Goal: Task Accomplishment & Management: Manage account settings

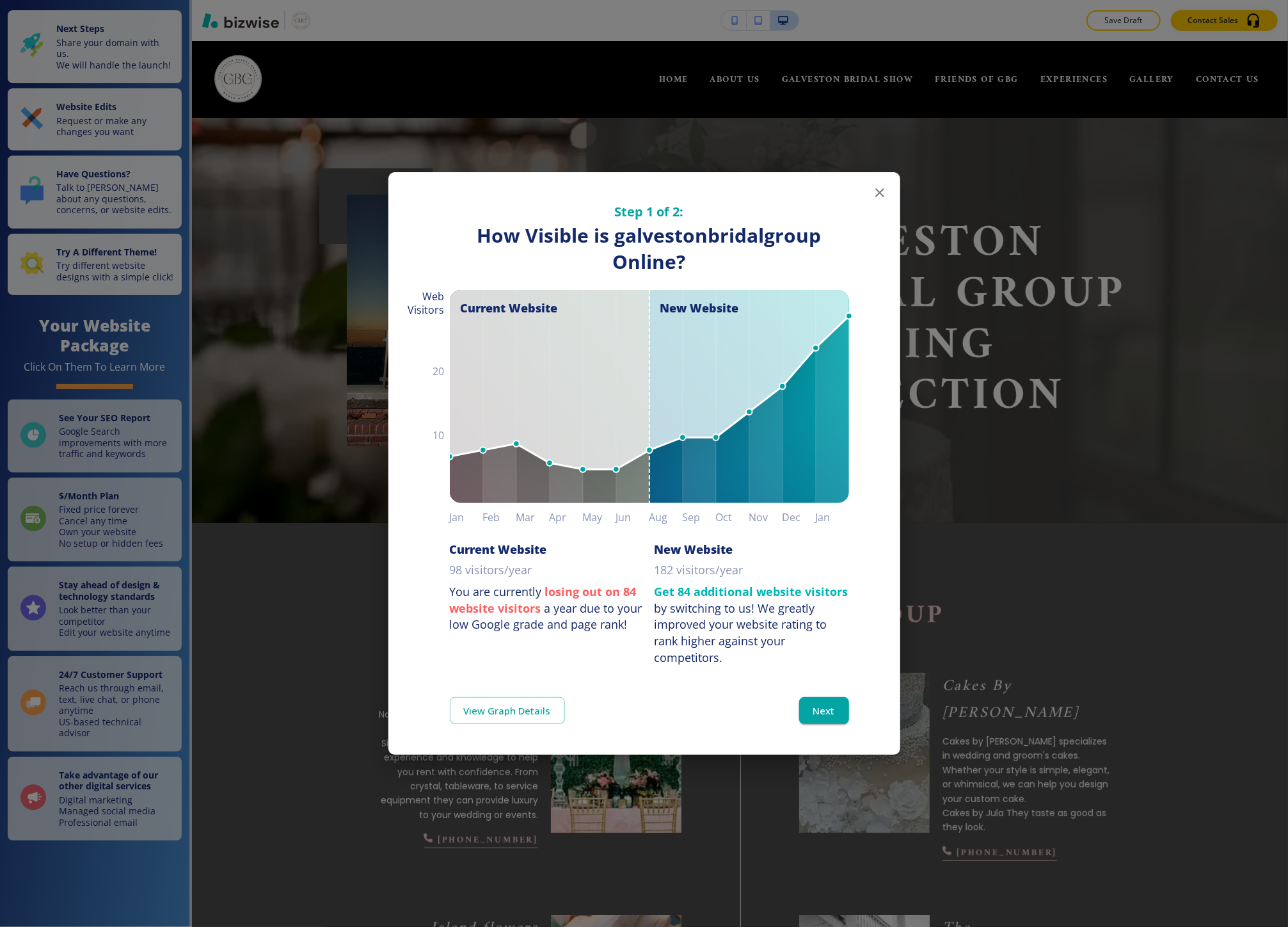
click at [225, 286] on div "Step 1 of 2: How Visible are You Online? How Visible is galvestonbridalgroup On…" at bounding box center [644, 463] width 1288 height 927
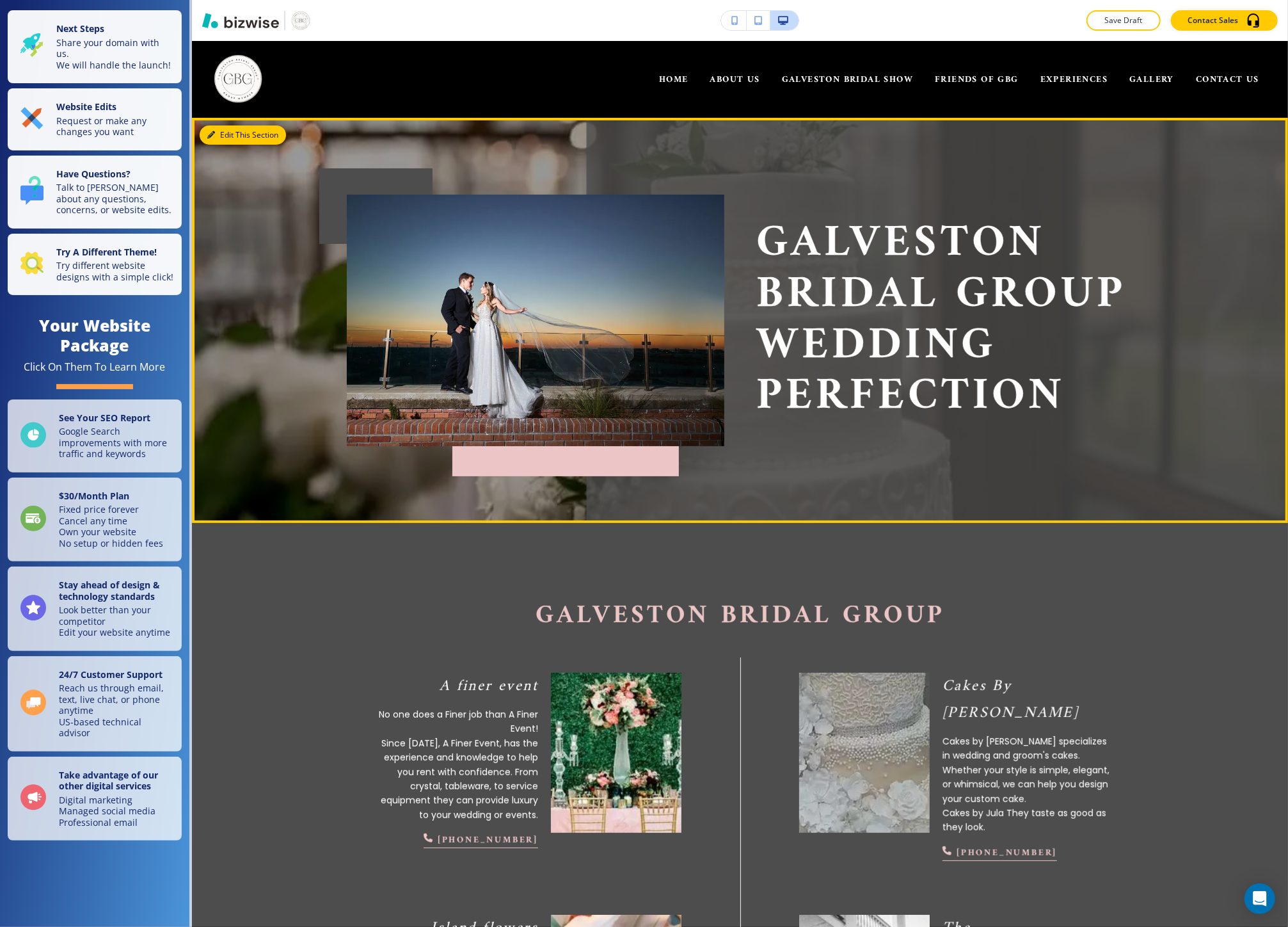
click at [227, 131] on button "Edit This Section" at bounding box center [242, 135] width 86 height 19
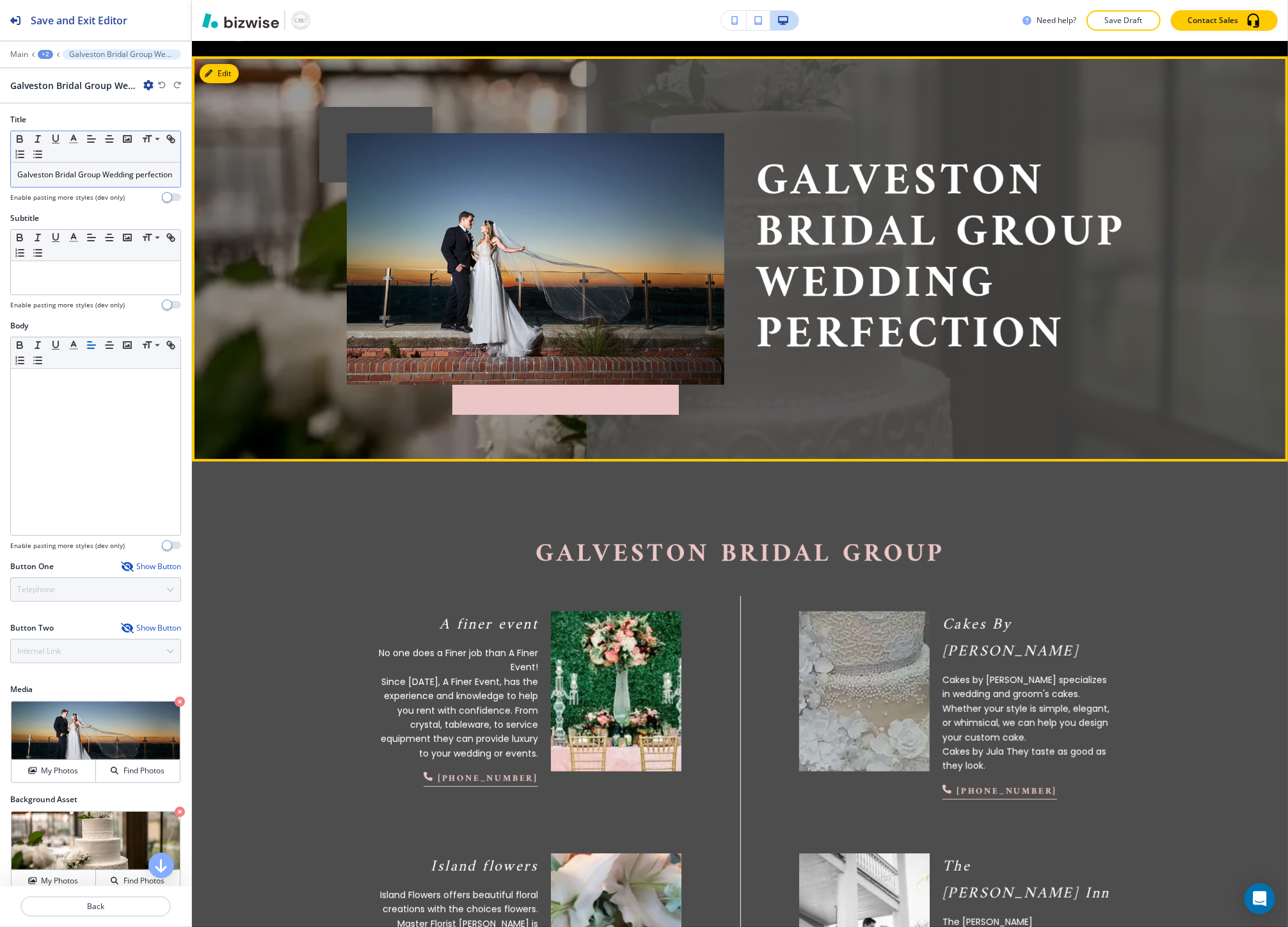
scroll to position [77, 0]
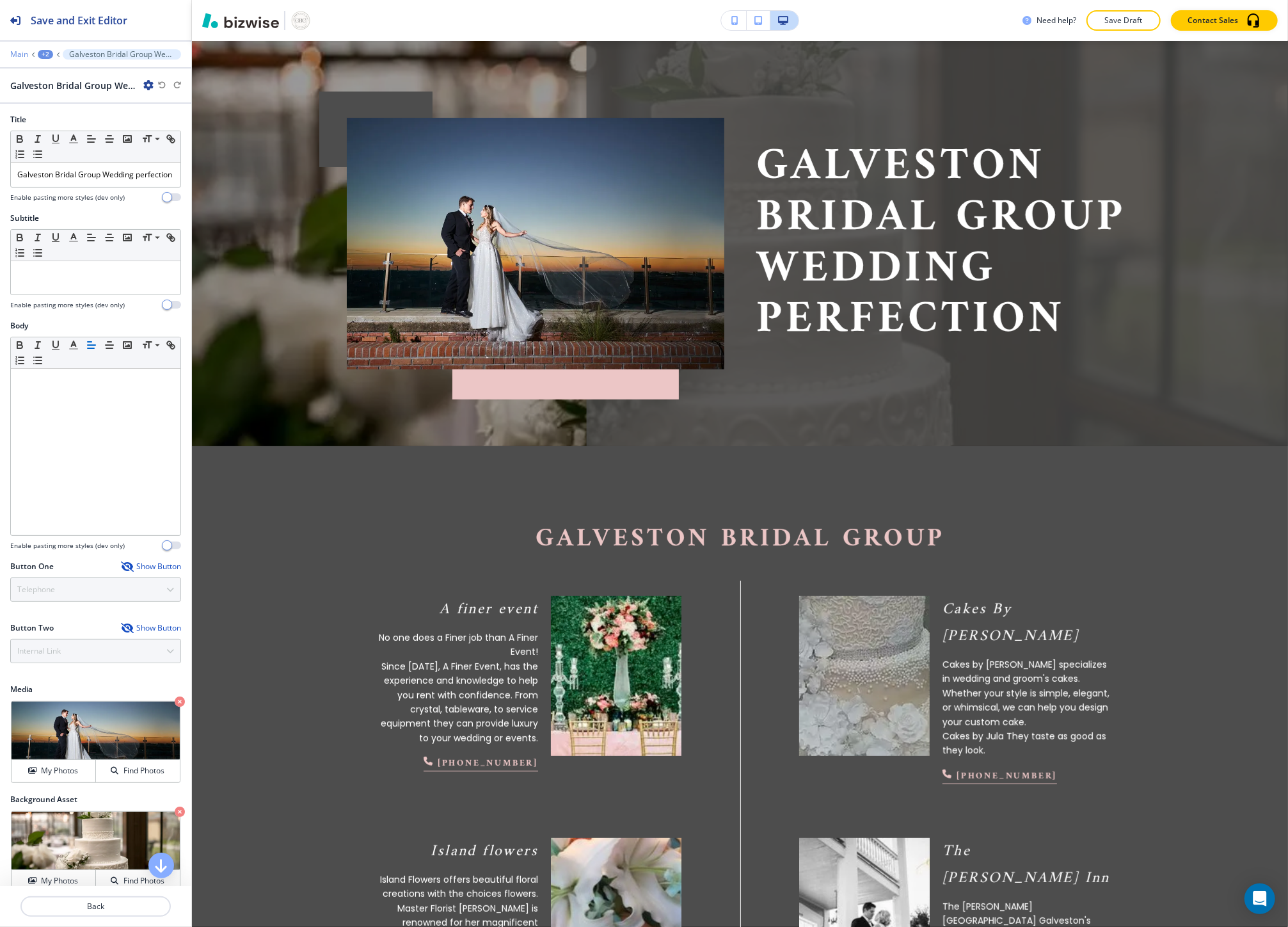
click at [25, 53] on p "Main" at bounding box center [19, 54] width 18 height 9
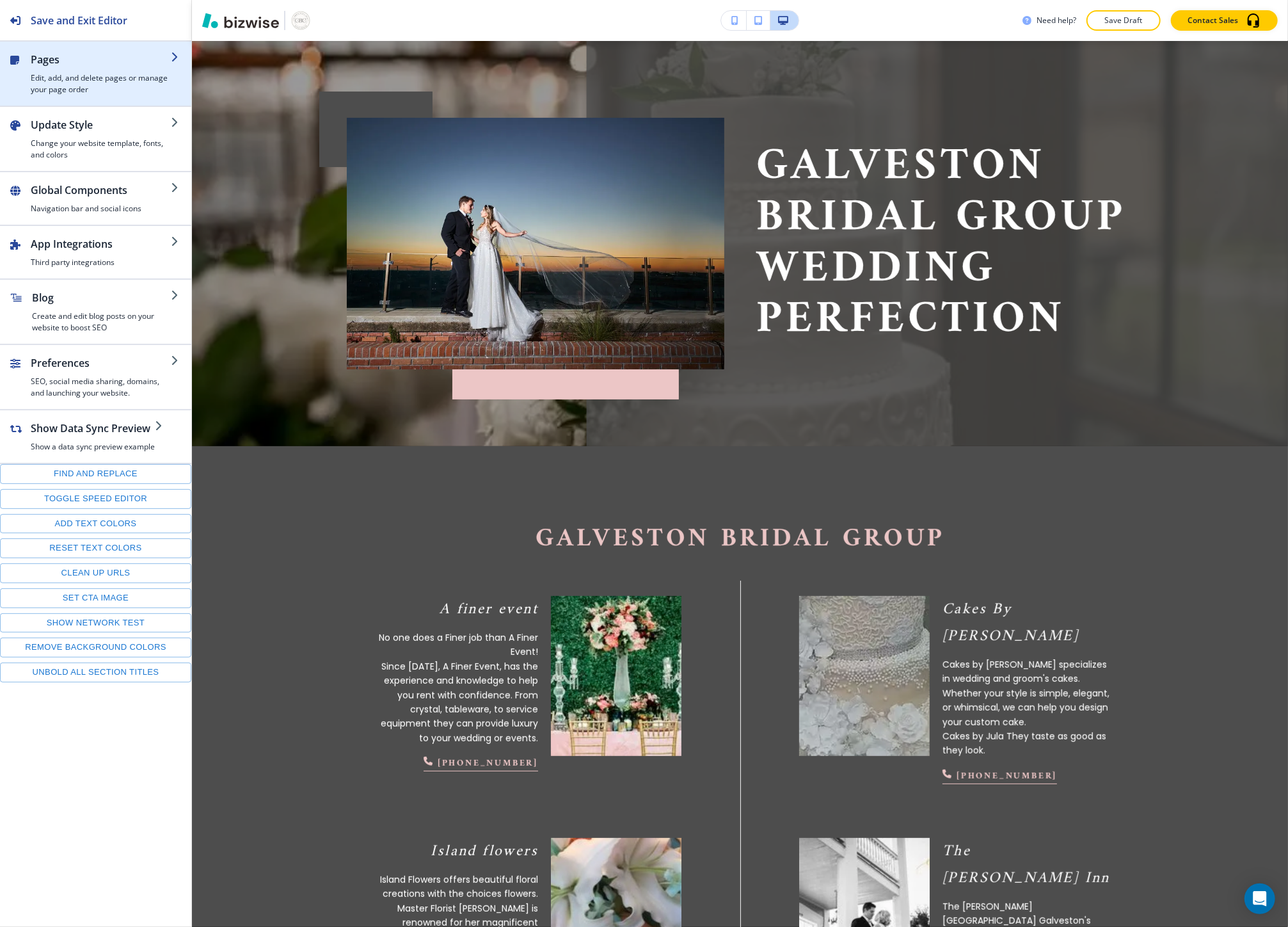
click at [45, 62] on h2 "Pages" at bounding box center [100, 59] width 140 height 15
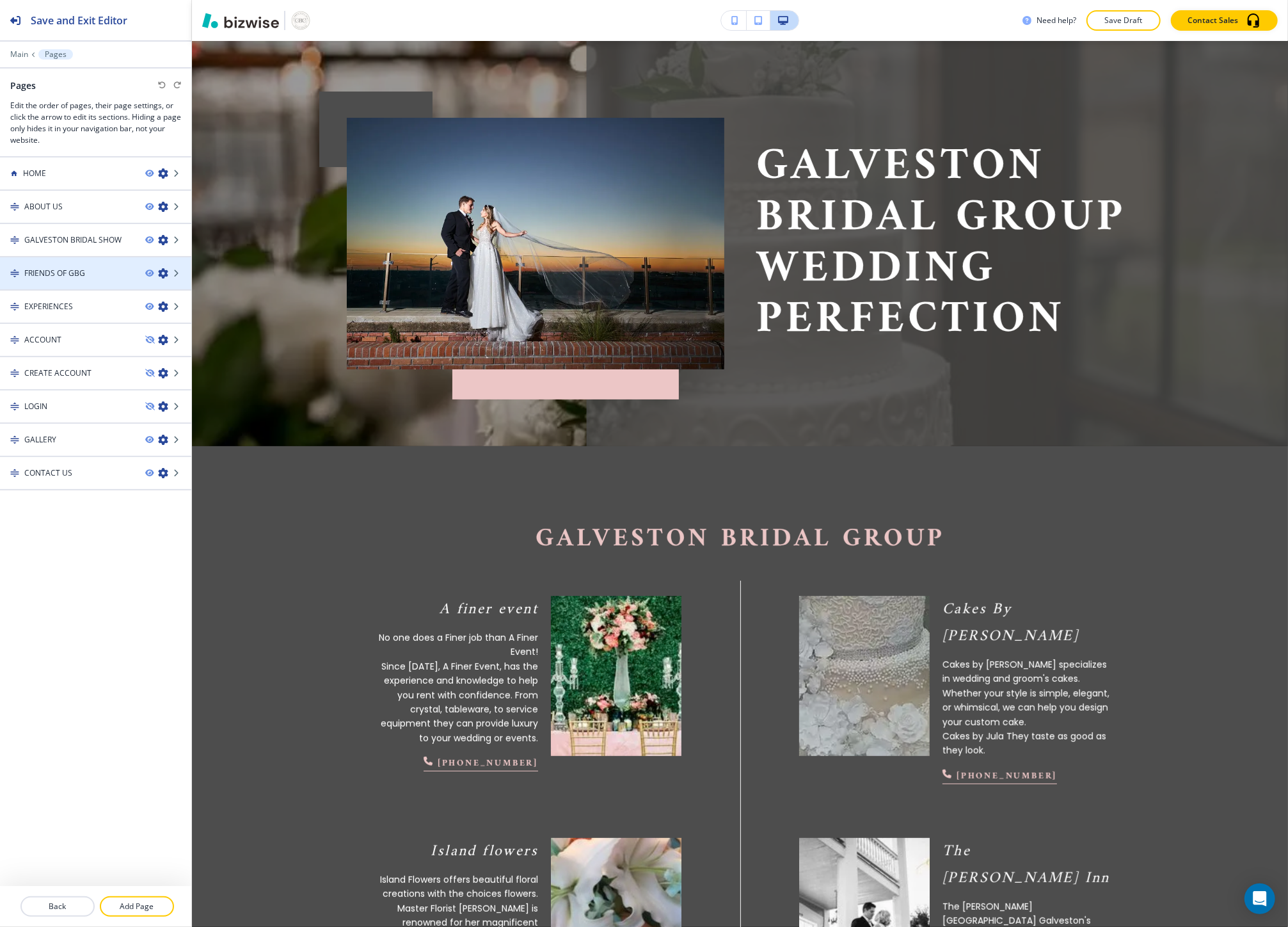
click at [78, 264] on div at bounding box center [96, 262] width 191 height 10
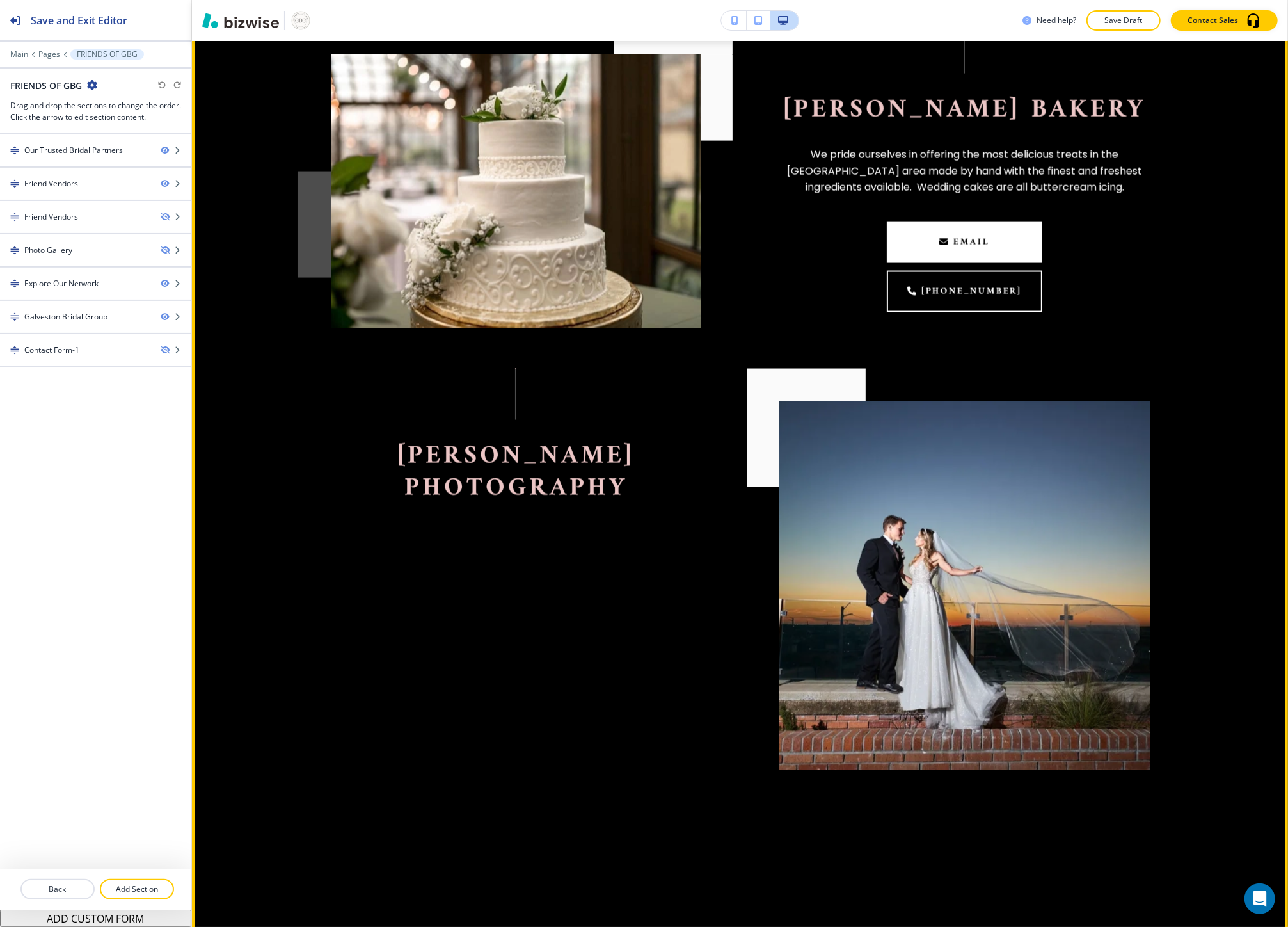
scroll to position [1564, 0]
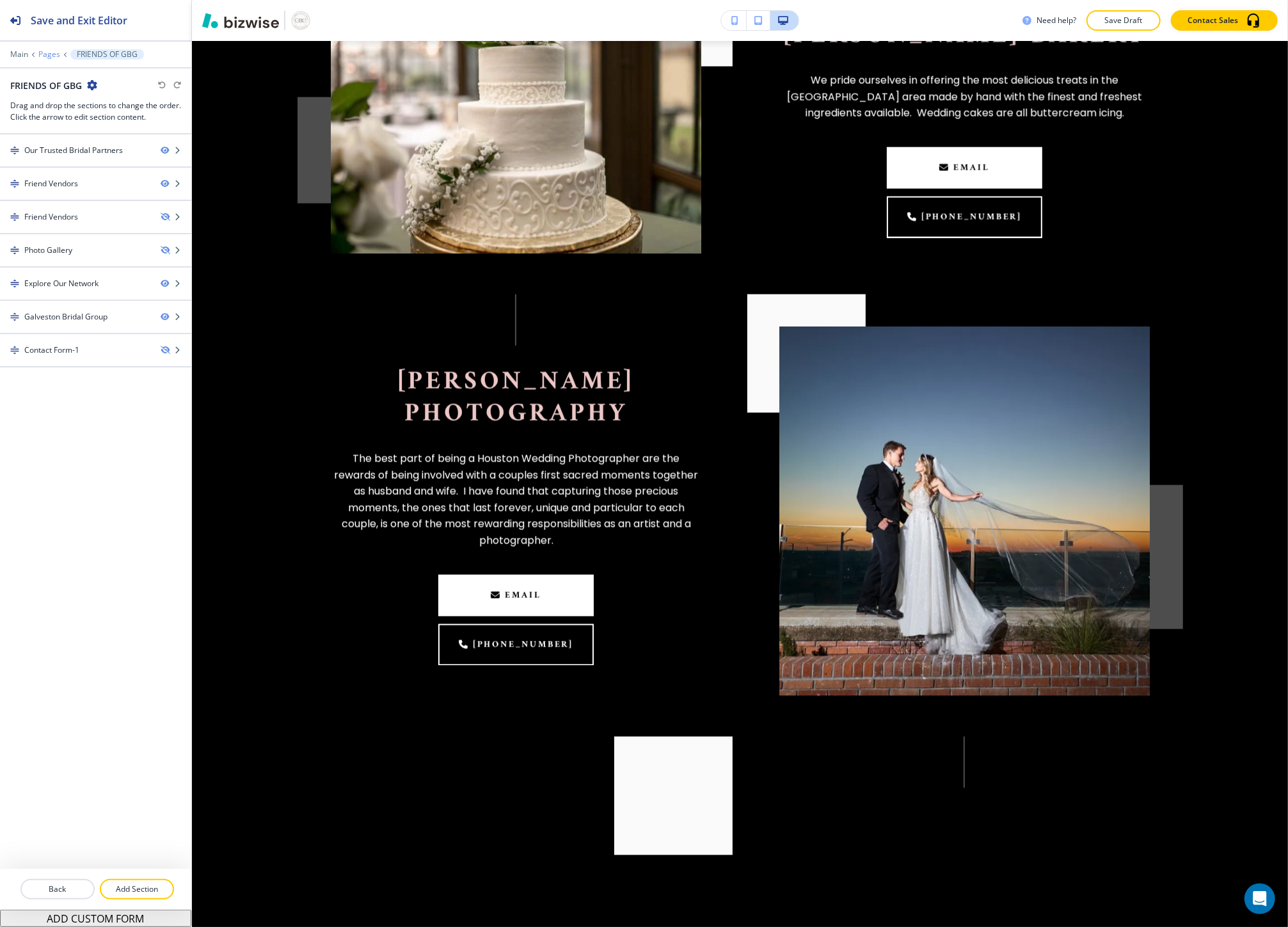
click at [52, 53] on p "Pages" at bounding box center [49, 54] width 22 height 9
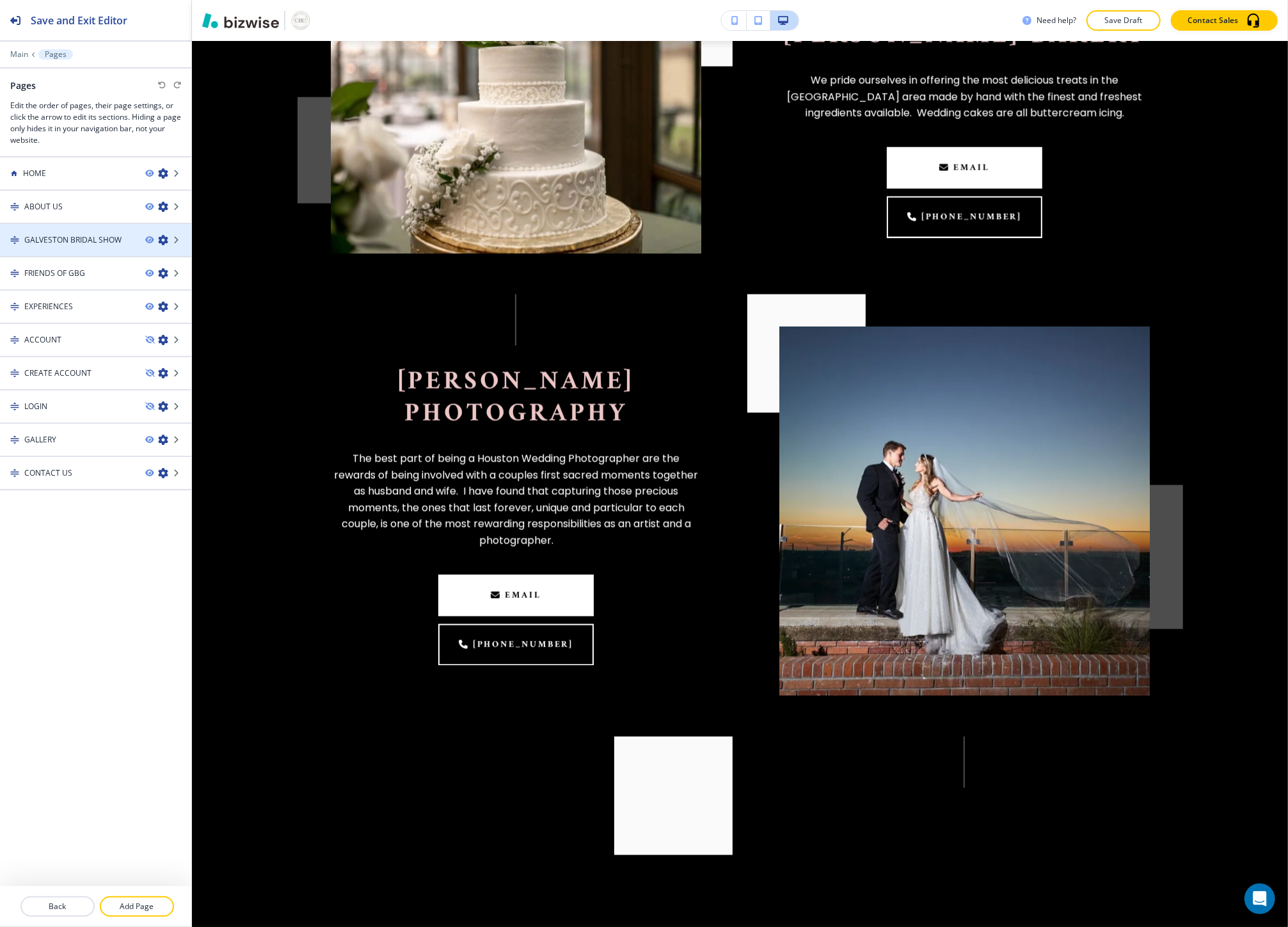
click at [85, 247] on div at bounding box center [96, 250] width 191 height 10
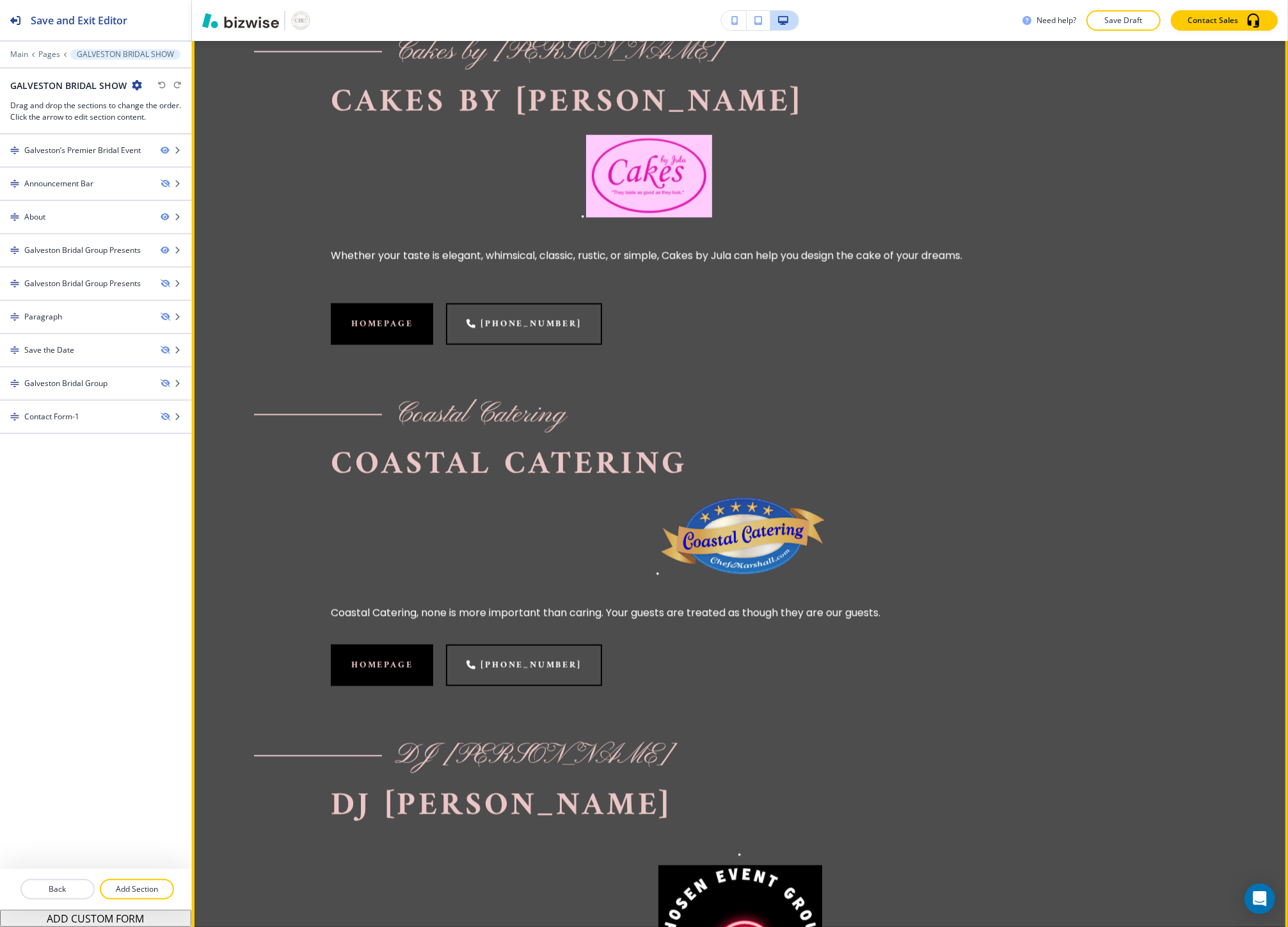
scroll to position [1351, 0]
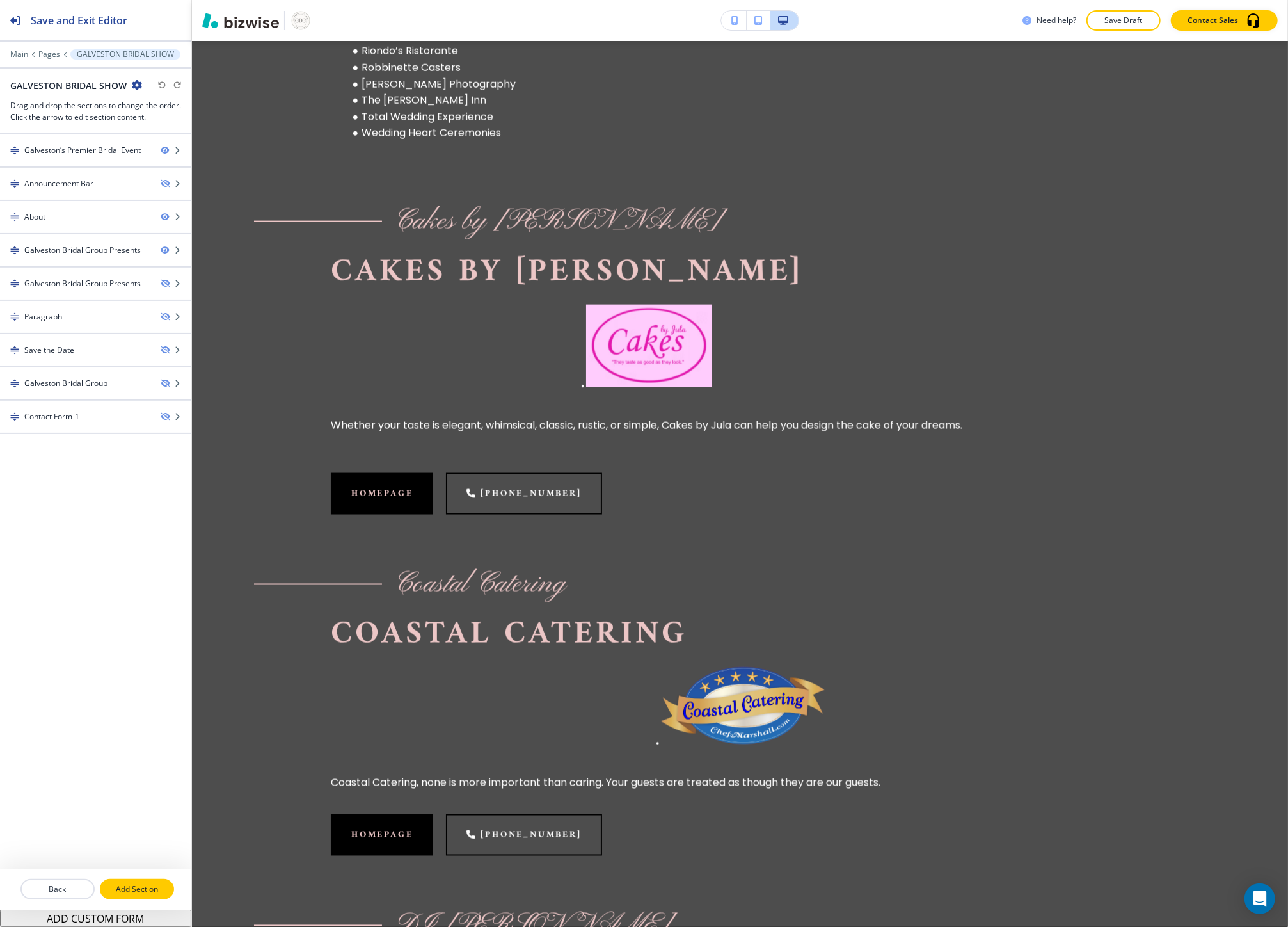
click at [141, 883] on p "Add Section" at bounding box center [136, 889] width 72 height 11
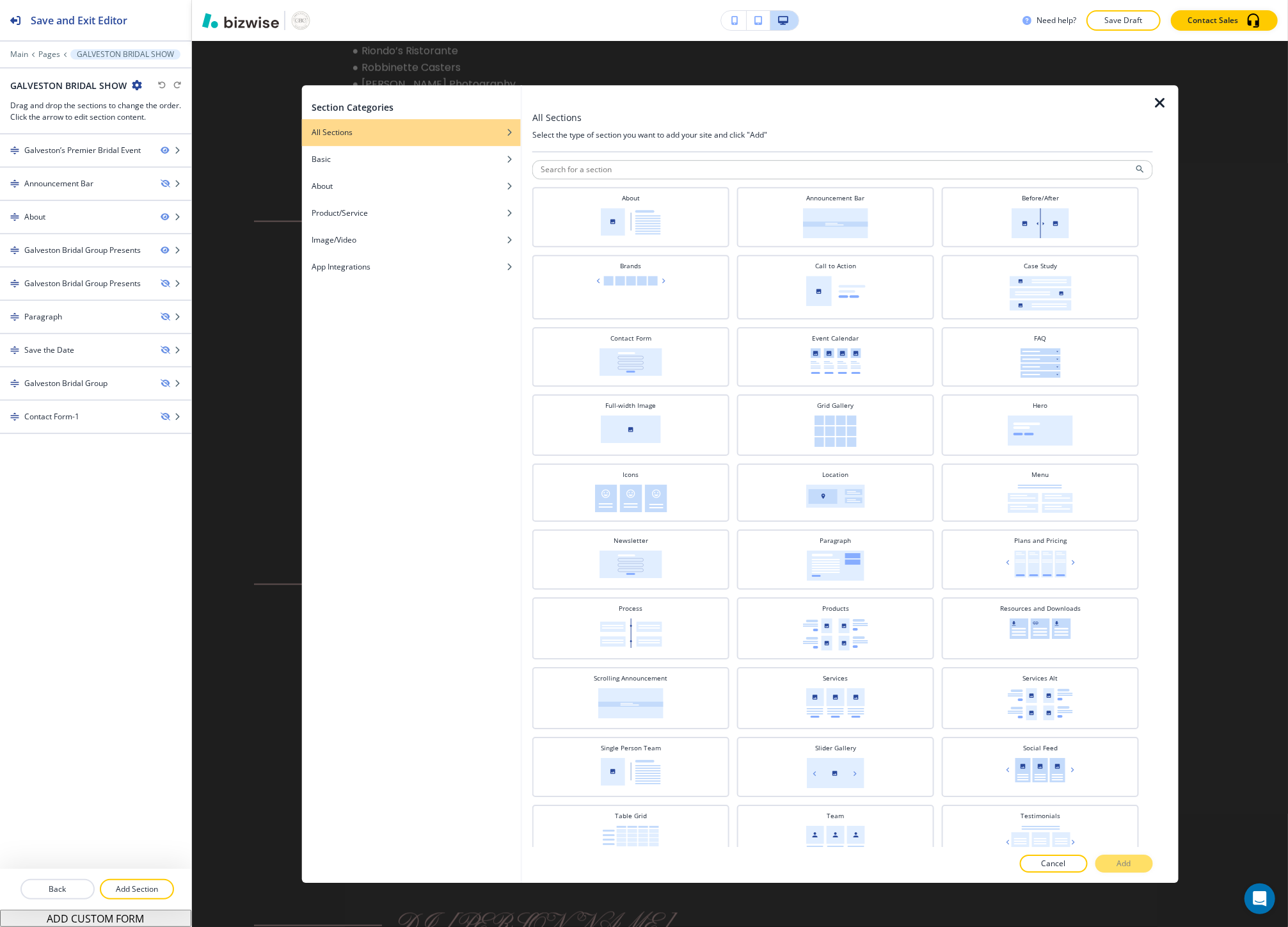
click at [1028, 856] on button "Cancel" at bounding box center [1053, 863] width 68 height 18
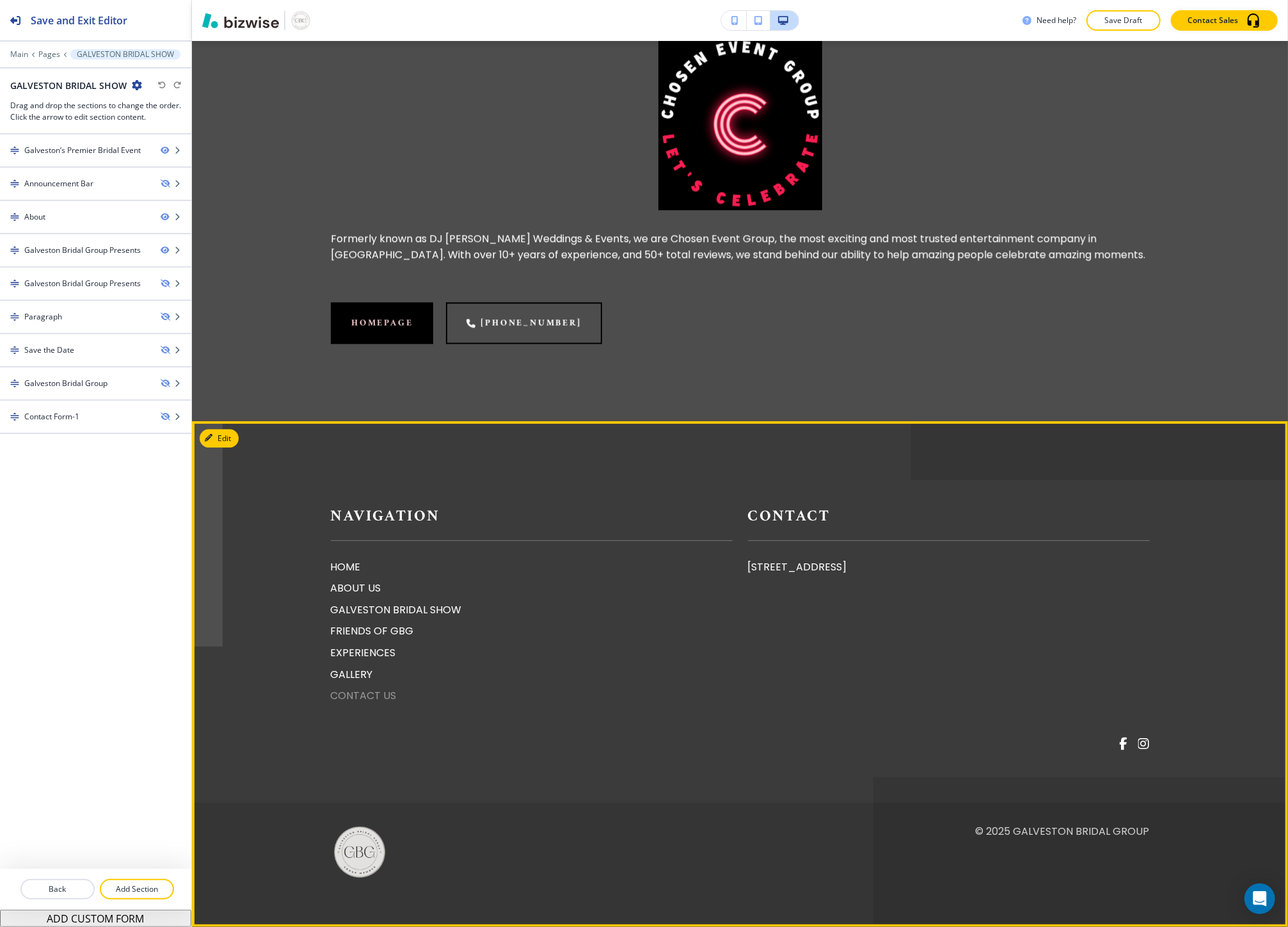
scroll to position [2681, 0]
click at [348, 566] on p "HOME" at bounding box center [531, 567] width 401 height 17
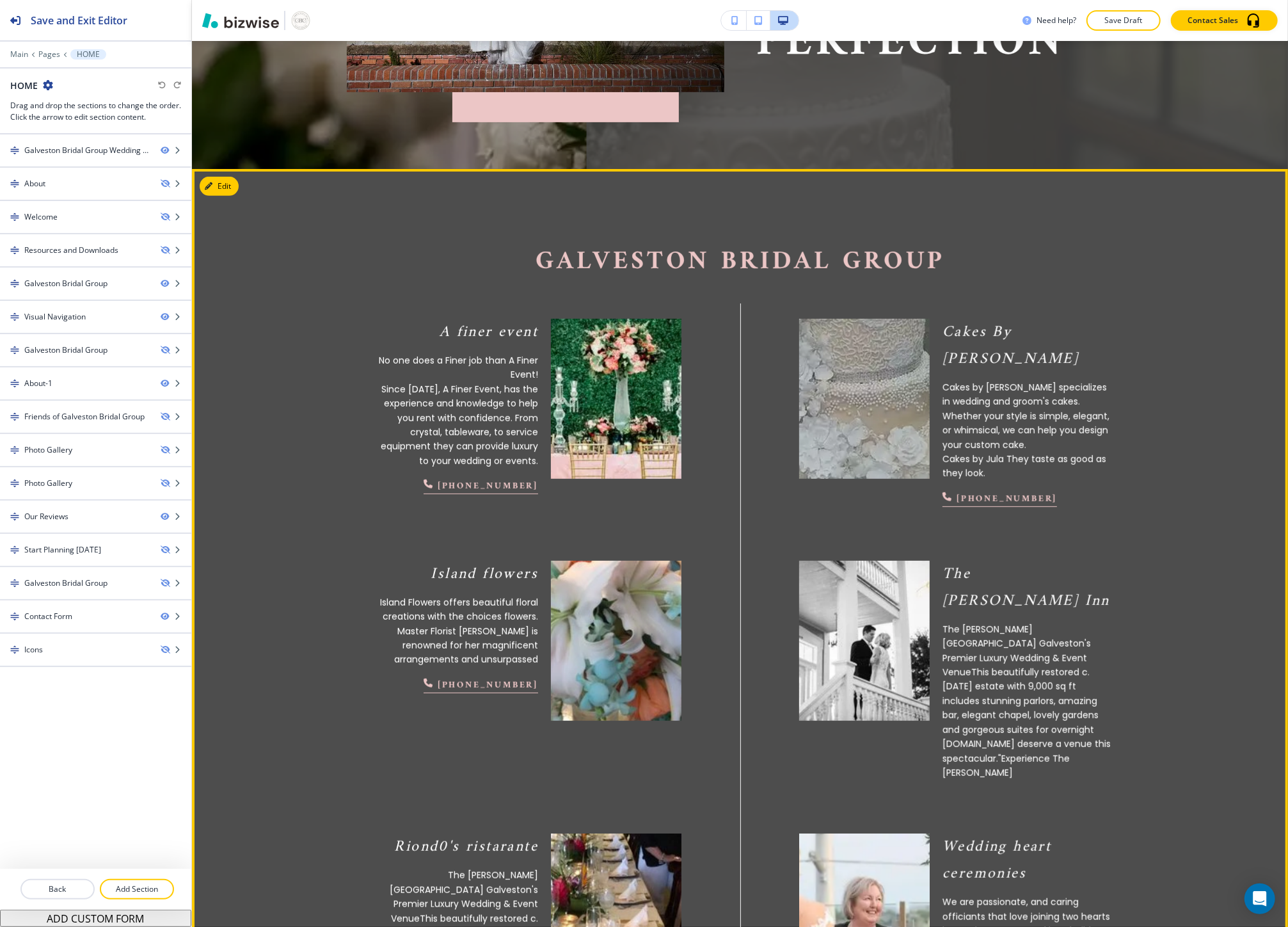
scroll to position [426, 0]
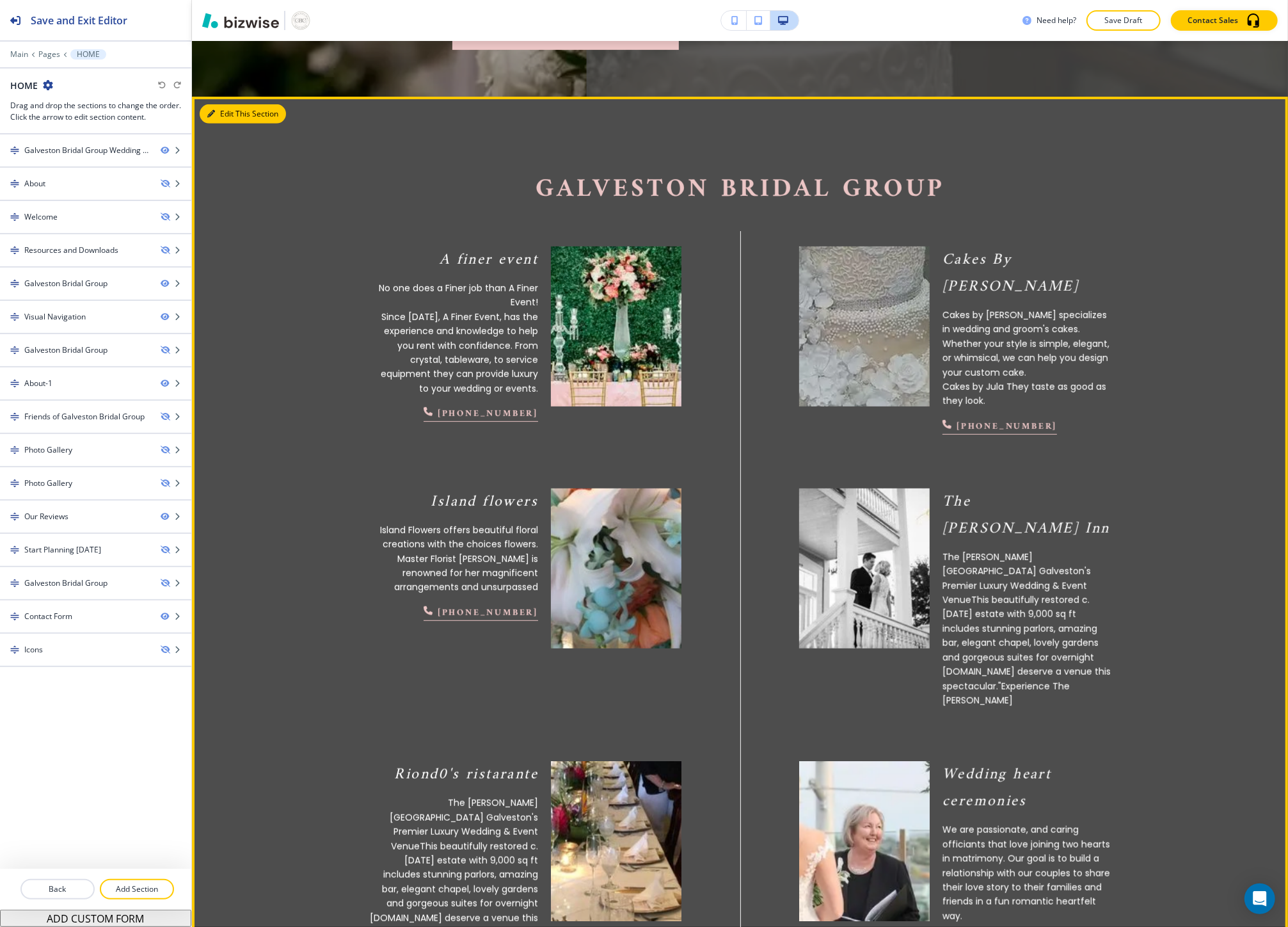
click at [206, 117] on button "Edit This Section" at bounding box center [242, 114] width 86 height 19
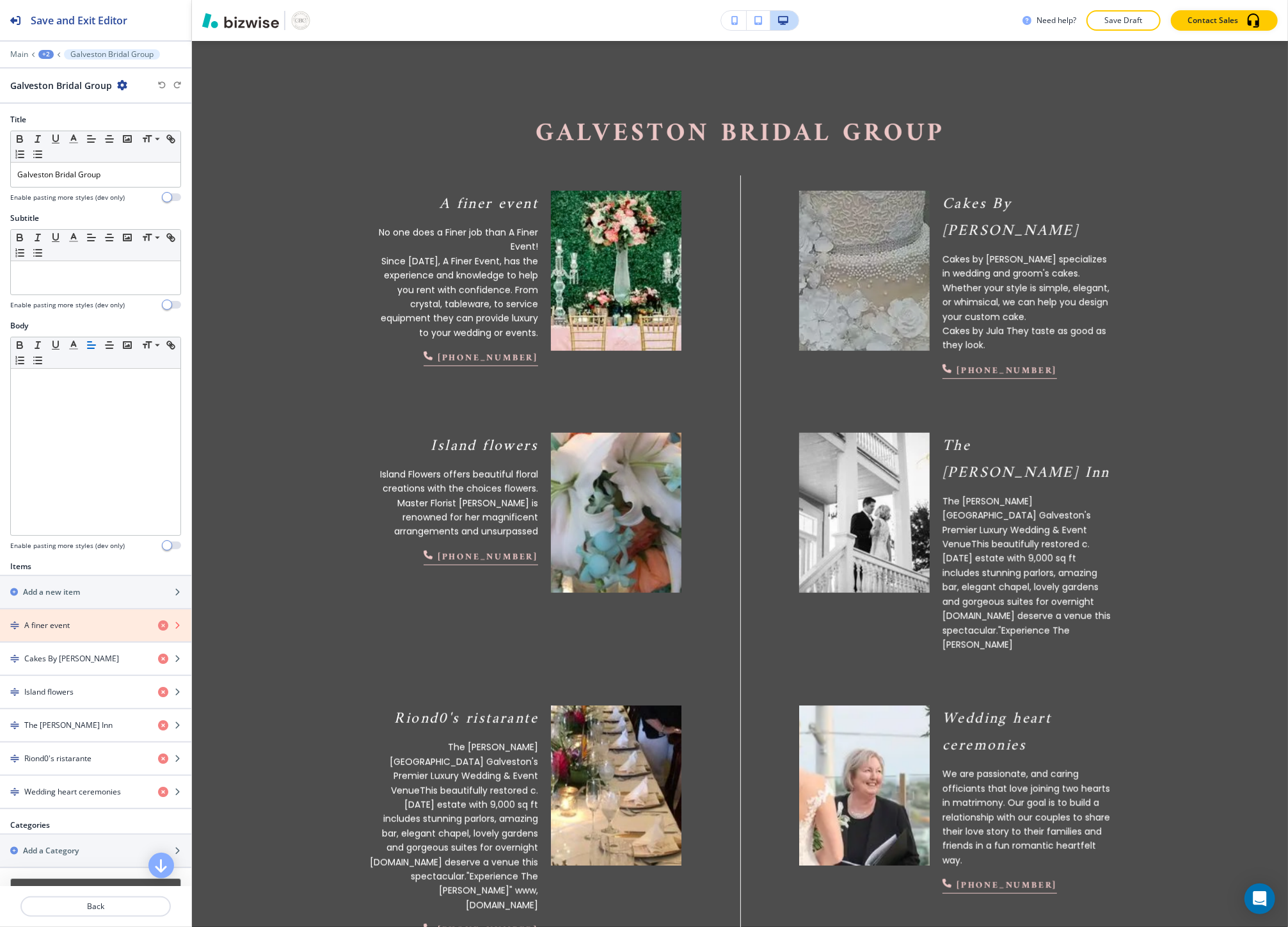
click at [158, 629] on icon "button" at bounding box center [163, 625] width 10 height 10
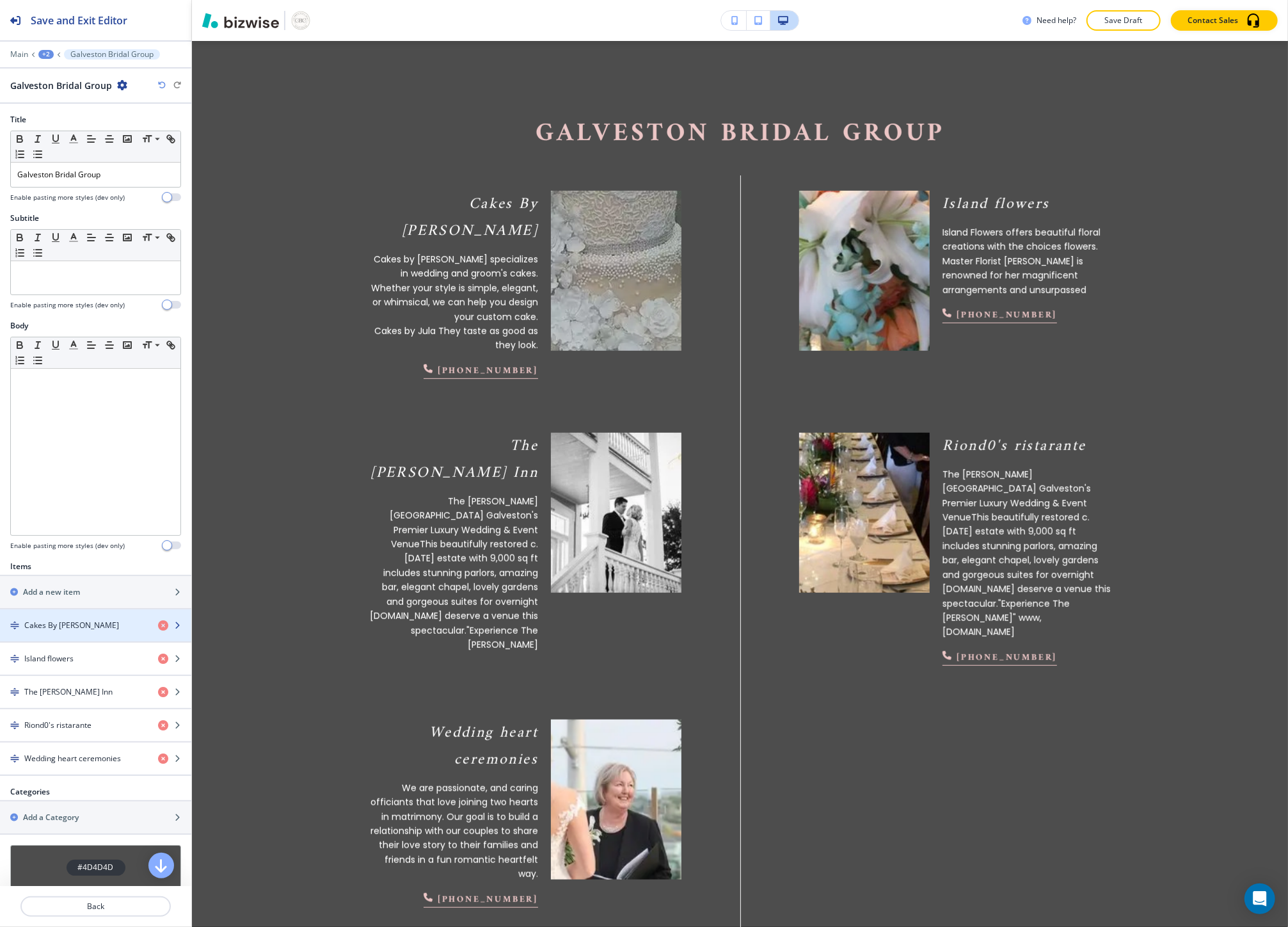
click at [71, 622] on div "Cakes By jula" at bounding box center [74, 625] width 148 height 11
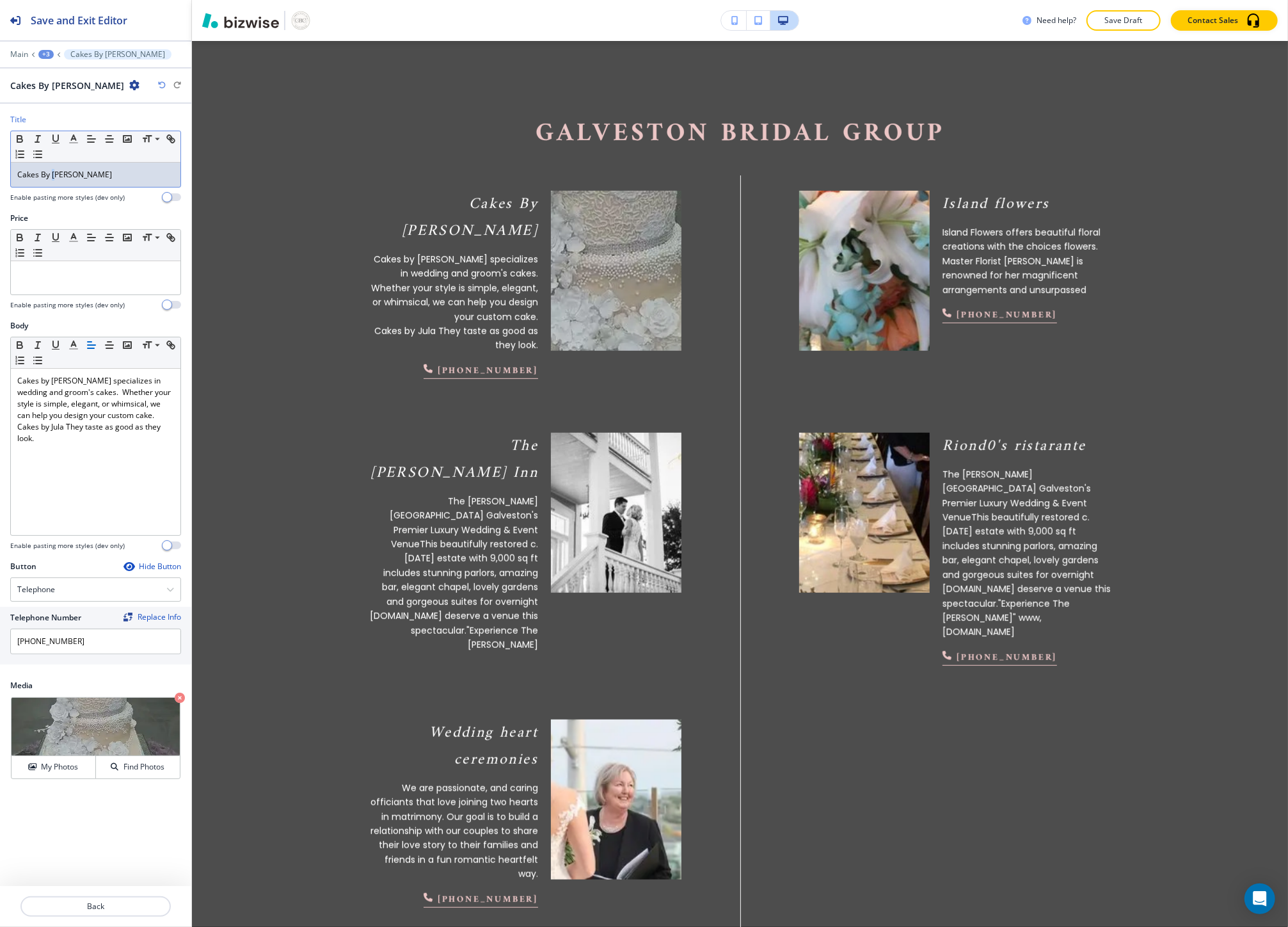
click at [55, 182] on div "Cakes By jula" at bounding box center [95, 175] width 169 height 24
click at [45, 174] on p "Cakes By Jula" at bounding box center [96, 174] width 157 height 11
click at [169, 137] on icon "button" at bounding box center [171, 139] width 11 height 11
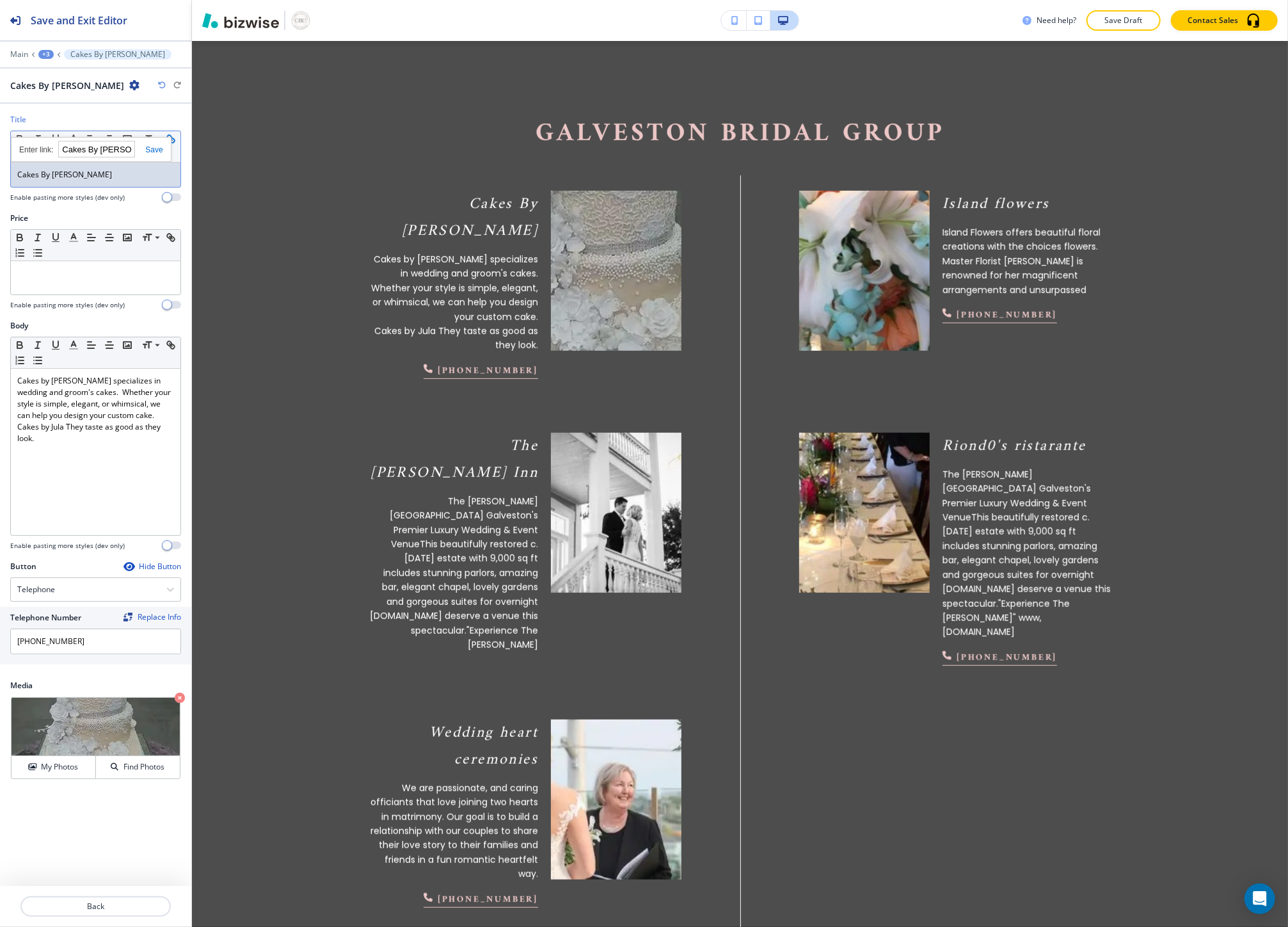
paste input "http://www.cakesbyjula.com/"
type input "http://www.cakesbyjula.com/"
click at [150, 150] on link at bounding box center [149, 149] width 27 height 9
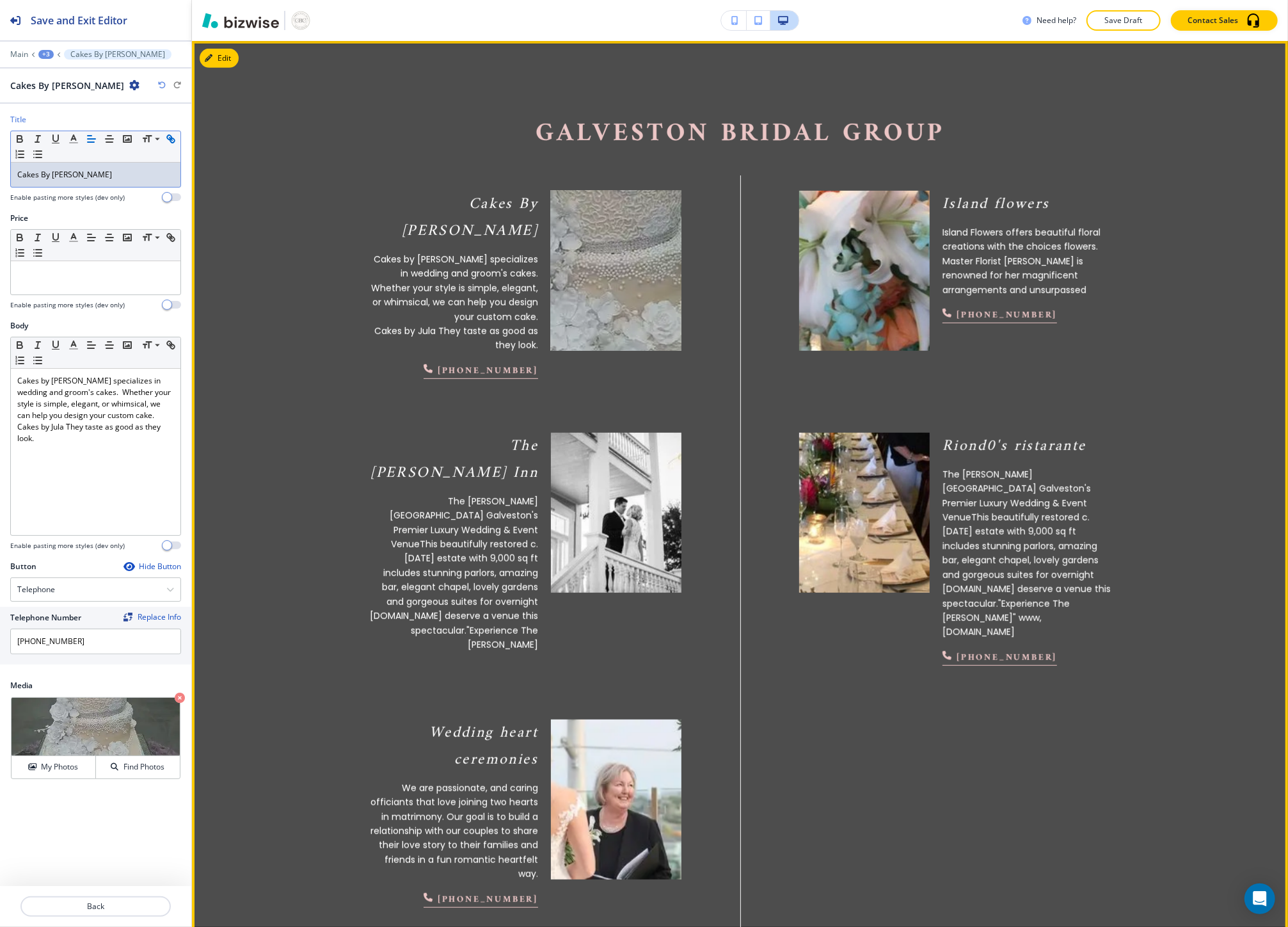
click at [592, 293] on img at bounding box center [616, 270] width 143 height 176
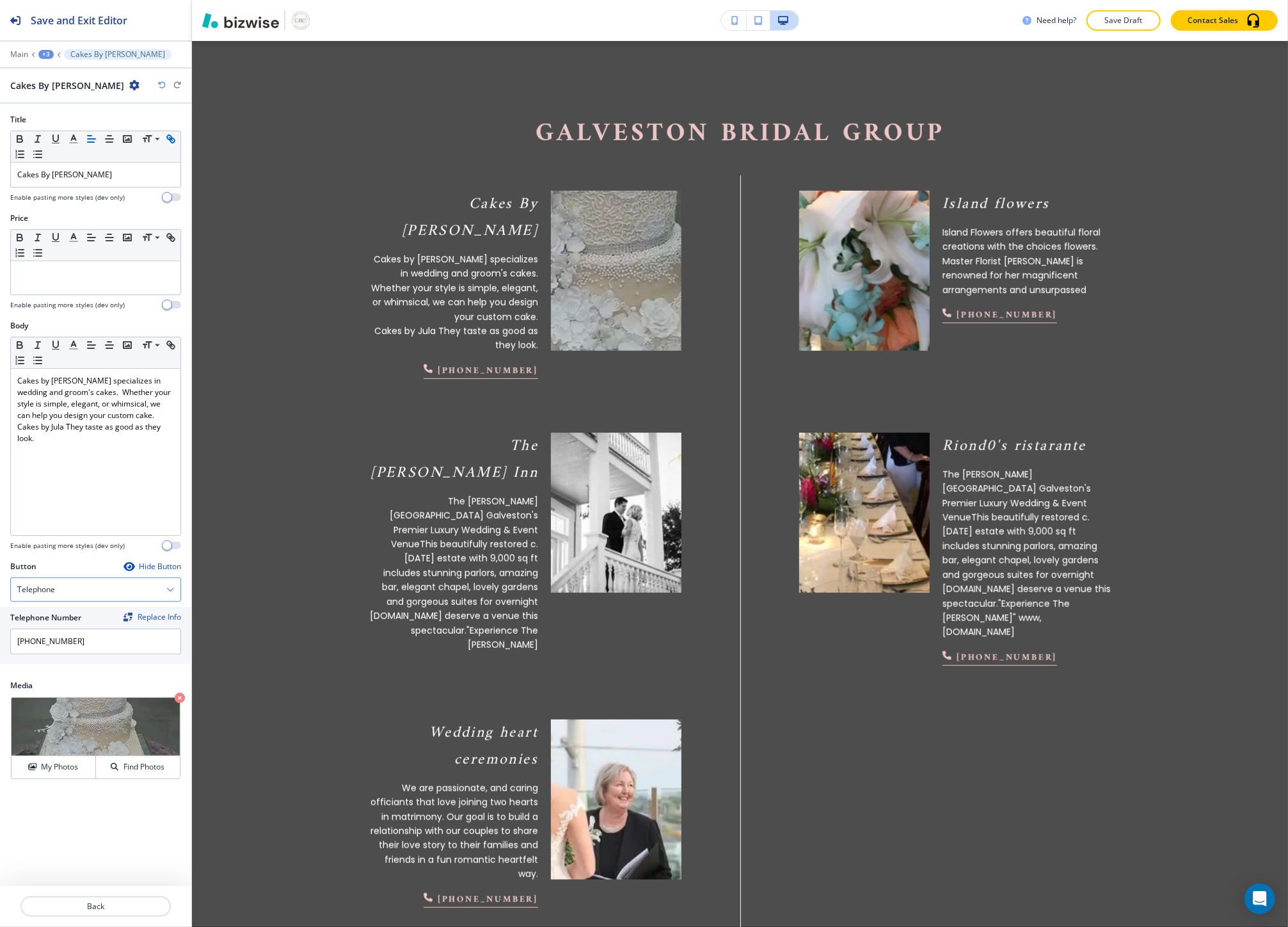
click at [56, 587] on div "Telephone" at bounding box center [95, 589] width 169 height 23
click at [41, 633] on h4 "External Link" at bounding box center [96, 633] width 157 height 11
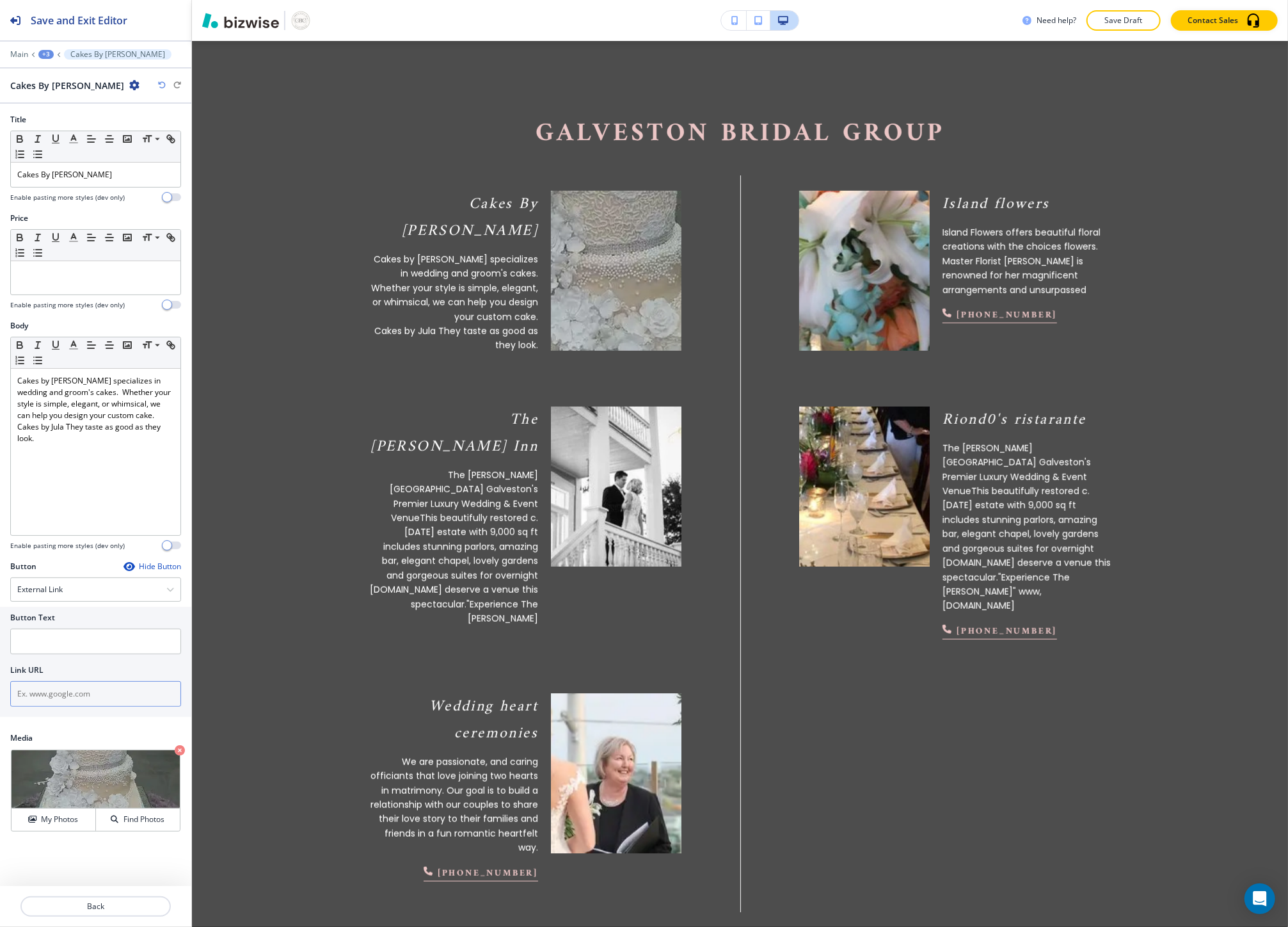
click at [45, 688] on input "text" at bounding box center [95, 693] width 171 height 25
paste input "http://www.cakesbyjula.com/"
type input "http://www.cakesbyjula.com/"
click at [49, 640] on input "text" at bounding box center [95, 641] width 171 height 25
paste input "http://www.cakesbyjula.com/"
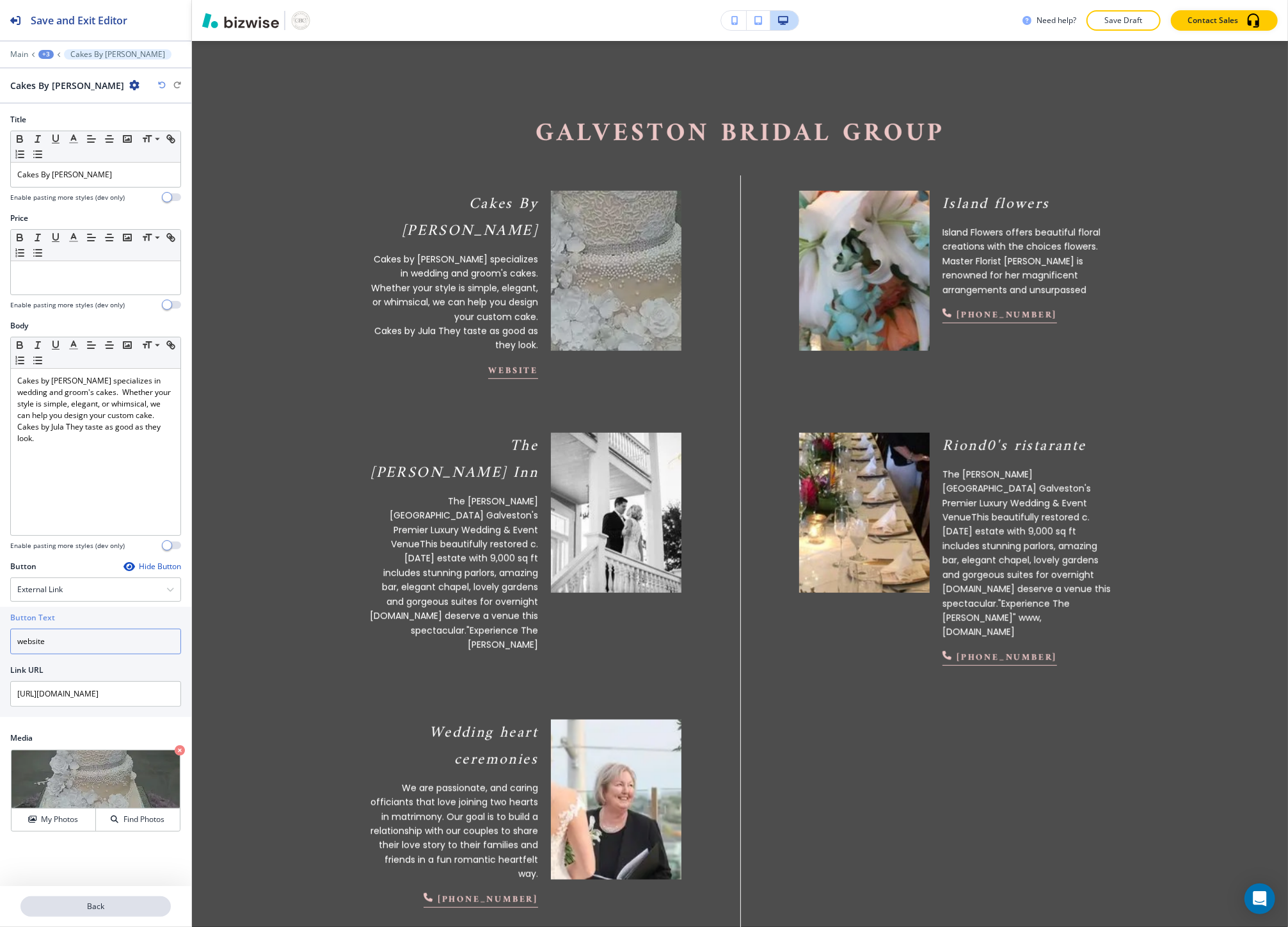
type input "website"
click at [78, 910] on p "Back" at bounding box center [96, 906] width 148 height 11
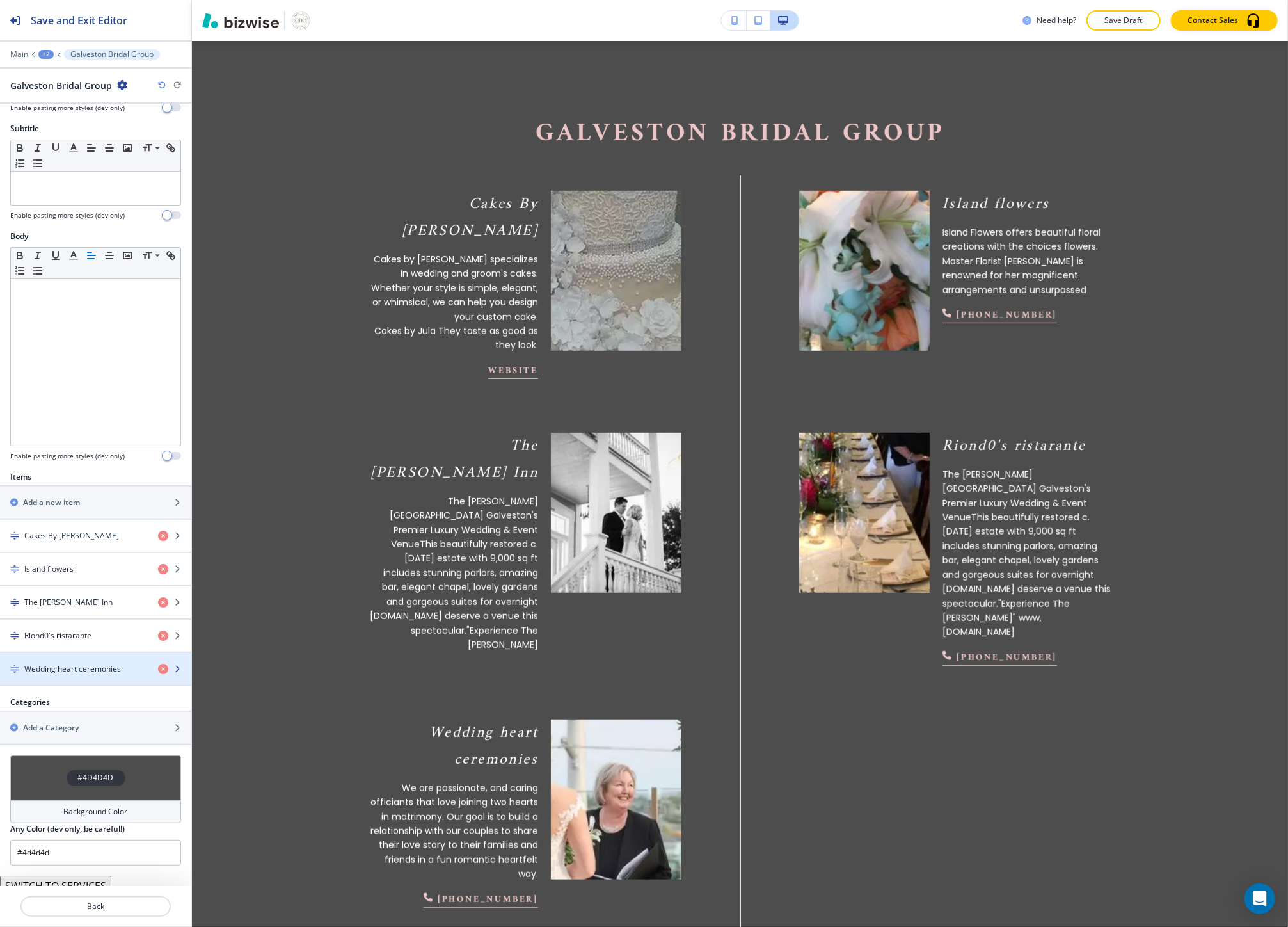
scroll to position [101, 0]
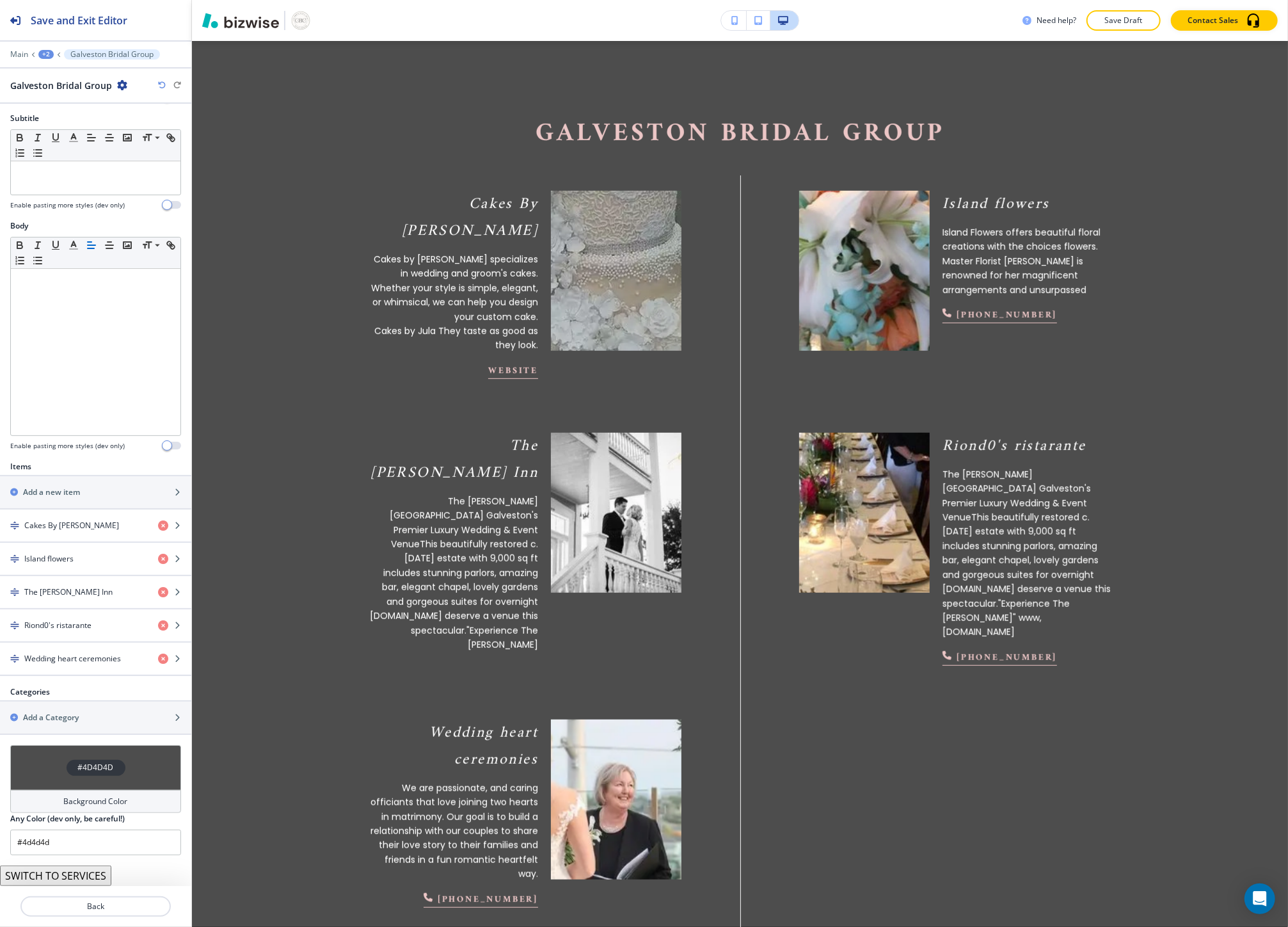
click at [60, 882] on button "SWITCH TO SERVICES" at bounding box center [56, 875] width 111 height 21
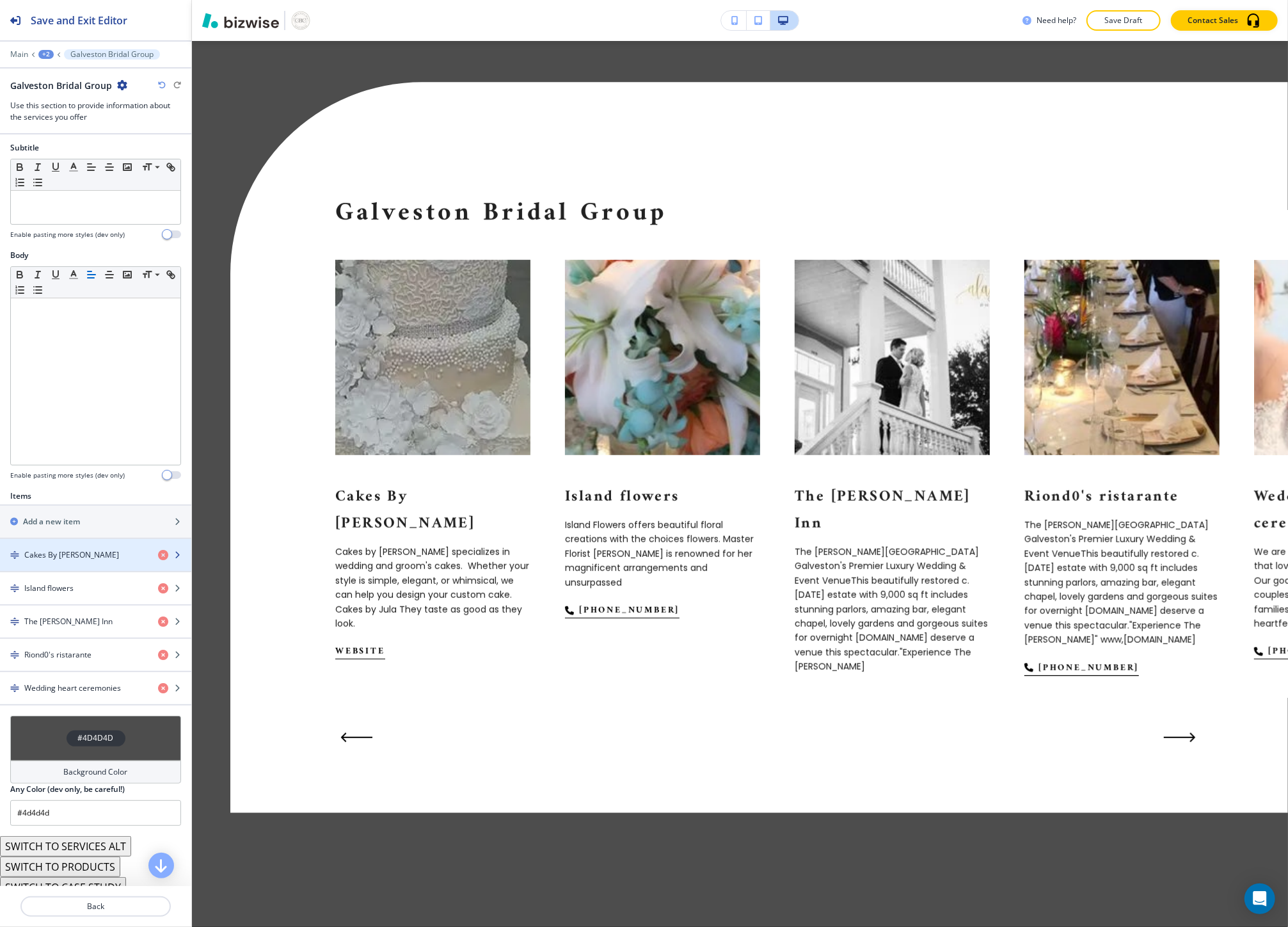
click at [80, 552] on div "Cakes By Jula" at bounding box center [74, 554] width 148 height 11
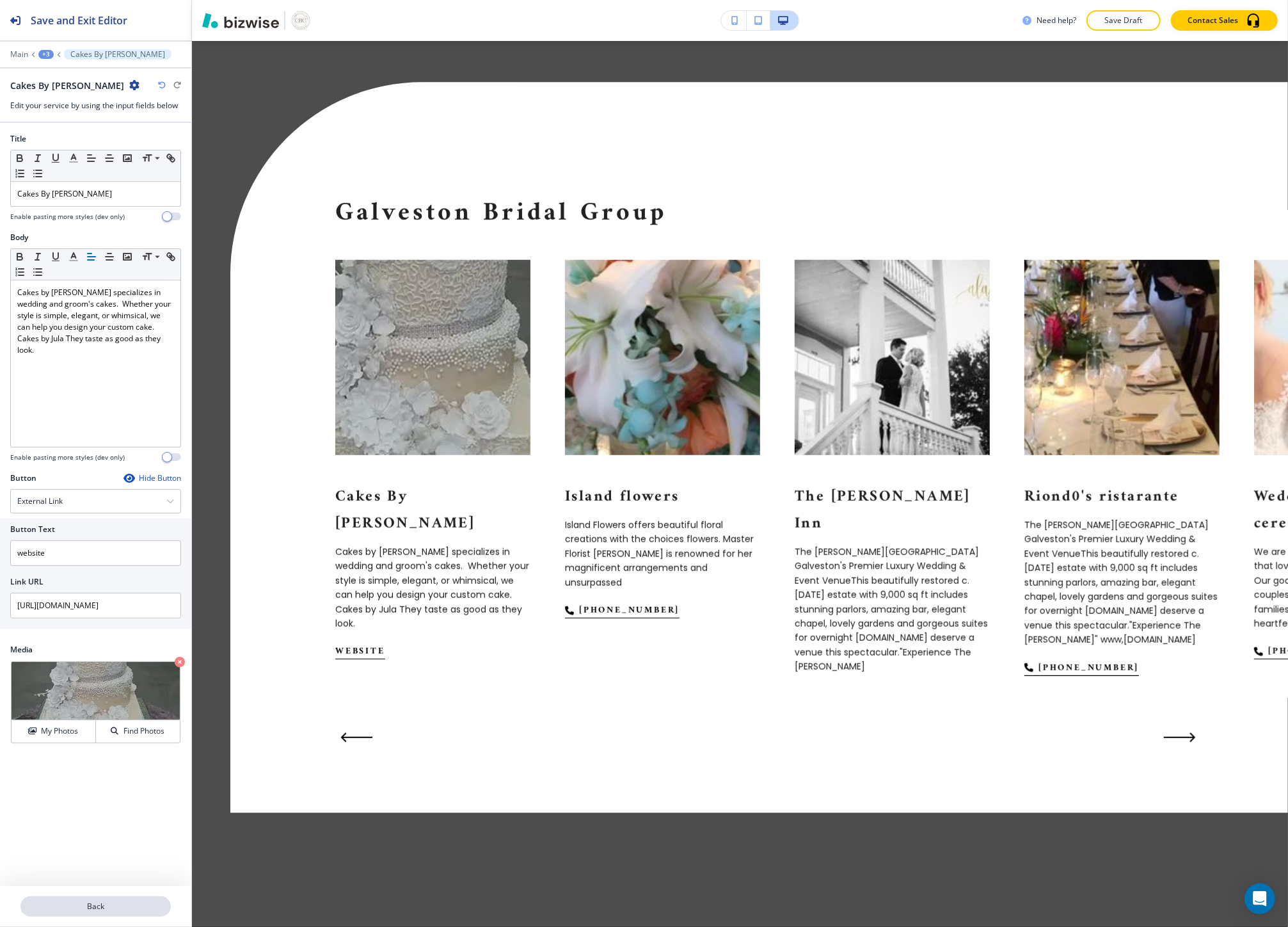
click at [101, 906] on p "Back" at bounding box center [96, 906] width 148 height 11
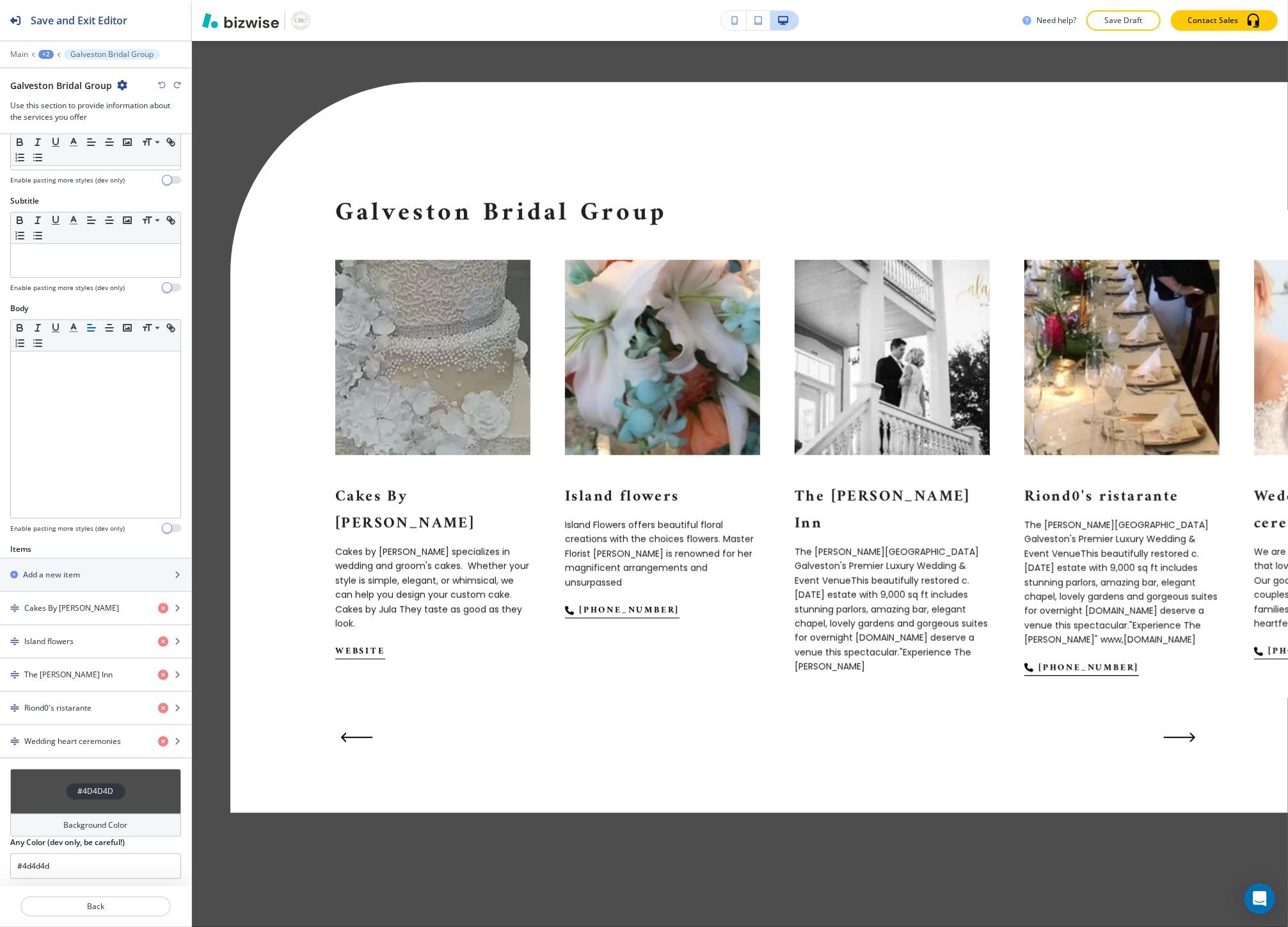
scroll to position [135, 0]
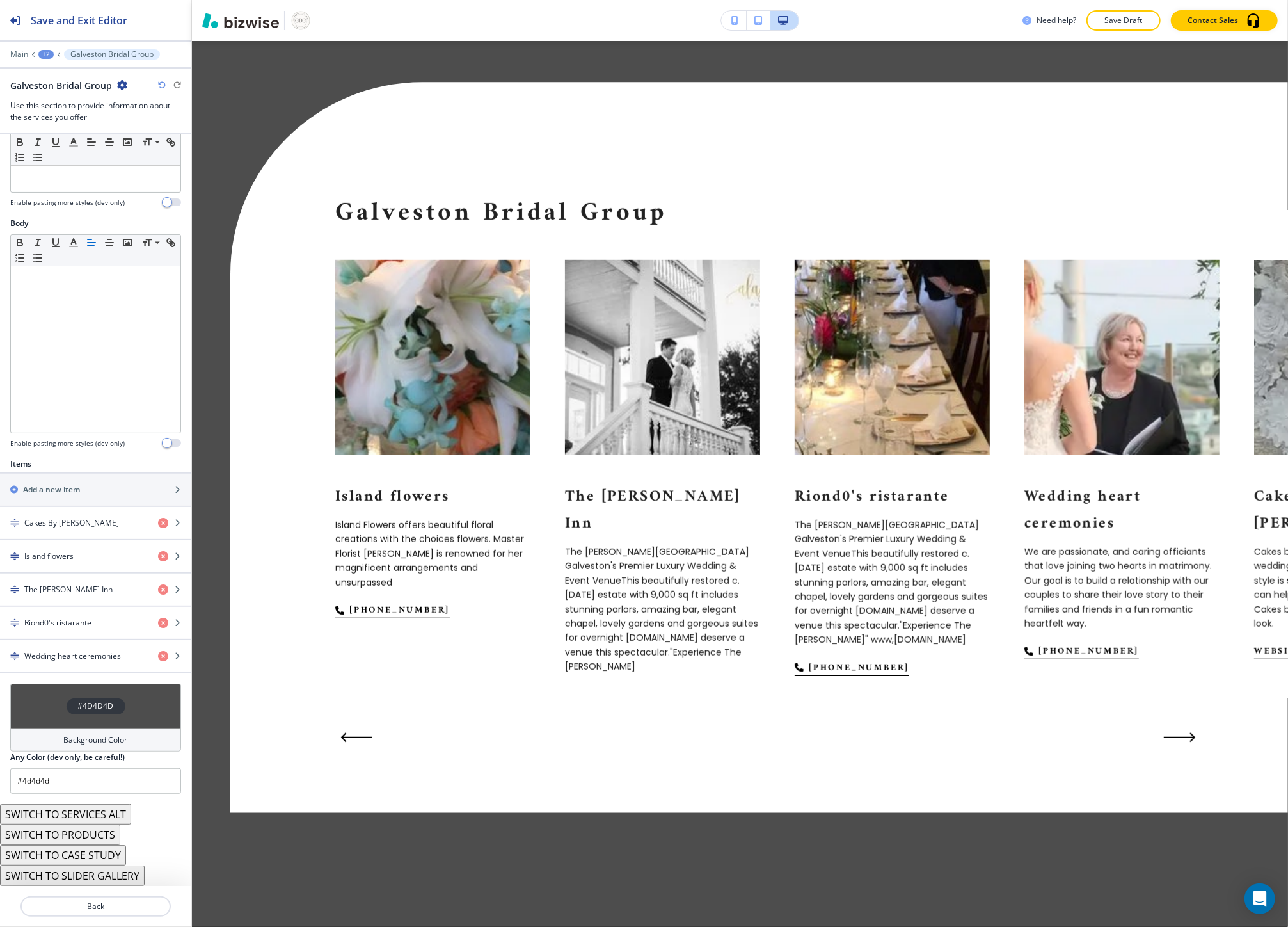
click at [88, 814] on button "SWITCH TO SERVICES ALT" at bounding box center [66, 814] width 131 height 21
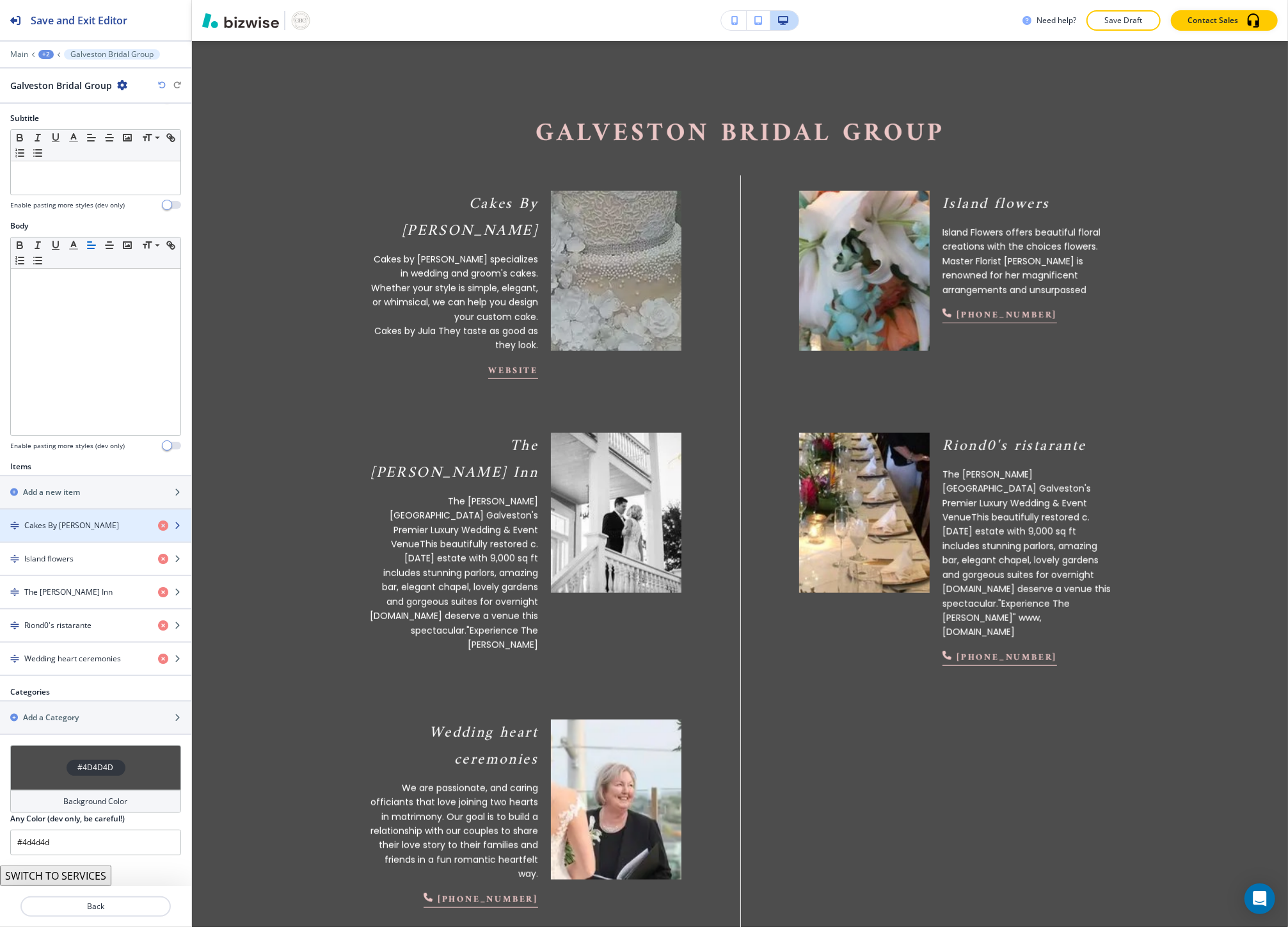
click at [74, 520] on div "Cakes By Jula" at bounding box center [74, 525] width 148 height 11
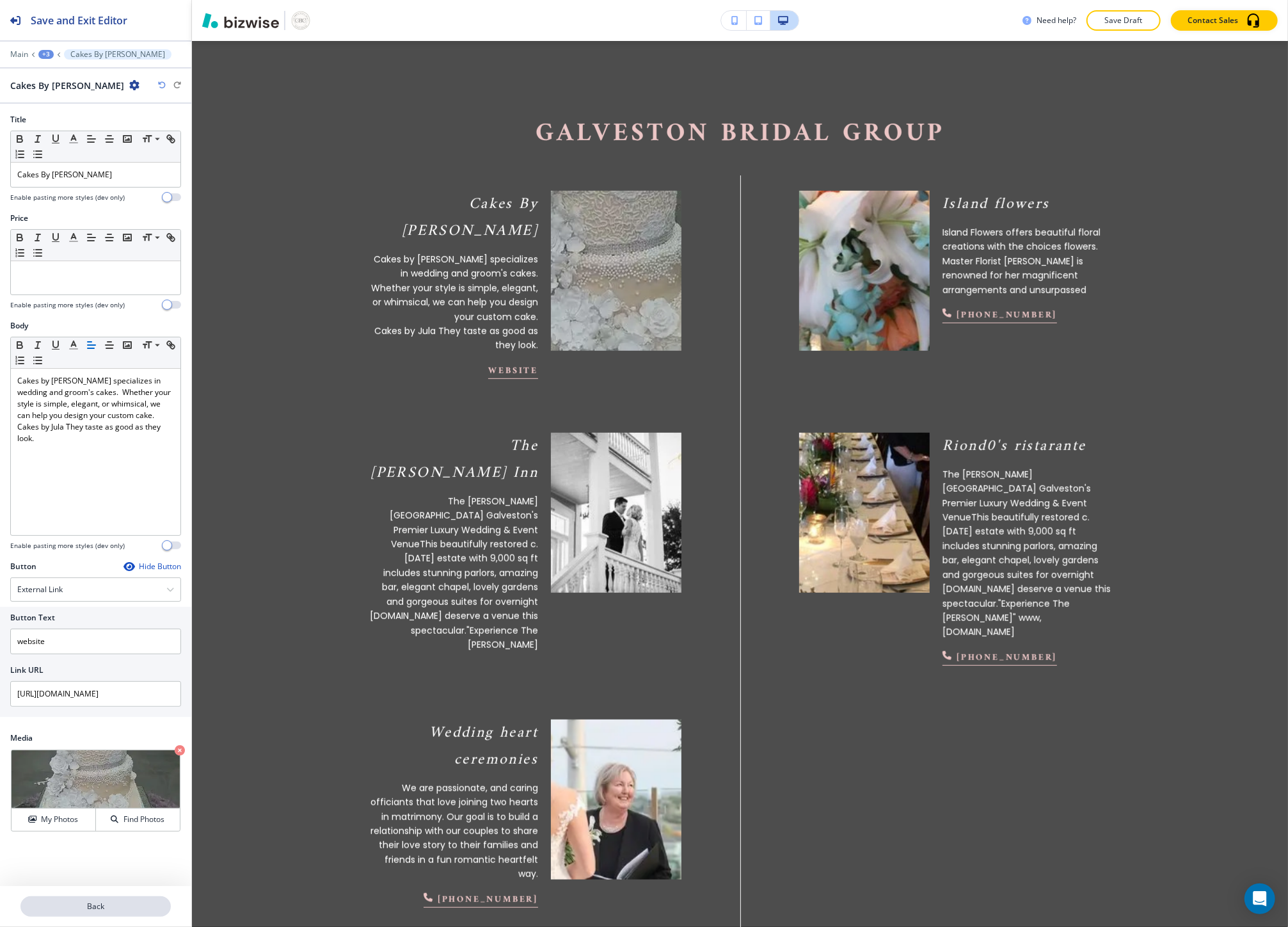
click at [88, 902] on p "Back" at bounding box center [96, 906] width 148 height 11
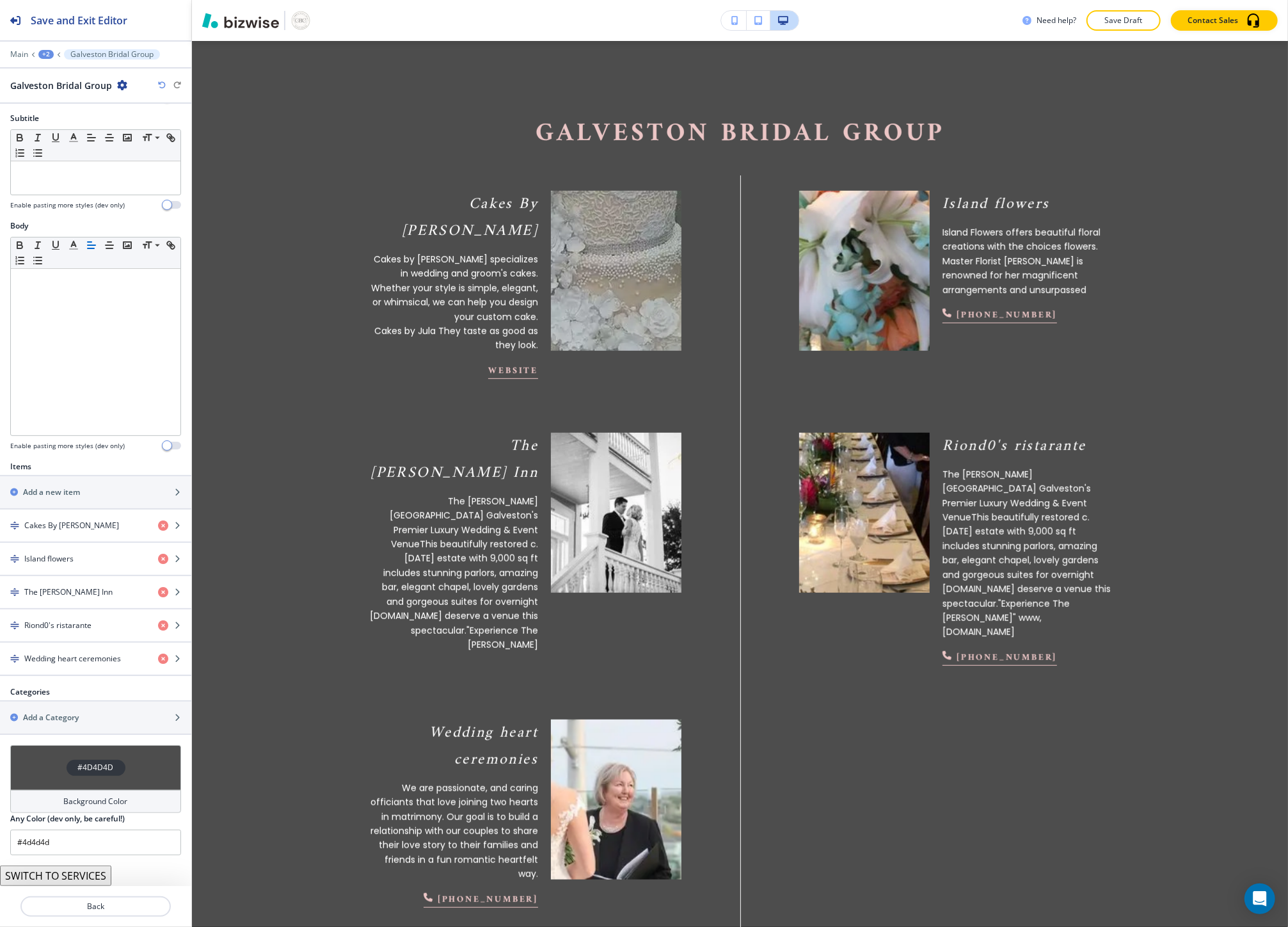
click at [76, 869] on button "SWITCH TO SERVICES" at bounding box center [56, 875] width 111 height 21
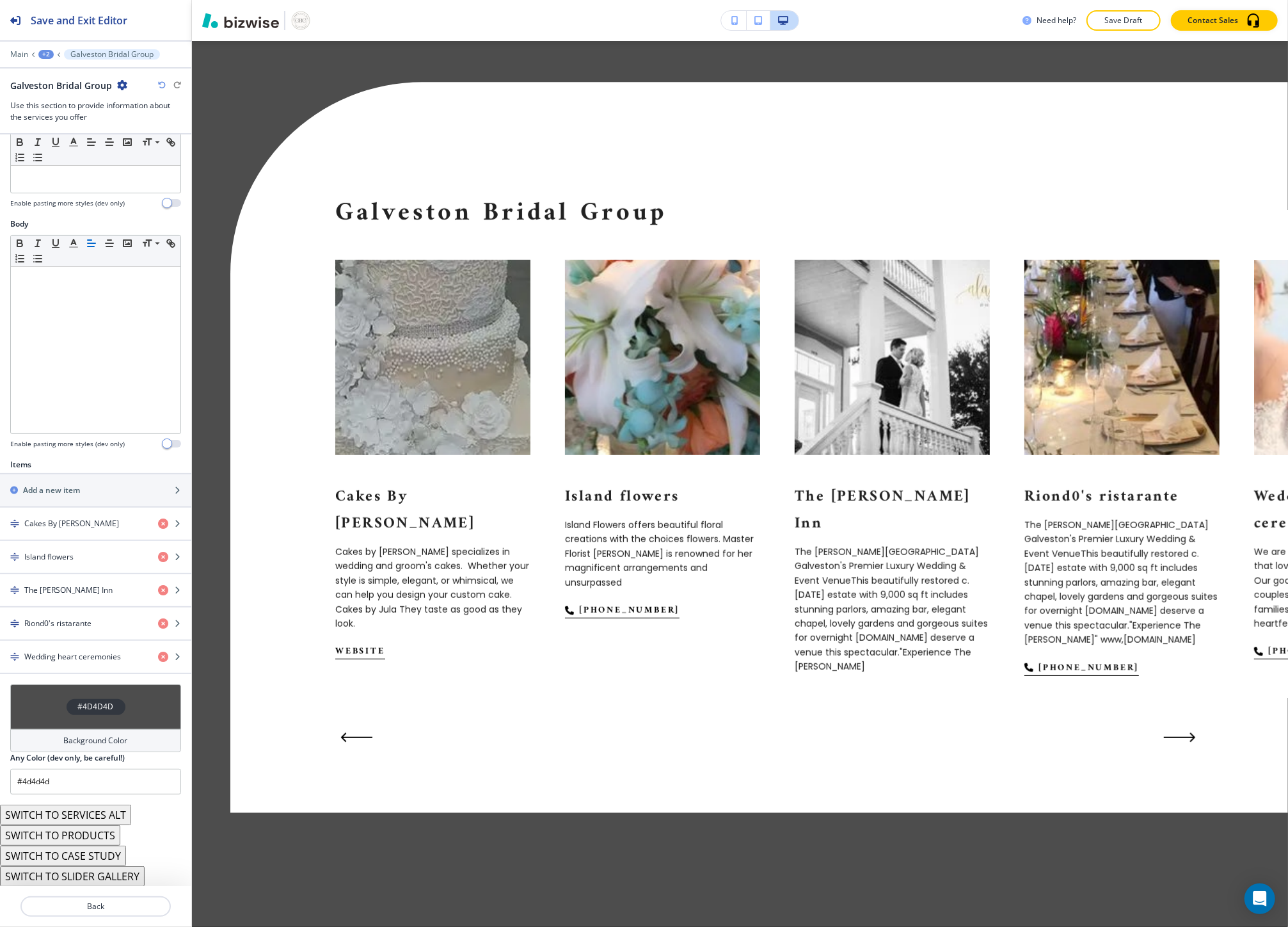
scroll to position [135, 0]
click at [72, 834] on button "SWITCH TO PRODUCTS" at bounding box center [60, 835] width 120 height 21
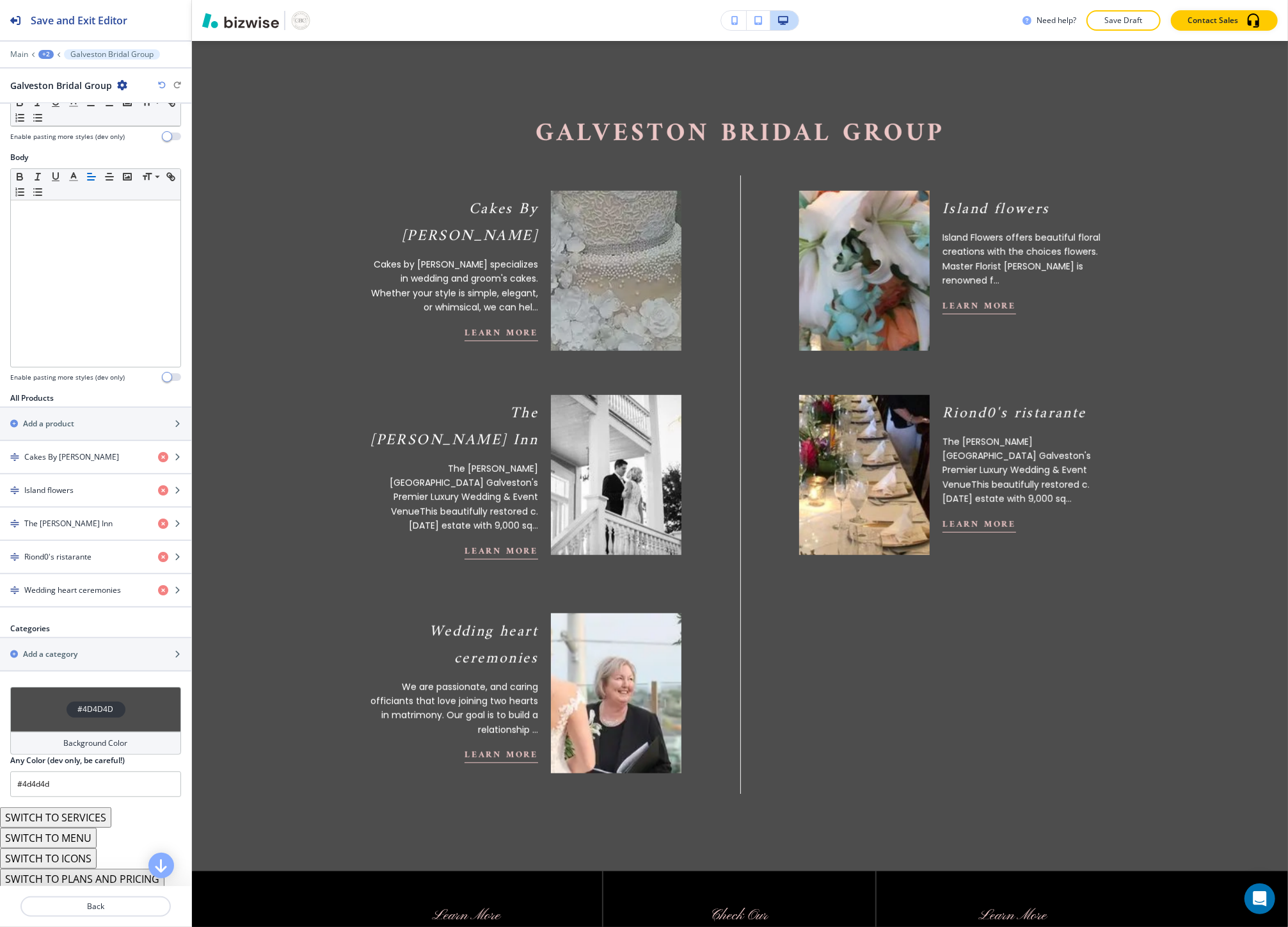
scroll to position [173, 0]
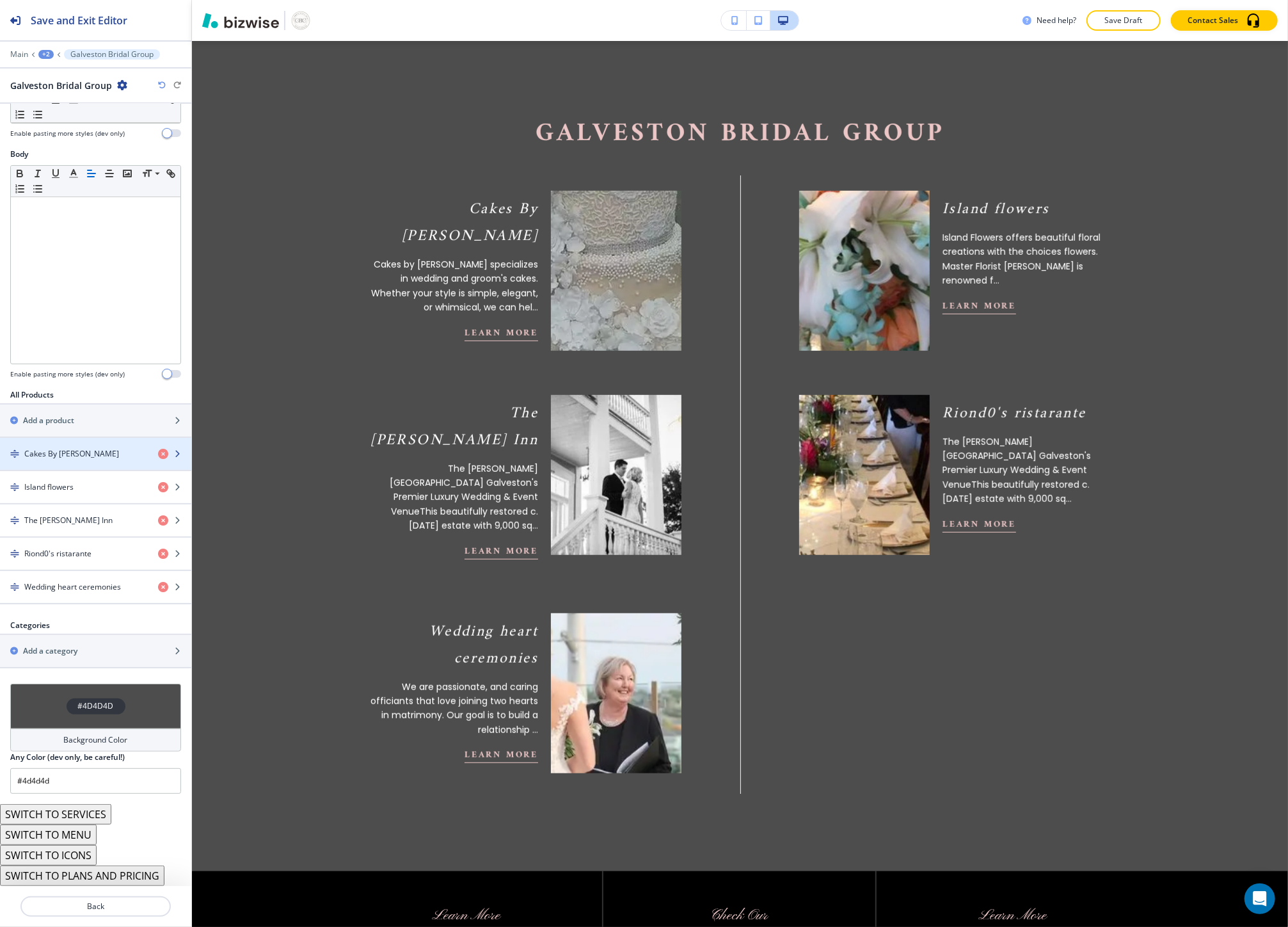
click at [40, 466] on div "button" at bounding box center [96, 465] width 191 height 10
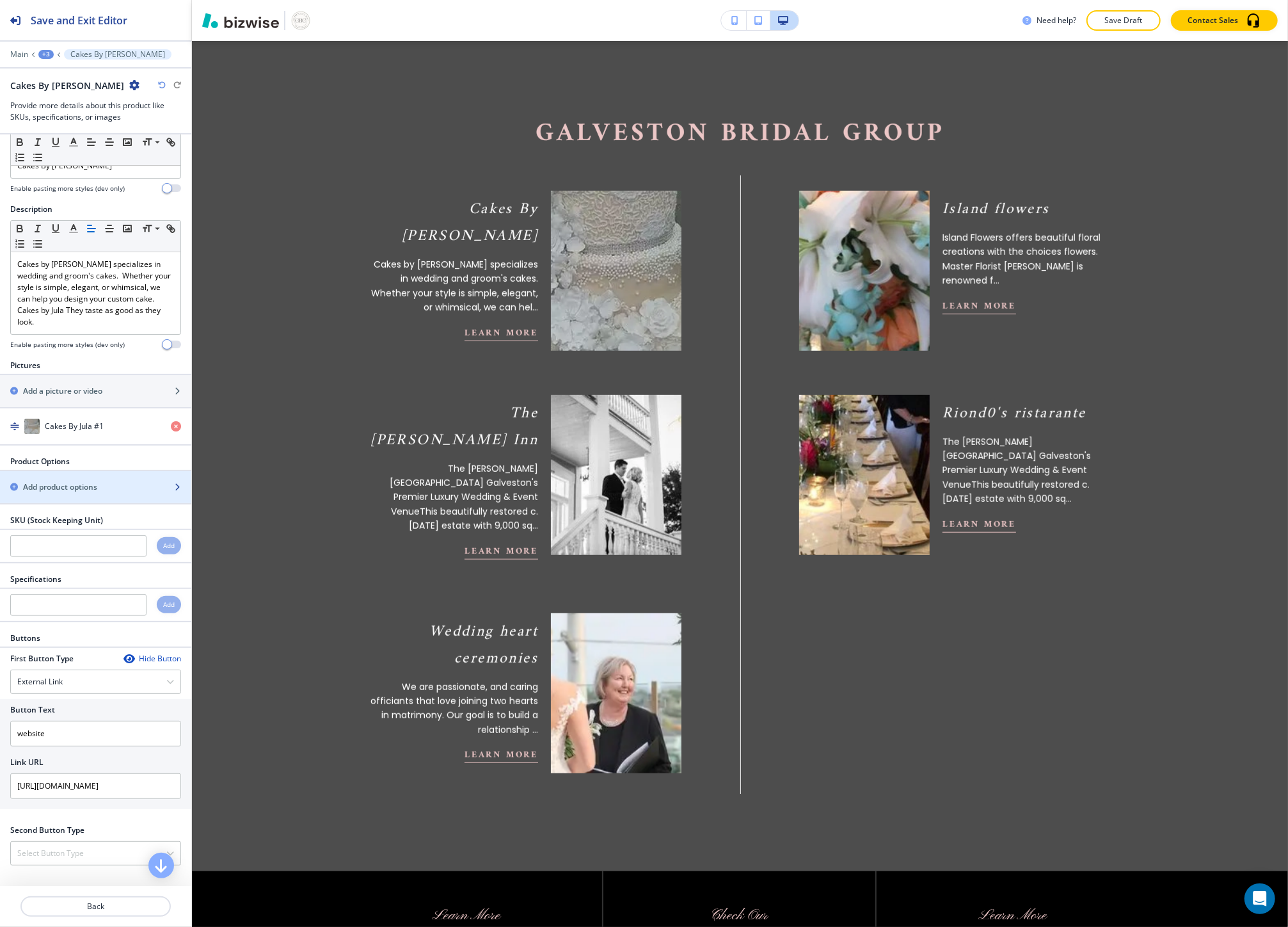
scroll to position [41, 0]
click at [97, 845] on div "Select Button Type" at bounding box center [95, 853] width 169 height 23
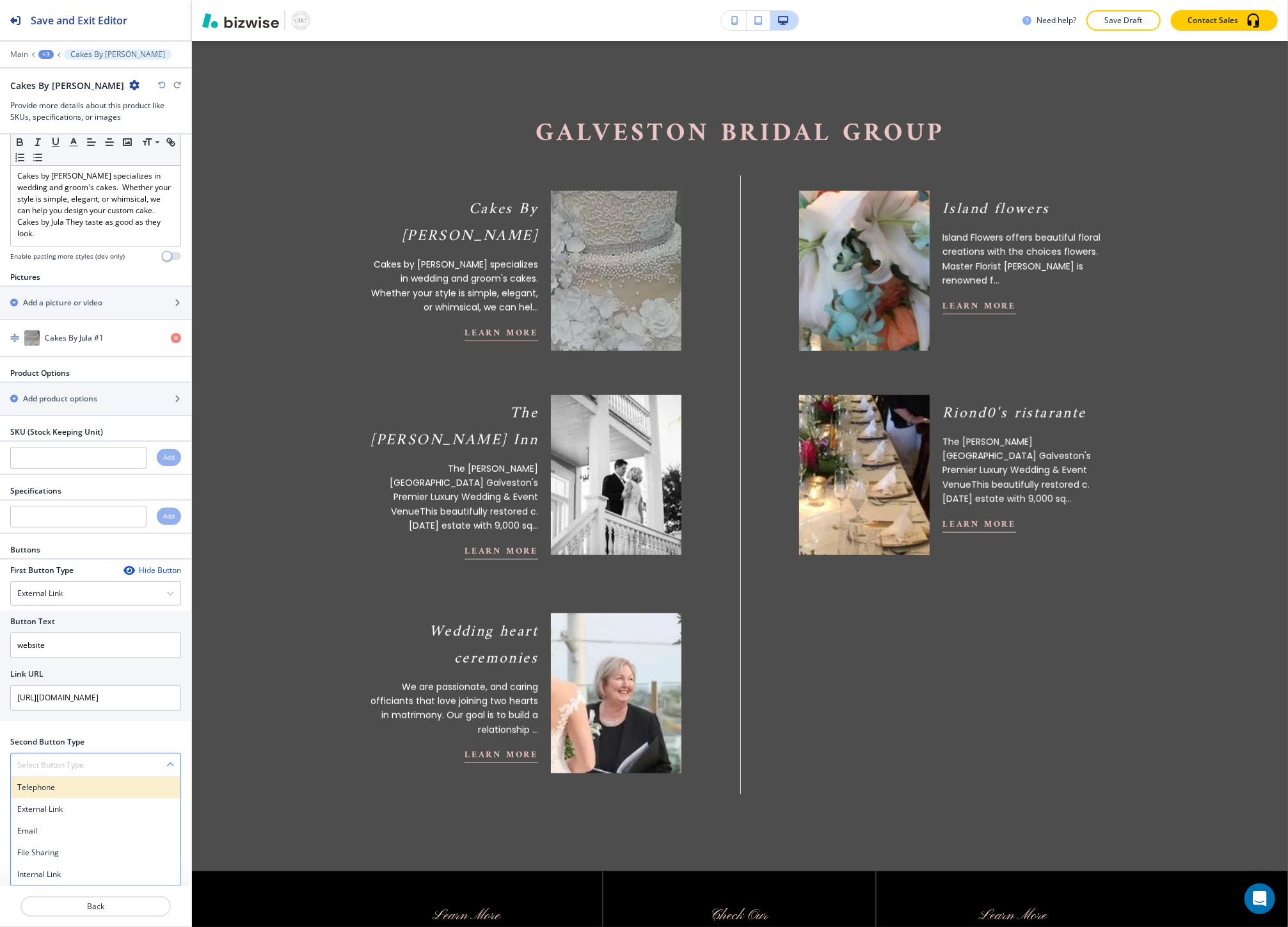
click at [59, 792] on h4 "Telephone" at bounding box center [96, 786] width 157 height 11
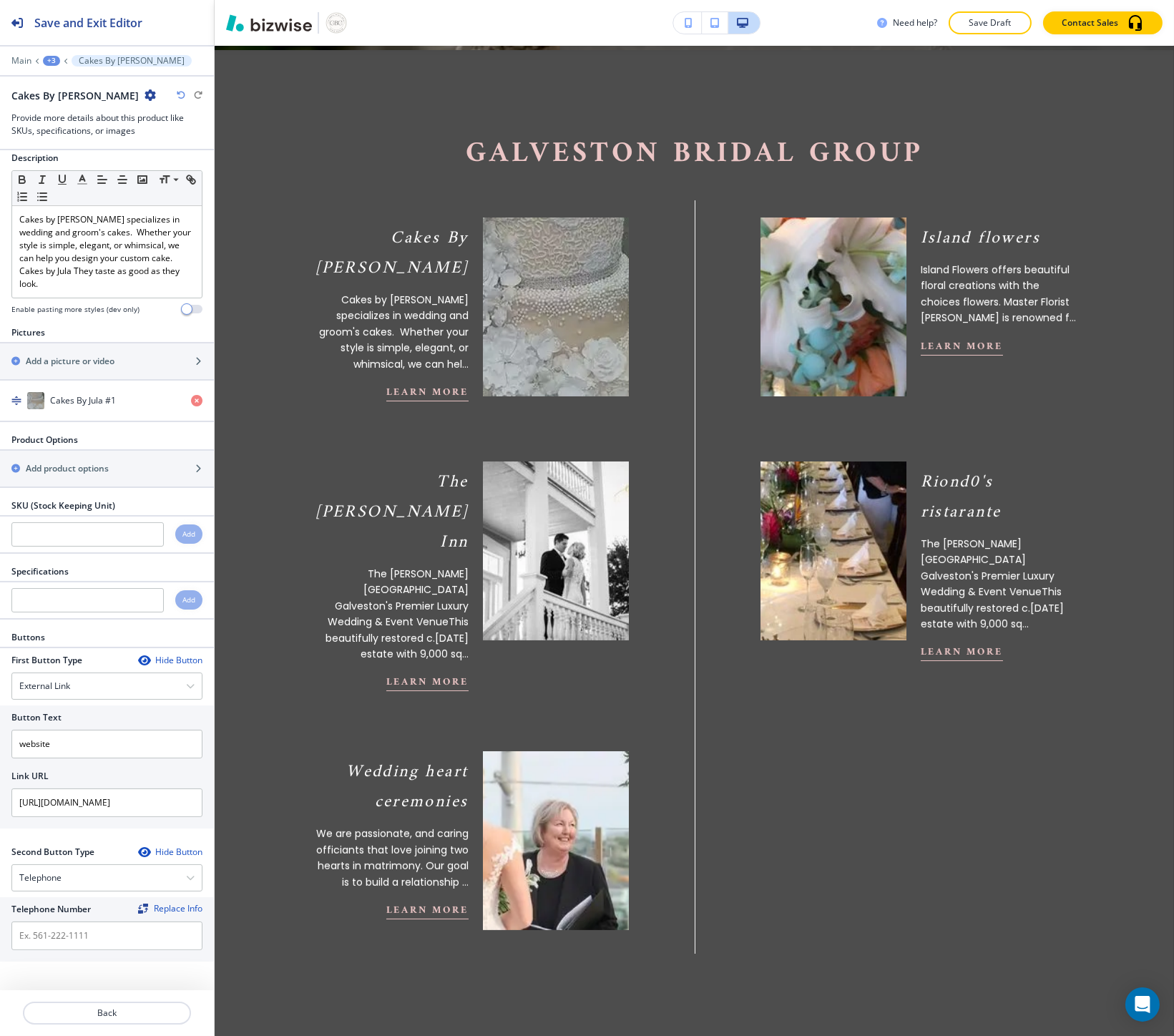
scroll to position [542, 0]
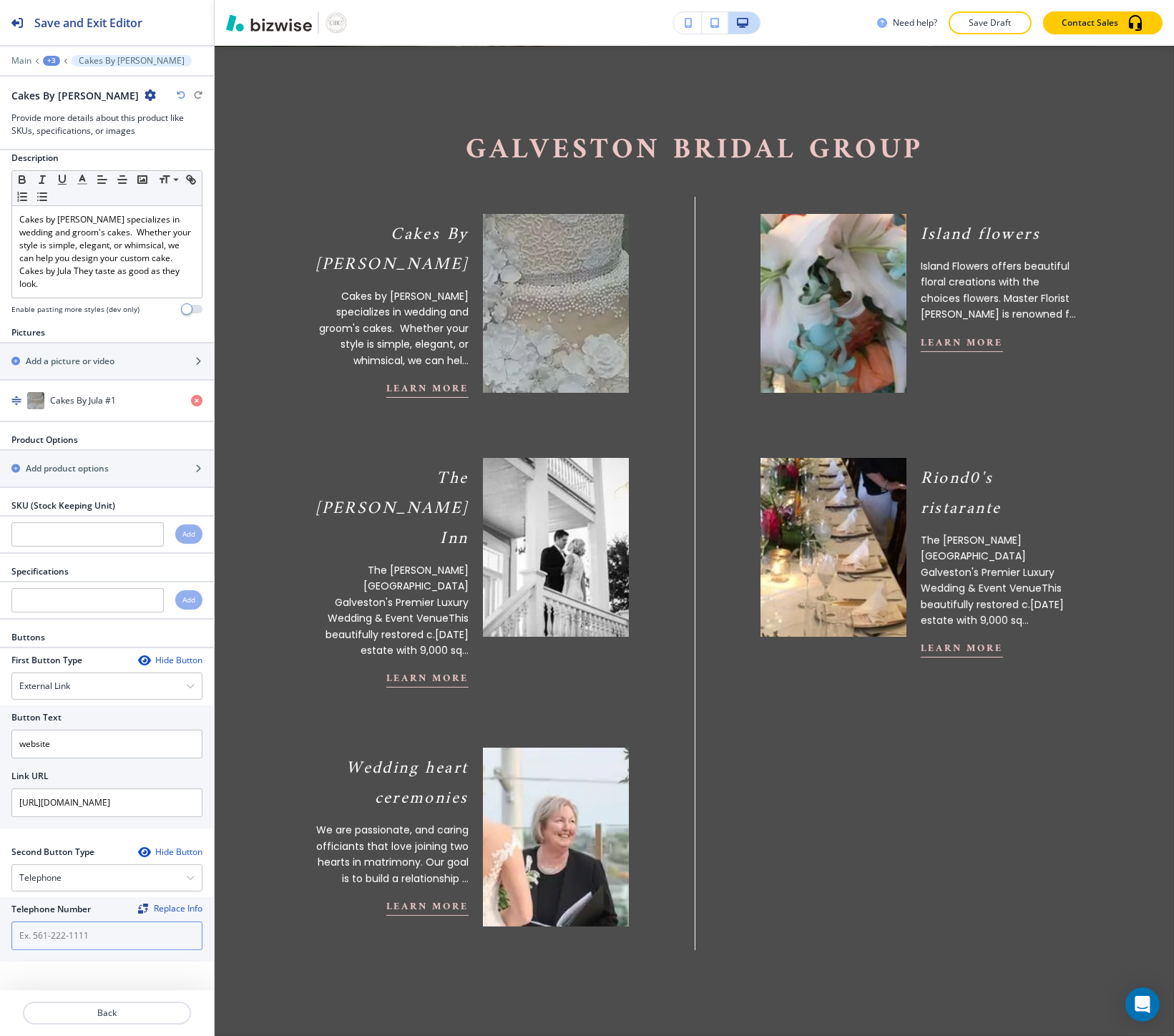
click at [105, 939] on input "text" at bounding box center [106, 936] width 191 height 28
paste input "(832) 932-1353"
click at [105, 936] on input "(832) 932-1353" at bounding box center [106, 936] width 191 height 28
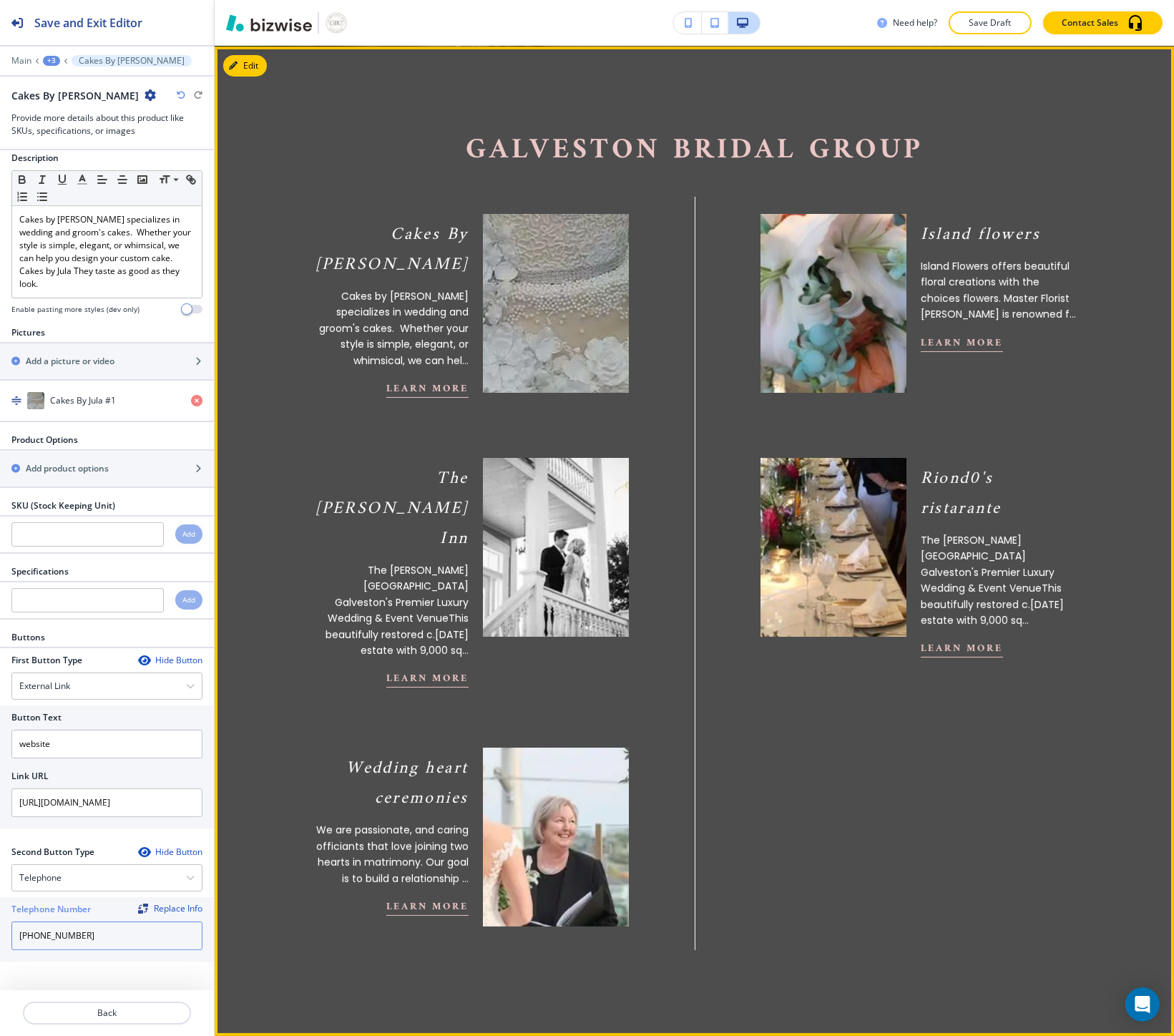
type input "(832) 932-1353"
click at [455, 318] on p "Cakes by Jula specializes in wedding and groom's cakes. Whether your style is s…" at bounding box center [389, 328] width 156 height 80
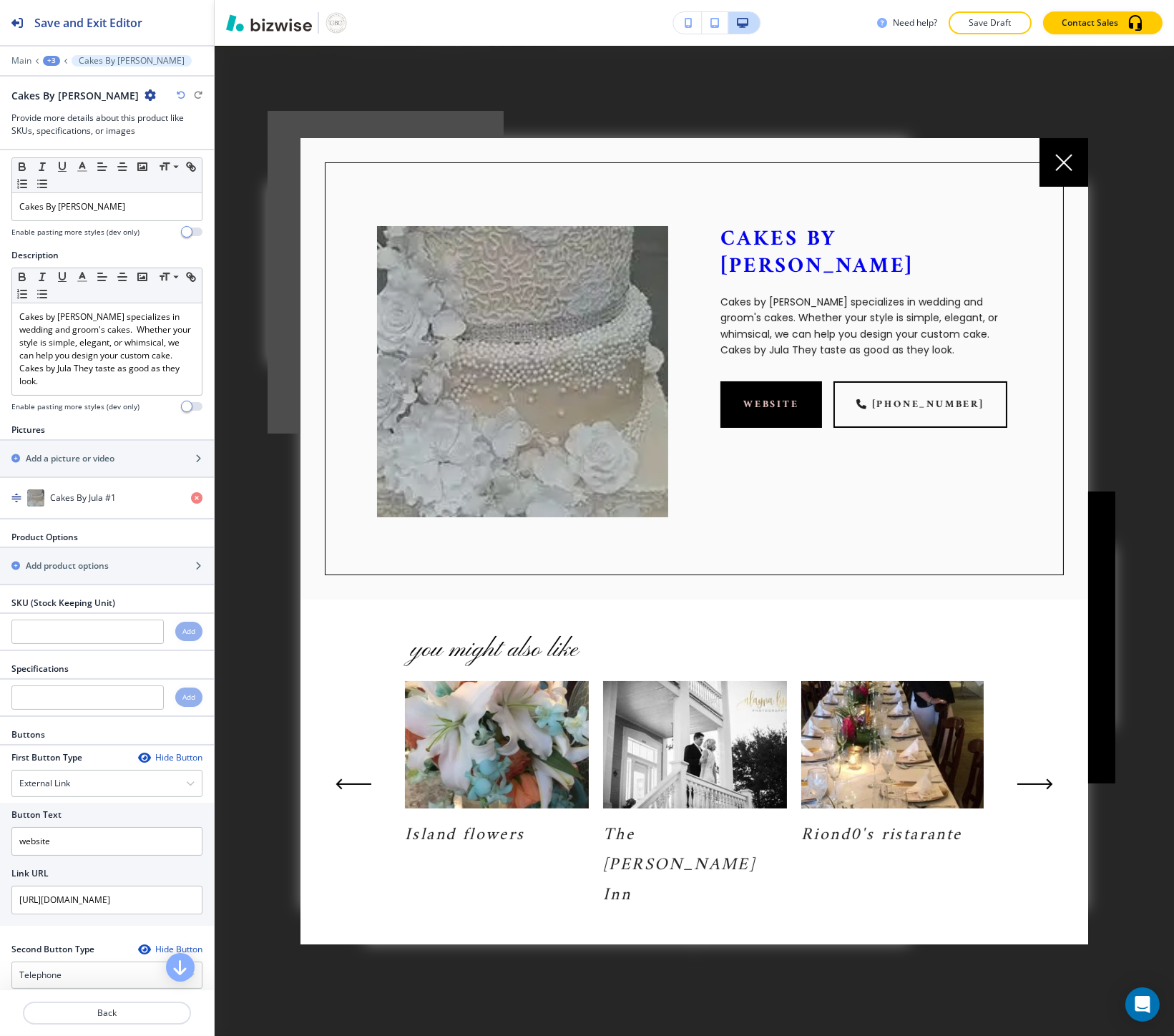
scroll to position [0, 0]
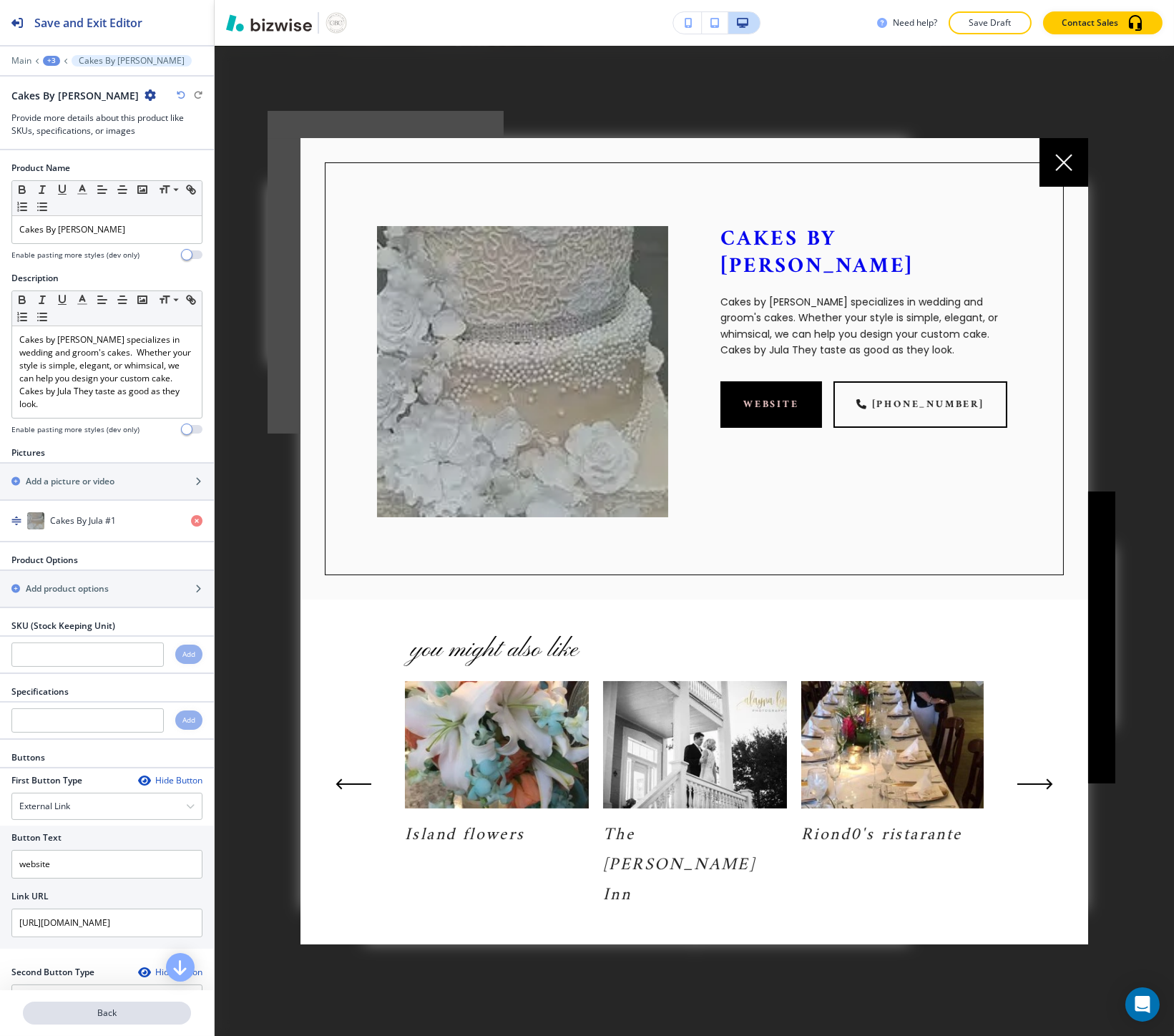
click at [129, 1020] on button "Back" at bounding box center [107, 1013] width 168 height 23
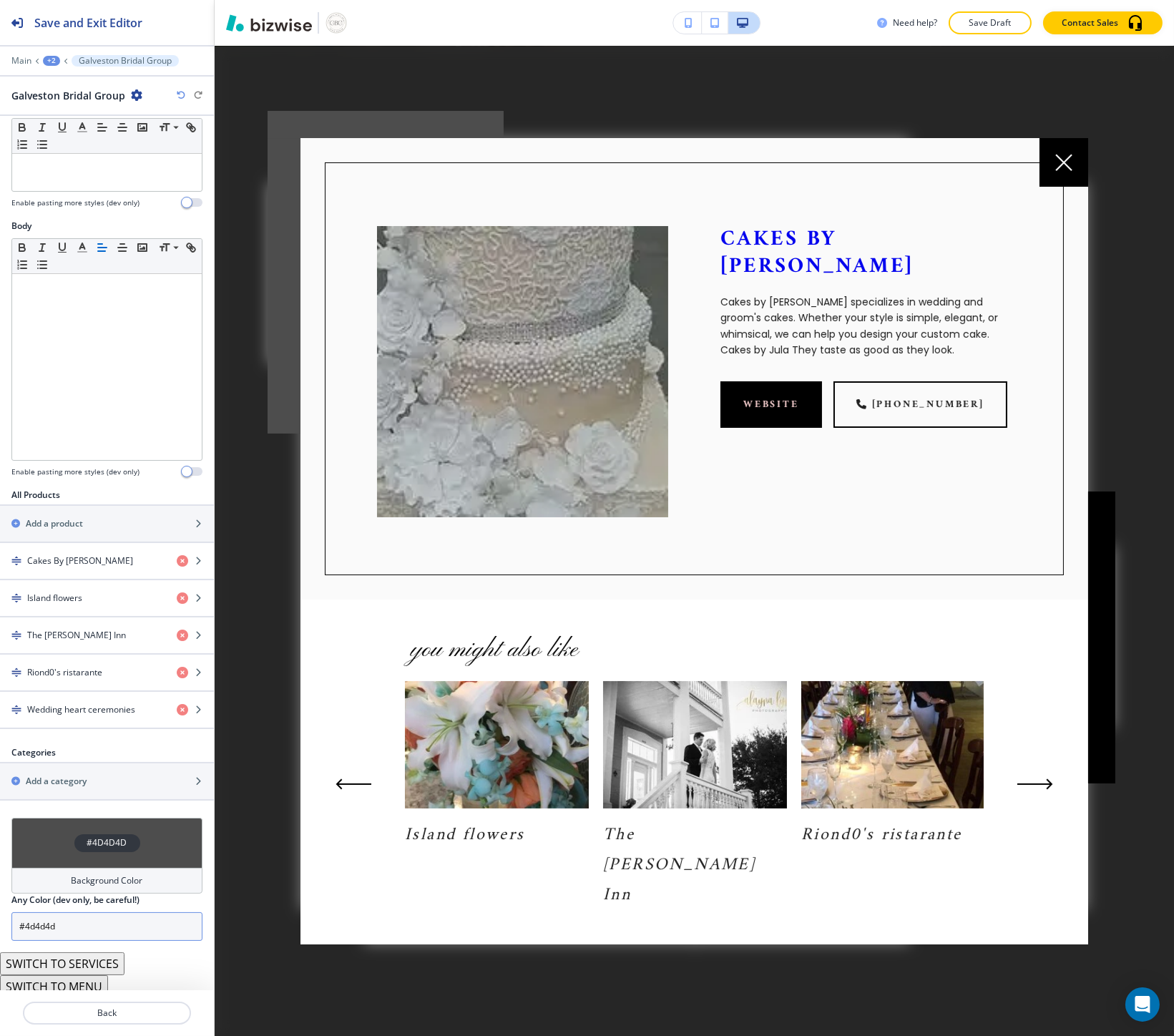
scroll to position [194, 0]
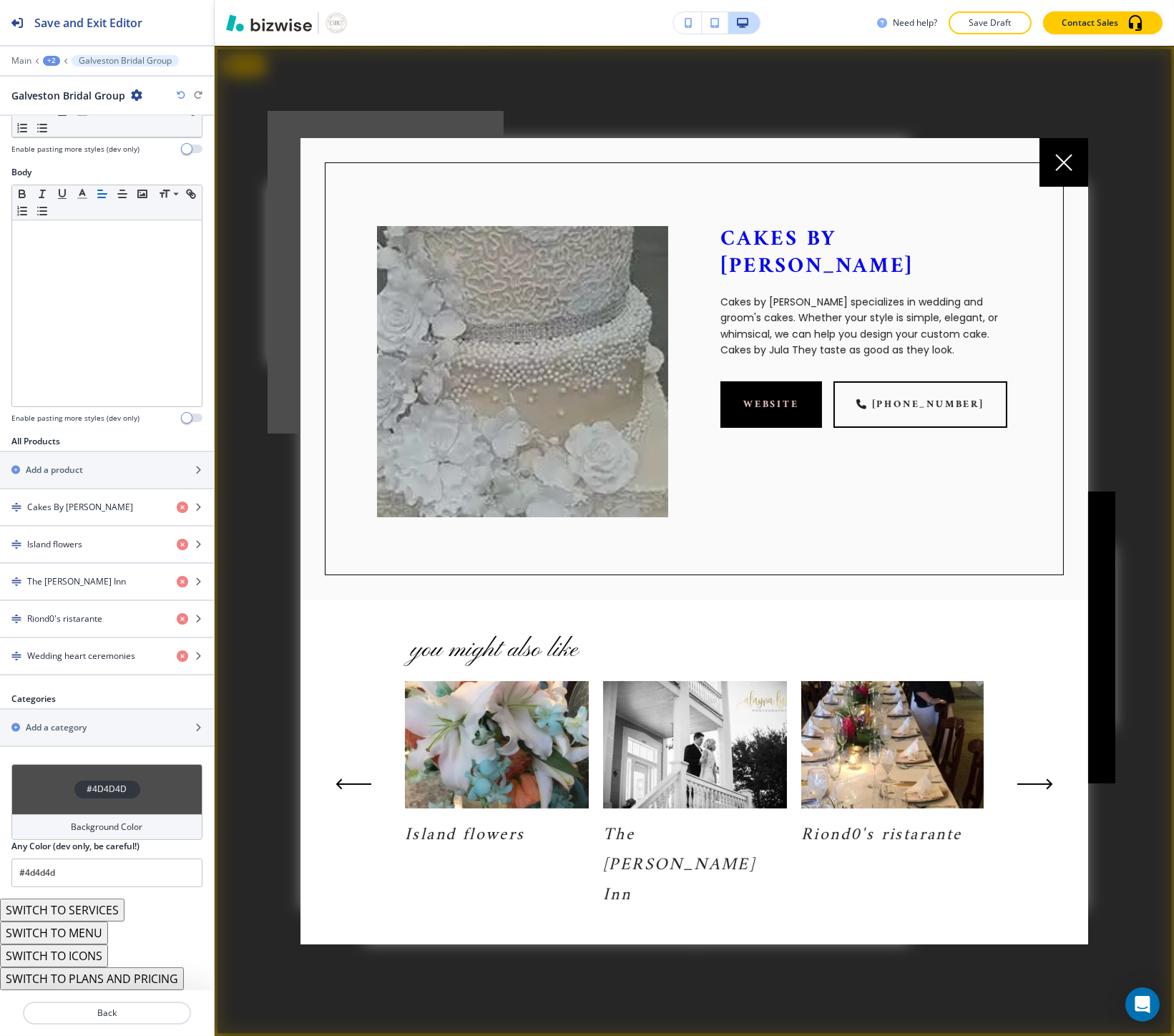
click at [283, 942] on div at bounding box center [694, 541] width 959 height 990
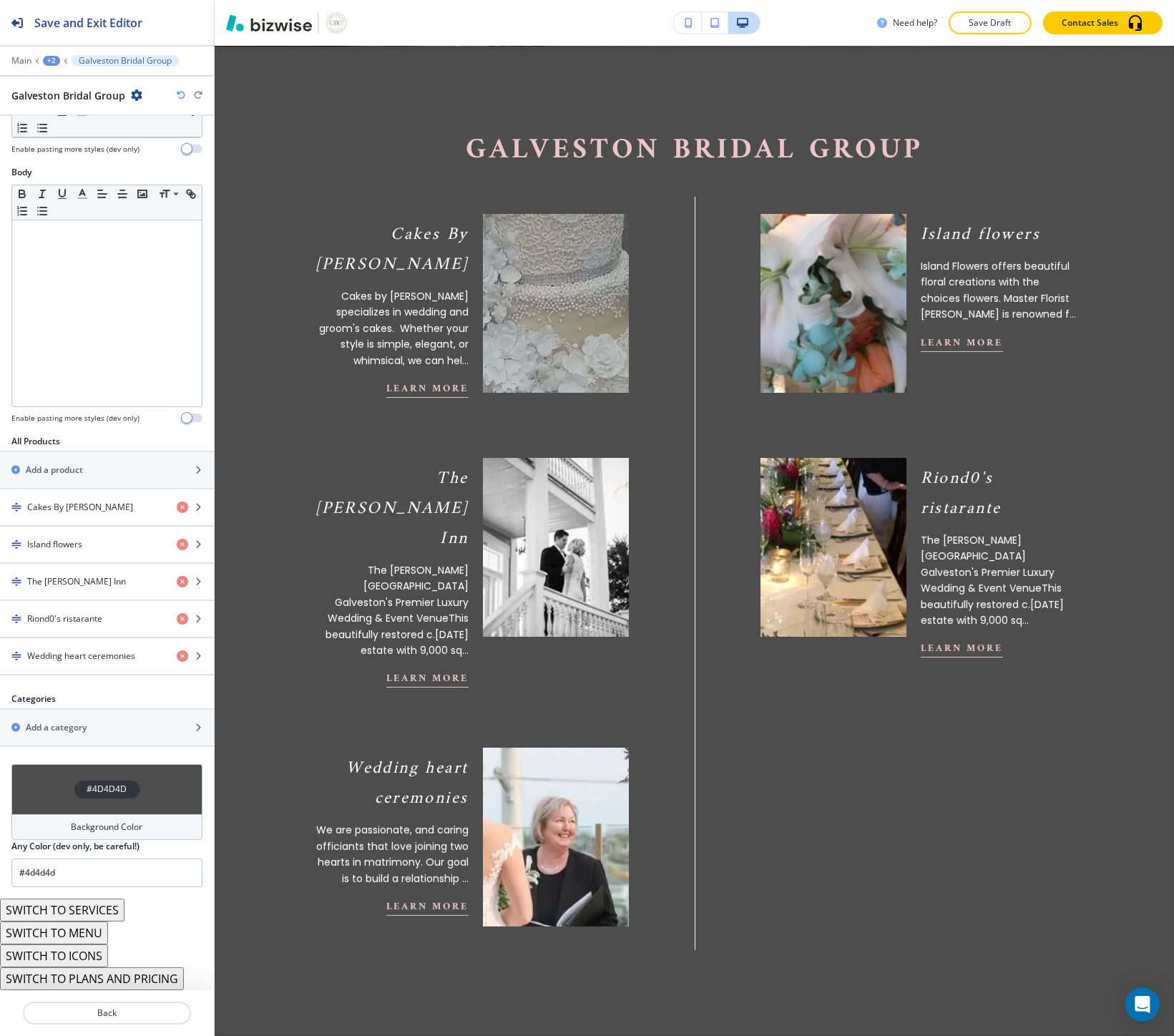
click at [97, 984] on button "SWITCH TO PLANS AND PRICING" at bounding box center [92, 978] width 184 height 23
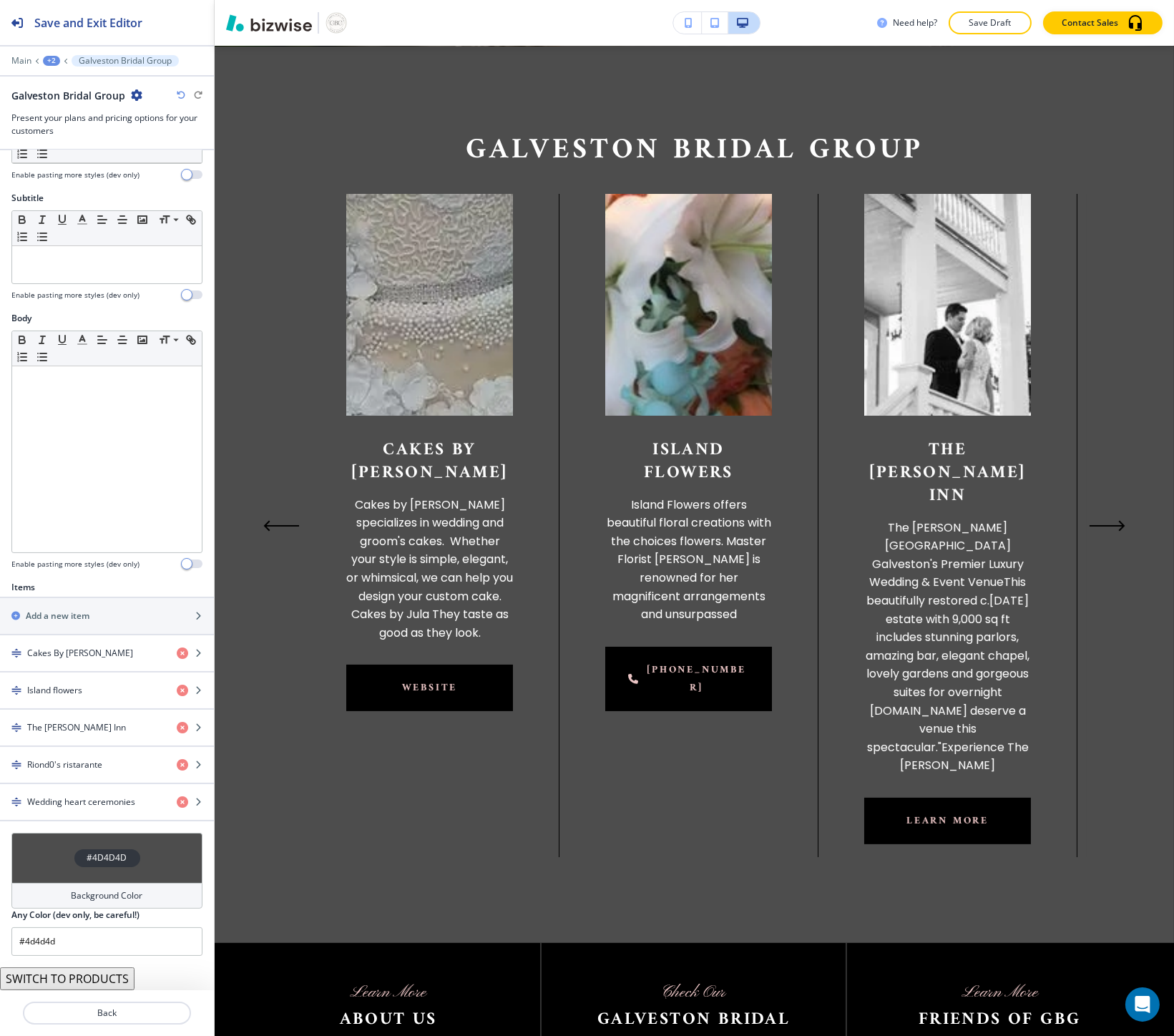
click at [182, 93] on icon "button" at bounding box center [180, 94] width 8 height 8
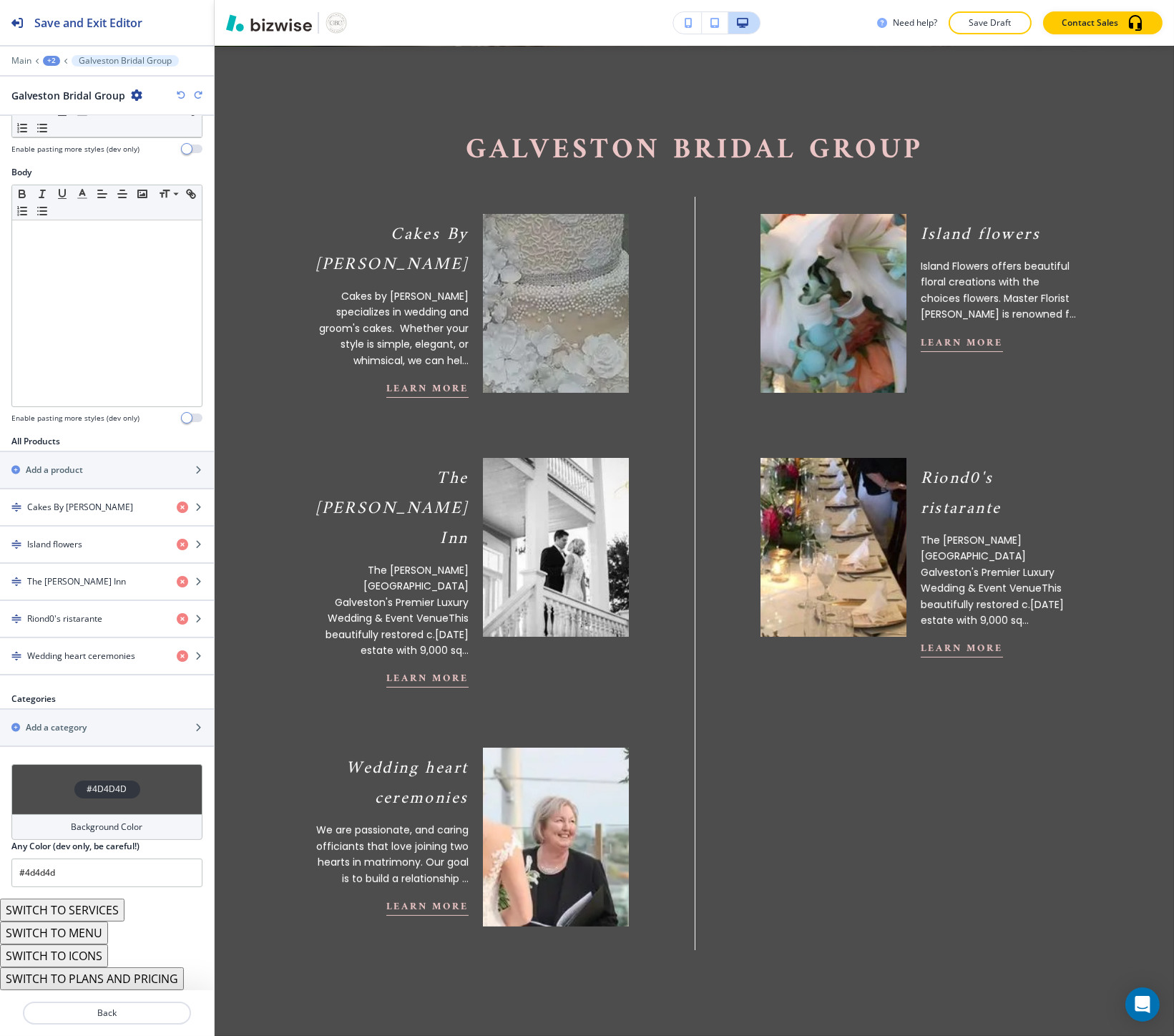
click at [82, 937] on button "SWITCH TO MENU" at bounding box center [54, 933] width 108 height 23
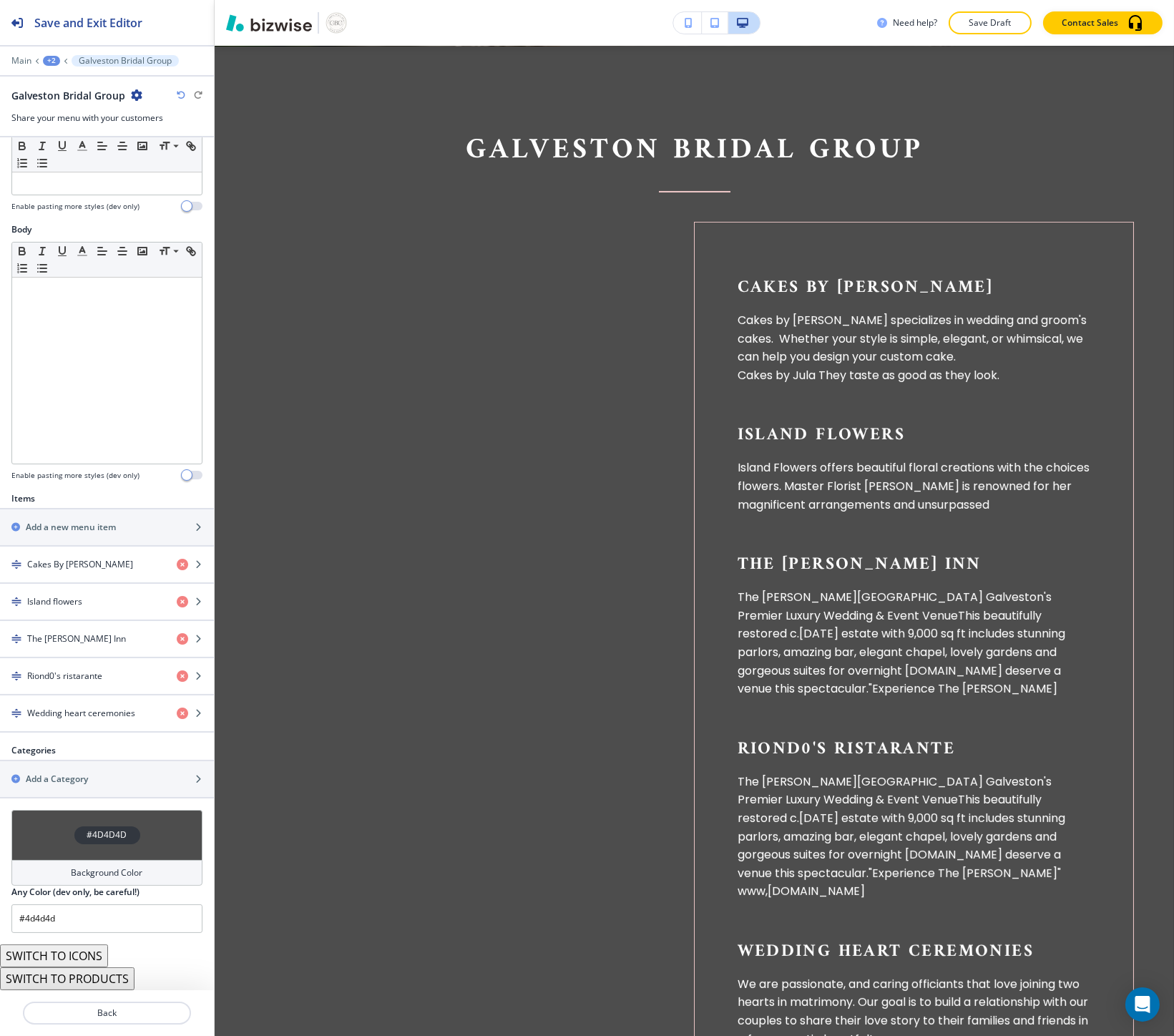
scroll to position [158, 0]
click at [180, 94] on icon "button" at bounding box center [180, 94] width 8 height 8
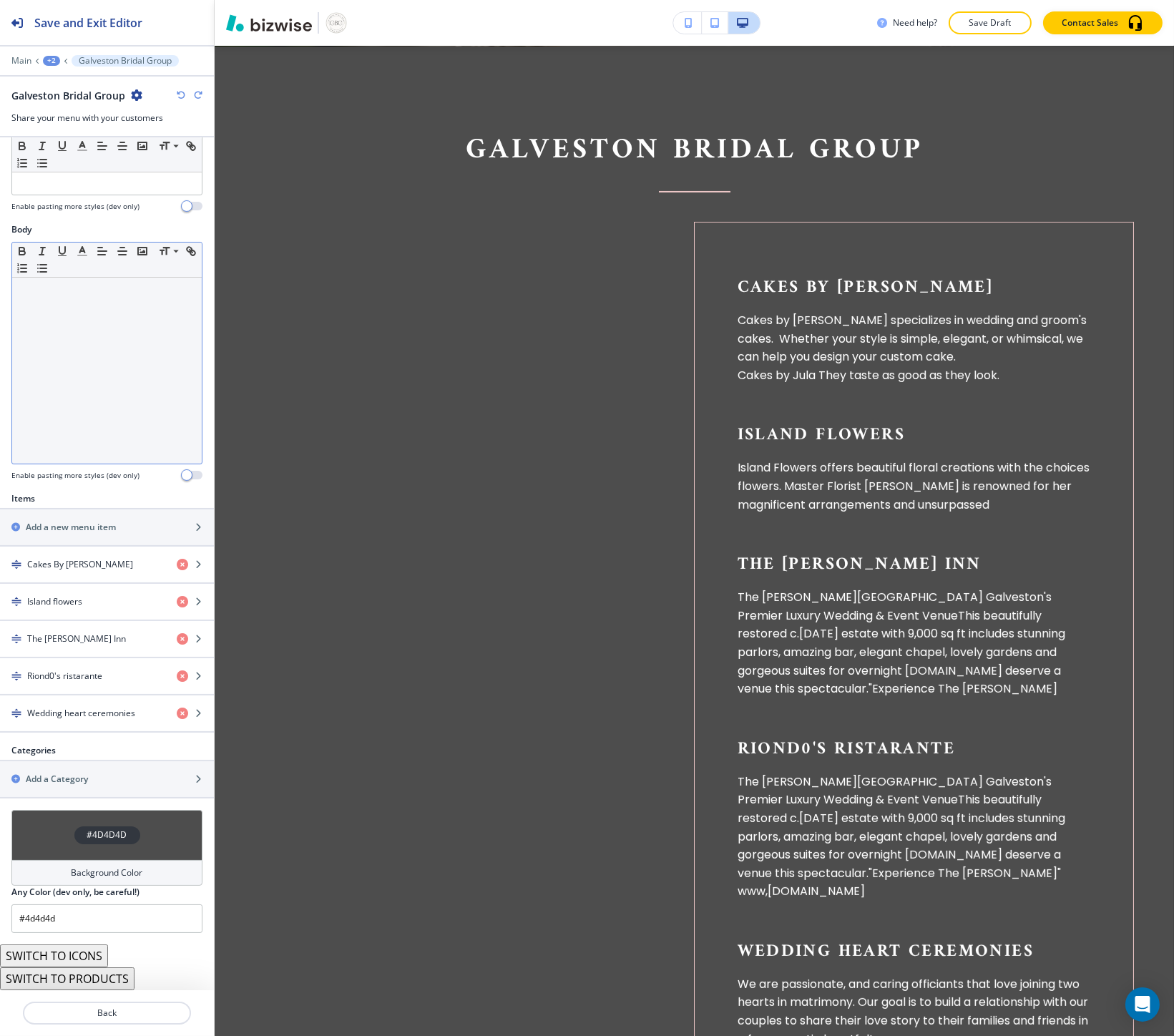
scroll to position [194, 0]
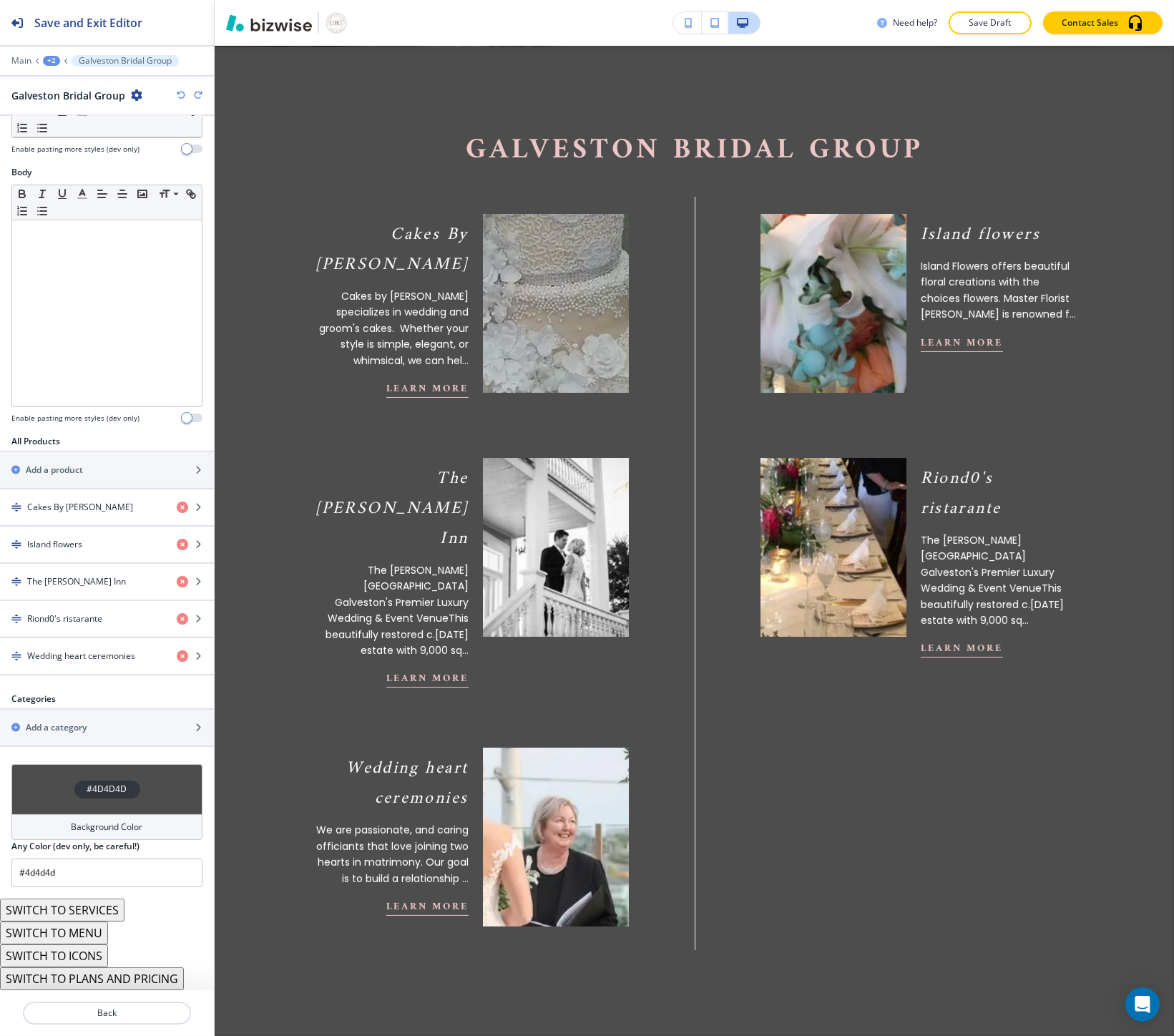
click at [82, 950] on button "SWITCH TO ICONS" at bounding box center [54, 955] width 108 height 23
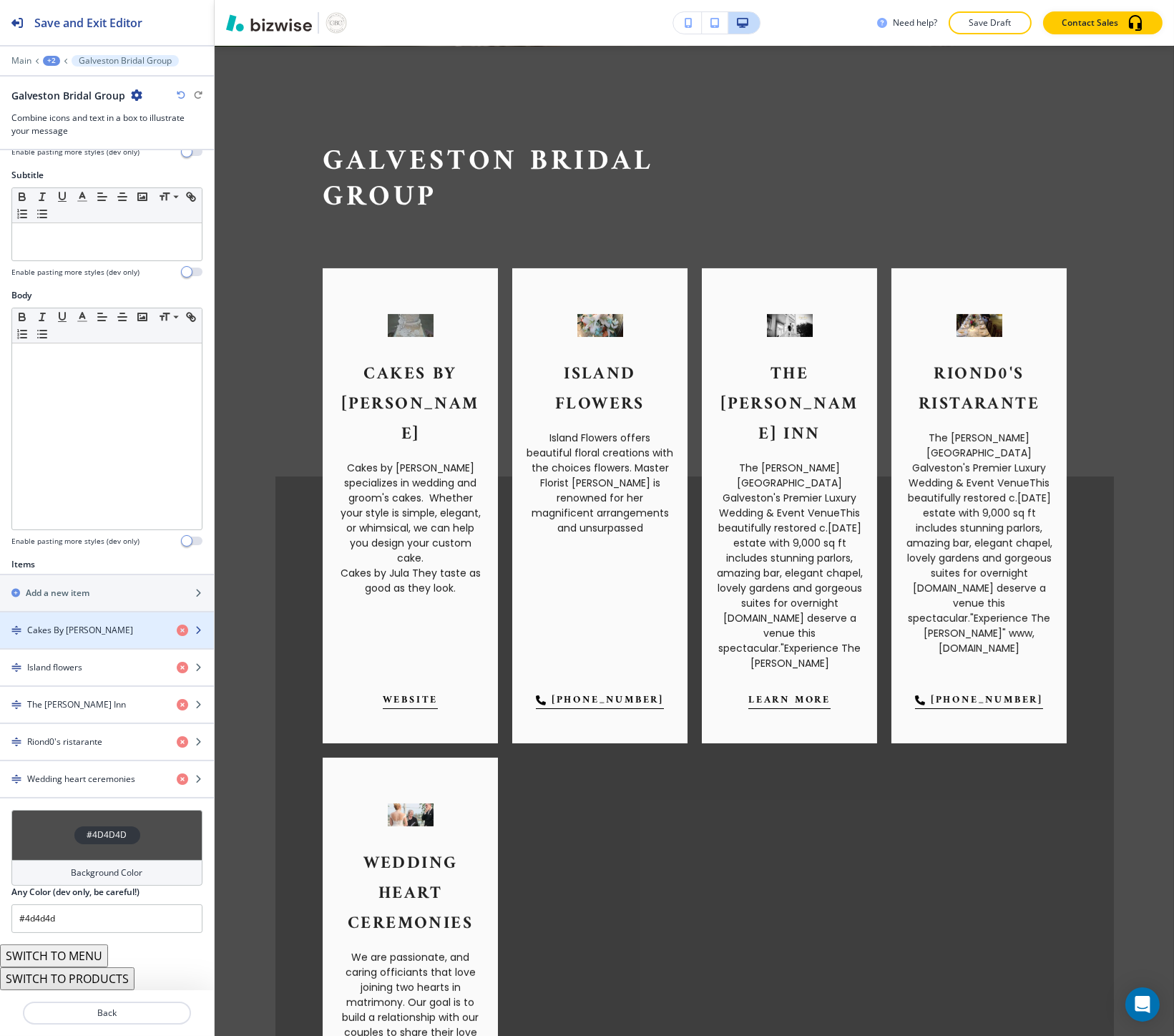
click at [64, 630] on h4 "Cakes By Jula" at bounding box center [80, 630] width 106 height 13
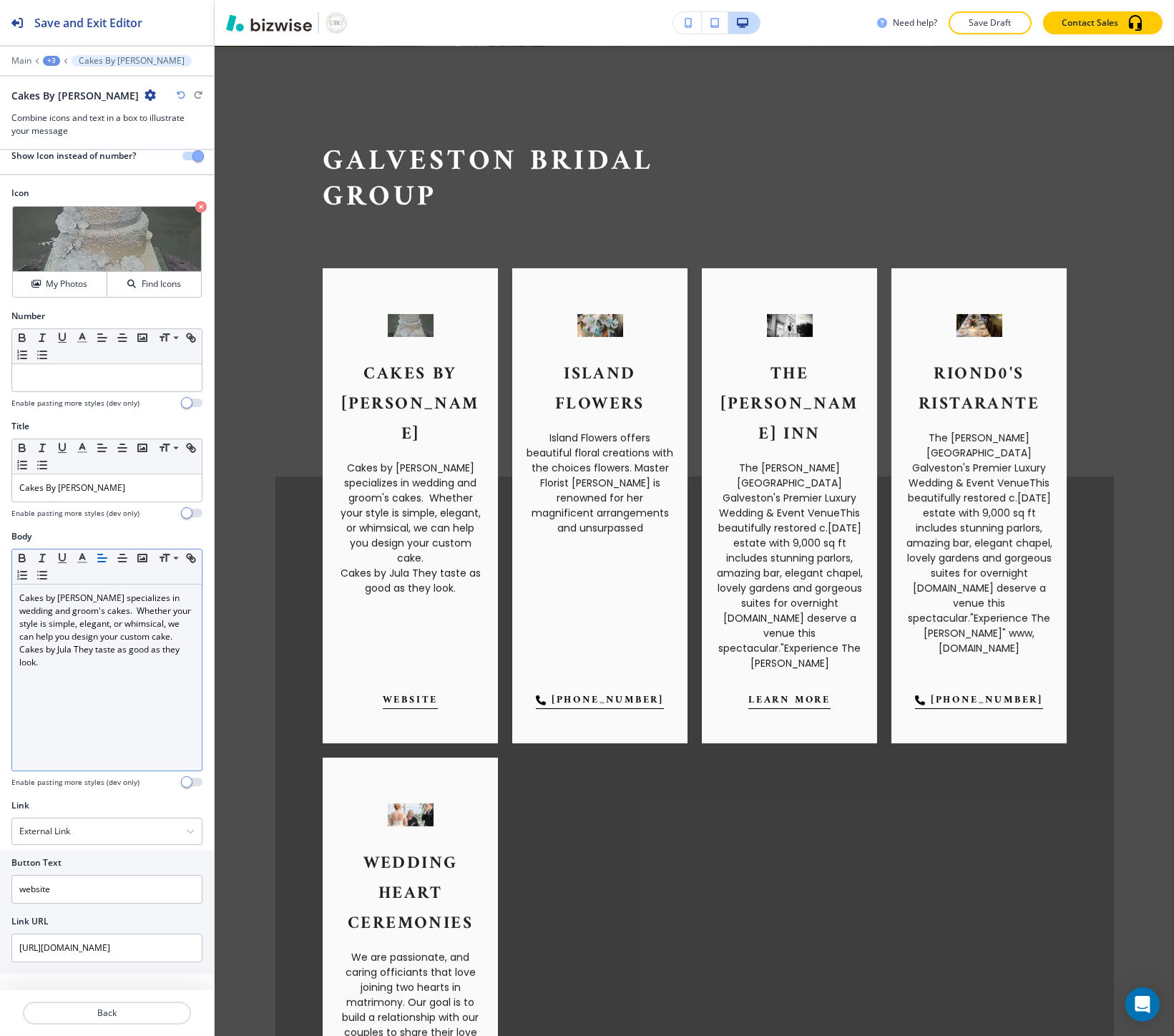
scroll to position [26, 0]
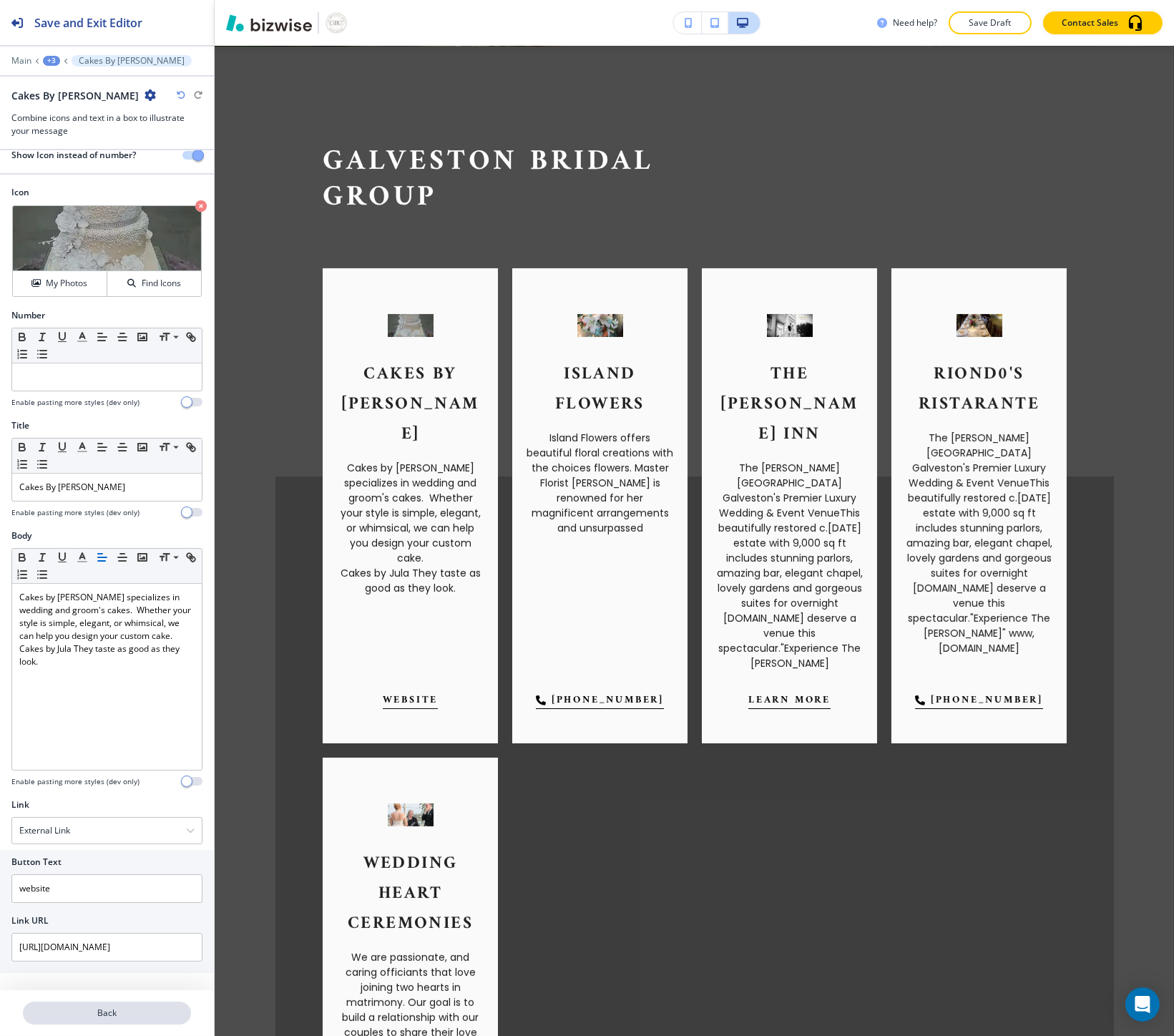
click at [69, 1007] on p "Back" at bounding box center [107, 1012] width 165 height 13
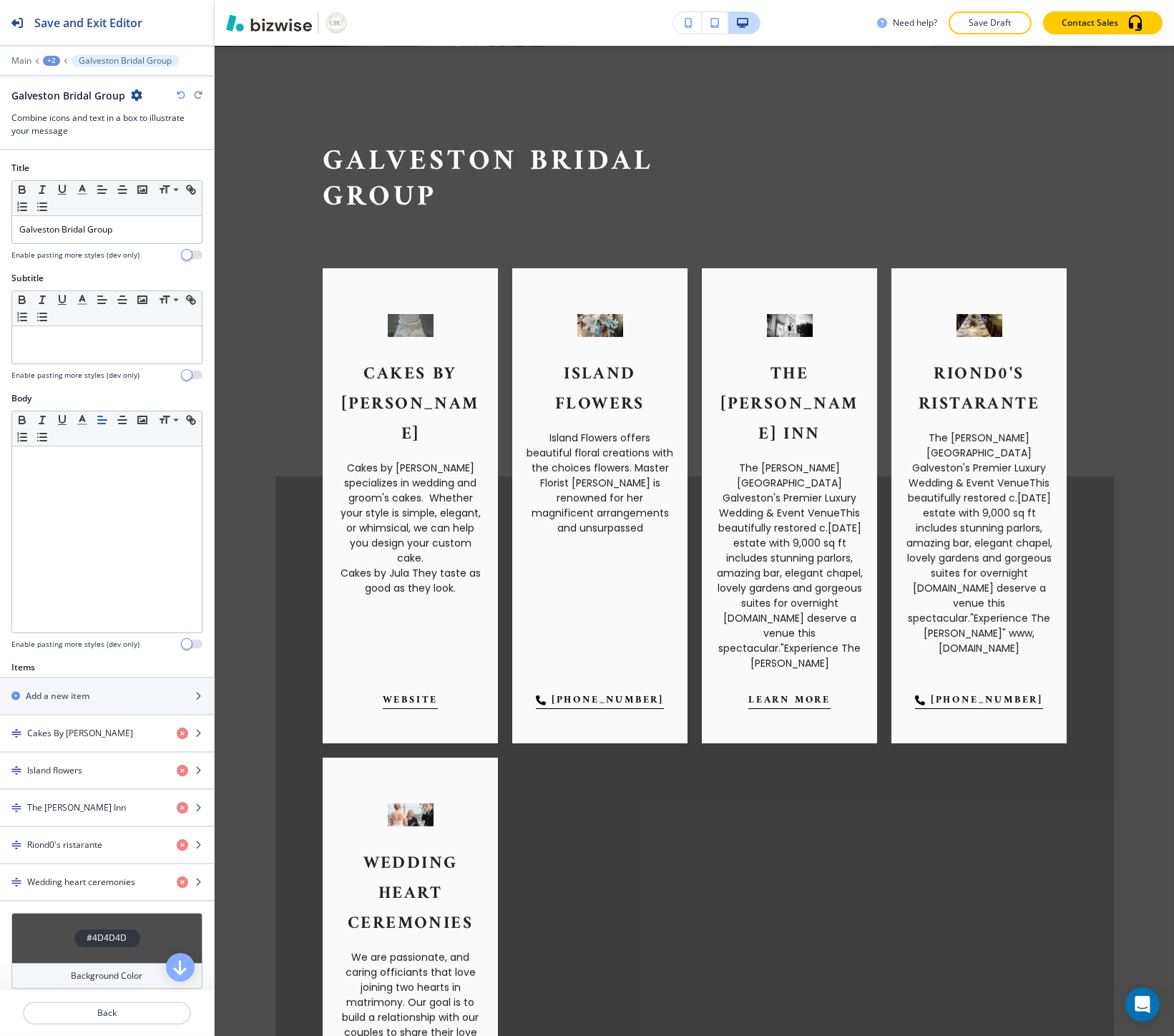
click at [181, 102] on div "Galveston Bridal Group" at bounding box center [106, 96] width 191 height 15
click at [180, 95] on icon "button" at bounding box center [180, 94] width 8 height 8
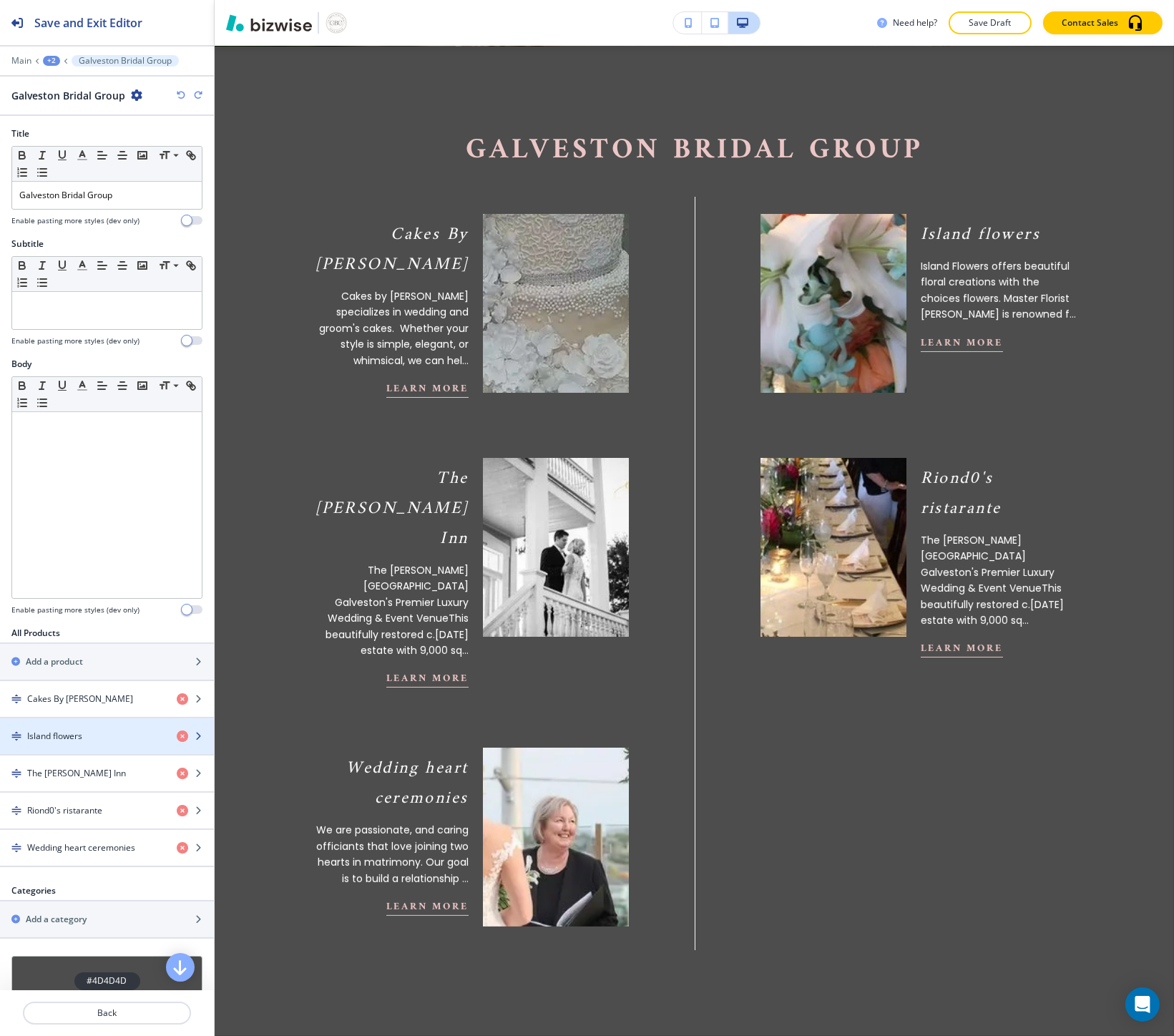
click at [96, 741] on div "Island flowers" at bounding box center [82, 735] width 165 height 13
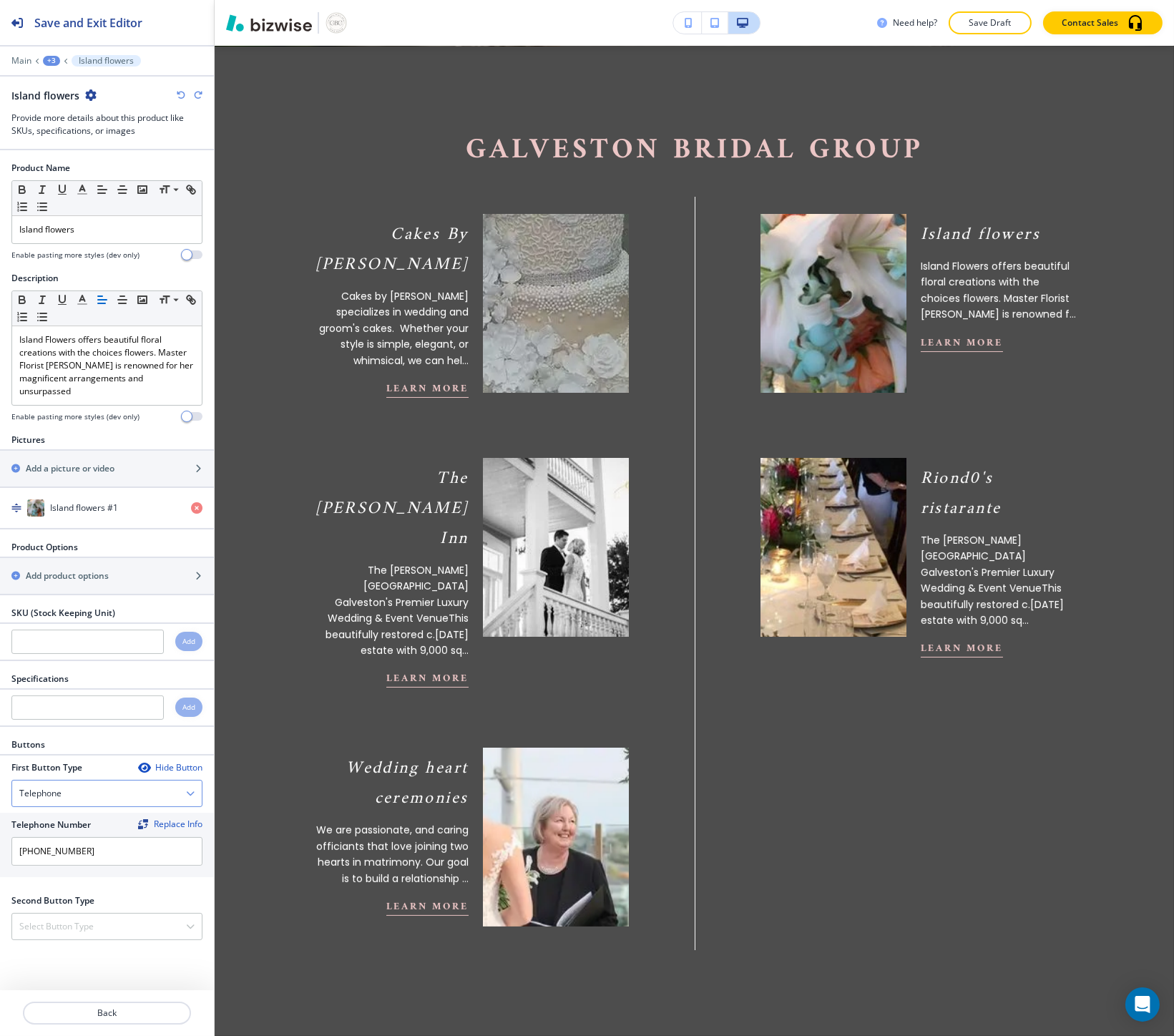
click at [79, 794] on div "Telephone" at bounding box center [106, 793] width 189 height 25
drag, startPoint x: 81, startPoint y: 955, endPoint x: 73, endPoint y: 940, distance: 17.0
click at [80, 955] on div at bounding box center [107, 957] width 214 height 11
click at [68, 932] on h4 "Select Button Type" at bounding box center [56, 926] width 74 height 13
click at [67, 970] on div "External Link" at bounding box center [106, 975] width 189 height 25
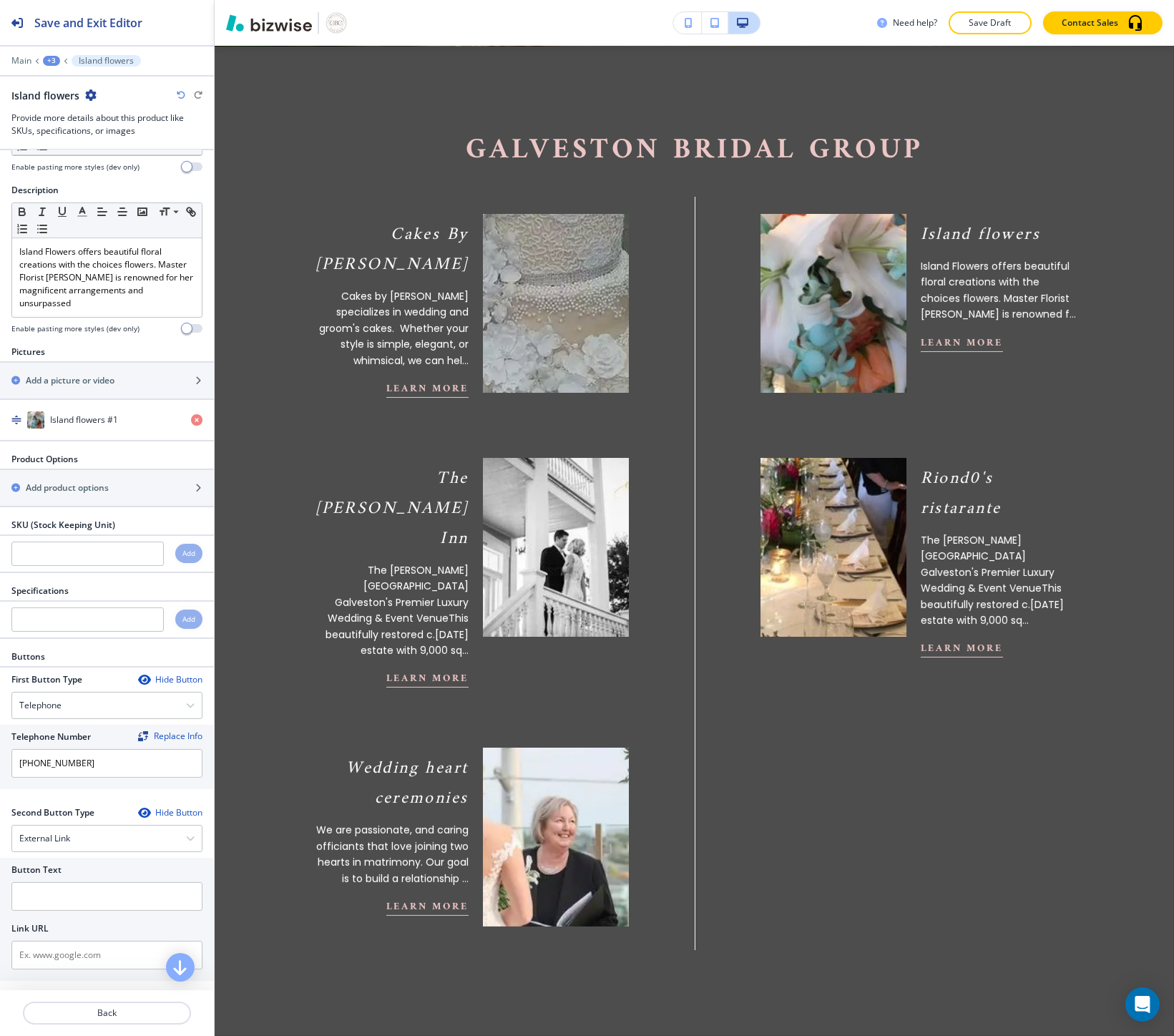
scroll to position [109, 0]
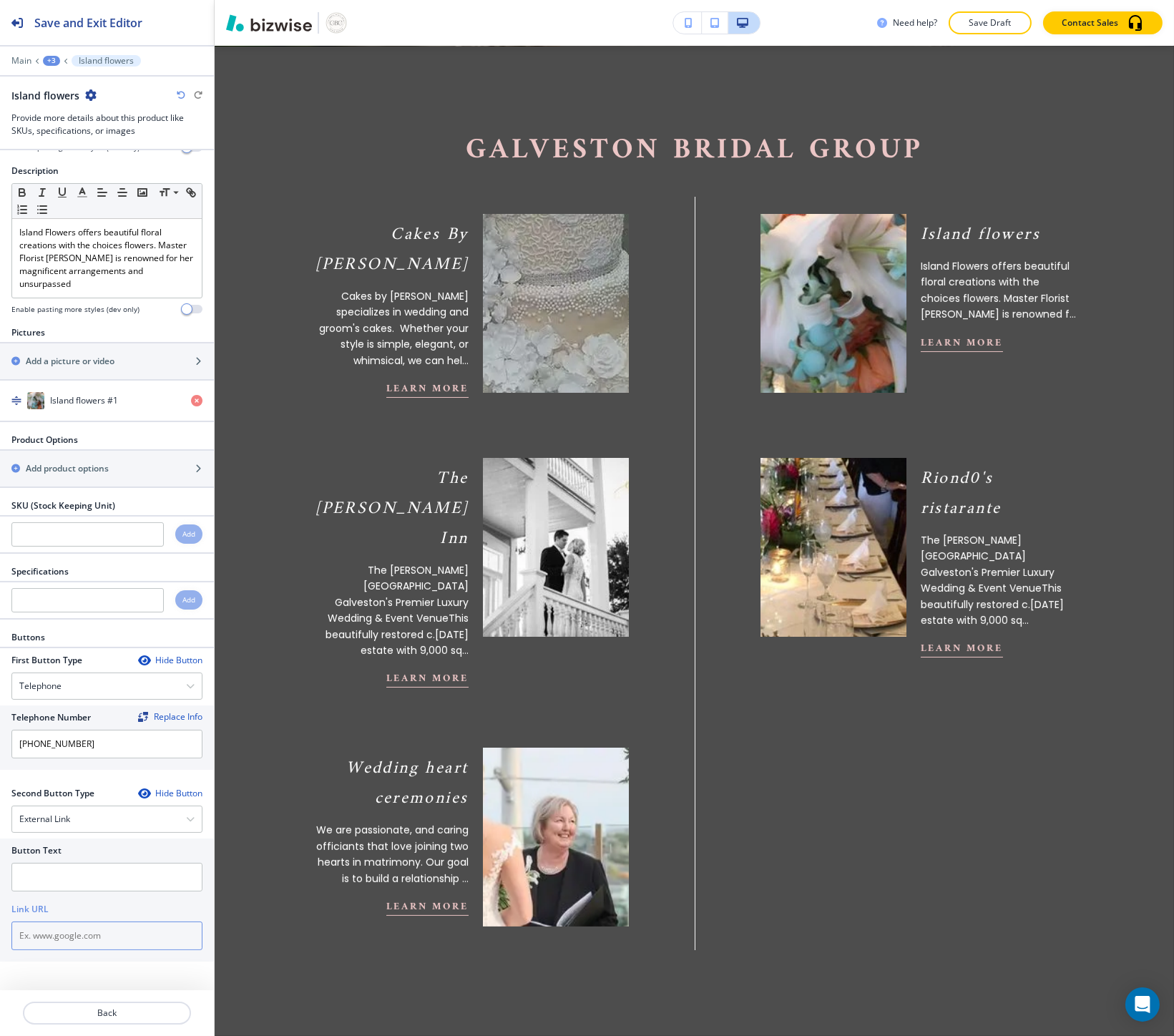
click at [53, 939] on input "text" at bounding box center [106, 936] width 191 height 28
paste input "https://www.facebook.com/profile.php?id=100063586180413"
type input "https://www.facebook.com/profile.php?id=100063586180413"
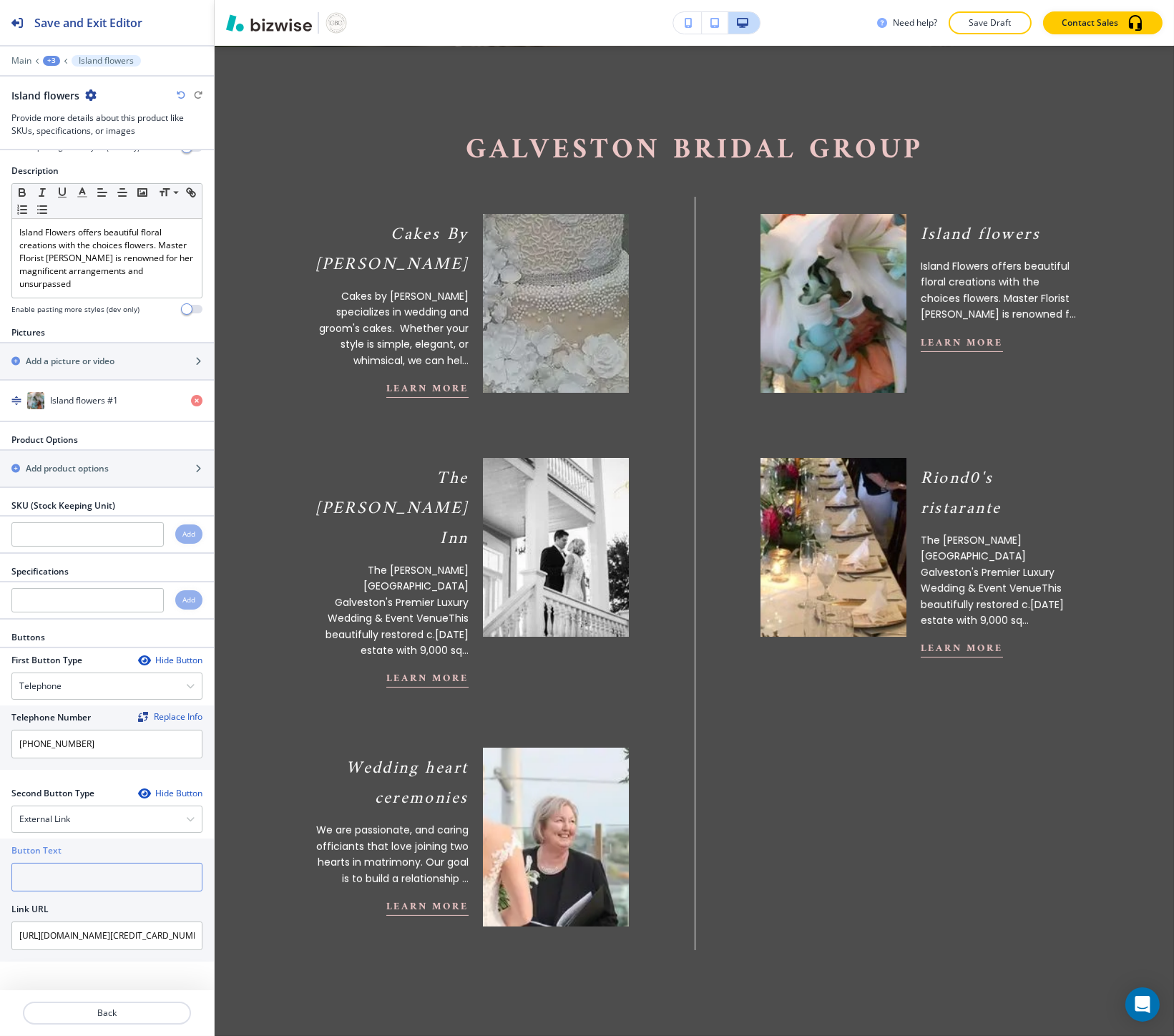
click at [49, 877] on input "text" at bounding box center [106, 877] width 191 height 28
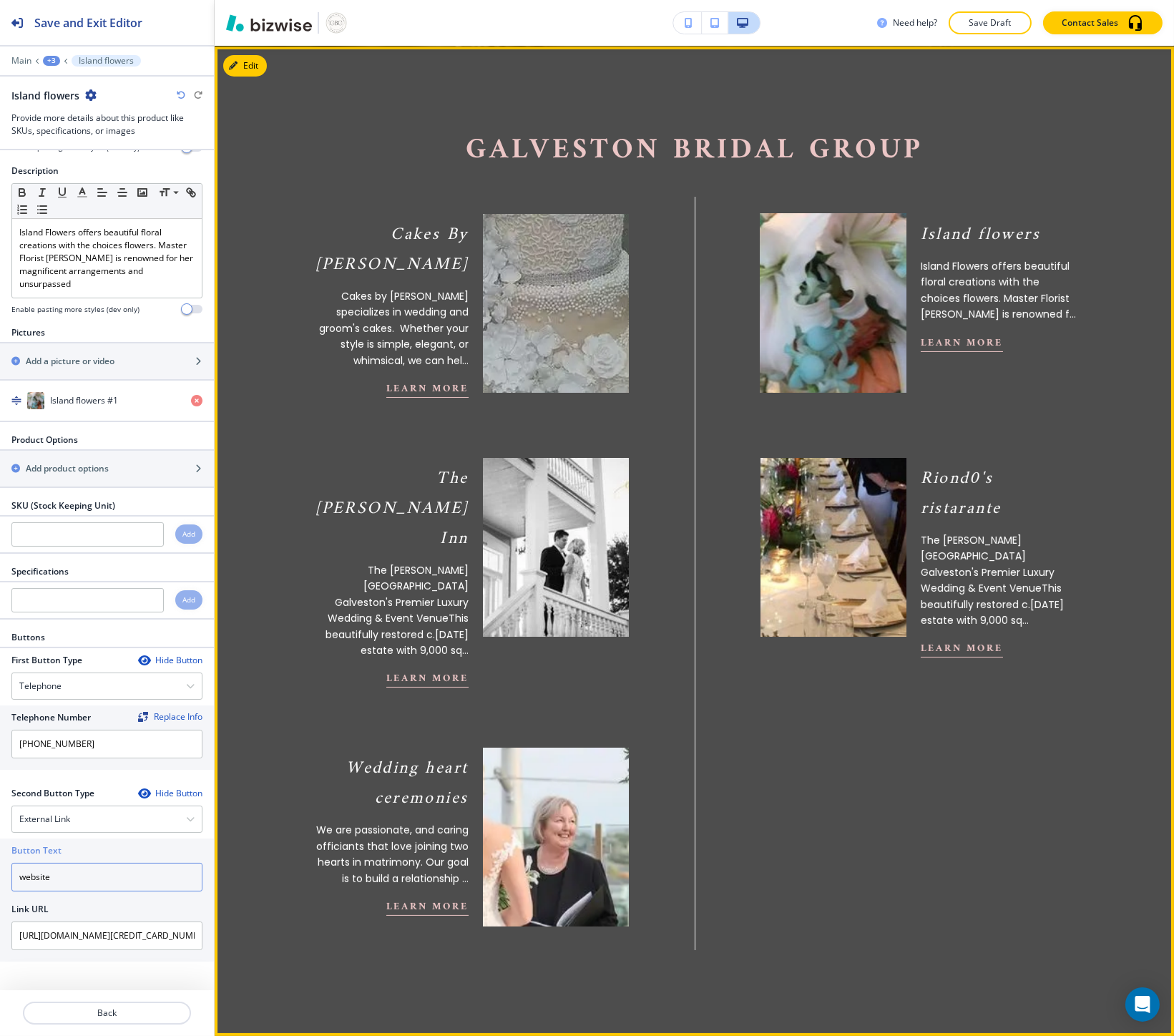
type input "website"
click at [985, 298] on p "Island Flowers offers beautiful floral creations with the choices flowers. Mast…" at bounding box center [999, 290] width 156 height 64
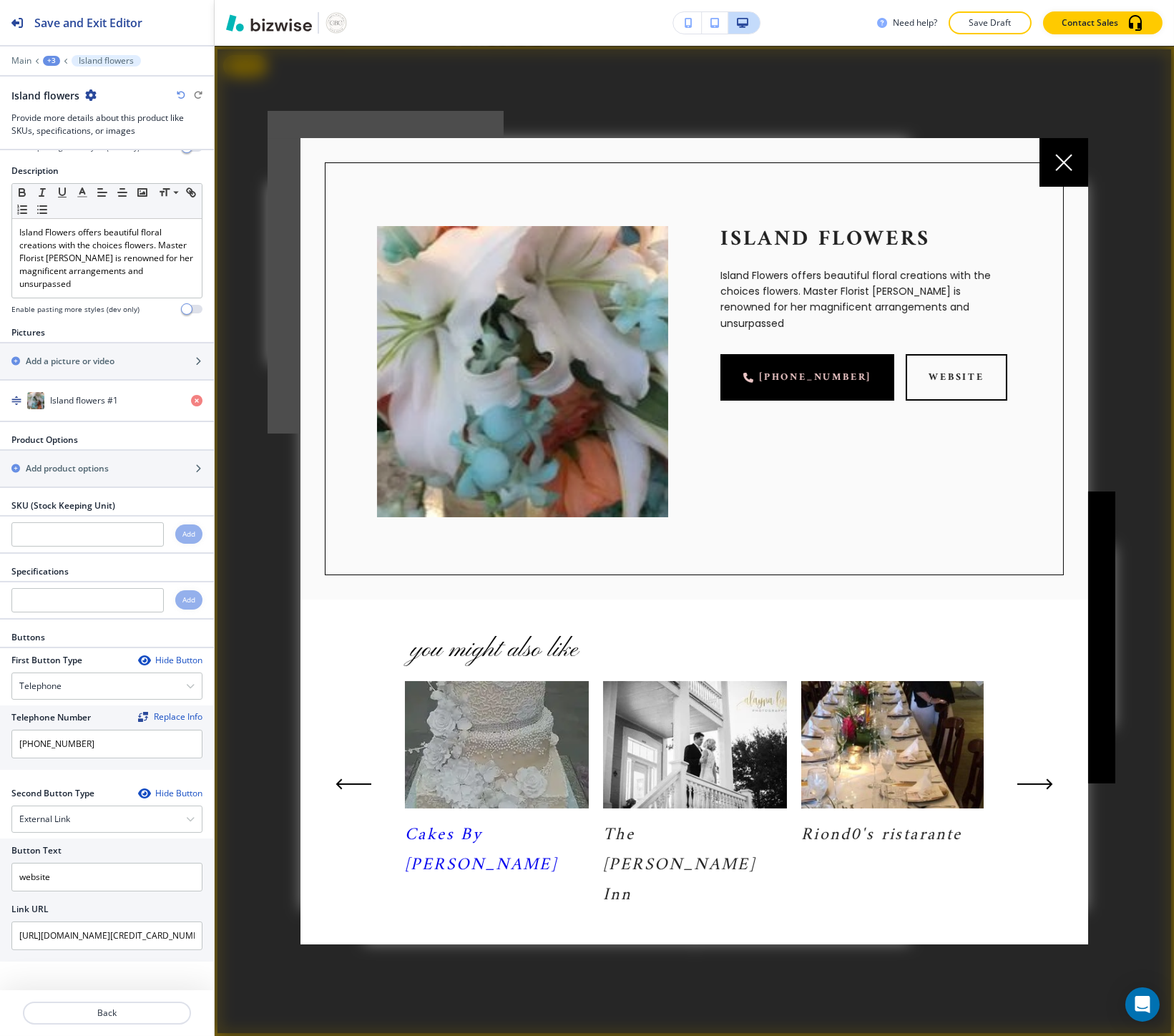
click at [1053, 187] on div at bounding box center [1063, 162] width 49 height 49
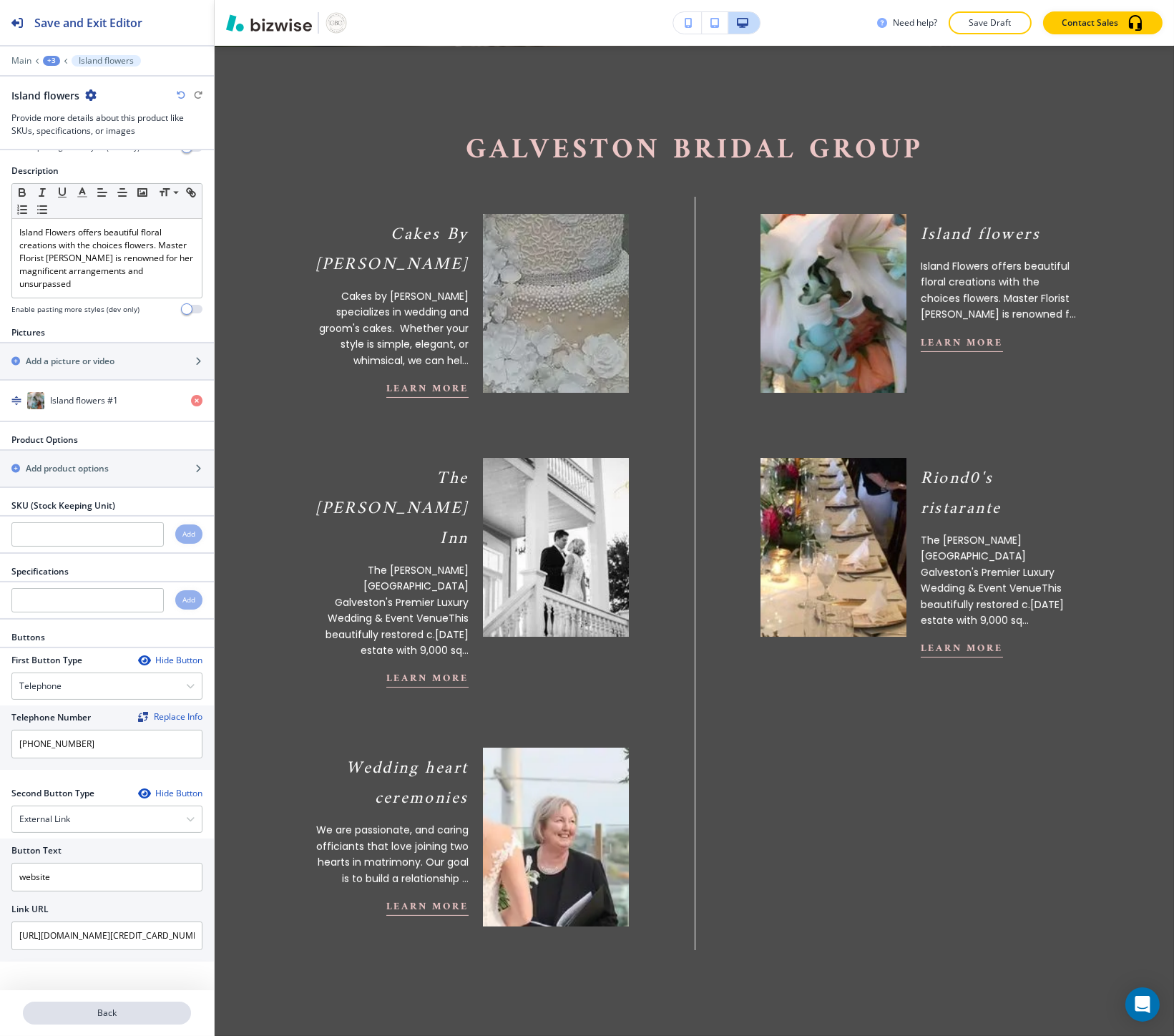
click at [30, 1020] on button "Back" at bounding box center [107, 1013] width 168 height 23
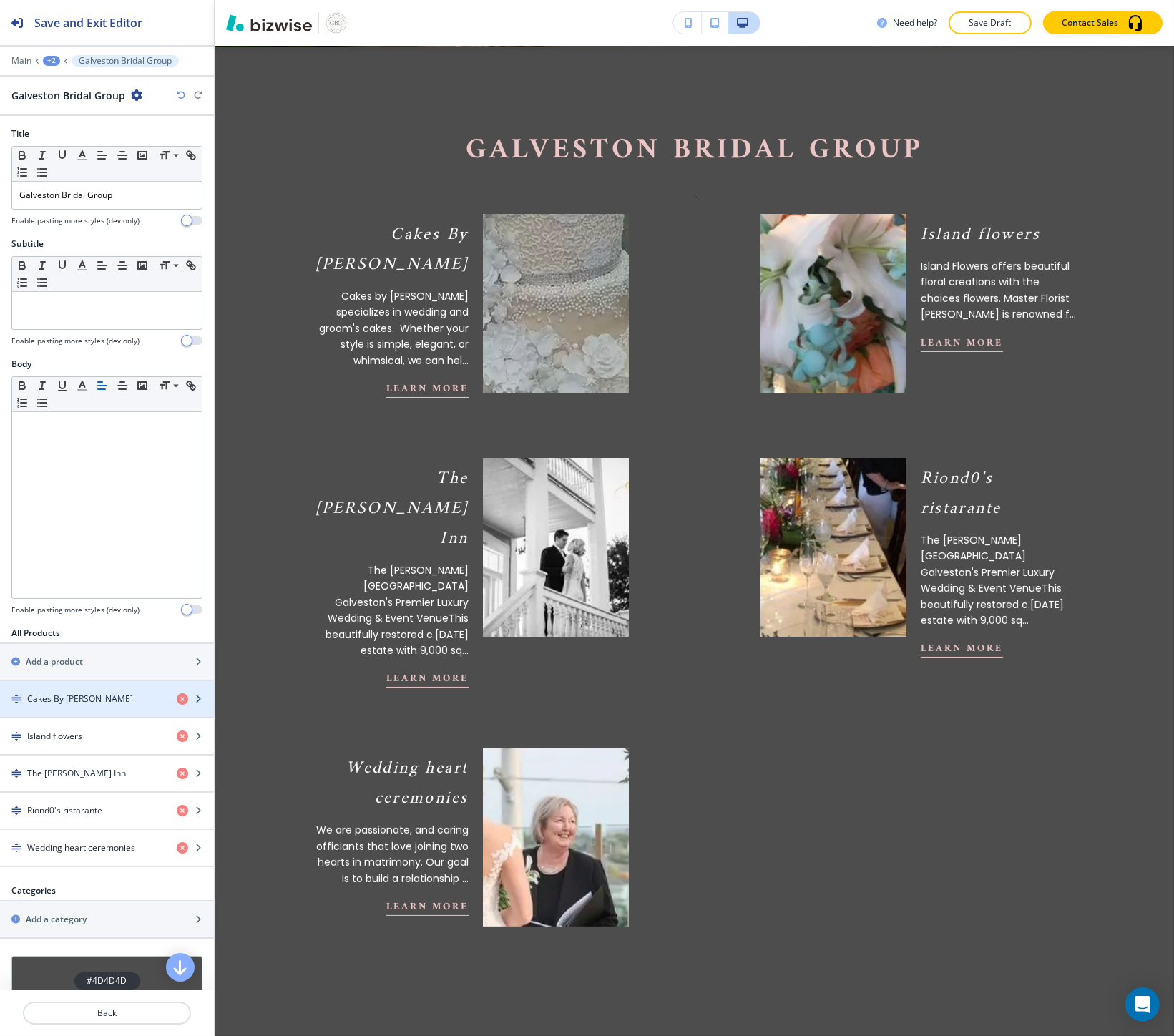
click at [101, 707] on div "button" at bounding box center [107, 711] width 214 height 11
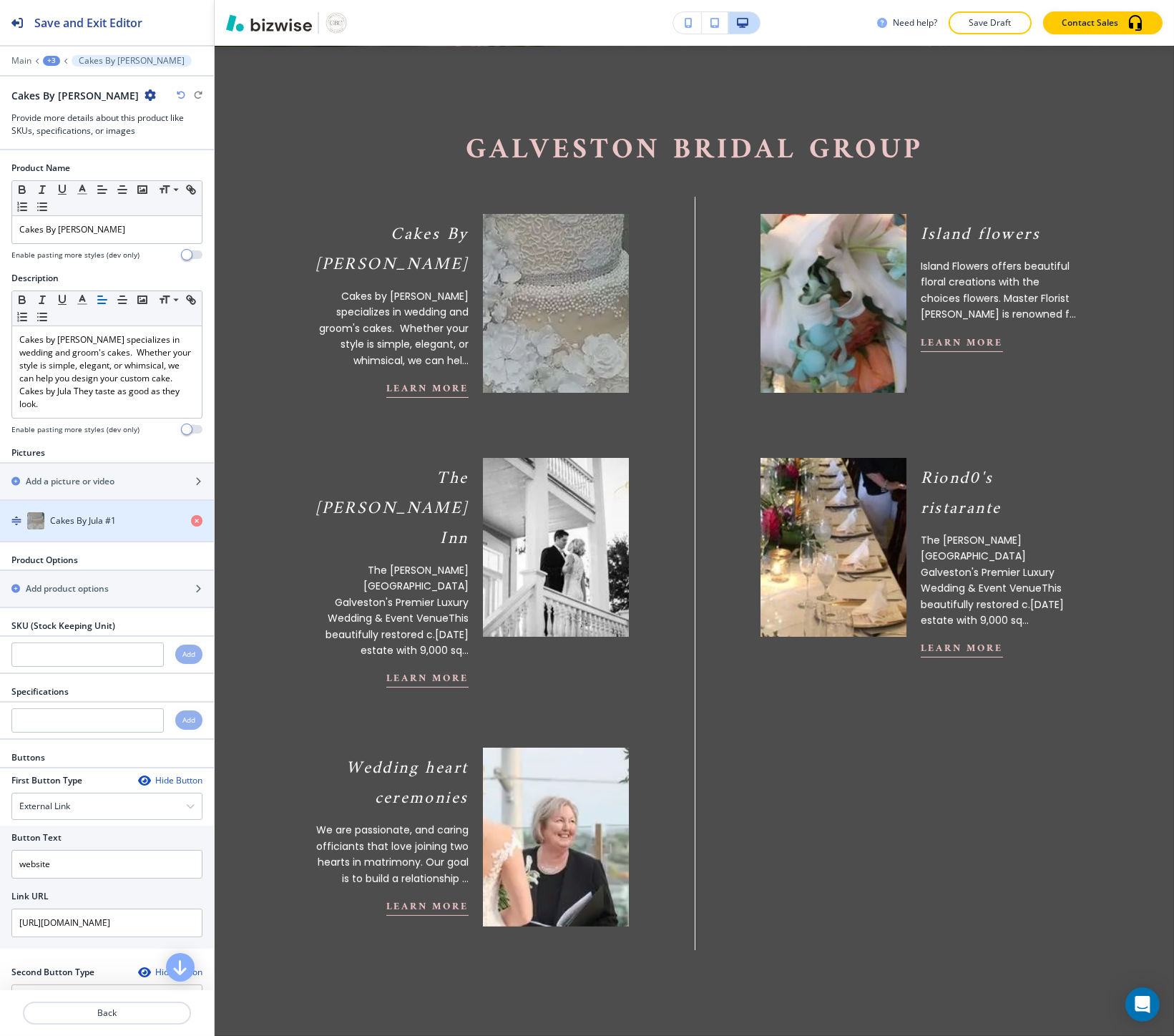
click at [104, 516] on h4 "Cakes By Jula #1" at bounding box center [83, 520] width 66 height 13
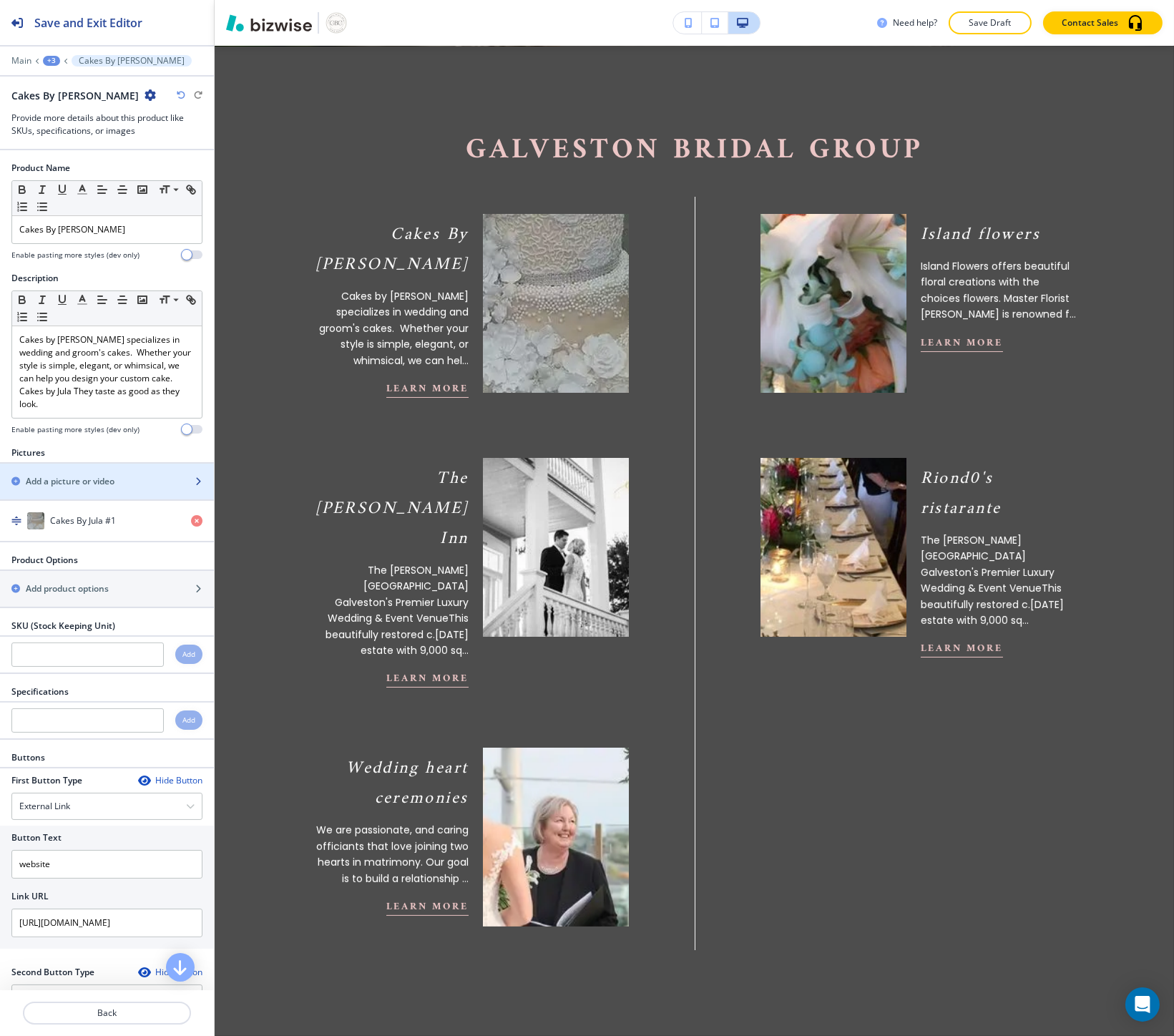
click at [76, 477] on h2 "Add a picture or video" at bounding box center [70, 481] width 89 height 13
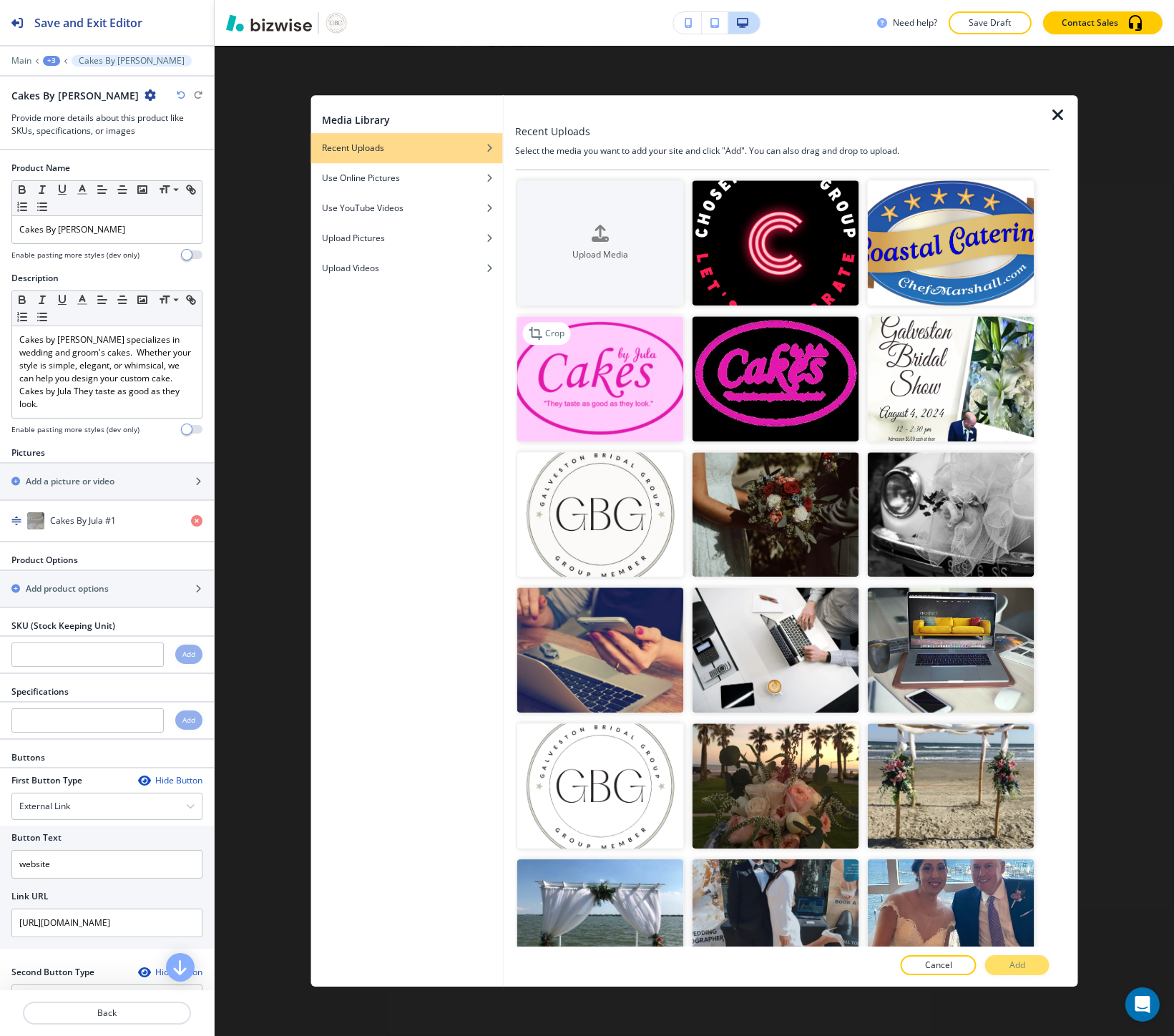
click at [608, 399] on img "button" at bounding box center [599, 378] width 167 height 125
click at [1004, 960] on button "Add" at bounding box center [1018, 964] width 64 height 20
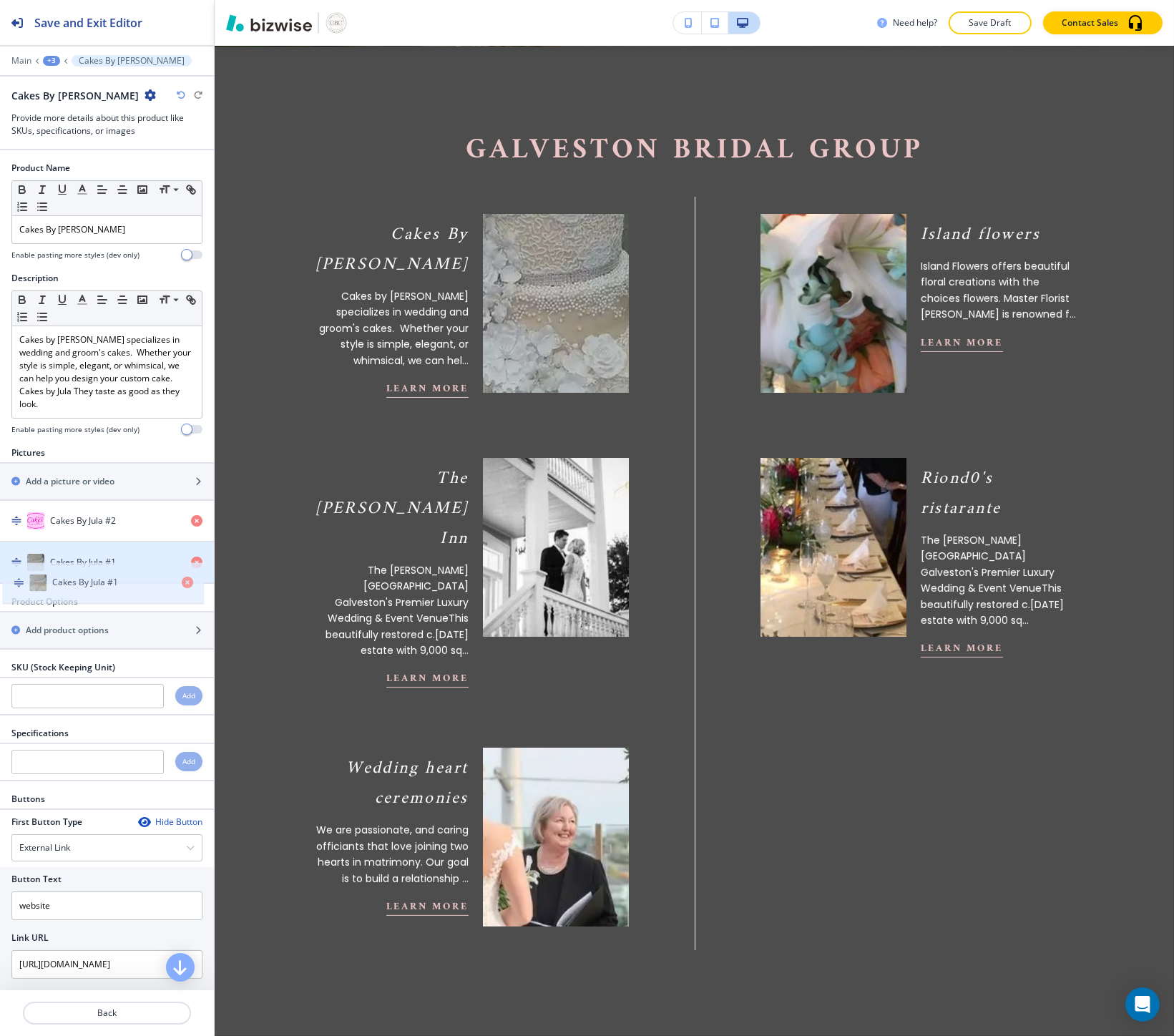
drag, startPoint x: 83, startPoint y: 515, endPoint x: 80, endPoint y: 573, distance: 58.1
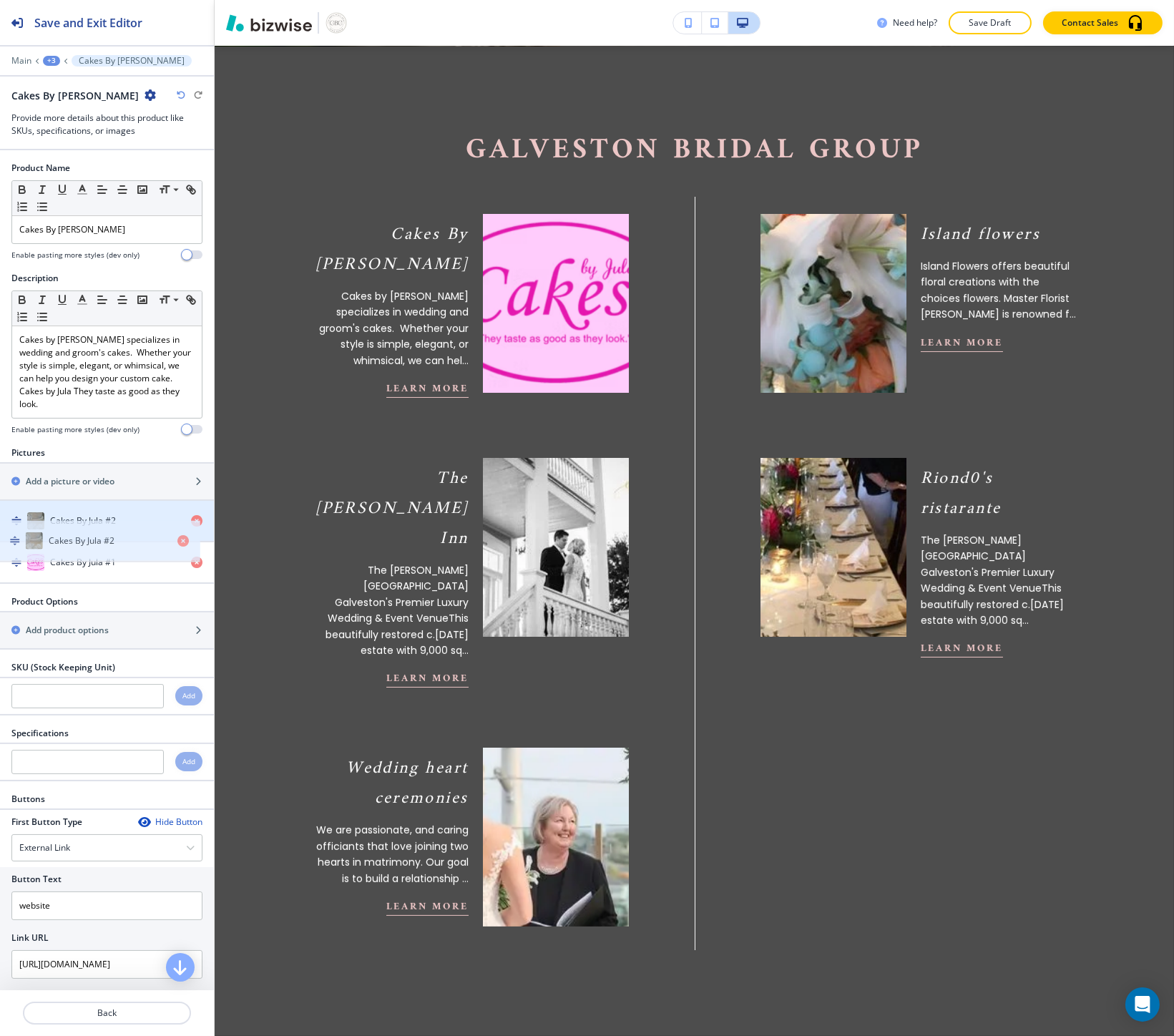
drag, startPoint x: 73, startPoint y: 560, endPoint x: 73, endPoint y: 537, distance: 23.0
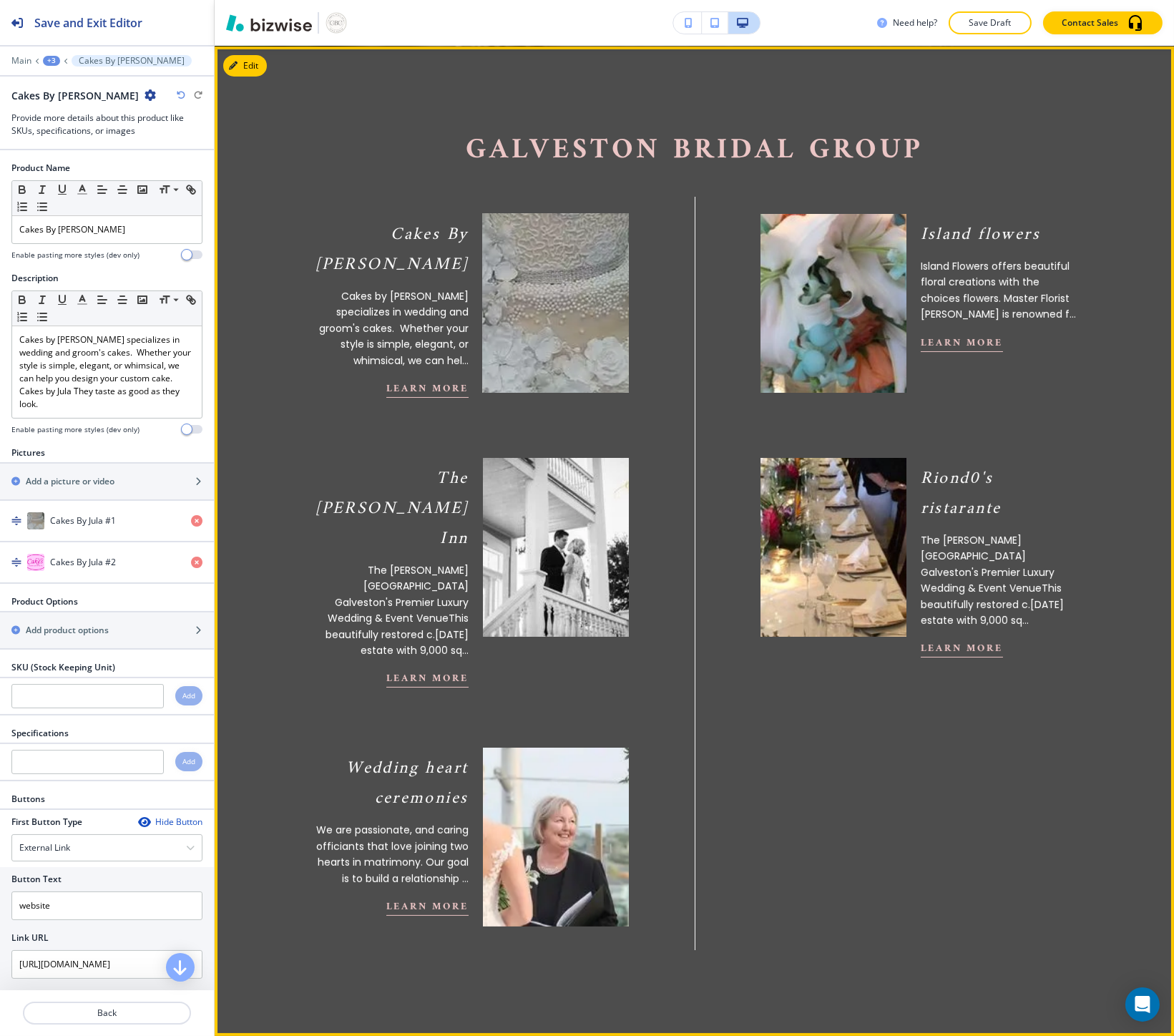
click at [606, 316] on img at bounding box center [555, 302] width 160 height 197
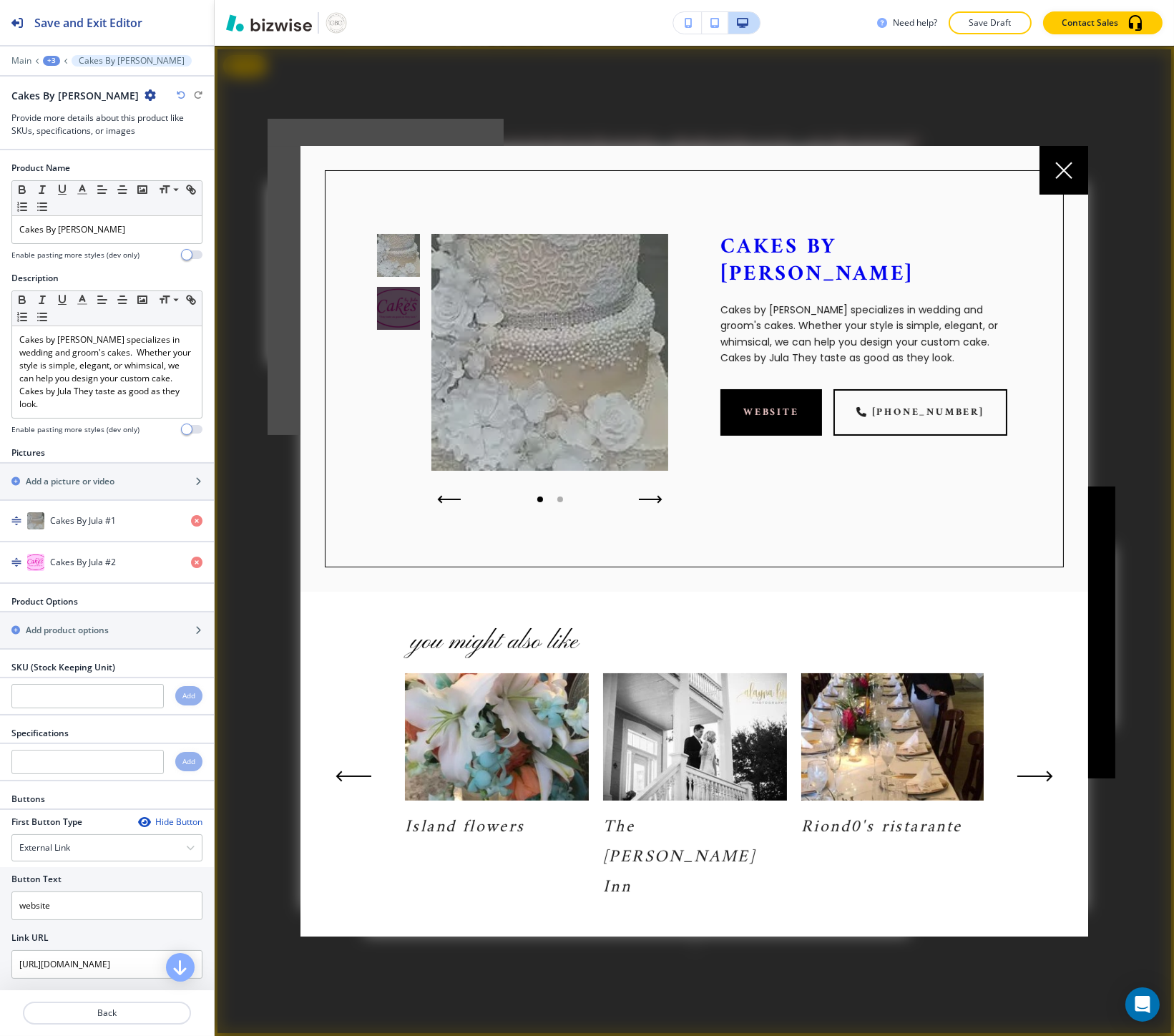
click at [391, 330] on div at bounding box center [398, 307] width 43 height 43
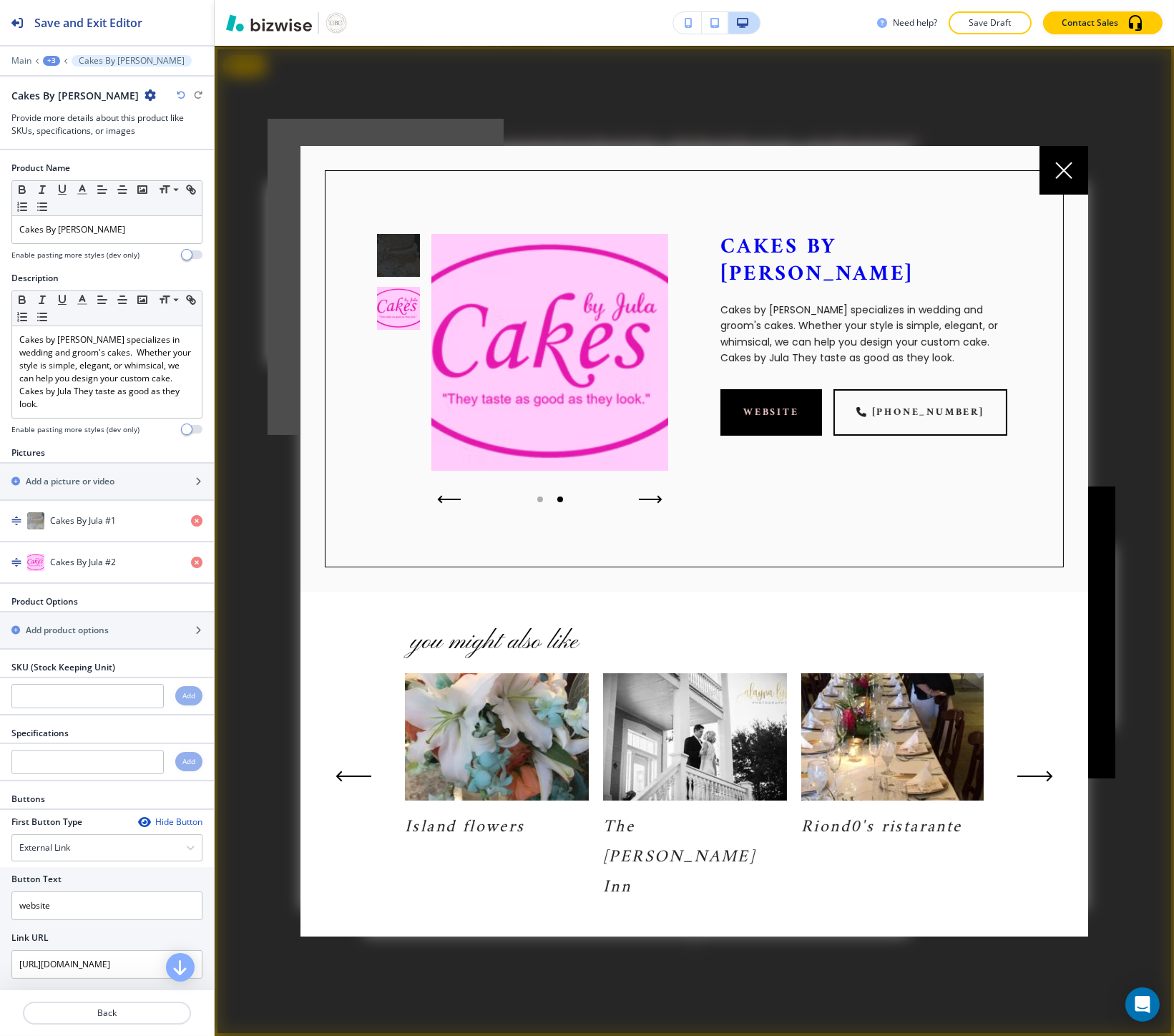
click at [272, 414] on div at bounding box center [386, 277] width 236 height 316
click at [1045, 194] on div at bounding box center [1063, 170] width 49 height 49
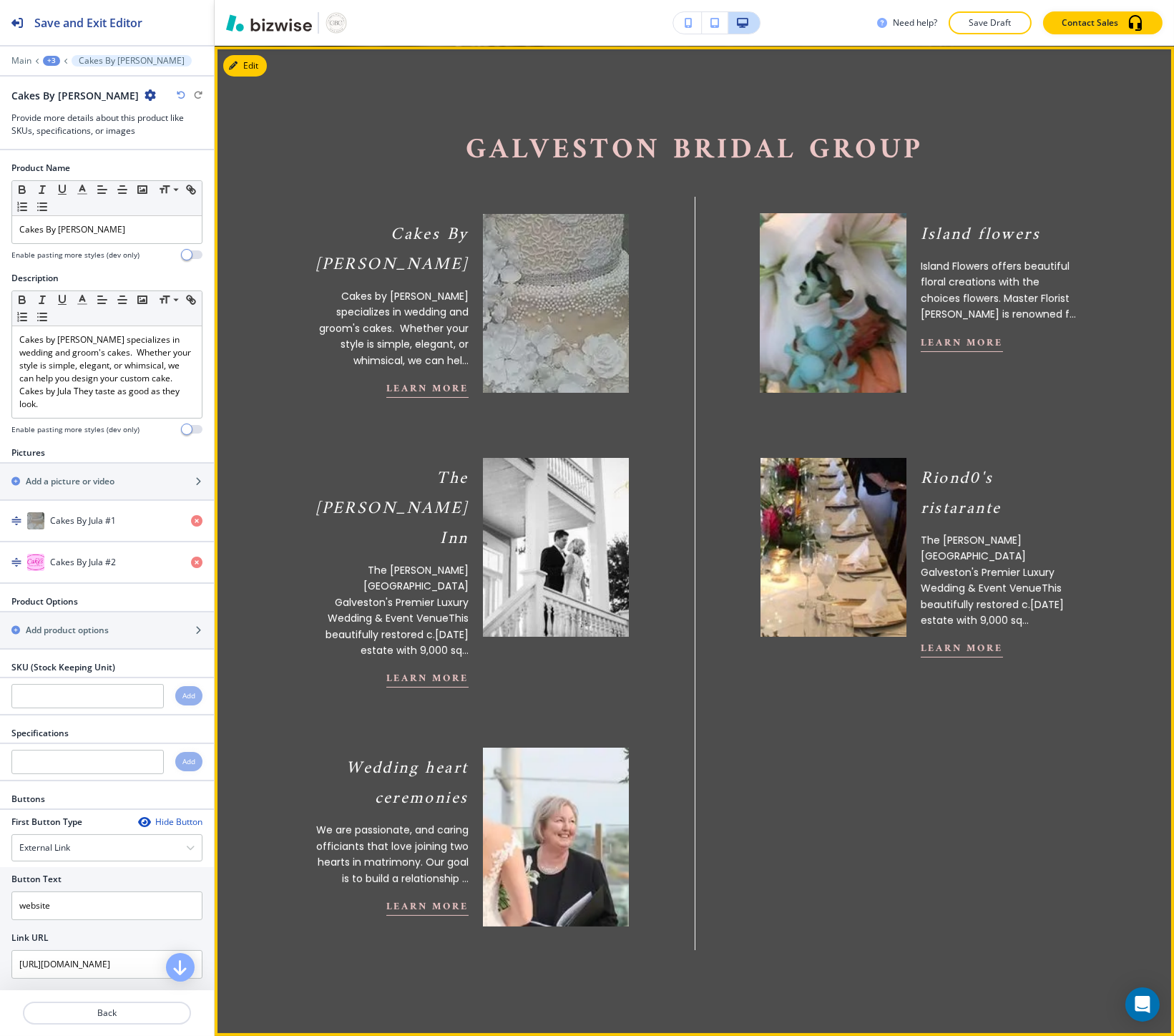
click at [880, 245] on img at bounding box center [833, 302] width 160 height 197
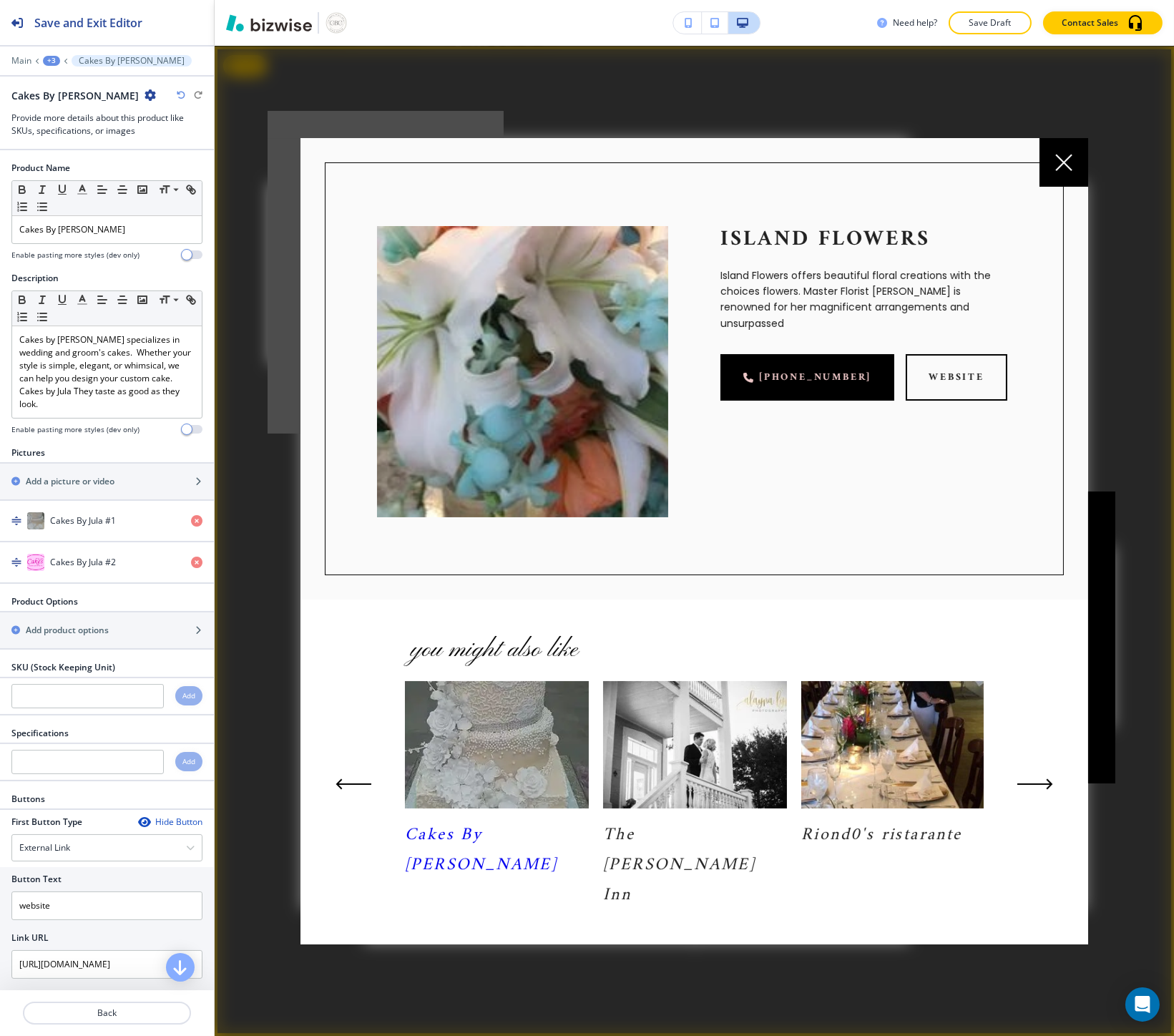
click at [1062, 171] on icon at bounding box center [1063, 162] width 16 height 16
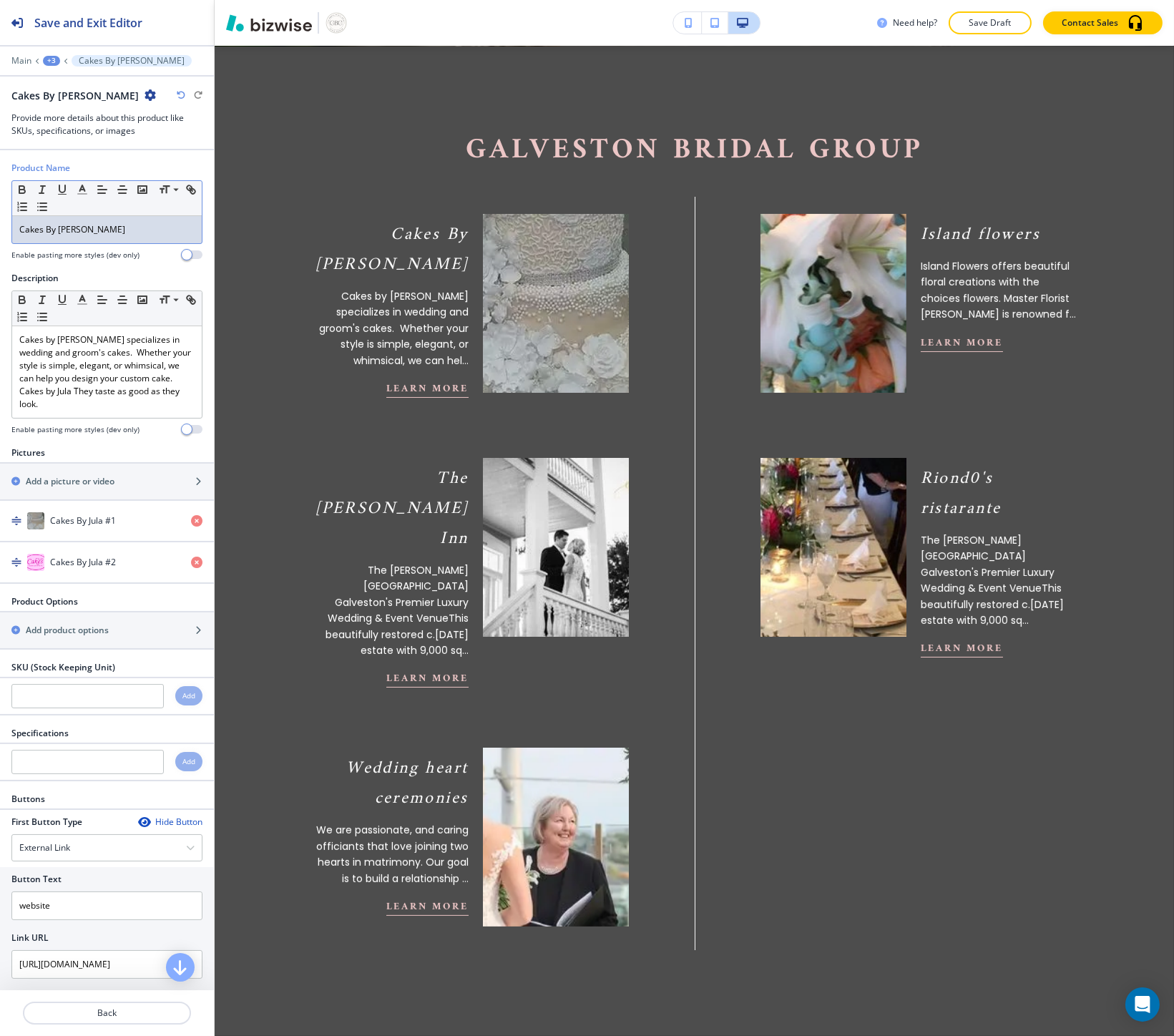
click at [70, 233] on link "Cakes By Jula" at bounding box center [73, 229] width 106 height 12
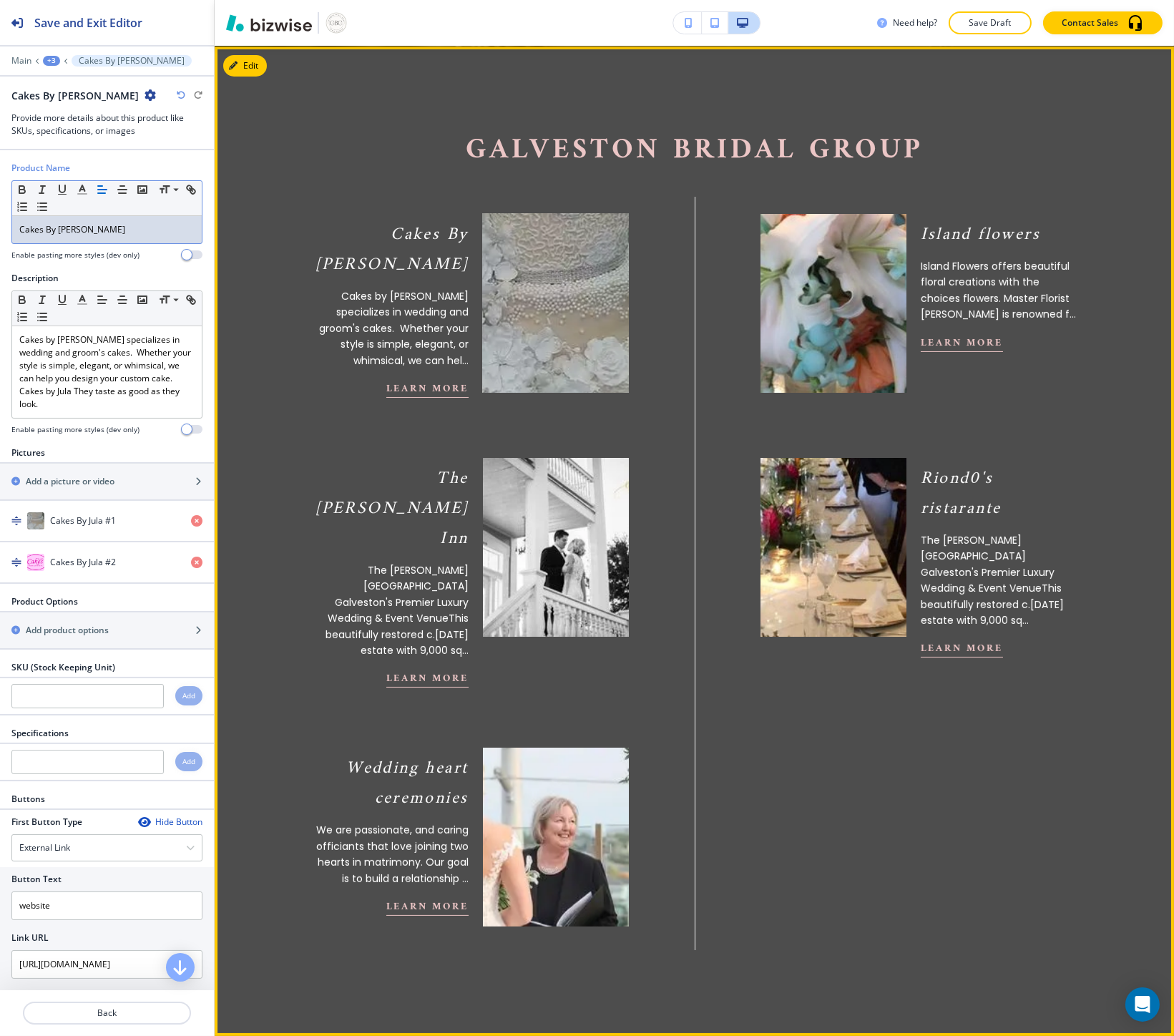
click at [468, 328] on div at bounding box center [548, 296] width 160 height 193
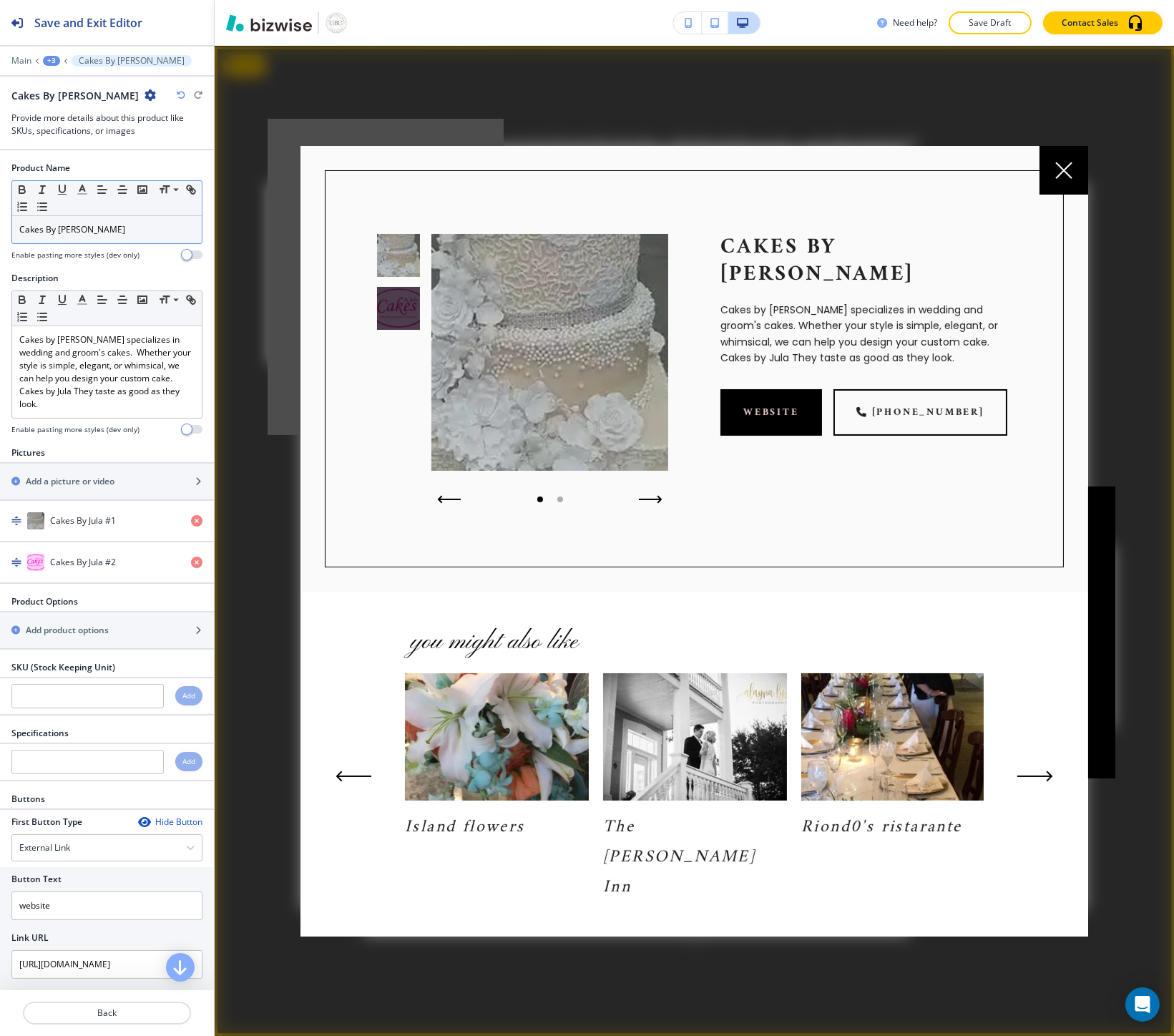
click at [269, 431] on div at bounding box center [386, 277] width 236 height 316
click at [1078, 182] on div at bounding box center [1063, 170] width 49 height 49
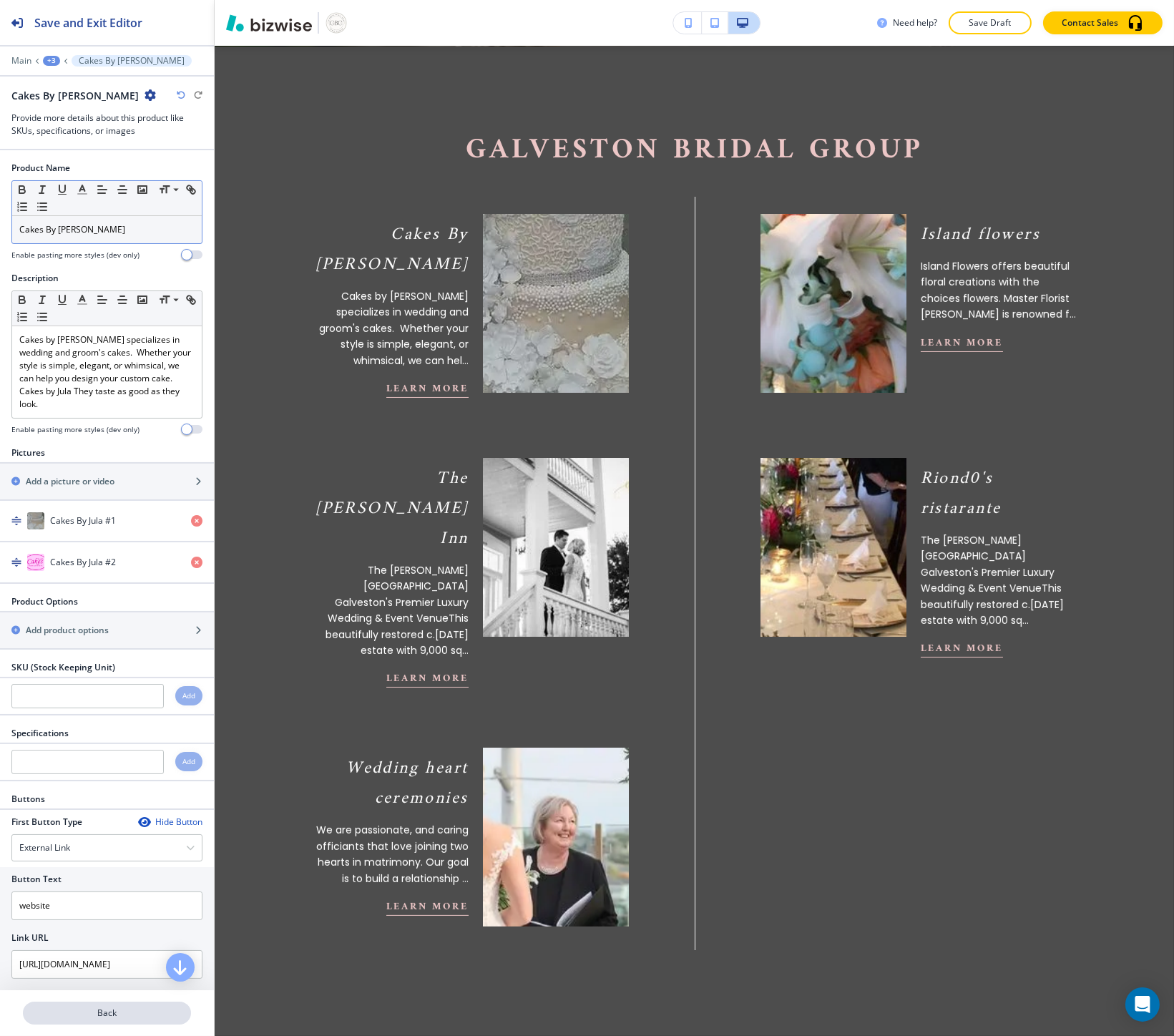
click at [114, 1014] on p "Back" at bounding box center [107, 1012] width 165 height 13
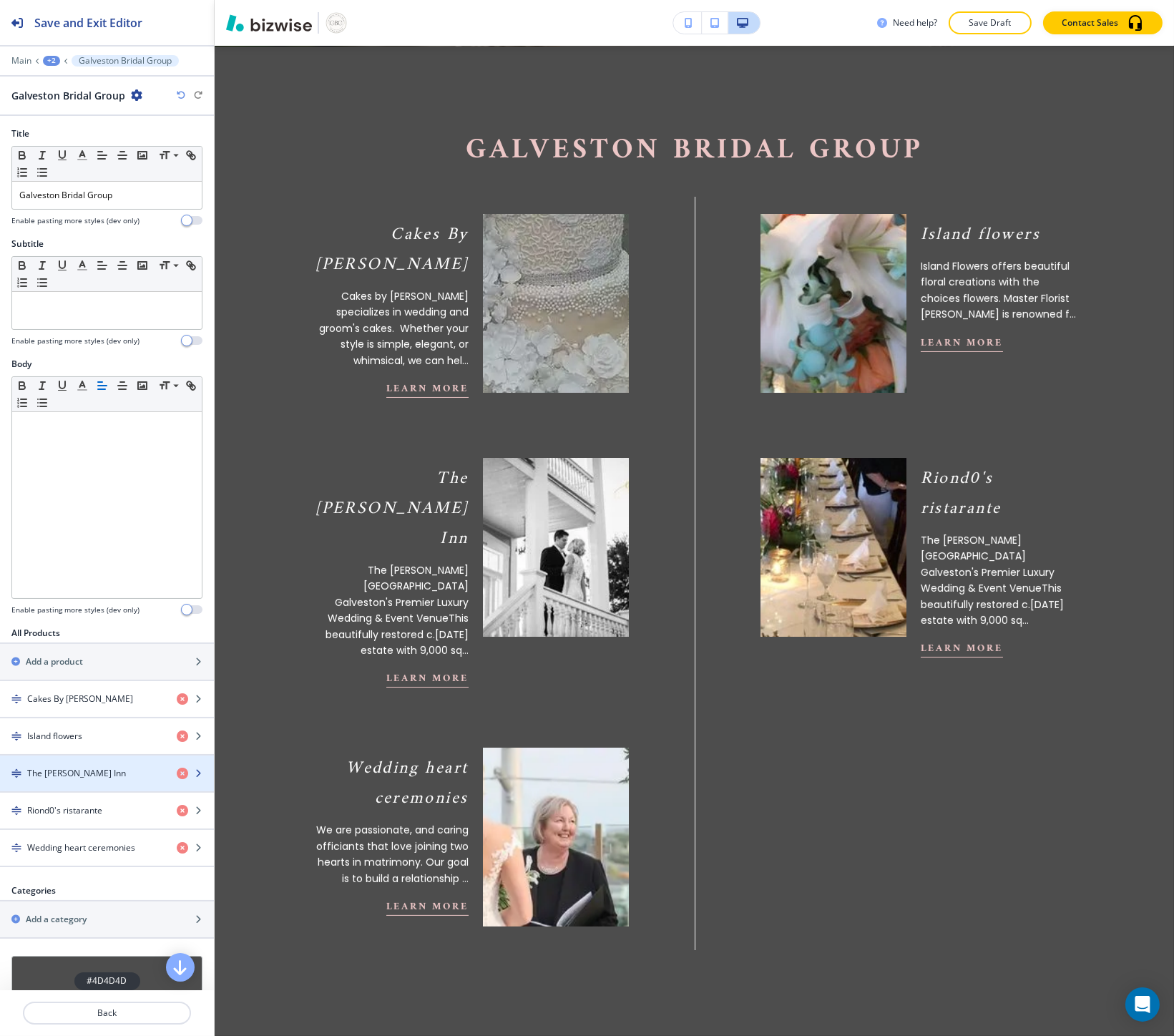
click at [66, 762] on div "button" at bounding box center [107, 761] width 214 height 11
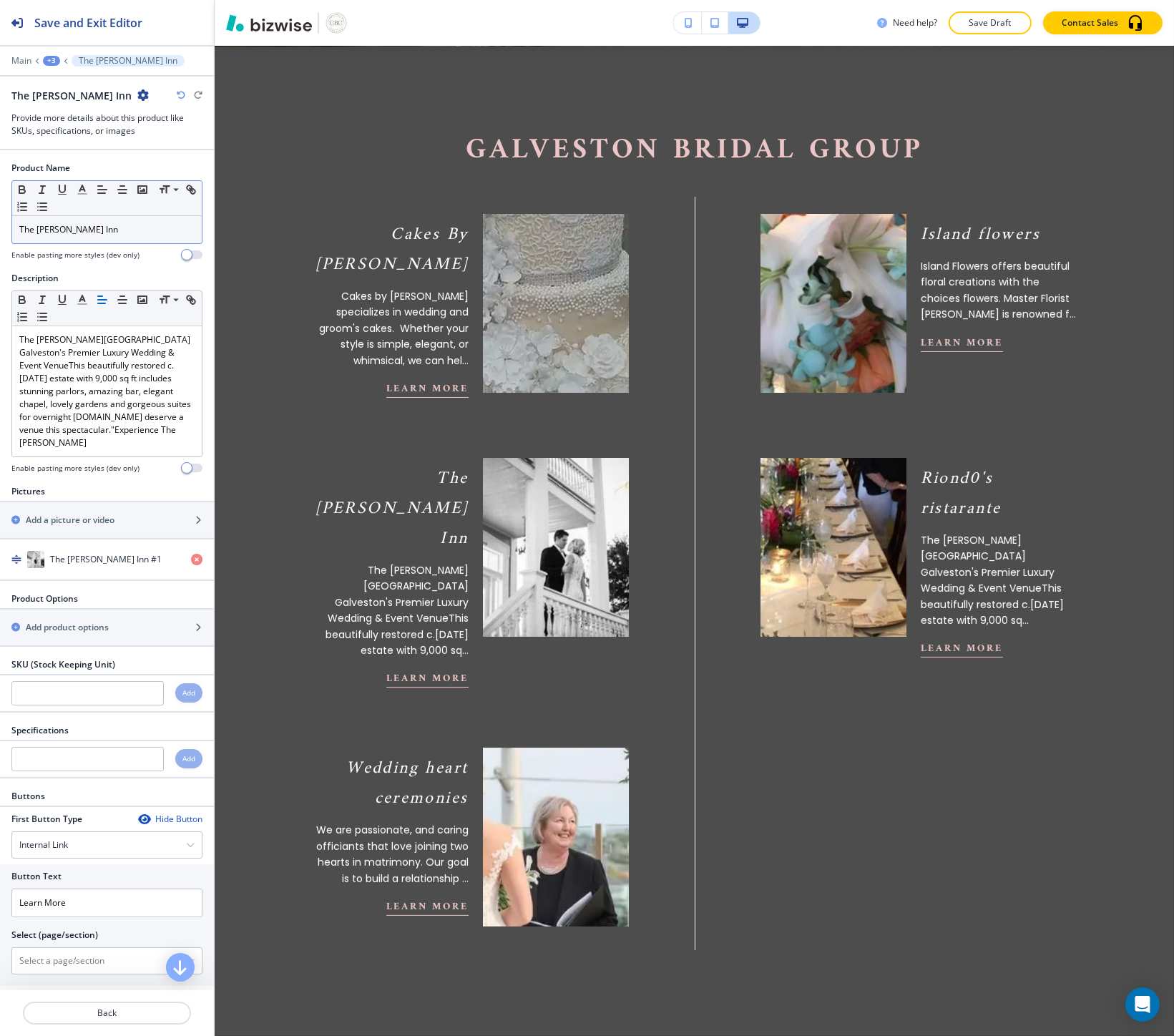
click at [94, 223] on p "The Lasker Inn" at bounding box center [107, 229] width 175 height 13
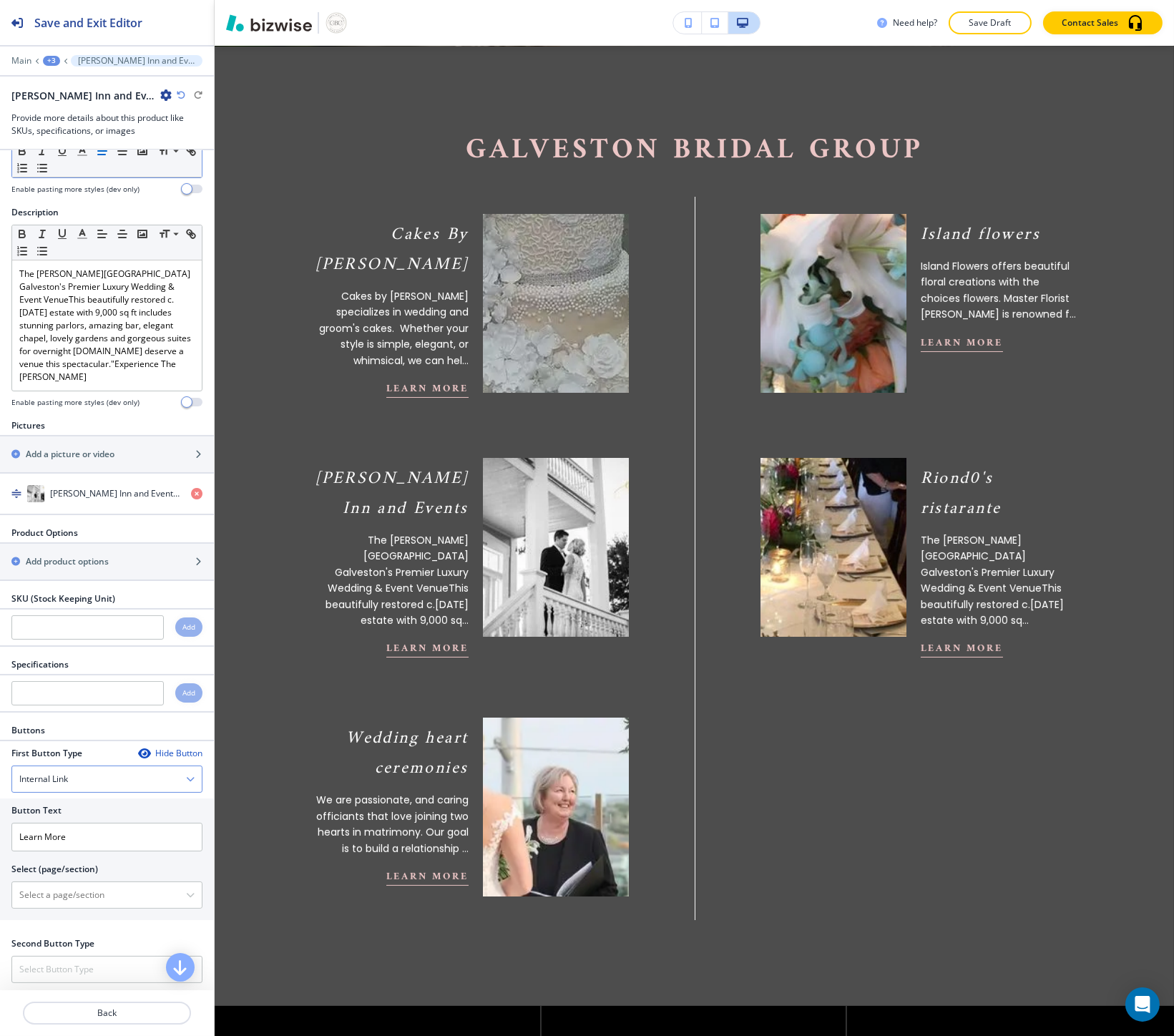
scroll to position [83, 0]
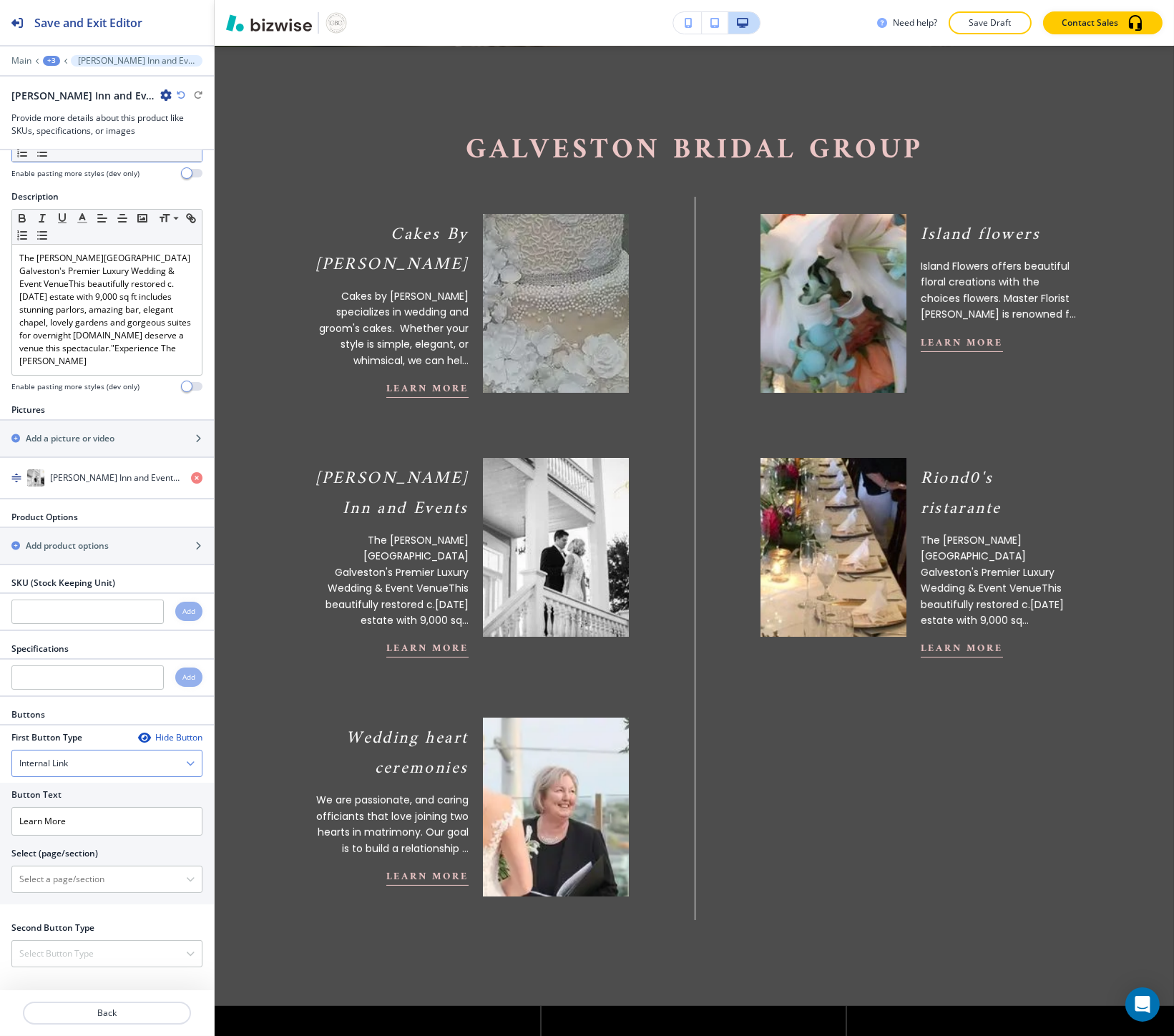
click at [73, 769] on div "Internal Link" at bounding box center [106, 763] width 189 height 25
click at [55, 810] on h4 "External Link" at bounding box center [107, 812] width 175 height 13
click at [51, 877] on input "text" at bounding box center [106, 878] width 191 height 28
paste input "https://www.laskerinn.com/"
type input "https://www.laskerinn.com/"
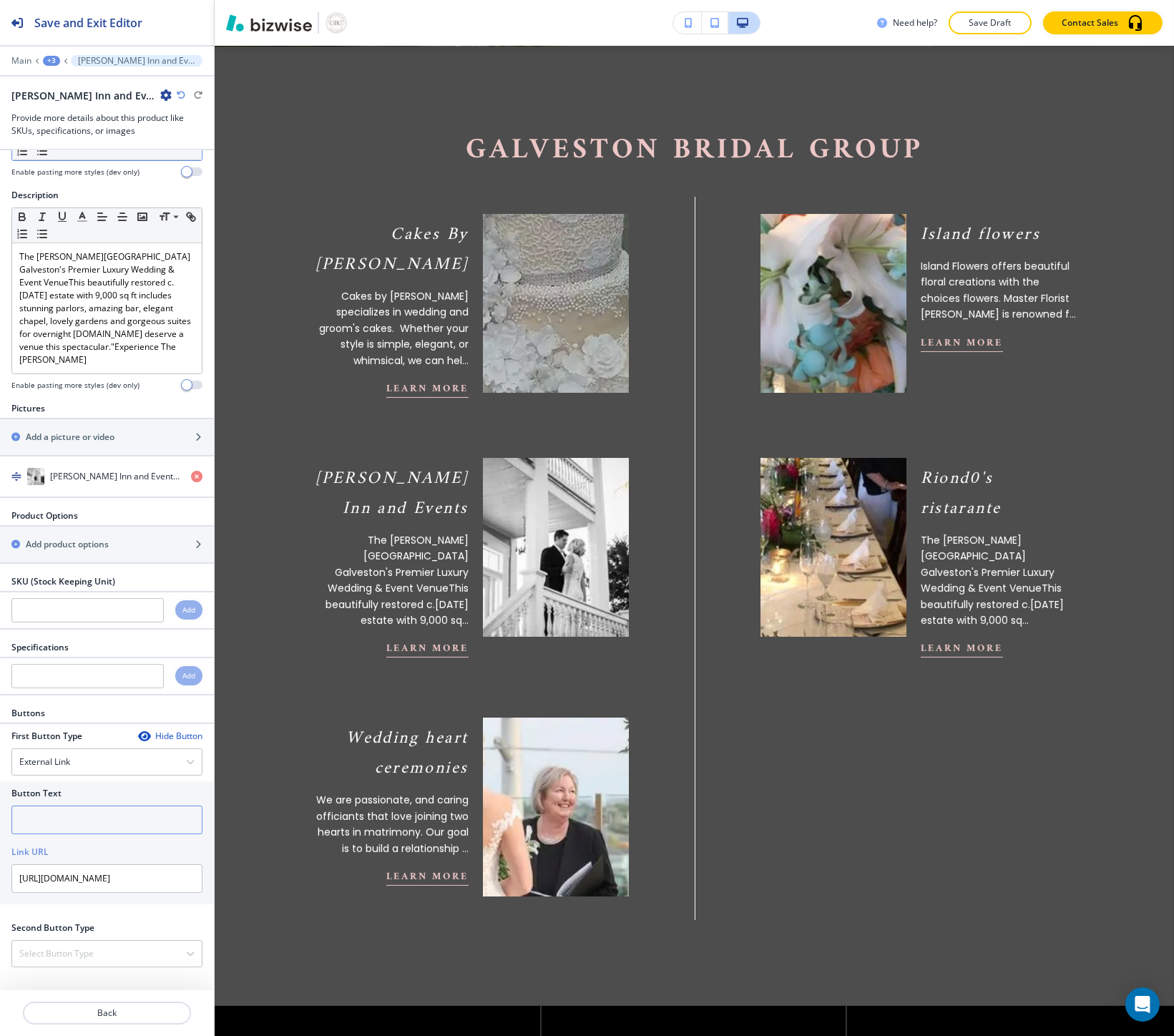
click at [39, 816] on input "text" at bounding box center [106, 820] width 191 height 28
type input "website"
click at [144, 874] on input "https://www.laskerinn.com/" at bounding box center [106, 878] width 191 height 28
type input "https://www.laskerinn.com/"
click at [33, 963] on div "Select Button Type" at bounding box center [106, 953] width 189 height 25
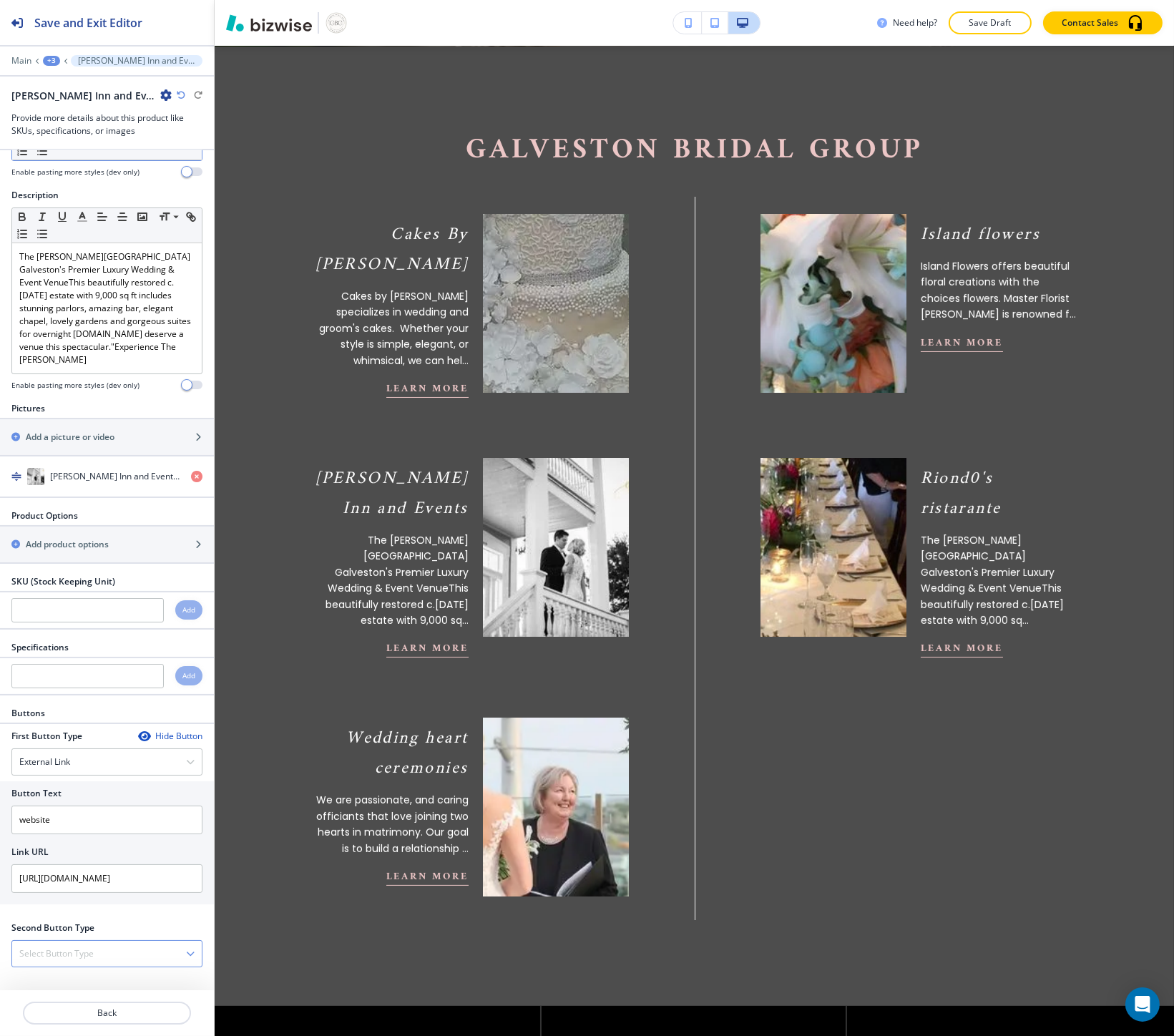
scroll to position [86, 0]
click at [34, 975] on h4 "Telephone" at bounding box center [107, 975] width 175 height 13
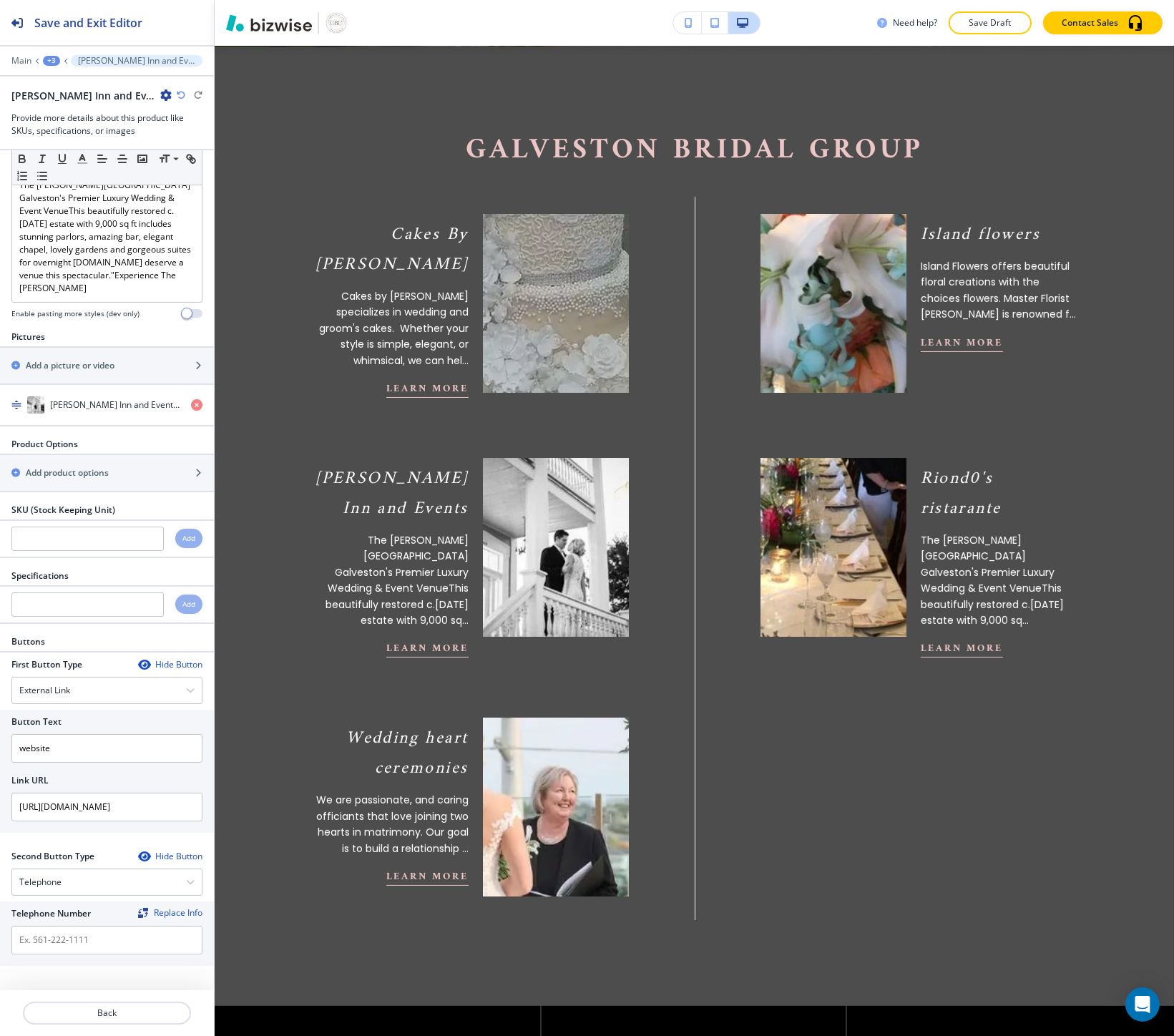
scroll to position [161, 0]
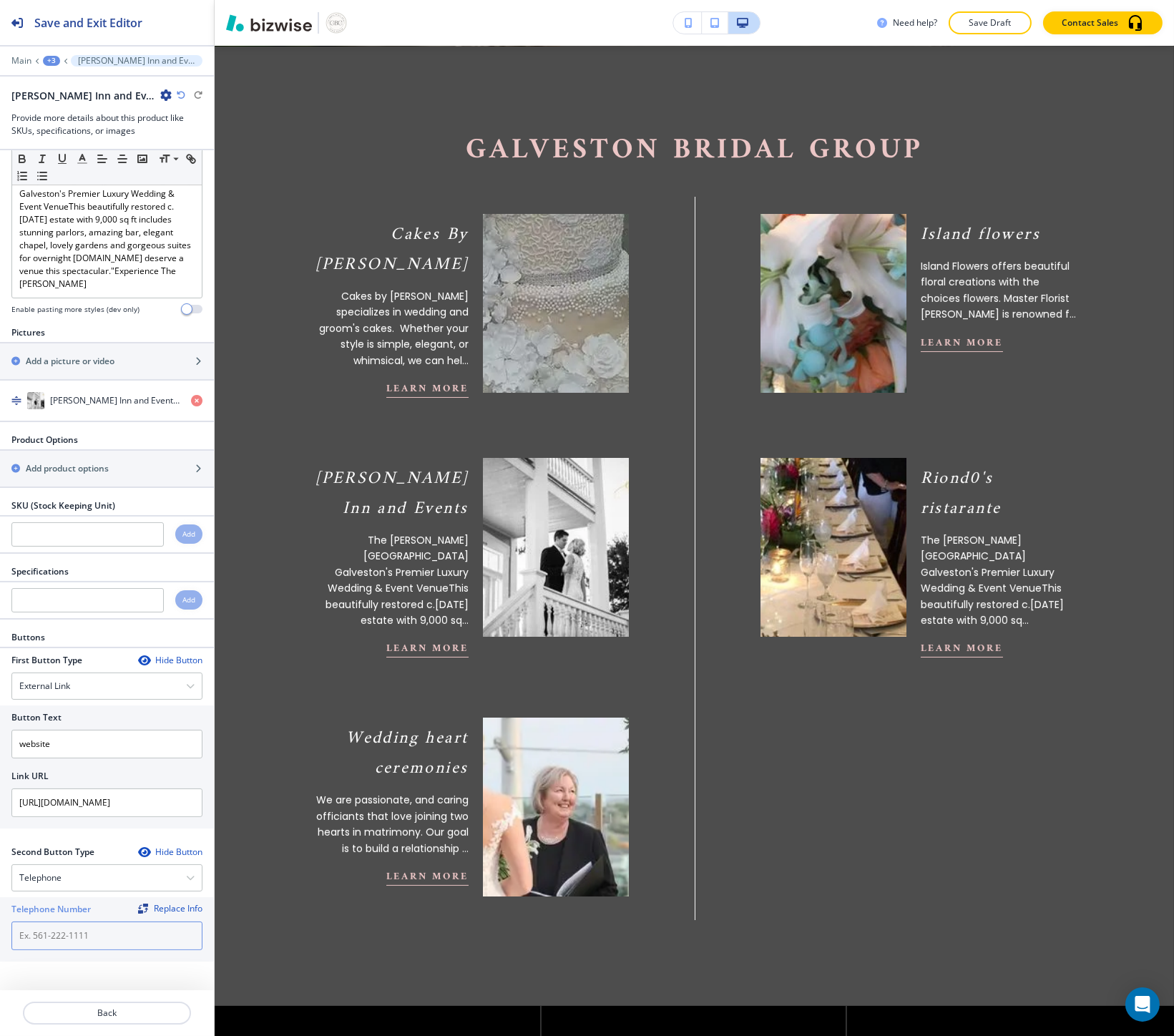
click at [37, 942] on input "text" at bounding box center [106, 936] width 191 height 28
paste input "(713) 805-9939"
type input "(713) 805-9939"
click at [70, 1006] on p "Back" at bounding box center [107, 1012] width 165 height 13
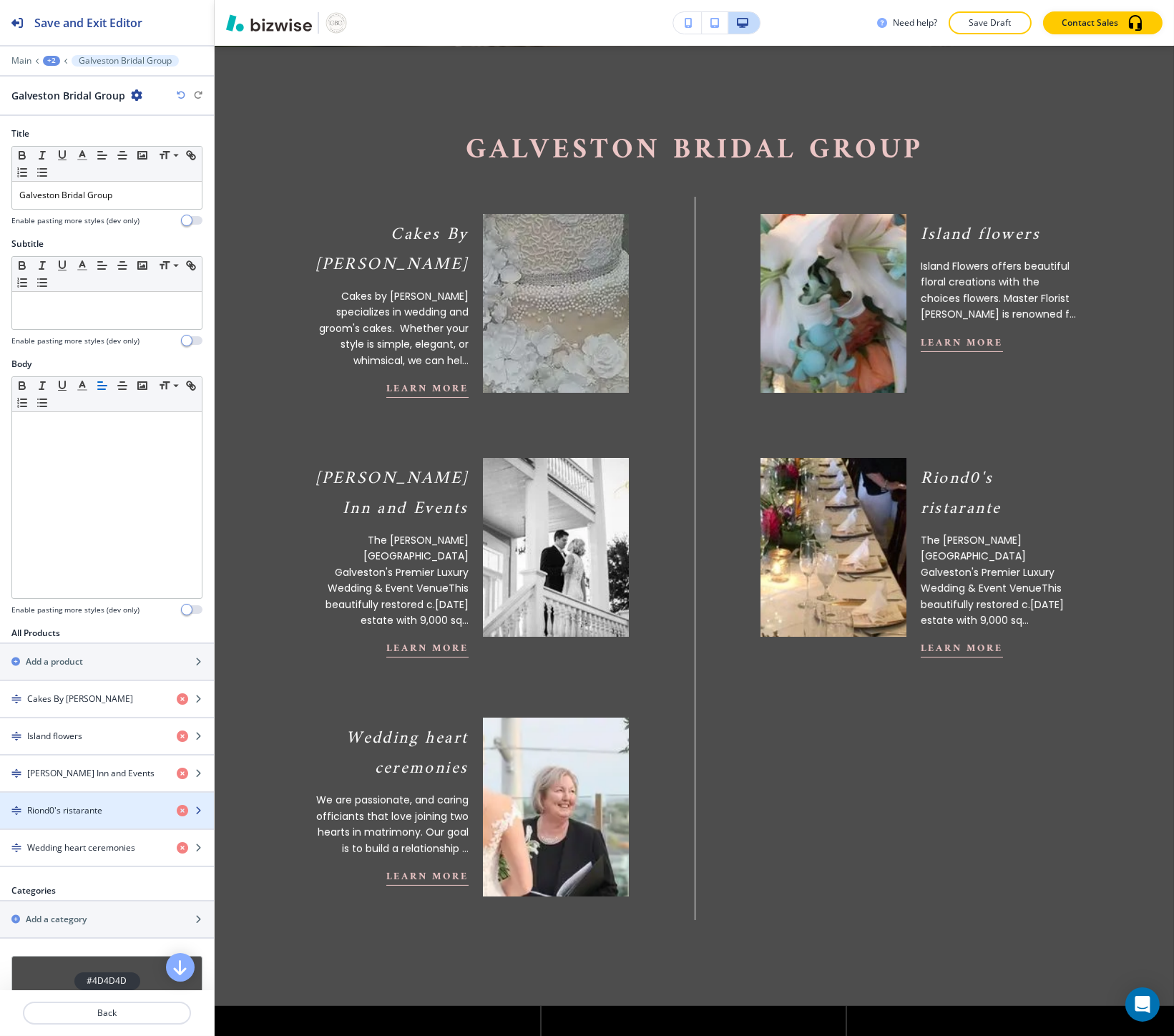
click at [70, 807] on h4 "Riond0's ristarante" at bounding box center [64, 810] width 75 height 13
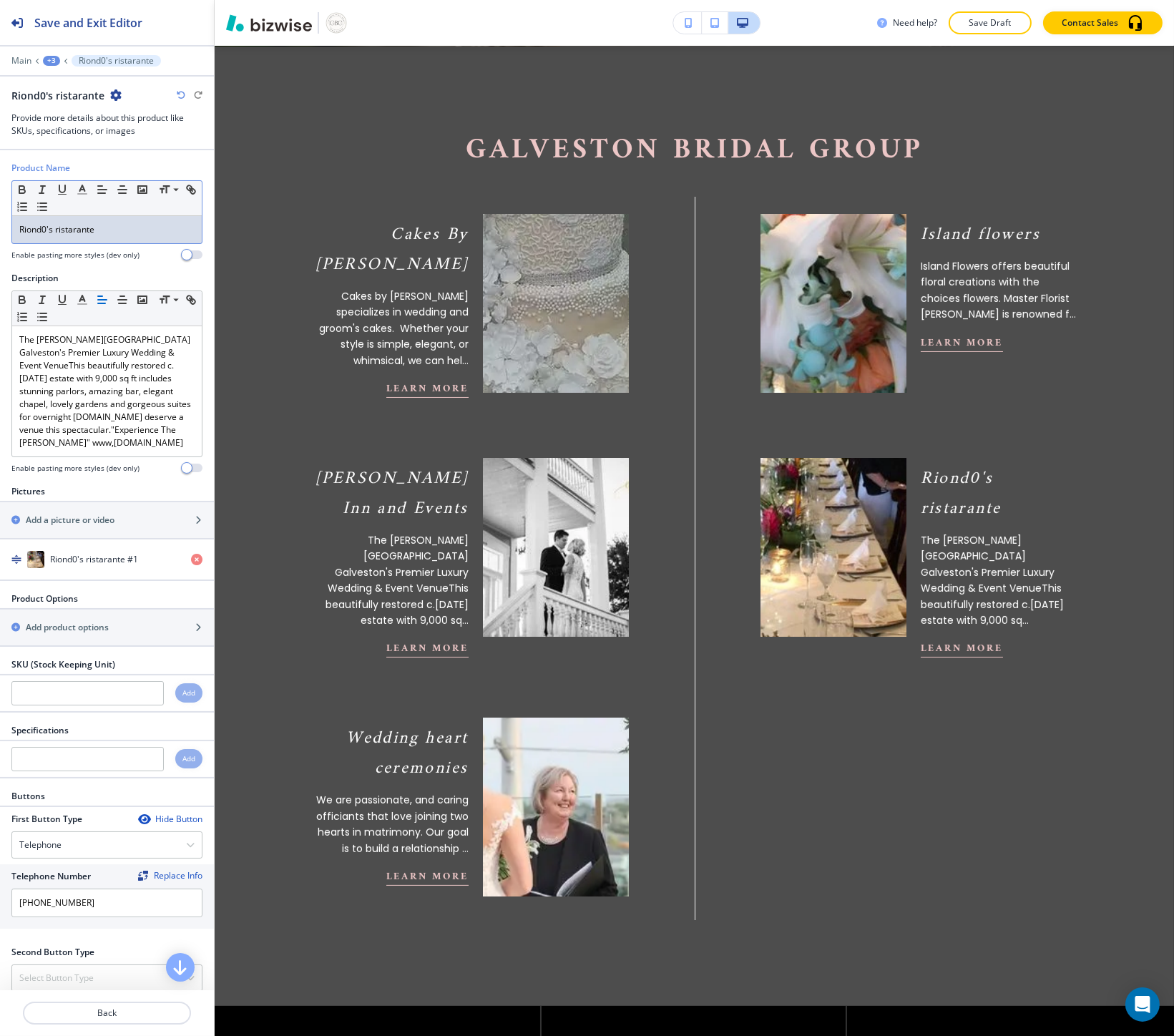
click at [63, 224] on p "Riond0's ristarante" at bounding box center [107, 229] width 175 height 13
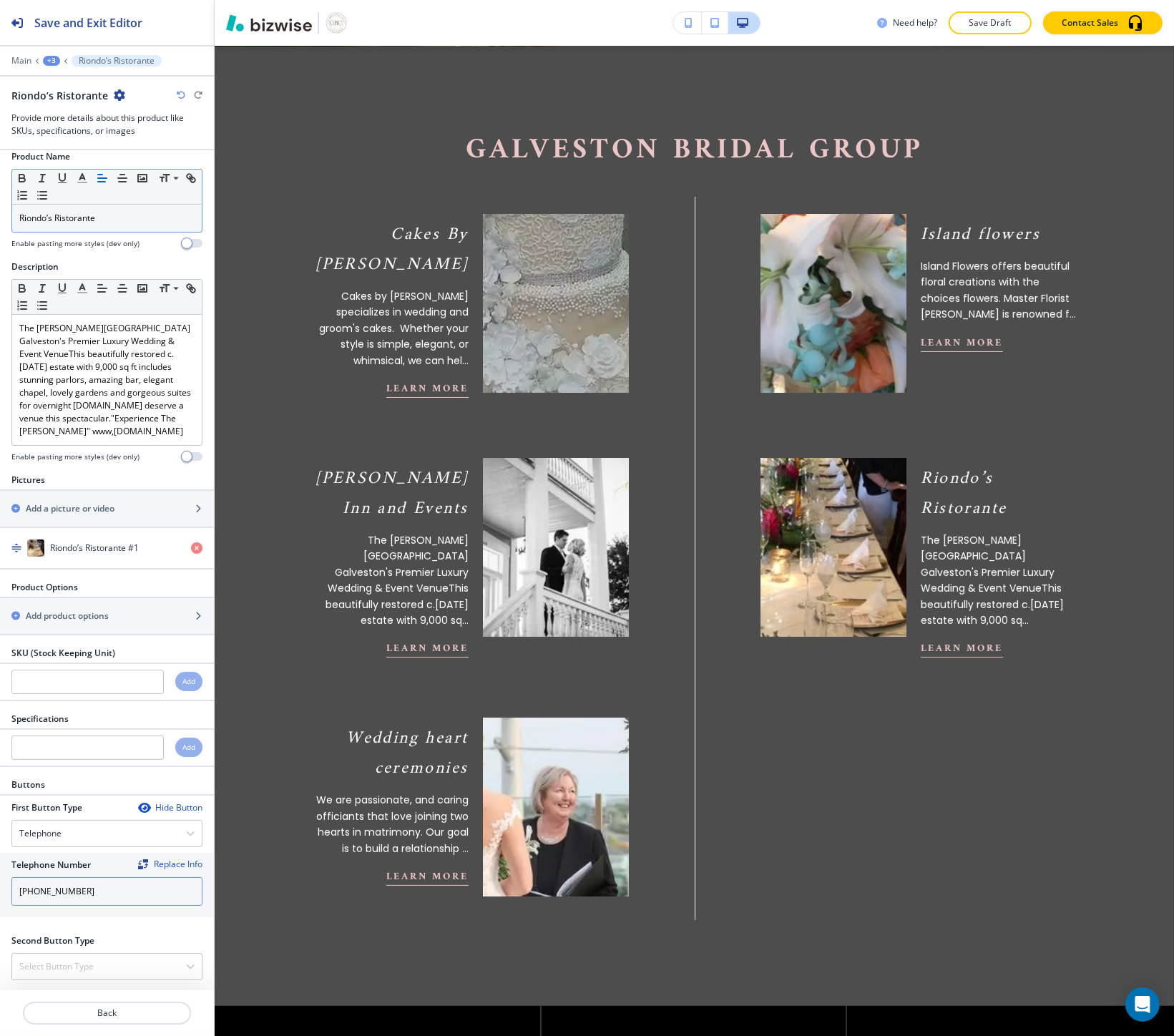
scroll to position [25, 0]
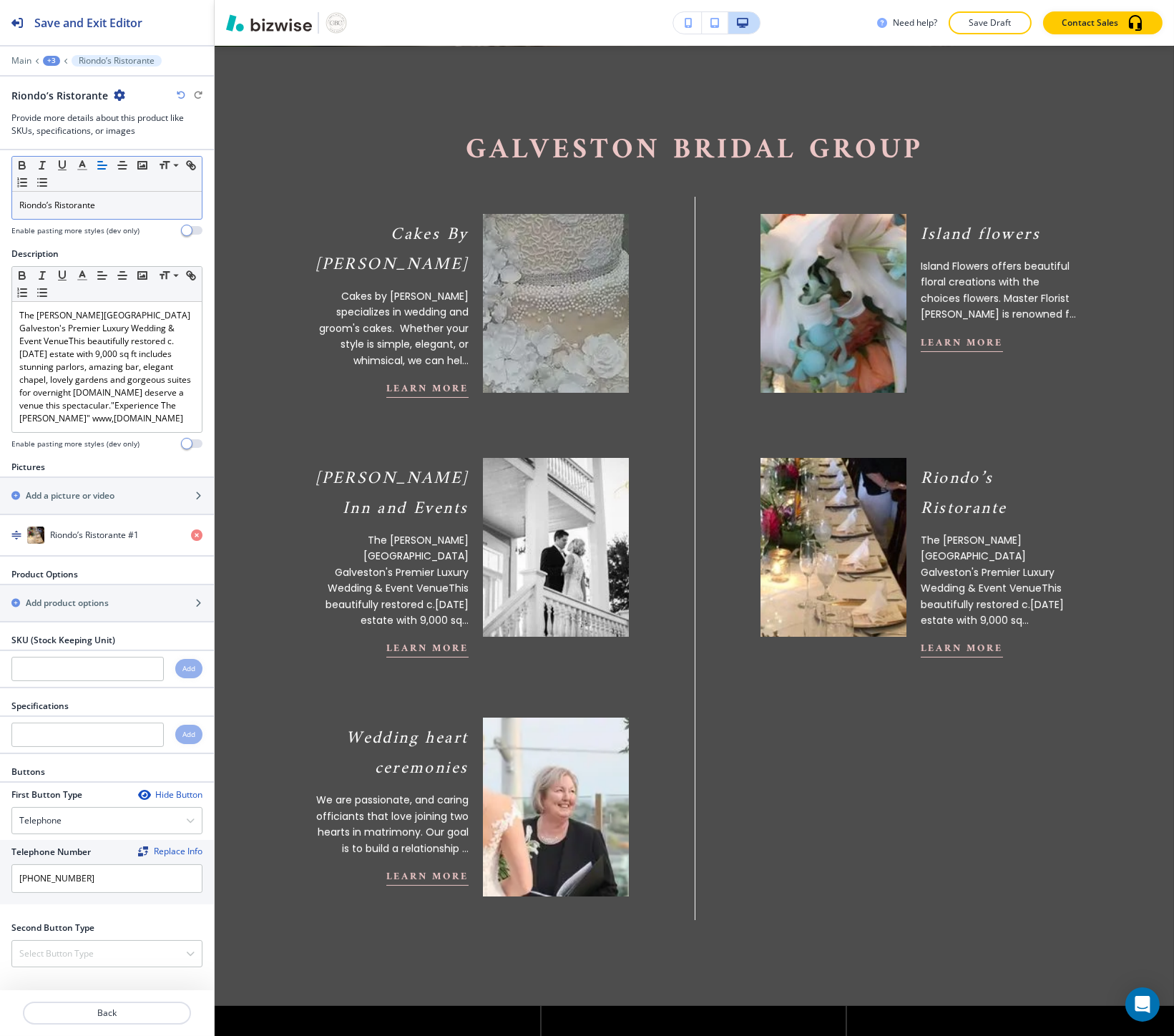
drag, startPoint x: 73, startPoint y: 931, endPoint x: 66, endPoint y: 934, distance: 7.6
click at [72, 932] on h2 "Second Button Type" at bounding box center [52, 928] width 83 height 13
click at [52, 942] on div "Select Button Type" at bounding box center [106, 953] width 189 height 25
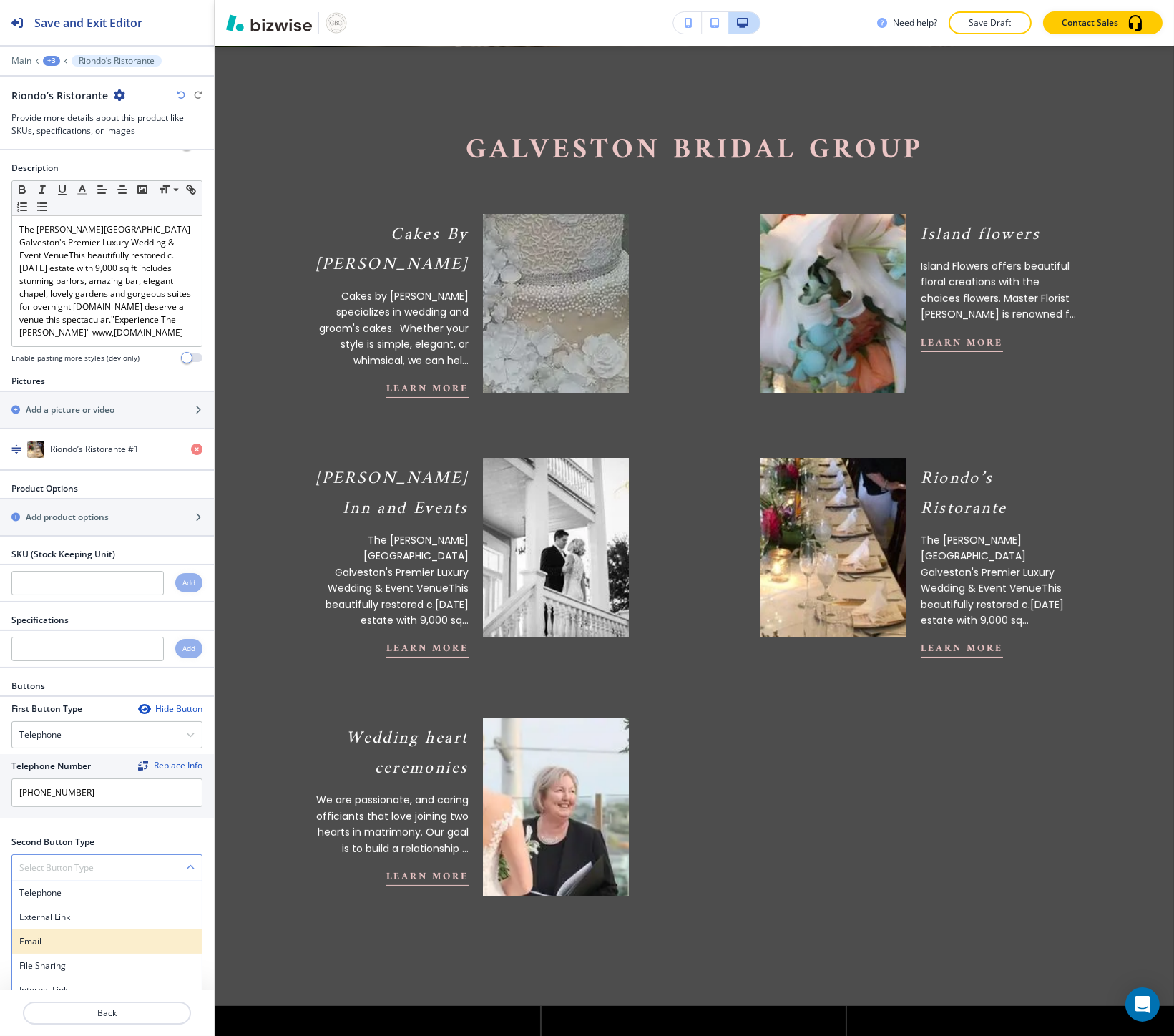
scroll to position [124, 0]
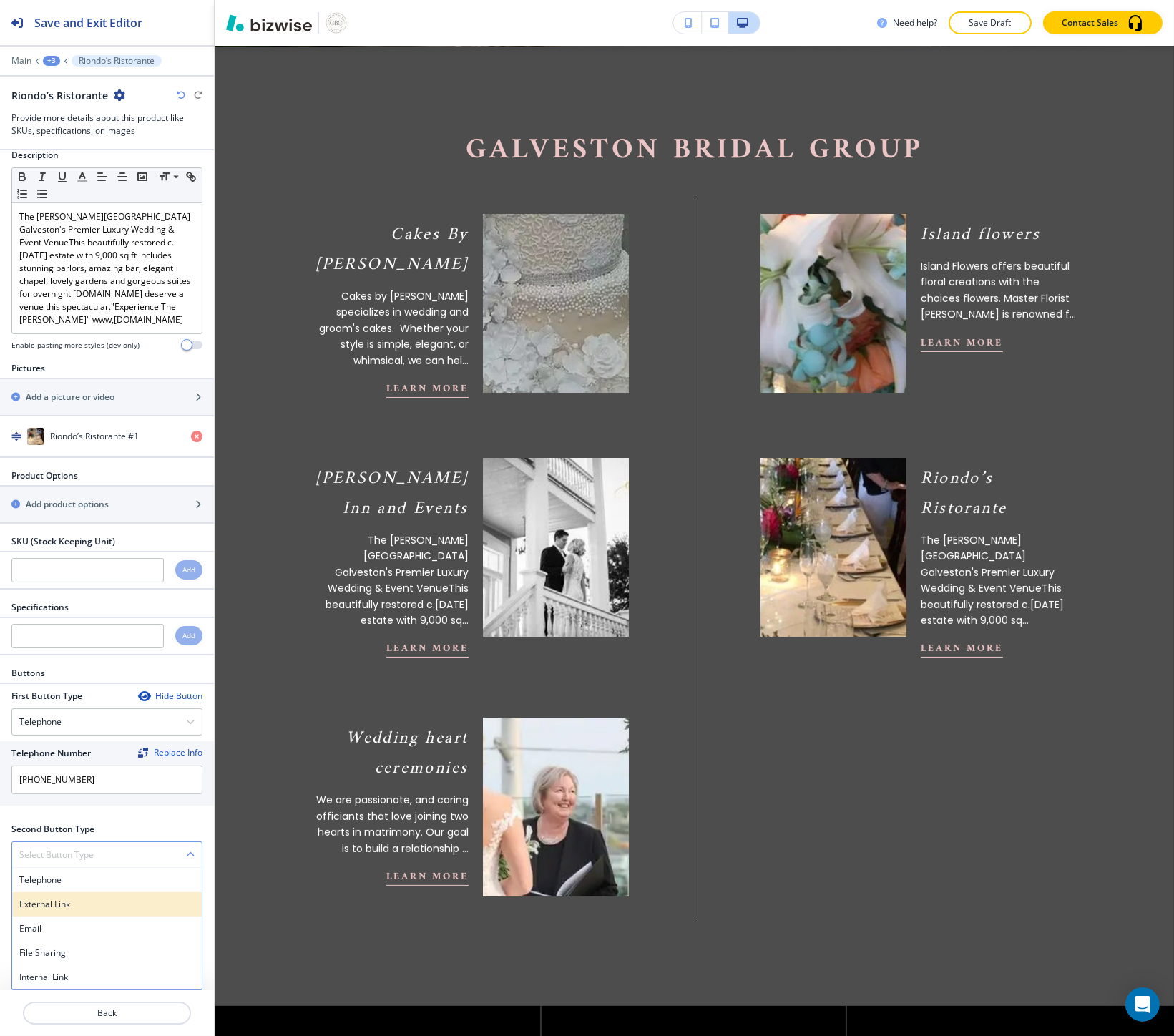
click at [41, 906] on h4 "External Link" at bounding box center [107, 904] width 175 height 13
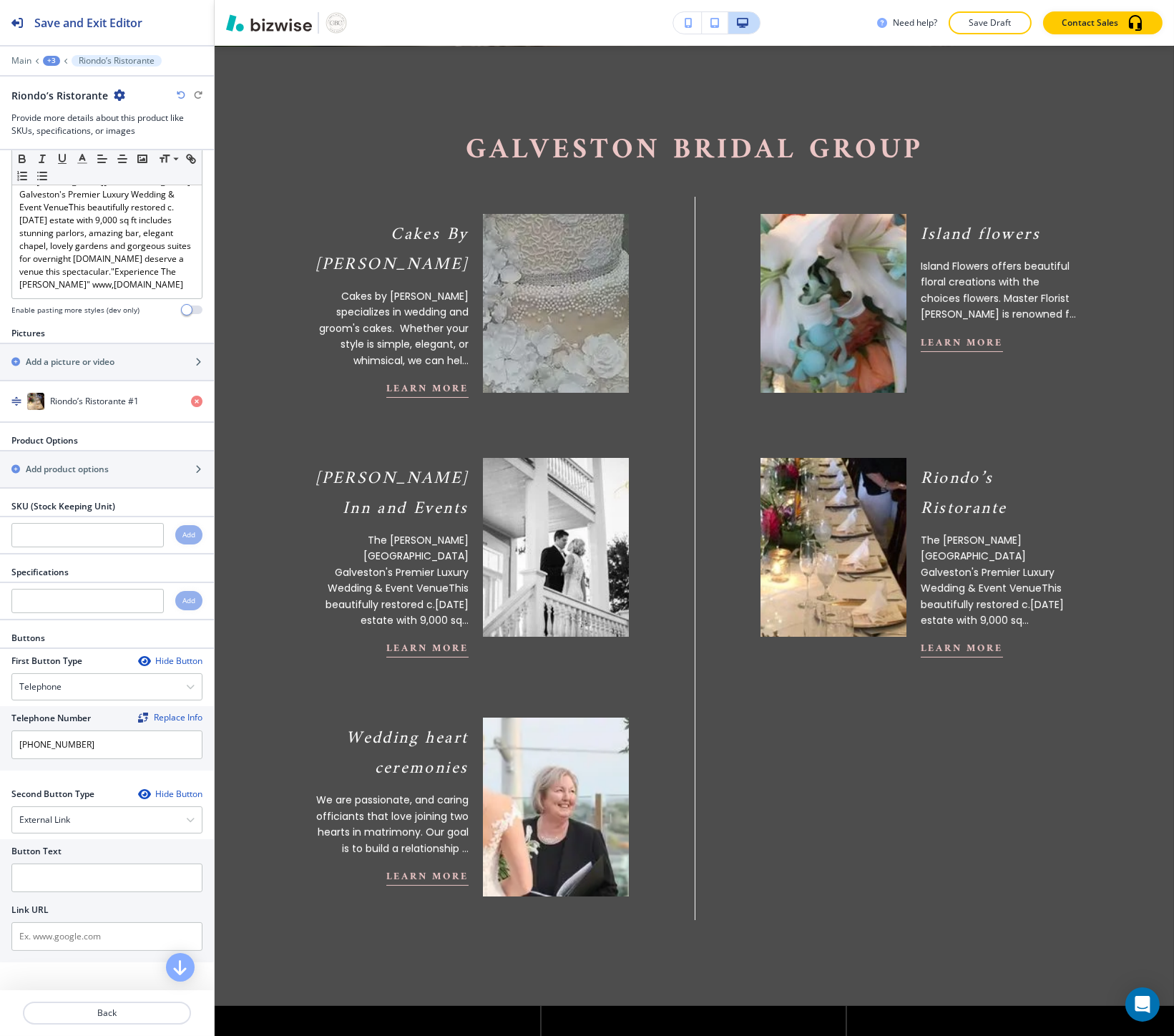
scroll to position [161, 0]
click at [46, 931] on input "text" at bounding box center [106, 936] width 191 height 28
paste input "https://www.riondos.com/"
type input "https://www.riondos.com/"
click at [58, 874] on input "text" at bounding box center [106, 877] width 191 height 28
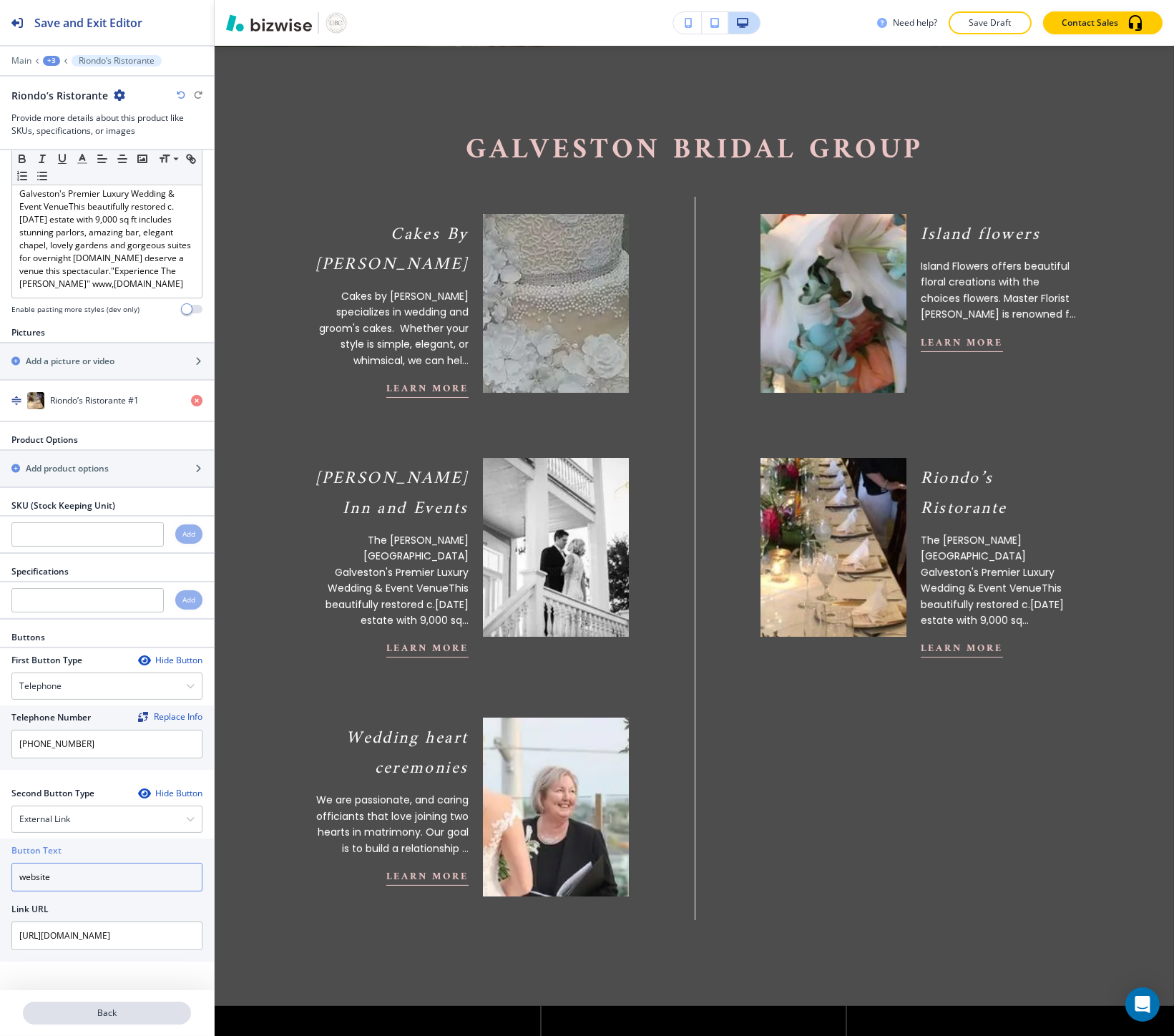
type input "website"
click at [97, 1011] on p "Back" at bounding box center [107, 1012] width 165 height 13
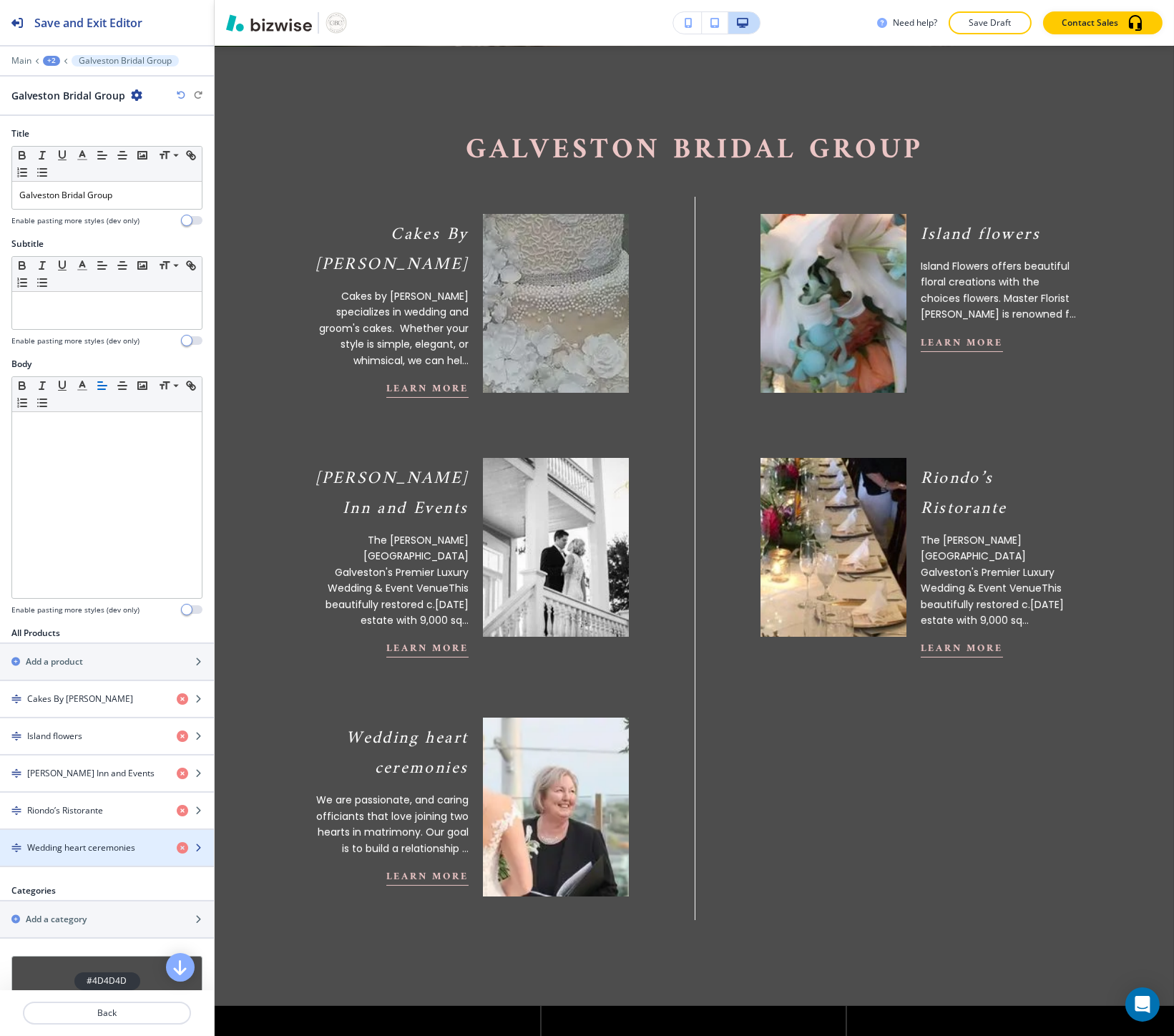
click at [69, 851] on h4 "Wedding heart ceremonies" at bounding box center [81, 847] width 108 height 13
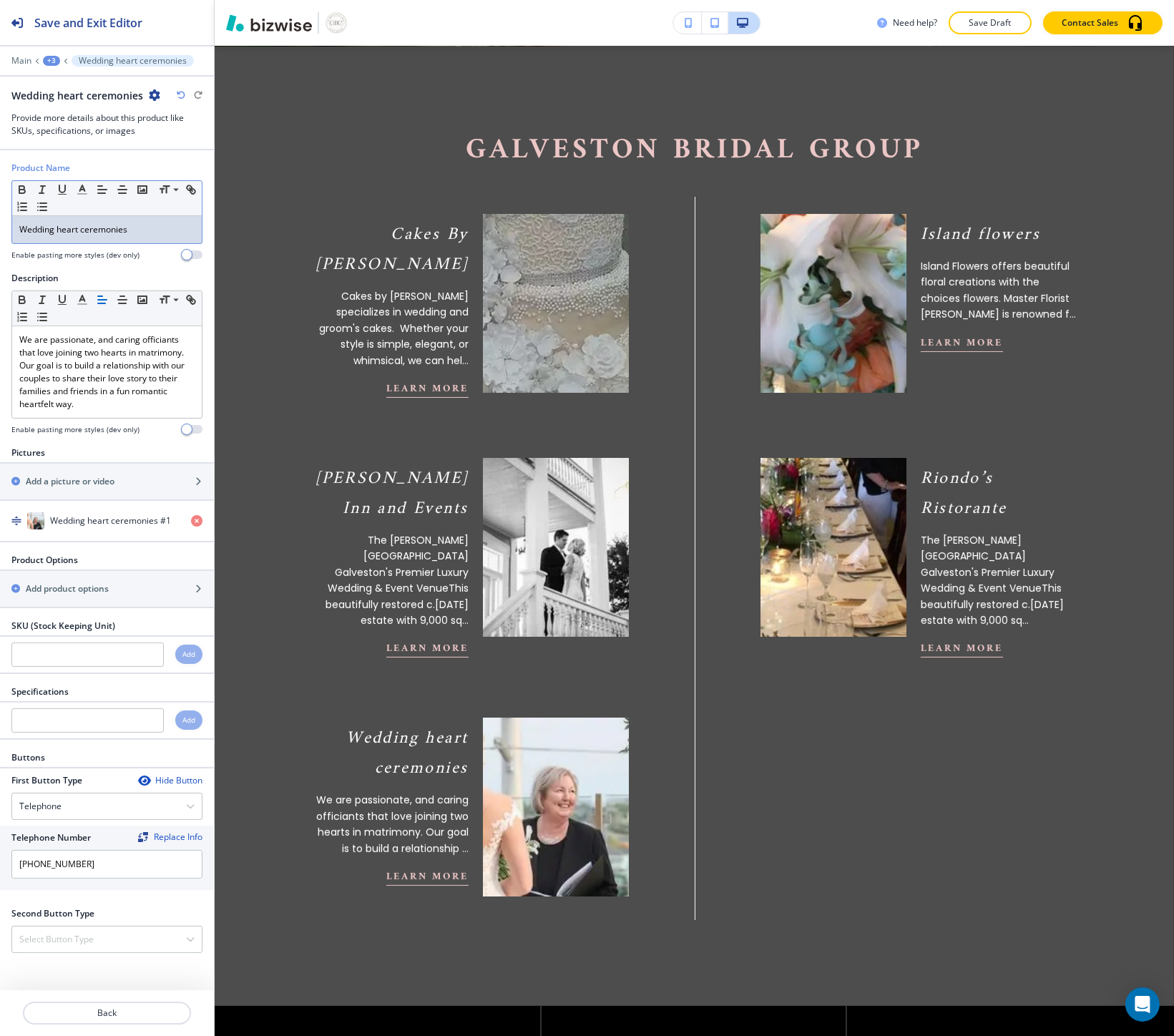
click at [67, 221] on div "Wedding heart ceremonies" at bounding box center [106, 230] width 189 height 27
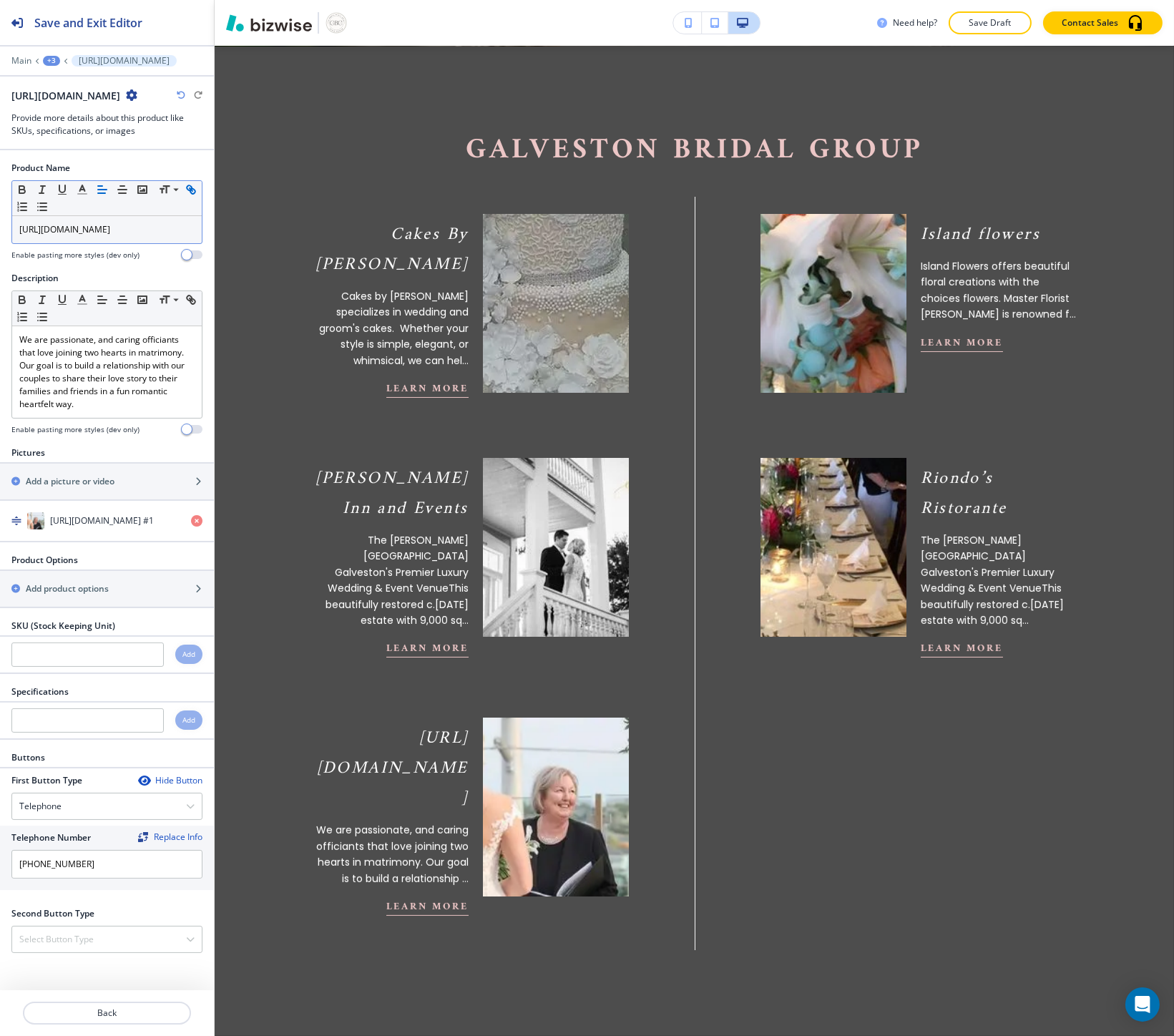
click at [57, 233] on link "https://www.riondos.com/" at bounding box center [64, 229] width 91 height 12
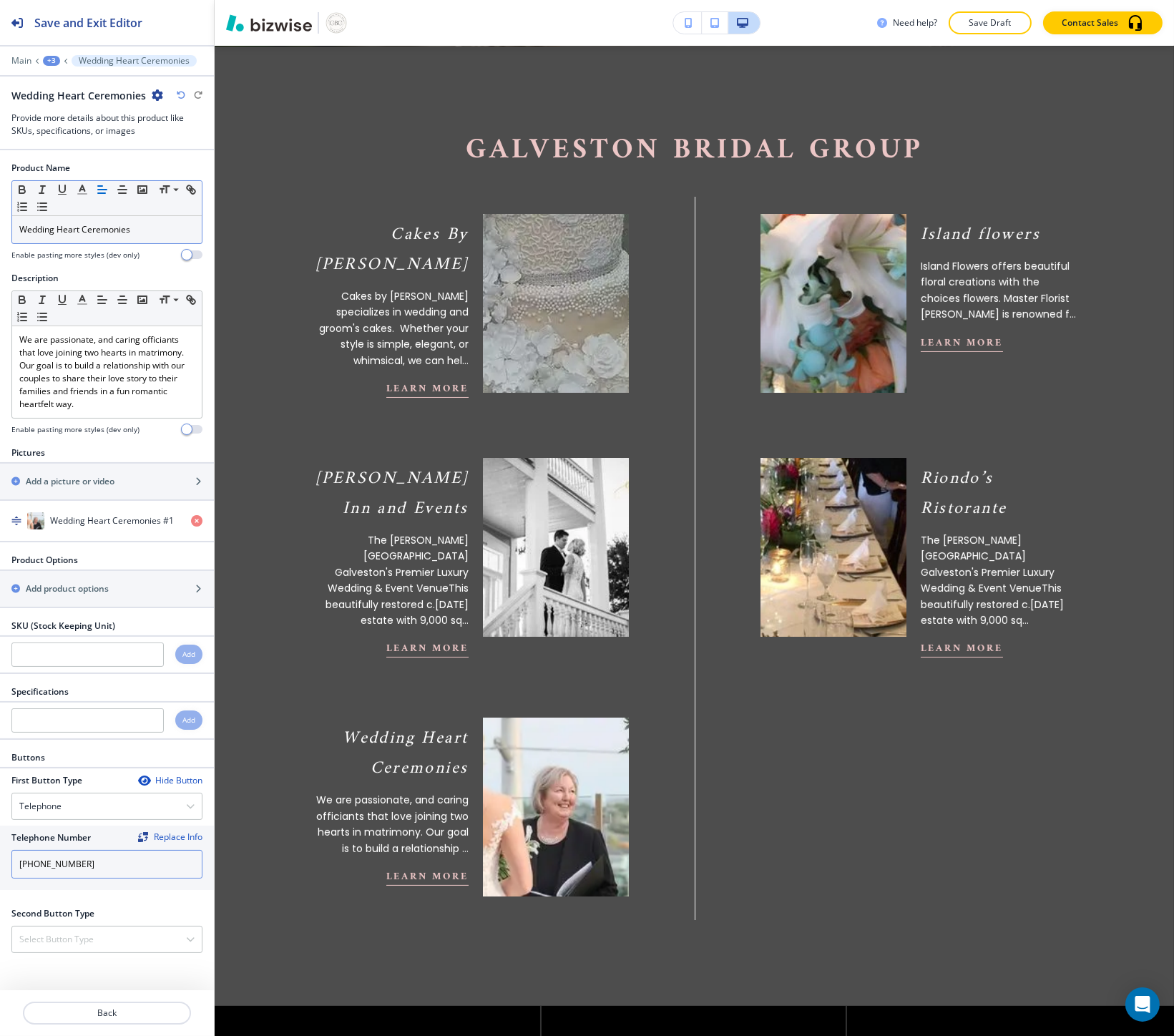
click at [73, 861] on input "832-646-4531" at bounding box center [106, 864] width 191 height 28
paste input "(713) 805-9939"
type input "(713) 805-9939"
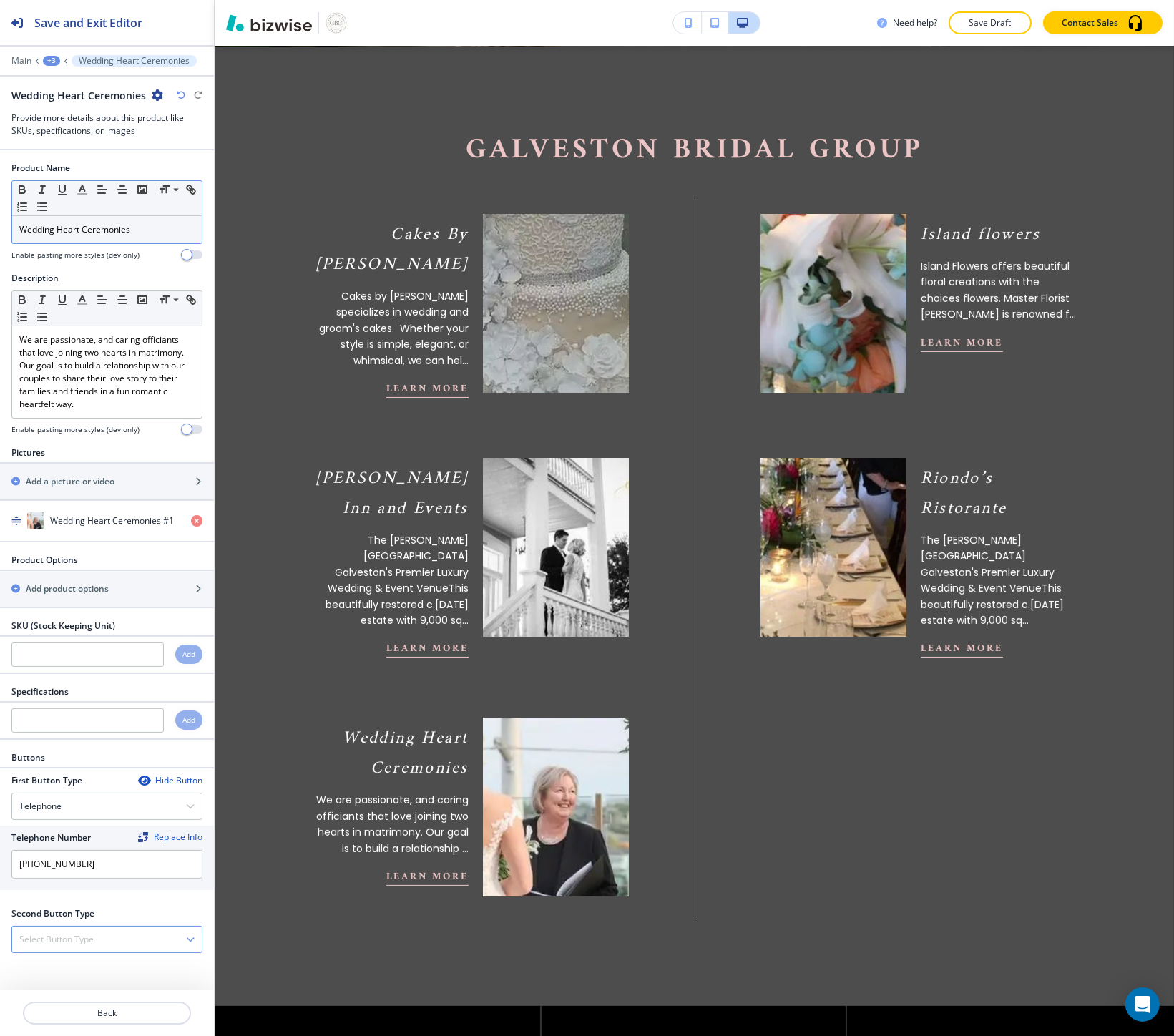
click at [58, 950] on div "Select Button Type" at bounding box center [106, 939] width 189 height 25
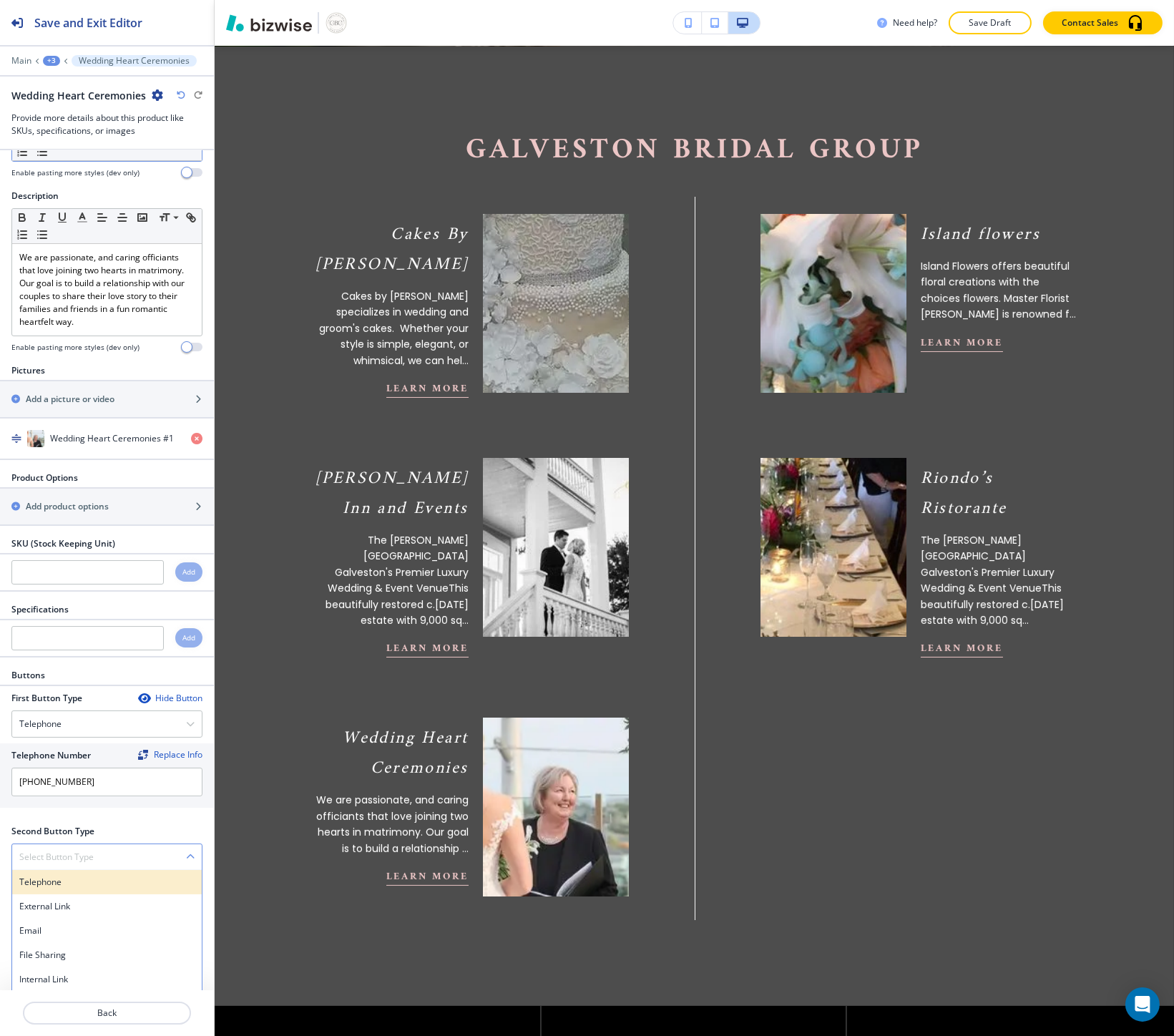
scroll to position [87, 0]
click at [37, 910] on h4 "External Link" at bounding box center [107, 904] width 175 height 13
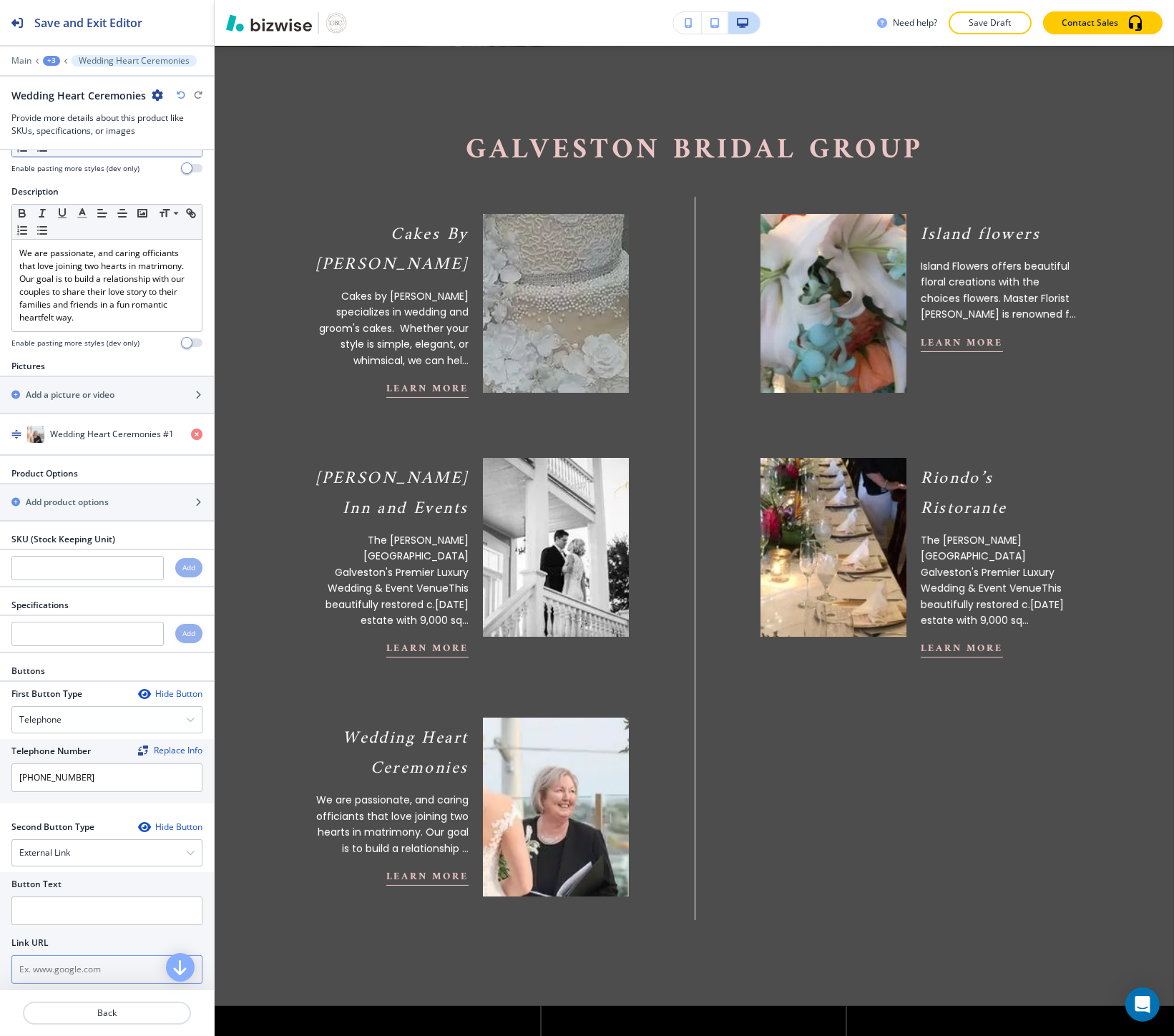
click at [37, 961] on input "text" at bounding box center [106, 969] width 191 height 28
paste input "www.weddingheartceremonies.com"
type input "www.weddingheartceremonies.com"
click at [37, 923] on input "text" at bounding box center [106, 910] width 191 height 28
type input "website"
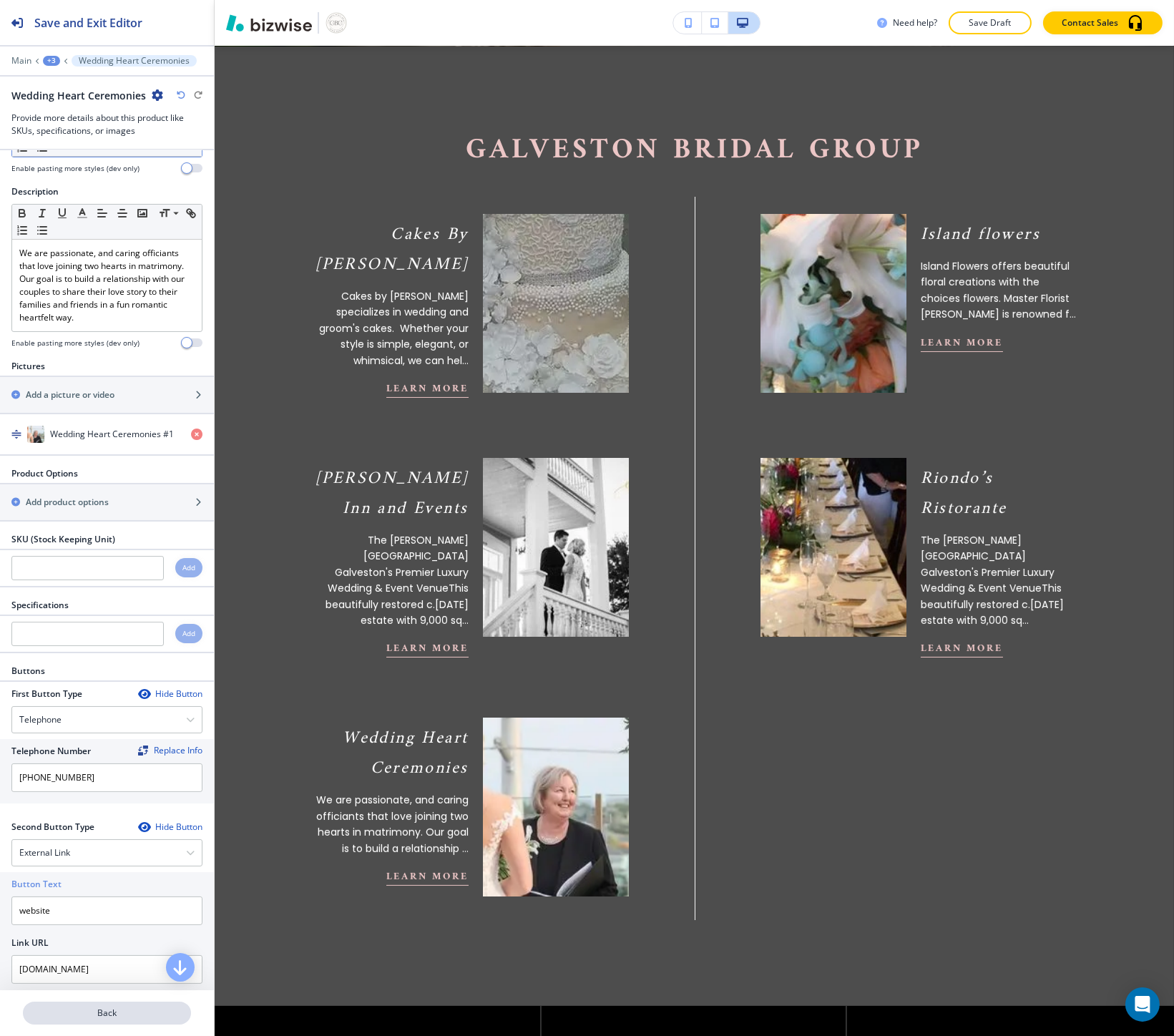
click at [88, 1007] on p "Back" at bounding box center [107, 1012] width 165 height 13
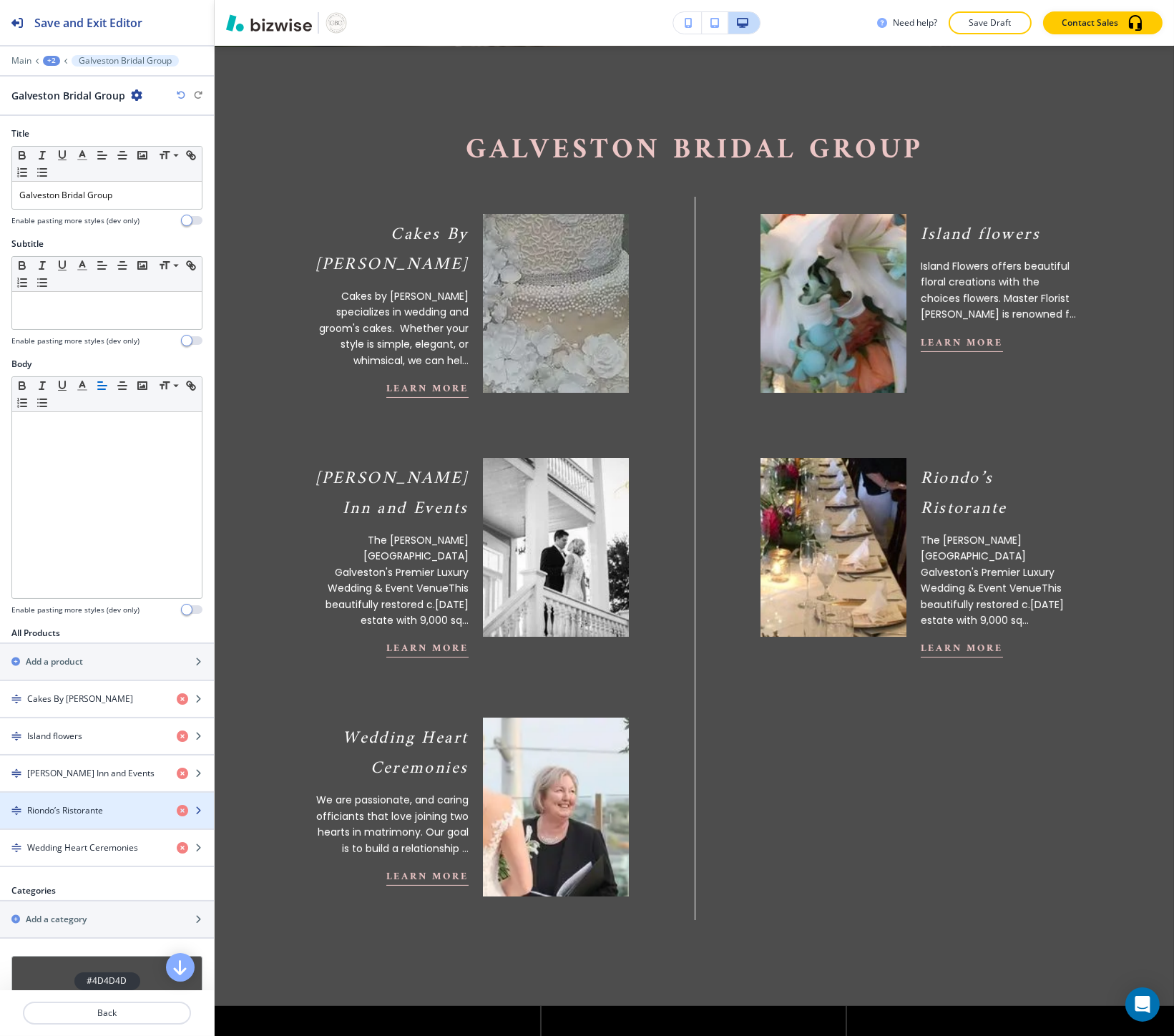
click at [94, 814] on h4 "Riondo’s Ristorante" at bounding box center [64, 810] width 76 height 13
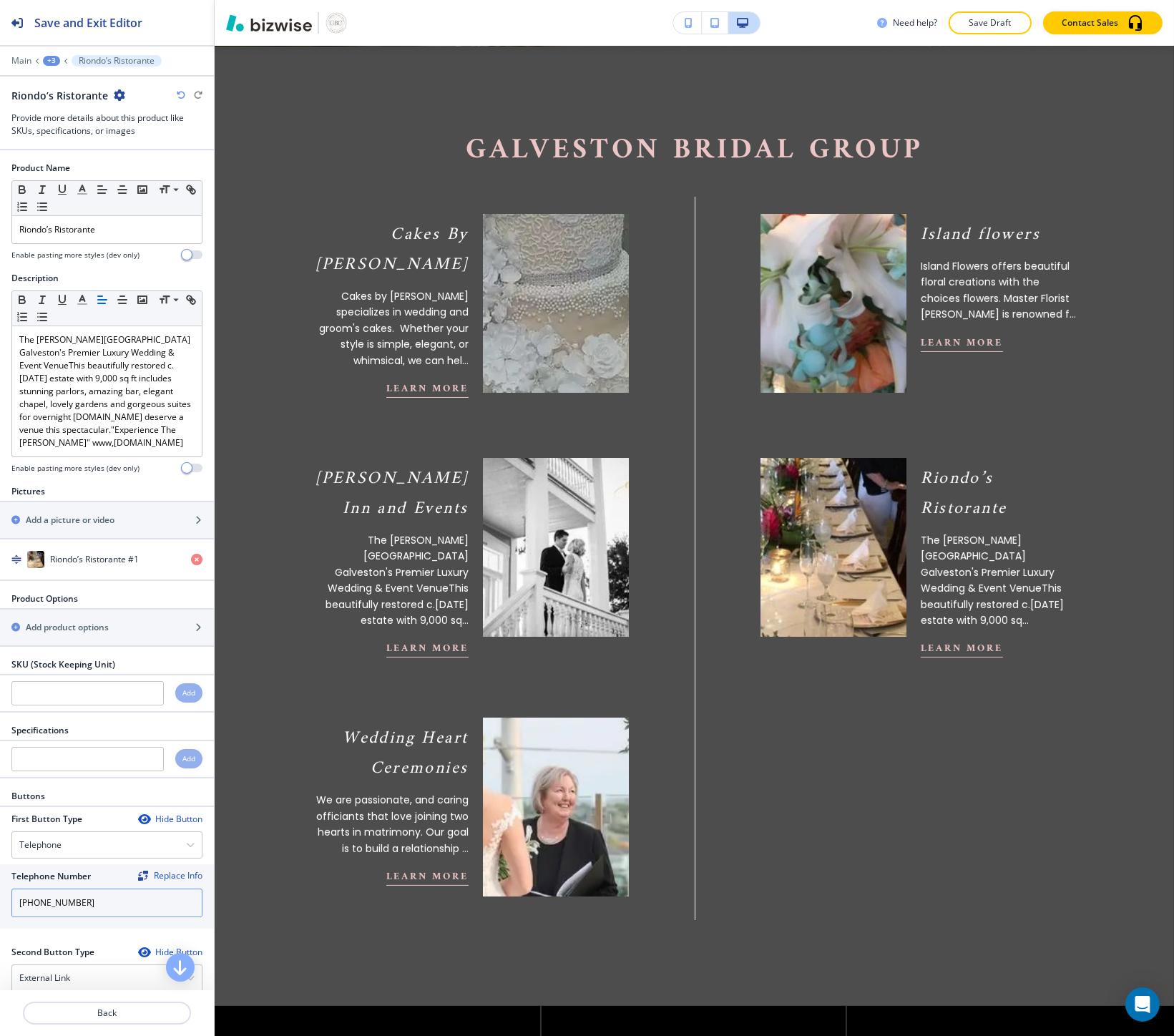
click at [82, 910] on input "409-621-9595" at bounding box center [106, 903] width 191 height 28
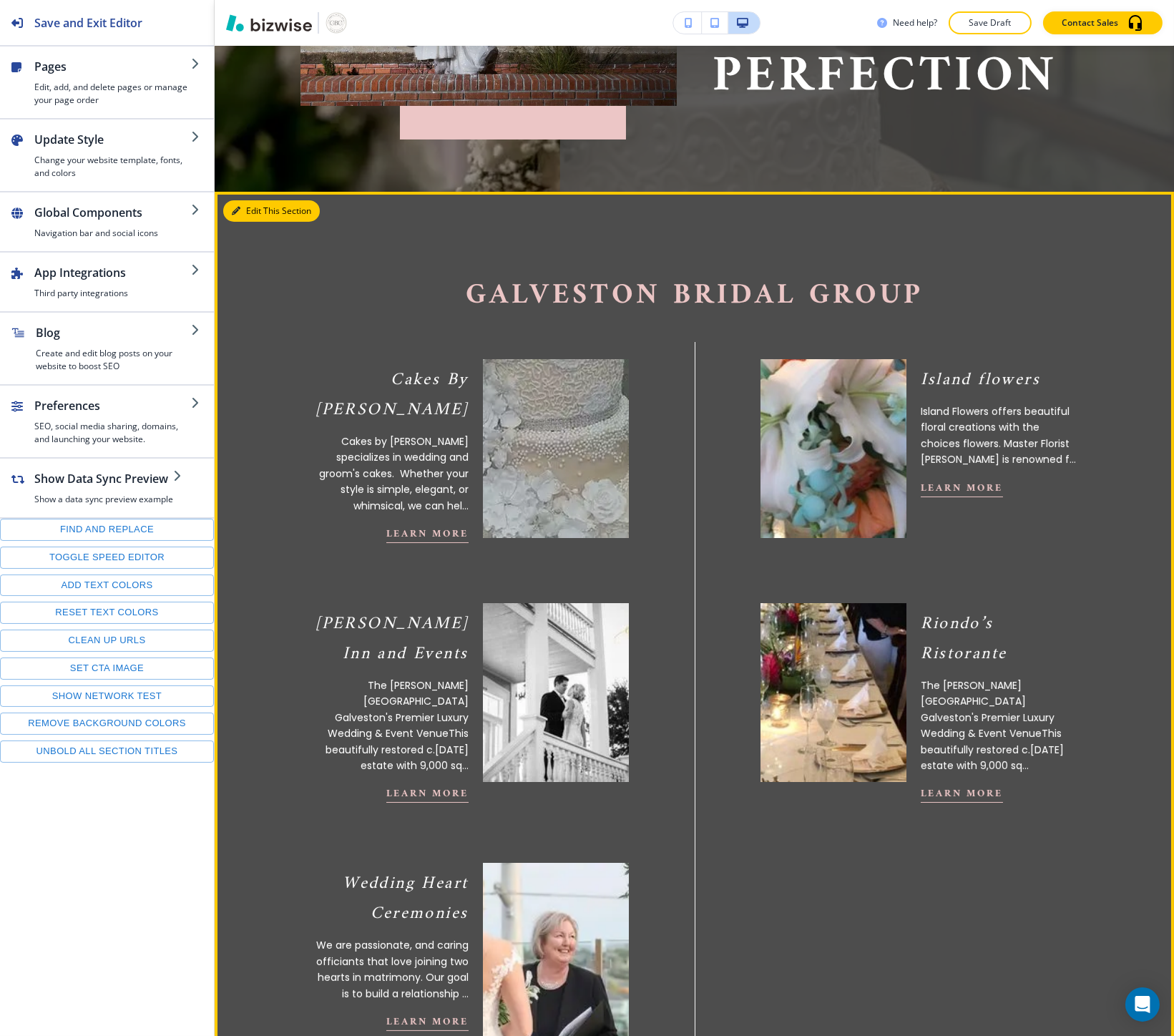
click at [243, 203] on button "Edit This Section" at bounding box center [271, 211] width 97 height 22
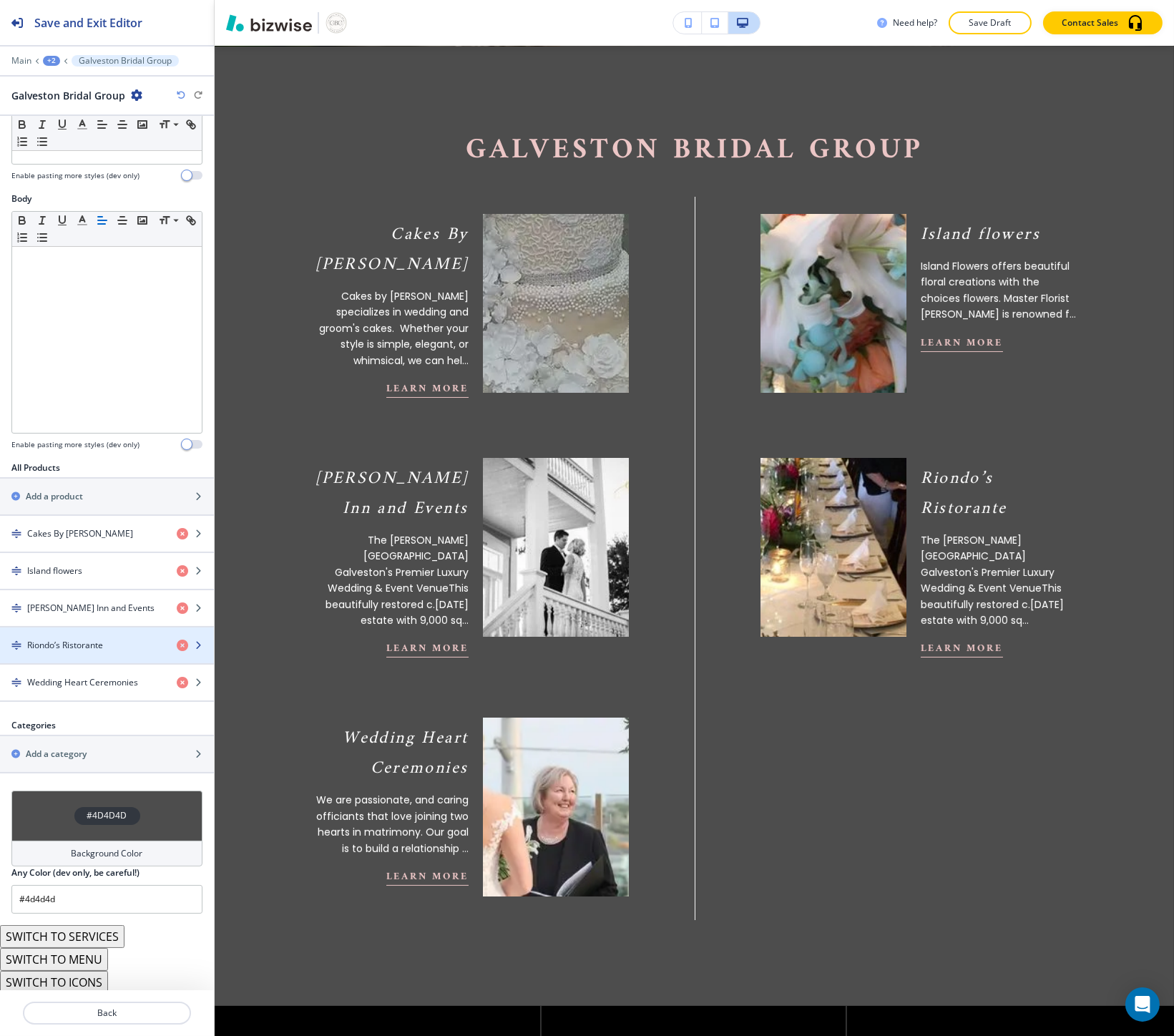
scroll to position [194, 0]
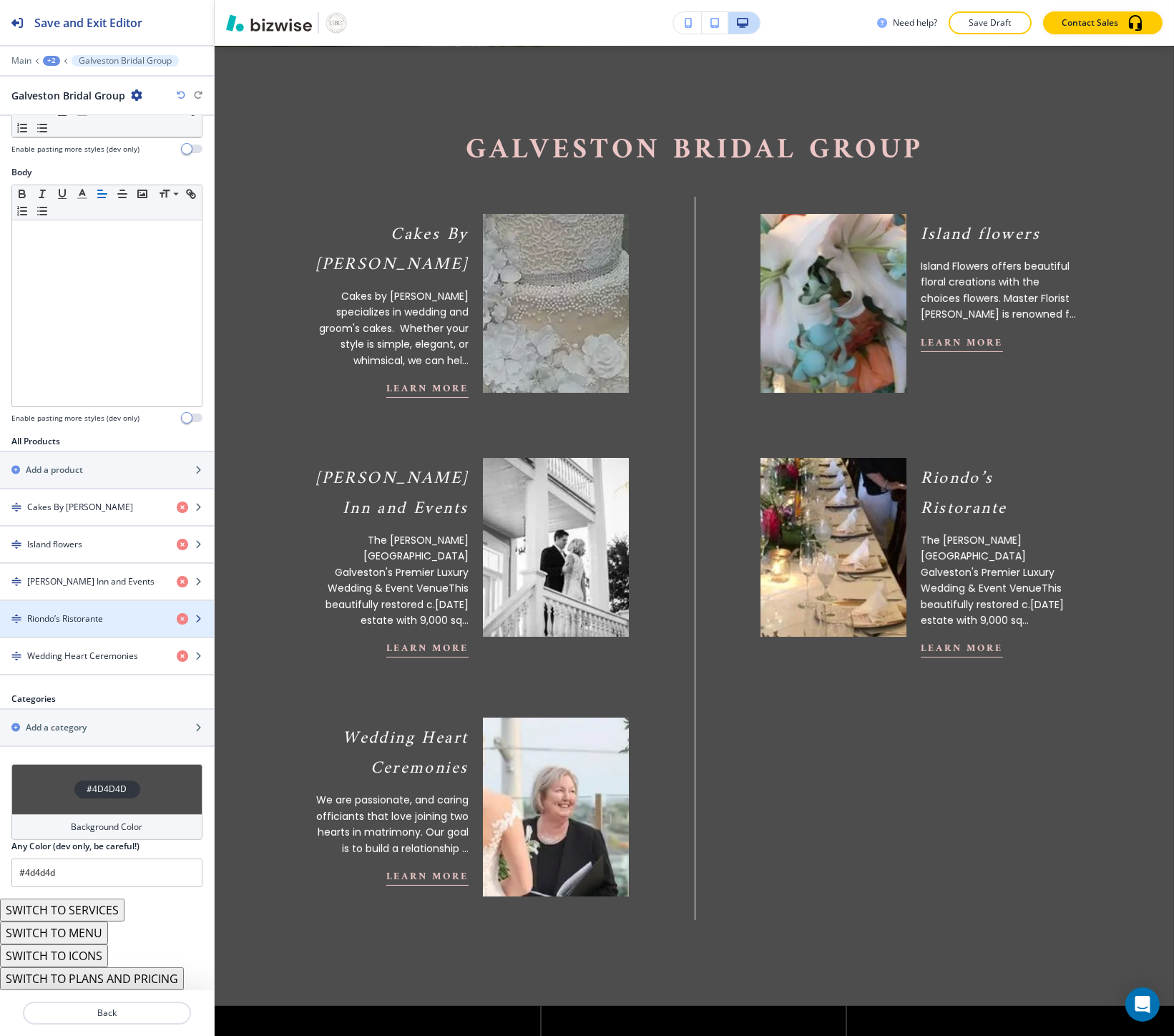
click at [75, 625] on div "button" at bounding box center [107, 631] width 214 height 11
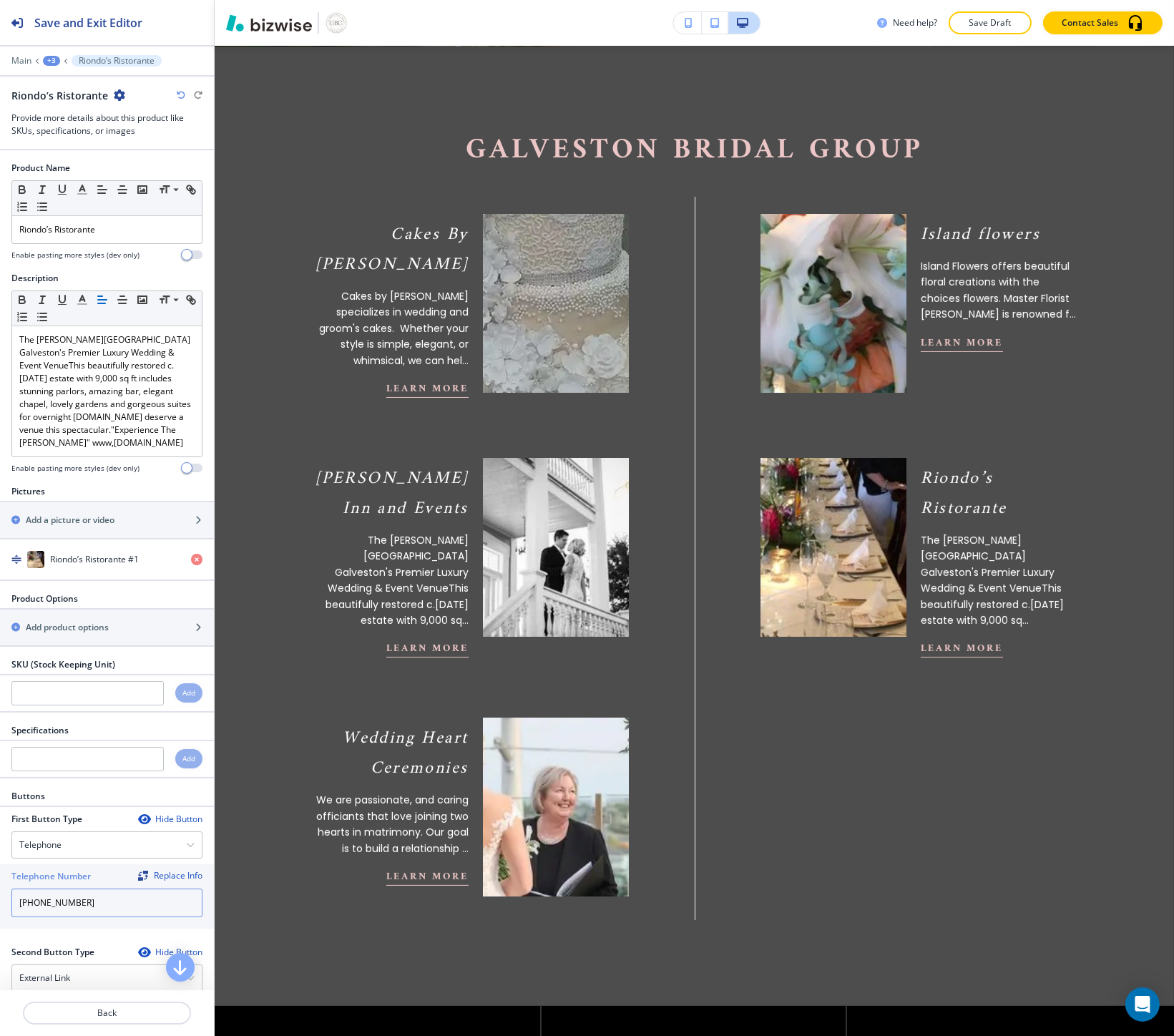
click at [70, 898] on input "409-621-9595" at bounding box center [106, 903] width 191 height 28
click at [69, 898] on input "409-621-9595" at bounding box center [106, 903] width 191 height 28
paste input "(409) 621-9595"
type input "(409) 621-9595"
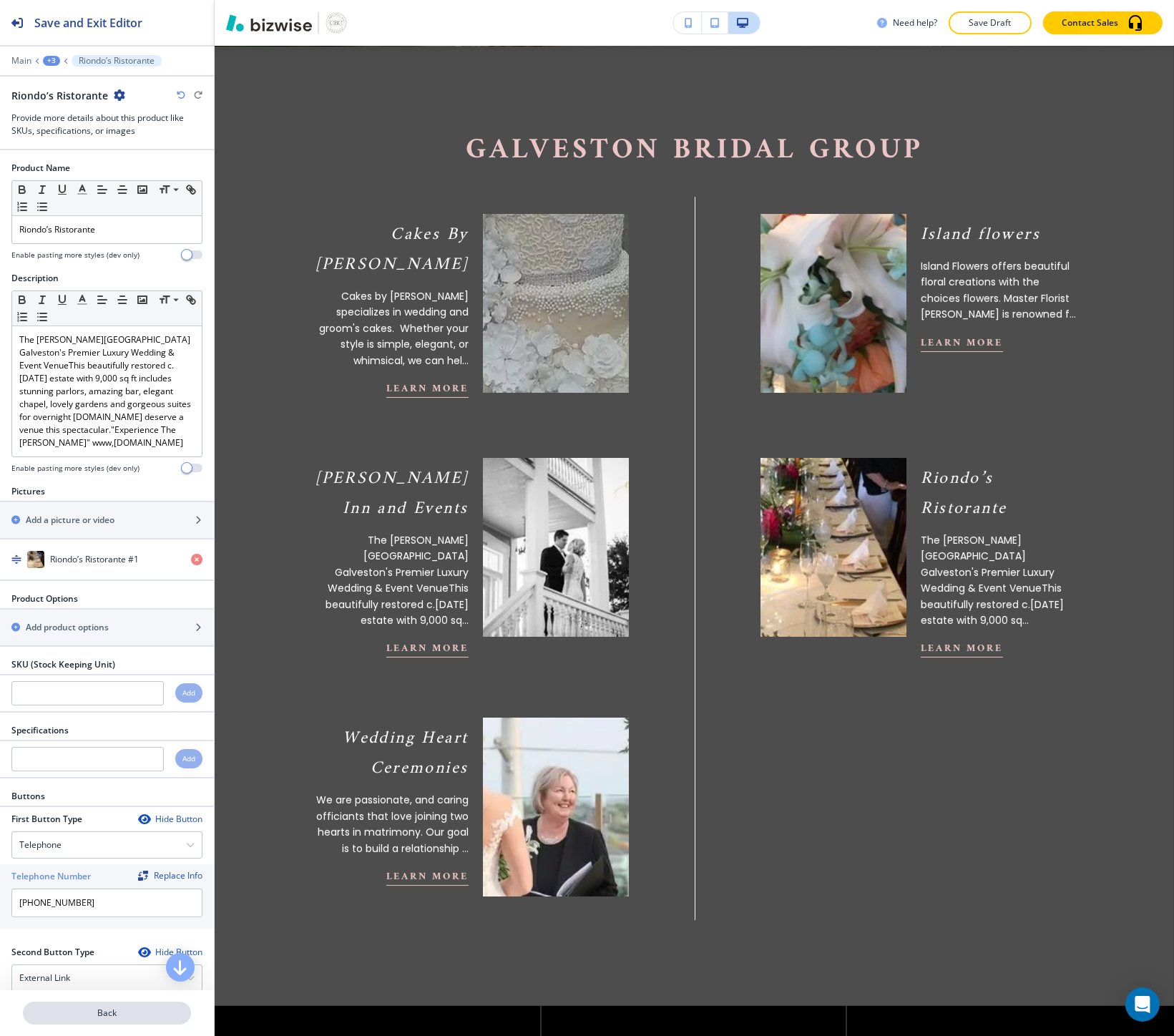
click at [77, 1017] on p "Back" at bounding box center [107, 1012] width 165 height 13
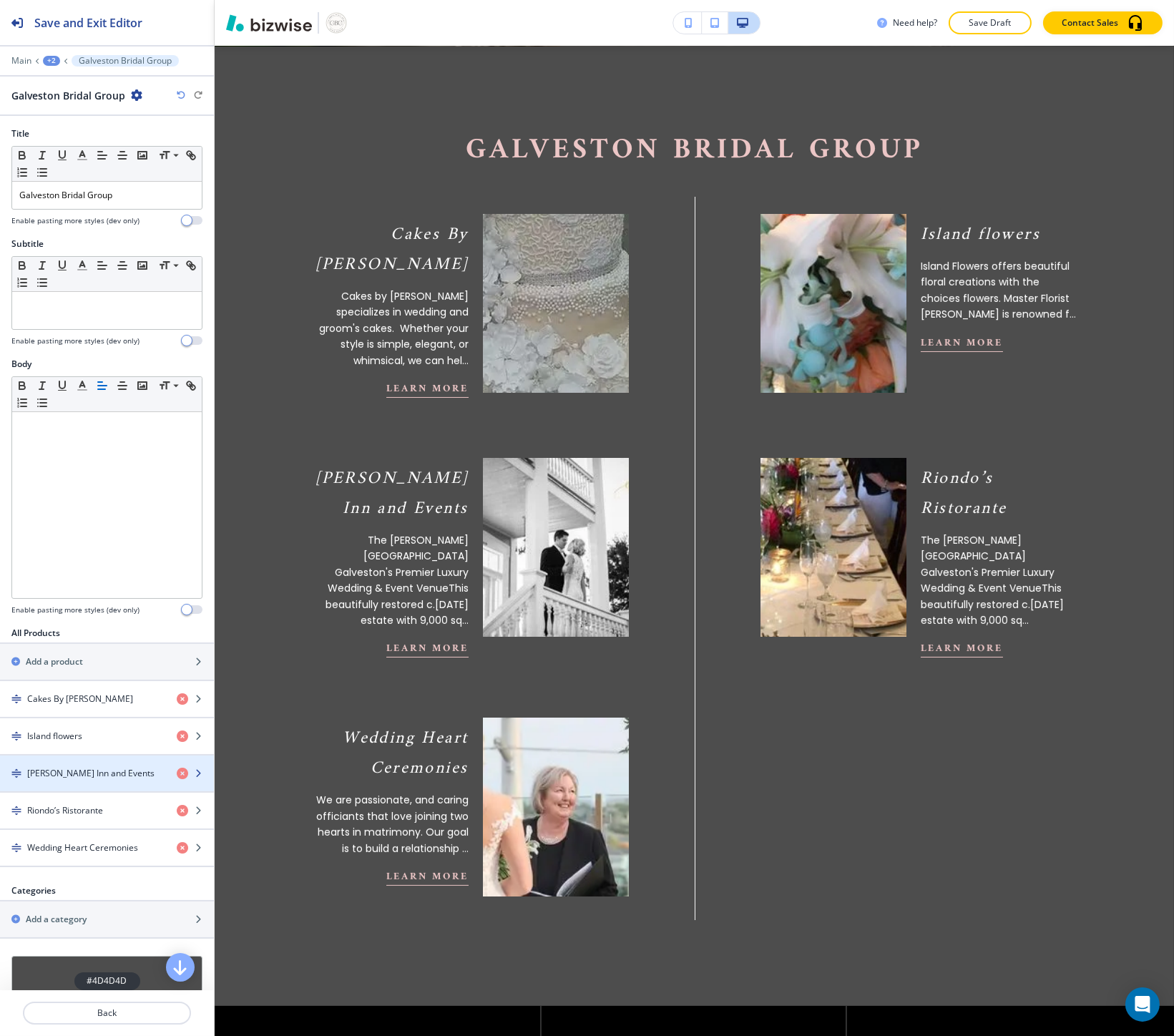
click at [79, 776] on h4 "Lasker Inn and Events" at bounding box center [91, 773] width 127 height 13
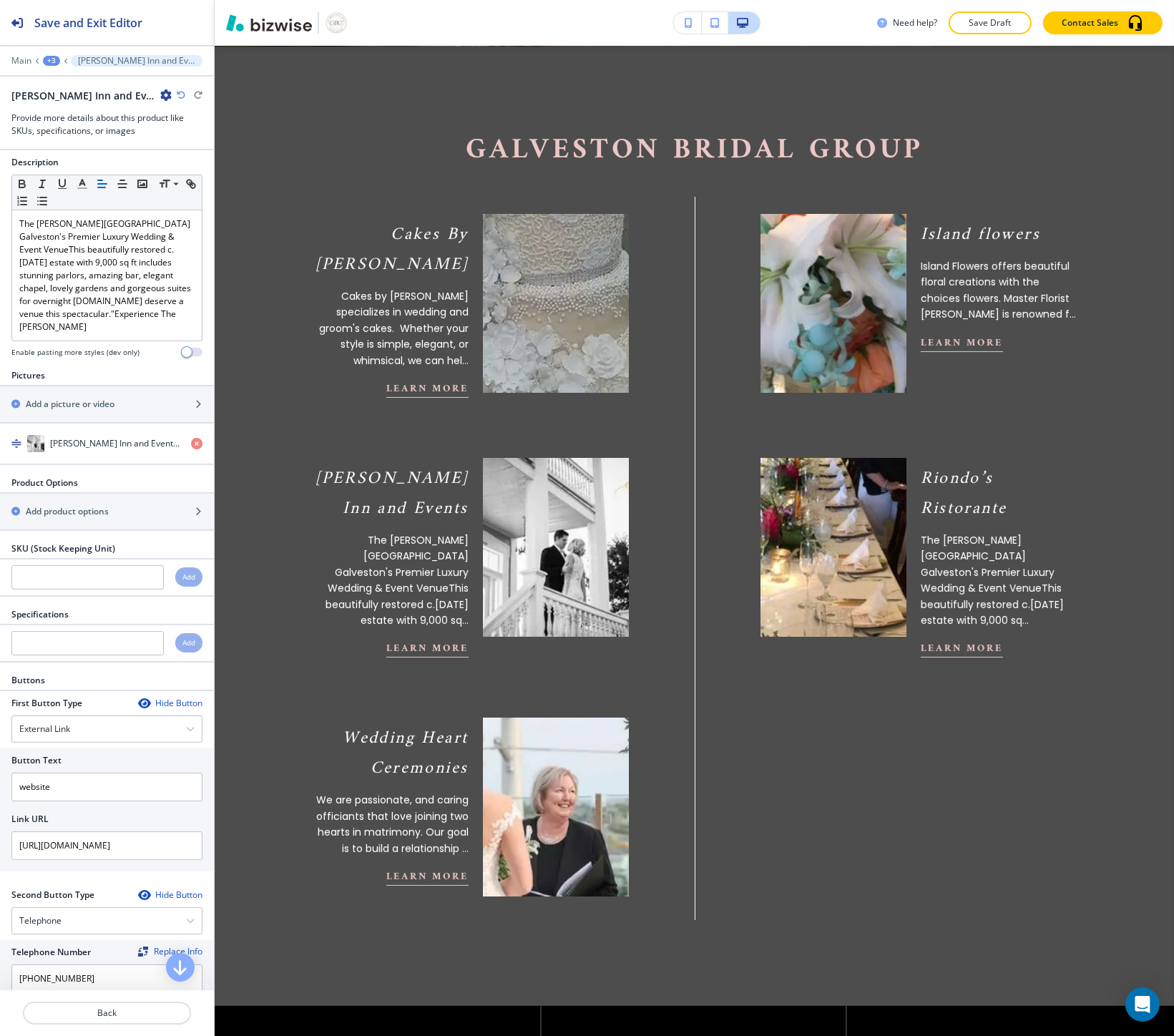
scroll to position [161, 0]
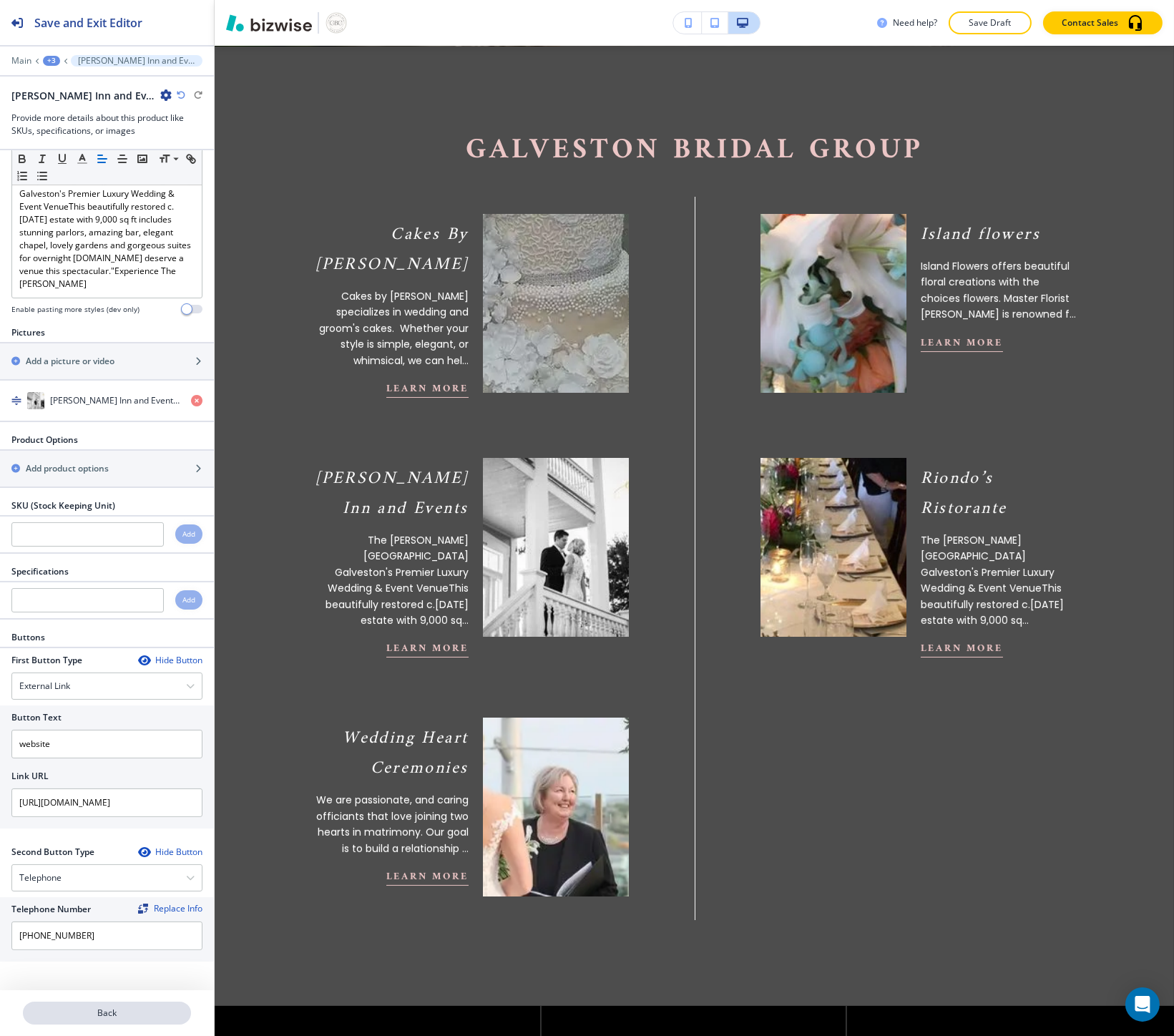
click at [89, 1010] on p "Back" at bounding box center [107, 1012] width 165 height 13
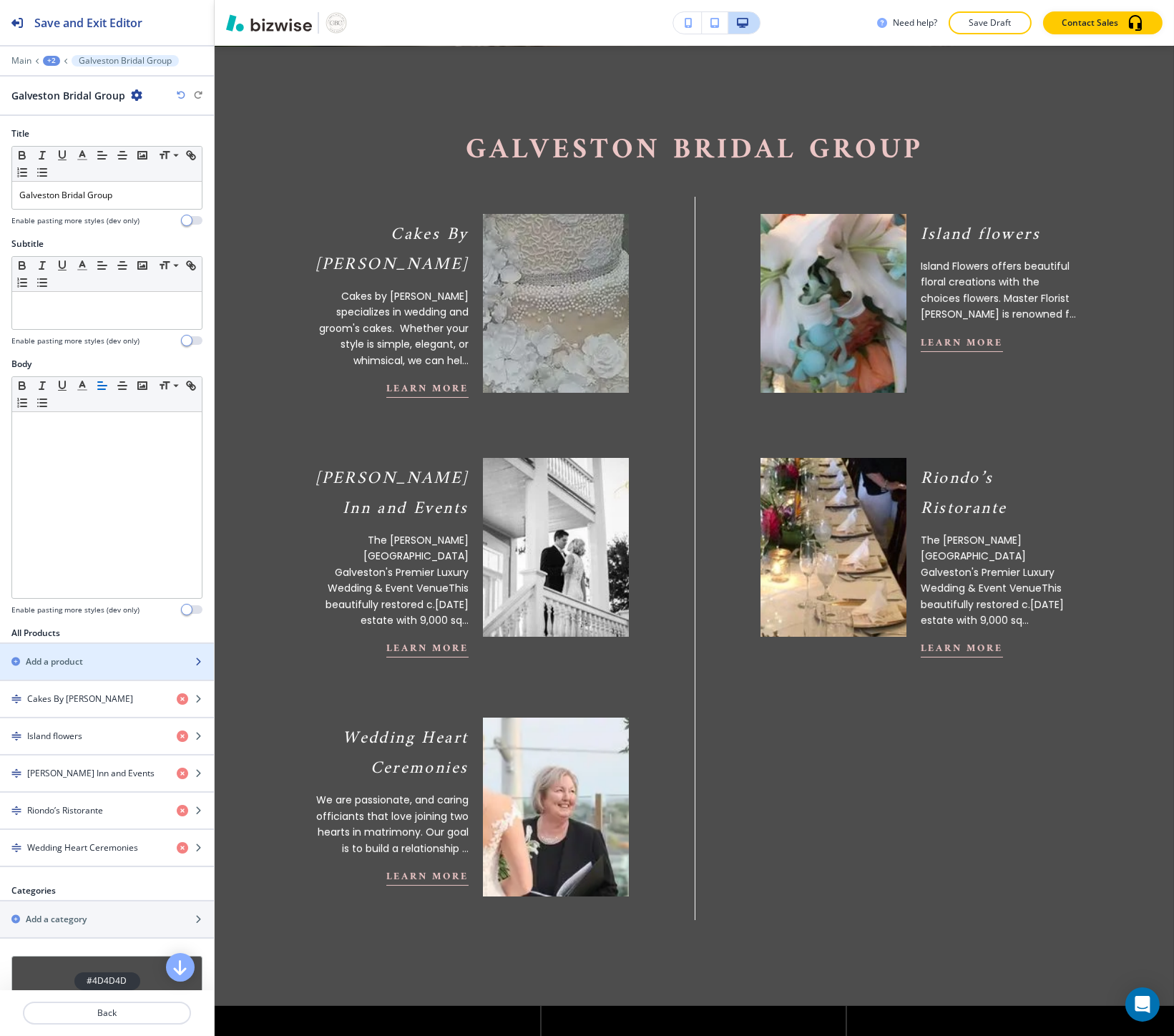
click at [90, 656] on div "Add a product" at bounding box center [91, 661] width 183 height 13
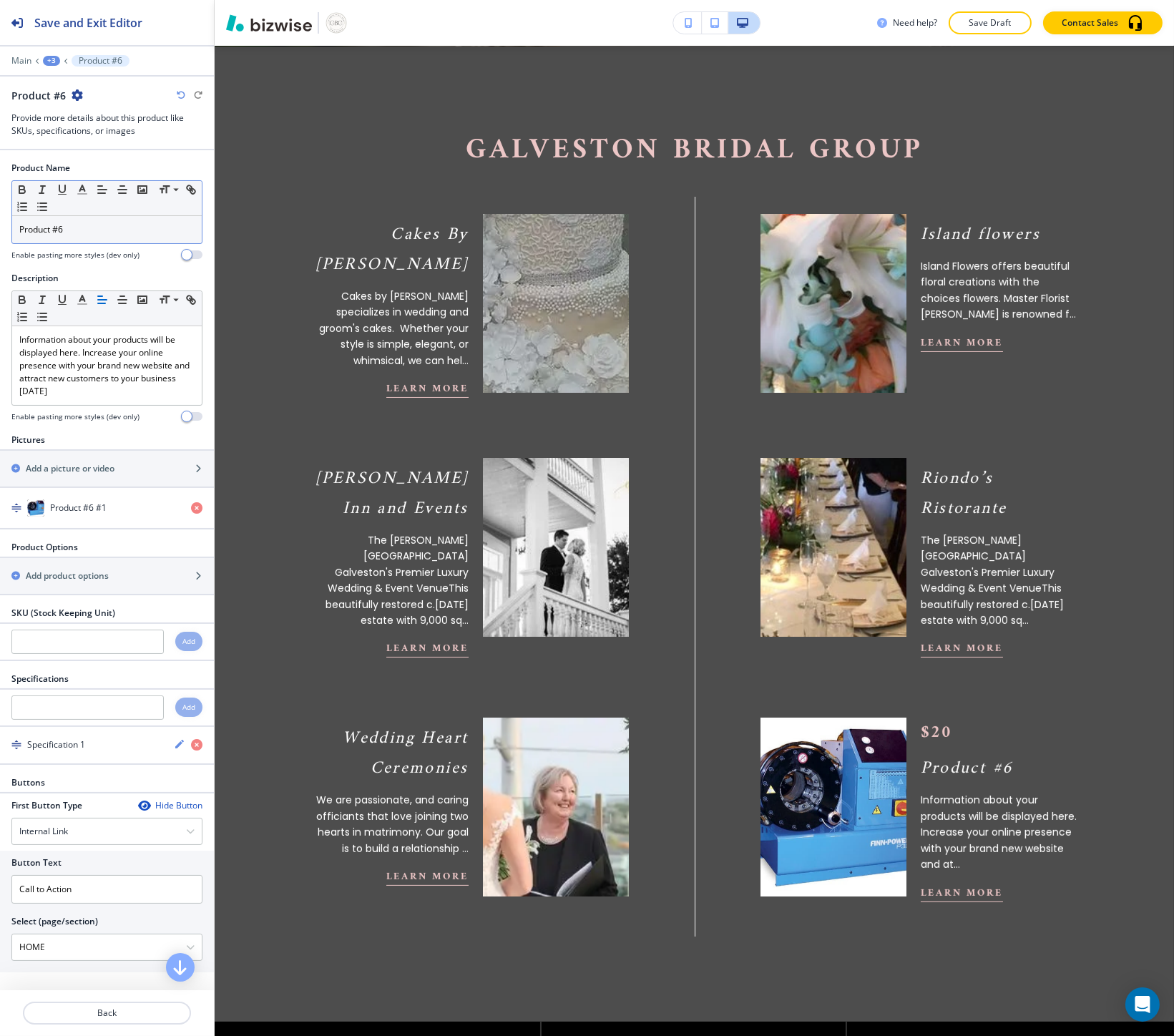
click at [91, 227] on p "Product #6" at bounding box center [107, 229] width 175 height 13
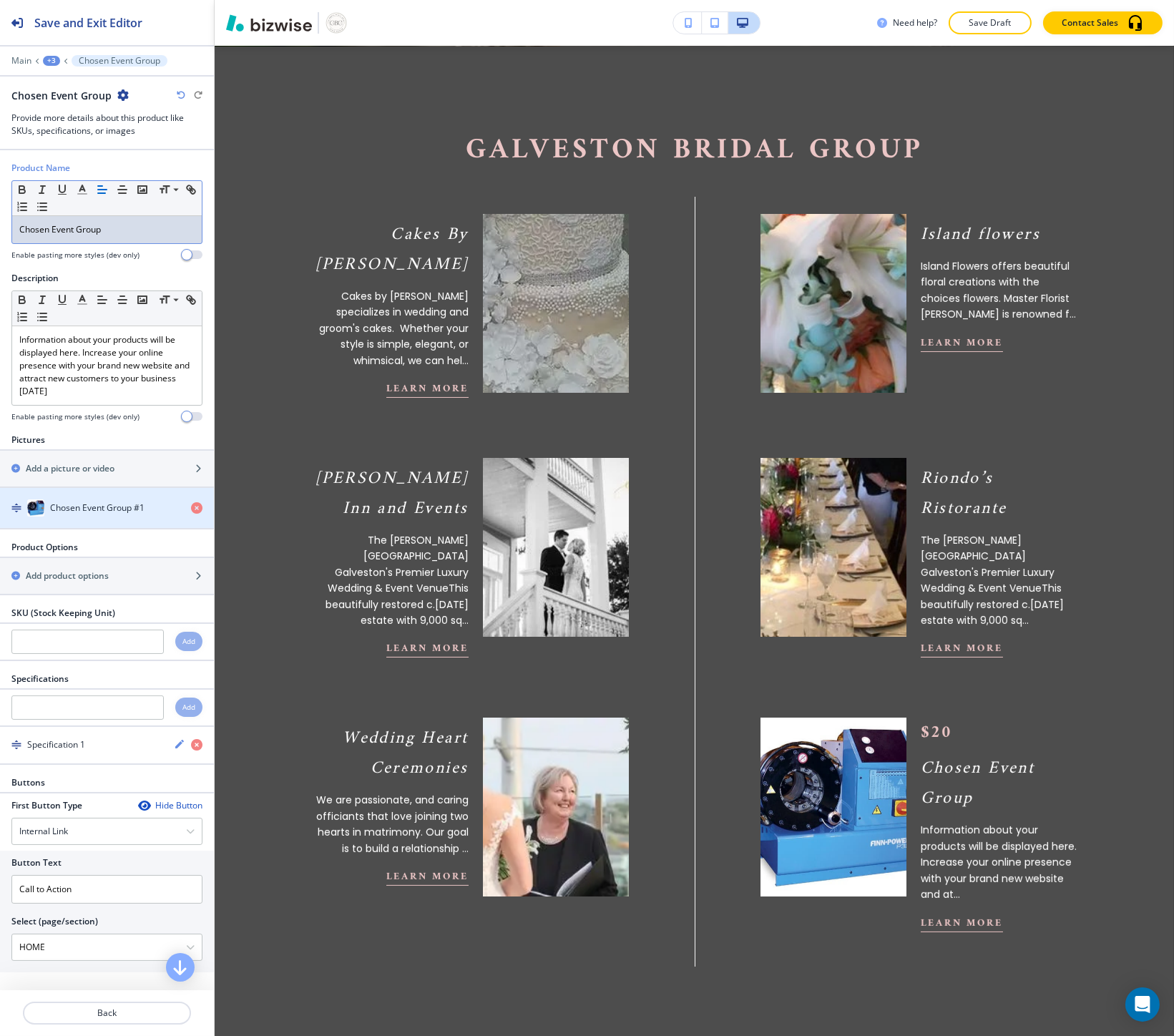
click at [88, 506] on h4 "Chosen Event Group #1" at bounding box center [97, 507] width 94 height 13
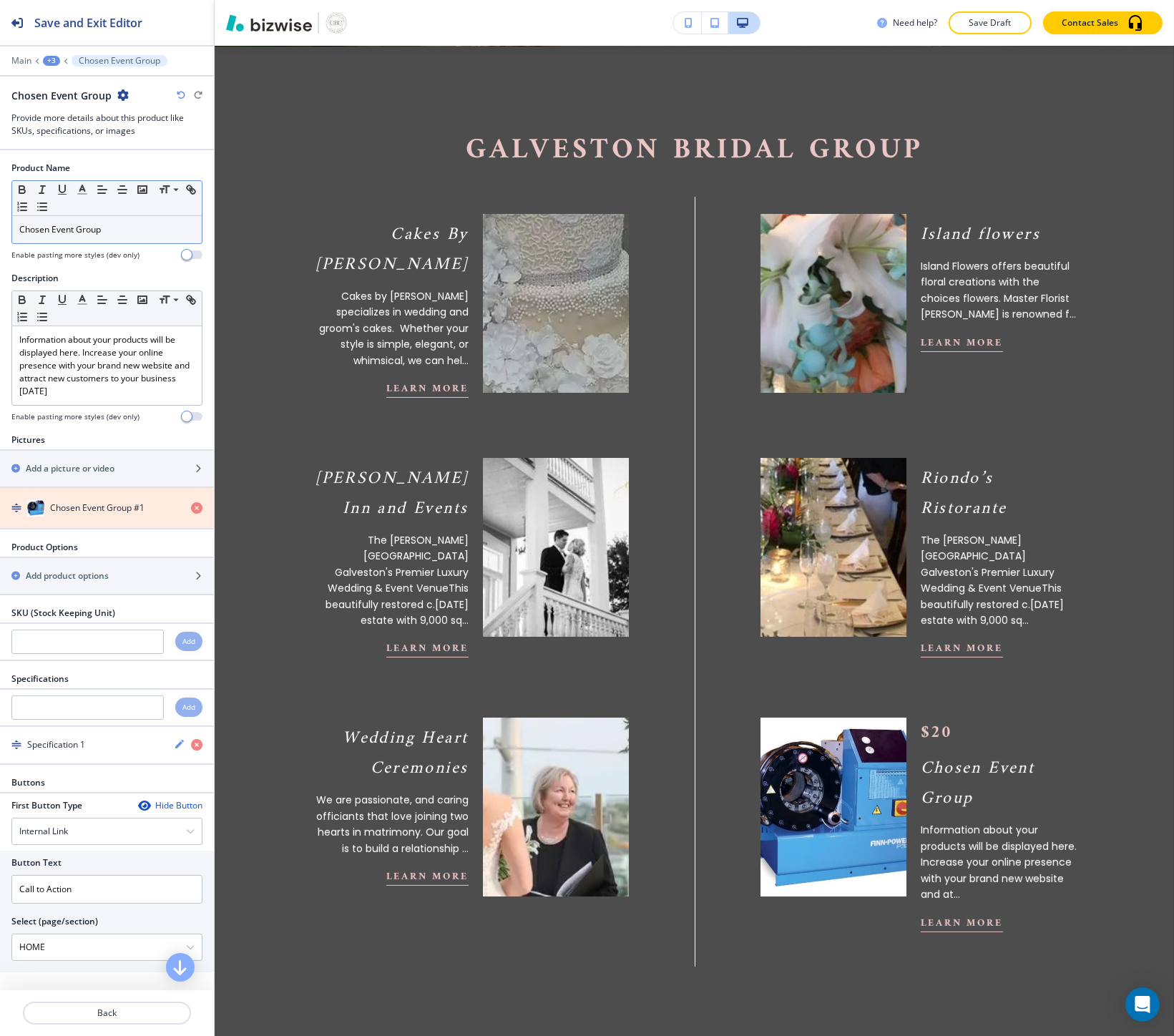
click at [191, 505] on icon "button" at bounding box center [196, 507] width 11 height 11
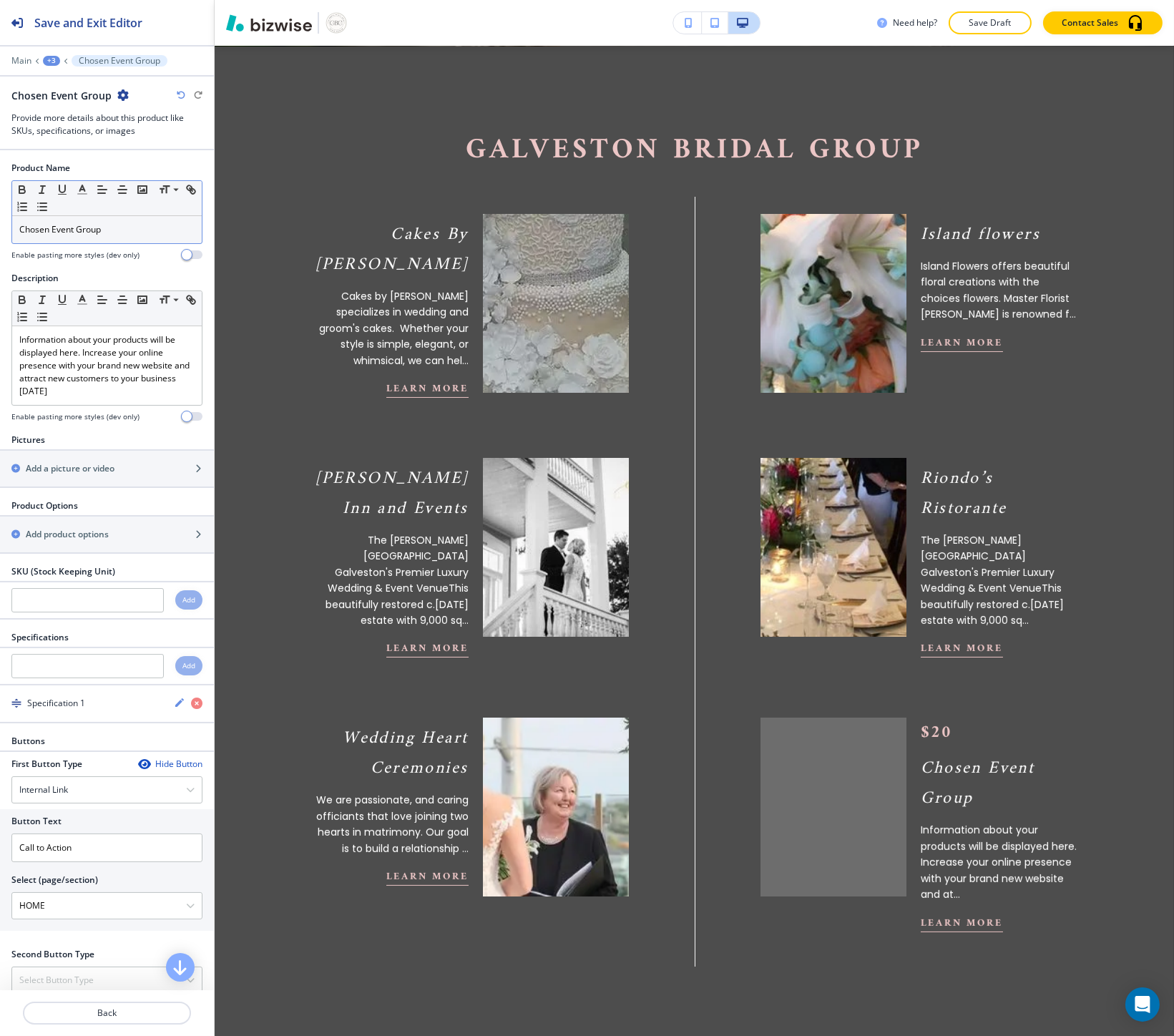
click at [146, 486] on div at bounding box center [107, 487] width 214 height 1
click at [108, 462] on div "button" at bounding box center [107, 456] width 214 height 11
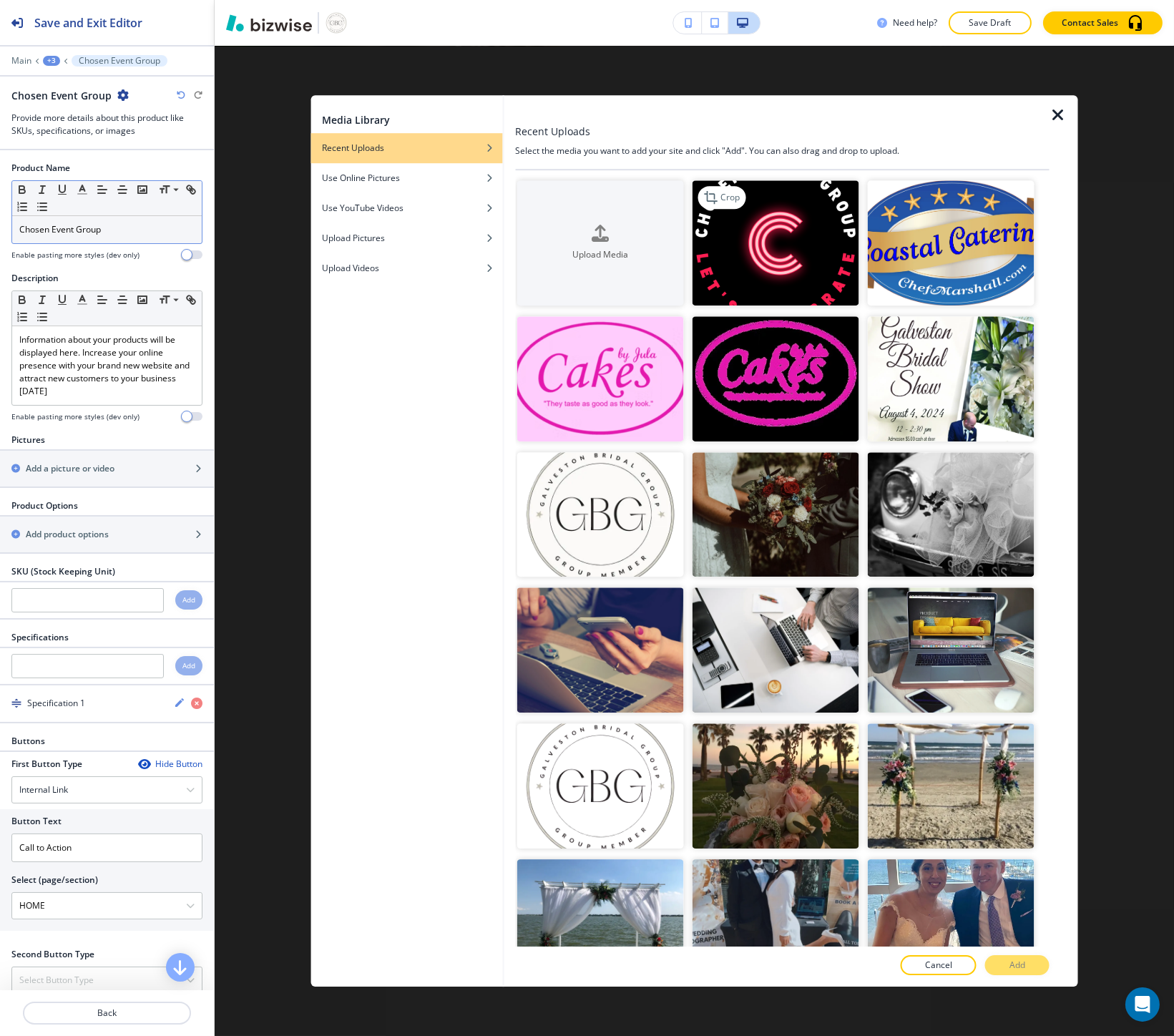
click at [781, 253] on img "button" at bounding box center [775, 242] width 167 height 125
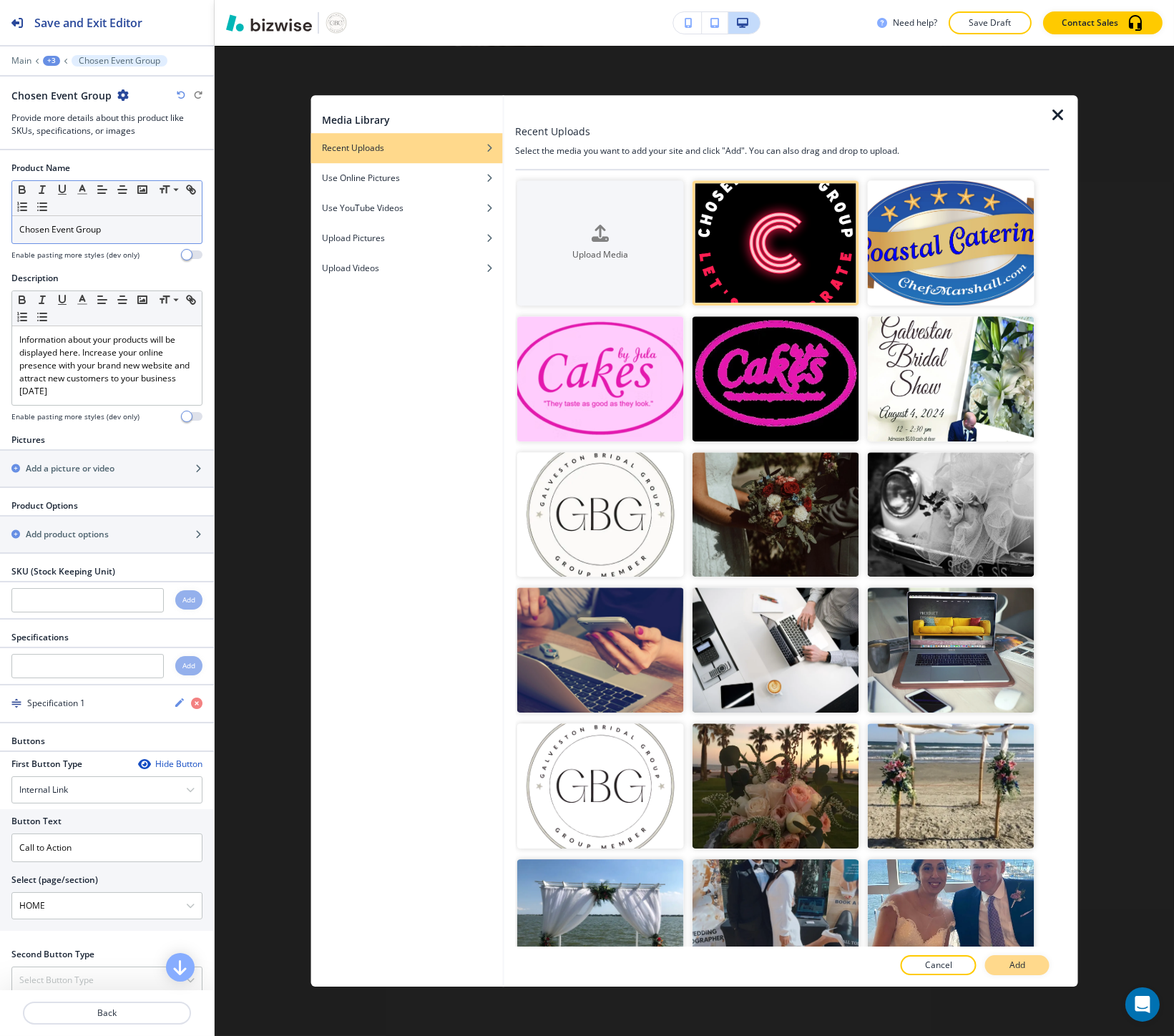
click at [1018, 974] on button "Add" at bounding box center [1018, 964] width 64 height 20
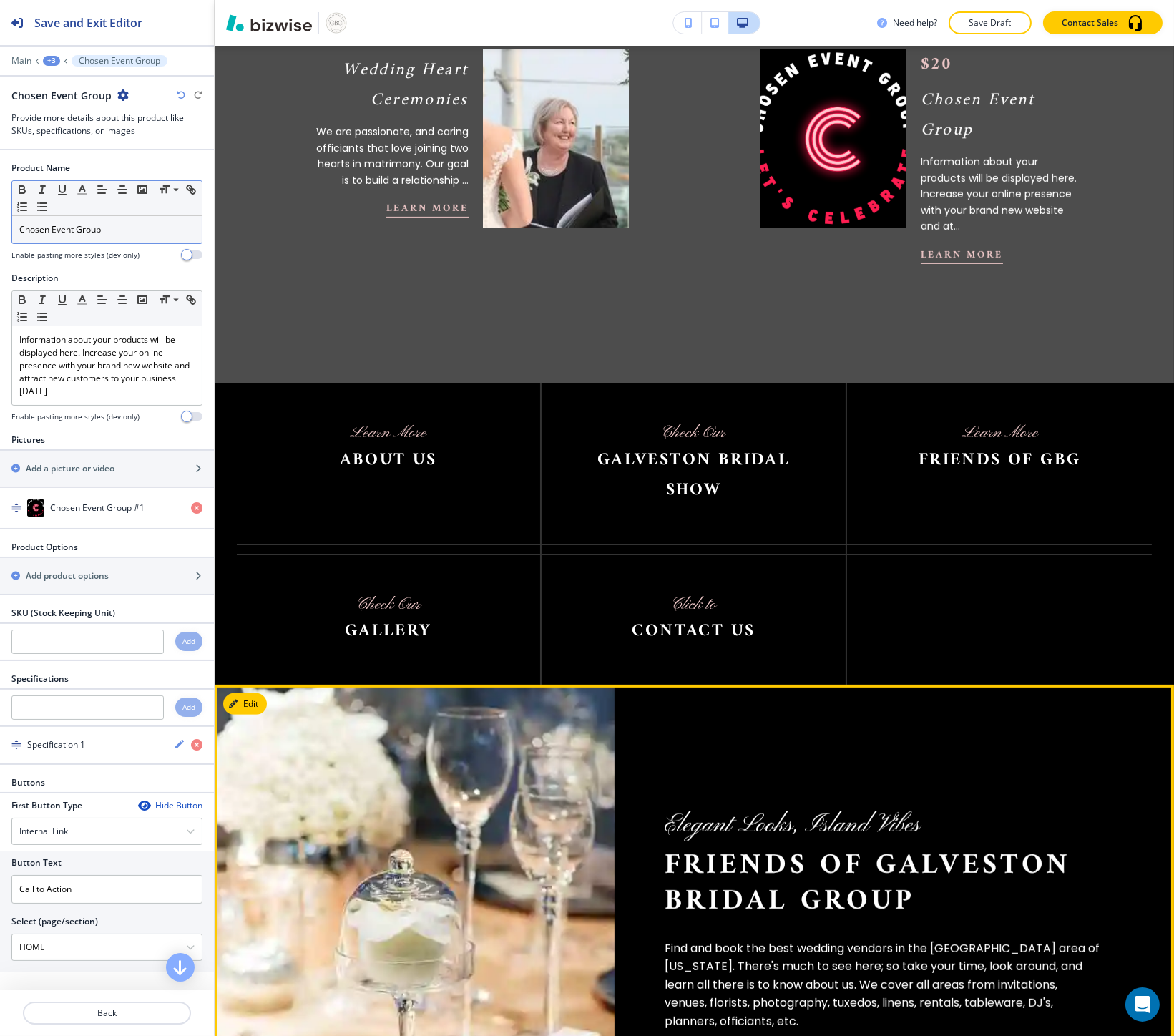
scroll to position [1496, 0]
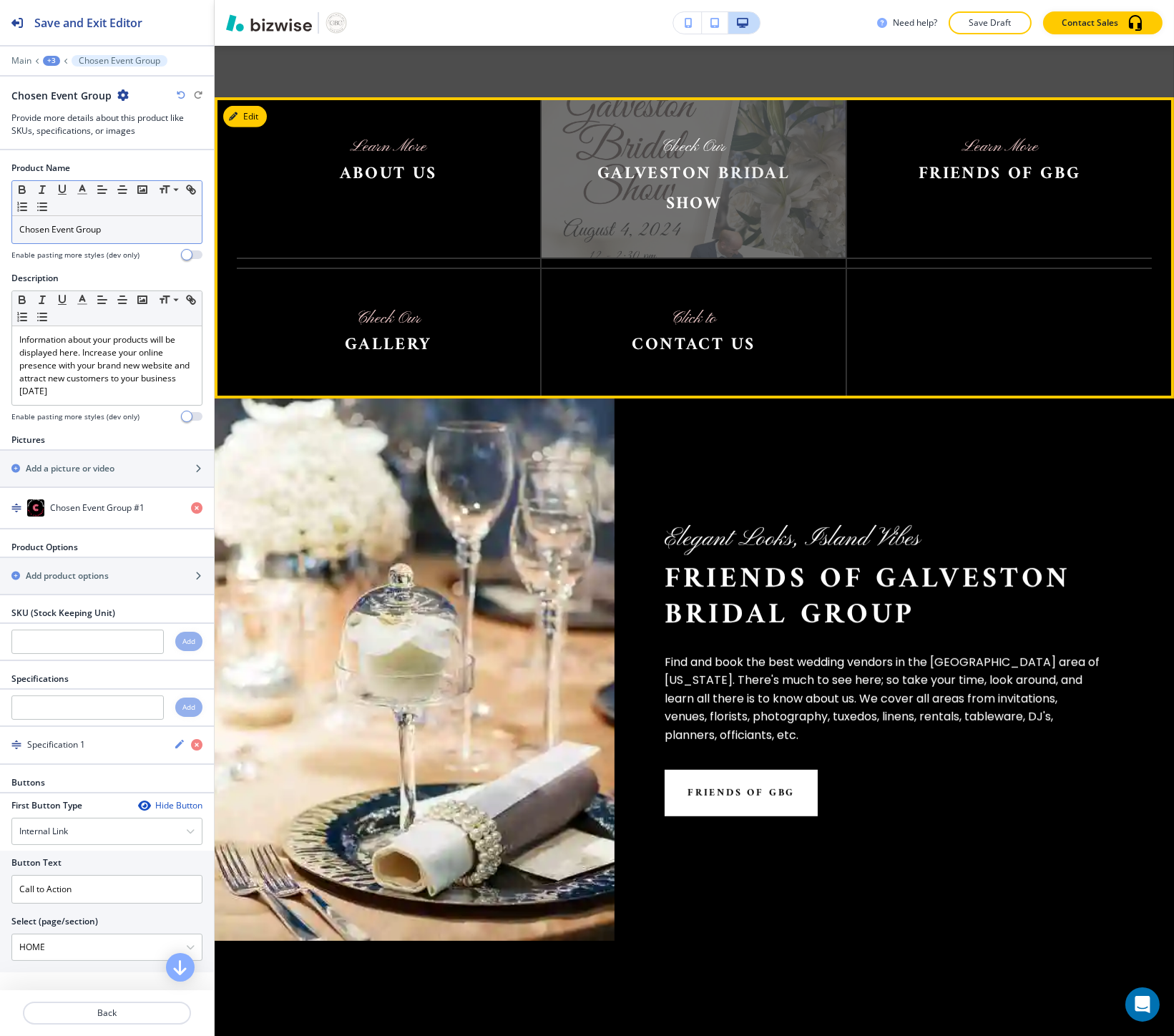
click at [694, 157] on img at bounding box center [694, 177] width 304 height 159
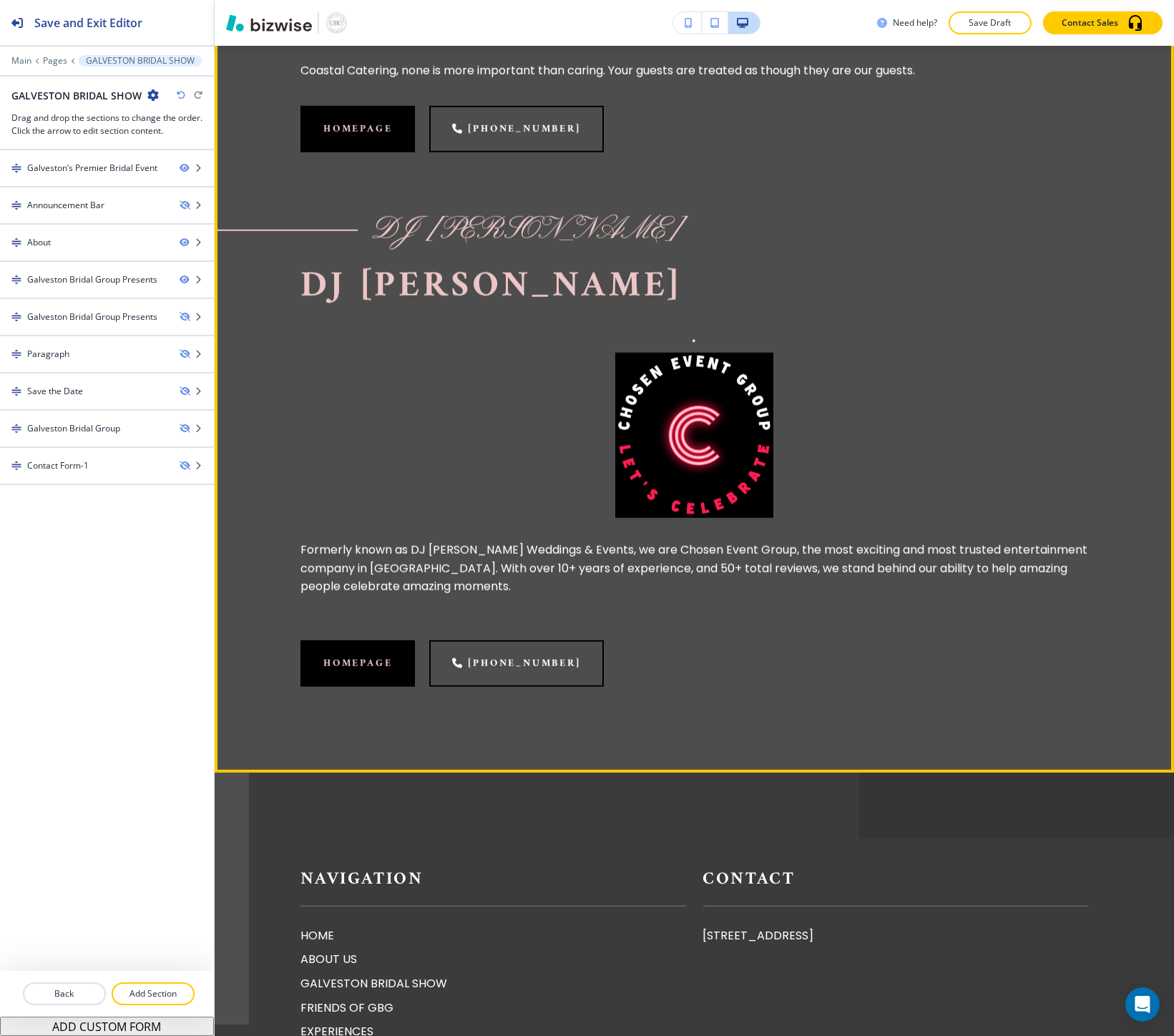
scroll to position [2543, 0]
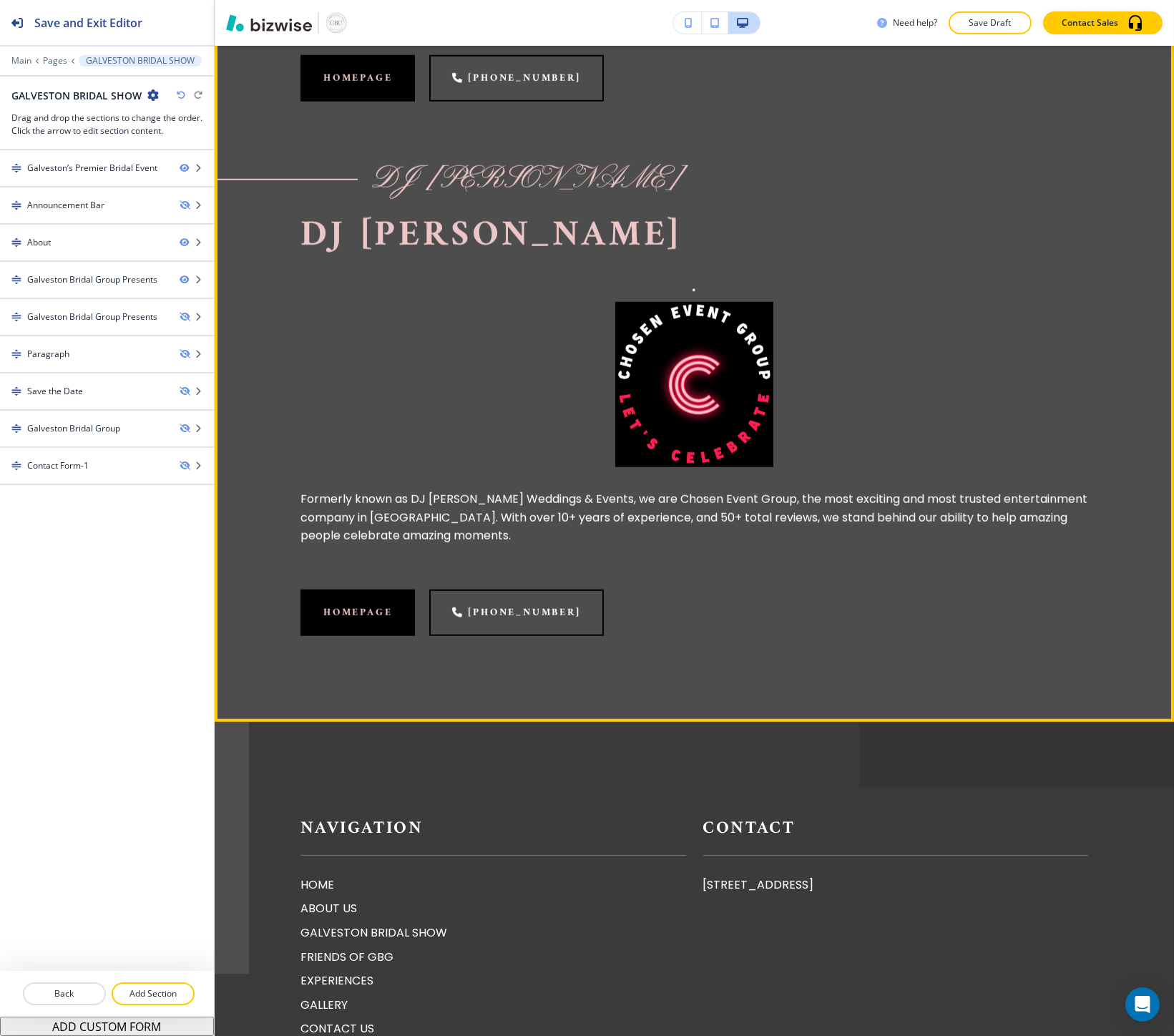
click at [323, 545] on p "Formerly known as DJ Chosen Weddings & Events, we are Chosen Event Group, the m…" at bounding box center [694, 518] width 788 height 55
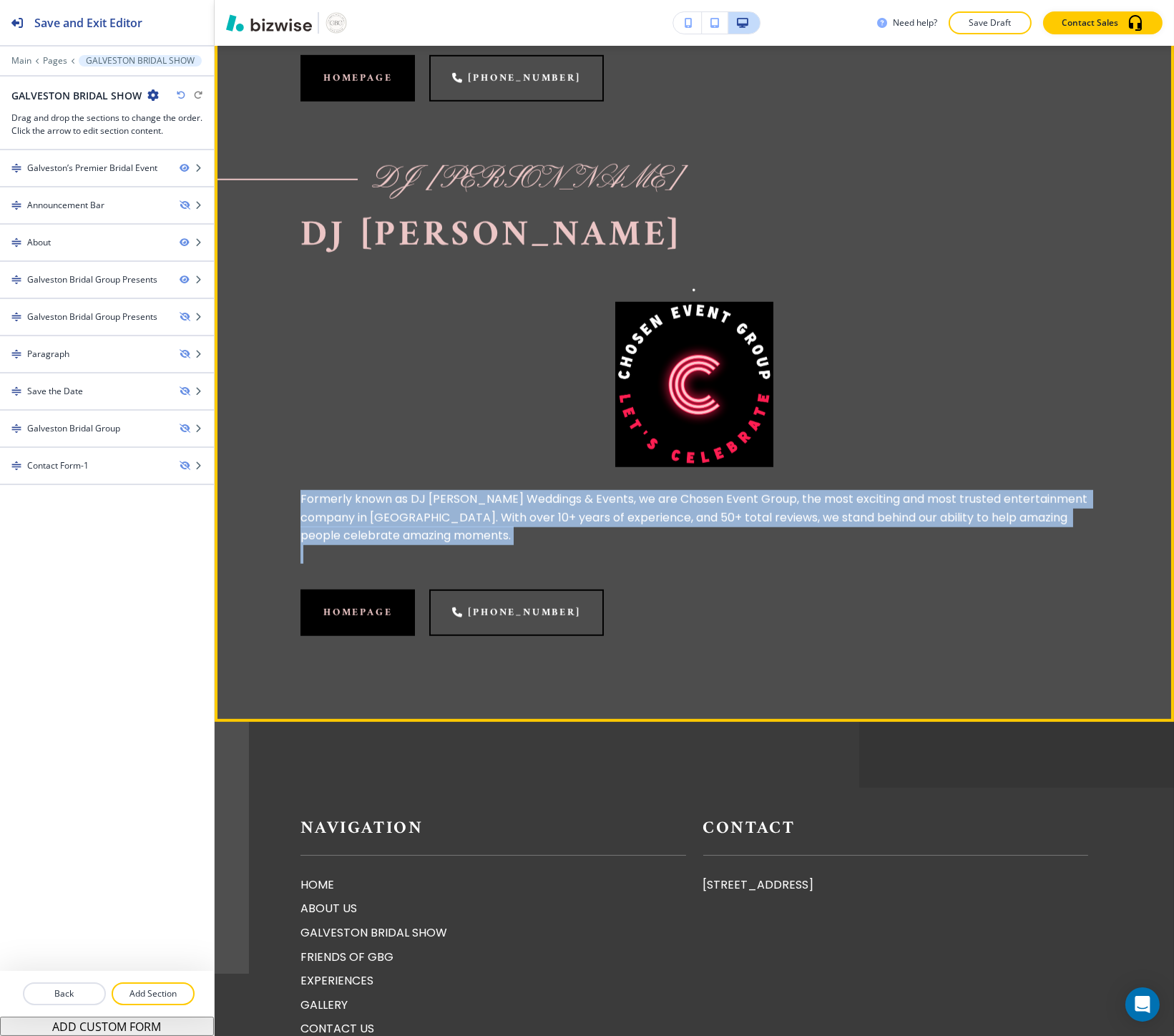
drag, startPoint x: 323, startPoint y: 623, endPoint x: 422, endPoint y: 662, distance: 106.4
click at [422, 545] on p "Formerly known as DJ Chosen Weddings & Events, we are Chosen Event Group, the m…" at bounding box center [694, 518] width 788 height 55
copy p "Formerly known as DJ Chosen Weddings & Events, we are Chosen Event Group, the m…"
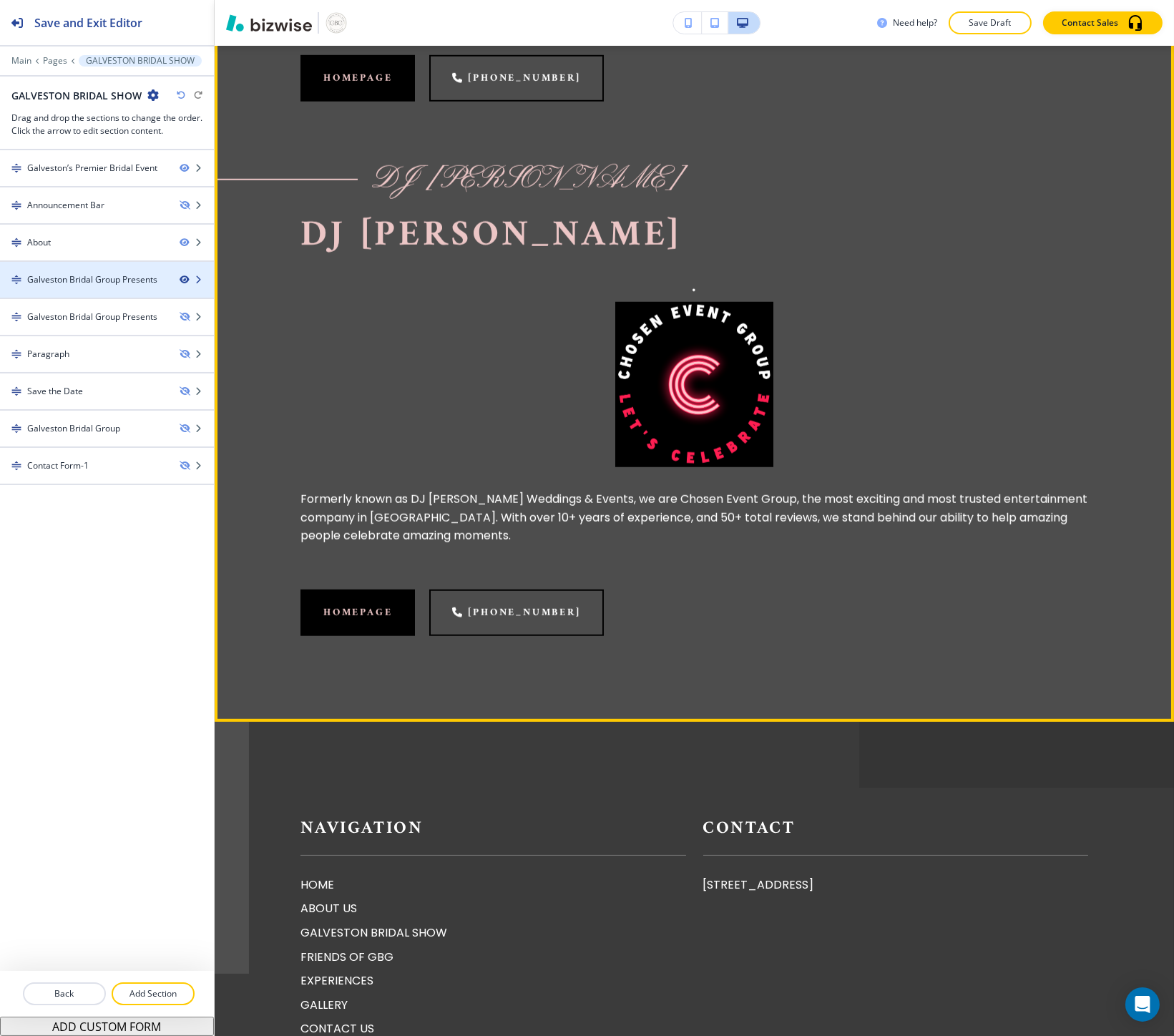
click at [187, 280] on icon "button" at bounding box center [183, 279] width 8 height 8
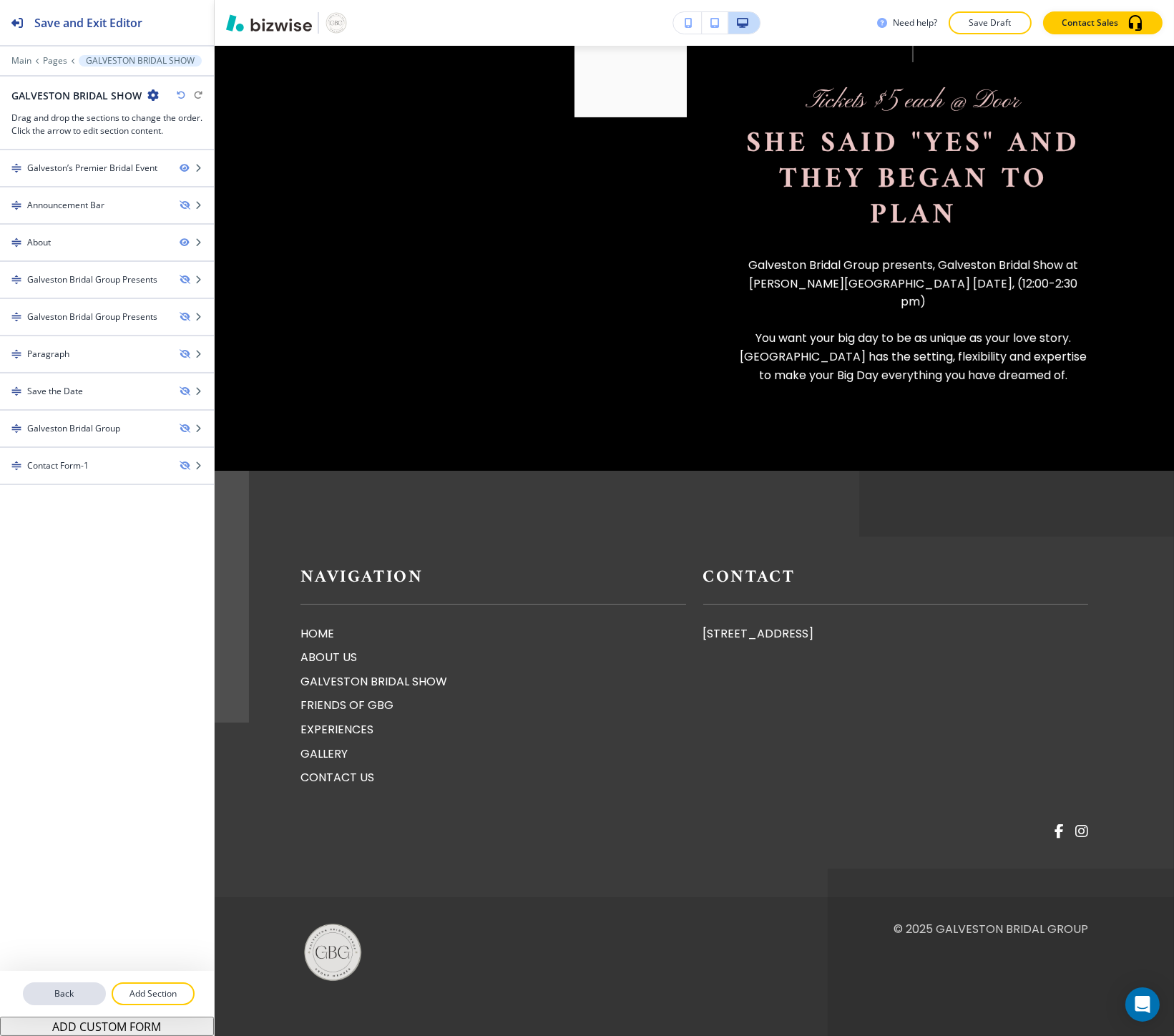
click at [75, 994] on p "Back" at bounding box center [64, 993] width 80 height 13
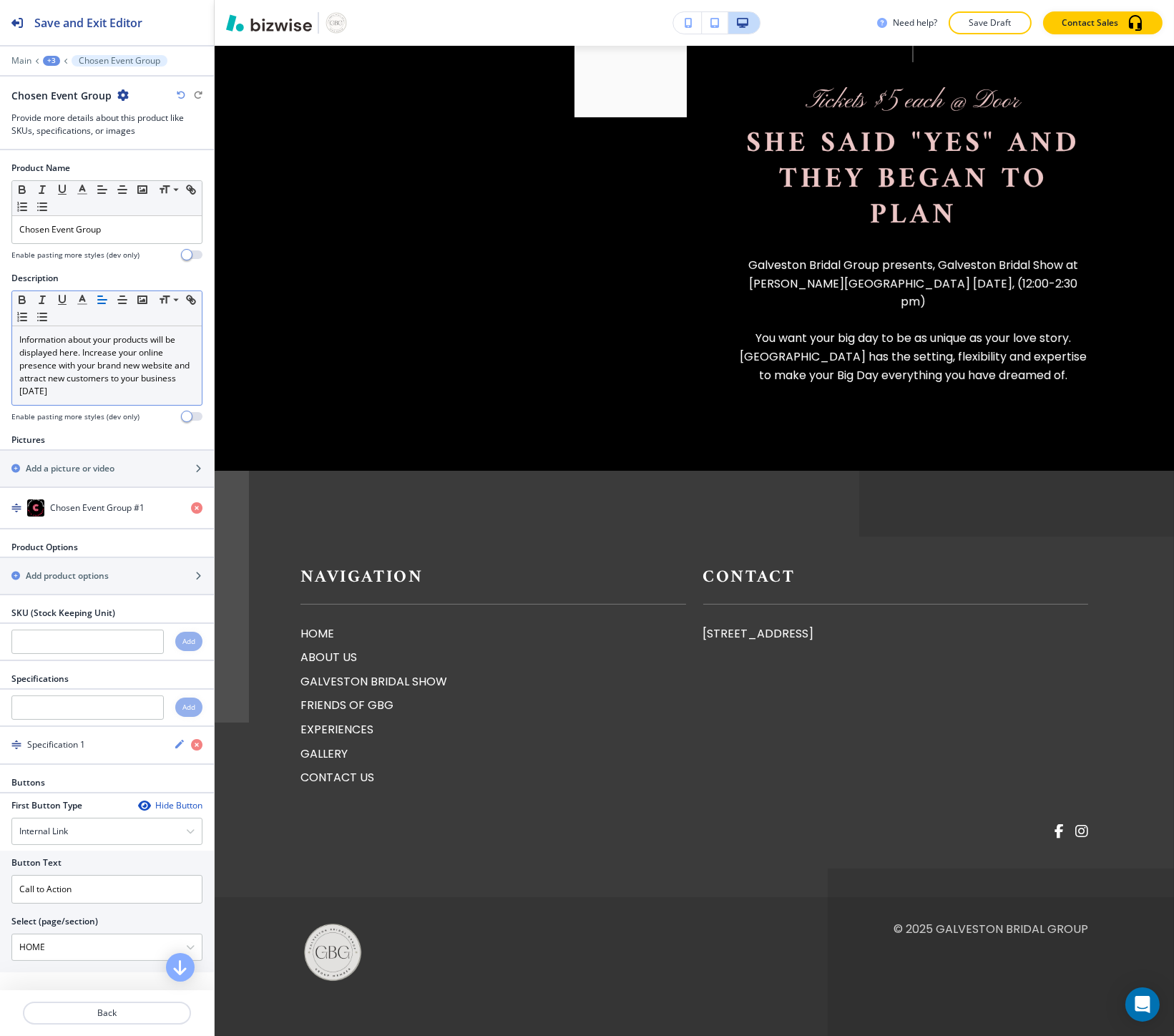
click at [73, 381] on p "Information about your products will be displayed here. Increase your online pr…" at bounding box center [107, 366] width 175 height 64
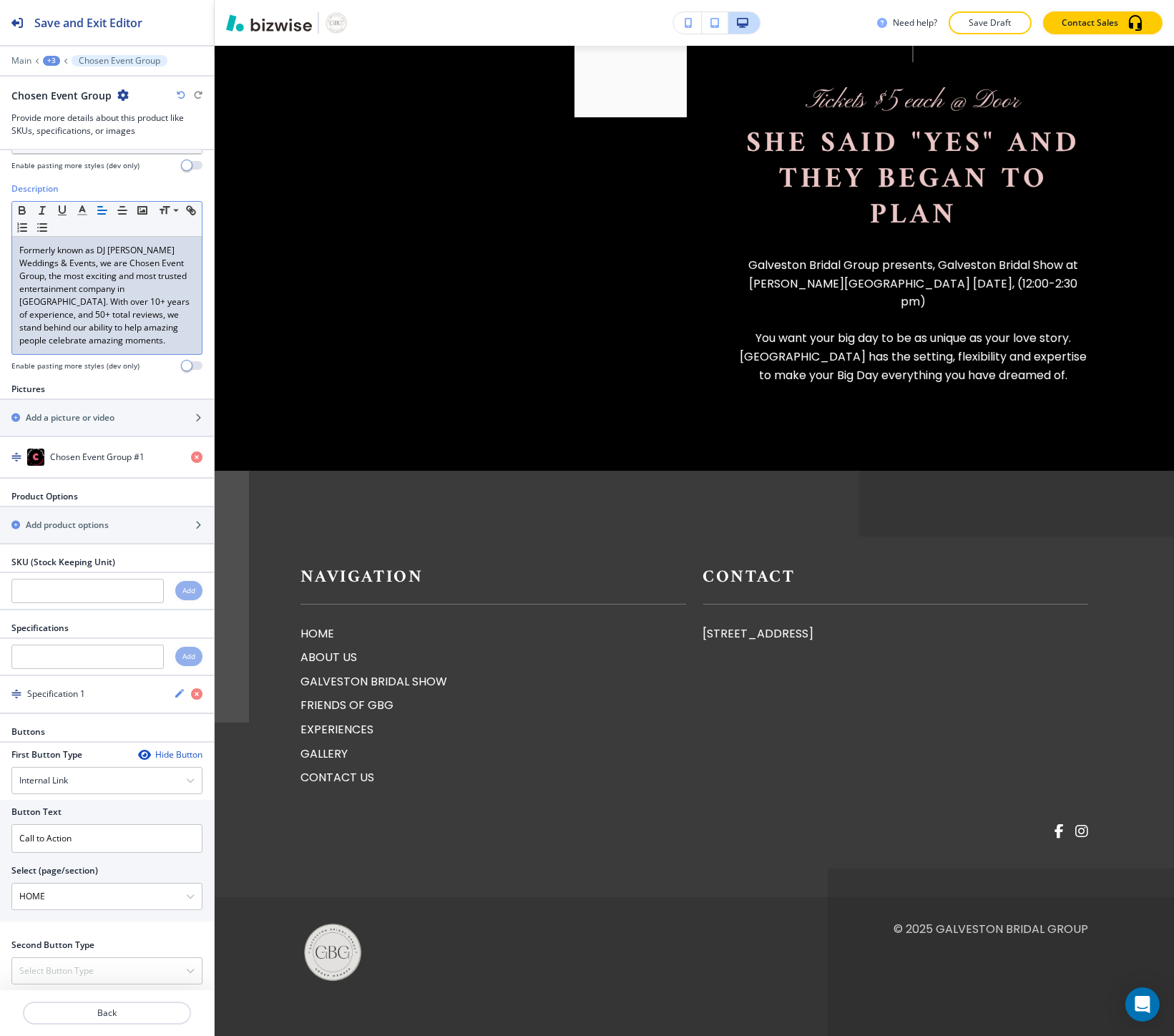
scroll to position [108, 0]
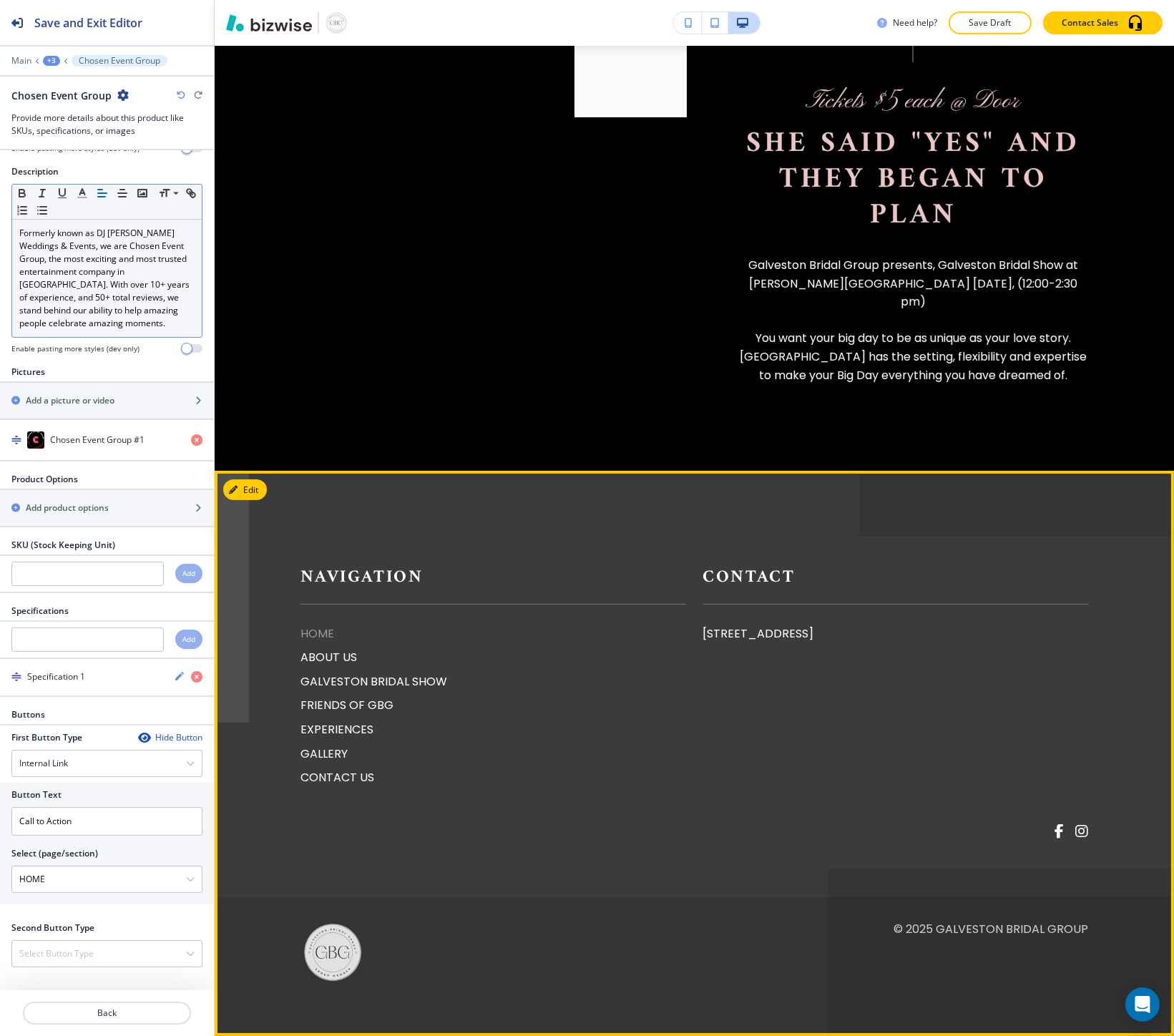
click at [302, 625] on p "HOME" at bounding box center [493, 634] width 385 height 19
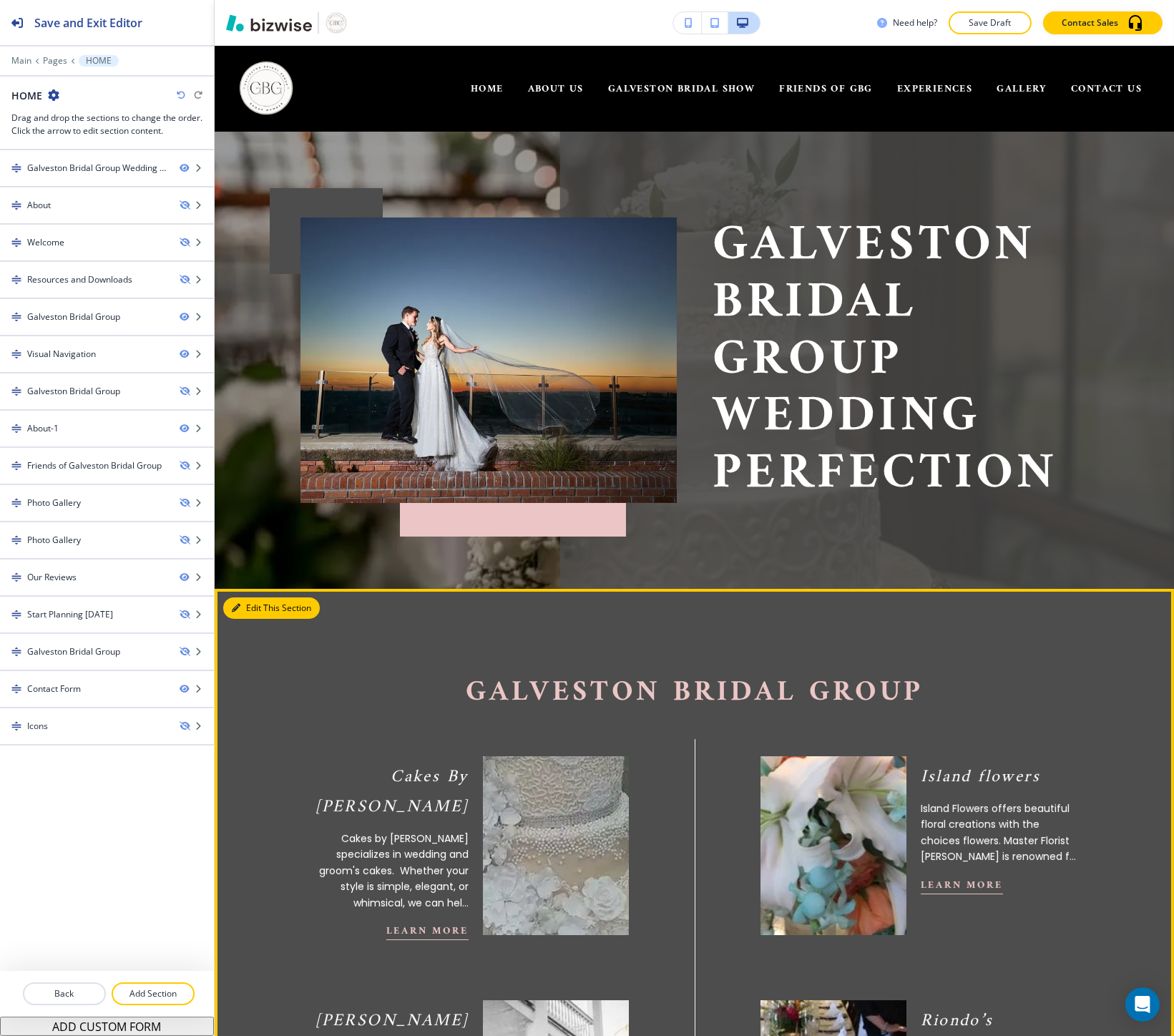
click at [249, 604] on button "Edit This Section" at bounding box center [271, 607] width 97 height 22
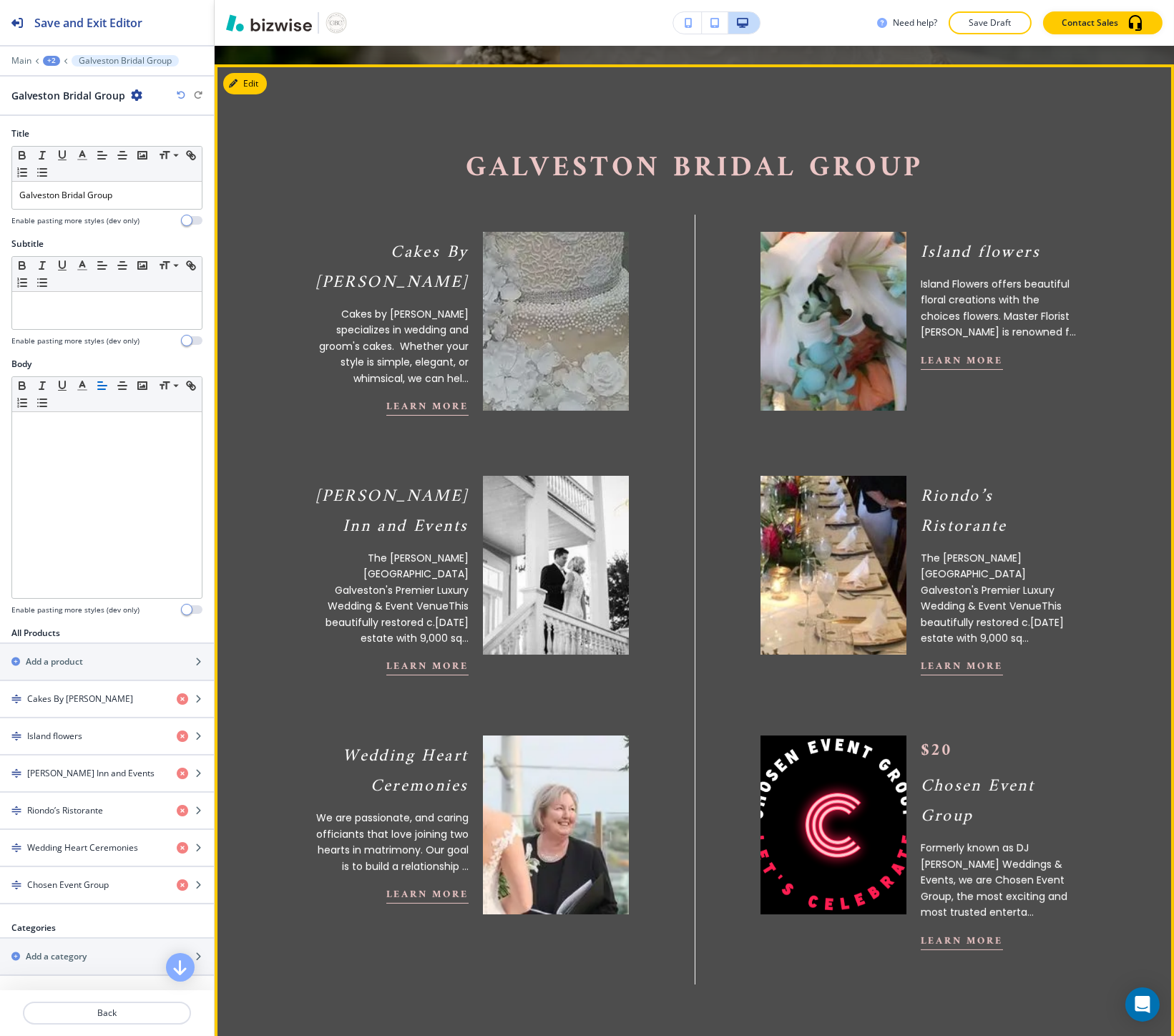
scroll to position [542, 0]
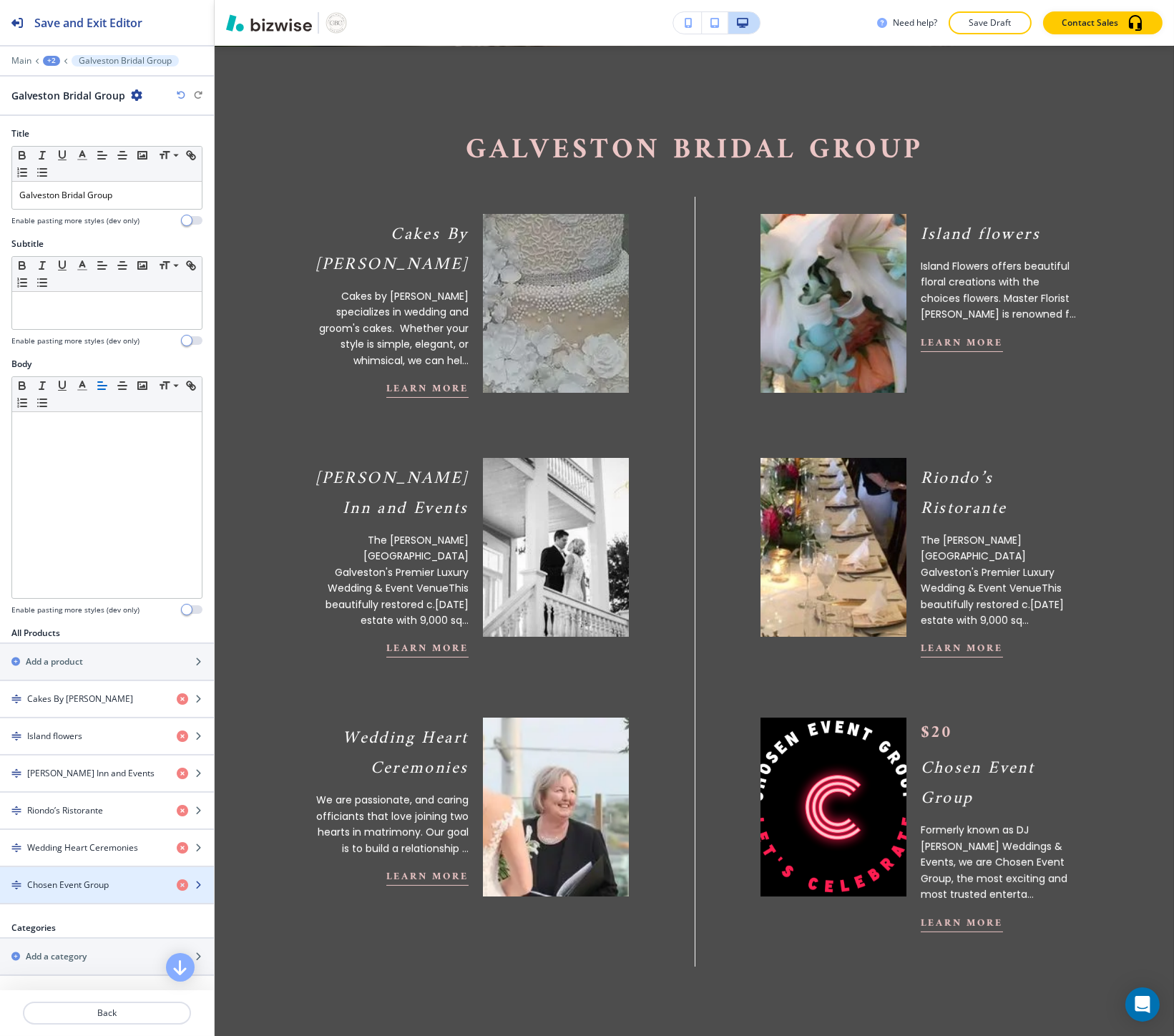
click at [102, 881] on h4 "Chosen Event Group" at bounding box center [67, 884] width 82 height 13
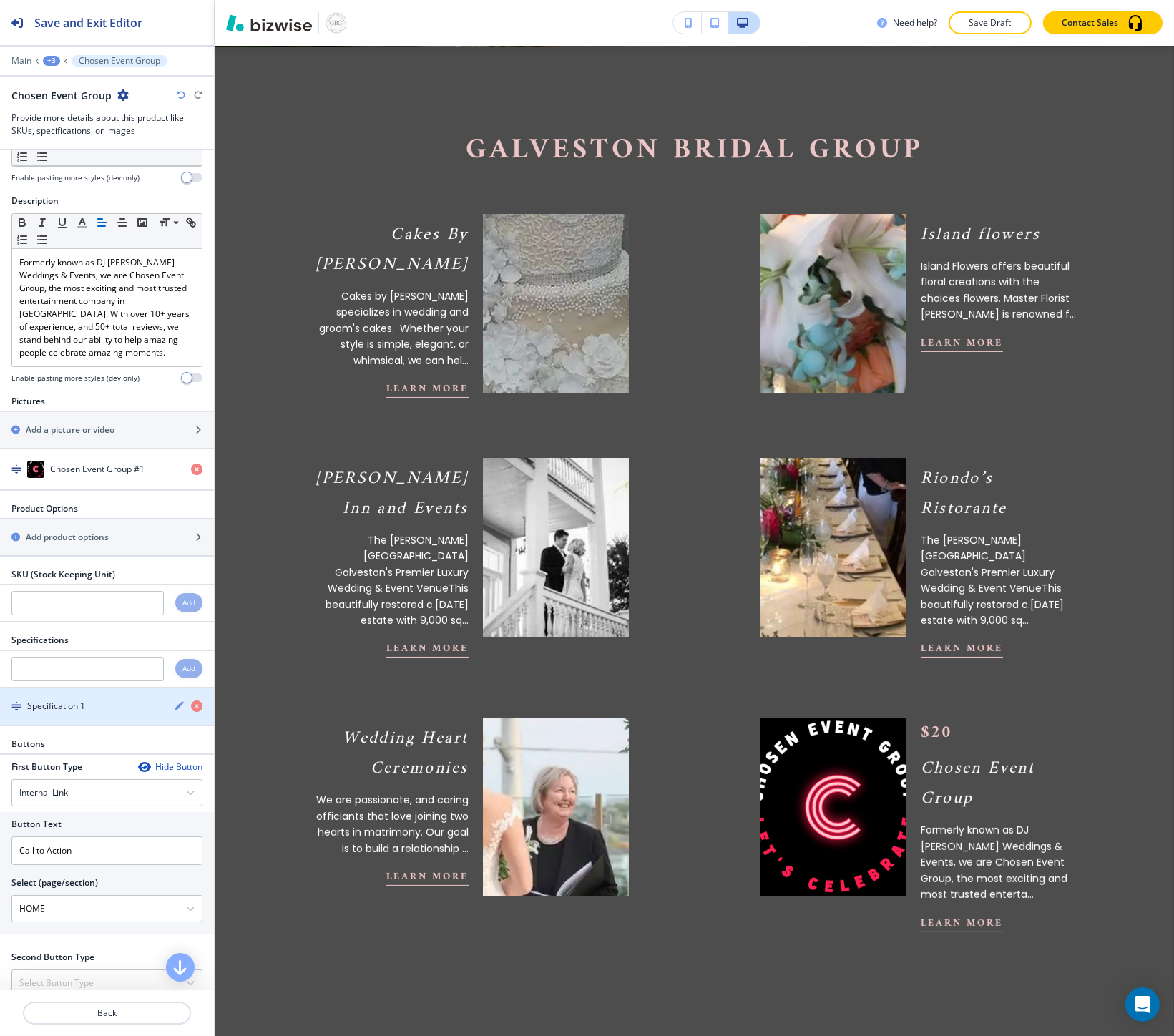
scroll to position [108, 0]
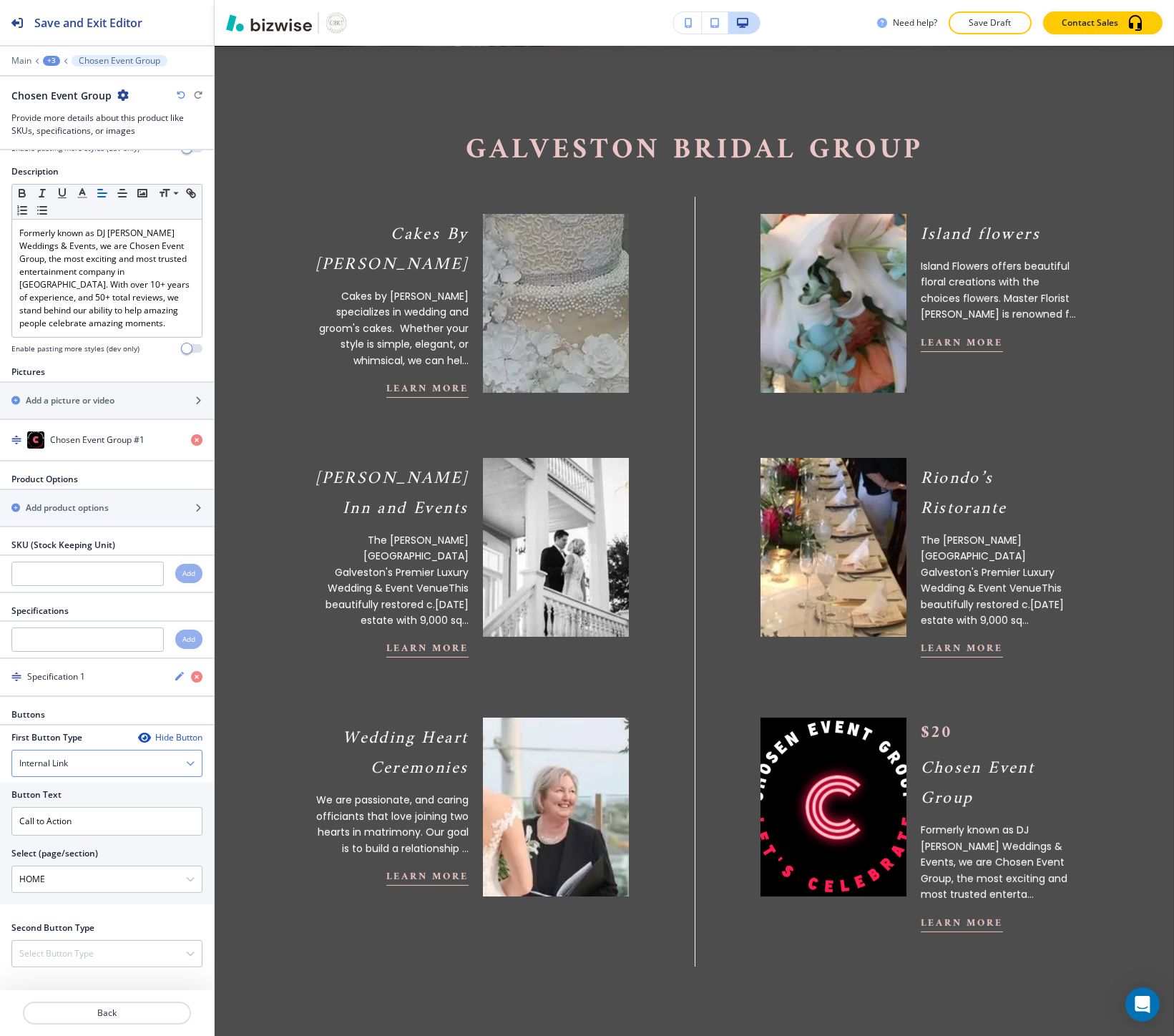
click at [67, 766] on h4 "Internal Link" at bounding box center [43, 763] width 49 height 13
click at [70, 808] on h4 "External Link" at bounding box center [107, 812] width 175 height 13
click at [64, 874] on input "text" at bounding box center [106, 878] width 191 height 28
paste input "Formerly known as DJ Chosen Weddings & Events, we are Chosen Event Group, the m…"
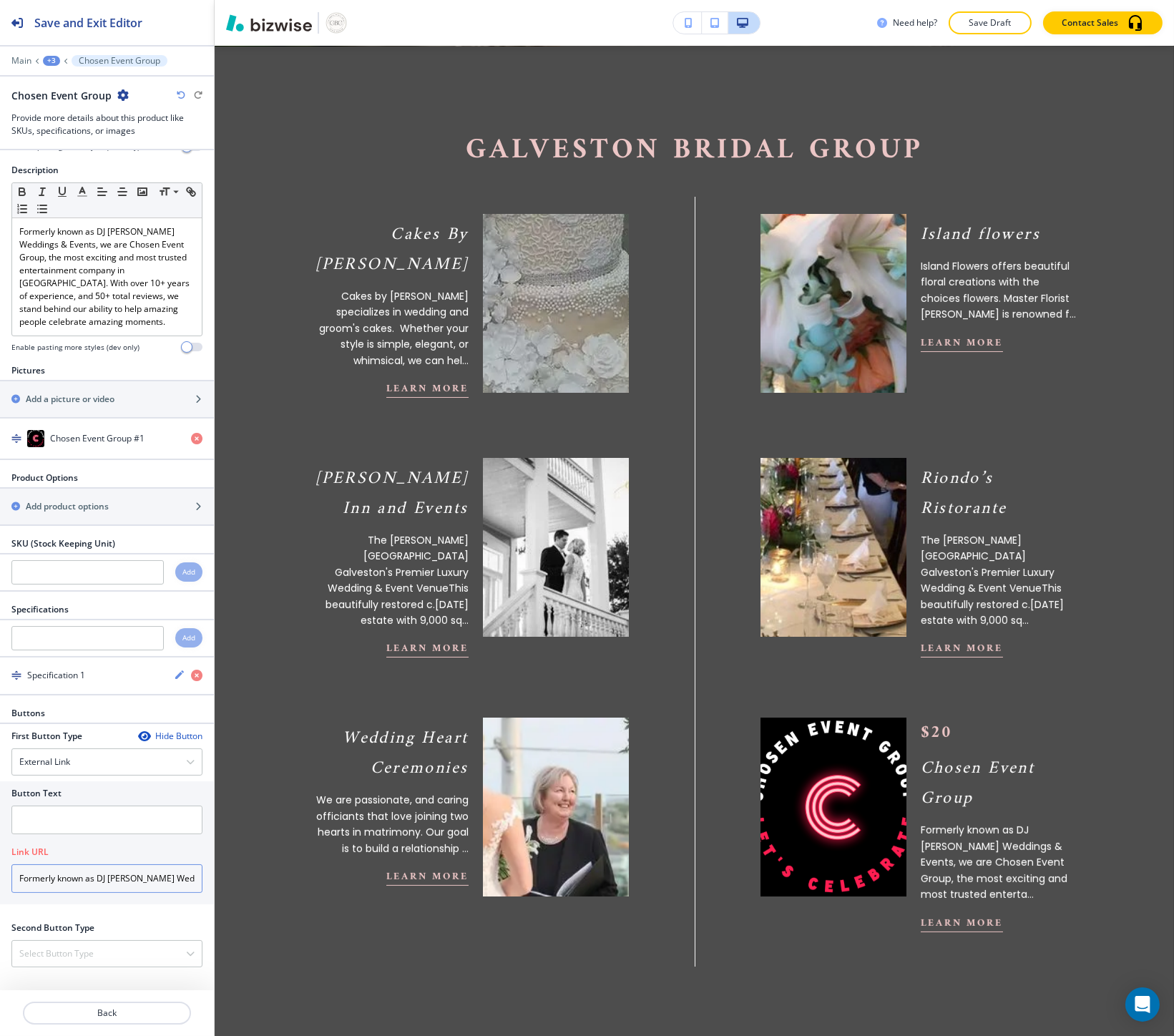
click at [73, 871] on input "Formerly known as DJ Chosen Weddings & Events, we are Chosen Event Group, the m…" at bounding box center [106, 878] width 191 height 28
paste input "choseneventgroup.com/"
type input "choseneventgroup.com/"
click at [73, 820] on input "text" at bounding box center [106, 820] width 191 height 28
type input "website"
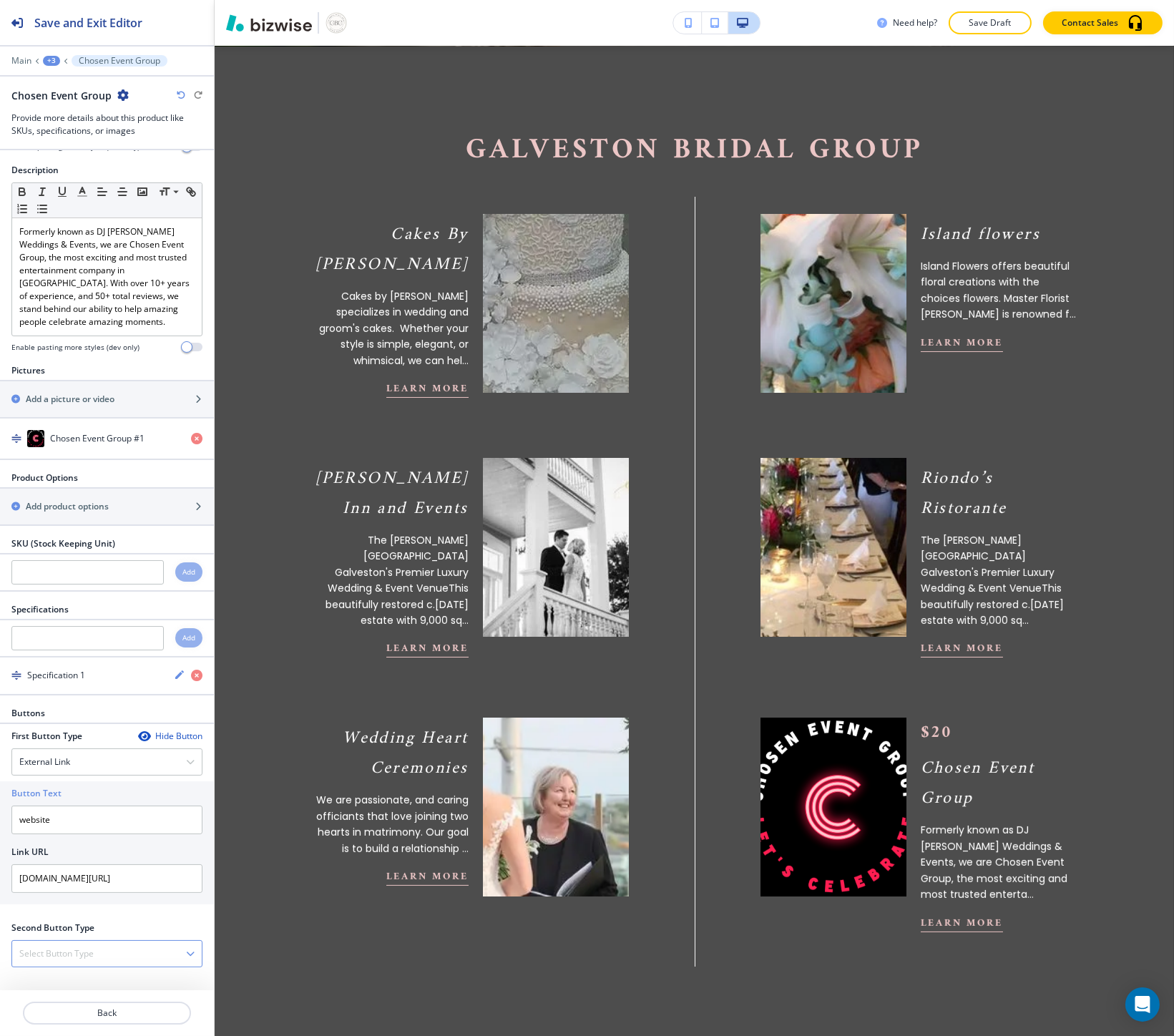
click at [79, 944] on div "Select Button Type" at bounding box center [106, 953] width 189 height 25
click at [76, 982] on h4 "Telephone" at bounding box center [107, 976] width 175 height 13
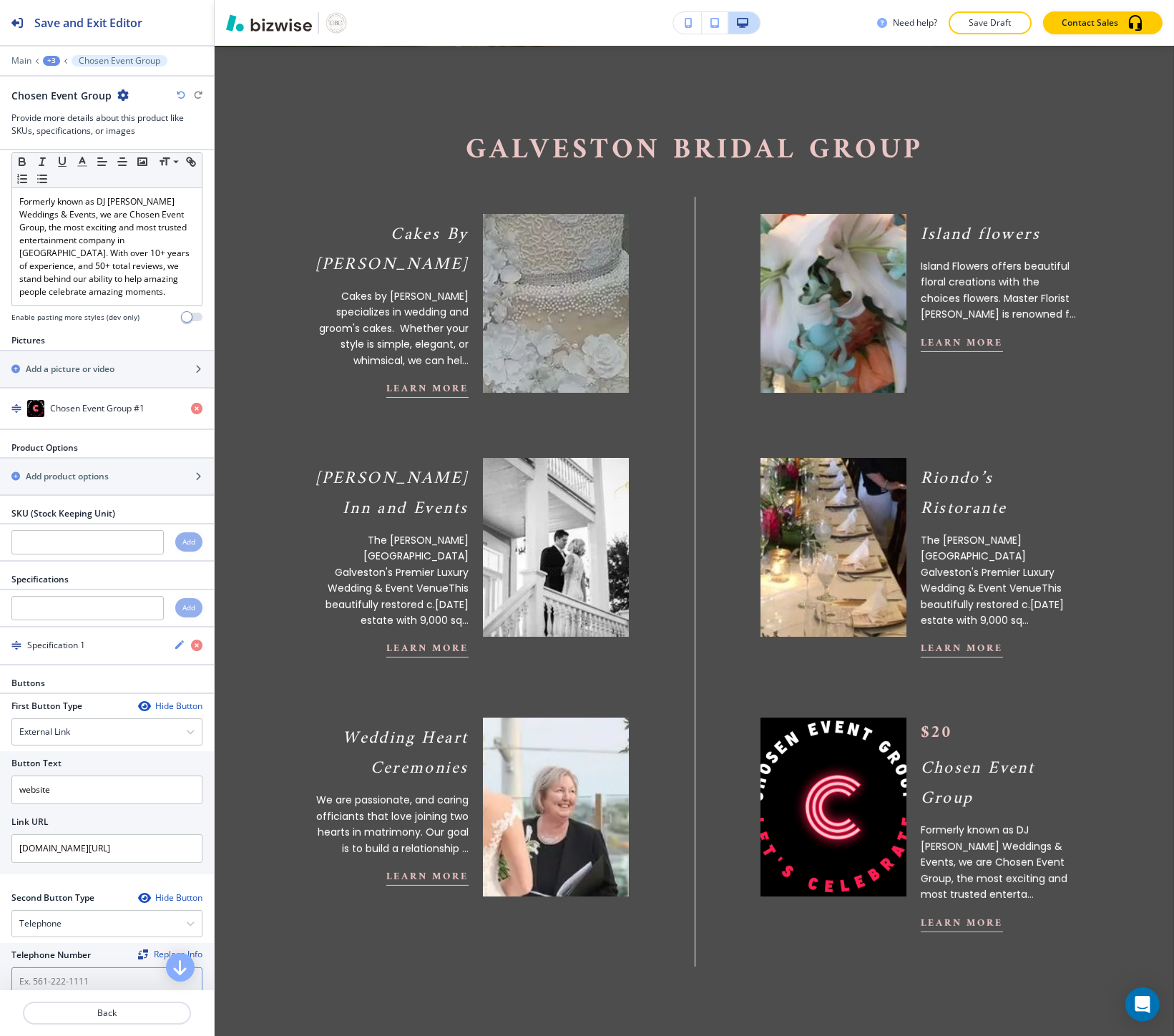
scroll to position [186, 0]
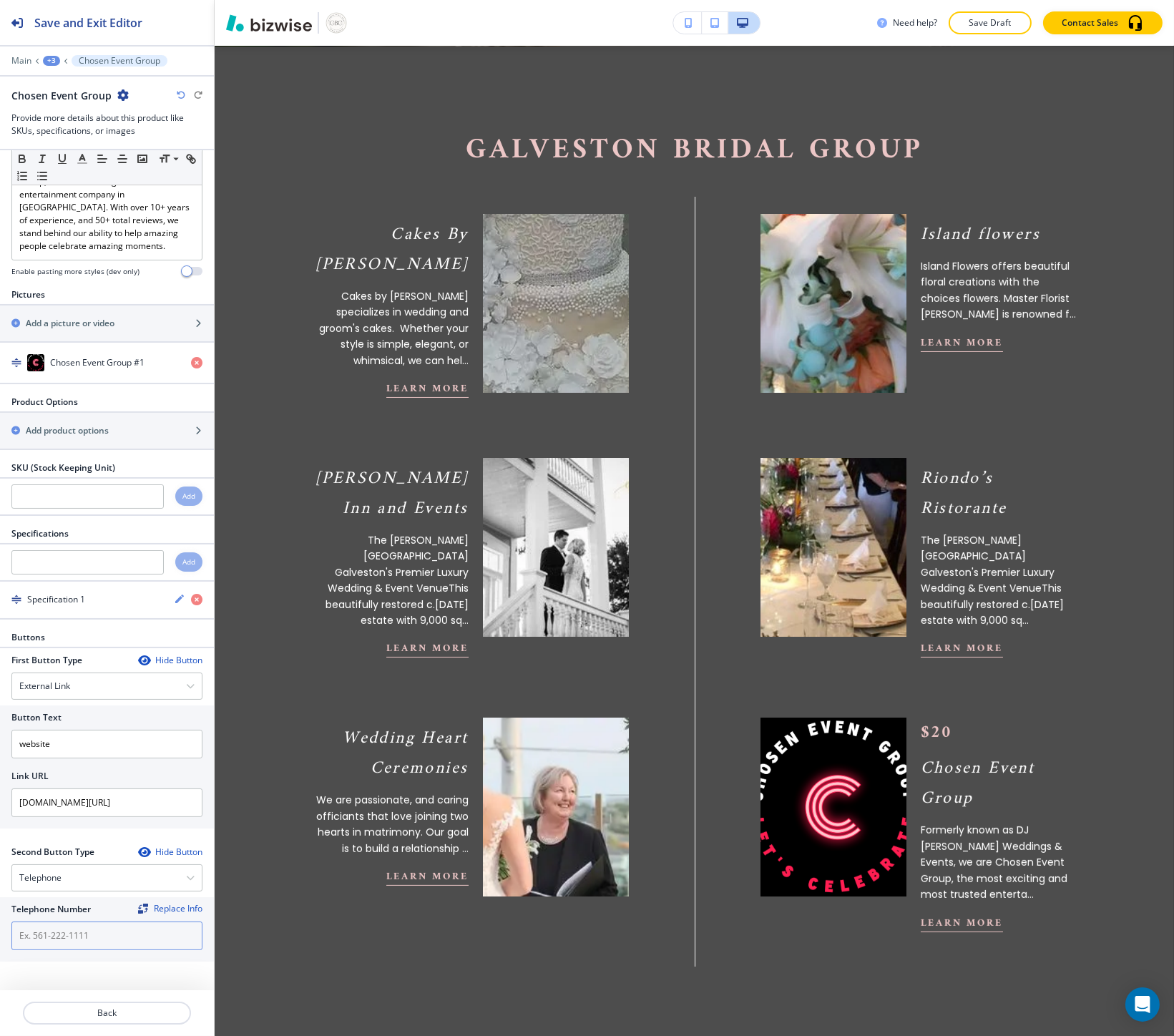
click at [113, 945] on input "text" at bounding box center [106, 936] width 191 height 28
paste input "(713) 805-9939"
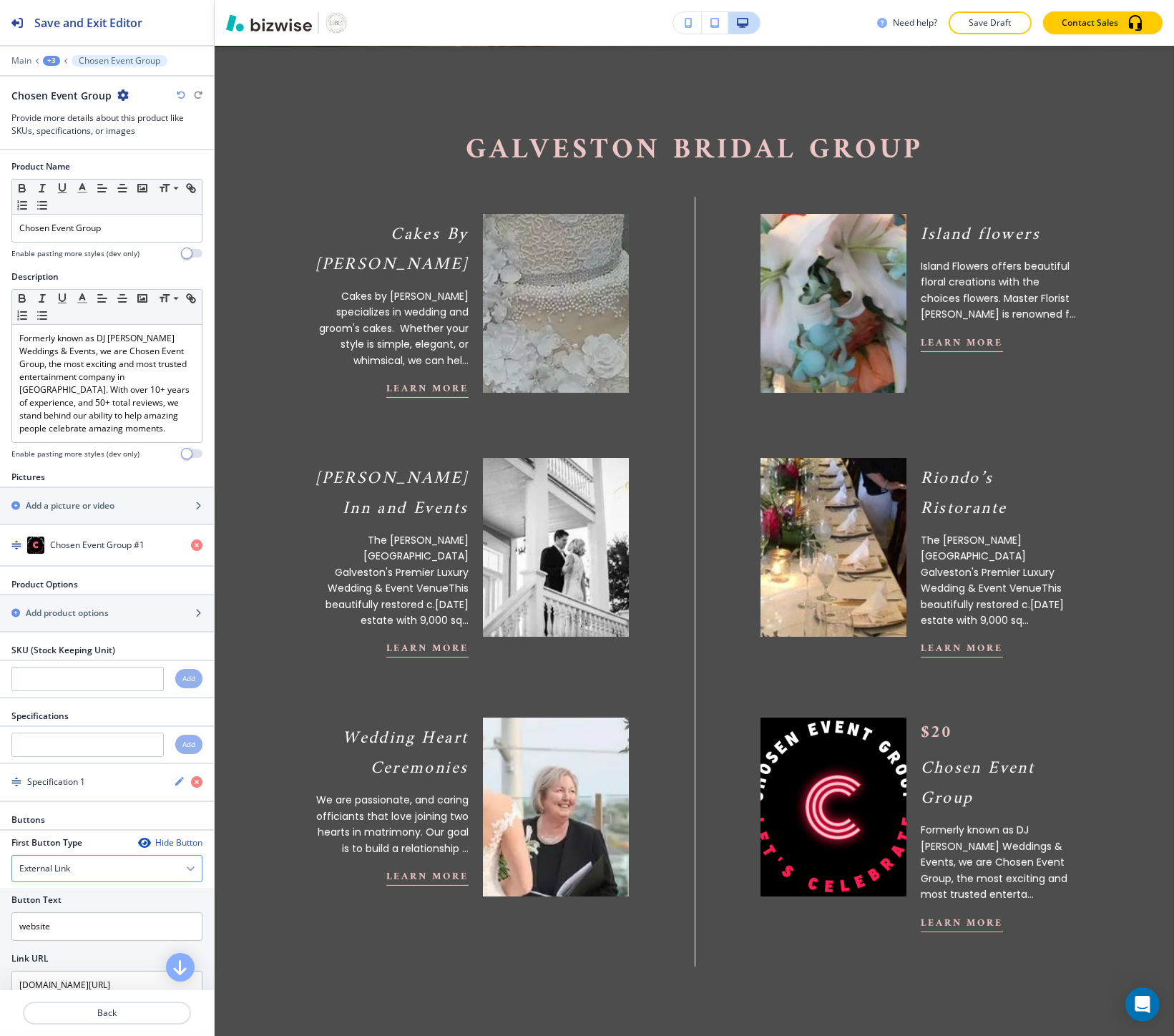
scroll to position [0, 0]
type input "(713) 805-9939"
click at [88, 782] on div "Specification 1" at bounding box center [81, 782] width 162 height 13
click at [73, 749] on input "text" at bounding box center [88, 746] width 153 height 25
paste input "DJ, Lighting & Sounds"
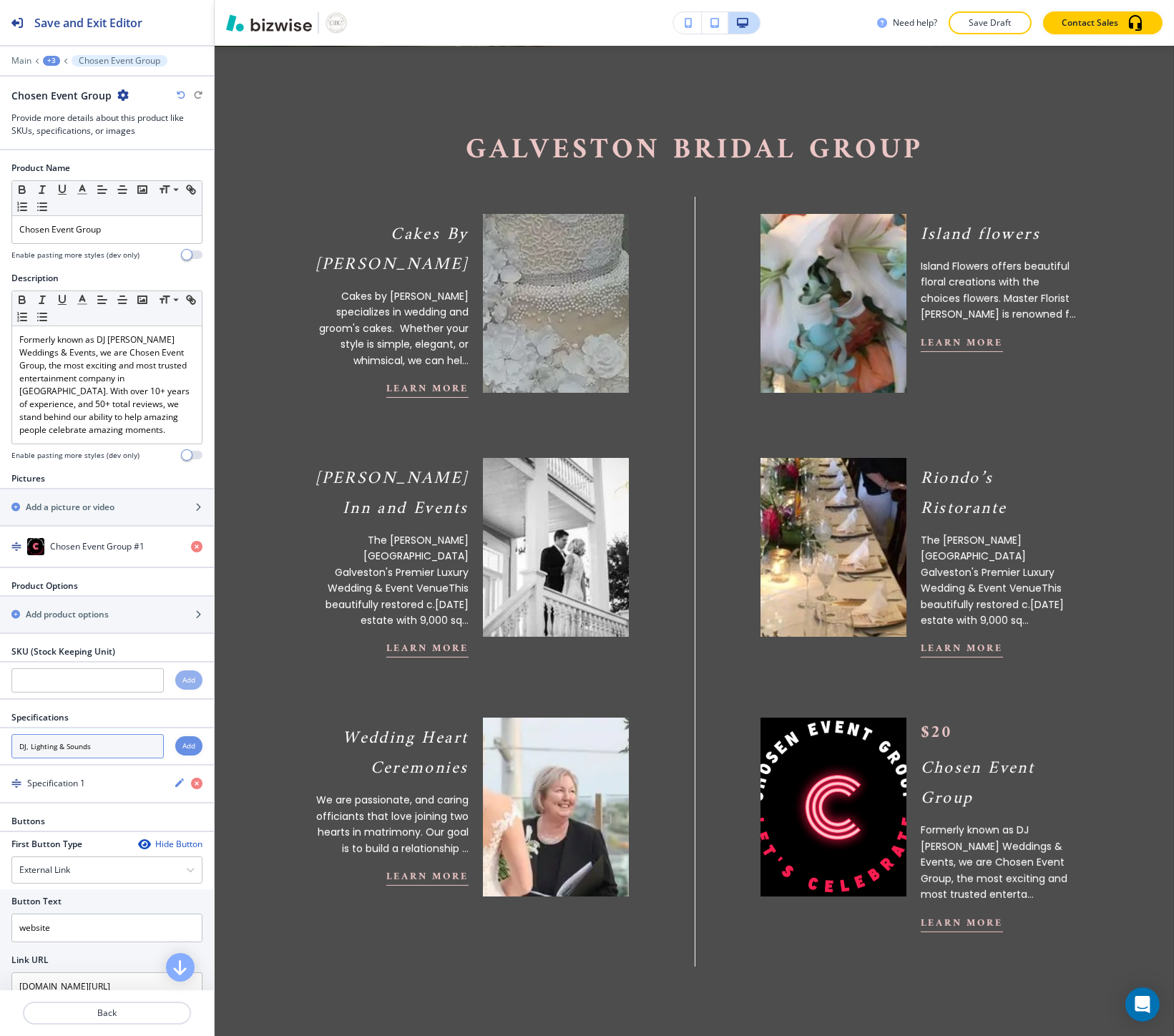
type input "DJ, Lighting & Sounds"
click at [175, 750] on div "Add" at bounding box center [189, 746] width 27 height 19
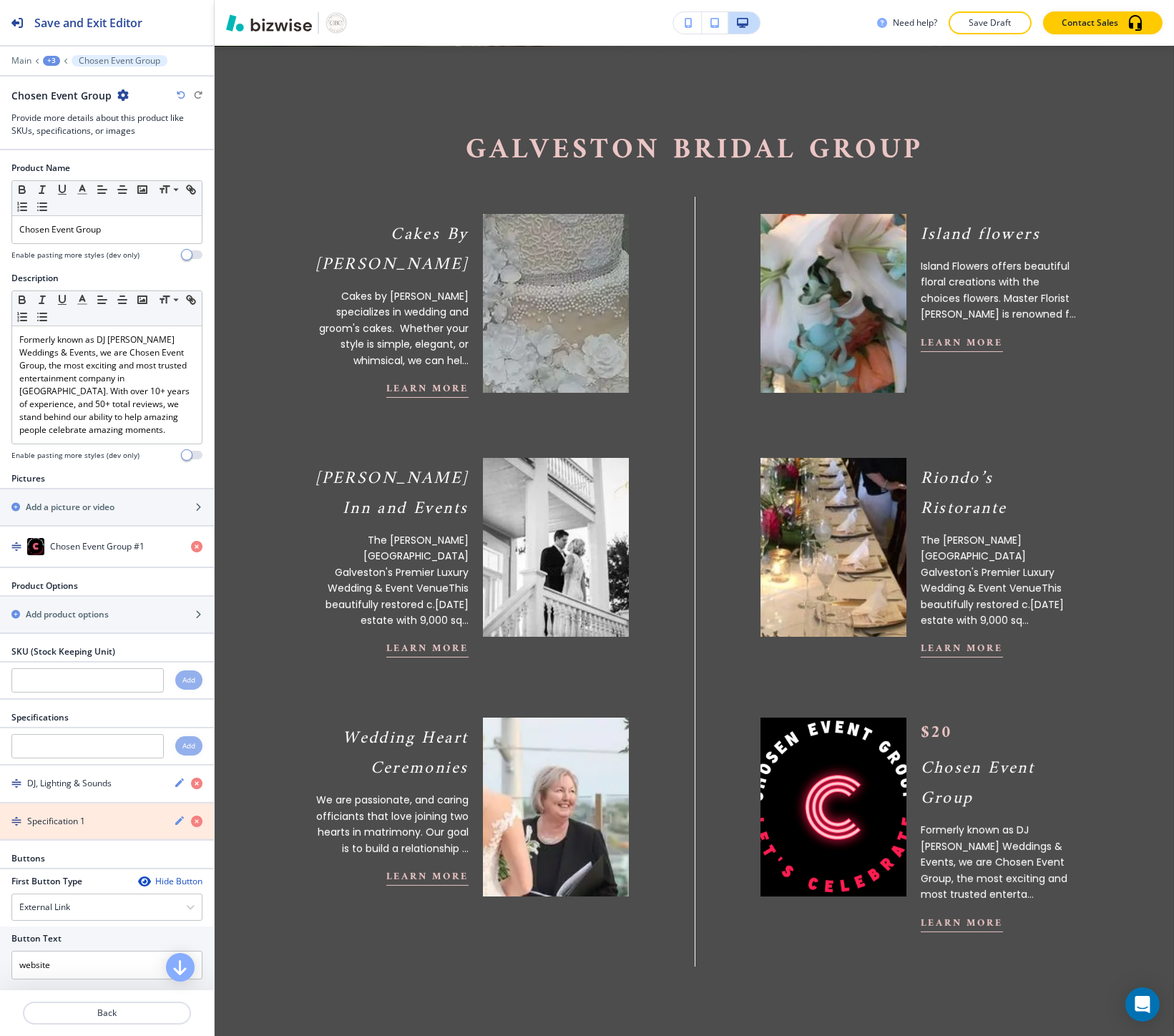
click at [191, 825] on icon "button" at bounding box center [196, 821] width 11 height 11
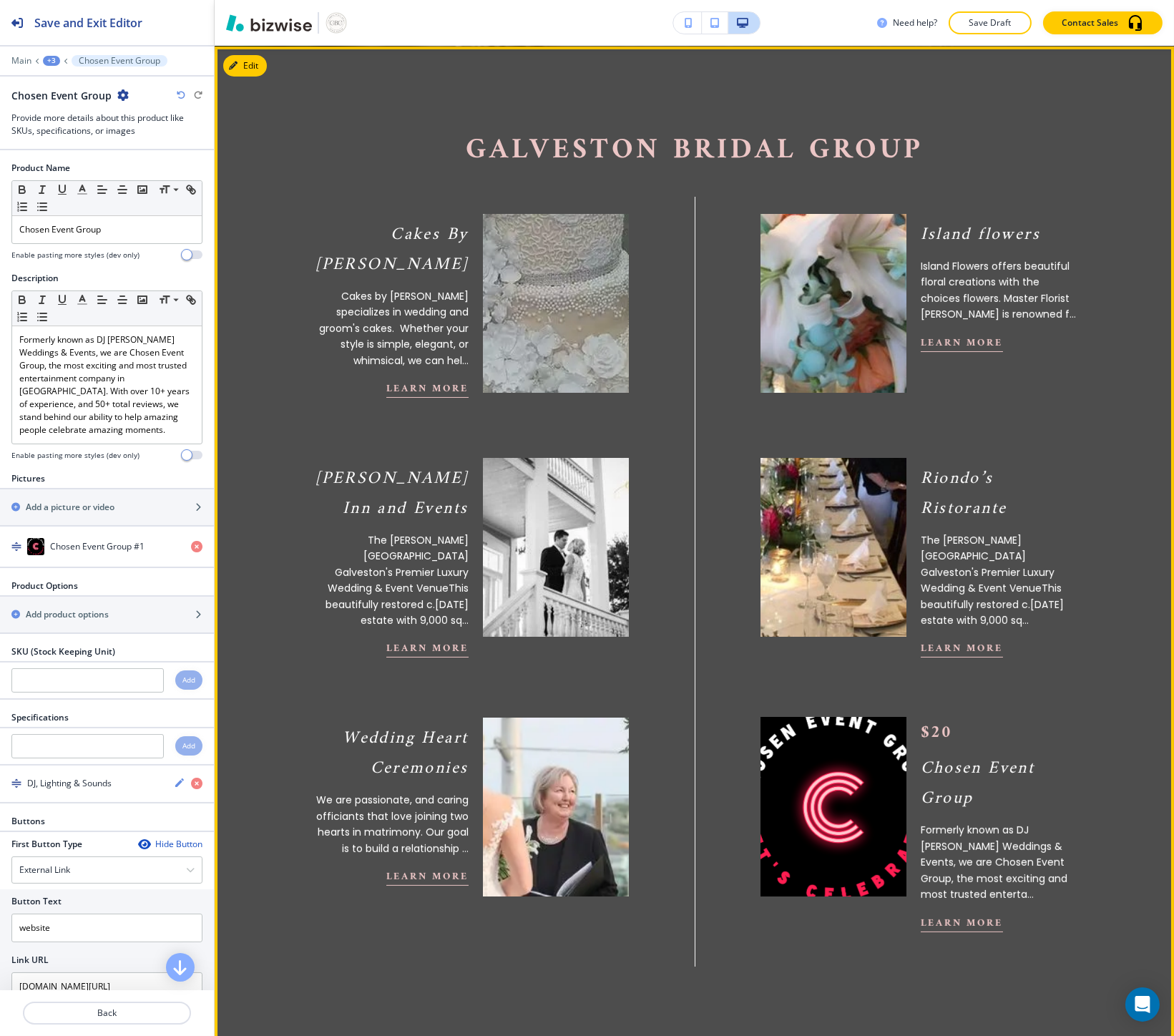
click at [802, 761] on img at bounding box center [833, 807] width 160 height 197
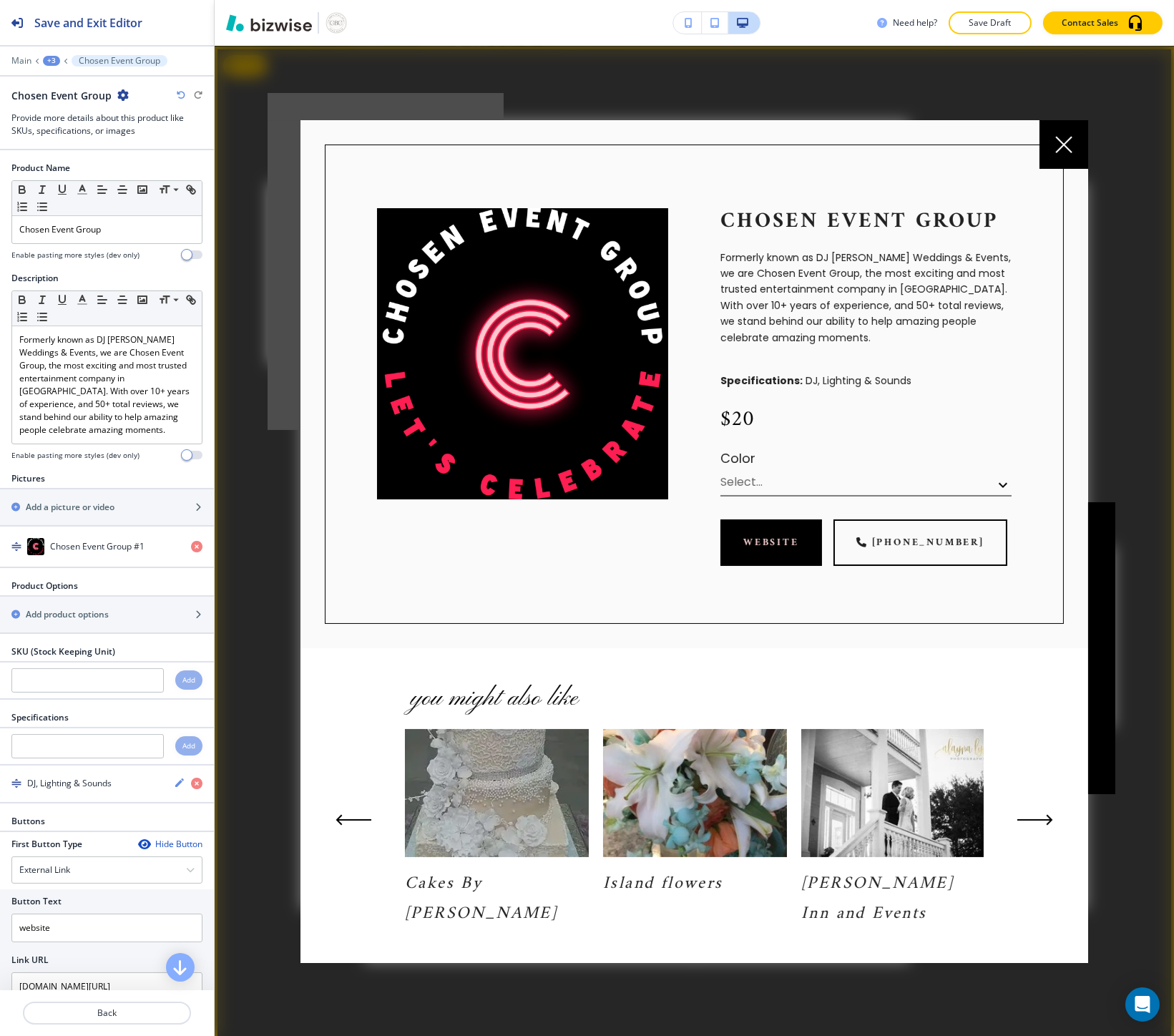
click at [1077, 149] on div at bounding box center [1063, 144] width 49 height 49
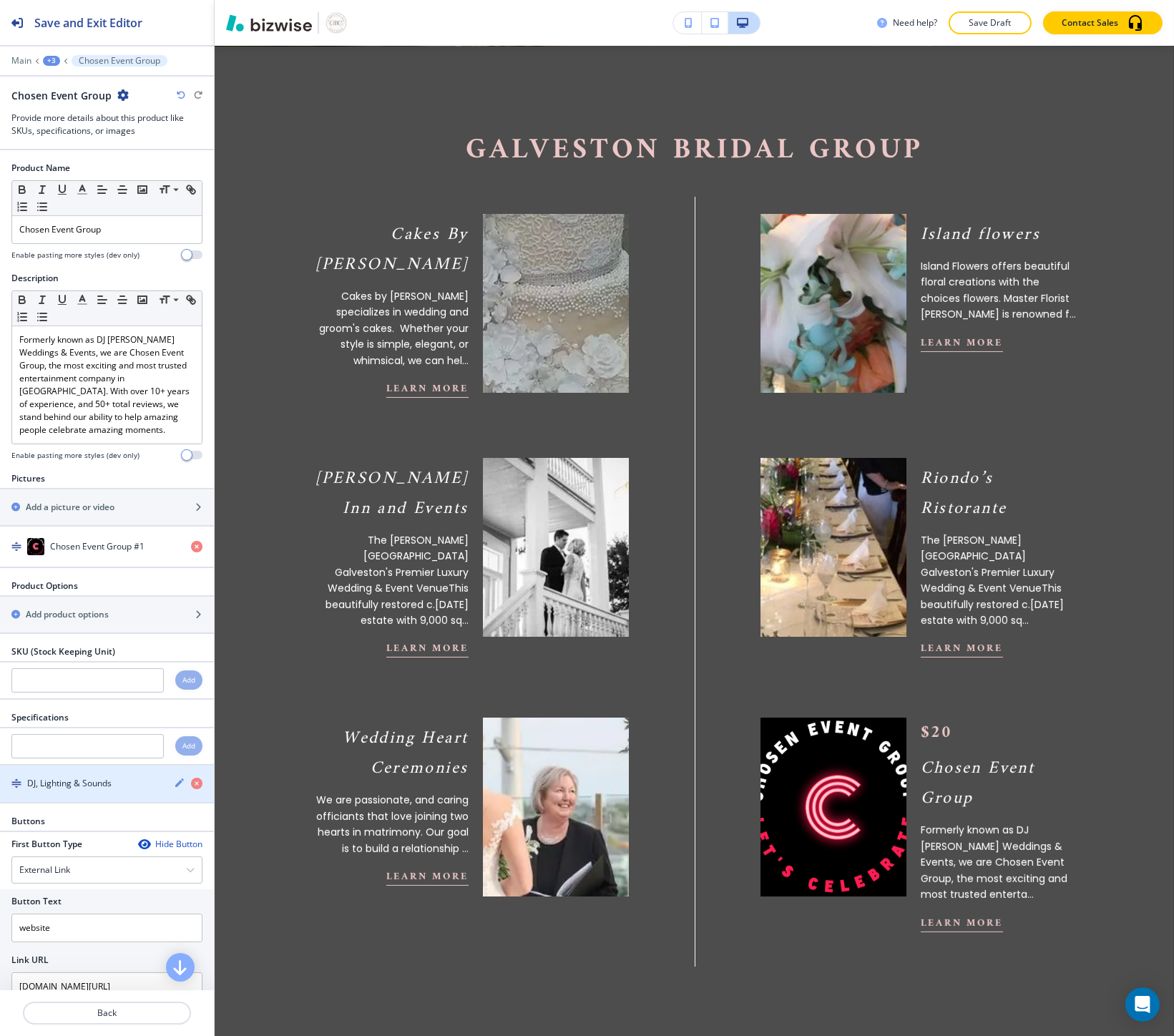
click at [76, 782] on h4 "DJ, Lighting & Sounds" at bounding box center [69, 782] width 85 height 13
click at [174, 784] on icon "button" at bounding box center [179, 782] width 11 height 11
click at [130, 624] on div "button" at bounding box center [107, 626] width 214 height 11
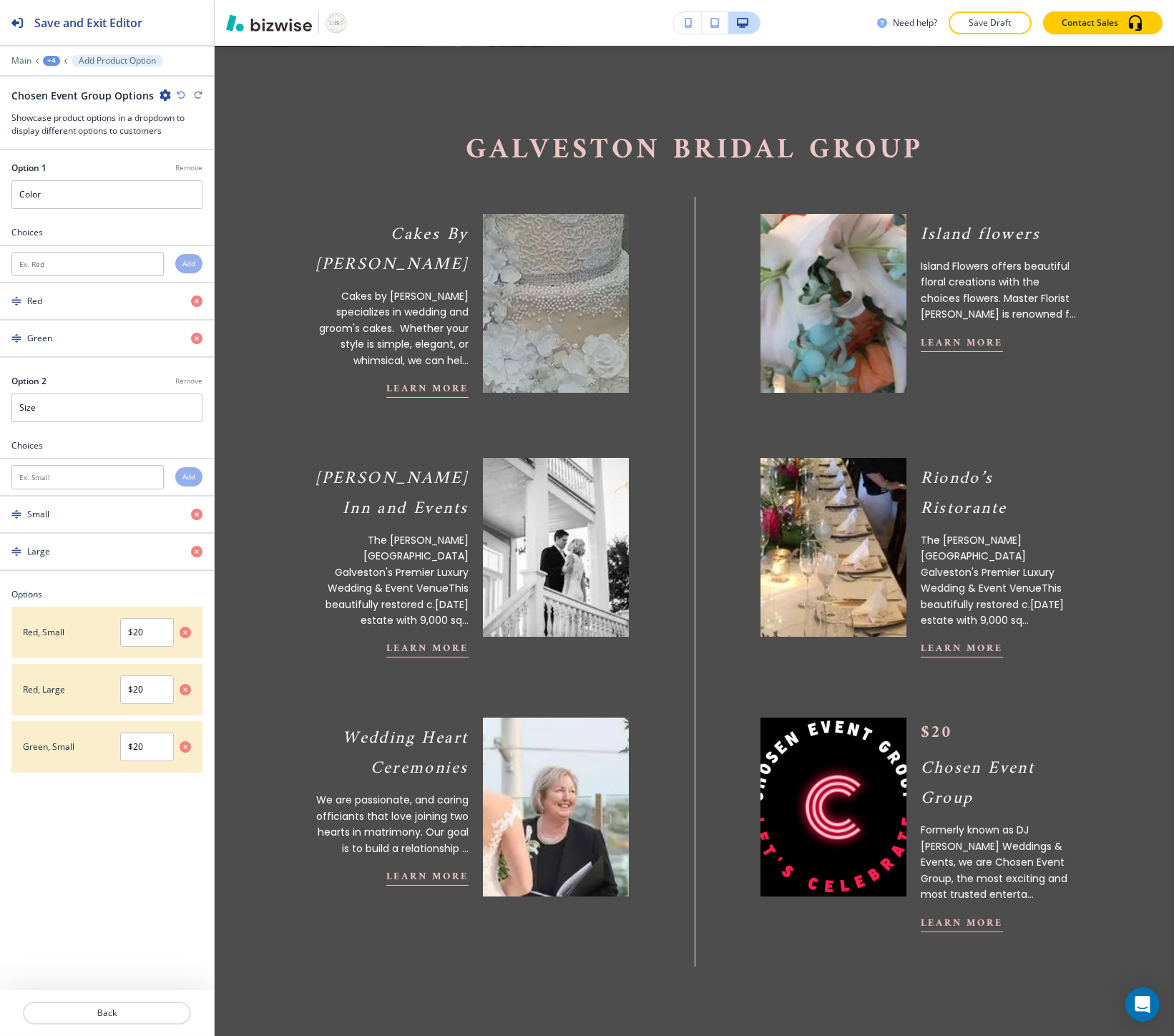
click at [182, 166] on p "Remove" at bounding box center [189, 168] width 27 height 10
type input "Size"
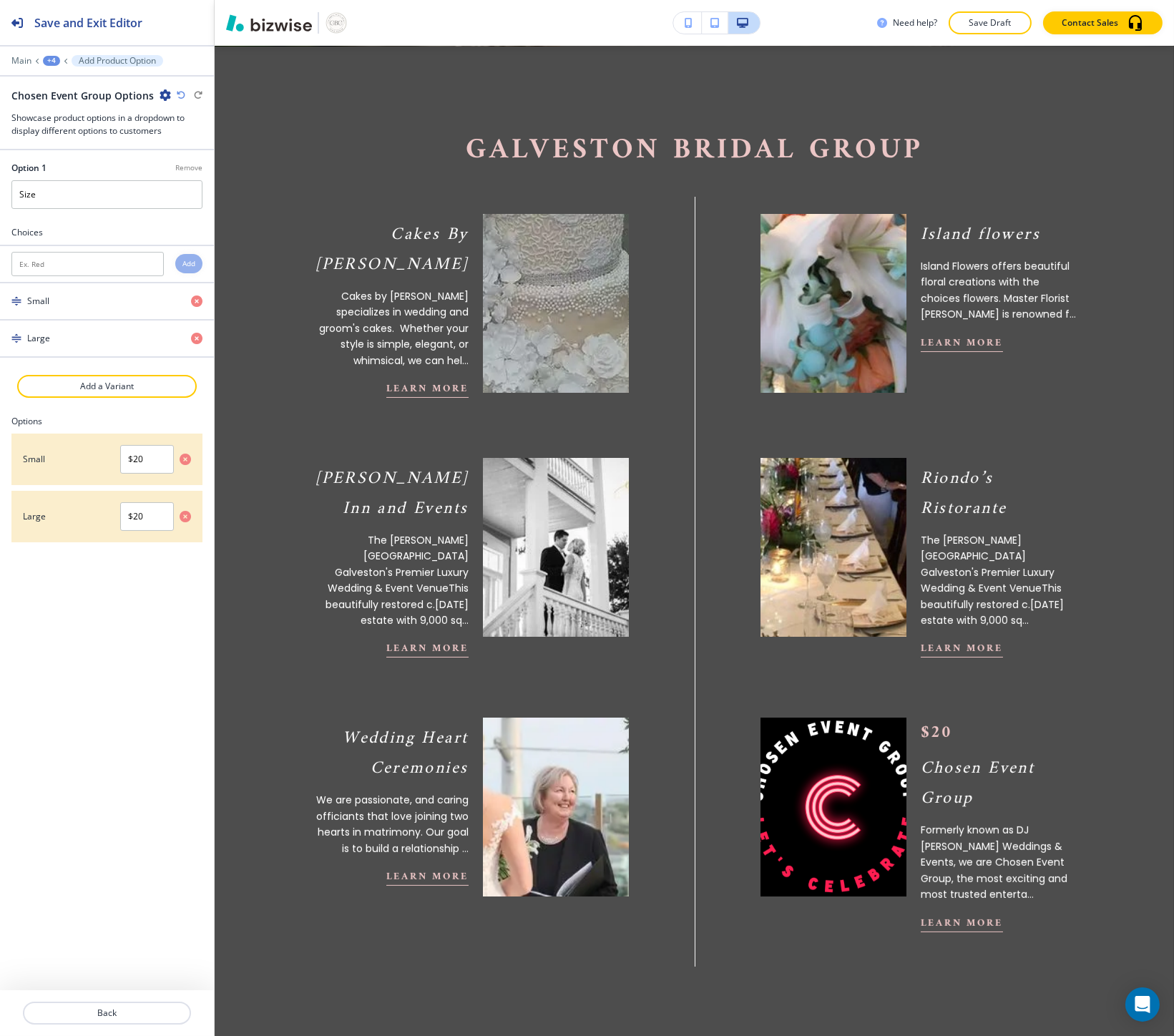
click at [182, 166] on p "Remove" at bounding box center [189, 168] width 27 height 10
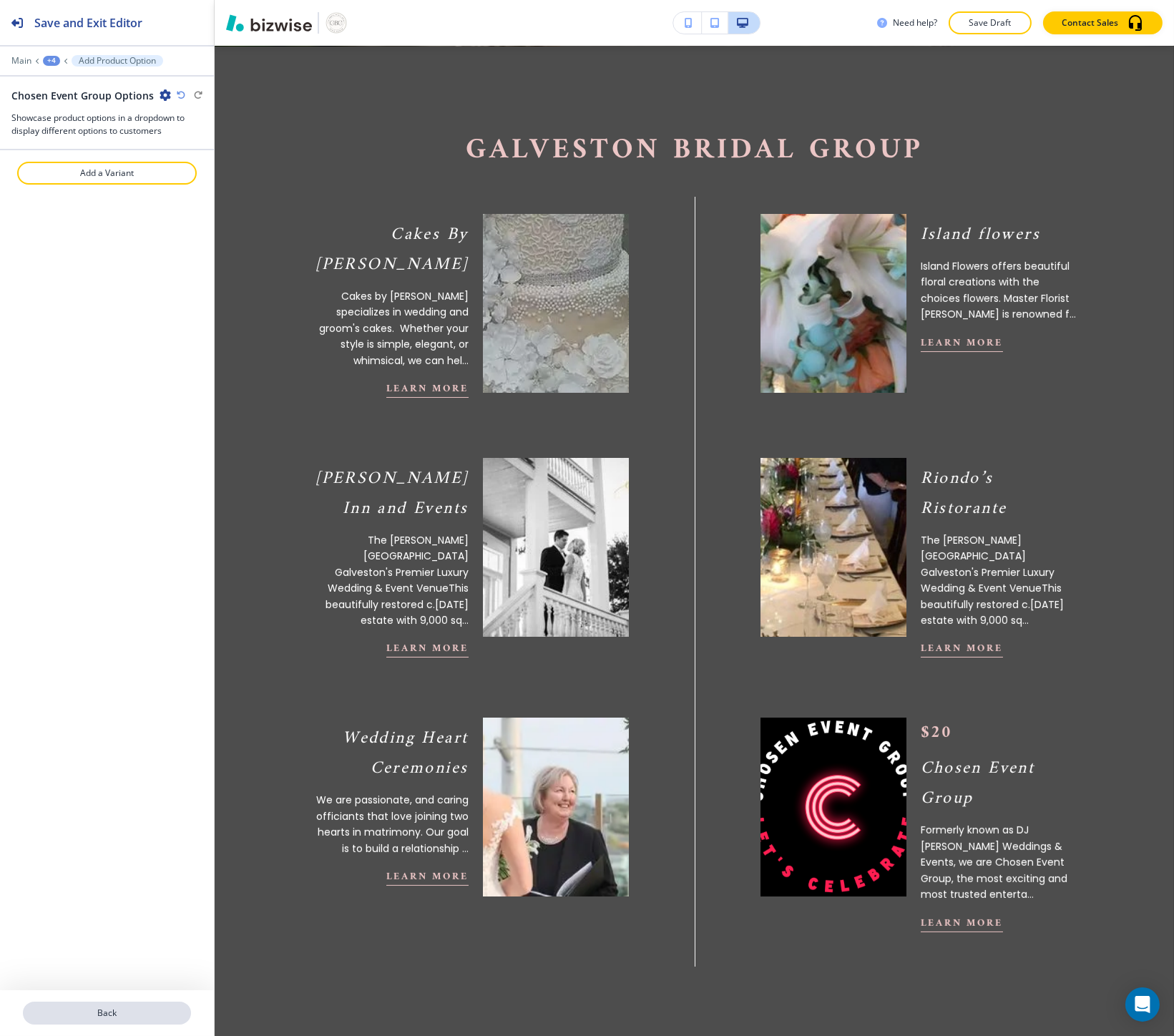
click at [88, 1002] on button "Back" at bounding box center [107, 1013] width 168 height 23
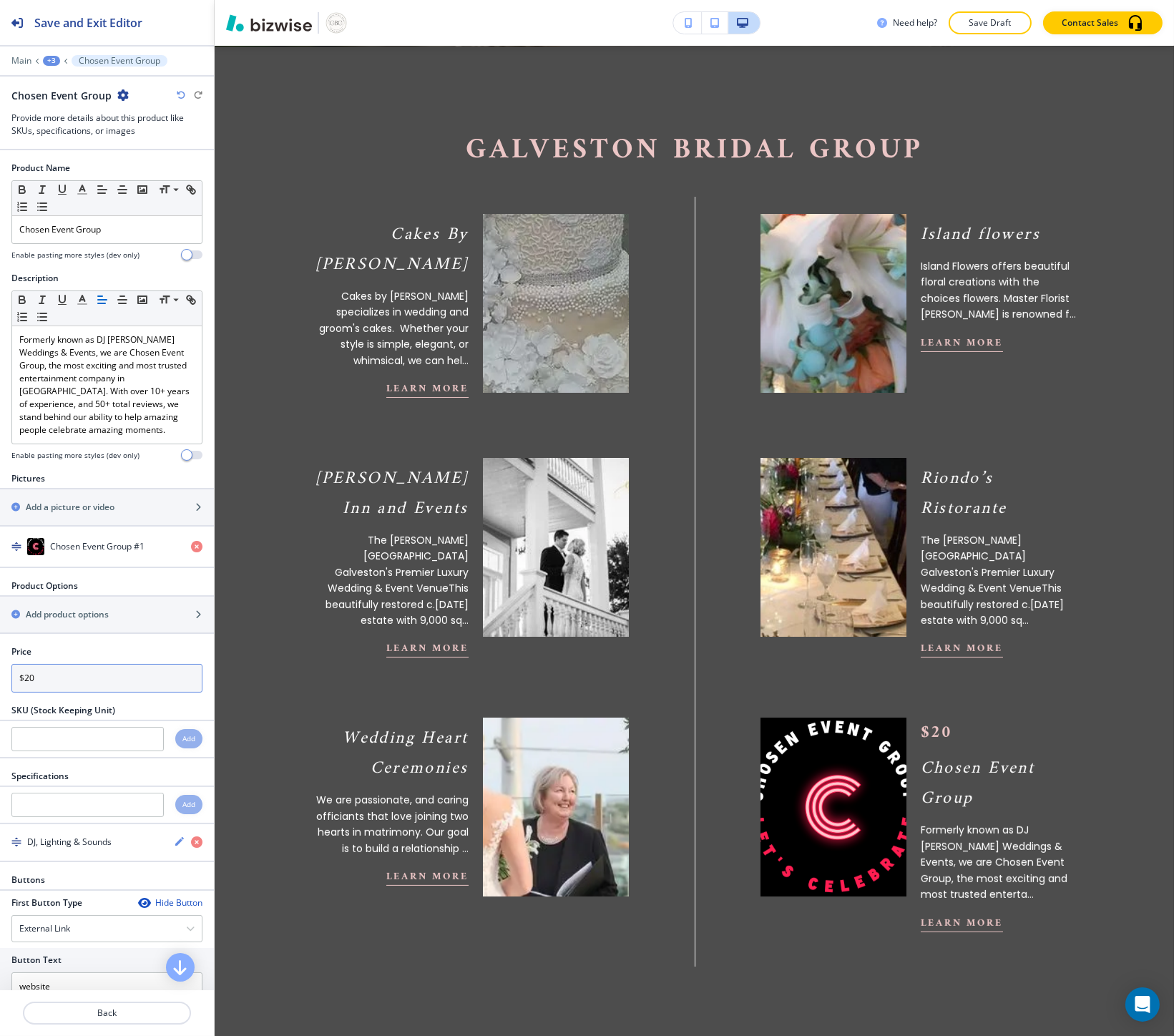
click at [129, 684] on input "$20" at bounding box center [106, 678] width 191 height 28
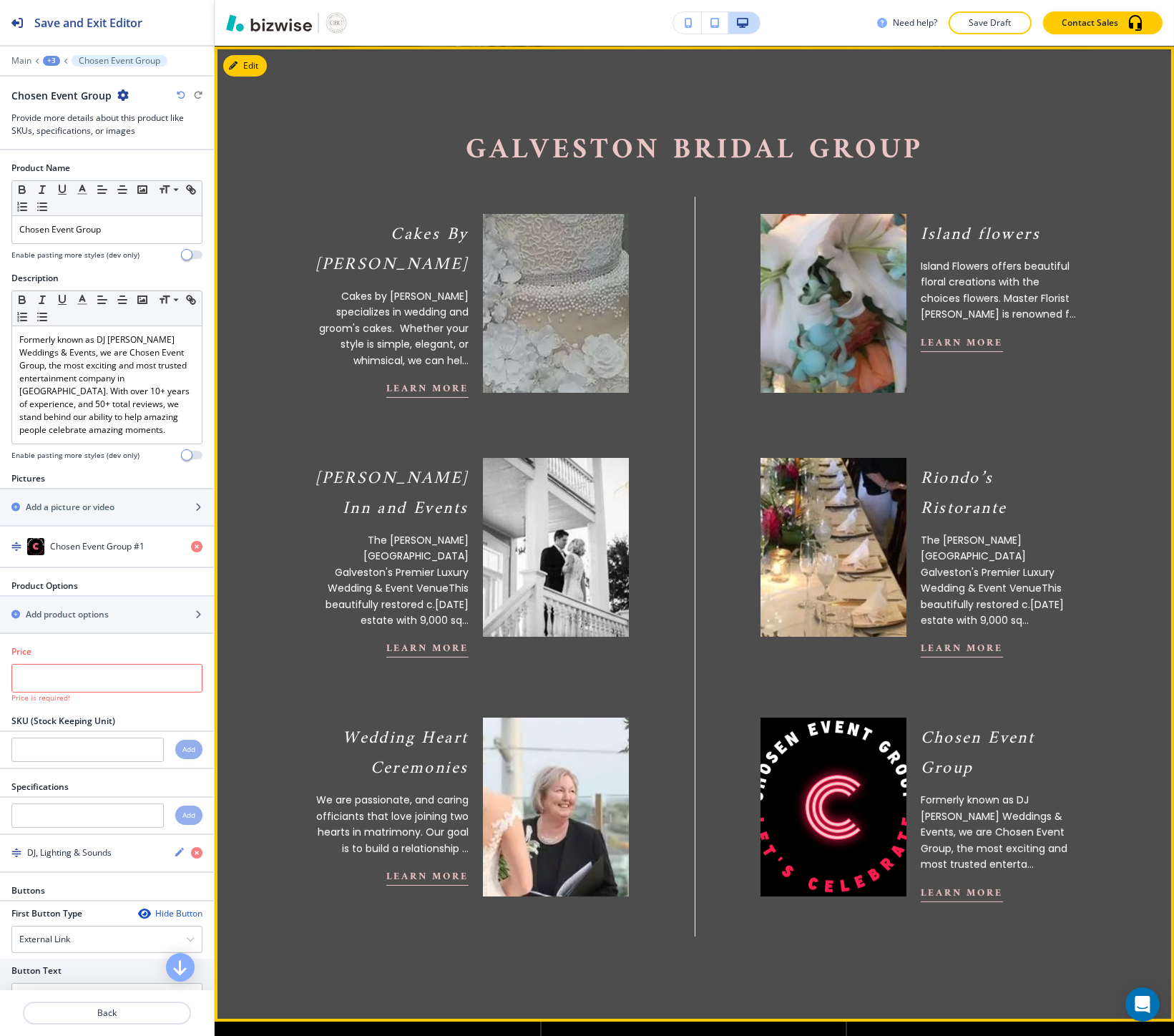
click at [260, 631] on section "Galveston Bridal Group Cakes By Jula Cakes by Jula specializes in wedding and g…" at bounding box center [694, 534] width 959 height 975
click at [895, 764] on img at bounding box center [833, 807] width 160 height 197
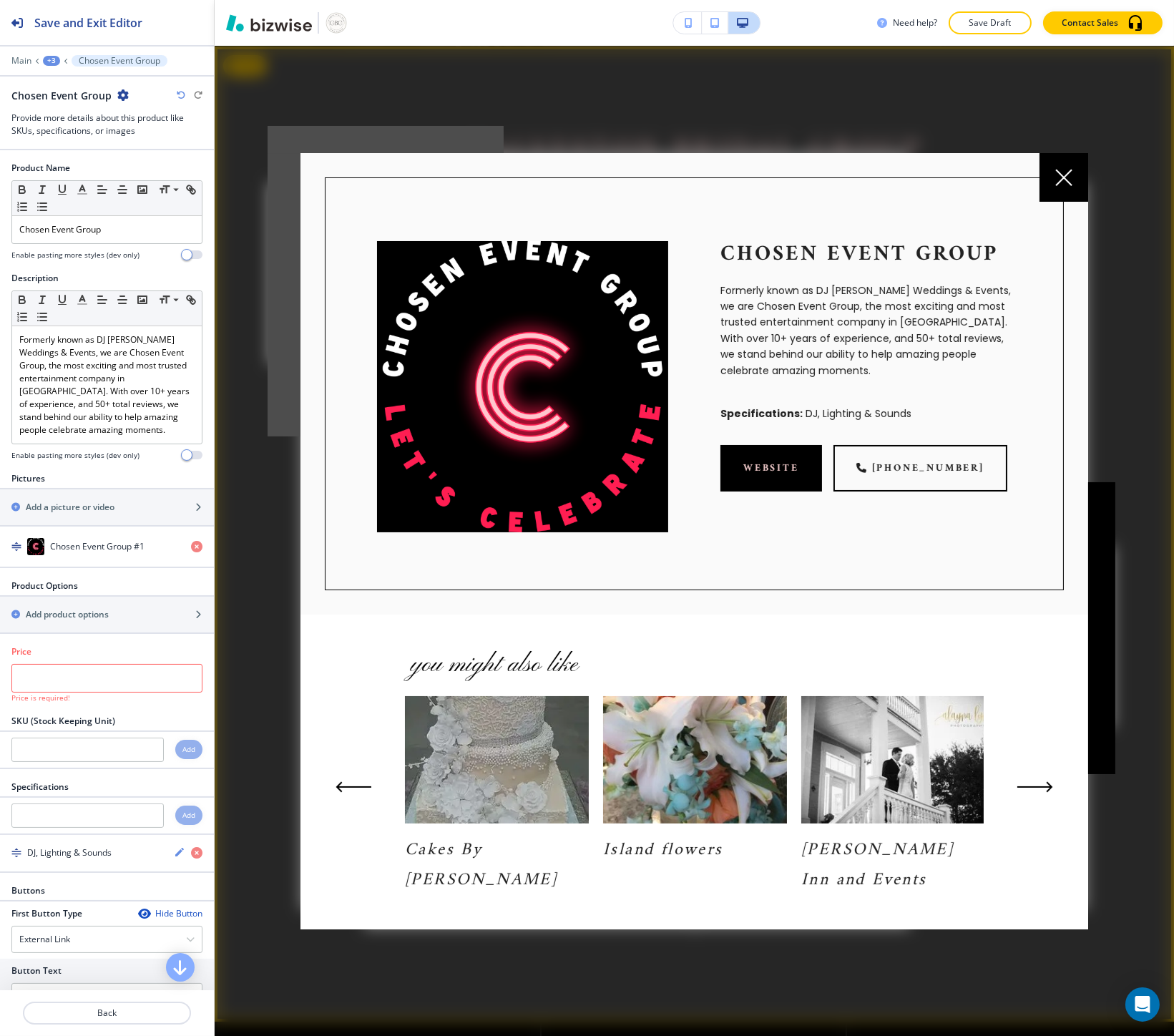
click at [1063, 182] on icon at bounding box center [1063, 177] width 17 height 17
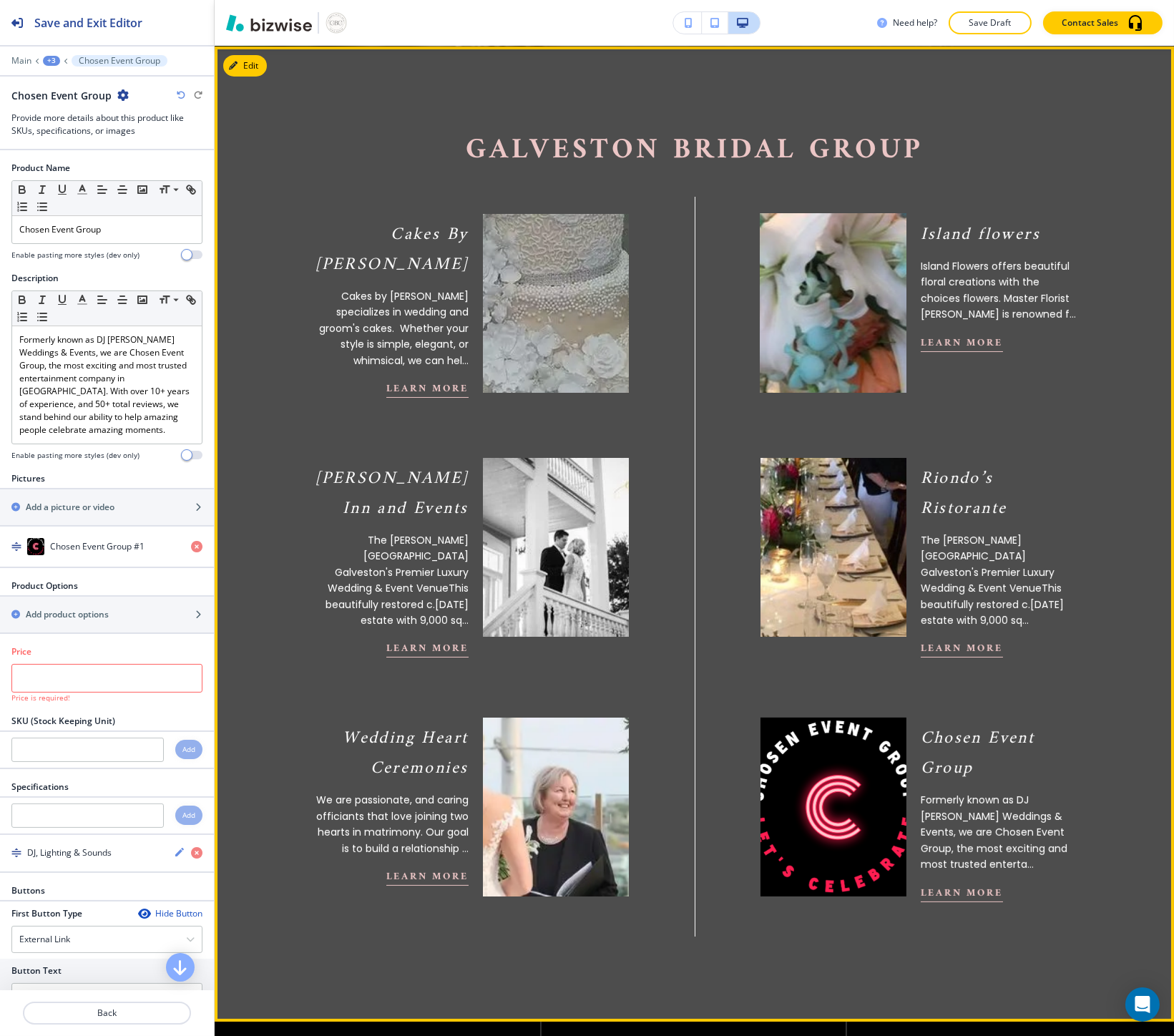
click at [932, 290] on p "Island Flowers offers beautiful floral creations with the choices flowers. Mast…" at bounding box center [999, 290] width 156 height 64
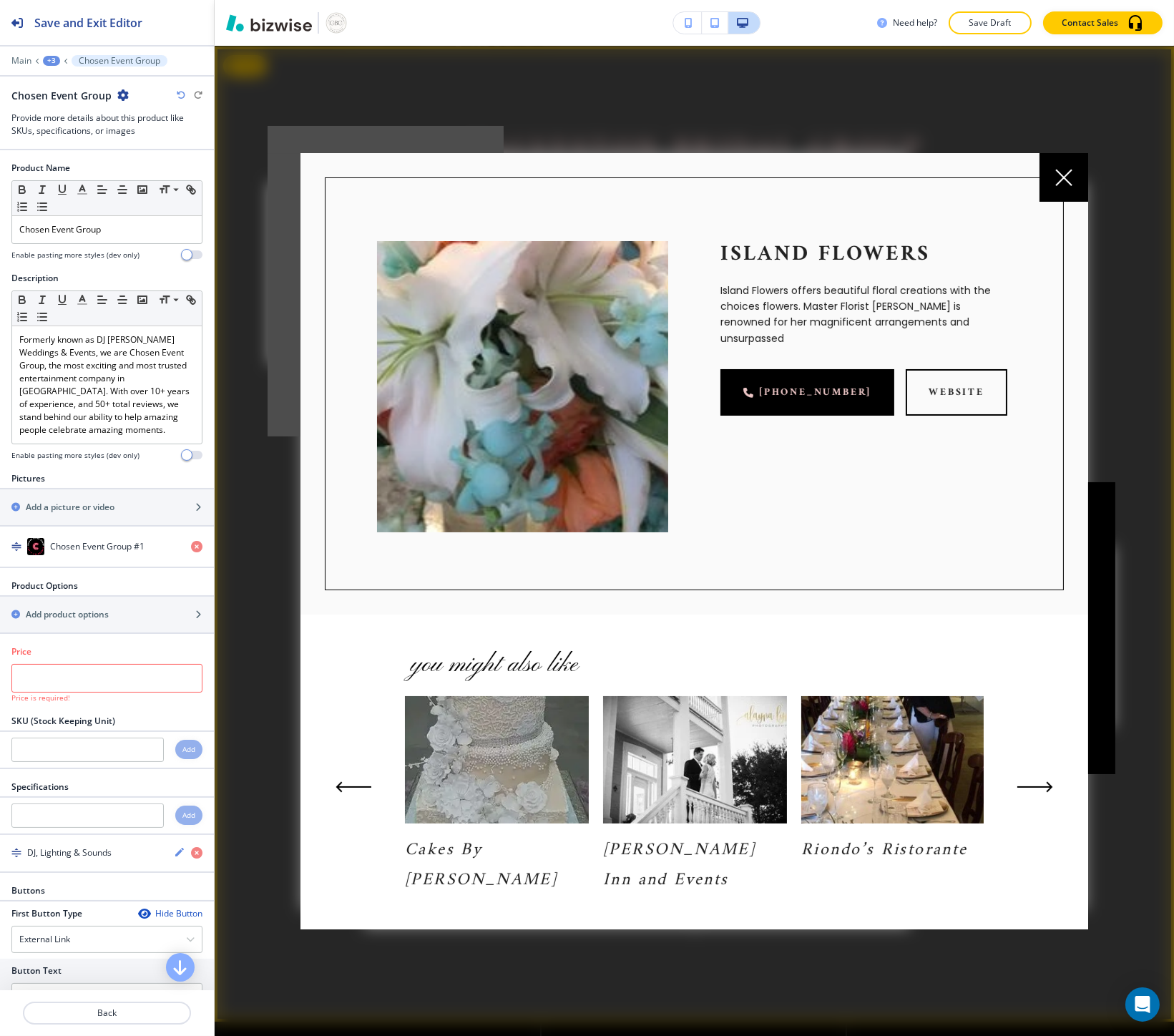
click at [1054, 182] on div at bounding box center [1063, 177] width 49 height 49
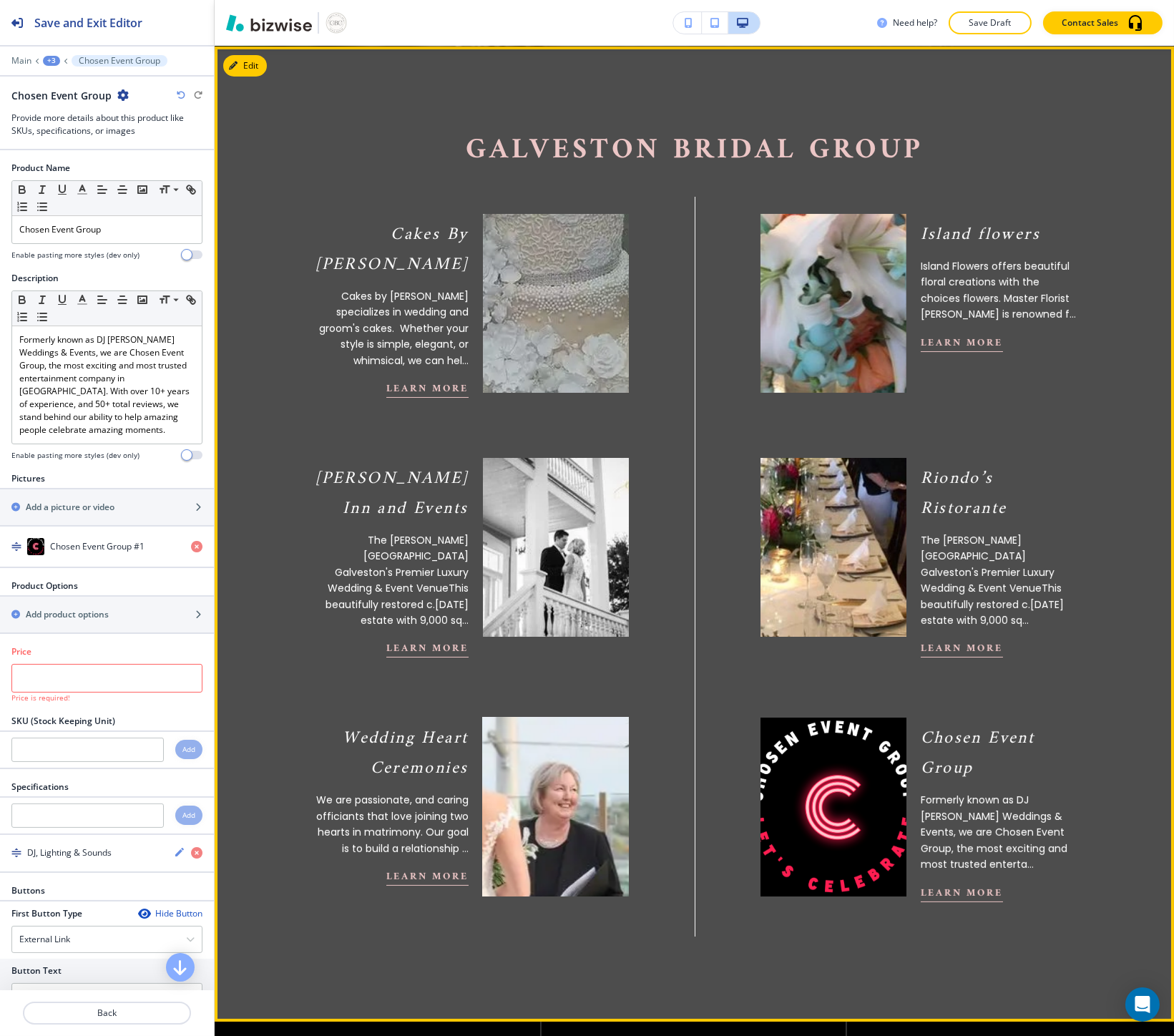
click at [531, 795] on img at bounding box center [555, 807] width 160 height 197
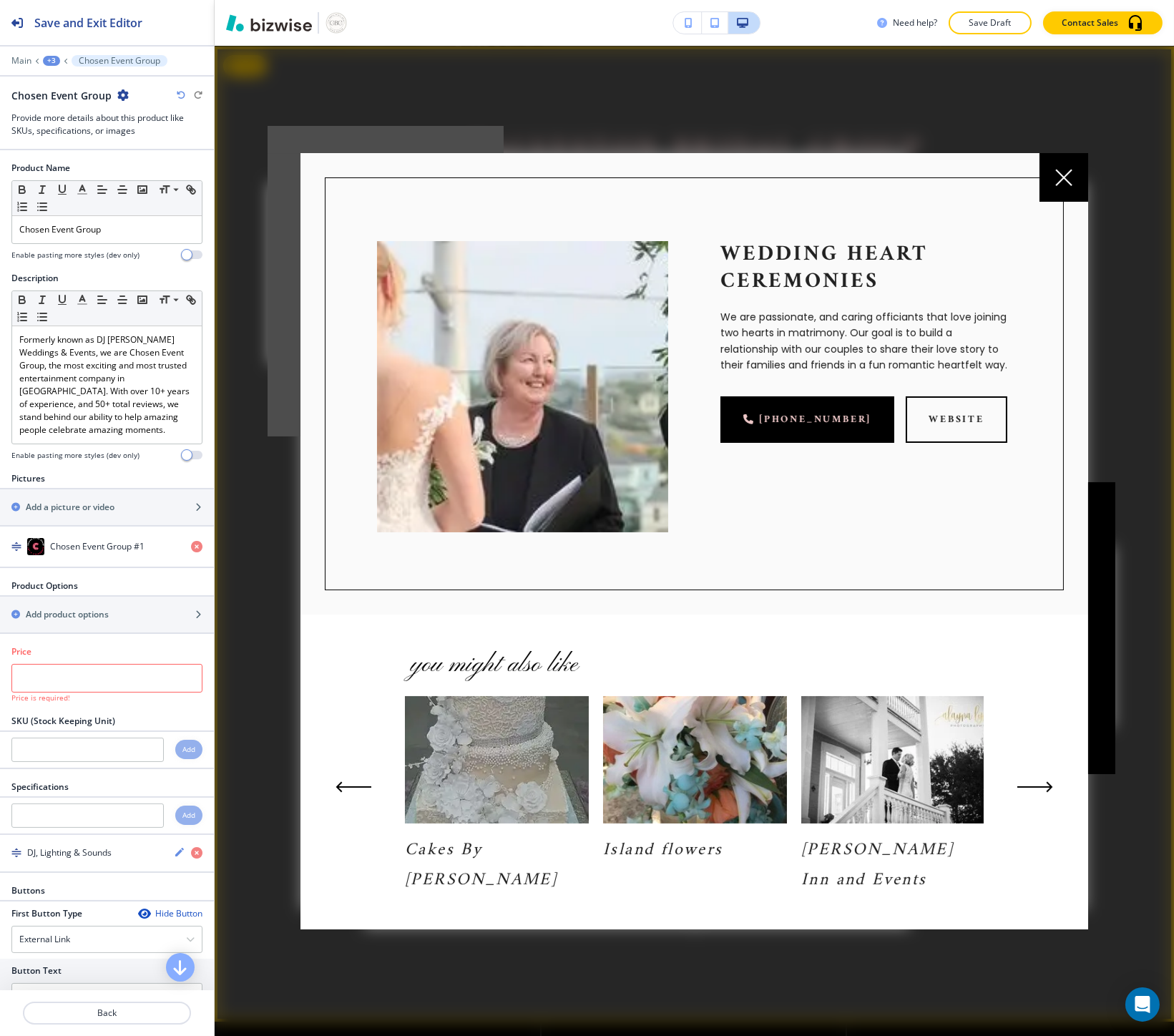
click at [1074, 167] on div at bounding box center [1063, 177] width 49 height 49
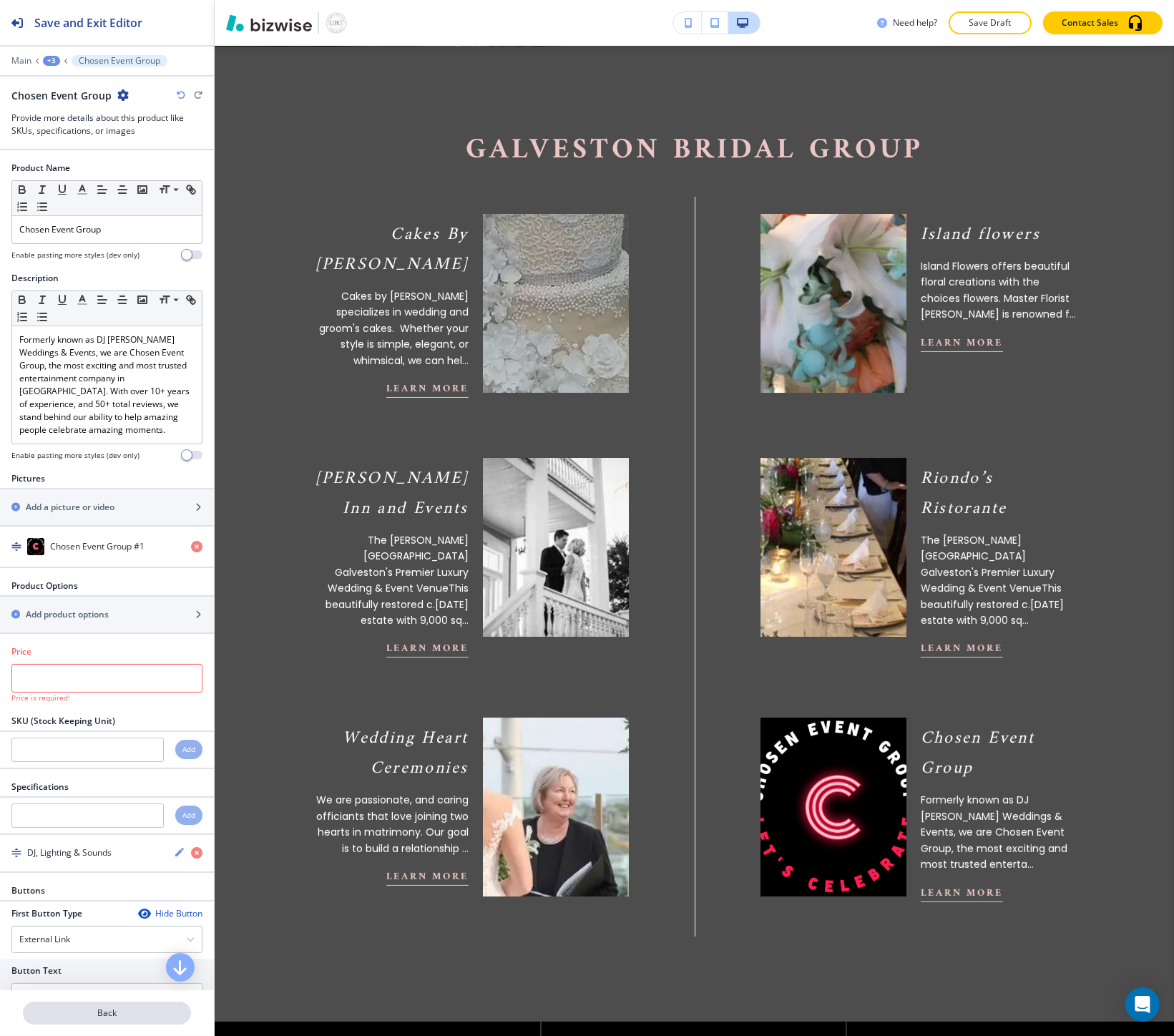
click at [59, 1017] on p "Back" at bounding box center [107, 1012] width 165 height 13
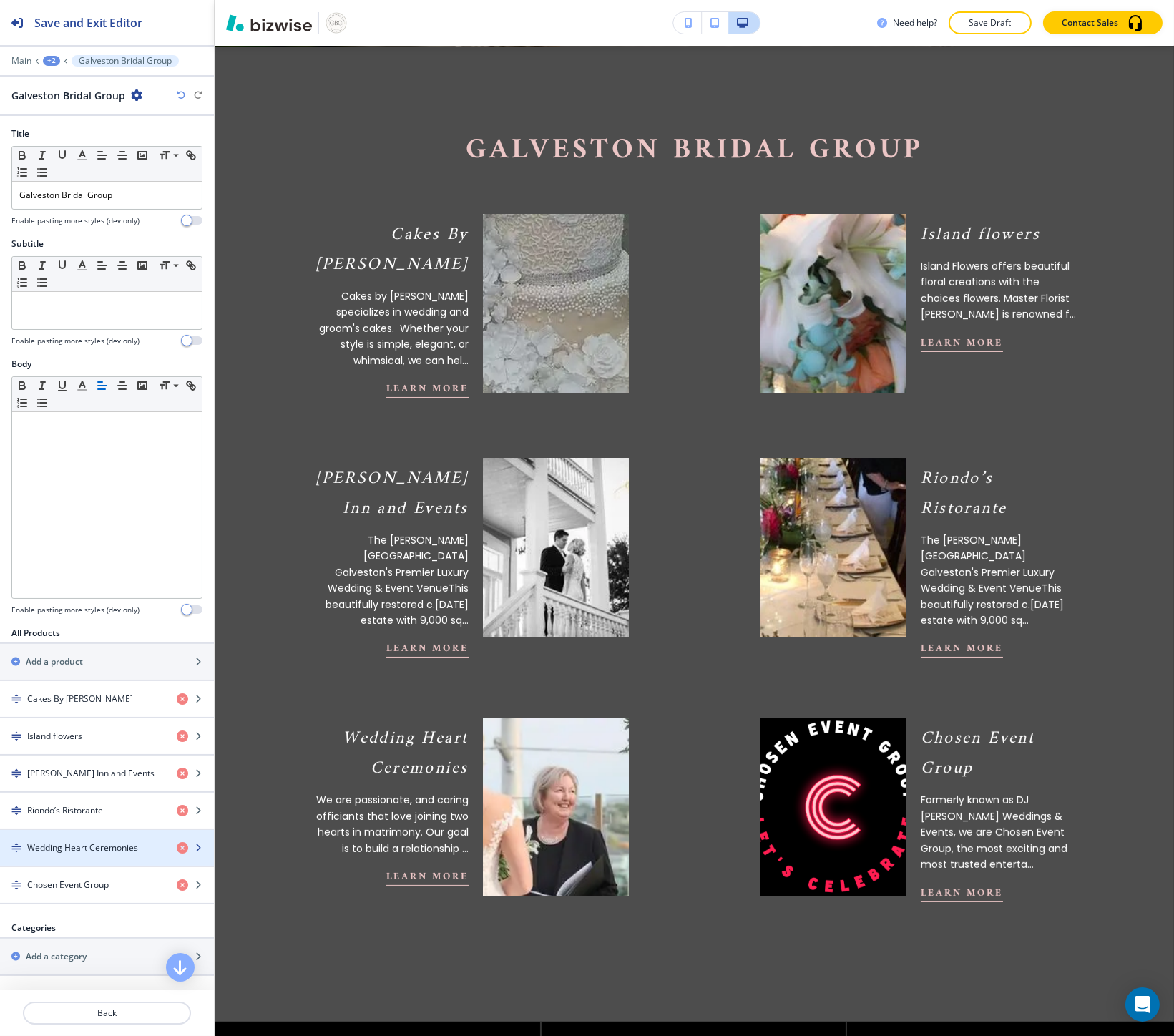
click at [62, 852] on h4 "Wedding Heart Ceremonies" at bounding box center [82, 847] width 111 height 13
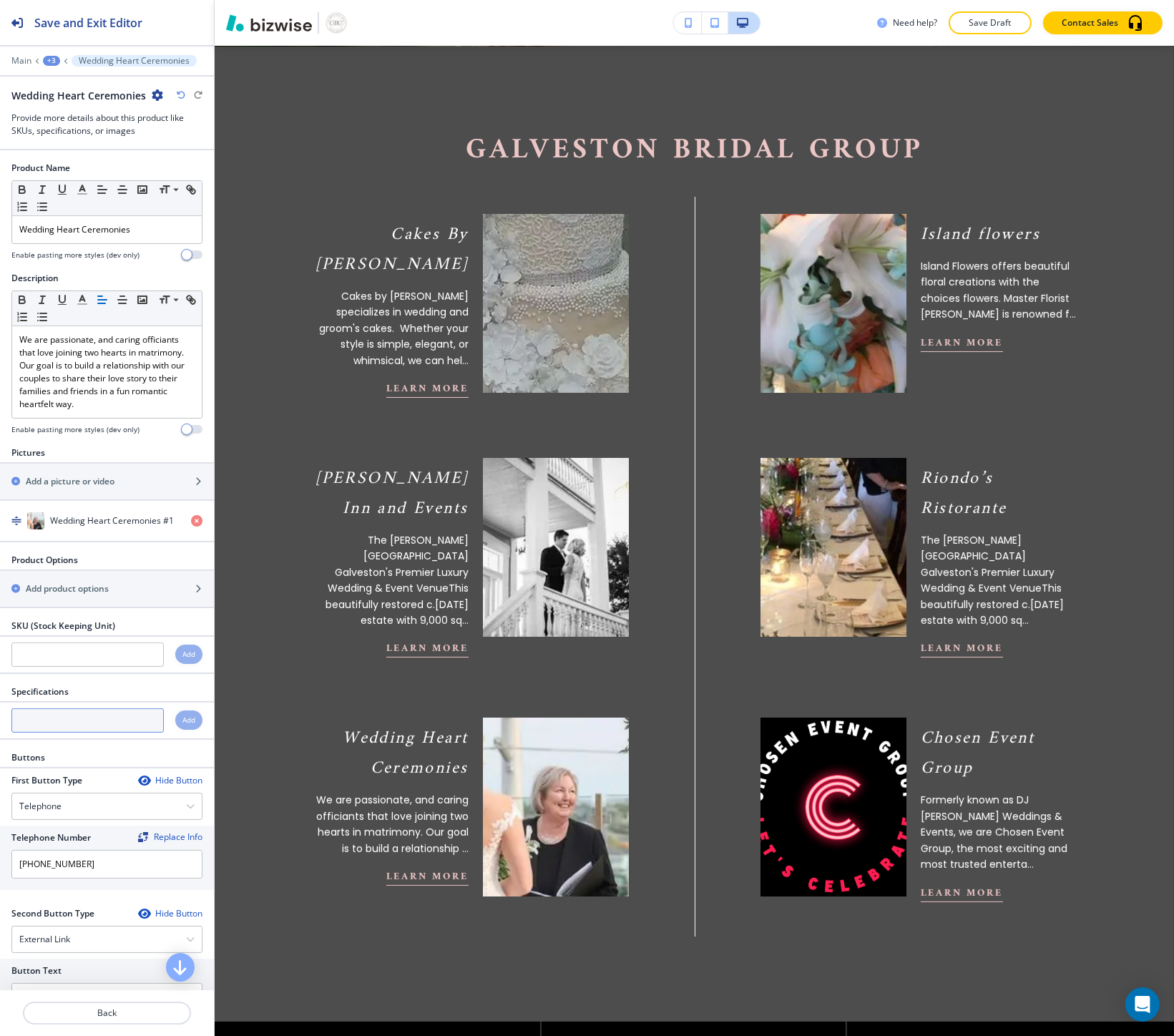
click at [102, 720] on input "text" at bounding box center [88, 720] width 153 height 25
paste input "Wedding Officiants"
type input "Wedding Officiants"
click at [175, 724] on div "Add" at bounding box center [189, 720] width 27 height 19
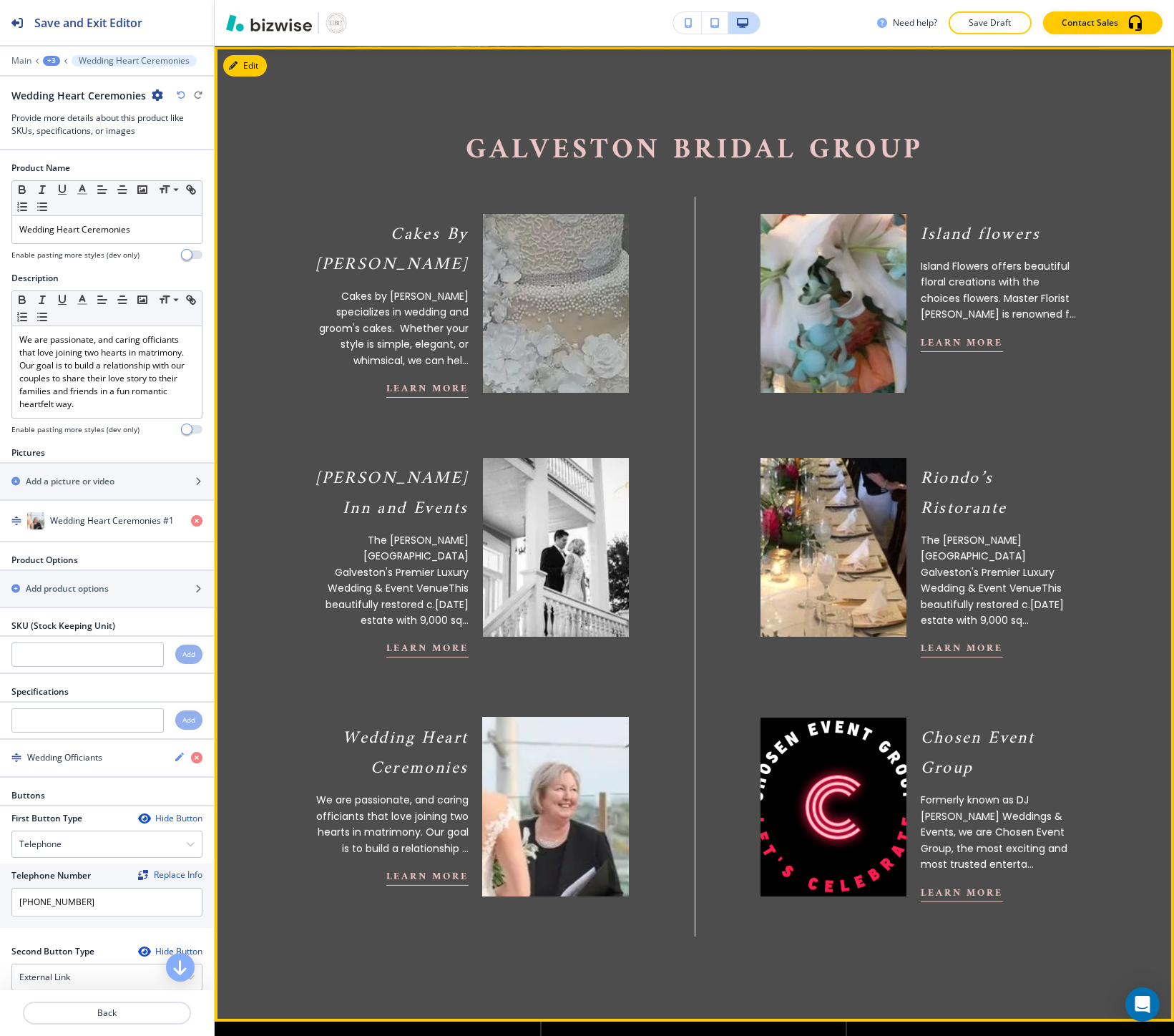
click at [492, 745] on img at bounding box center [555, 807] width 160 height 197
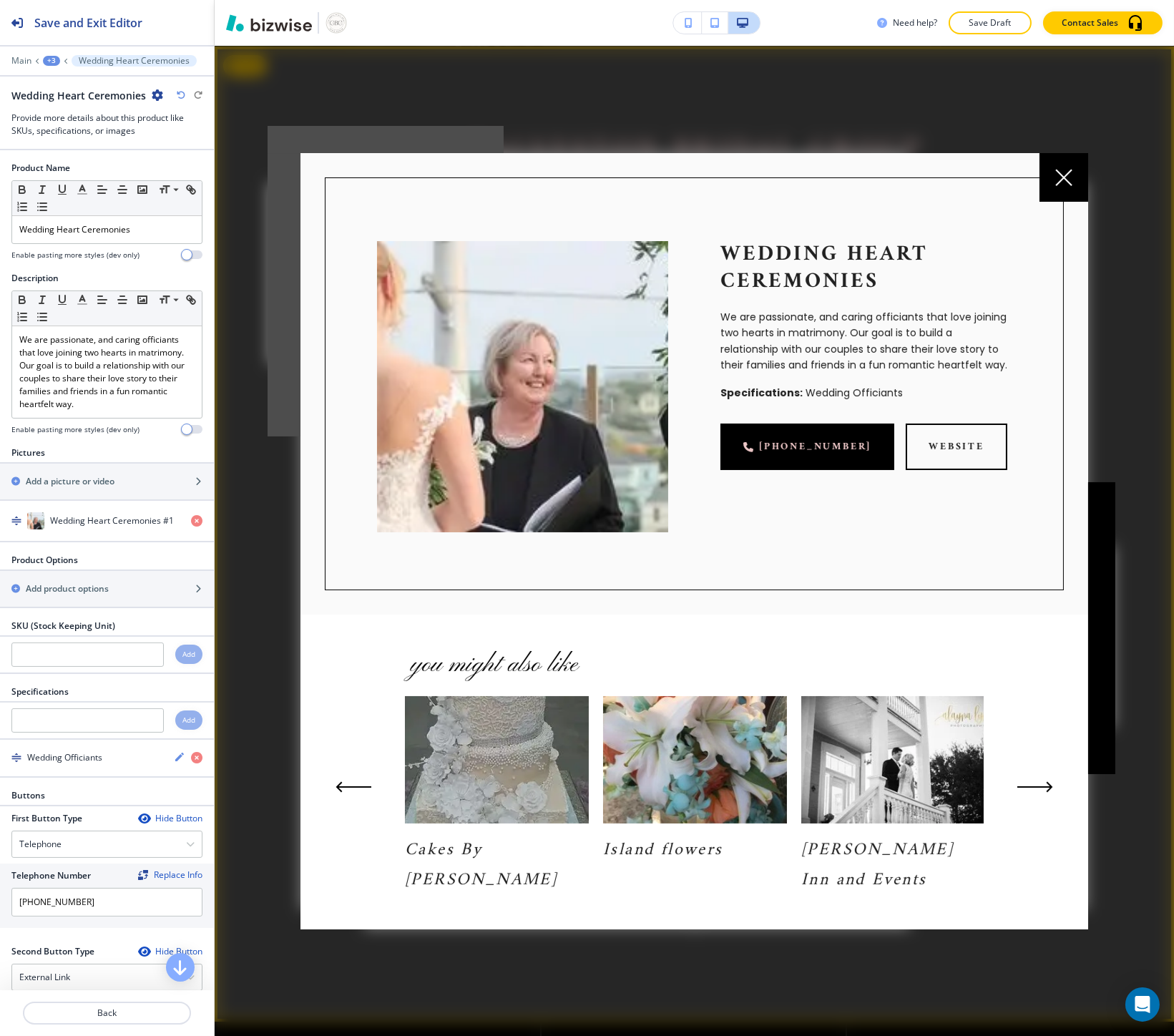
click at [248, 669] on div at bounding box center [694, 541] width 959 height 990
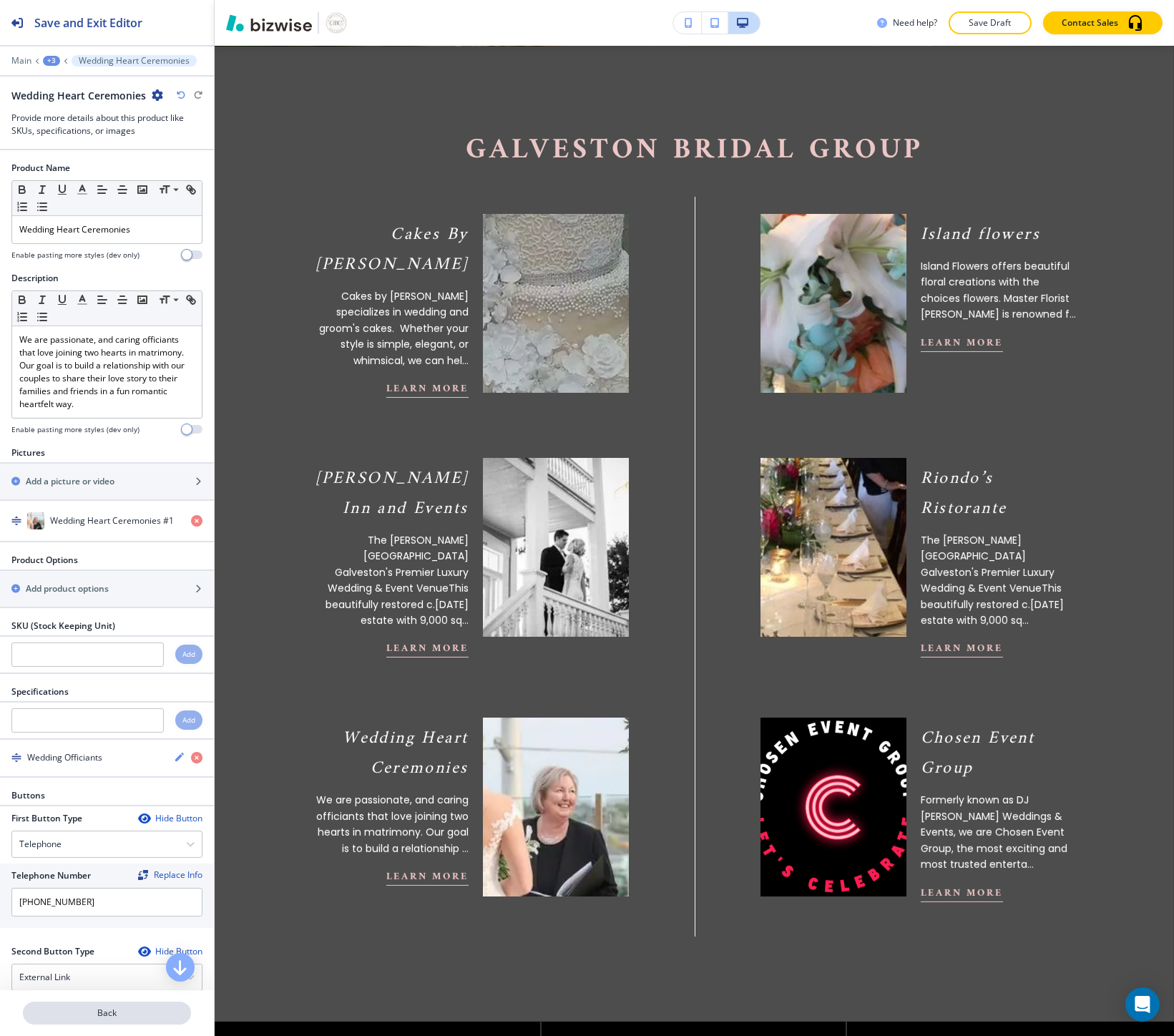
click at [103, 1011] on p "Back" at bounding box center [107, 1012] width 165 height 13
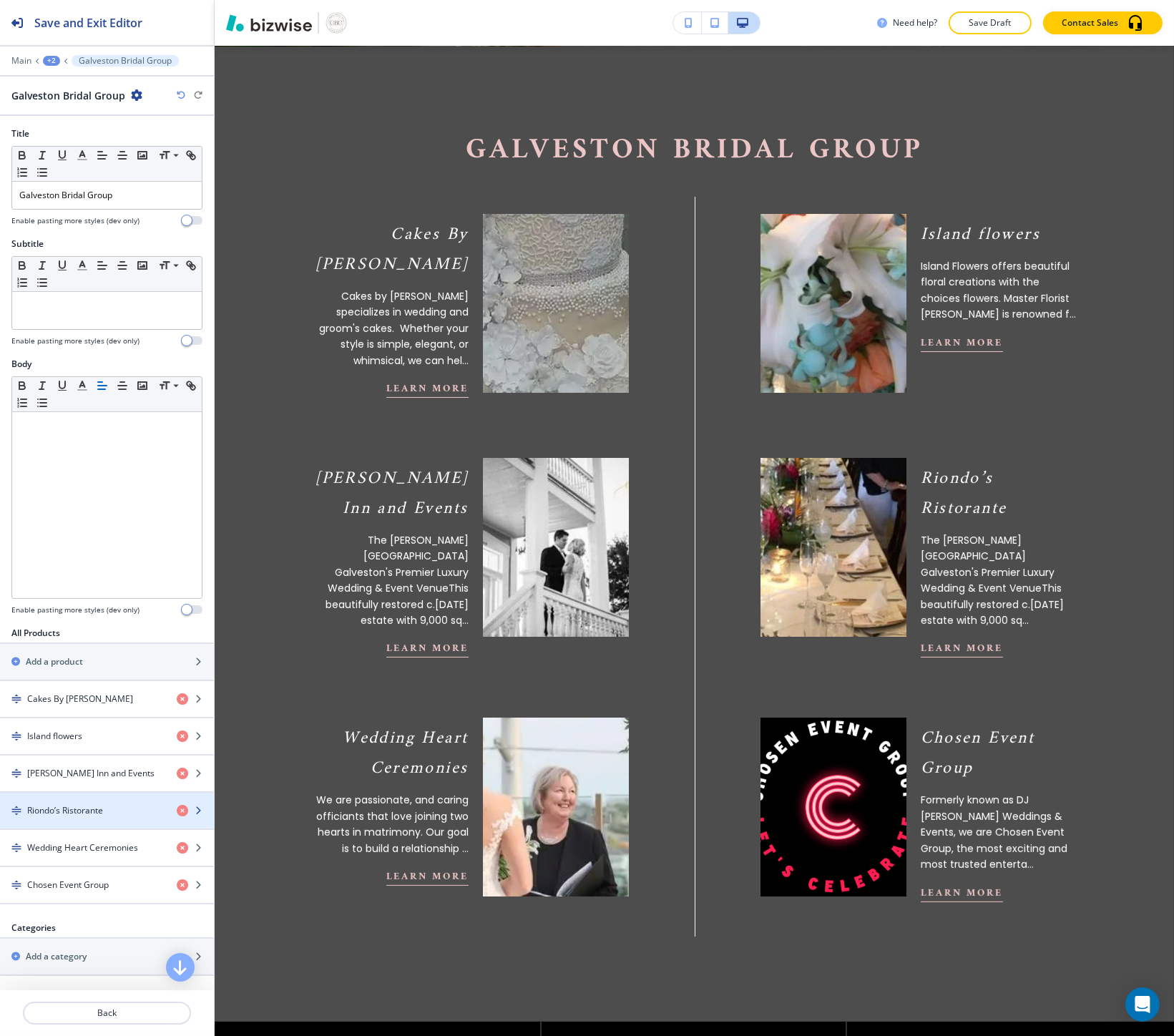
click at [94, 815] on h4 "Riondo’s Ristorante" at bounding box center [64, 810] width 76 height 13
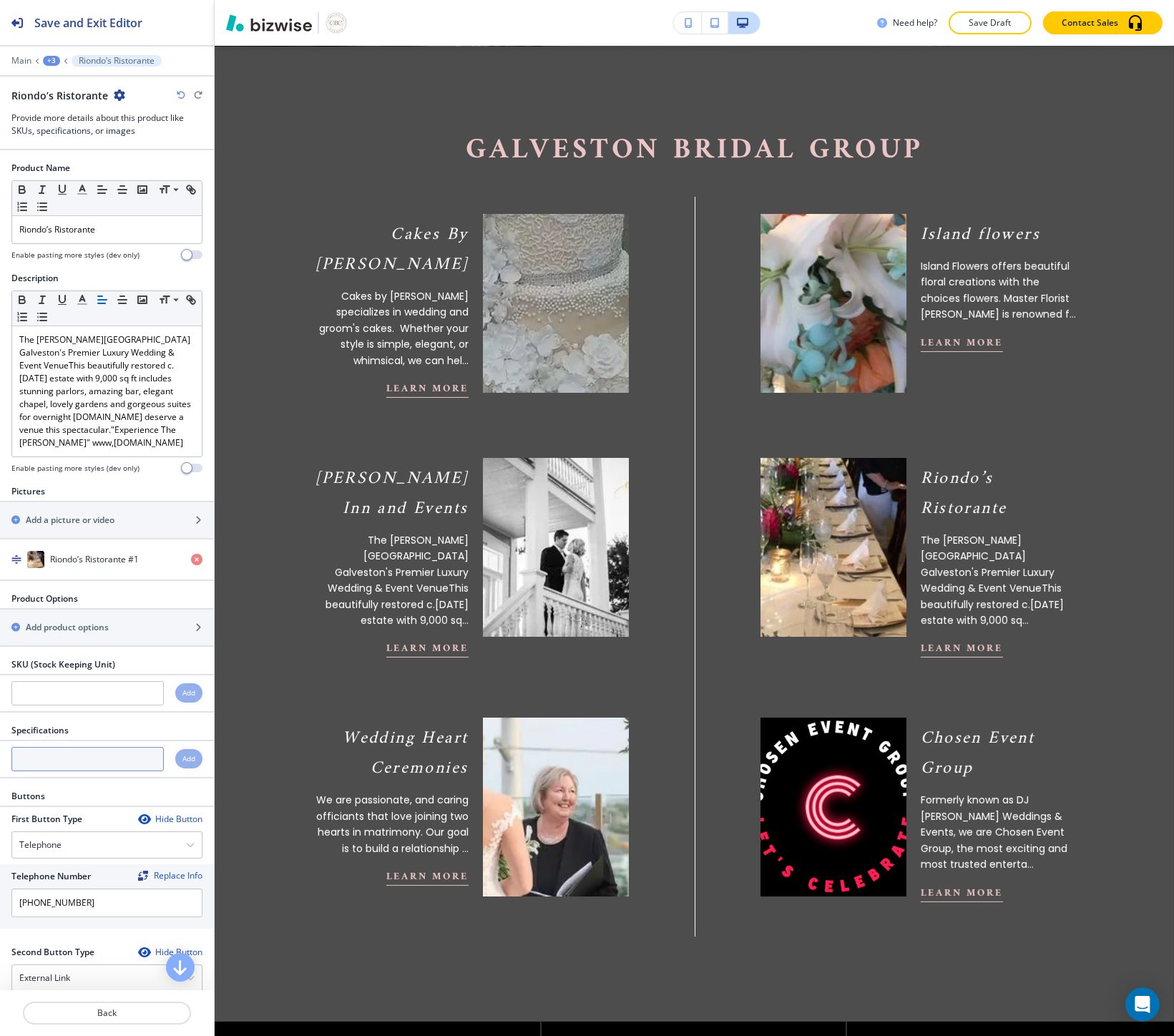
click at [34, 775] on div at bounding box center [107, 774] width 214 height 6
click at [47, 761] on input "text" at bounding box center [88, 758] width 153 height 25
paste input "Dining & Event Space"
type input "Dining & Event Space"
click at [175, 761] on div "Add" at bounding box center [189, 758] width 27 height 19
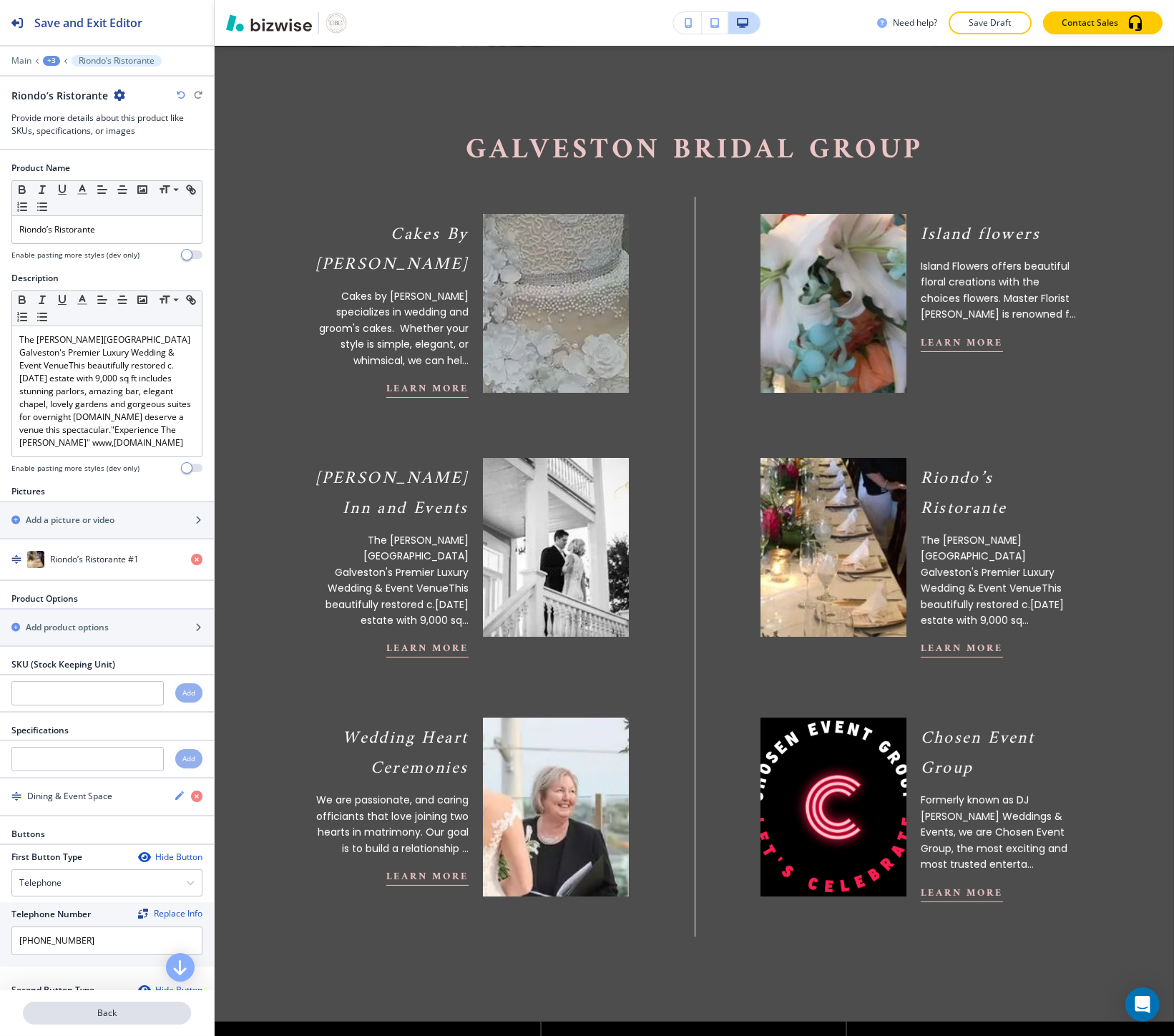
click at [57, 1004] on button "Back" at bounding box center [107, 1013] width 168 height 23
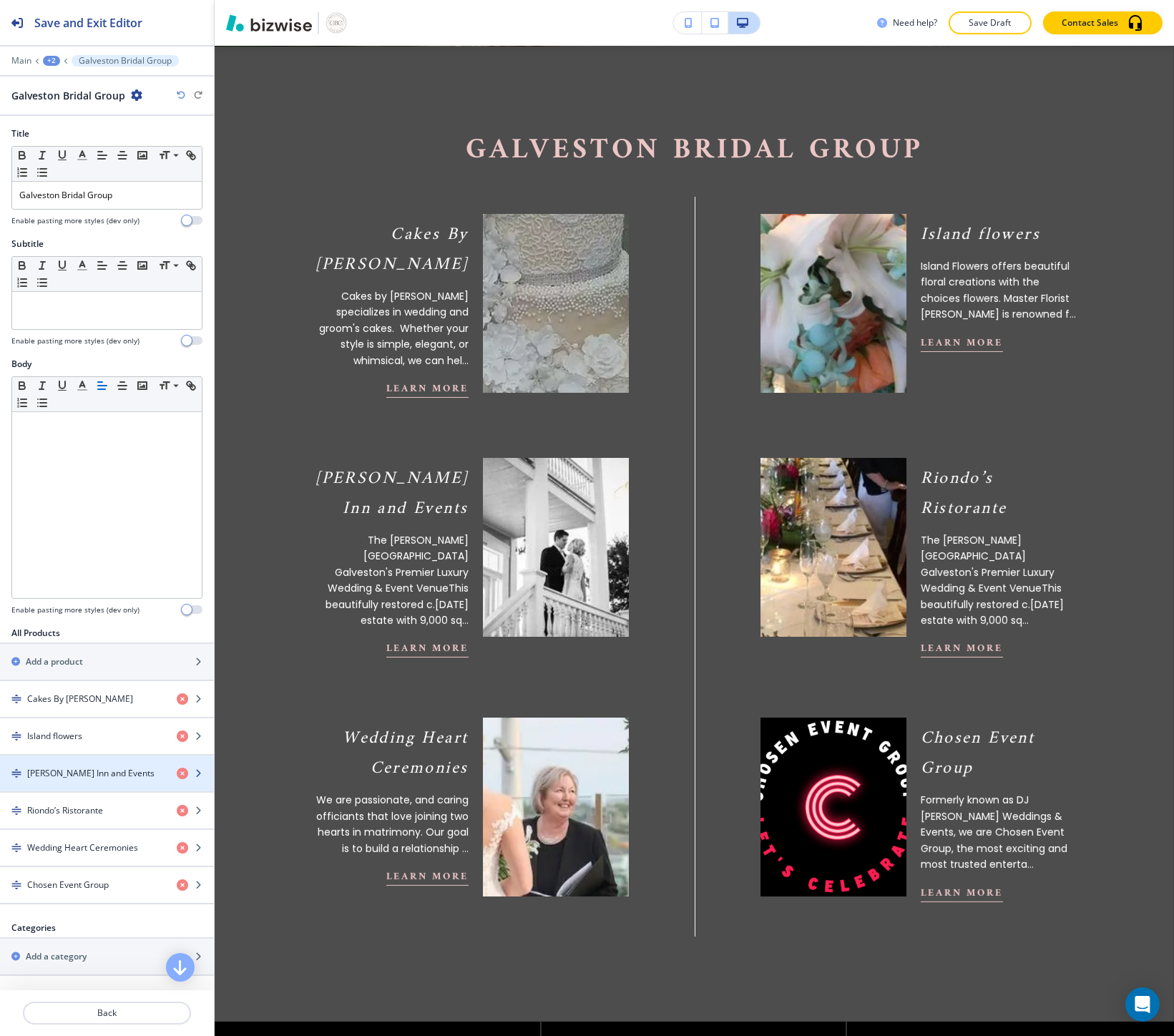
click at [56, 769] on h4 "Lasker Inn and Events" at bounding box center [91, 773] width 127 height 13
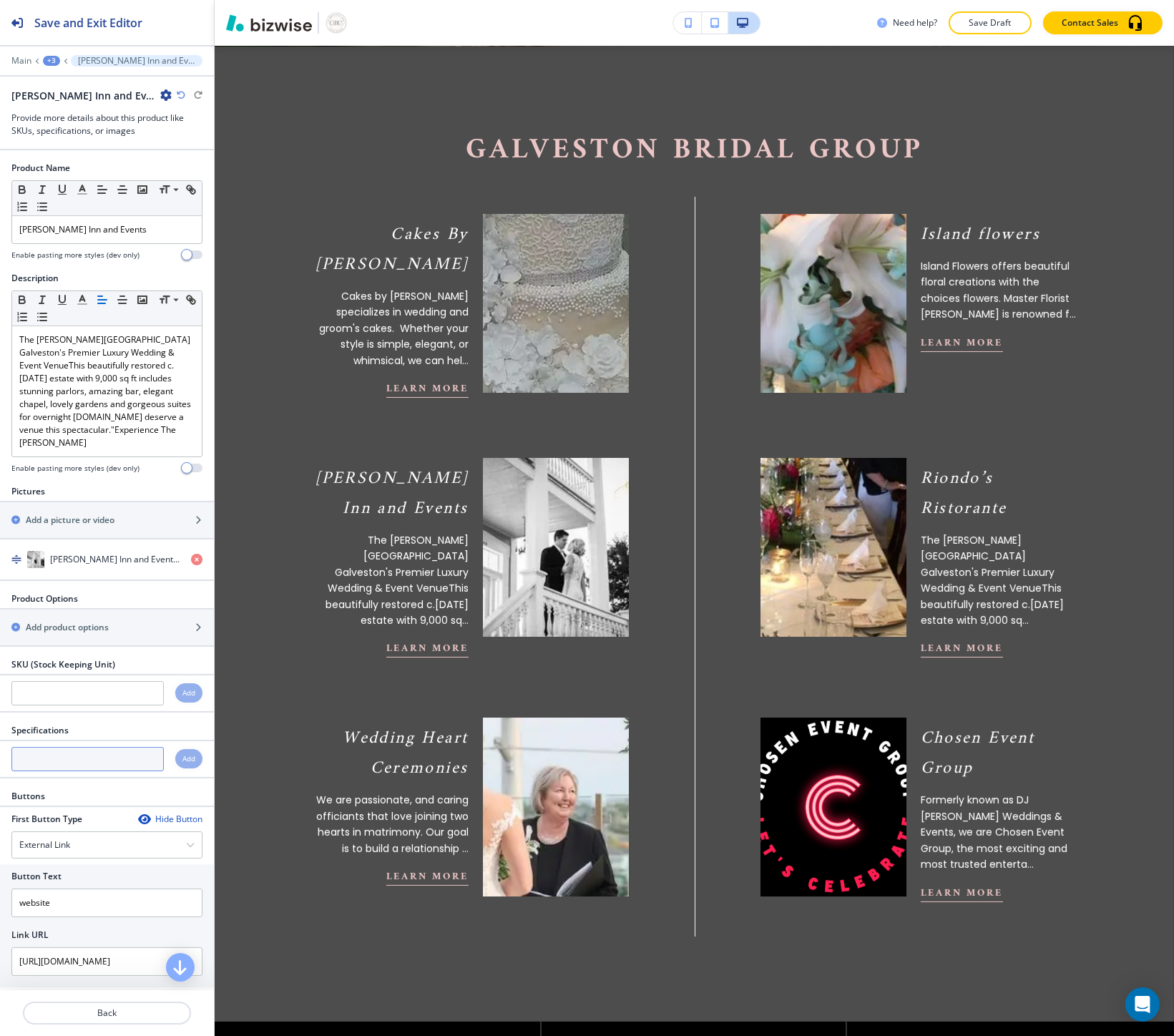
click at [26, 757] on input "text" at bounding box center [88, 758] width 153 height 25
paste input "Premier Historic Venue"
type input "Premier Historic Venue"
click at [175, 767] on div "Add" at bounding box center [189, 758] width 27 height 19
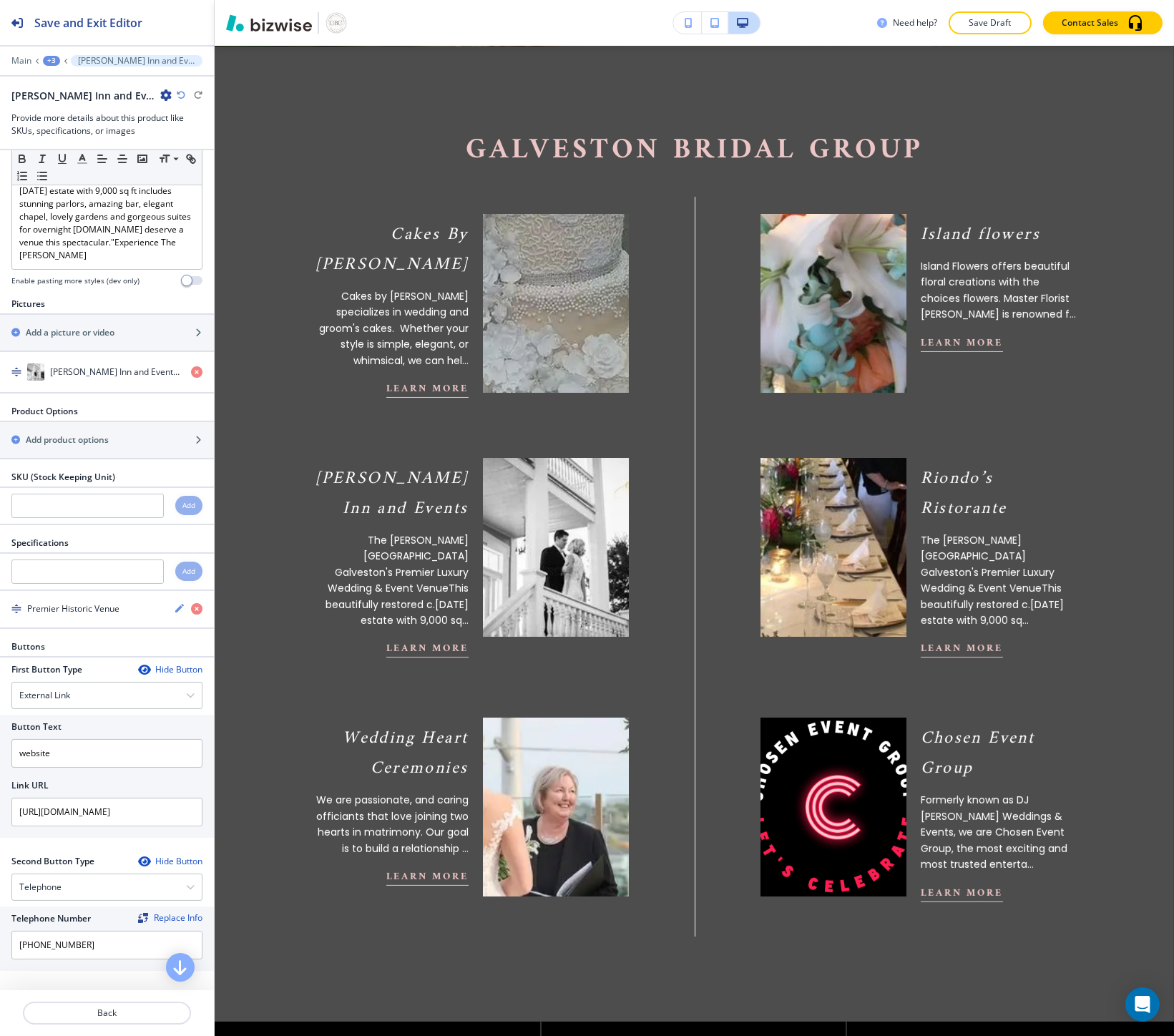
scroll to position [198, 0]
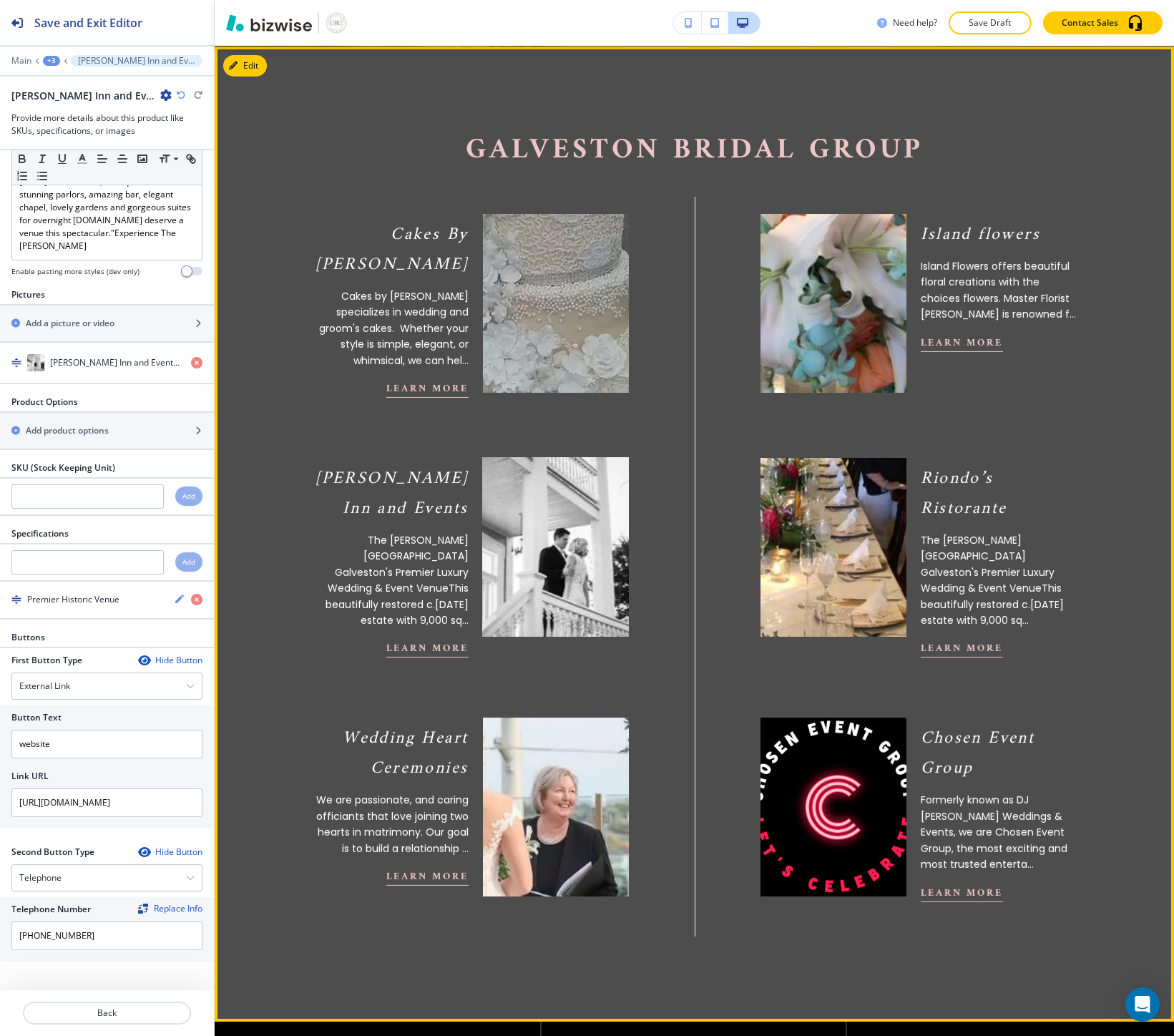
click at [470, 530] on div at bounding box center [548, 540] width 160 height 193
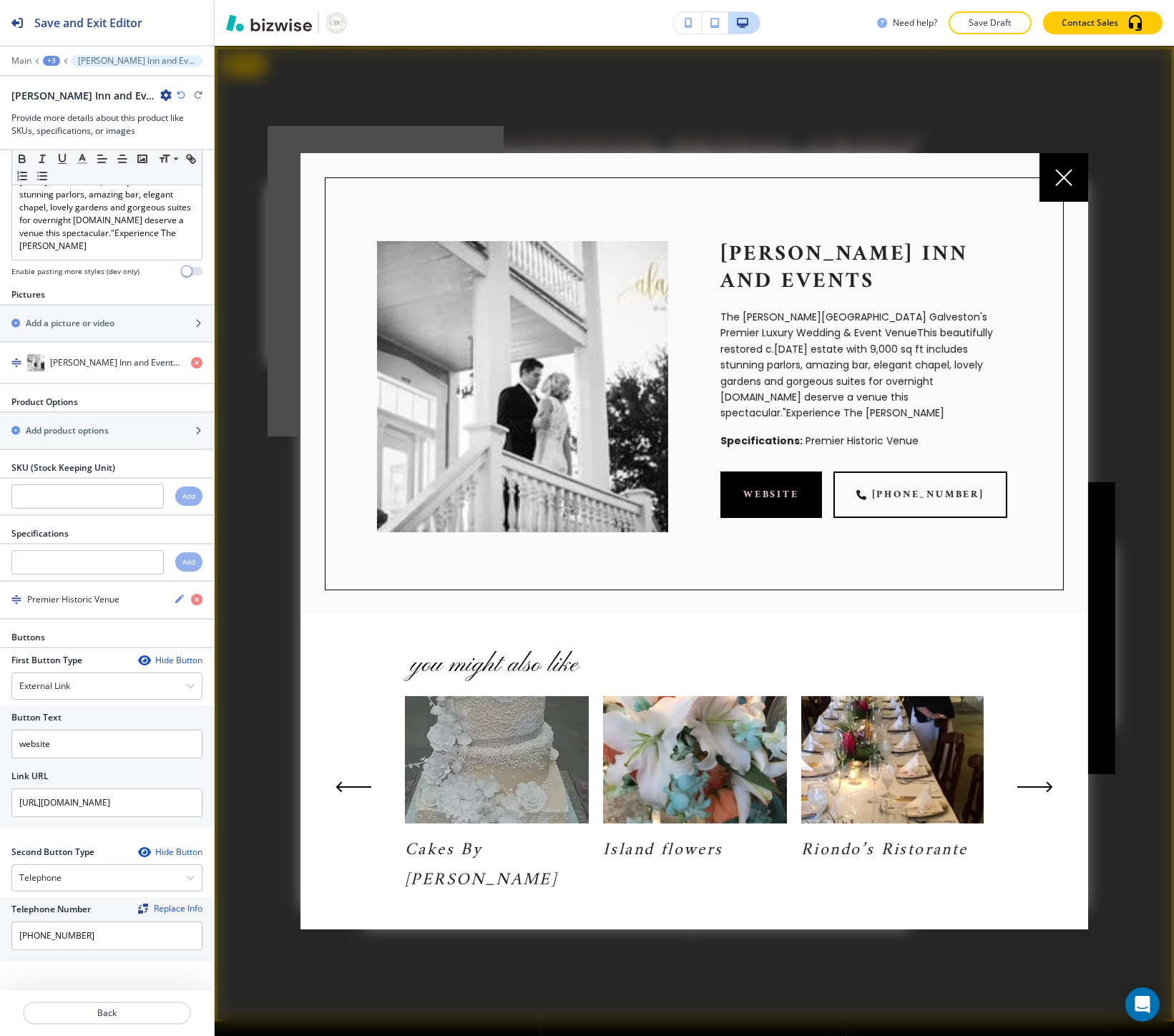
click at [284, 592] on div at bounding box center [694, 541] width 959 height 990
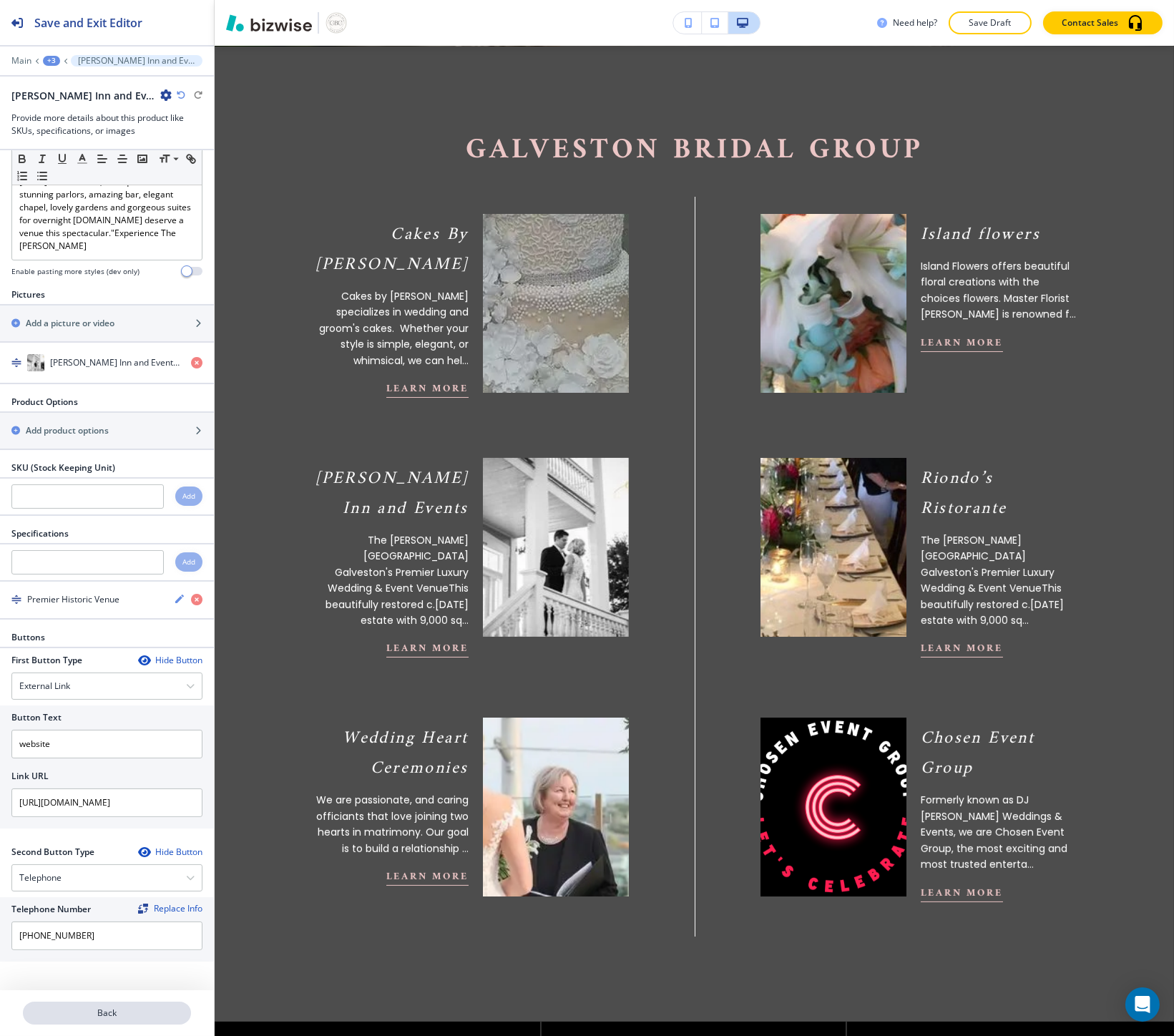
click at [25, 1017] on p "Back" at bounding box center [107, 1012] width 165 height 13
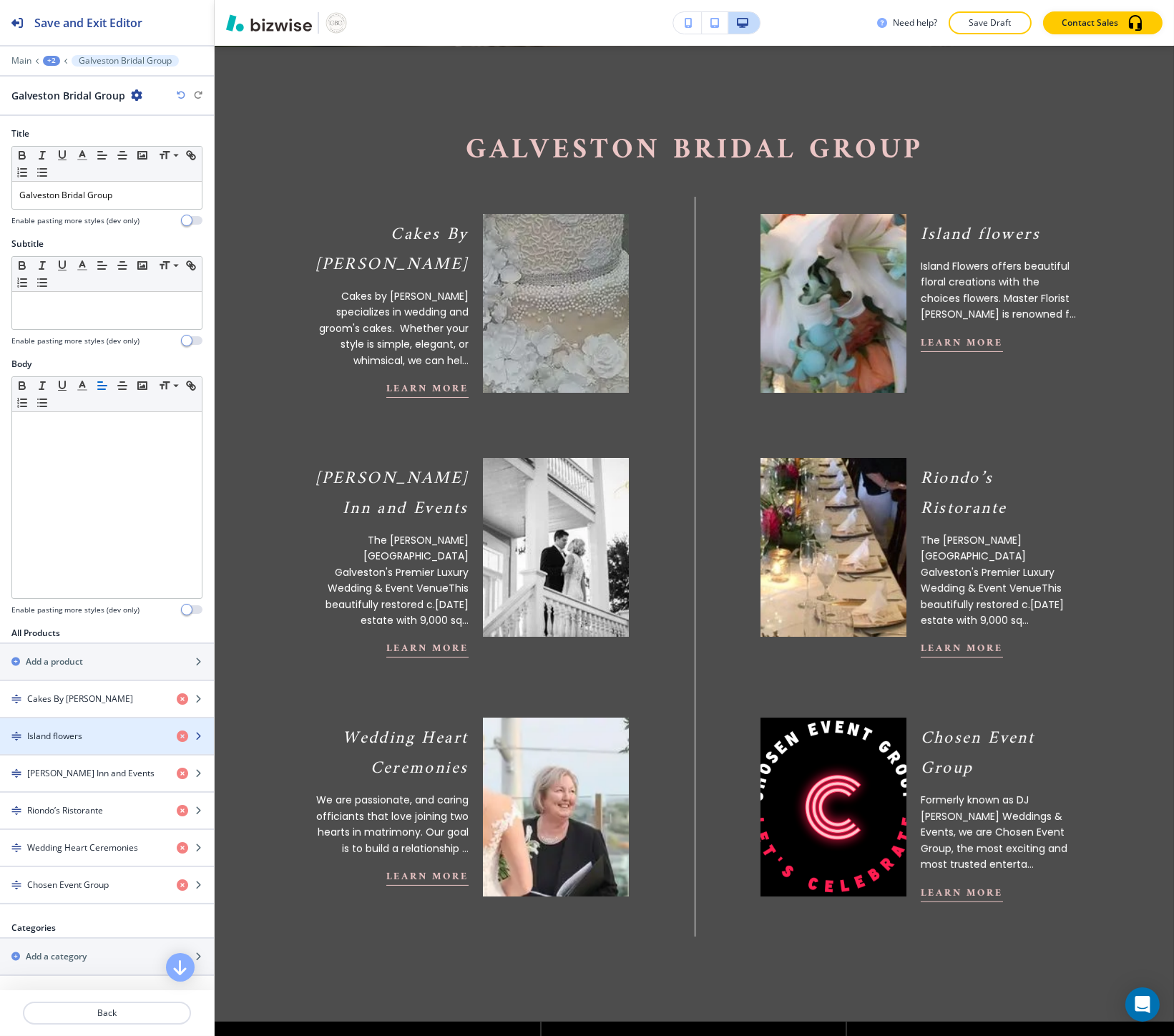
click at [60, 747] on div "button" at bounding box center [107, 748] width 214 height 11
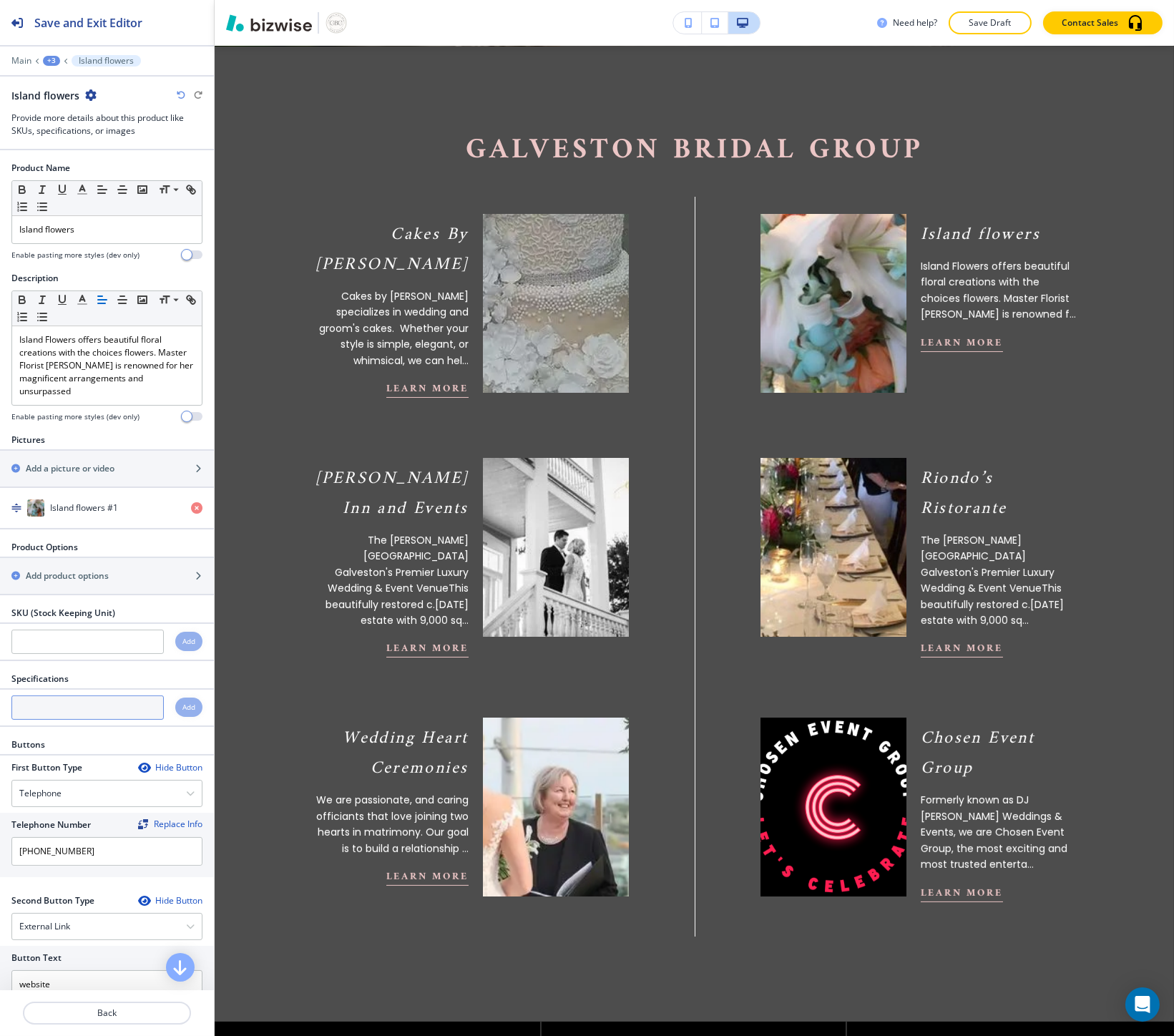
click at [56, 711] on input "text" at bounding box center [88, 707] width 153 height 25
paste input "Choice Floral Creations"
type input "Choice Floral Creations"
click at [183, 707] on h4 "Add" at bounding box center [189, 707] width 13 height 10
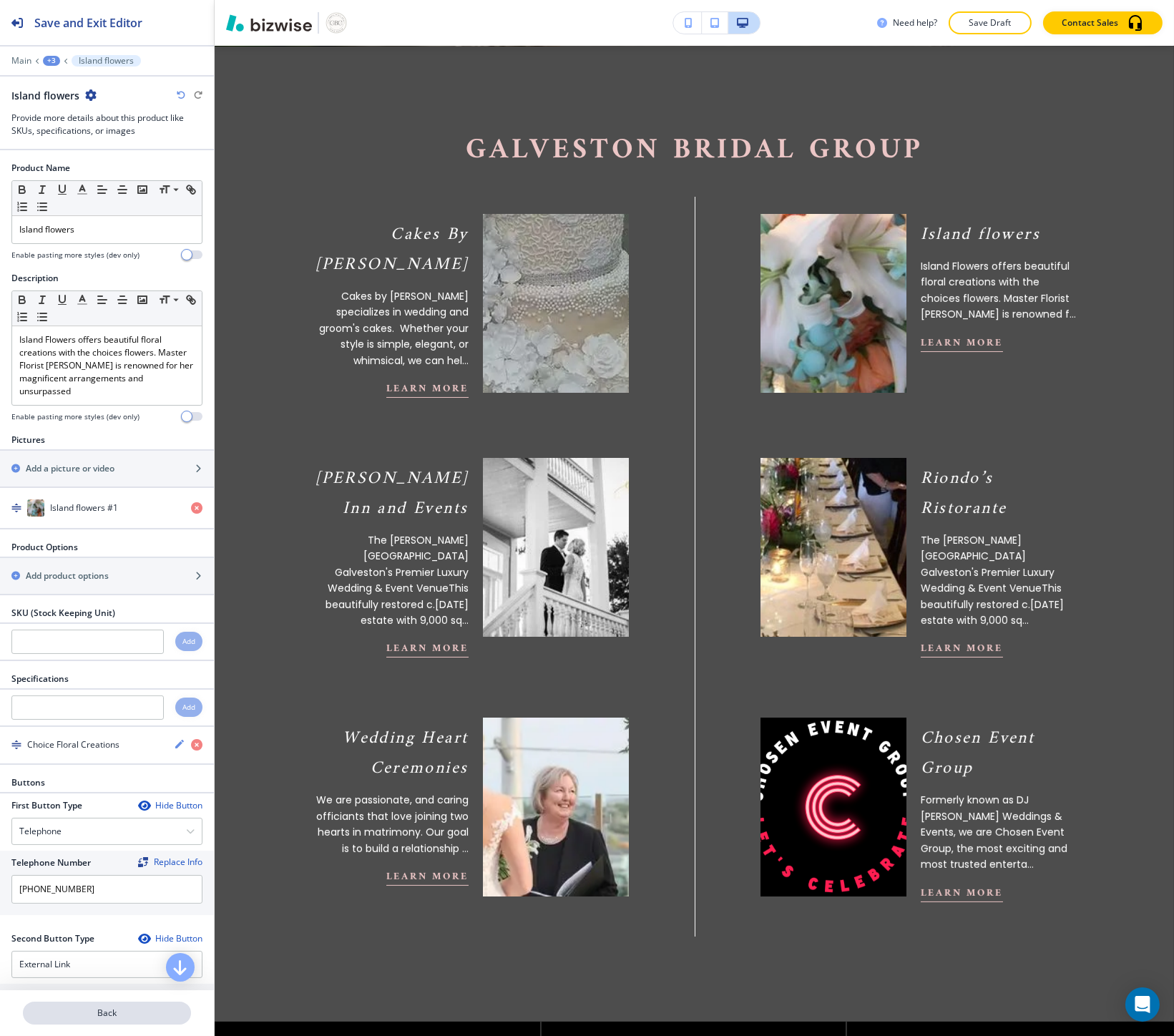
click at [94, 1011] on p "Back" at bounding box center [107, 1012] width 165 height 13
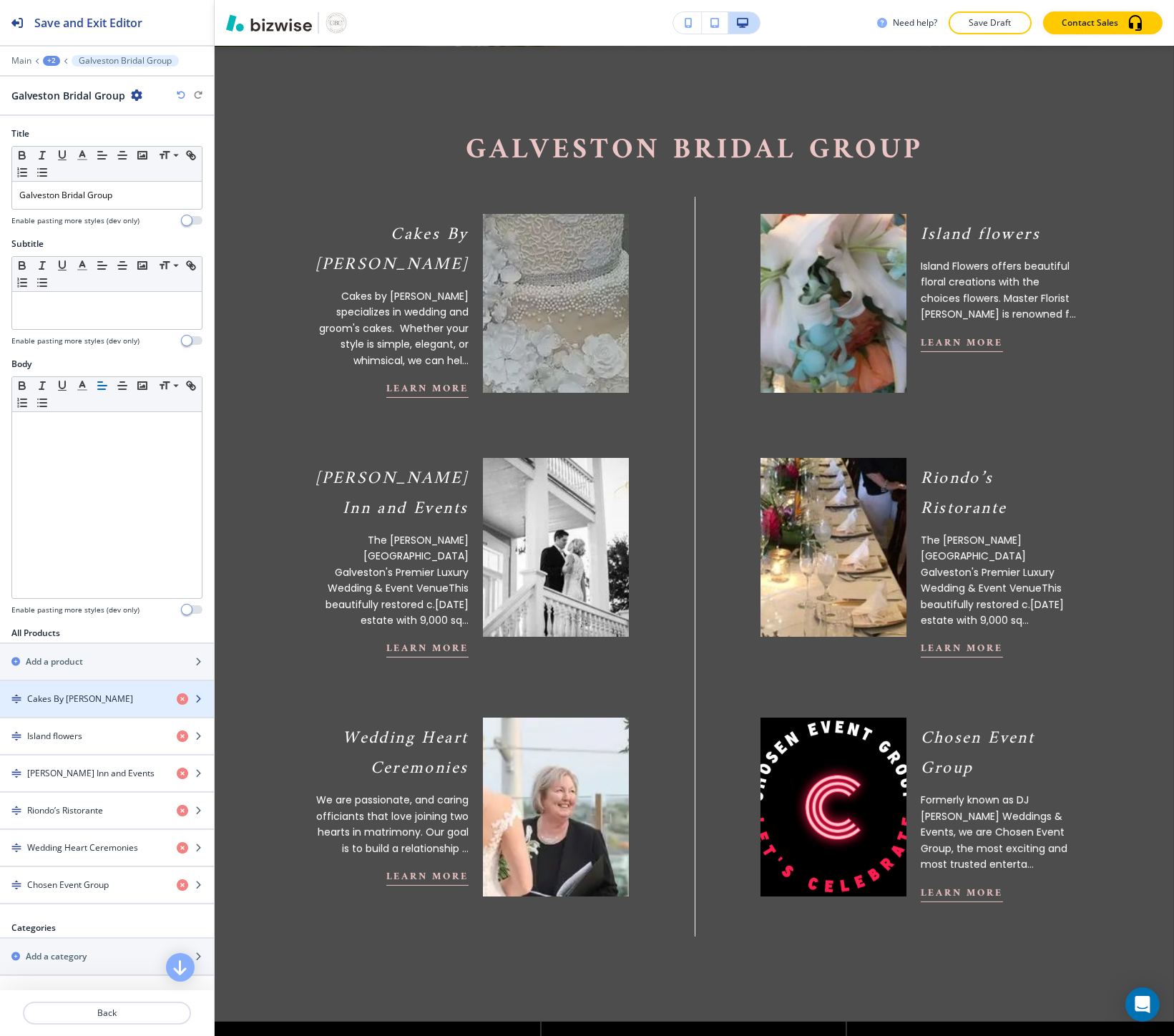
click at [89, 685] on div "button" at bounding box center [107, 686] width 214 height 11
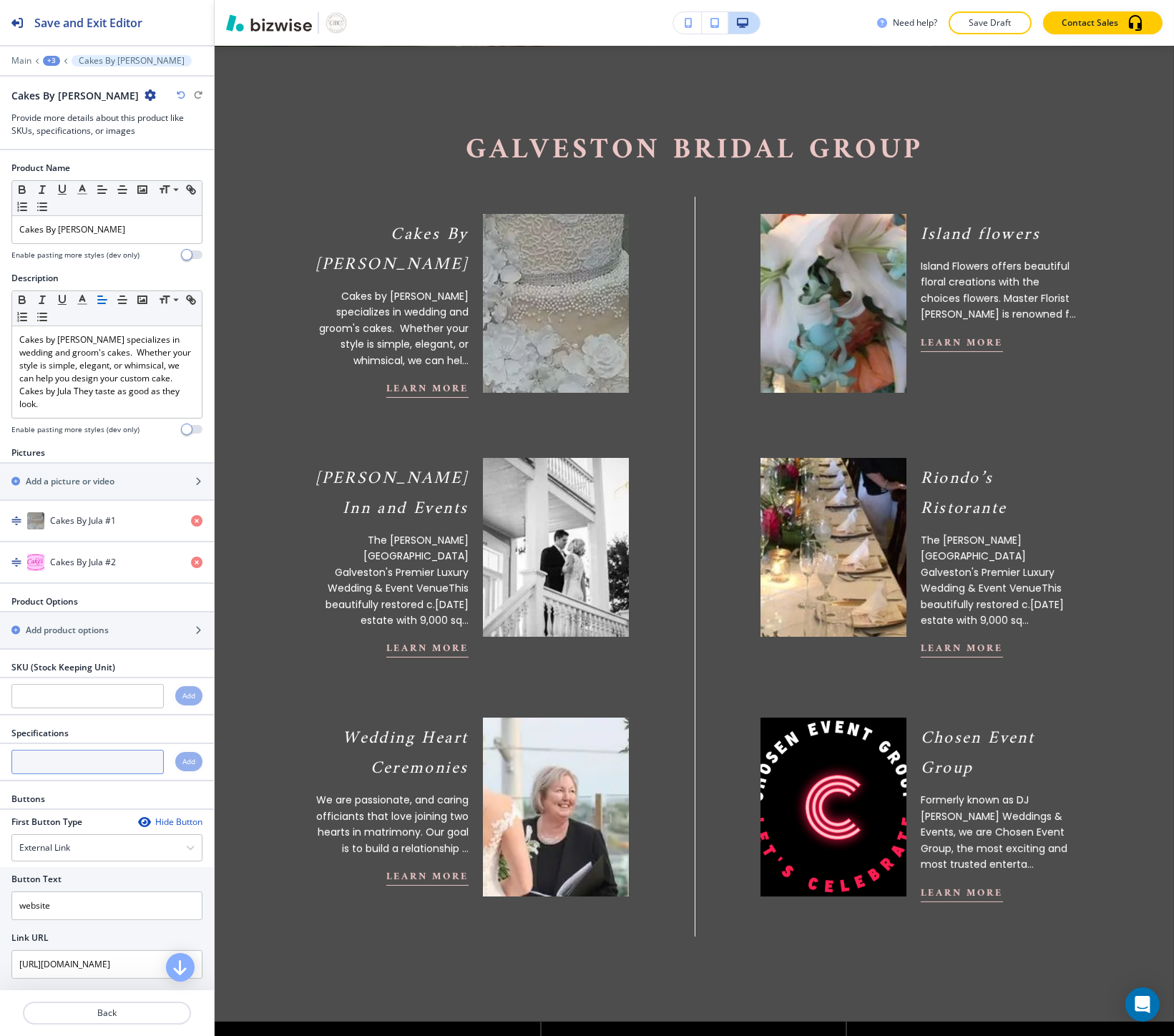
click at [79, 753] on input "text" at bounding box center [88, 761] width 153 height 25
paste input "Cake & Dessert Specialist"
type input "Cake & Dessert Specialist"
click at [183, 761] on h4 "Add" at bounding box center [189, 761] width 13 height 10
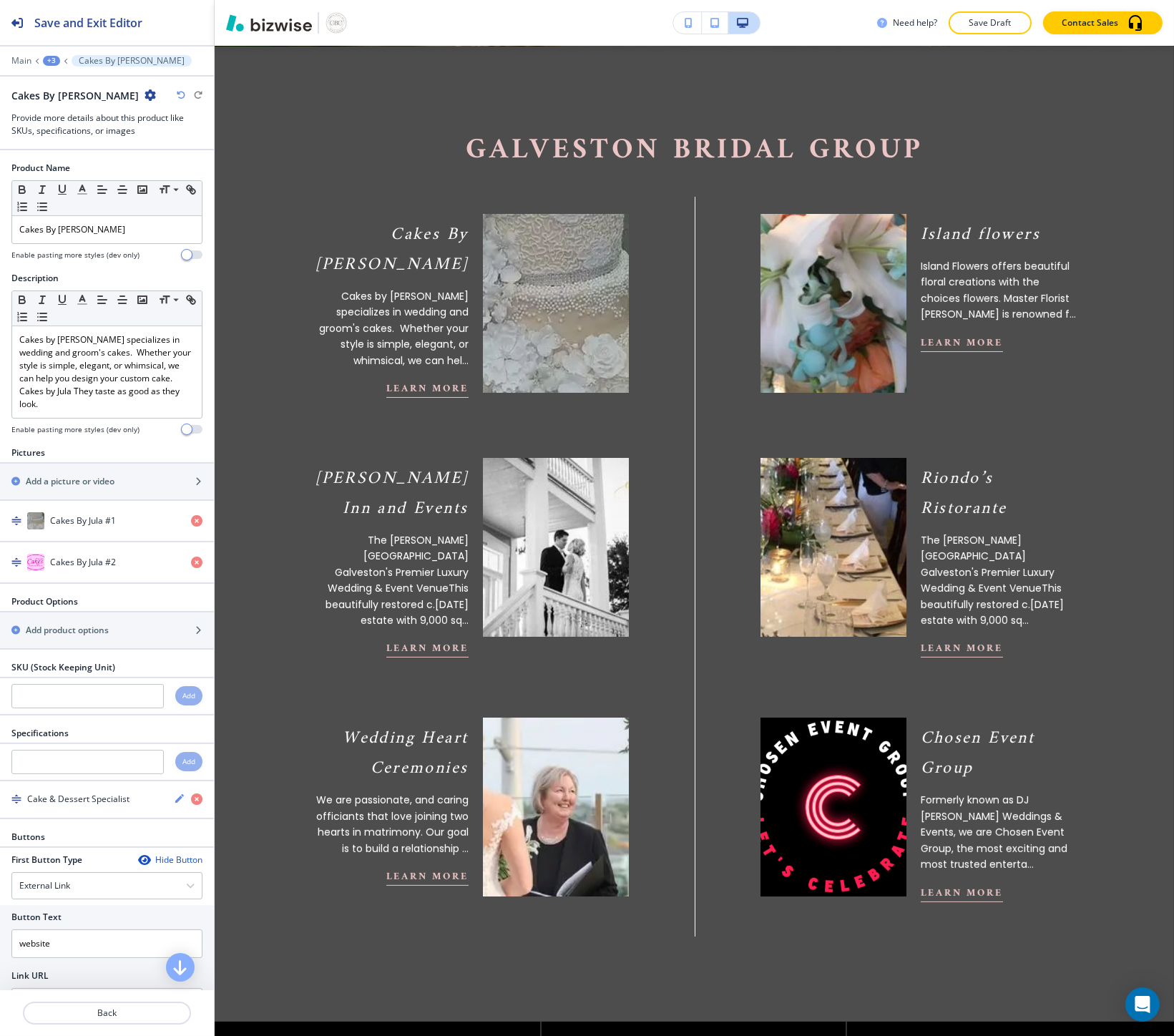
click at [144, 99] on icon "button" at bounding box center [150, 95] width 11 height 11
click at [100, 138] on button "Duplicate Cakes By Jula" at bounding box center [126, 144] width 91 height 25
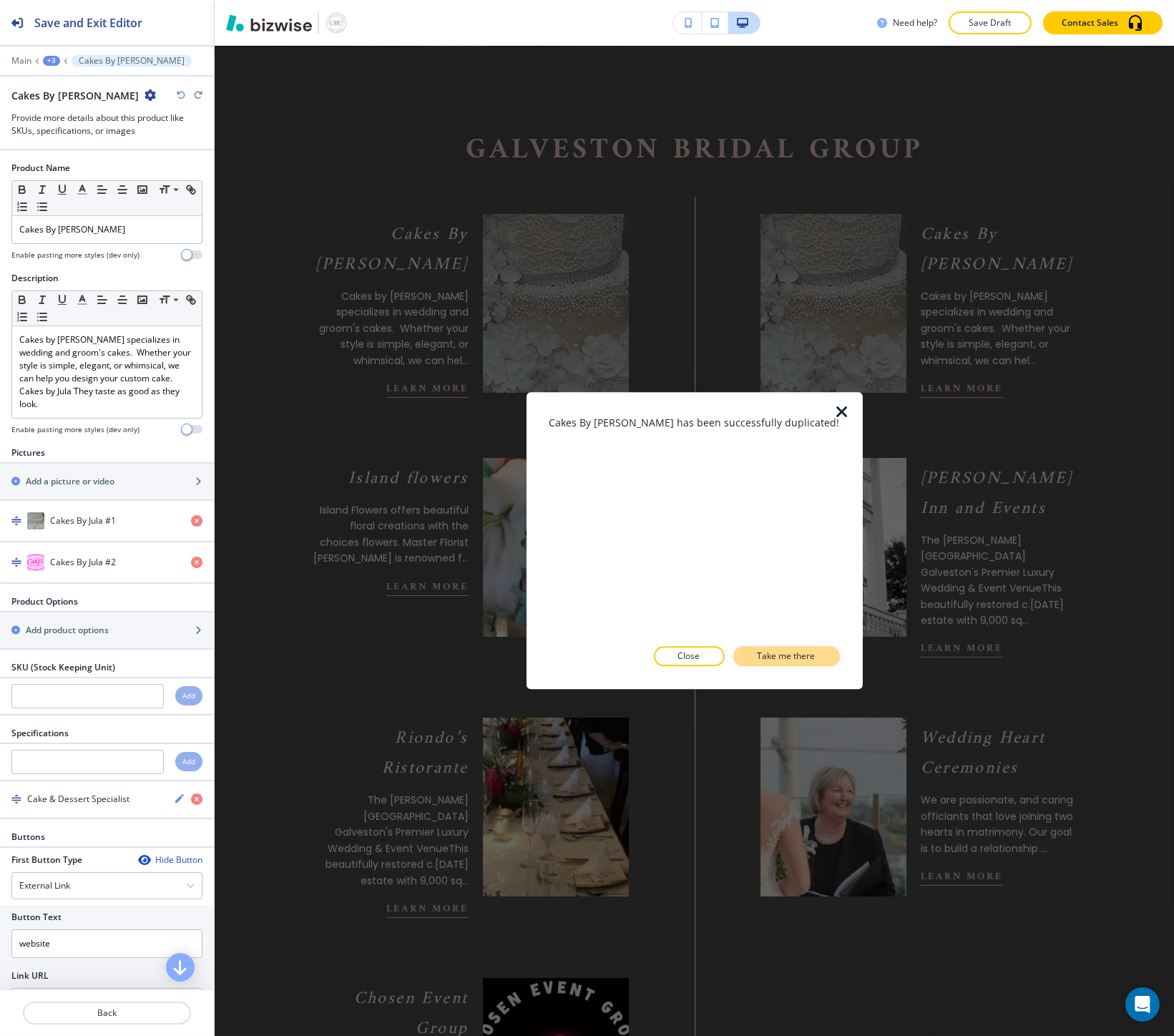
click at [758, 653] on p "Take me there" at bounding box center [786, 656] width 58 height 13
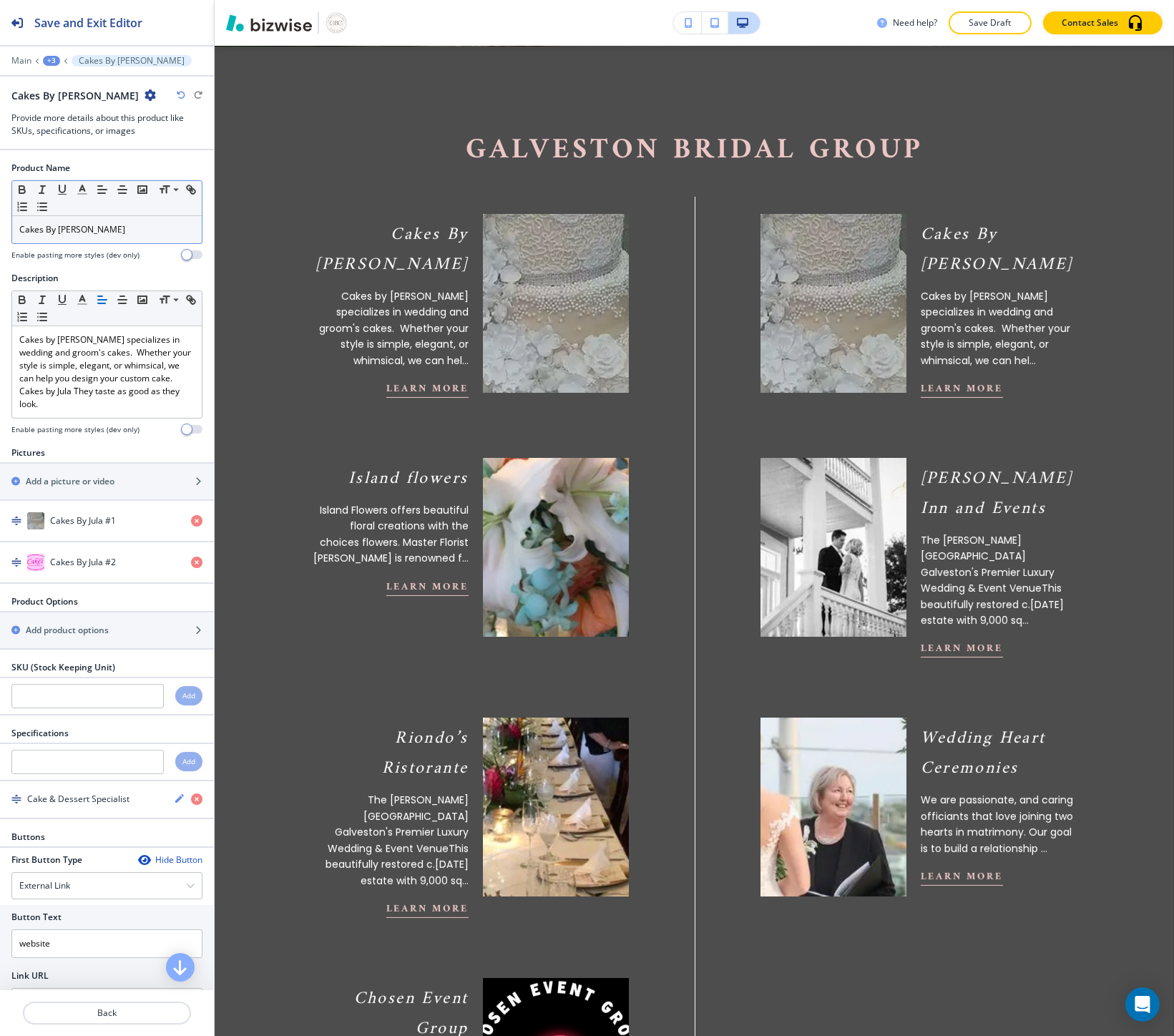
click at [68, 230] on p "Cakes By Jula" at bounding box center [107, 229] width 175 height 13
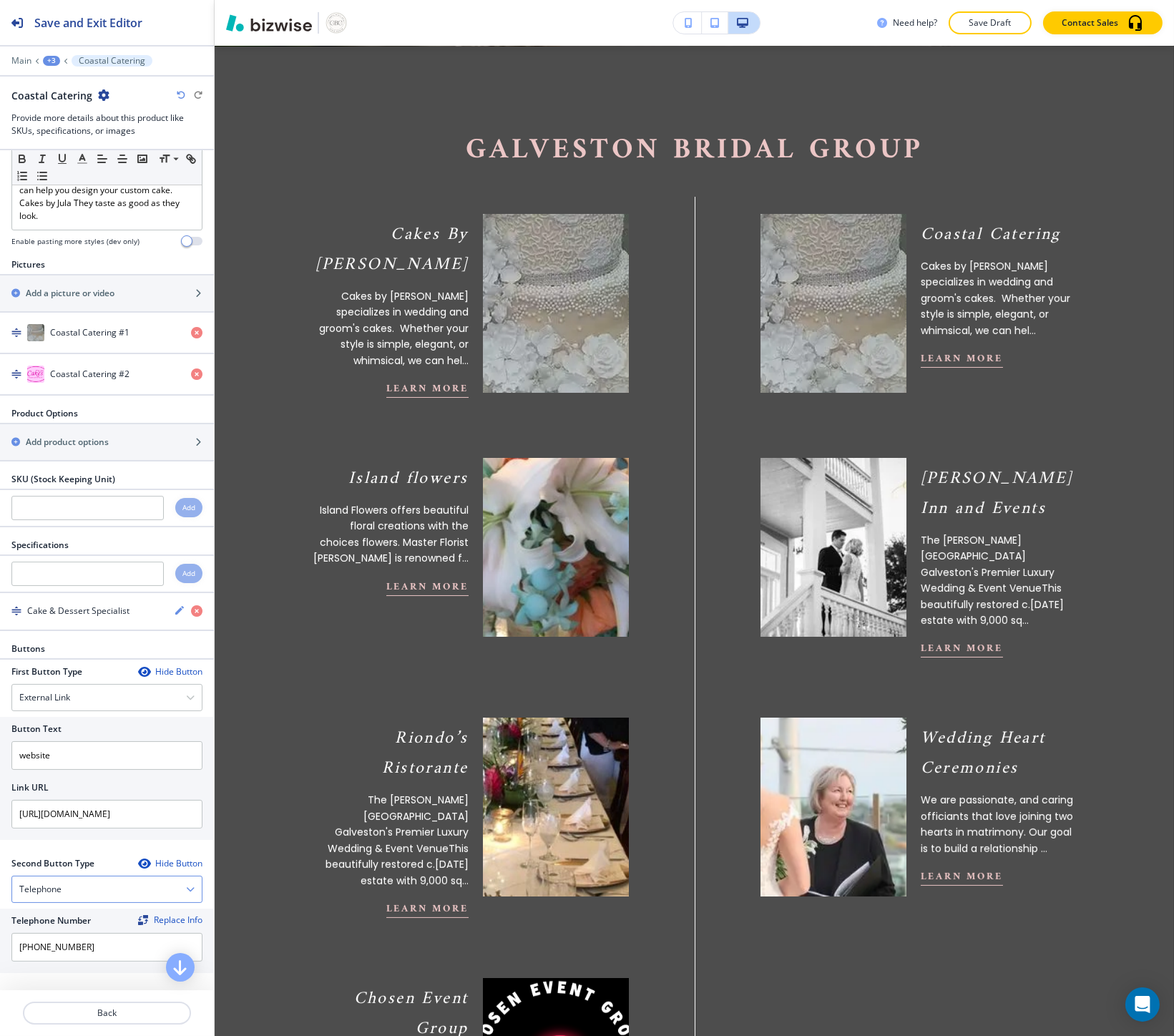
scroll to position [202, 0]
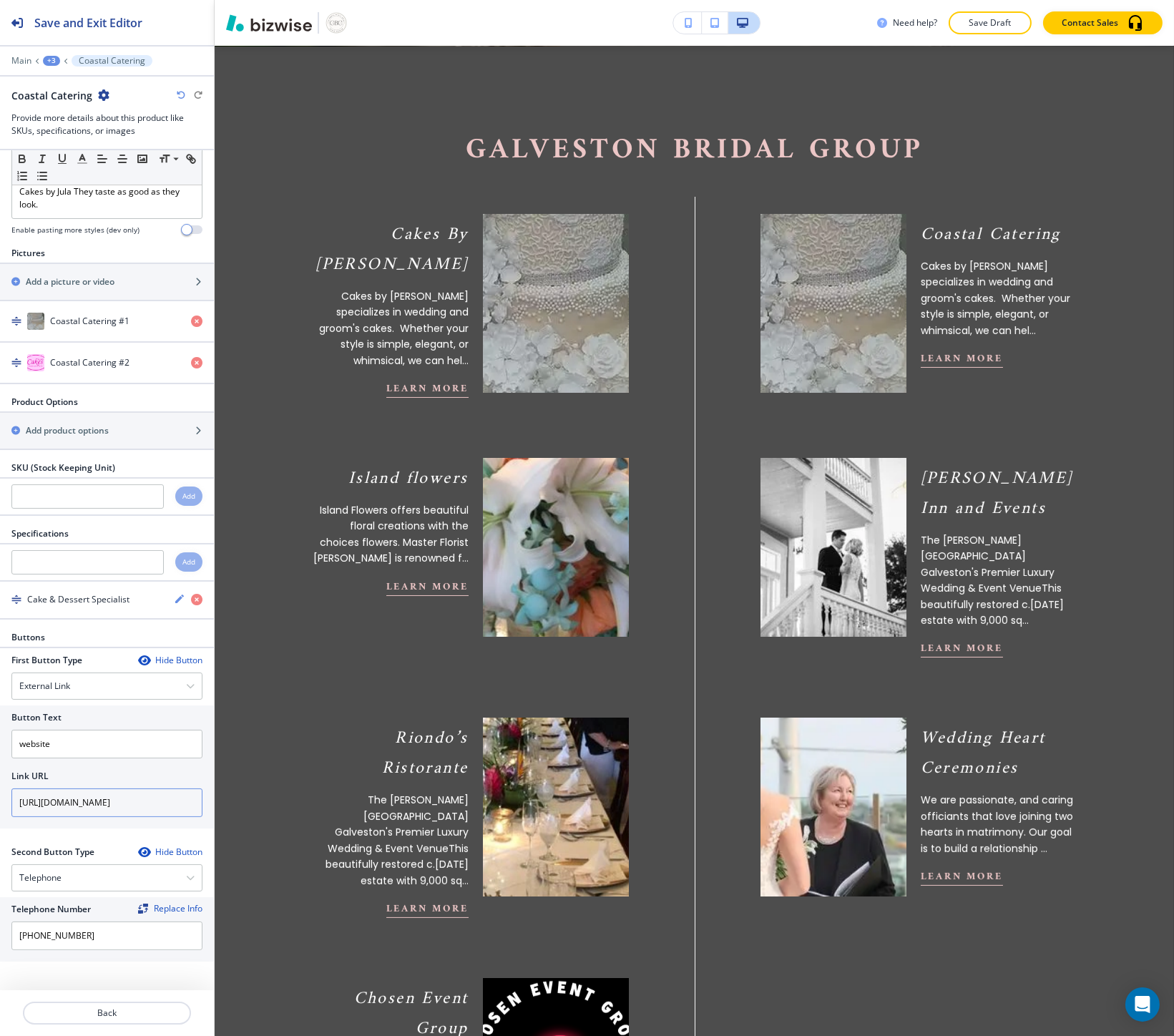
click at [97, 798] on input "http://www.cakesbyjula.com/" at bounding box center [106, 803] width 191 height 28
paste input "www.chefmarshall.com"
type input "www.chefmarshall.com"
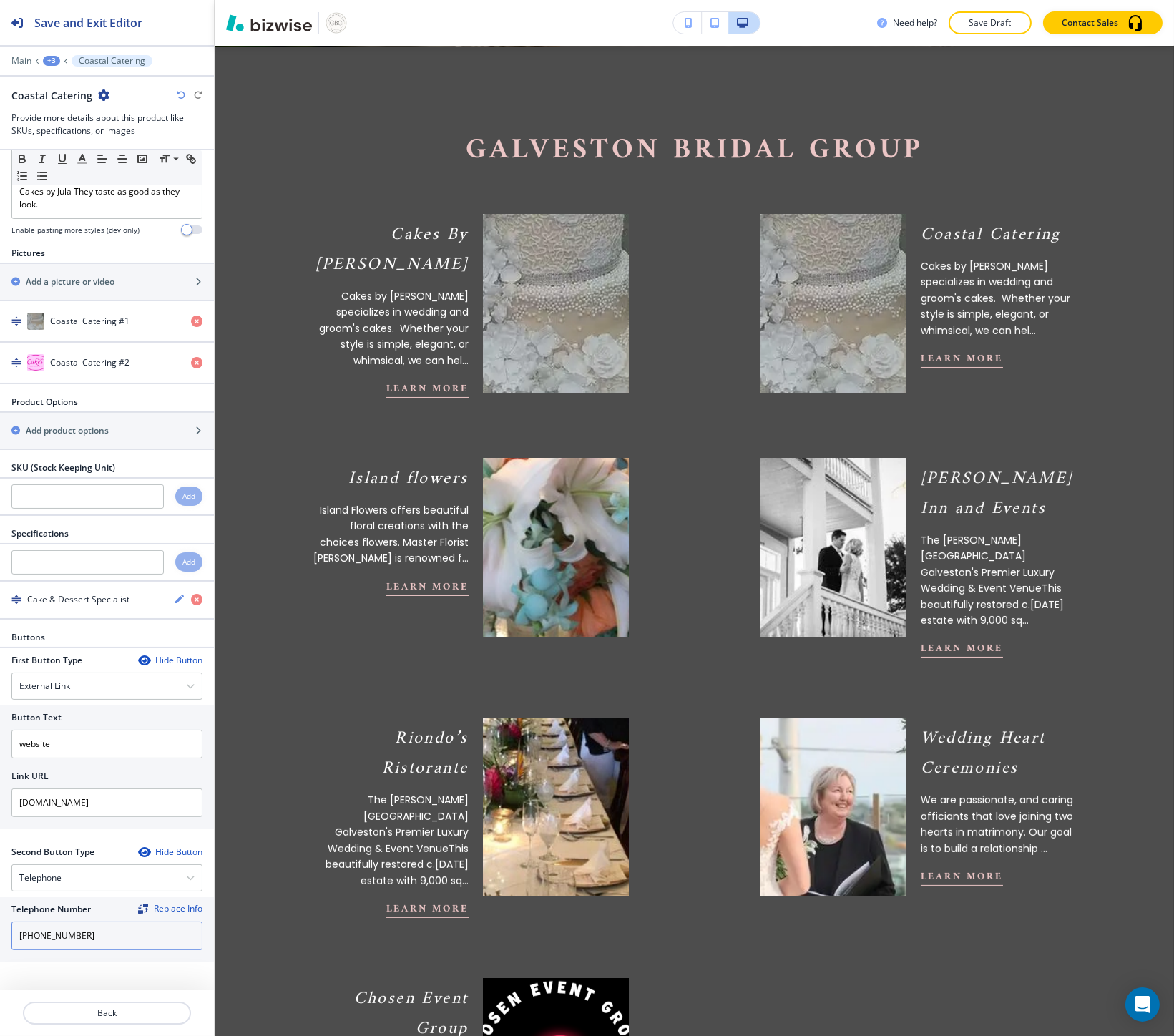
click at [40, 941] on input "(832) 932-1353" at bounding box center [106, 936] width 191 height 28
click at [39, 940] on input "(832) 932-1353" at bounding box center [106, 936] width 191 height 28
paste input "409) 789-1119"
type input "(409) 789-1119"
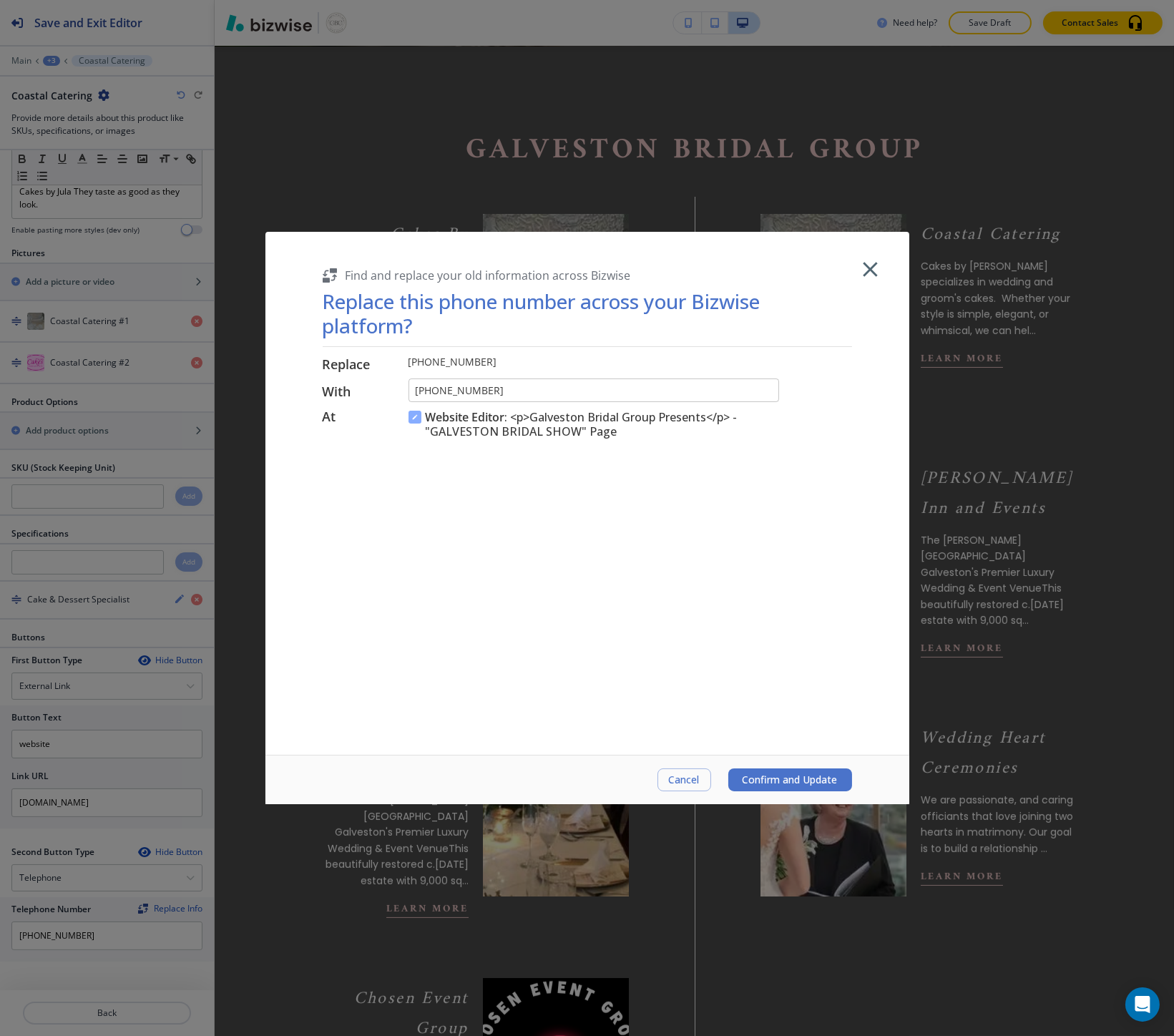
click at [762, 781] on span "Confirm and Update" at bounding box center [790, 779] width 95 height 11
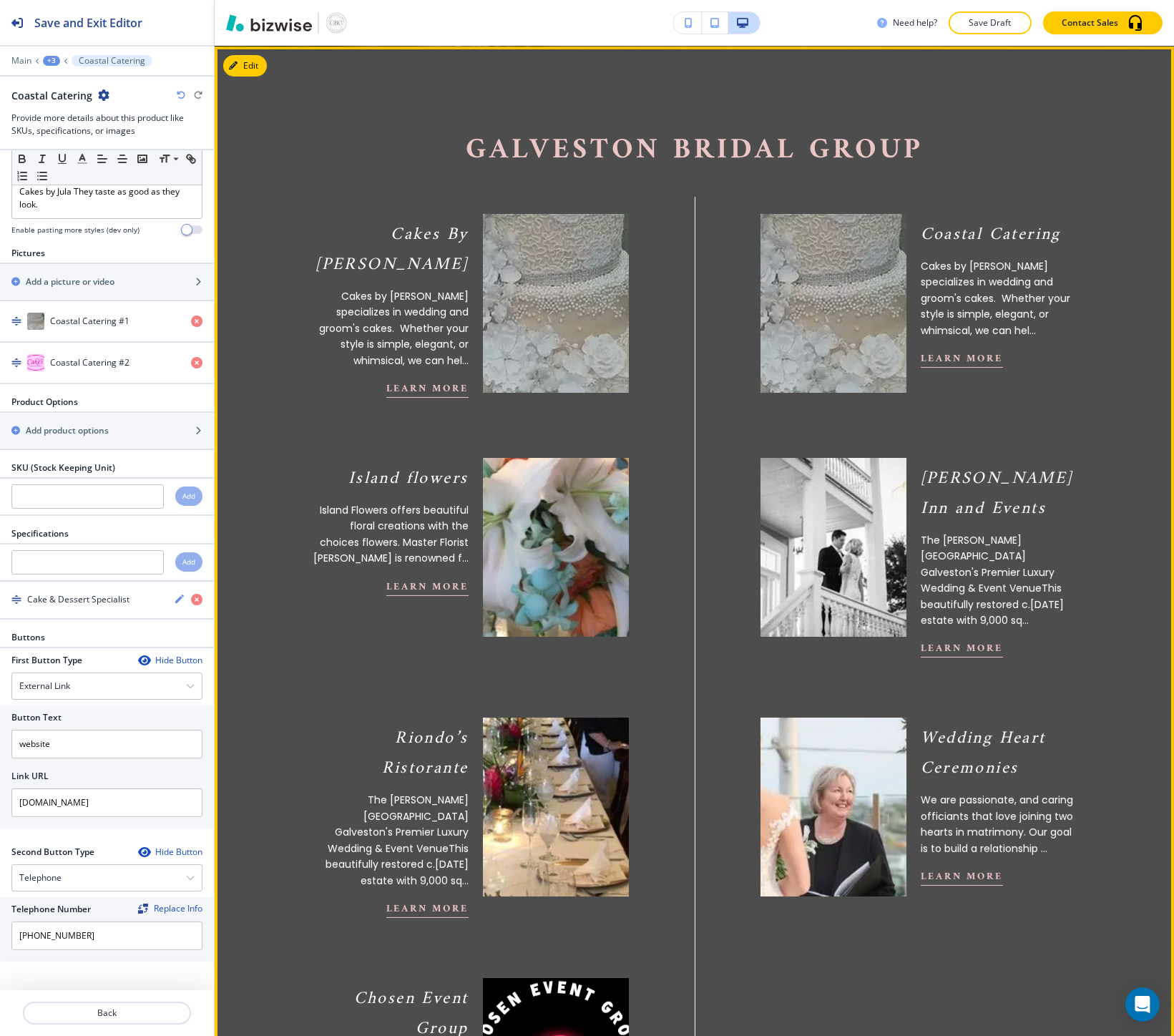
click at [255, 563] on section "Galveston Bridal Group Cakes By Jula Cakes by Jula specializes in wedding and g…" at bounding box center [694, 663] width 959 height 1235
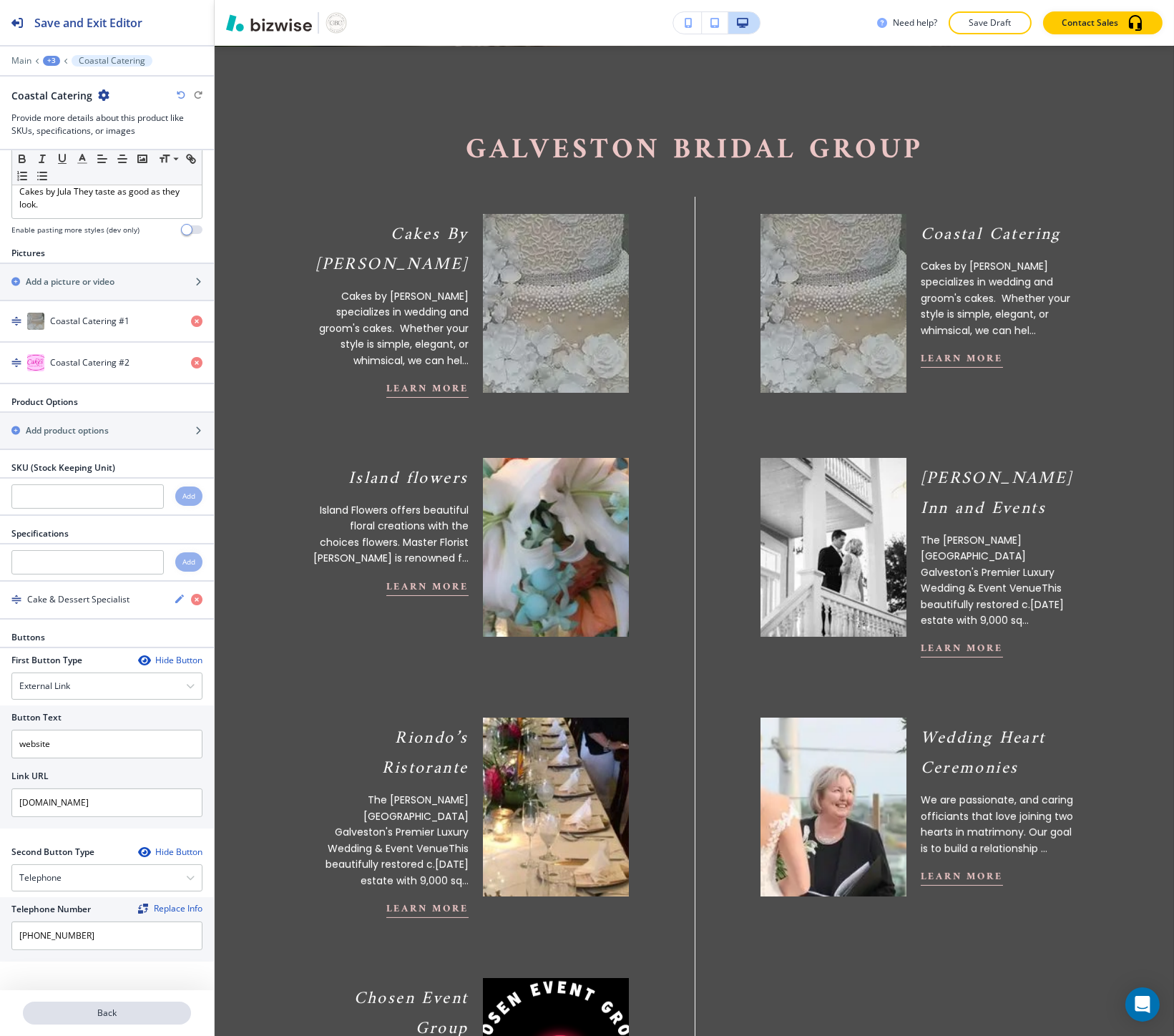
click at [79, 1009] on p "Back" at bounding box center [107, 1012] width 165 height 13
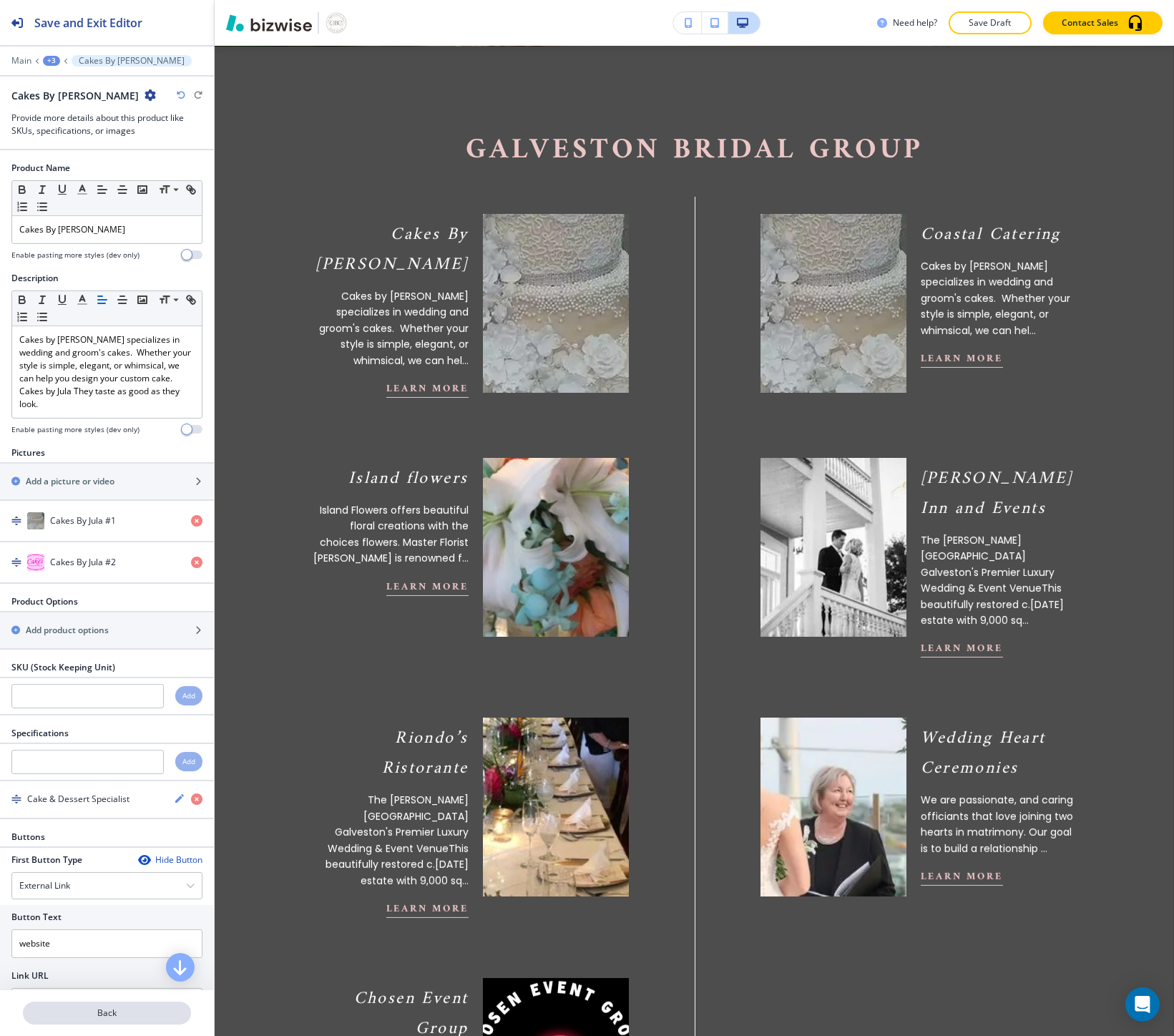
click at [120, 1004] on button "Back" at bounding box center [107, 1013] width 168 height 23
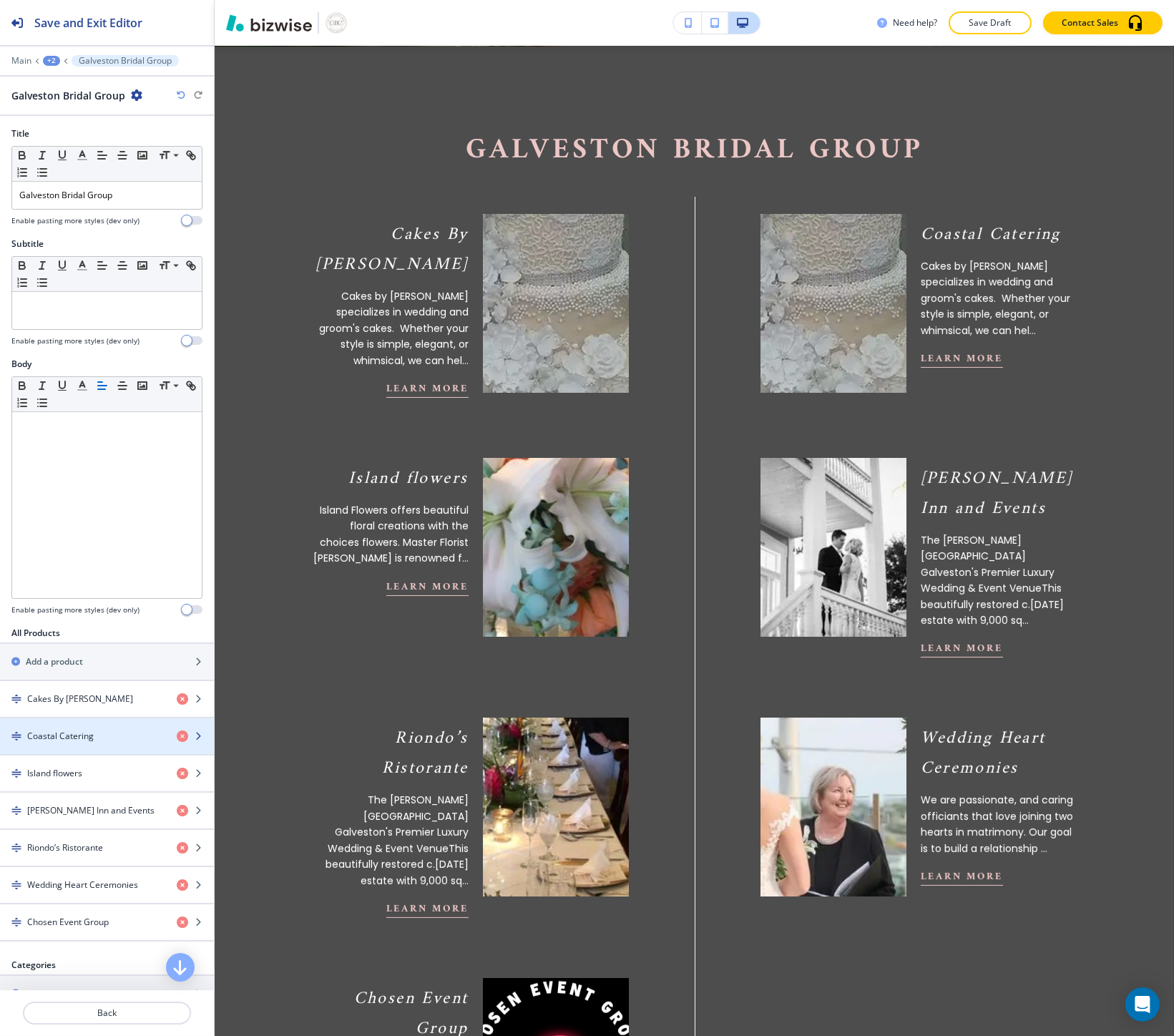
click at [91, 738] on h4 "Coastal Catering" at bounding box center [60, 735] width 67 height 13
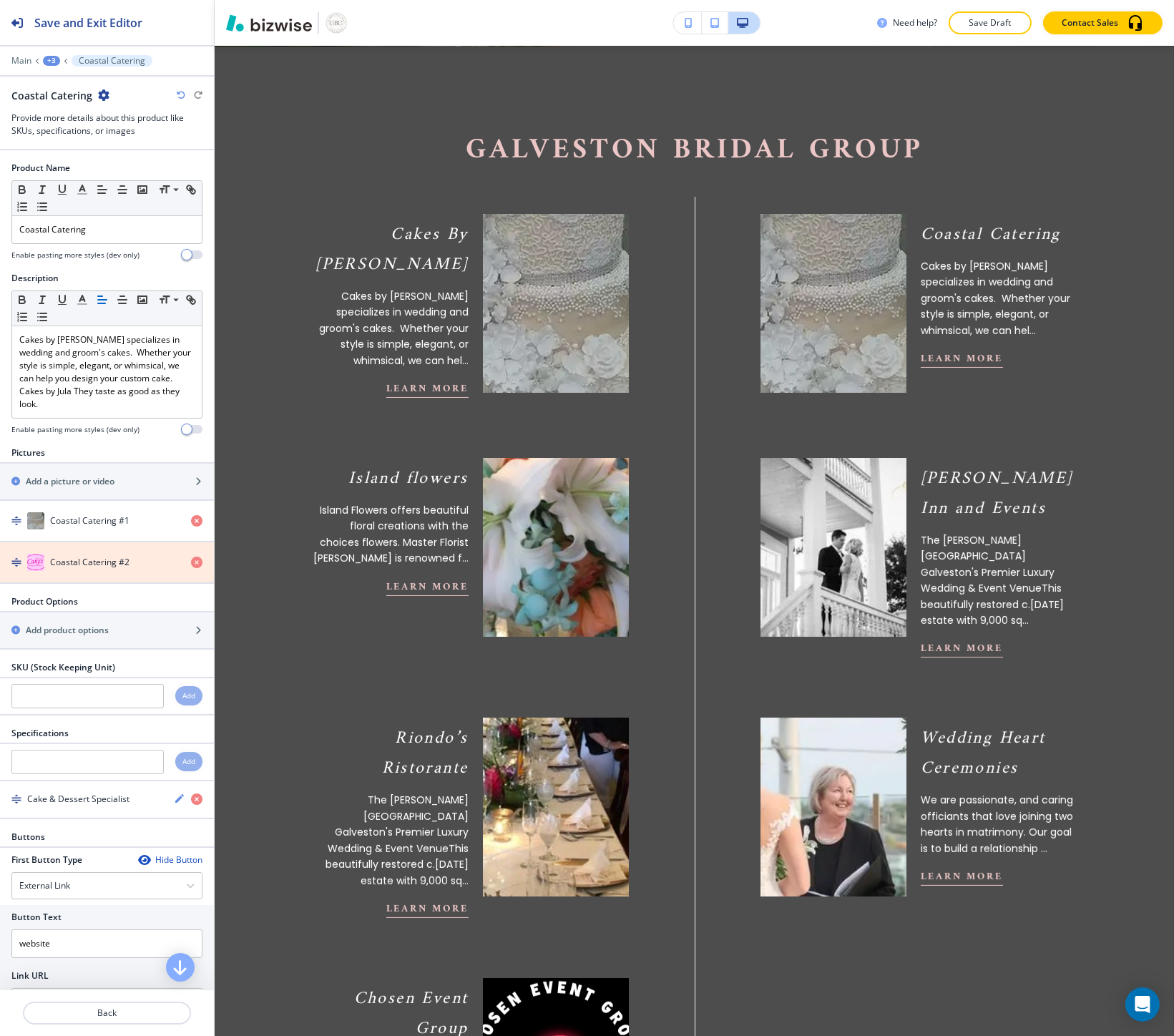
click at [191, 563] on icon "button" at bounding box center [196, 562] width 11 height 11
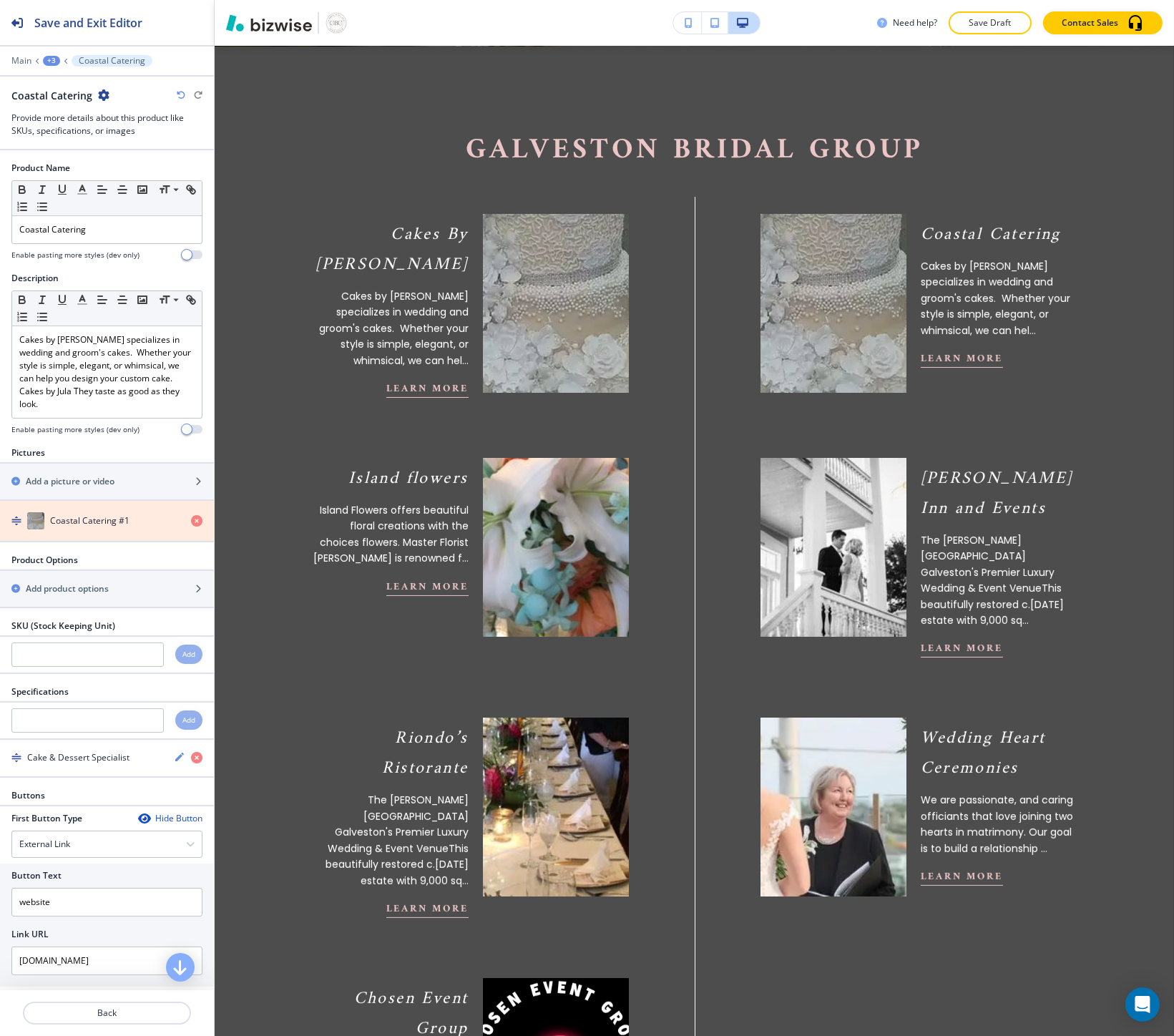
click at [191, 519] on icon "button" at bounding box center [196, 520] width 11 height 11
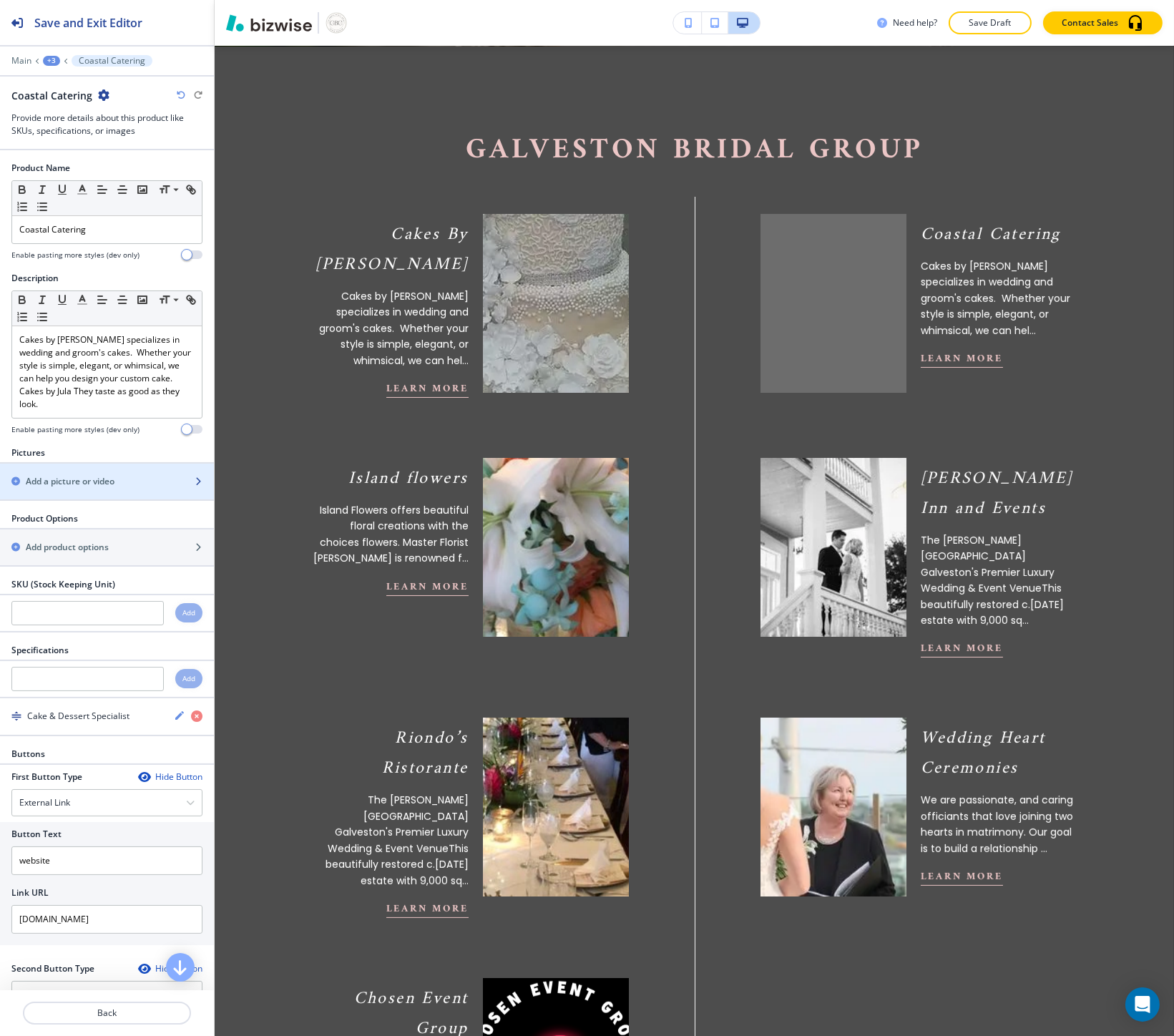
click at [157, 491] on div "button" at bounding box center [107, 493] width 214 height 11
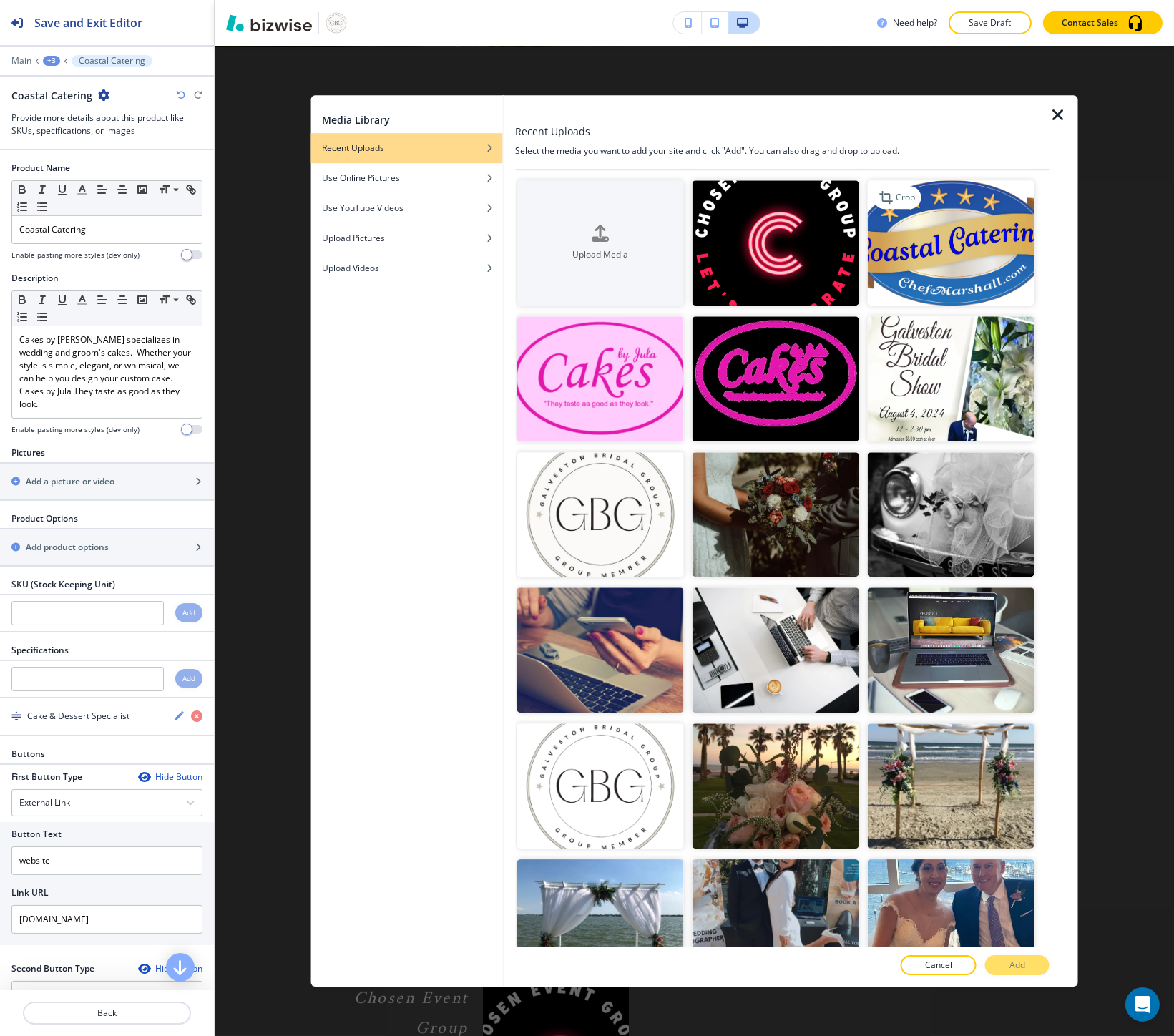
click at [869, 286] on img "button" at bounding box center [950, 242] width 167 height 125
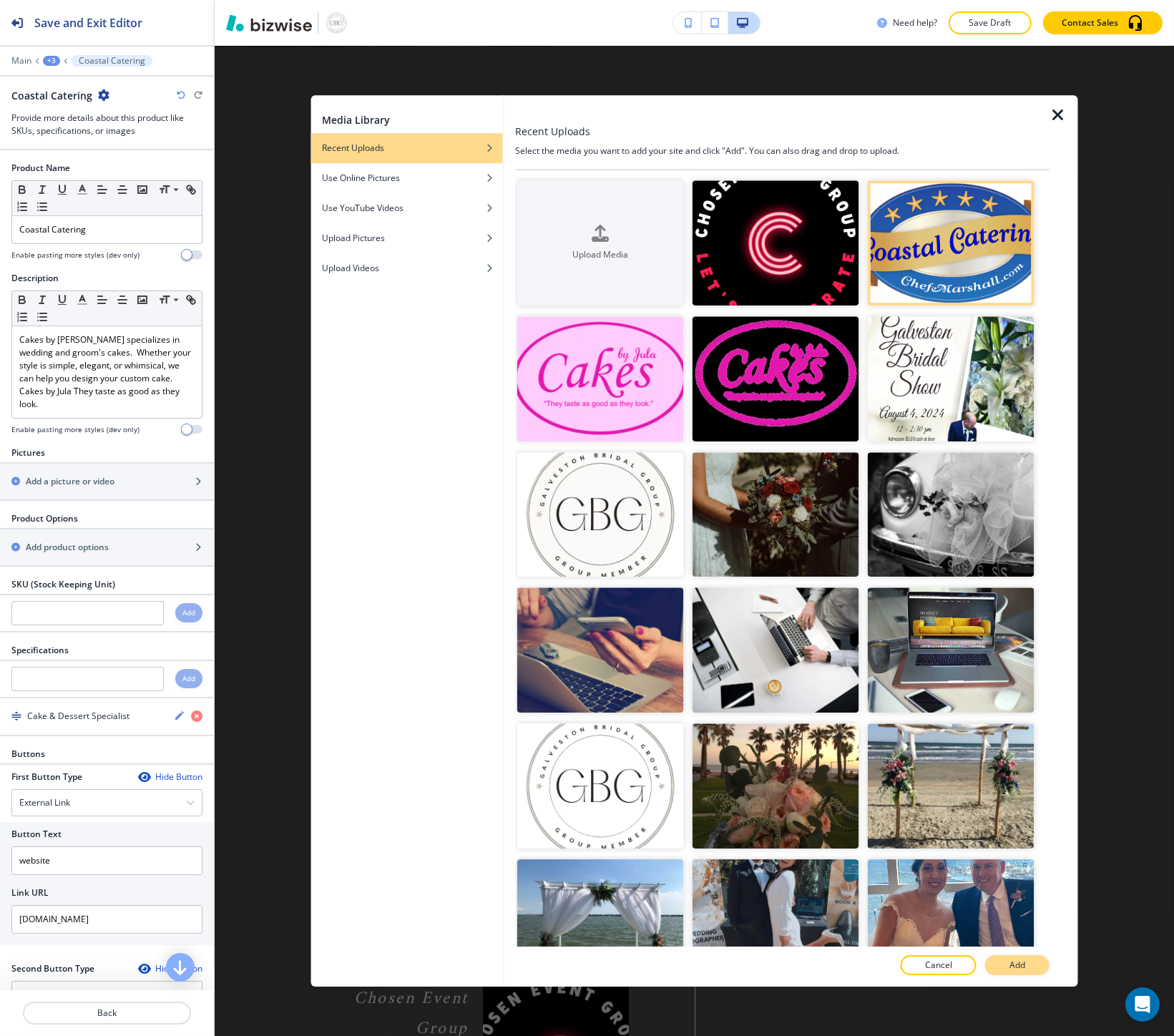
click at [1014, 956] on button "Add" at bounding box center [1018, 964] width 64 height 20
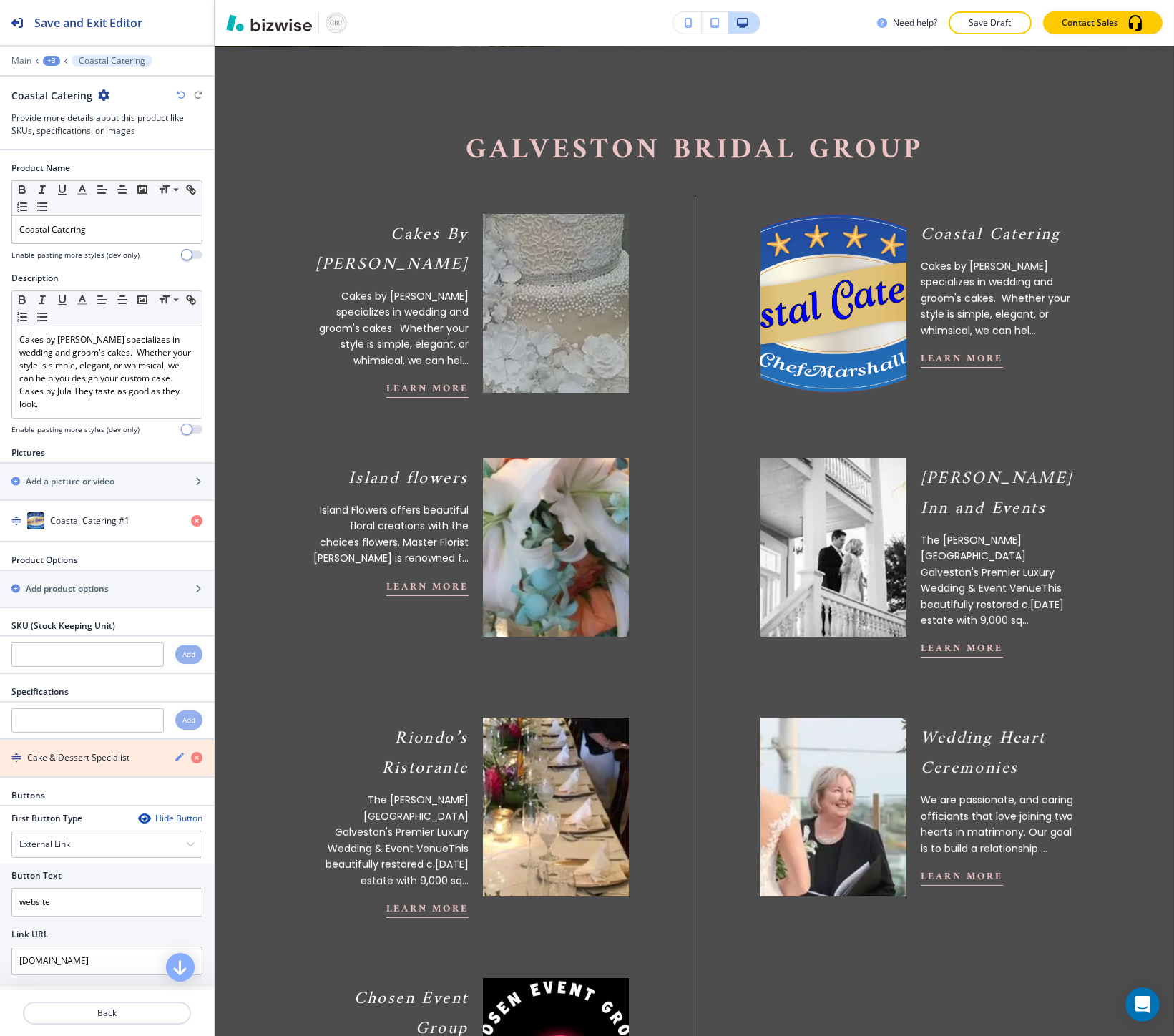
click at [191, 761] on icon "button" at bounding box center [196, 757] width 11 height 11
click at [123, 726] on input "text" at bounding box center [88, 720] width 153 height 25
paste input "Custom Catering"
type input "Custom Catering"
click at [183, 725] on h4 "Add" at bounding box center [189, 720] width 13 height 10
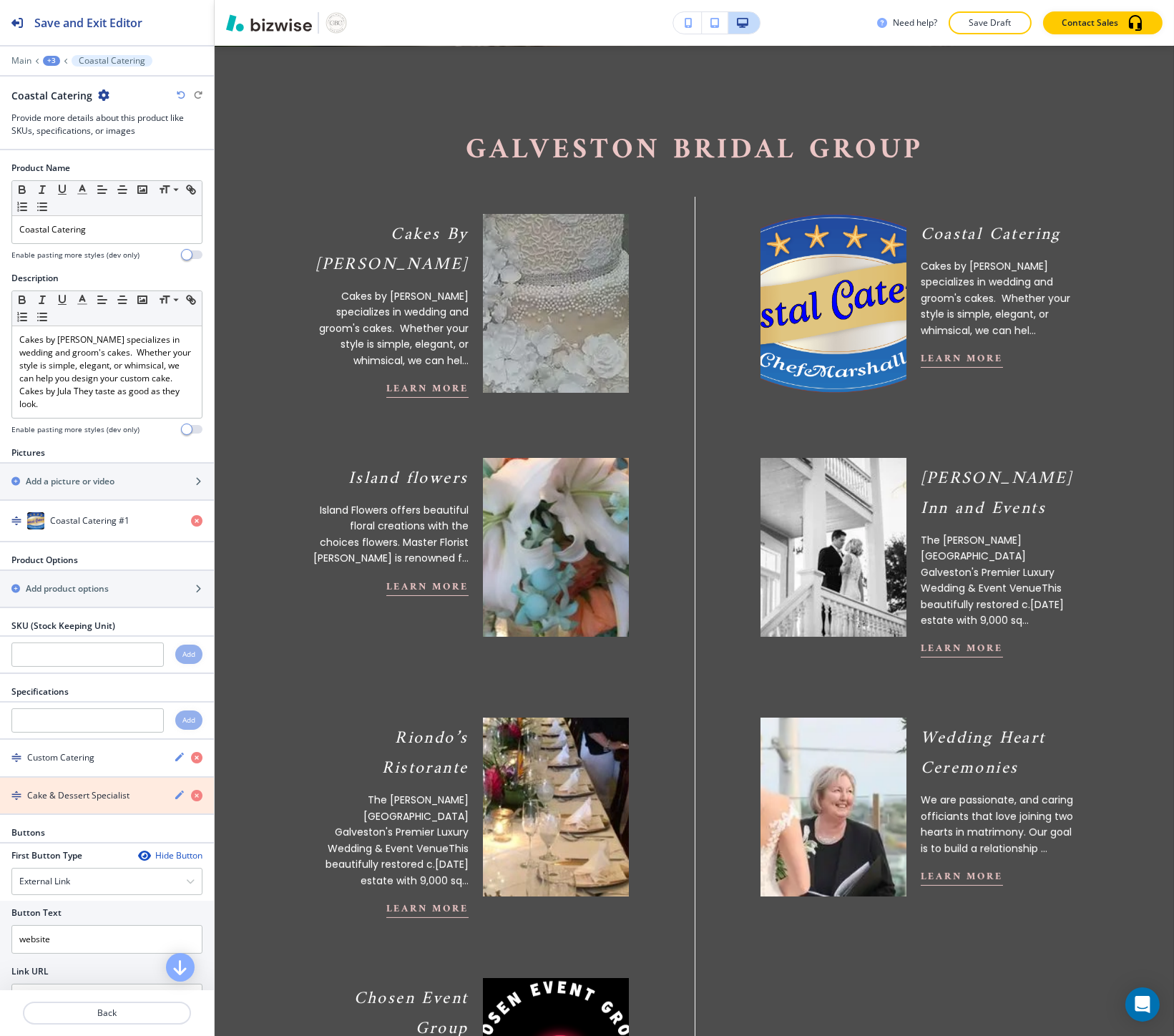
click at [191, 791] on icon "button" at bounding box center [196, 795] width 11 height 11
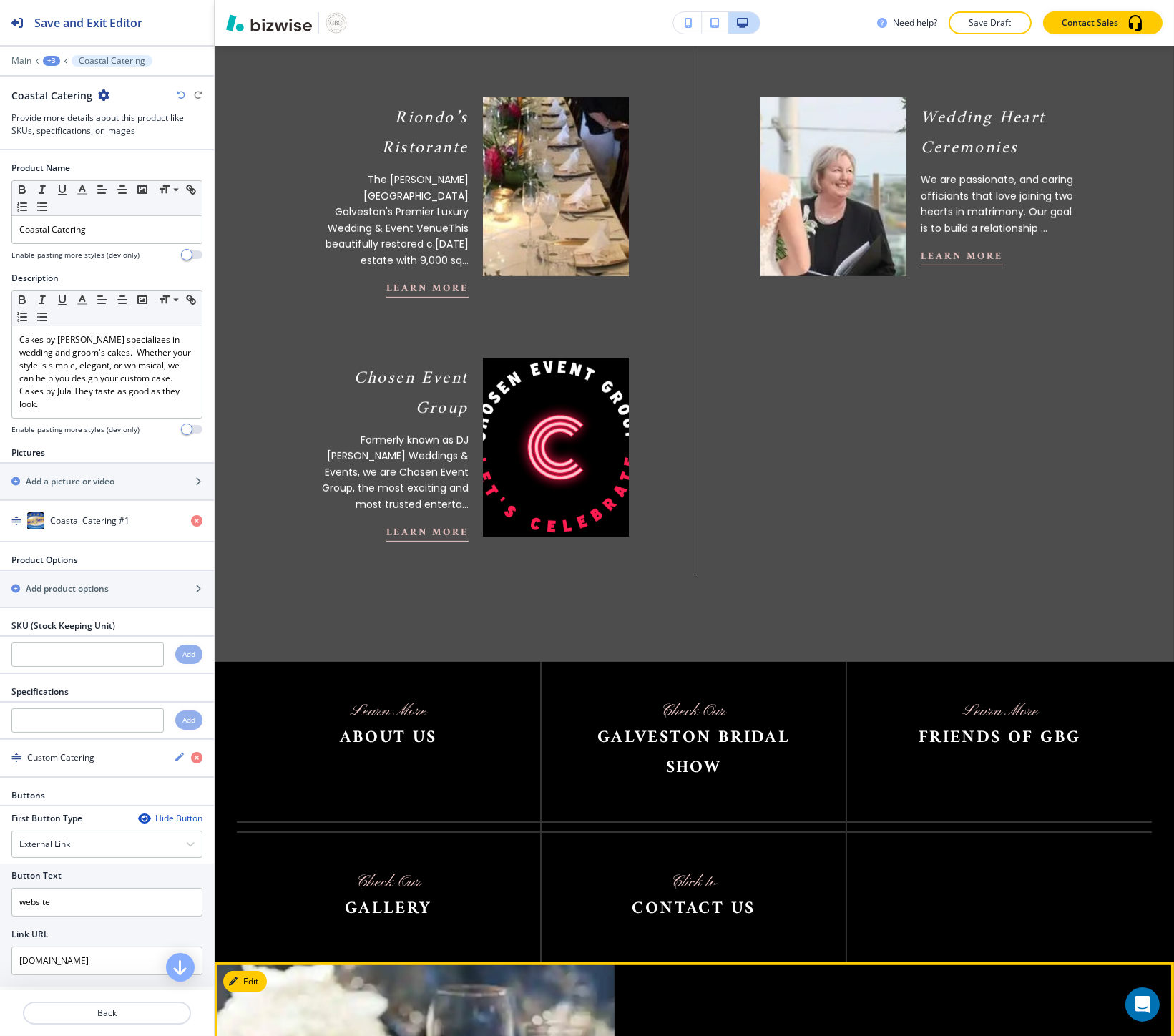
scroll to position [1417, 0]
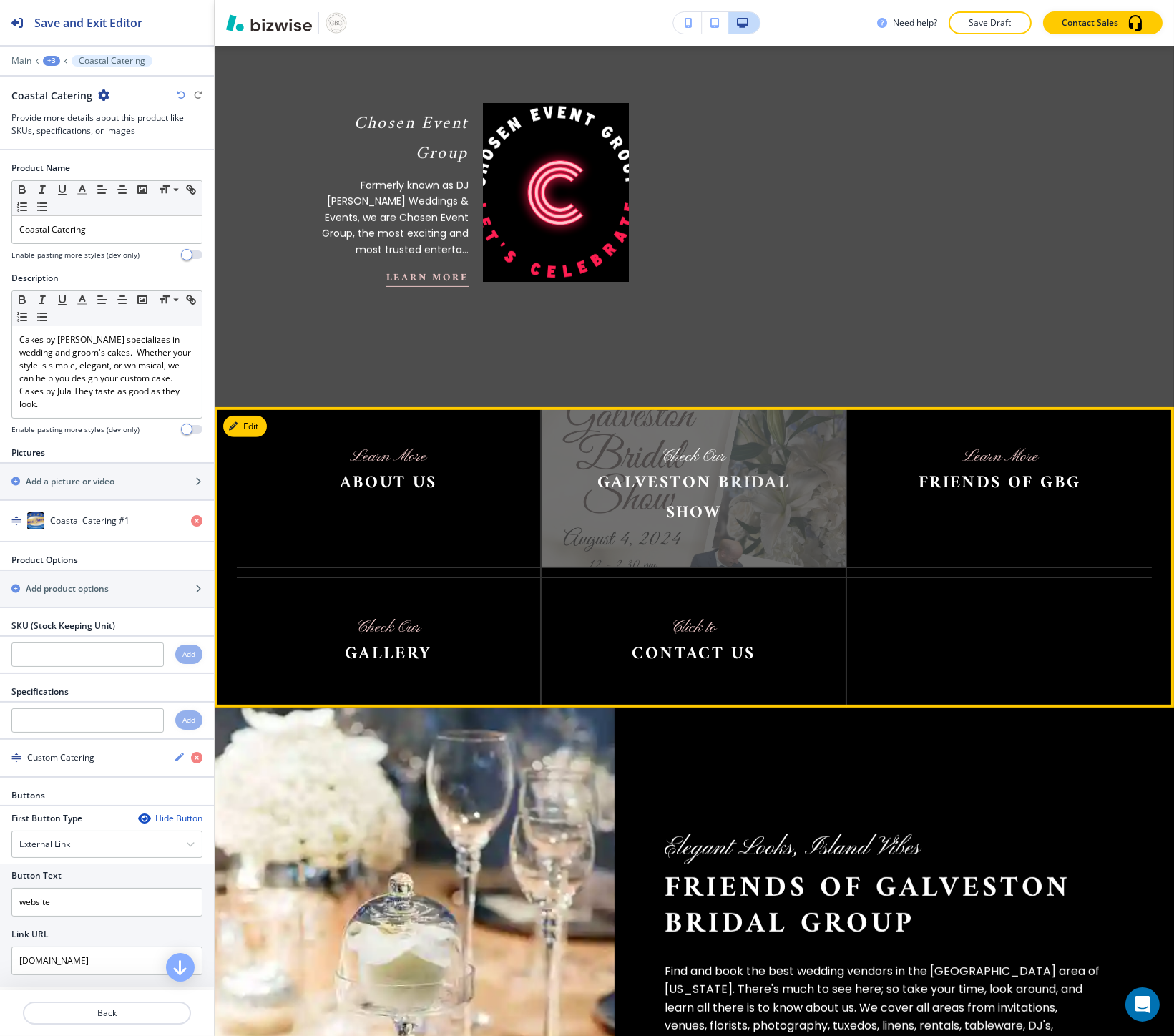
click at [619, 413] on img at bounding box center [694, 486] width 304 height 159
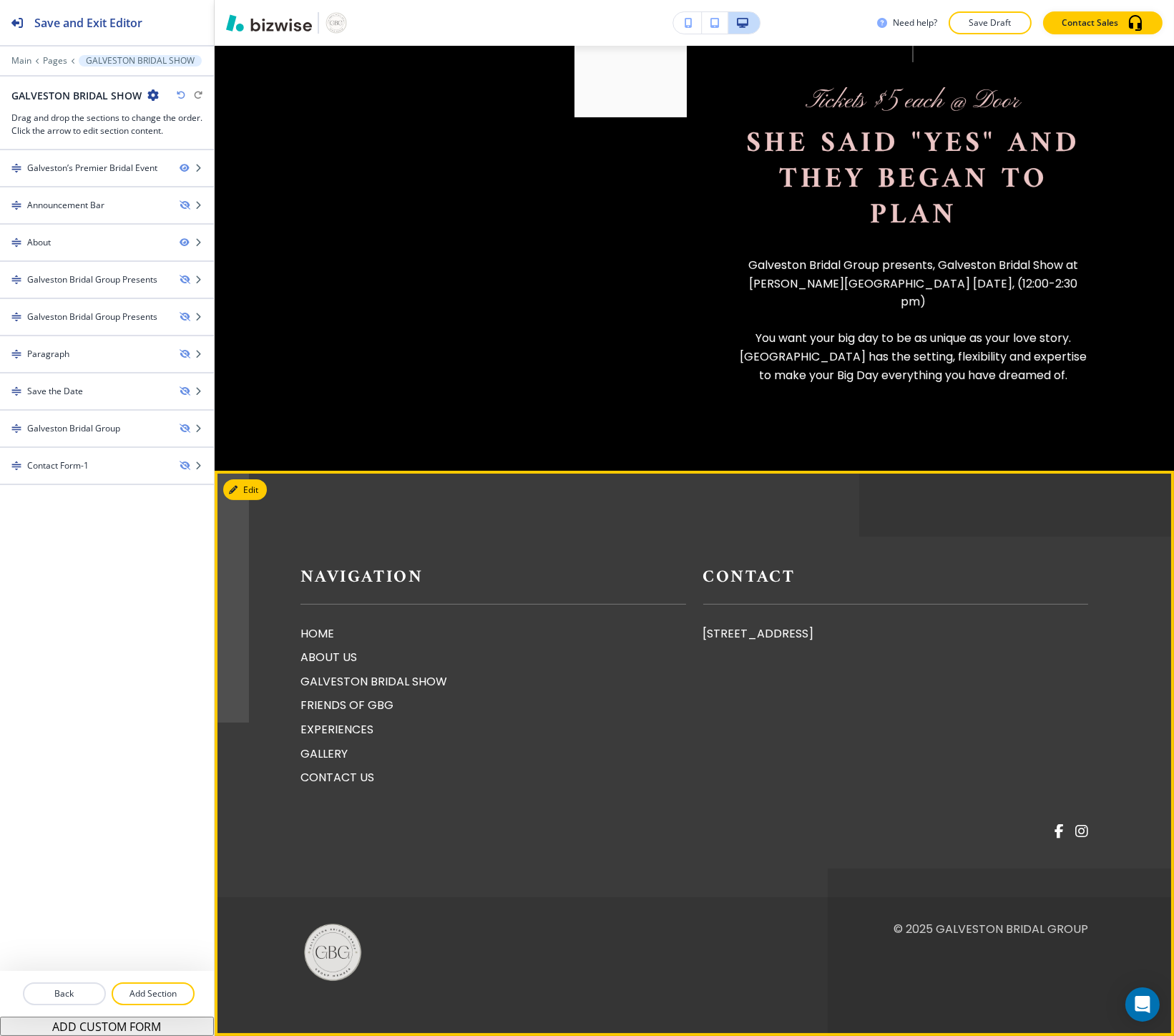
scroll to position [1005, 0]
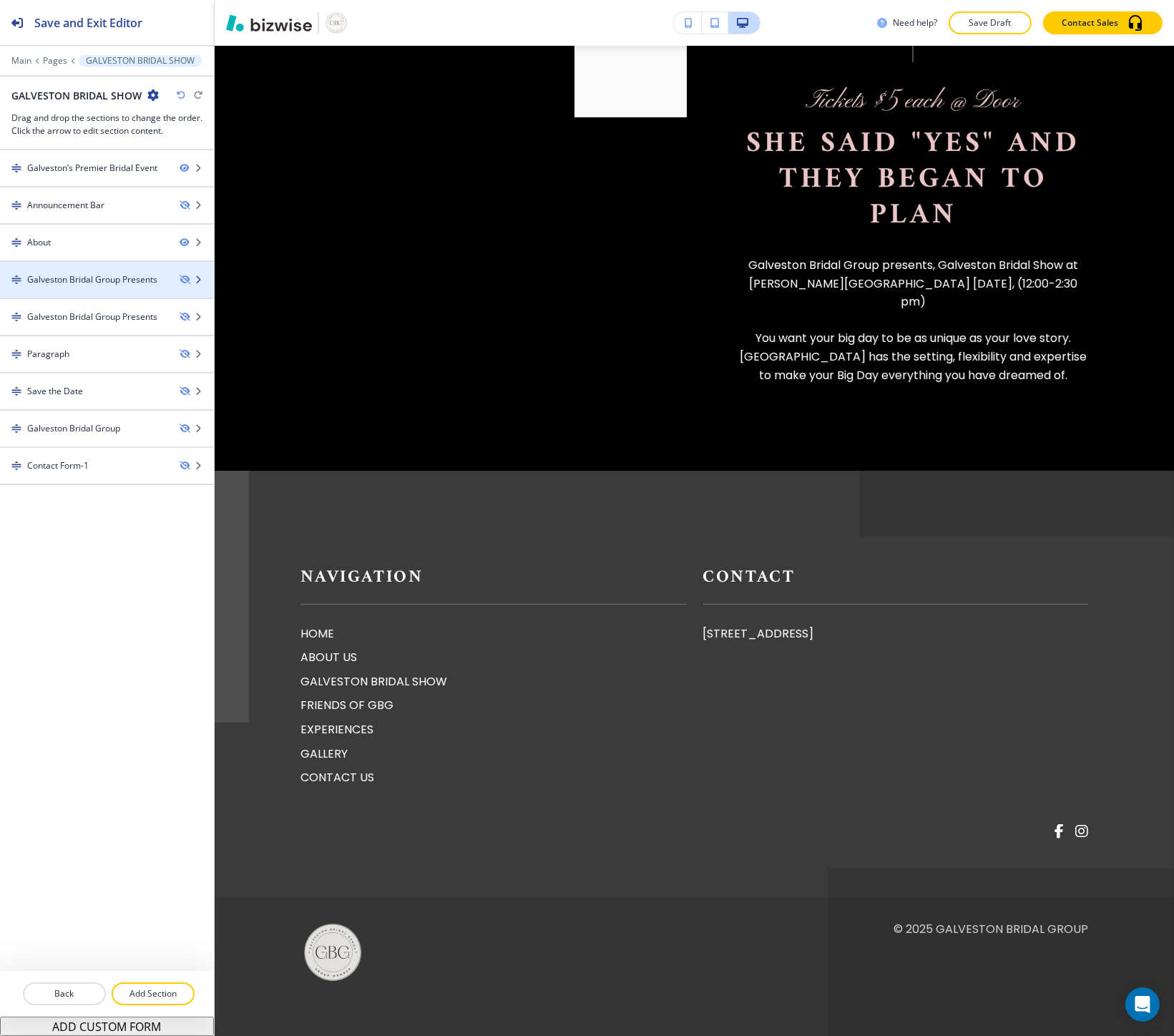
click at [100, 285] on div "Galveston Bridal Group Presents" at bounding box center [92, 279] width 130 height 13
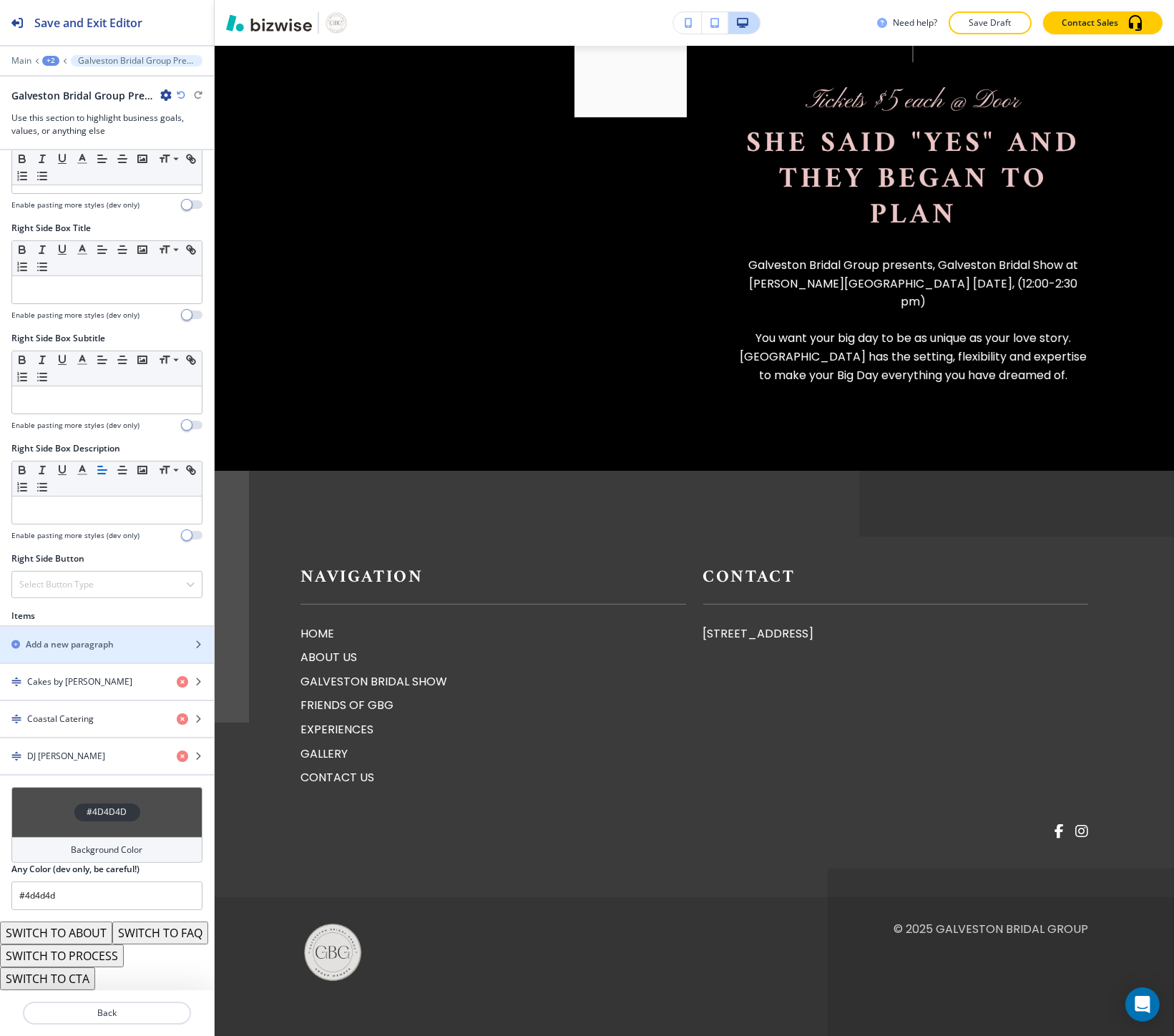
scroll to position [652, 0]
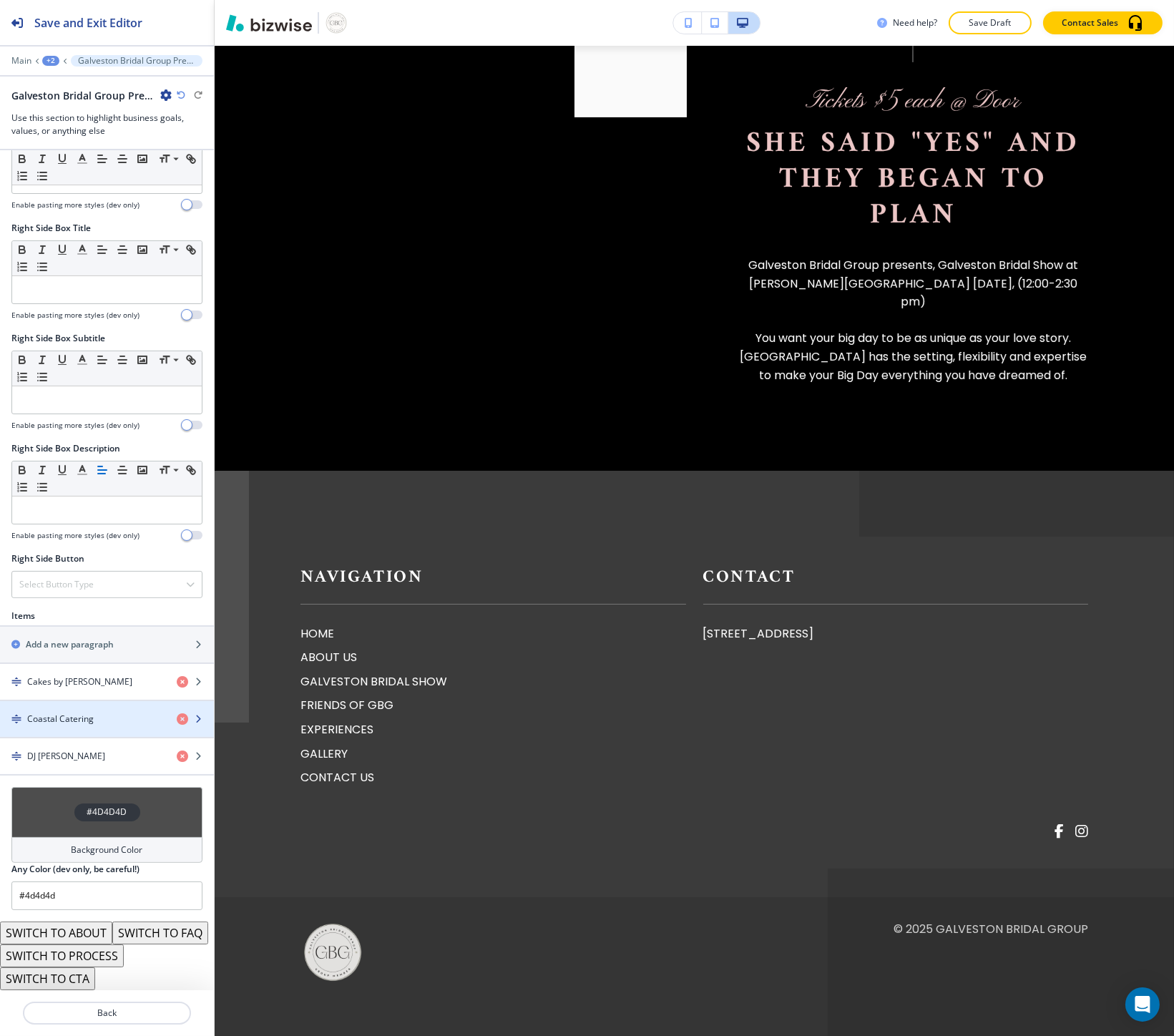
click at [73, 726] on div "button" at bounding box center [107, 731] width 214 height 11
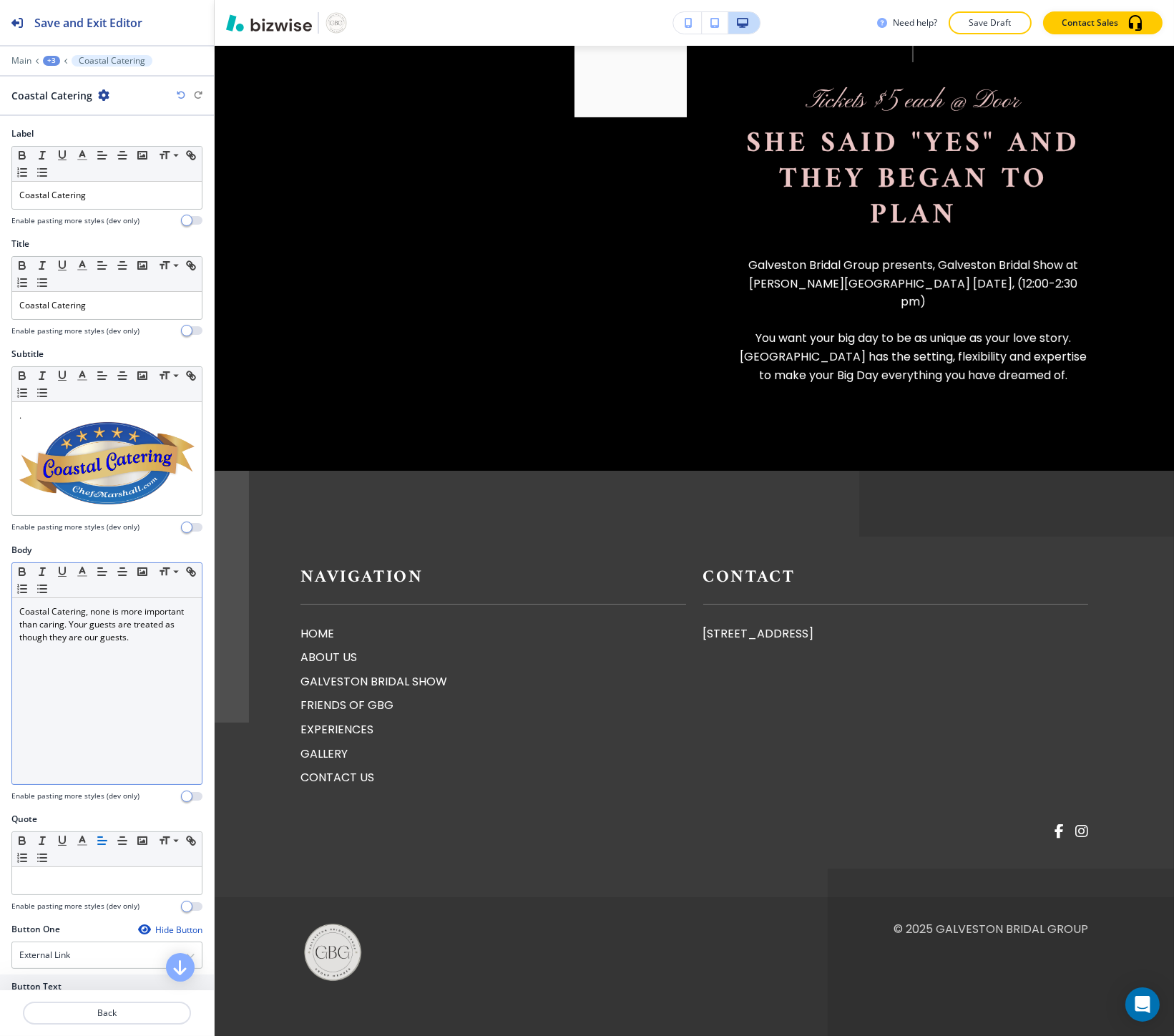
click at [73, 632] on p "Coastal Catering, none is more important than caring. Your guests are treated a…" at bounding box center [107, 625] width 175 height 39
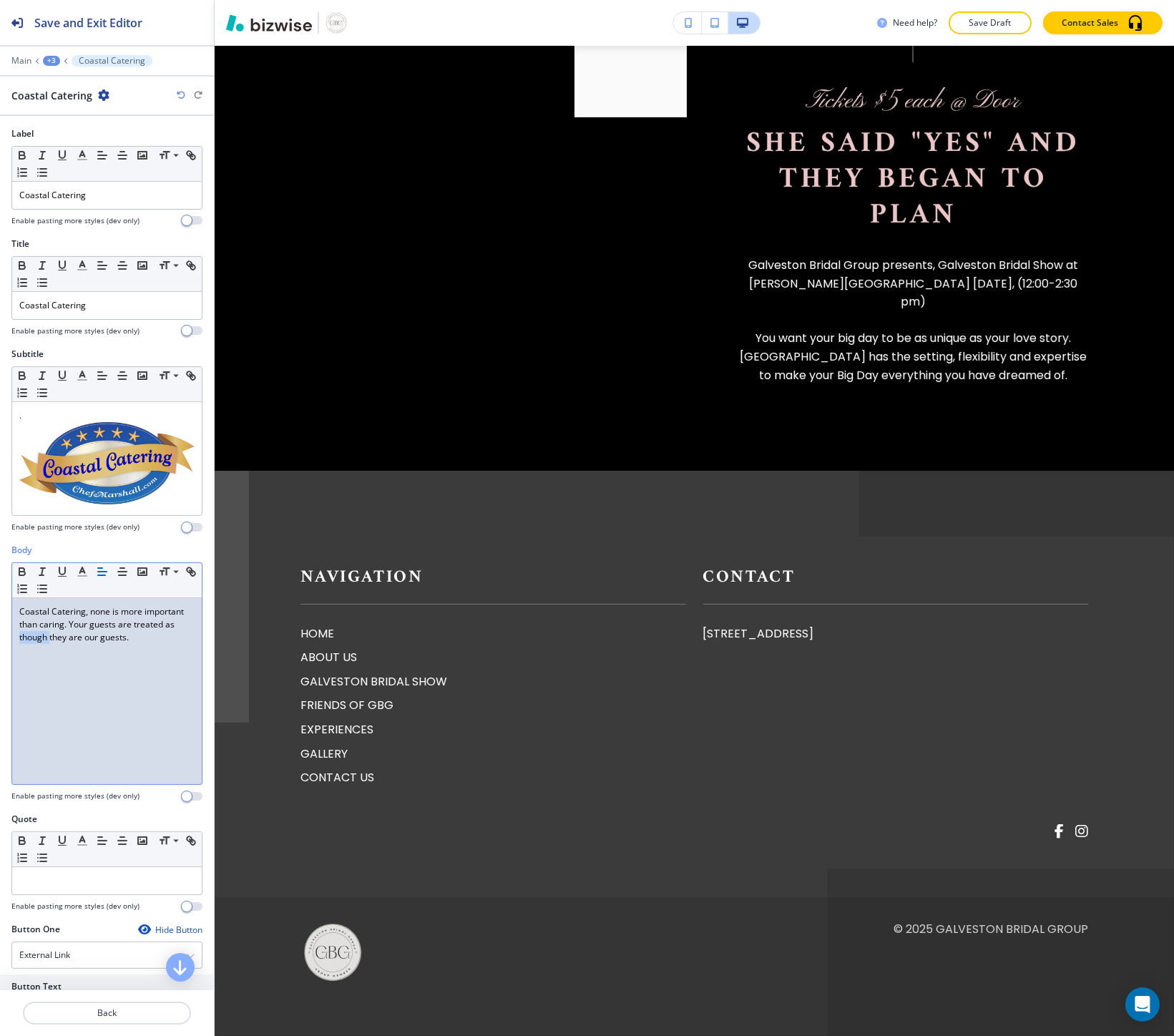
click at [73, 632] on p "Coastal Catering, none is more important than caring. Your guests are treated a…" at bounding box center [107, 625] width 175 height 39
copy p "Coastal Catering, none is more important than caring. Your guests are treated a…"
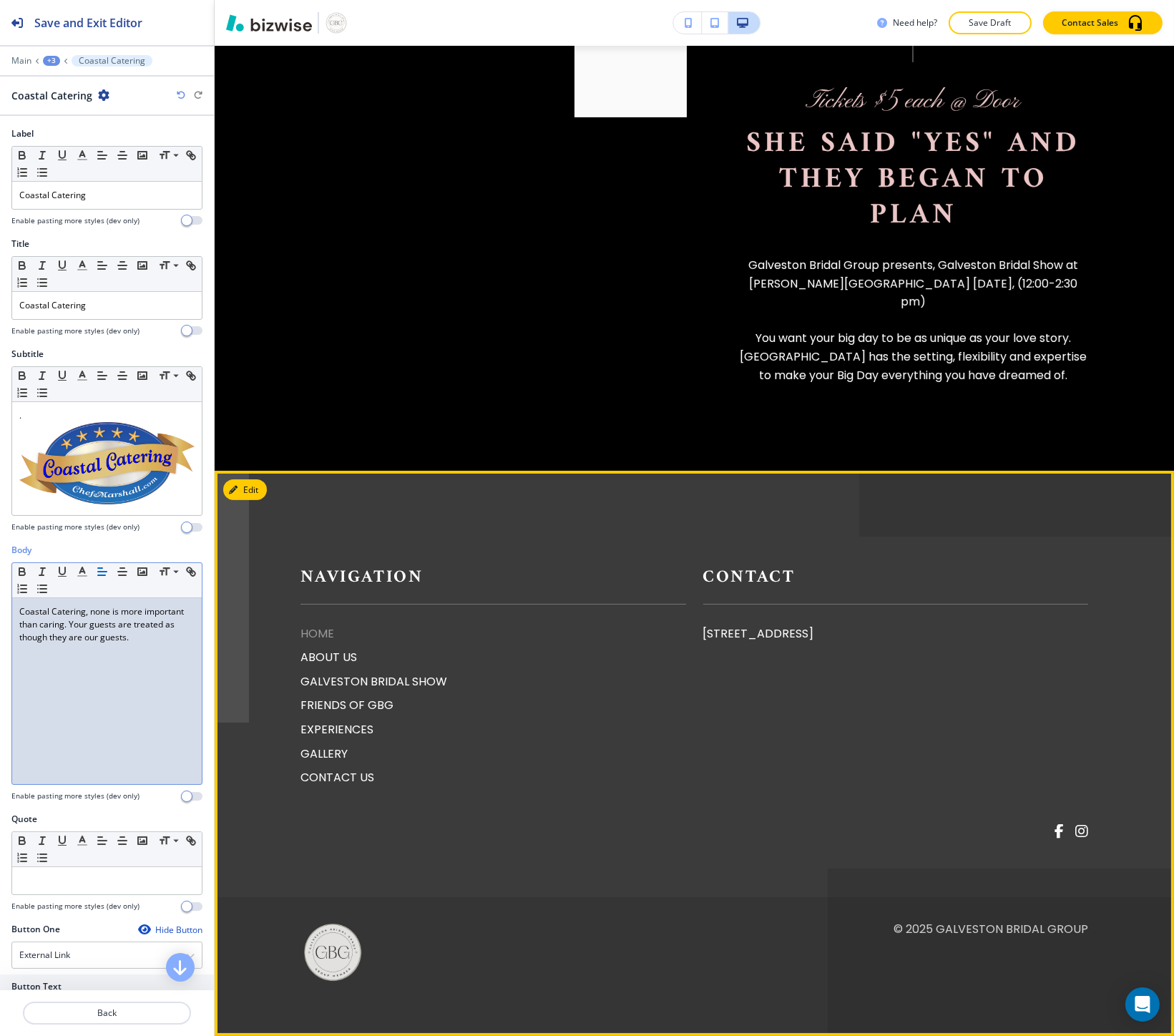
click at [322, 625] on p "HOME" at bounding box center [493, 634] width 385 height 19
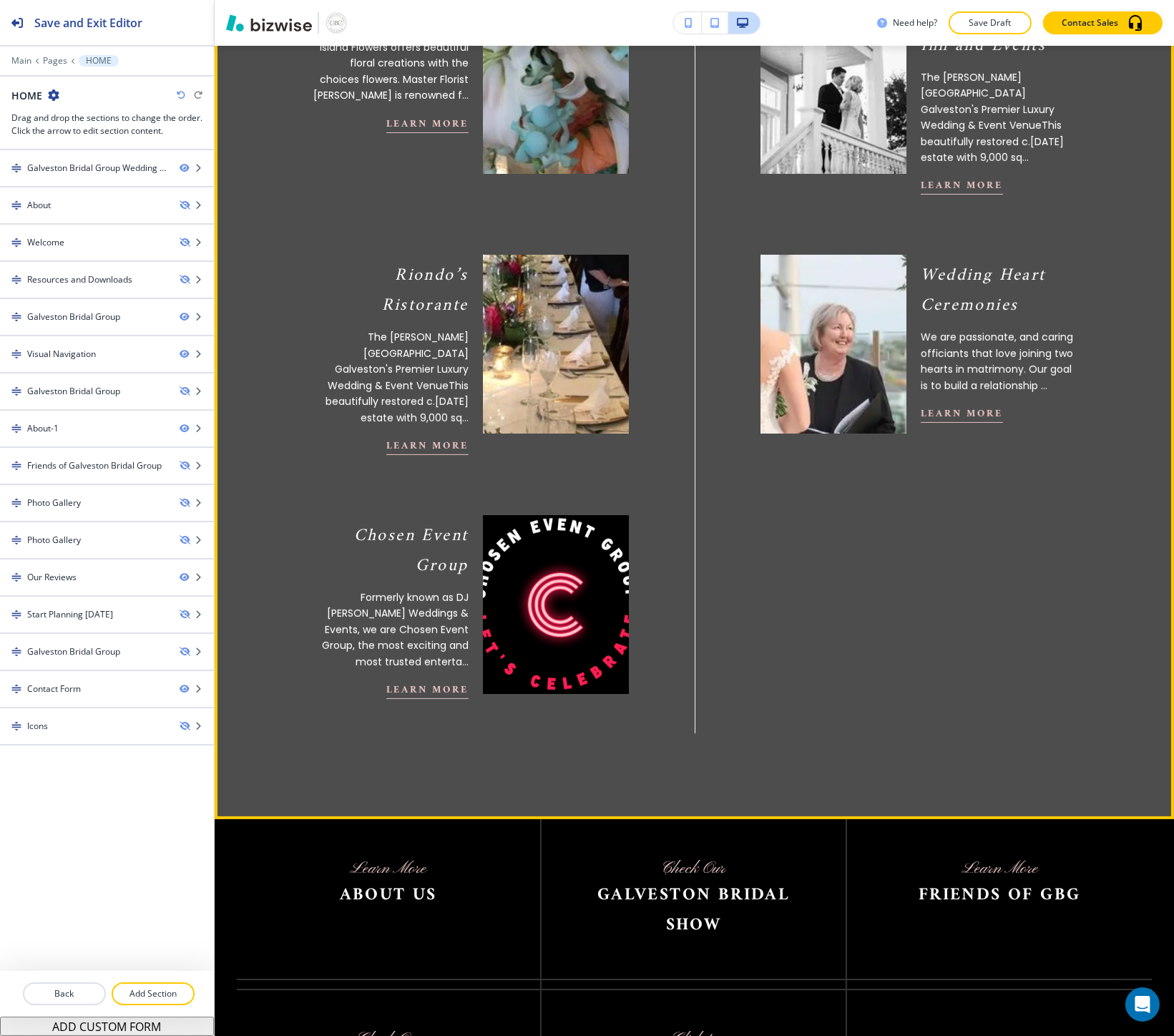
scroll to position [0, 0]
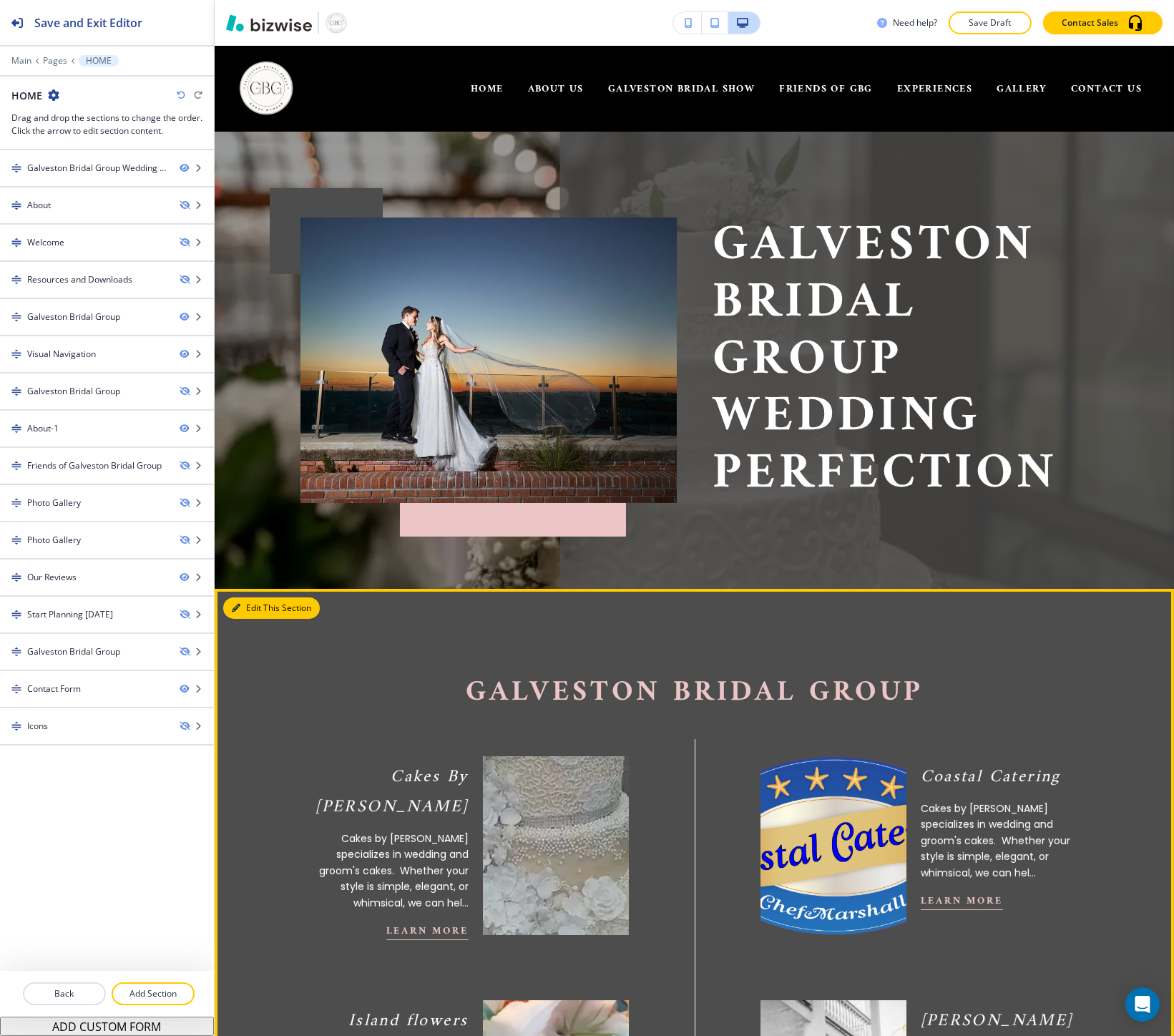
click at [259, 607] on button "Edit This Section" at bounding box center [271, 607] width 97 height 22
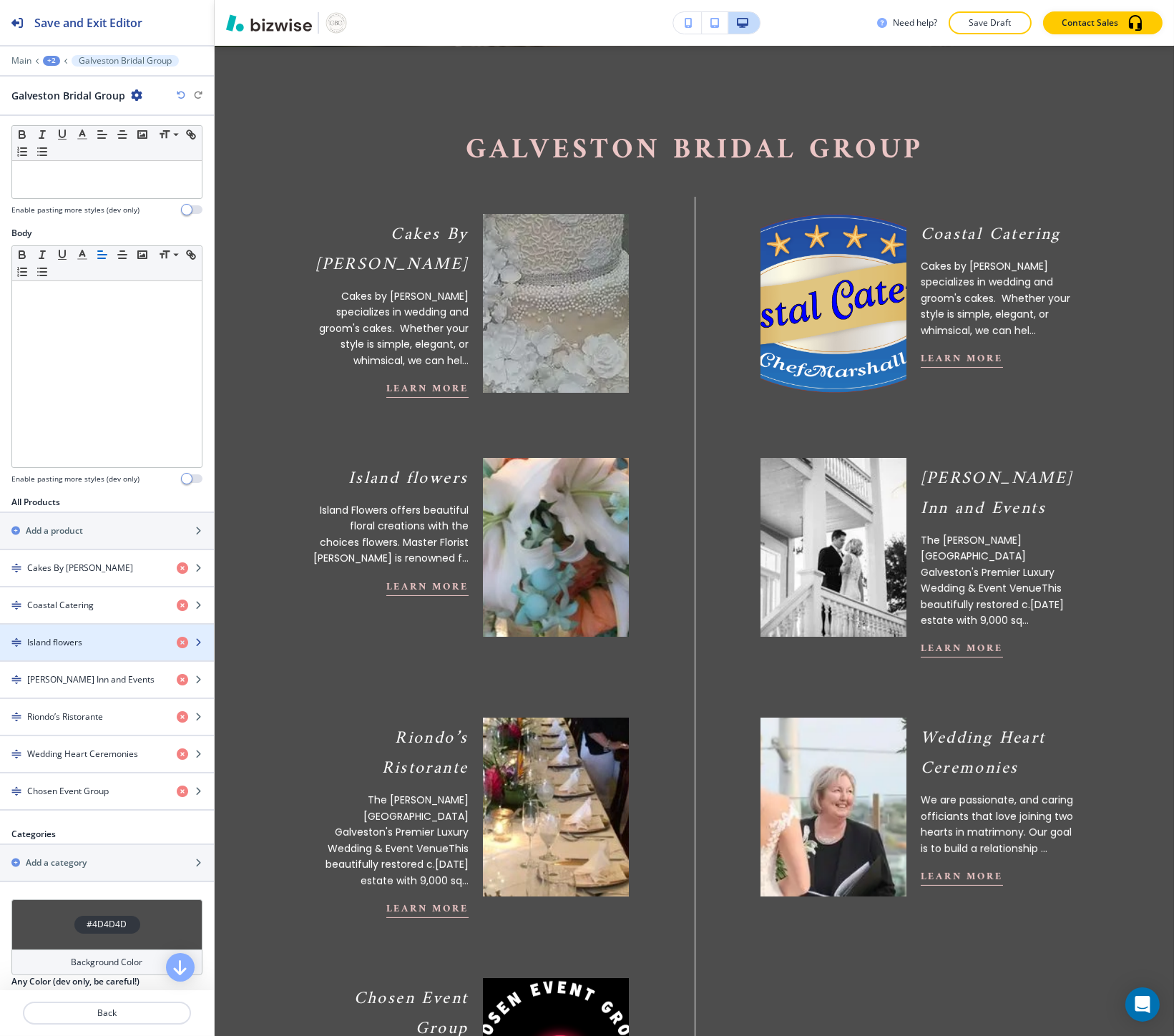
scroll to position [159, 0]
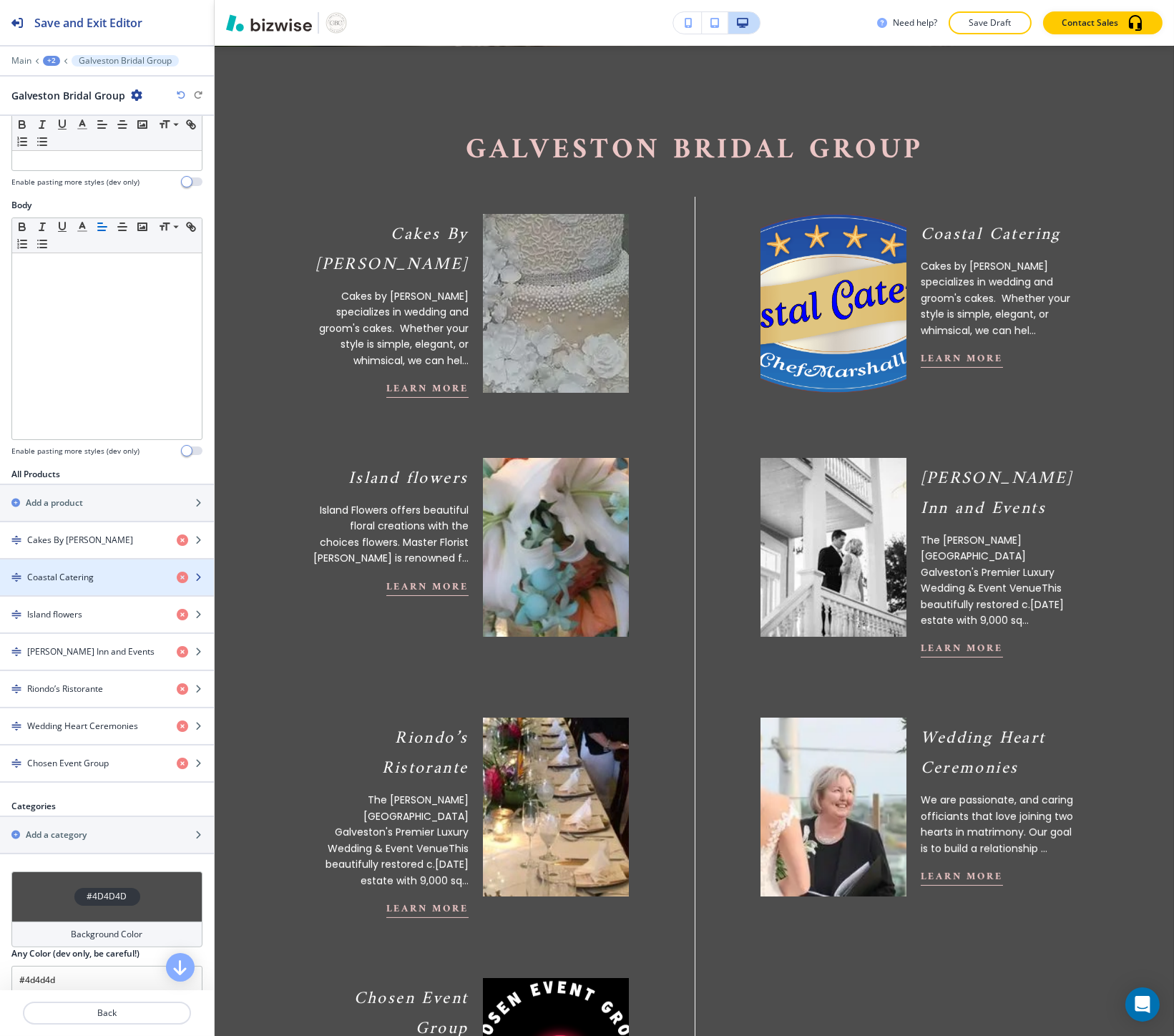
click at [68, 580] on h4 "Coastal Catering" at bounding box center [60, 577] width 67 height 13
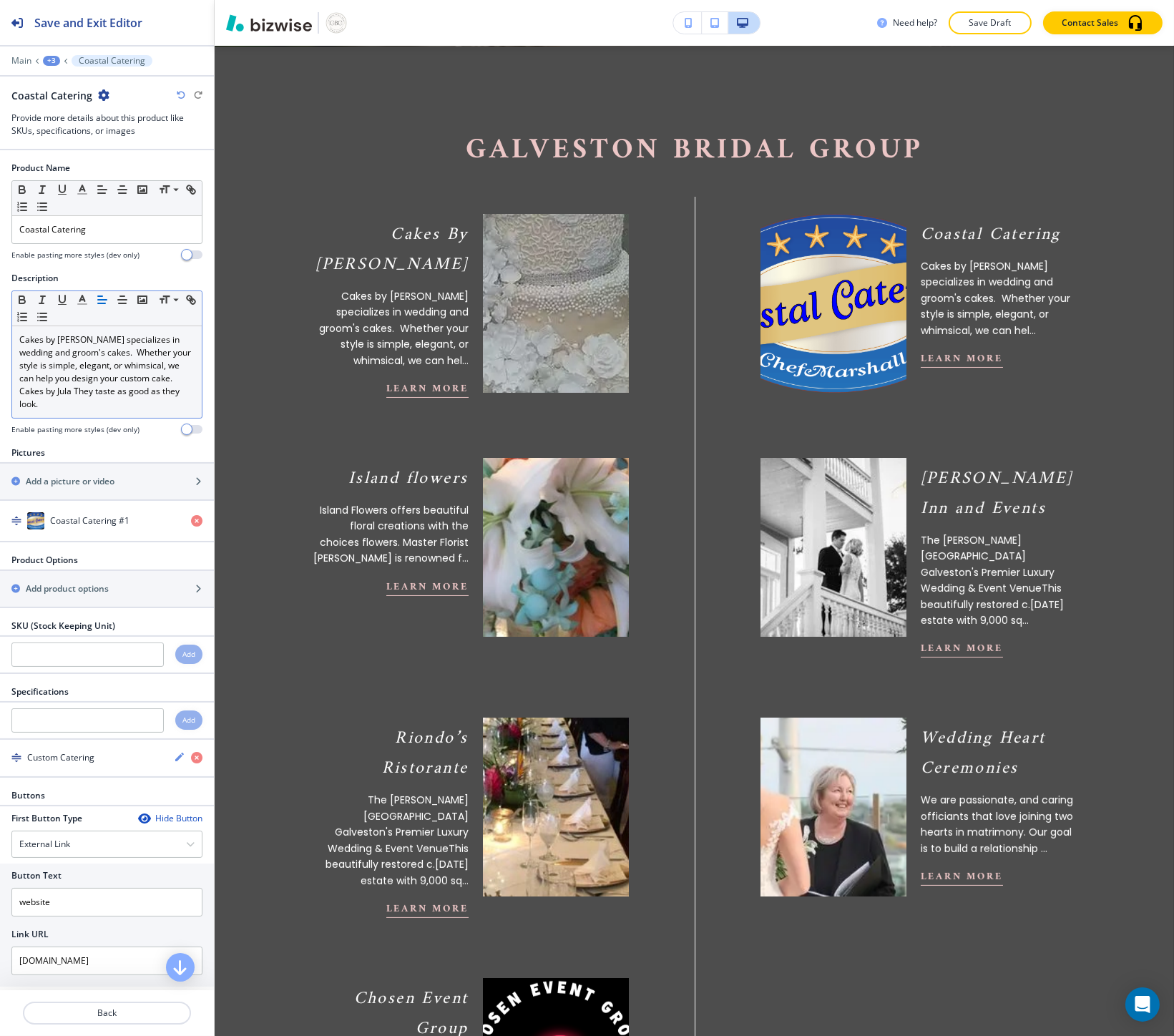
click at [66, 382] on p "Cakes by Jula specializes in wedding and groom's cakes. Whether your style is s…" at bounding box center [107, 359] width 175 height 52
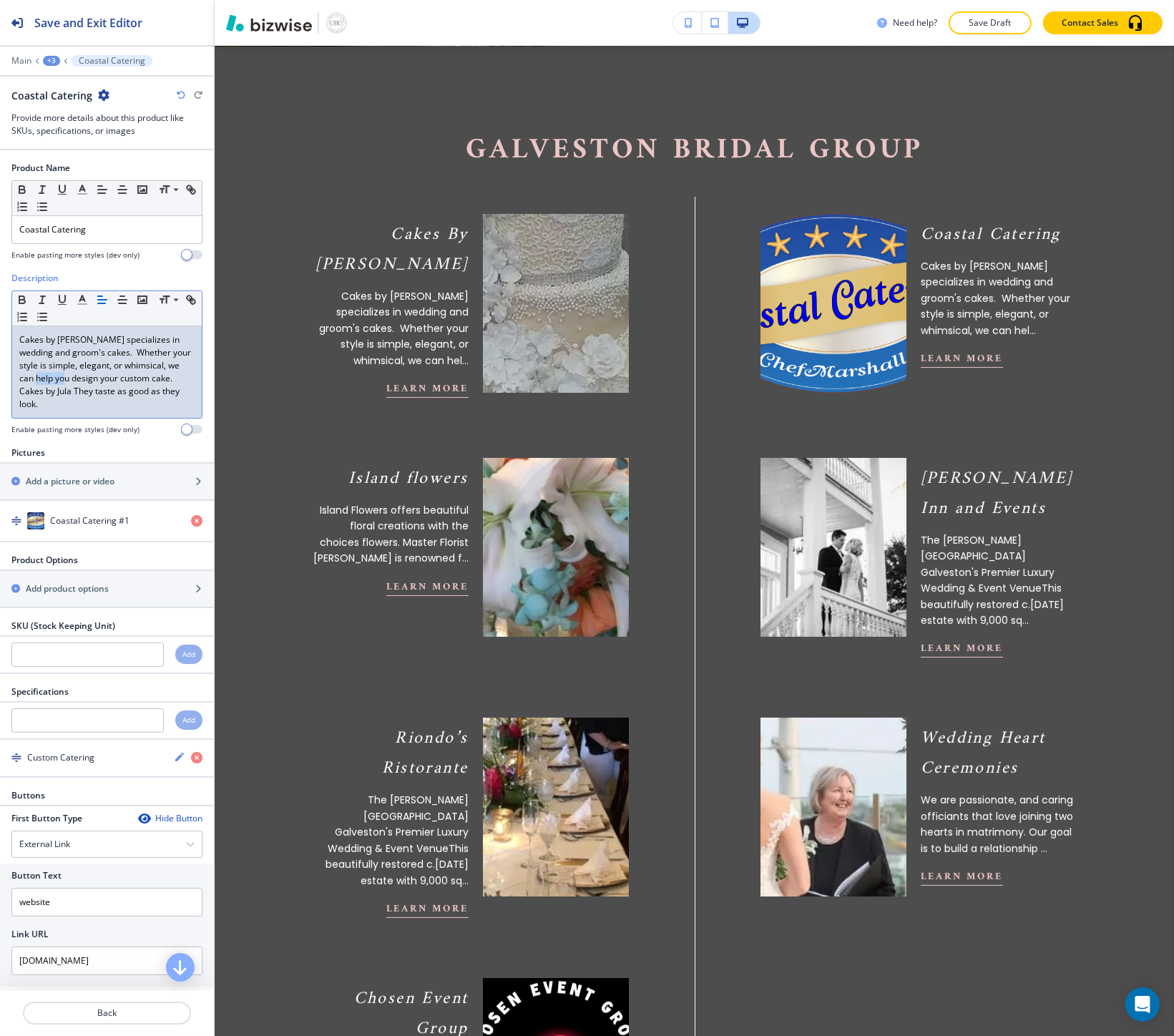
click at [66, 382] on p "Cakes by Jula specializes in wedding and groom's cakes. Whether your style is s…" at bounding box center [107, 359] width 175 height 52
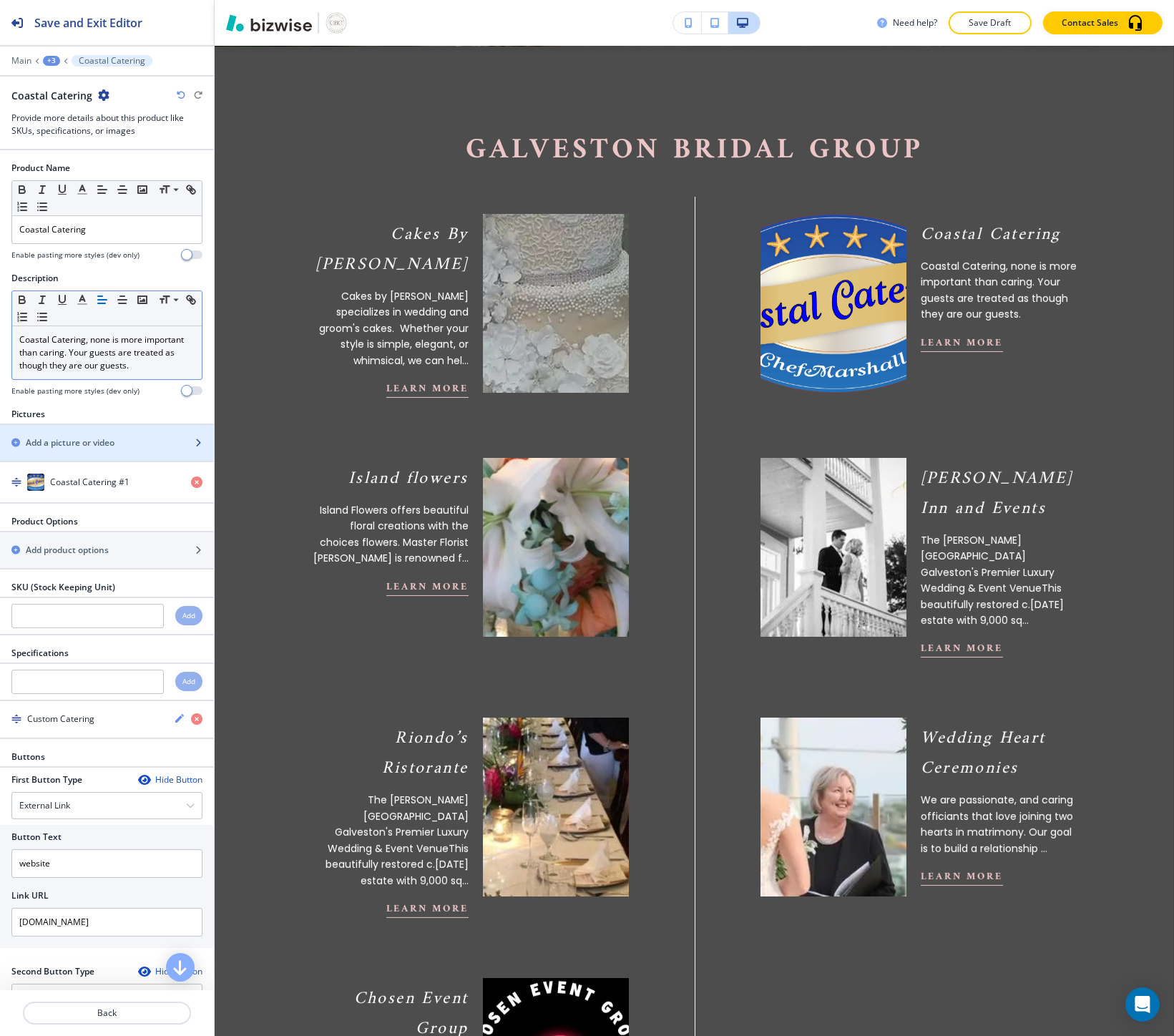
click at [106, 434] on div "button" at bounding box center [107, 430] width 214 height 11
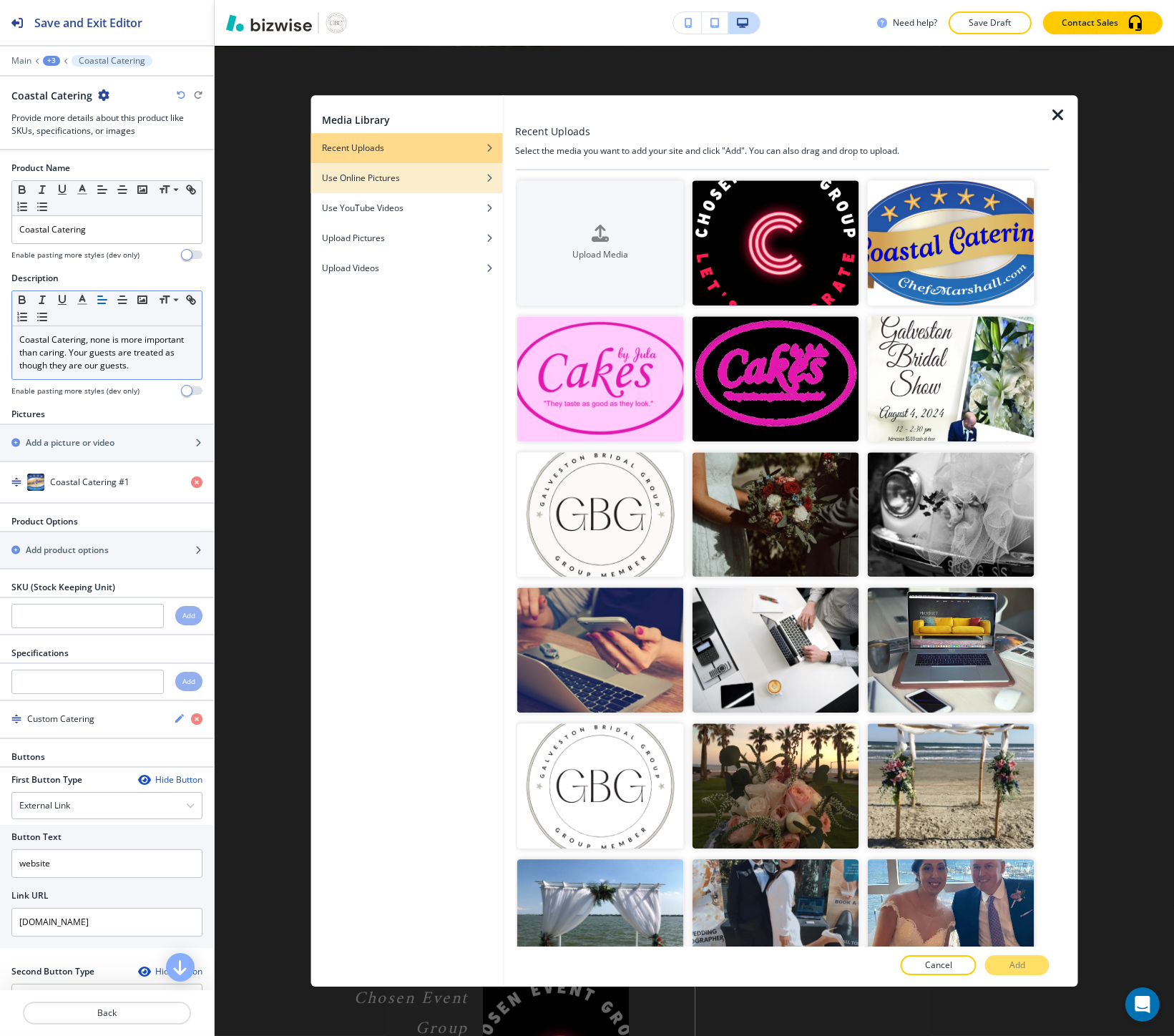
click at [382, 181] on h4 "Use Online Pictures" at bounding box center [361, 177] width 78 height 13
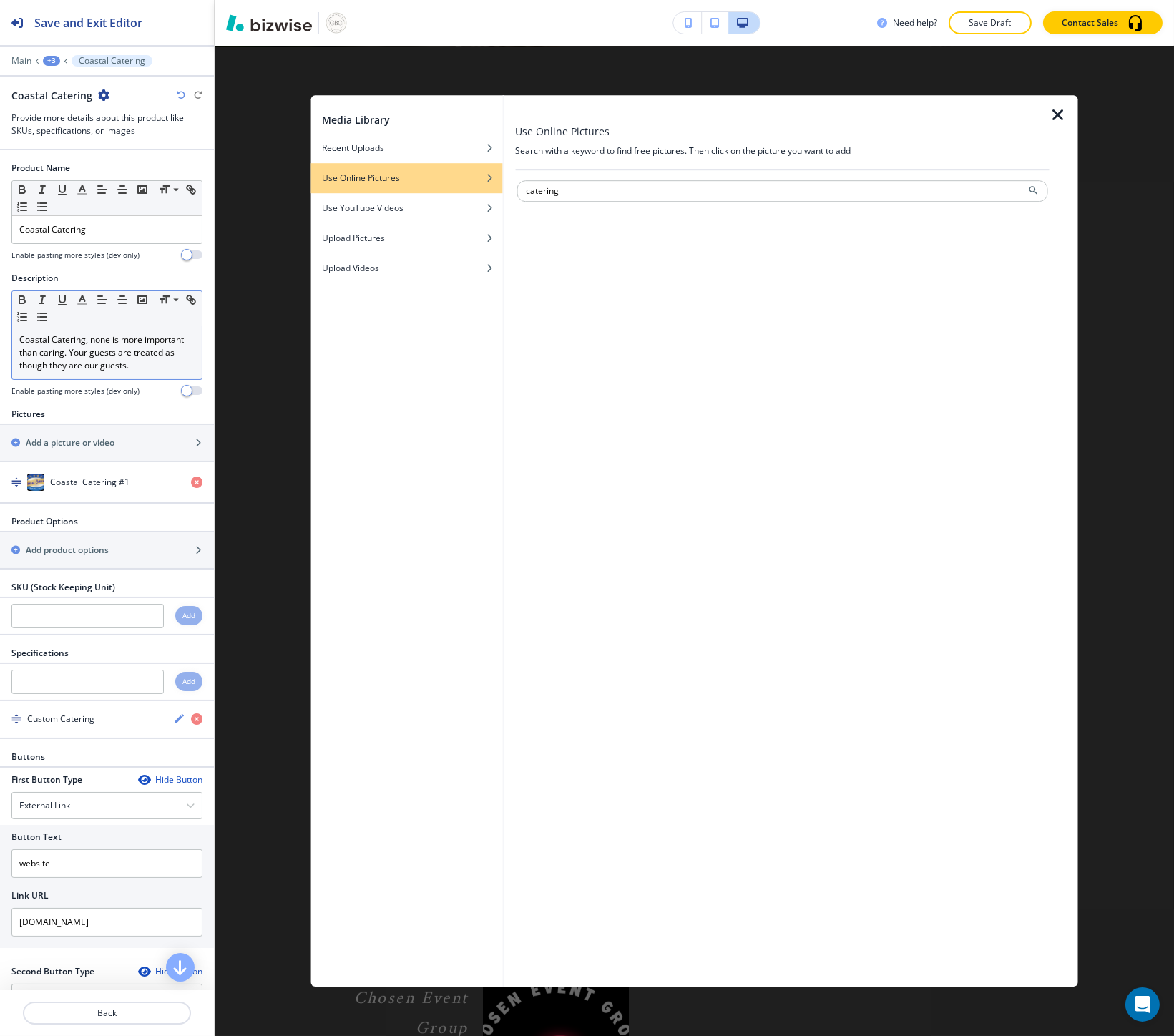
type input "catering"
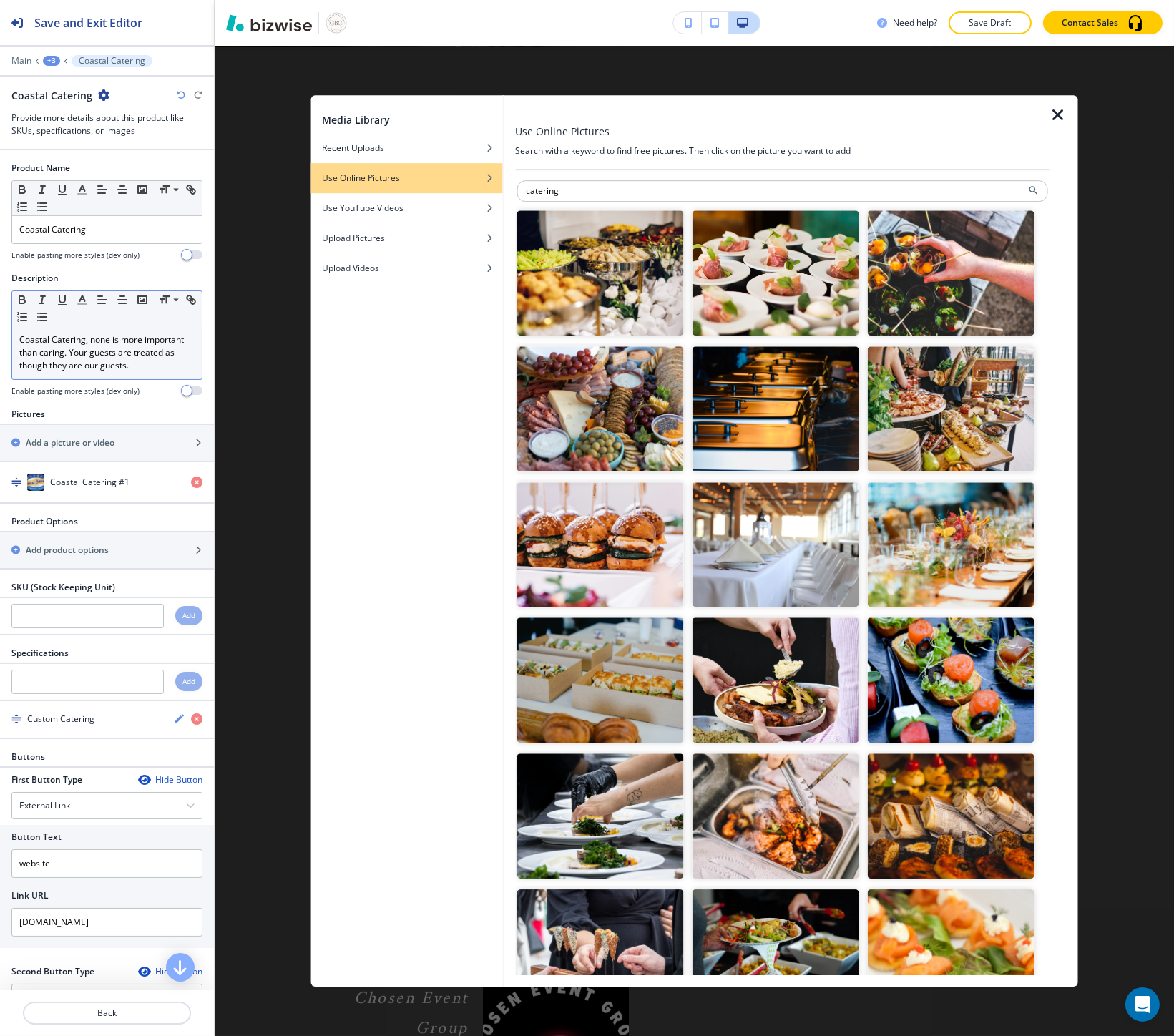
click at [582, 229] on img "button" at bounding box center [599, 272] width 167 height 125
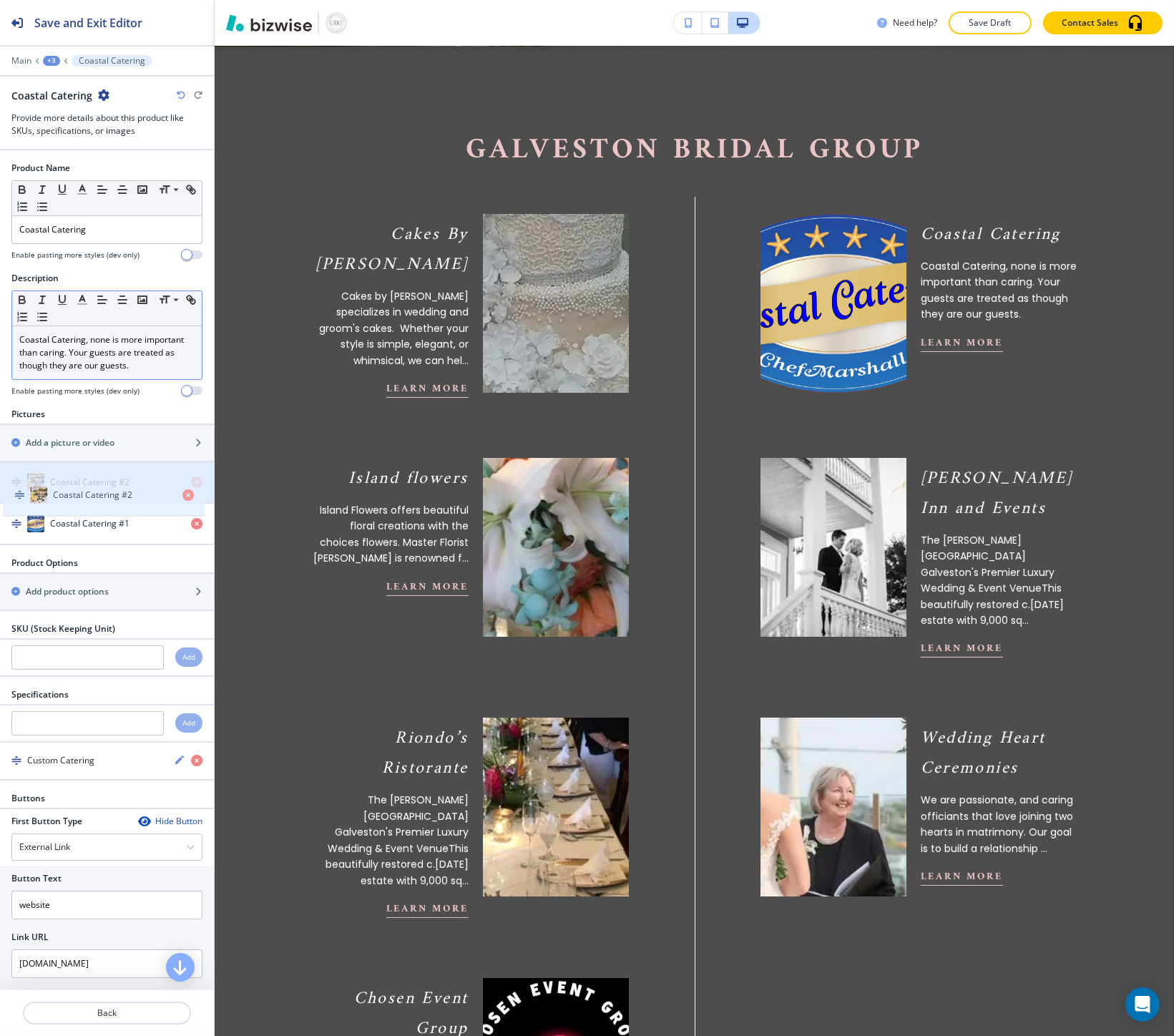
drag, startPoint x: 62, startPoint y: 527, endPoint x: 66, endPoint y: 497, distance: 30.3
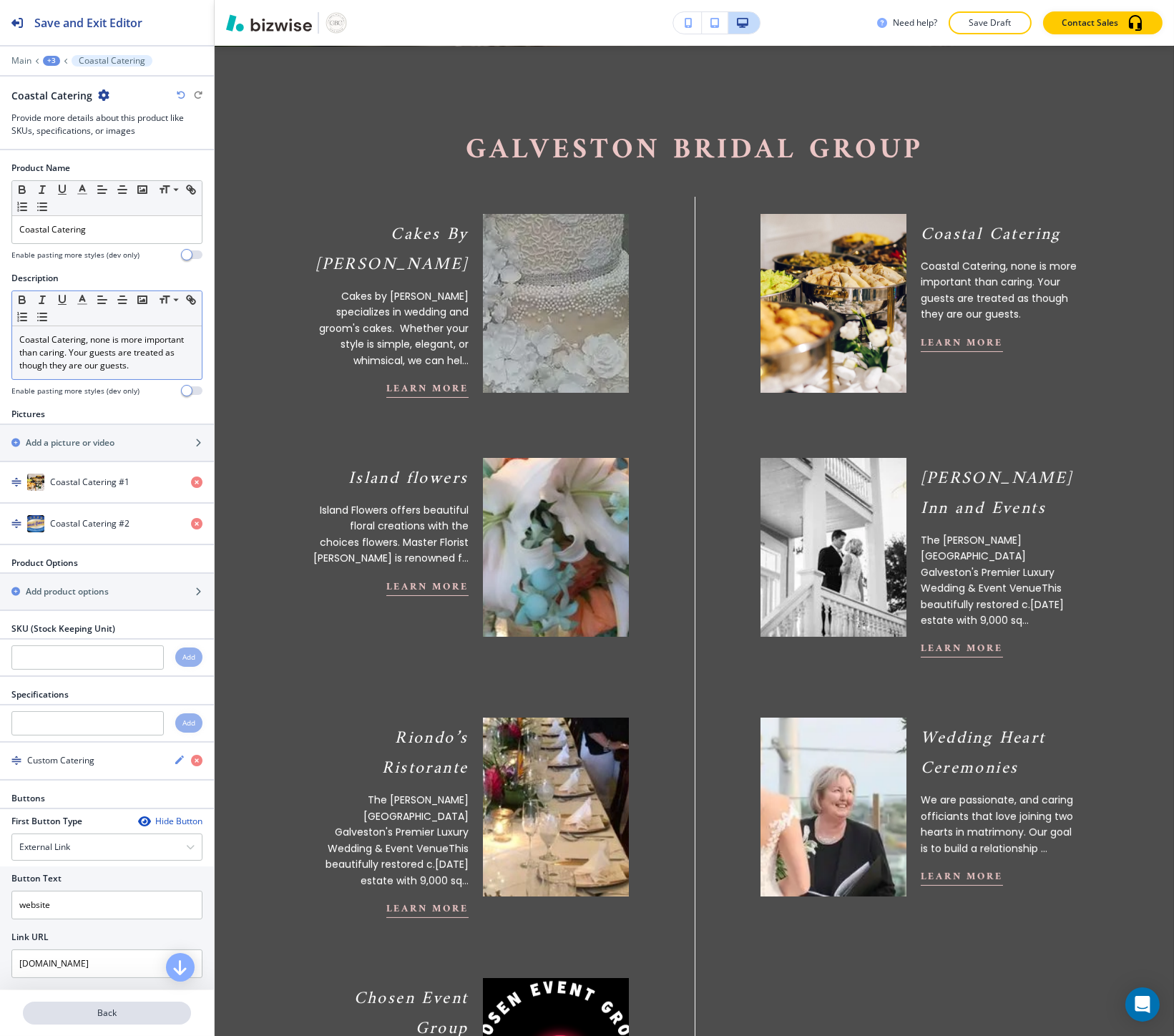
click at [115, 1020] on p "Back" at bounding box center [107, 1012] width 165 height 13
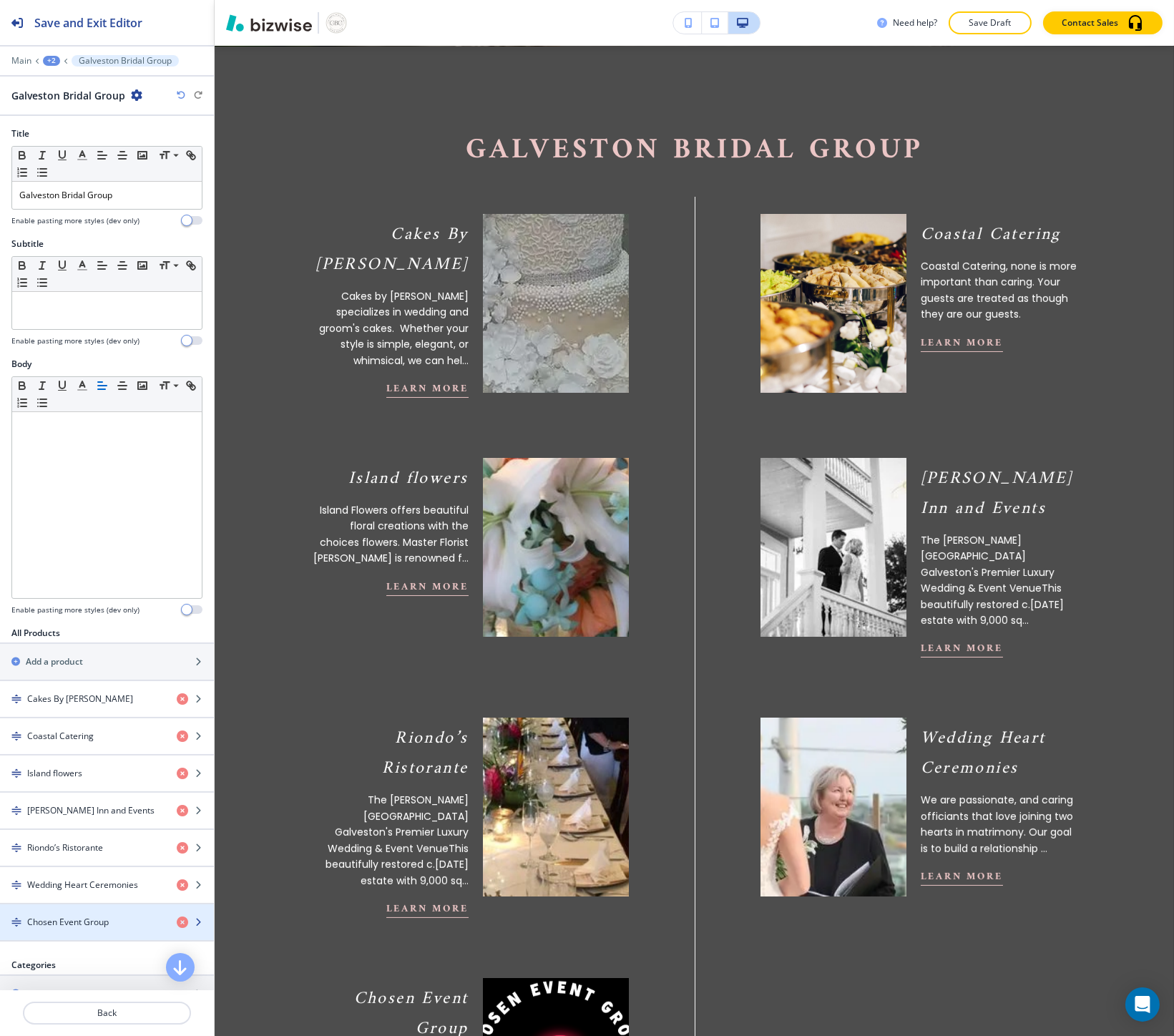
click at [83, 918] on h4 "Chosen Event Group" at bounding box center [67, 922] width 82 height 13
click at [138, 93] on icon "button" at bounding box center [136, 95] width 11 height 11
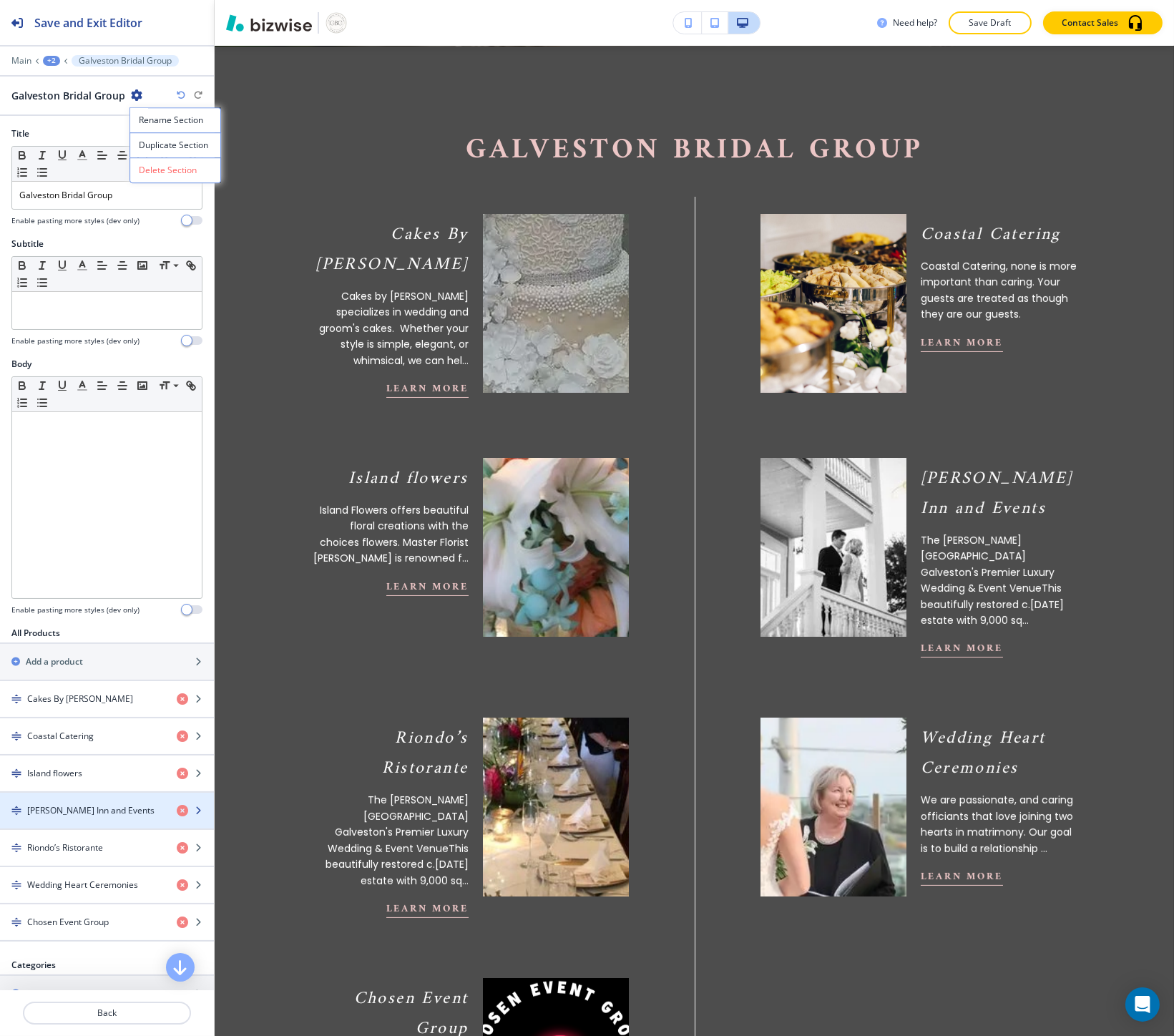
click at [82, 827] on div "button" at bounding box center [107, 822] width 214 height 11
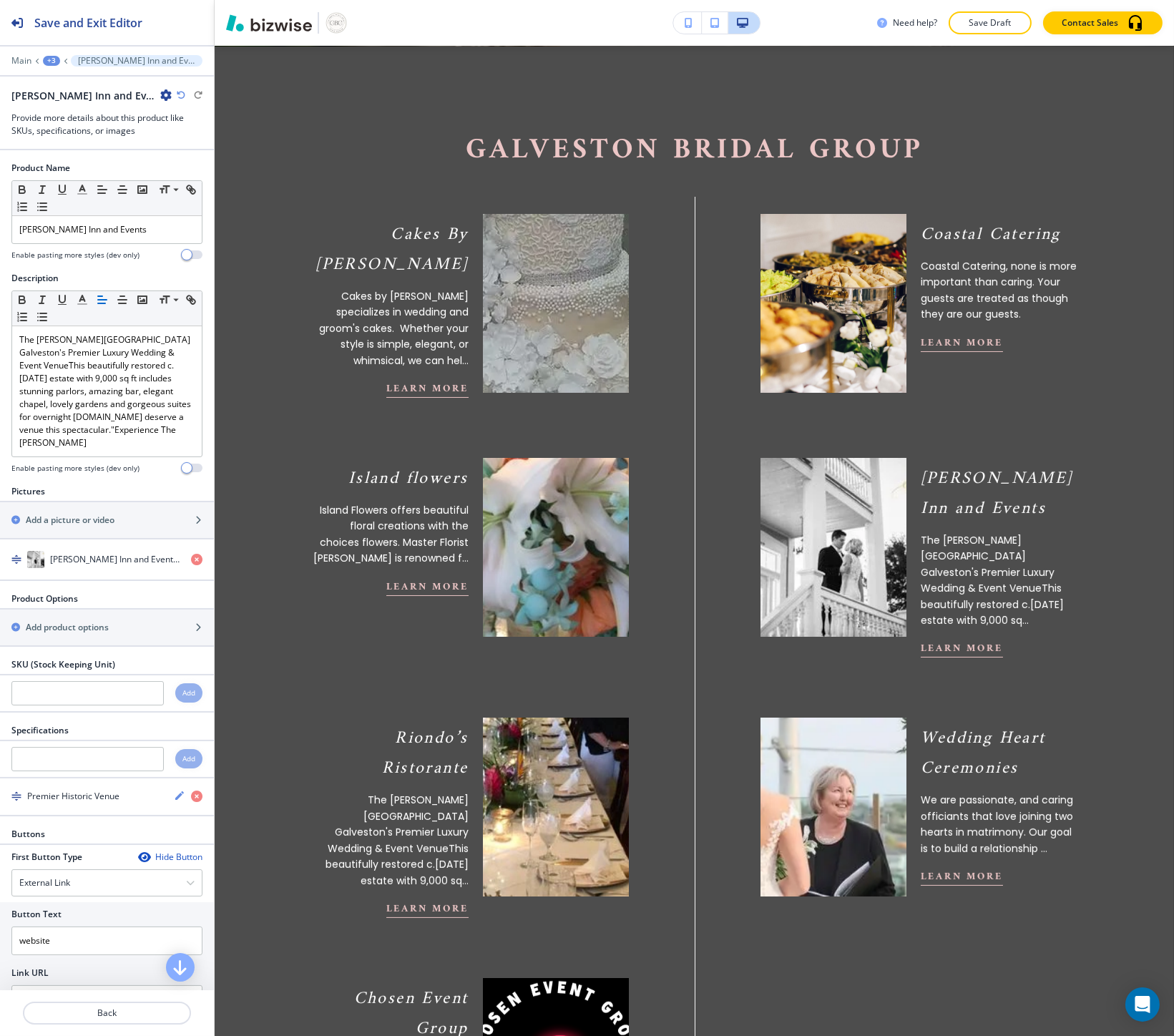
click at [133, 86] on div at bounding box center [107, 82] width 214 height 11
click at [130, 88] on div "Lasker Inn and Events" at bounding box center [91, 96] width 160 height 15
click at [160, 94] on icon "button" at bounding box center [165, 95] width 11 height 11
click at [144, 139] on p "Duplicate Lasker Inn and Events" at bounding box center [169, 144] width 73 height 13
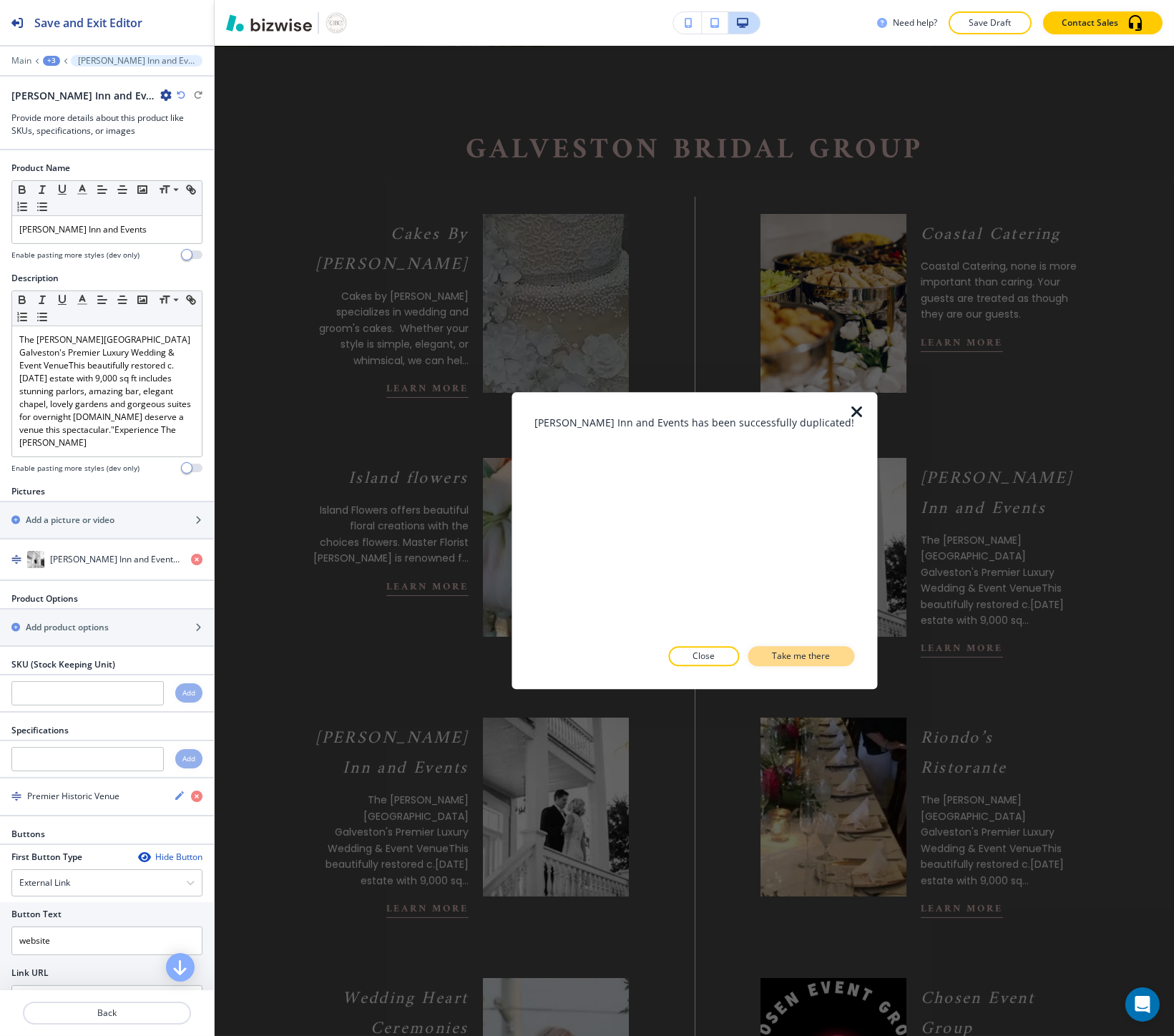
click at [772, 660] on p "Take me there" at bounding box center [801, 656] width 58 height 13
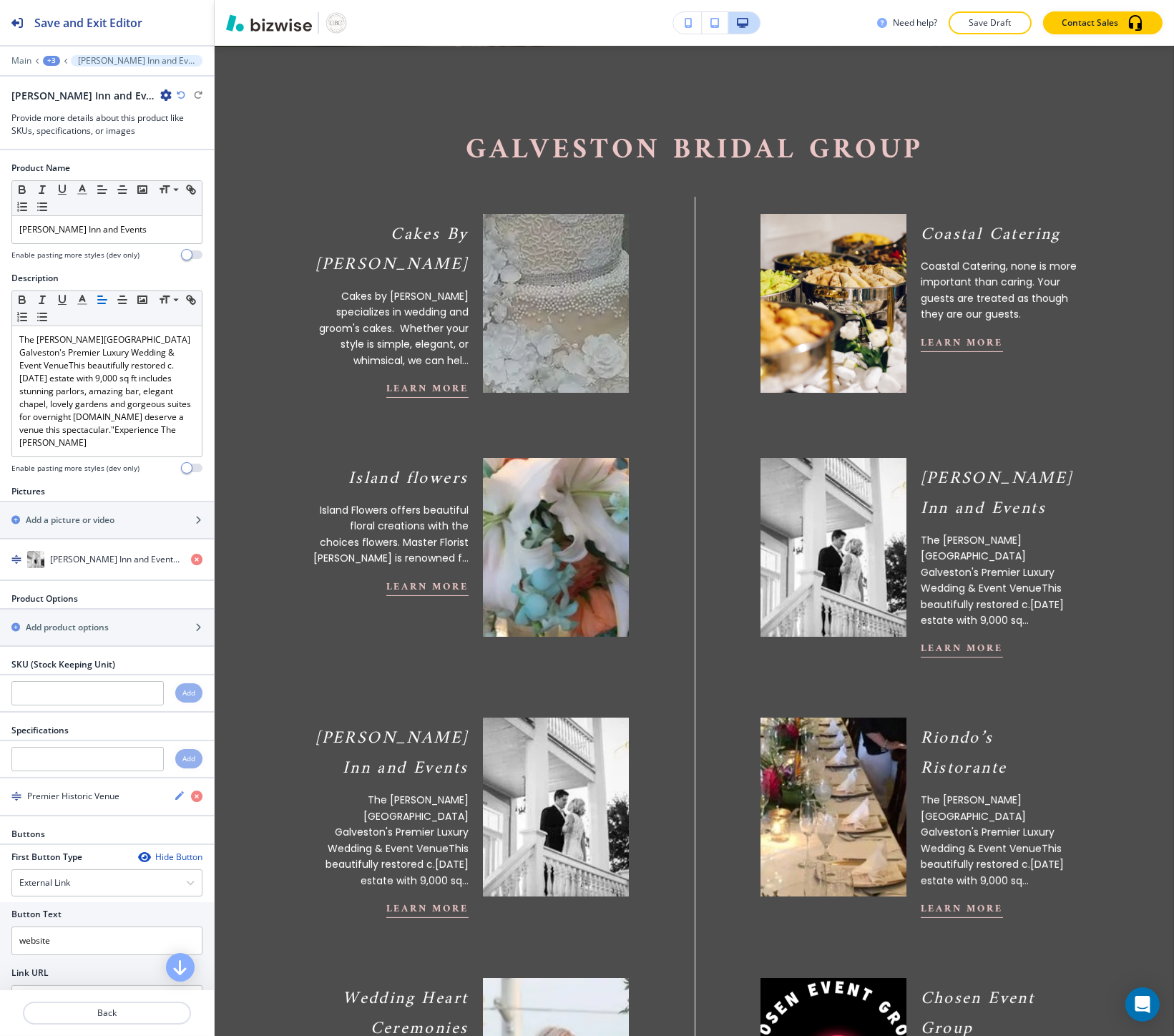
click at [26, 246] on div at bounding box center [106, 247] width 191 height 6
click at [40, 230] on p "Lasker Inn and Events" at bounding box center [107, 229] width 175 height 13
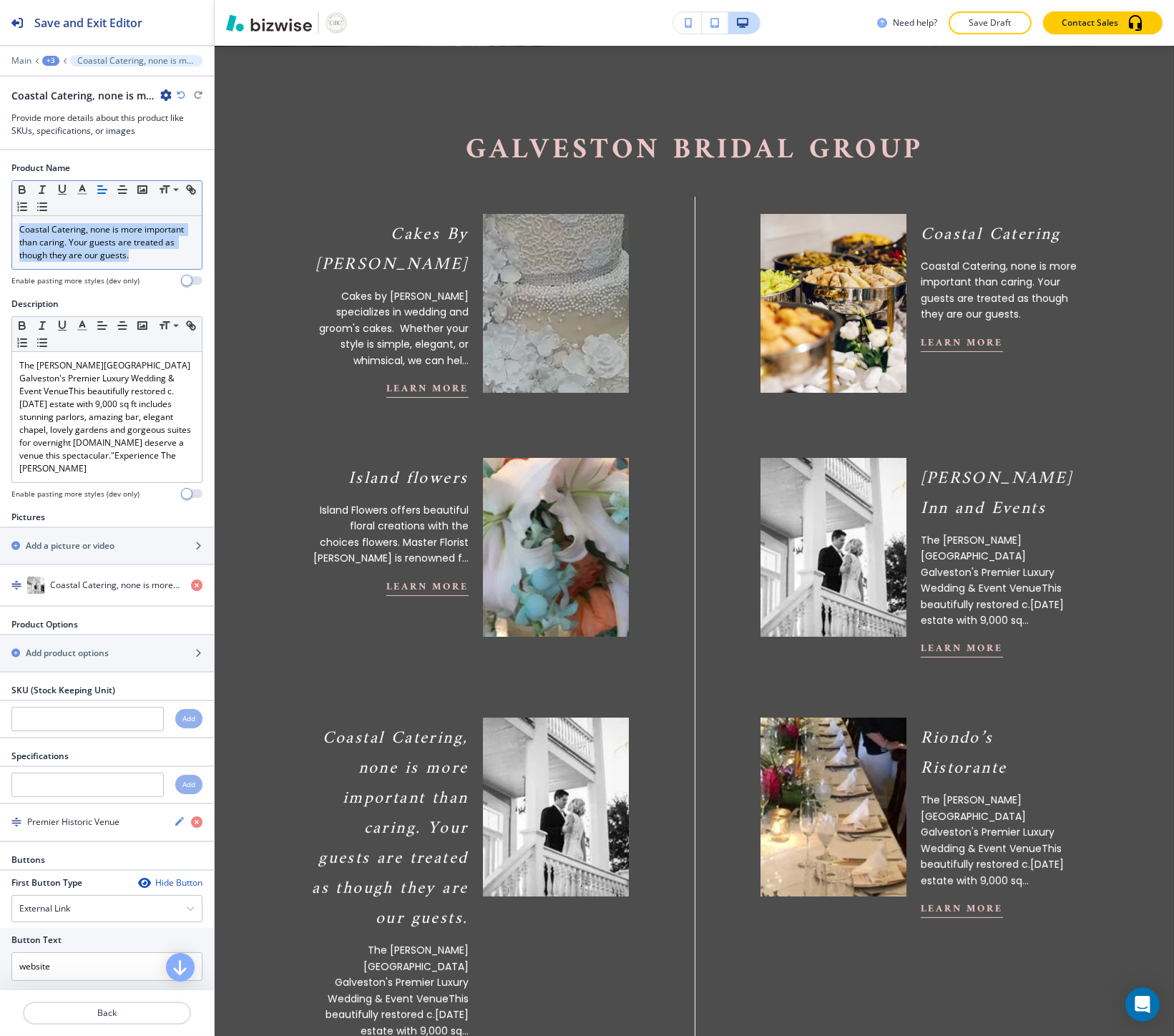
click at [127, 253] on p "Coastal Catering, none is more important than caring. Your guests are treated a…" at bounding box center [107, 242] width 175 height 39
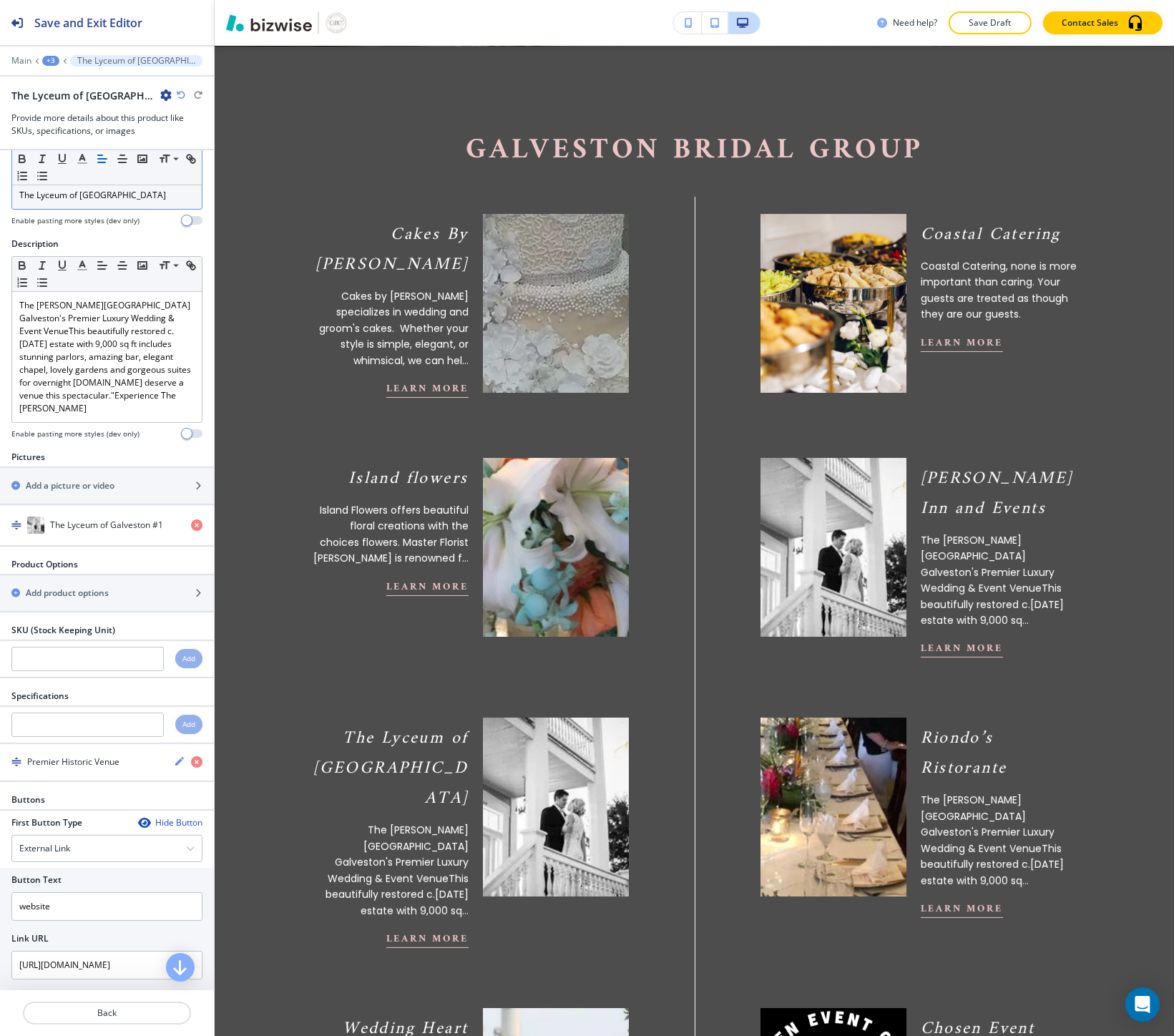
scroll to position [198, 0]
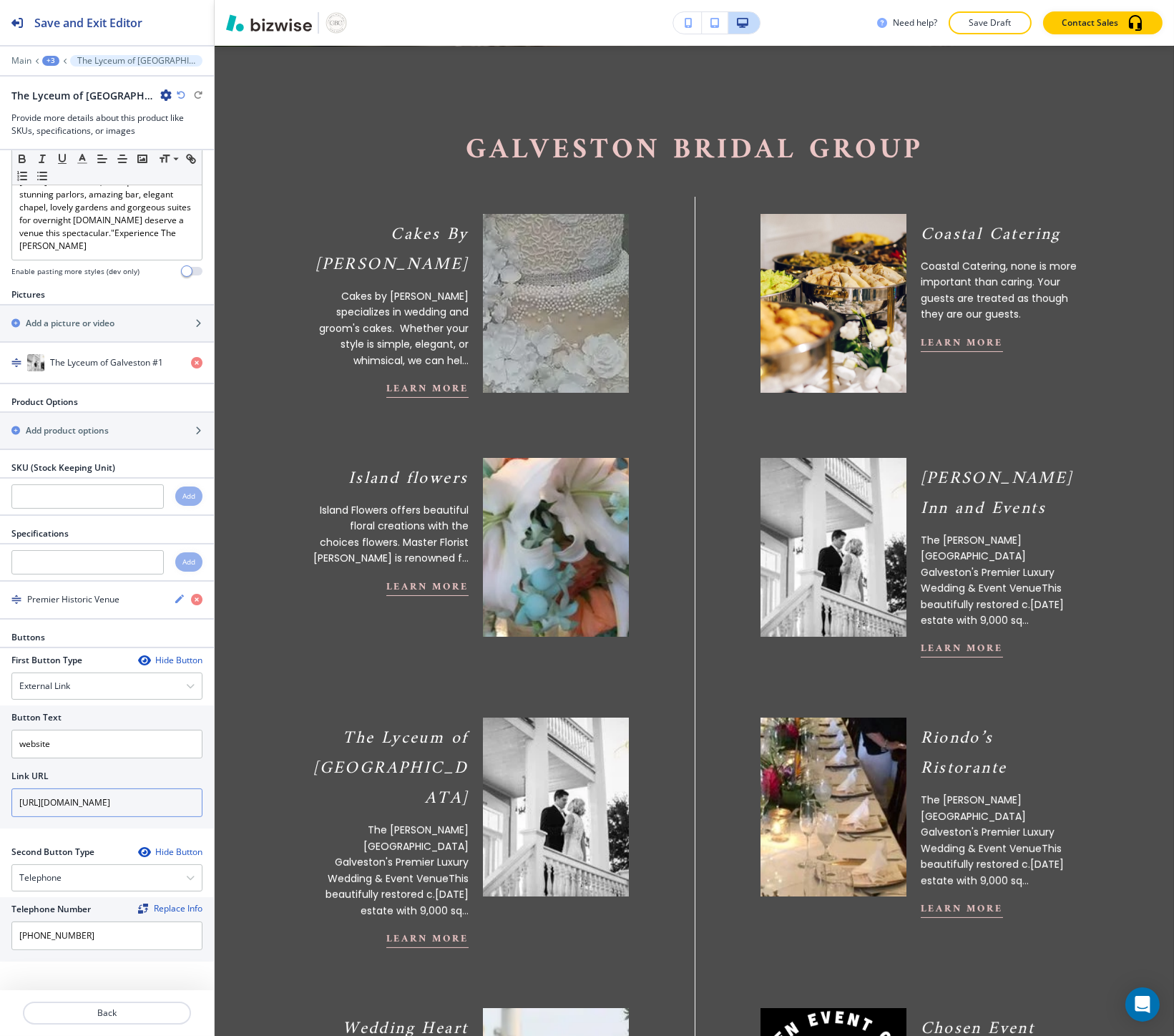
click at [98, 796] on input "https://www.laskerinn.com/" at bounding box center [106, 803] width 191 height 28
paste input "lyceumgalveston.com"
click at [98, 796] on input "lyceumgalveston.com" at bounding box center [106, 803] width 191 height 28
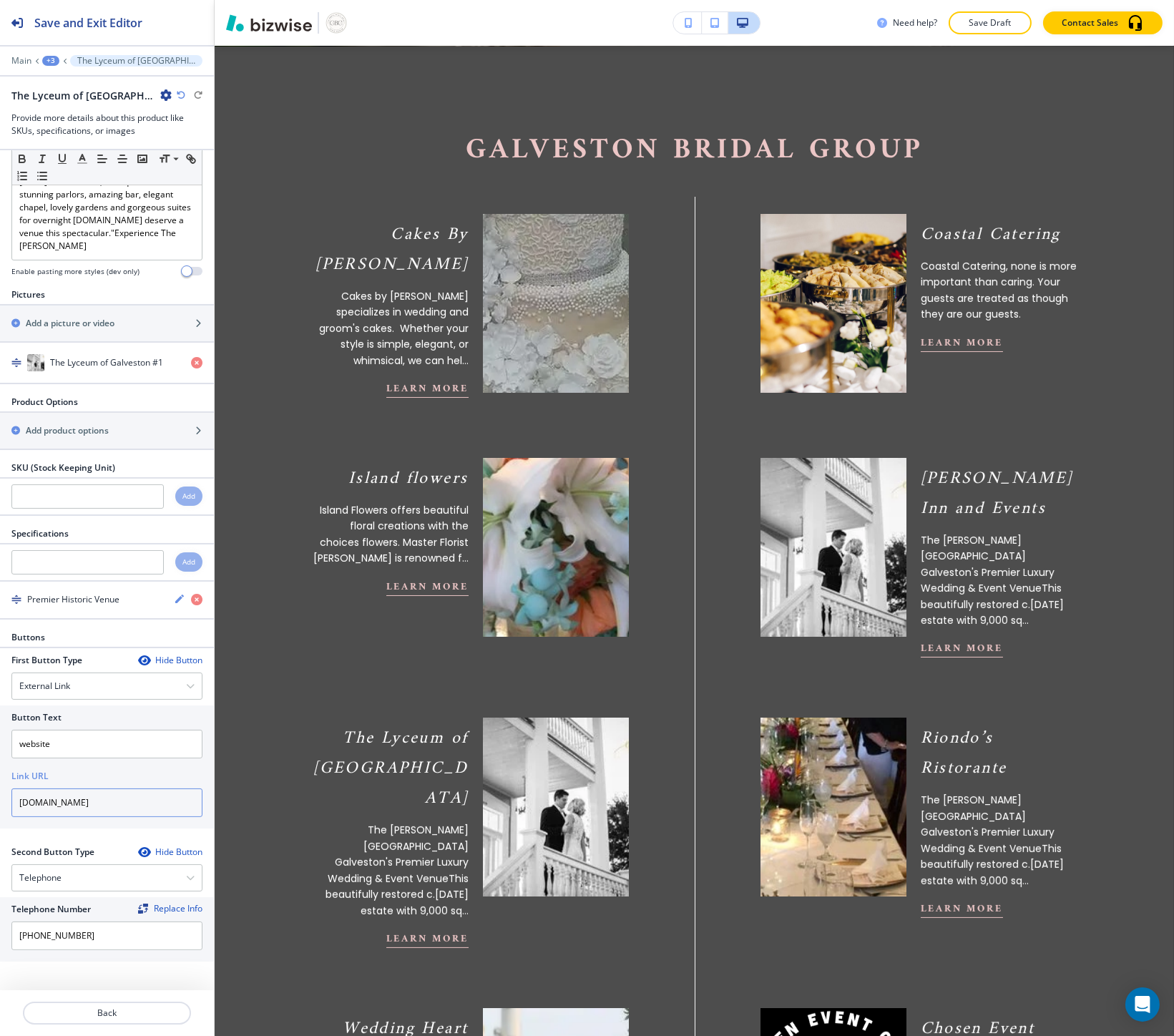
click at [98, 796] on input "lyceumgalveston.com" at bounding box center [106, 803] width 191 height 28
type input "lyceumgalveston.com"
click at [74, 560] on input "text" at bounding box center [88, 562] width 153 height 25
paste input "Victorian-era Historic Venue"
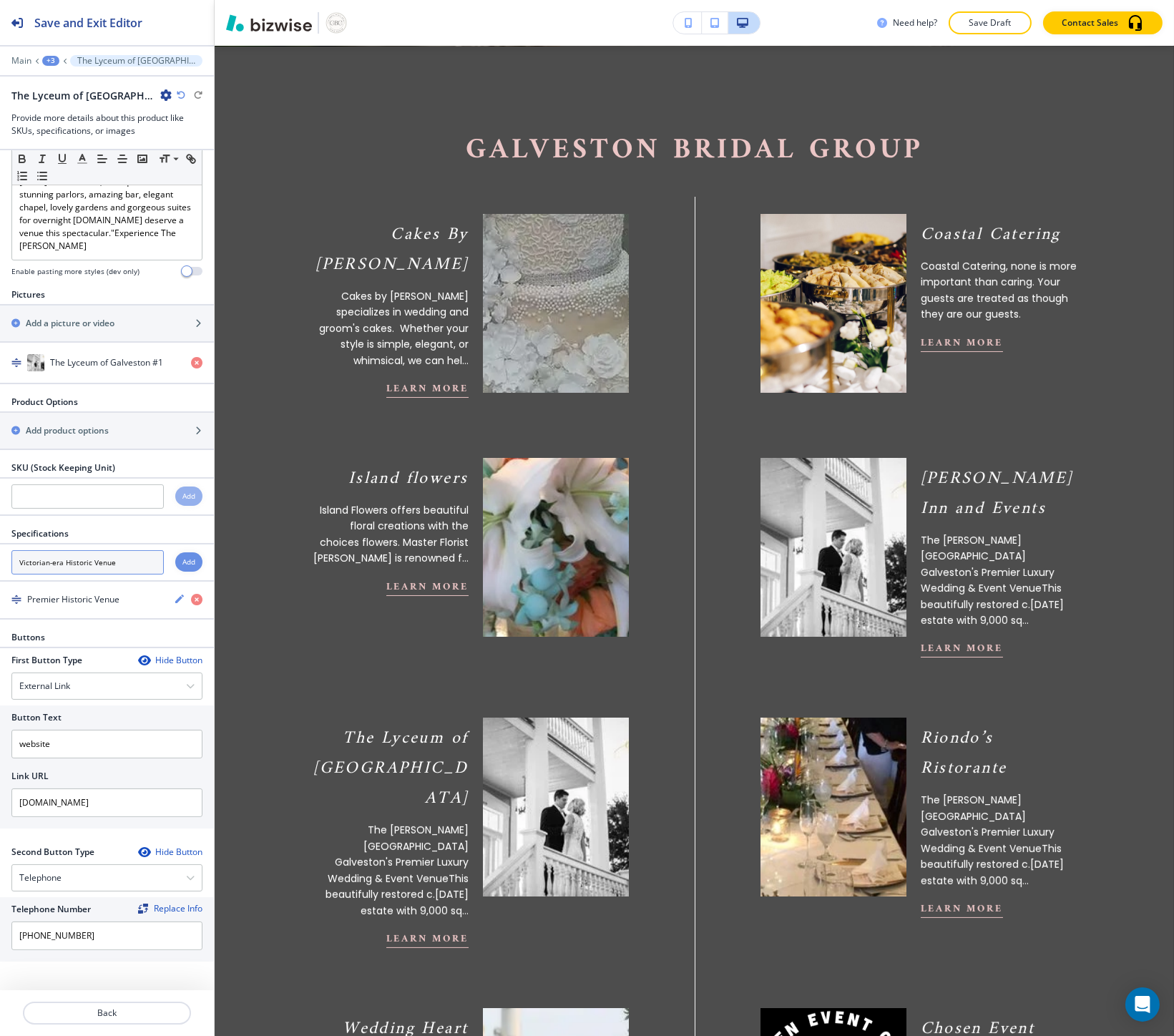
type input "Victorian-era Historic Venue"
click at [183, 563] on h4 "Add" at bounding box center [189, 562] width 13 height 10
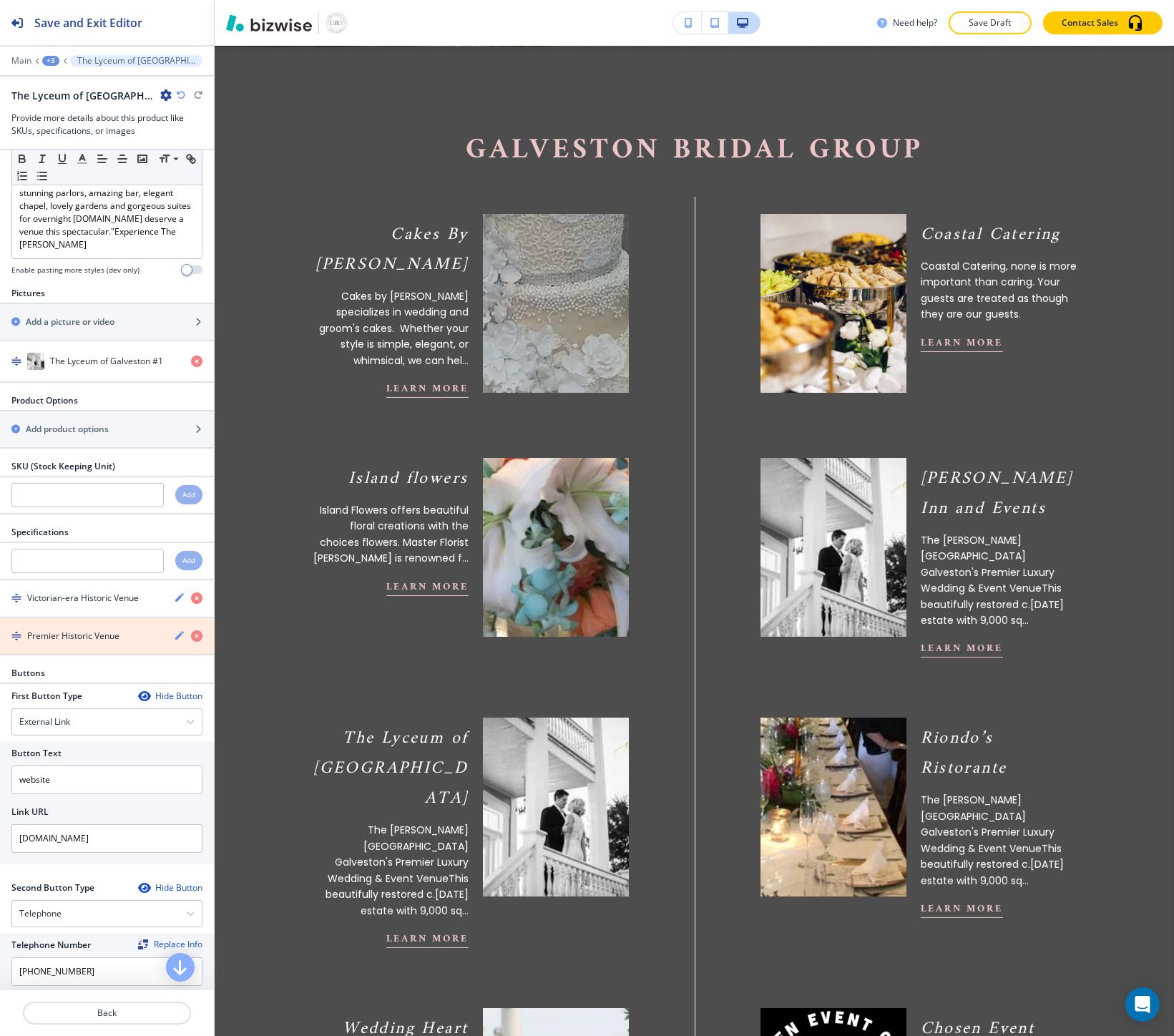
click at [191, 637] on icon "button" at bounding box center [196, 635] width 11 height 11
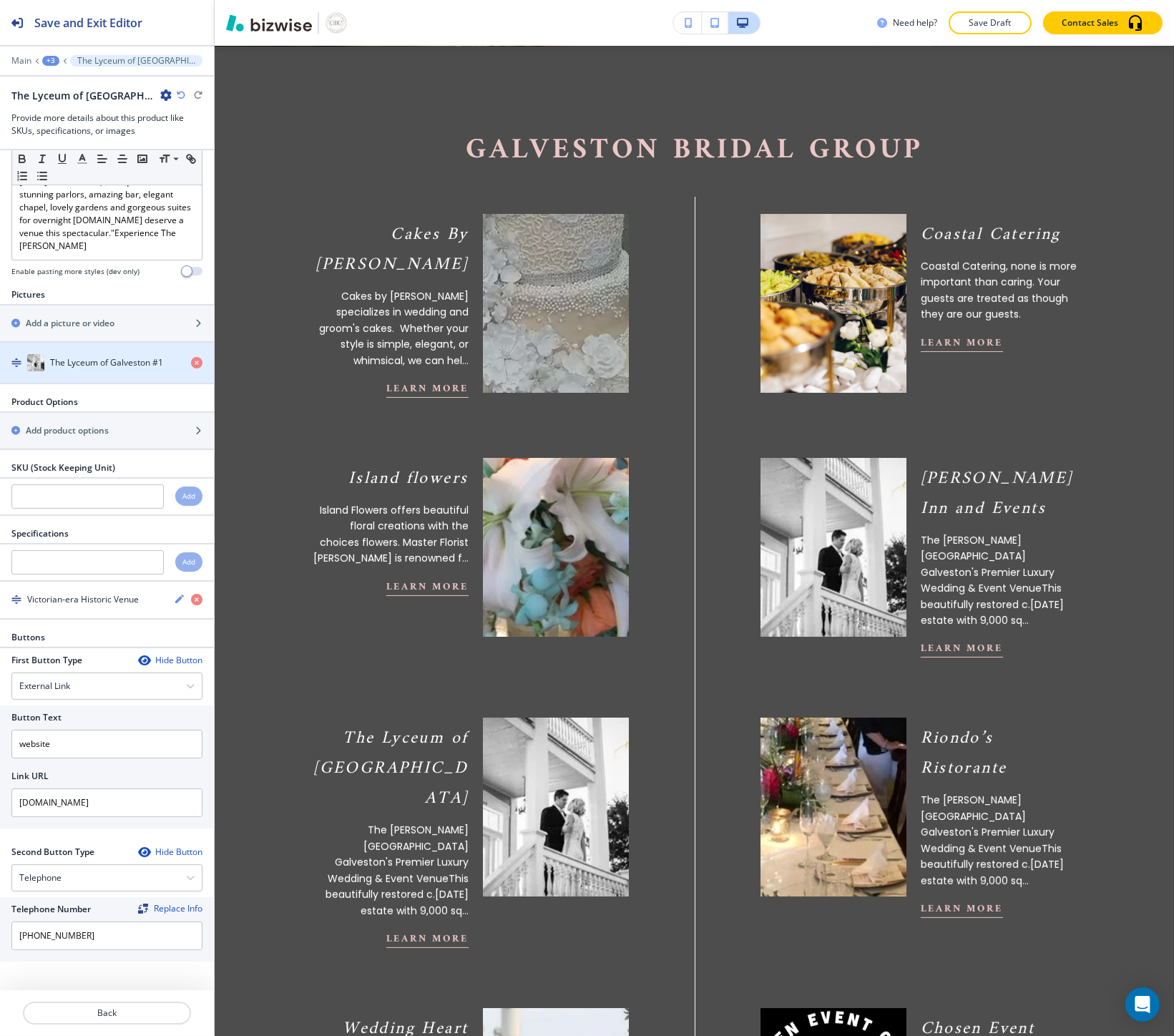
click at [94, 358] on h4 "The Lyceum of Galveston #1" at bounding box center [106, 362] width 113 height 13
click at [191, 362] on icon "button" at bounding box center [196, 362] width 11 height 11
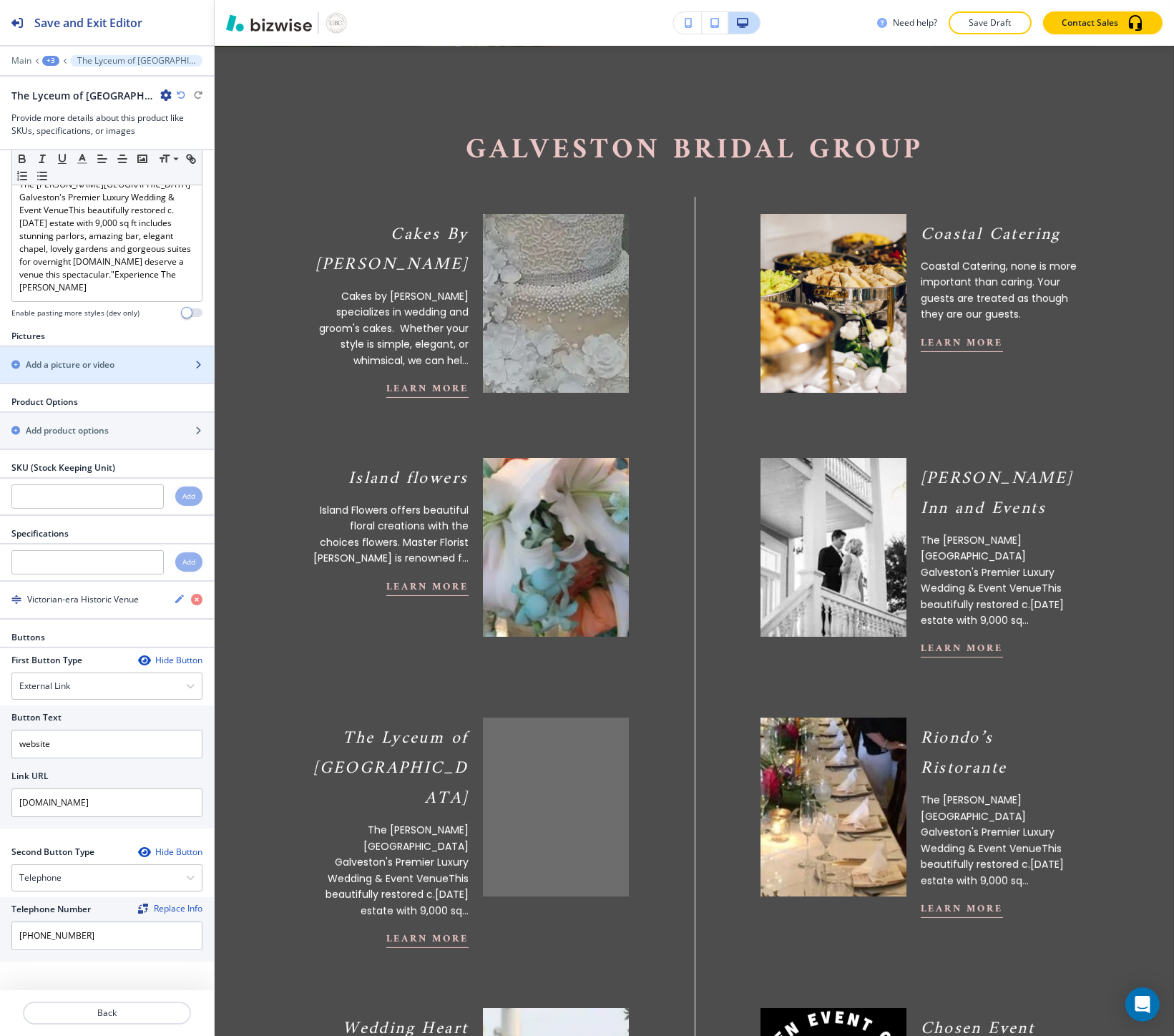
click at [127, 359] on div "Add a picture or video" at bounding box center [91, 364] width 183 height 13
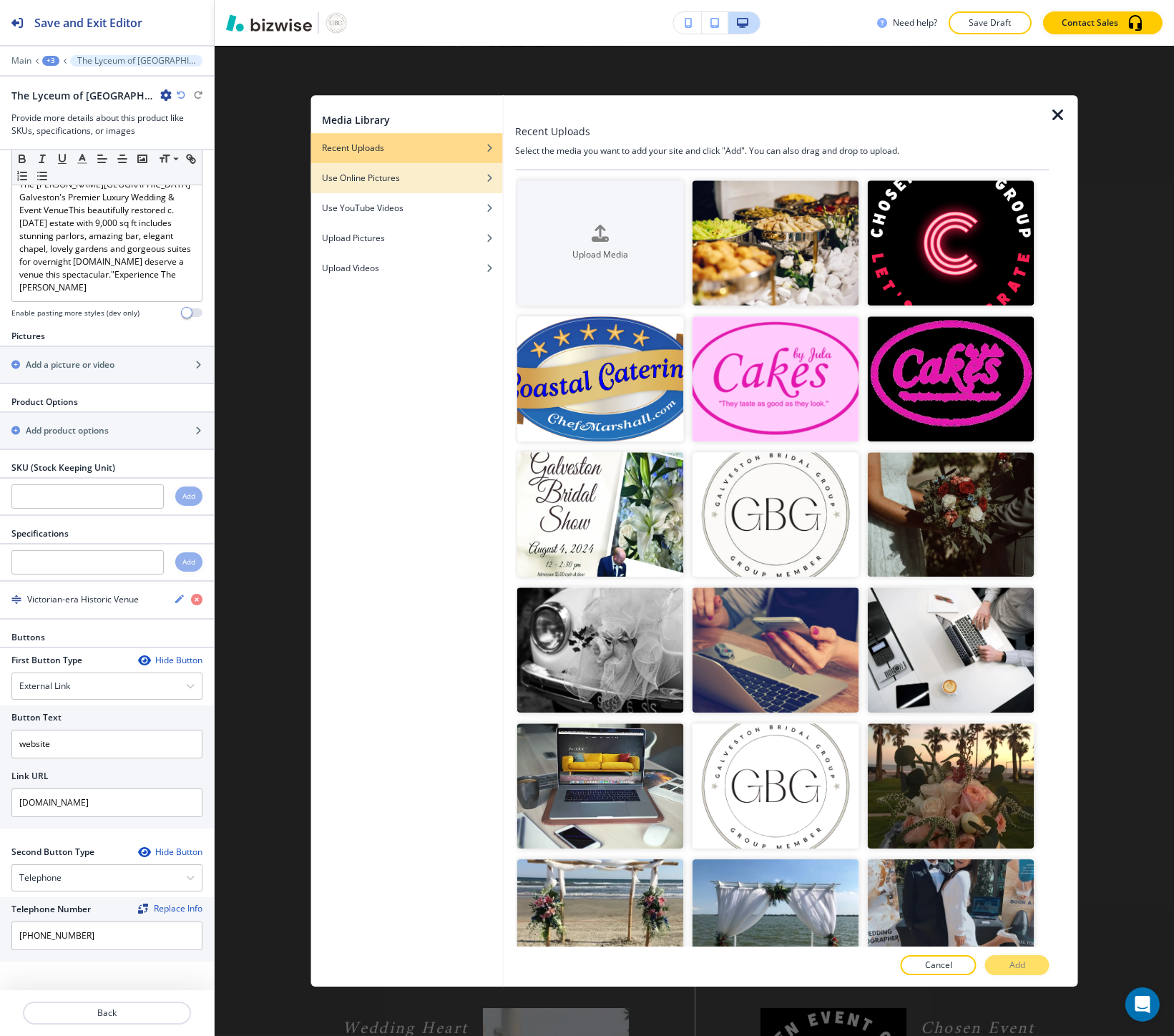
click at [434, 183] on div "Use Online Pictures" at bounding box center [406, 177] width 192 height 13
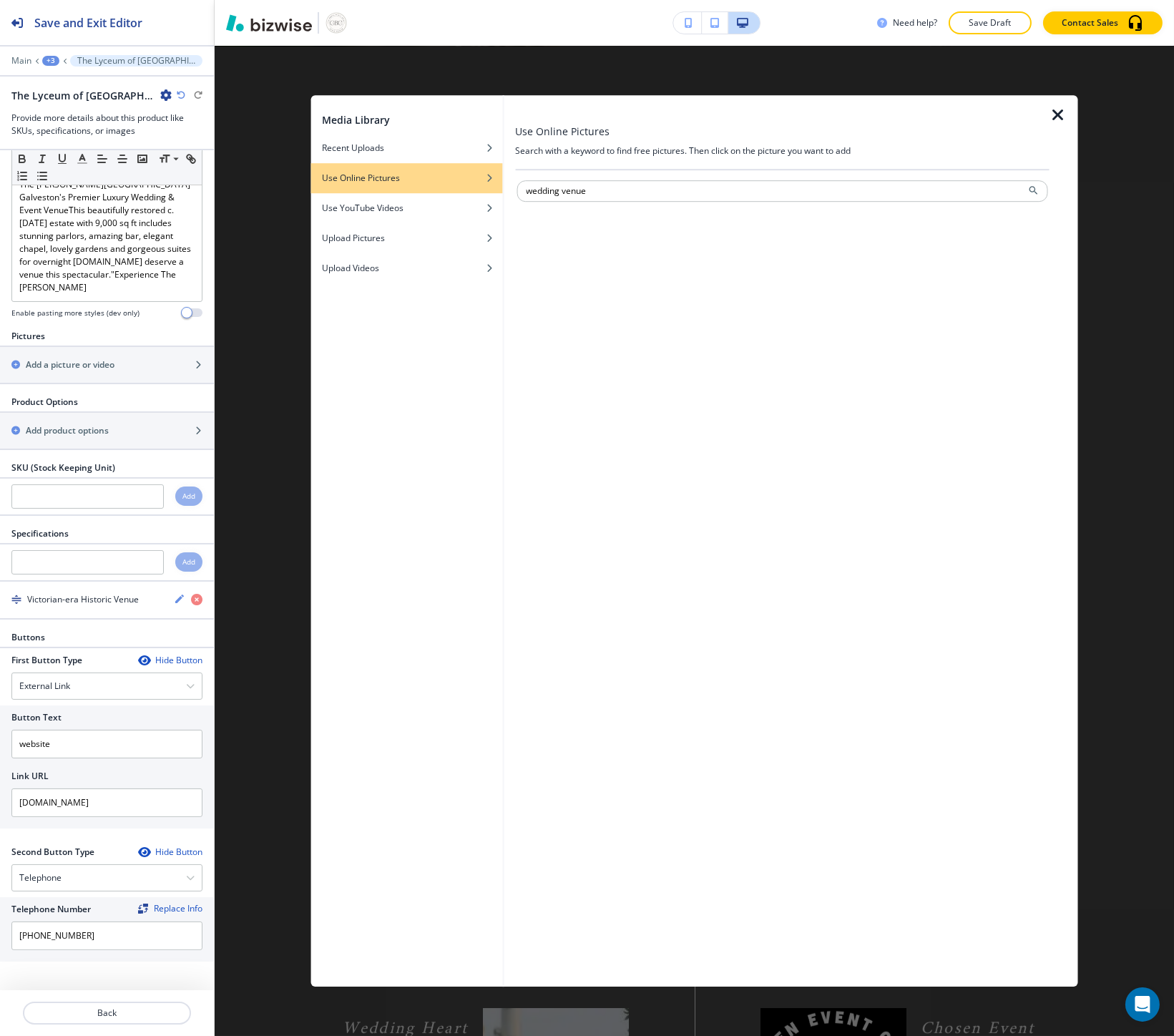
type input "wedding venue"
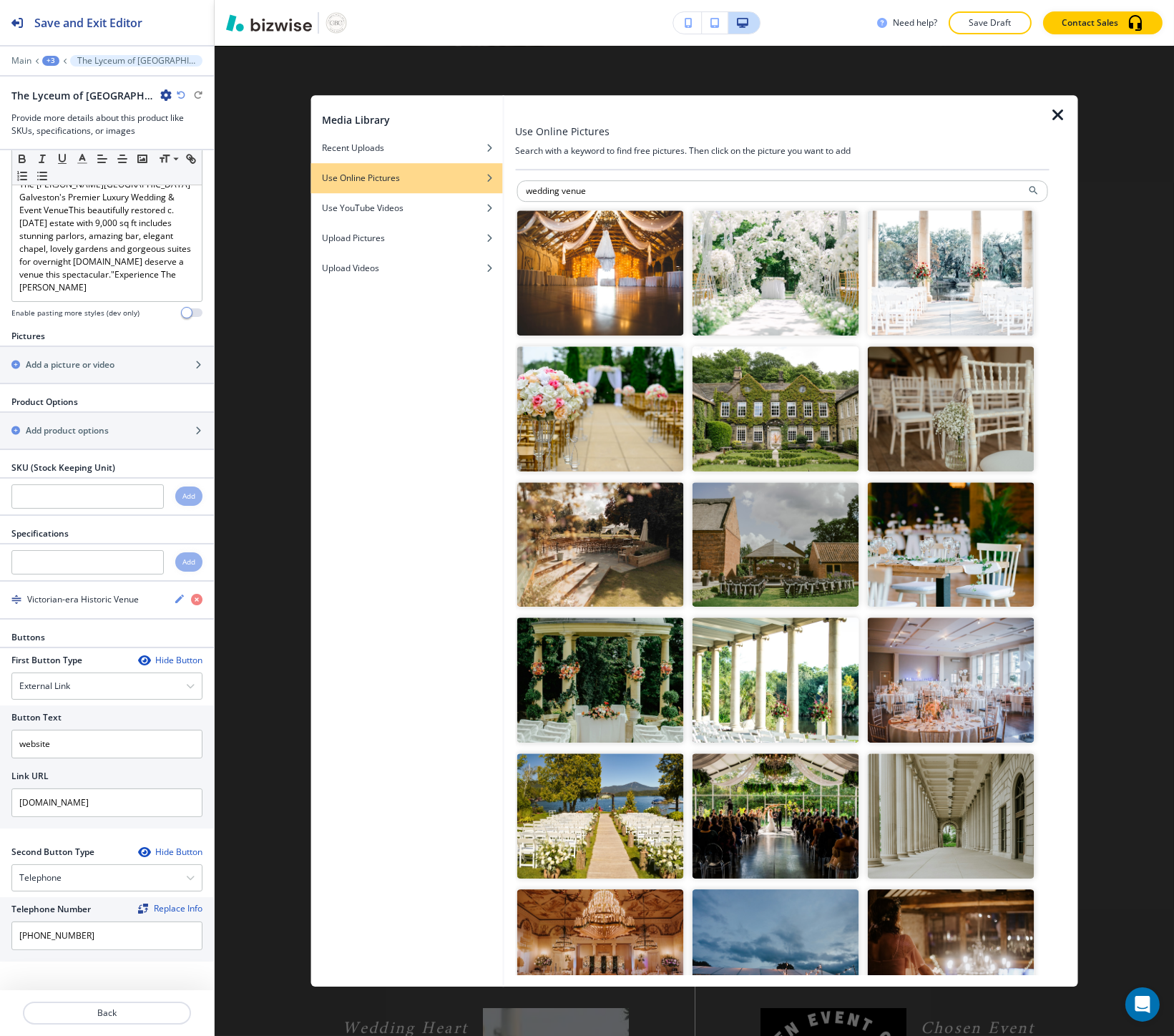
click at [759, 416] on img "button" at bounding box center [775, 408] width 167 height 125
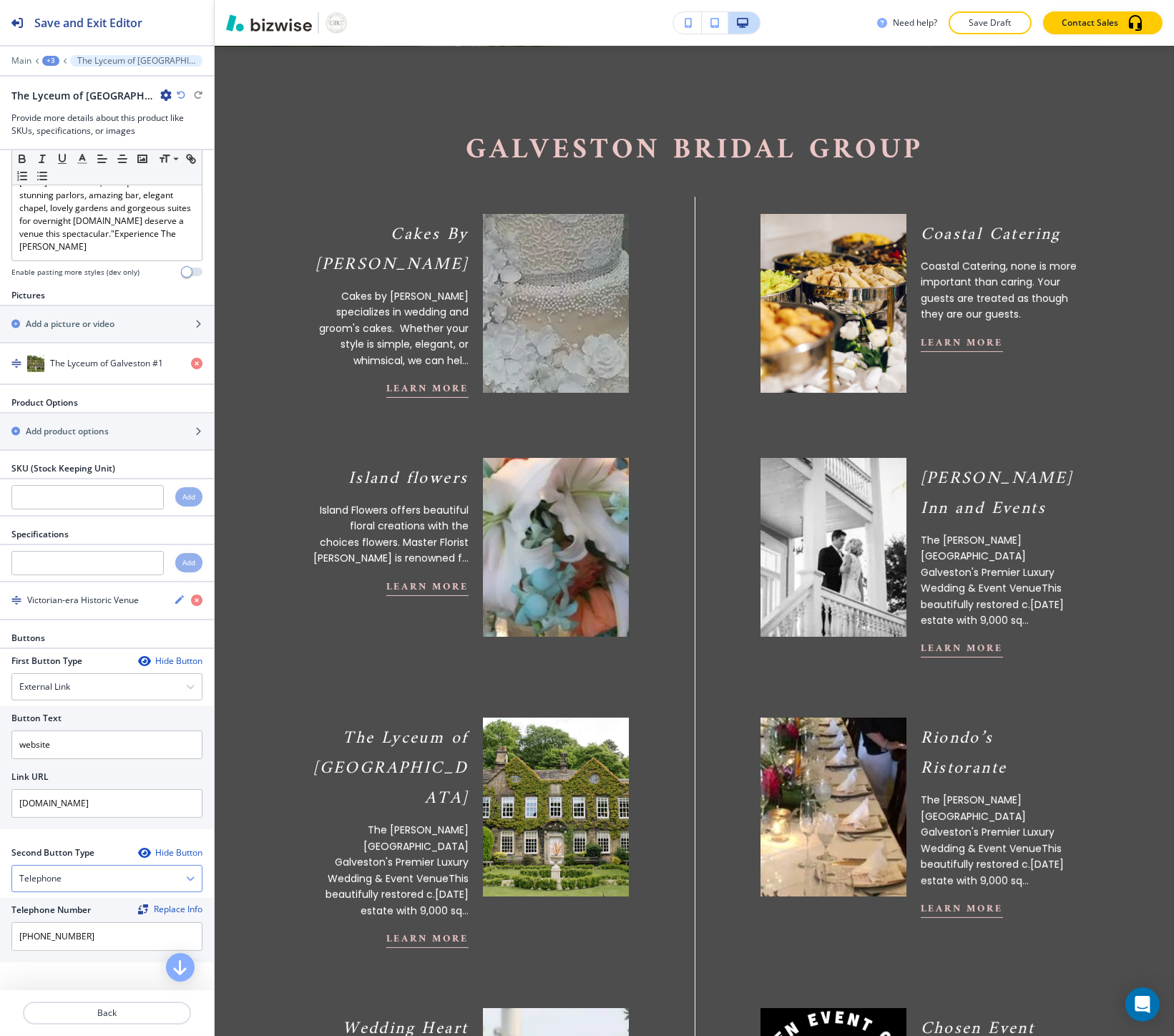
scroll to position [198, 0]
drag, startPoint x: 105, startPoint y: 922, endPoint x: 77, endPoint y: 931, distance: 29.4
click at [77, 931] on div "Find and replace this information across Bizwise" at bounding box center [160, 928] width 211 height 25
click at [47, 931] on input "(713) 805-9939" at bounding box center [106, 936] width 191 height 28
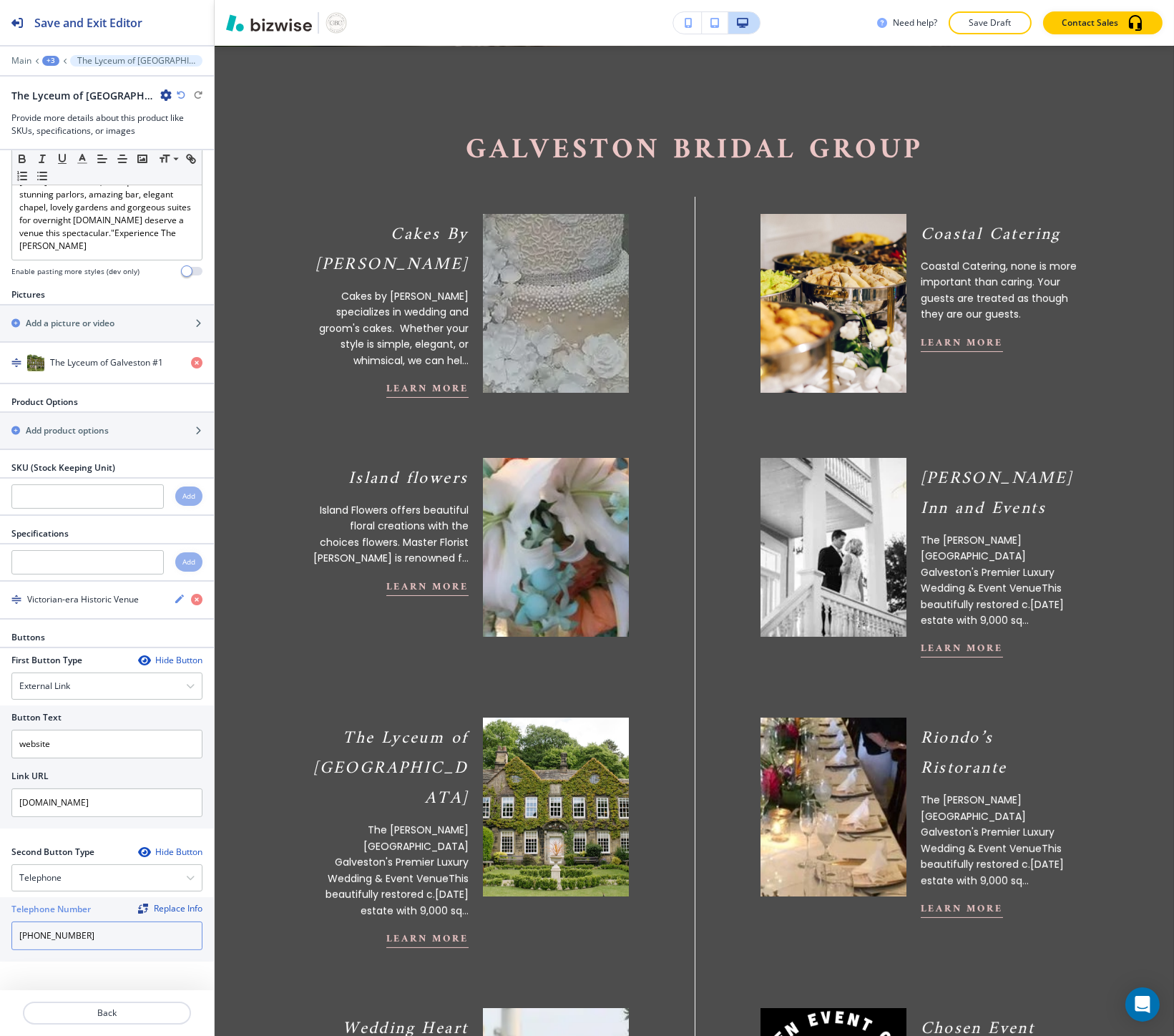
click at [47, 931] on input "(713) 805-9939" at bounding box center [106, 936] width 191 height 28
click at [52, 916] on div at bounding box center [106, 919] width 191 height 6
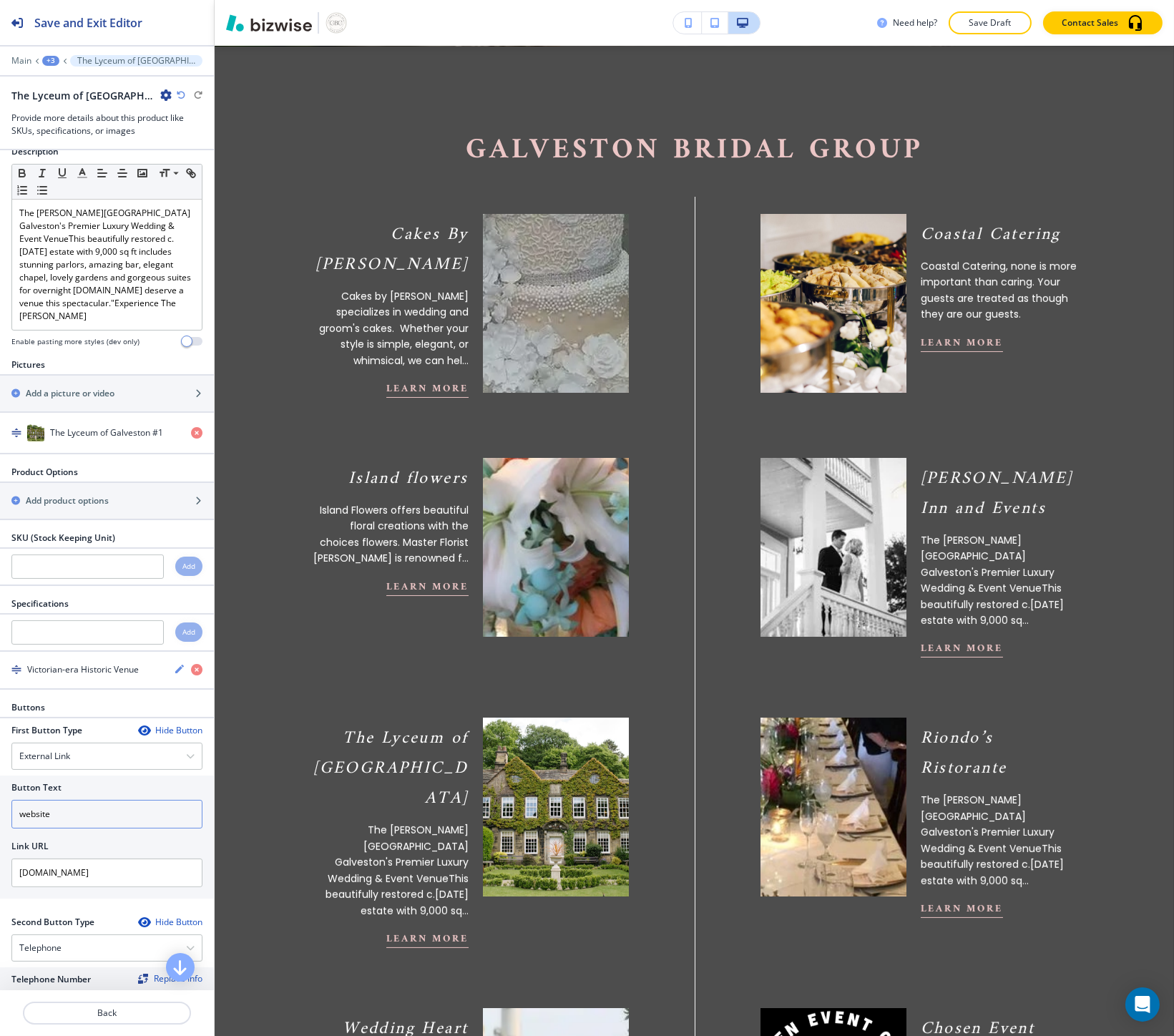
scroll to position [159, 0]
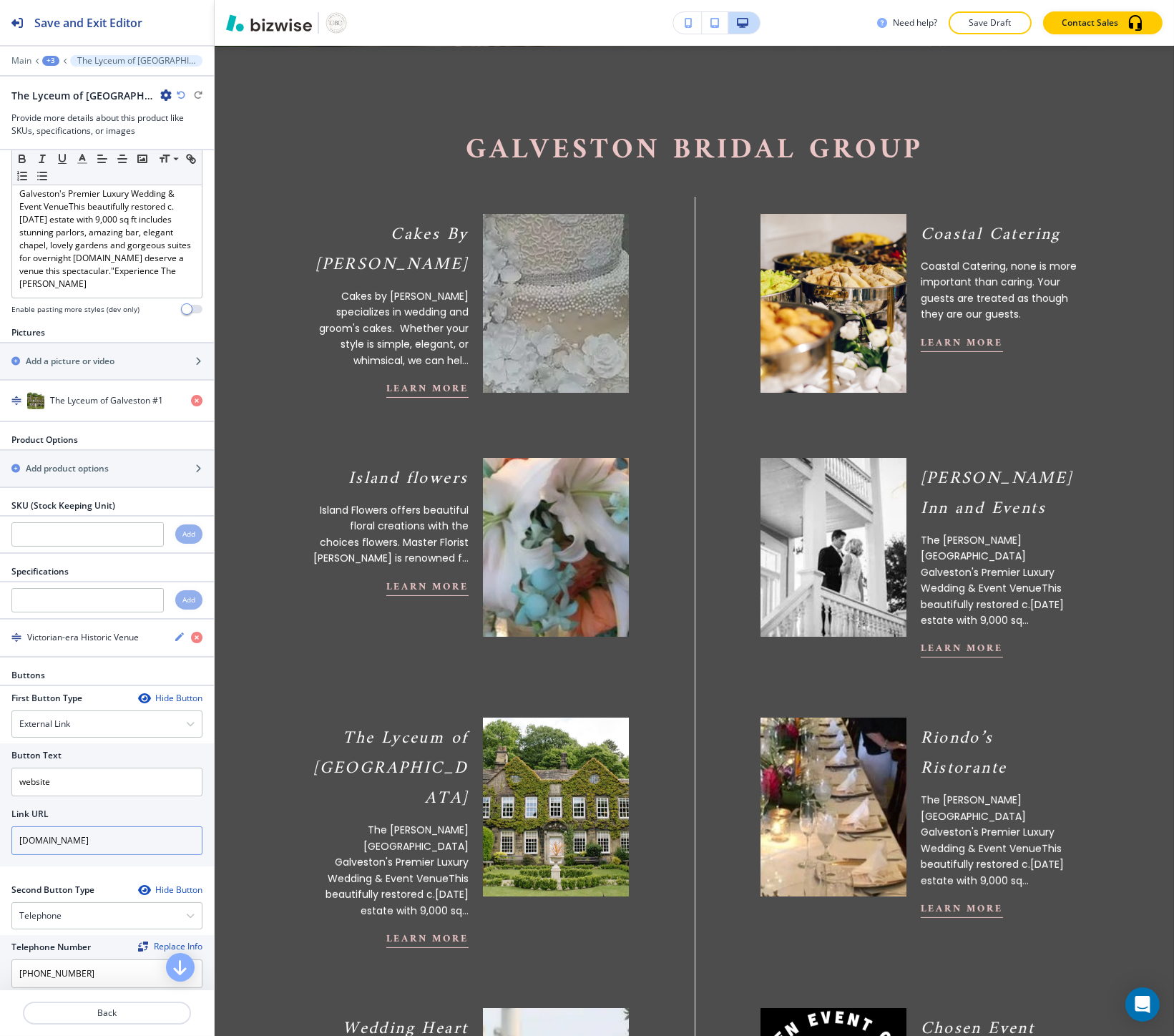
click at [83, 839] on input "lyceumgalveston.com" at bounding box center [106, 840] width 191 height 28
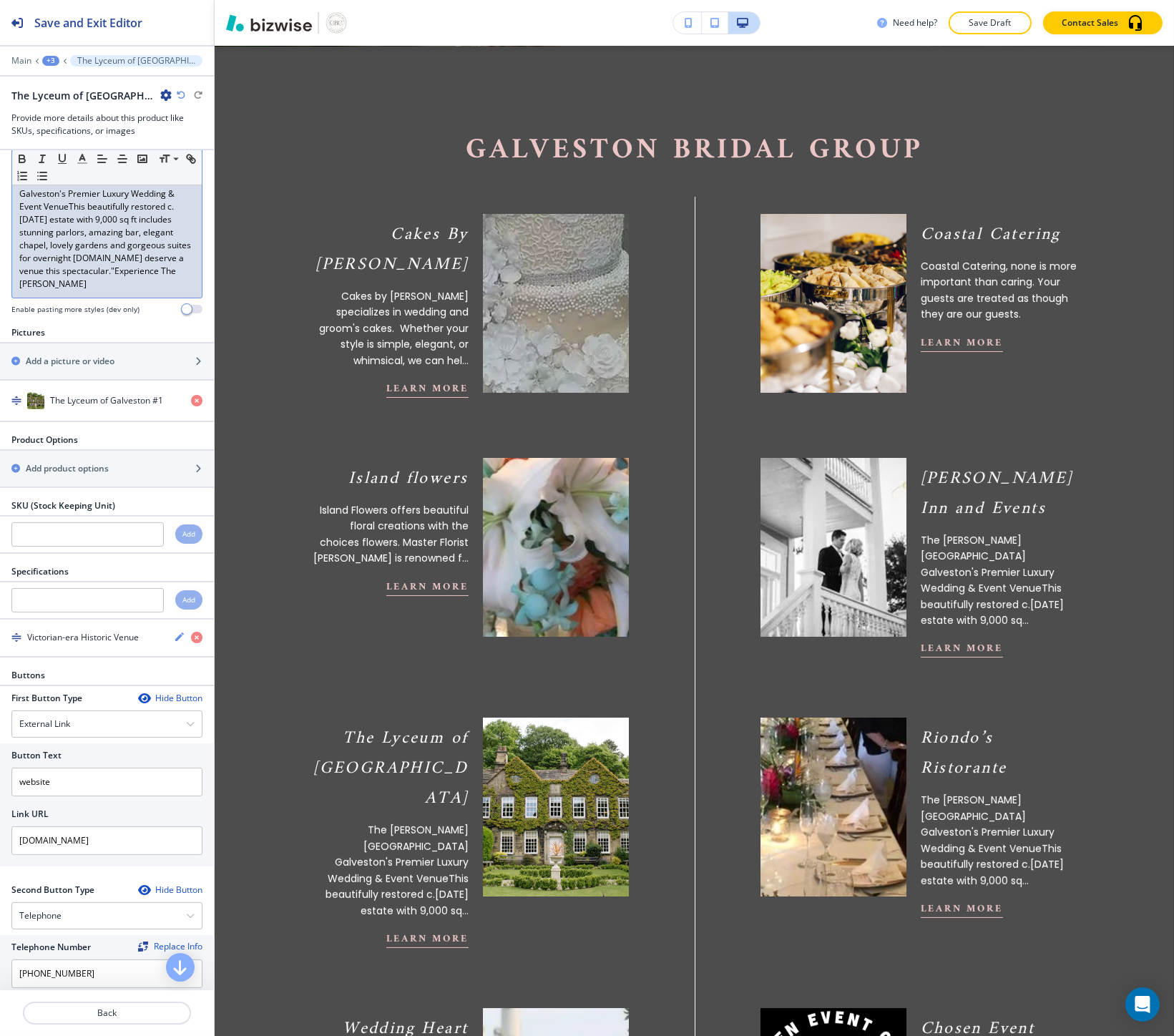
click at [105, 248] on p "The Lasker Inn Galveston's Premier Luxury Wedding & Event VenueThis beautifully…" at bounding box center [107, 232] width 175 height 116
click at [104, 248] on p "The Lasker Inn Galveston's Premier Luxury Wedding & Event VenueThis beautifully…" at bounding box center [107, 232] width 175 height 116
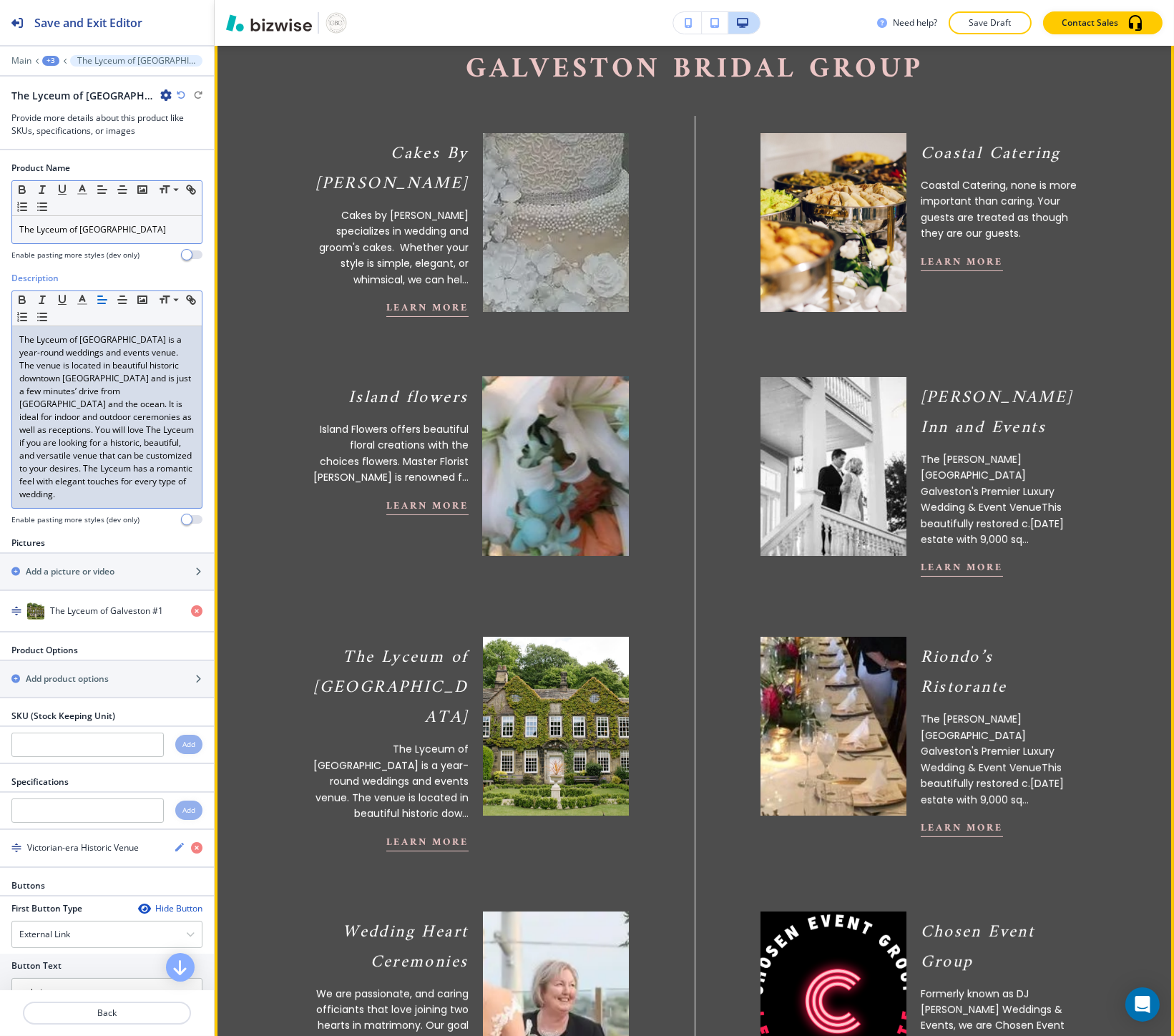
scroll to position [622, 0]
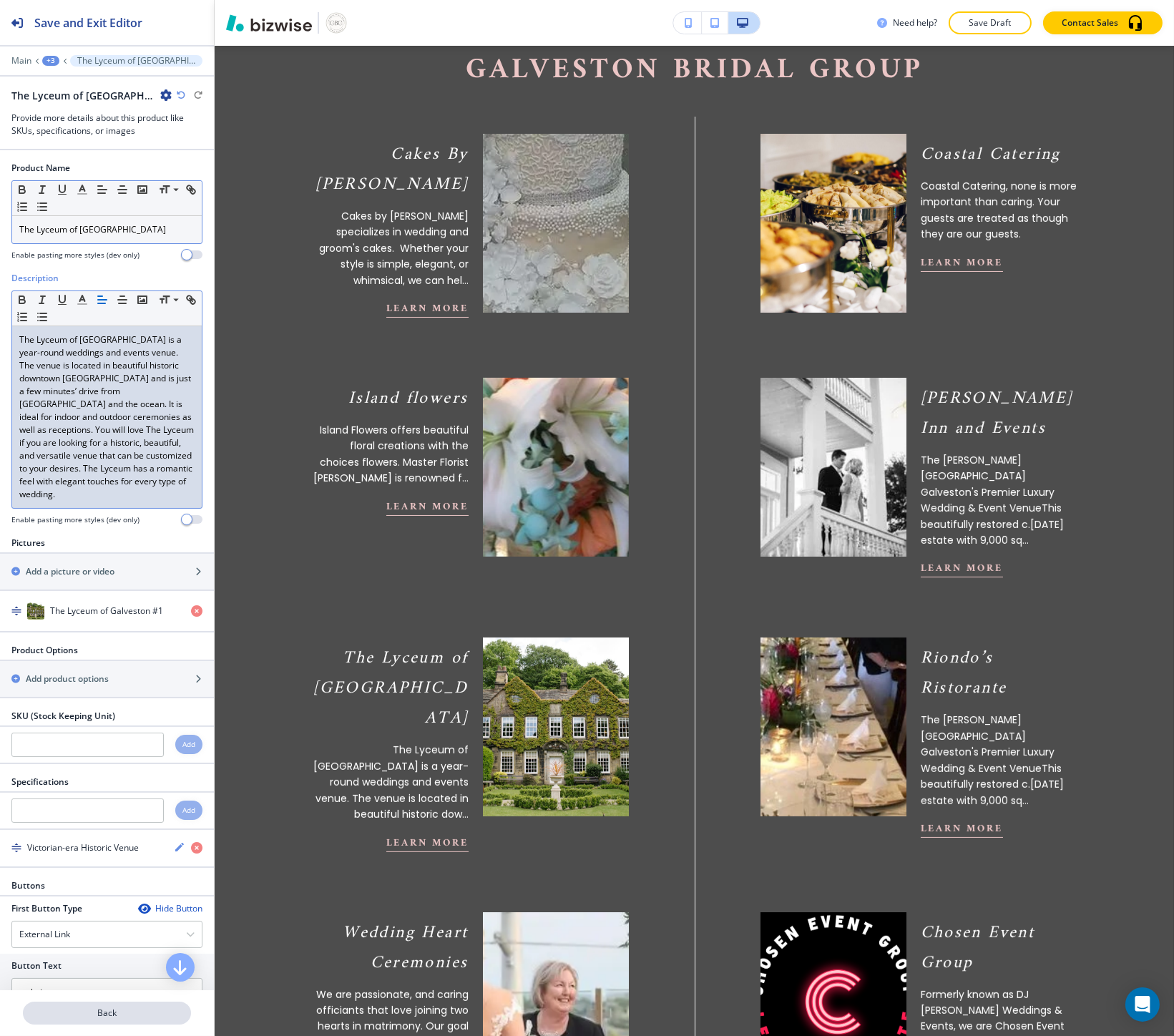
click at [104, 1007] on p "Back" at bounding box center [107, 1012] width 165 height 13
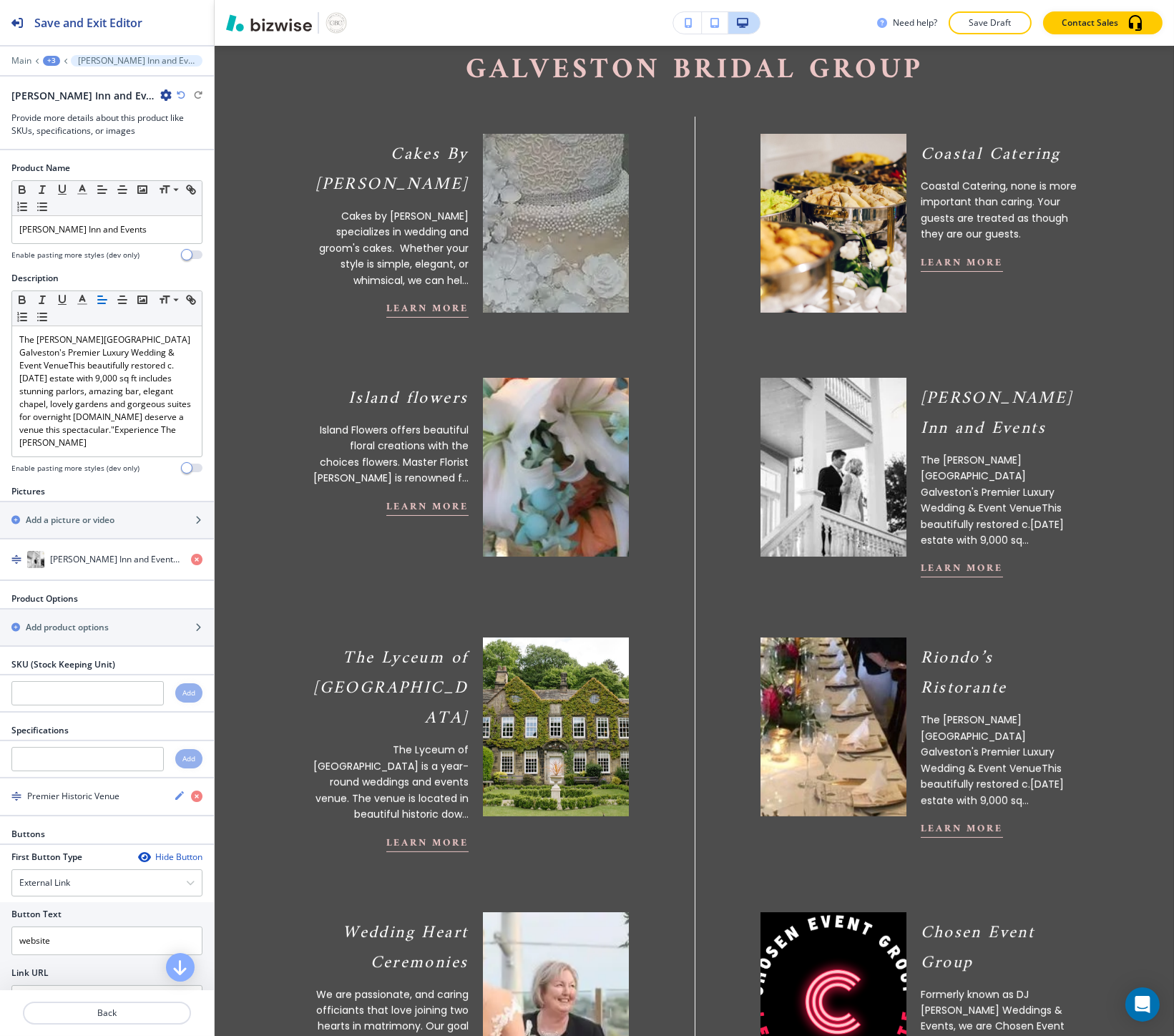
click at [160, 90] on icon "button" at bounding box center [165, 95] width 11 height 11
click at [136, 147] on p "Duplicate Lasker Inn and Events" at bounding box center [169, 144] width 73 height 13
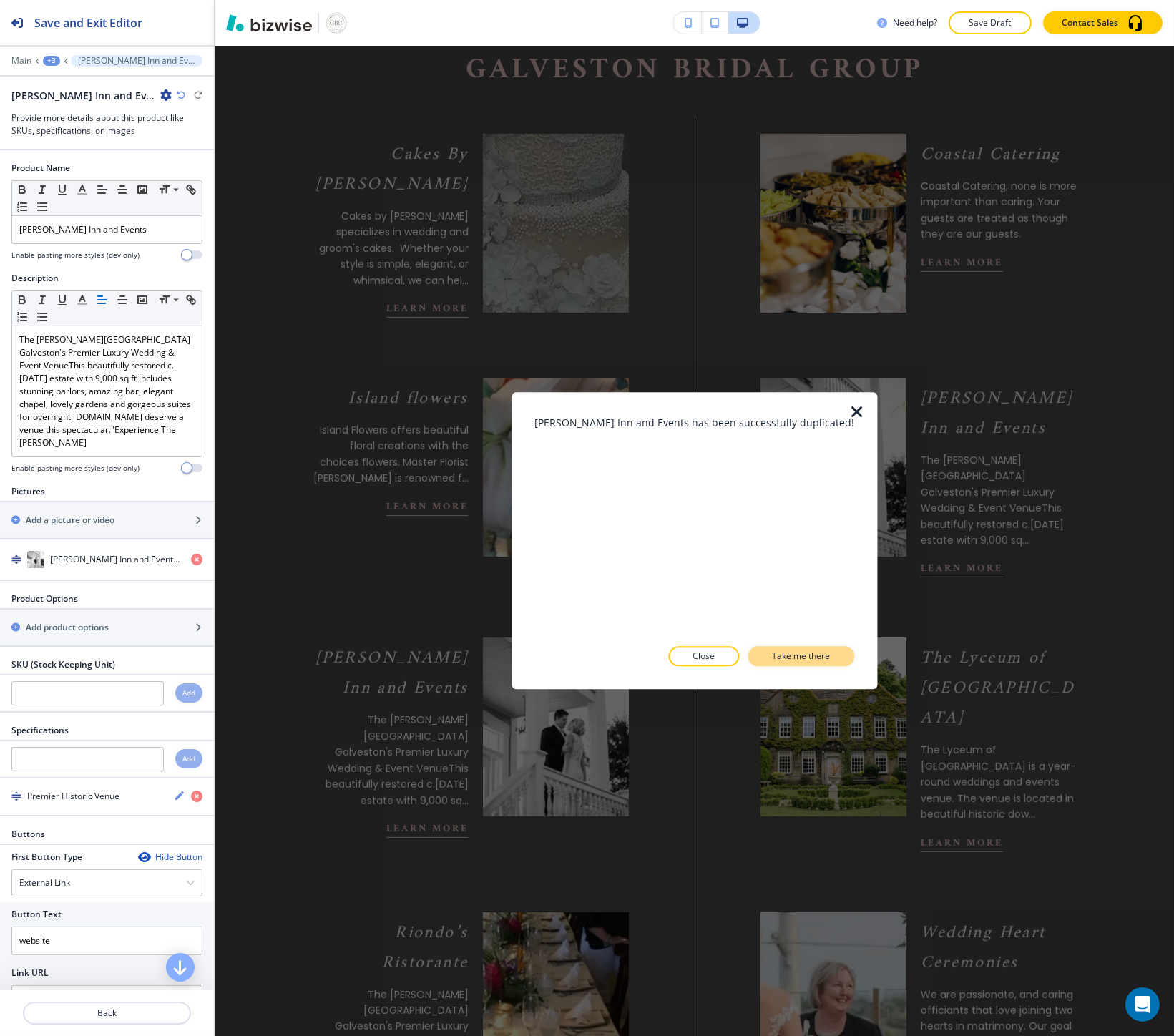
click at [782, 663] on button "Take me there" at bounding box center [801, 656] width 106 height 20
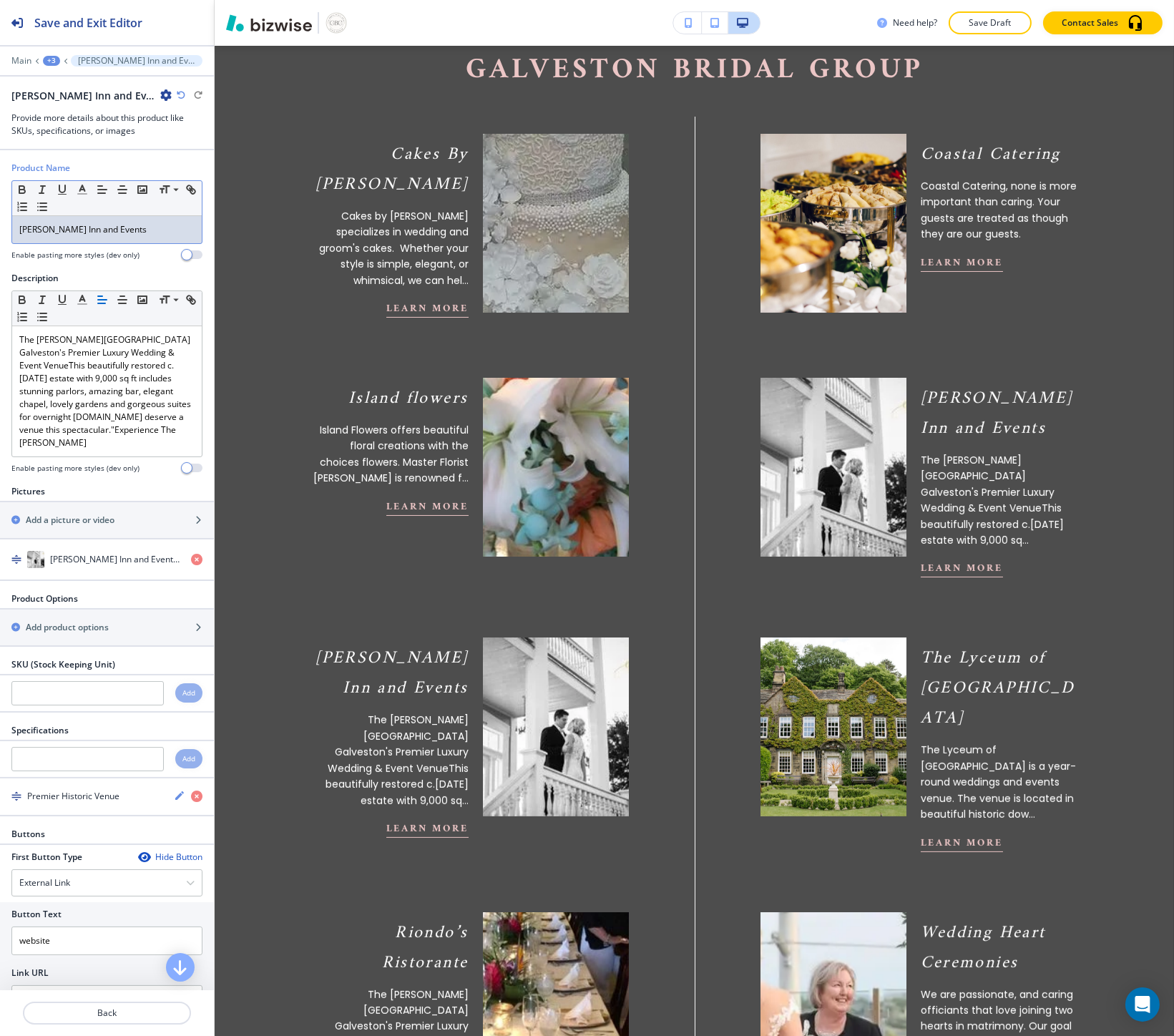
click at [33, 234] on p "Lasker Inn and Events" at bounding box center [107, 229] width 175 height 13
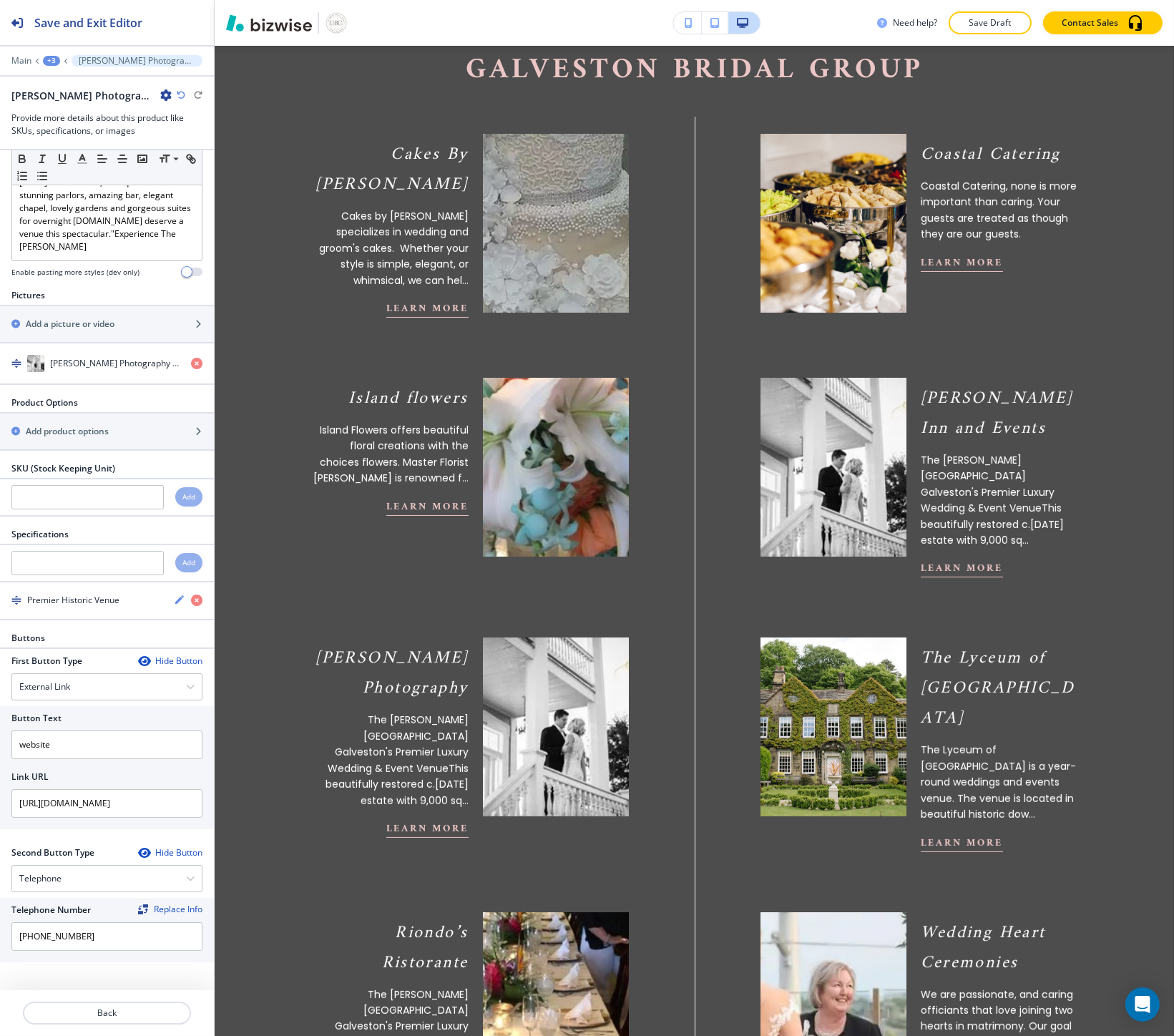
scroll to position [198, 0]
click at [97, 794] on input "https://www.laskerinn.com/" at bounding box center [106, 803] width 191 height 28
paste input "ryanrjonesphotography.com"
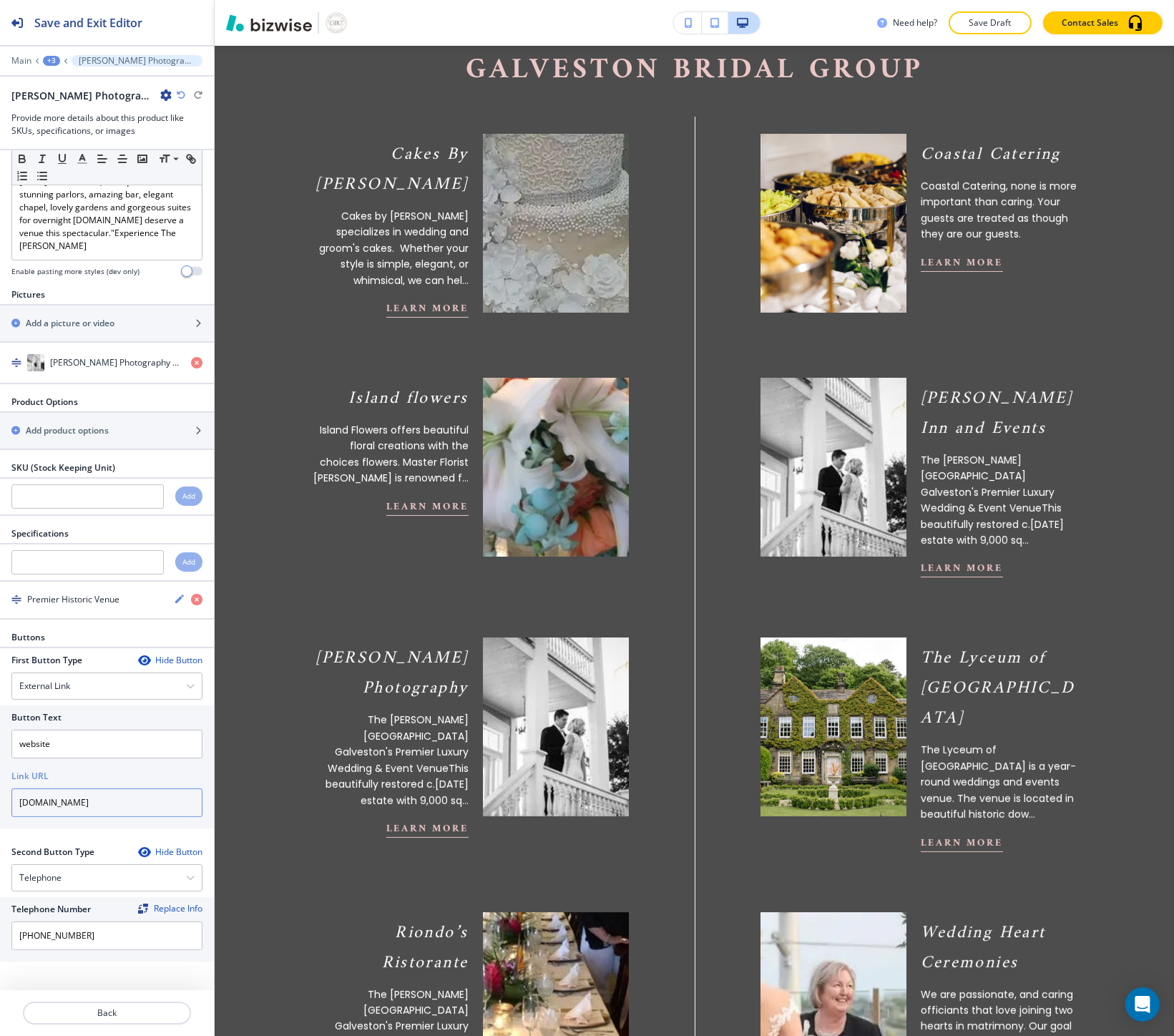
click at [93, 806] on input "ryanrjonesphotography.com" at bounding box center [106, 803] width 191 height 28
type input "ryanrjonesphotography.com"
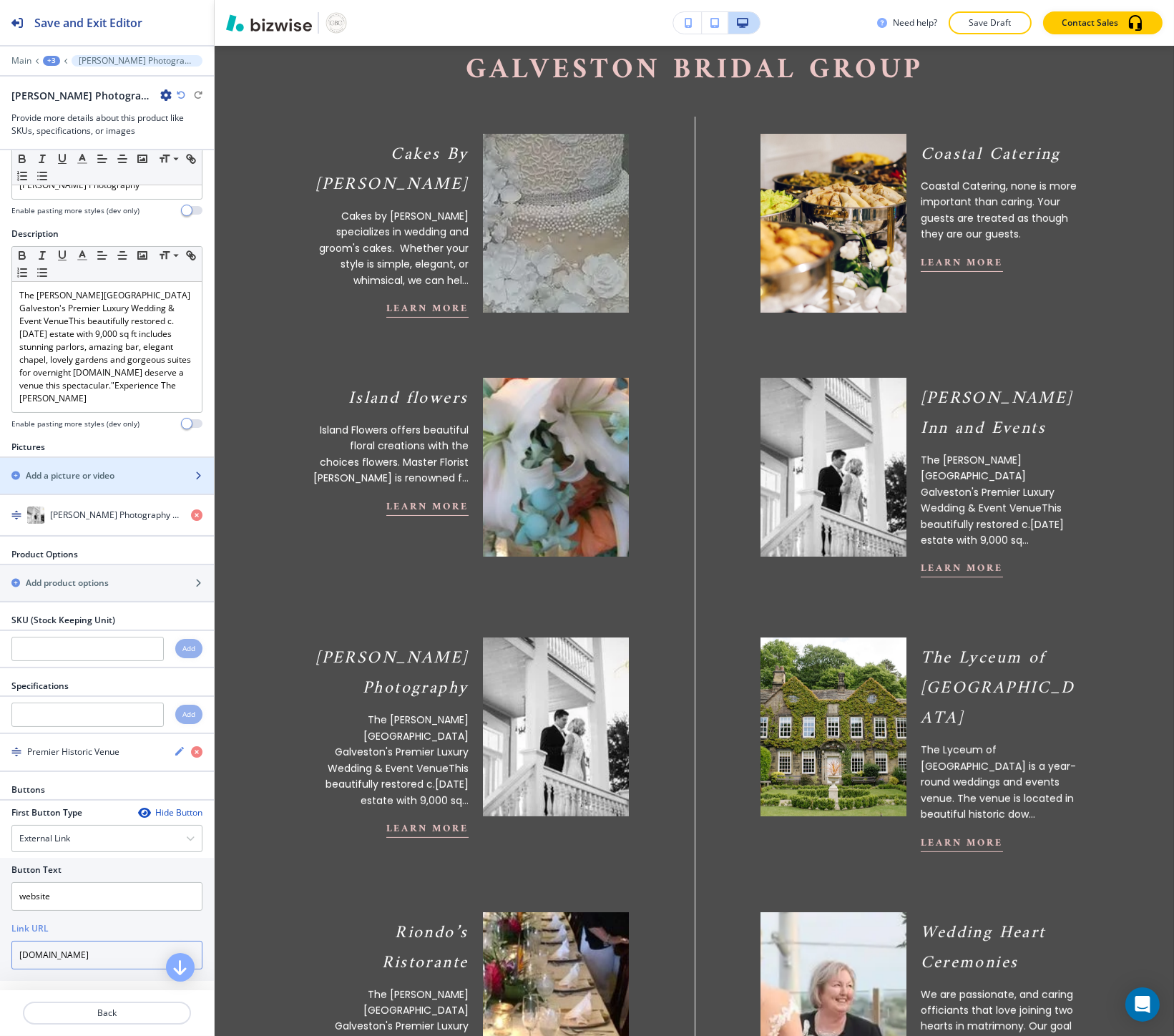
scroll to position [0, 0]
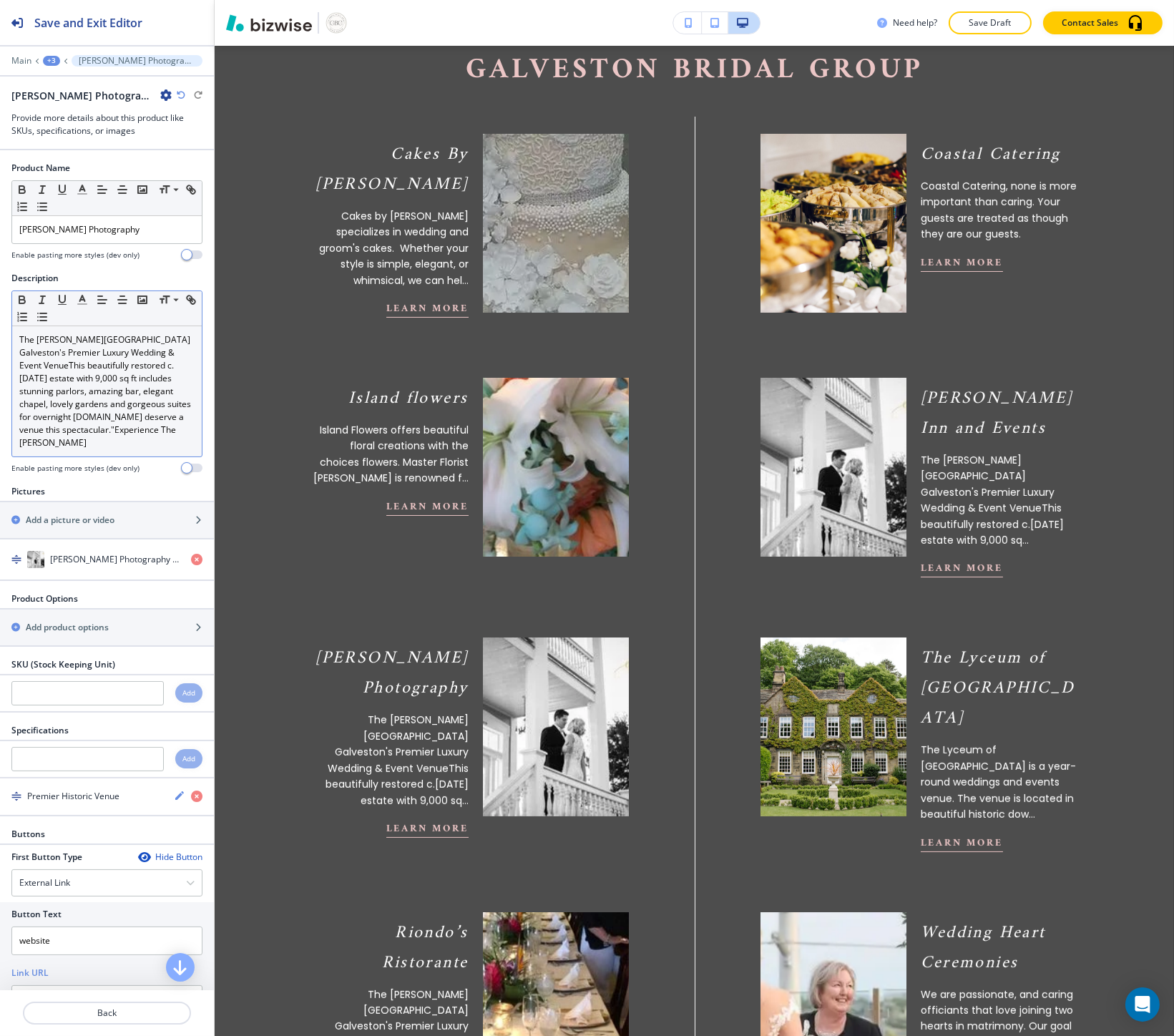
click at [83, 348] on p "The Lasker Inn Galveston's Premier Luxury Wedding & Event VenueThis beautifully…" at bounding box center [107, 391] width 175 height 116
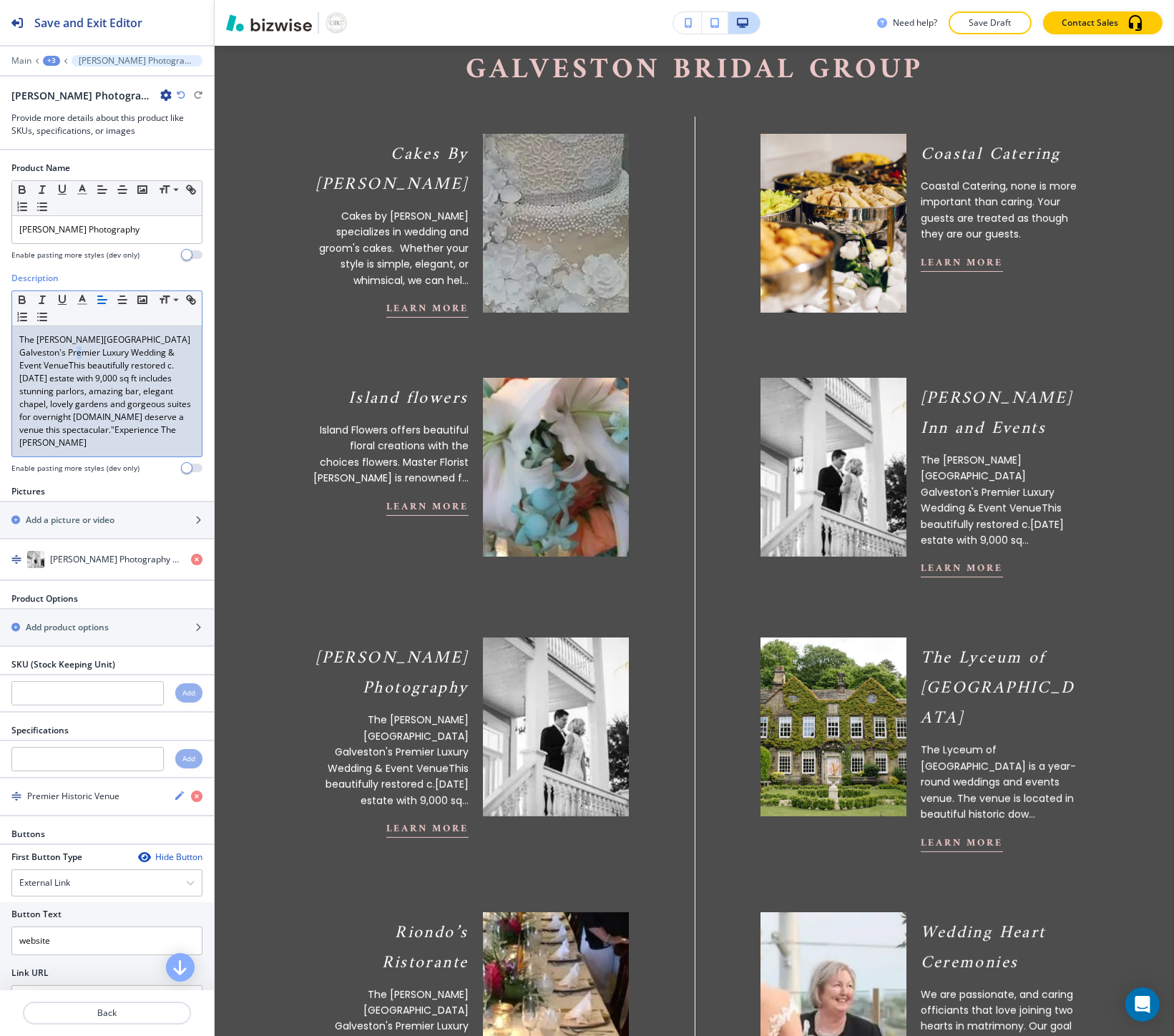
click at [83, 348] on p "The Lasker Inn Galveston's Premier Luxury Wedding & Event VenueThis beautifully…" at bounding box center [107, 391] width 175 height 116
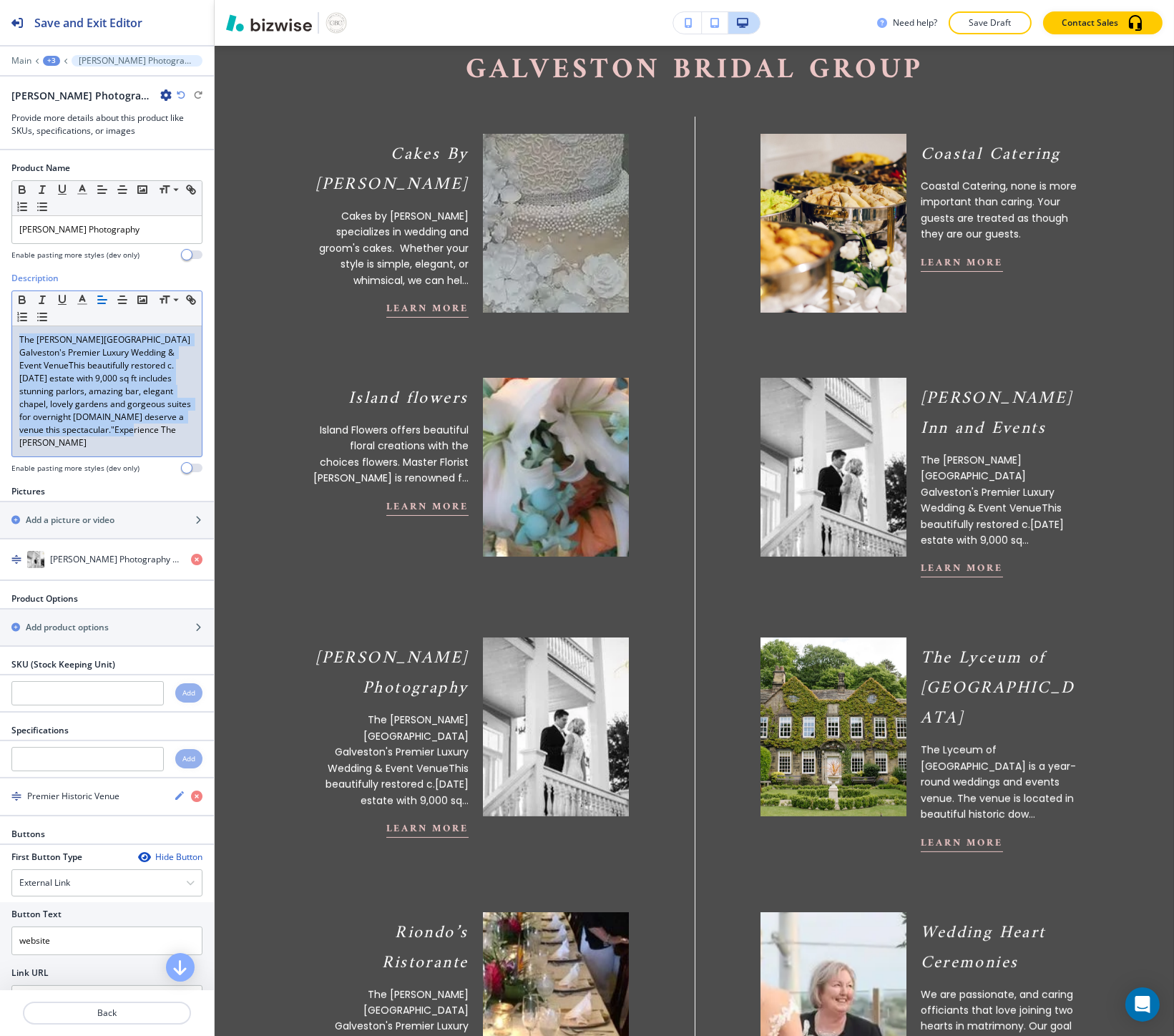
click at [83, 348] on p "The Lasker Inn Galveston's Premier Luxury Wedding & Event VenueThis beautifully…" at bounding box center [107, 391] width 175 height 116
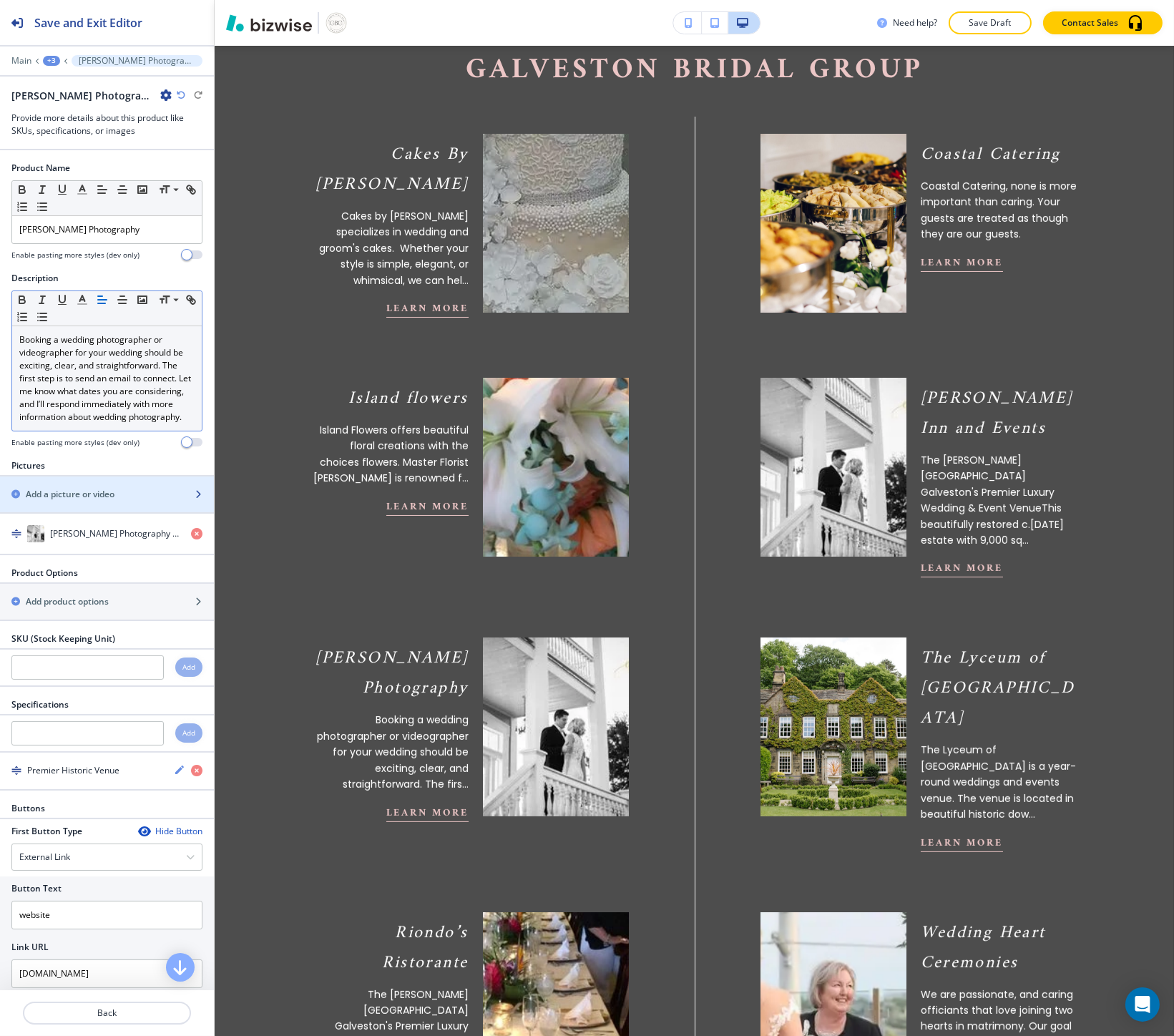
click at [93, 500] on h2 "Add a picture or video" at bounding box center [70, 494] width 89 height 13
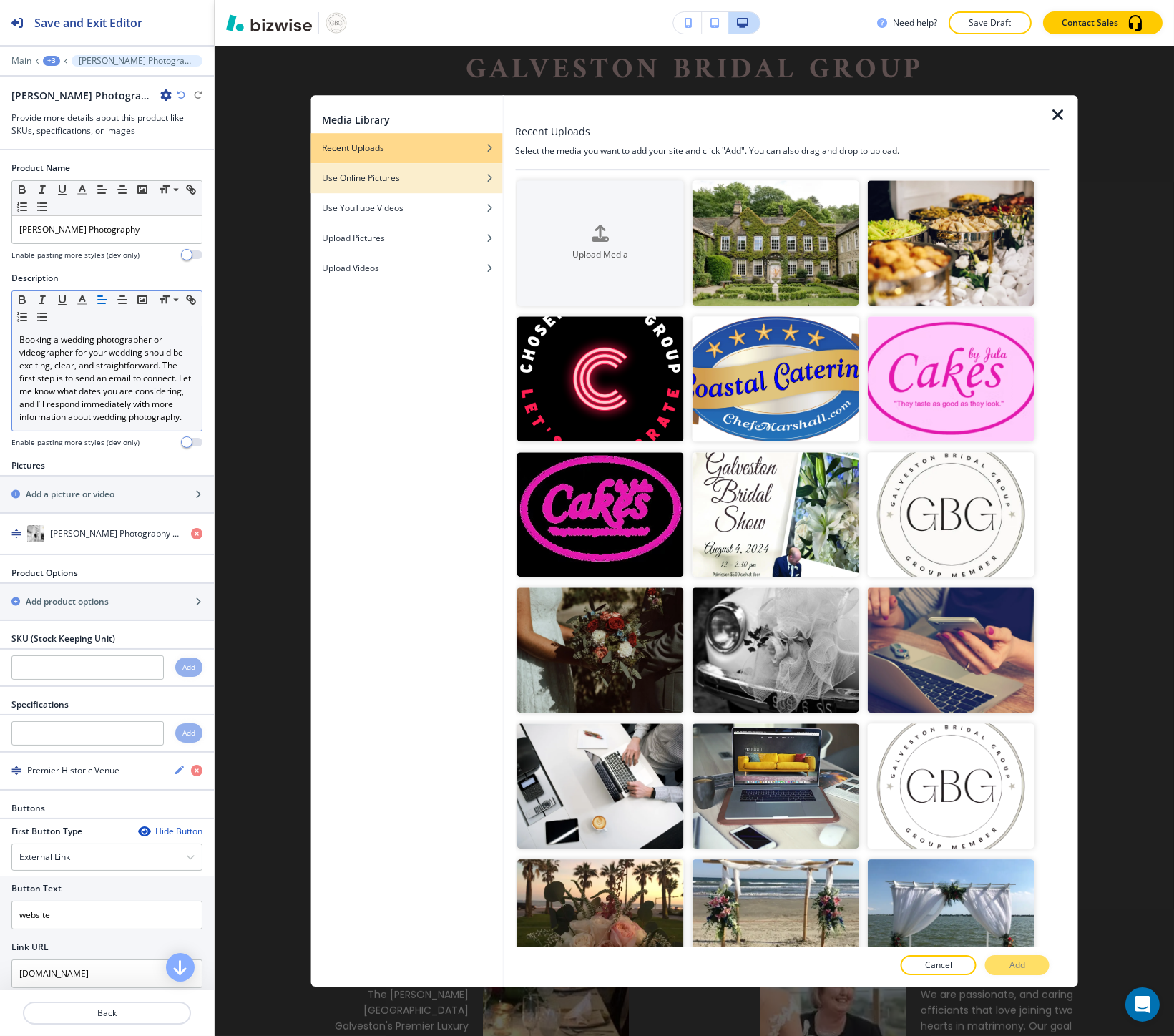
click at [346, 182] on h4 "Use Online Pictures" at bounding box center [361, 177] width 78 height 13
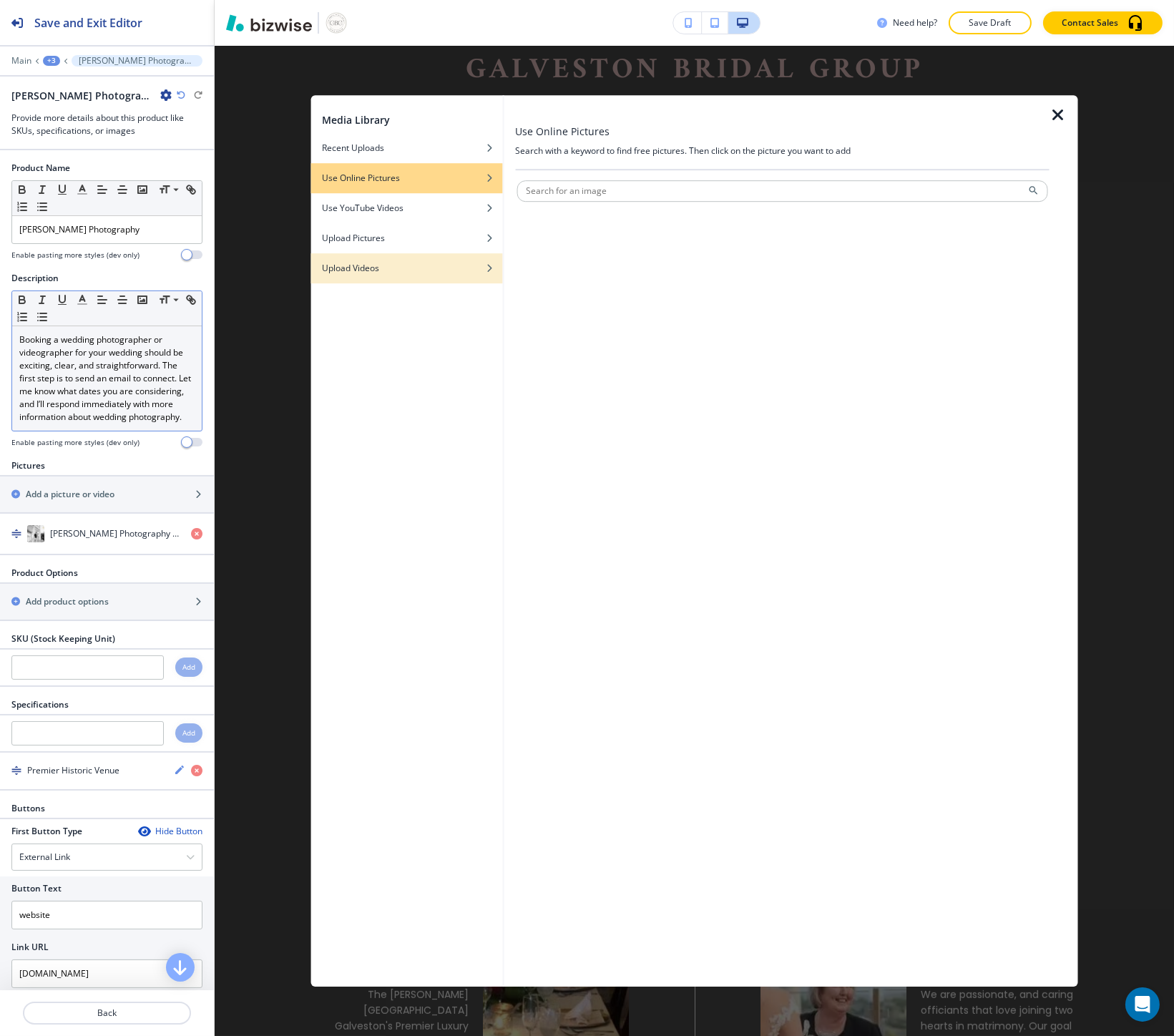
click at [470, 263] on div "Upload Videos" at bounding box center [406, 268] width 192 height 13
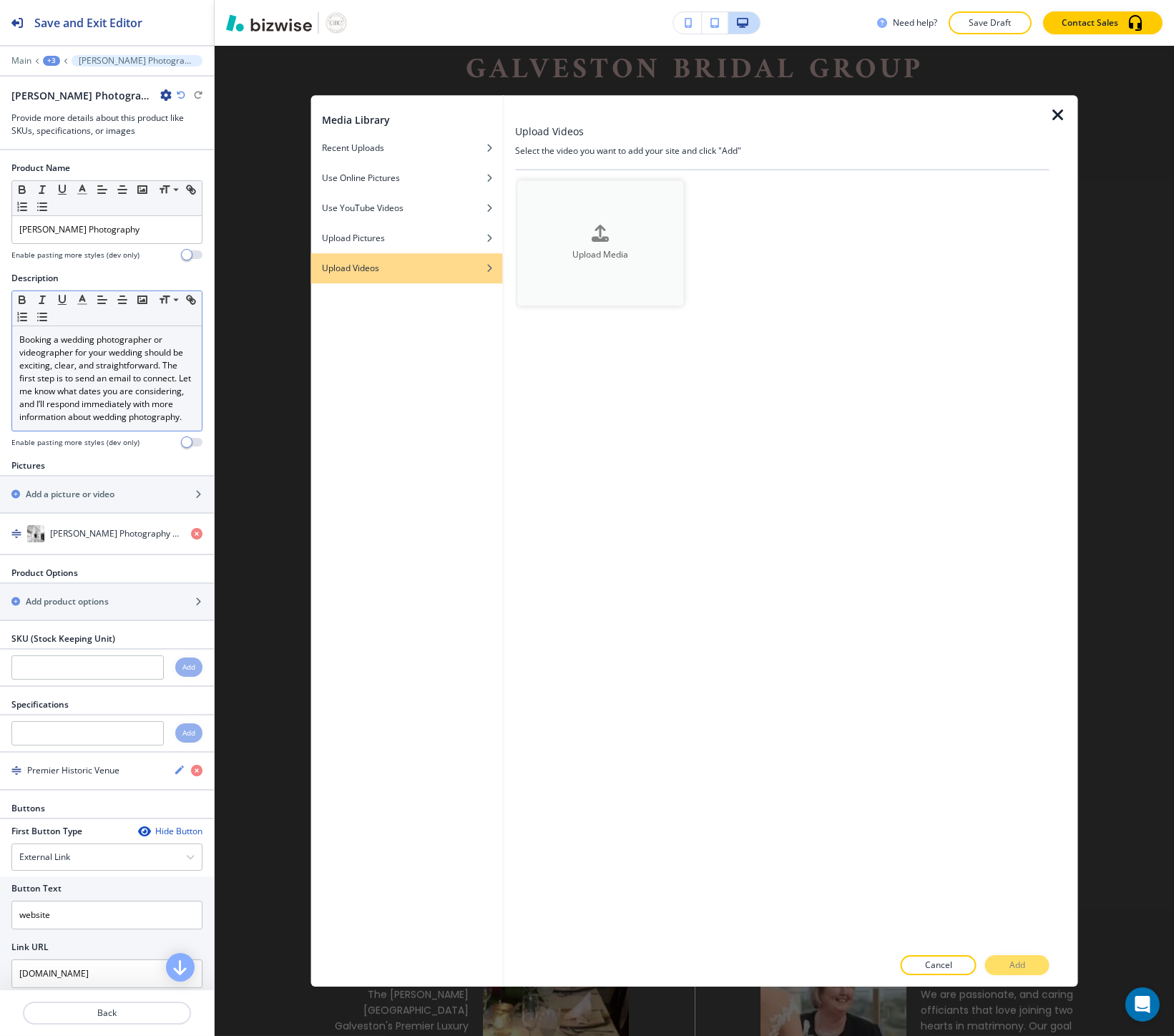
click at [554, 224] on div "Upload Media" at bounding box center [599, 242] width 167 height 37
click at [415, 242] on div "Upload Pictures" at bounding box center [406, 238] width 192 height 13
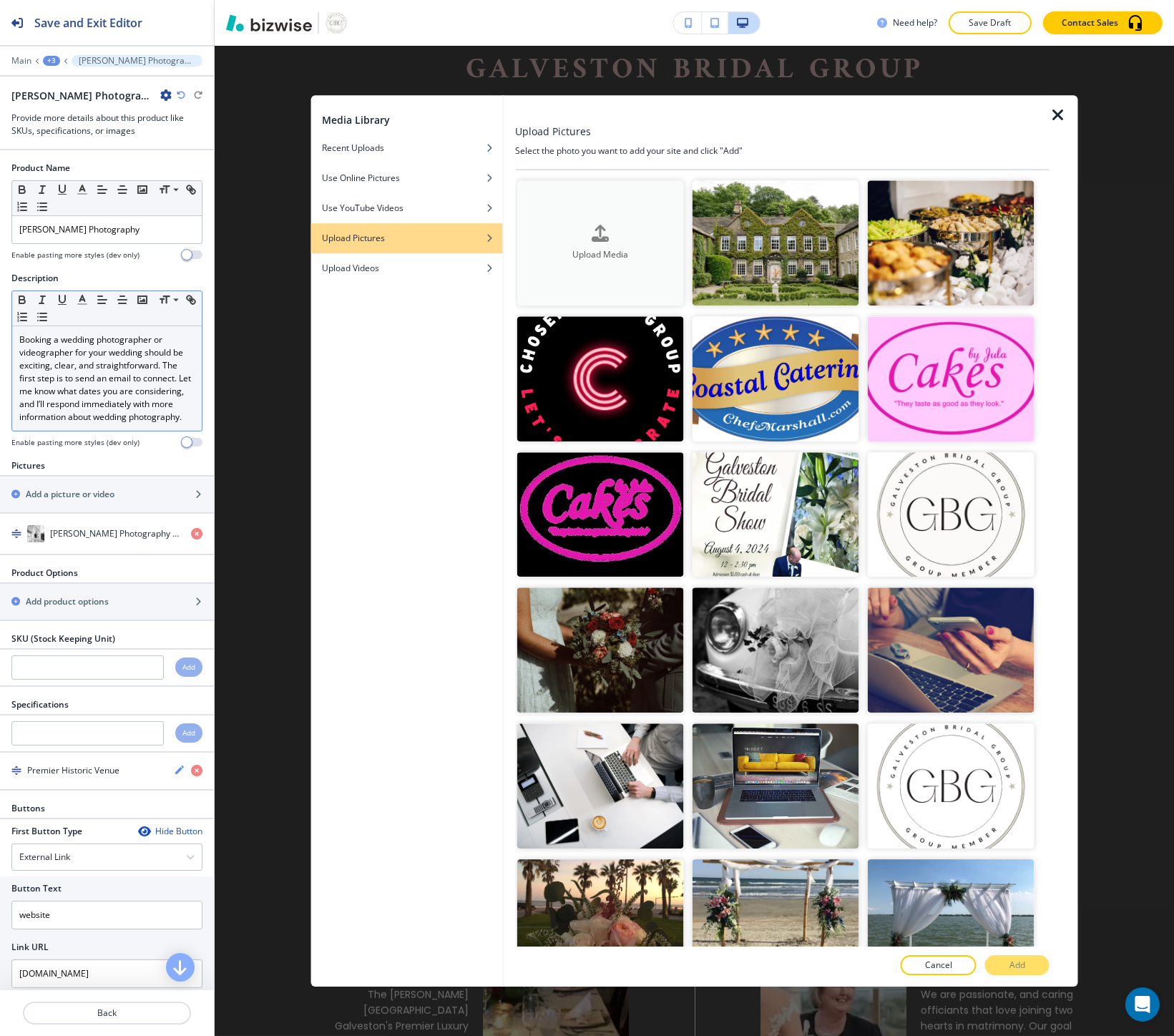
click at [532, 212] on button "Upload Media" at bounding box center [599, 242] width 167 height 125
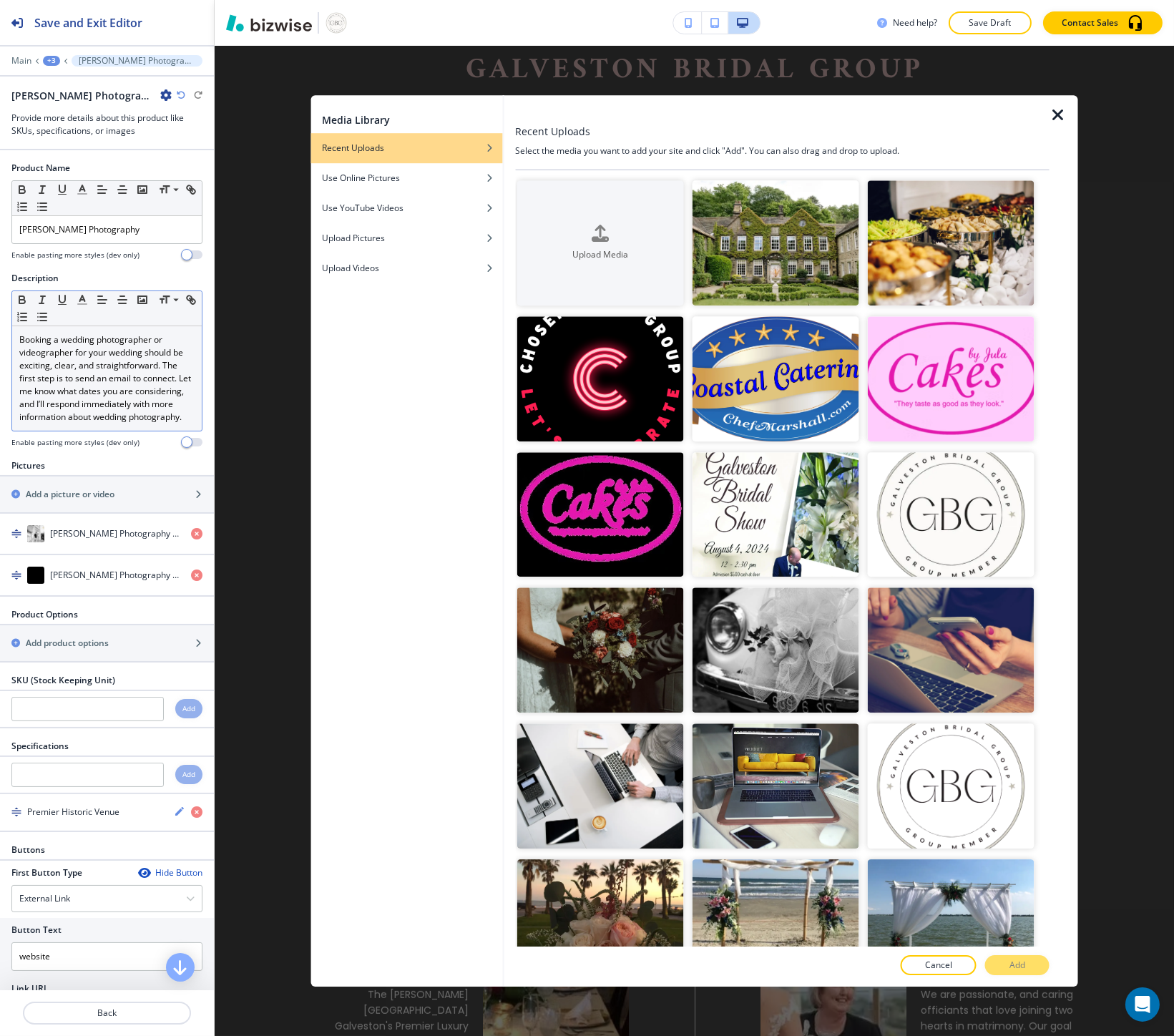
click at [269, 308] on div "Media Library Recent Uploads Use Online Pictures Use YouTube Videos Upload Pict…" at bounding box center [694, 540] width 959 height 990
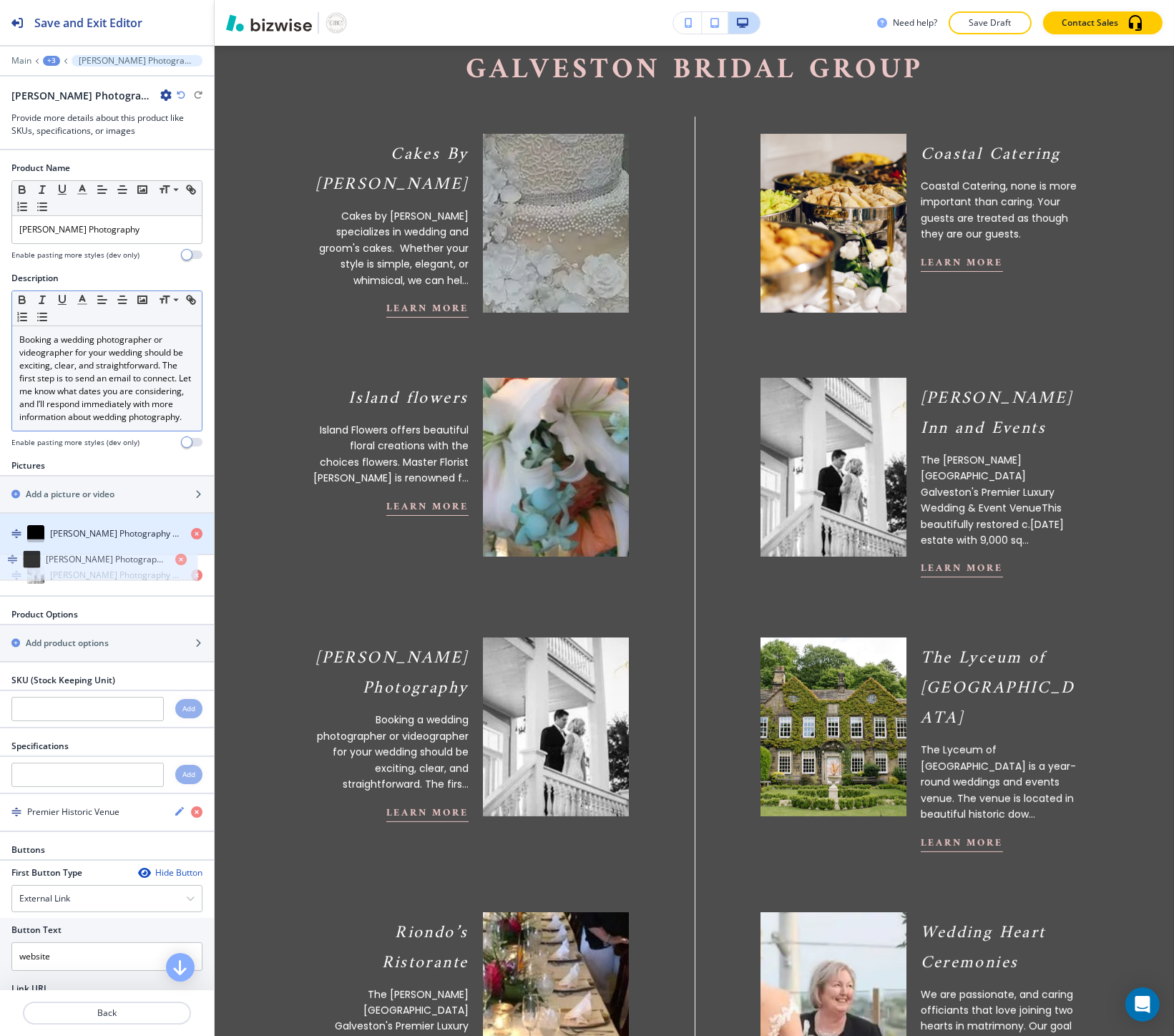
drag, startPoint x: 61, startPoint y: 577, endPoint x: 58, endPoint y: 547, distance: 30.1
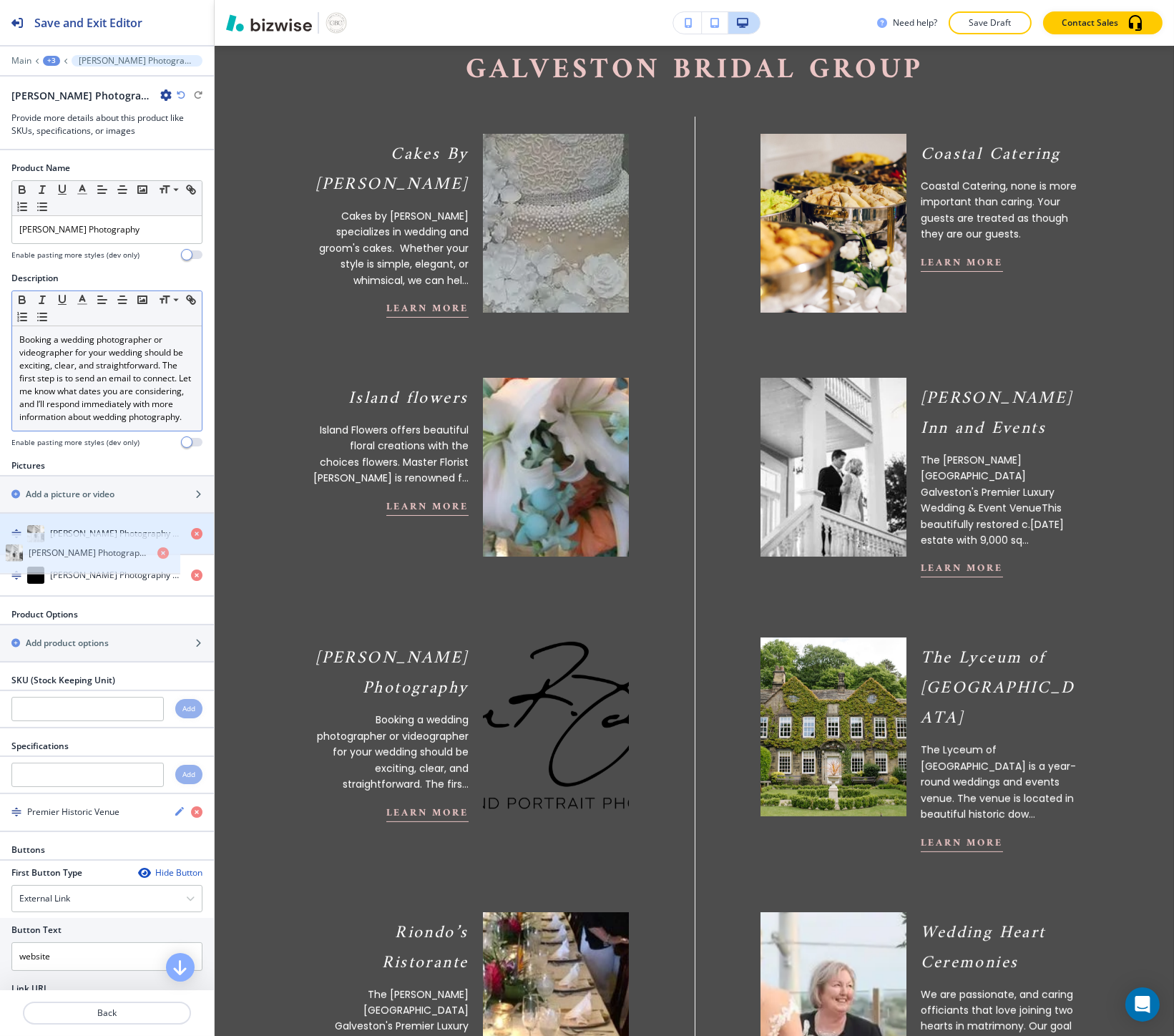
drag, startPoint x: 126, startPoint y: 589, endPoint x: 110, endPoint y: 549, distance: 43.1
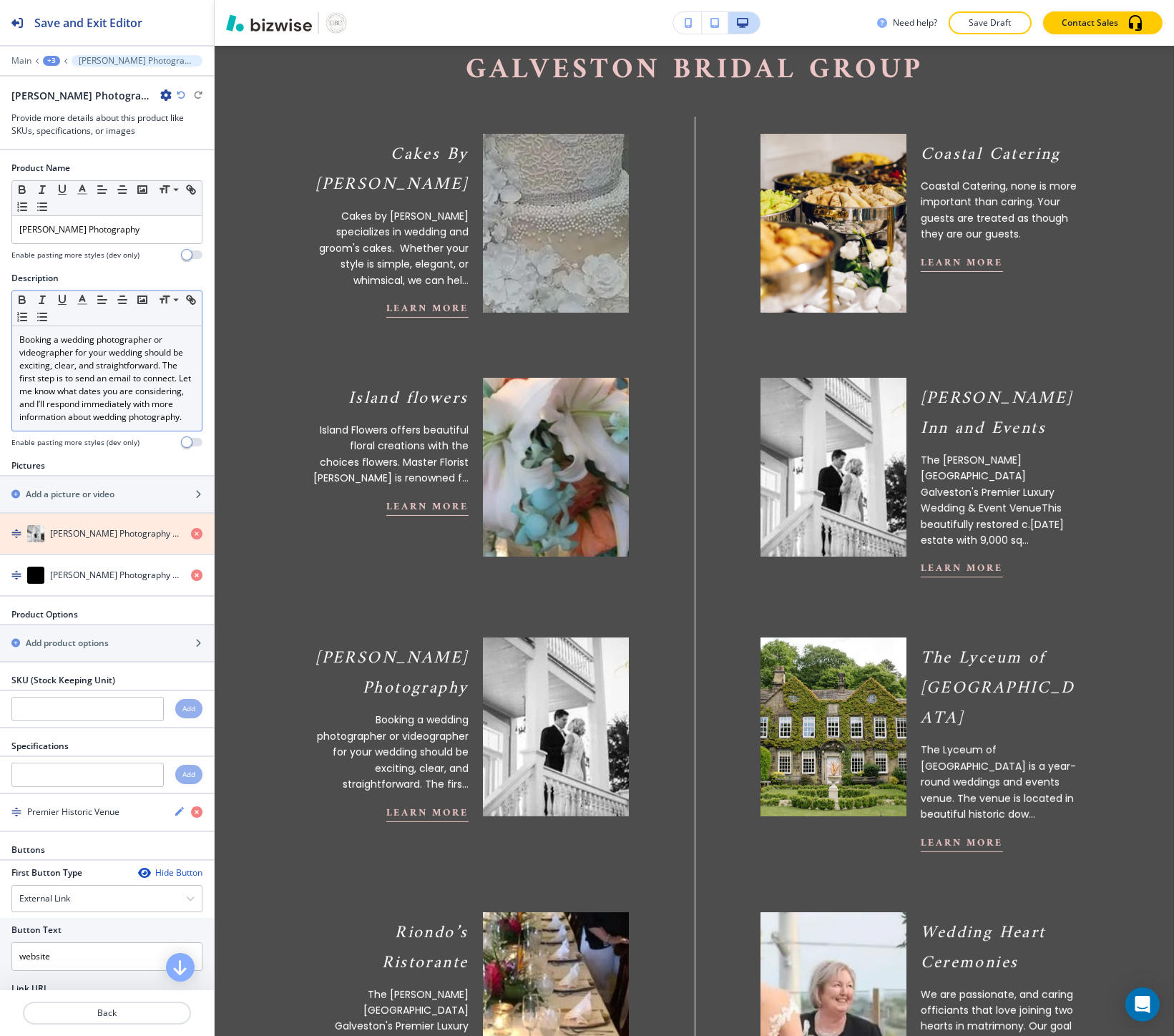
click at [191, 539] on icon "button" at bounding box center [196, 533] width 11 height 11
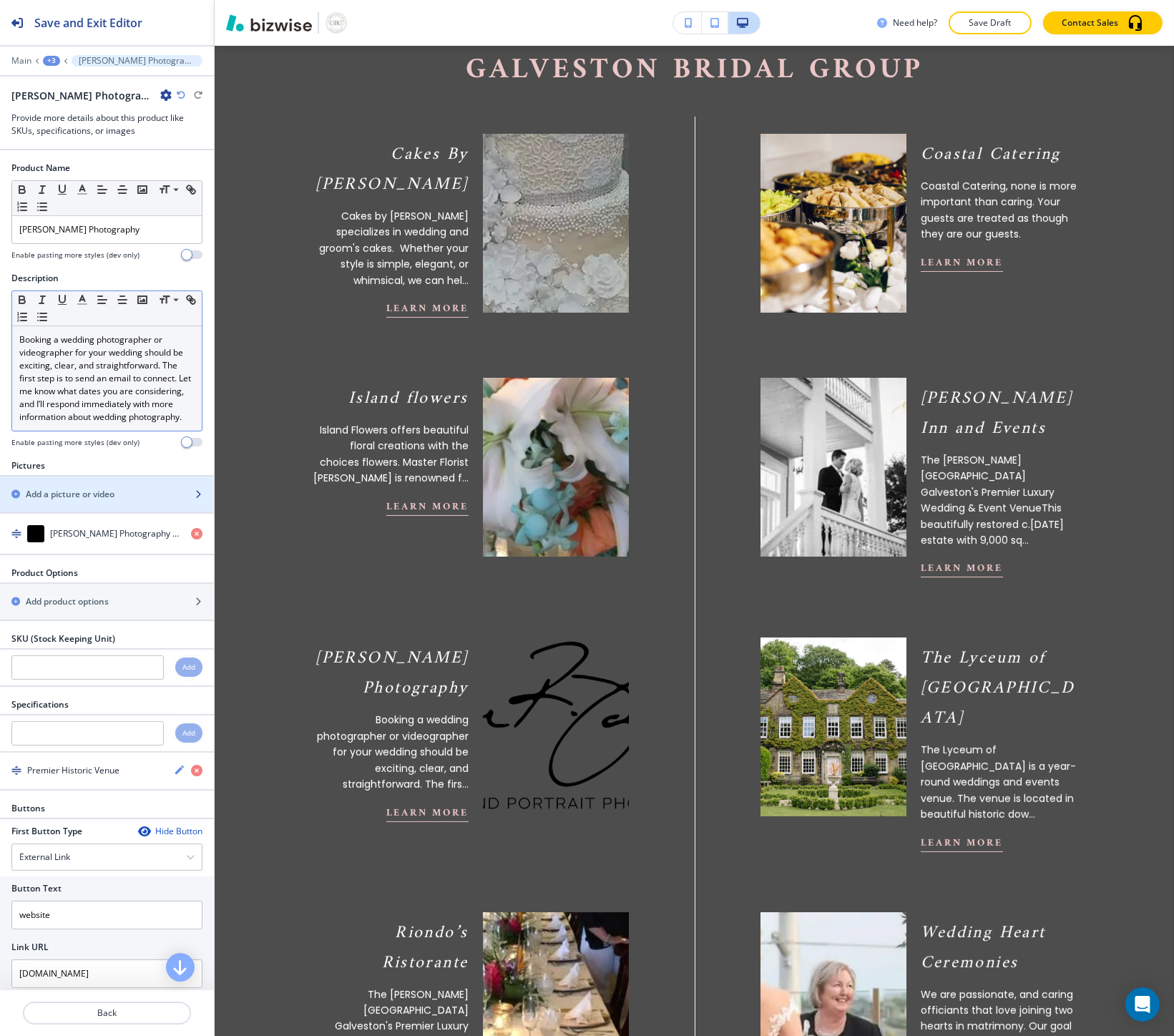
click at [160, 500] on div "Add a picture or video" at bounding box center [91, 494] width 183 height 13
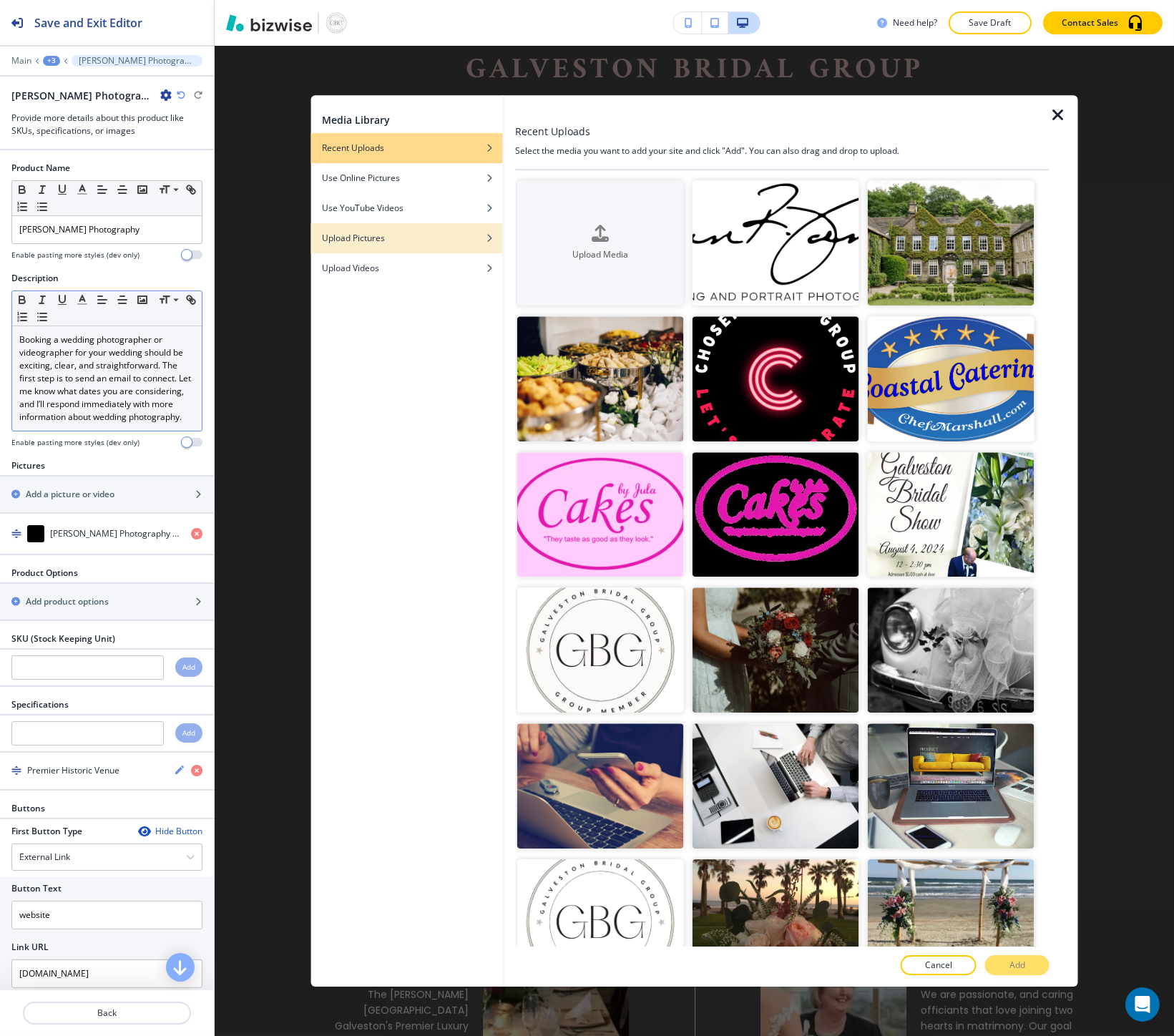
click at [449, 238] on div "Upload Pictures" at bounding box center [406, 238] width 192 height 13
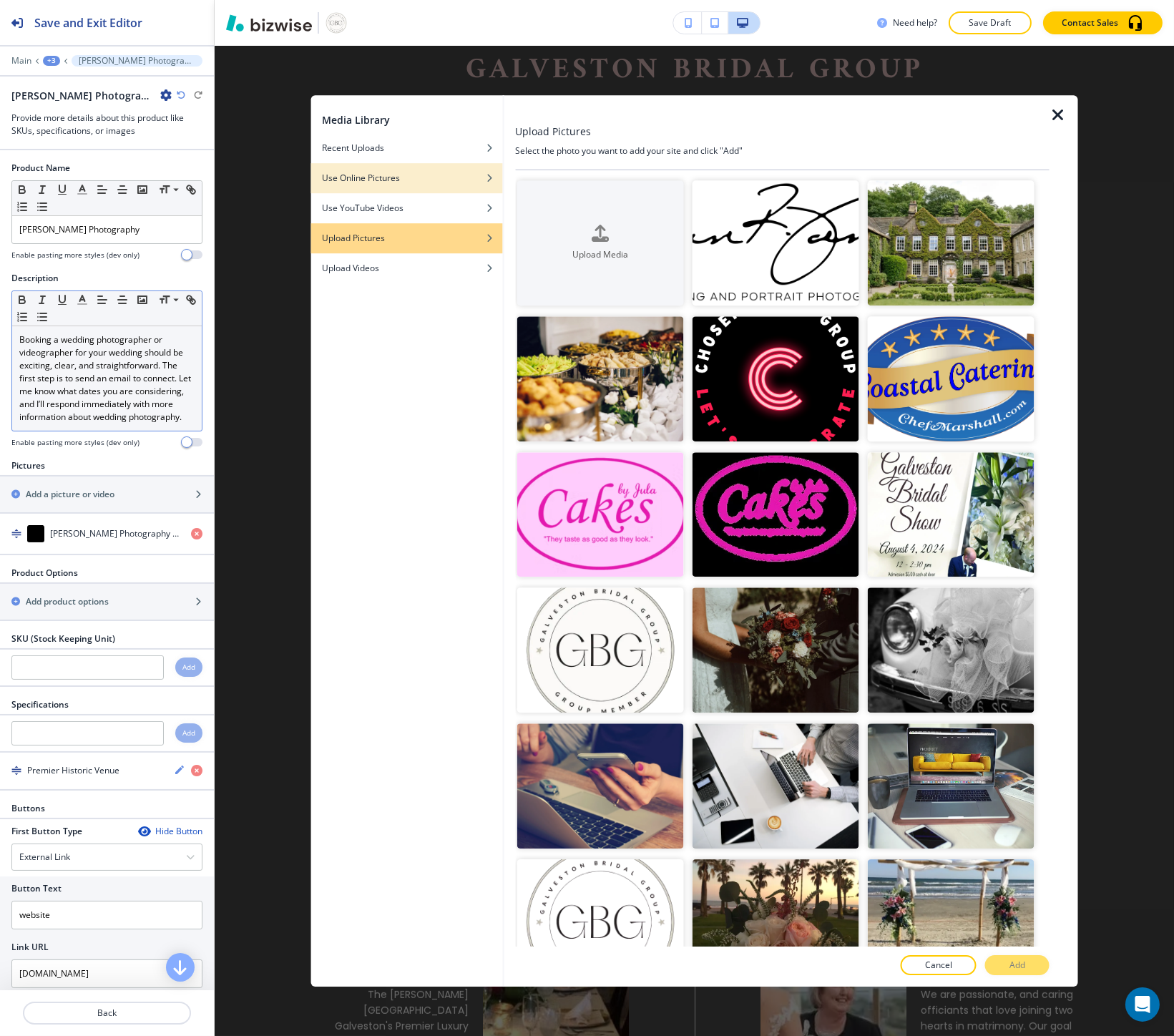
click at [486, 169] on div "button" at bounding box center [406, 167] width 192 height 8
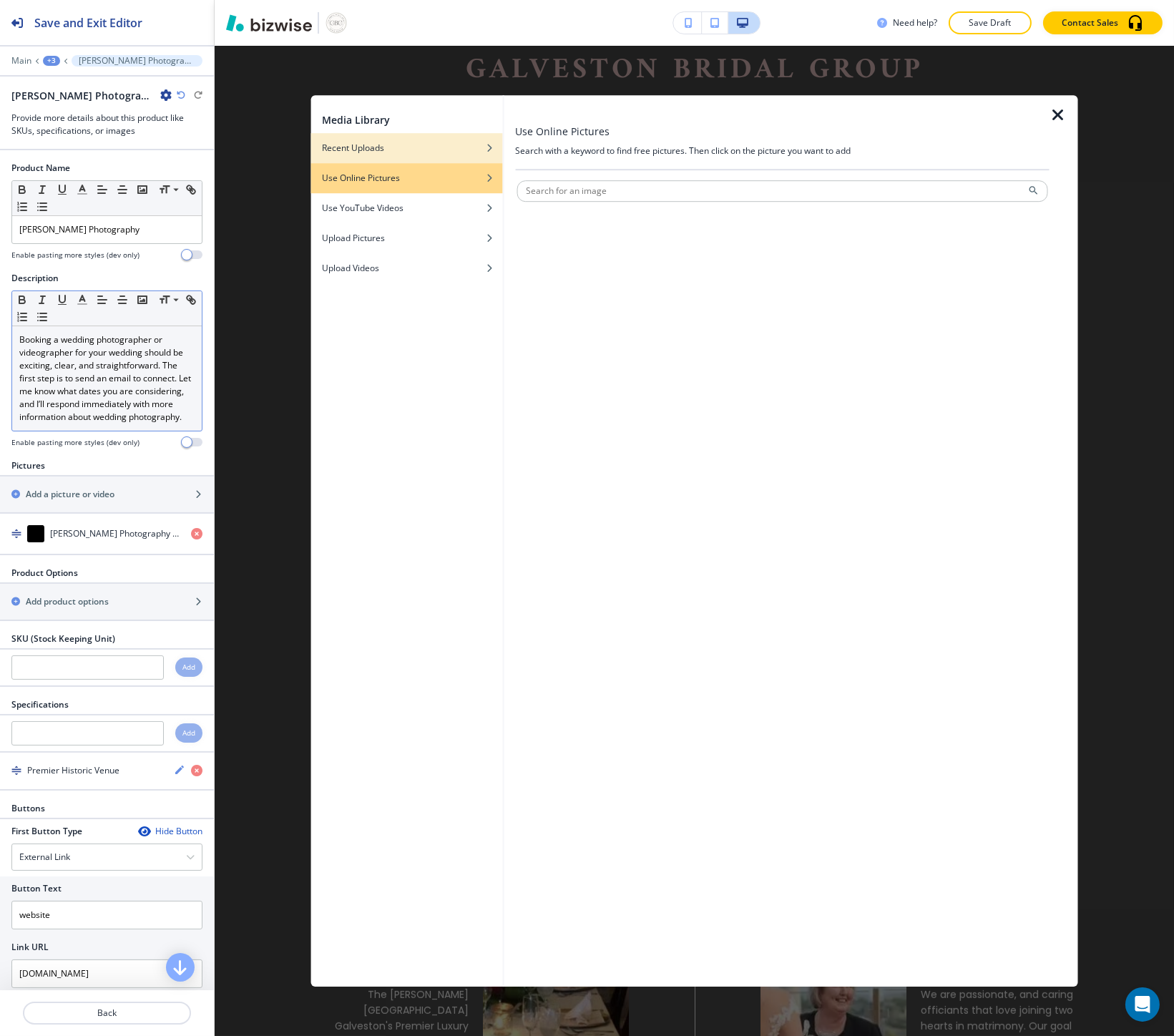
click at [477, 145] on div "Recent Uploads" at bounding box center [406, 147] width 192 height 13
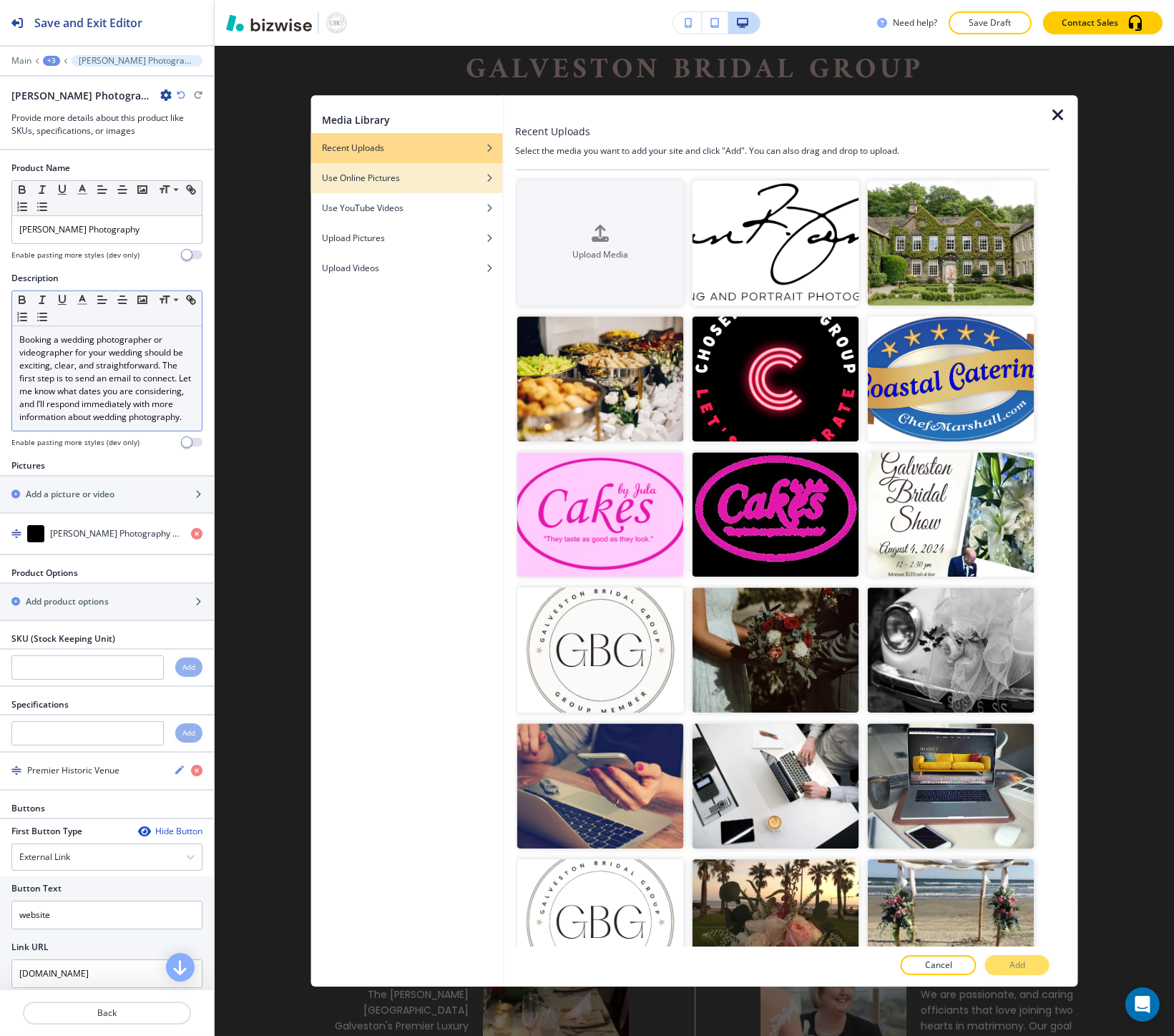
click at [485, 186] on div "button" at bounding box center [406, 188] width 192 height 8
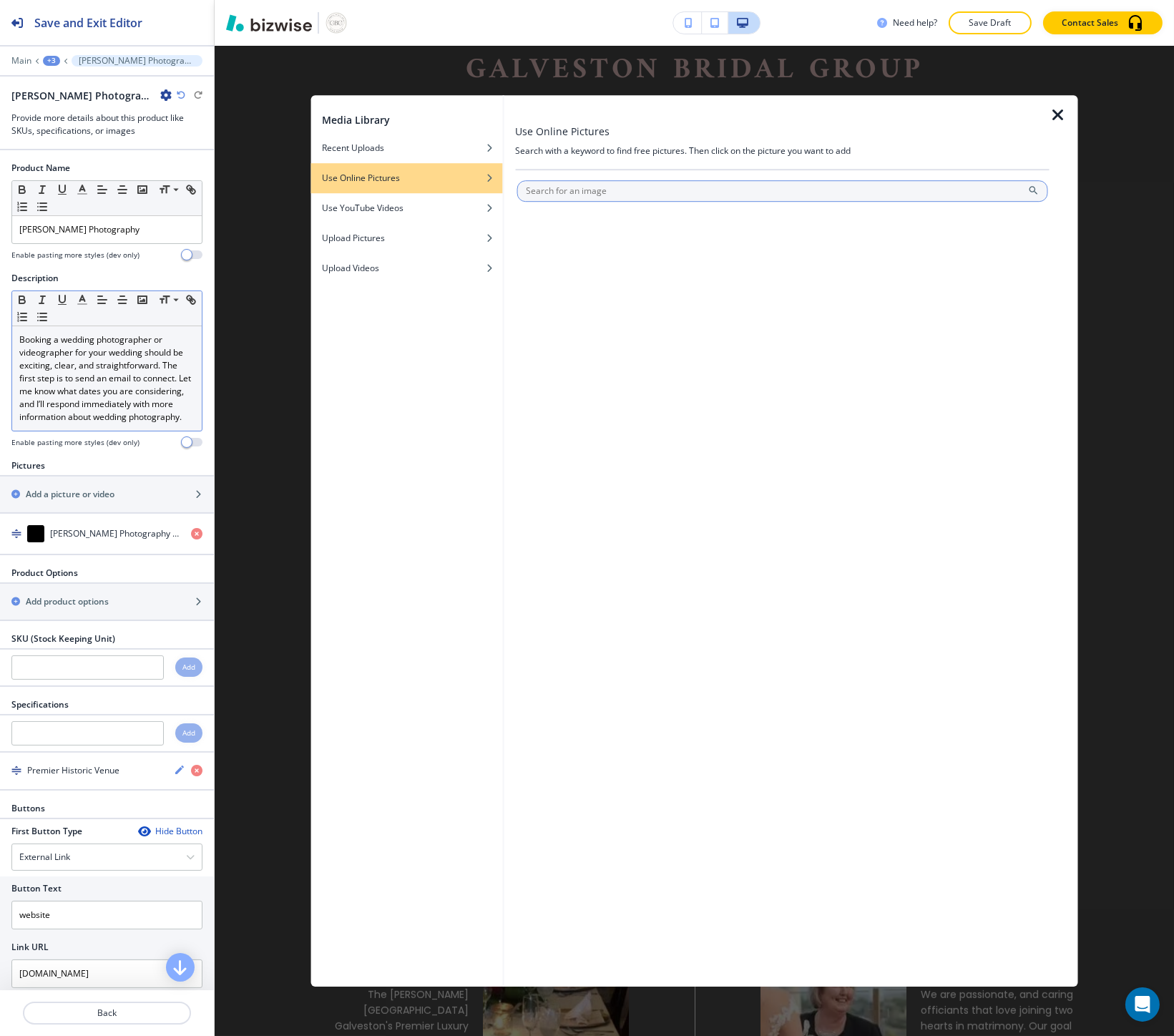
click at [553, 197] on input "text" at bounding box center [782, 191] width 531 height 22
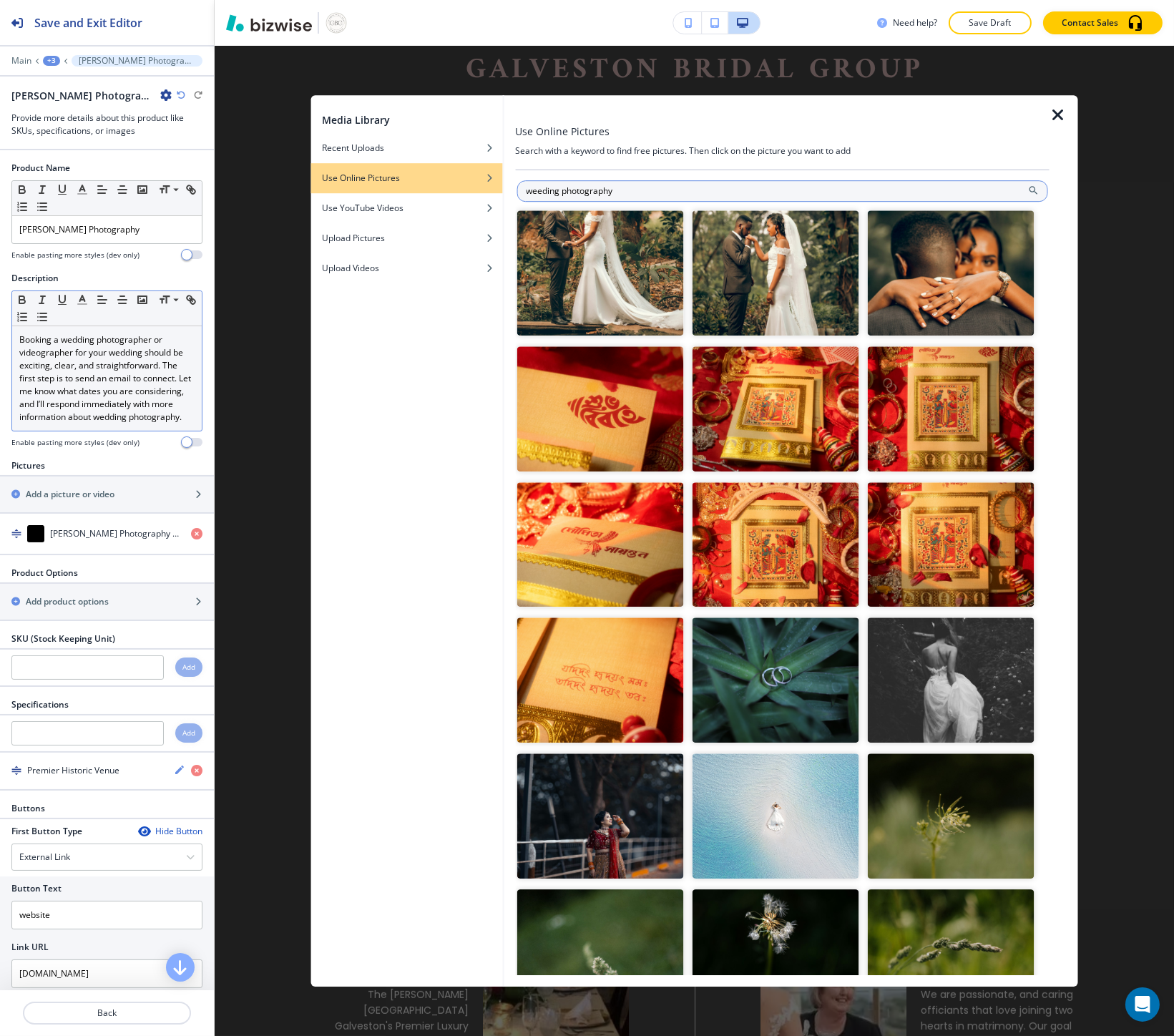
click at [548, 193] on input "weeding photography" at bounding box center [782, 191] width 531 height 22
click at [541, 191] on input "weeding photography" at bounding box center [782, 191] width 531 height 22
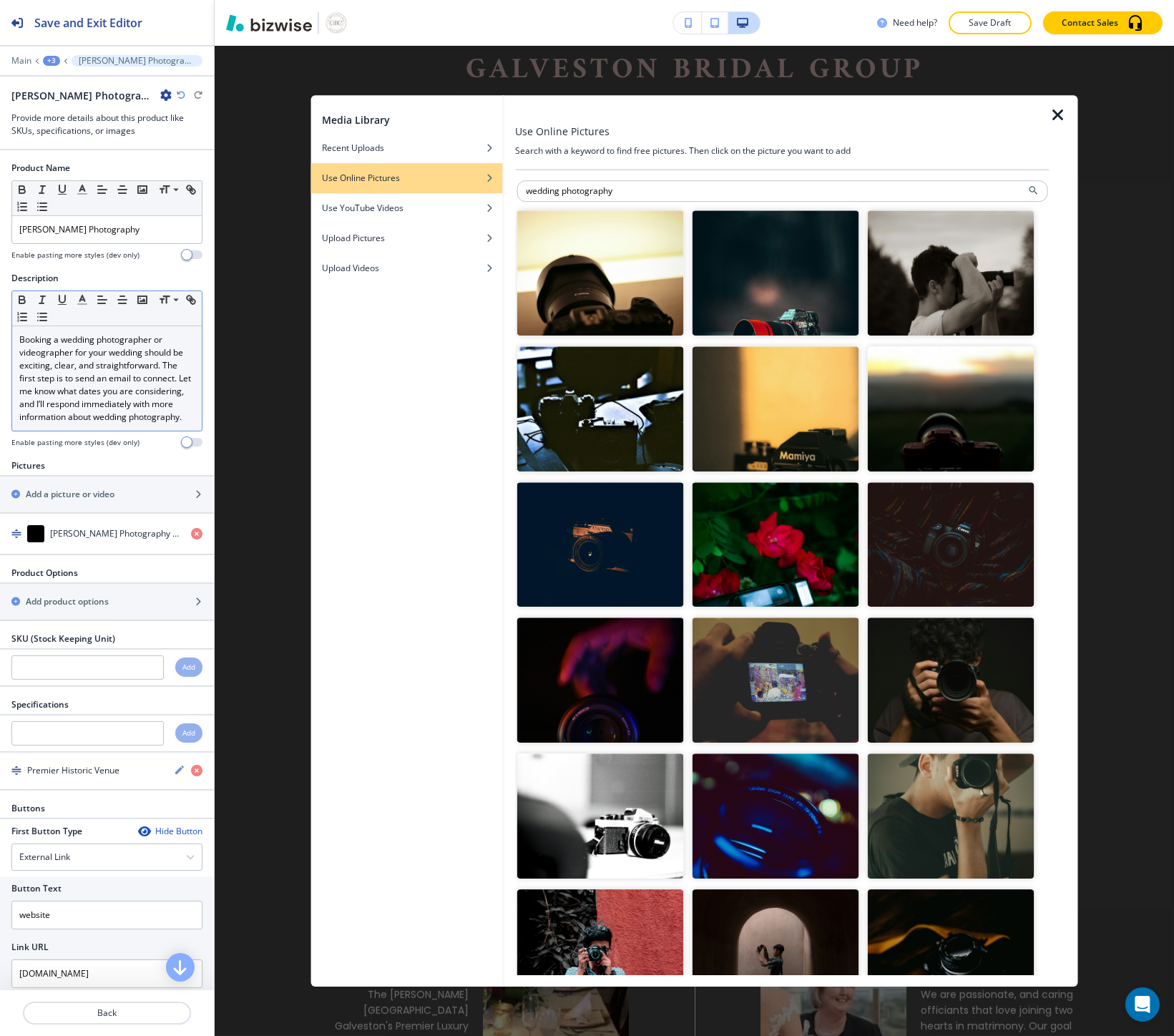
type input "wedding photography"
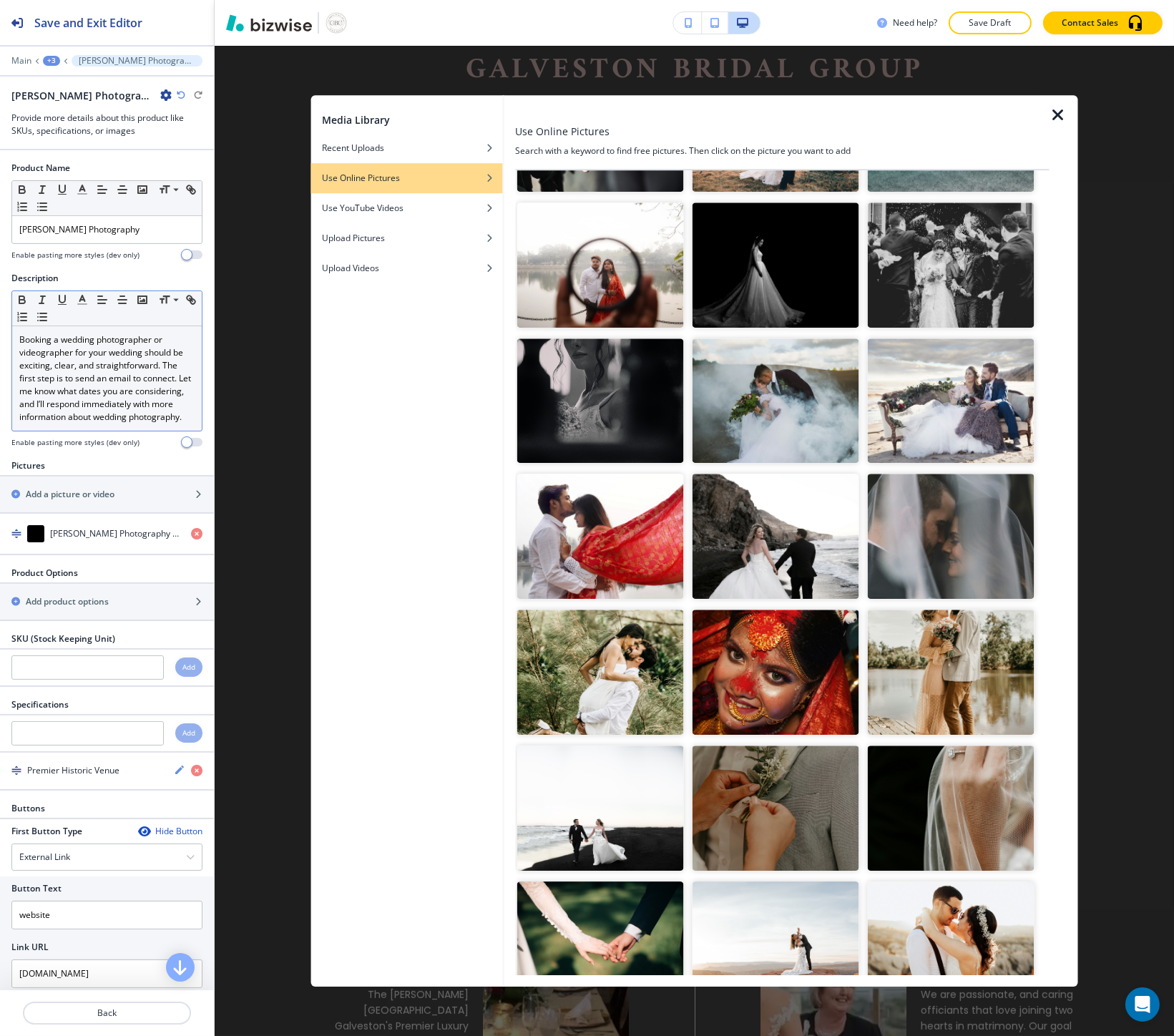
scroll to position [79, 0]
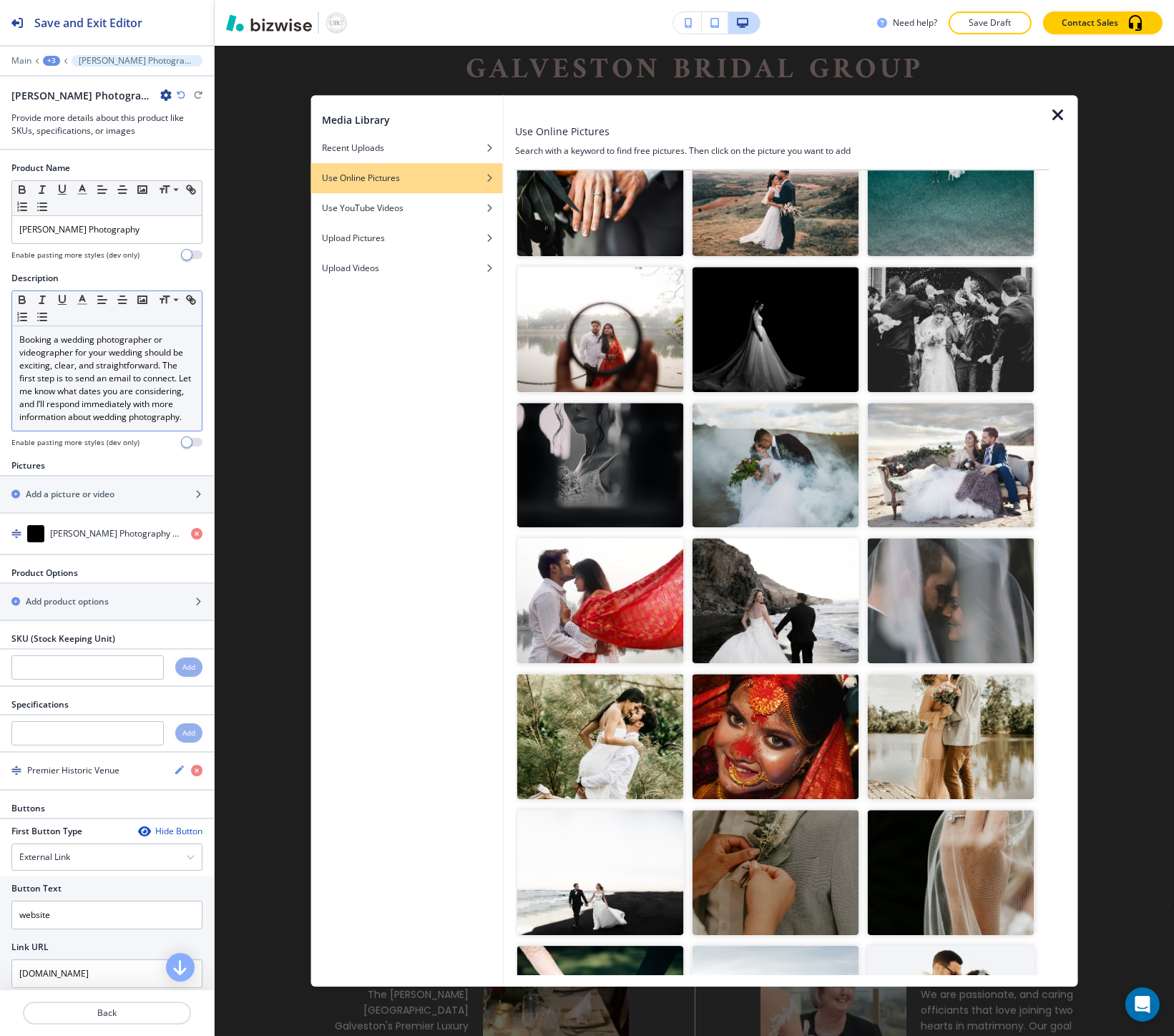
click at [939, 355] on img "button" at bounding box center [950, 329] width 167 height 125
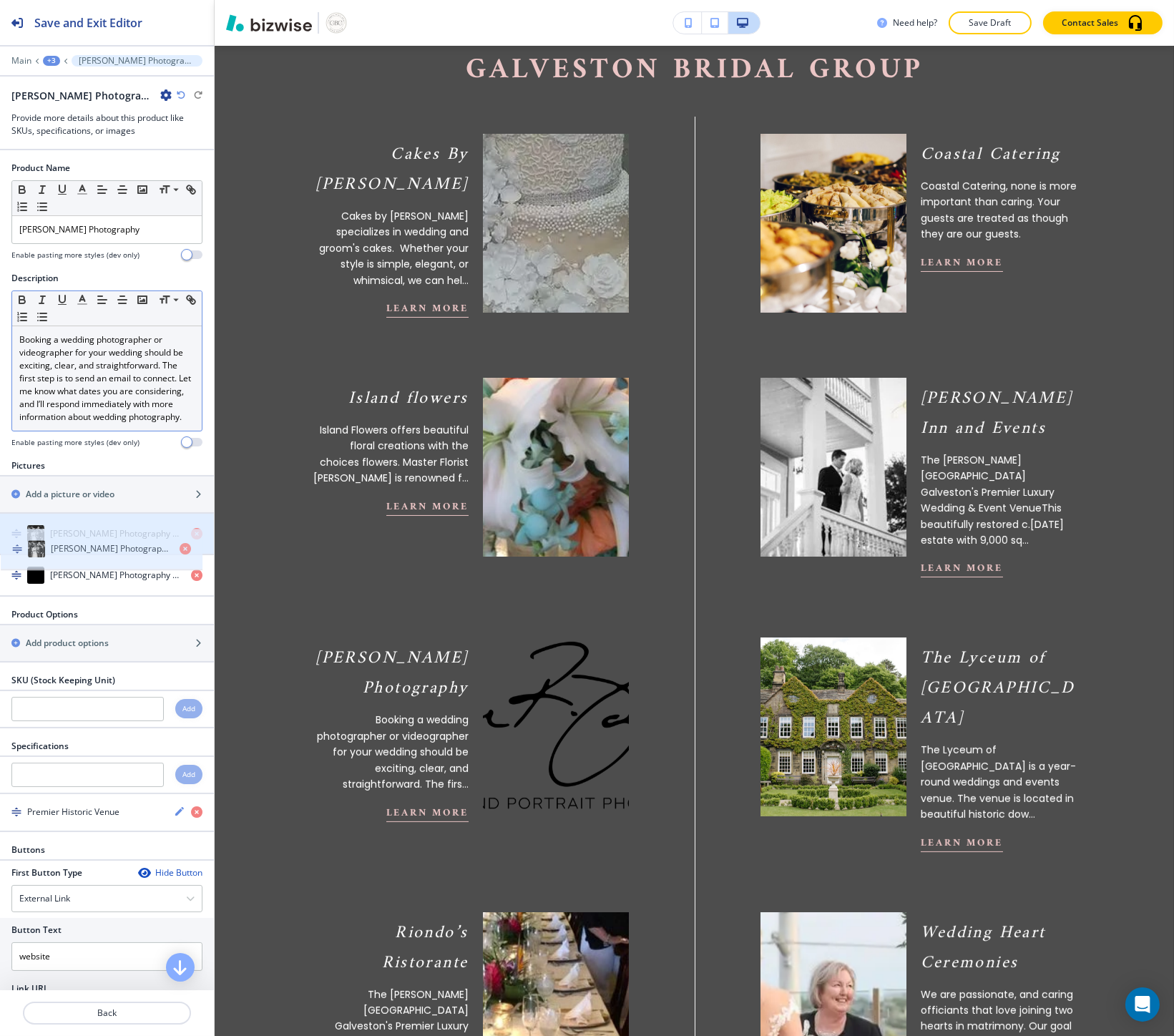
drag, startPoint x: 61, startPoint y: 595, endPoint x: 62, endPoint y: 555, distance: 40.0
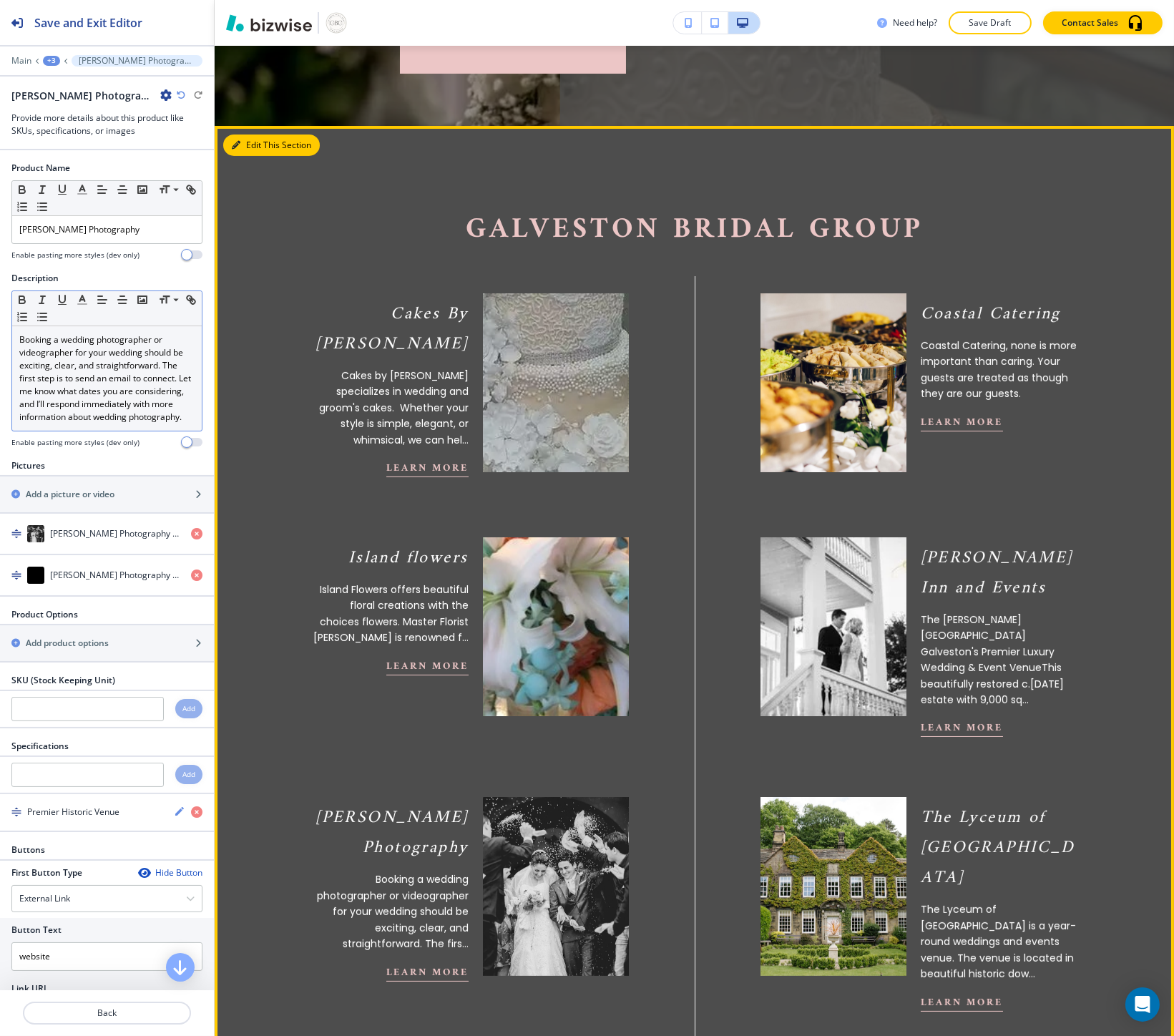
click at [249, 144] on button "Edit This Section" at bounding box center [271, 145] width 97 height 22
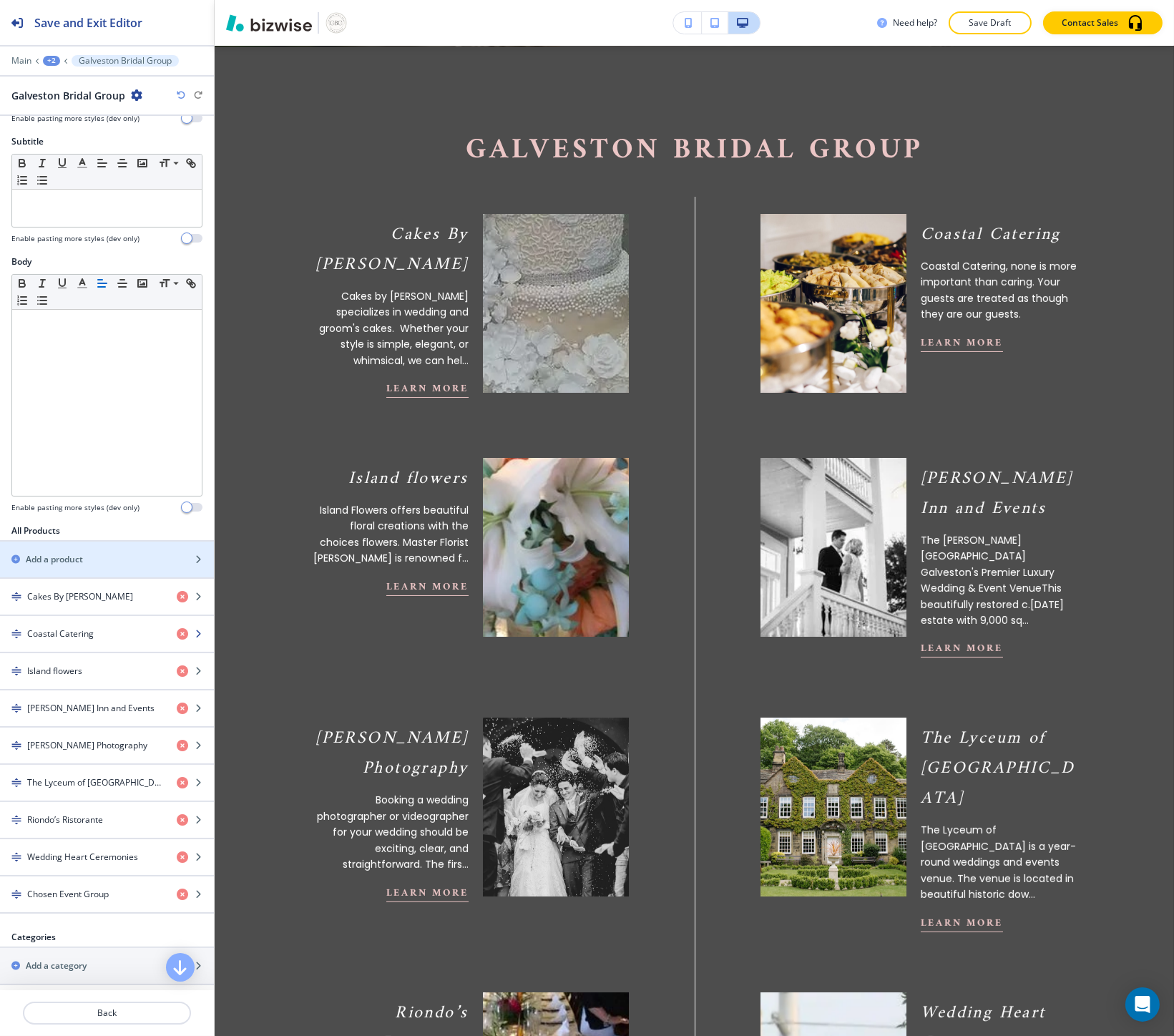
scroll to position [159, 0]
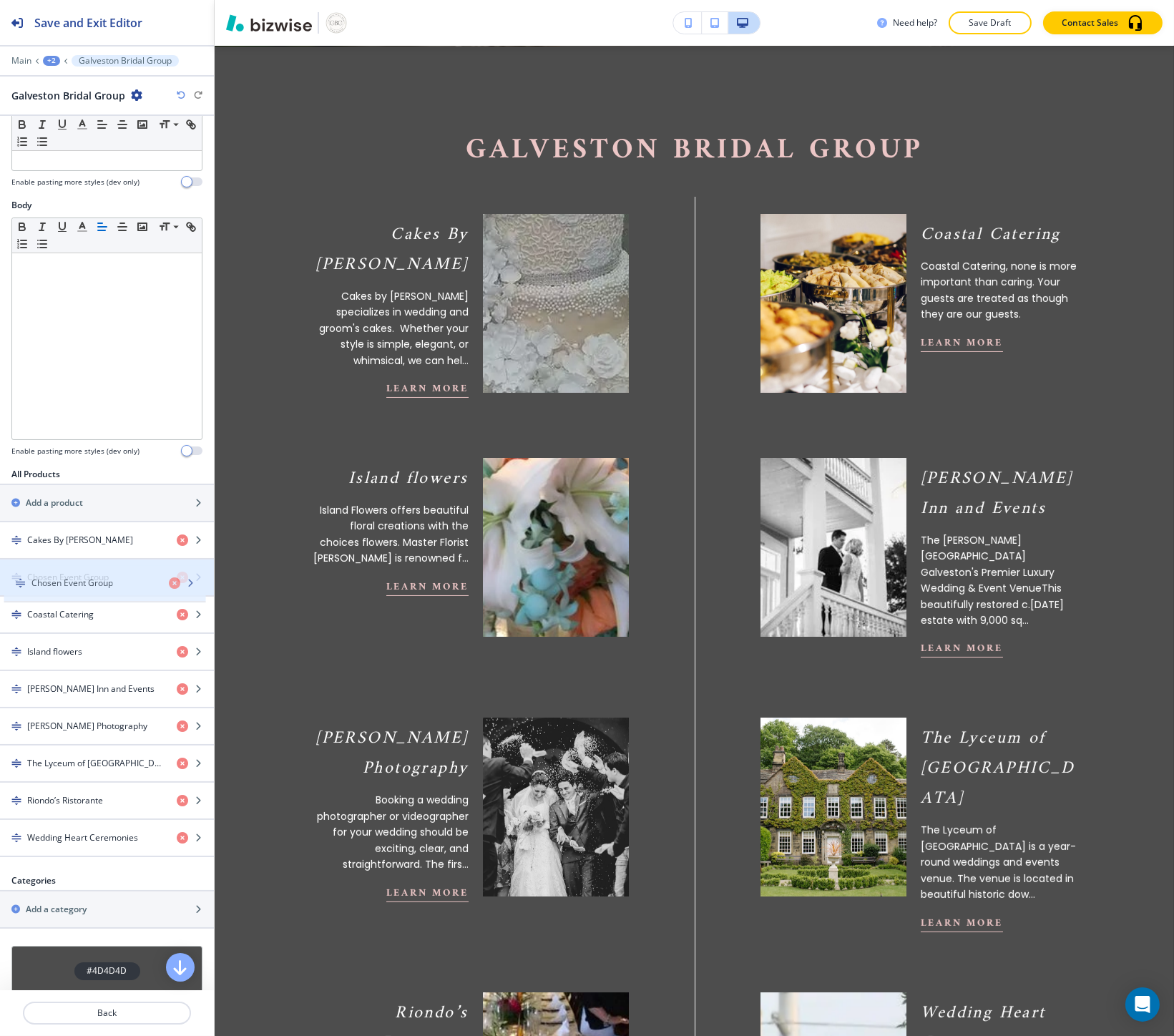
drag, startPoint x: 81, startPoint y: 834, endPoint x: 85, endPoint y: 577, distance: 257.0
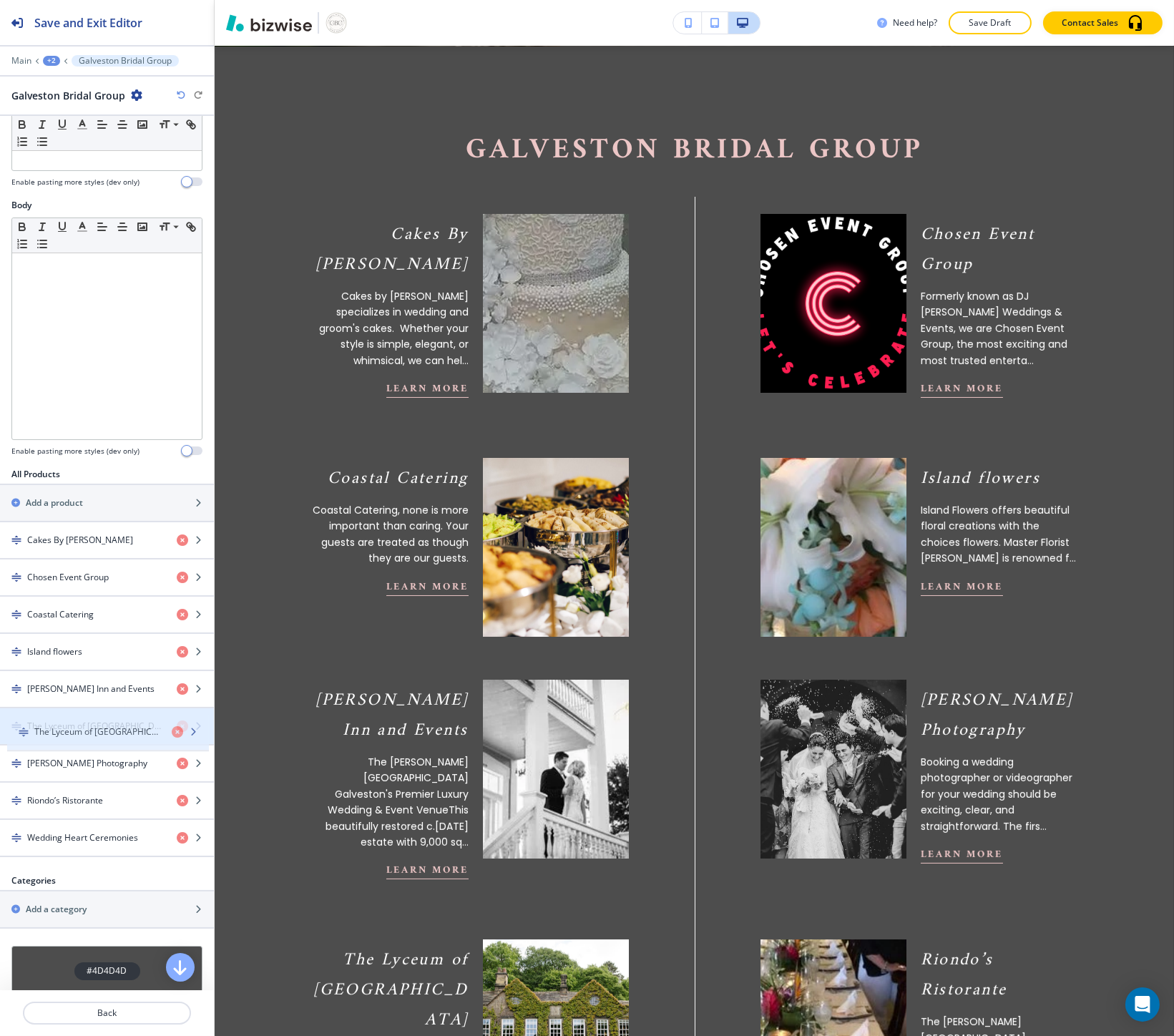
drag, startPoint x: 82, startPoint y: 755, endPoint x: 89, endPoint y: 721, distance: 34.7
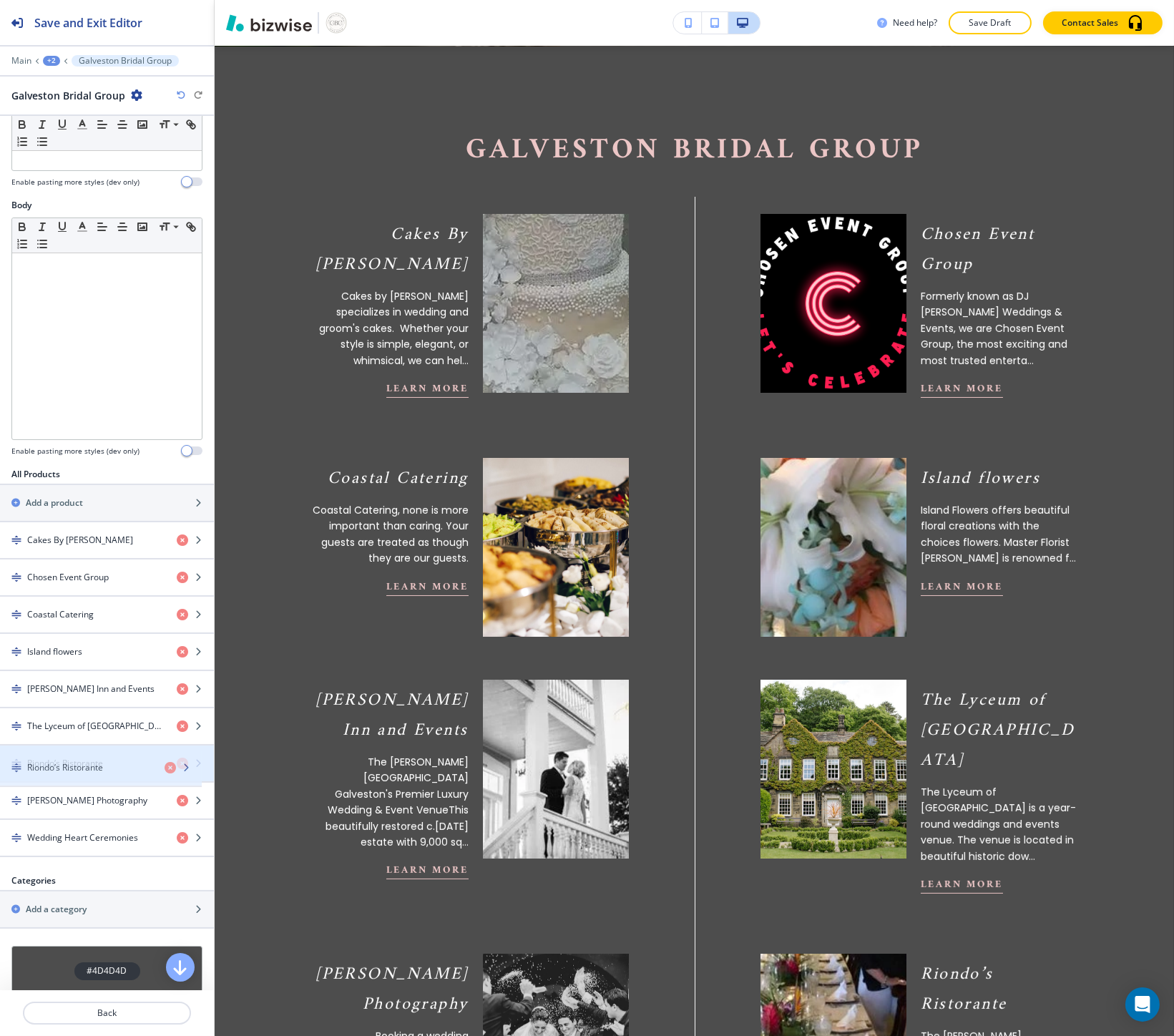
drag, startPoint x: 88, startPoint y: 792, endPoint x: 88, endPoint y: 758, distance: 34.0
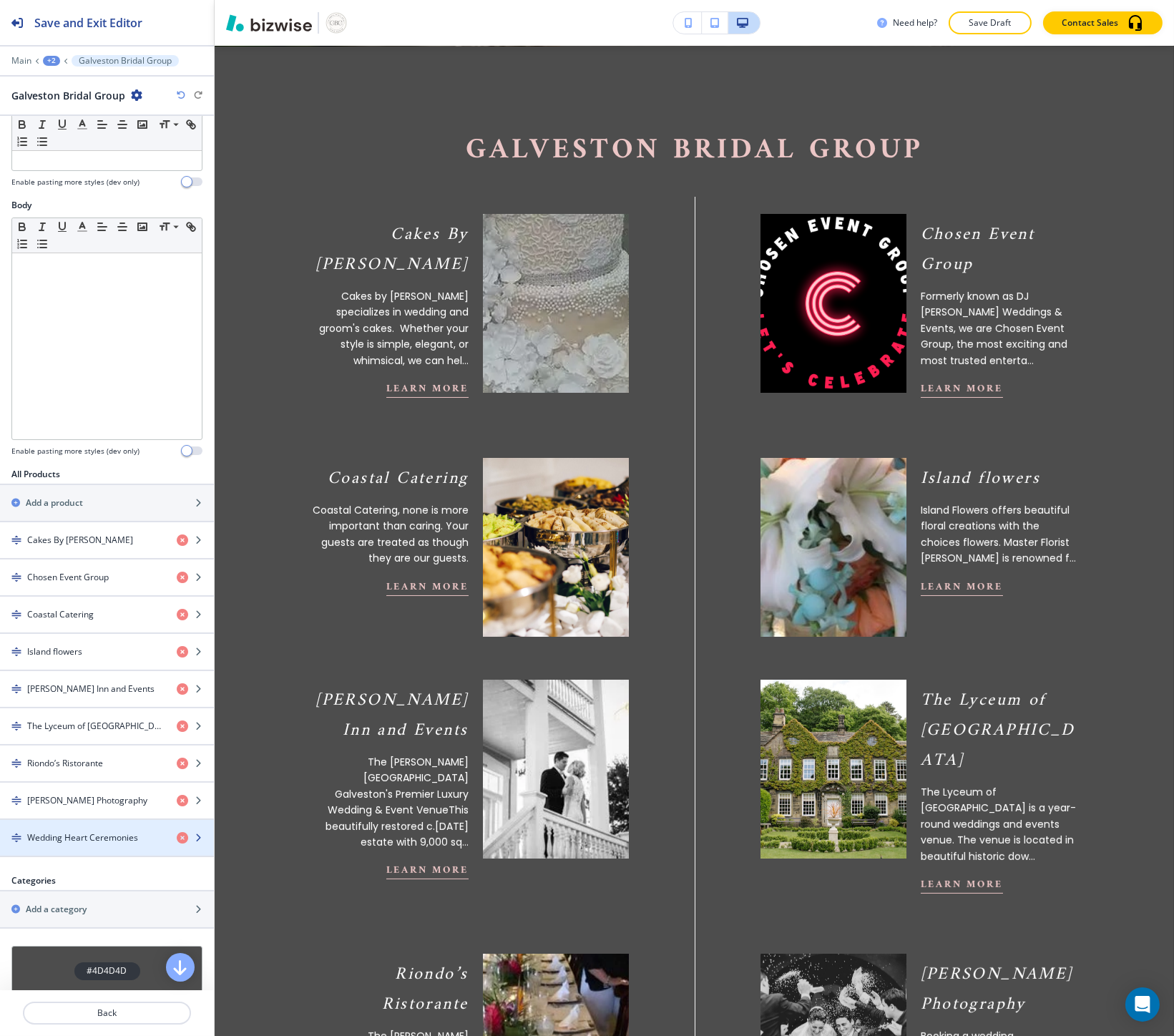
click at [101, 831] on div "button" at bounding box center [107, 825] width 214 height 11
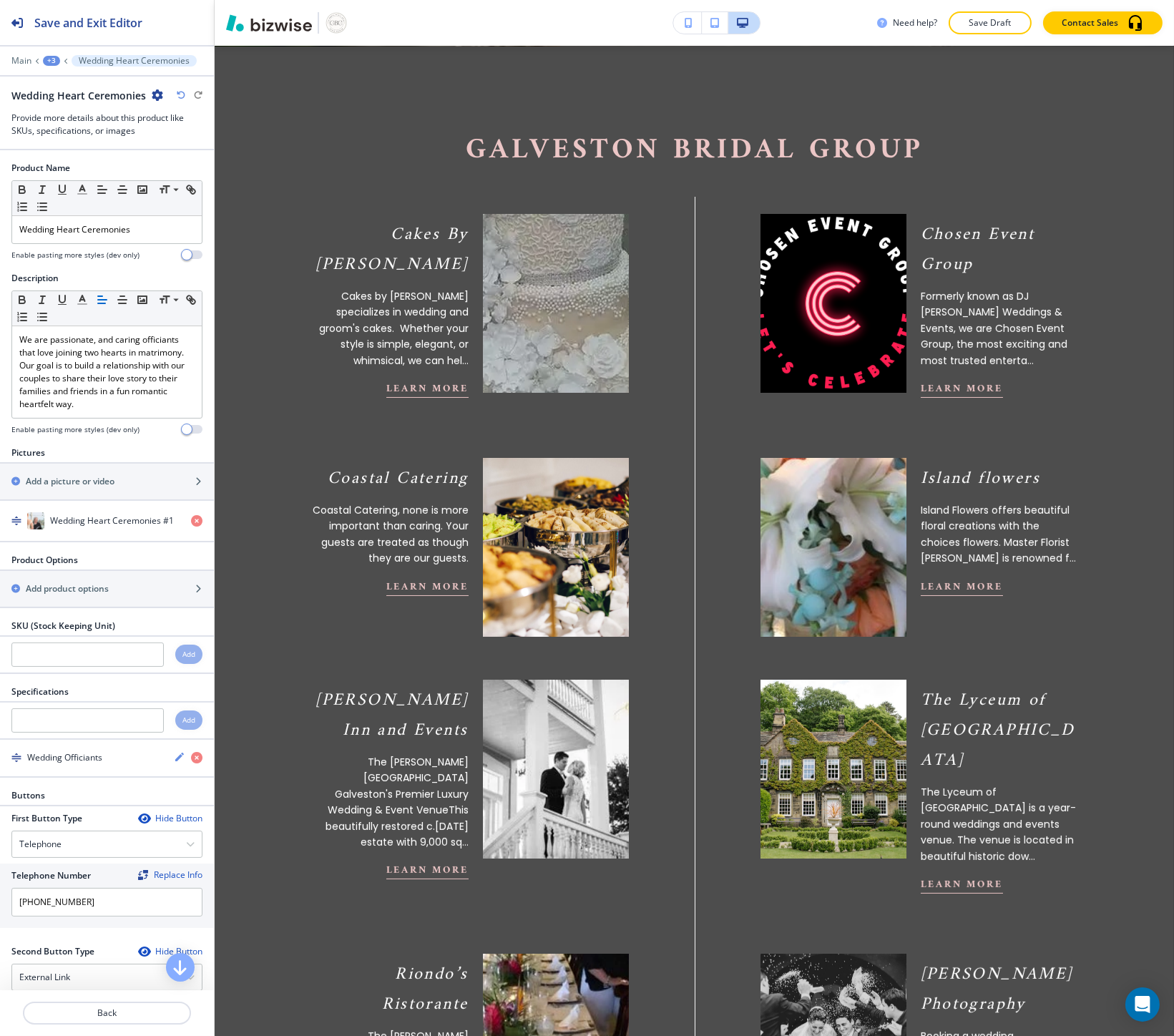
click at [156, 93] on icon "button" at bounding box center [157, 95] width 11 height 11
click at [163, 146] on p "Duplicate Wedding Heart Ceremonies" at bounding box center [196, 144] width 73 height 13
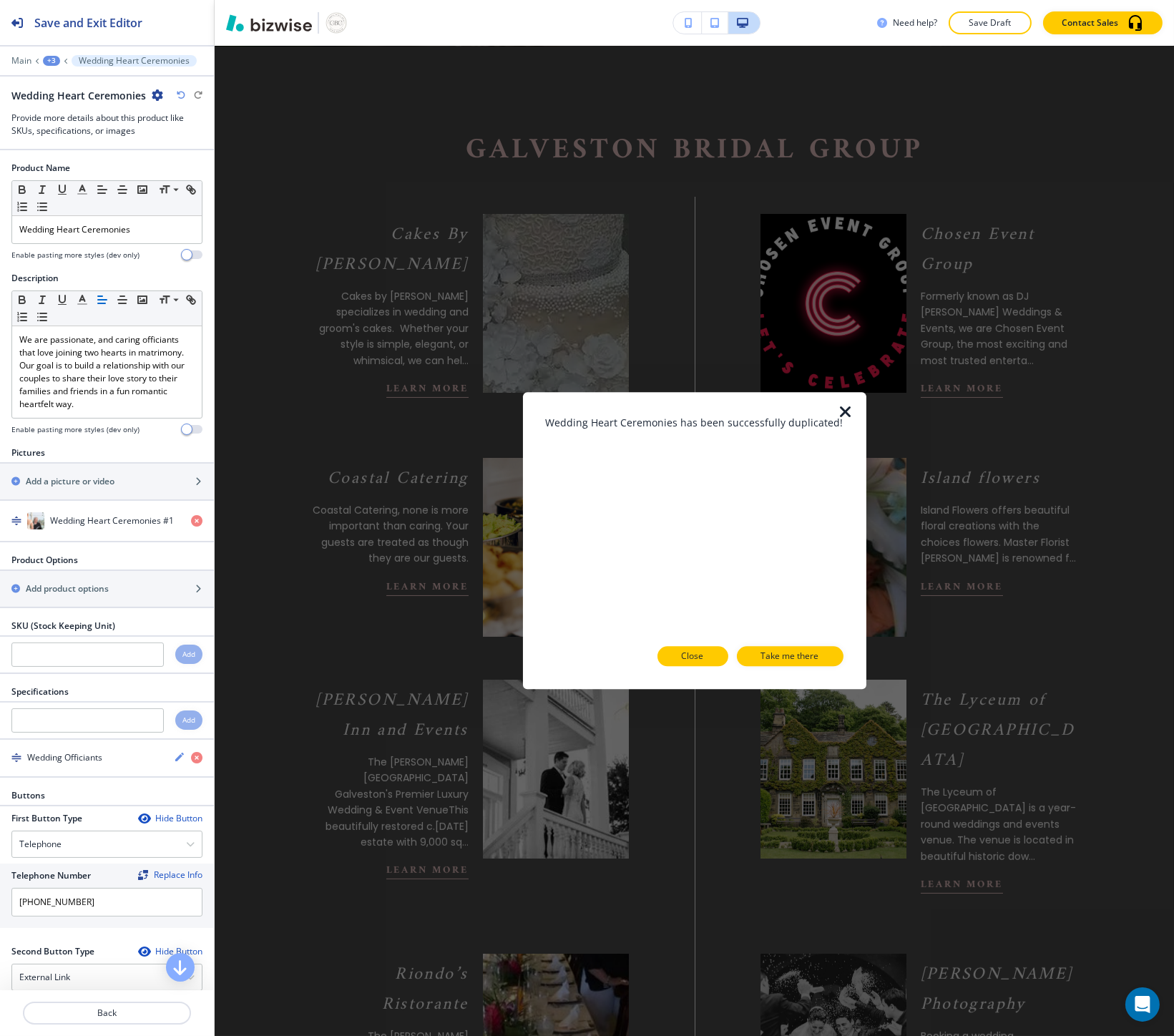
click at [710, 649] on button "Close" at bounding box center [693, 656] width 71 height 20
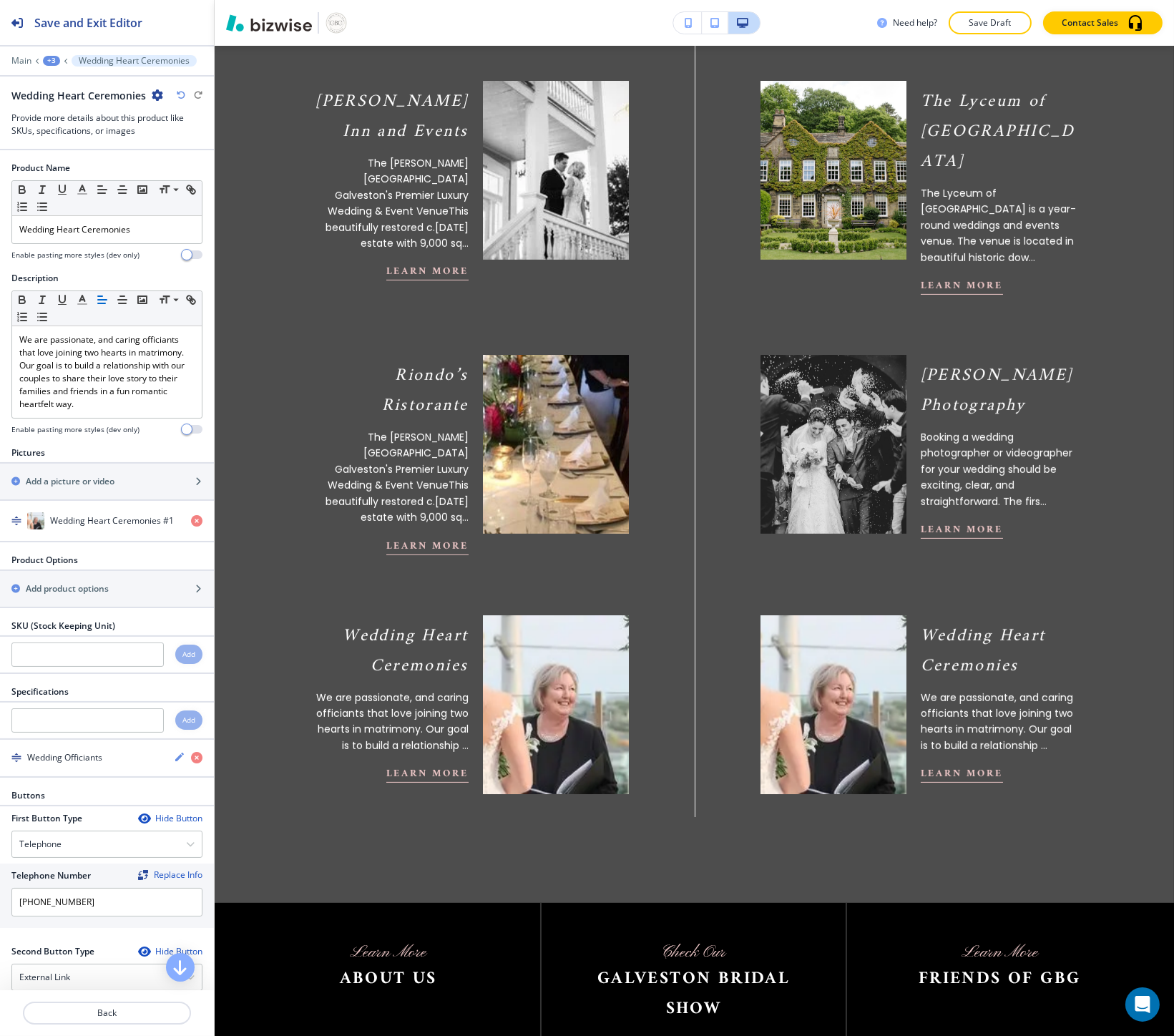
scroll to position [1178, 0]
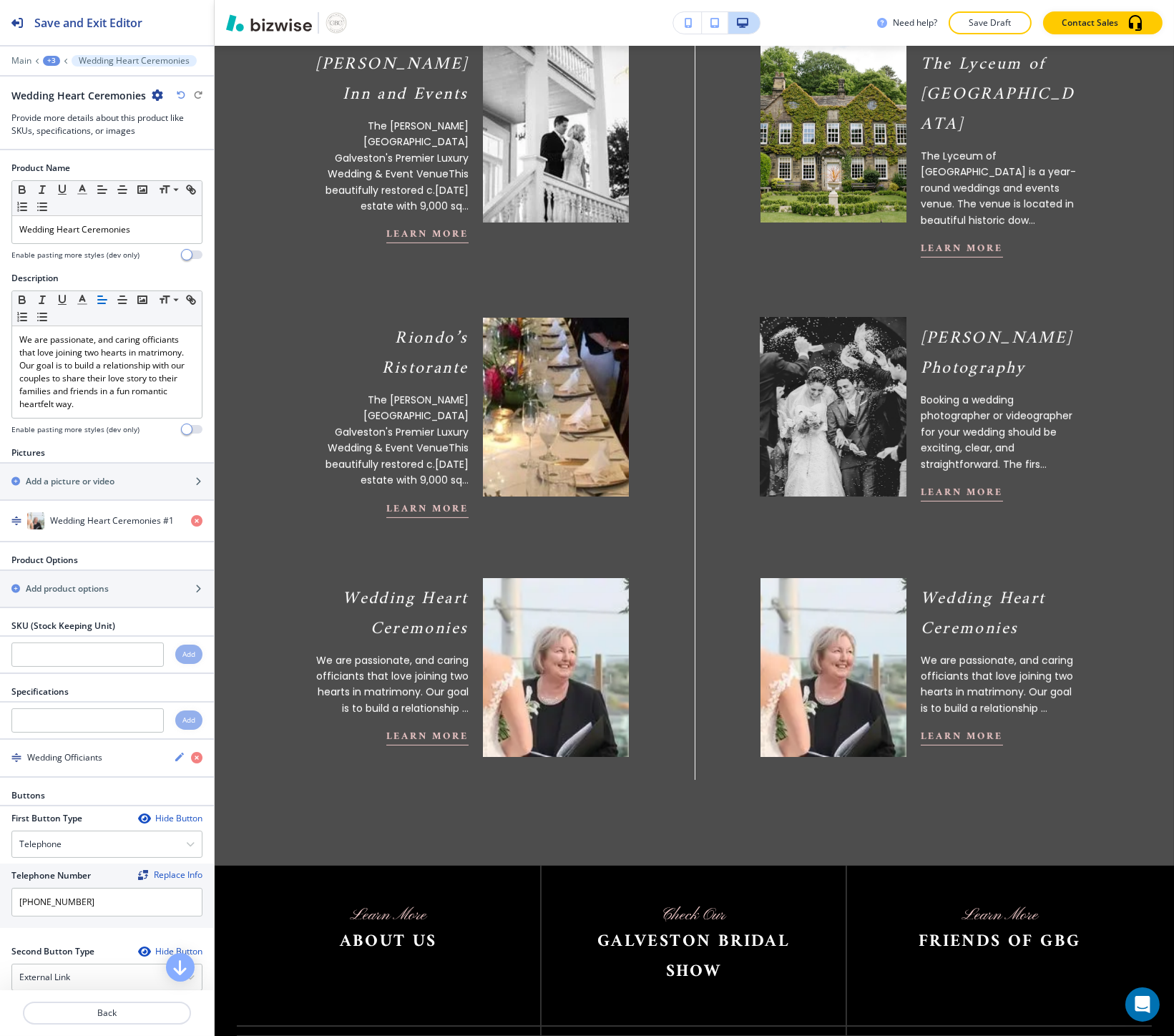
click at [827, 359] on img at bounding box center [833, 407] width 160 height 197
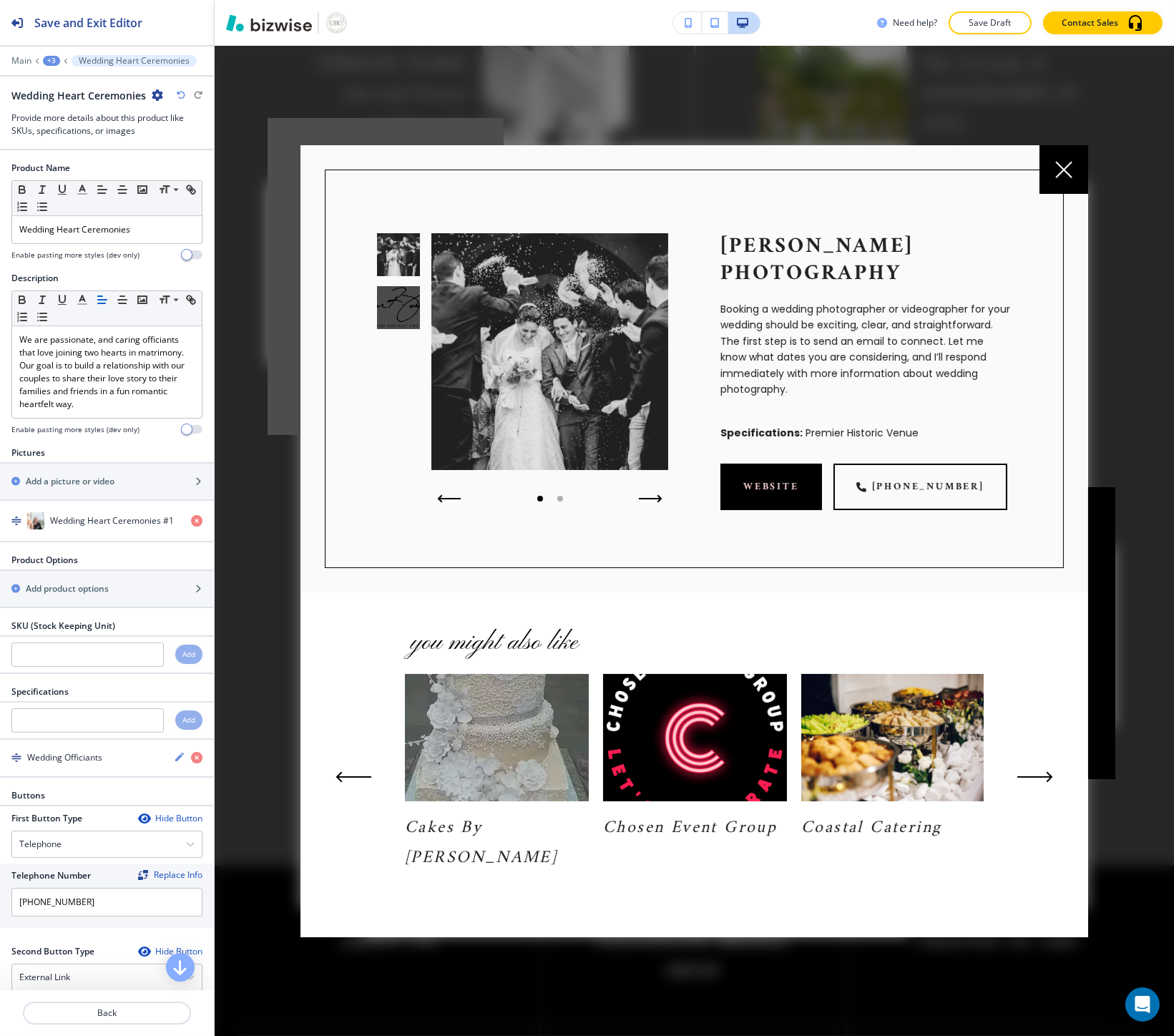
click at [1045, 191] on div at bounding box center [1063, 169] width 49 height 49
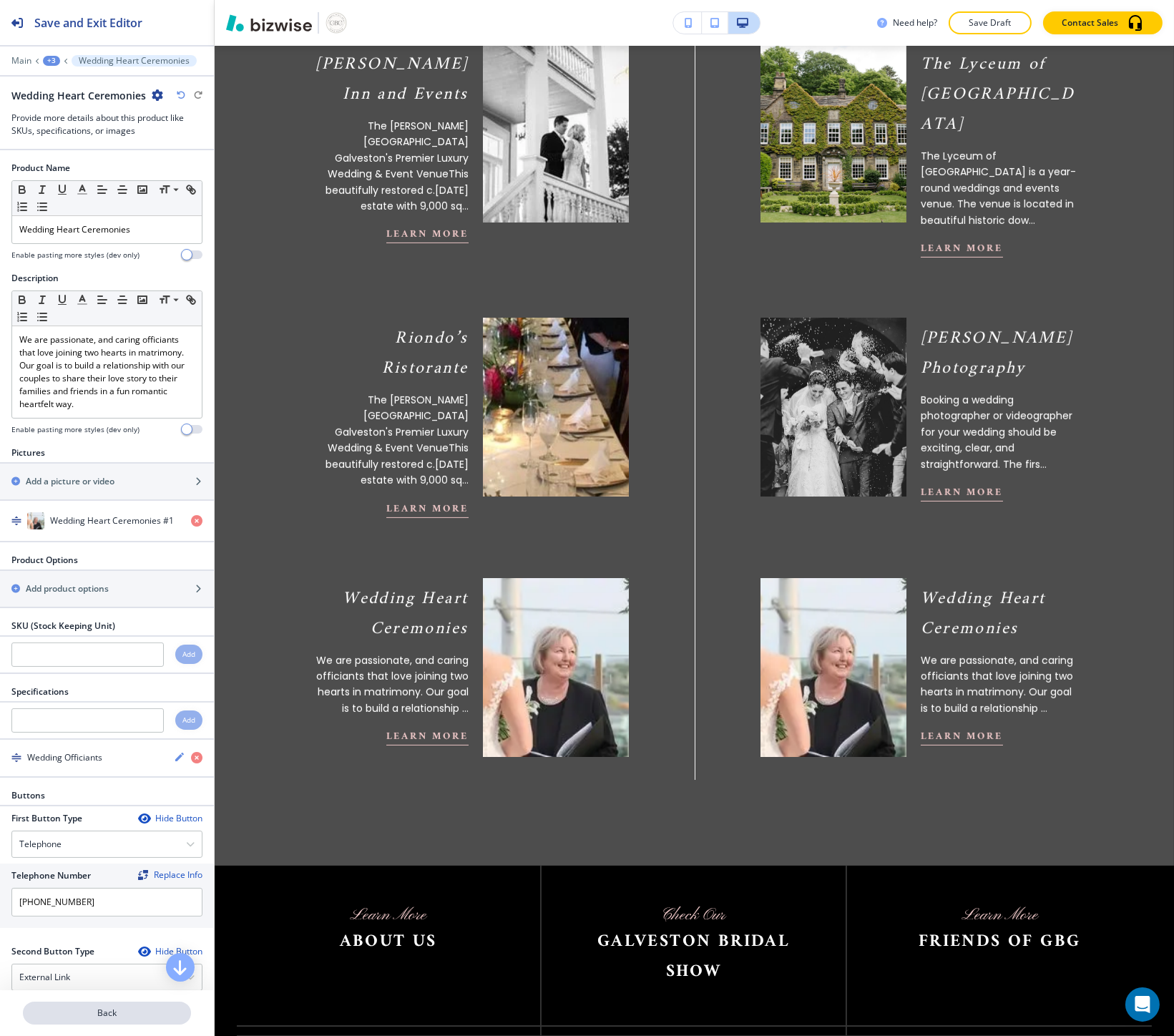
click at [76, 1018] on p "Back" at bounding box center [107, 1012] width 165 height 13
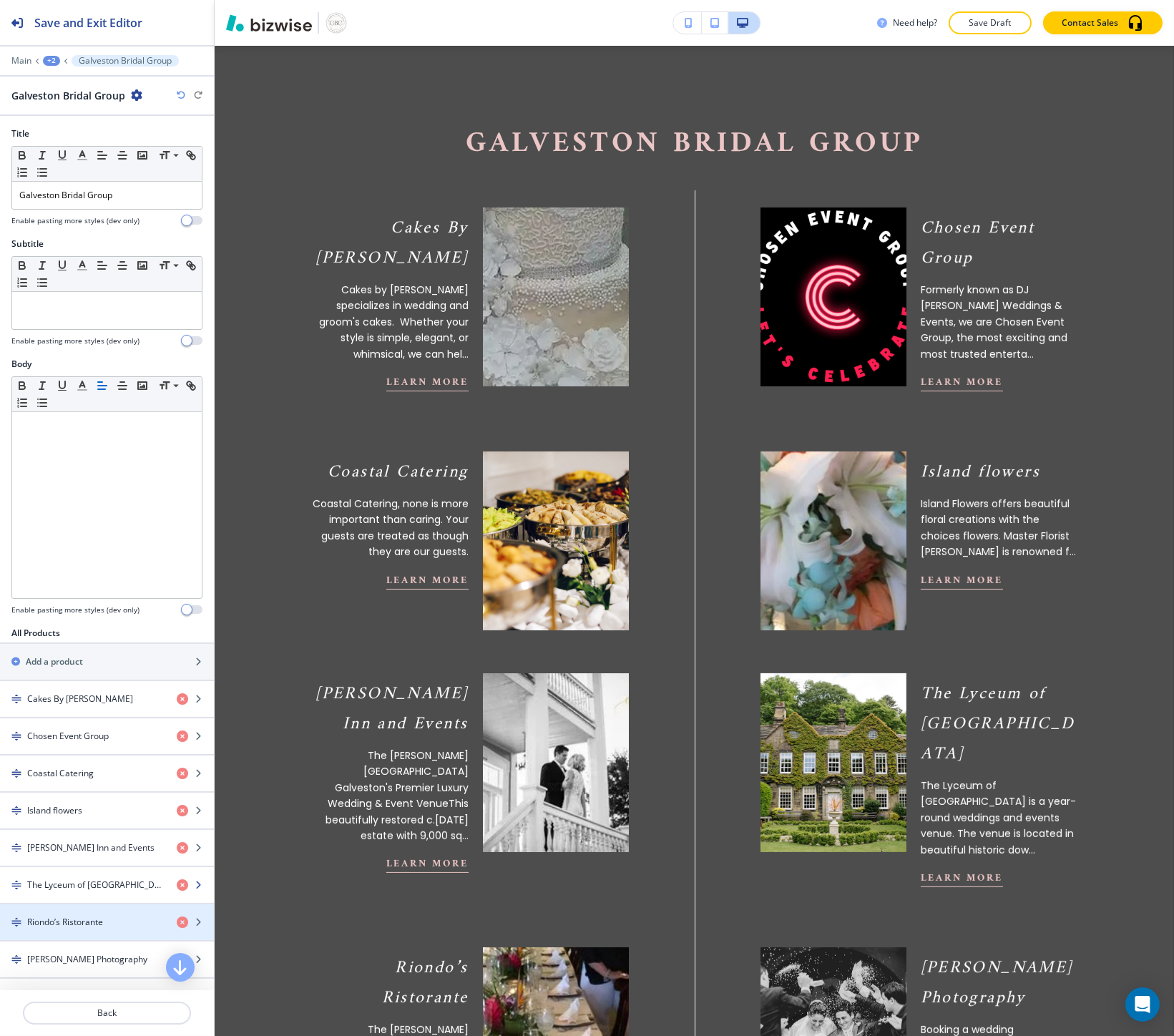
scroll to position [542, 0]
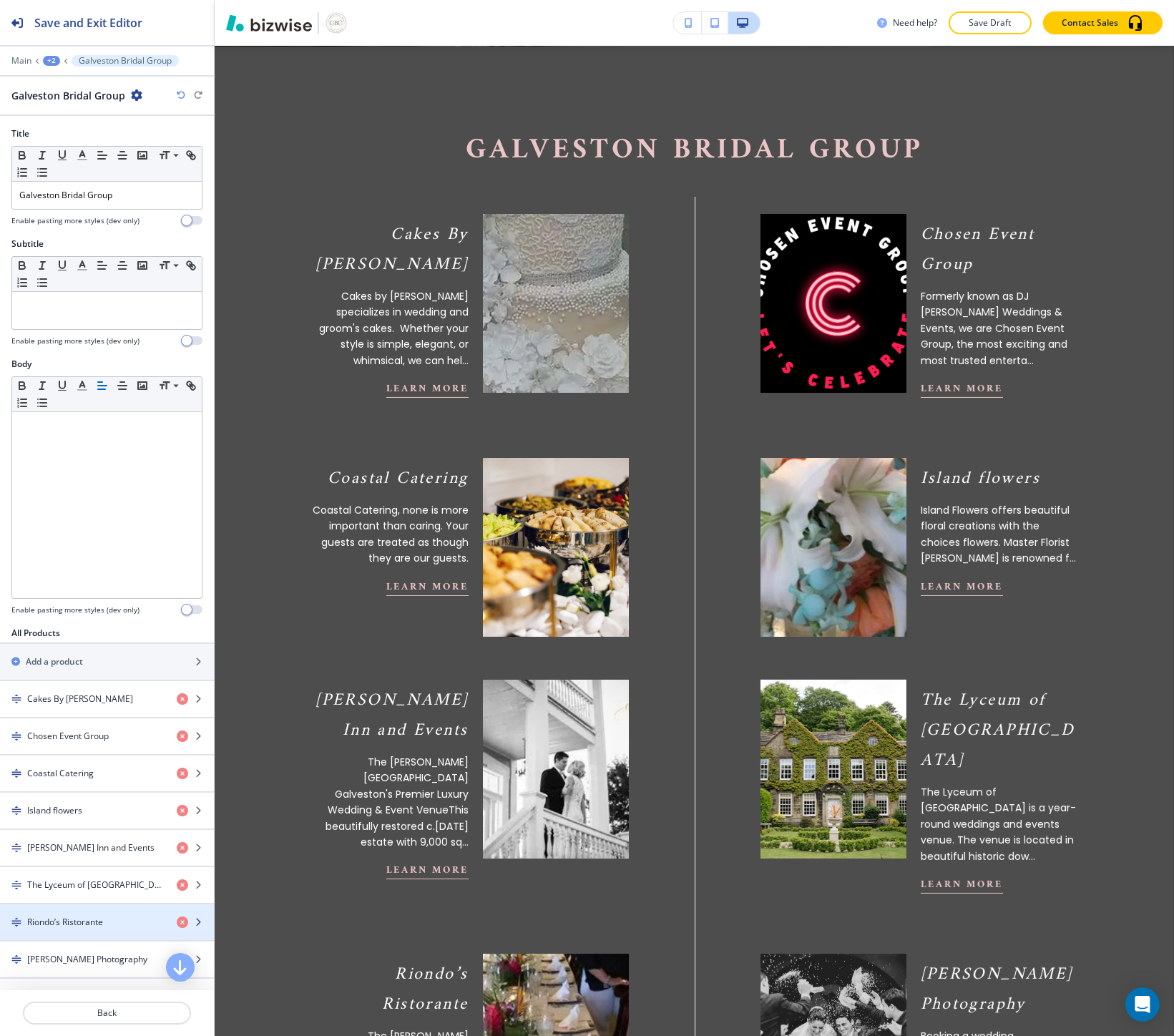
click at [82, 913] on div "button" at bounding box center [107, 910] width 214 height 11
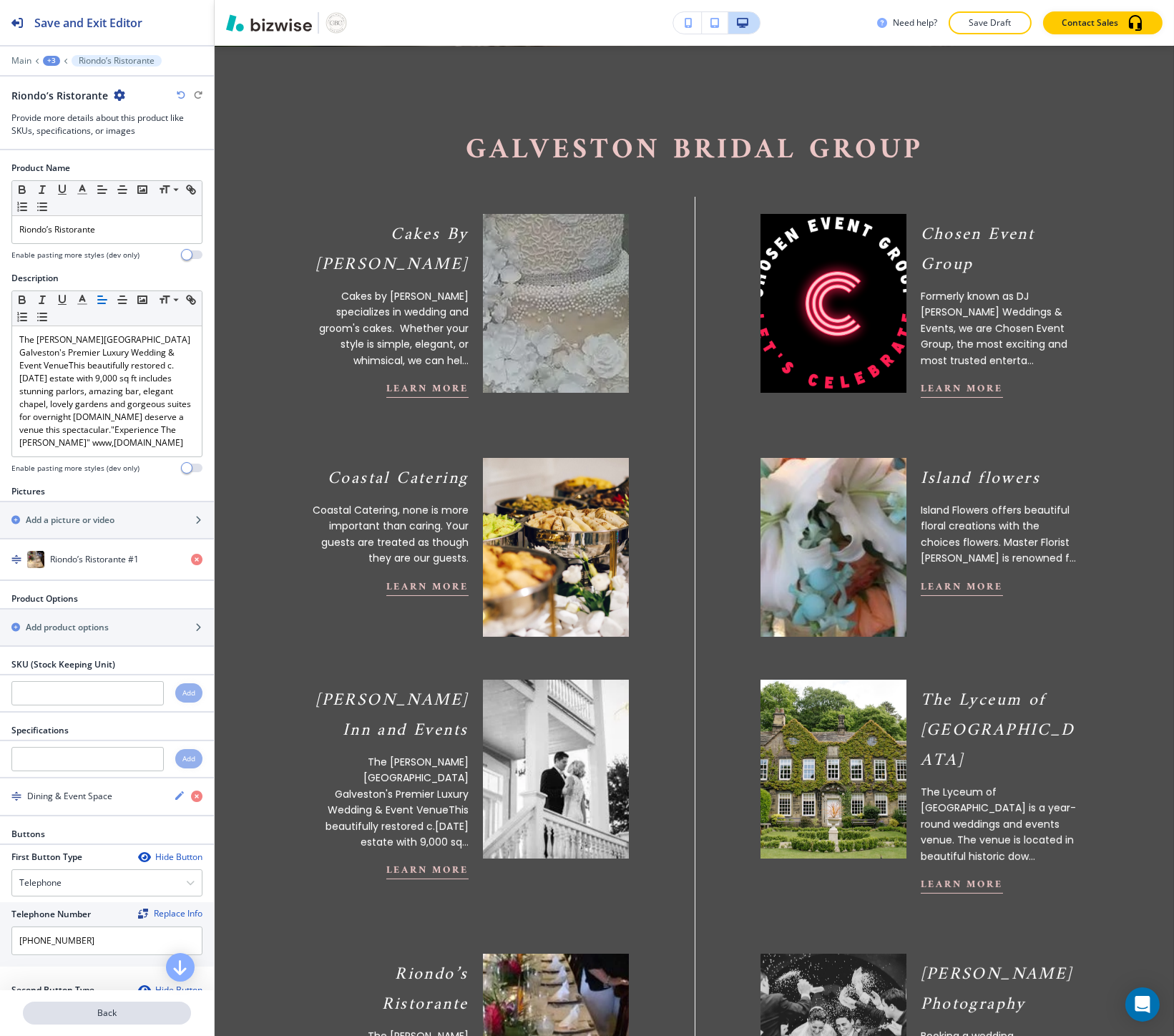
click at [81, 1016] on p "Back" at bounding box center [107, 1012] width 165 height 13
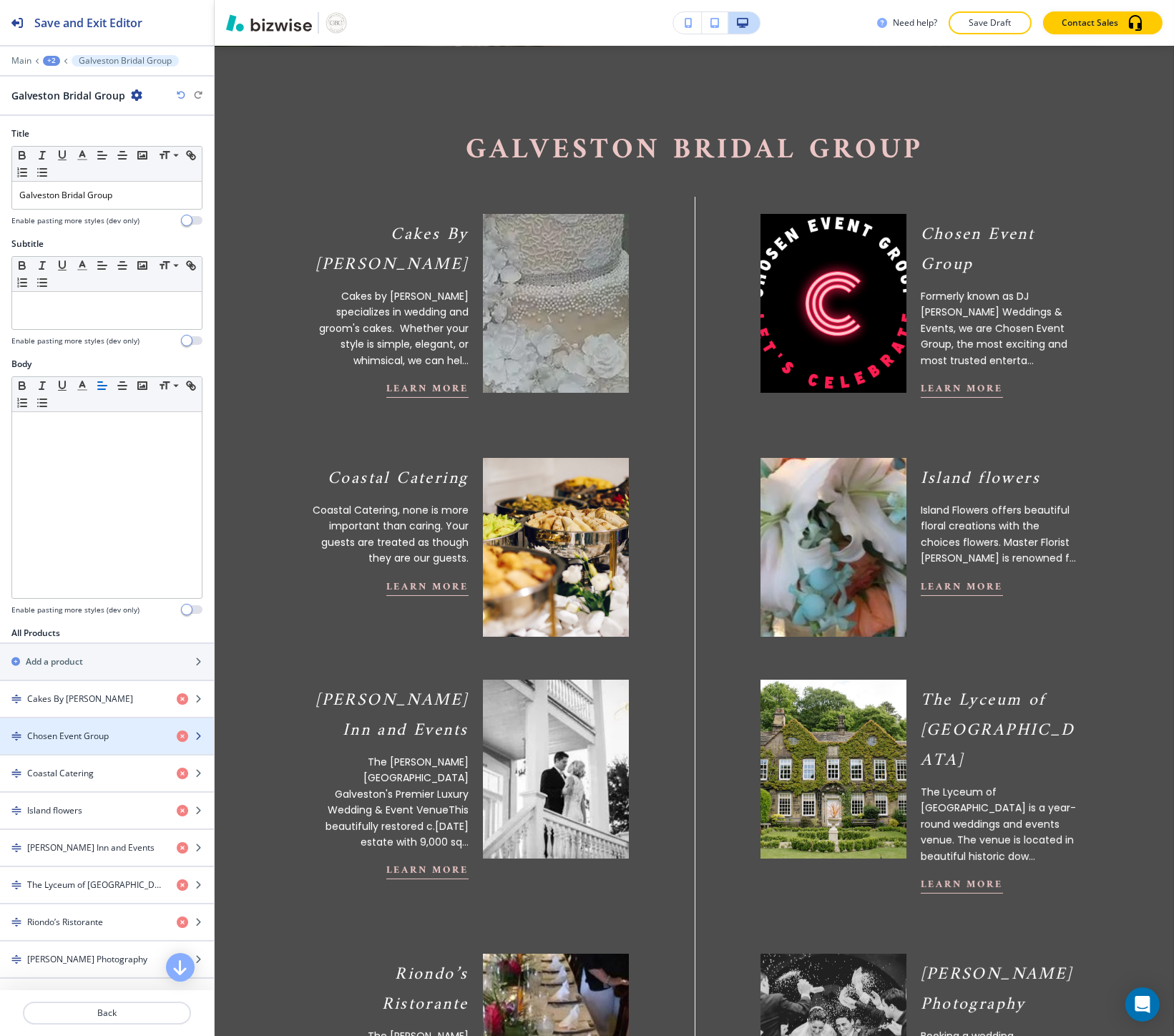
click at [88, 744] on div "button" at bounding box center [107, 748] width 214 height 11
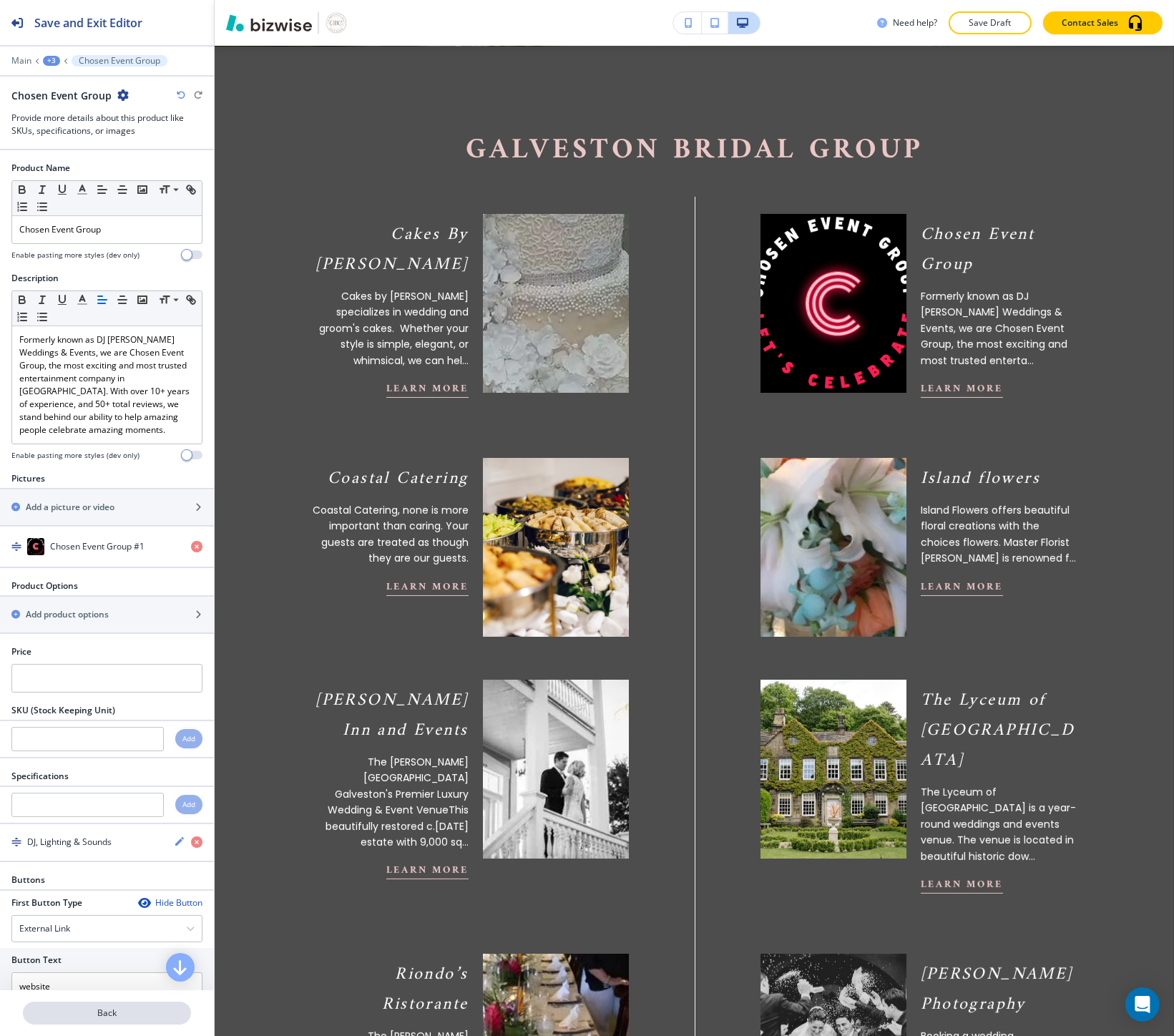
click at [73, 1017] on p "Back" at bounding box center [107, 1012] width 165 height 13
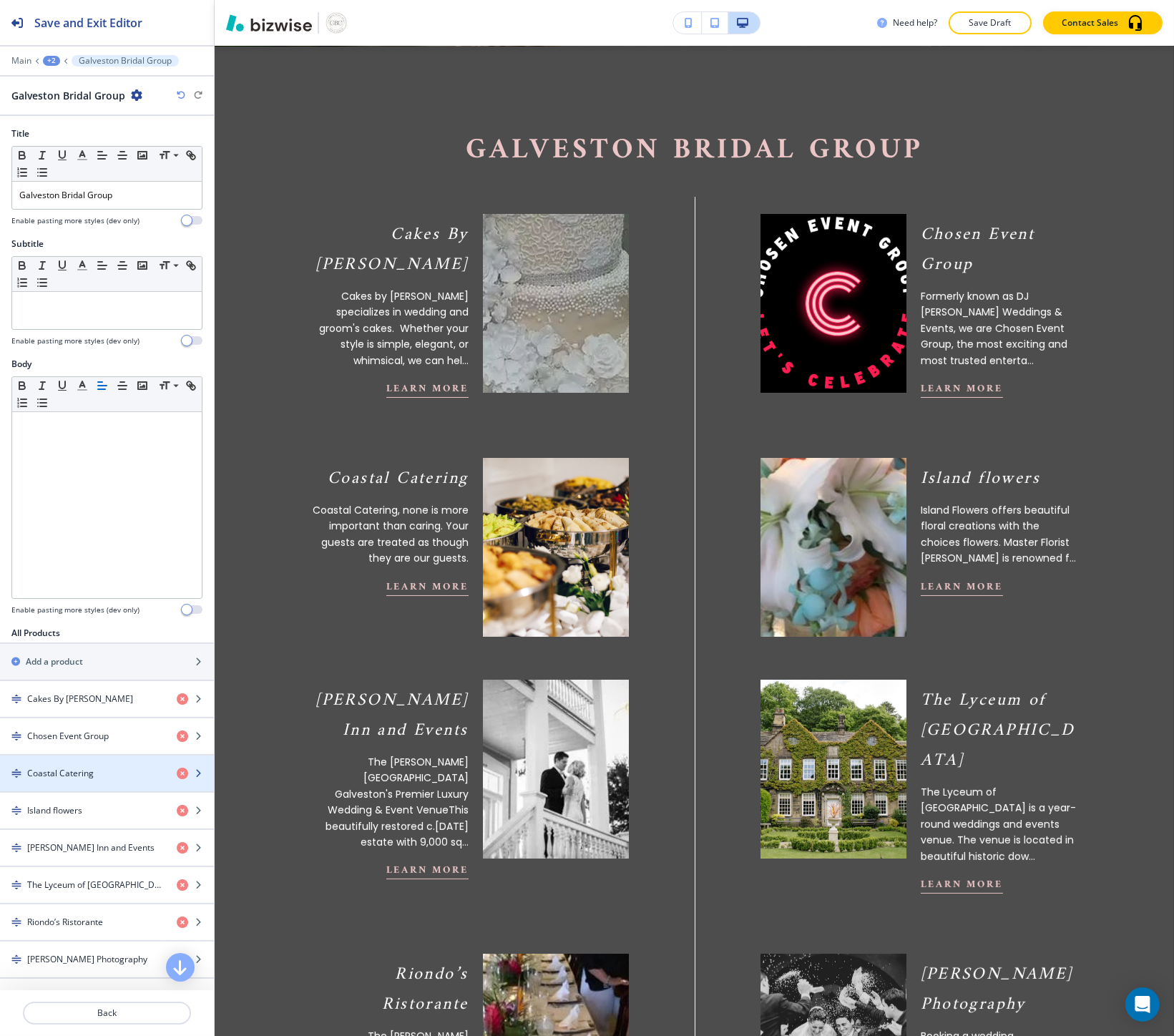
click at [67, 759] on div "button" at bounding box center [107, 761] width 214 height 11
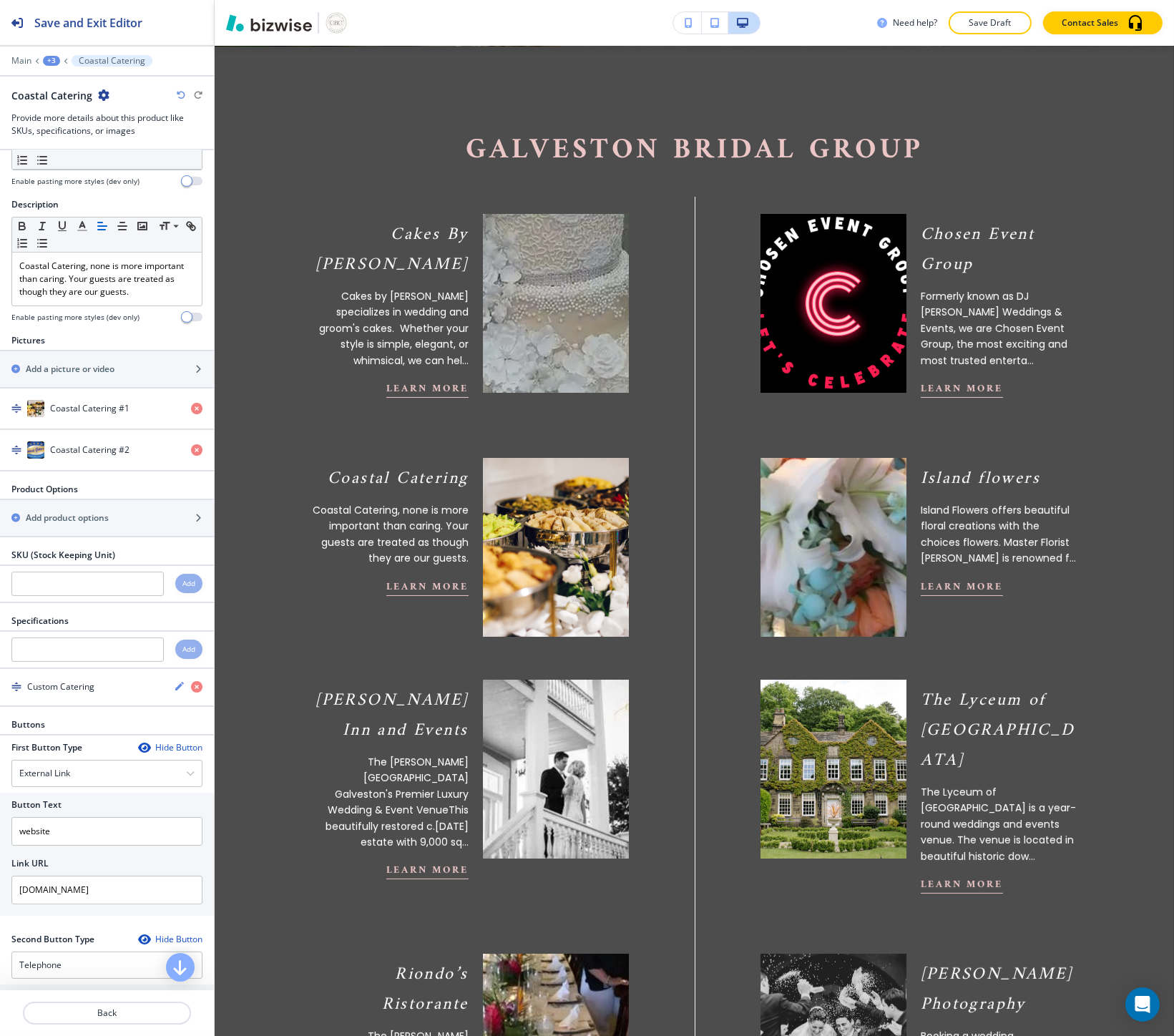
scroll to position [79, 0]
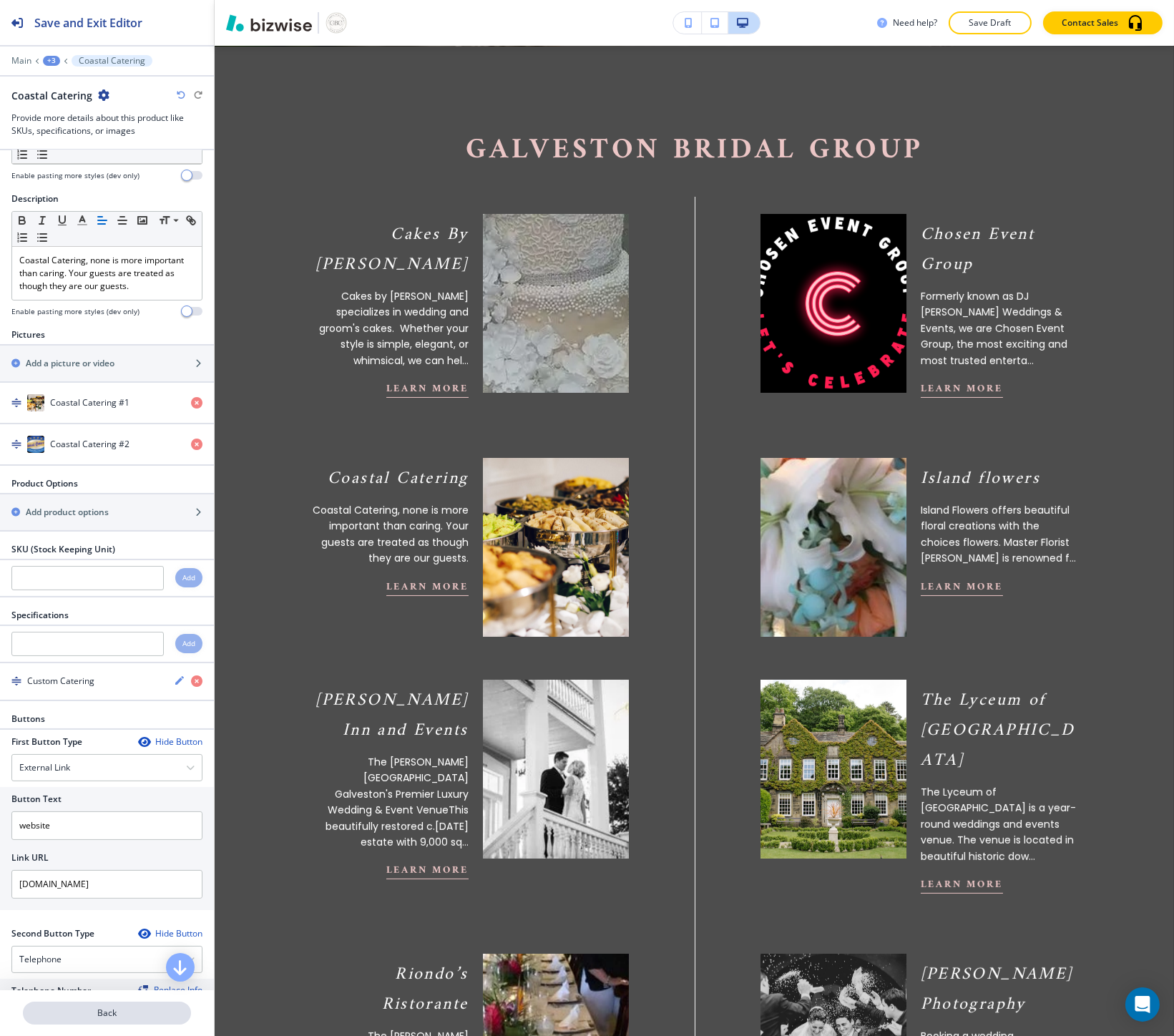
click at [82, 1023] on button "Back" at bounding box center [107, 1013] width 168 height 23
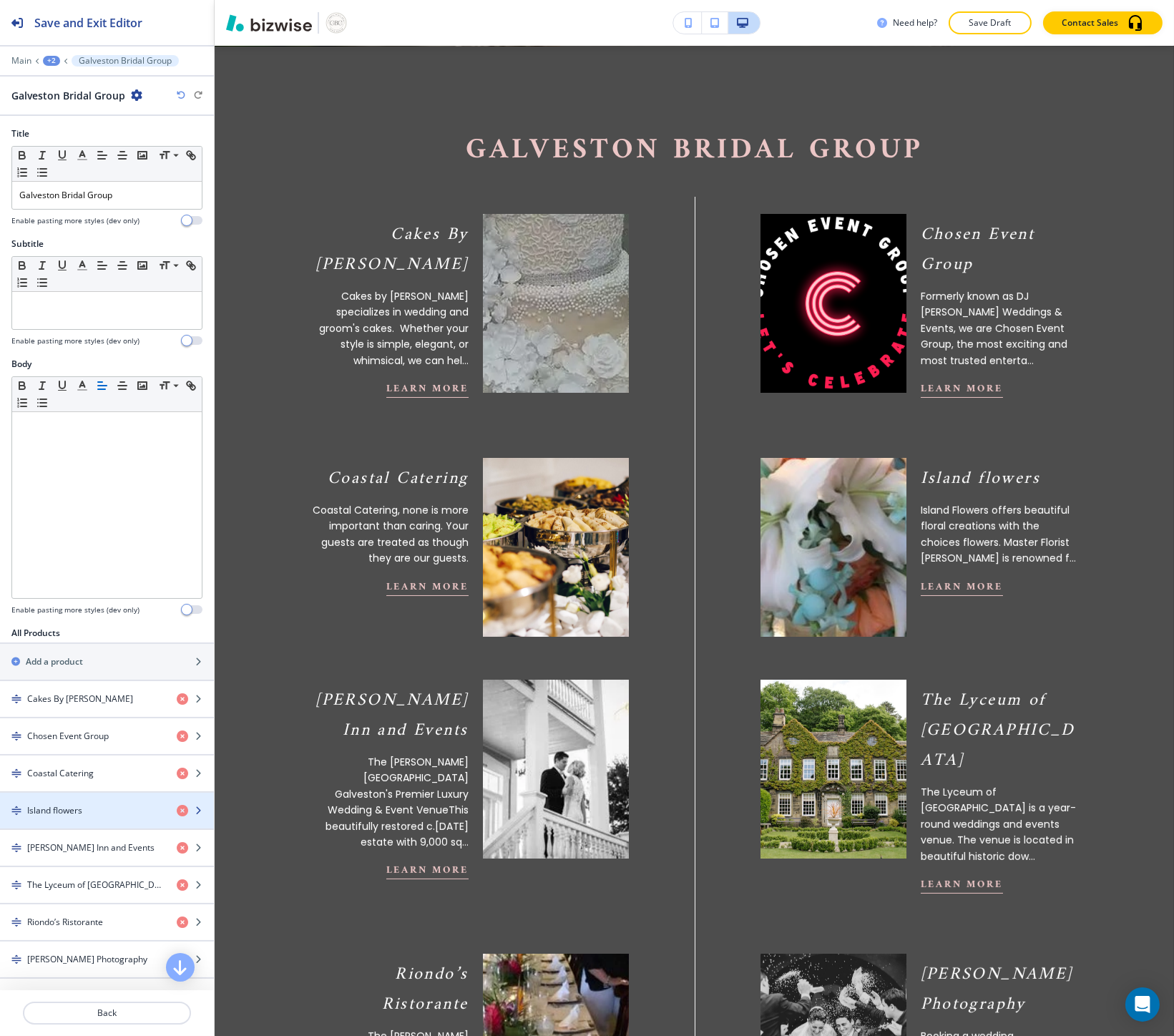
click at [61, 811] on h4 "Island flowers" at bounding box center [55, 810] width 55 height 13
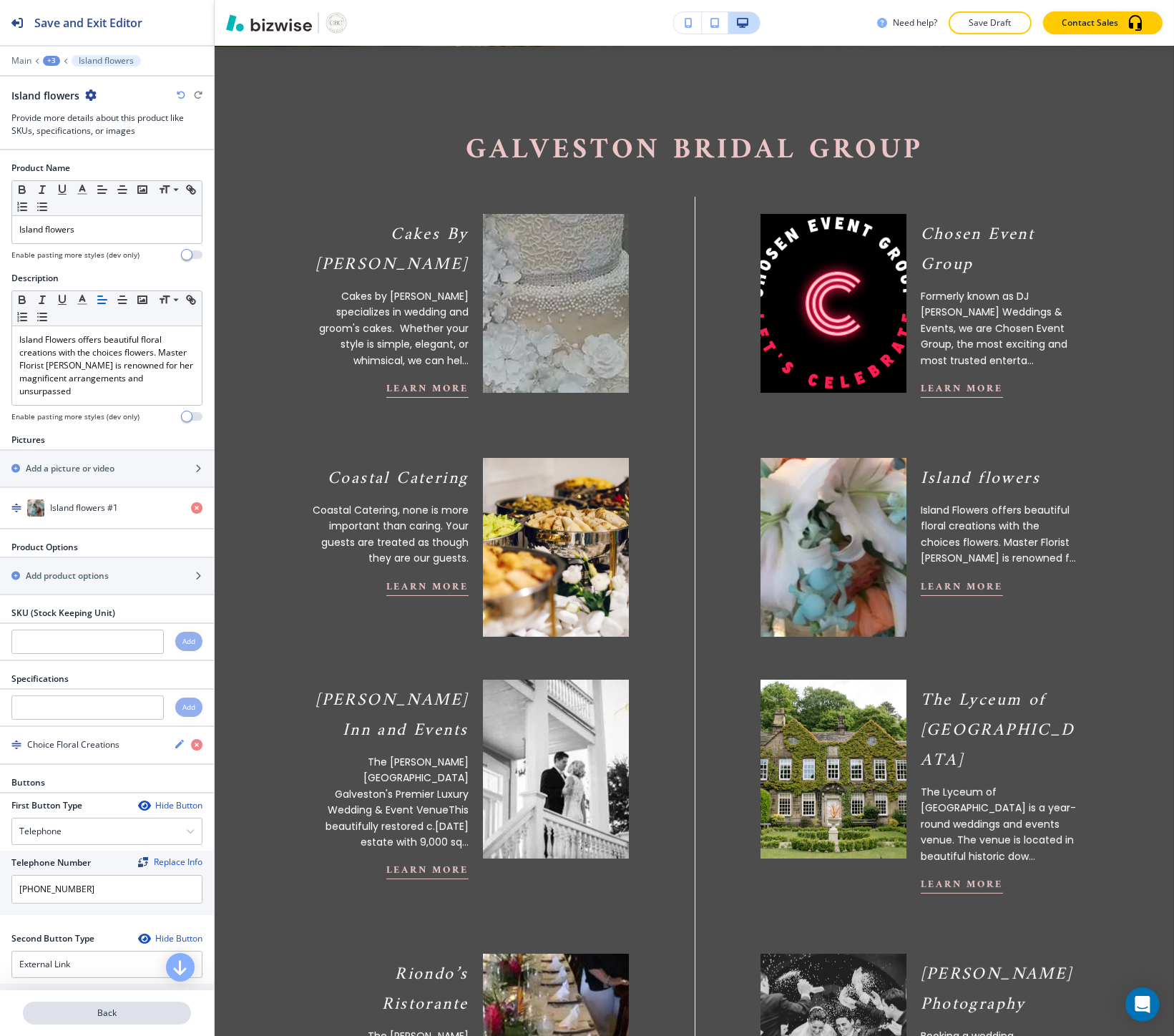
click at [94, 1006] on p "Back" at bounding box center [107, 1012] width 165 height 13
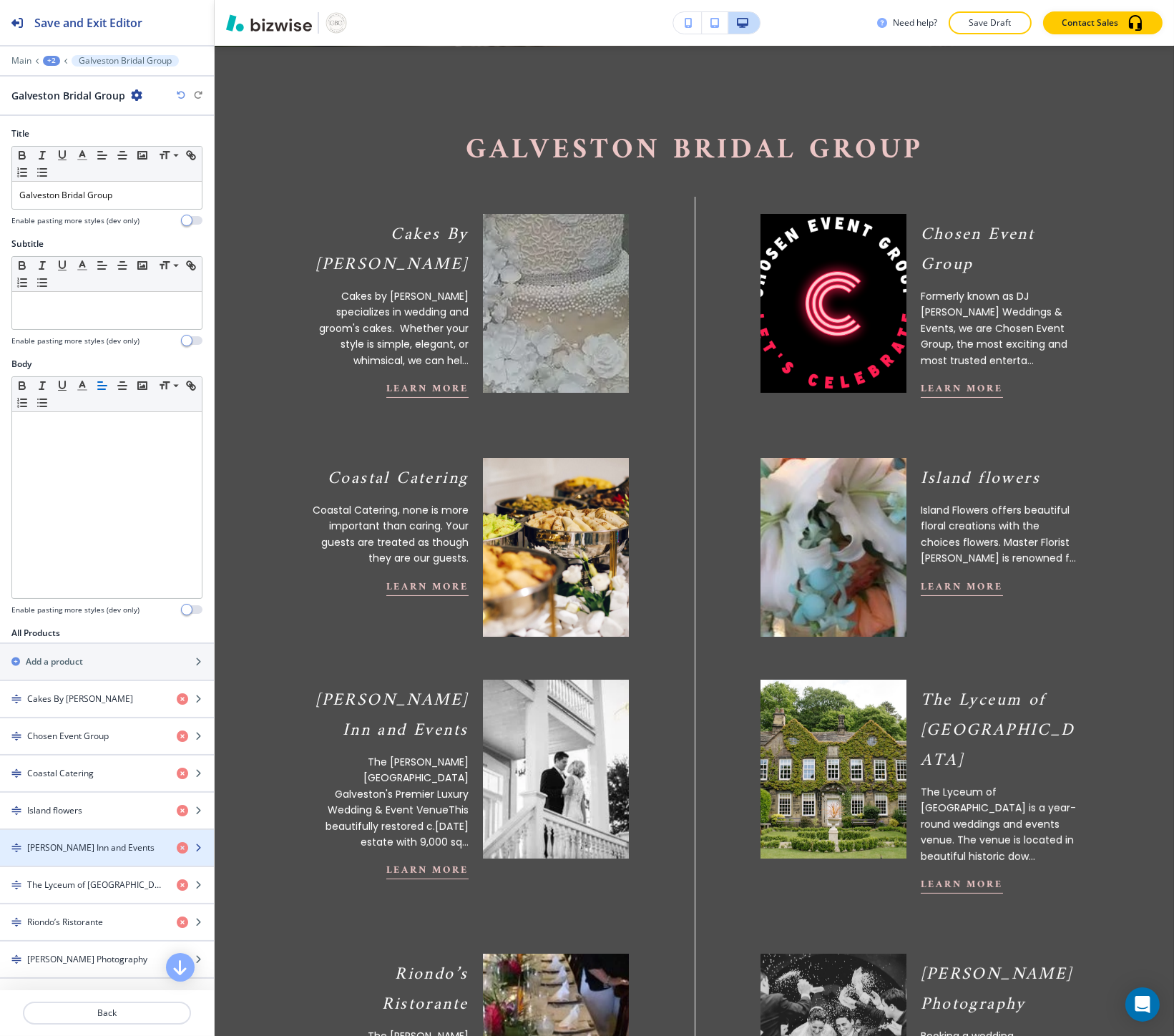
click at [83, 859] on div "button" at bounding box center [107, 859] width 214 height 11
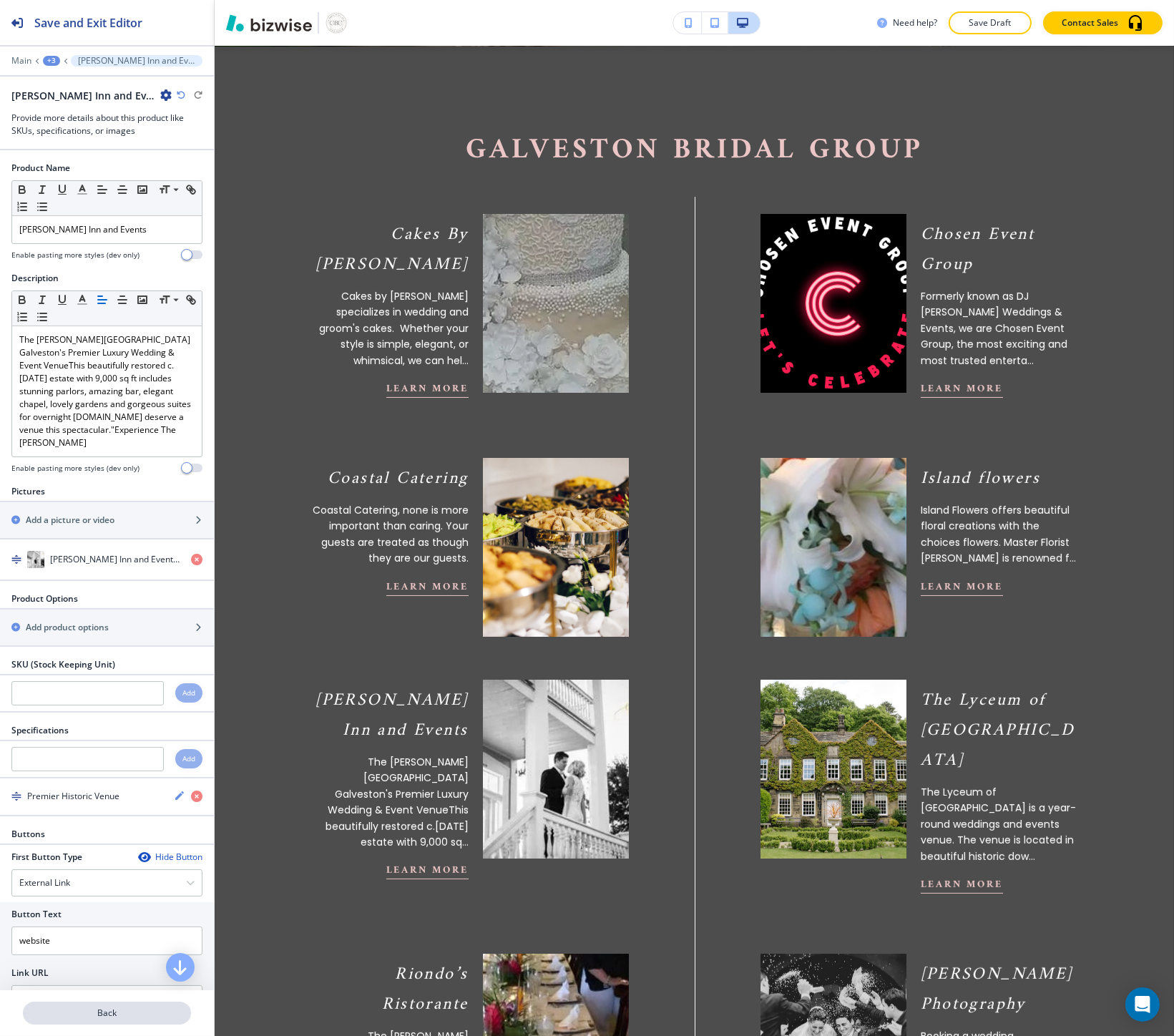
click at [91, 1005] on button "Back" at bounding box center [107, 1013] width 168 height 23
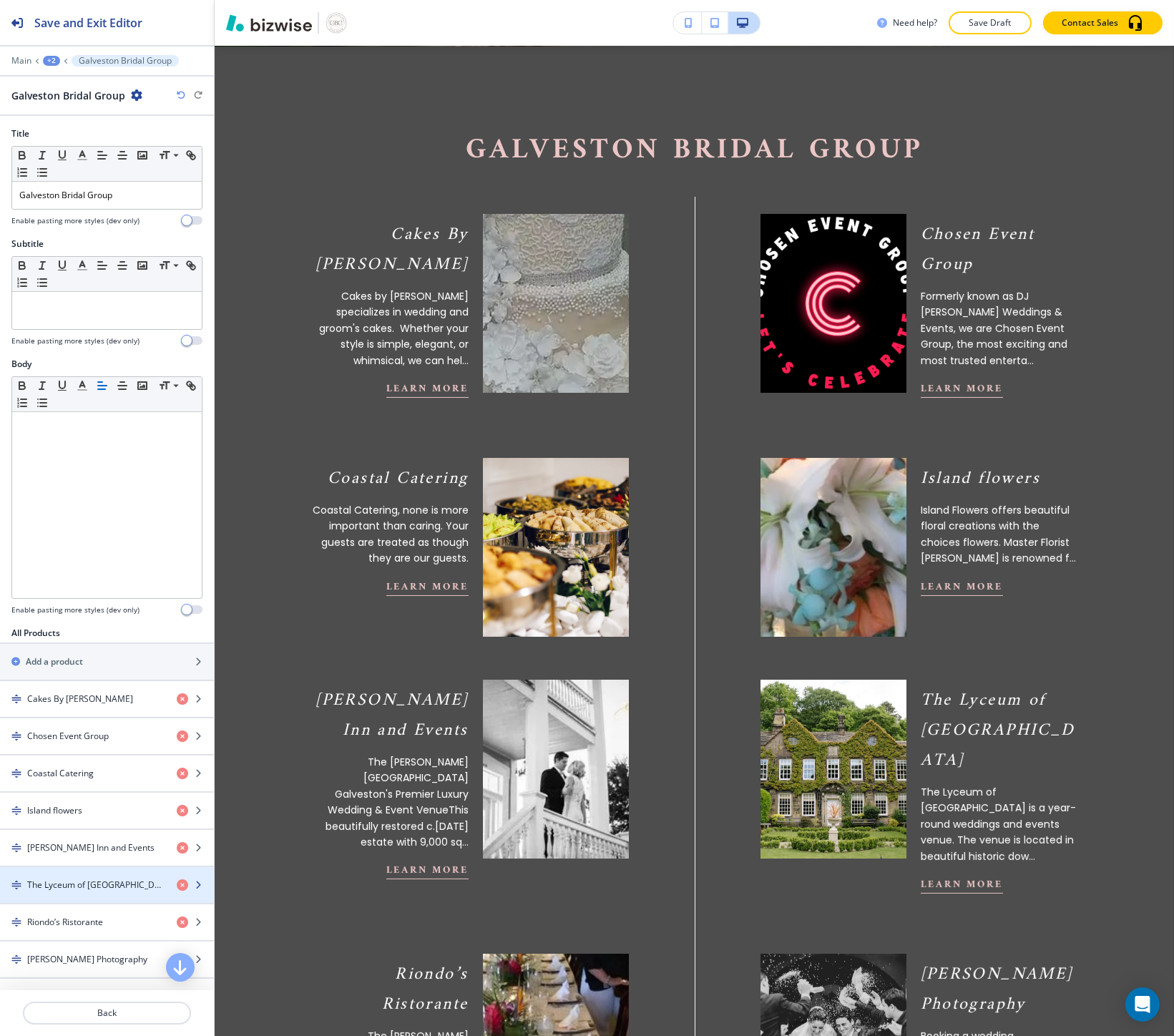
click at [82, 889] on h4 "The Lyceum of Galveston" at bounding box center [96, 884] width 138 height 13
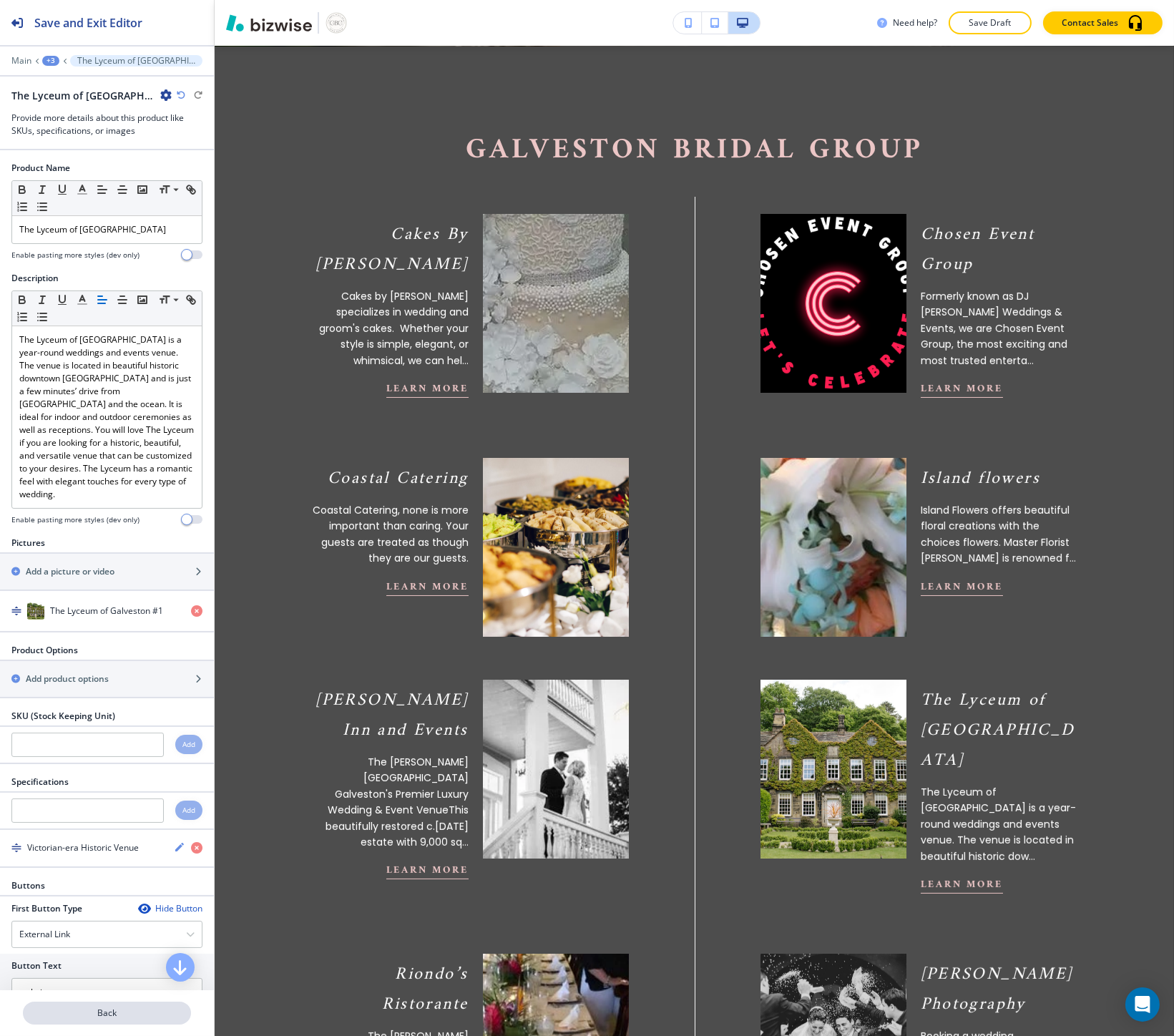
click at [76, 1017] on p "Back" at bounding box center [107, 1012] width 165 height 13
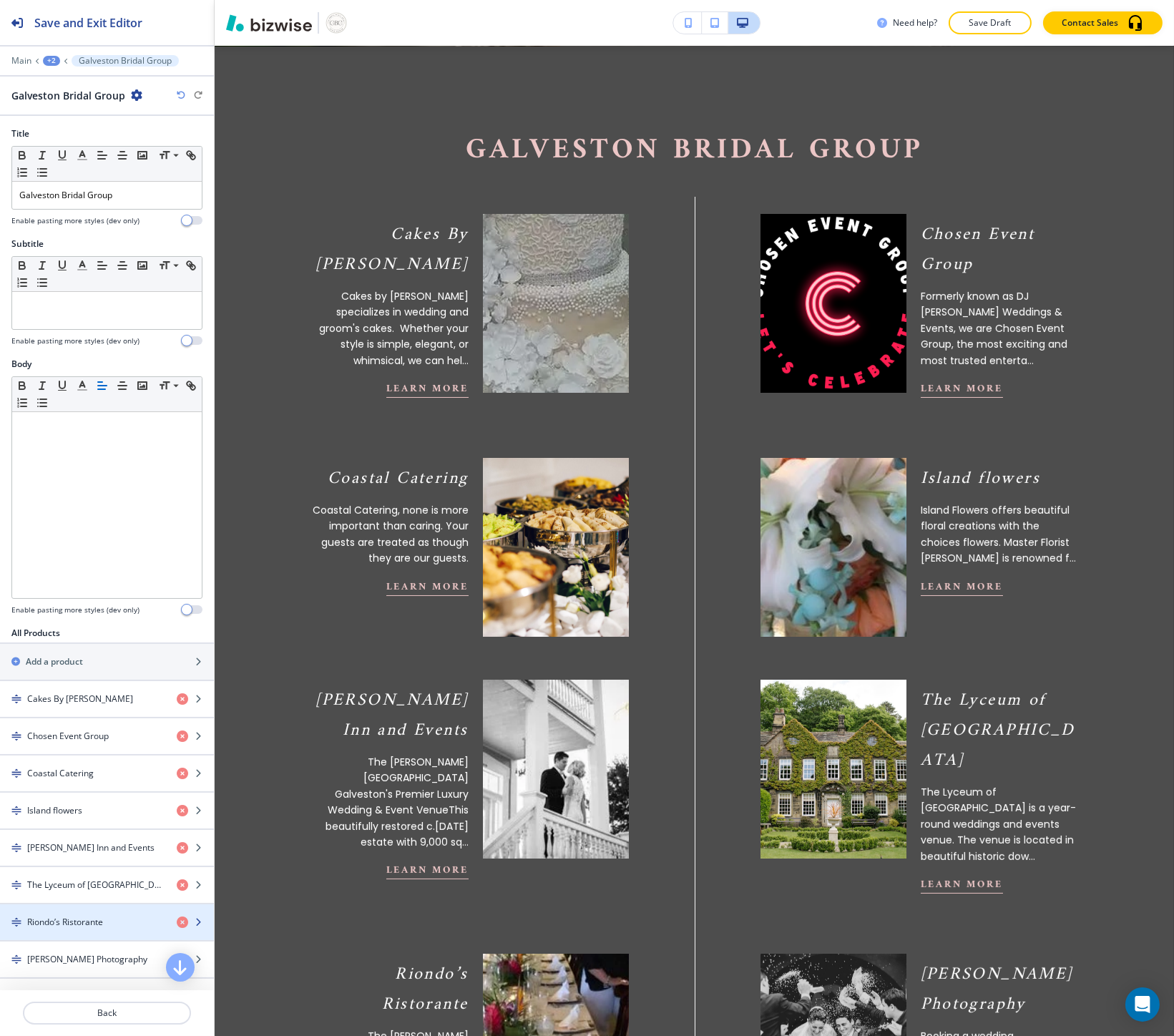
click at [65, 919] on h4 "Riondo’s Ristorante" at bounding box center [64, 922] width 76 height 13
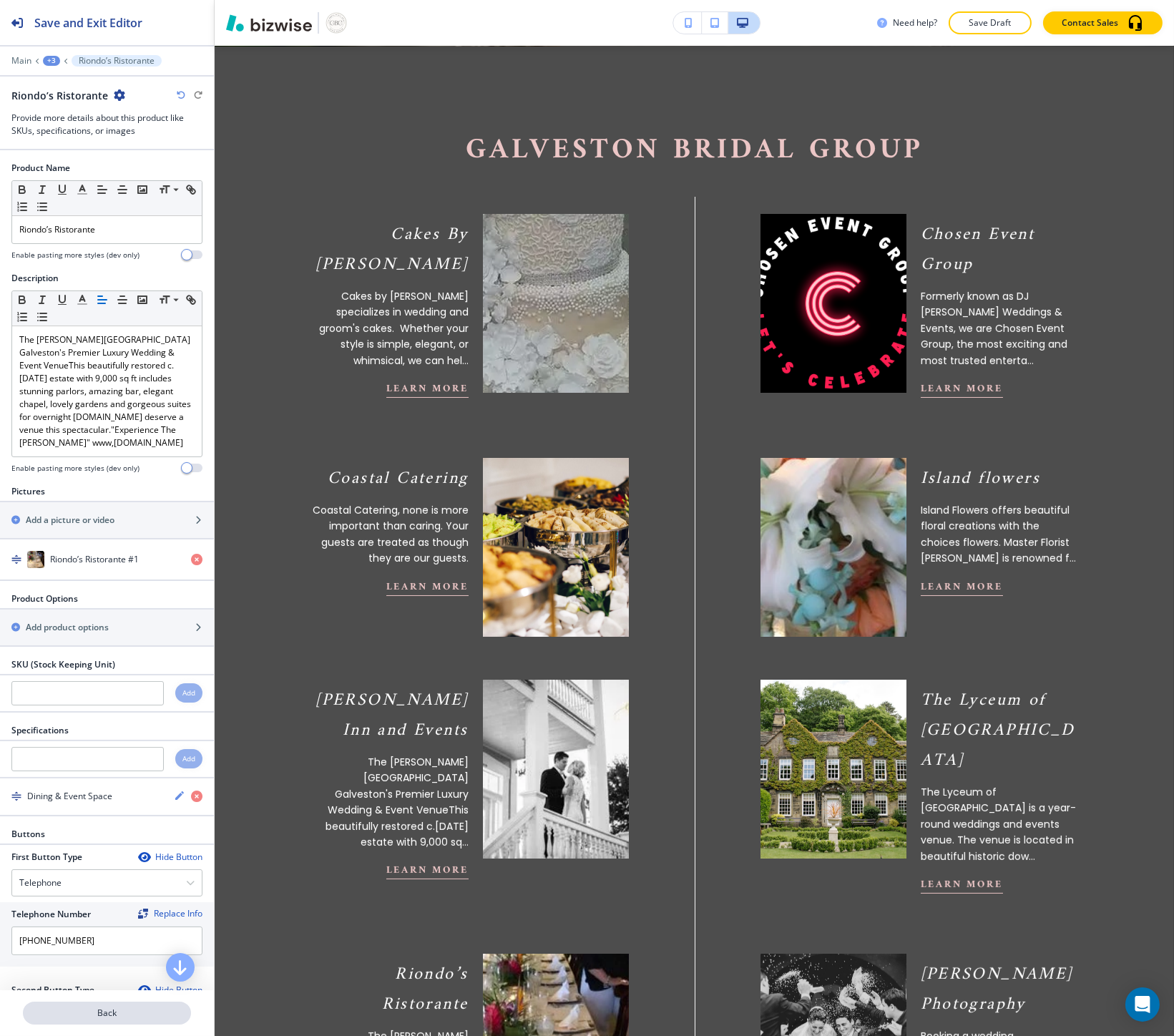
click at [74, 1004] on button "Back" at bounding box center [107, 1013] width 168 height 23
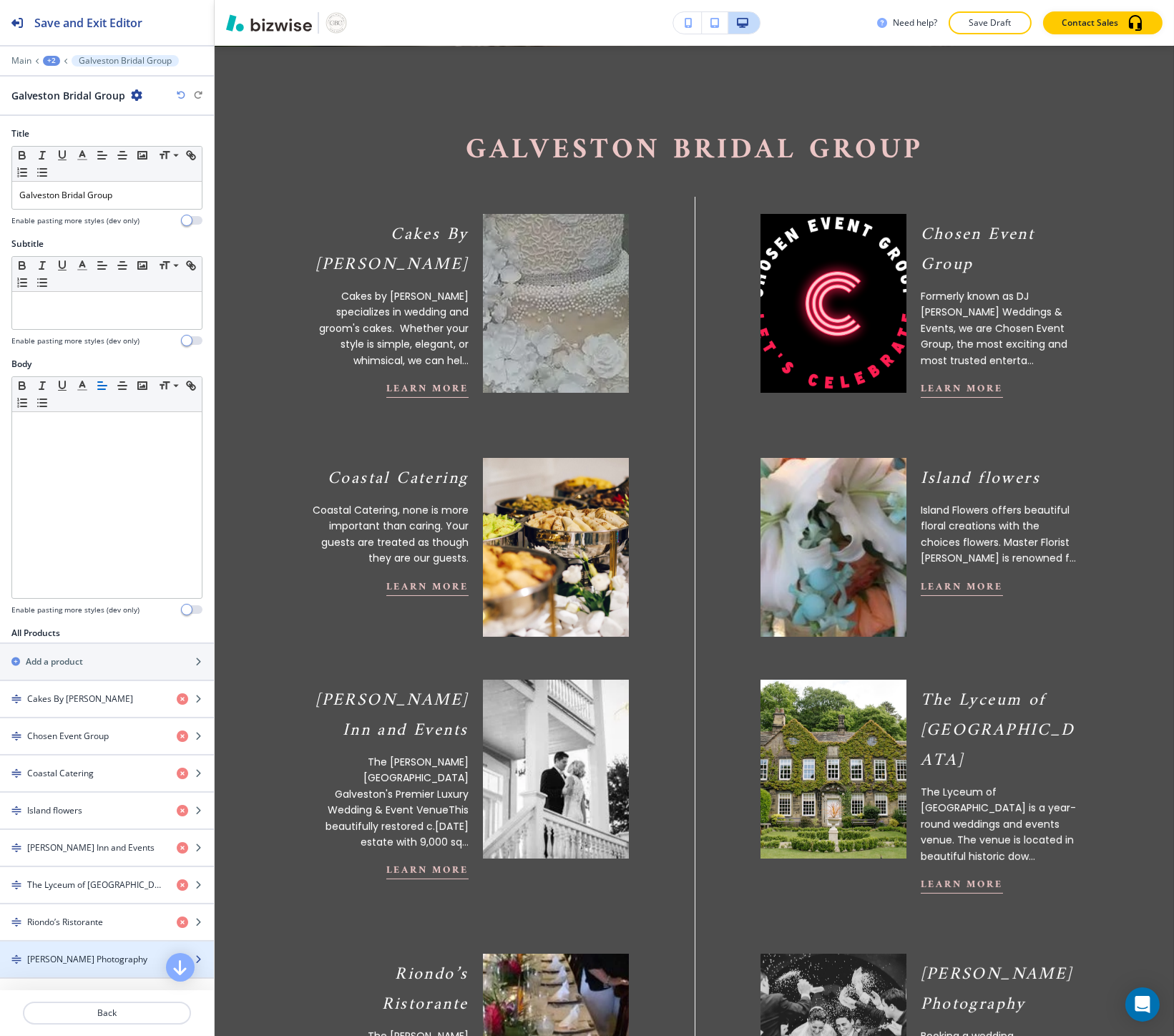
click at [70, 958] on h4 "Ryan Jone Photography" at bounding box center [87, 959] width 120 height 13
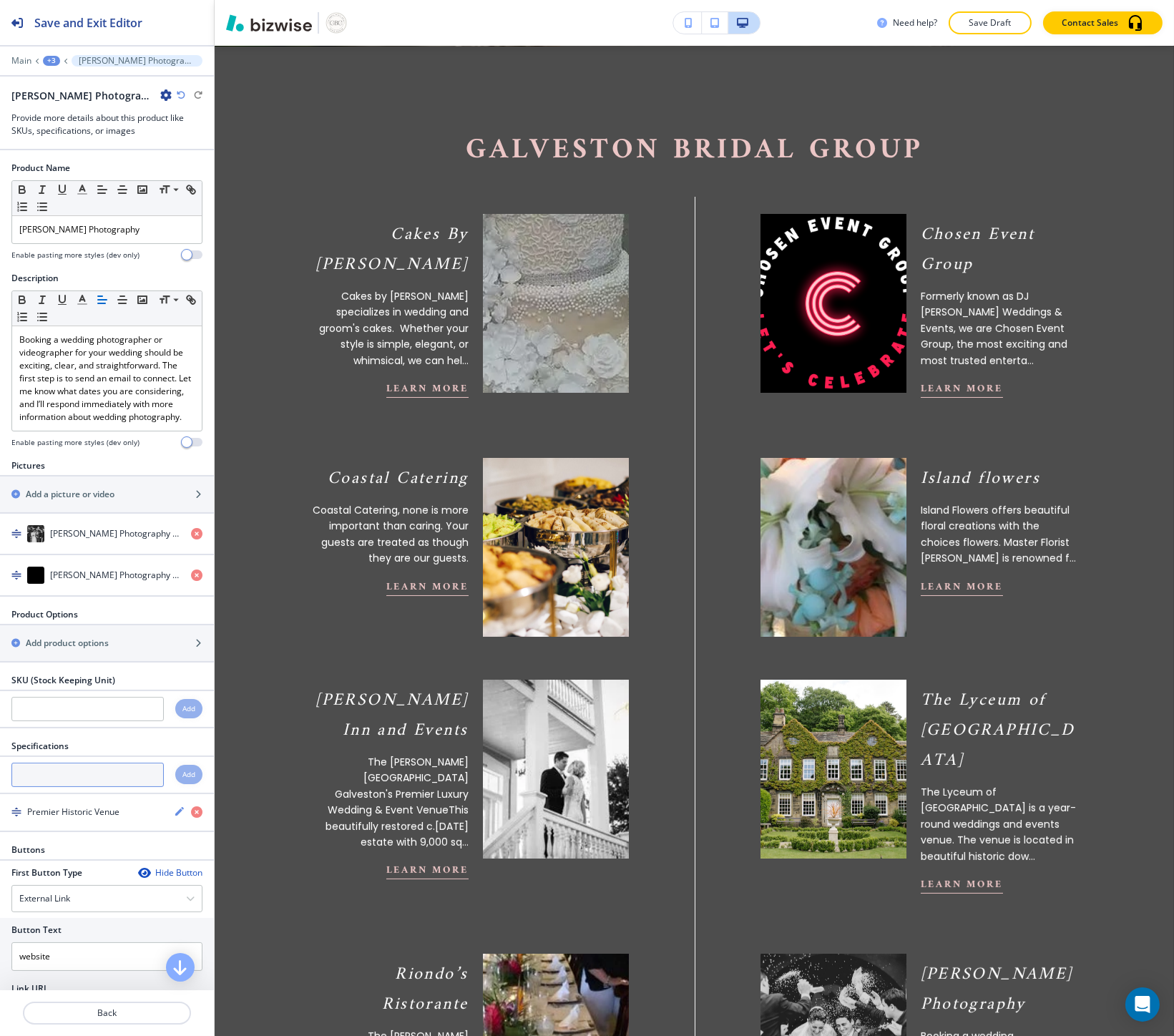
click at [94, 787] on input "text" at bounding box center [88, 774] width 153 height 25
paste input "Photography & Videography"
type input "Photography & Videography"
click at [183, 779] on h4 "Add" at bounding box center [189, 774] width 13 height 10
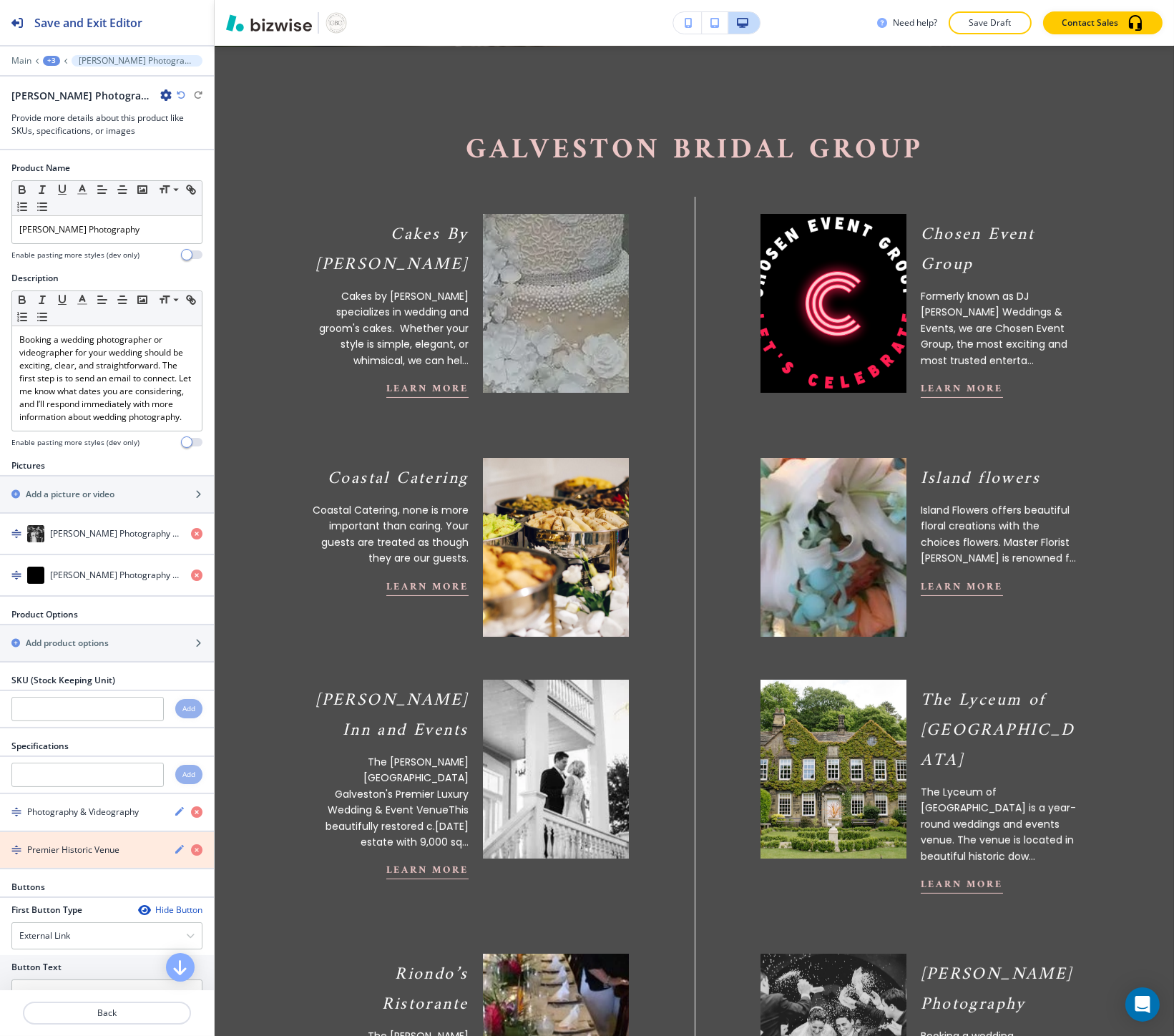
click at [191, 856] on icon "button" at bounding box center [196, 849] width 11 height 11
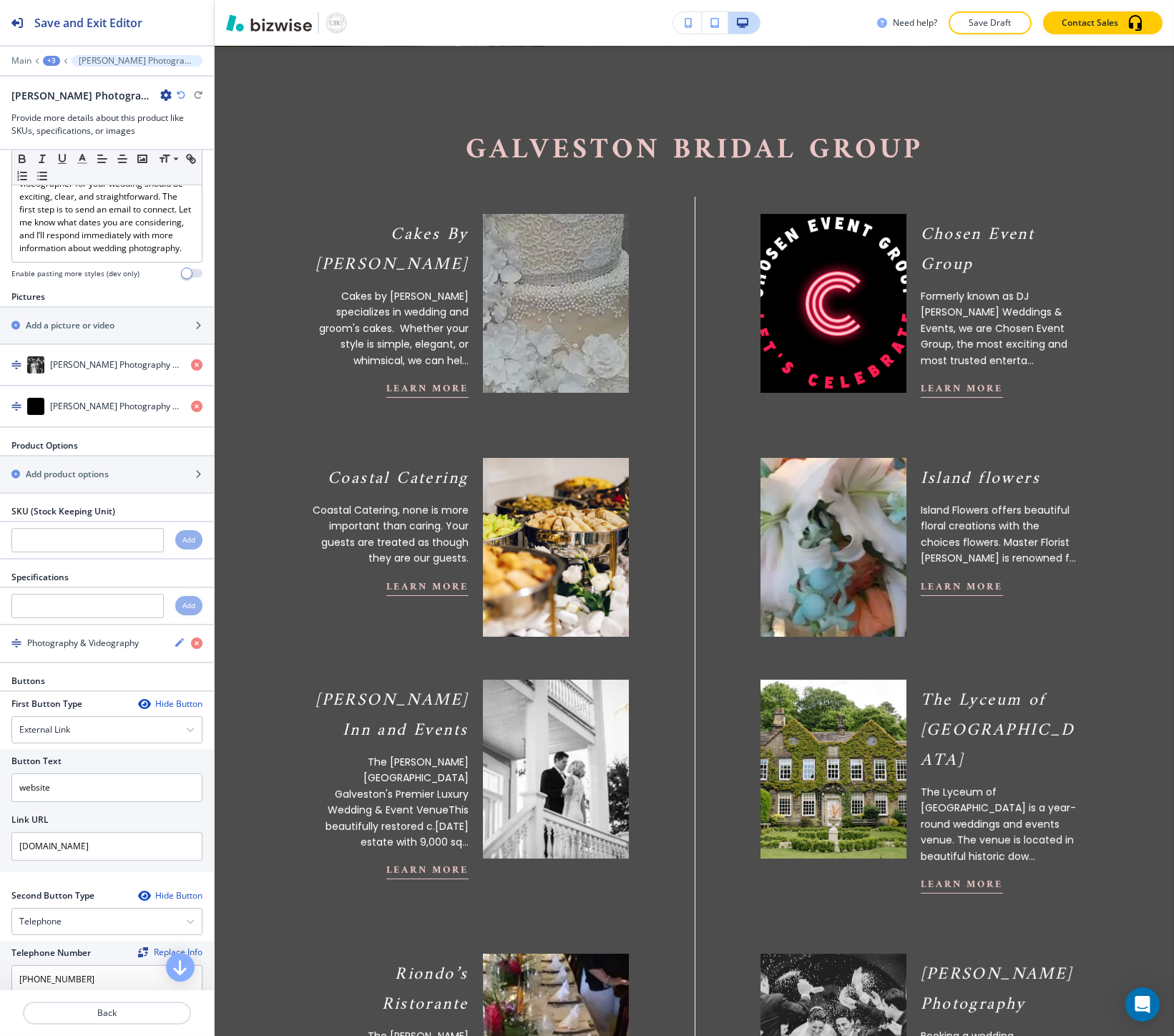
scroll to position [227, 0]
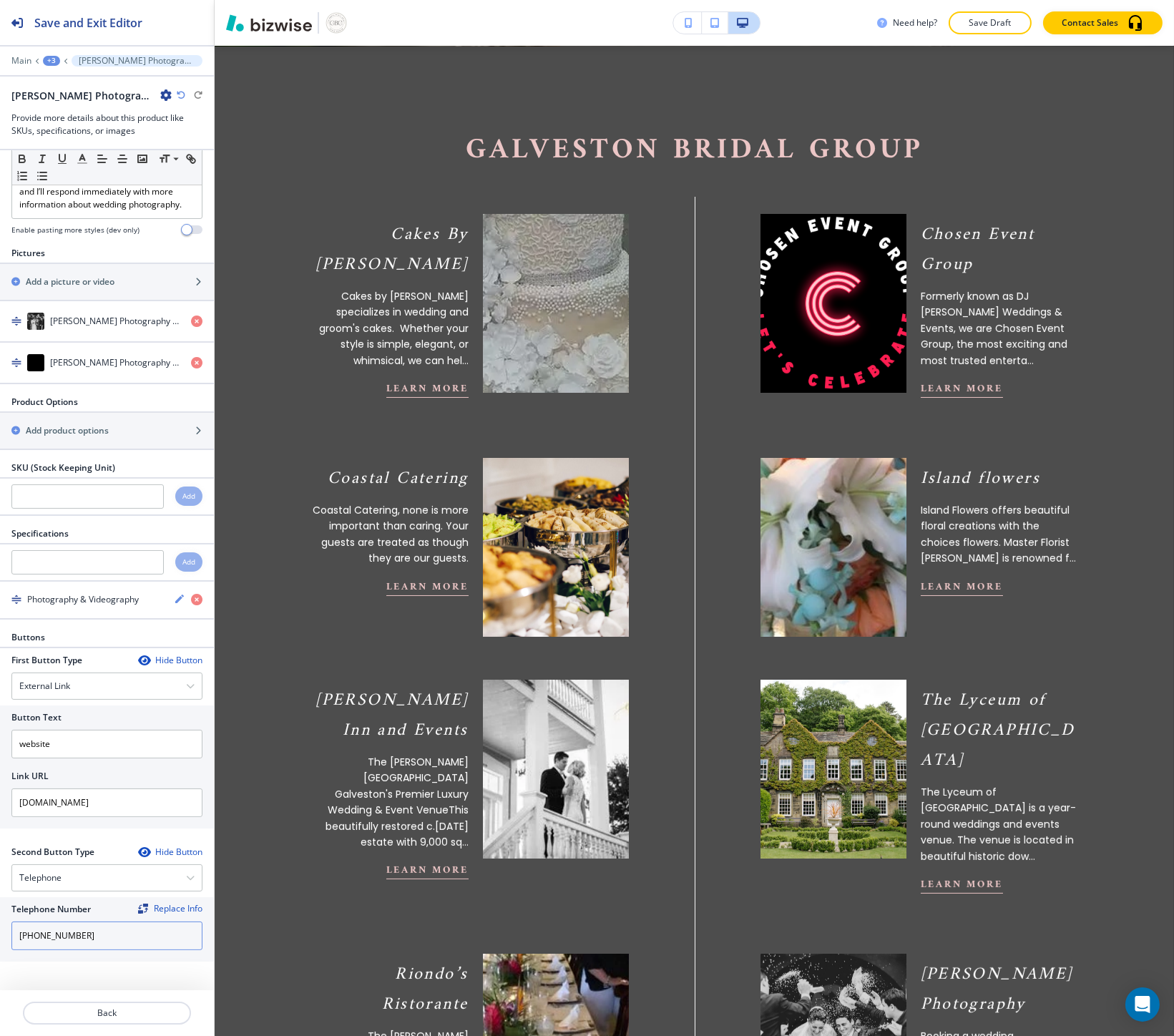
click at [26, 928] on input "(713) 805-9939" at bounding box center [106, 936] width 191 height 28
paste input "817) 307-0322"
type input "(817) 307-0322"
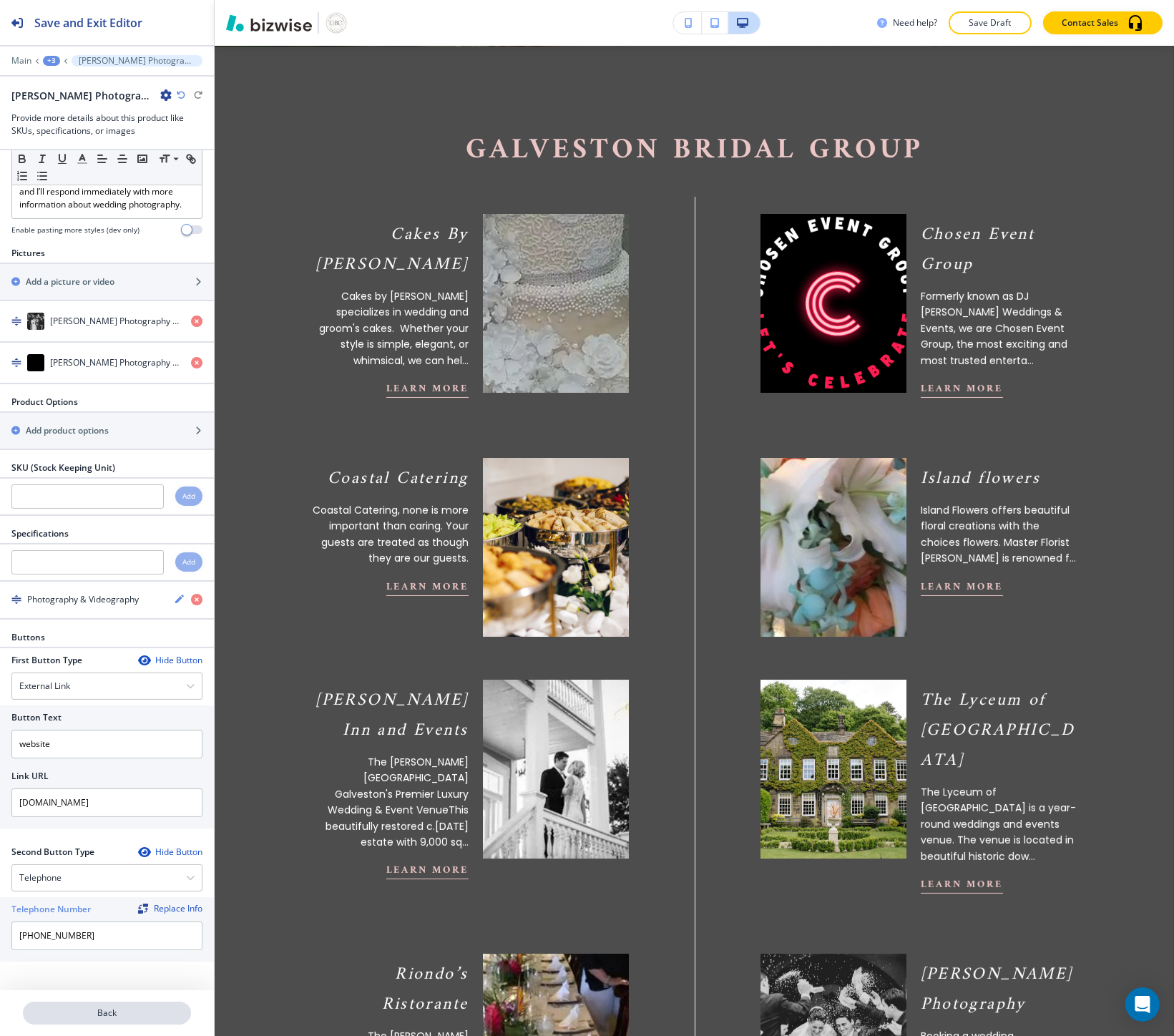
click at [95, 1013] on p "Back" at bounding box center [107, 1012] width 165 height 13
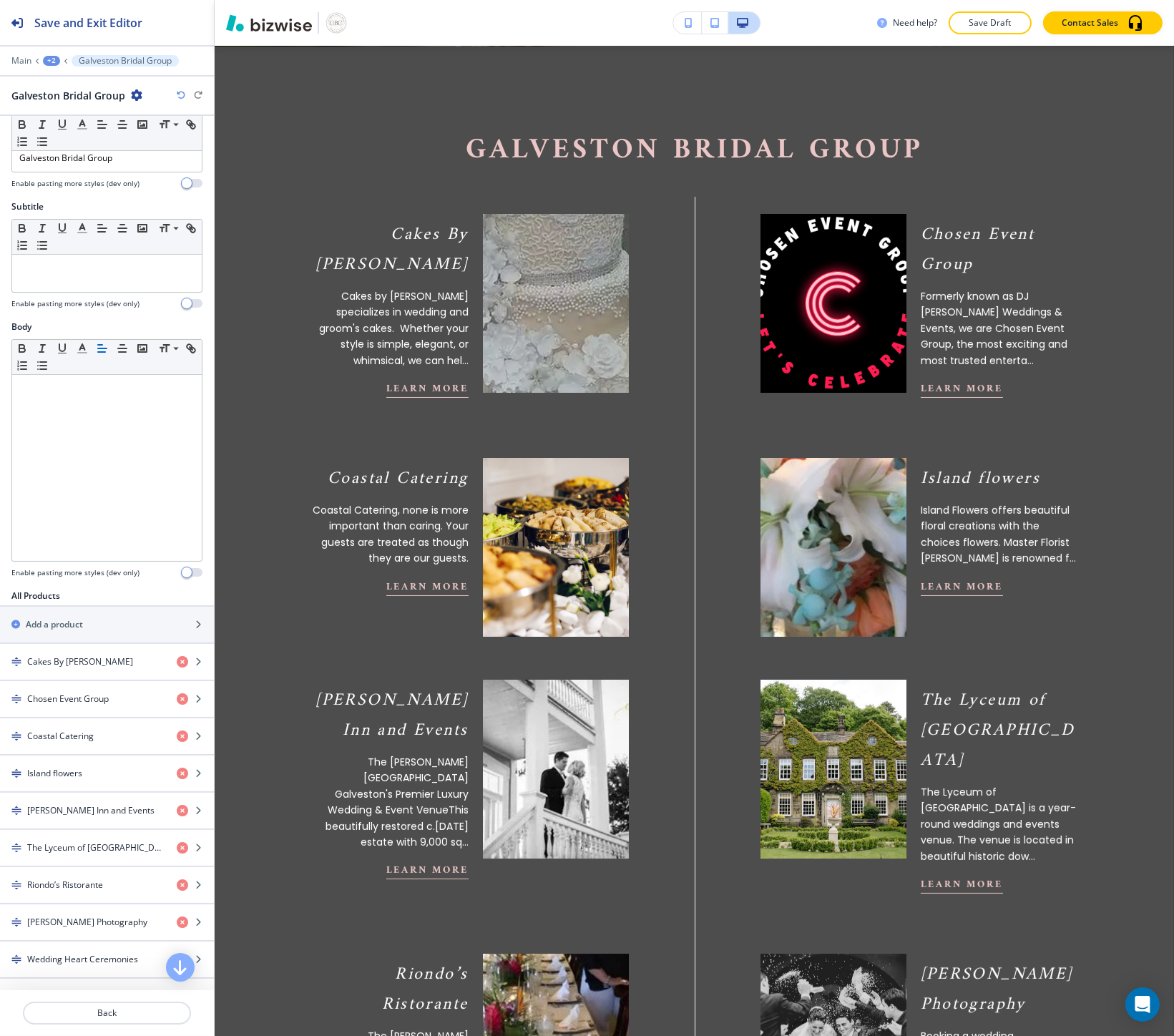
scroll to position [159, 0]
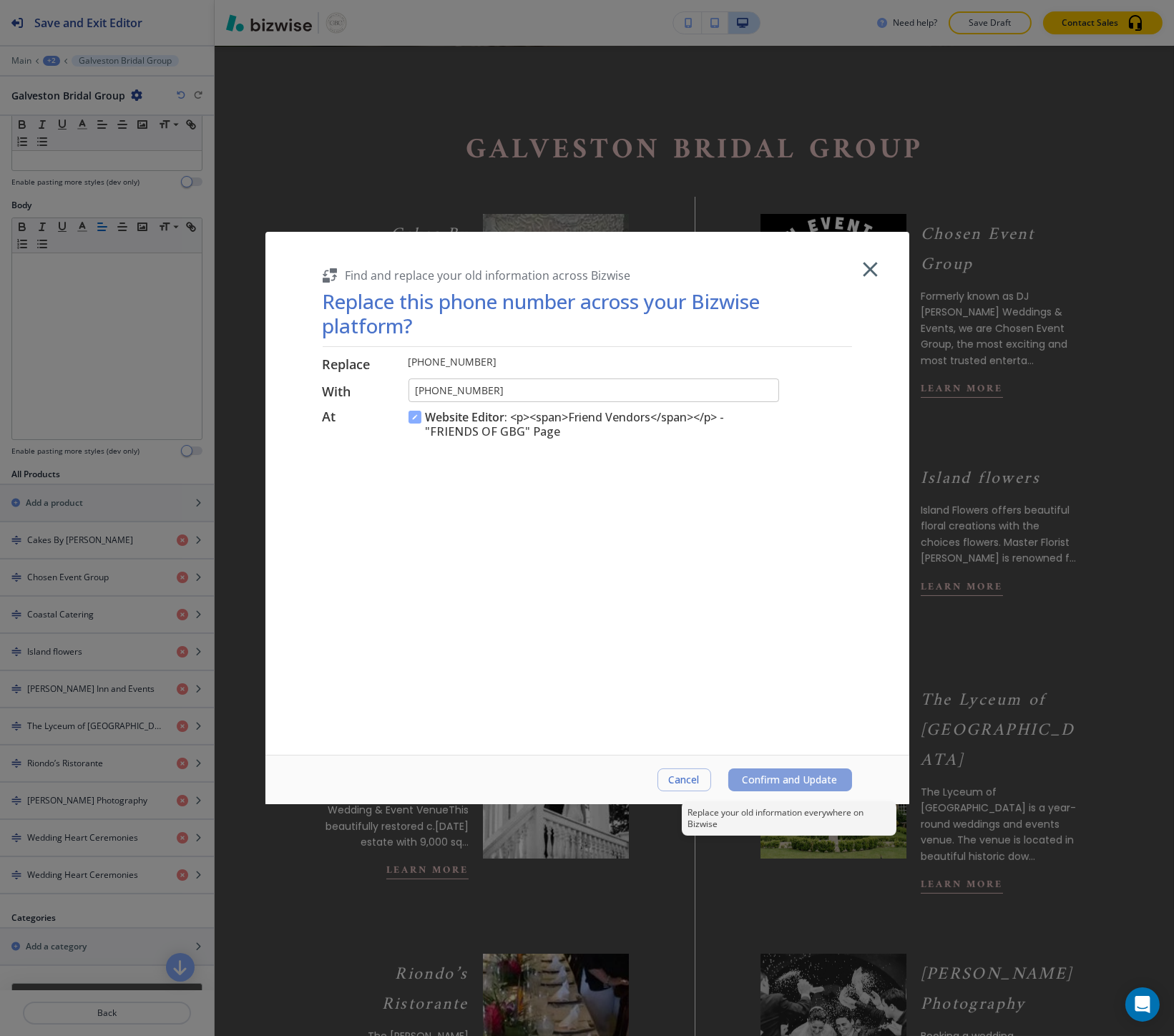
click at [778, 778] on span "Confirm and Update" at bounding box center [790, 779] width 95 height 11
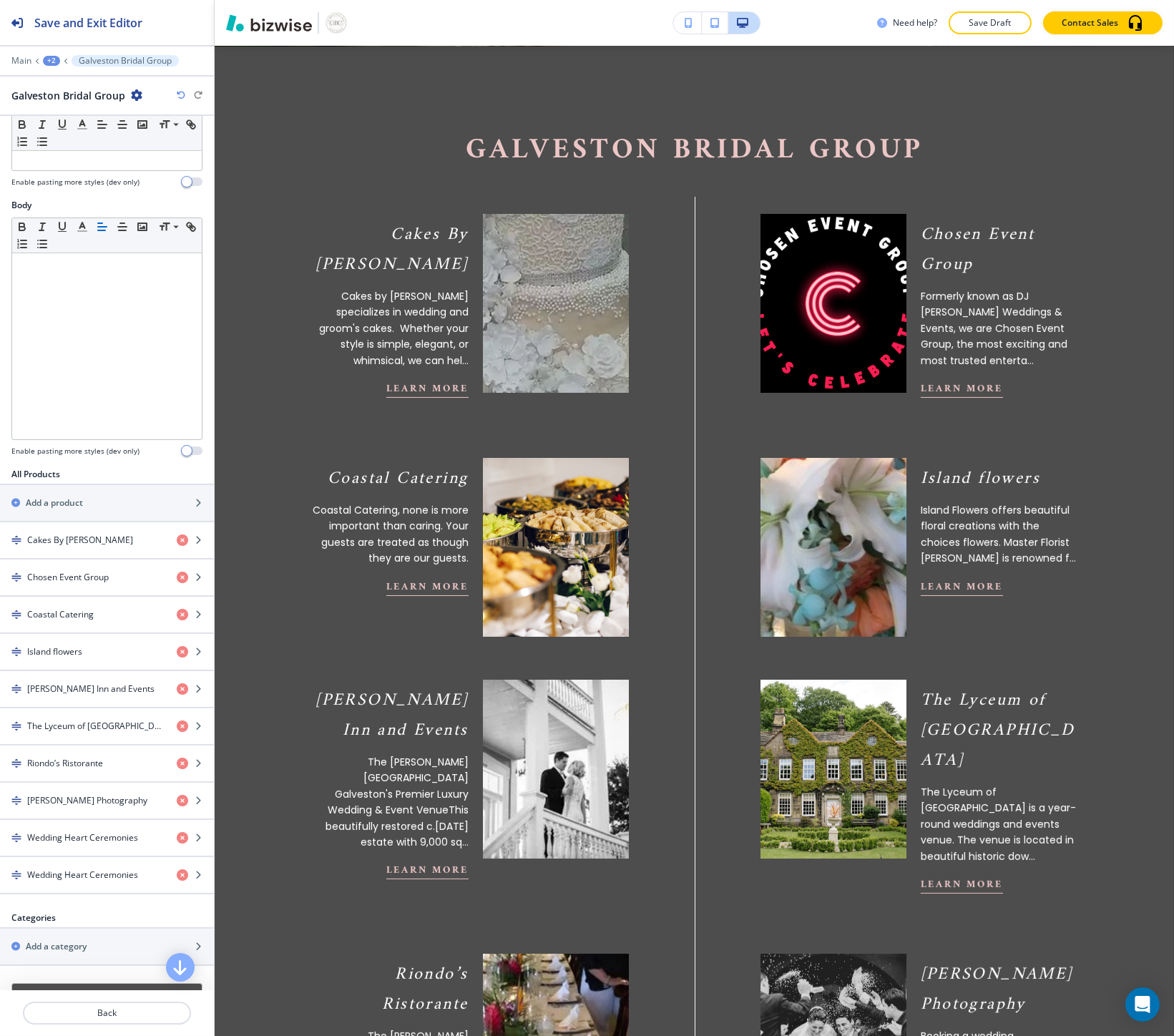
click at [90, 881] on h4 "Wedding Heart Ceremonies" at bounding box center [82, 874] width 111 height 13
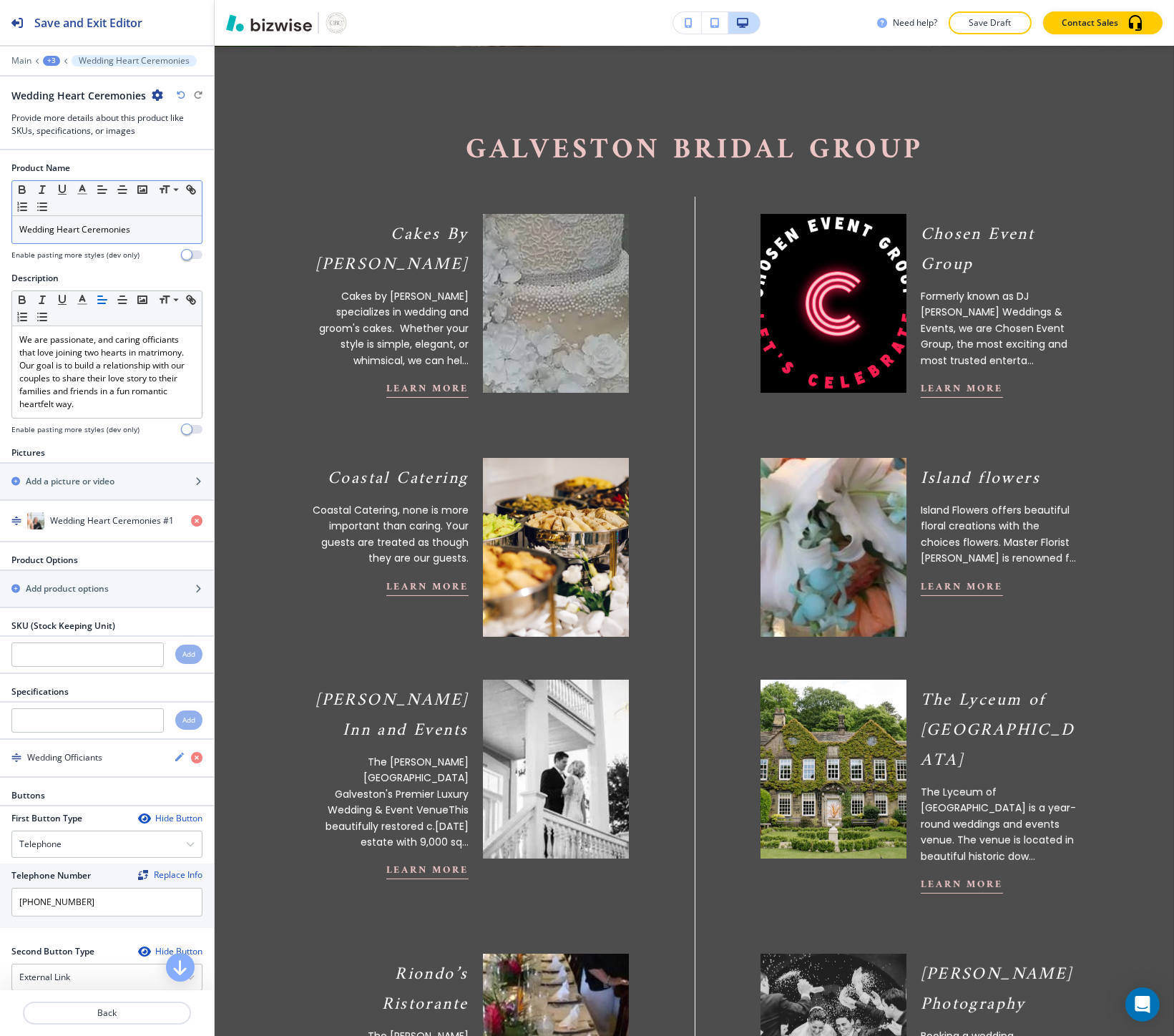
click at [143, 225] on p "Wedding Heart Ceremonies" at bounding box center [107, 229] width 175 height 13
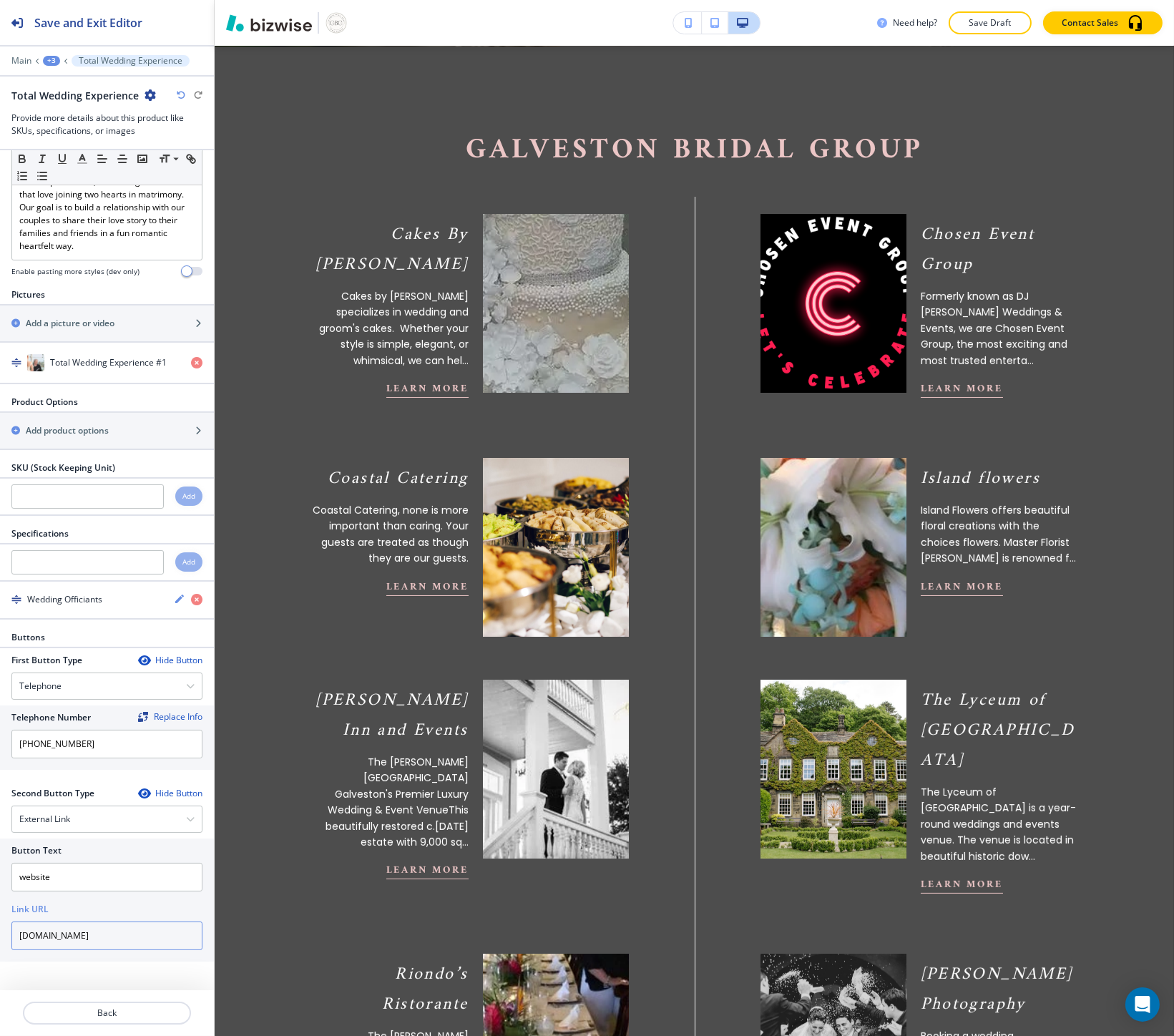
click at [90, 932] on input "www.weddingheartceremonies.com" at bounding box center [106, 936] width 191 height 28
paste input "thetotalweddingexperience"
click at [90, 932] on input "thetotalweddingexperience.com" at bounding box center [106, 936] width 191 height 28
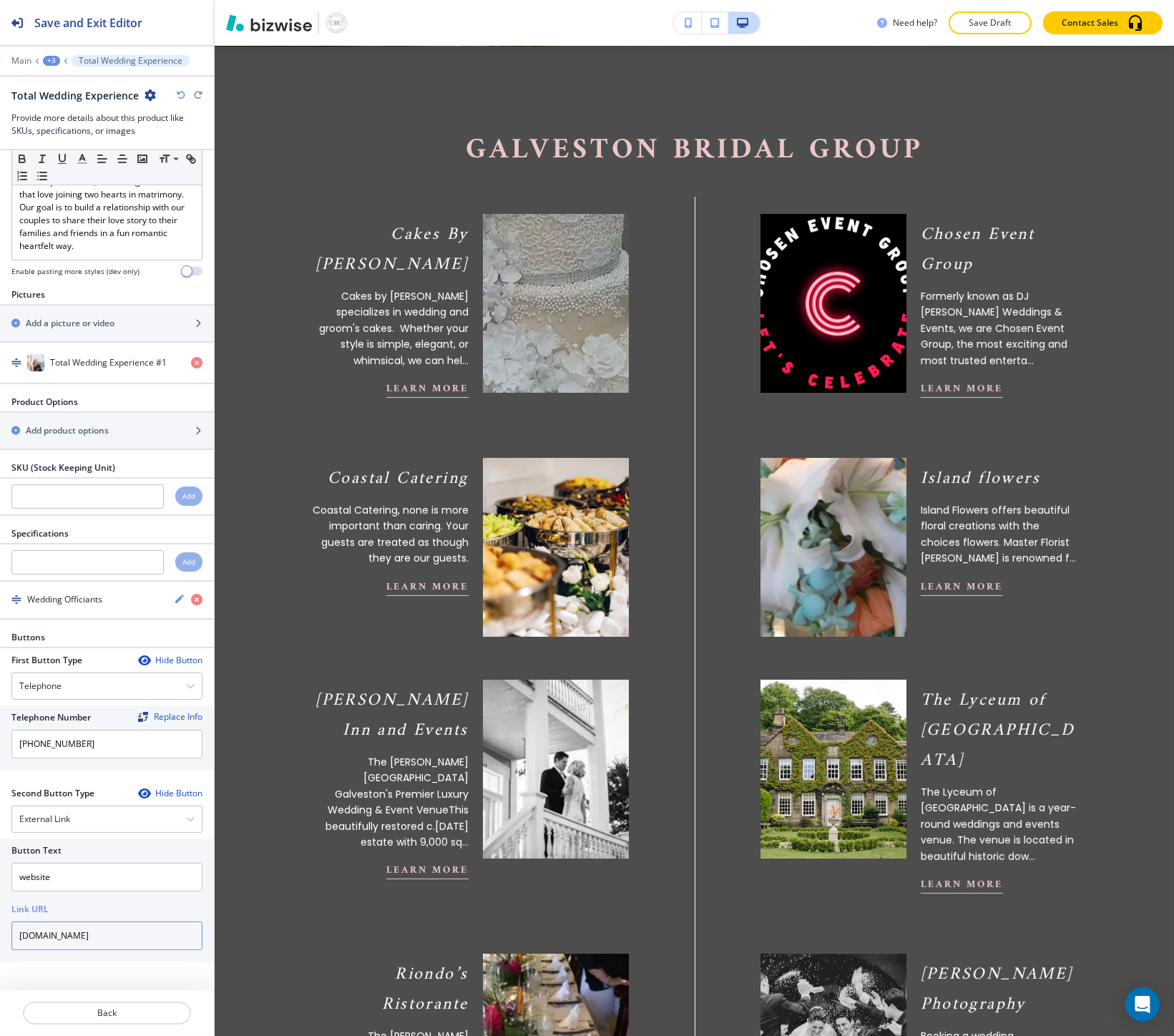
click at [90, 932] on input "thetotalweddingexperience.com" at bounding box center [106, 936] width 191 height 28
type input "thetotalweddingexperience.com"
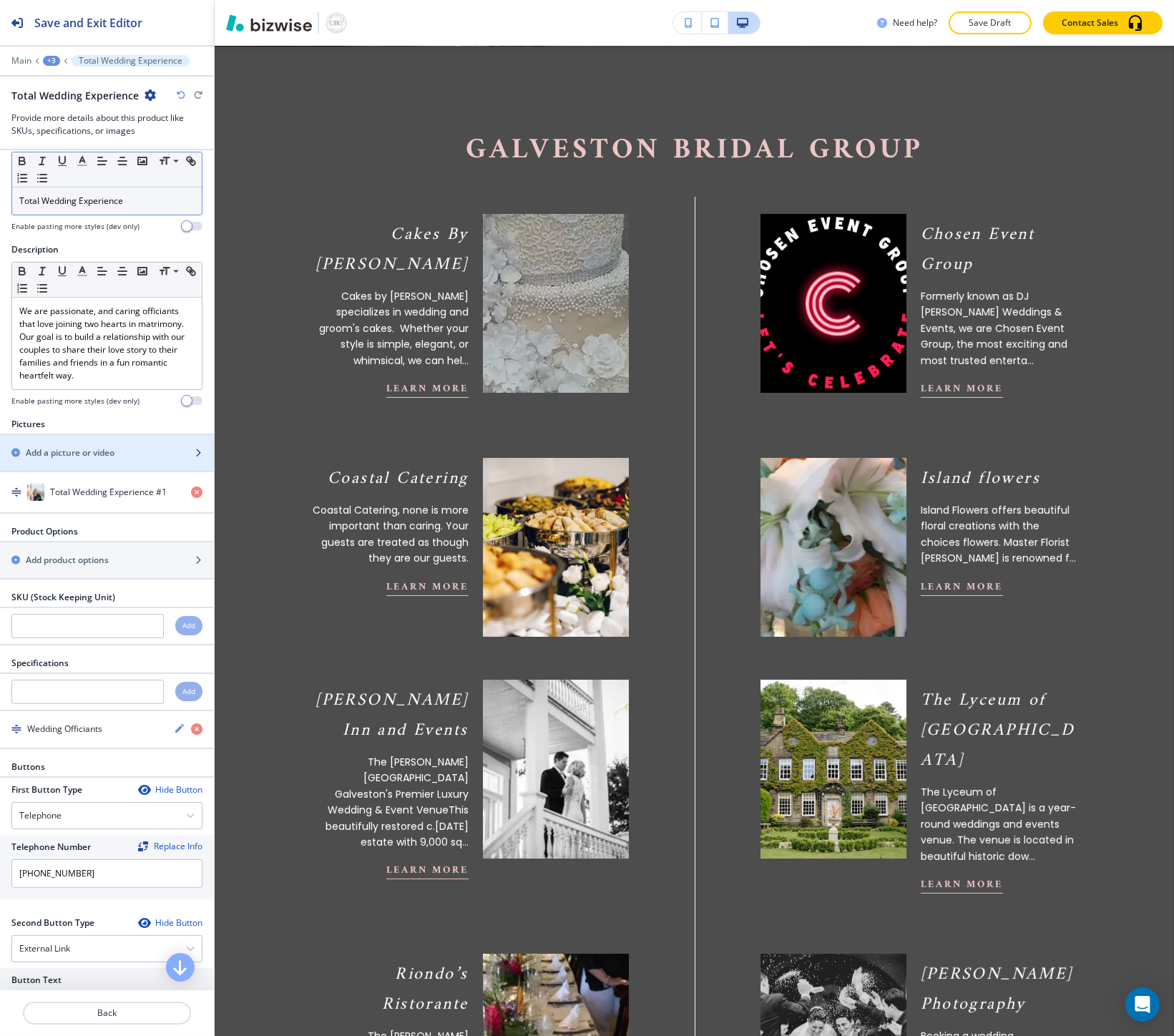
scroll to position [0, 0]
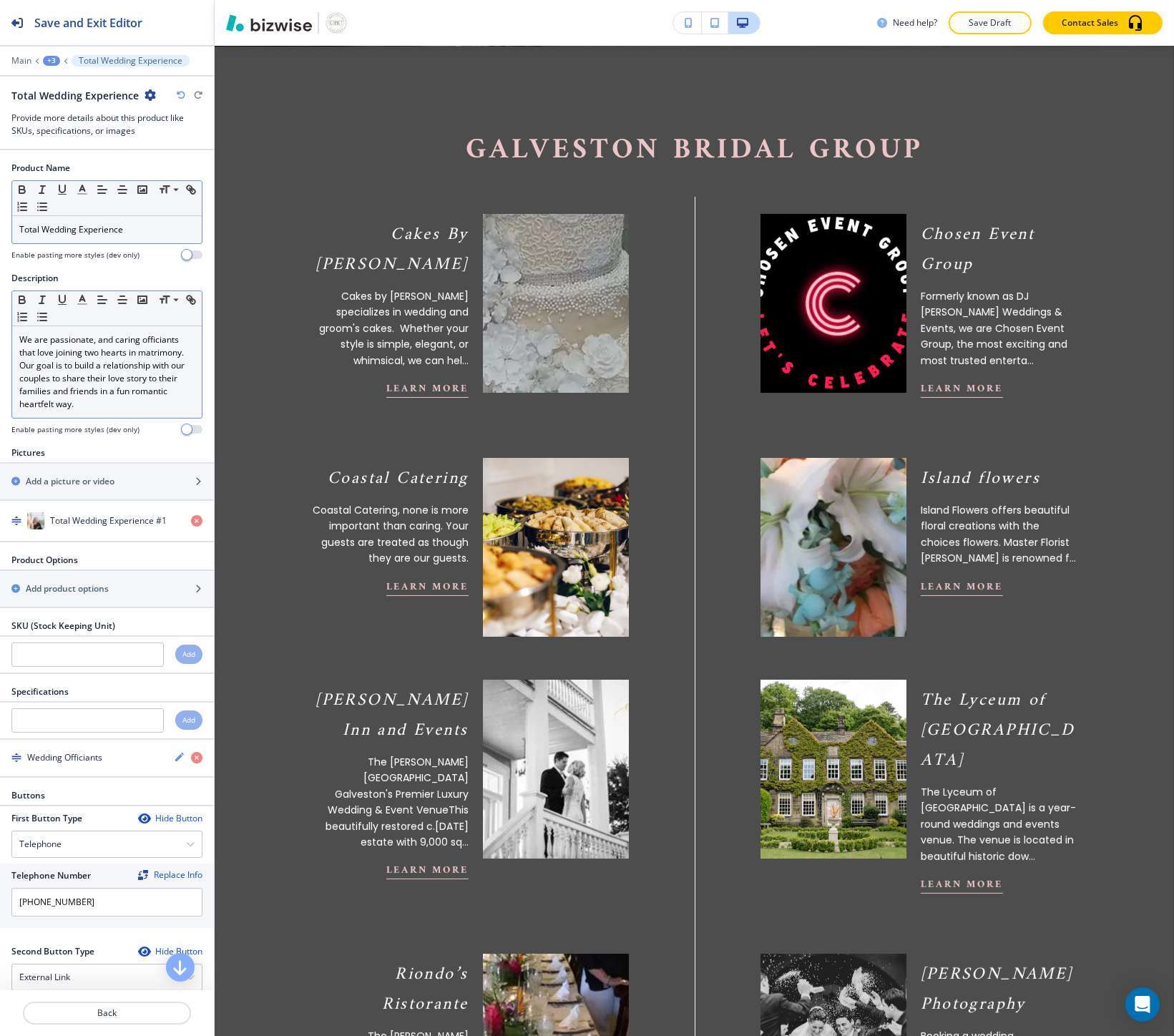
click at [125, 352] on p "We are passionate, and caring officiants that love joining two hearts in matrim…" at bounding box center [107, 372] width 175 height 77
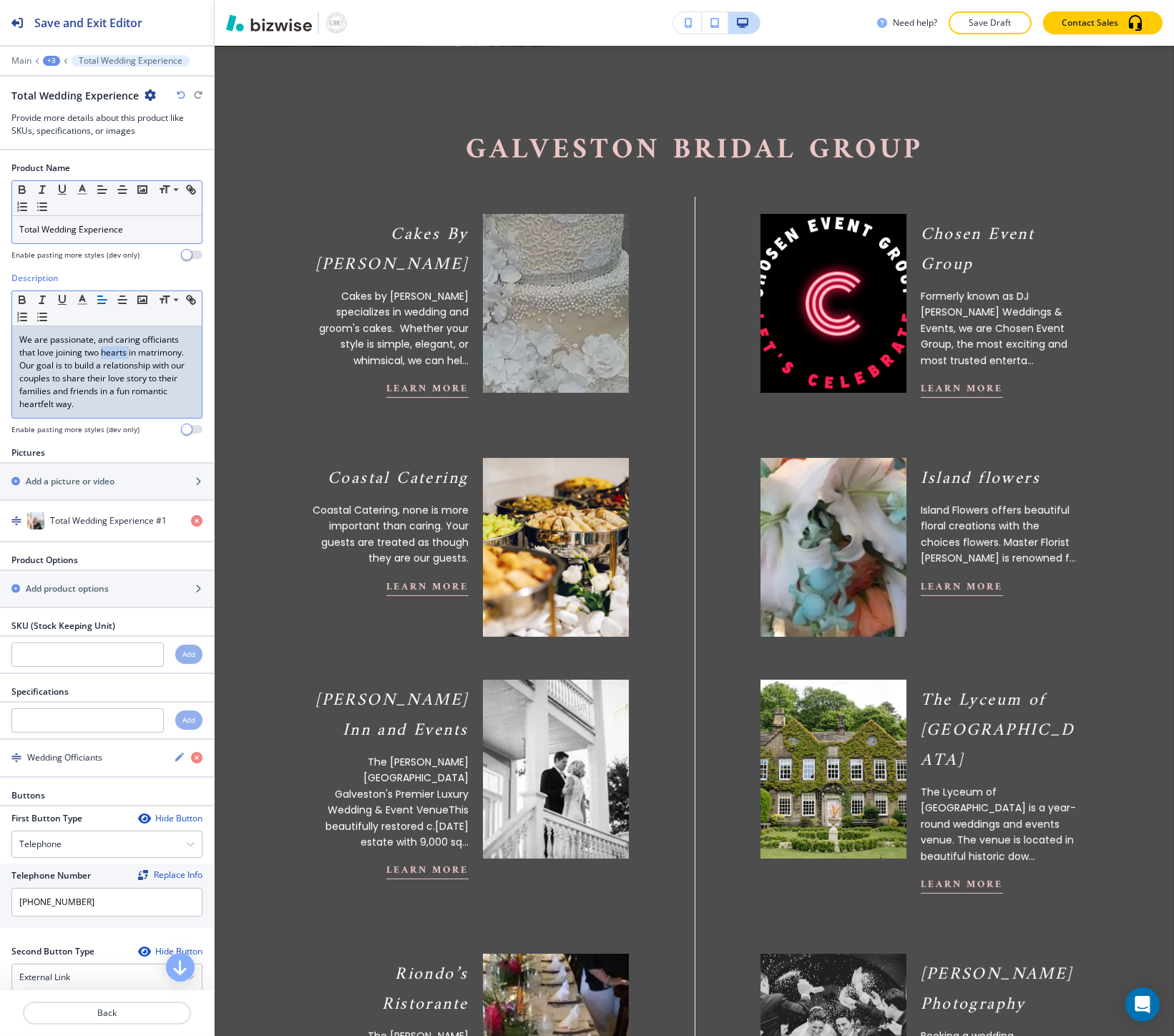
click at [125, 352] on p "We are passionate, and caring officiants that love joining two hearts in matrim…" at bounding box center [107, 372] width 175 height 77
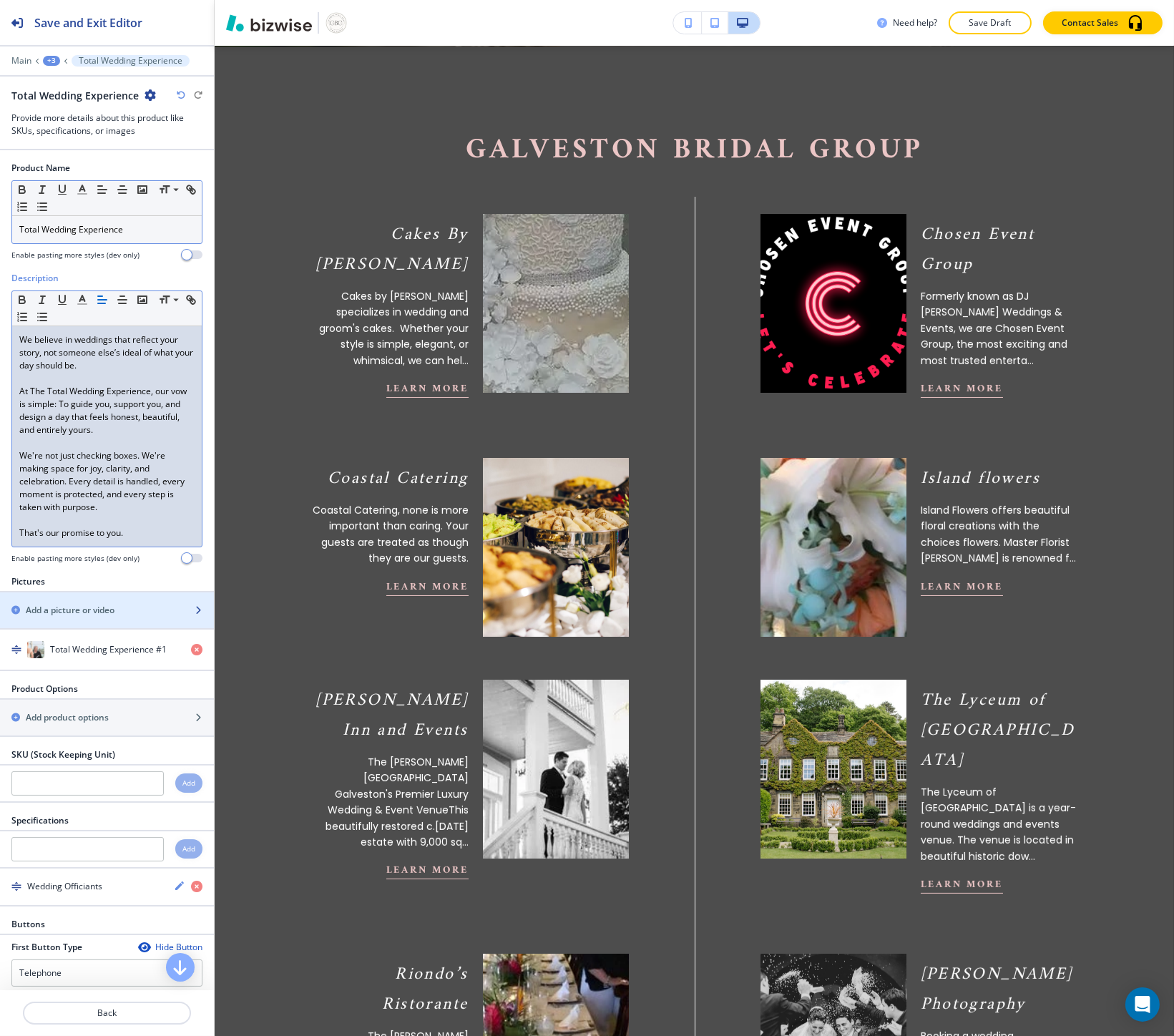
click at [91, 605] on h2 "Add a picture or video" at bounding box center [70, 610] width 89 height 13
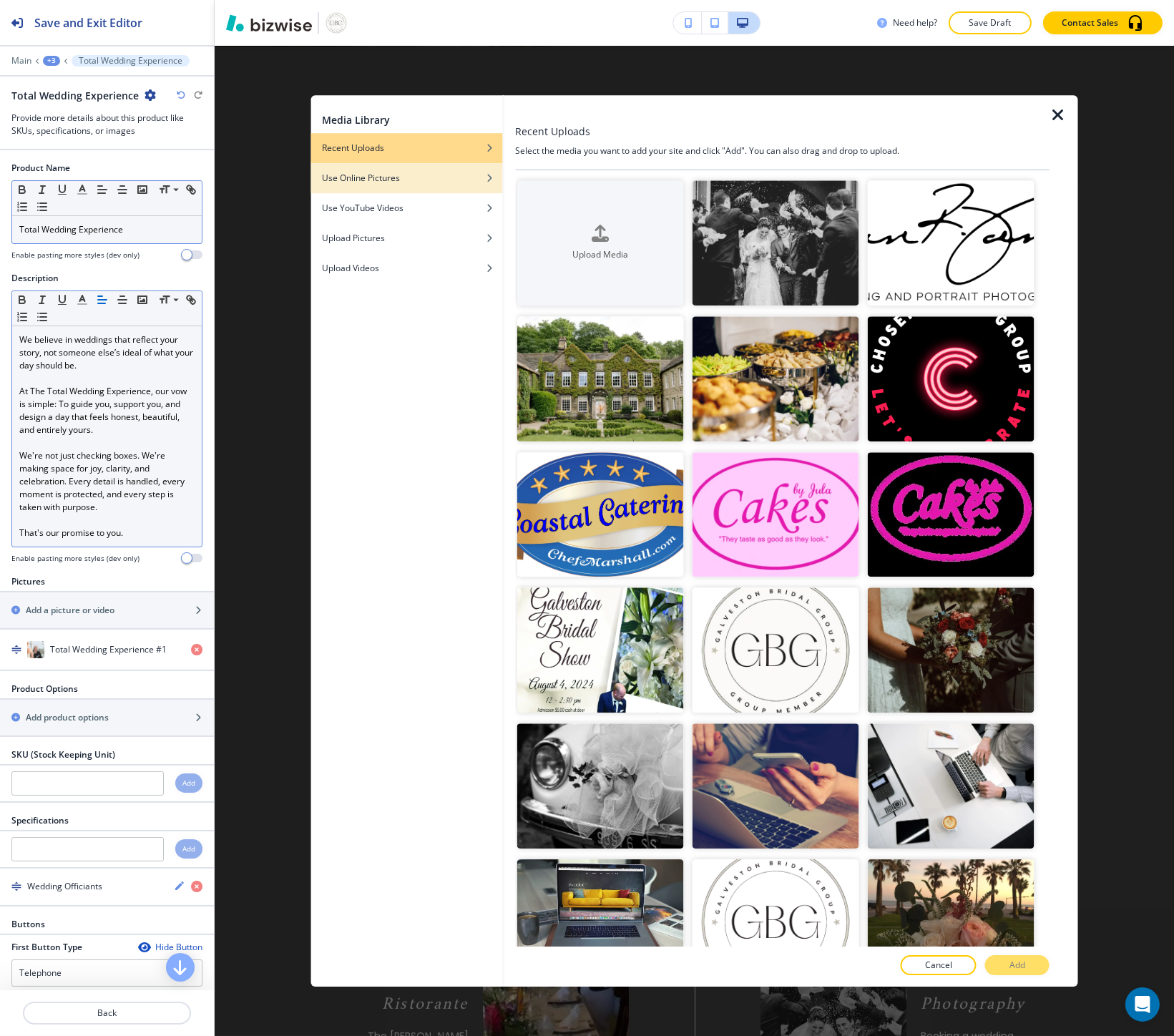
click at [367, 191] on div "button" at bounding box center [406, 188] width 192 height 8
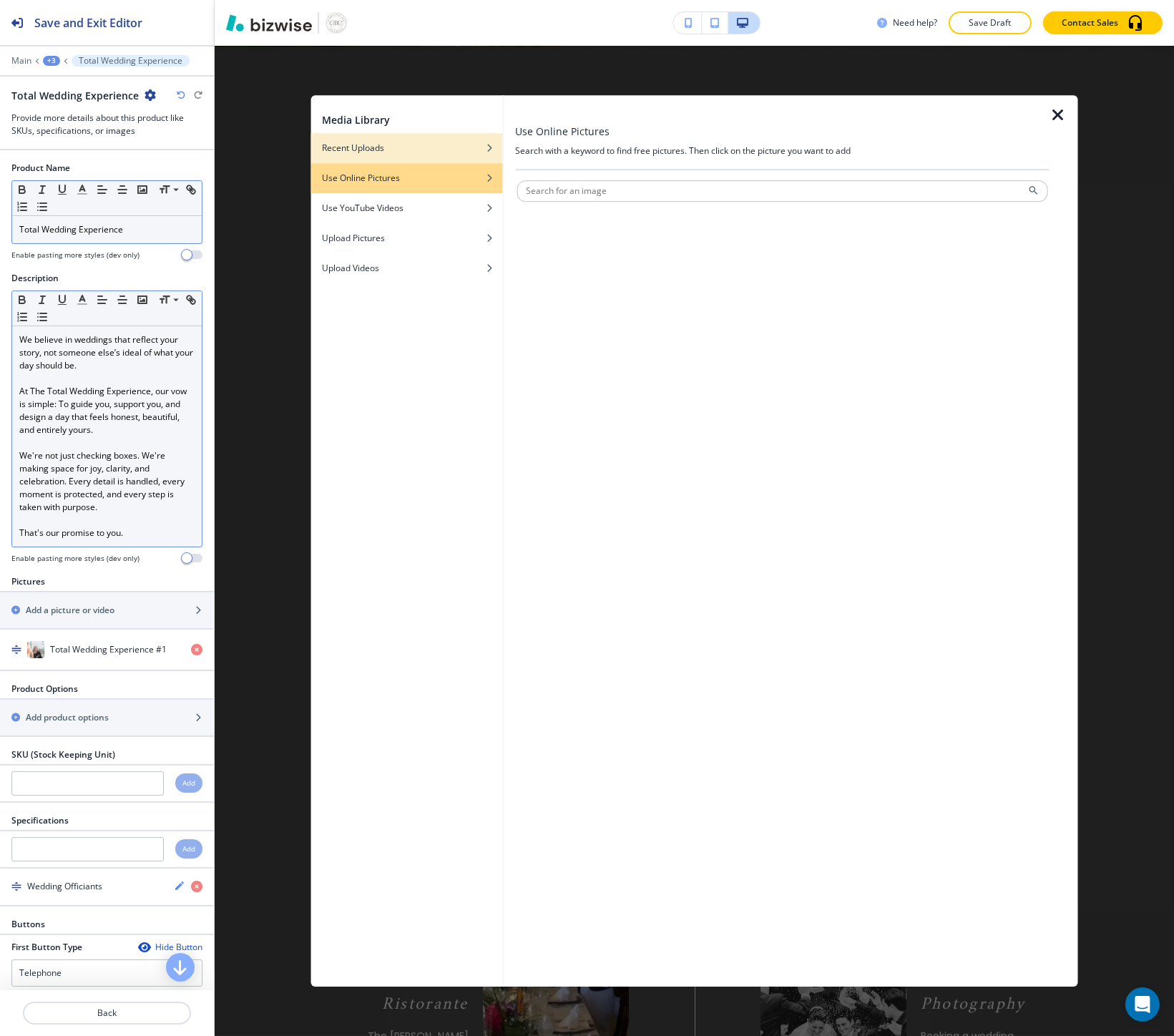
click at [433, 152] on div "Recent Uploads" at bounding box center [406, 147] width 192 height 13
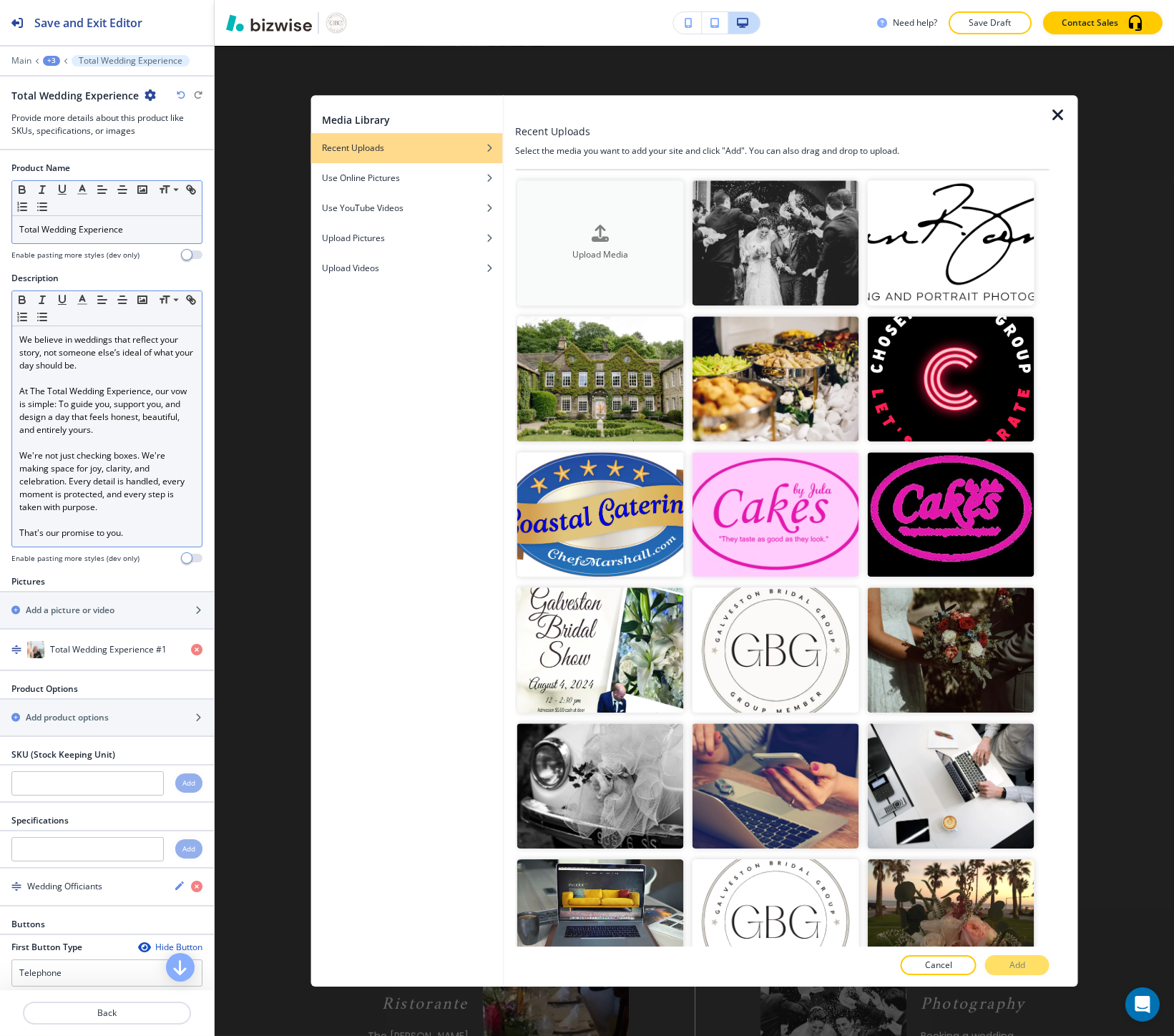
click at [545, 242] on div "button" at bounding box center [599, 245] width 167 height 6
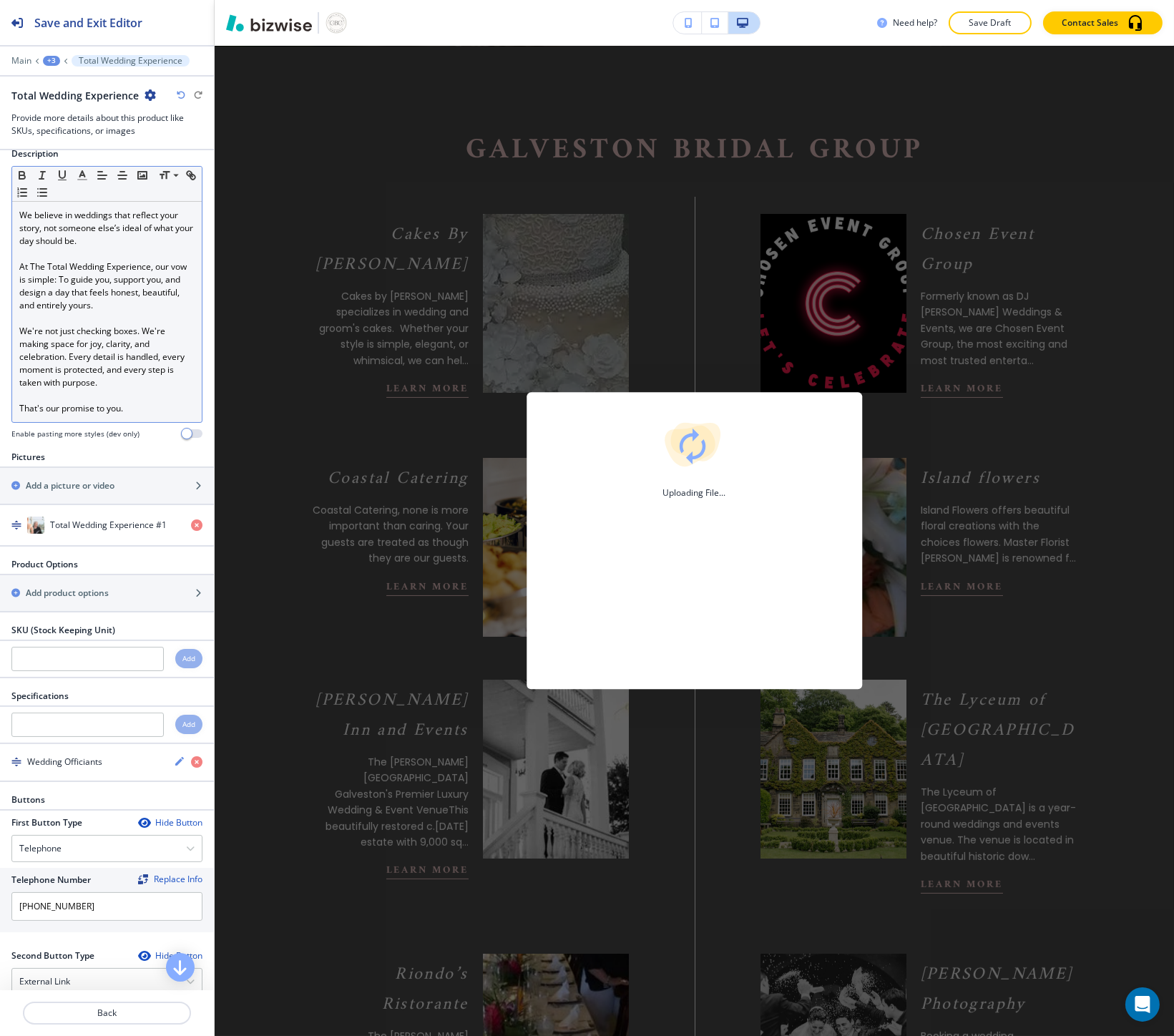
scroll to position [159, 0]
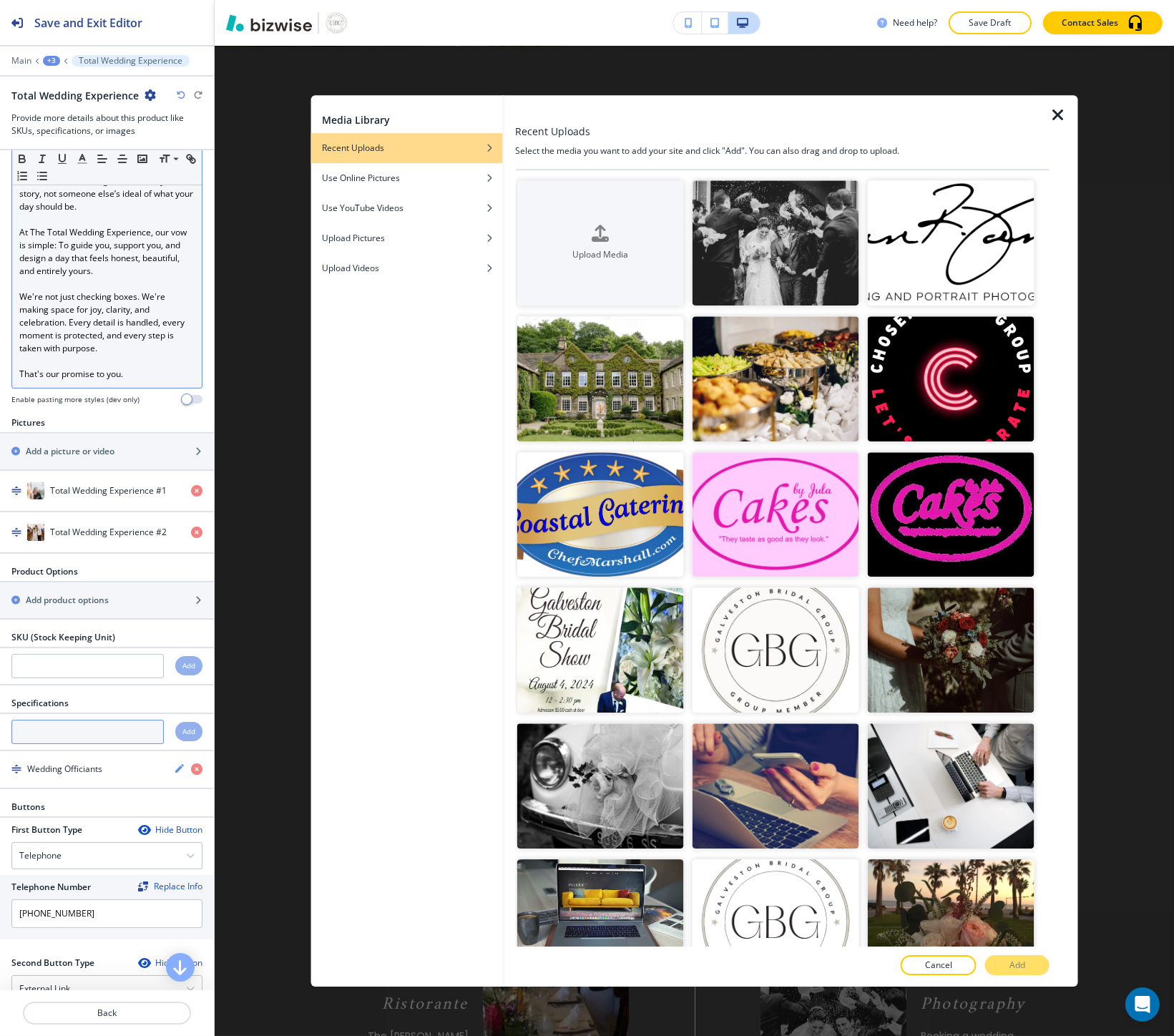
click at [88, 729] on input "text" at bounding box center [88, 732] width 153 height 25
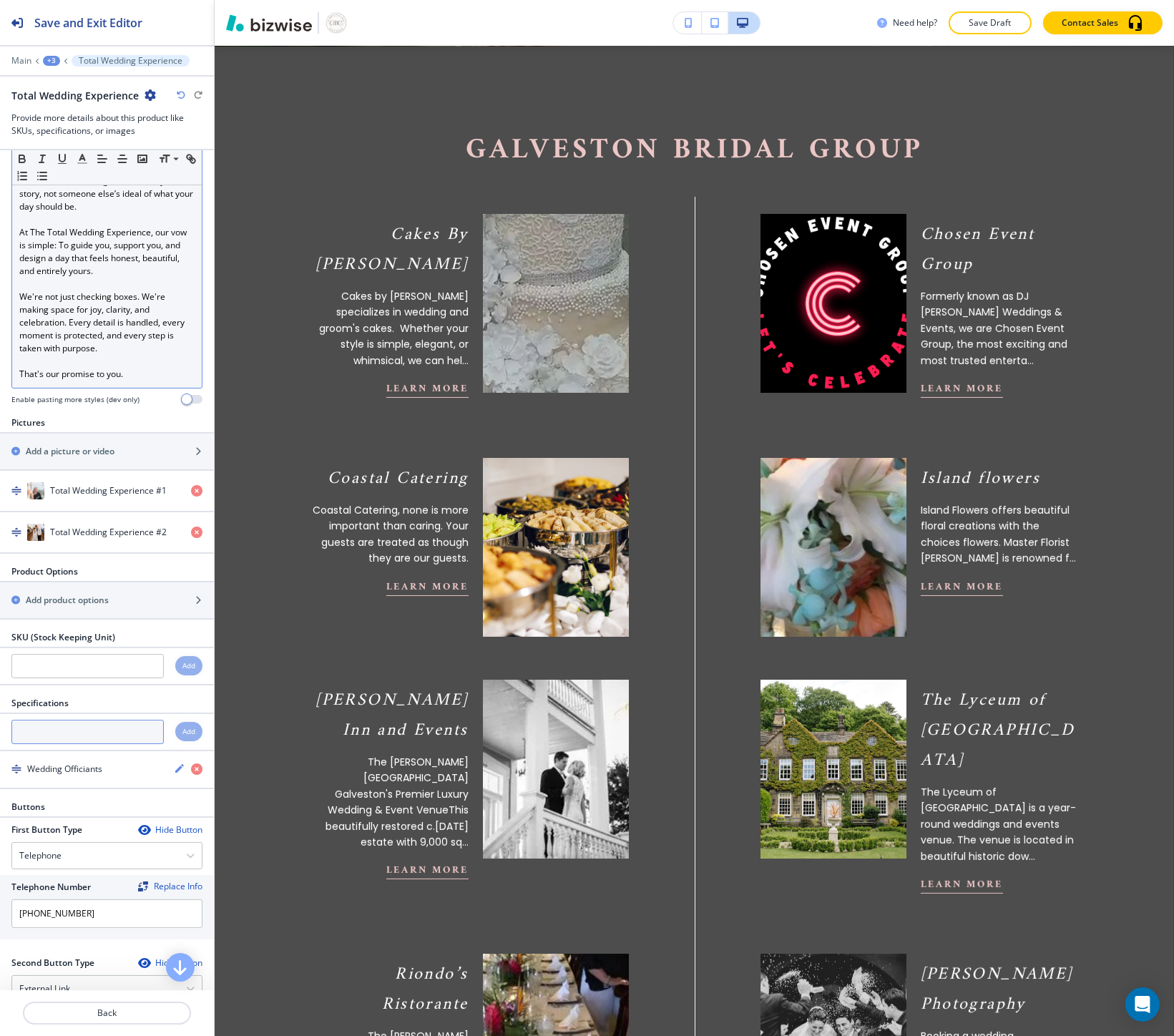
paste input "We believe in weddings that reflect your story, not someone else’s ideal of wha…"
type input "We believe in weddings that reflect your story, not someone else’s ideal of wha…"
click at [67, 739] on input "We believe in weddings that reflect your story, not someone else’s ideal of wha…" at bounding box center [88, 732] width 153 height 25
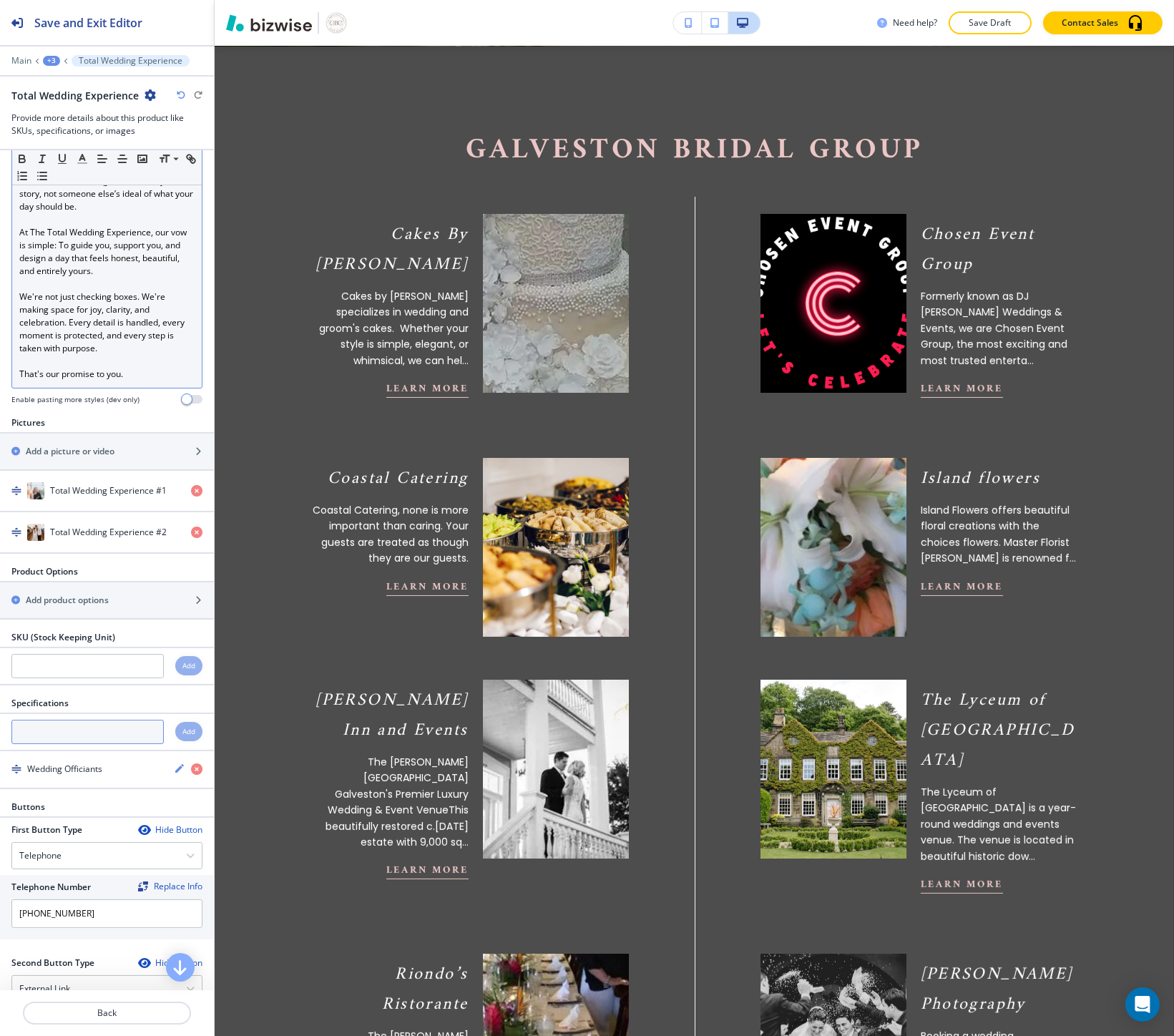
paste input "Full Service Wedding Planning"
type input "Full Service Wedding Planning"
click at [183, 741] on div "Add" at bounding box center [189, 732] width 27 height 19
click at [183, 737] on h4 "Add" at bounding box center [189, 732] width 13 height 10
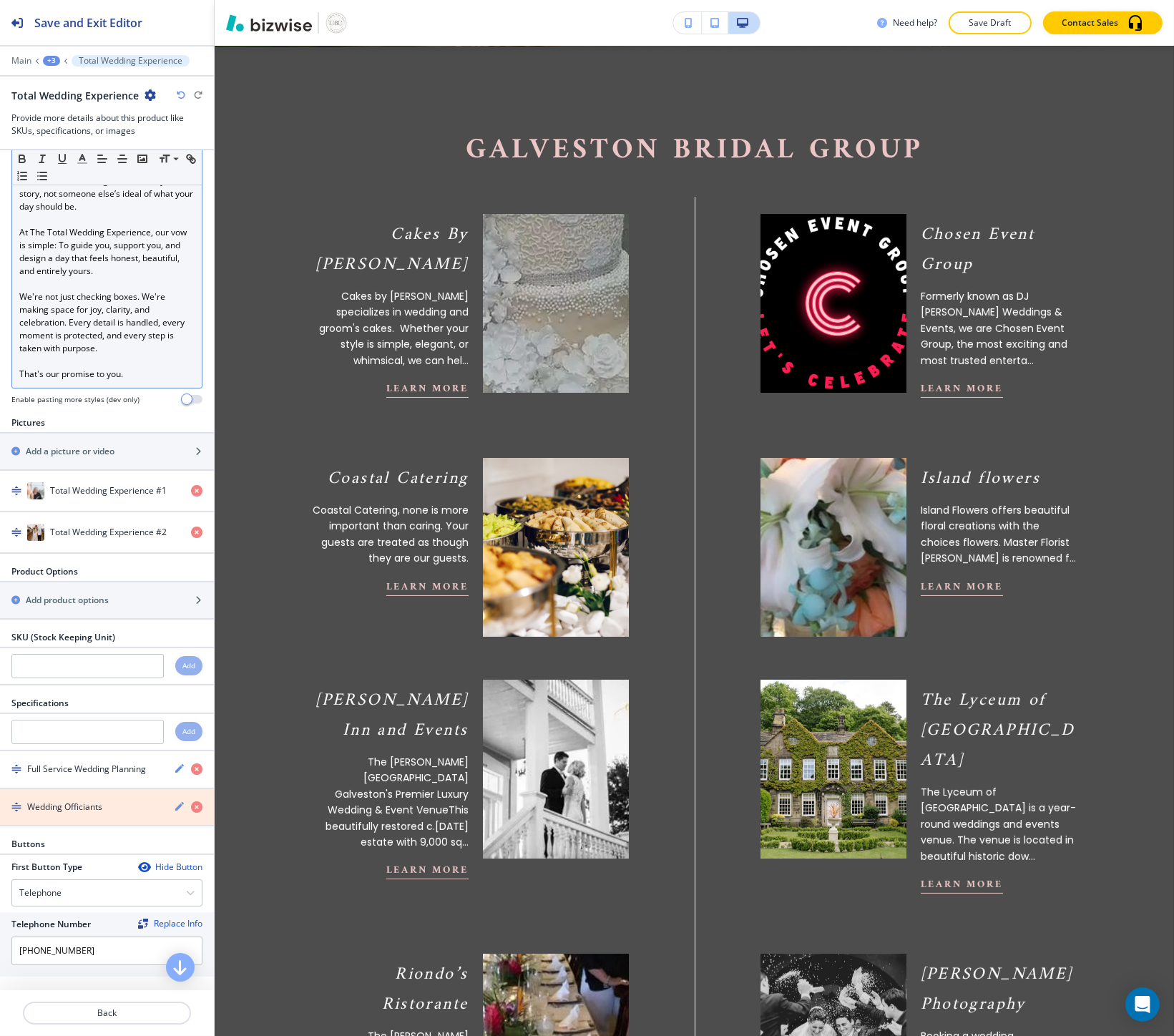
click at [191, 809] on icon "button" at bounding box center [196, 806] width 11 height 11
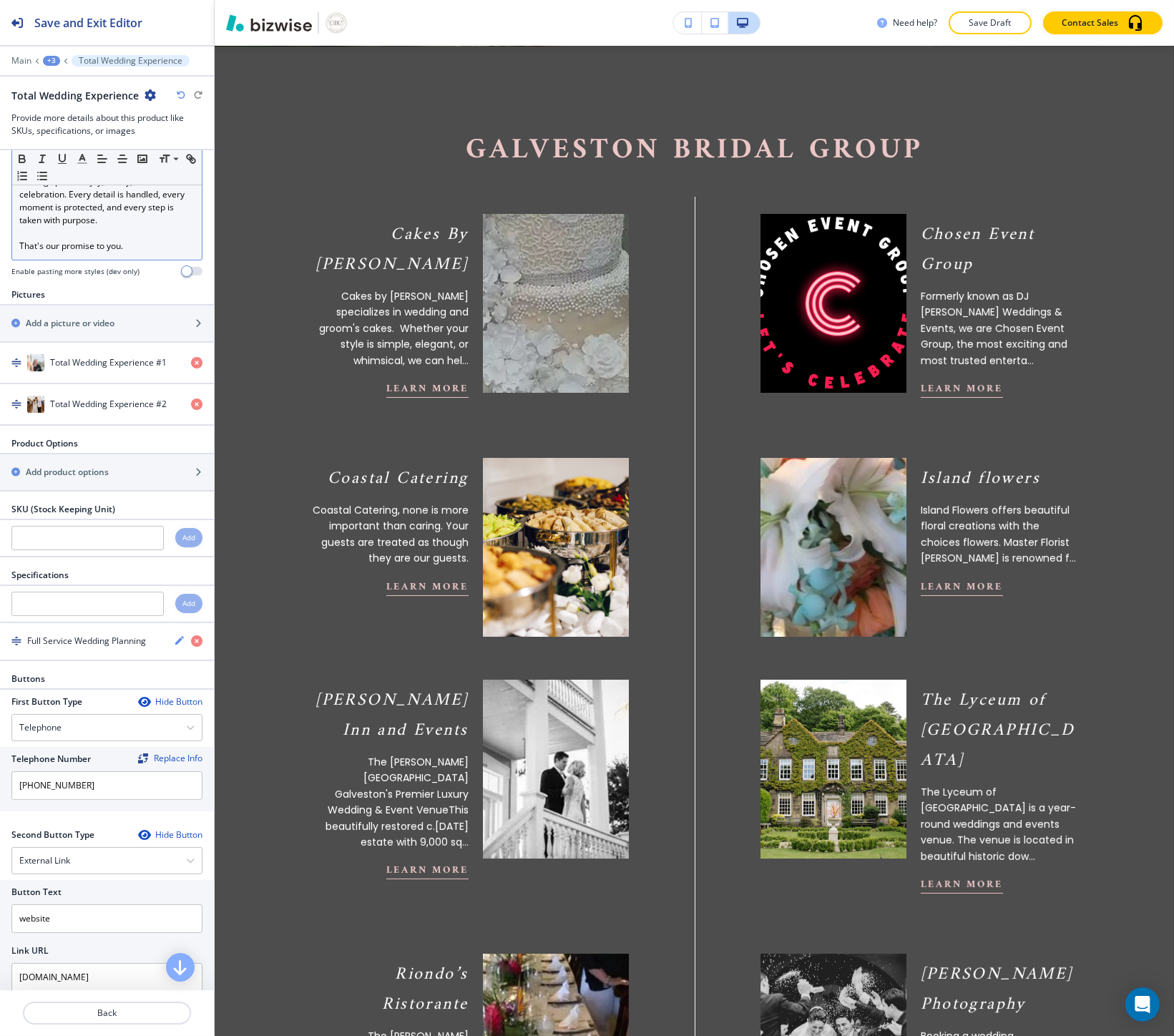
scroll to position [331, 0]
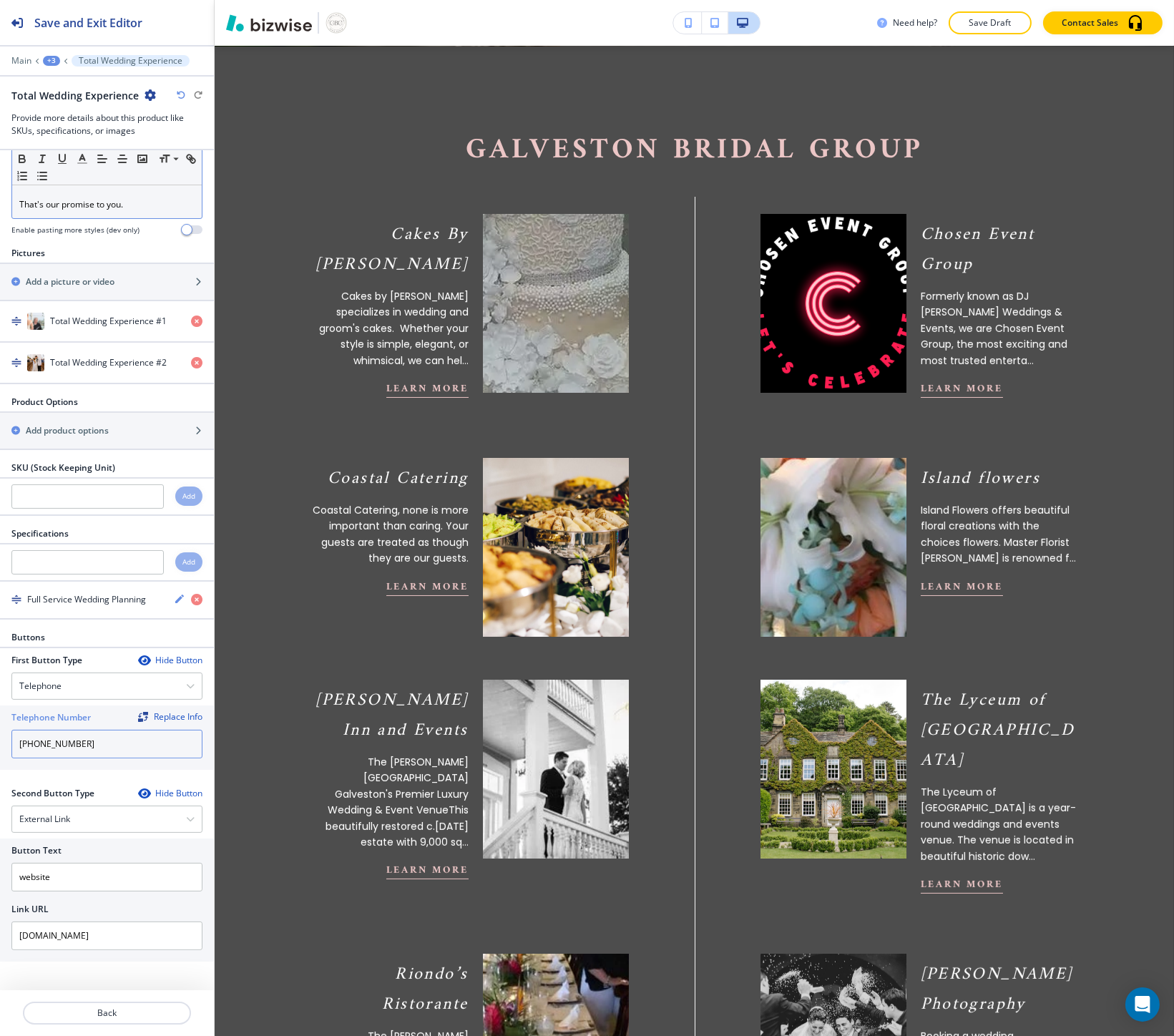
click at [99, 750] on input "(713) 805-9939" at bounding box center [106, 744] width 191 height 28
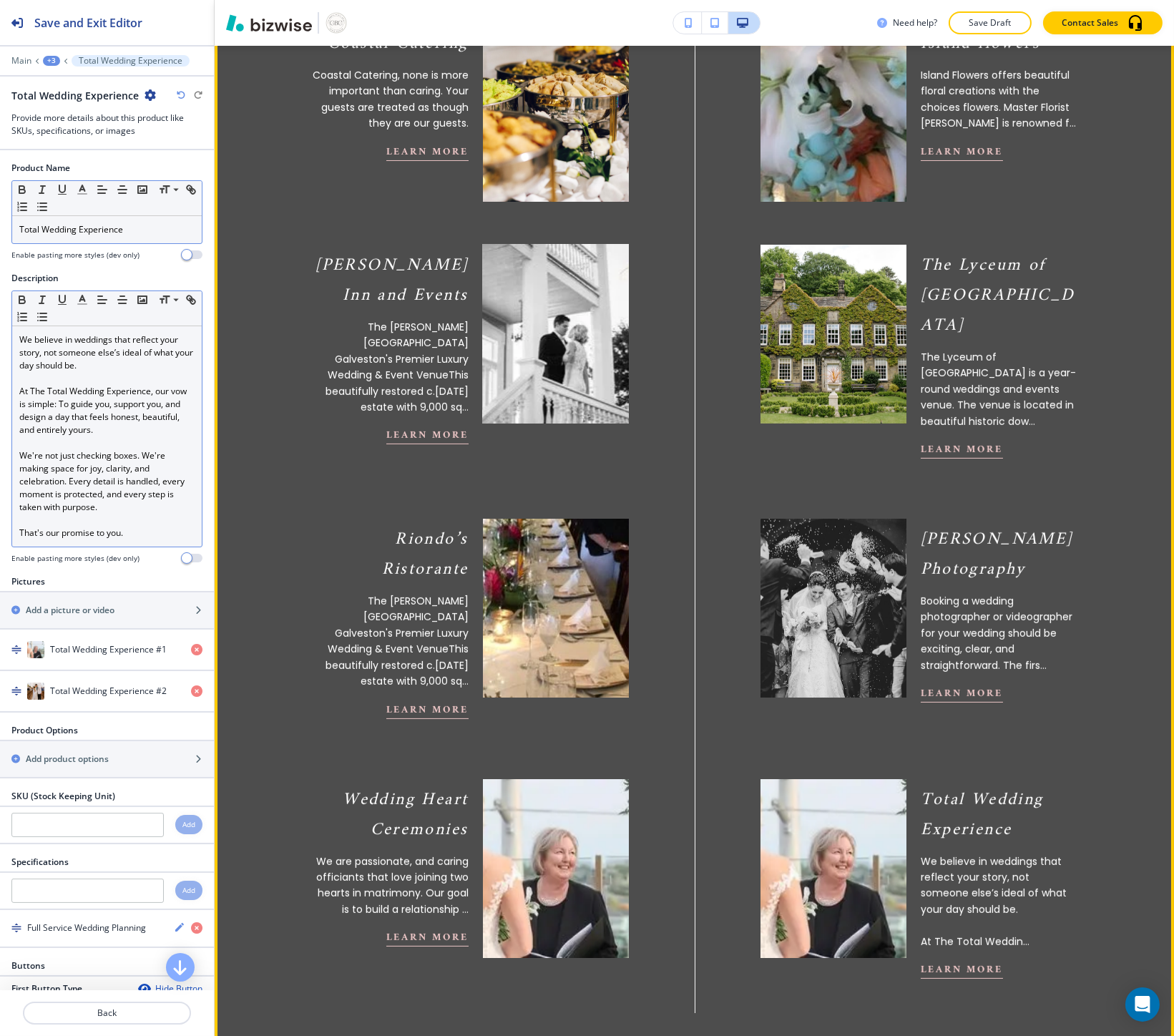
scroll to position [1020, 0]
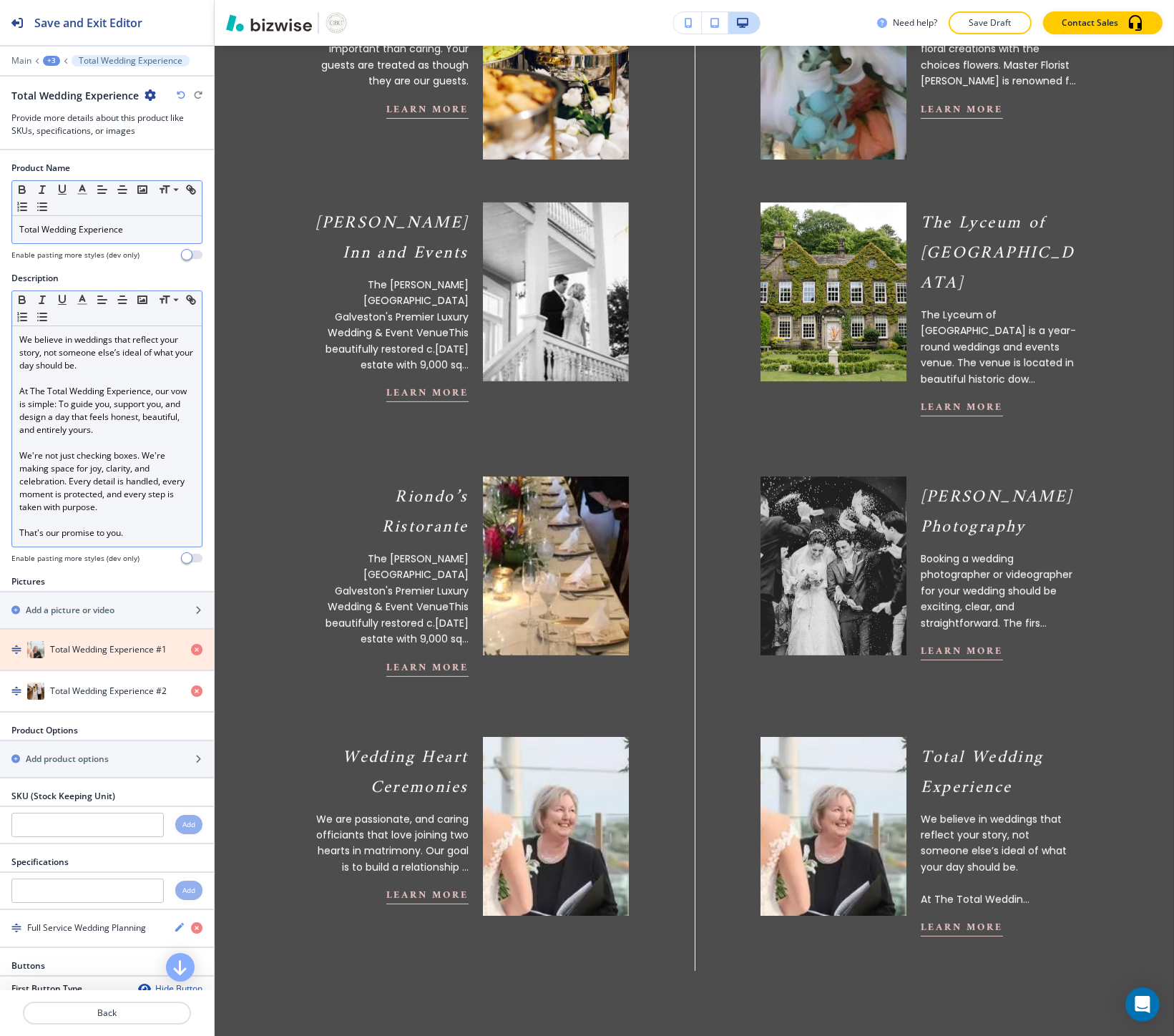
click at [191, 645] on icon "button" at bounding box center [196, 649] width 11 height 11
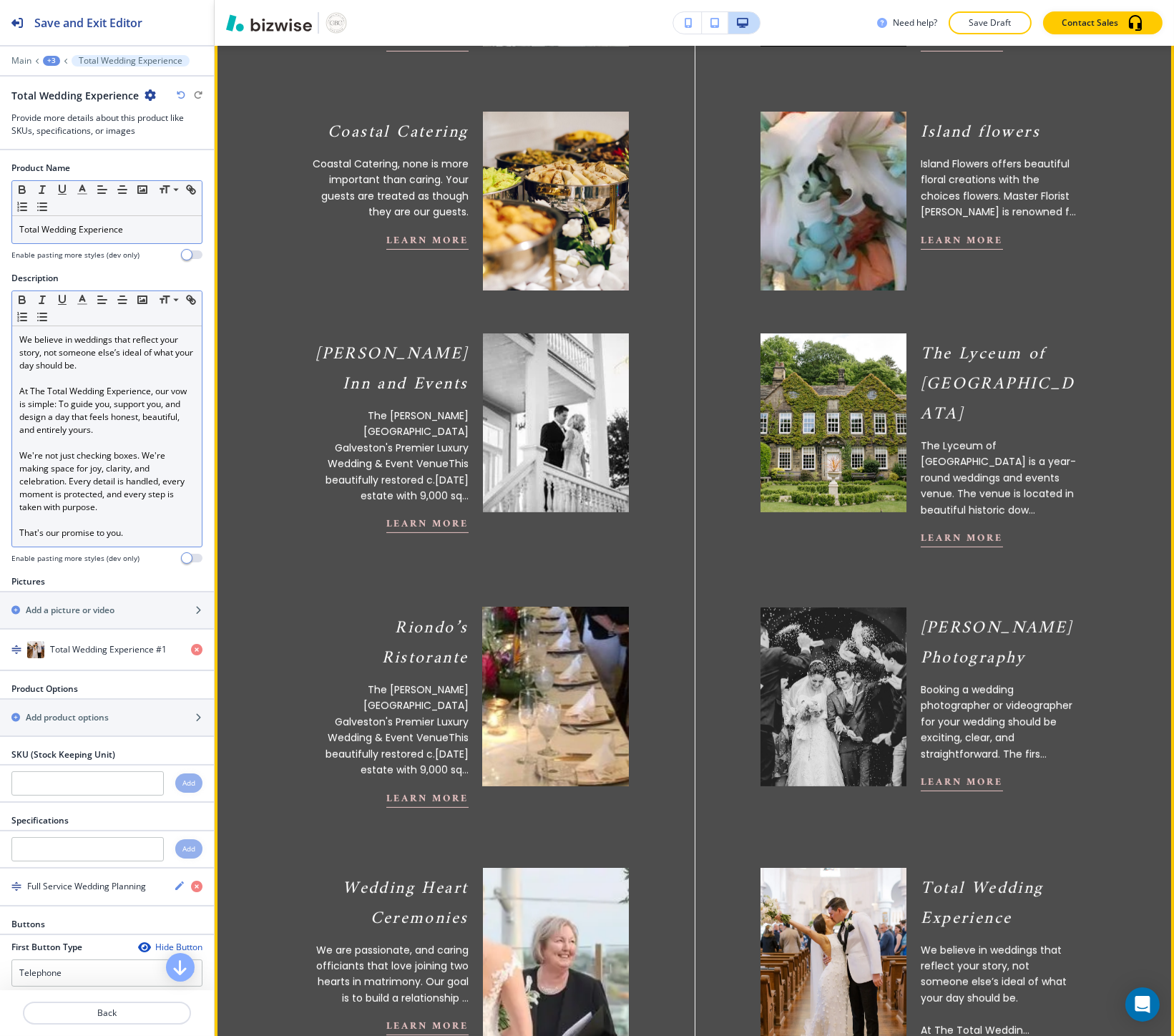
scroll to position [860, 0]
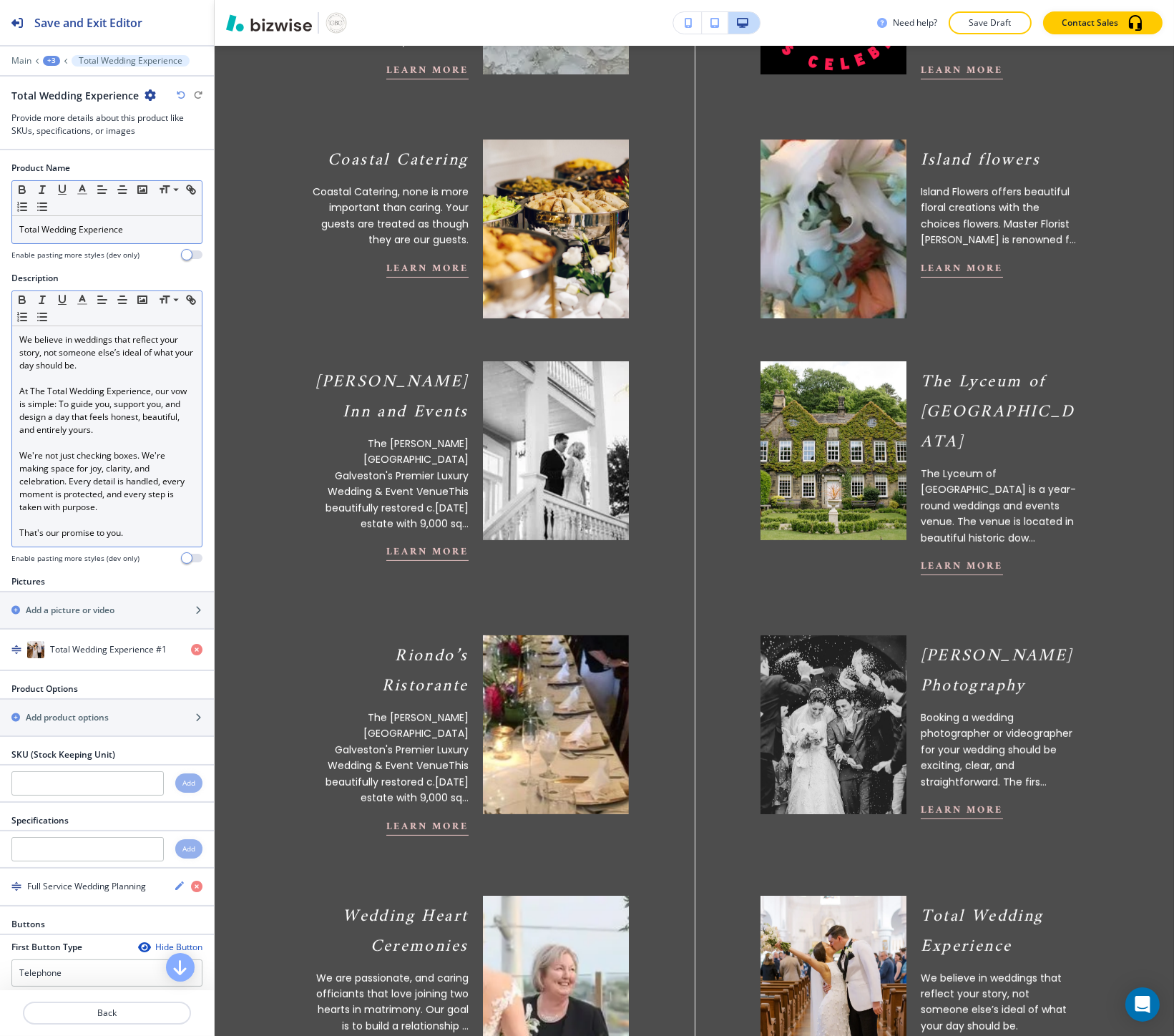
click at [147, 102] on div "Total Wedding Experience" at bounding box center [83, 96] width 144 height 15
click at [149, 98] on icon "button" at bounding box center [150, 95] width 11 height 11
click at [168, 145] on p "Duplicate Total Wedding Experience" at bounding box center [189, 144] width 73 height 13
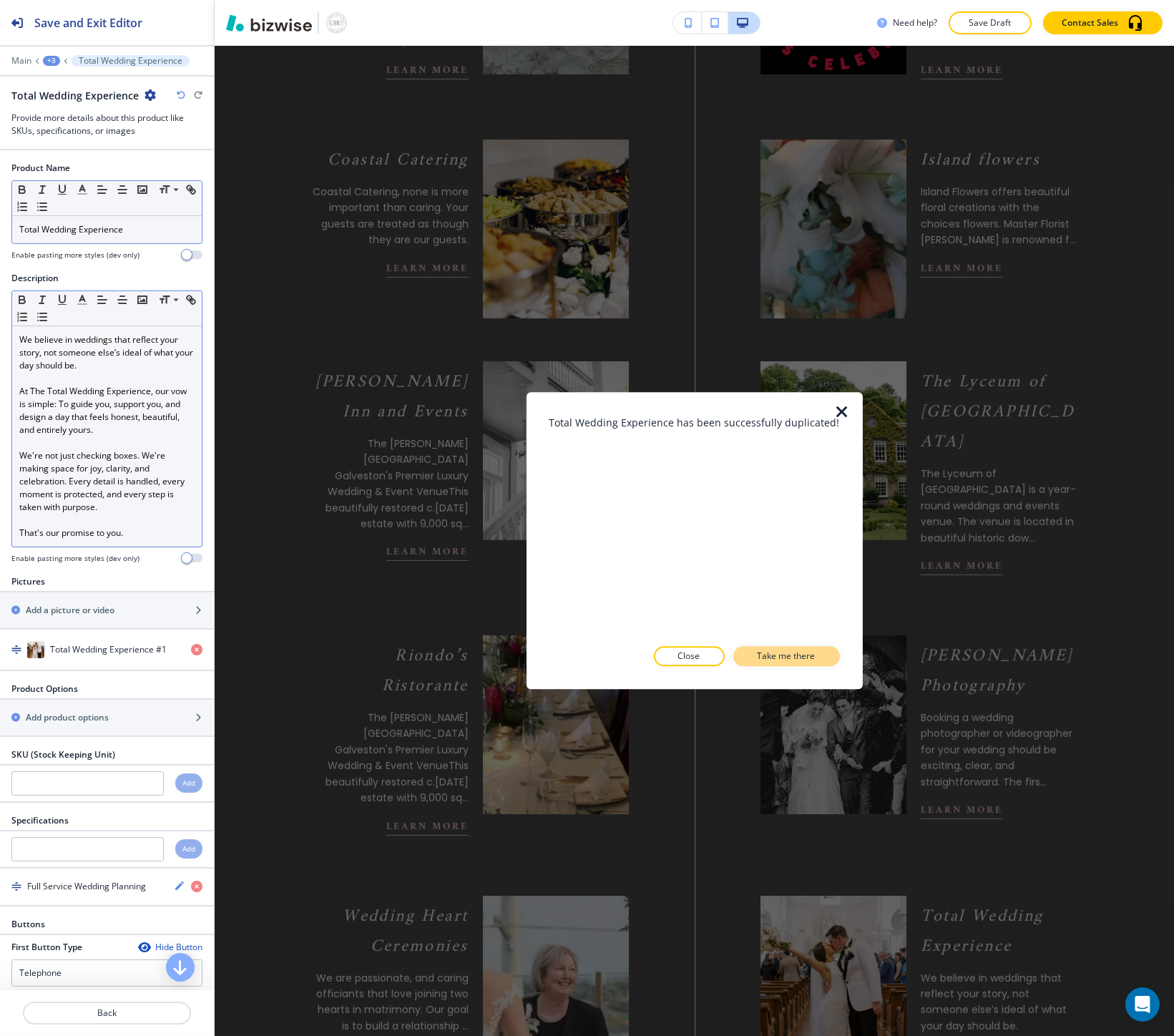
click at [753, 654] on button "Take me there" at bounding box center [786, 656] width 106 height 20
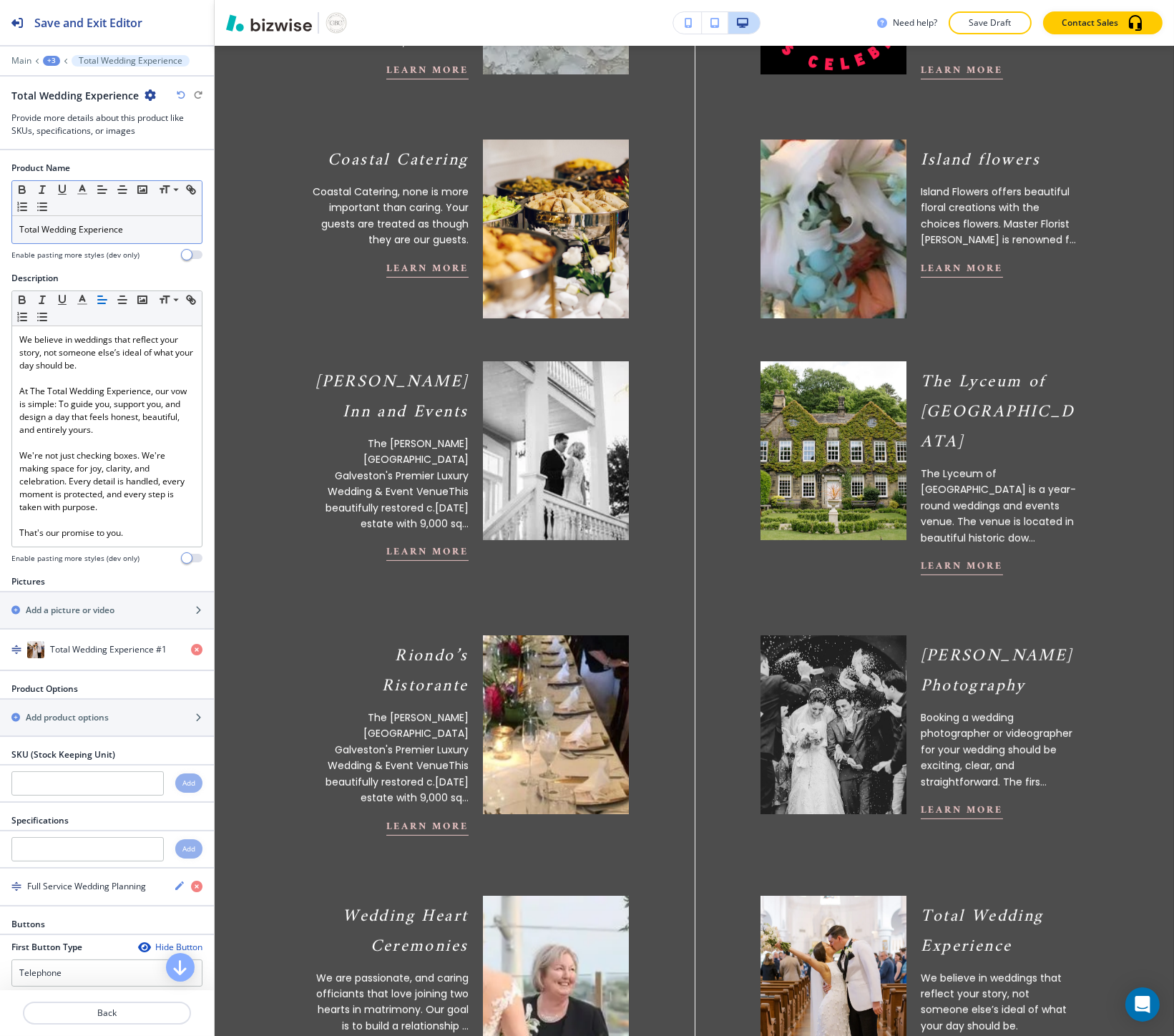
click at [94, 233] on p "Total Wedding Experience" at bounding box center [107, 229] width 175 height 13
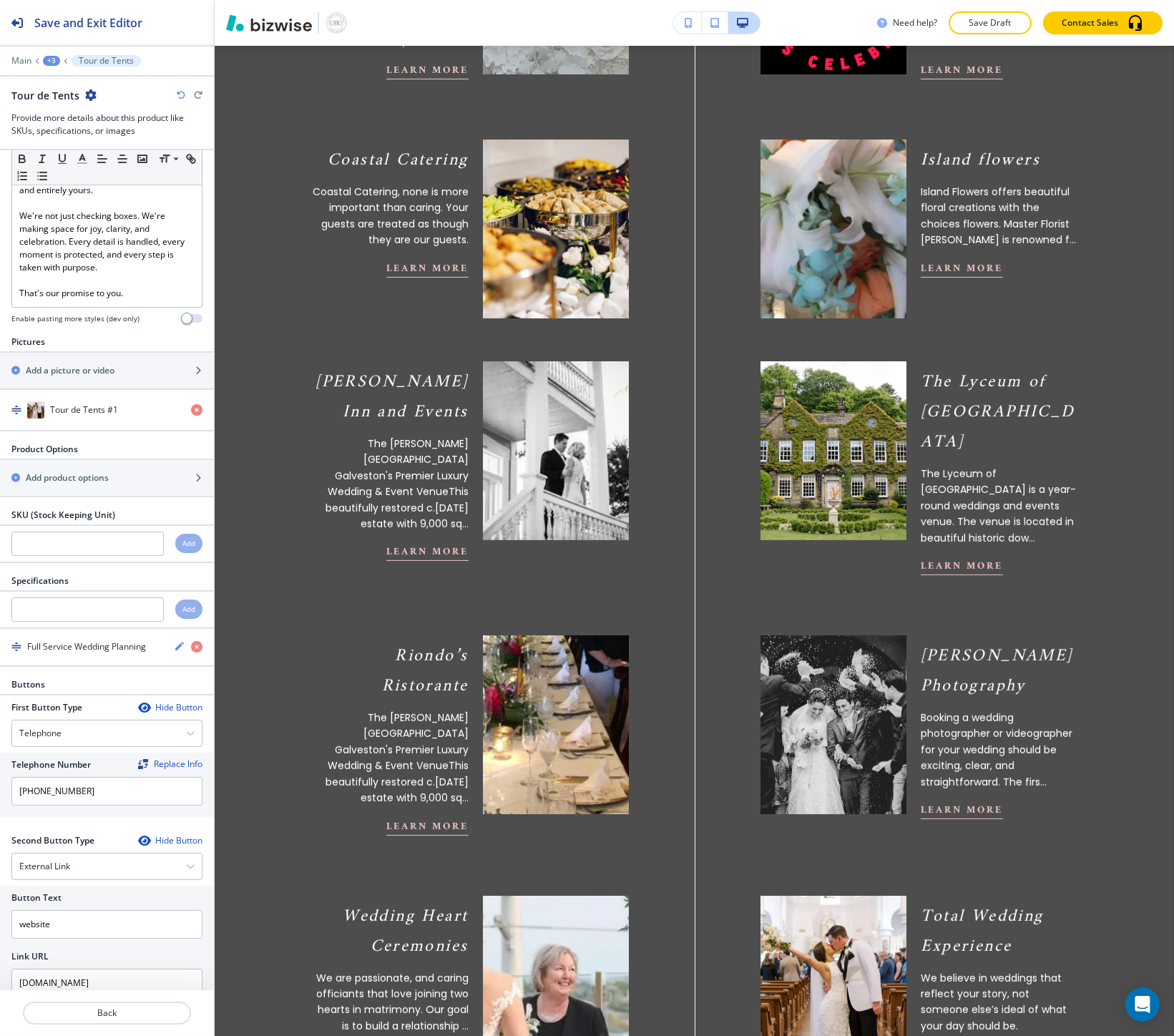
scroll to position [289, 0]
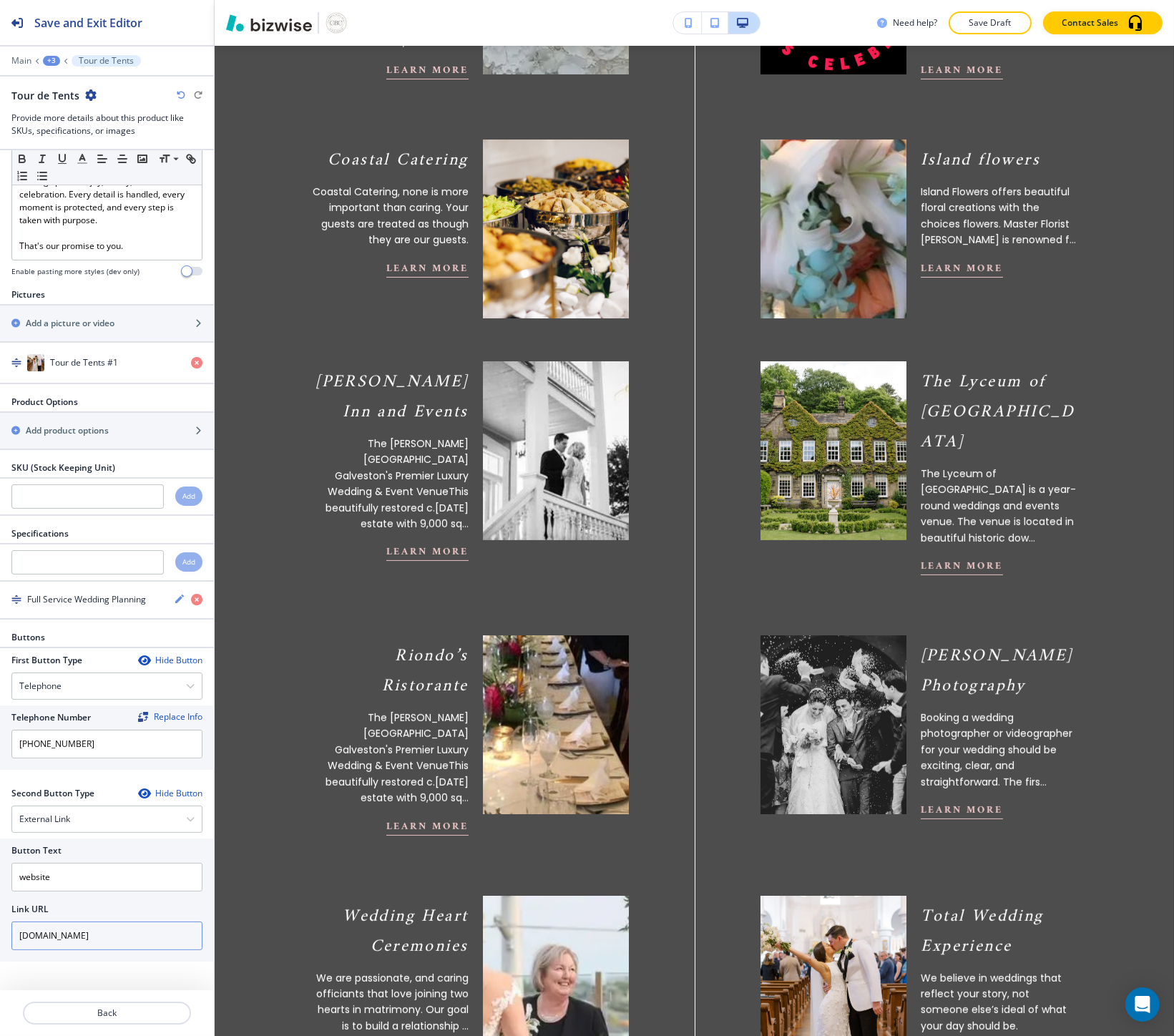
click at [82, 928] on input "thetotalweddingexperience.com" at bounding box center [106, 936] width 191 height 28
paste input "https://www.tourdetents.com/"
click at [82, 927] on input "https://www.tourdetents.com/" at bounding box center [106, 936] width 191 height 28
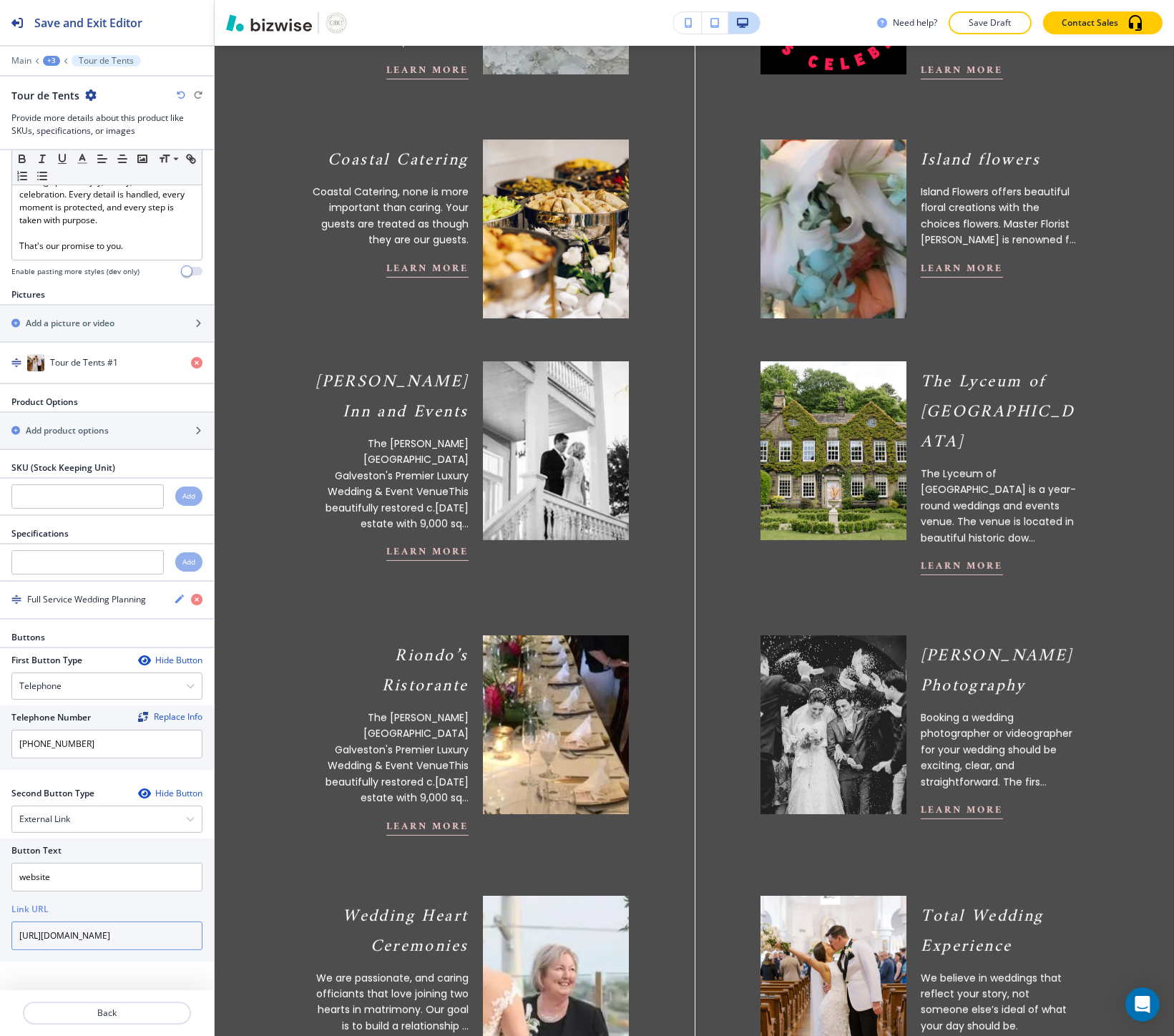
click at [82, 927] on input "https://www.tourdetents.com/" at bounding box center [106, 936] width 191 height 28
type input "https://www.tourdetents.com/"
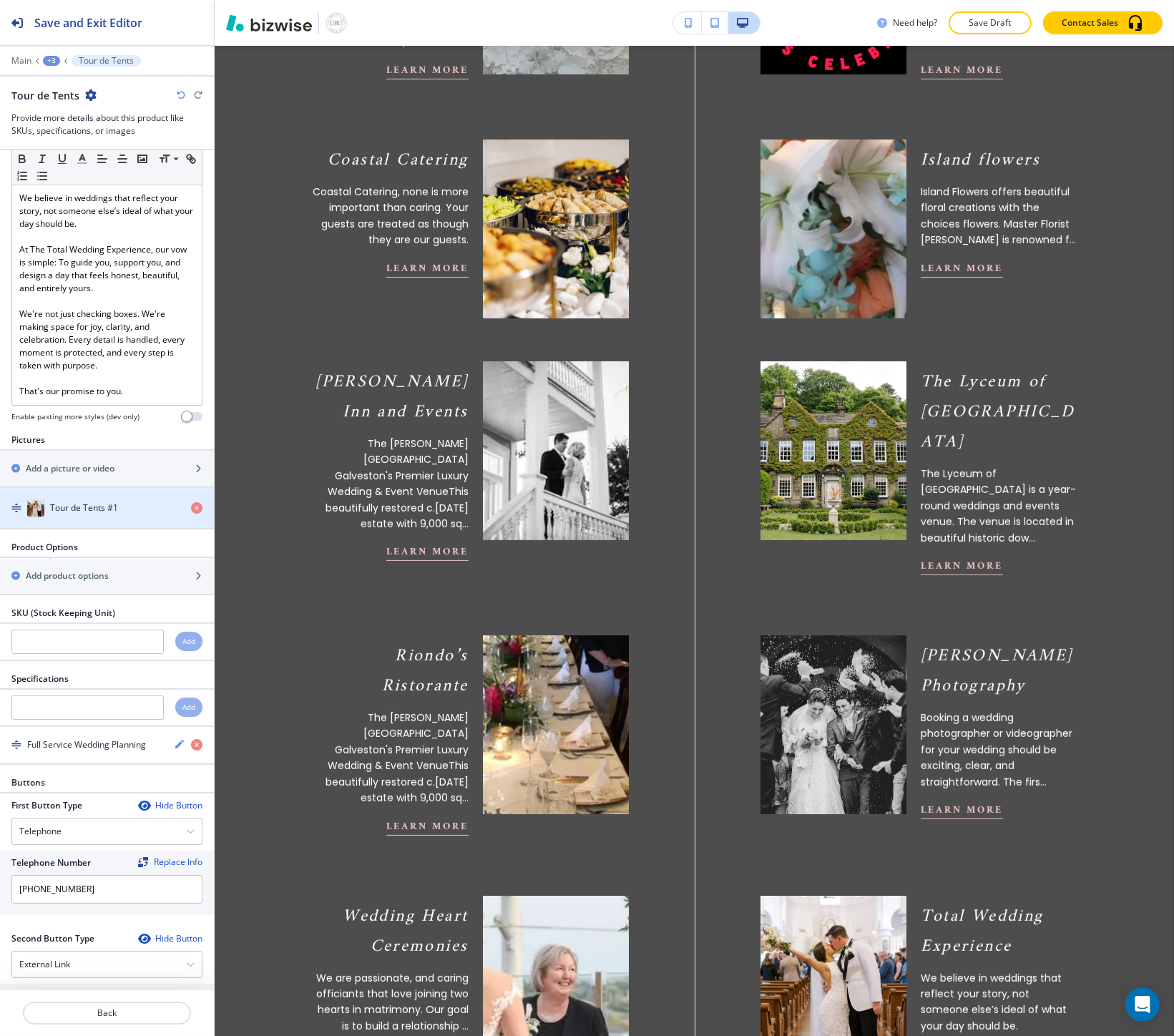
scroll to position [130, 0]
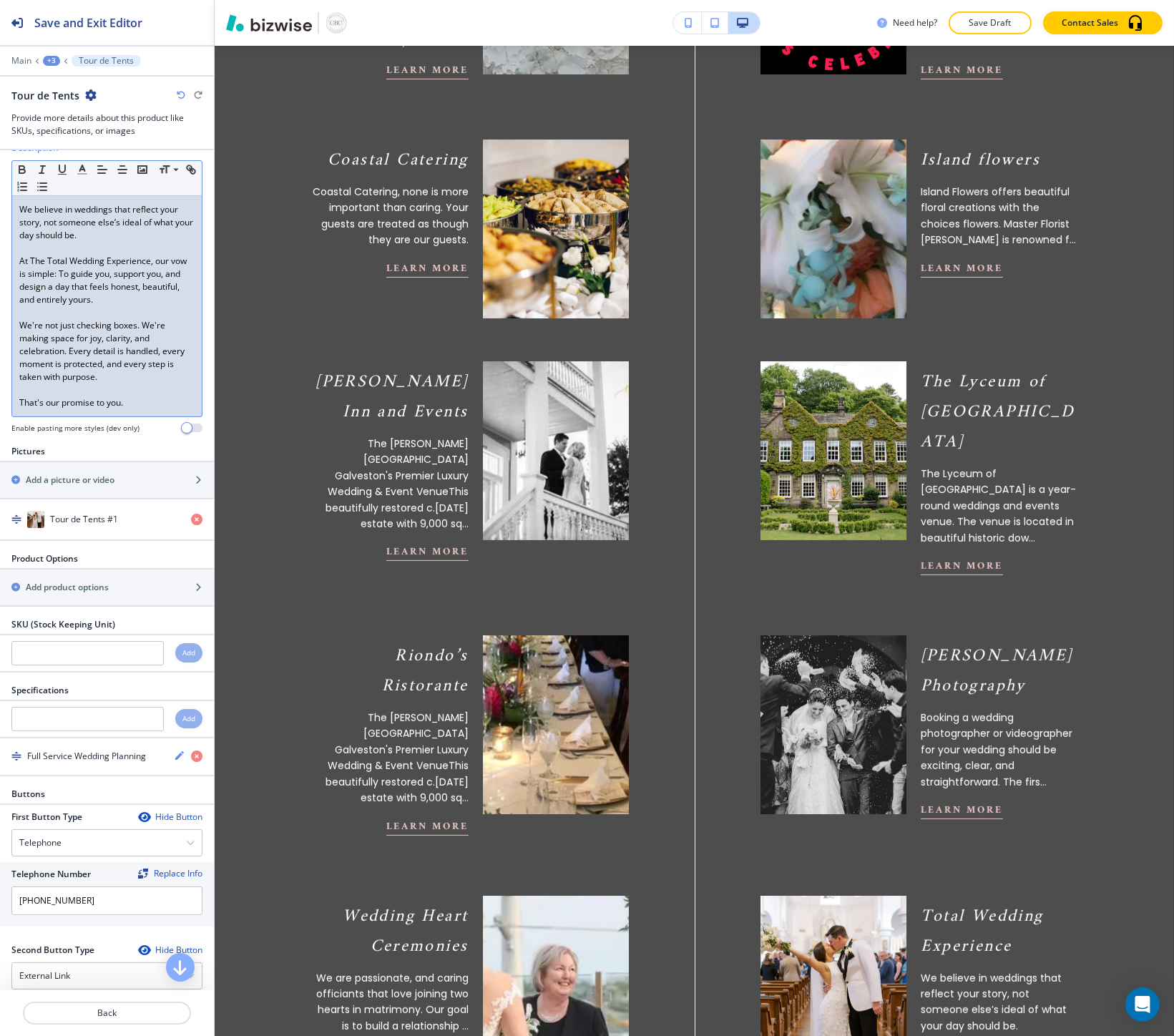
click at [79, 344] on p "We're not just checking boxes. We're making space for joy, clarity, and celebra…" at bounding box center [107, 351] width 175 height 64
click at [79, 345] on p "We're not just checking boxes. We're making space for joy, clarity, and celebra…" at bounding box center [107, 351] width 175 height 64
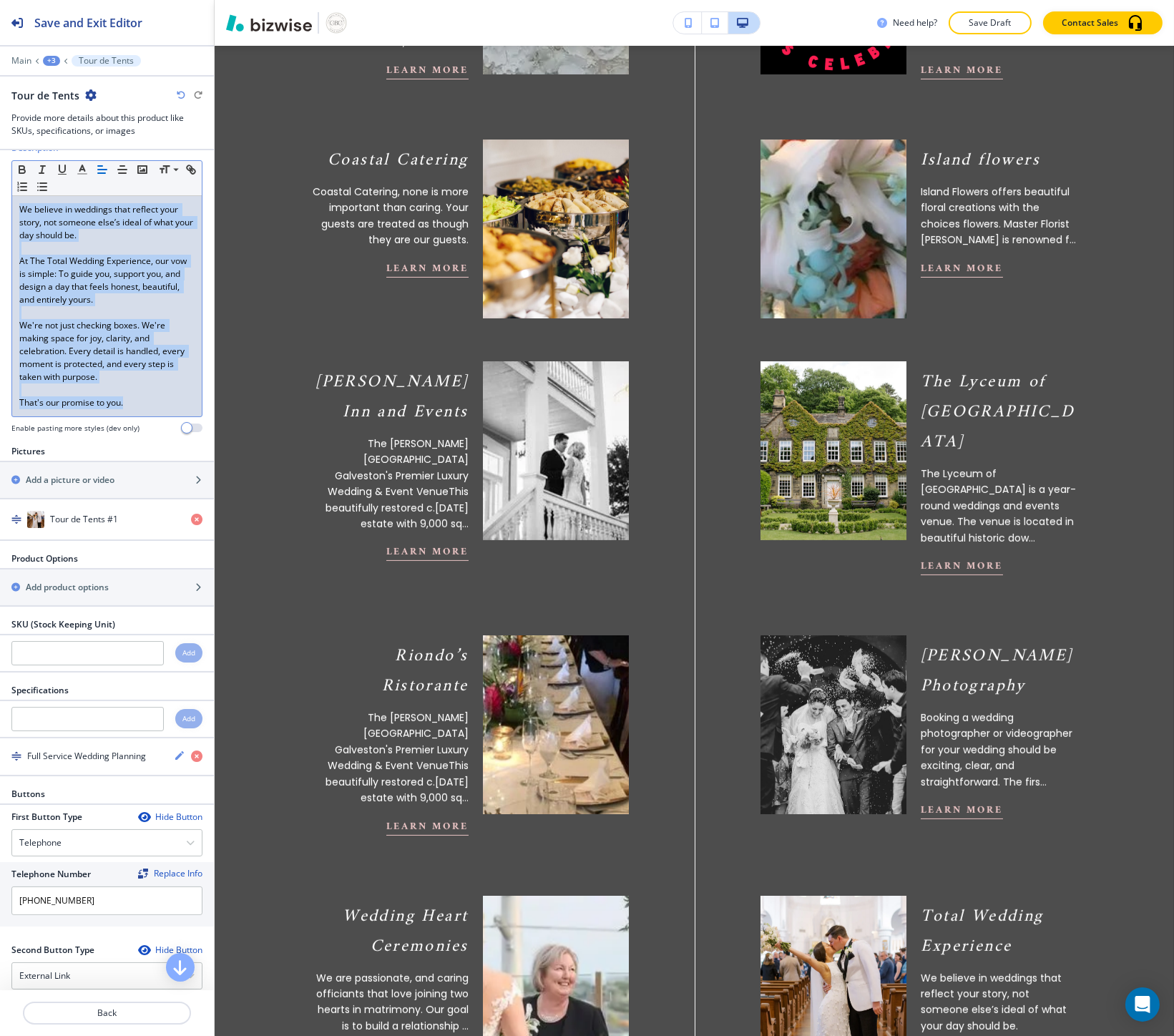
scroll to position [0, 0]
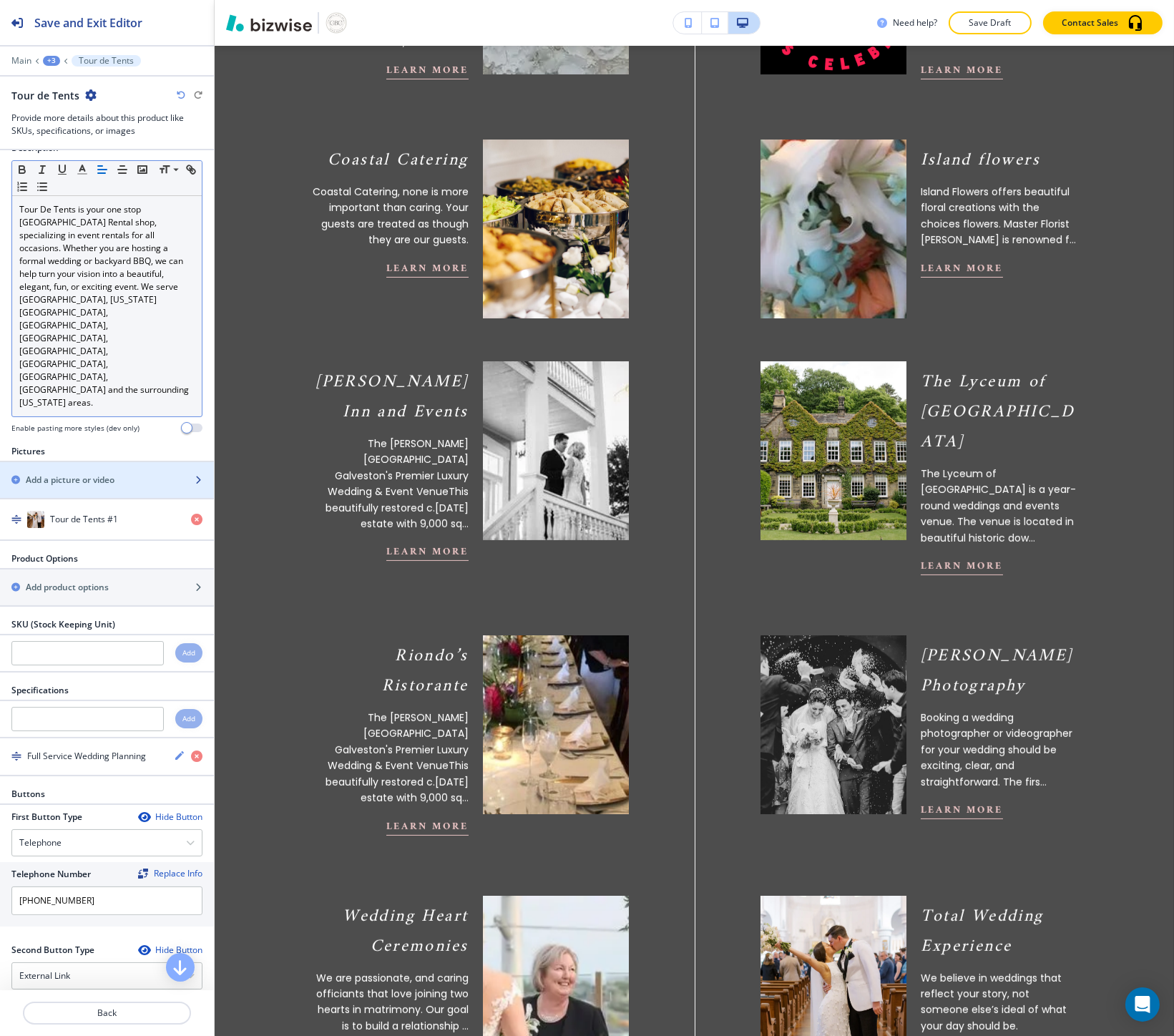
click at [135, 473] on div "Add a picture or video" at bounding box center [91, 479] width 183 height 13
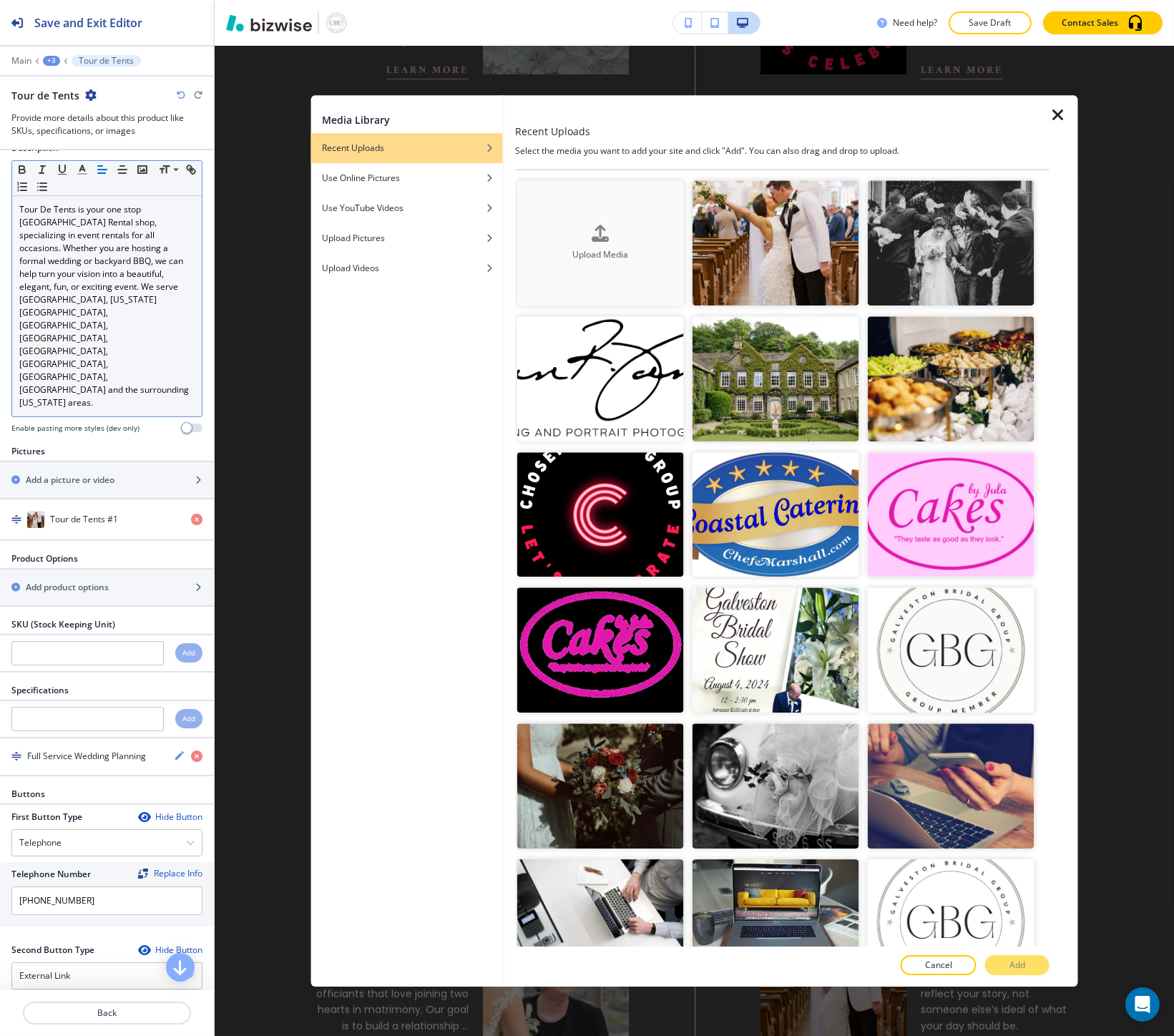
click at [548, 220] on button "Upload Media" at bounding box center [599, 242] width 167 height 125
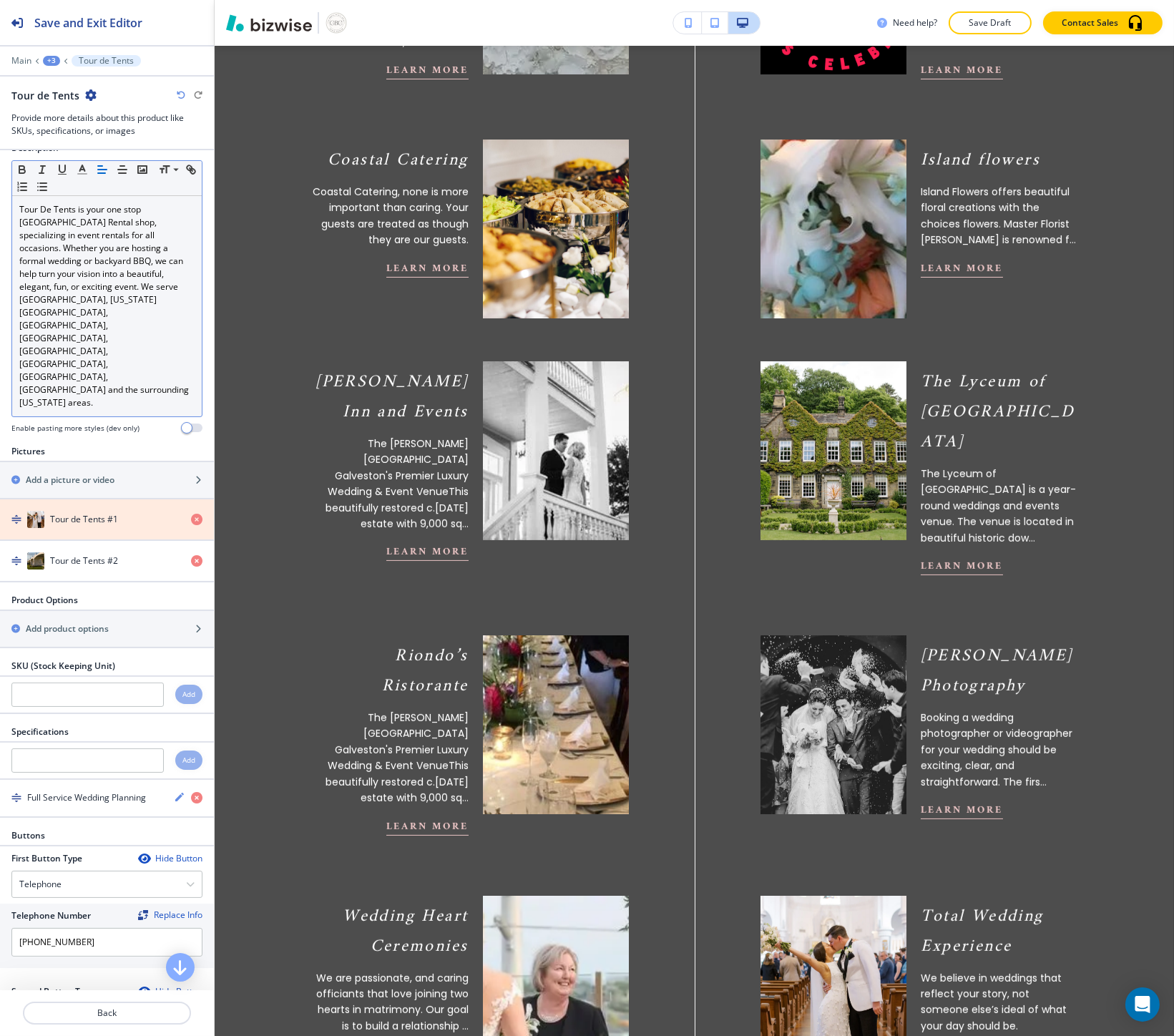
click at [191, 514] on icon "button" at bounding box center [196, 519] width 11 height 11
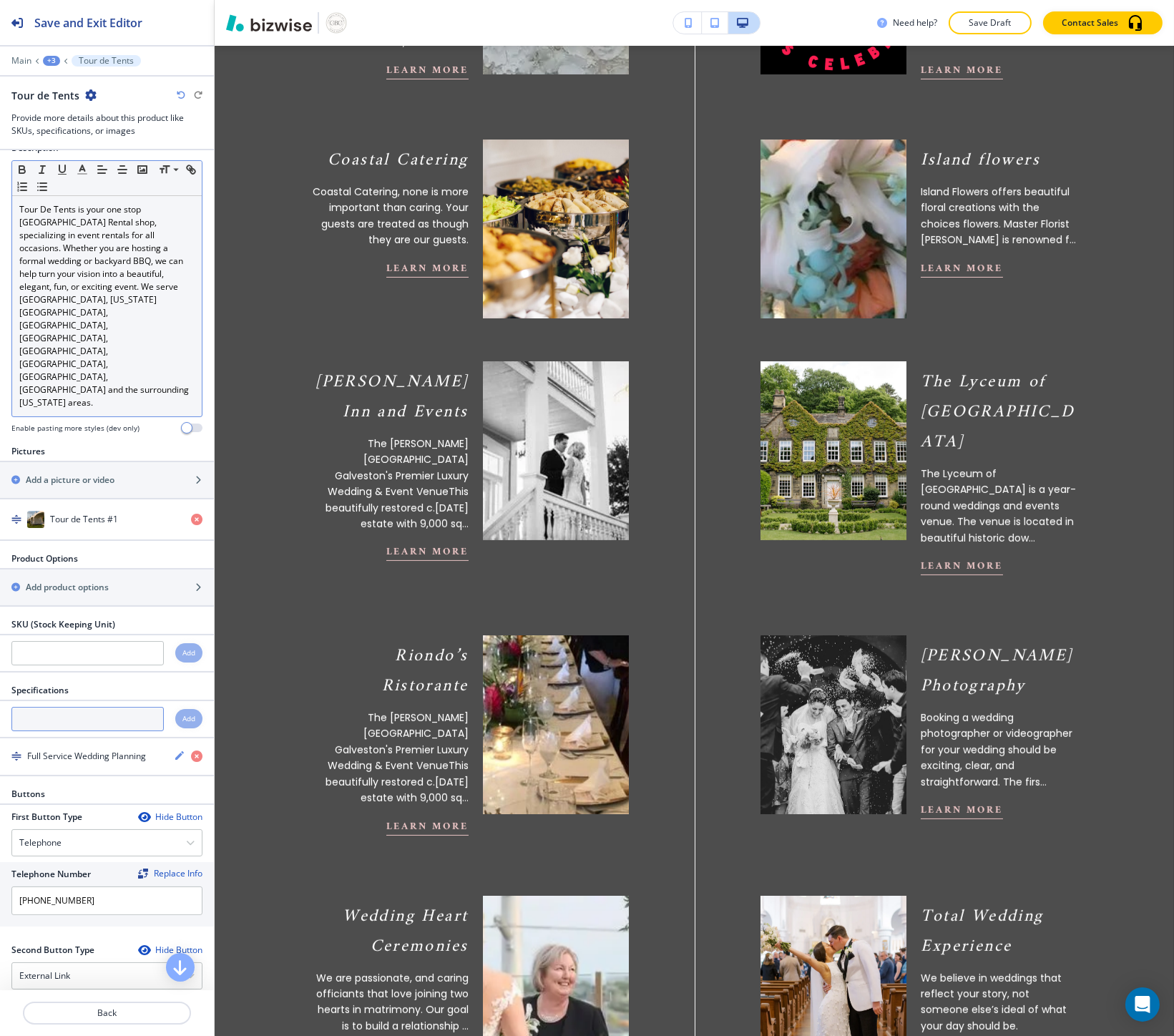
click at [79, 707] on input "text" at bounding box center [88, 719] width 153 height 25
paste input "Tour De Tents is your one stop Galveston Rental shop, specializing in event ren…"
click at [73, 707] on input "Tour De Tents is your one stop Galveston Rental shop, specializing in event ren…" at bounding box center [88, 719] width 153 height 25
paste input "Event Decore & Rentals"
type input "Event Decore & Rentals"
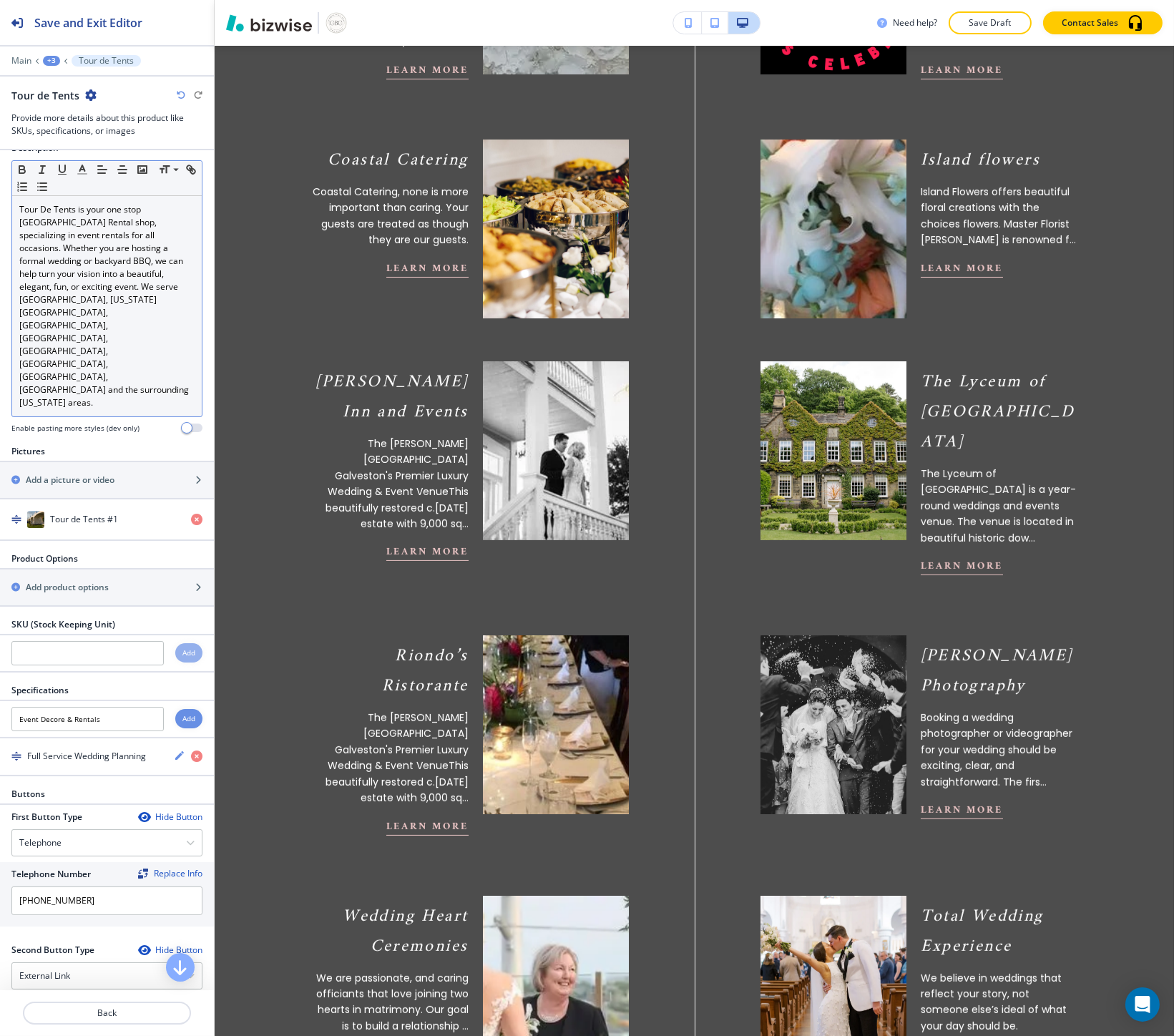
click at [183, 713] on h4 "Add" at bounding box center [189, 718] width 13 height 10
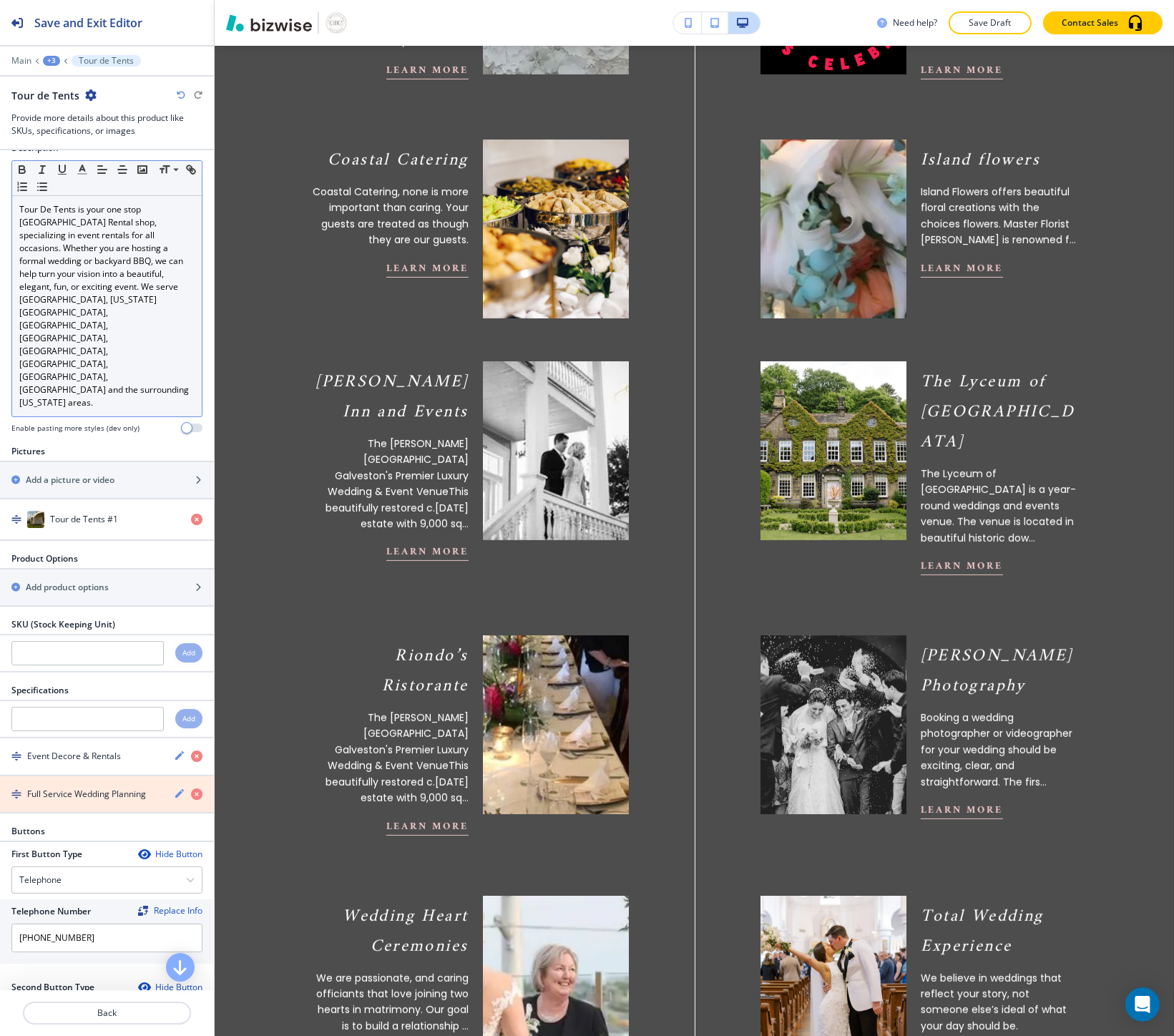
click at [191, 788] on icon "button" at bounding box center [196, 794] width 11 height 11
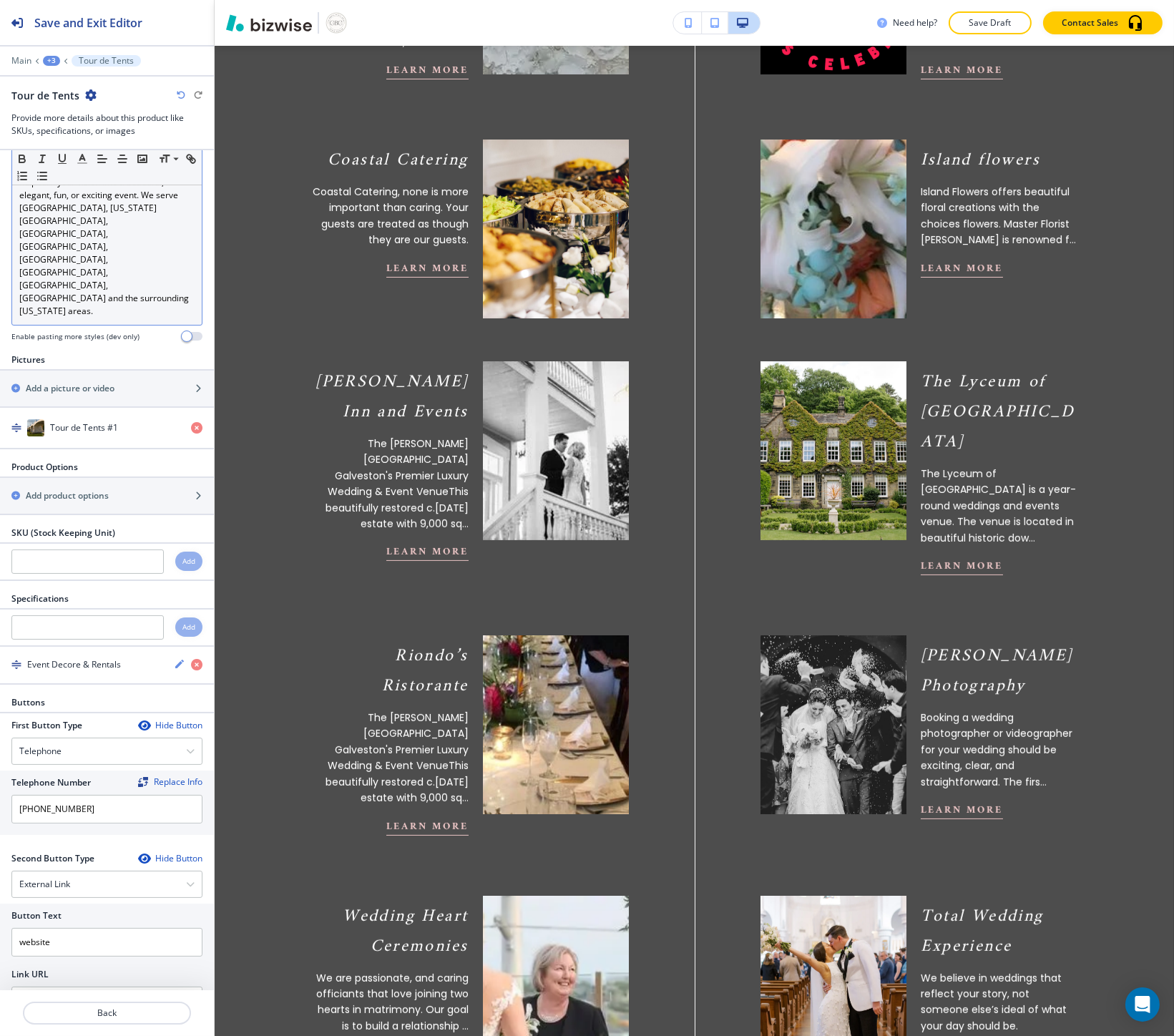
scroll to position [224, 0]
click at [68, 1013] on p "Back" at bounding box center [107, 1012] width 165 height 13
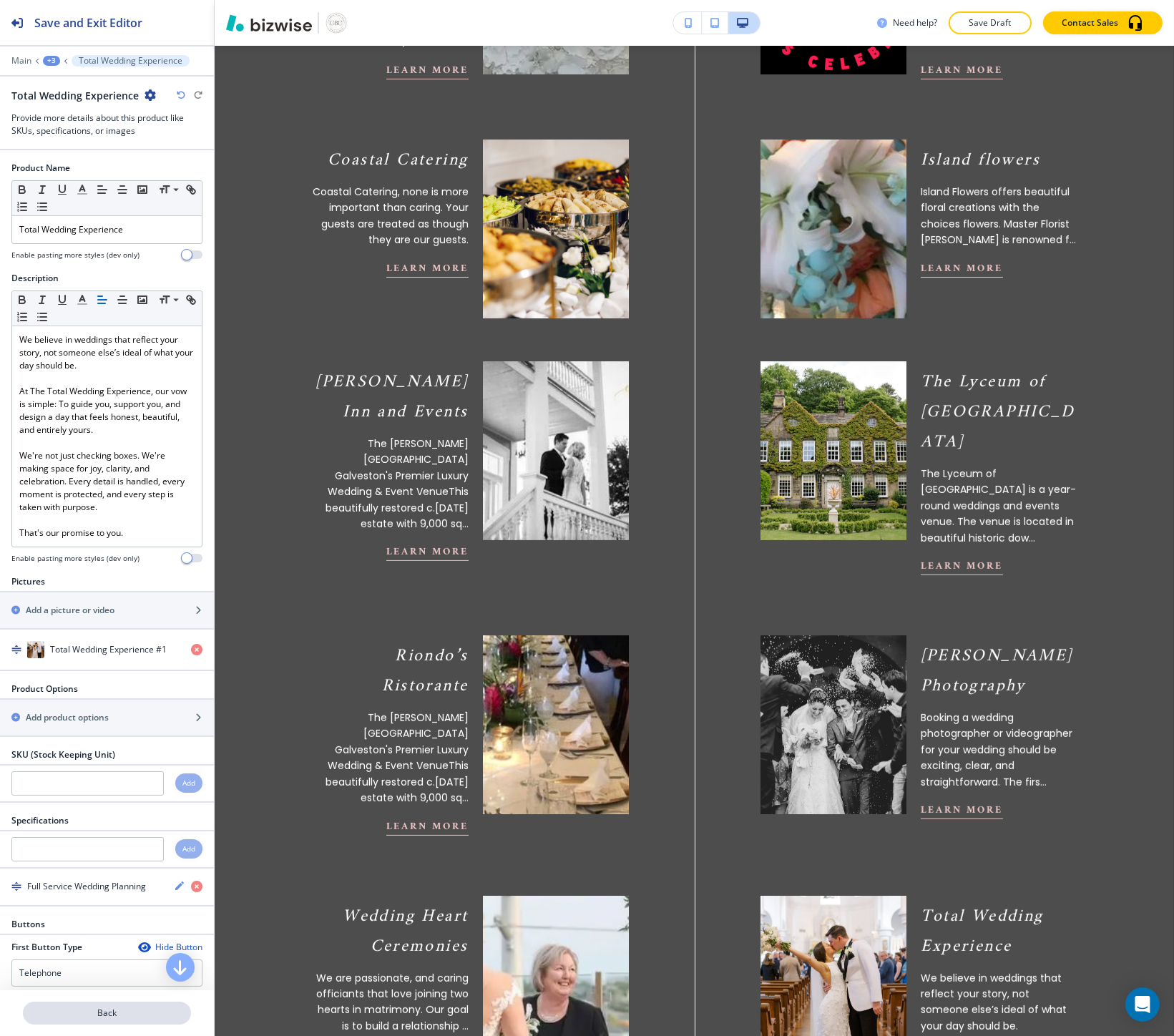
click at [69, 1013] on p "Back" at bounding box center [107, 1012] width 165 height 13
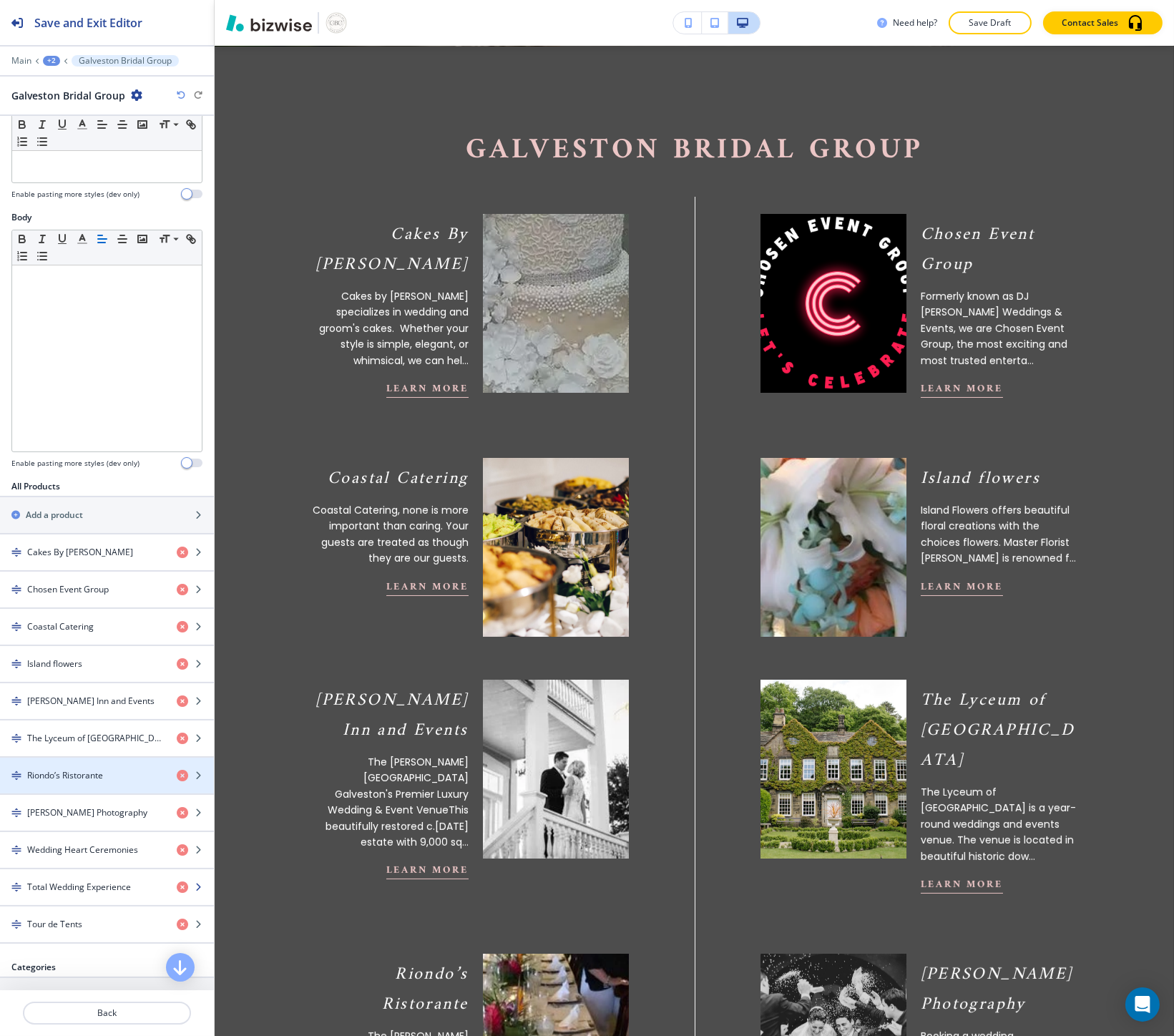
scroll to position [238, 0]
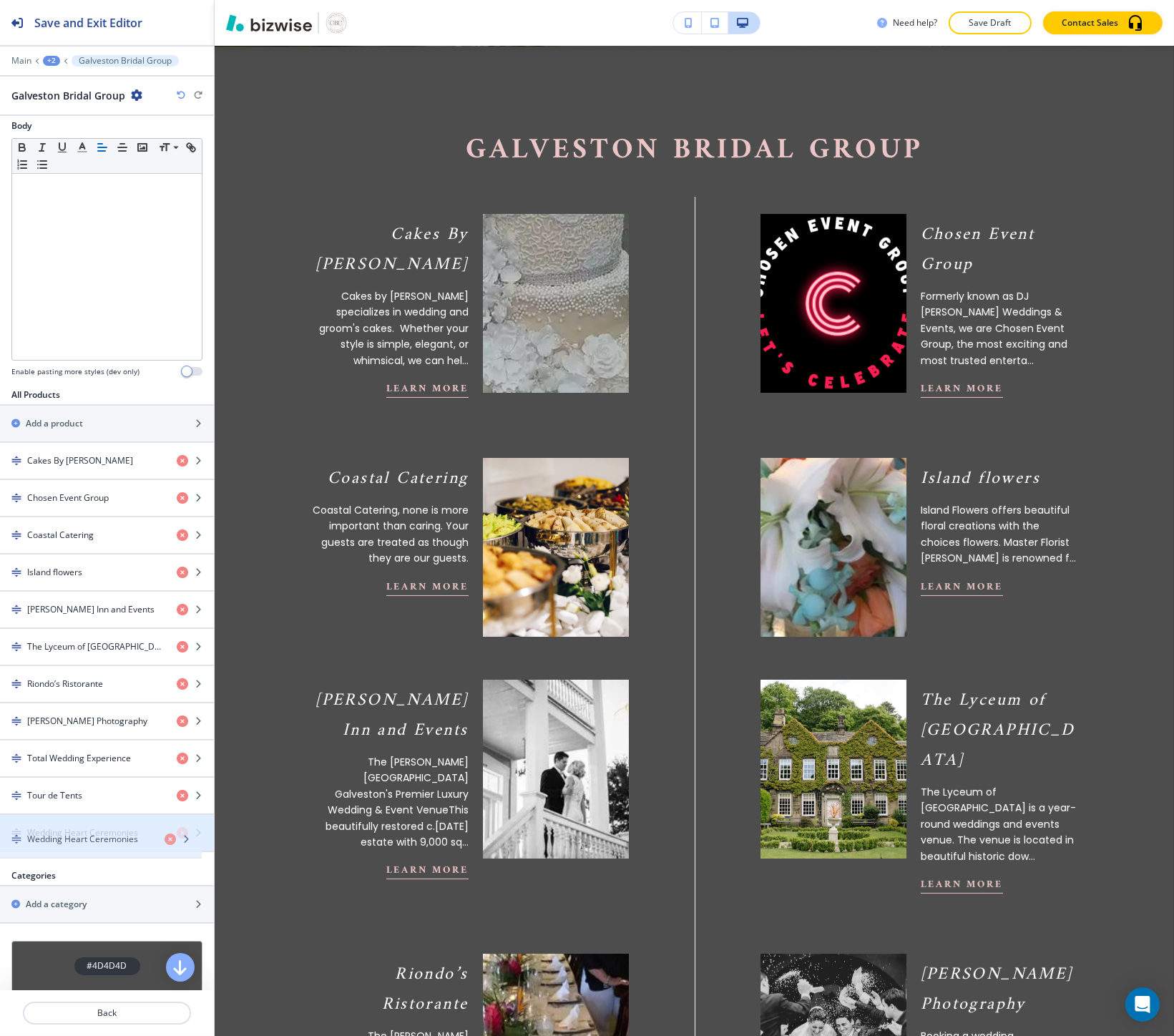
drag, startPoint x: 73, startPoint y: 767, endPoint x: 73, endPoint y: 848, distance: 81.0
click at [76, 834] on h4 "Wedding Heart Ceremonies" at bounding box center [82, 832] width 111 height 13
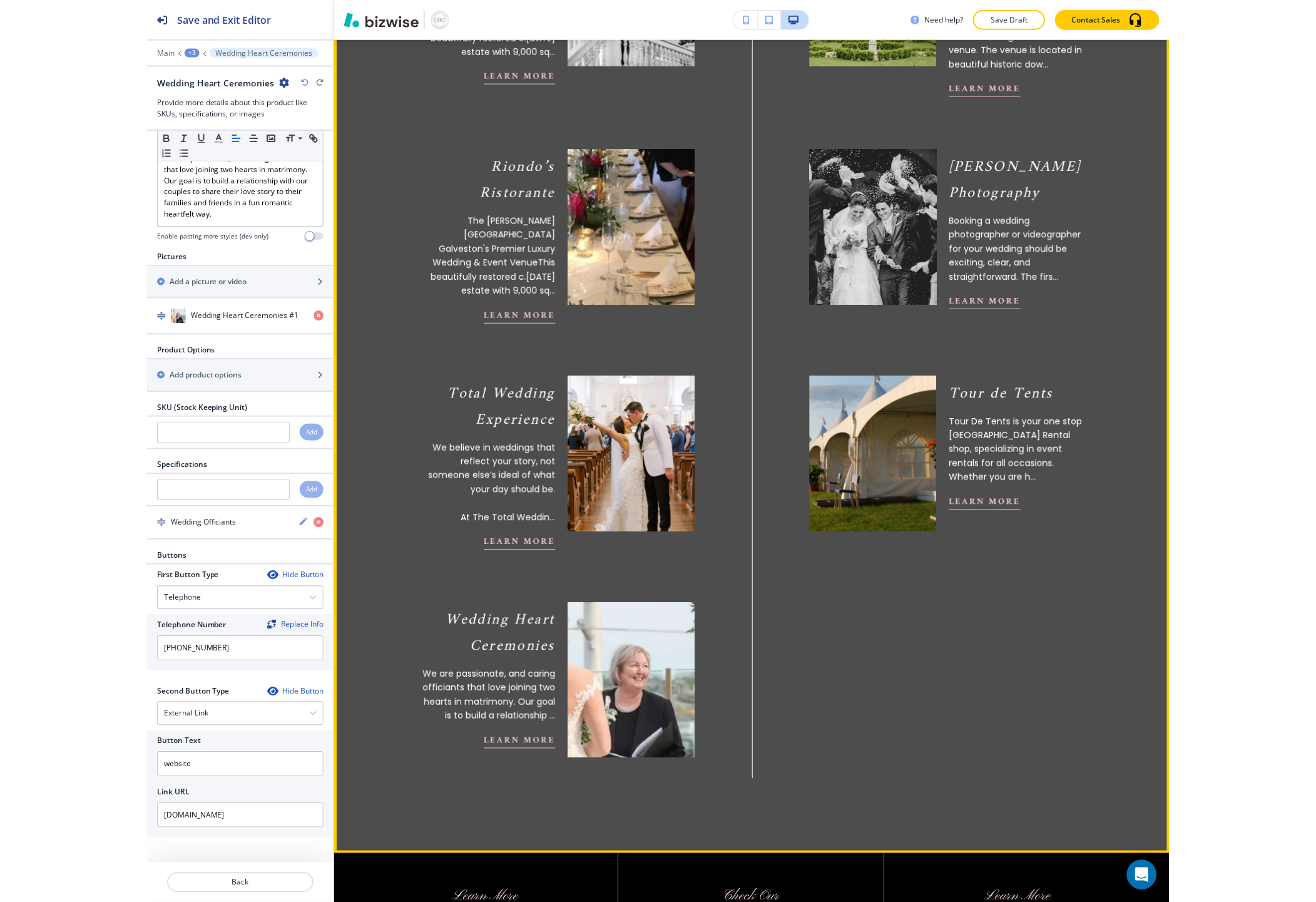
scroll to position [1170, 0]
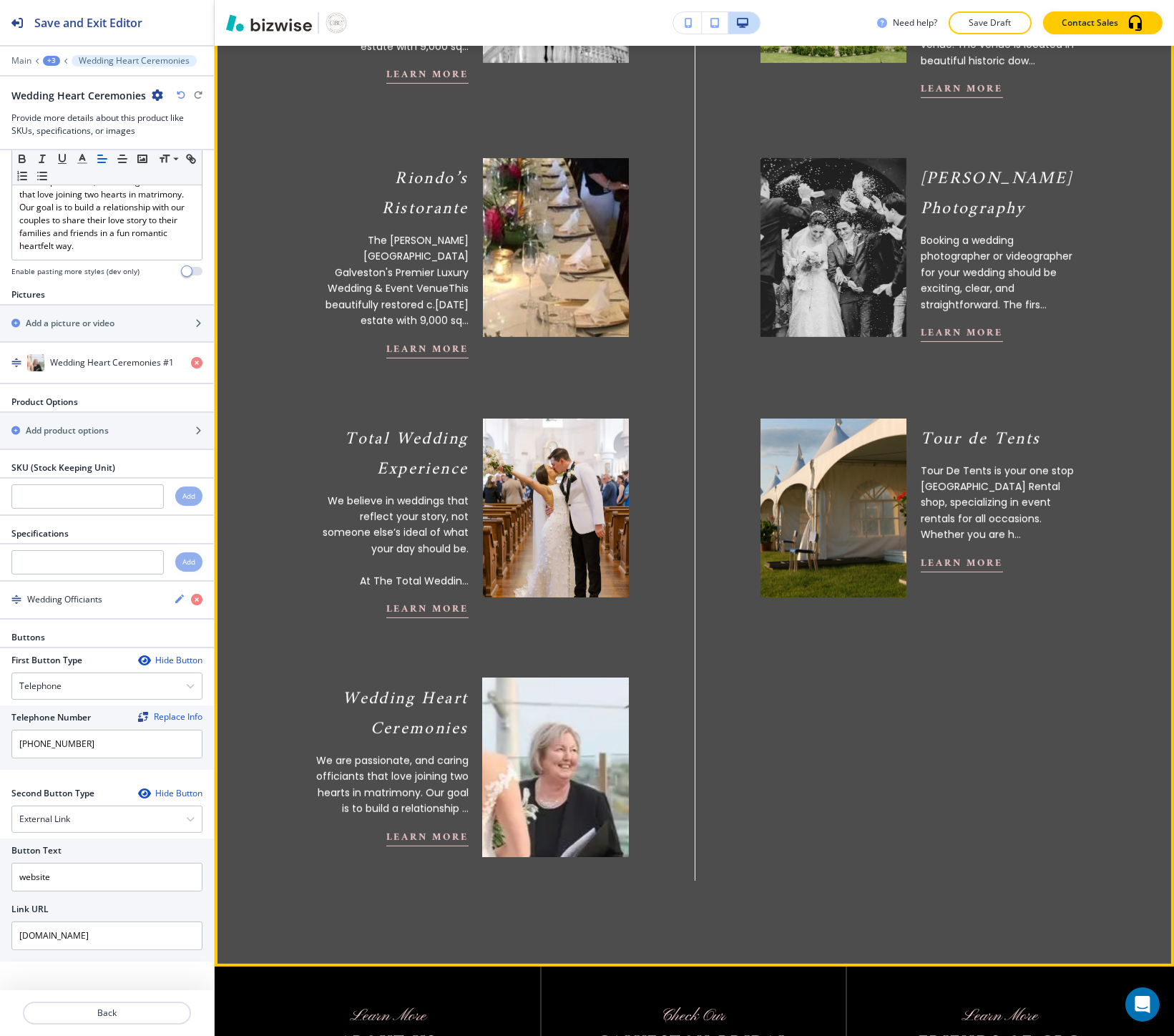
click at [474, 723] on div at bounding box center [548, 760] width 160 height 193
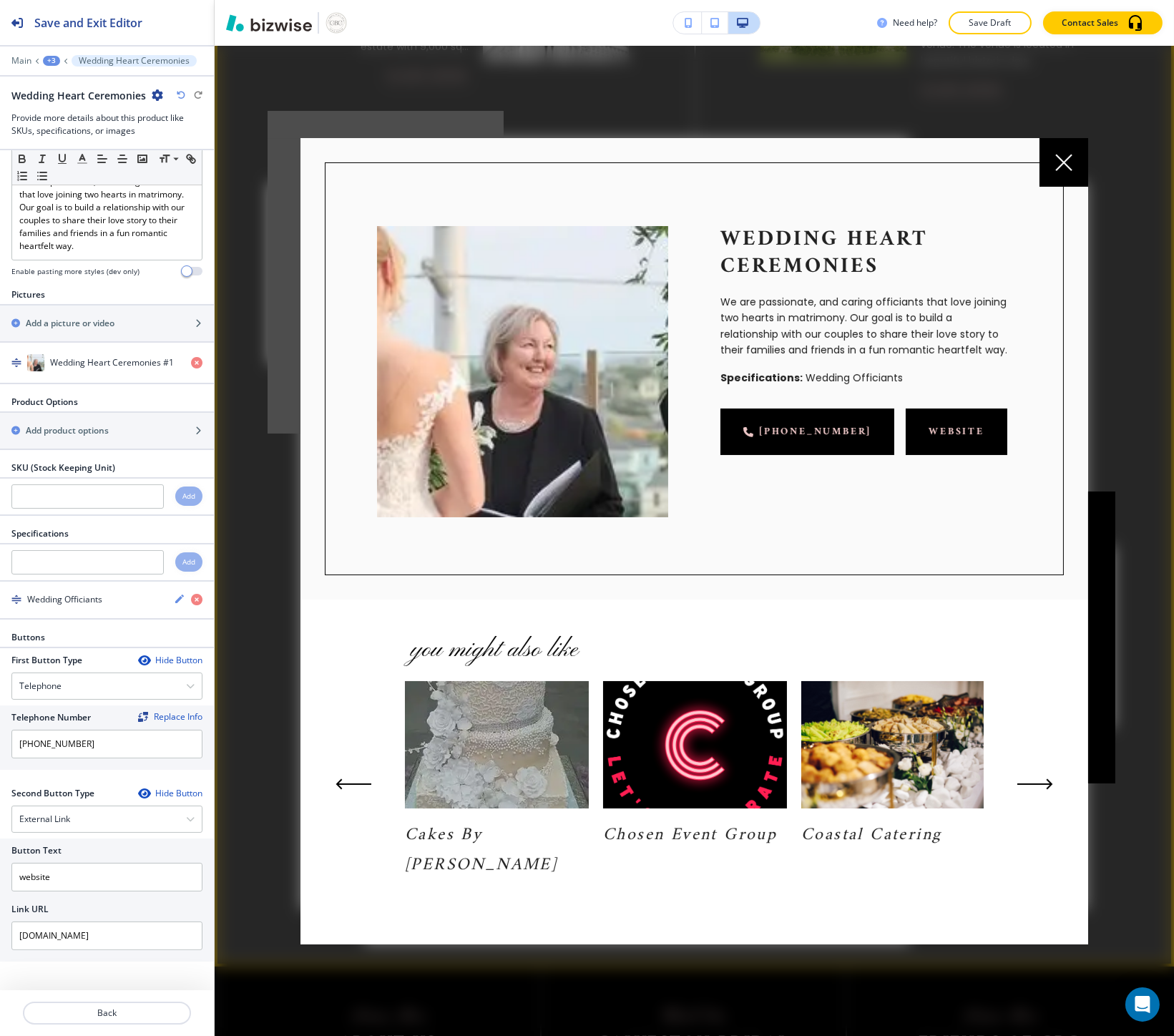
click at [923, 432] on link "website" at bounding box center [957, 432] width 102 height 46
click at [1049, 187] on div at bounding box center [1063, 162] width 49 height 49
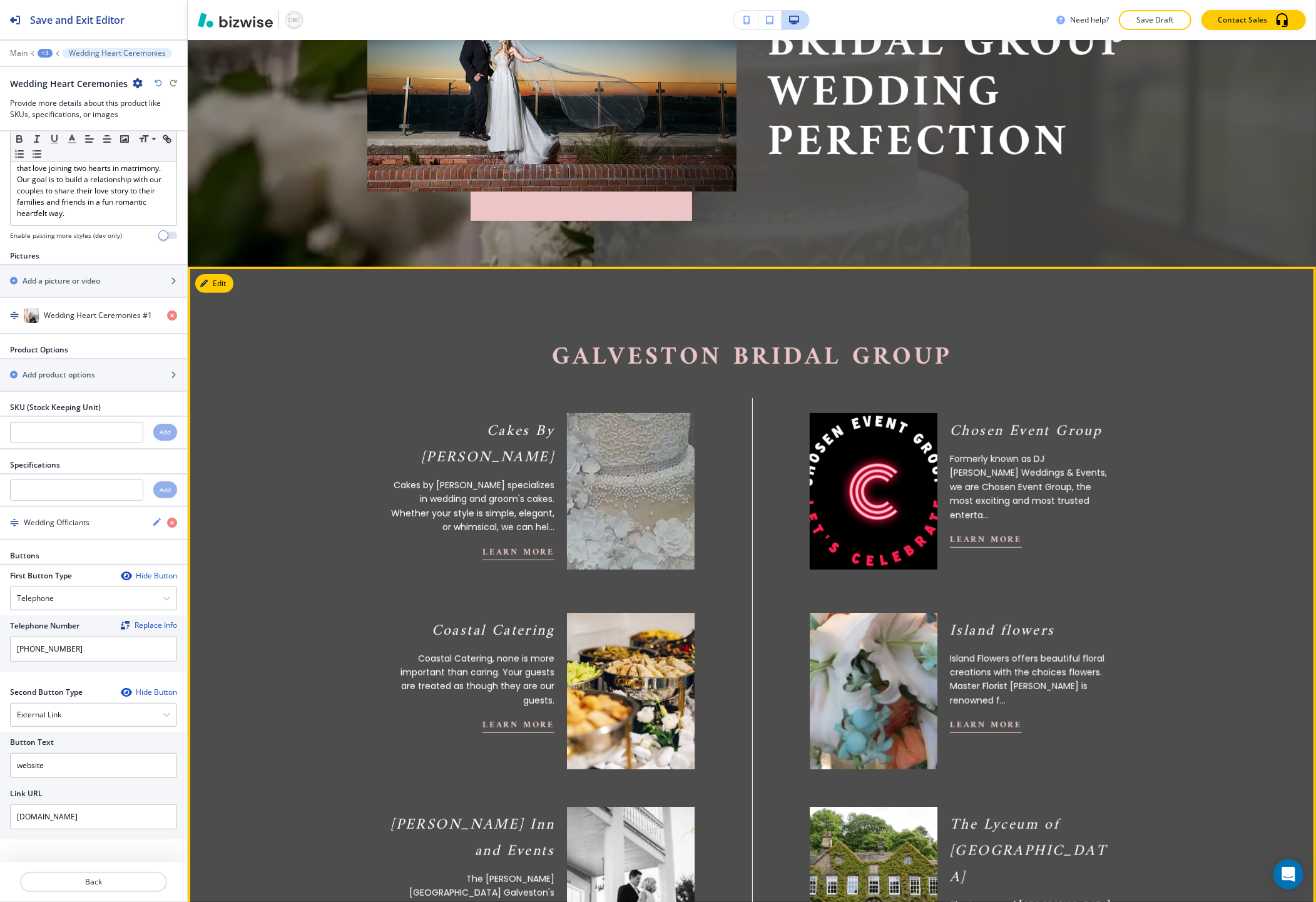
scroll to position [193, 0]
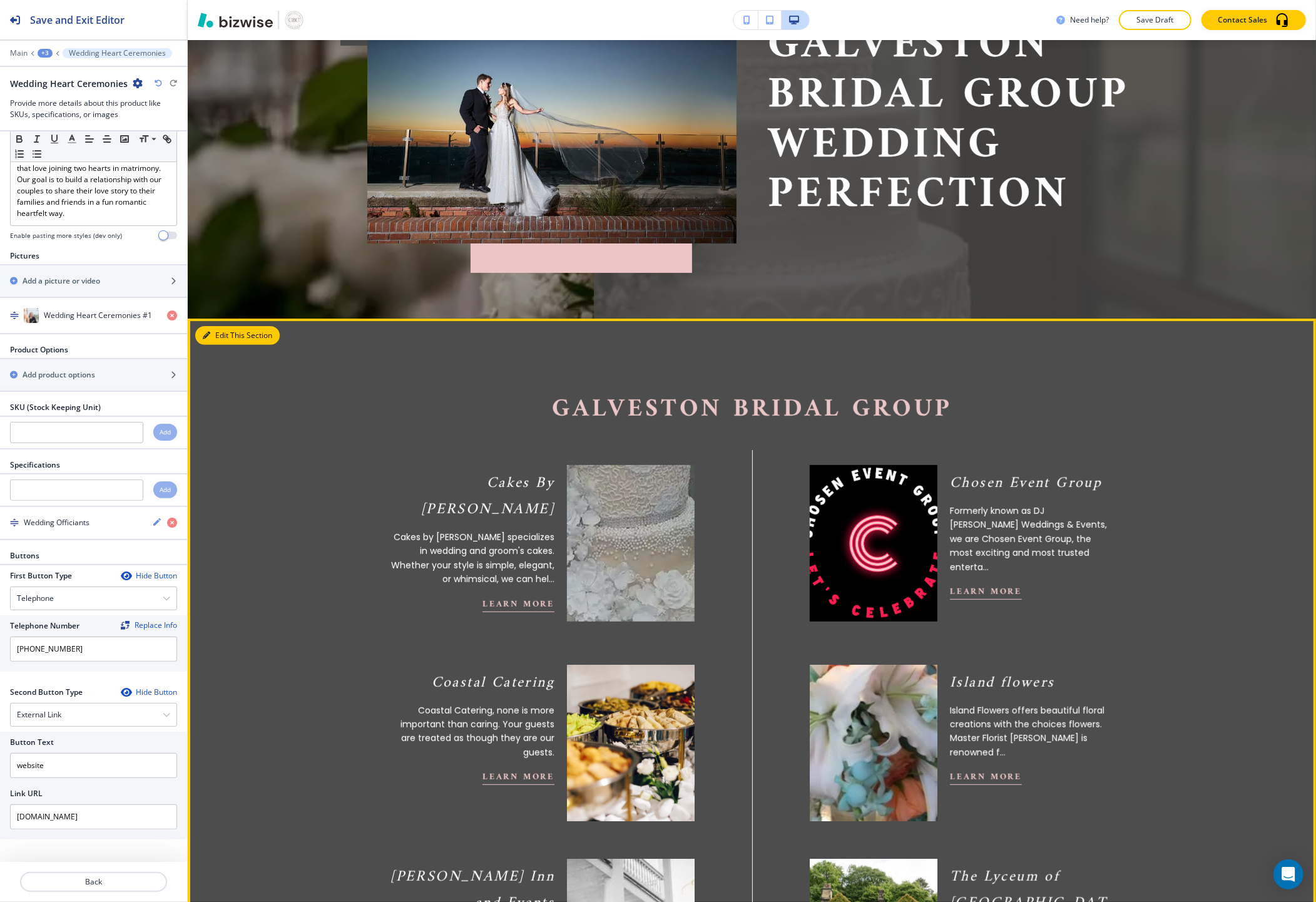
click at [224, 326] on button "Edit This Section" at bounding box center [237, 335] width 84 height 19
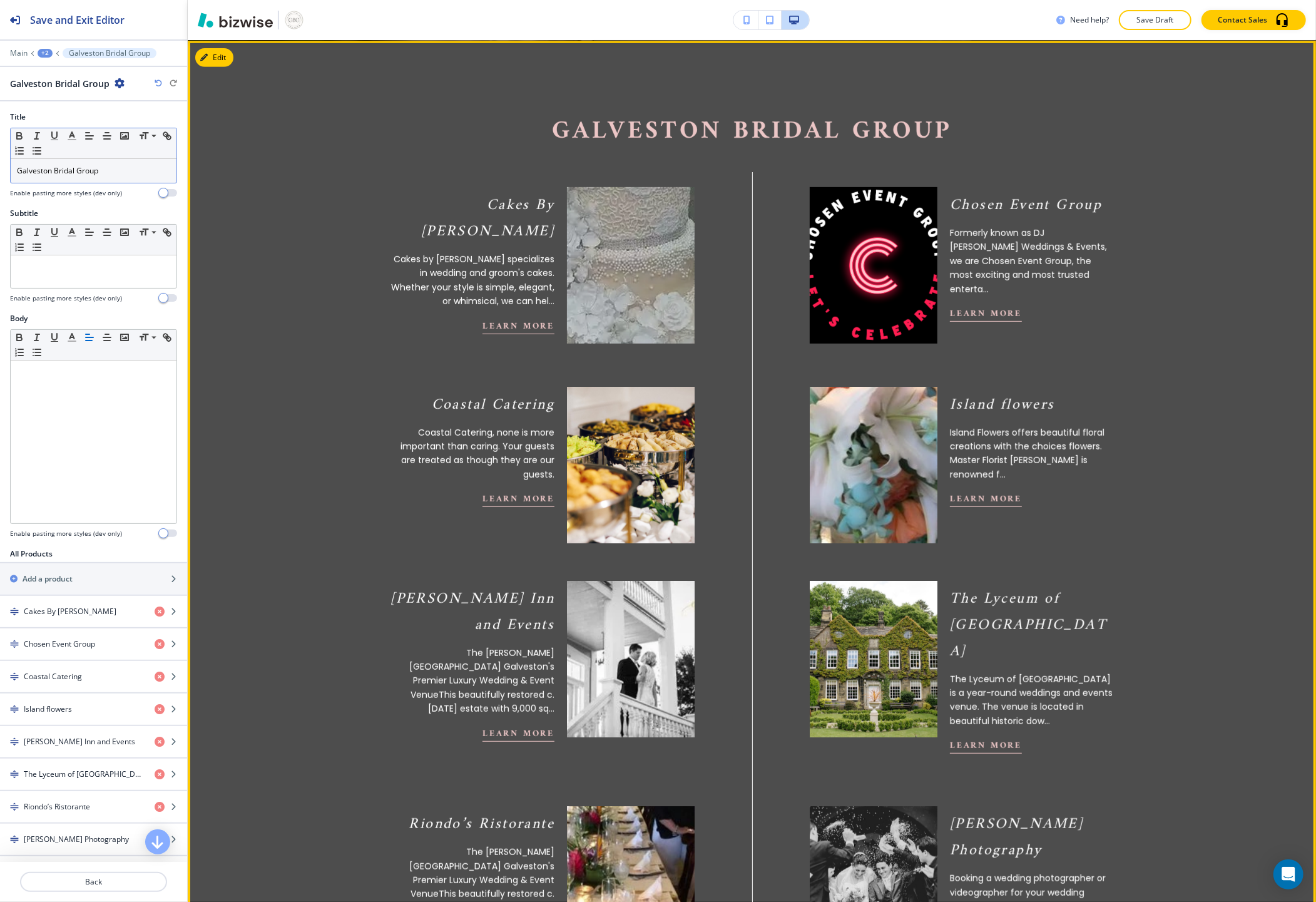
scroll to position [471, 0]
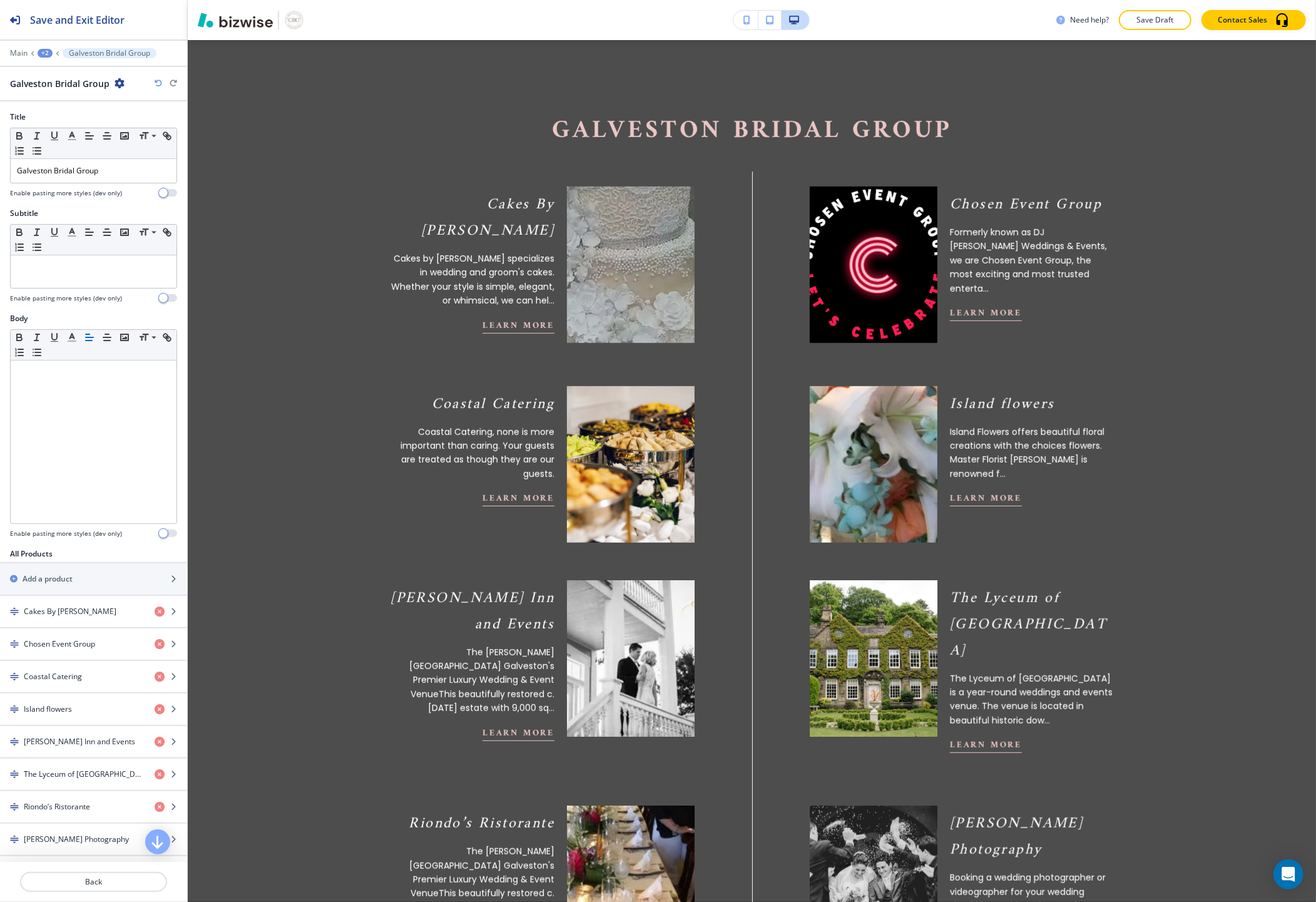
click at [116, 84] on icon "button" at bounding box center [119, 83] width 10 height 10
click at [133, 117] on button "Duplicate Section" at bounding box center [153, 126] width 80 height 22
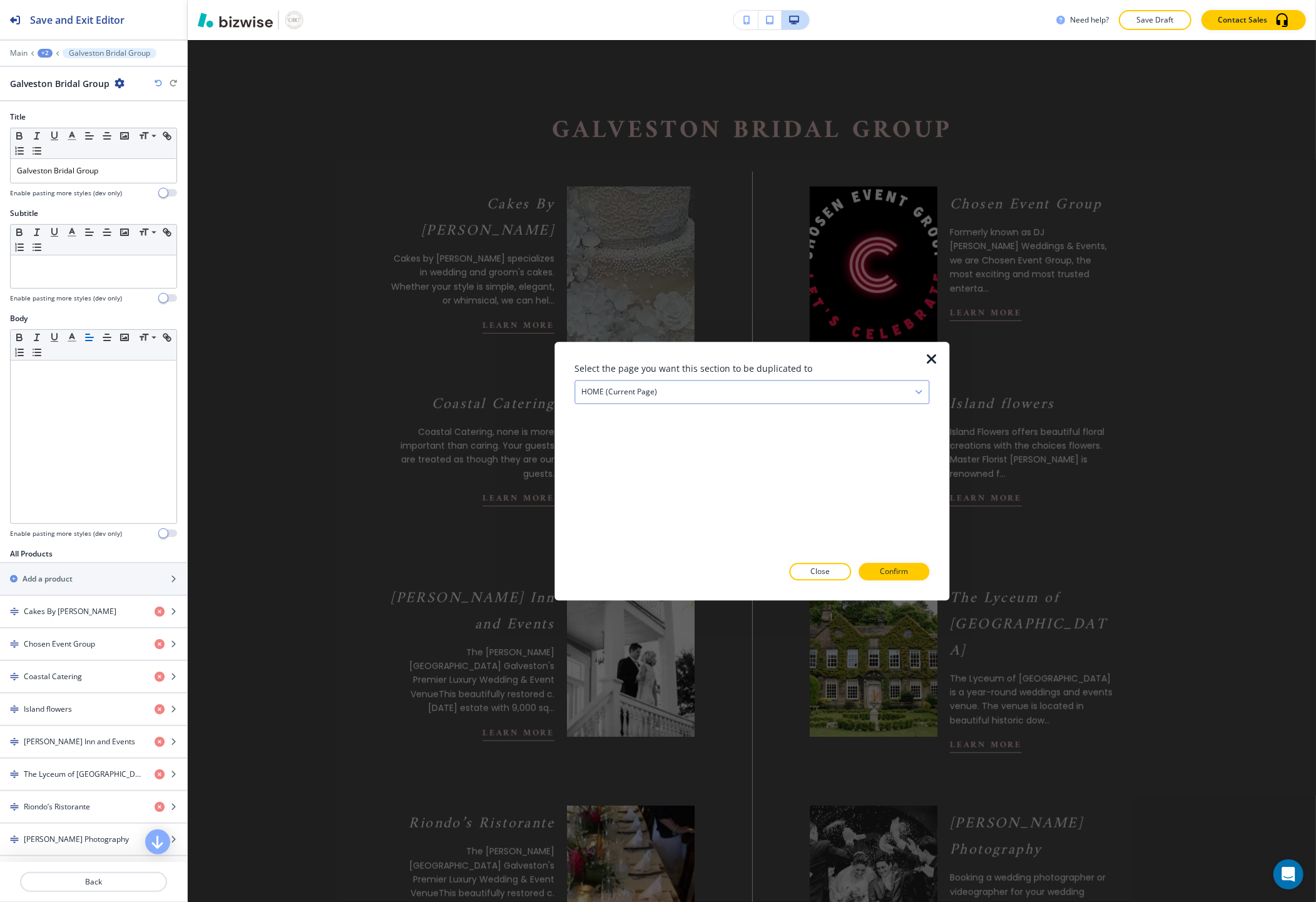
click at [662, 386] on div "HOME (current page)" at bounding box center [752, 391] width 353 height 22
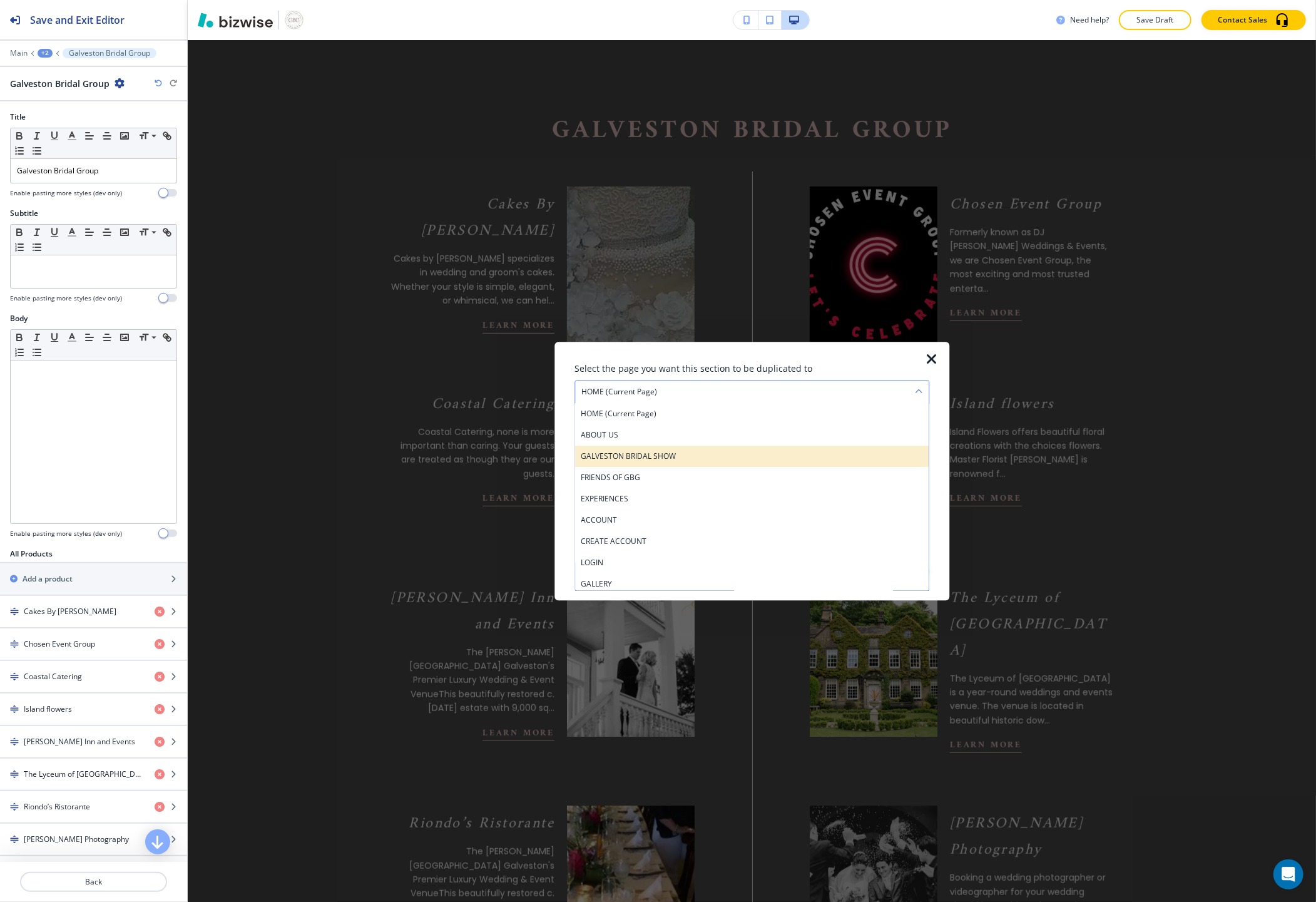
click at [659, 458] on h4 "GALVESTON BRIDAL SHOW" at bounding box center [751, 456] width 341 height 11
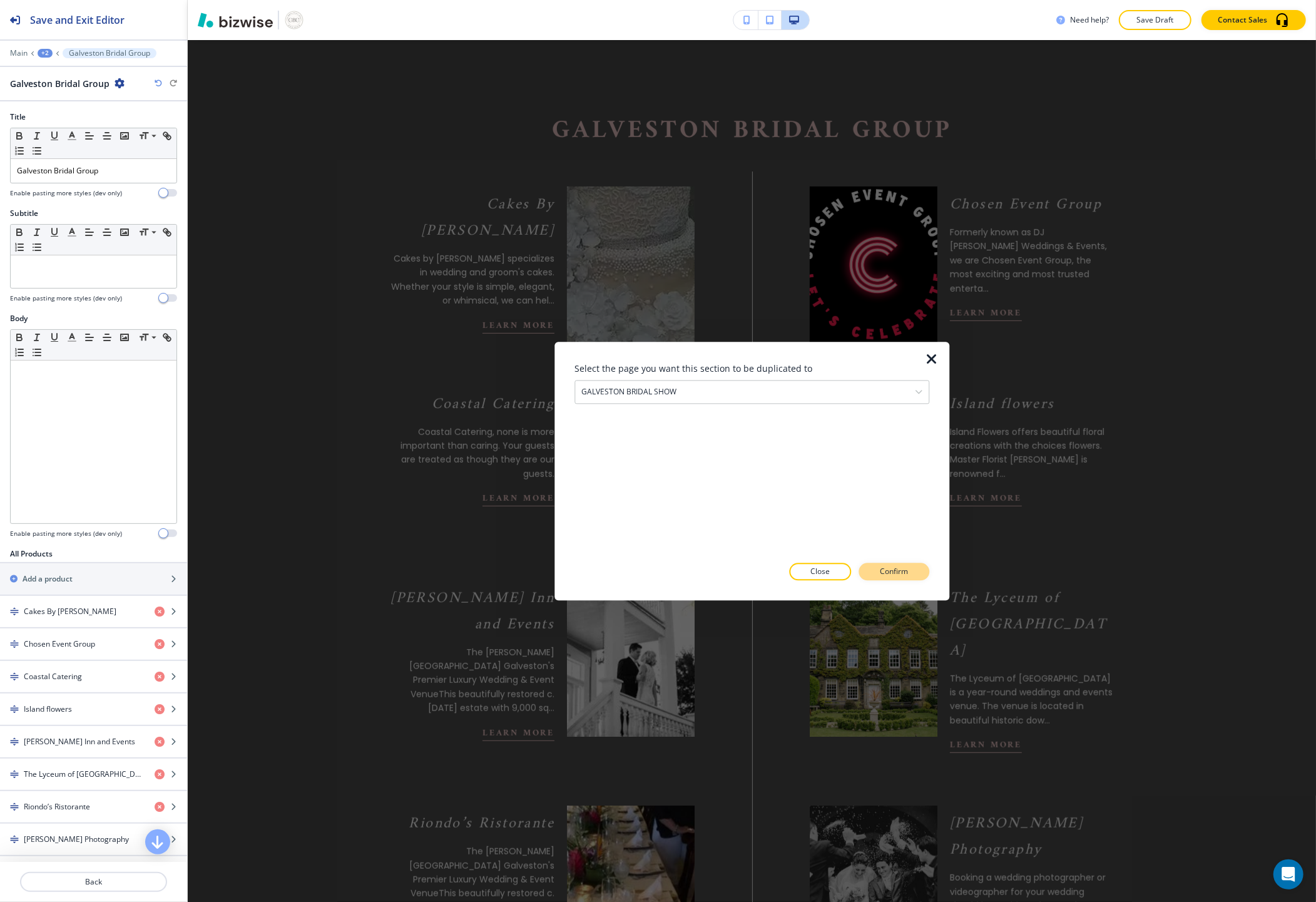
click at [912, 575] on button "Confirm" at bounding box center [894, 571] width 71 height 18
click at [912, 575] on button "Take me there" at bounding box center [882, 571] width 93 height 18
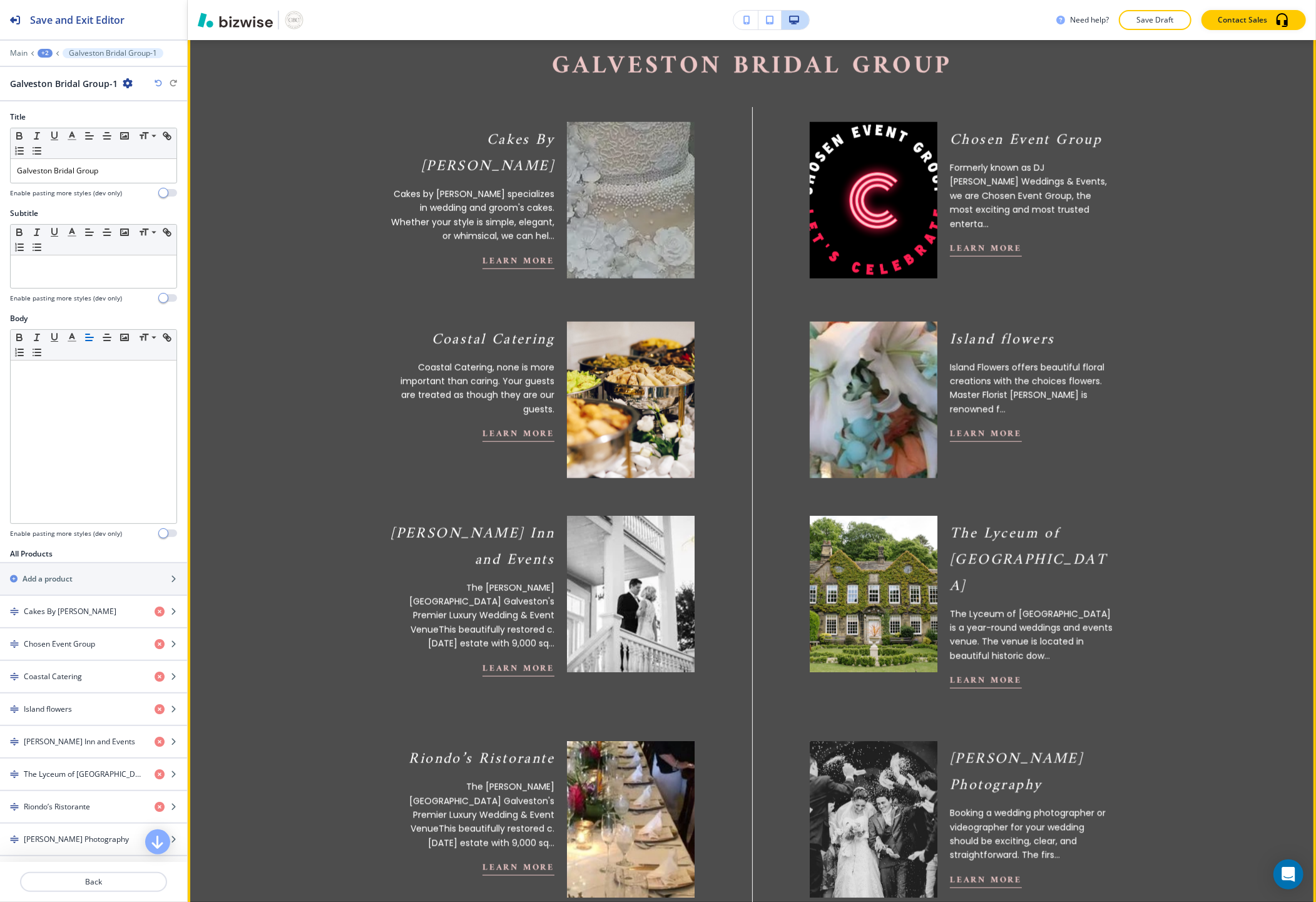
scroll to position [812, 0]
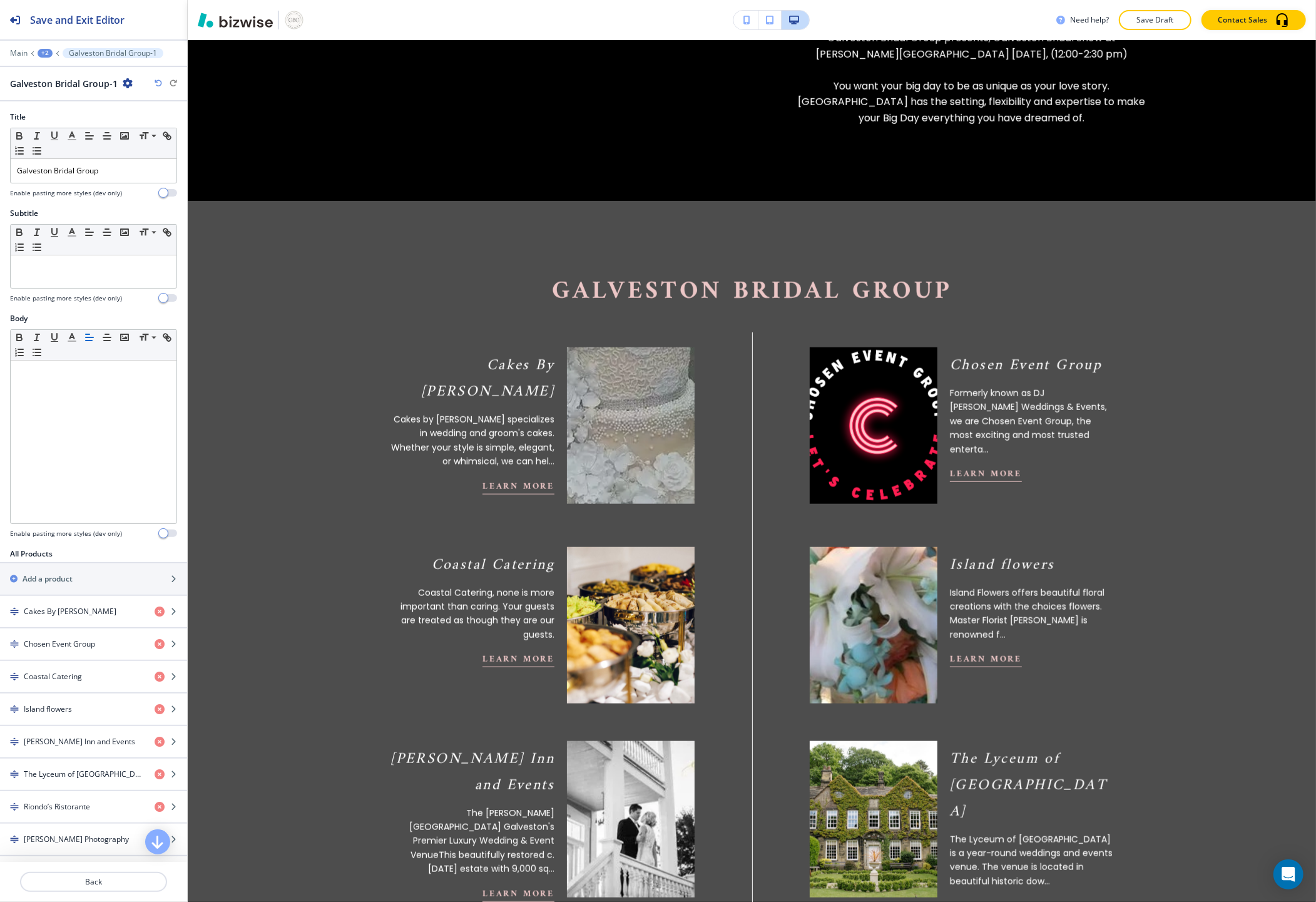
click at [44, 55] on div "+2" at bounding box center [44, 53] width 15 height 9
click at [70, 96] on p "GALVESTON BRIDAL SHOW" at bounding box center [78, 96] width 64 height 11
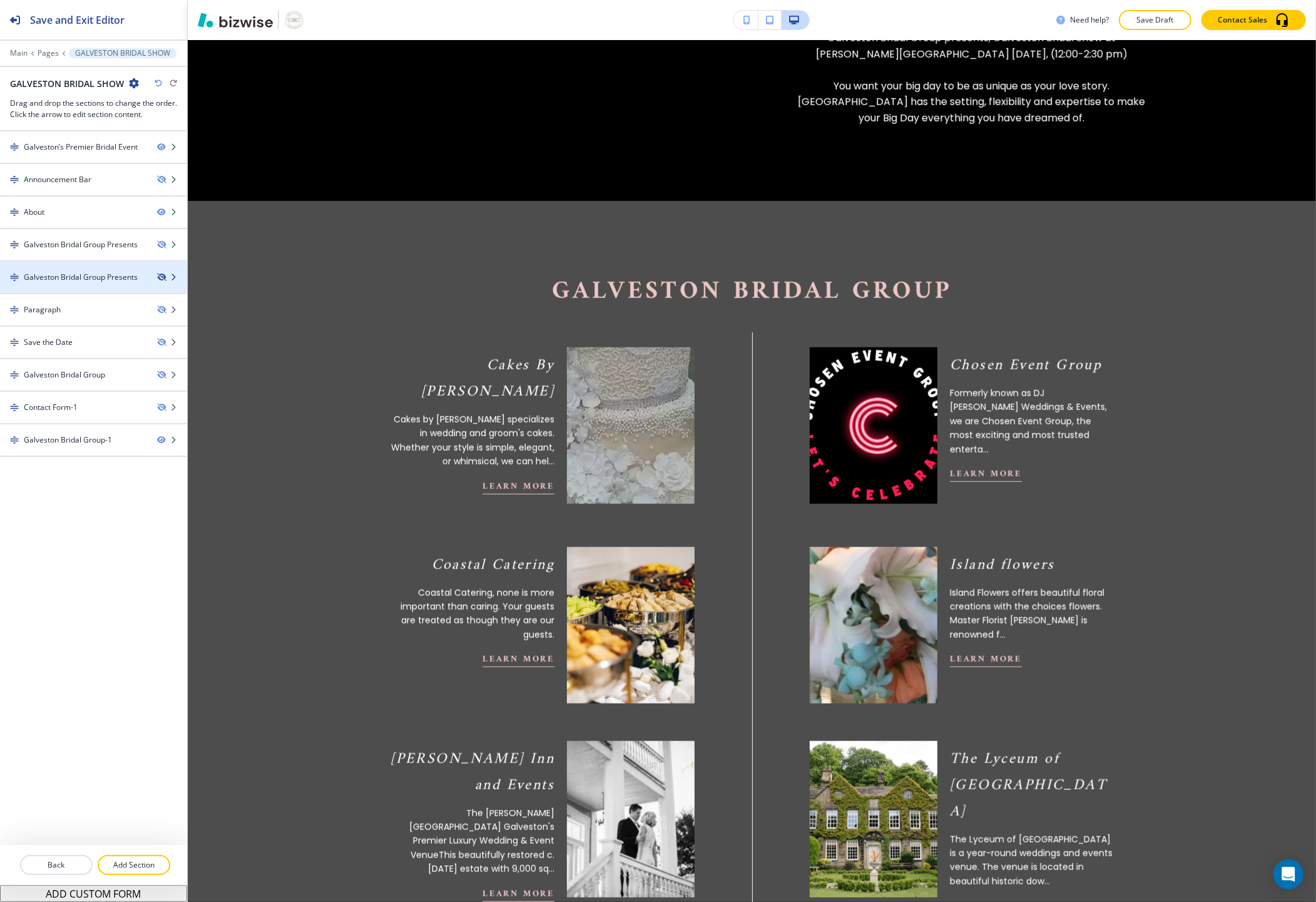
click at [163, 274] on icon "button" at bounding box center [160, 277] width 7 height 7
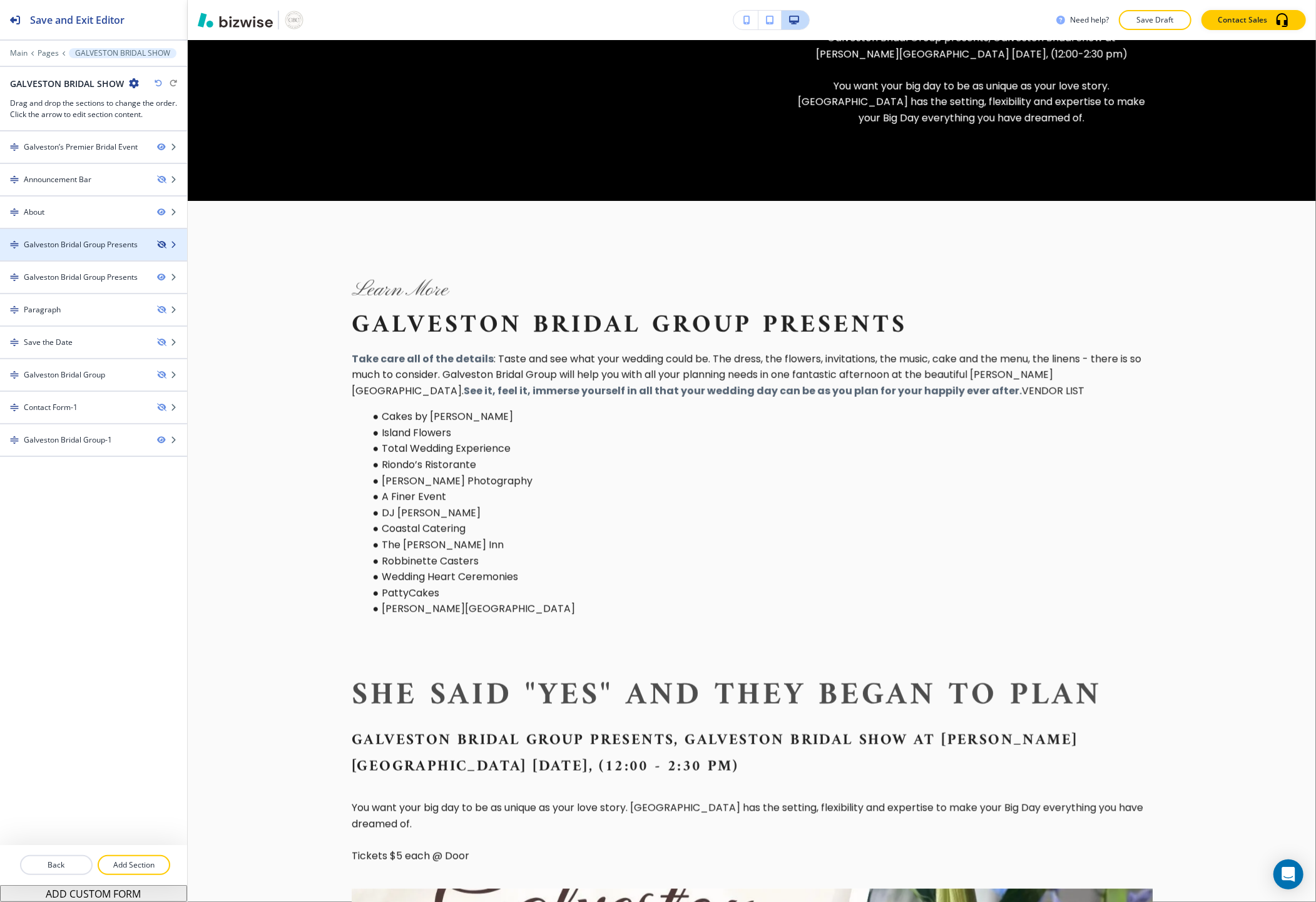
click at [161, 247] on icon "button" at bounding box center [160, 244] width 7 height 7
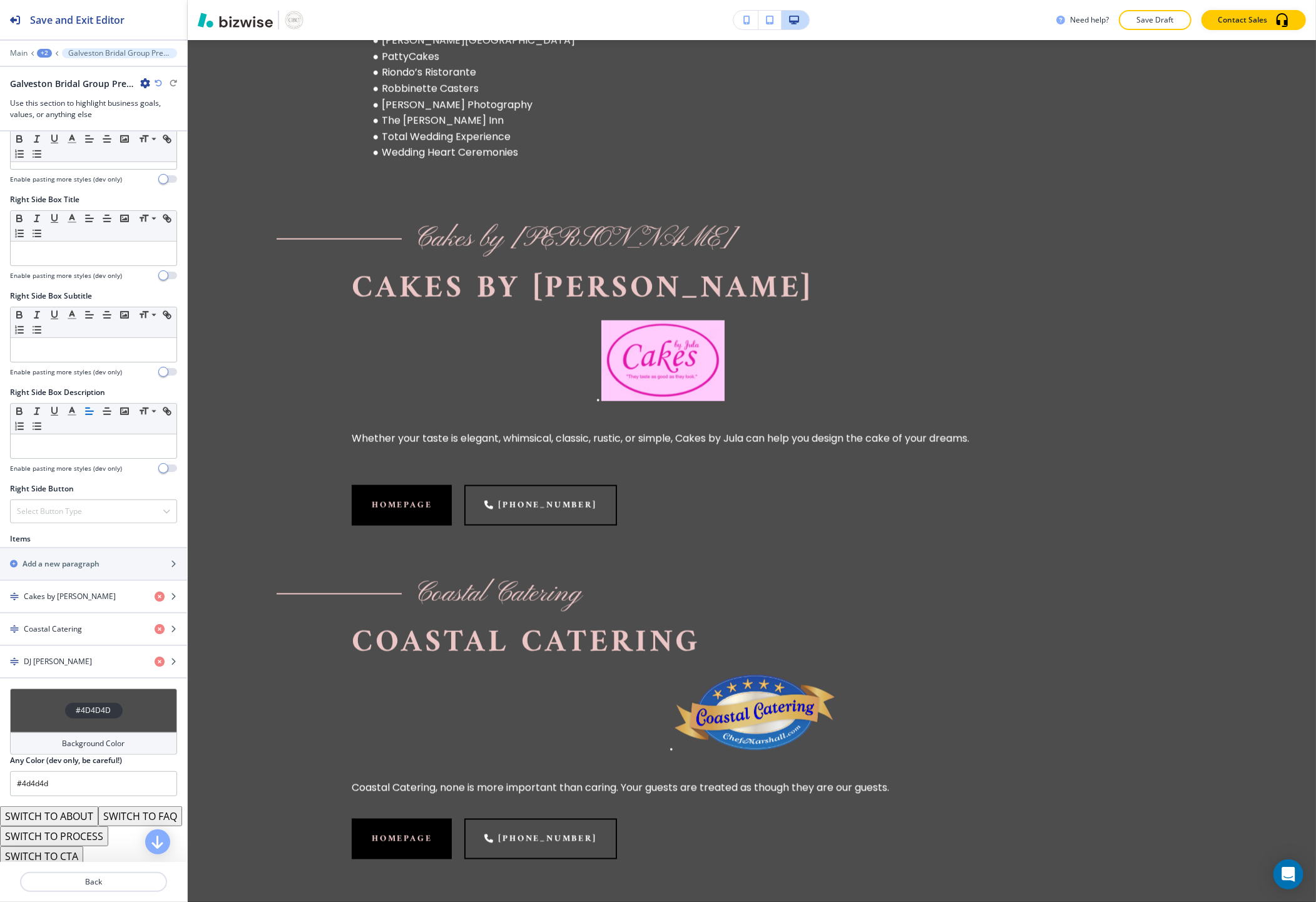
scroll to position [576, 0]
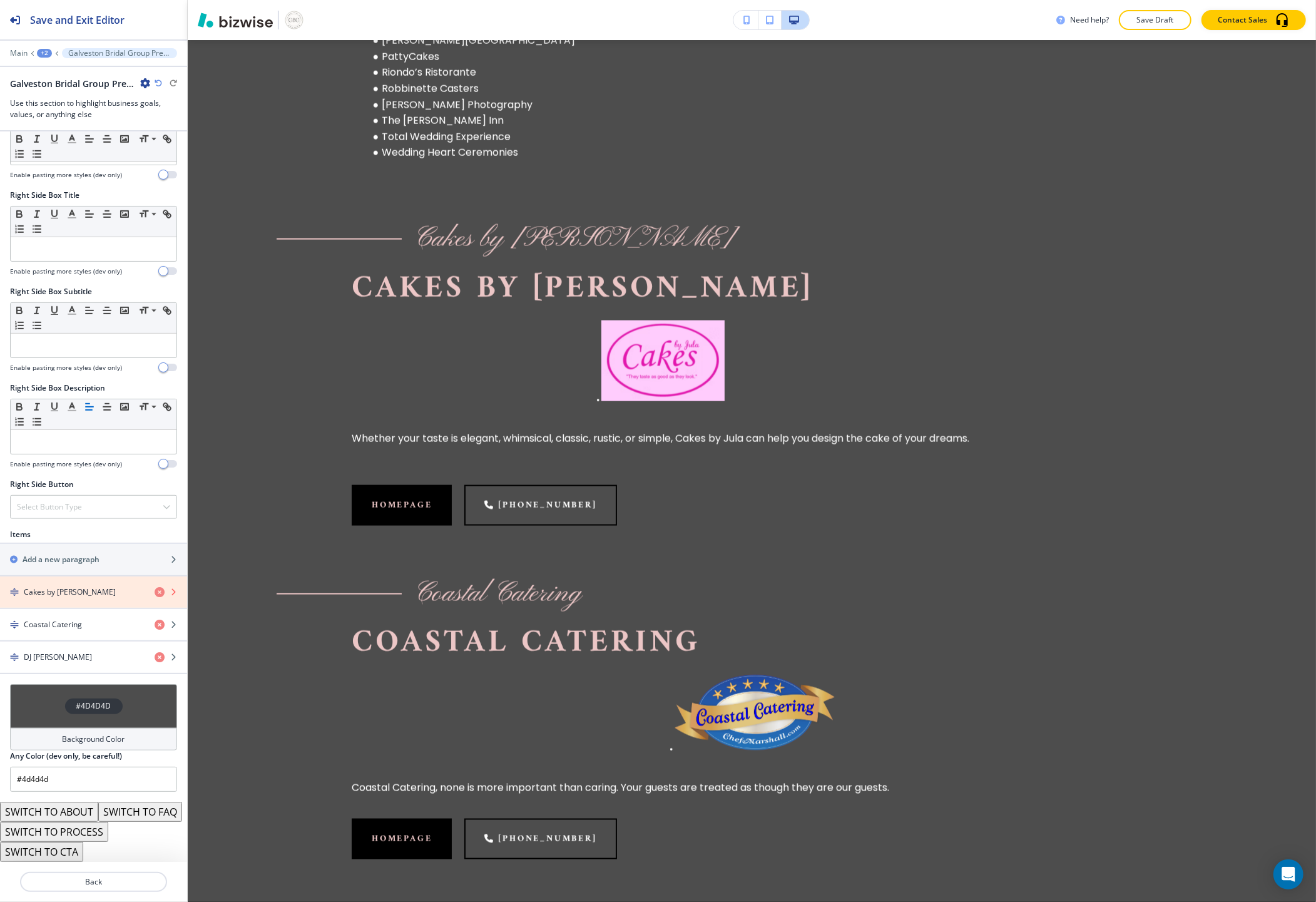
click at [154, 587] on icon "button" at bounding box center [159, 592] width 10 height 10
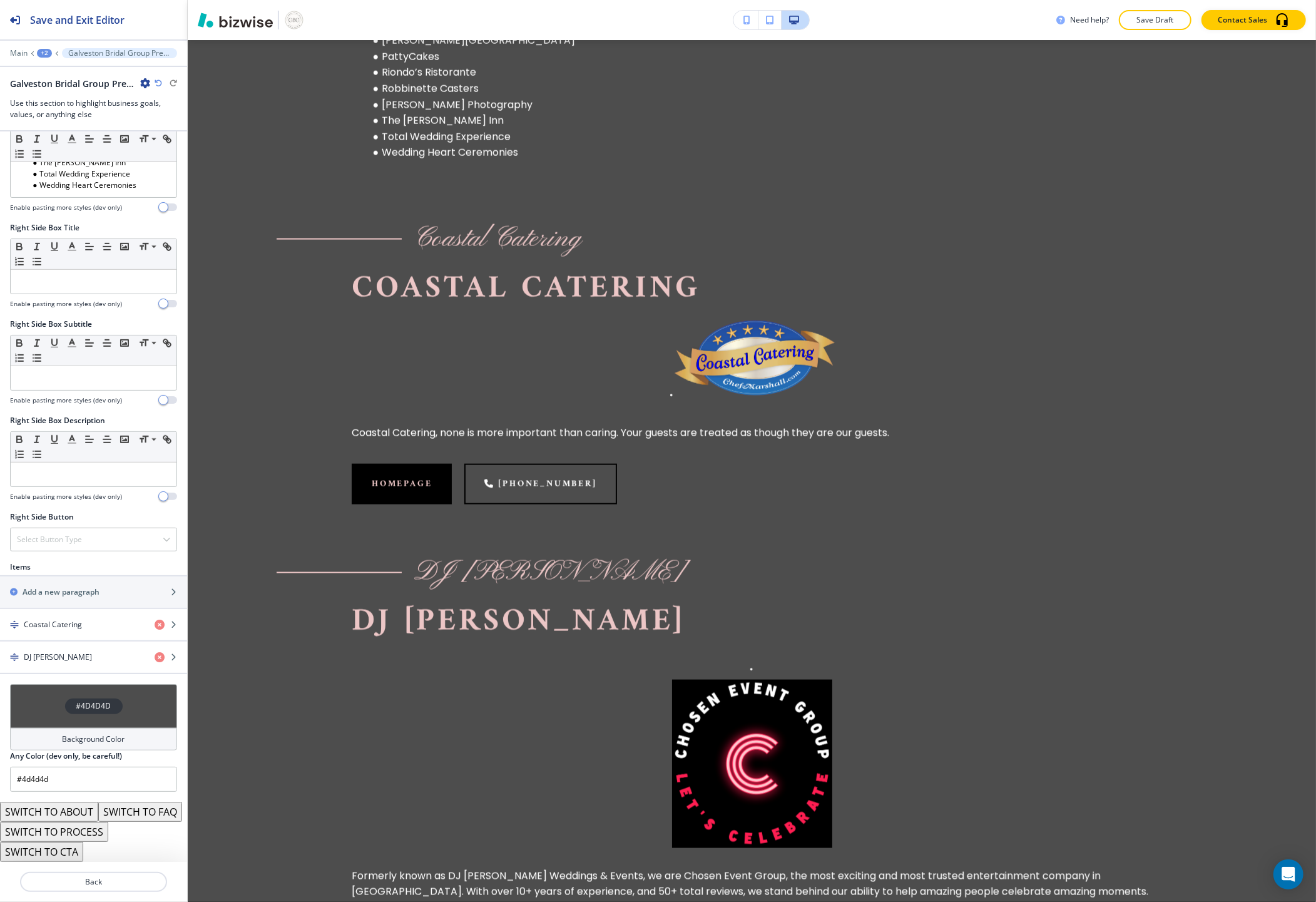
scroll to position [543, 0]
click at [154, 652] on icon "button" at bounding box center [159, 657] width 10 height 10
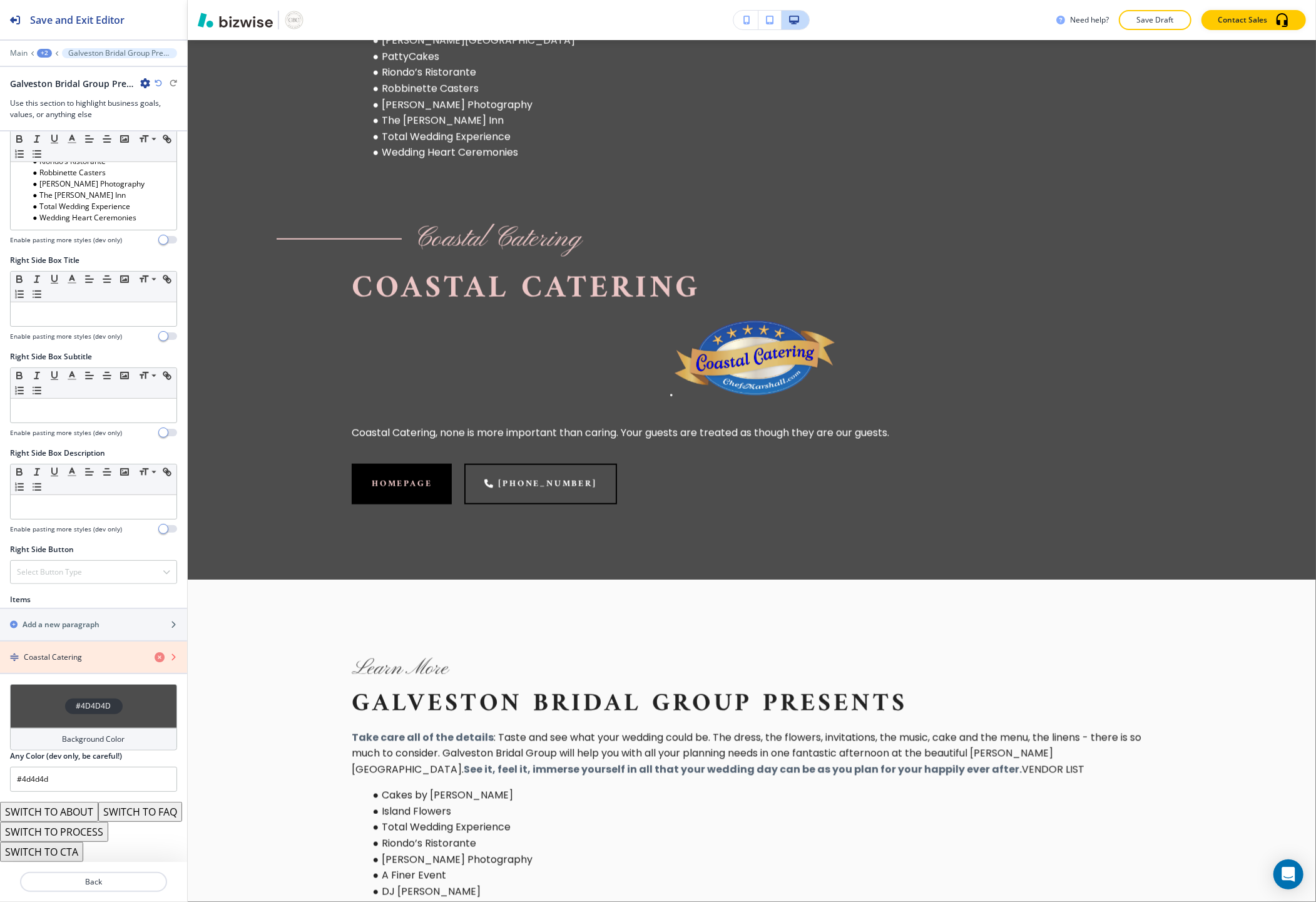
click at [154, 652] on icon "button" at bounding box center [159, 657] width 10 height 10
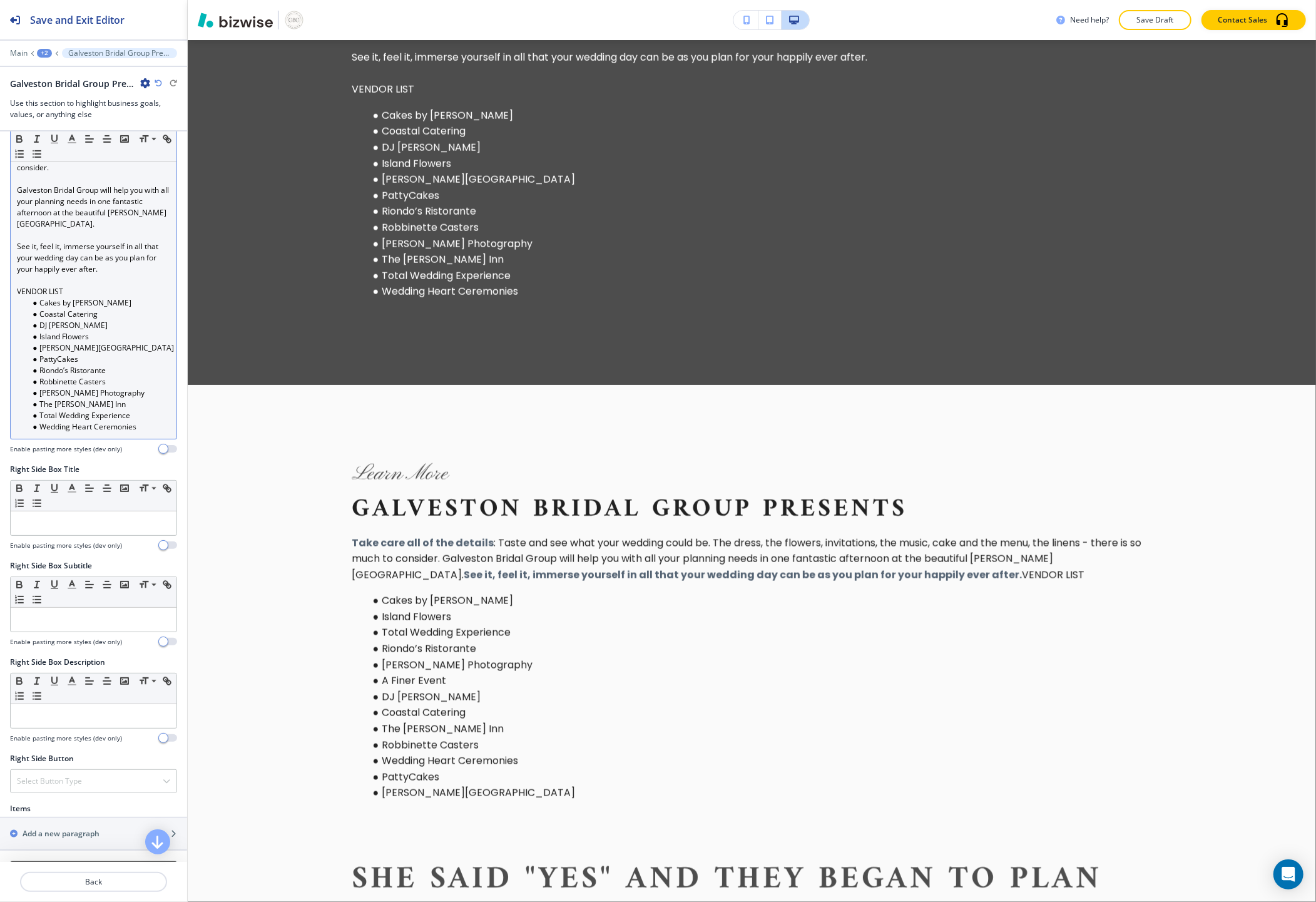
scroll to position [269, 0]
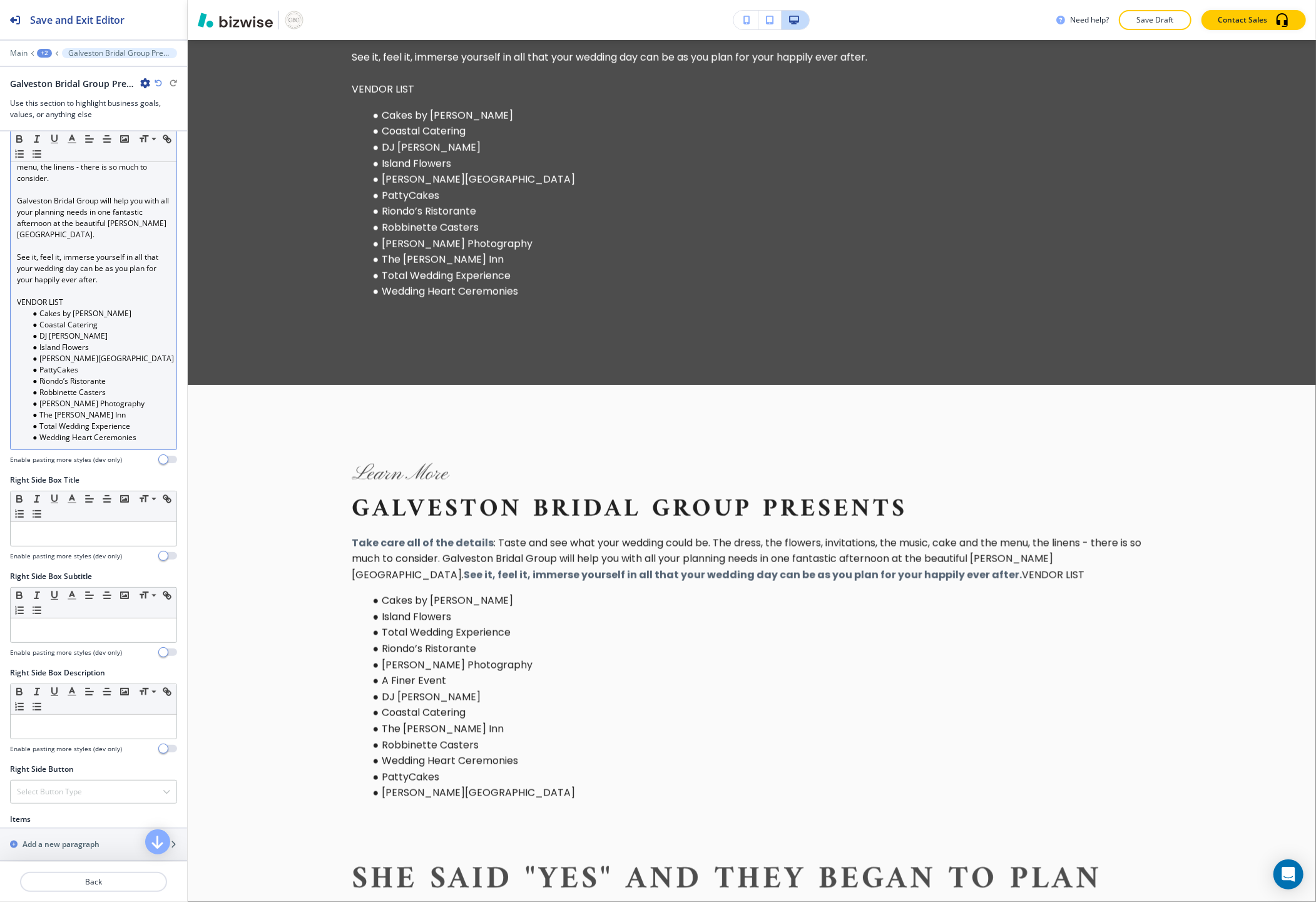
click at [25, 296] on p at bounding box center [94, 291] width 153 height 11
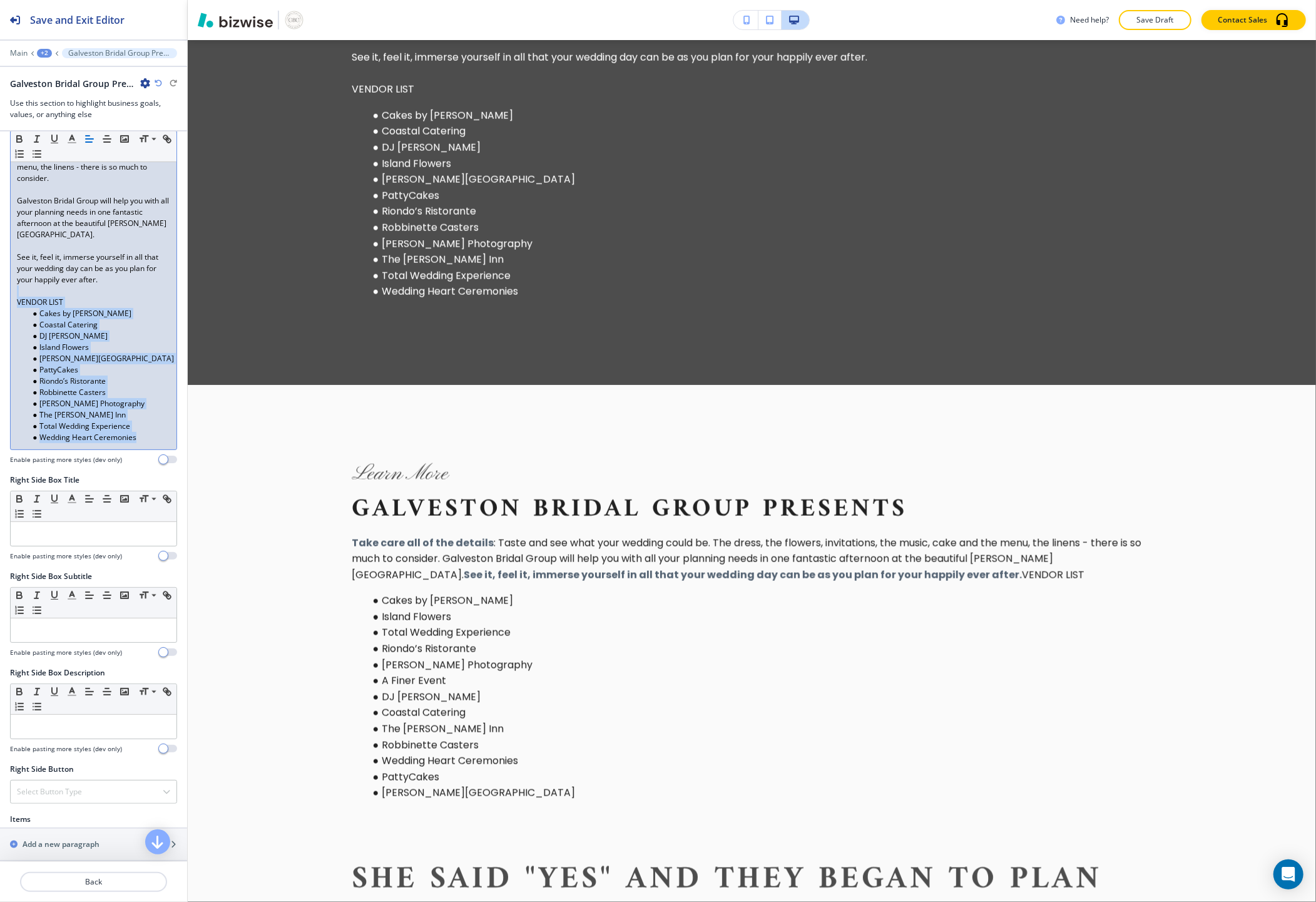
drag, startPoint x: 25, startPoint y: 296, endPoint x: 153, endPoint y: 453, distance: 202.6
click at [153, 453] on div "Body Small Normal Large Huge Take care all of the details: Taste and see what y…" at bounding box center [93, 269] width 167 height 391
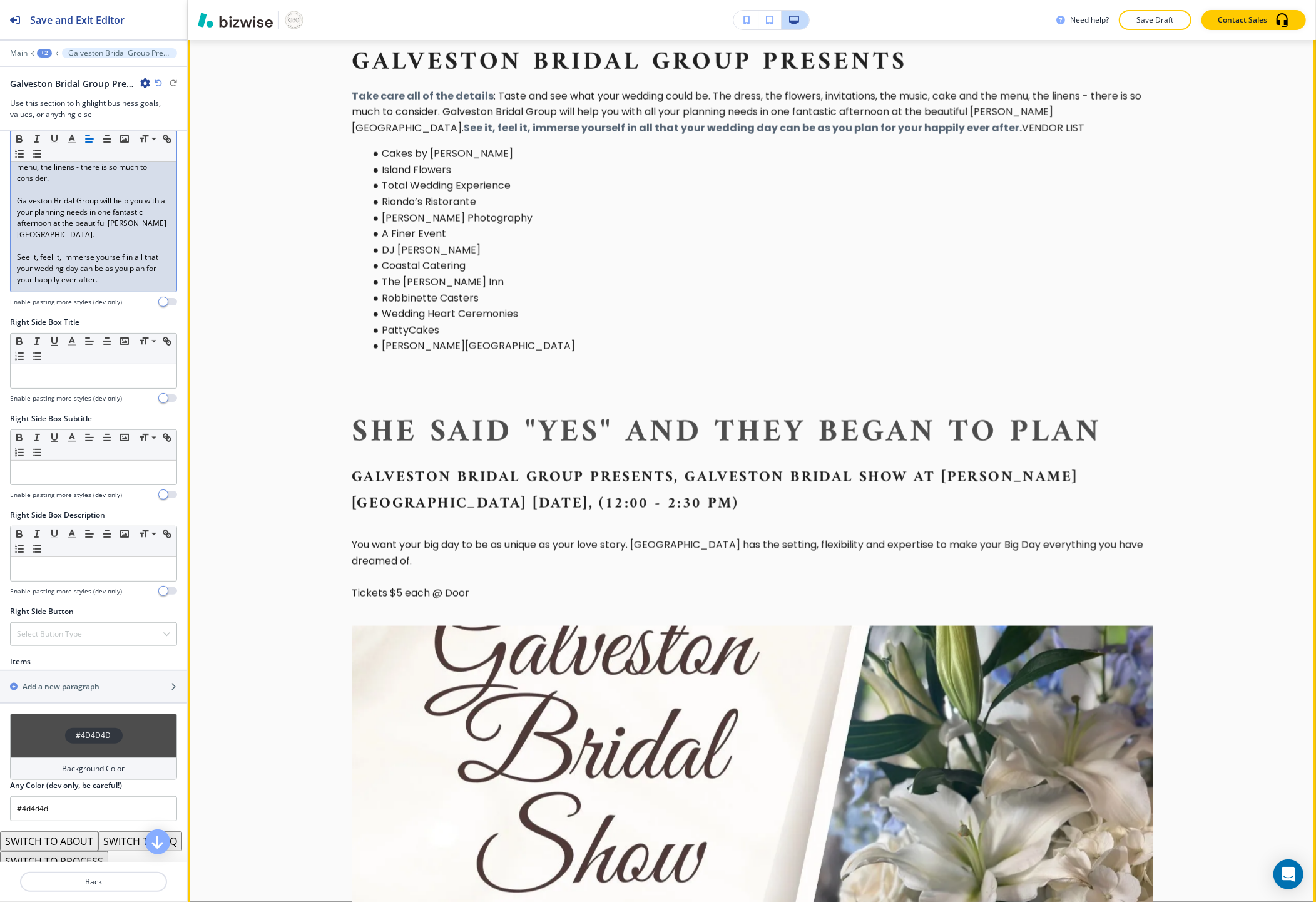
scroll to position [1368, 0]
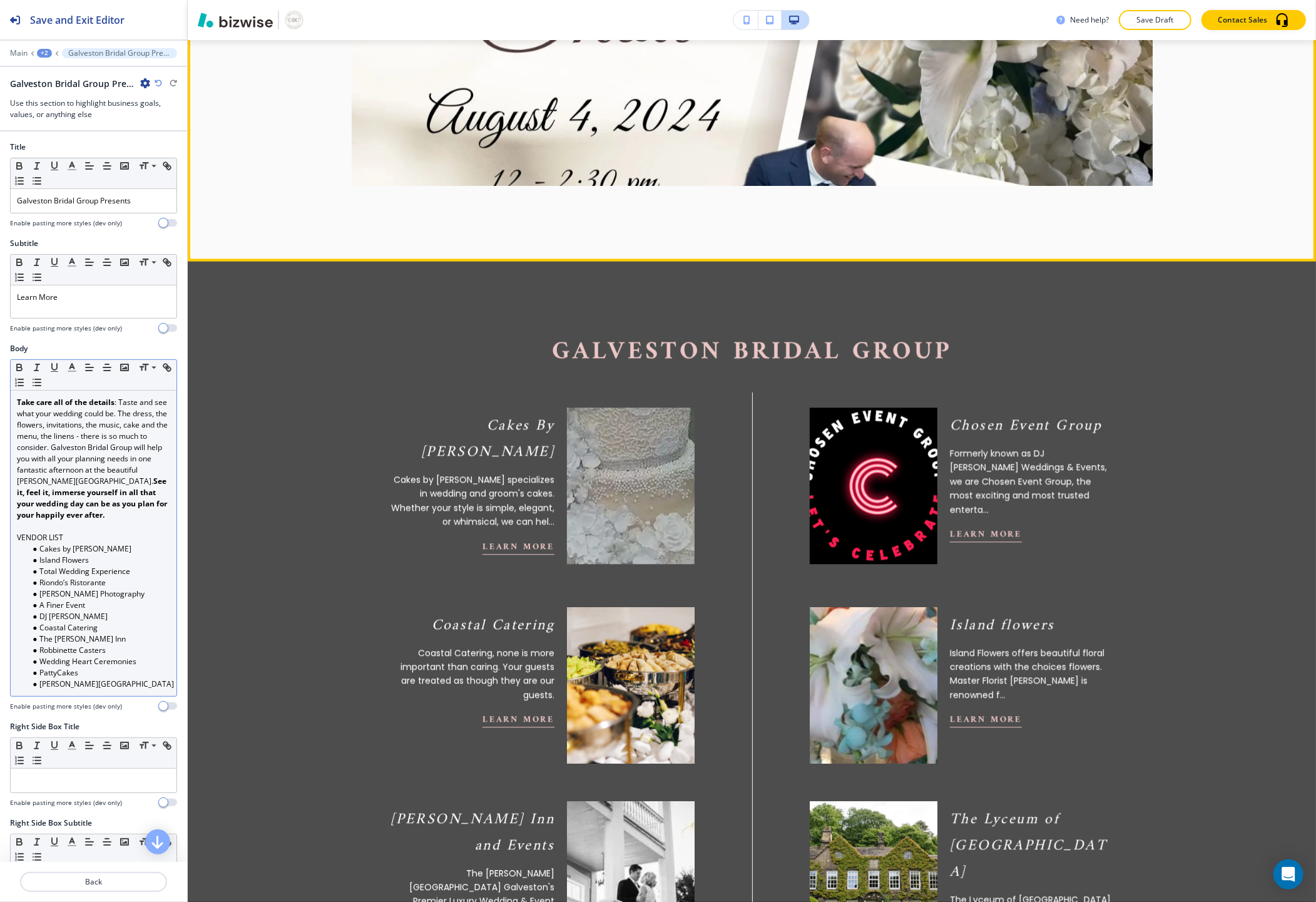
scroll to position [2212, 0]
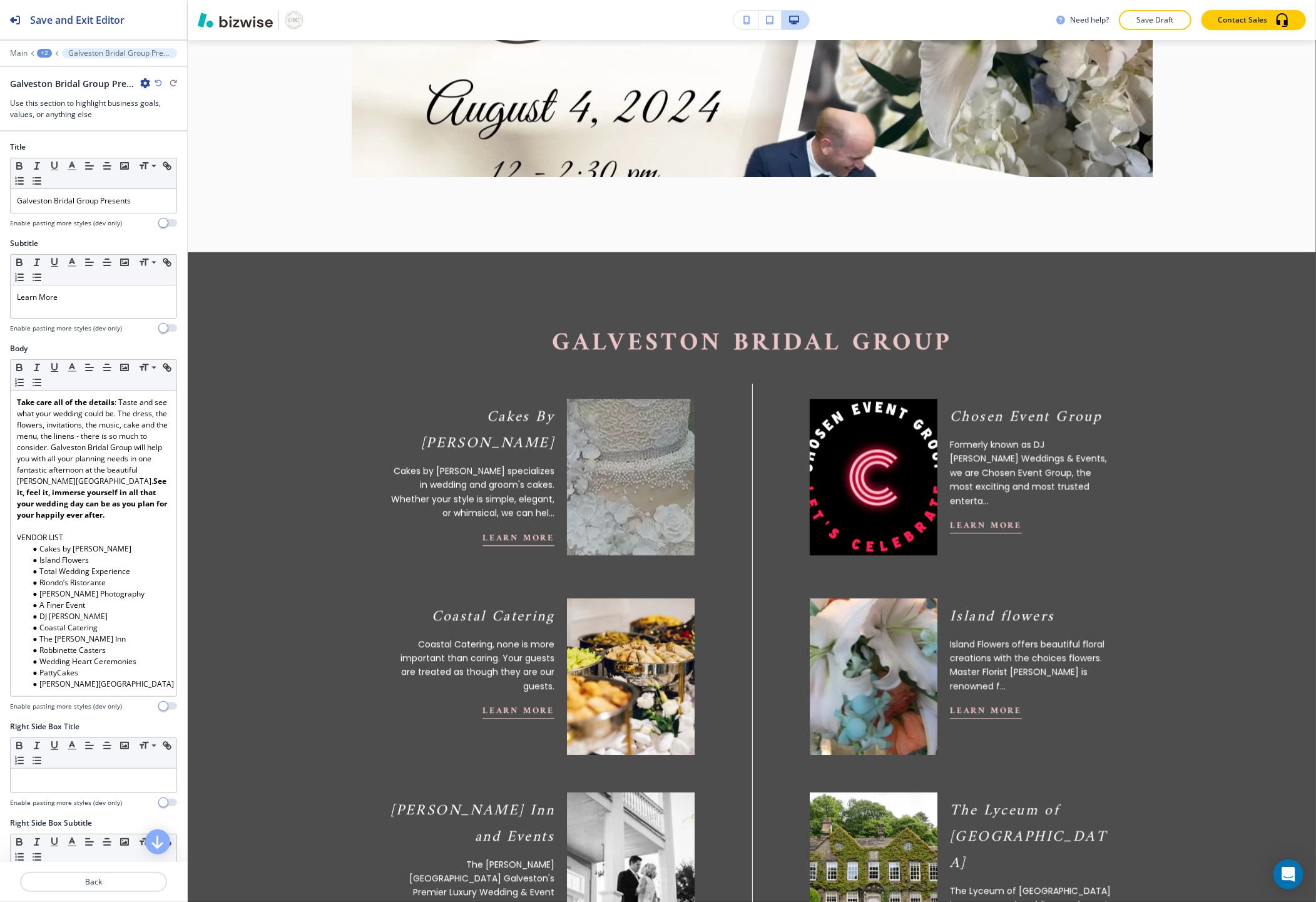
click at [146, 82] on icon "button" at bounding box center [145, 83] width 10 height 10
click at [175, 139] on button "Delete Section" at bounding box center [180, 149] width 80 height 22
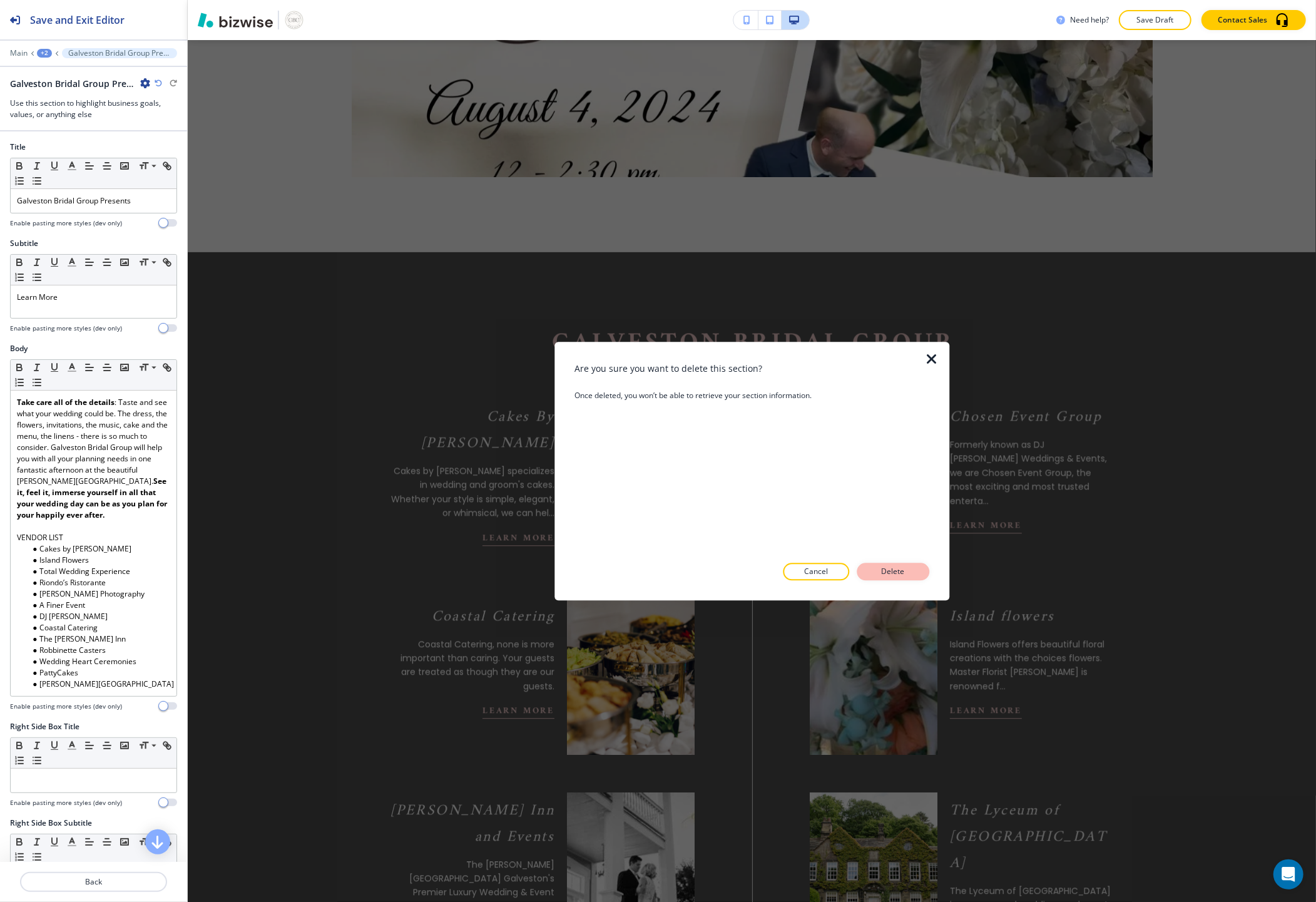
click at [886, 577] on p "Delete" at bounding box center [893, 571] width 30 height 11
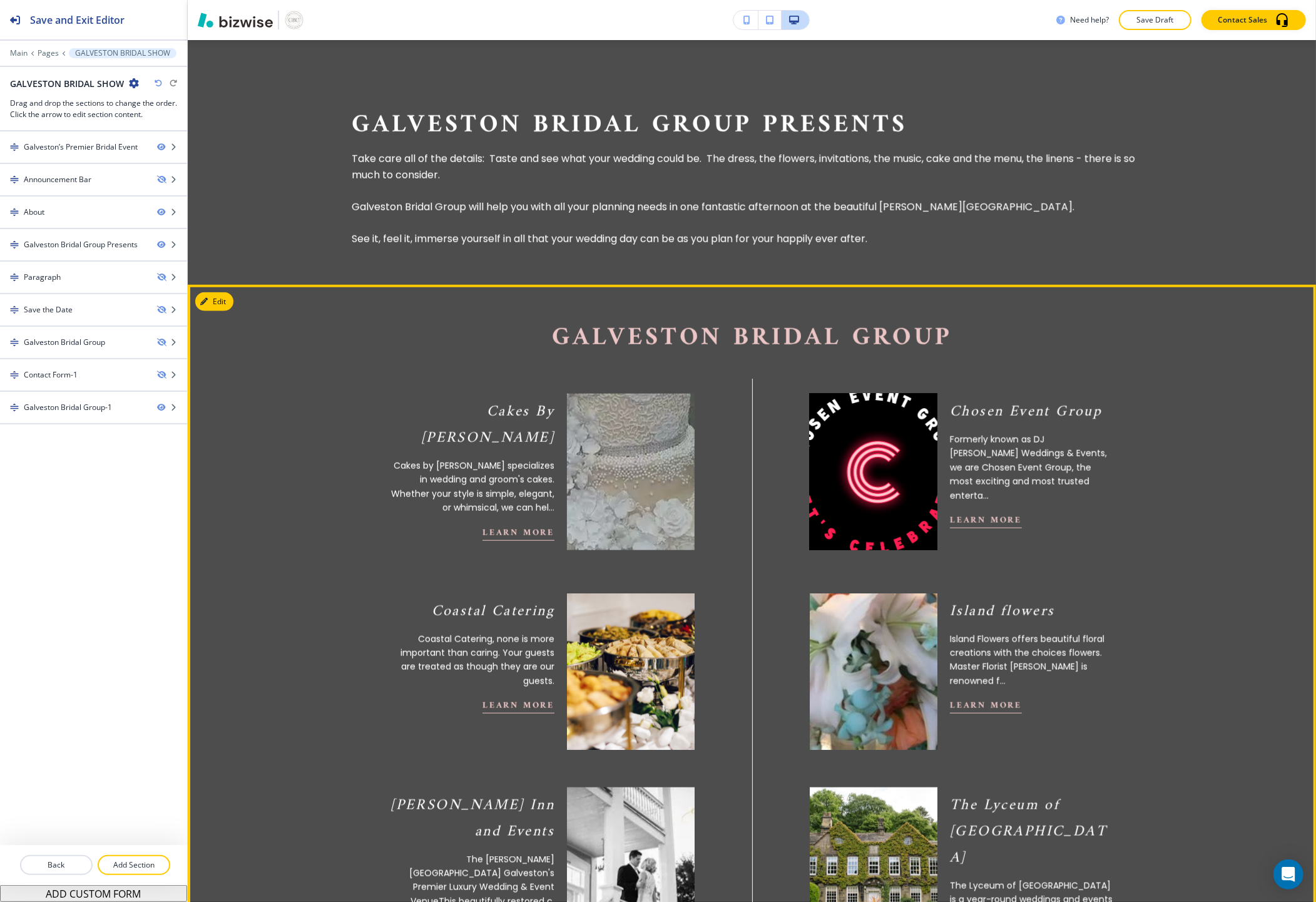
scroll to position [1326, 0]
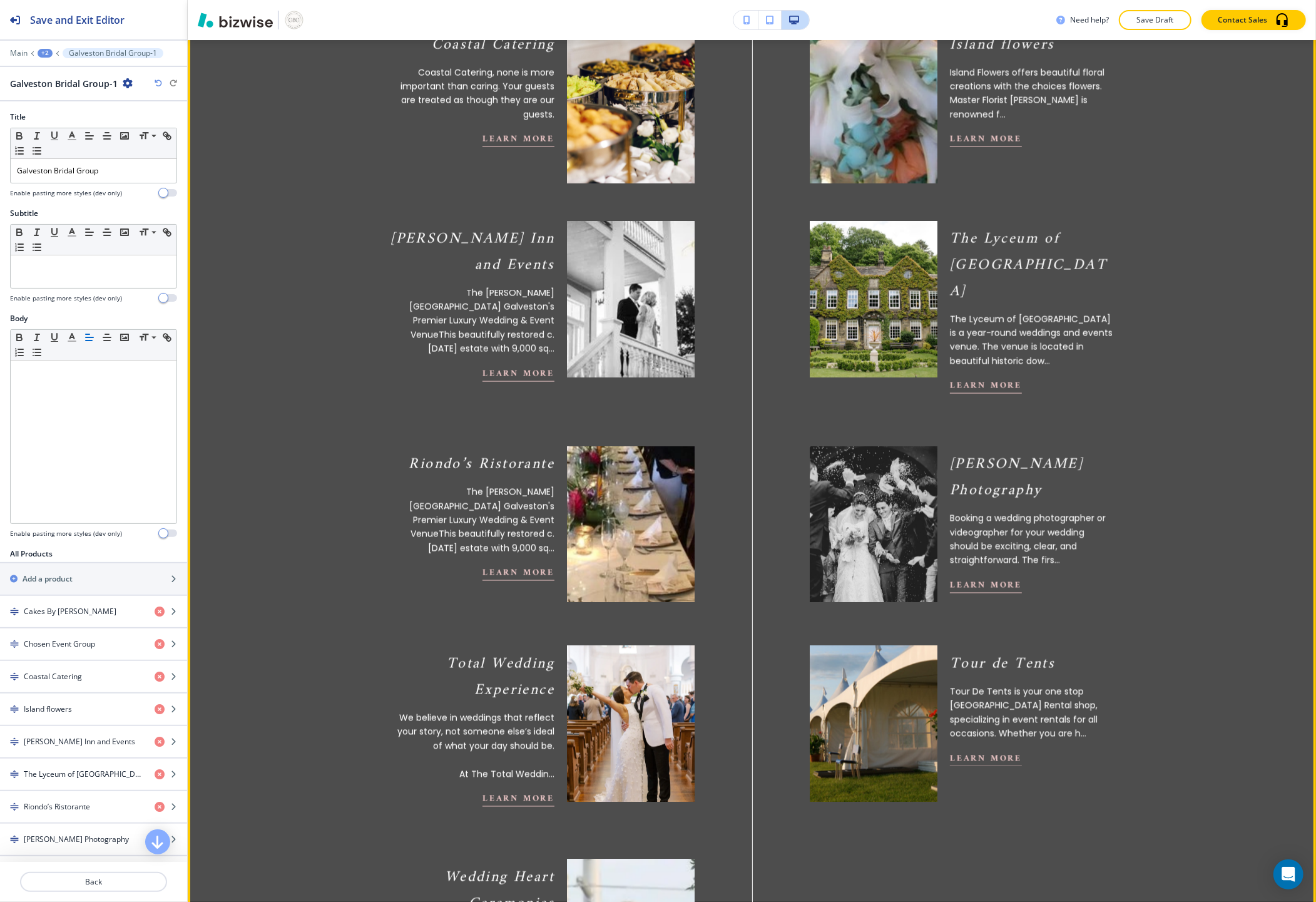
scroll to position [1549, 0]
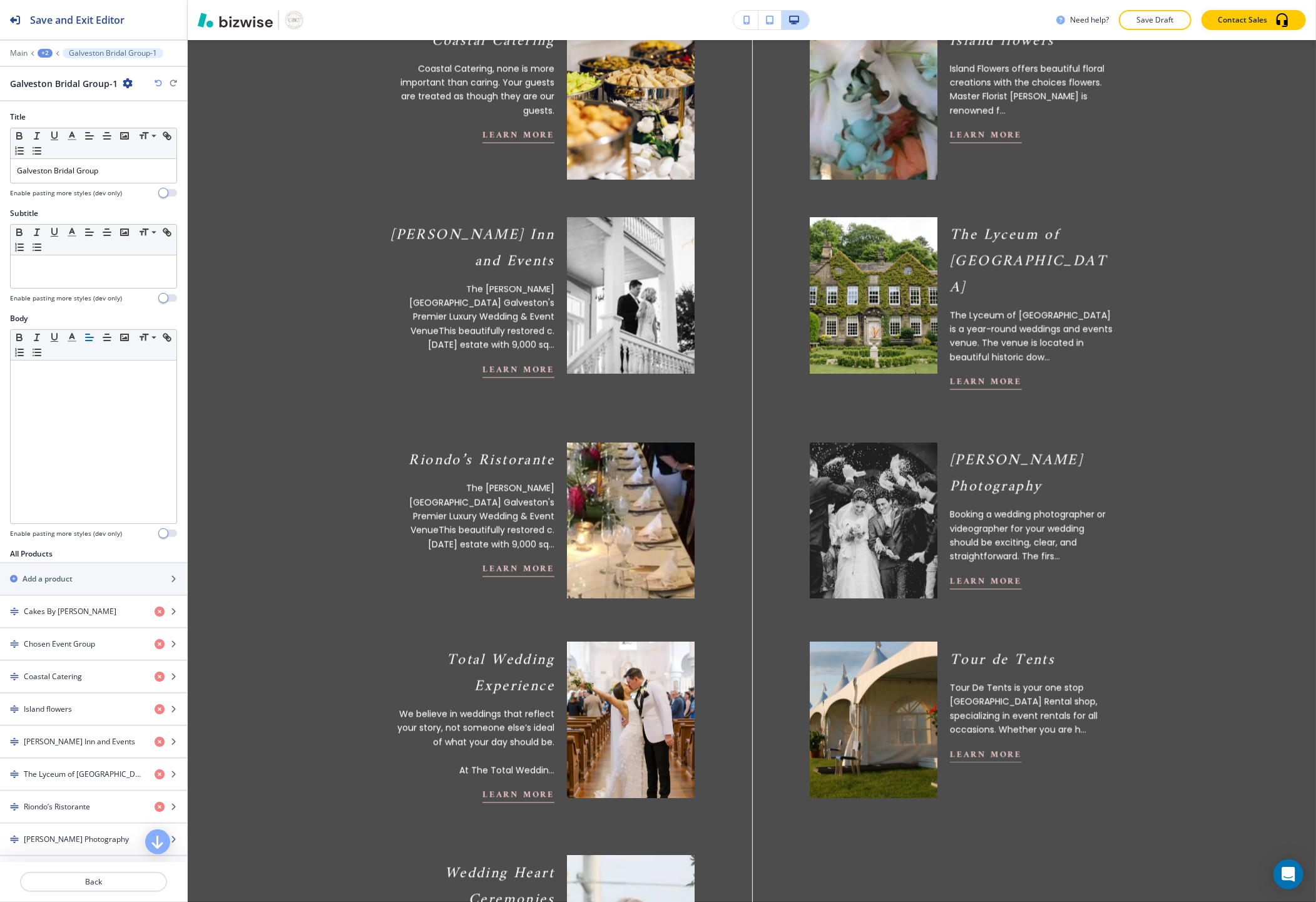
click at [130, 79] on icon "button" at bounding box center [127, 83] width 10 height 10
click at [162, 122] on p "Duplicate Section" at bounding box center [161, 126] width 64 height 11
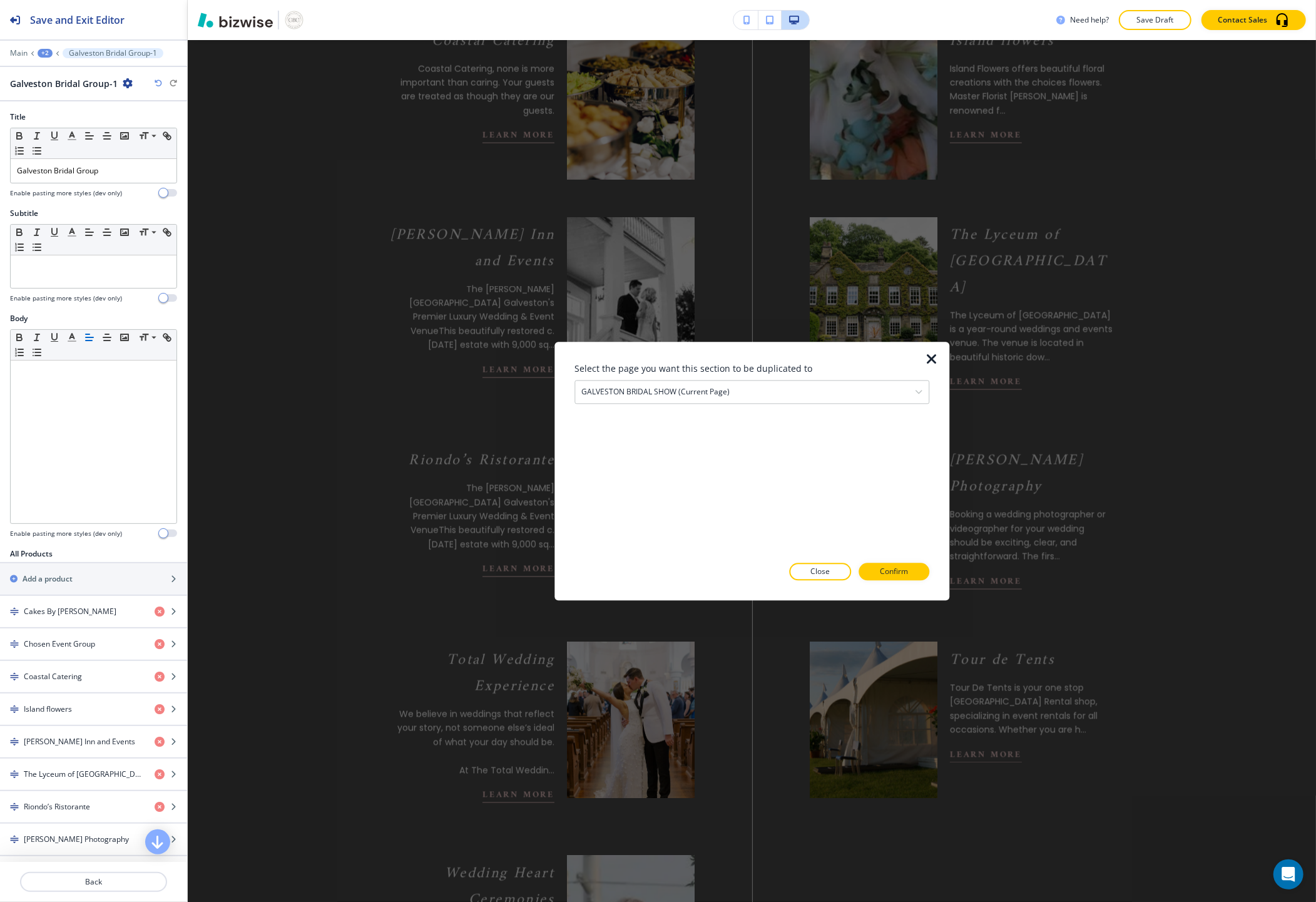
click at [695, 405] on div "Select the page you want this section to be duplicated to GALVESTON BRIDAL SHOW…" at bounding box center [752, 471] width 355 height 219
click at [685, 388] on h4 "GALVESTON BRIDAL SHOW (current page)" at bounding box center [655, 391] width 149 height 11
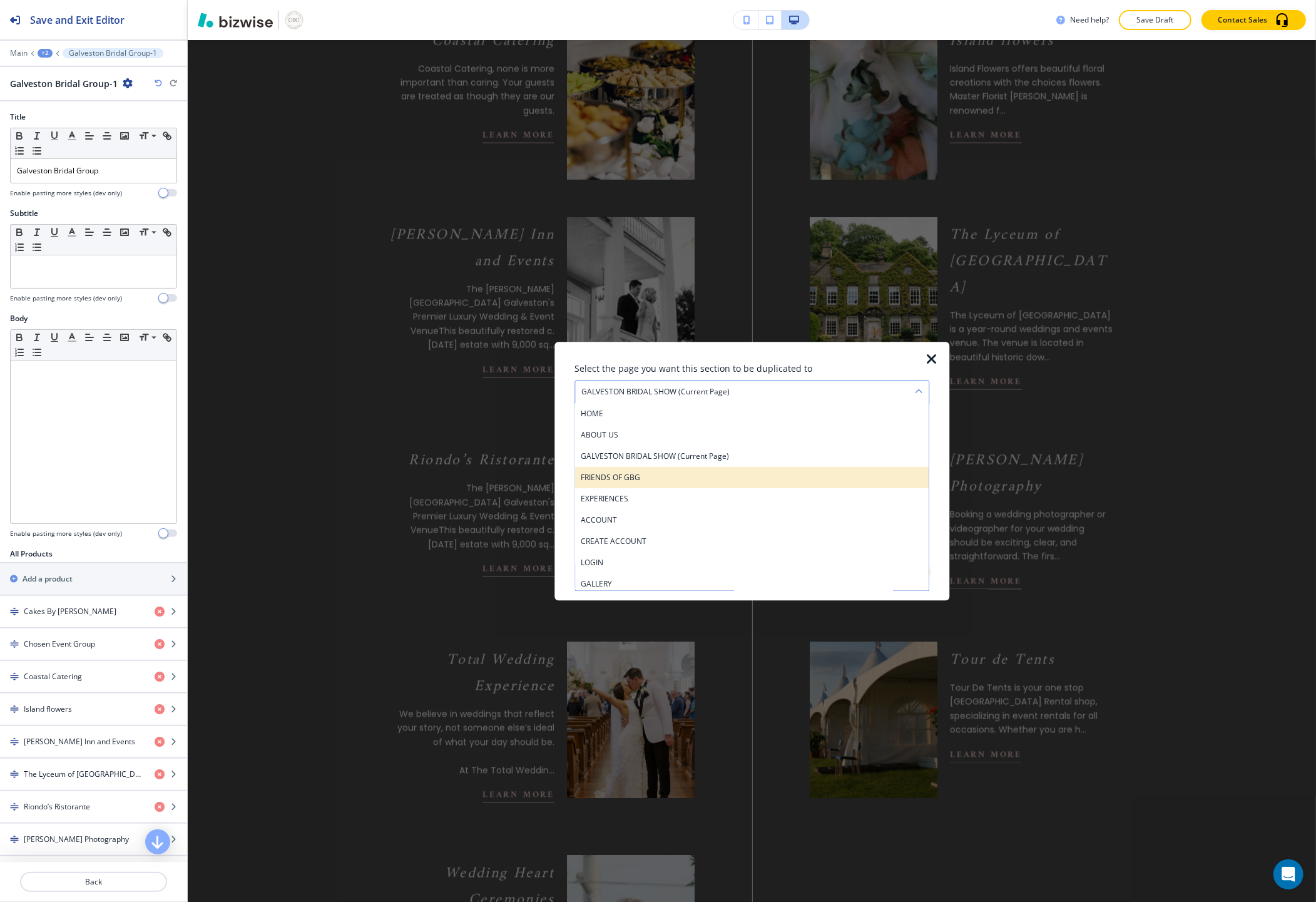
click at [671, 477] on h4 "FRIENDS OF GBG" at bounding box center [751, 477] width 341 height 11
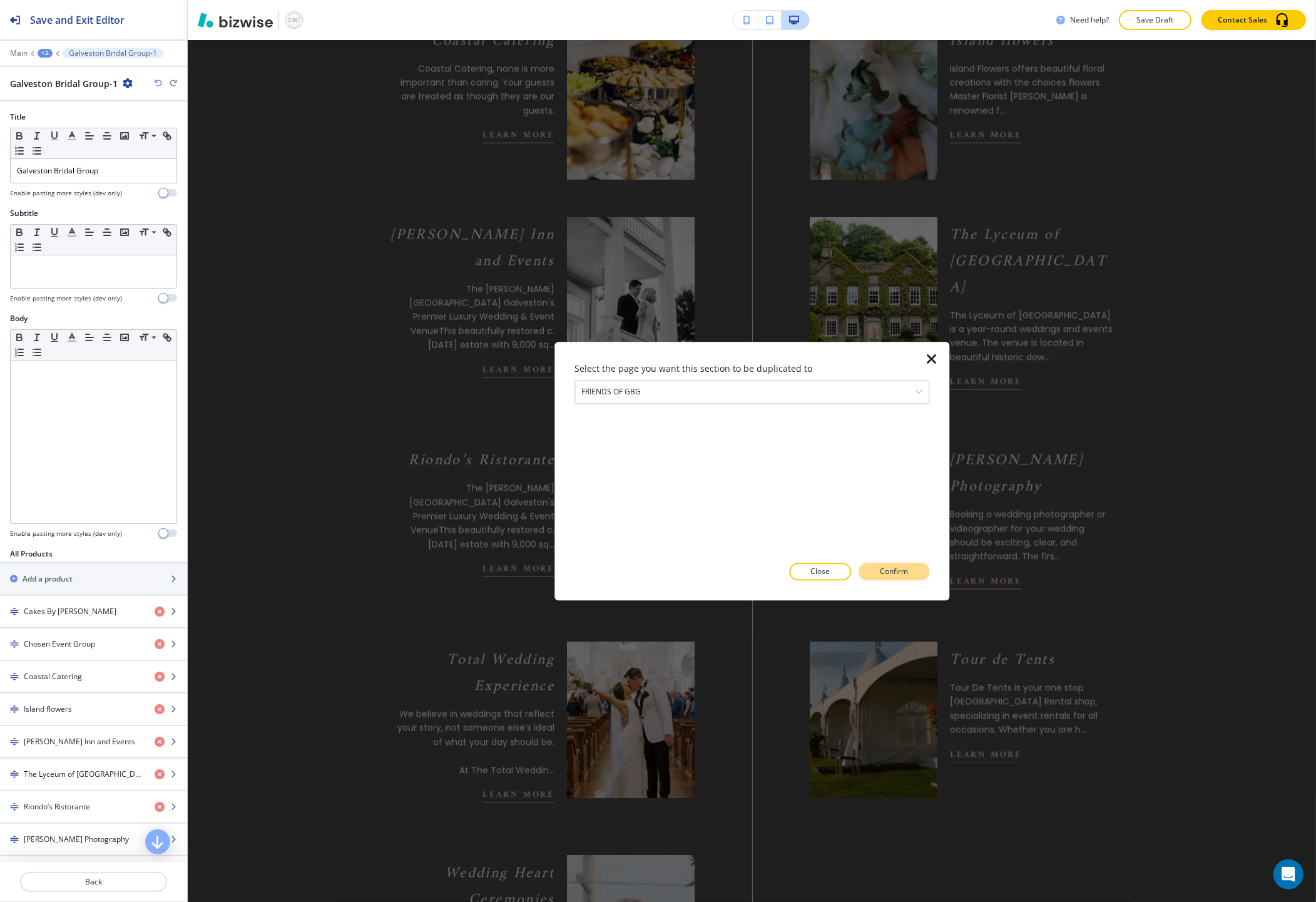
click at [886, 568] on p "Confirm" at bounding box center [893, 571] width 28 height 11
click at [865, 569] on p "Take me there" at bounding box center [882, 571] width 50 height 11
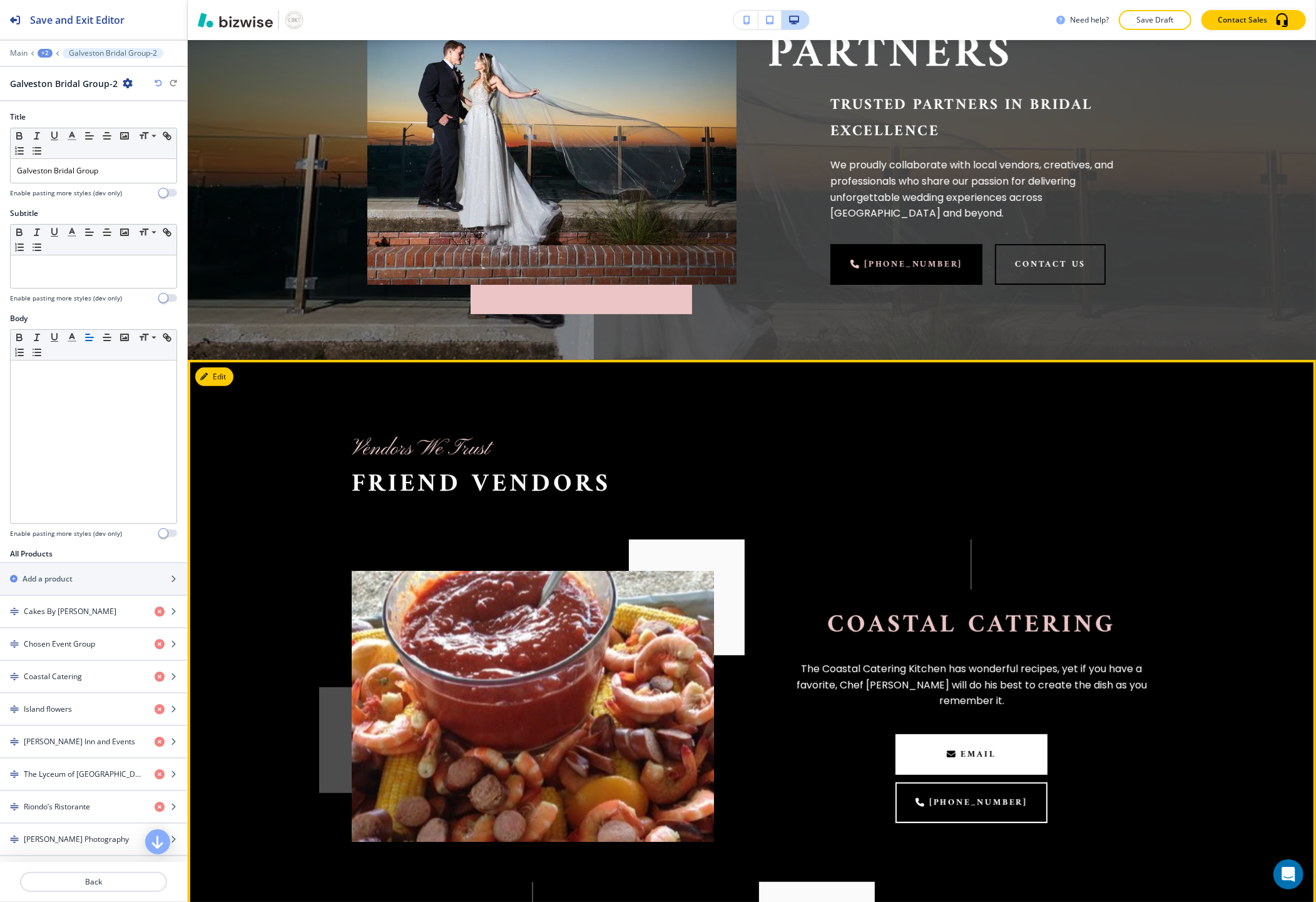
scroll to position [210, 0]
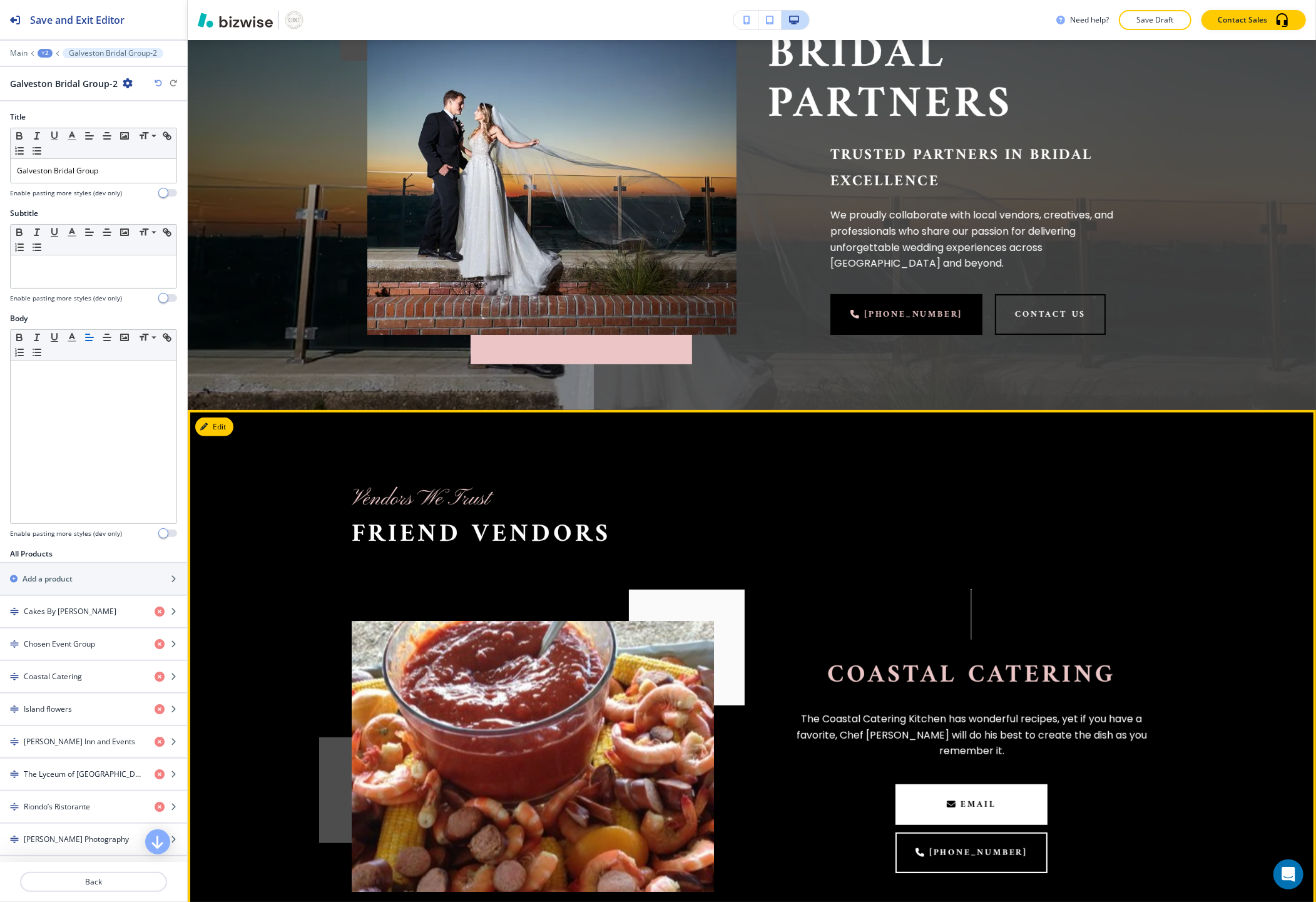
click at [376, 491] on p "Vendors We Trust" at bounding box center [481, 499] width 259 height 29
drag, startPoint x: 376, startPoint y: 491, endPoint x: 449, endPoint y: 491, distance: 73.0
click at [449, 491] on p "Vendors We Trust" at bounding box center [481, 499] width 259 height 29
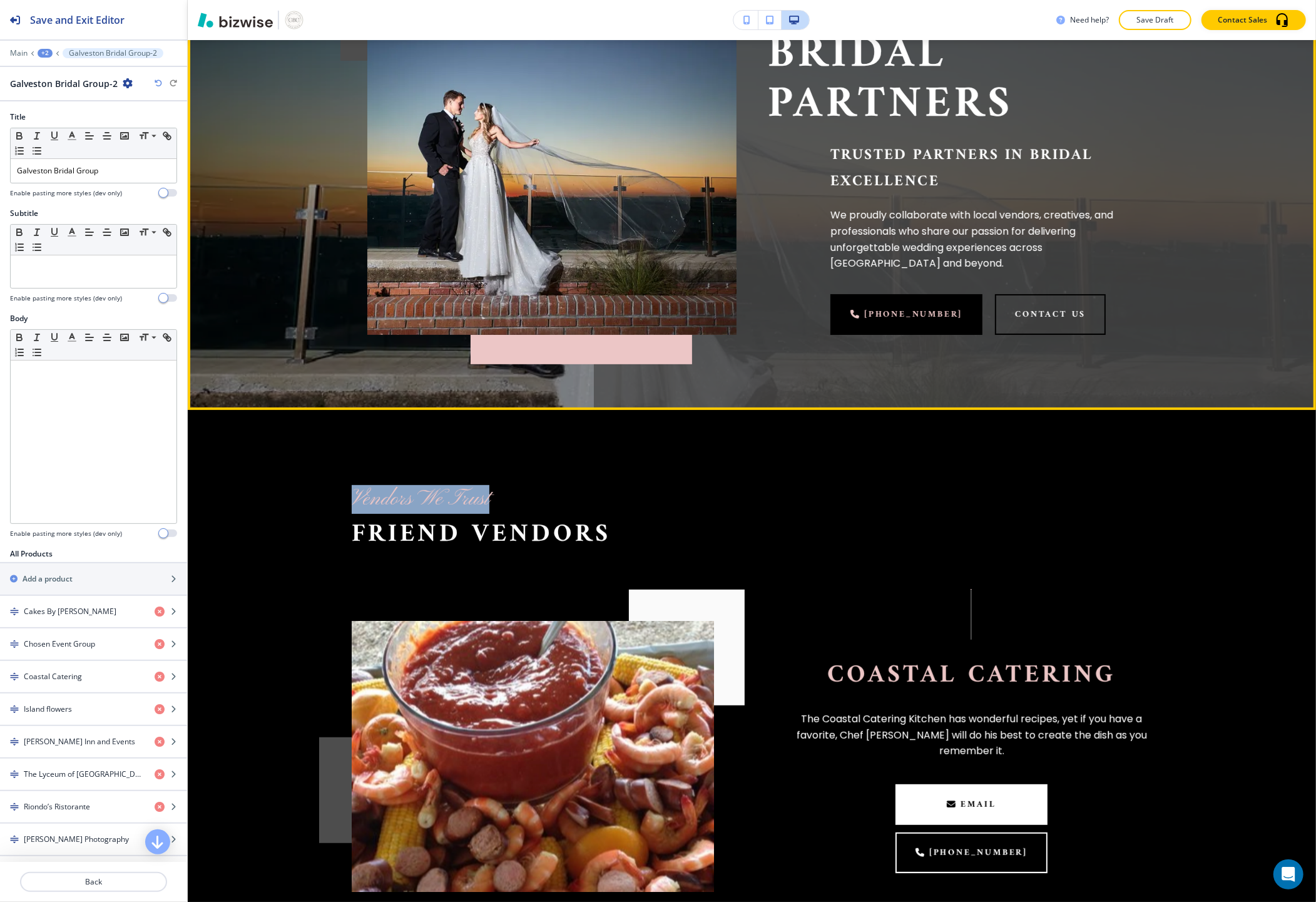
copy p "Vendors We Trust"
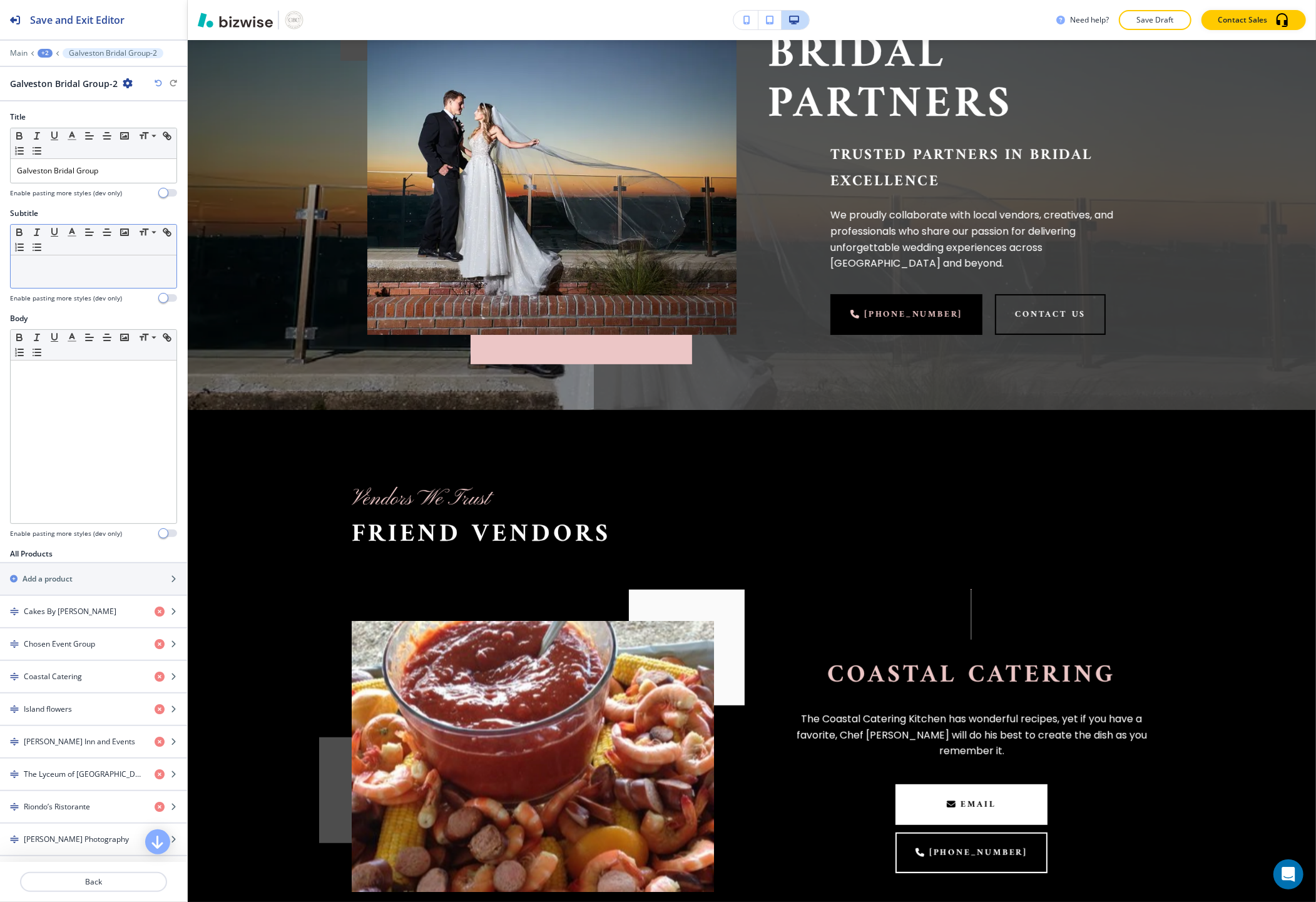
click at [61, 272] on p at bounding box center [94, 267] width 153 height 11
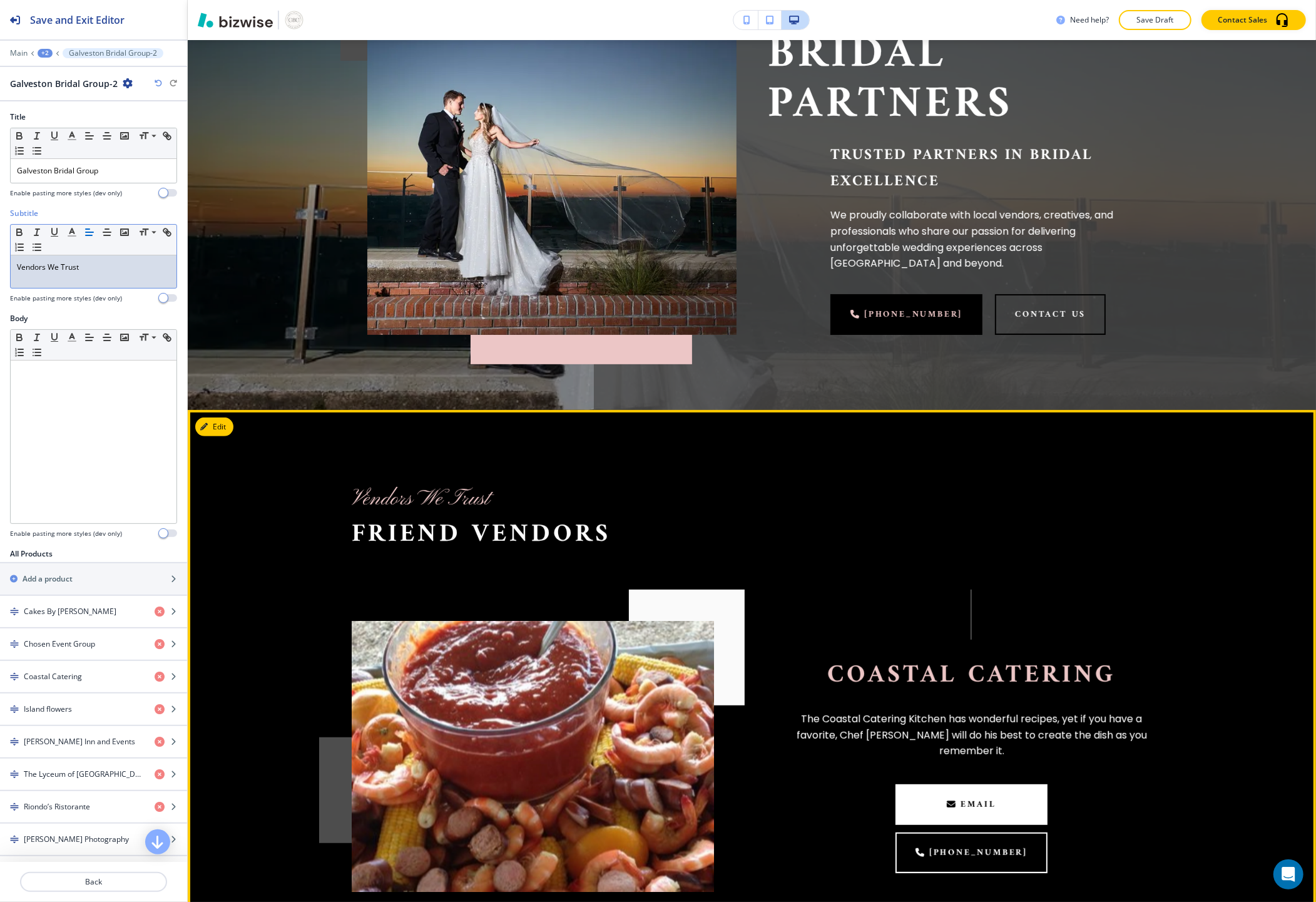
click at [400, 520] on span "Friend Vendors" at bounding box center [481, 533] width 259 height 44
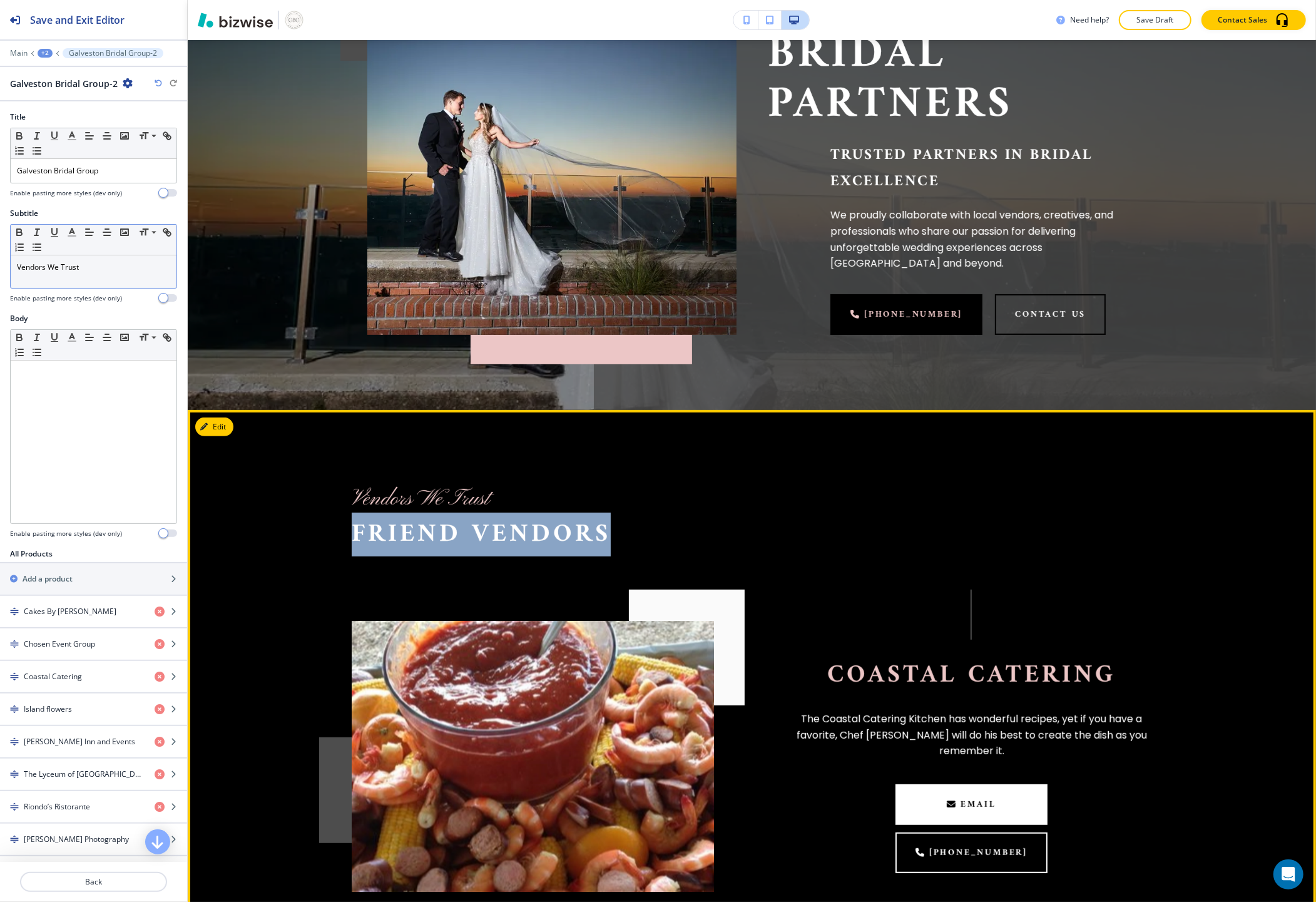
click at [400, 520] on span "Friend Vendors" at bounding box center [481, 533] width 259 height 44
copy span "Friend Vendors"
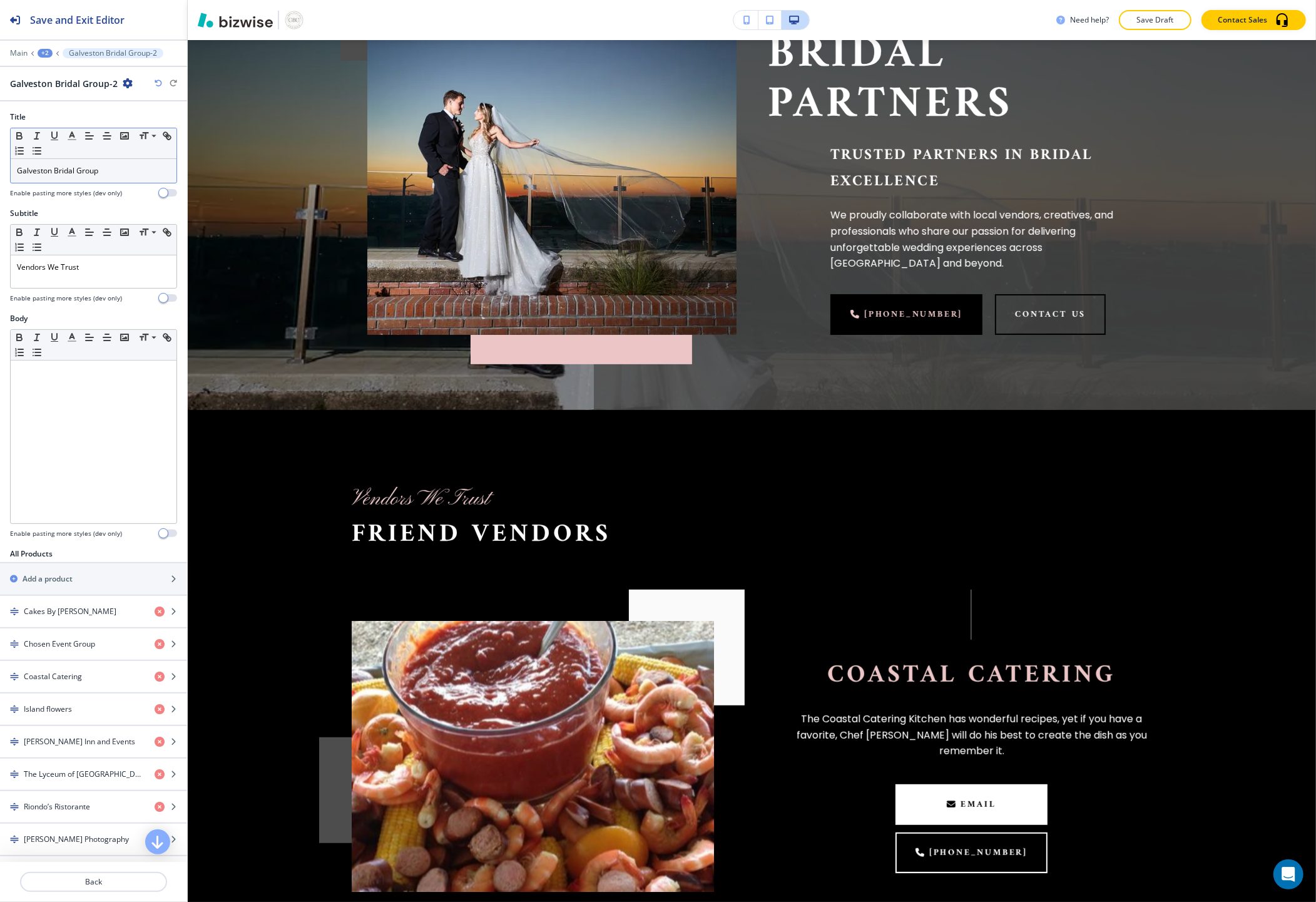
click at [60, 178] on div "Galveston Bridal Group" at bounding box center [93, 171] width 166 height 24
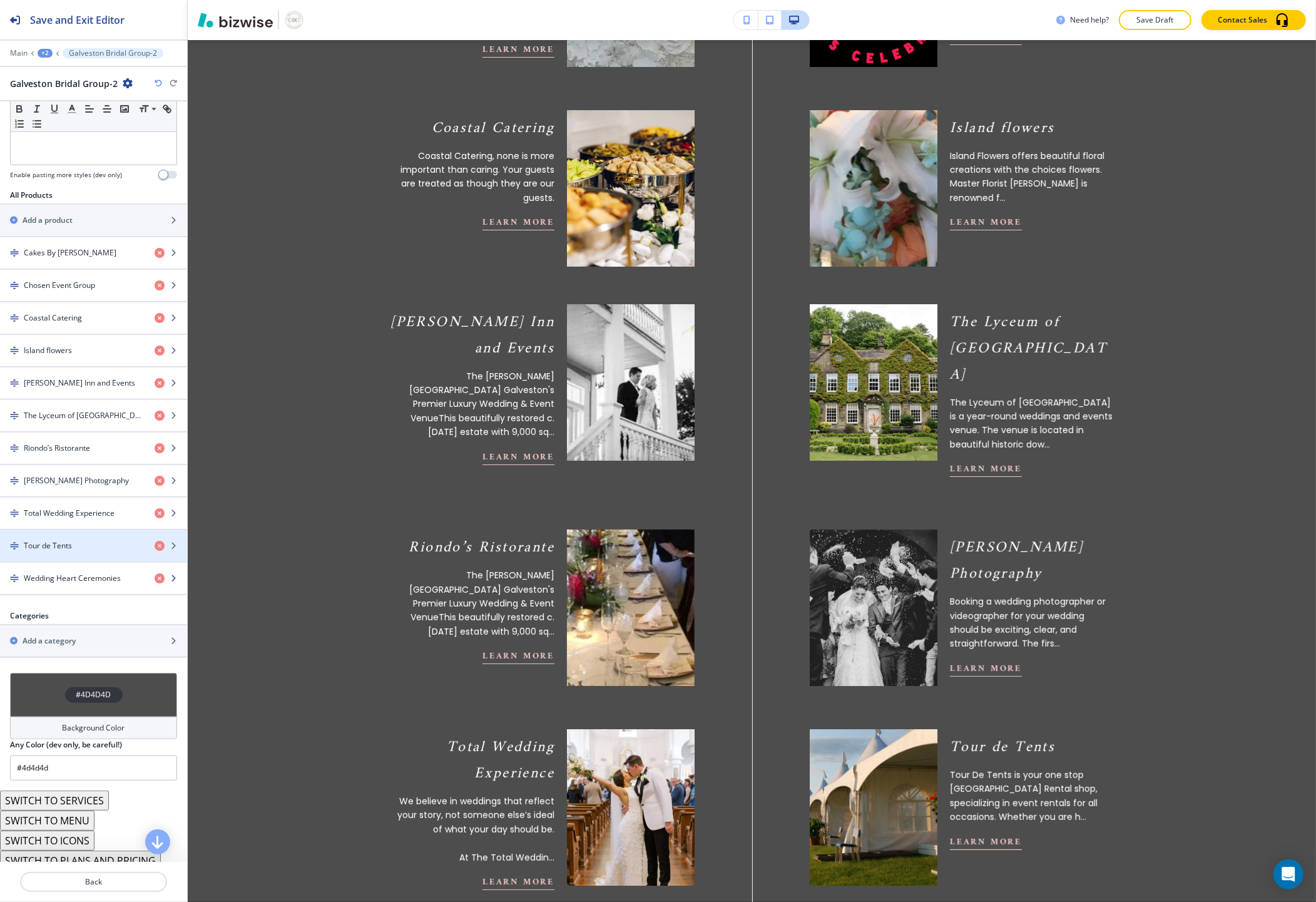
scroll to position [370, 0]
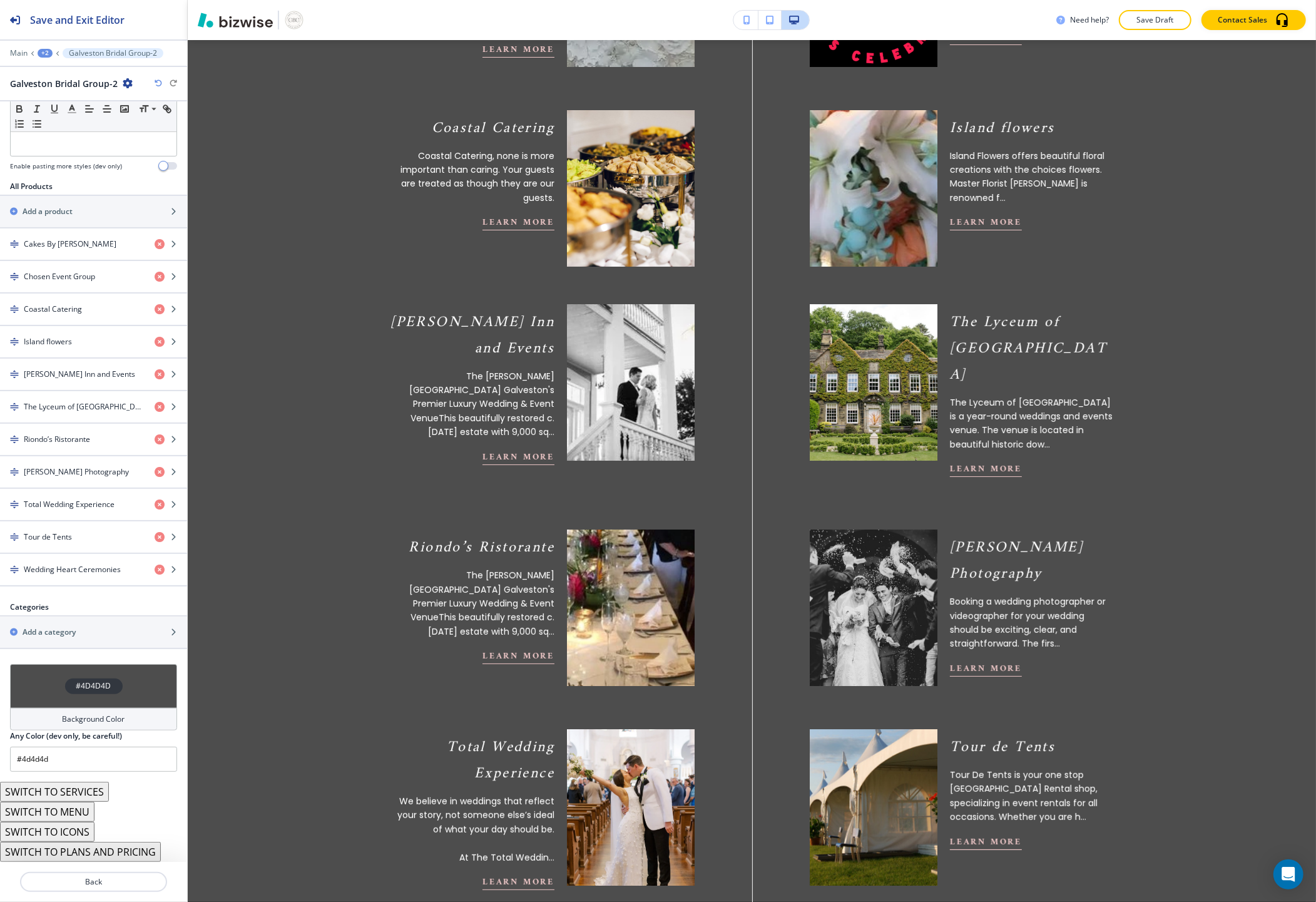
click at [91, 795] on button "SWITCH TO SERVICES" at bounding box center [54, 791] width 109 height 20
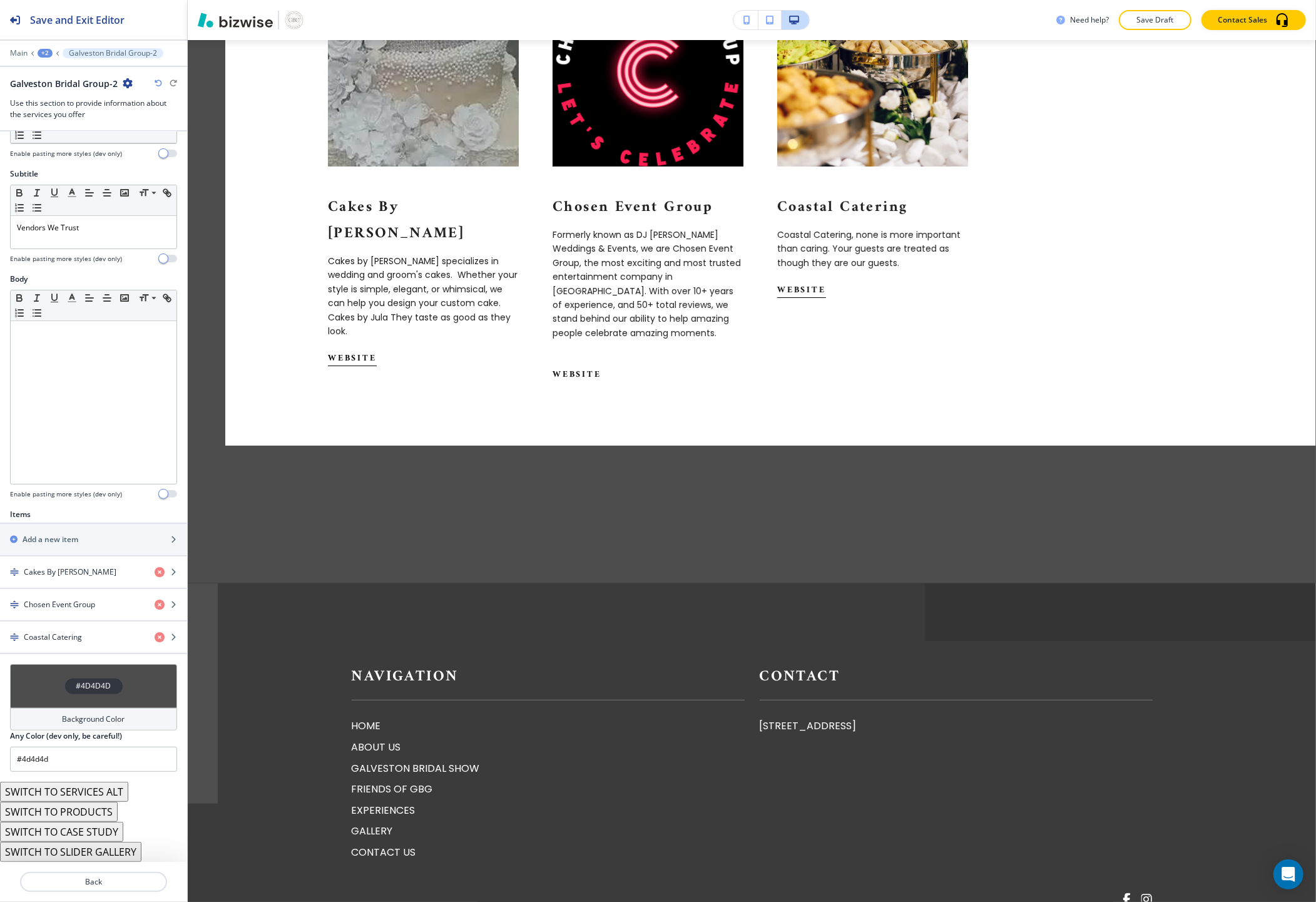
scroll to position [71, 0]
click at [104, 791] on button "SWITCH TO SERVICES ALT" at bounding box center [64, 791] width 128 height 20
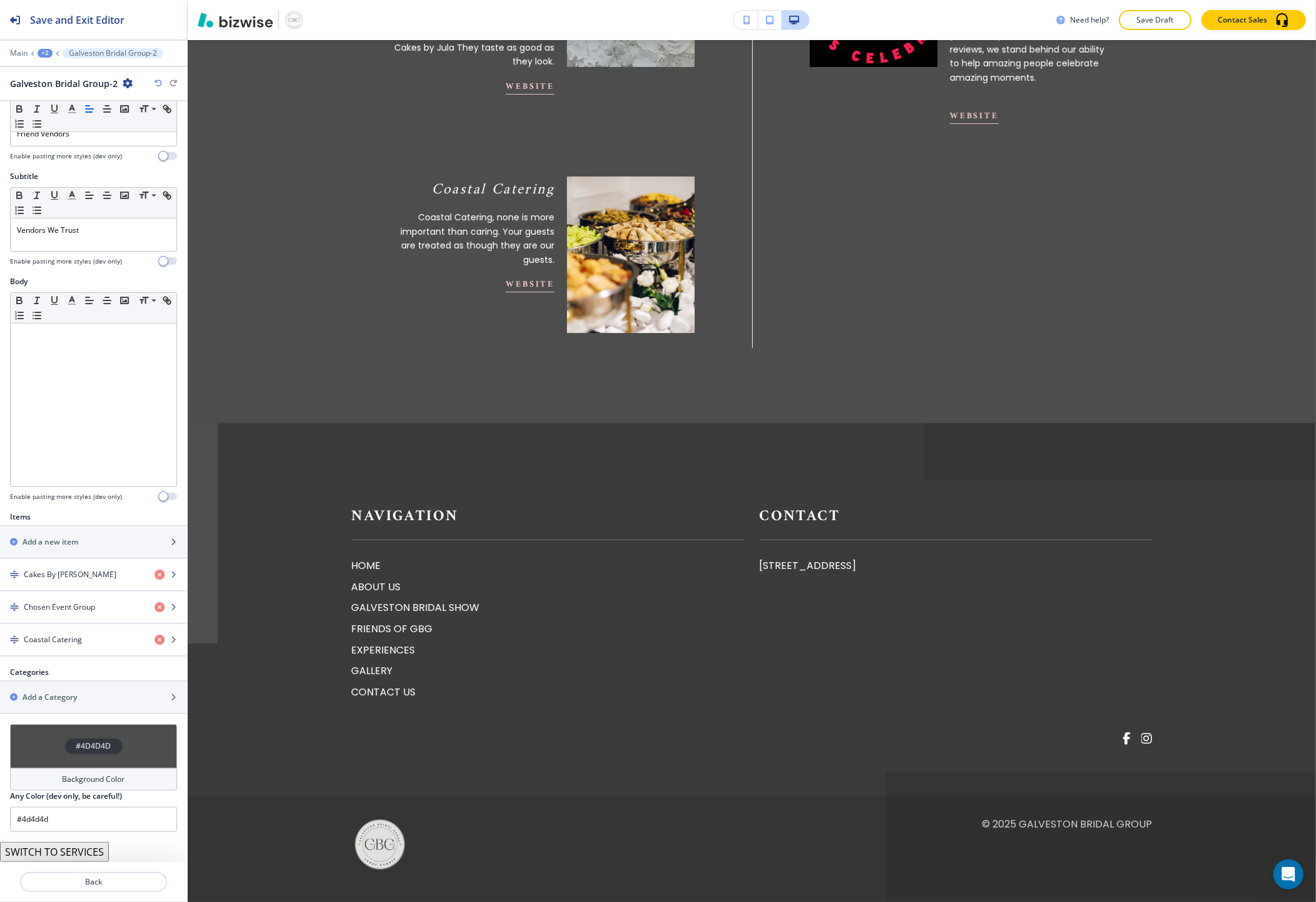
scroll to position [39, 0]
click at [92, 843] on button "SWITCH TO SERVICES" at bounding box center [54, 852] width 109 height 20
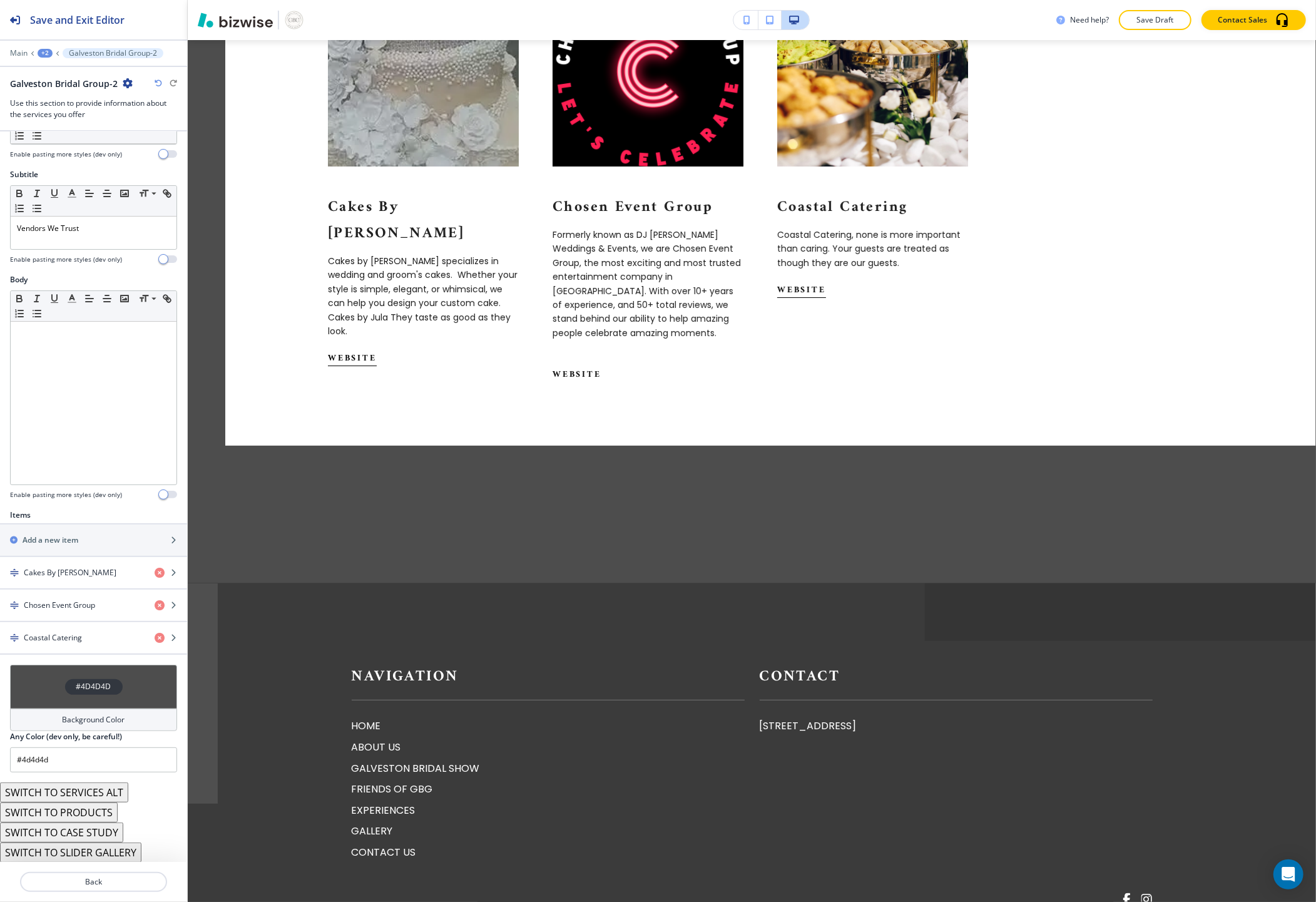
scroll to position [71, 0]
click at [107, 814] on button "SWITCH TO PRODUCTS" at bounding box center [59, 812] width 118 height 20
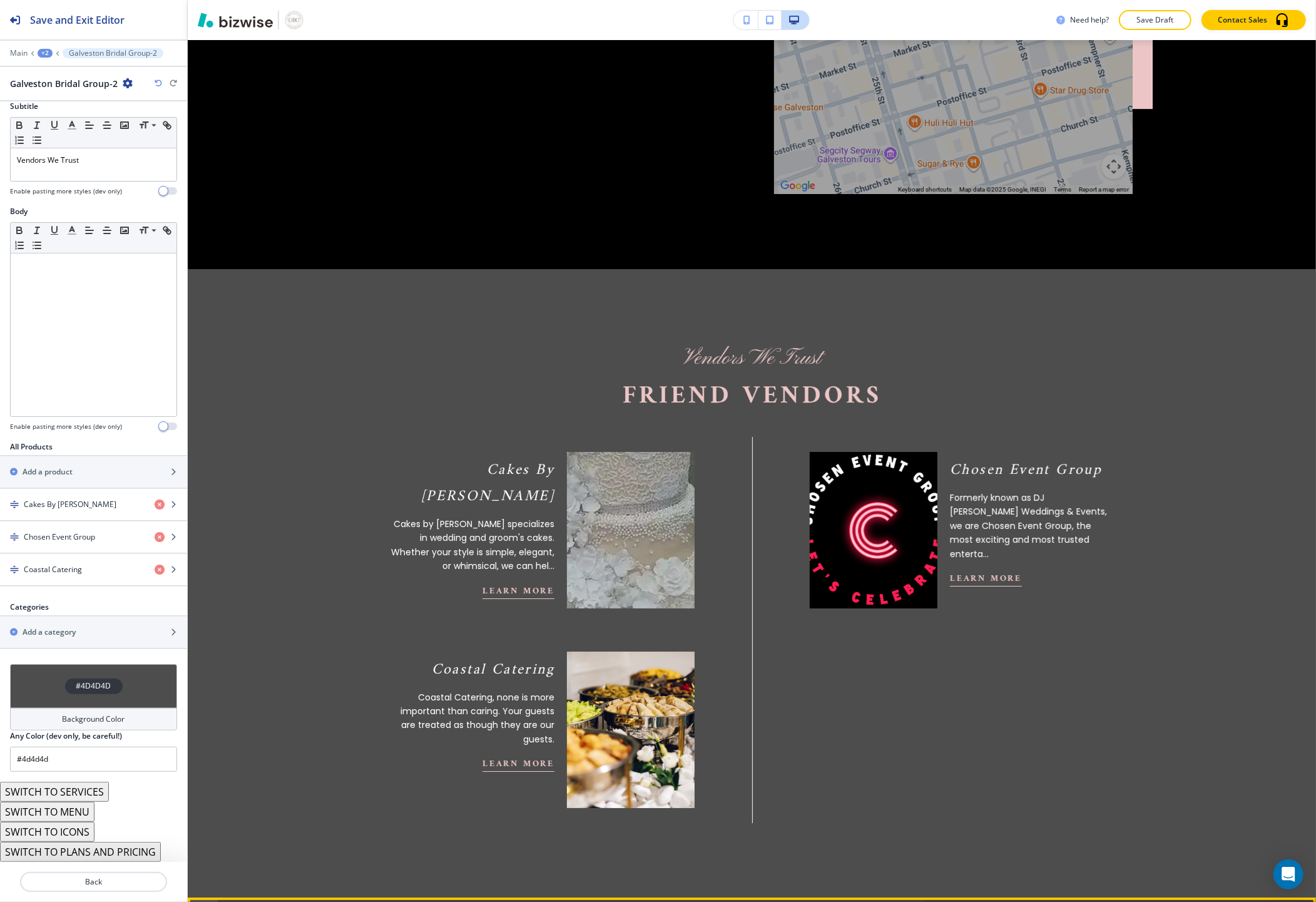
scroll to position [3422, 0]
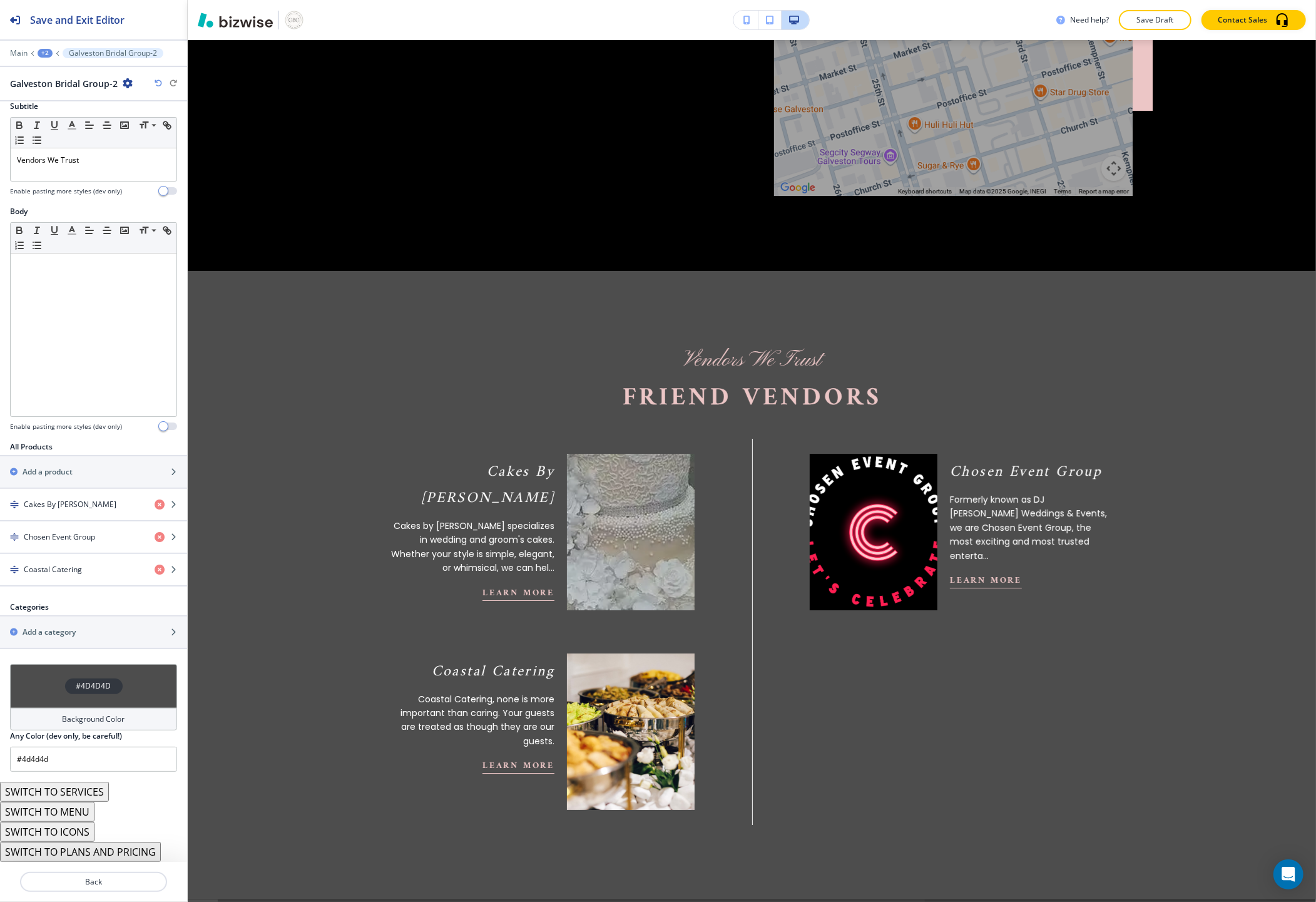
click at [155, 85] on icon "button" at bounding box center [158, 82] width 7 height 7
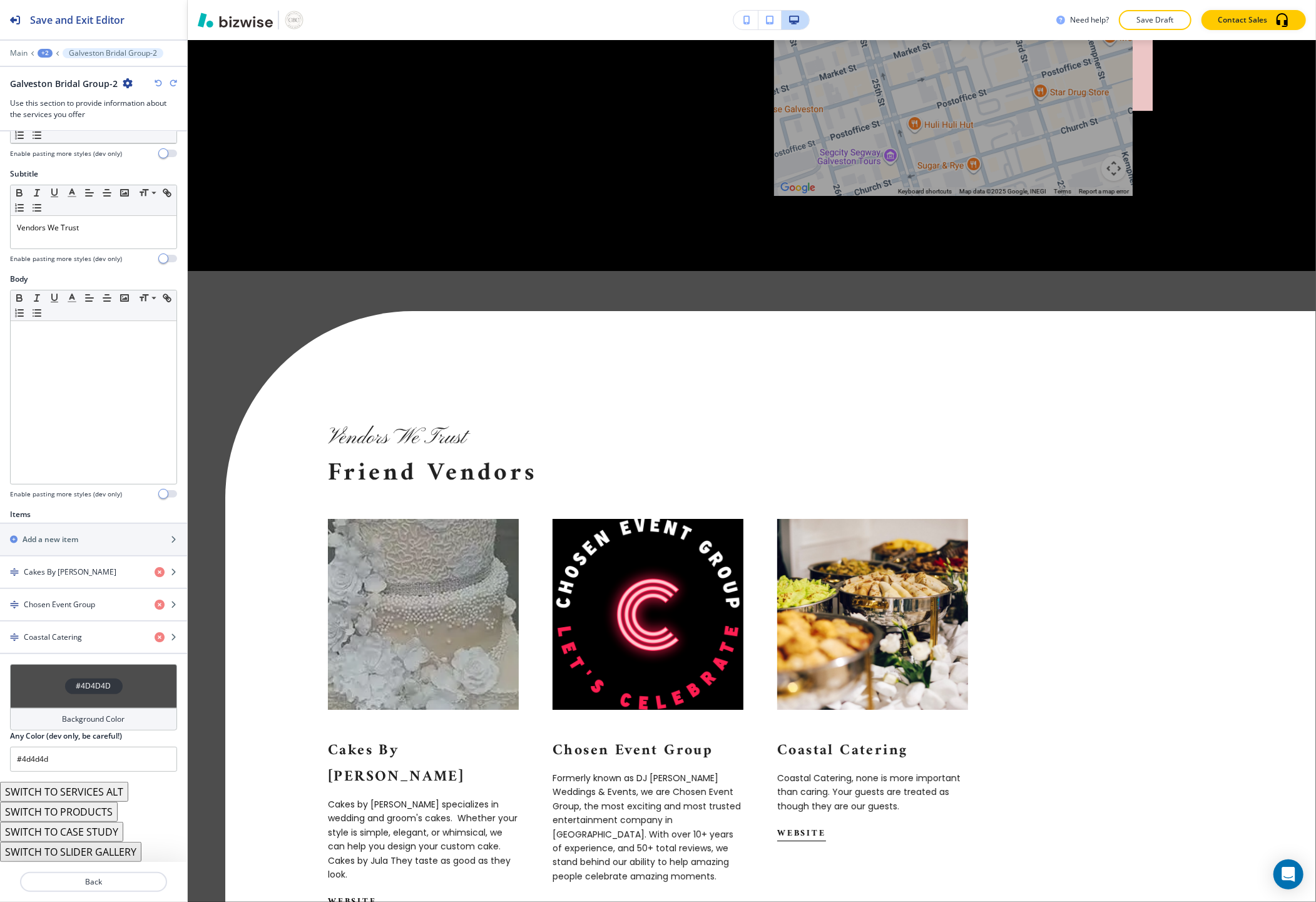
click at [155, 85] on icon "button" at bounding box center [158, 82] width 7 height 7
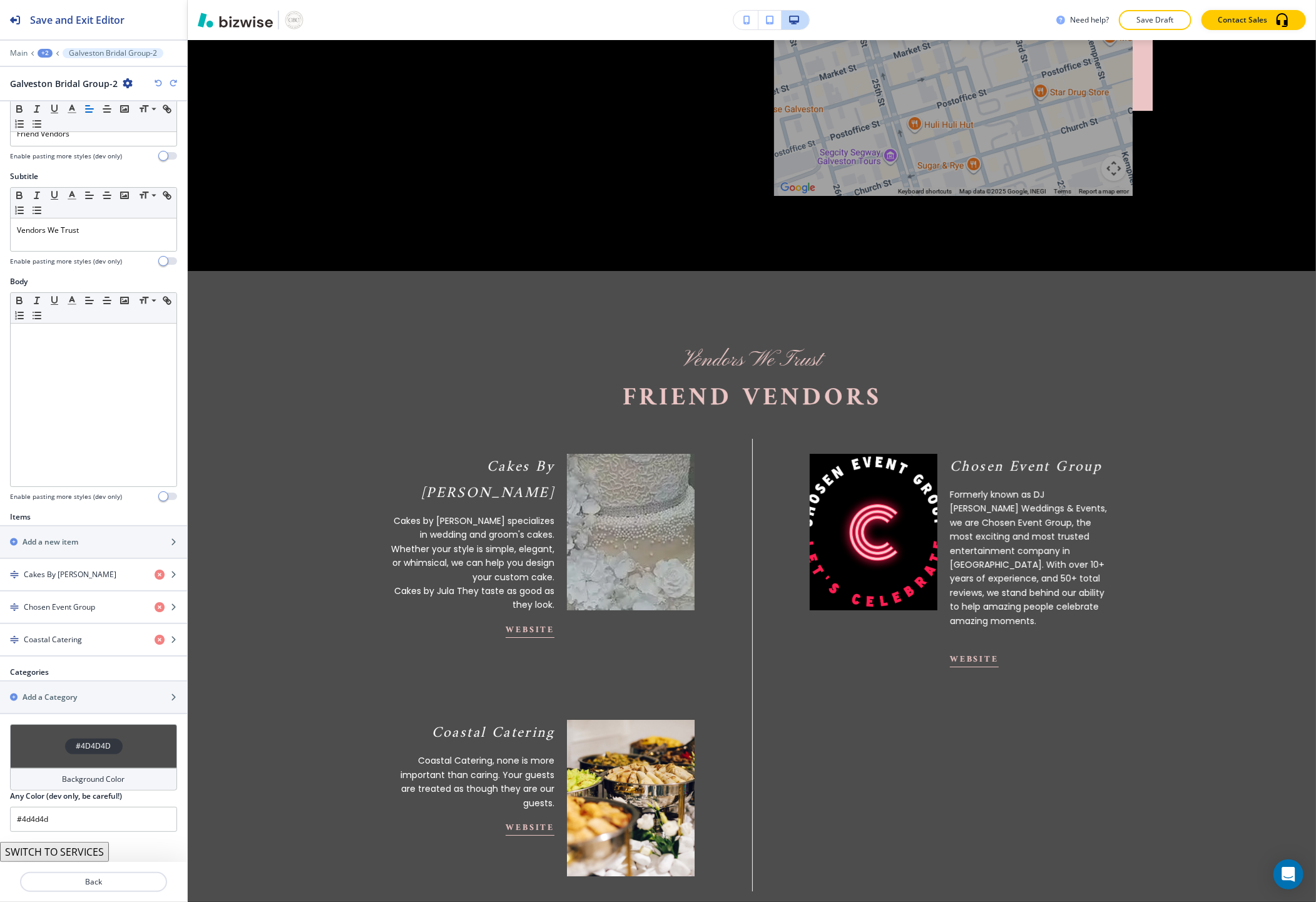
click at [155, 85] on icon "button" at bounding box center [158, 82] width 7 height 7
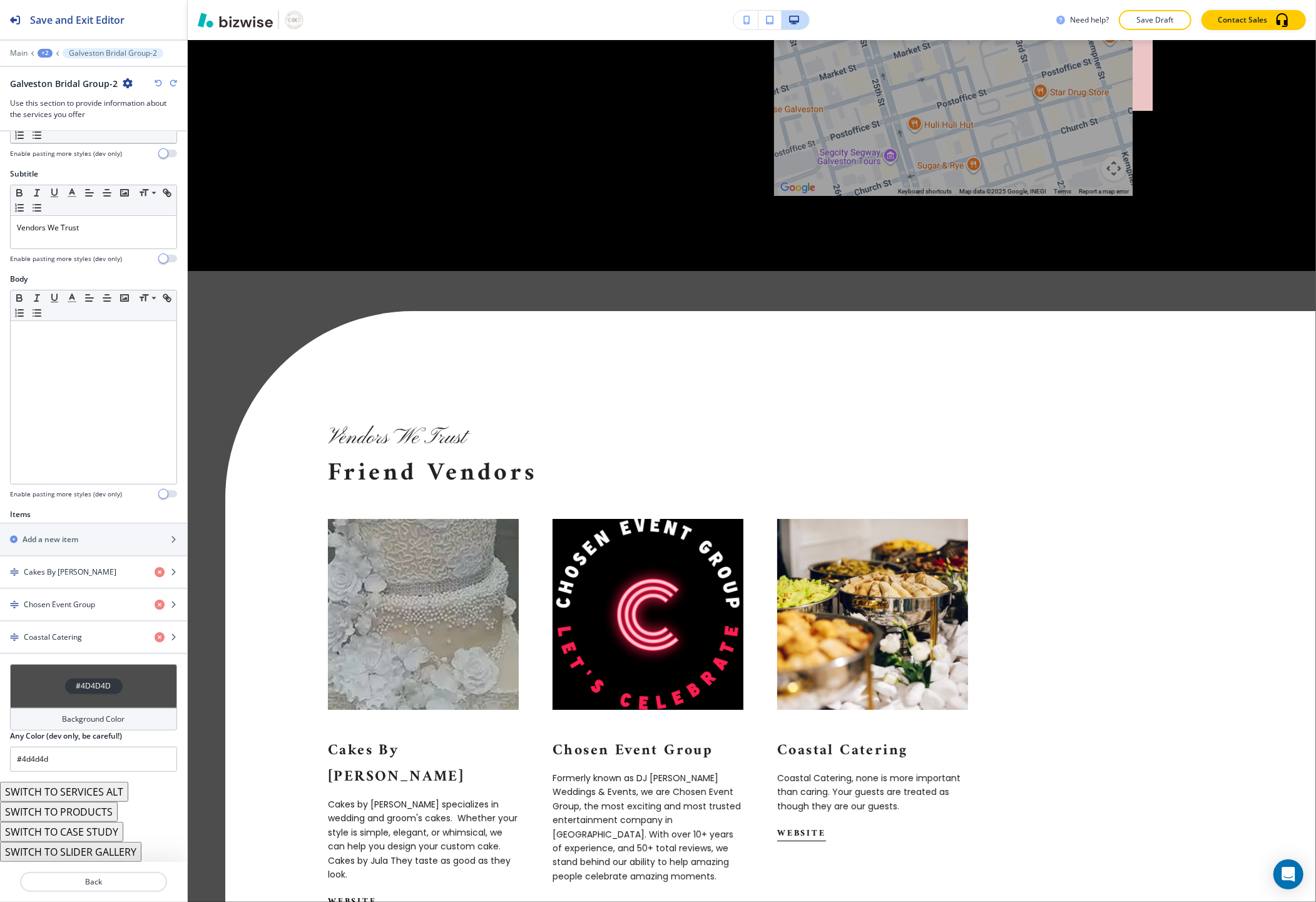
click at [155, 85] on icon "button" at bounding box center [158, 82] width 7 height 7
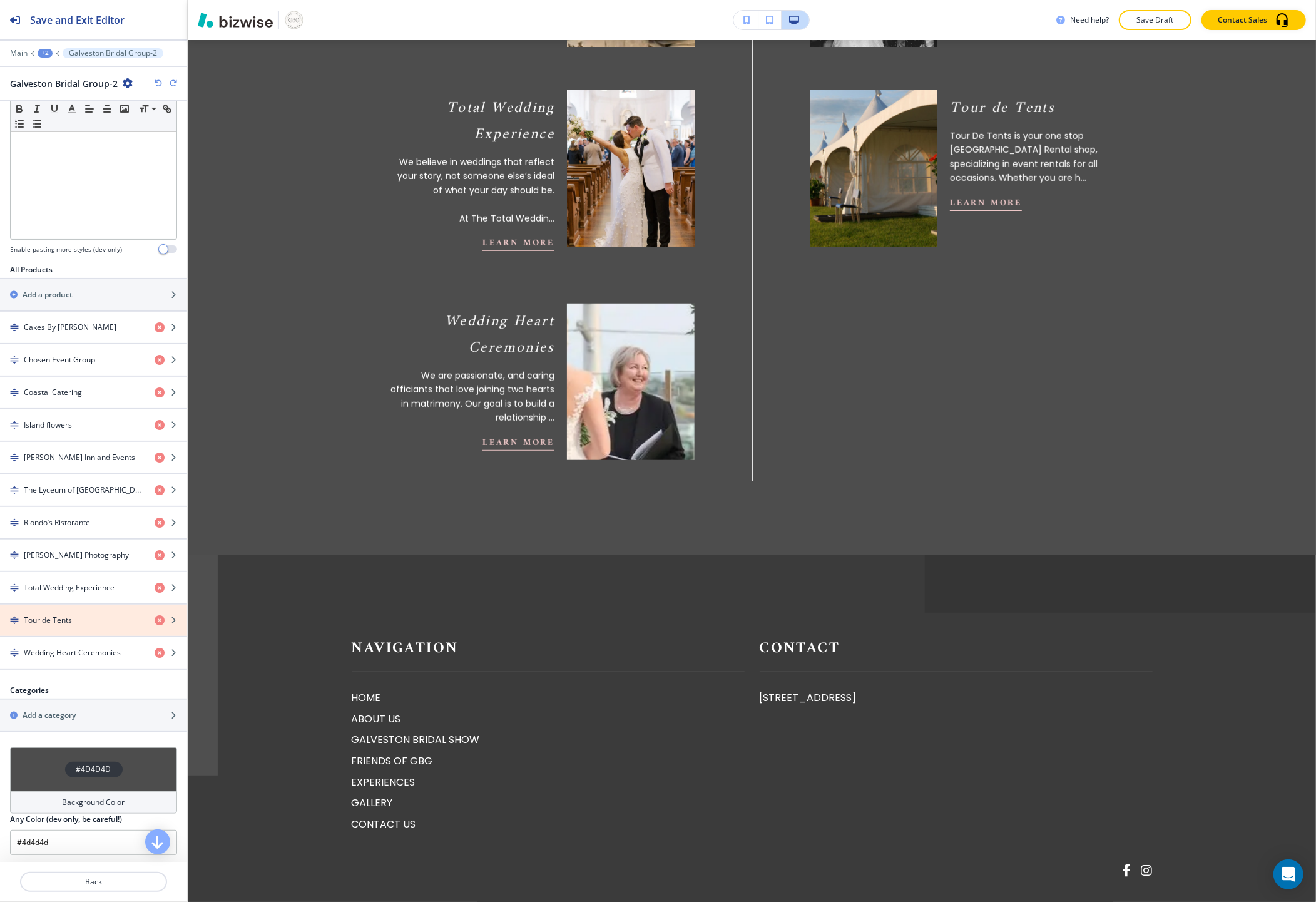
scroll to position [370, 0]
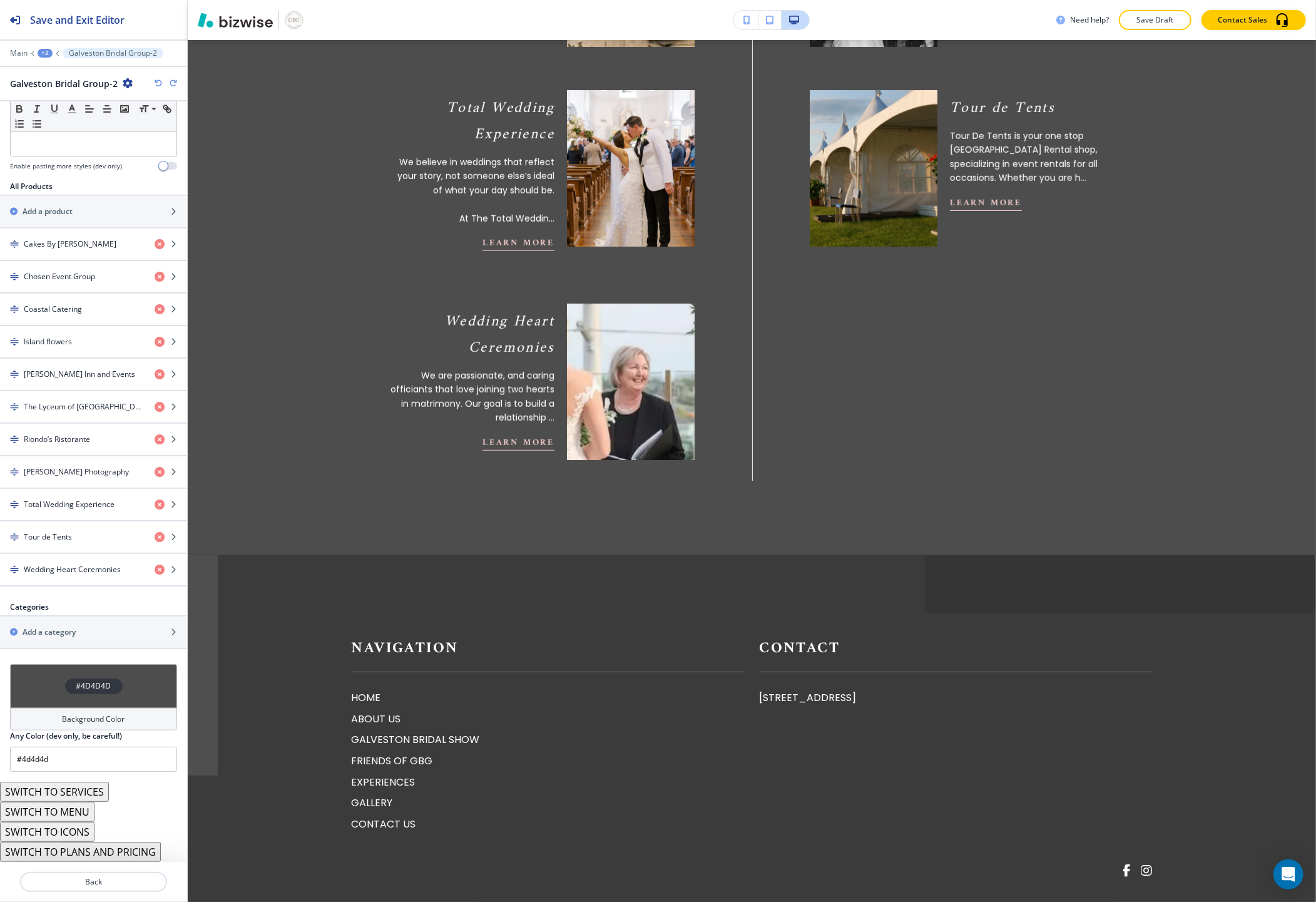
click at [86, 854] on button "SWITCH TO PLANS AND PRICING" at bounding box center [80, 852] width 161 height 20
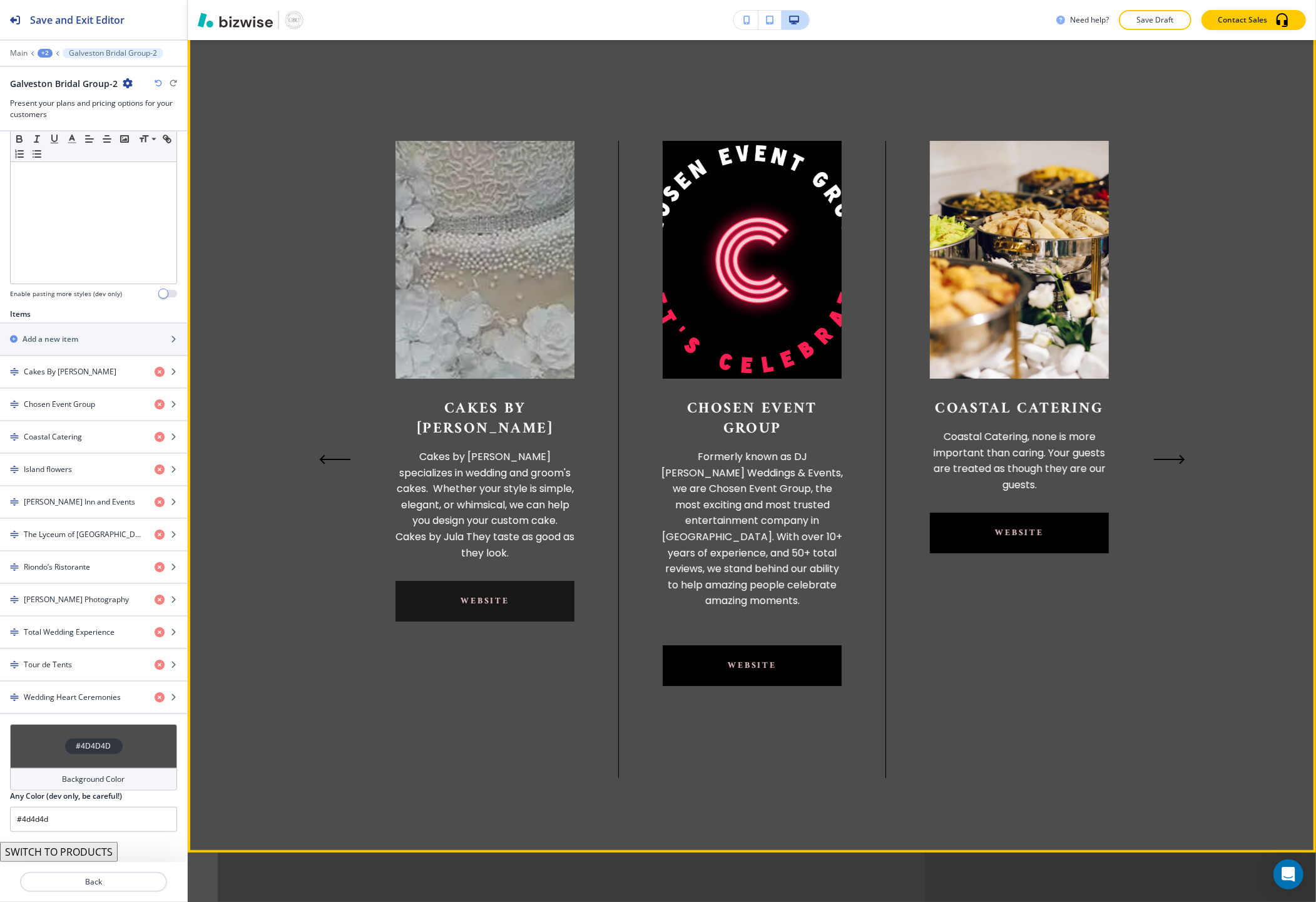
scroll to position [3664, 0]
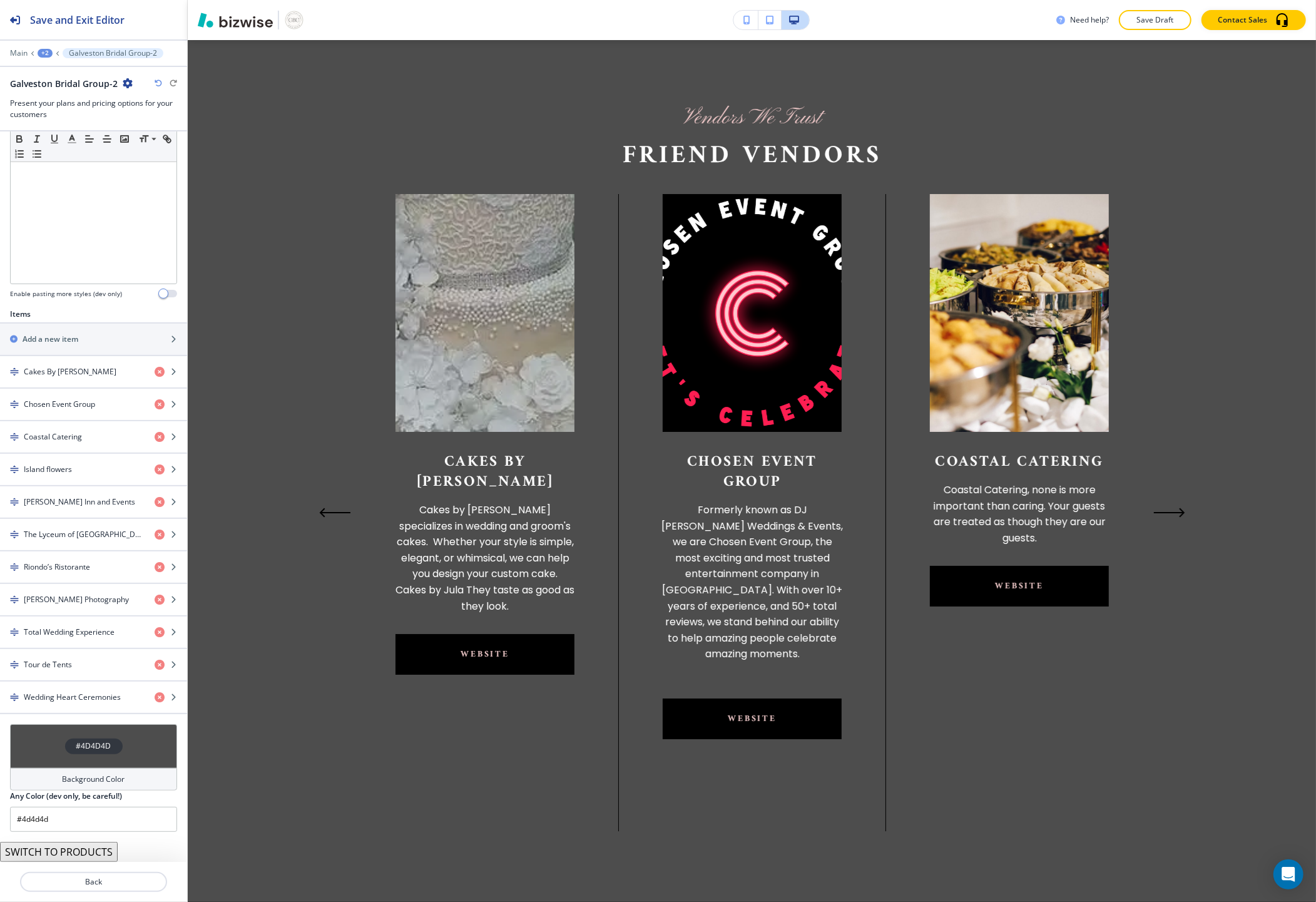
click at [94, 850] on button "SWITCH TO PRODUCTS" at bounding box center [59, 852] width 118 height 20
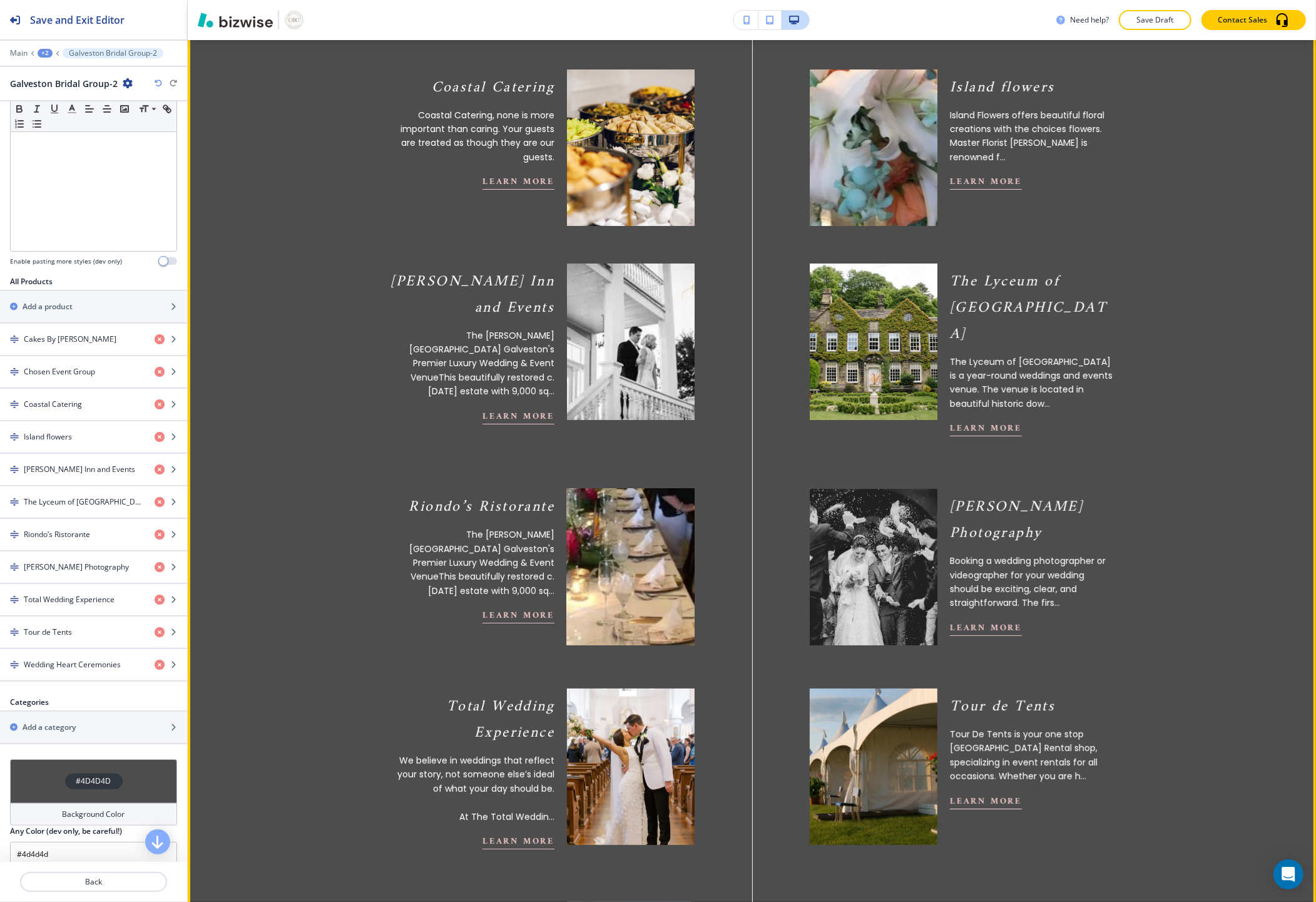
scroll to position [4013, 0]
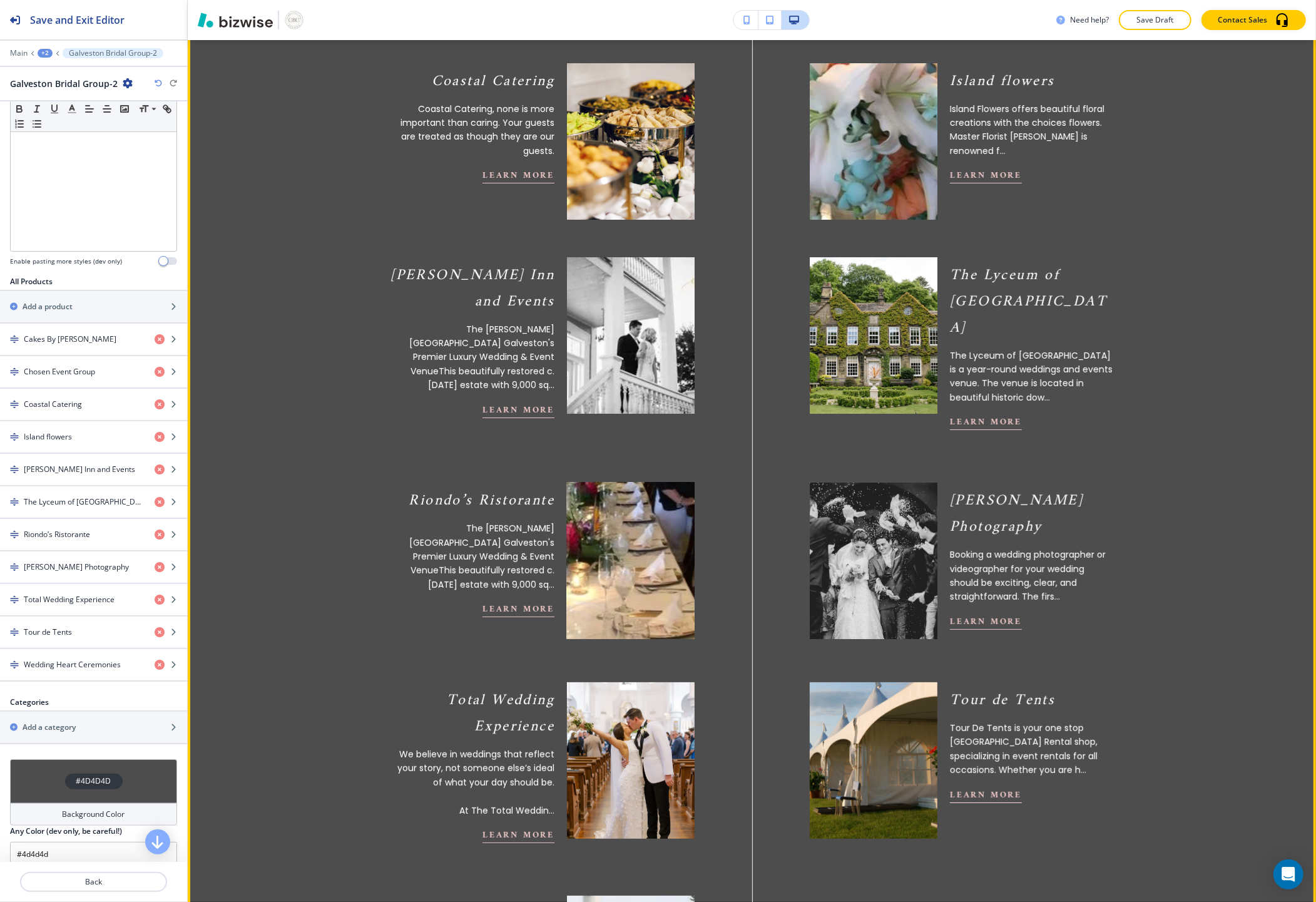
click at [646, 546] on img at bounding box center [630, 560] width 140 height 172
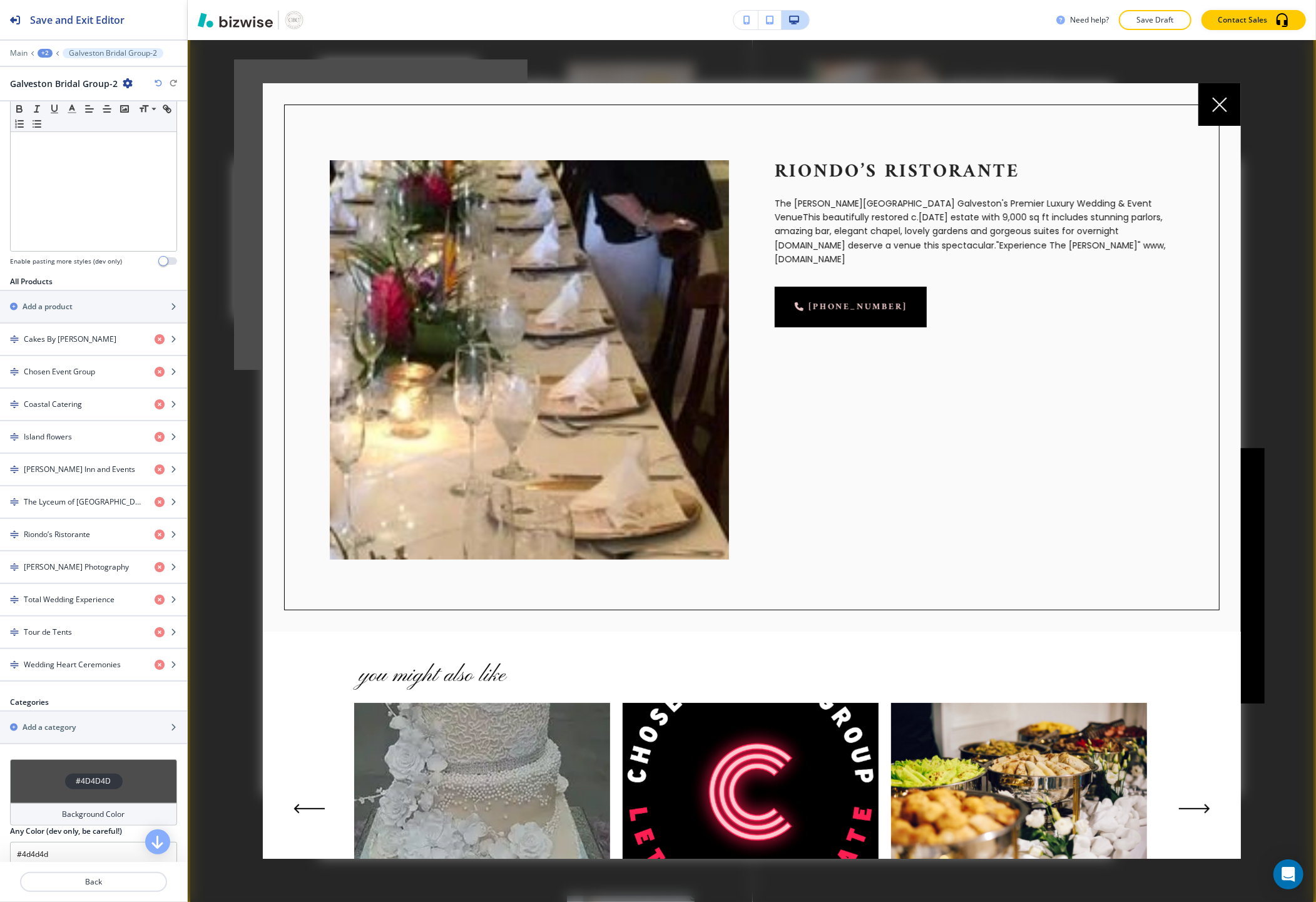
click at [1203, 107] on div at bounding box center [1219, 104] width 43 height 43
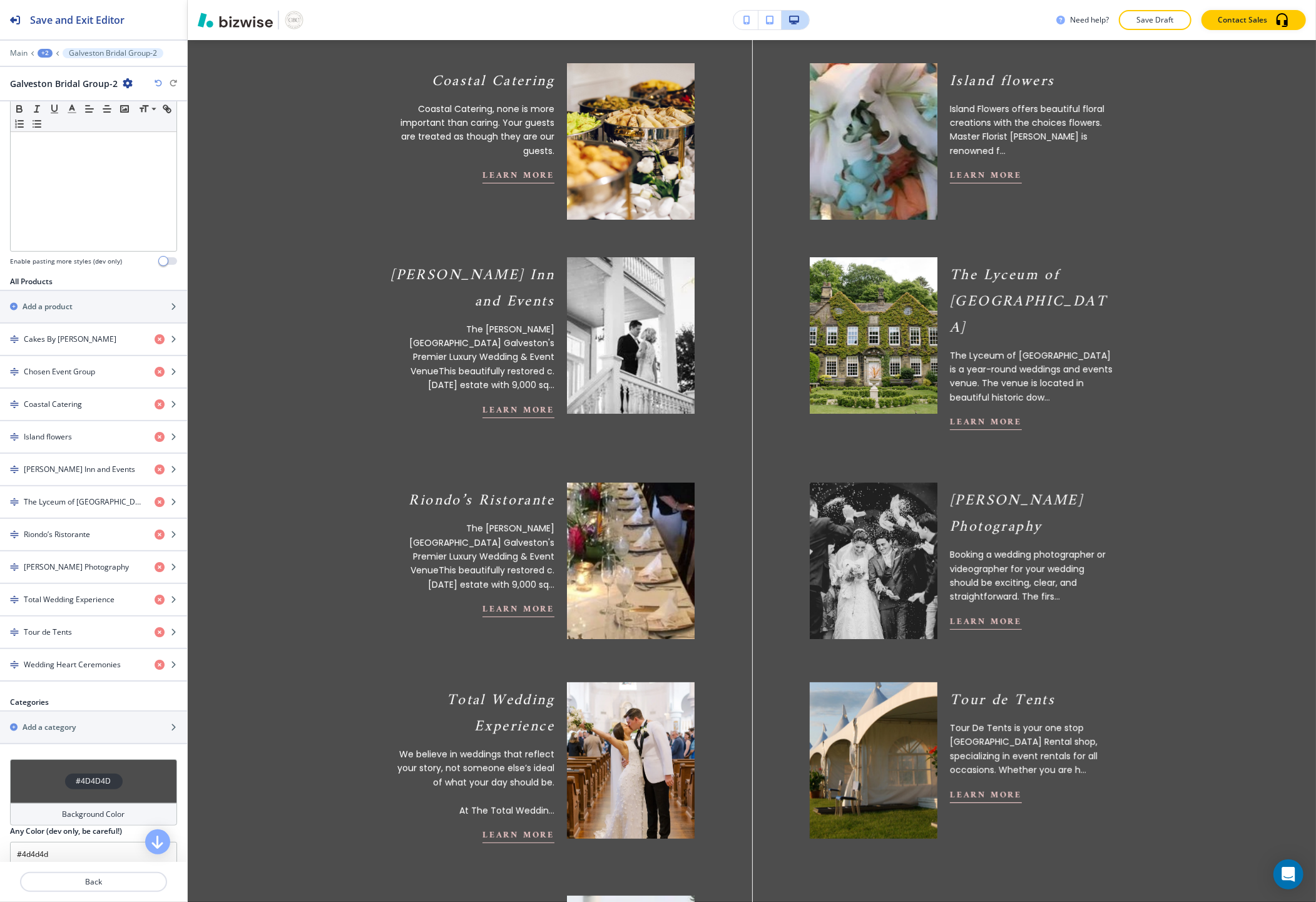
click at [160, 80] on icon "button" at bounding box center [158, 82] width 7 height 7
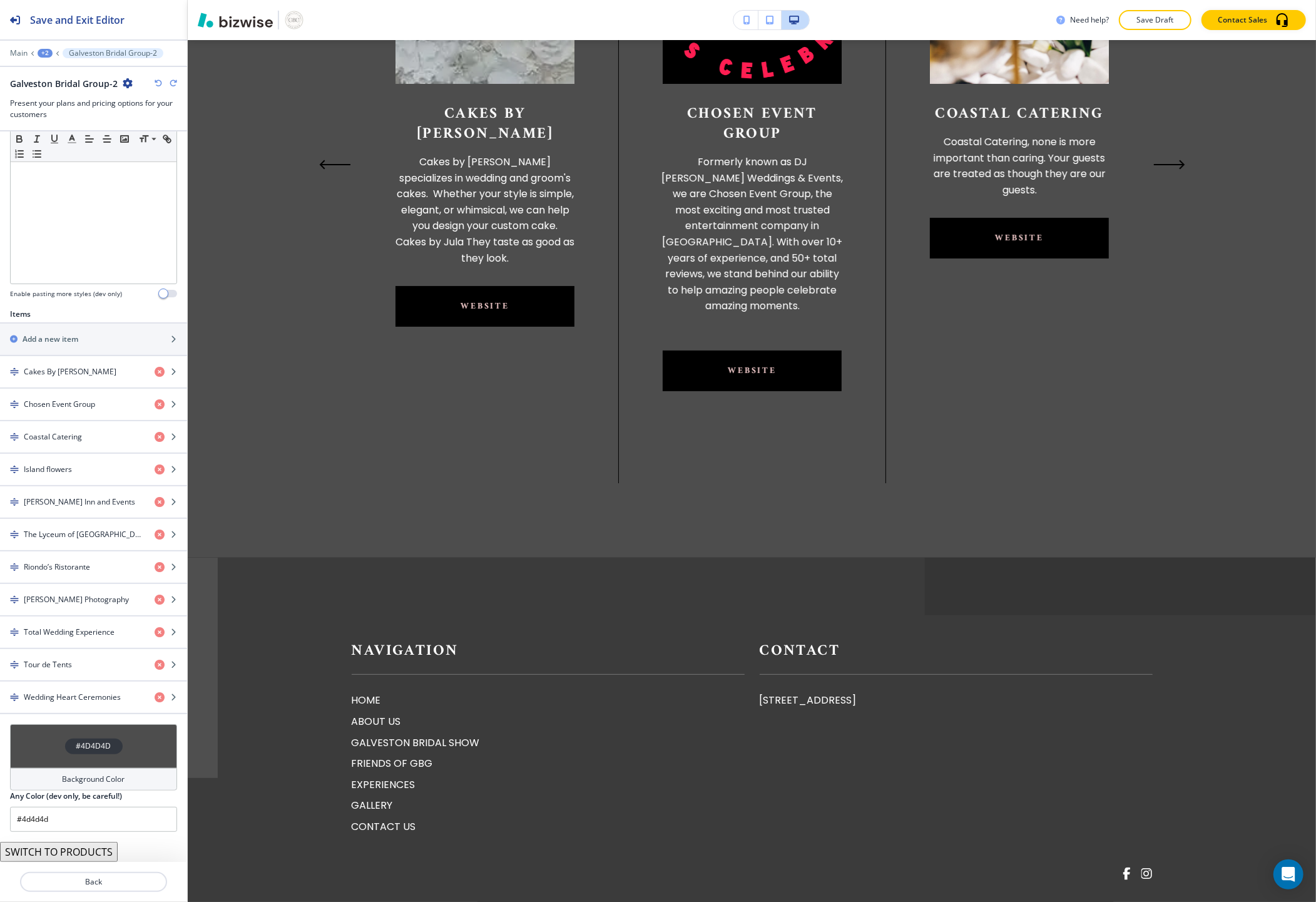
click at [160, 80] on icon "button" at bounding box center [158, 82] width 7 height 7
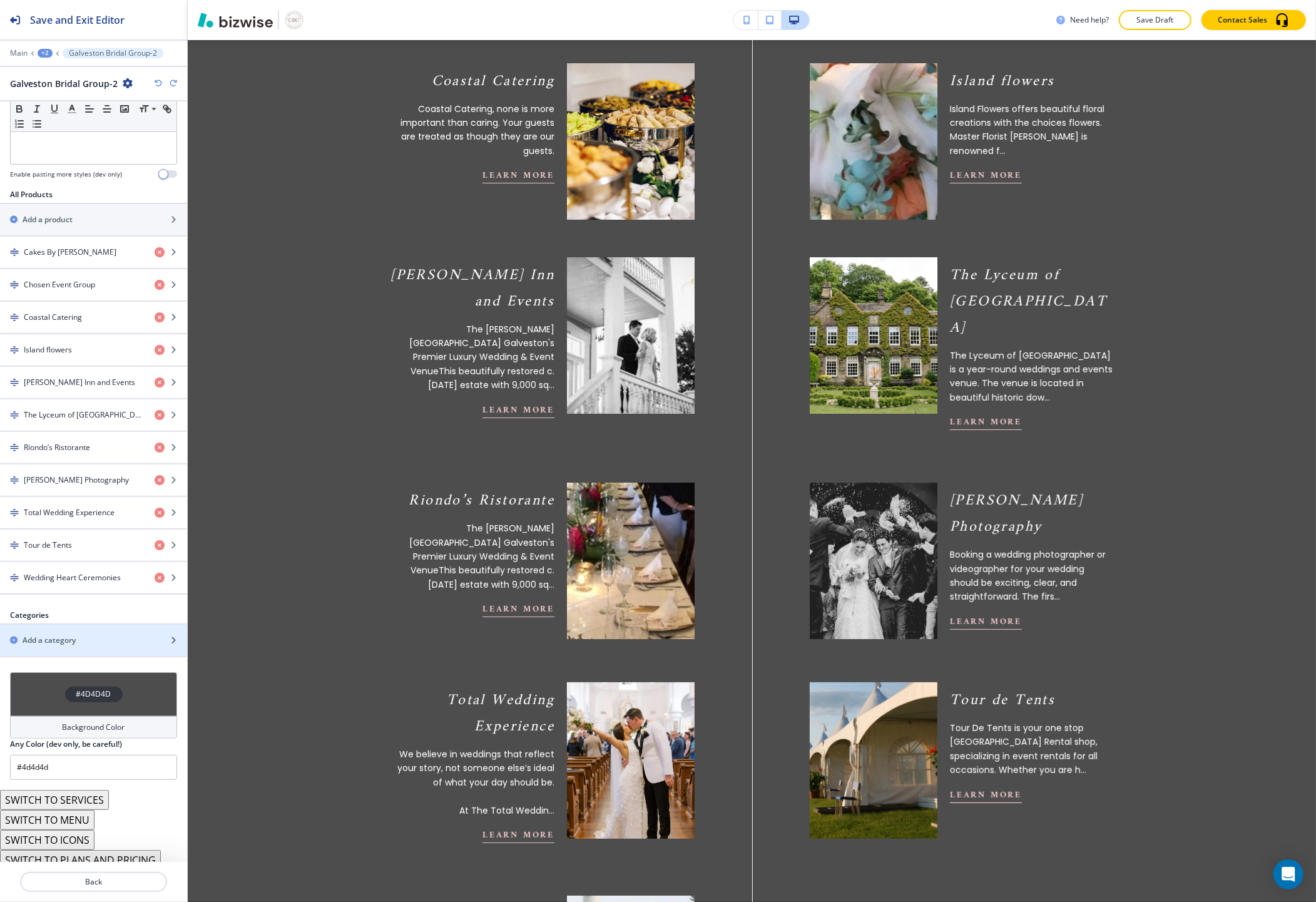
scroll to position [370, 0]
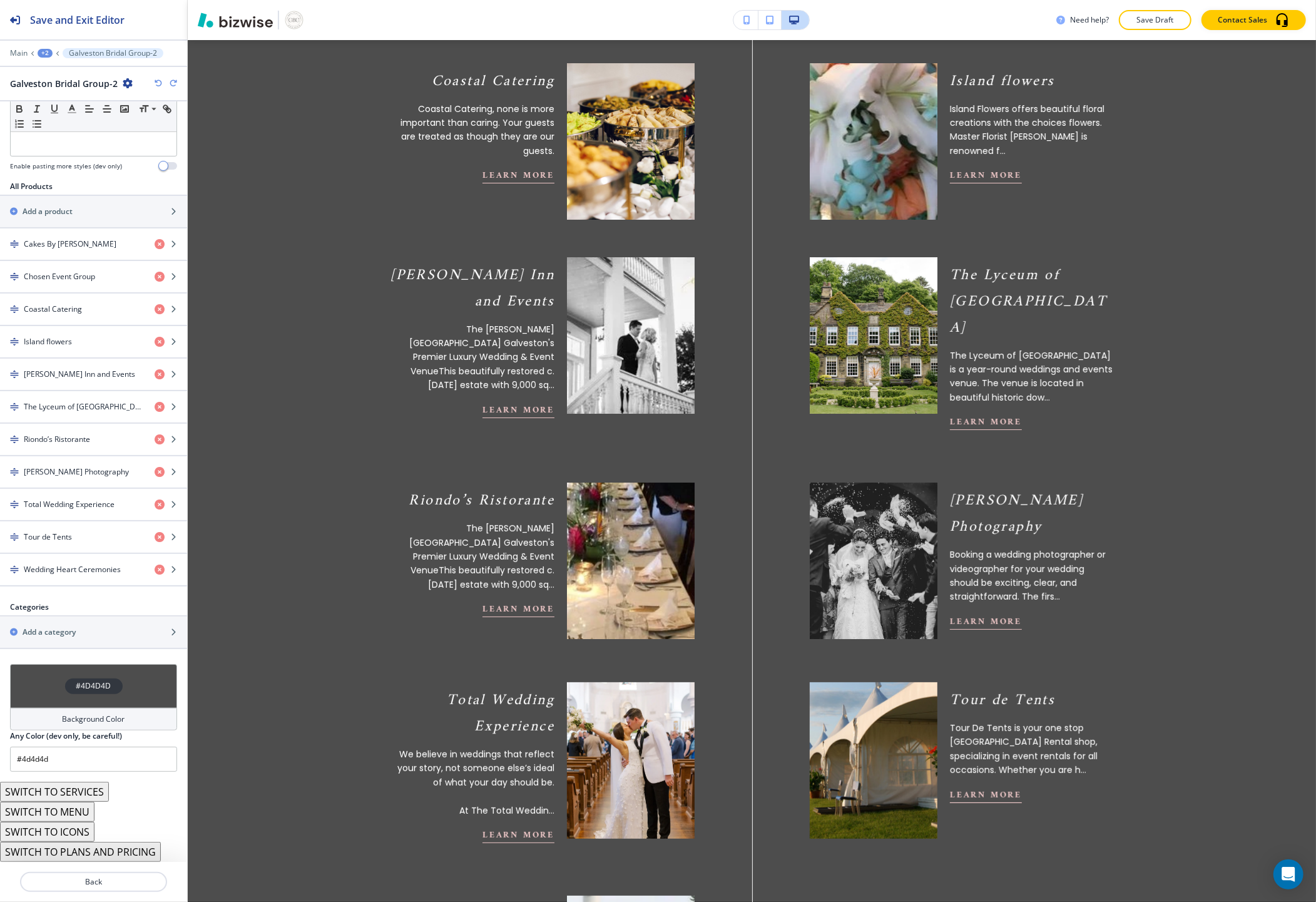
click at [85, 827] on button "SWITCH TO ICONS" at bounding box center [47, 831] width 94 height 20
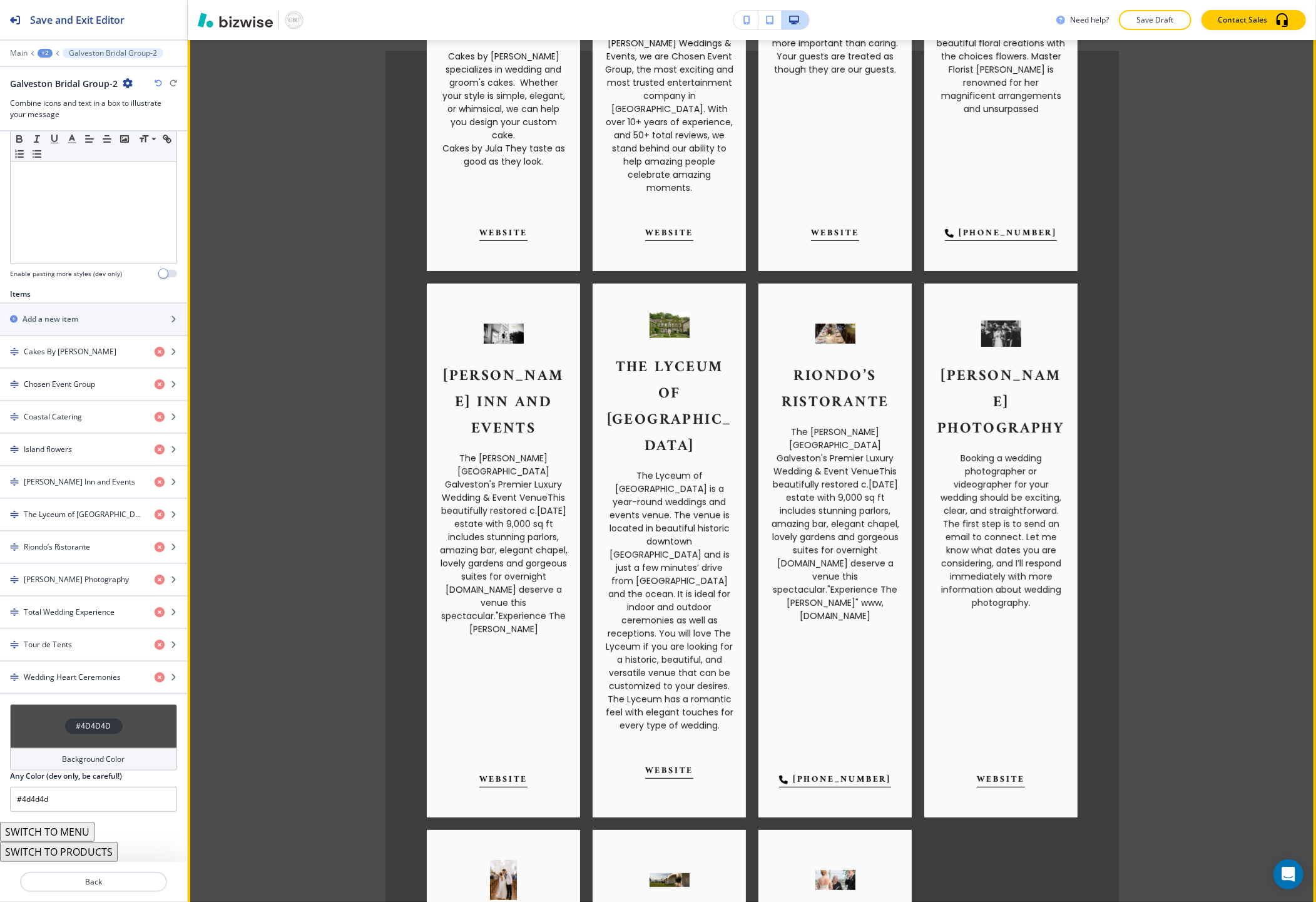
scroll to position [4013, 0]
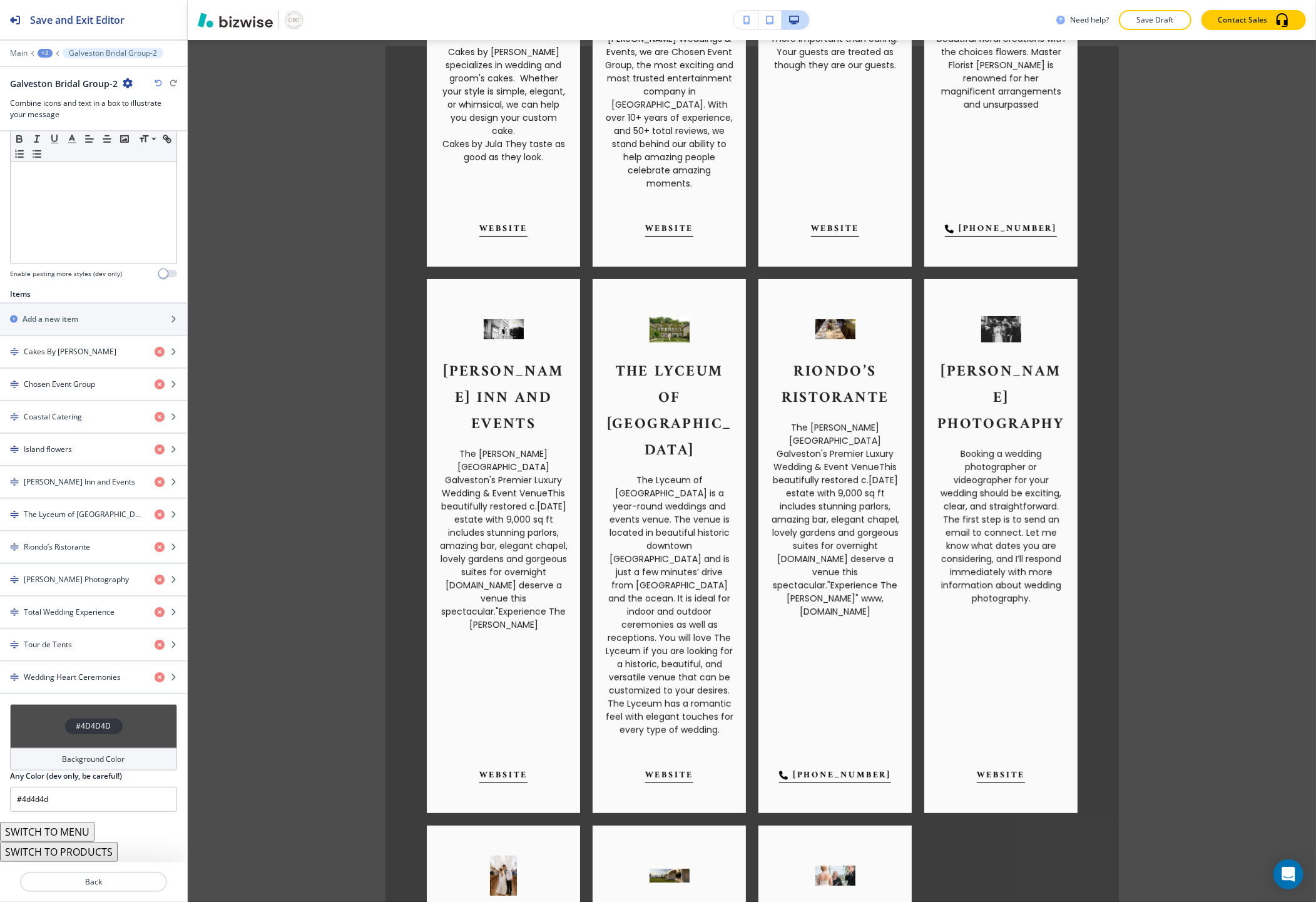
click at [58, 835] on button "SWITCH TO MENU" at bounding box center [47, 831] width 94 height 20
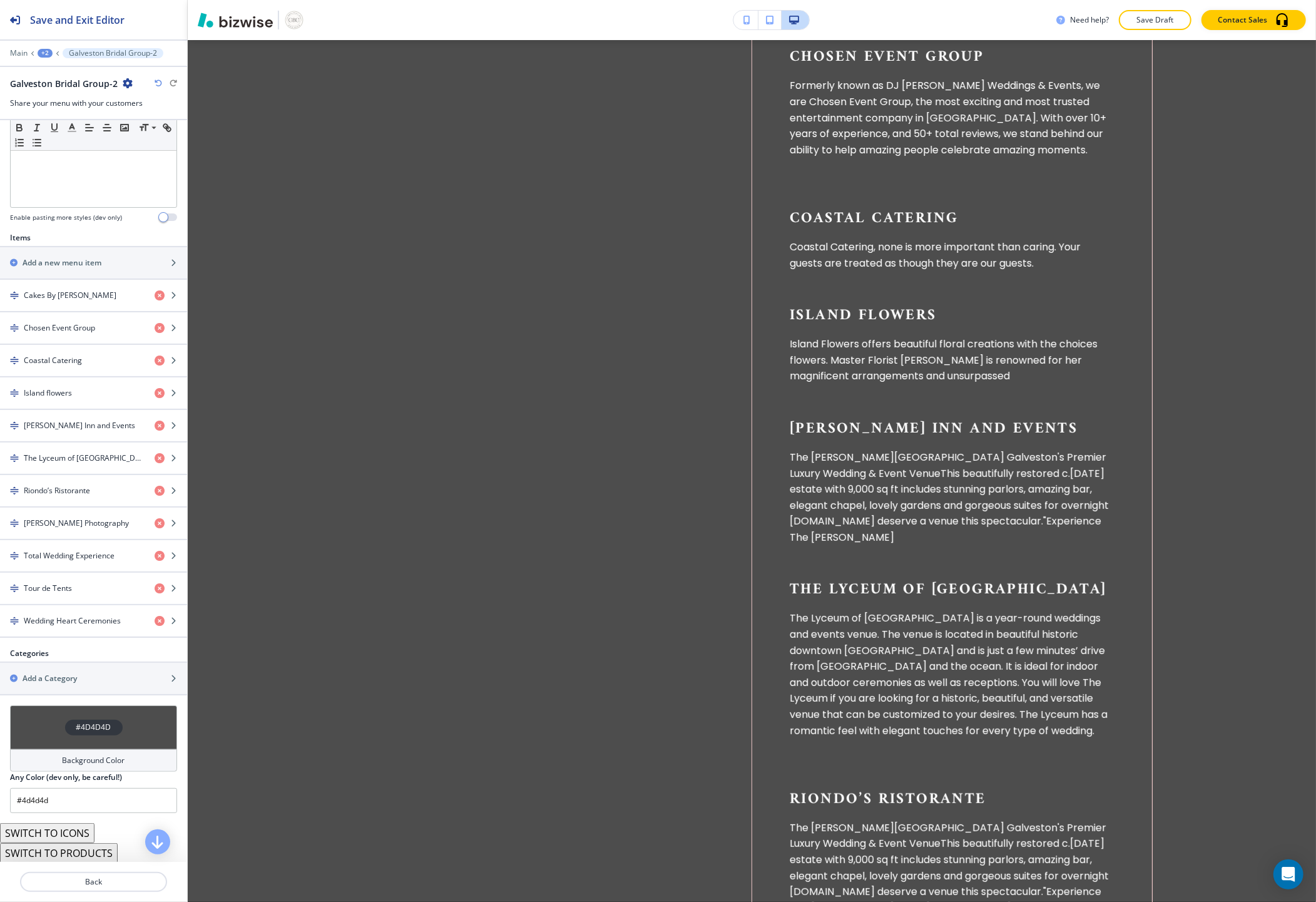
scroll to position [338, 0]
click at [67, 839] on button "SWITCH TO ICONS" at bounding box center [47, 831] width 94 height 20
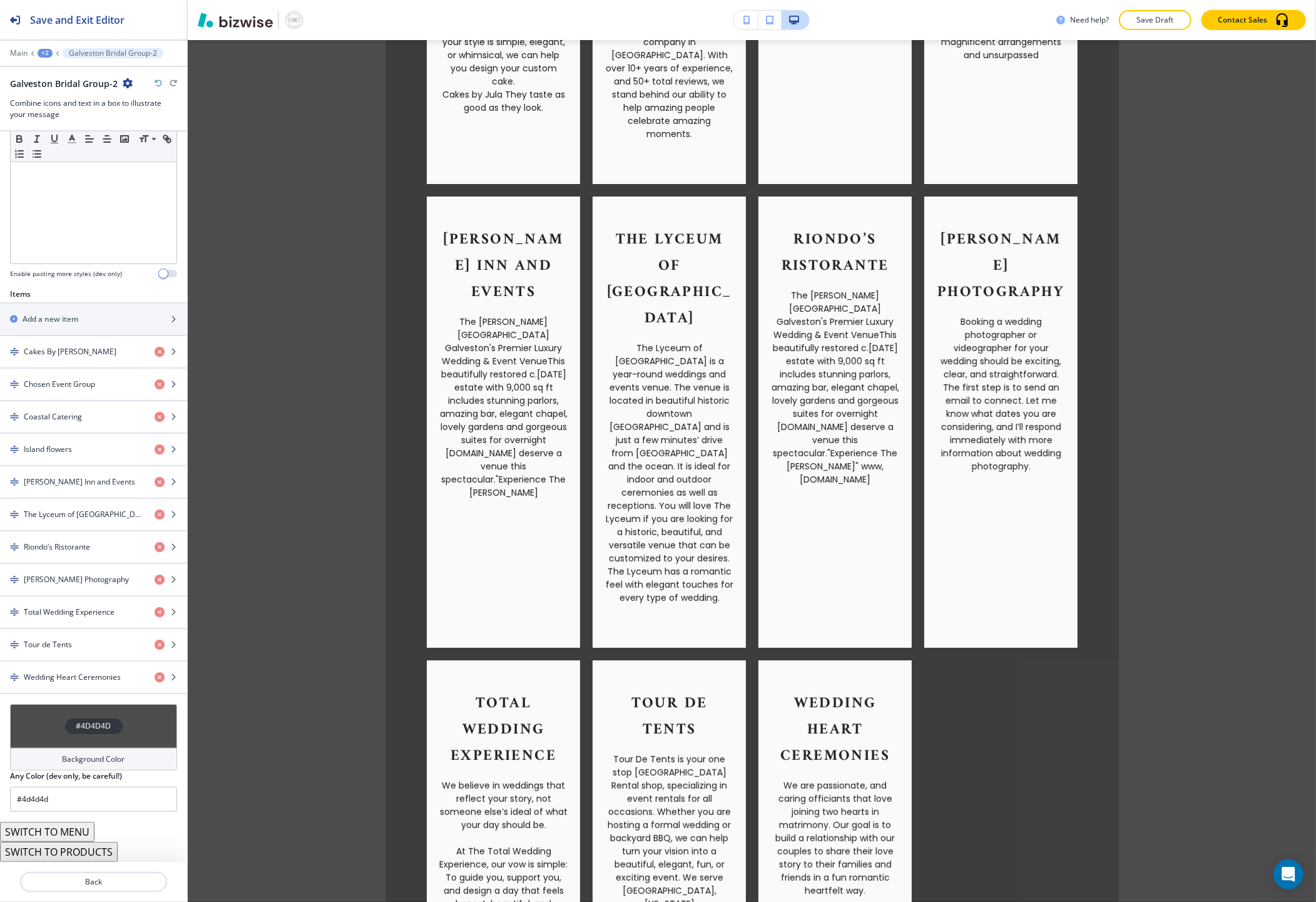
click at [72, 847] on button "SWITCH TO PRODUCTS" at bounding box center [59, 852] width 118 height 20
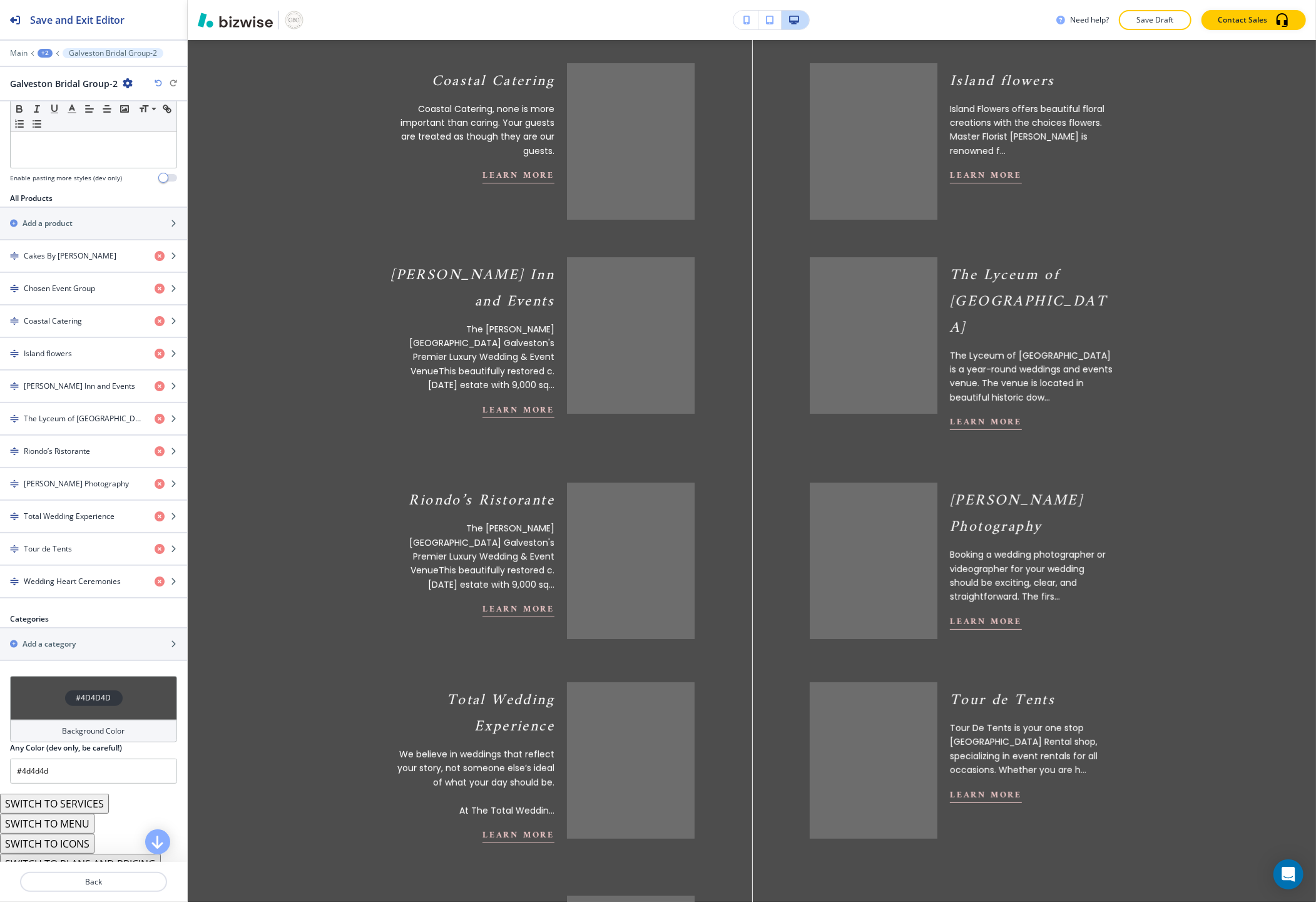
scroll to position [370, 0]
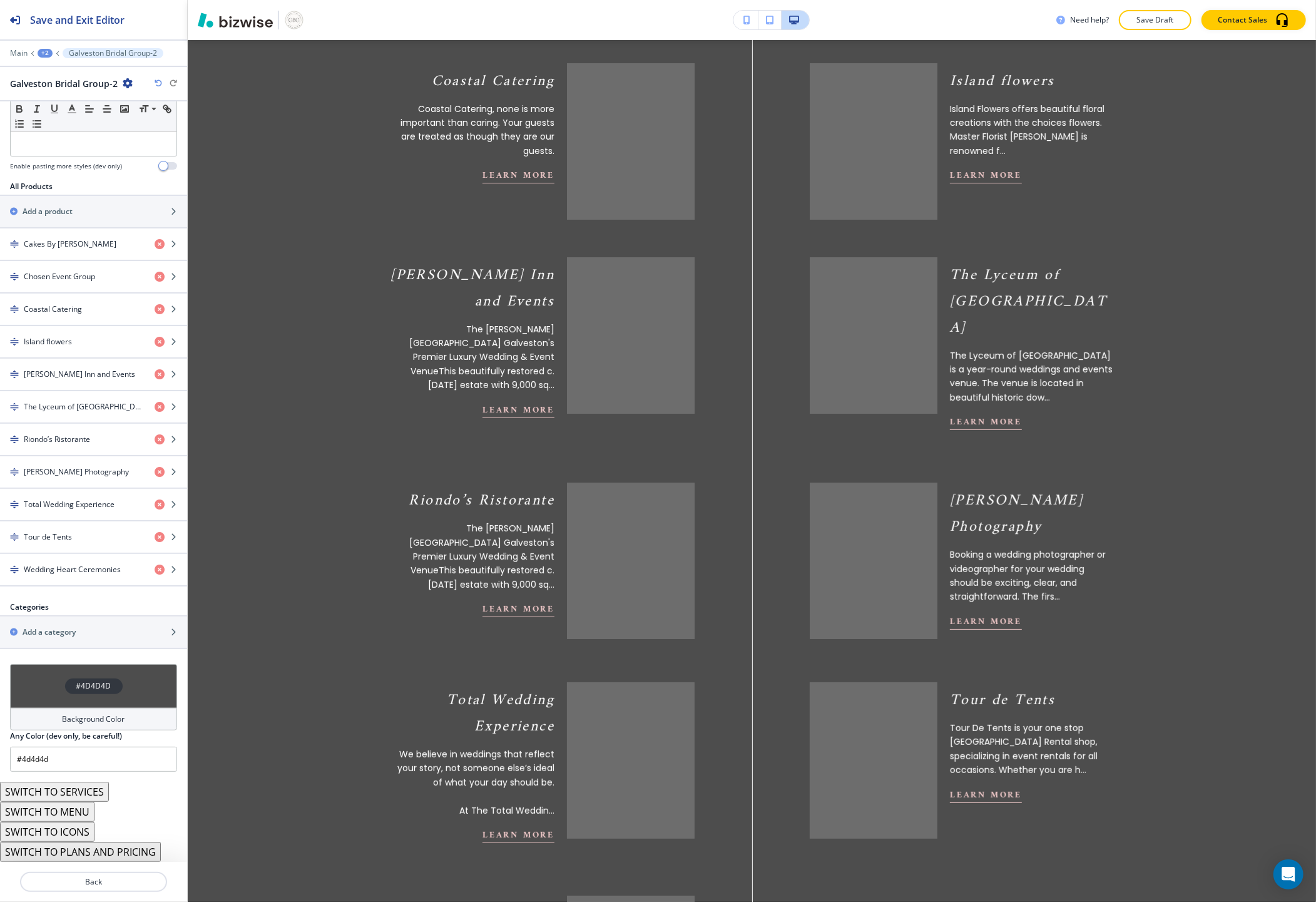
click at [158, 82] on icon "button" at bounding box center [158, 82] width 7 height 7
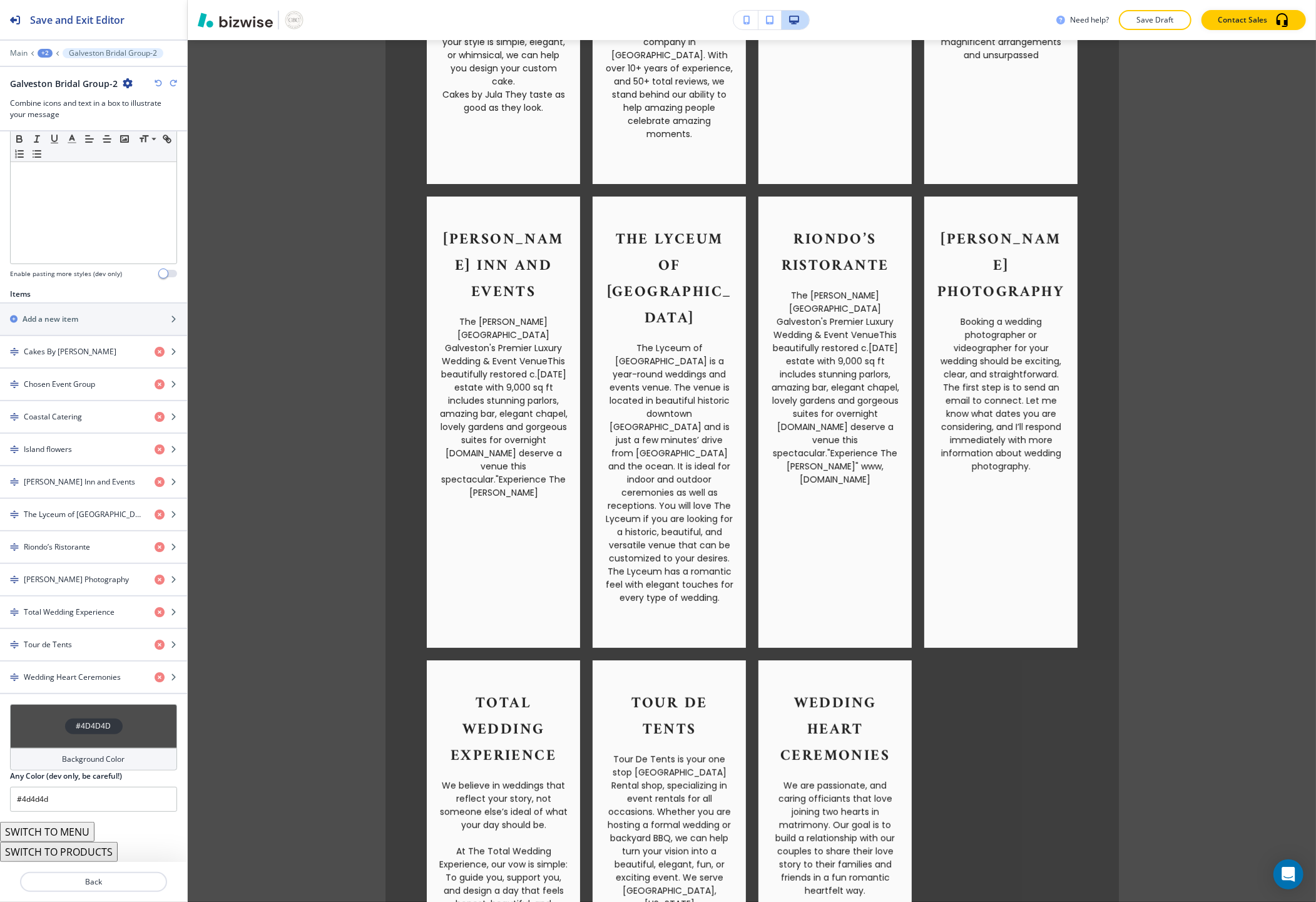
click at [158, 82] on icon "button" at bounding box center [158, 82] width 7 height 7
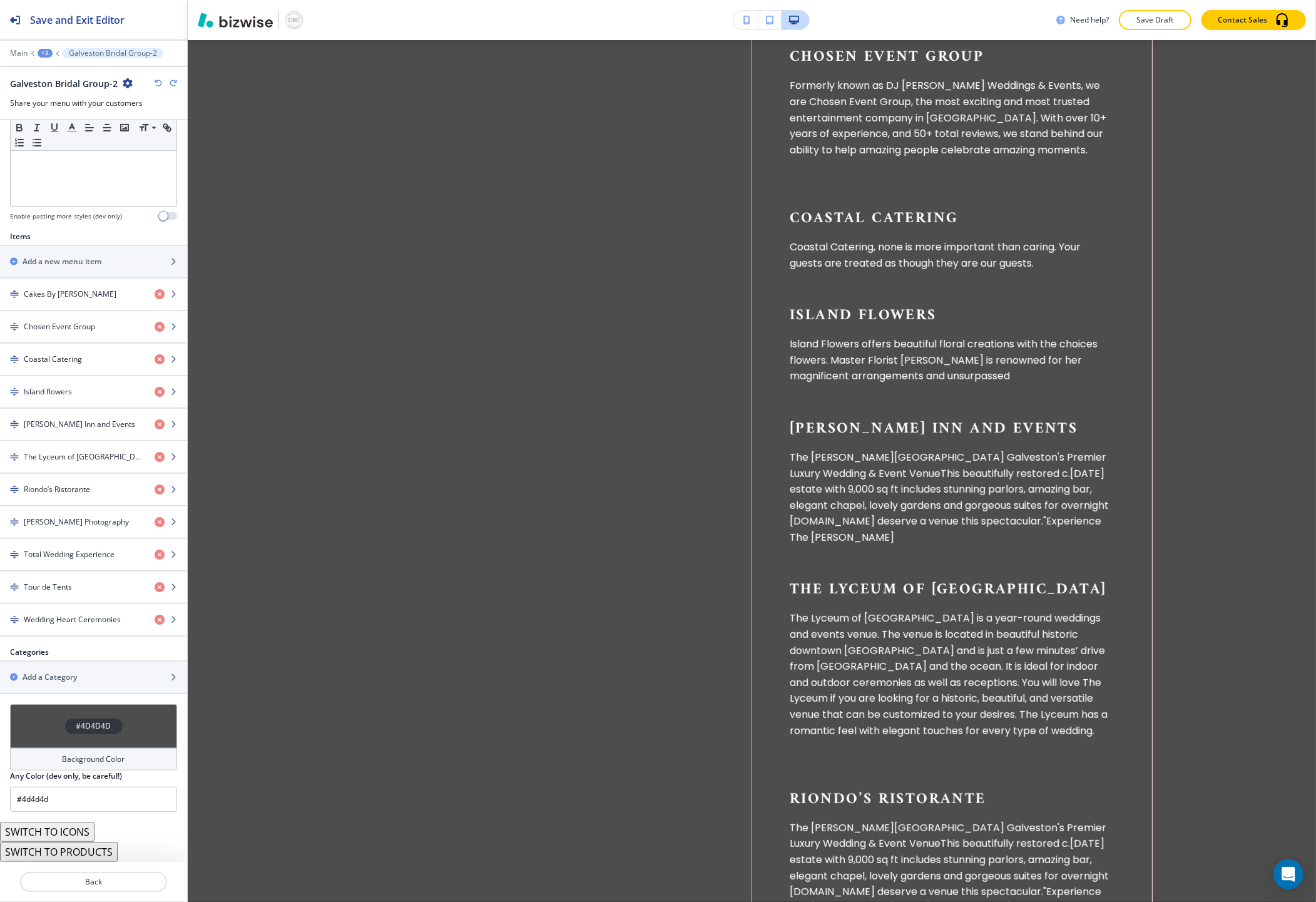
click at [158, 82] on icon "button" at bounding box center [158, 82] width 7 height 7
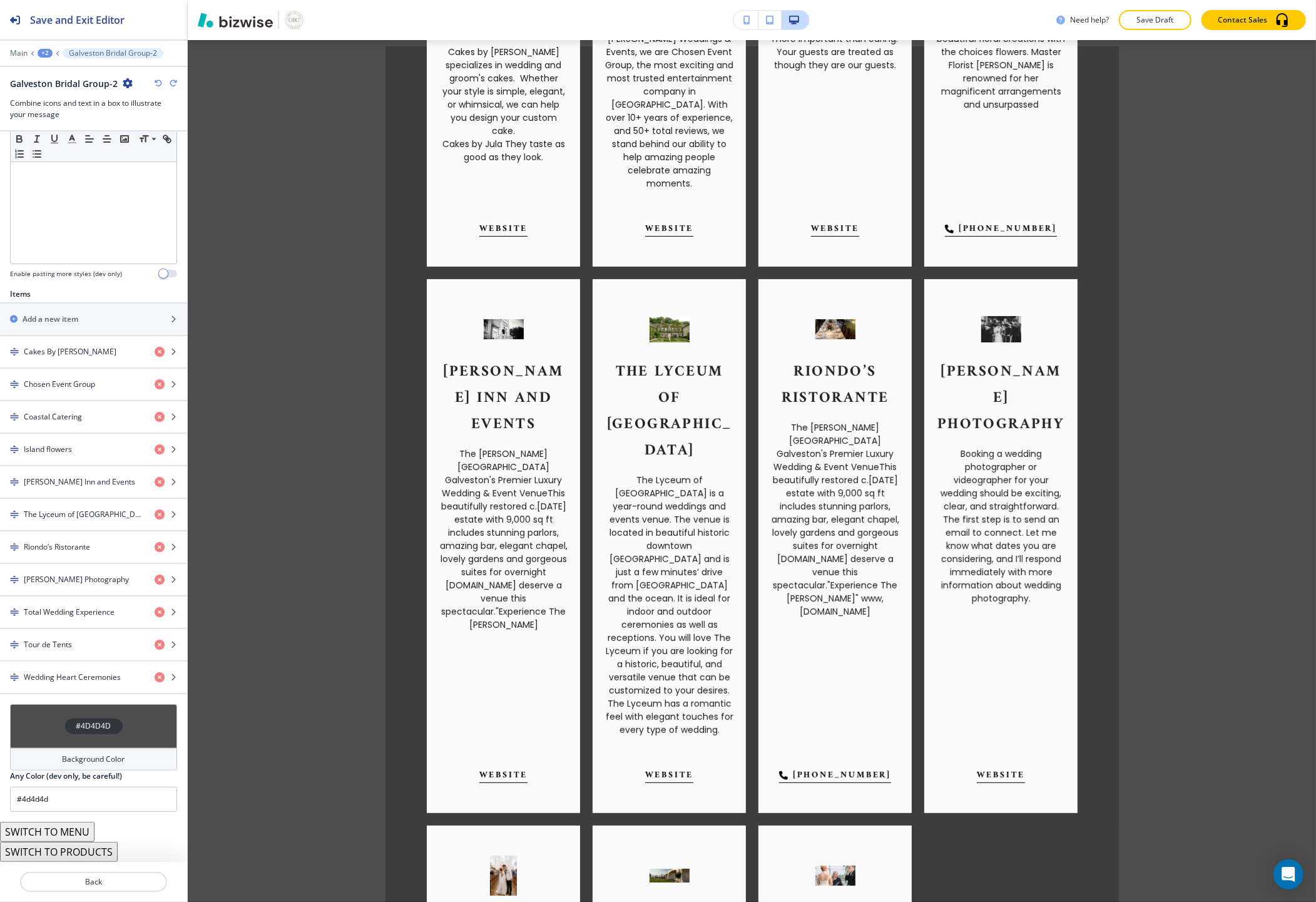
click at [158, 82] on icon "button" at bounding box center [158, 82] width 7 height 7
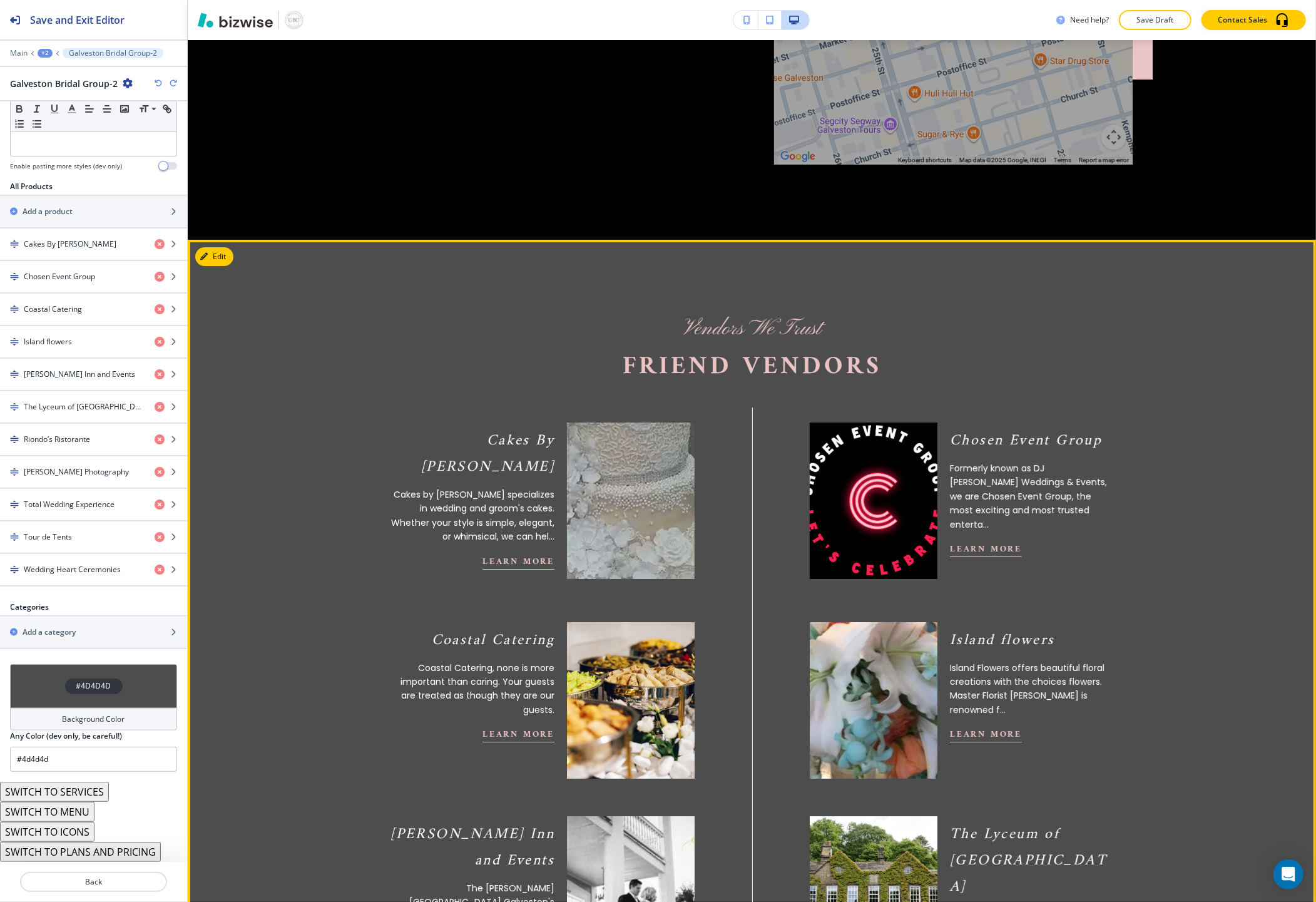
scroll to position [3387, 0]
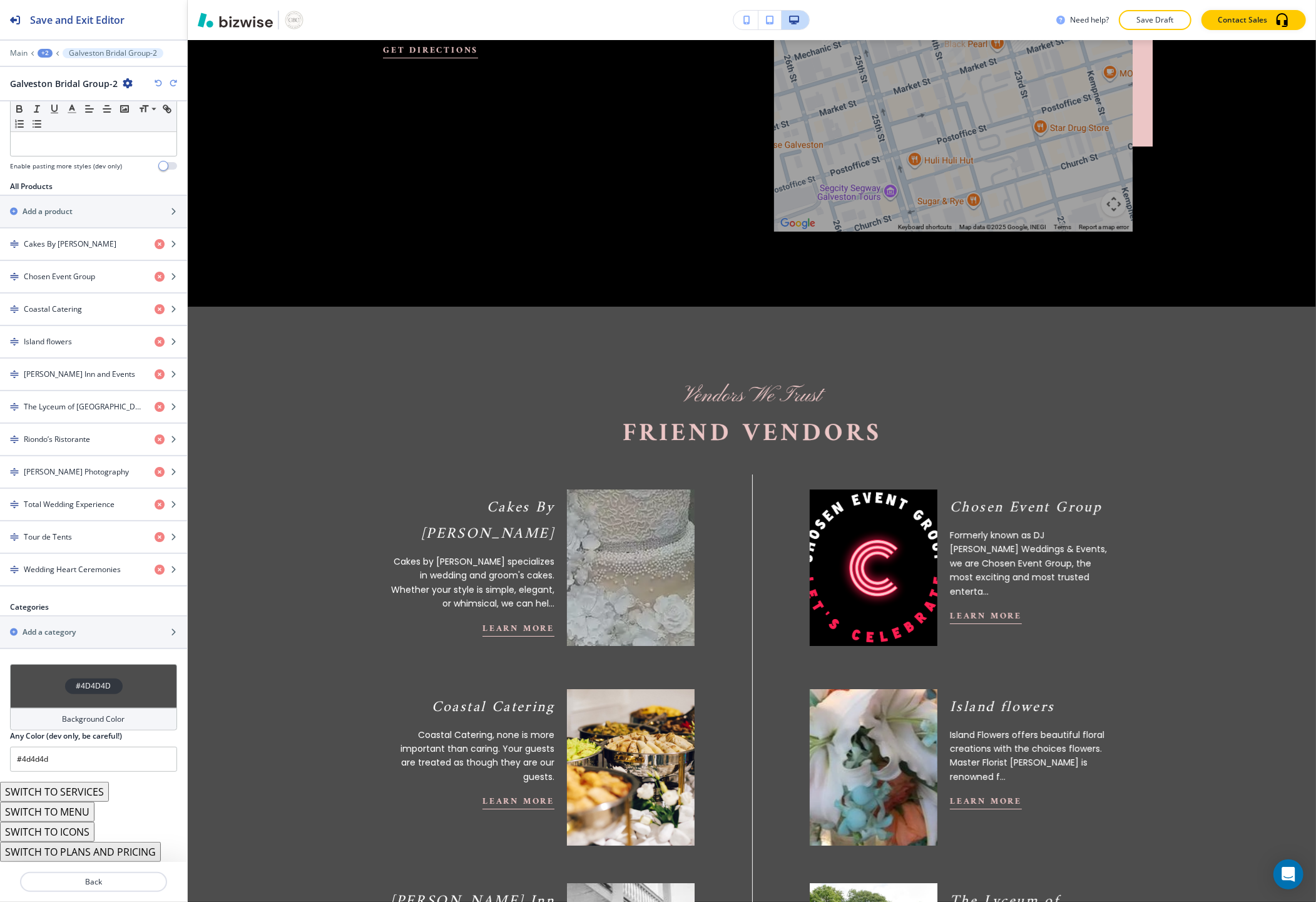
click at [50, 49] on button "+2" at bounding box center [44, 53] width 15 height 9
click at [70, 99] on p "FRIENDS OF GBG" at bounding box center [78, 96] width 64 height 11
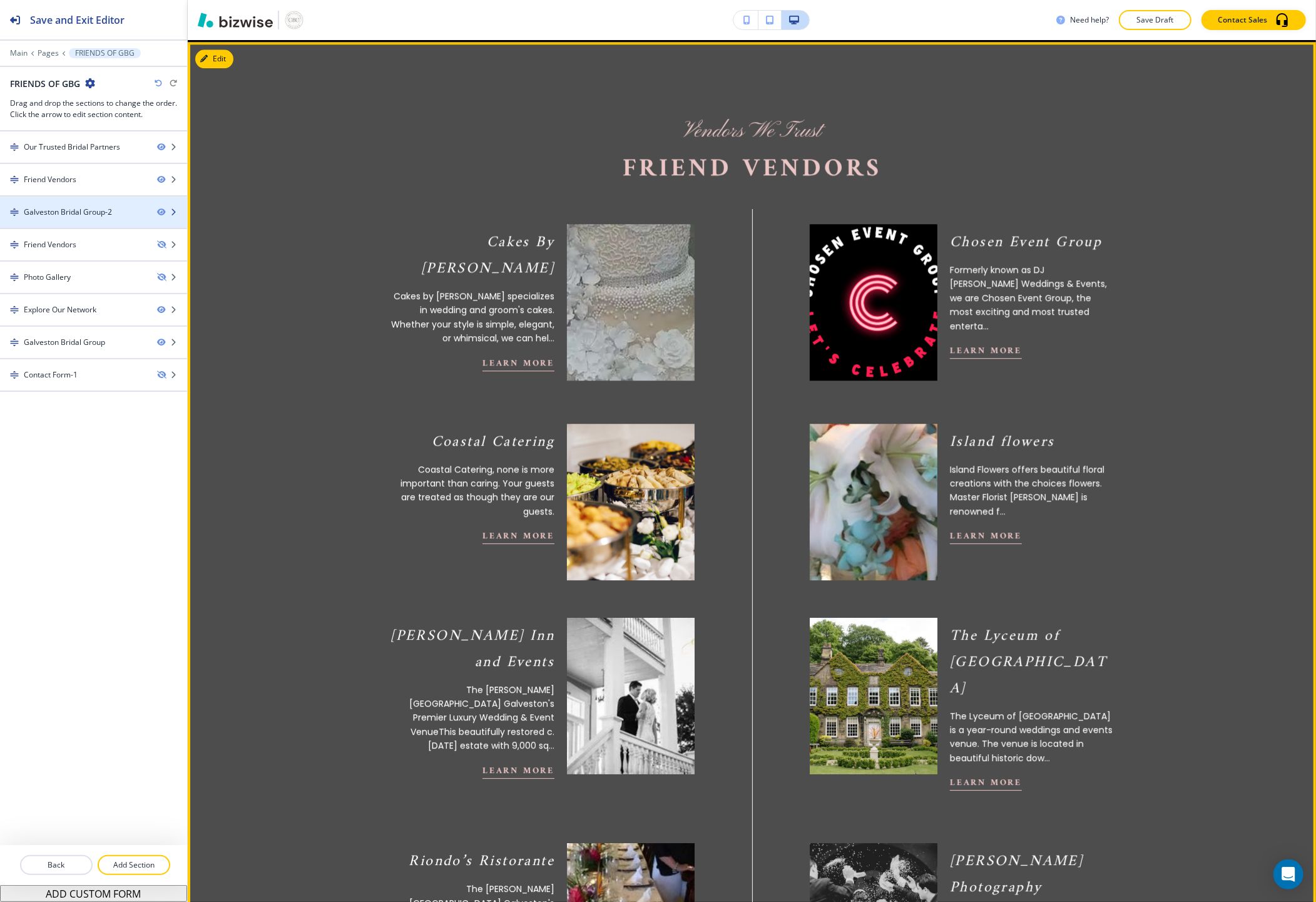
scroll to position [2709, 0]
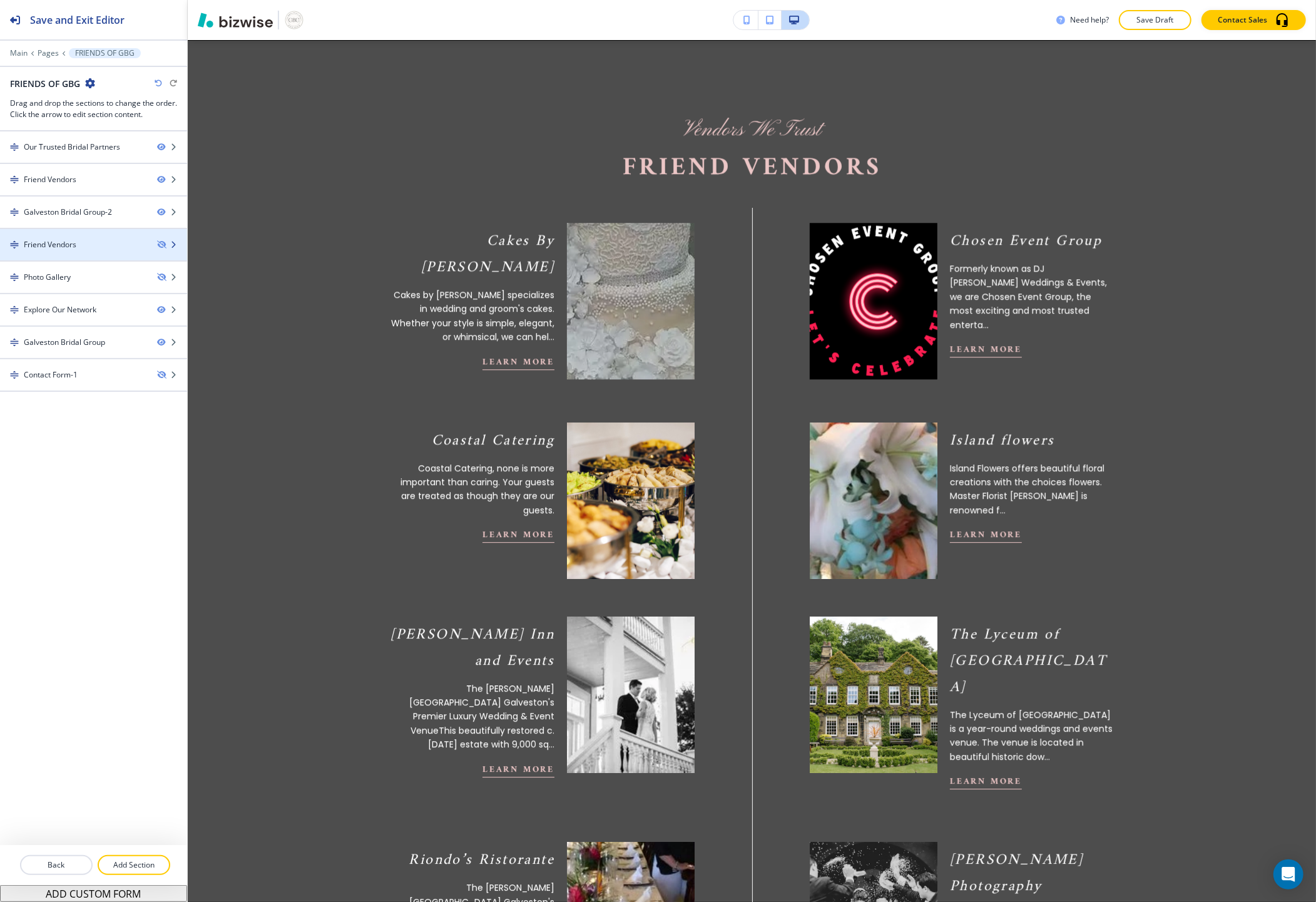
click at [84, 238] on div at bounding box center [94, 234] width 187 height 10
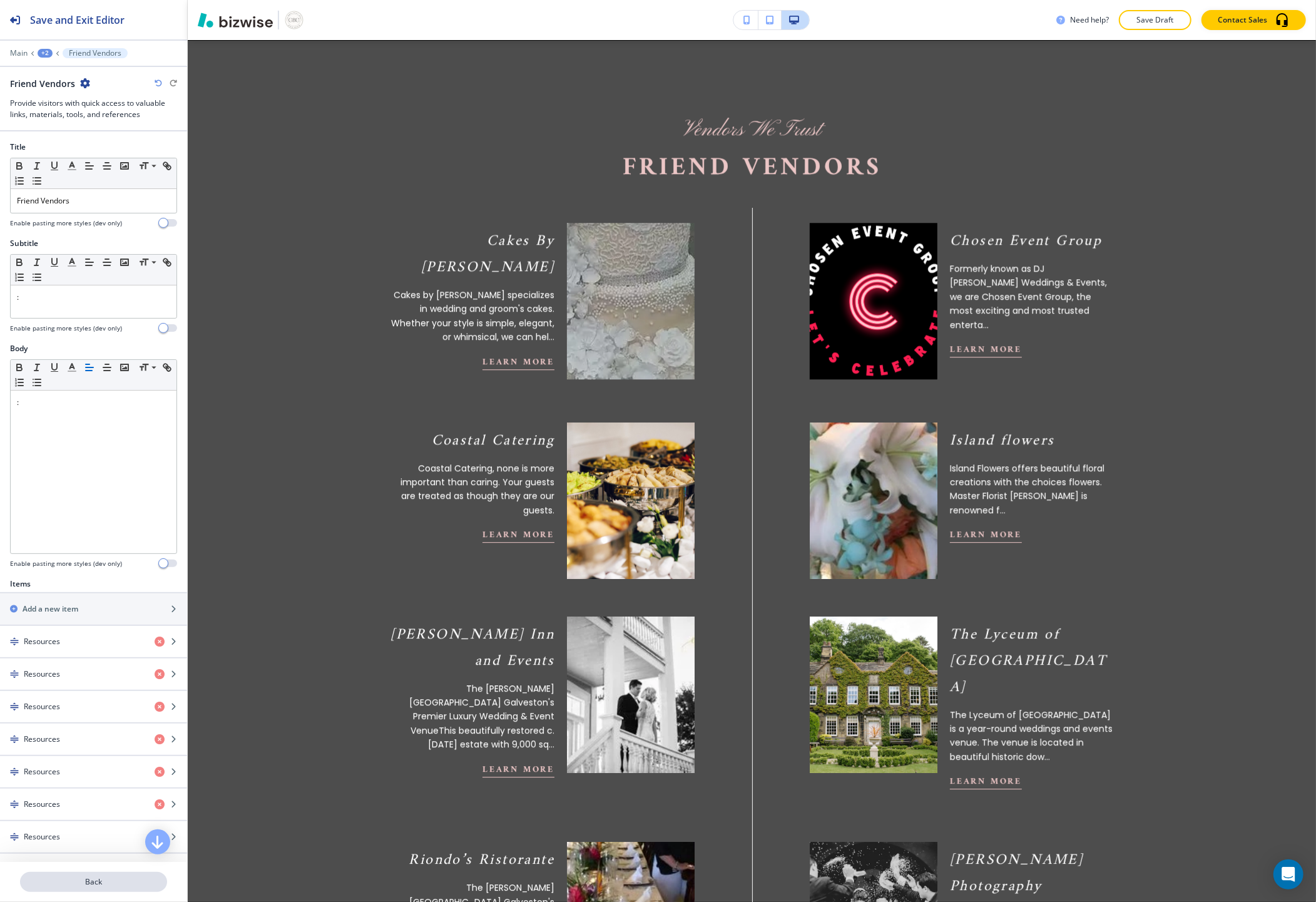
click at [103, 875] on button "Back" at bounding box center [94, 882] width 147 height 20
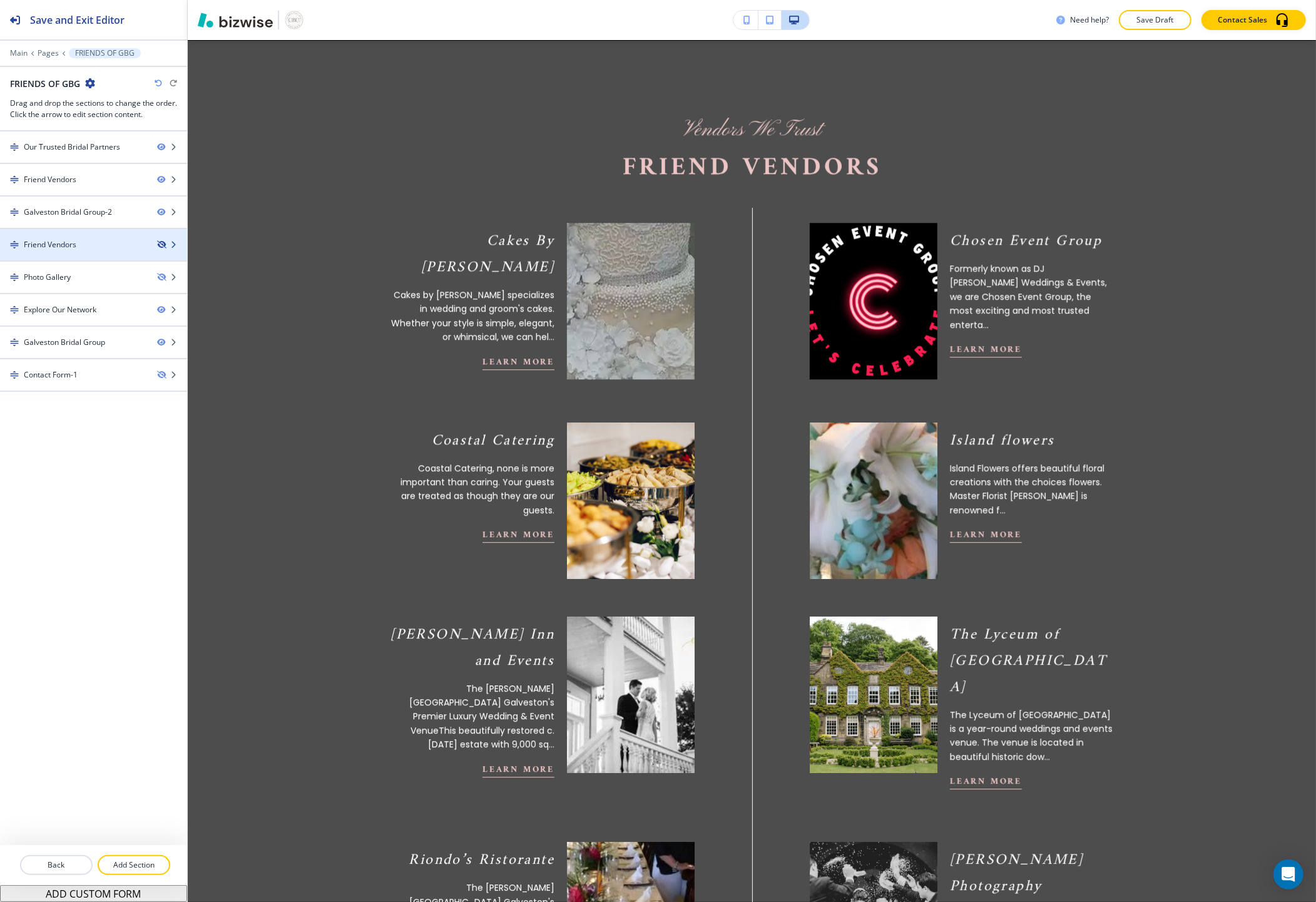
click at [158, 244] on icon "button" at bounding box center [160, 244] width 7 height 7
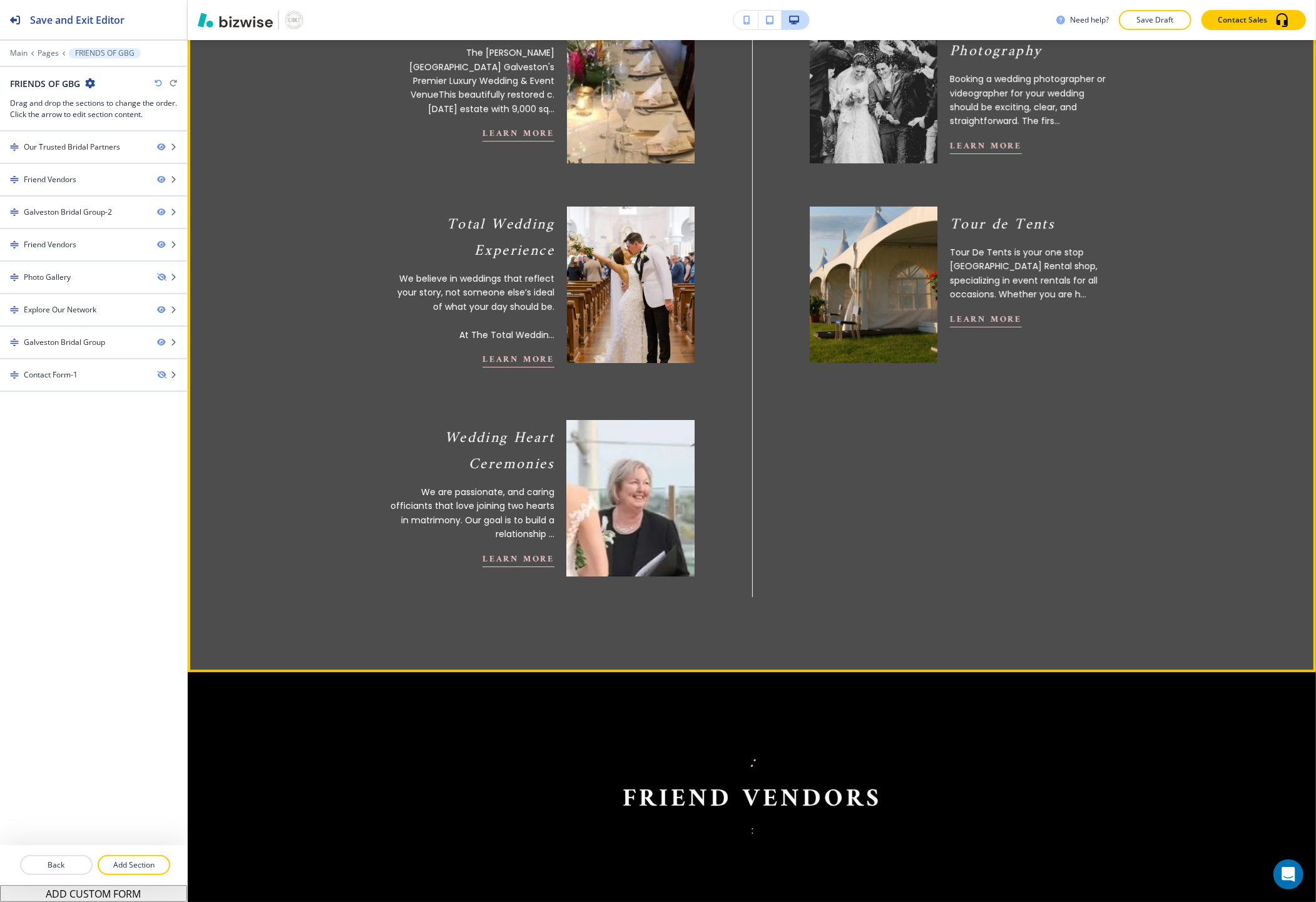
scroll to position [3891, 0]
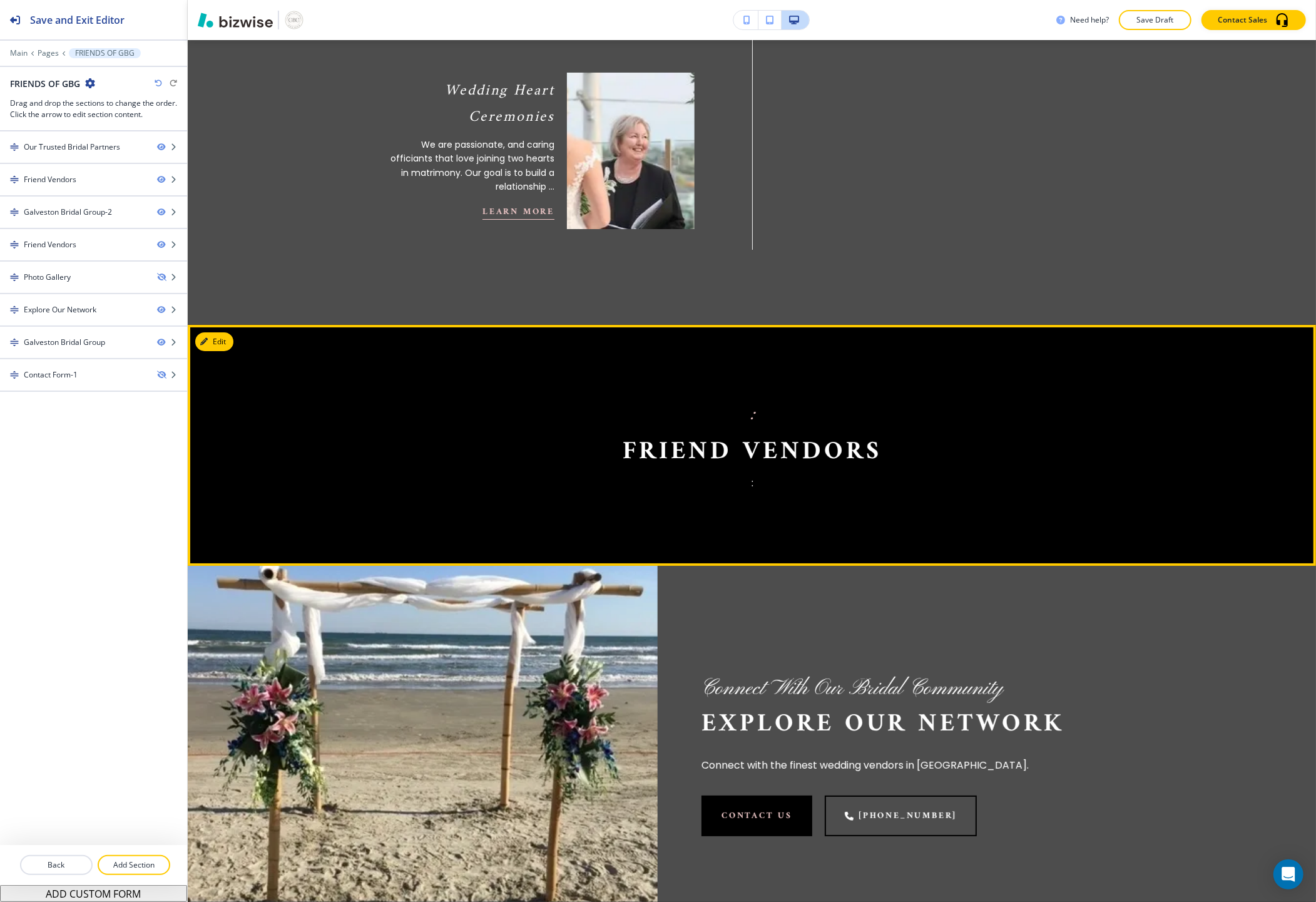
click at [120, 247] on div "Friend Vendors" at bounding box center [73, 244] width 147 height 11
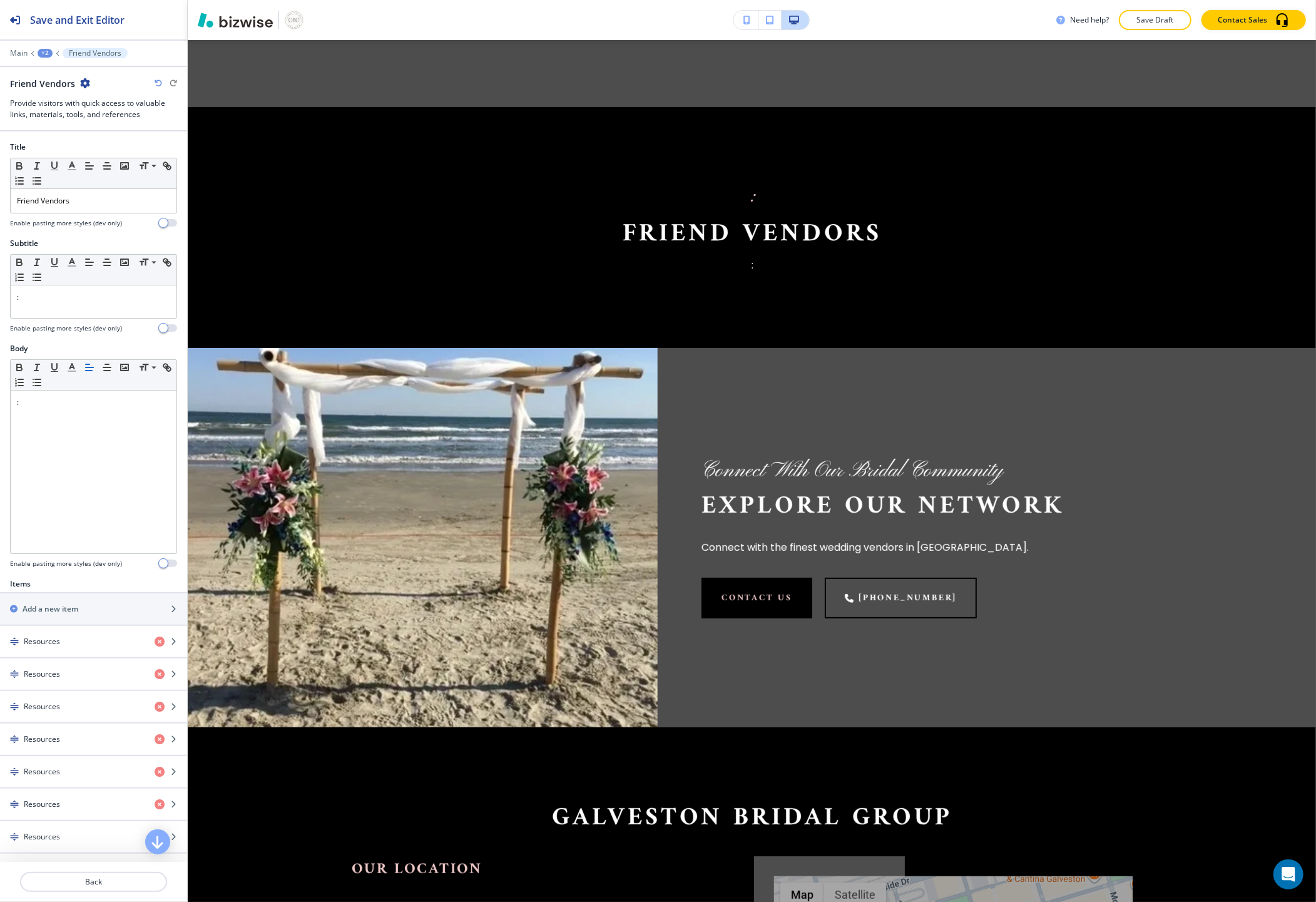
scroll to position [4143, 0]
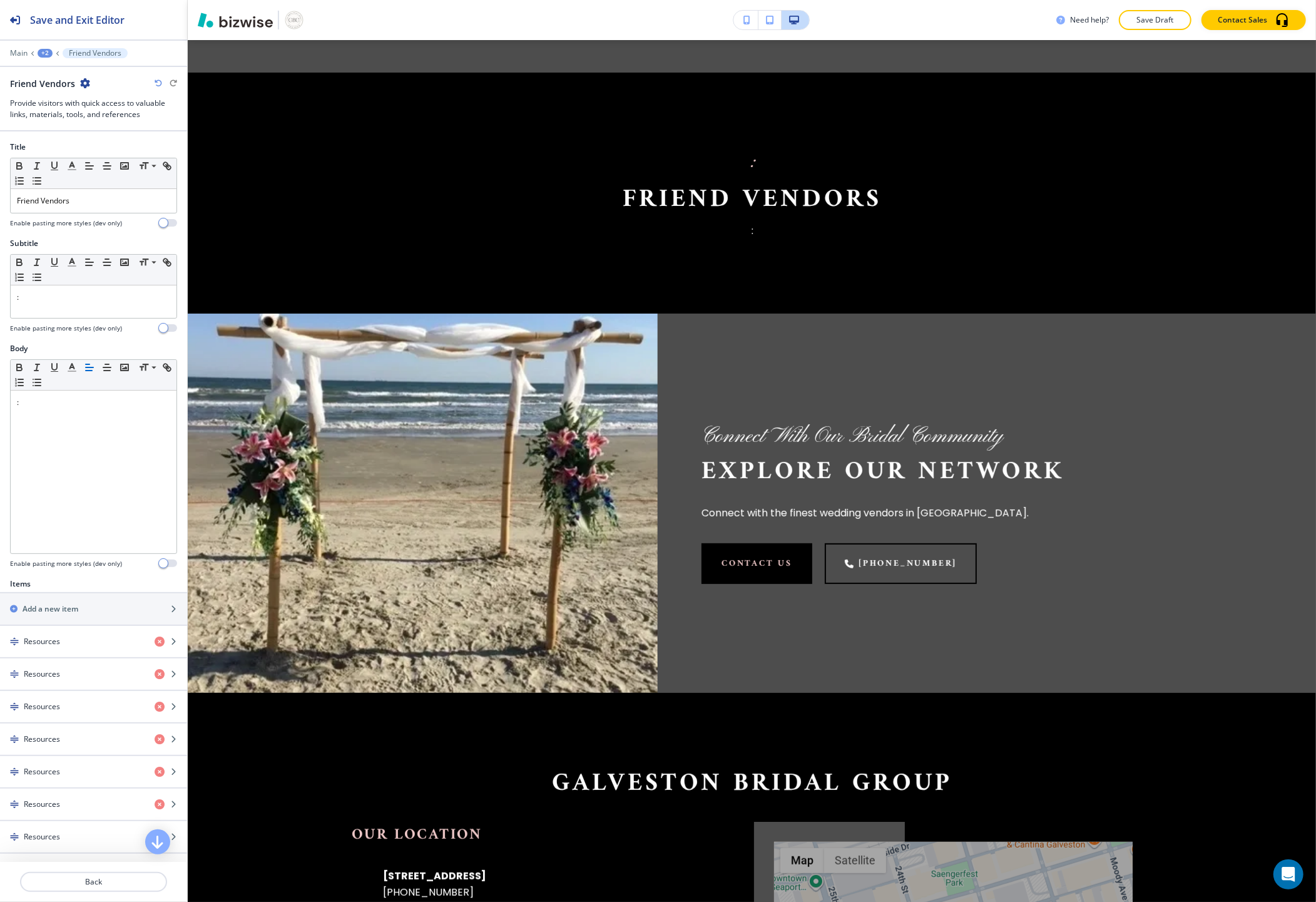
click at [83, 80] on icon "button" at bounding box center [84, 83] width 10 height 10
click at [100, 140] on button "Delete Section" at bounding box center [119, 149] width 80 height 22
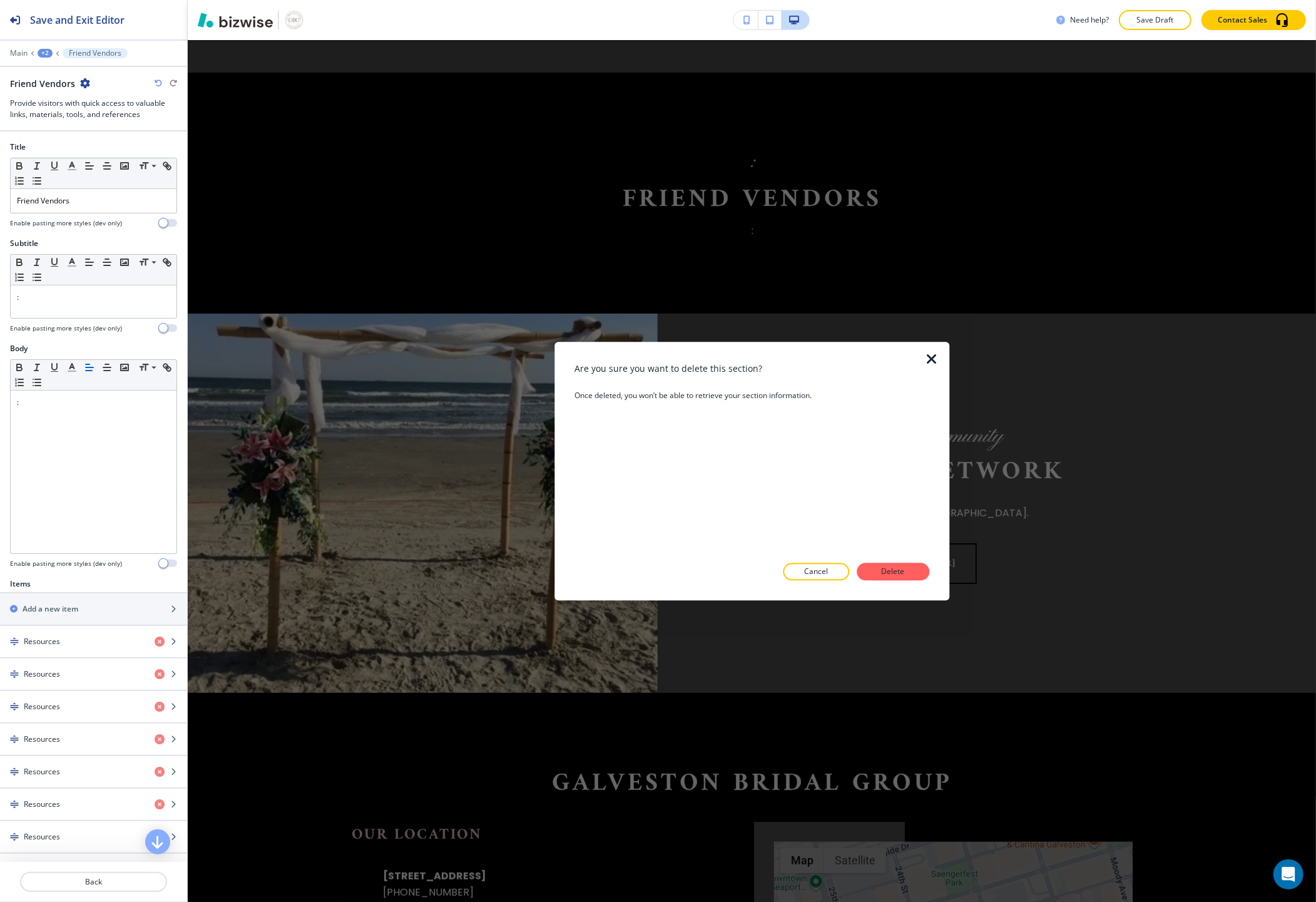
drag, startPoint x: 902, startPoint y: 566, endPoint x: 906, endPoint y: 557, distance: 9.8
click at [903, 566] on p "Delete" at bounding box center [893, 571] width 30 height 11
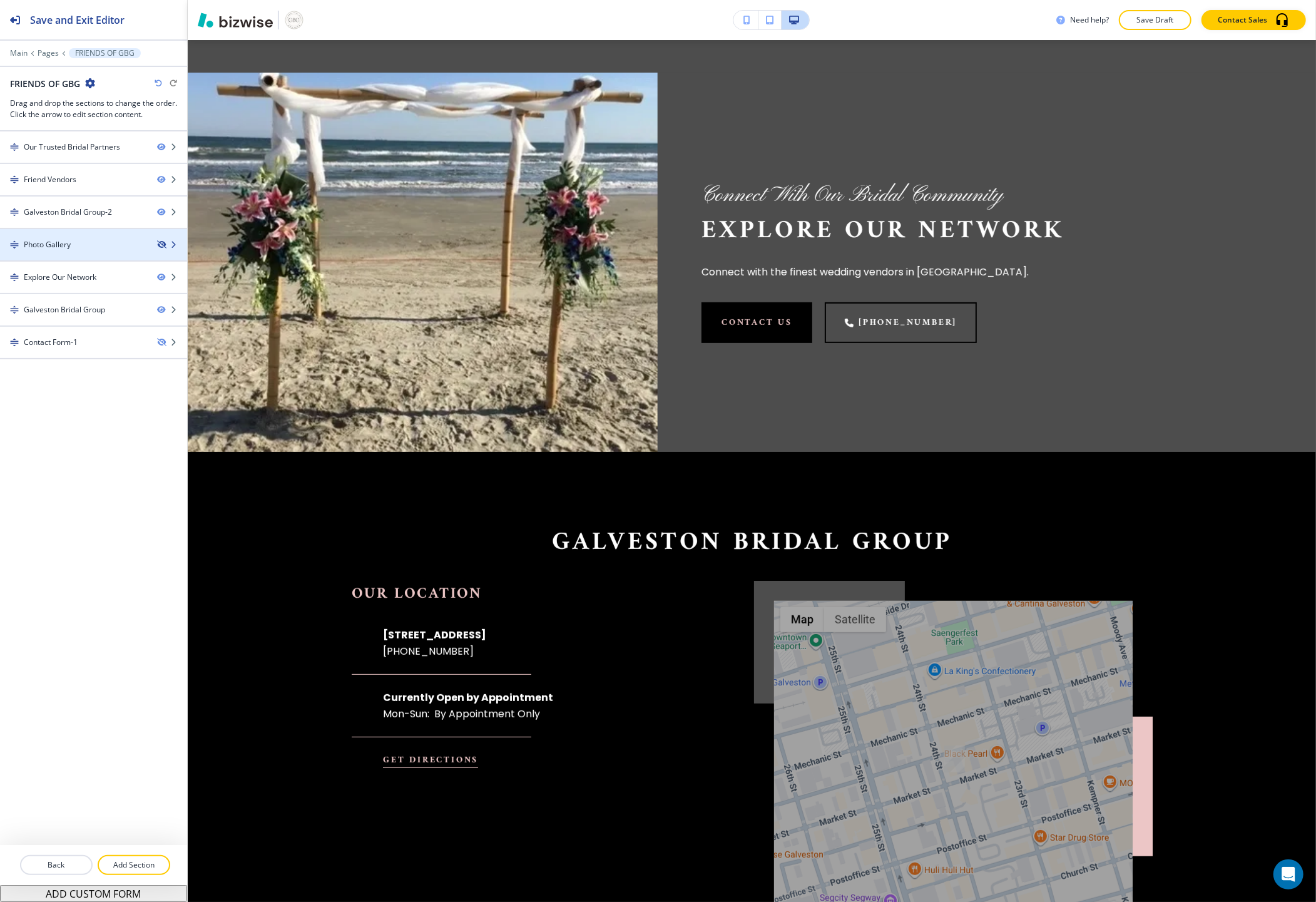
click at [159, 245] on icon "button" at bounding box center [160, 244] width 7 height 7
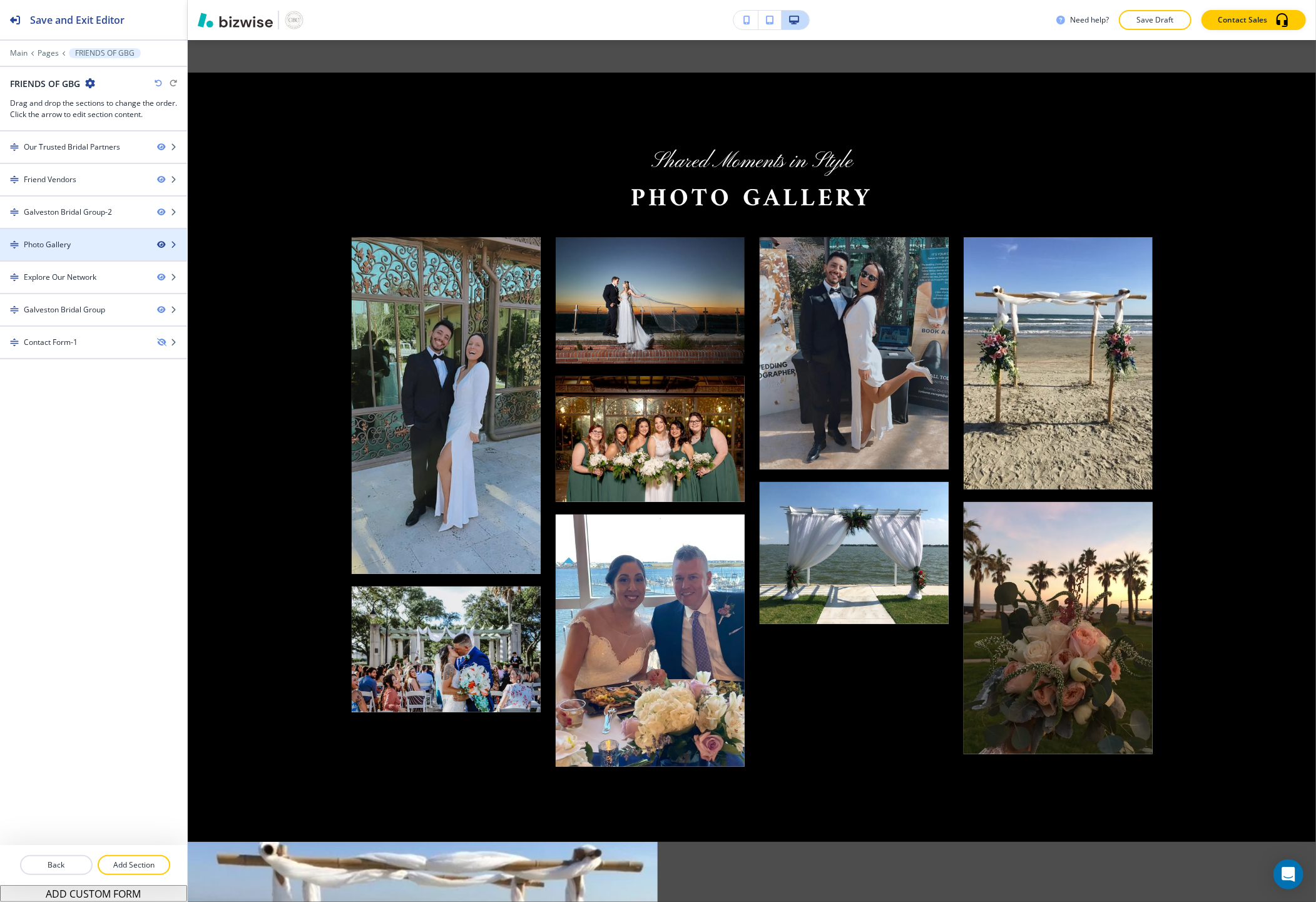
click at [159, 245] on icon "button" at bounding box center [160, 244] width 7 height 7
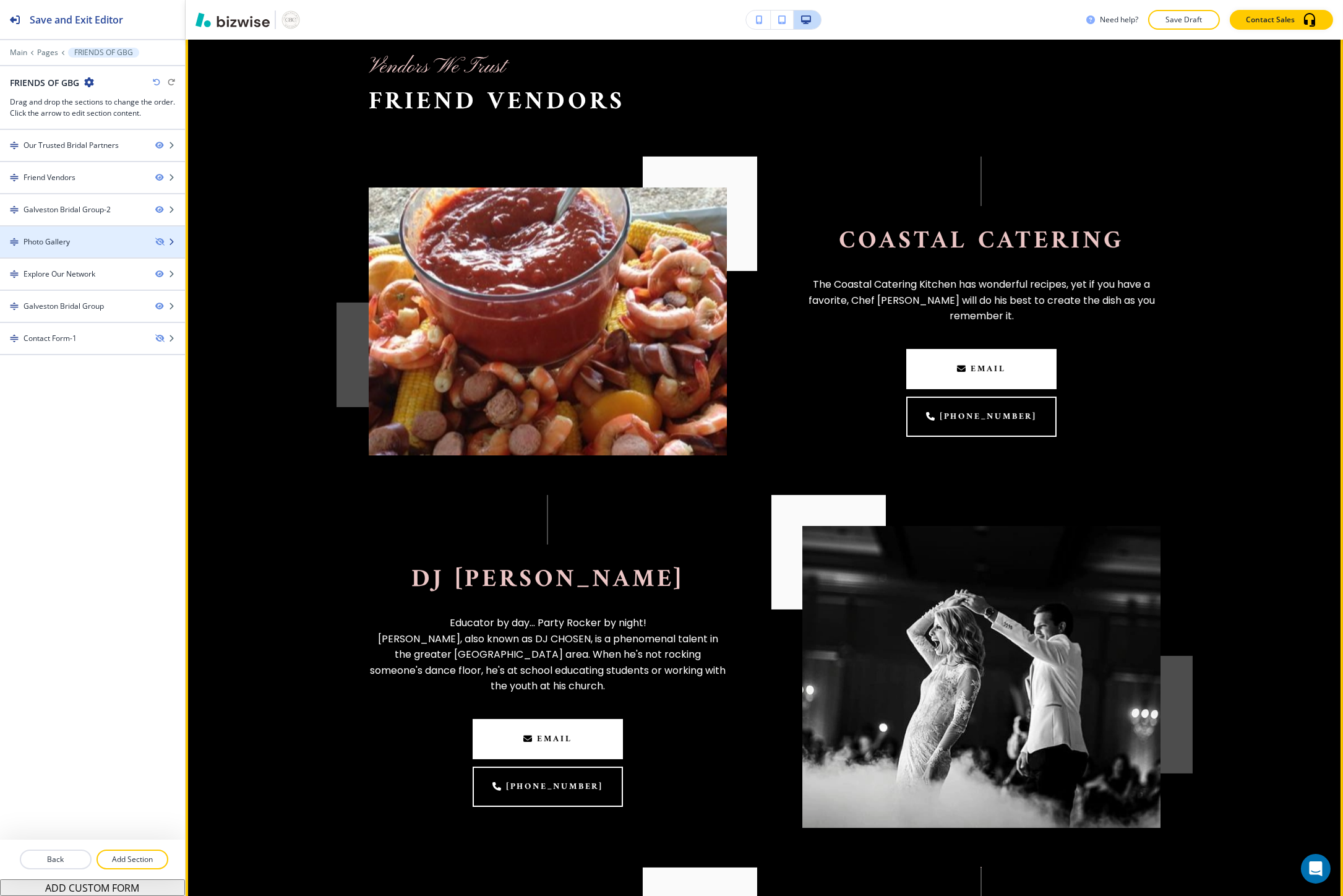
scroll to position [452, 0]
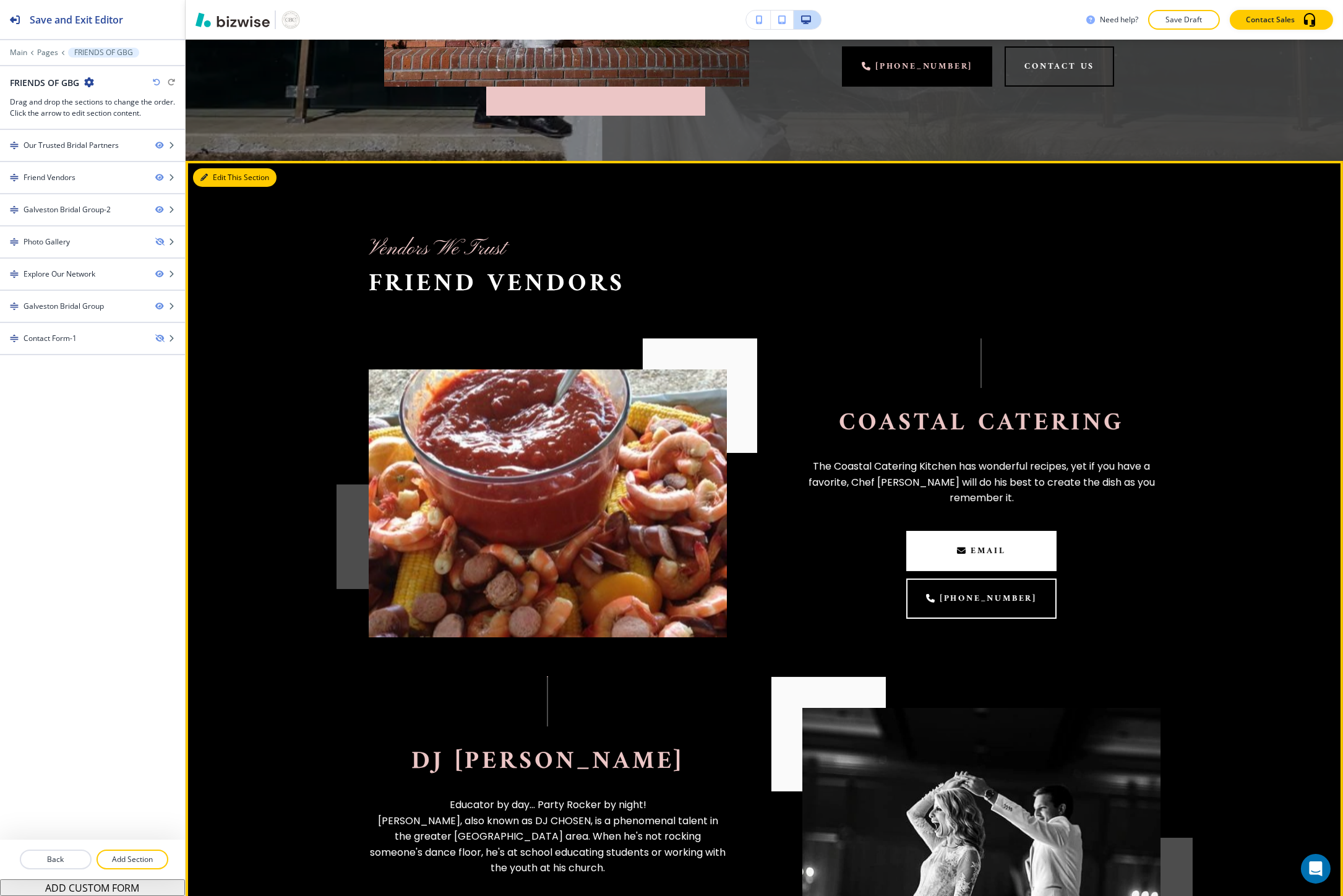
click at [205, 186] on button "Edit This Section" at bounding box center [234, 177] width 83 height 19
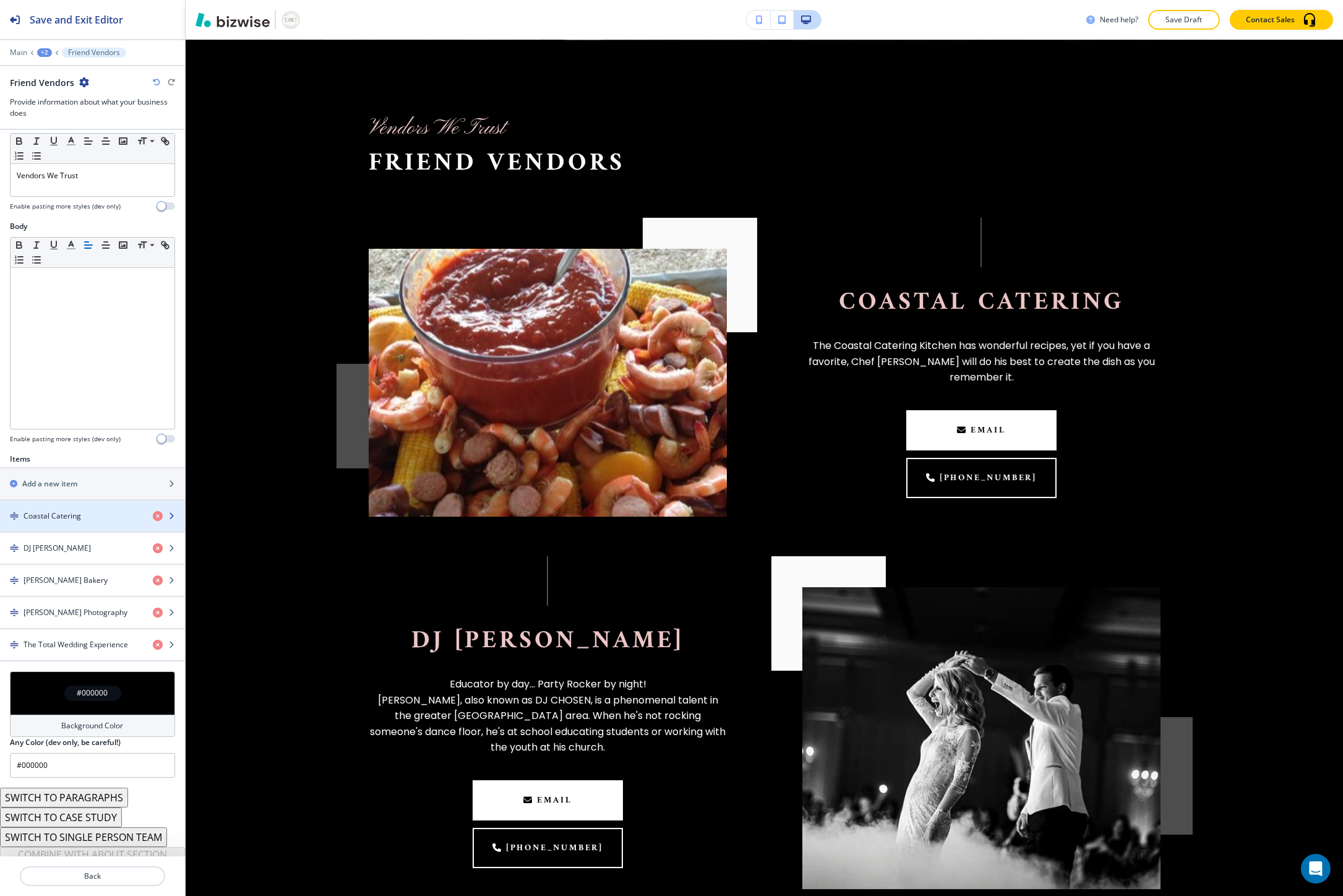
scroll to position [134, 0]
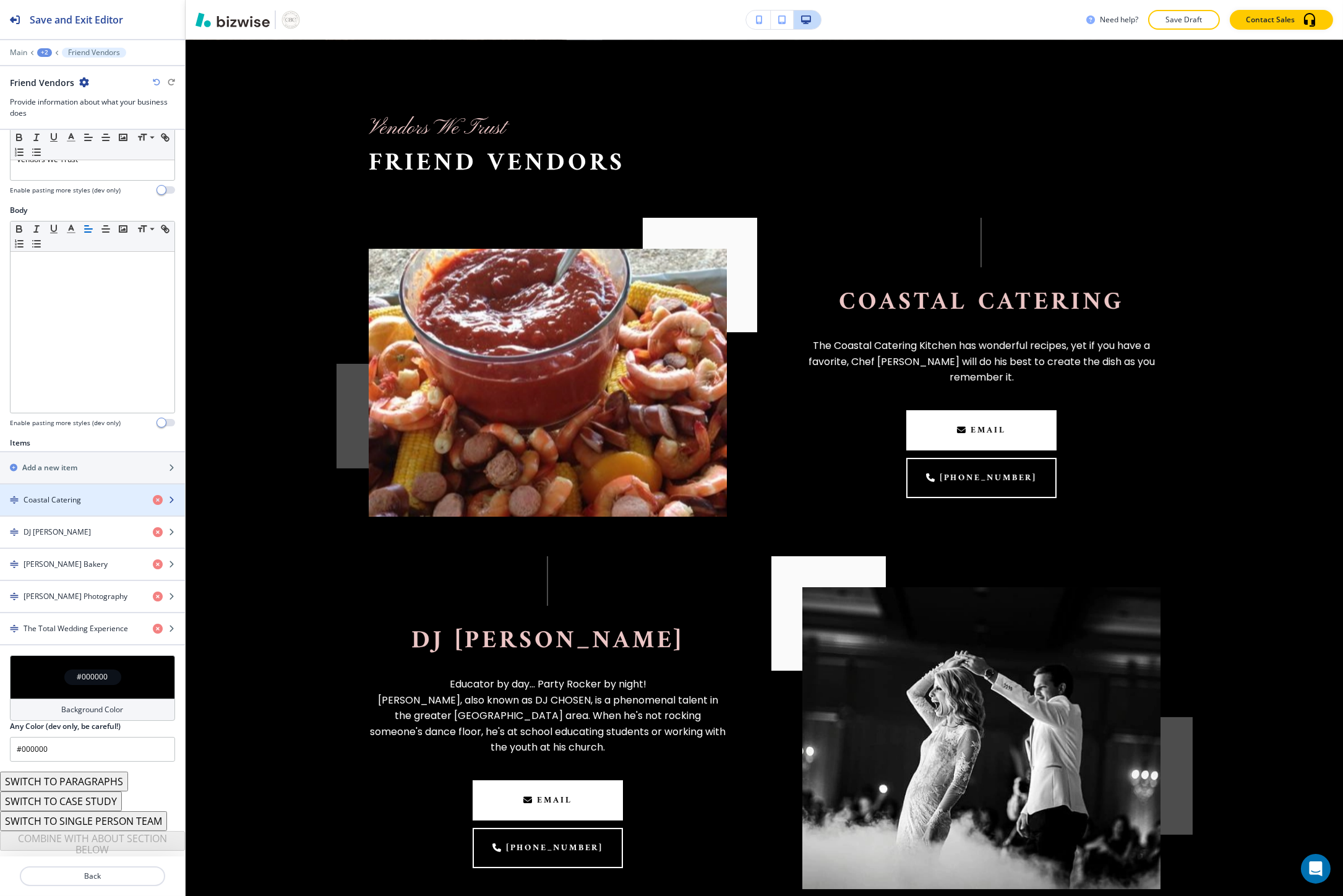
click at [72, 497] on h4 "Coastal Catering" at bounding box center [52, 499] width 58 height 11
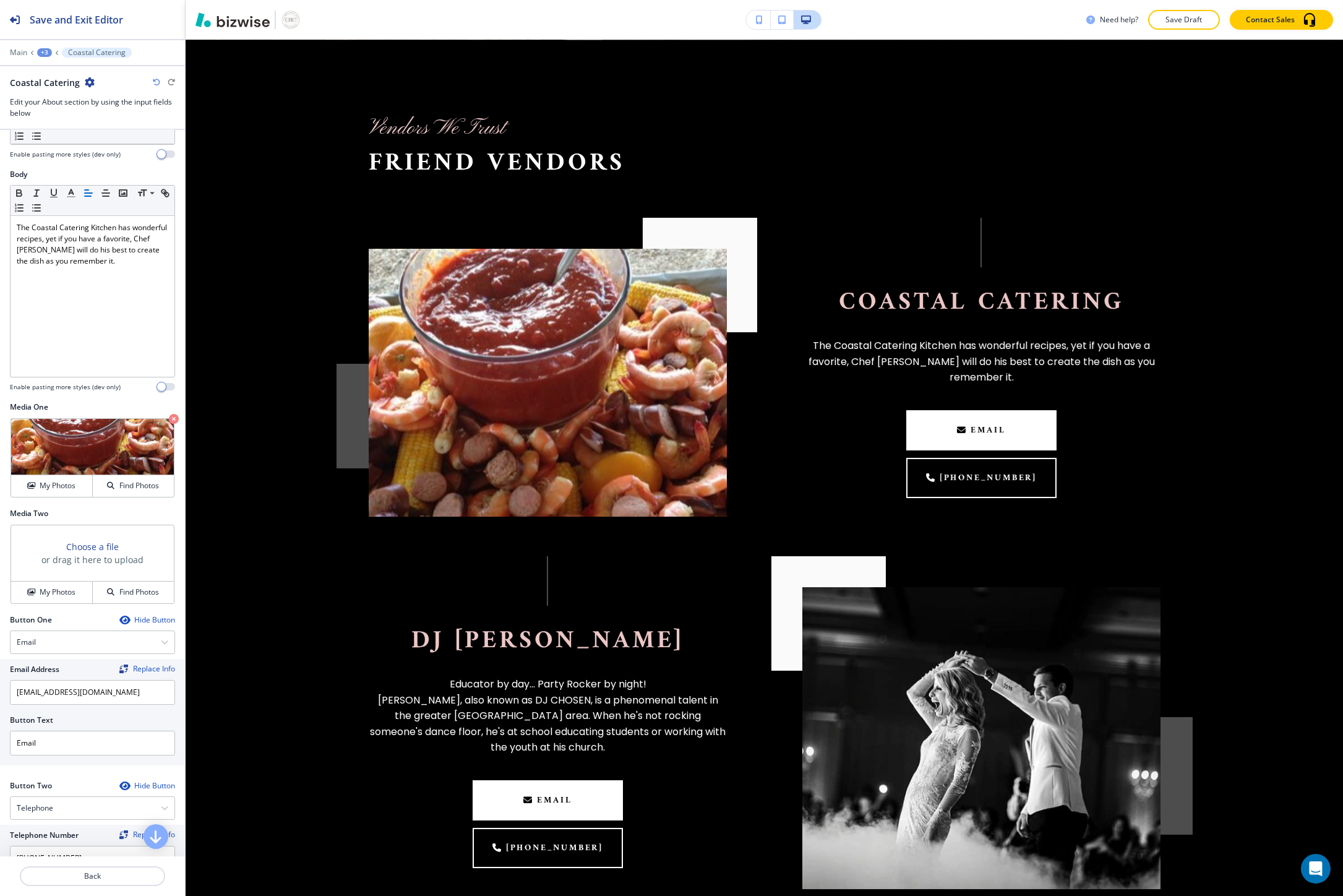
scroll to position [210, 0]
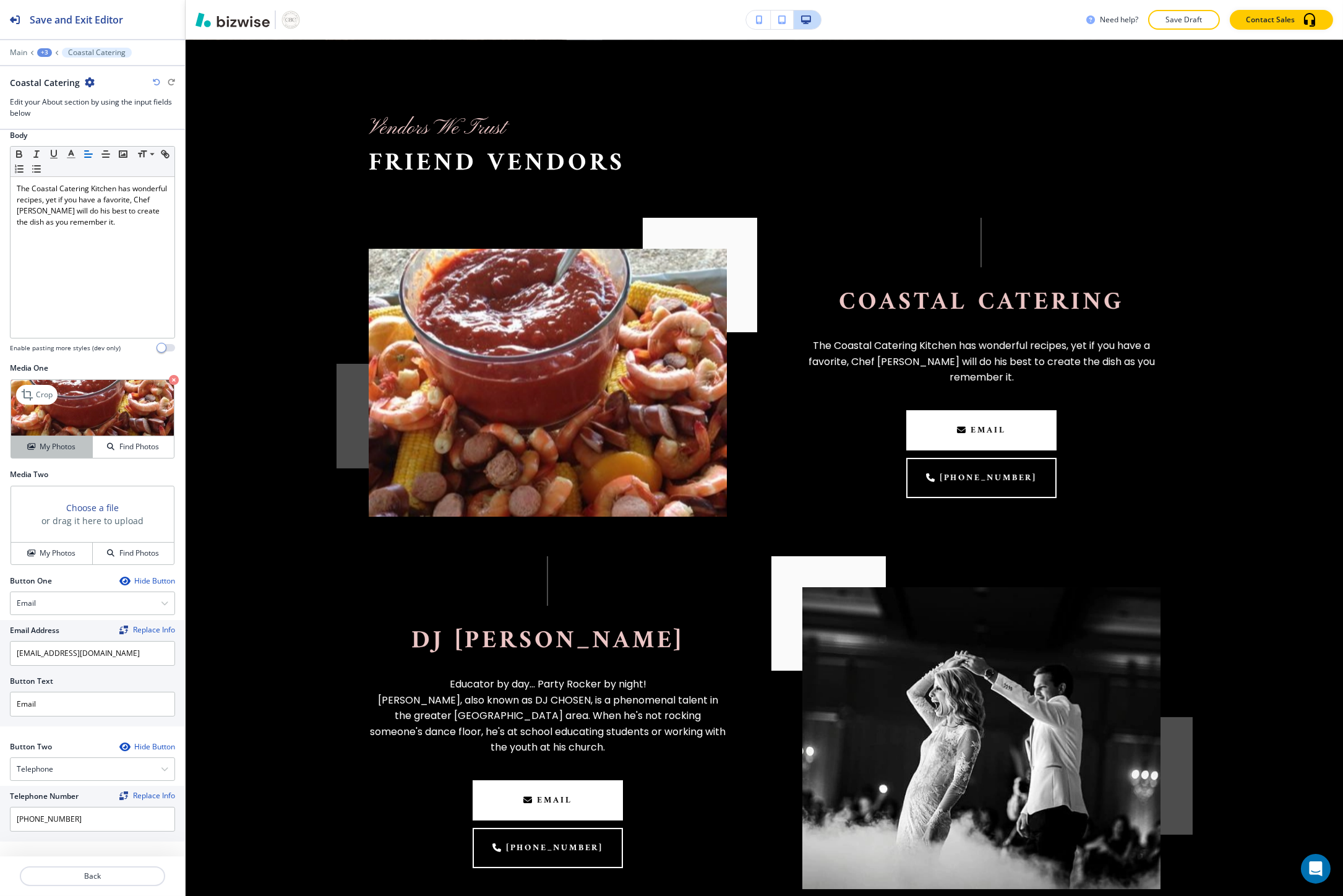
click at [65, 436] on button "My Photos" at bounding box center [52, 446] width 82 height 21
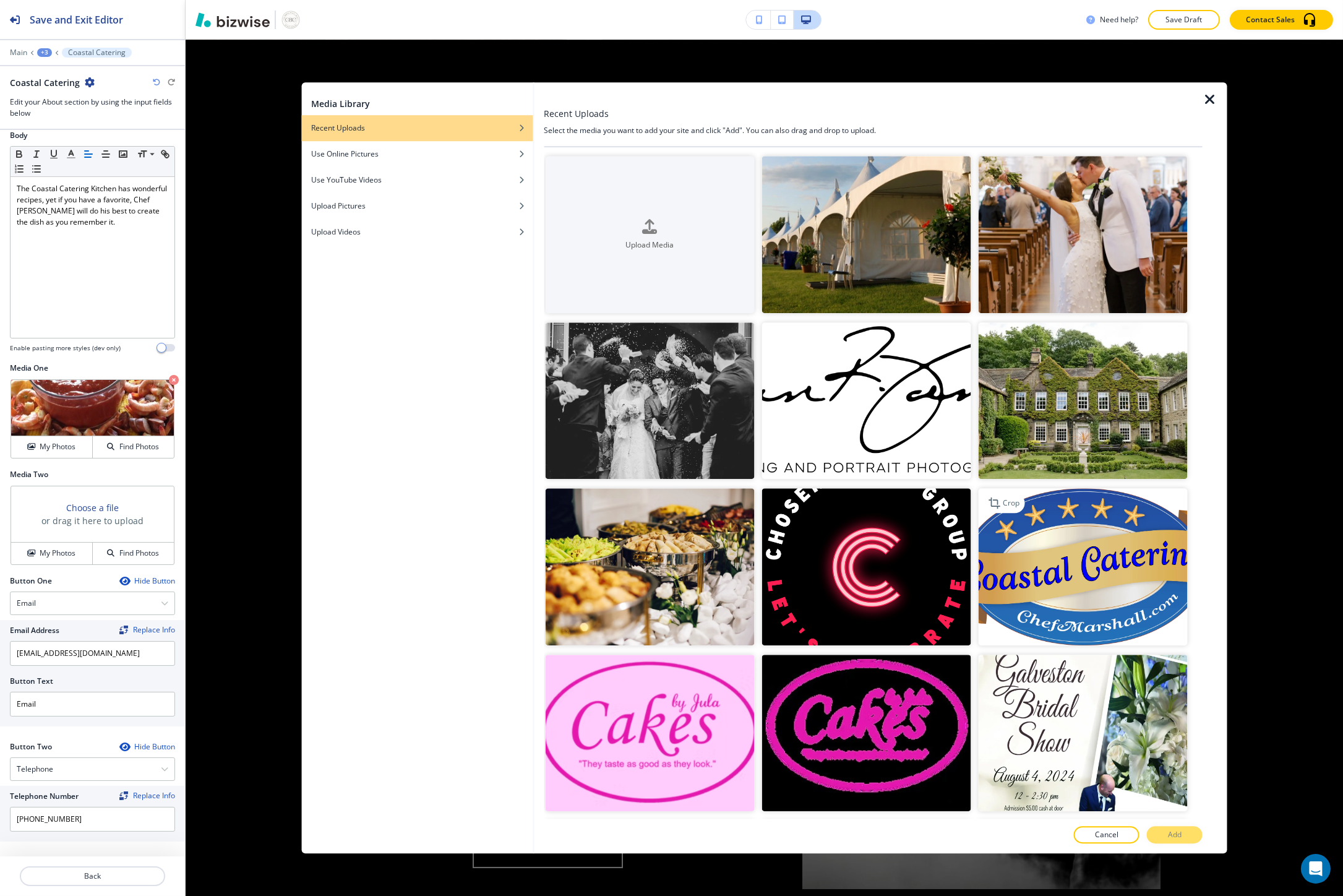
click at [1022, 570] on img "button" at bounding box center [1082, 566] width 209 height 157
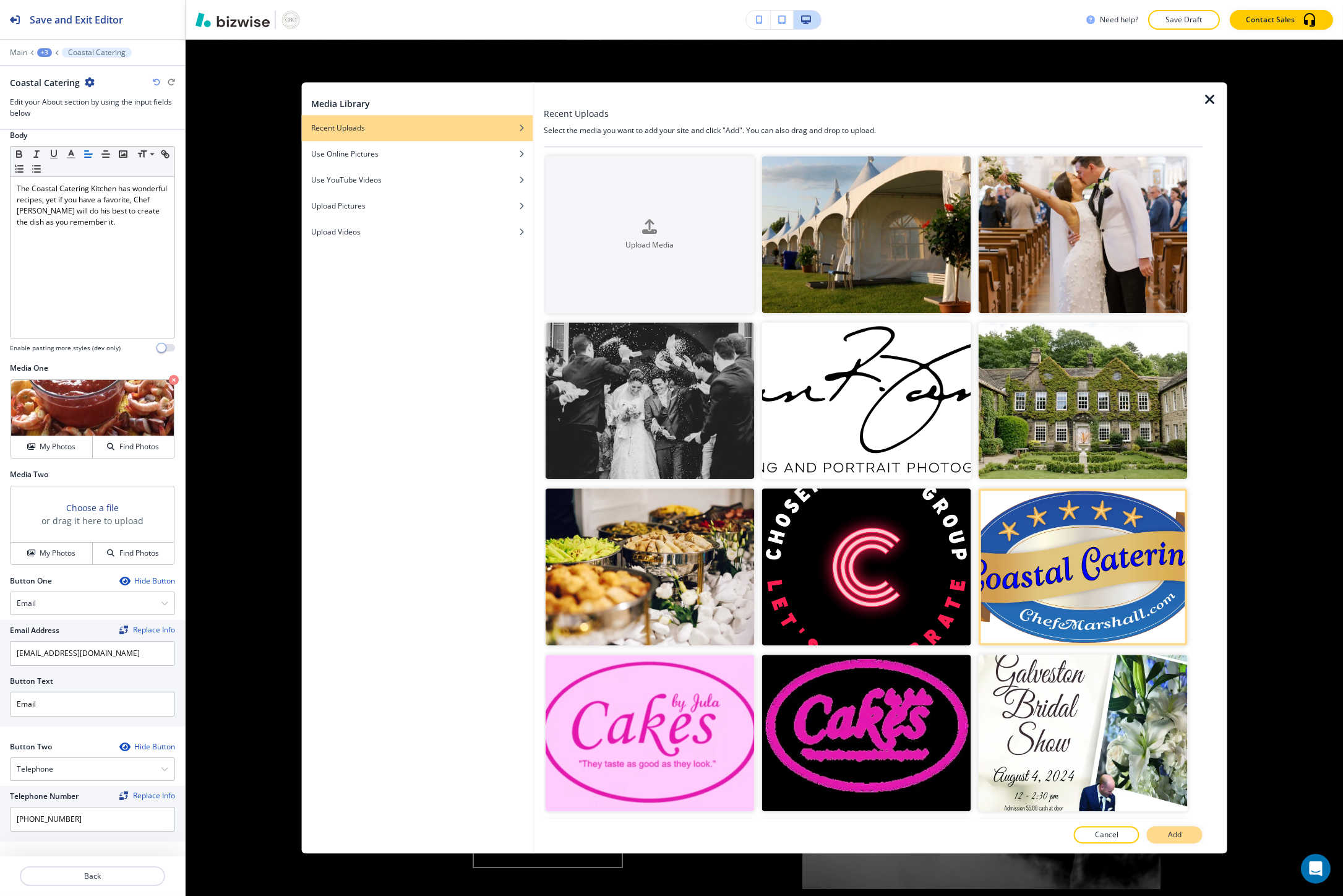
click at [1174, 842] on button "Add" at bounding box center [1175, 834] width 56 height 17
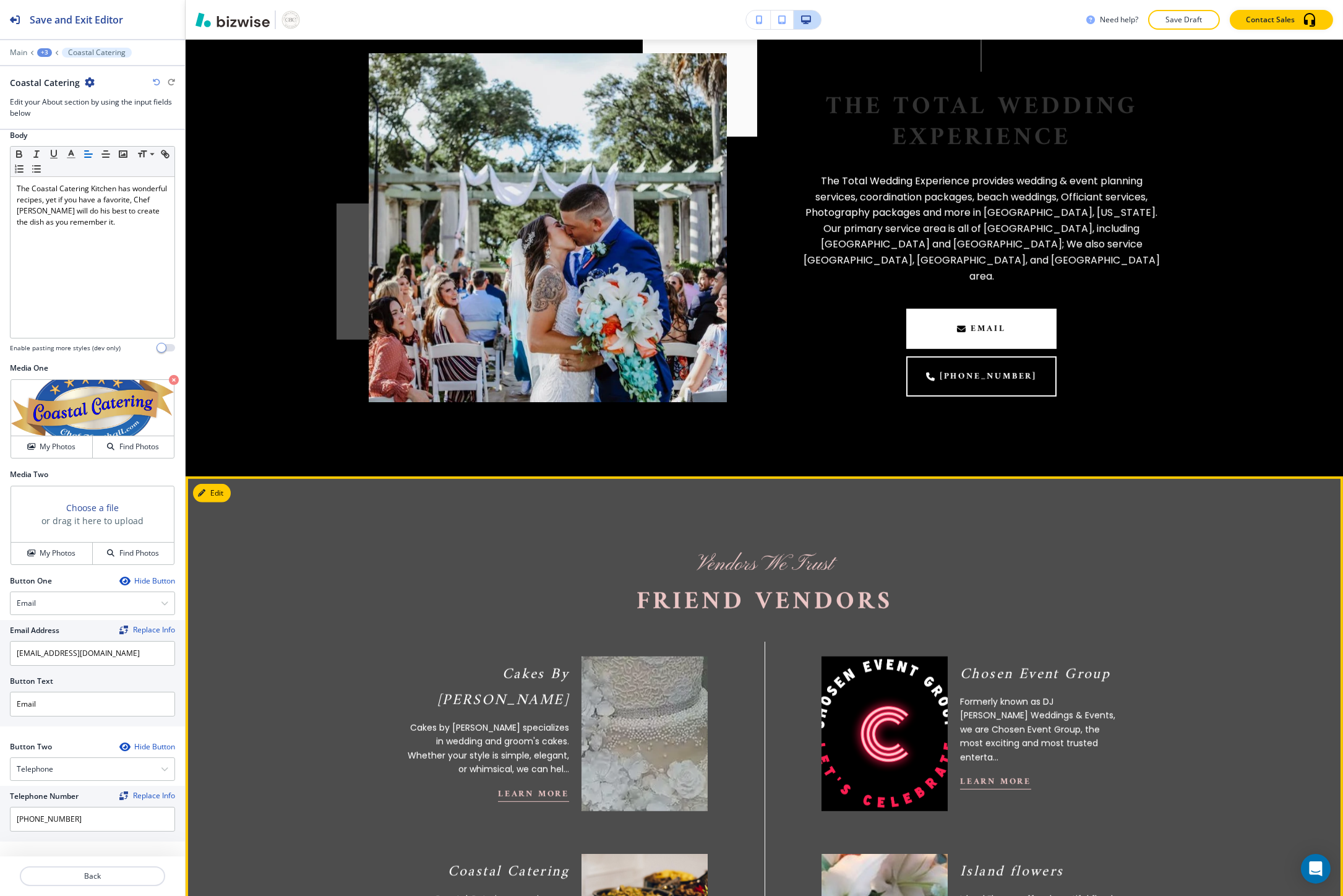
scroll to position [2635, 0]
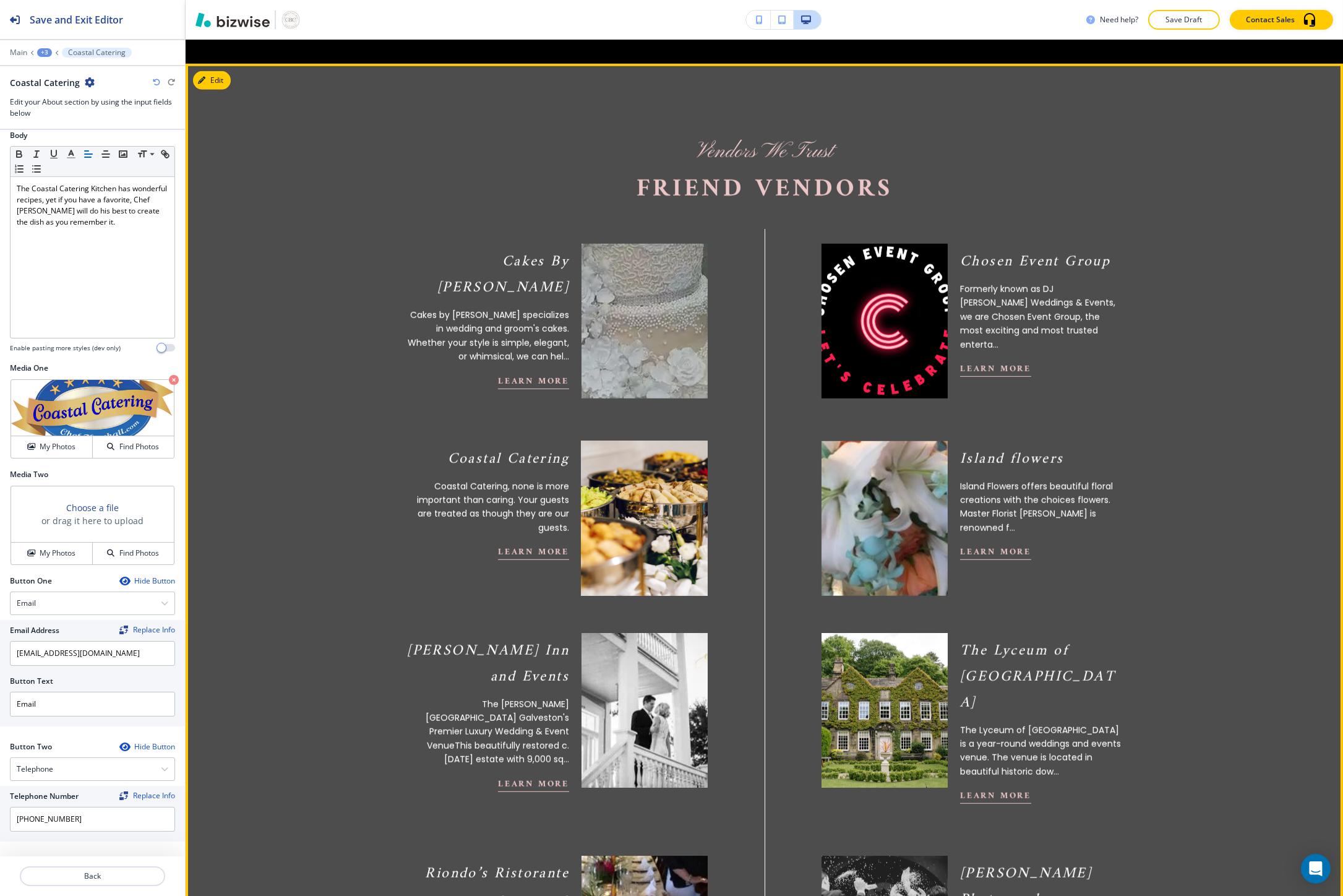
click at [648, 475] on img at bounding box center [644, 518] width 138 height 170
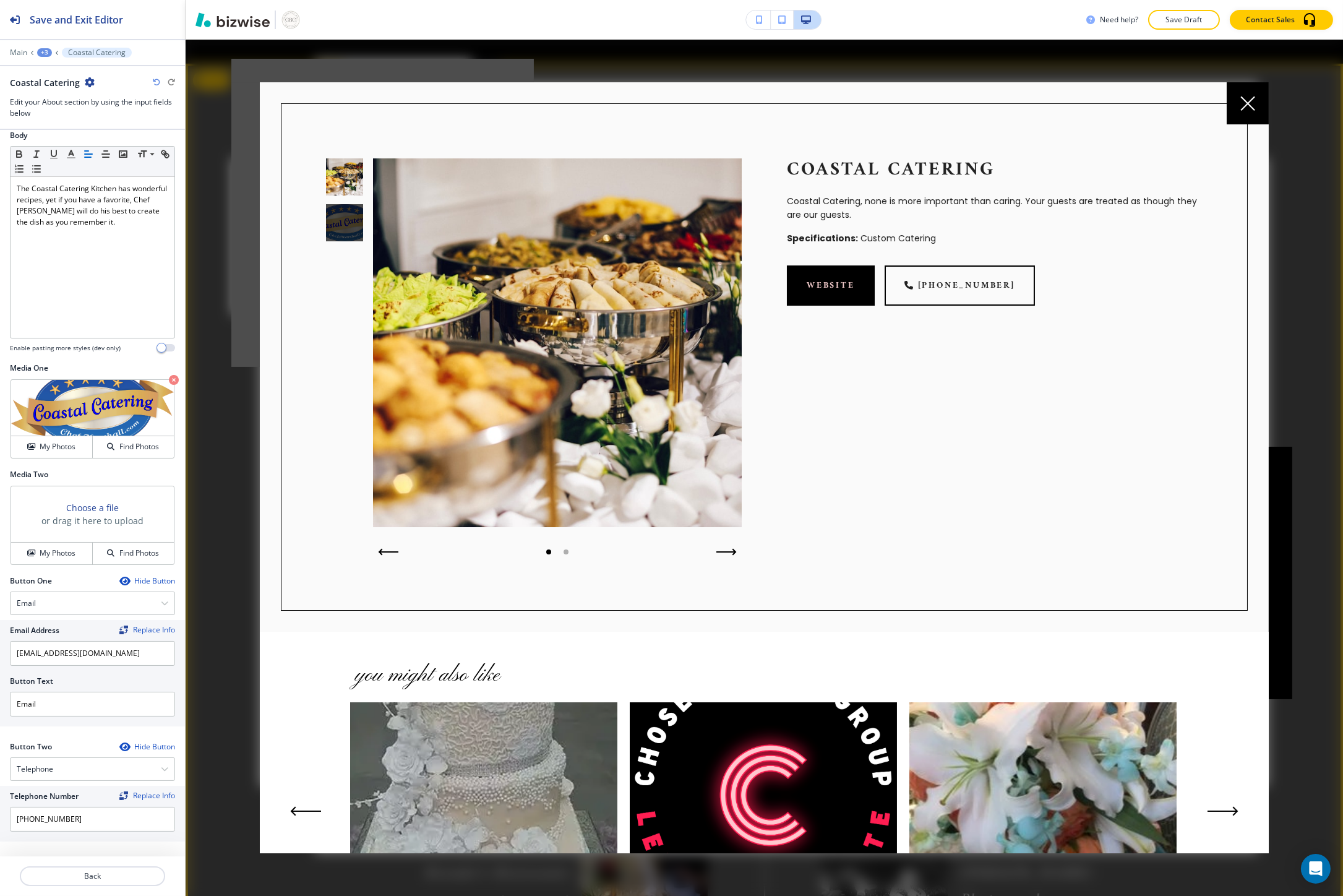
click at [821, 213] on p "Coastal Catering, none is more important than caring. Your guests are treated a…" at bounding box center [994, 208] width 416 height 28
click at [902, 242] on p "Specifications: Custom Catering" at bounding box center [994, 239] width 416 height 14
drag, startPoint x: 902, startPoint y: 242, endPoint x: 809, endPoint y: 202, distance: 101.2
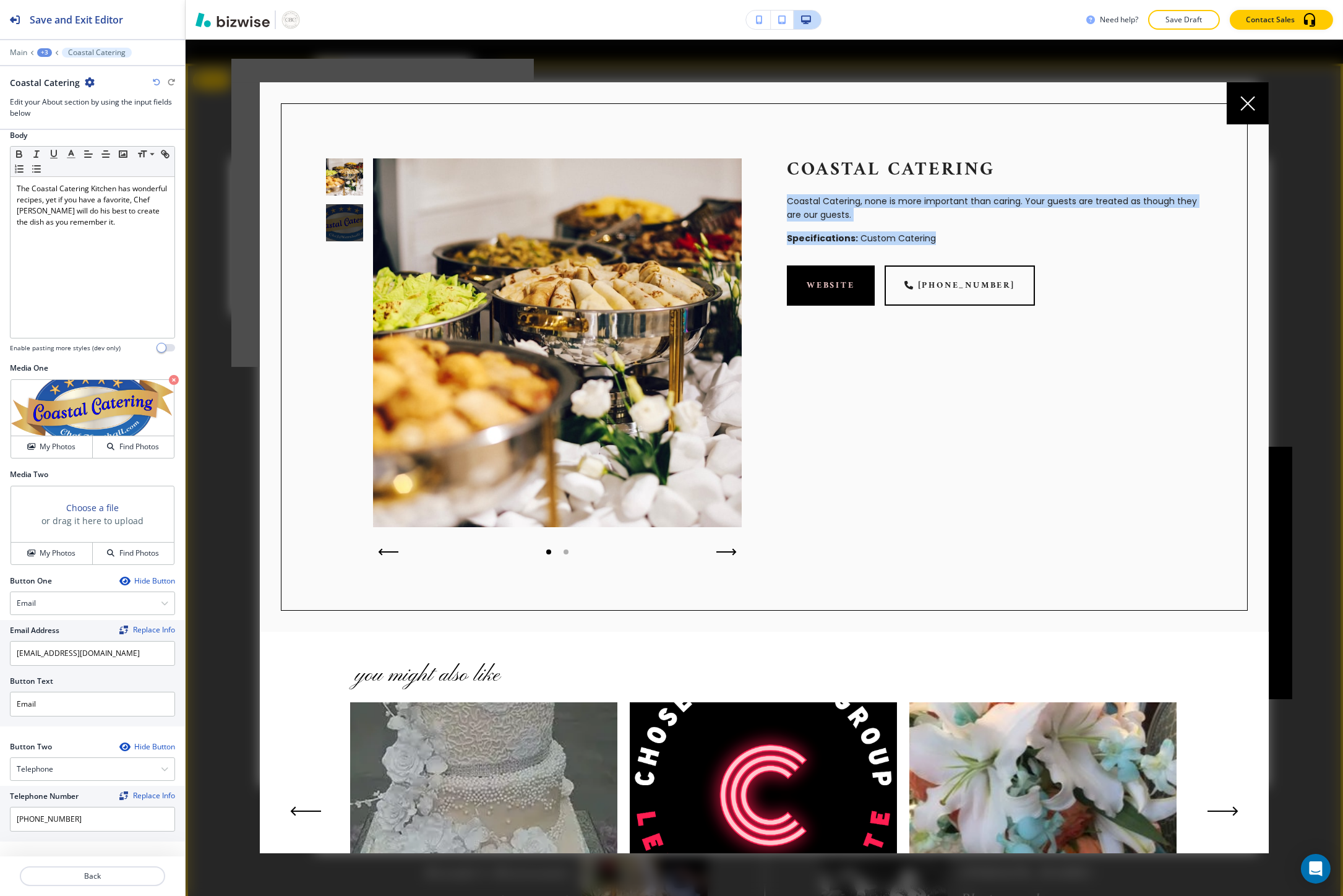
click at [809, 202] on div "Coastal Catering Coastal Catering, none is more important than caring. Your gue…" at bounding box center [972, 336] width 461 height 447
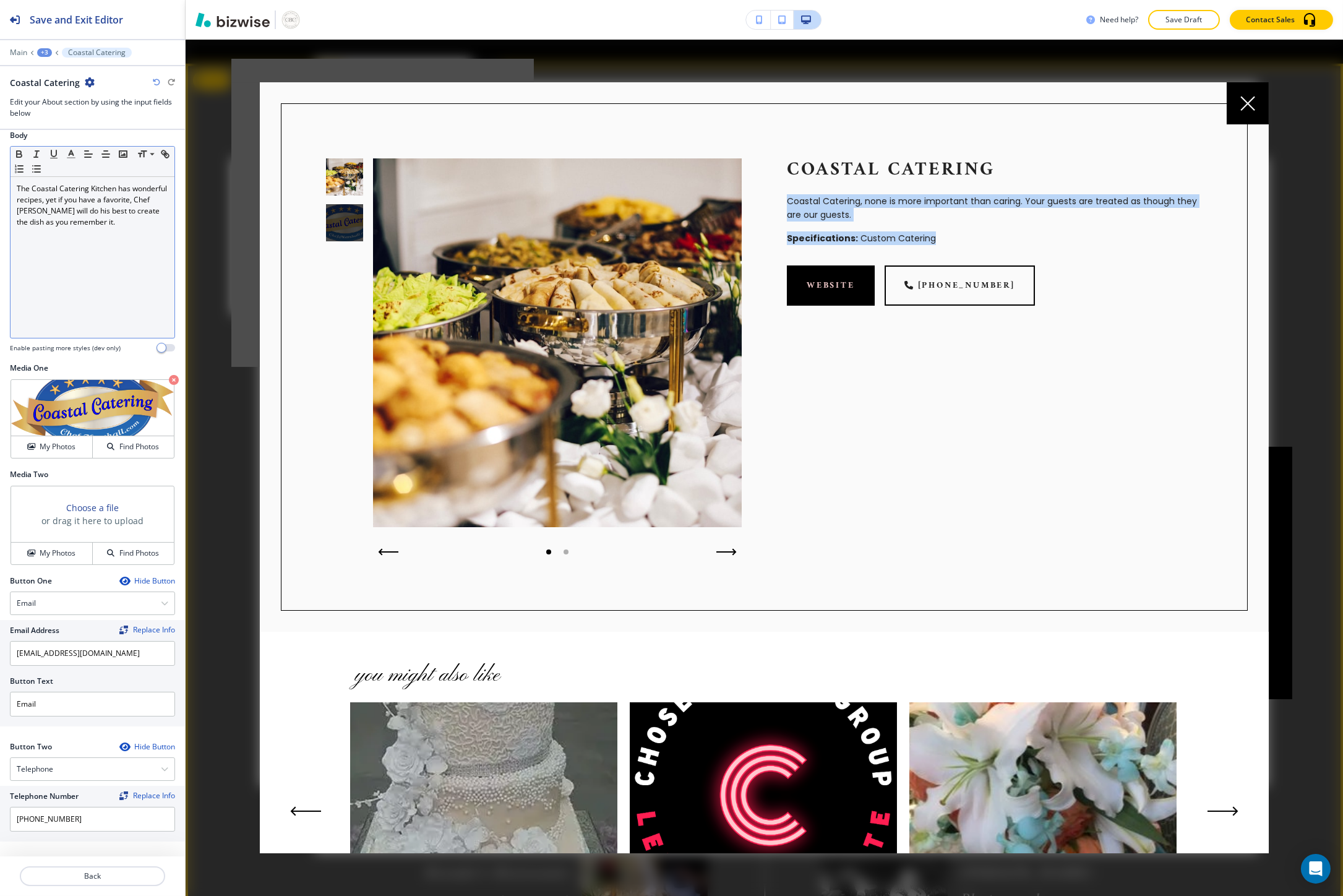
copy div "Coastal Catering, none is more important than caring. Your guests are treated a…"
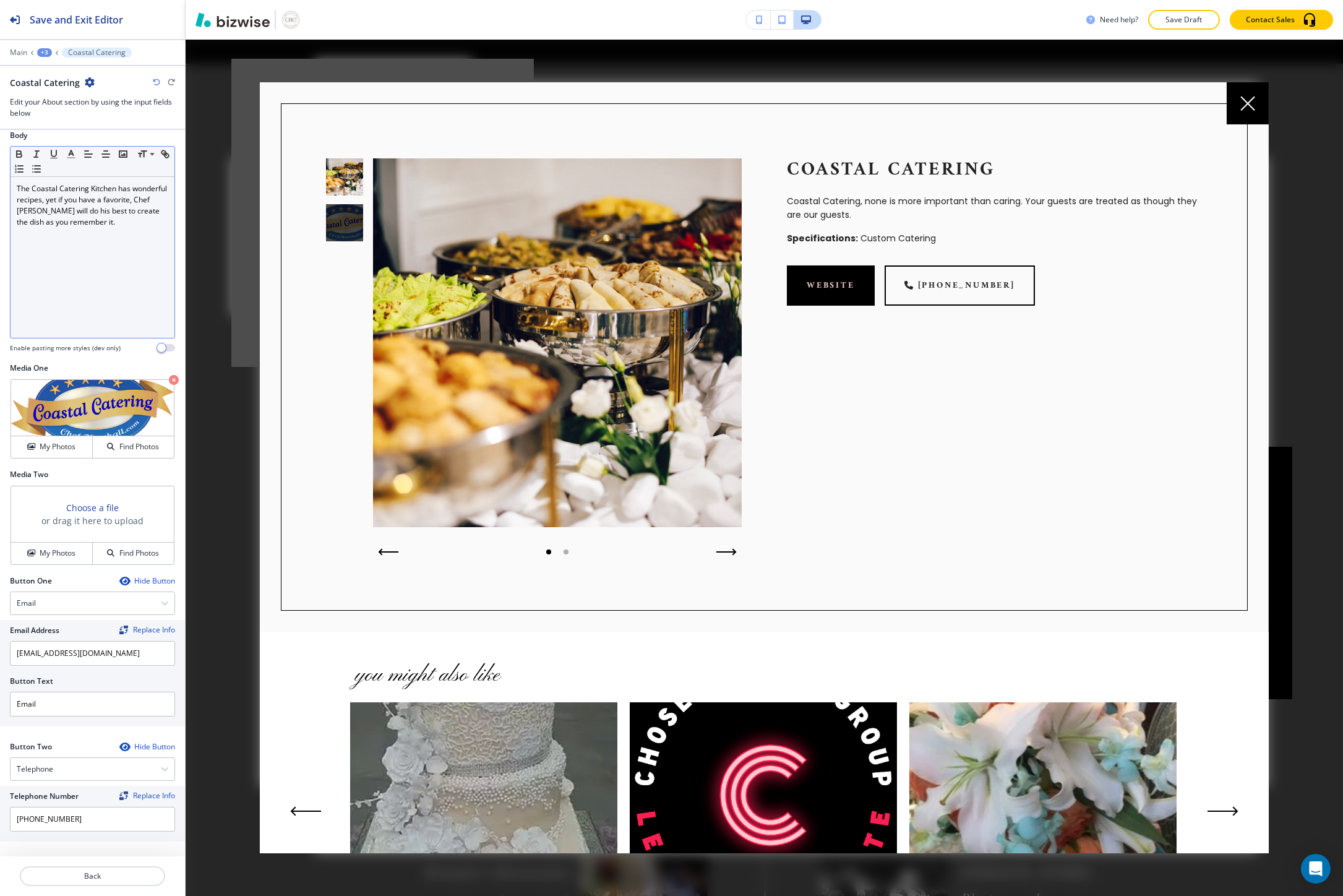
click at [25, 220] on p "The Coastal Catering Kitchen has wonderful recipes, yet if you have a favorite,…" at bounding box center [93, 205] width 151 height 45
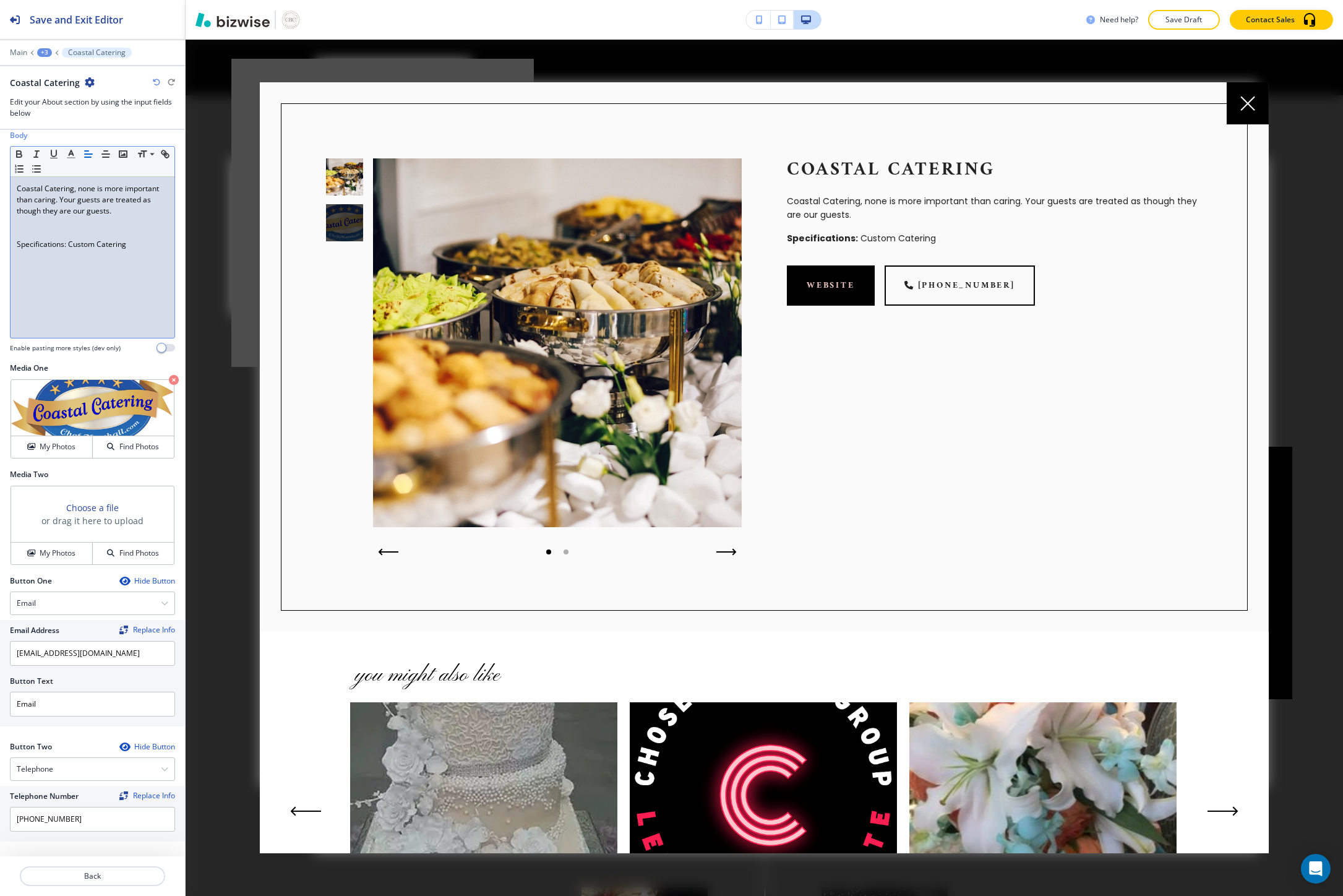
scroll to position [0, 0]
click at [50, 231] on p at bounding box center [93, 233] width 151 height 11
click at [44, 233] on p "Specifications: Custom Catering" at bounding box center [93, 233] width 151 height 11
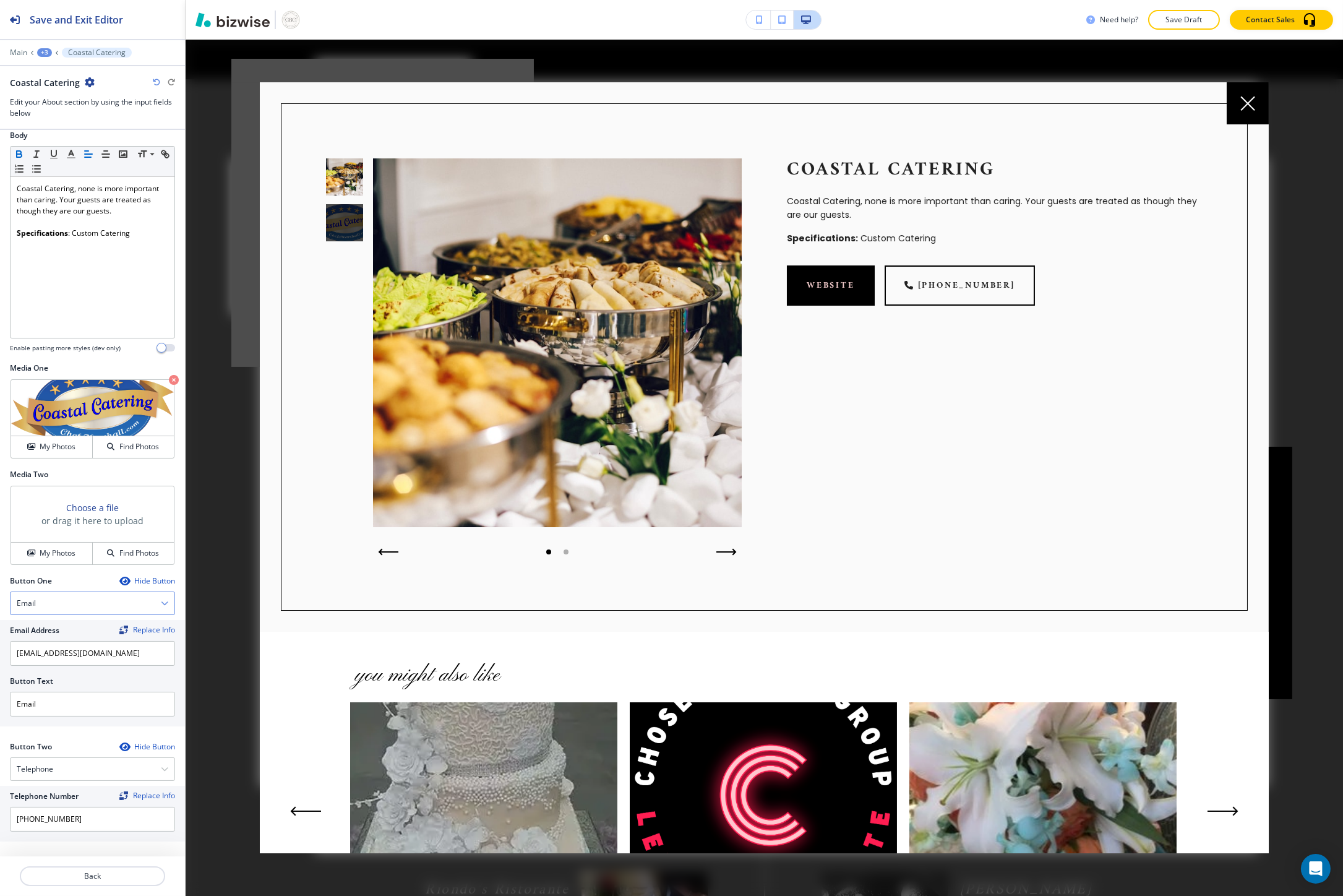
click at [83, 607] on div "Email" at bounding box center [92, 603] width 164 height 22
click at [71, 646] on h4 "External Link" at bounding box center [93, 646] width 151 height 11
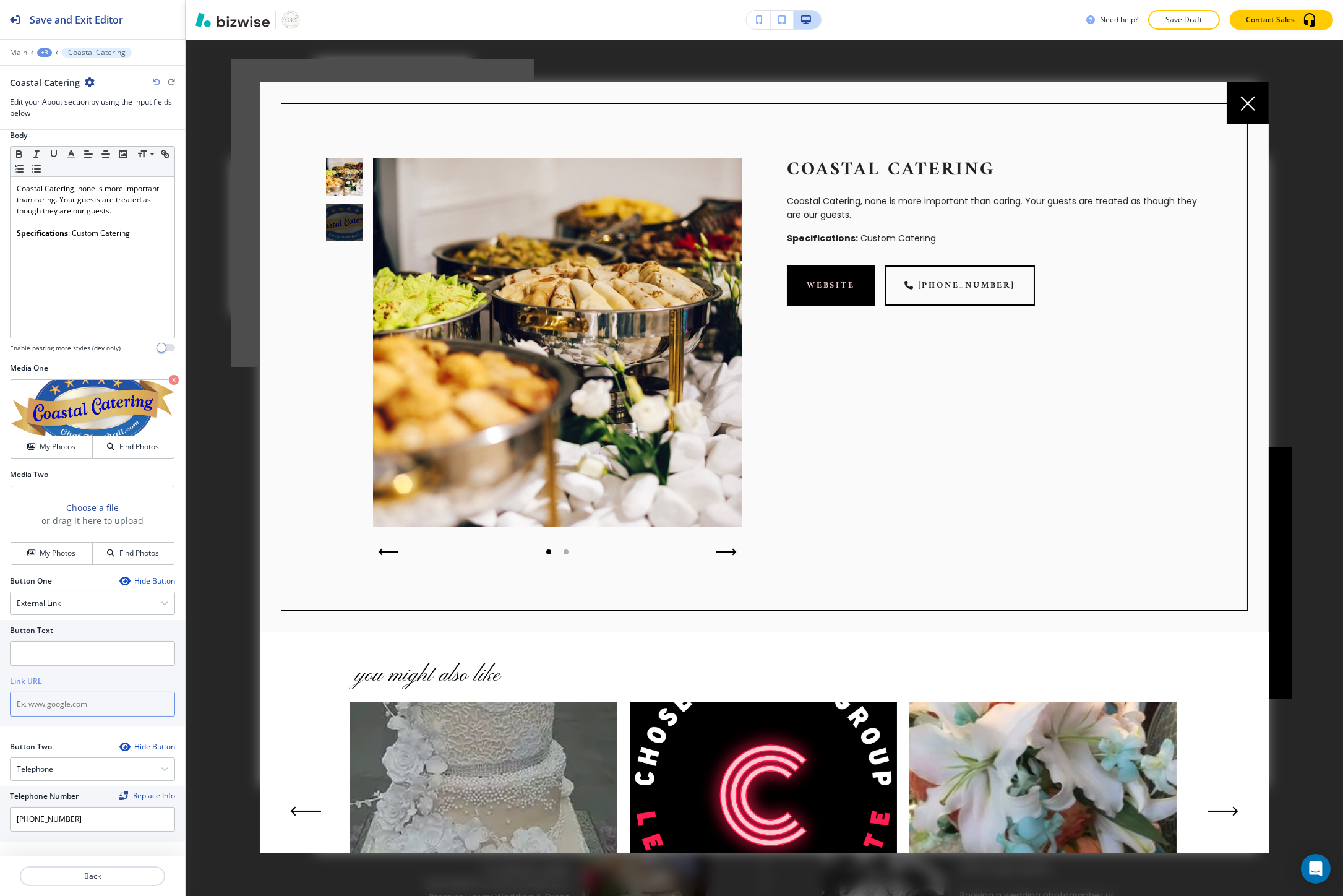
click at [69, 696] on input "text" at bounding box center [92, 704] width 165 height 25
paste input "https://www.chefmarshall.com/"
type input "https://www.chefmarshall.com/"
click at [63, 657] on input "text" at bounding box center [92, 653] width 165 height 25
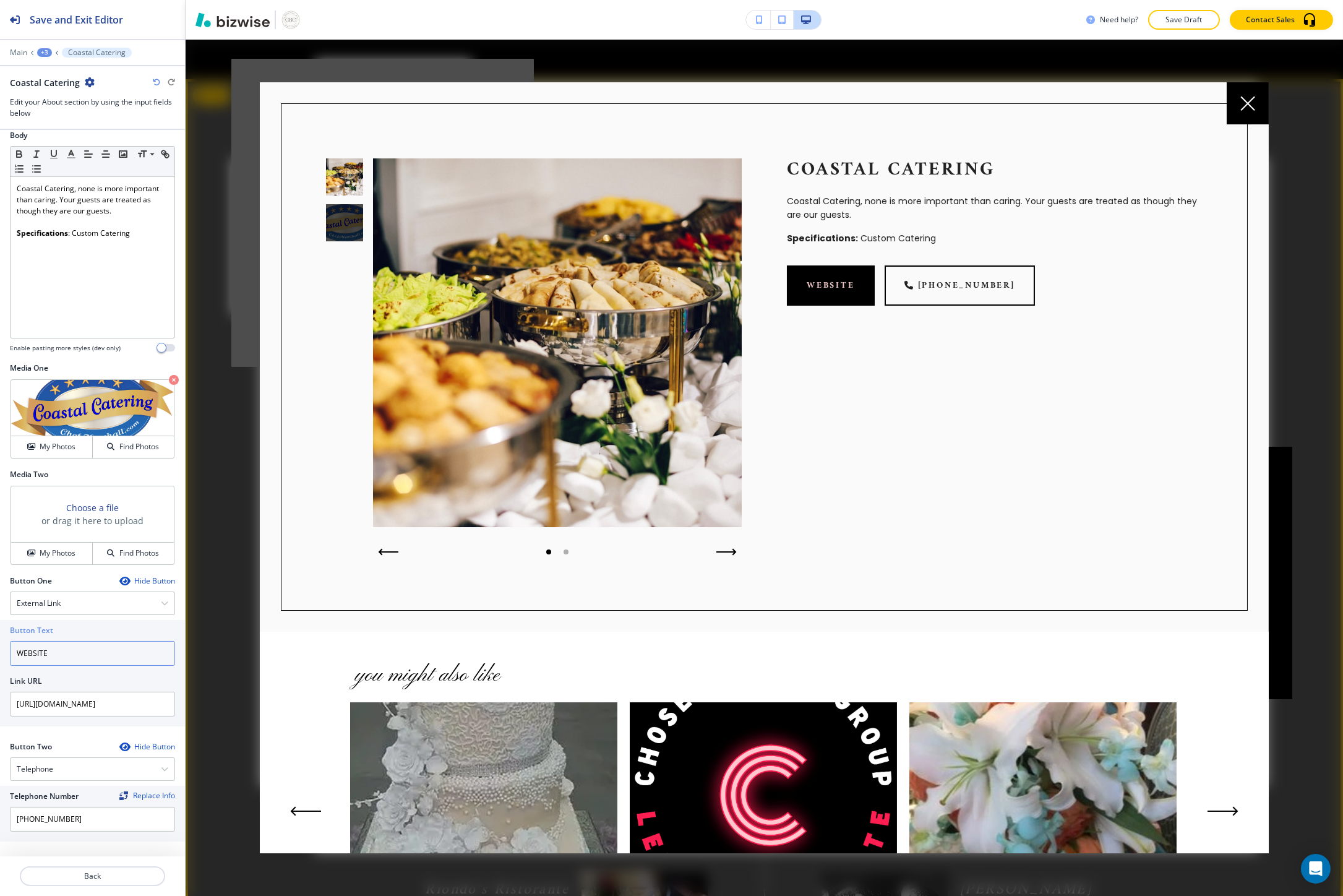
type input "WEBSITE"
click at [221, 527] on div at bounding box center [764, 468] width 1157 height 857
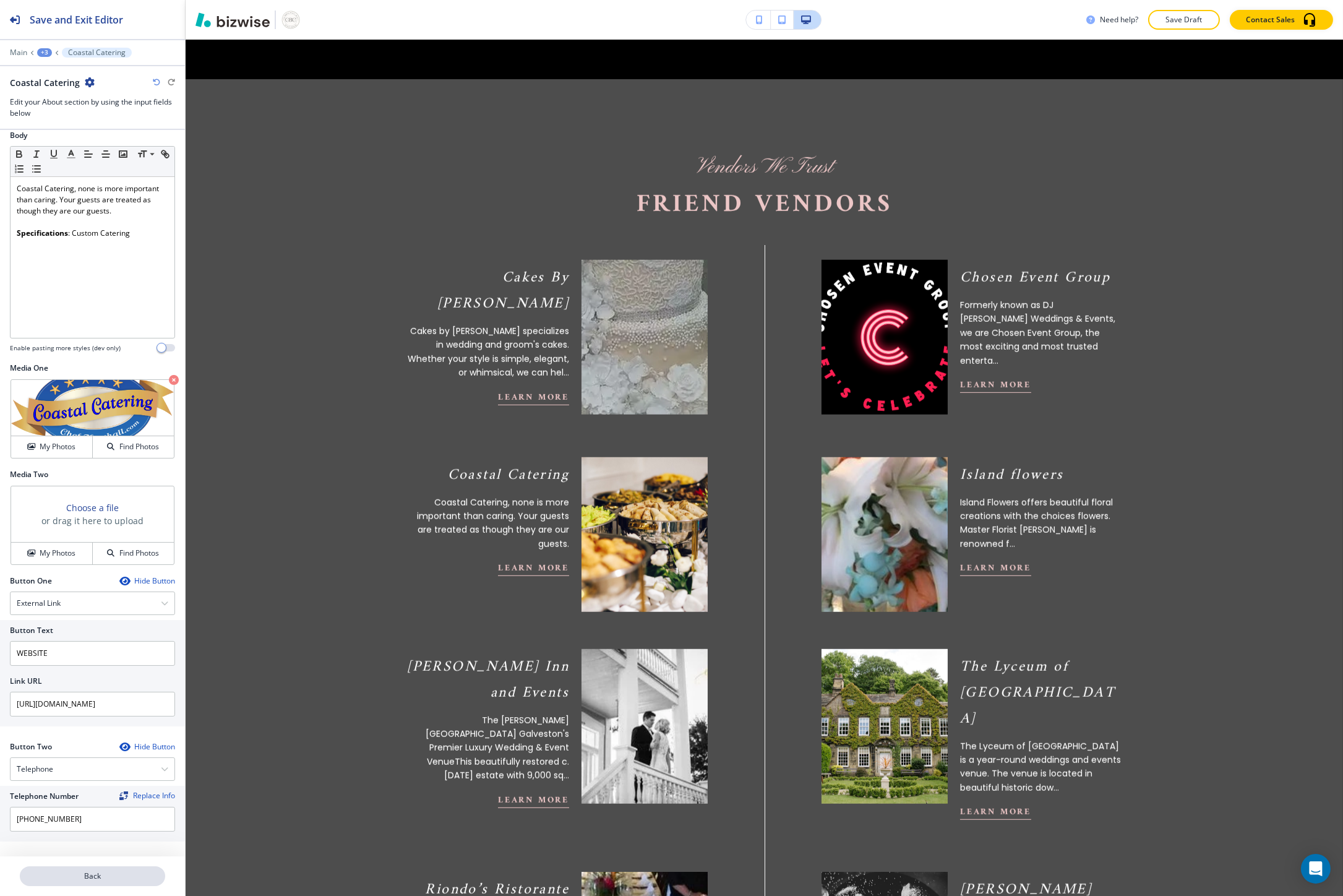
click at [93, 877] on p "Back" at bounding box center [93, 875] width 143 height 11
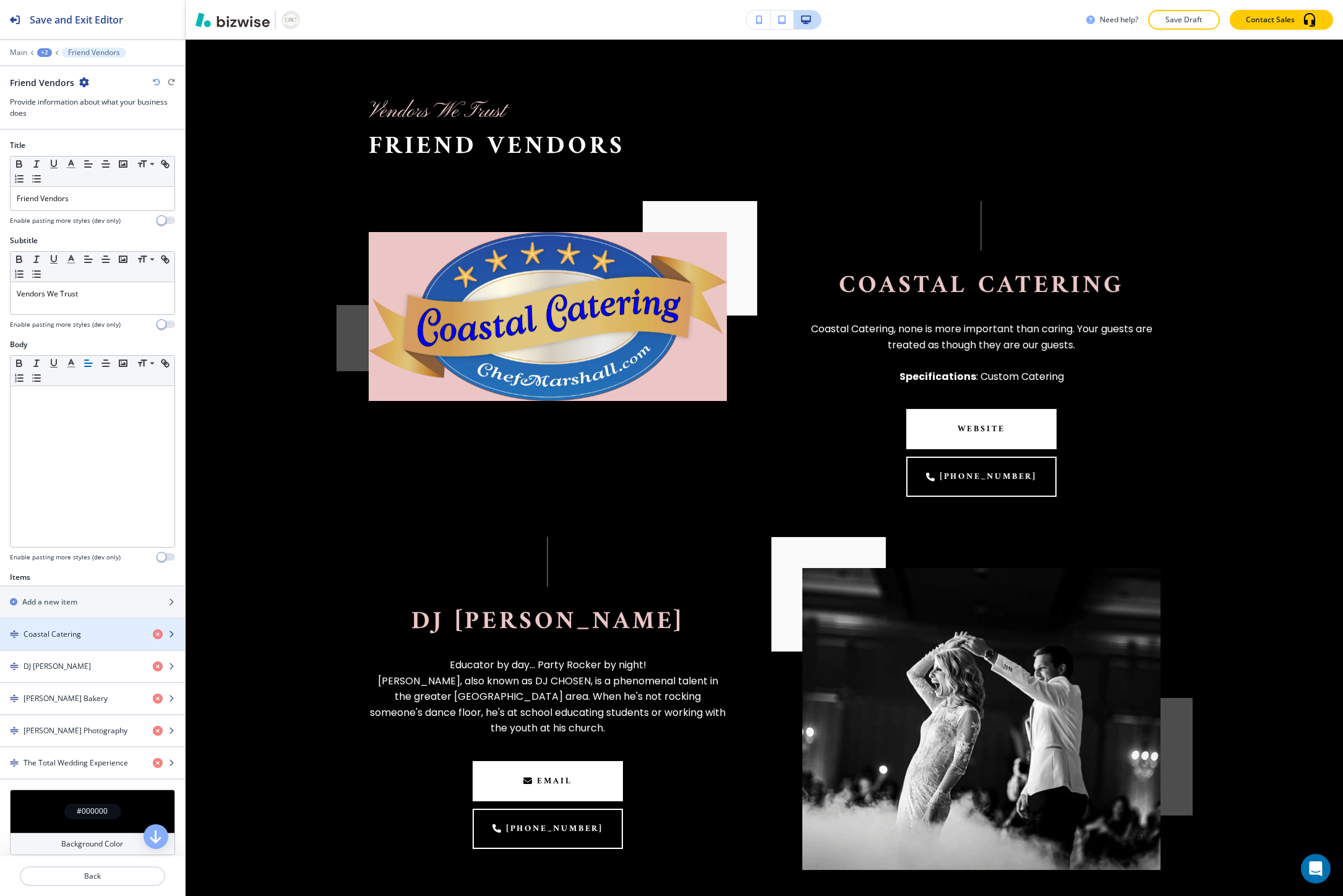
scroll to position [573, 0]
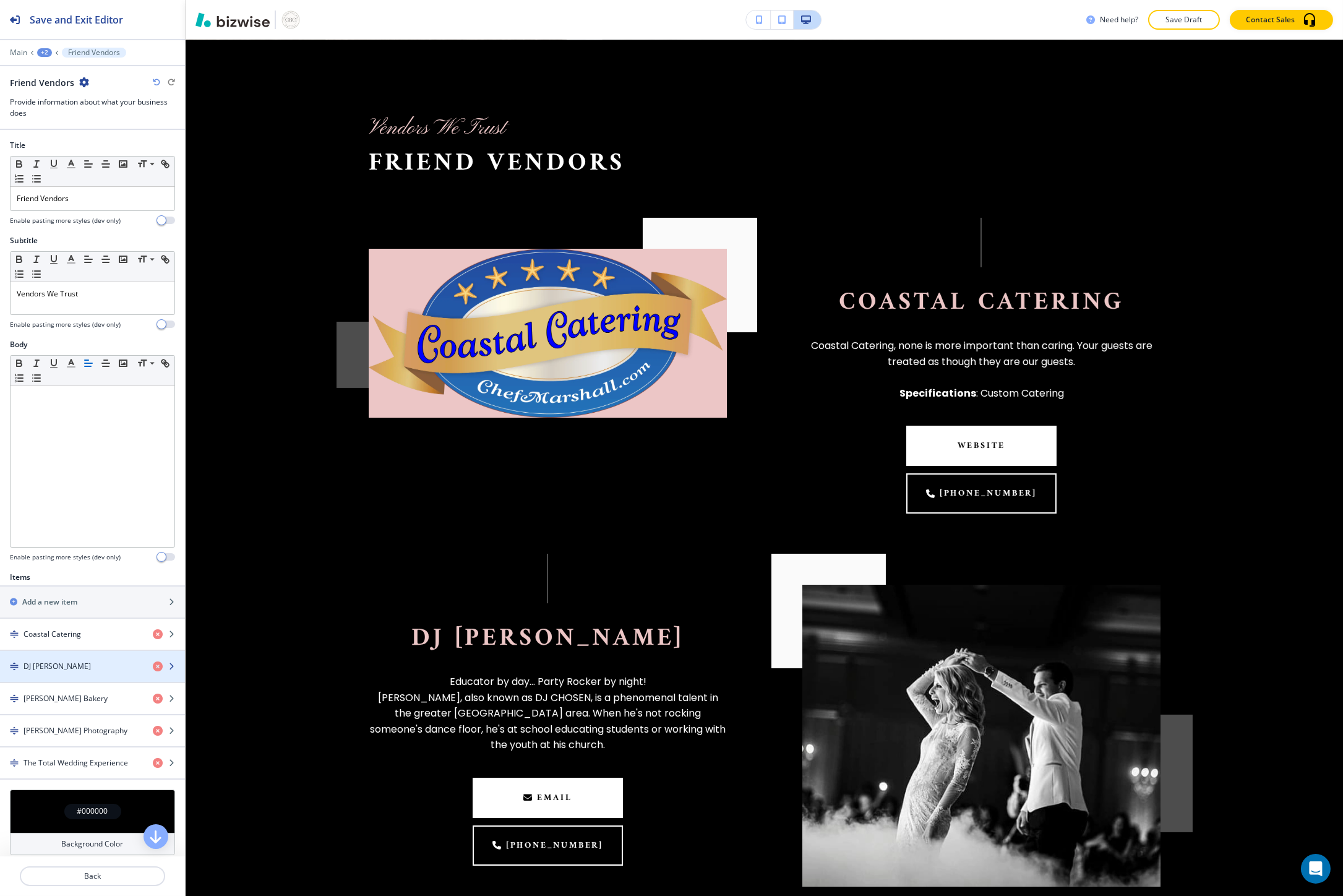
click at [85, 674] on div "button" at bounding box center [93, 676] width 185 height 10
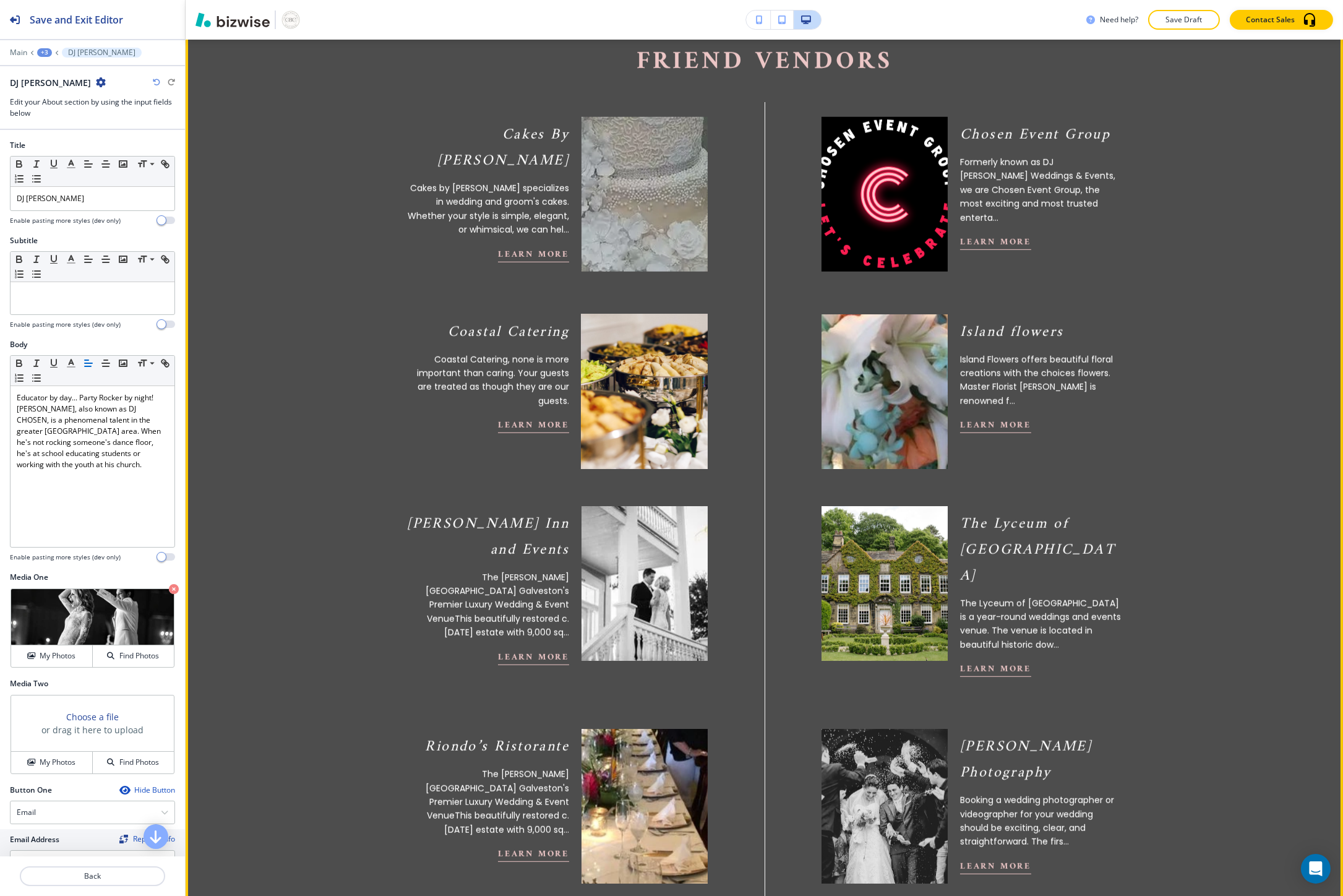
scroll to position [2773, 0]
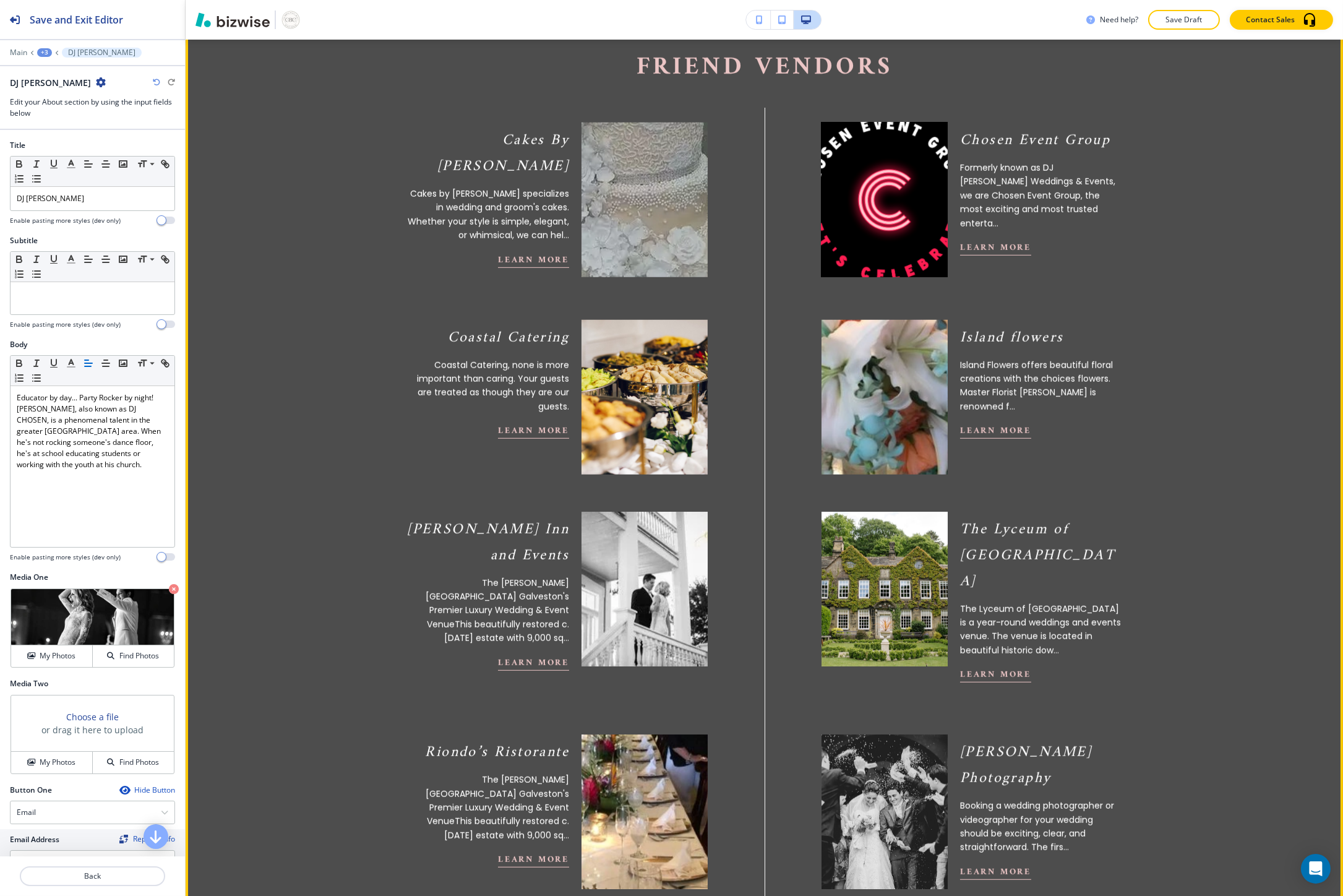
click at [871, 199] on img at bounding box center [884, 199] width 138 height 170
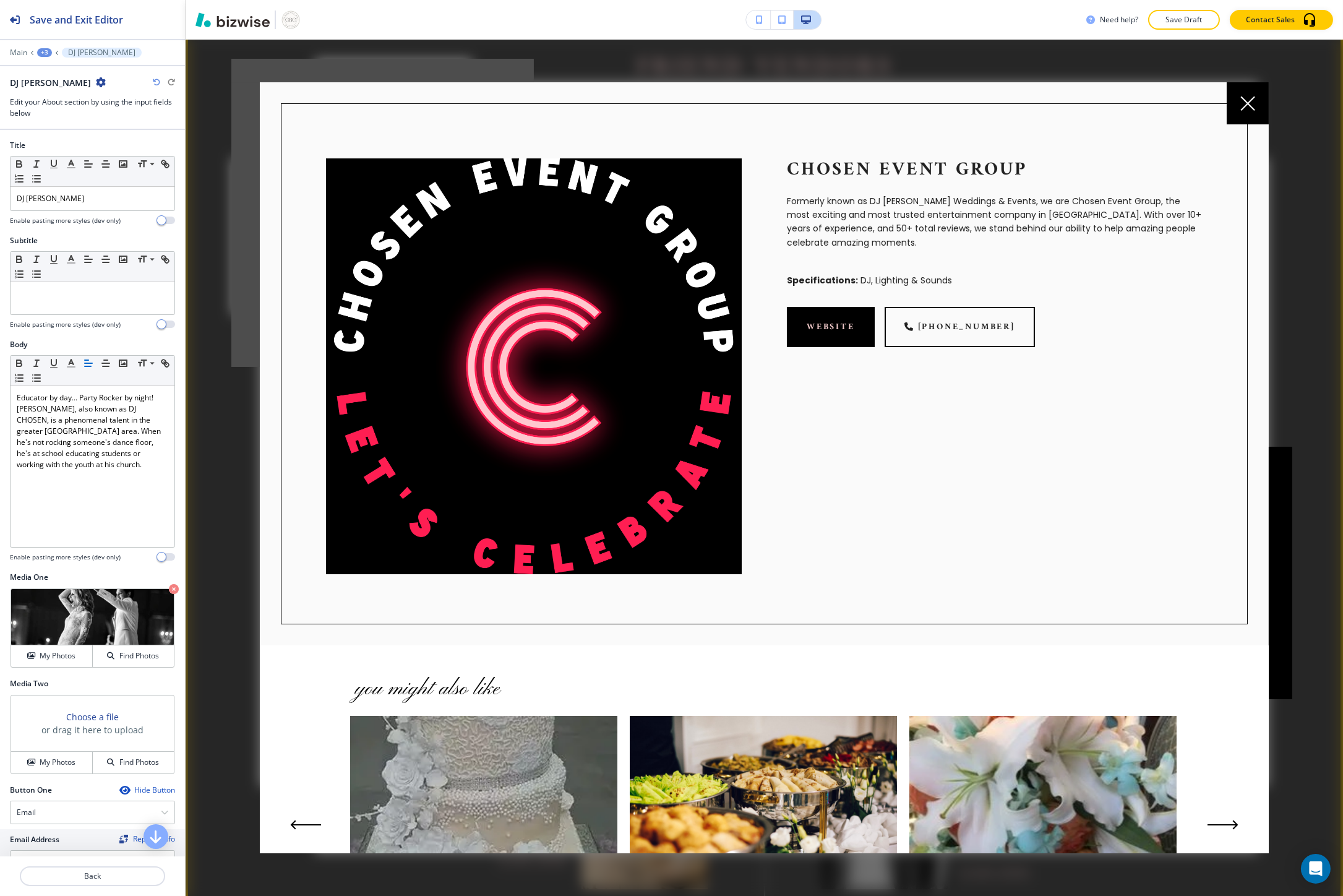
click at [856, 160] on p "Chosen Event Group" at bounding box center [994, 170] width 416 height 23
copy p "Chosen Event Group"
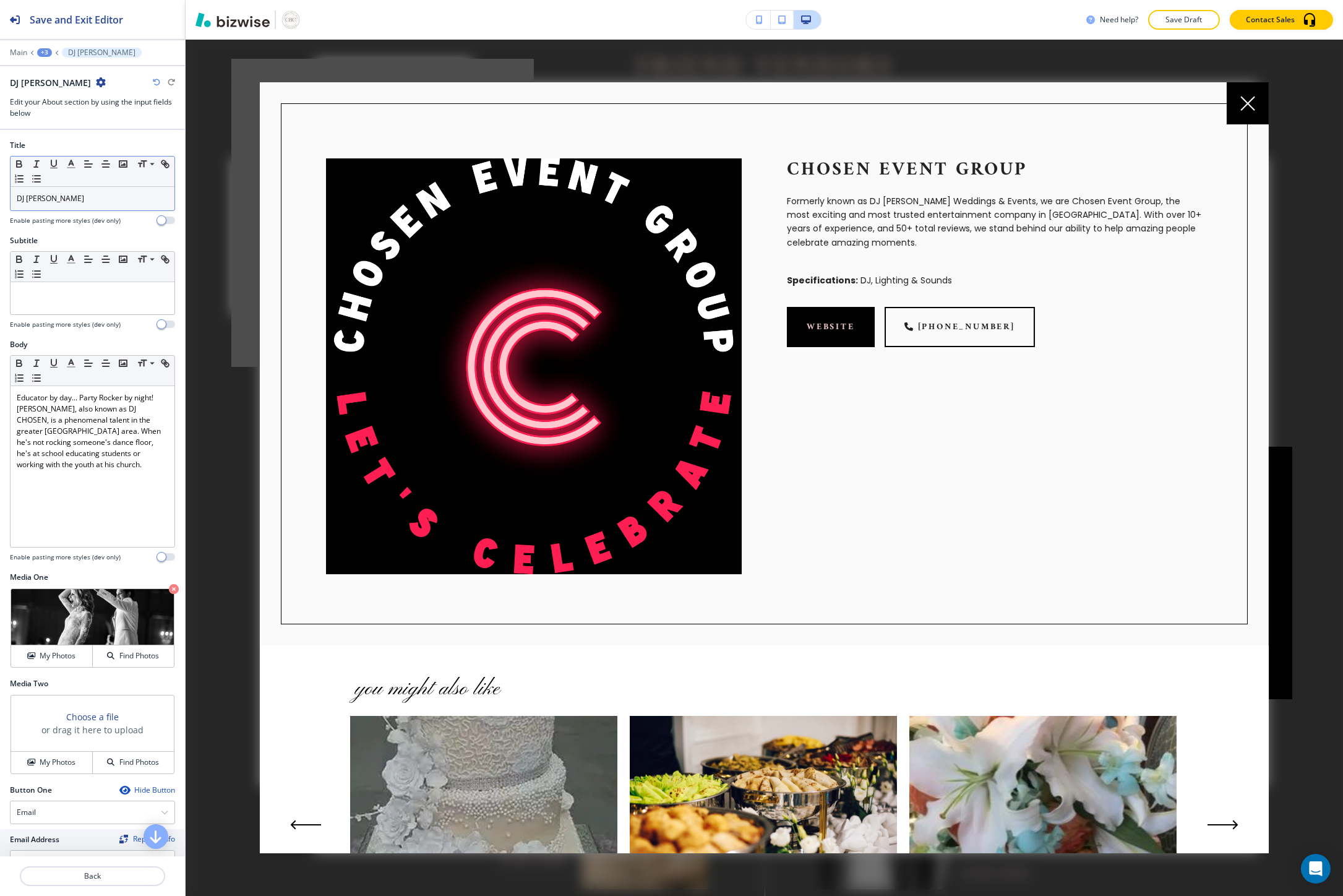
click at [82, 201] on p "DJ Chosen" at bounding box center [93, 198] width 151 height 11
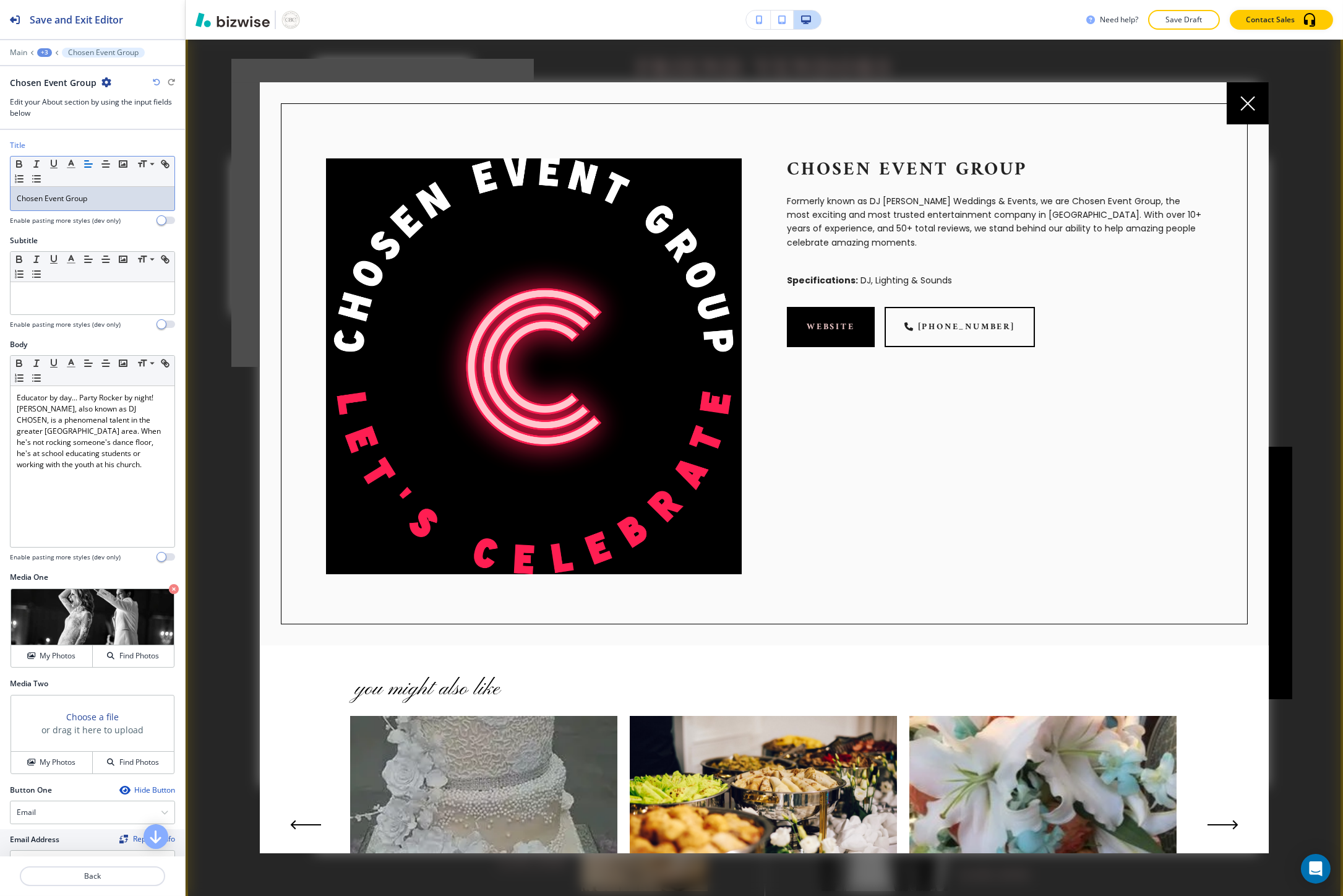
click at [789, 201] on p "Formerly known as DJ Chosen Weddings & Events, we are Chosen Event Group, the m…" at bounding box center [994, 222] width 416 height 56
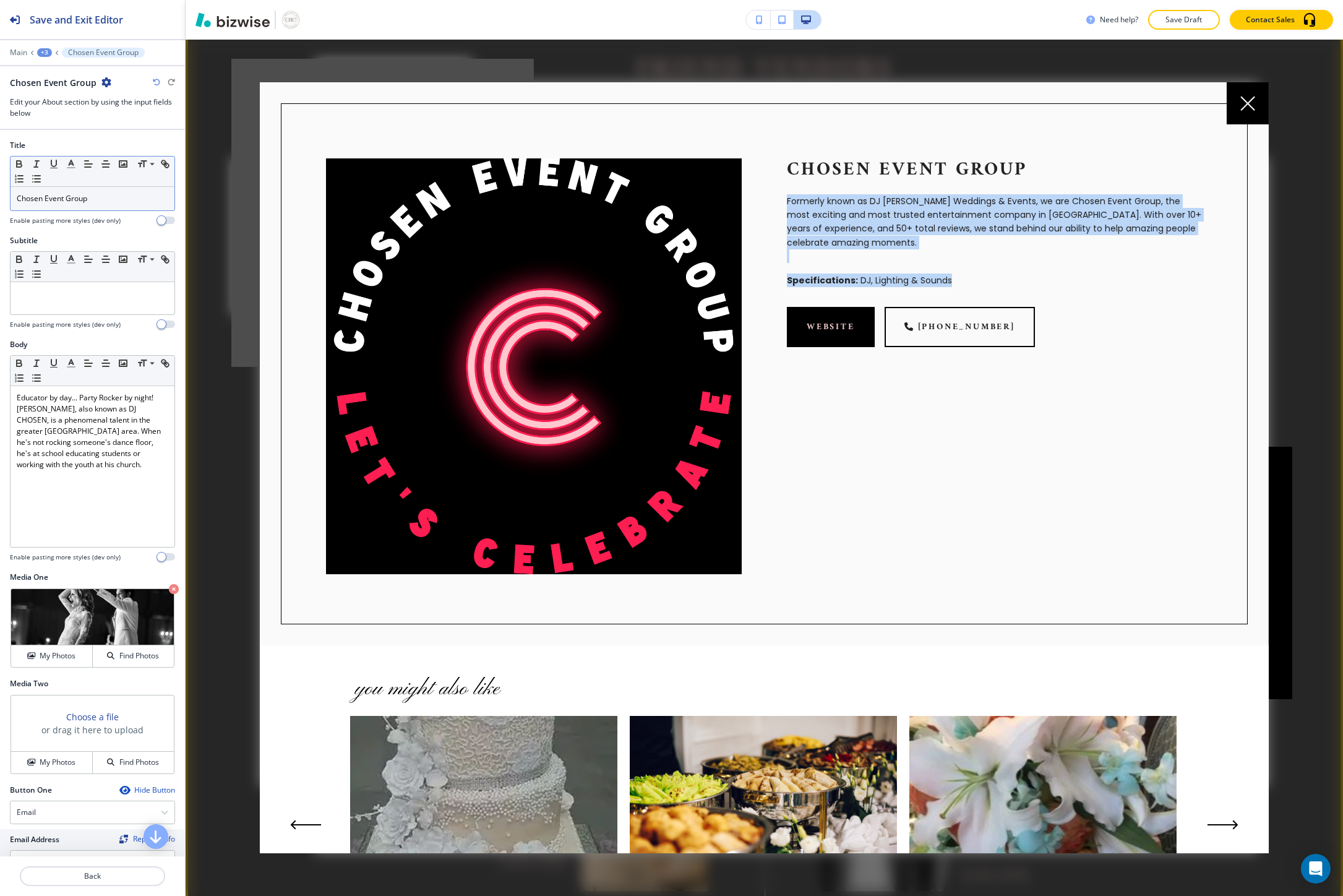
drag, startPoint x: 789, startPoint y: 201, endPoint x: 926, endPoint y: 271, distance: 153.8
click at [926, 271] on div "Chosen Event Group Formerly known as DJ Chosen Weddings & Events, we are Chosen…" at bounding box center [972, 344] width 461 height 461
copy div "Formerly known as DJ Chosen Weddings & Events, we are Chosen Event Group, the m…"
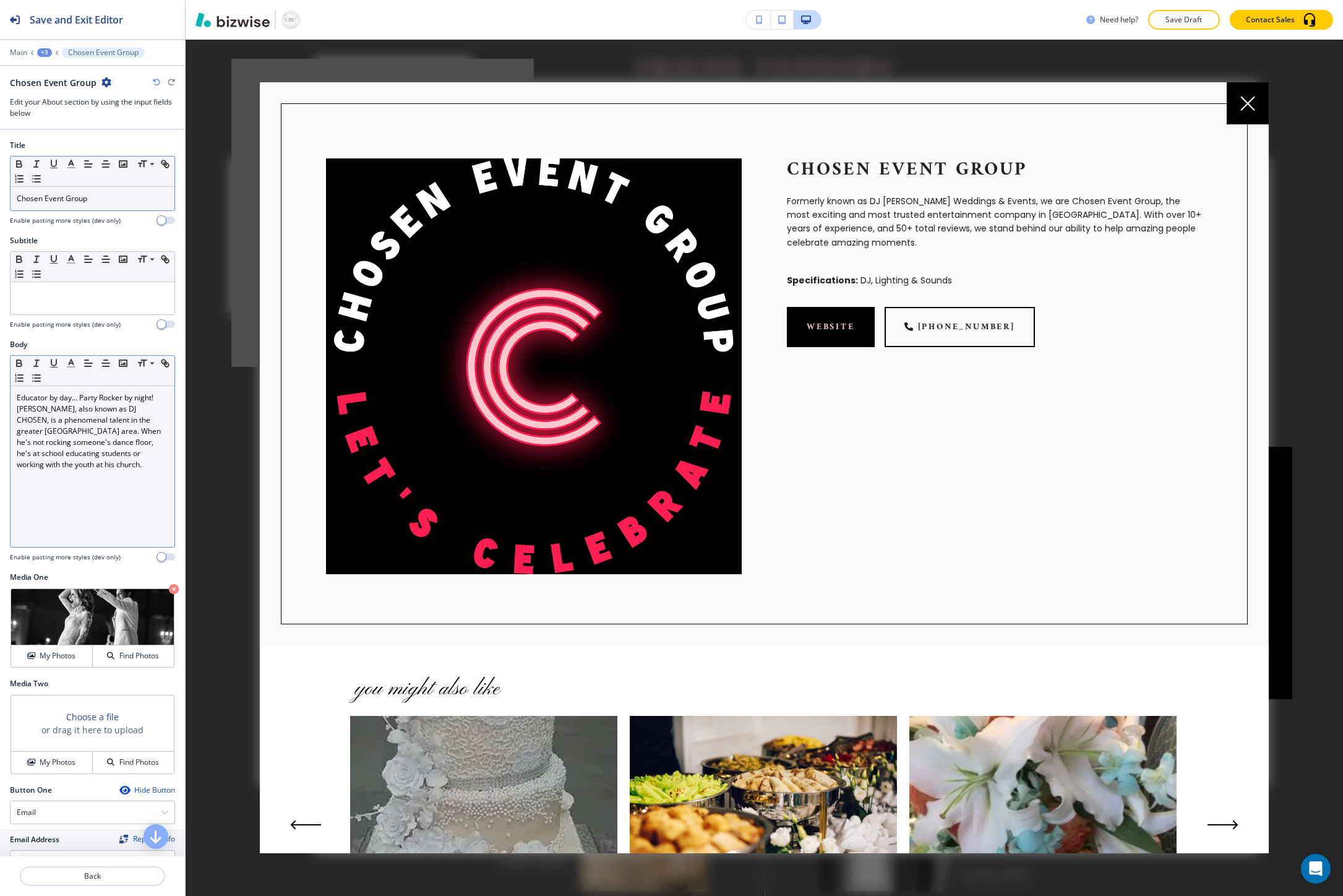
click at [39, 459] on p "Greilan Oliver, also known as DJ CHOSEN, is a phenomenal talent in the greater …" at bounding box center [93, 436] width 151 height 67
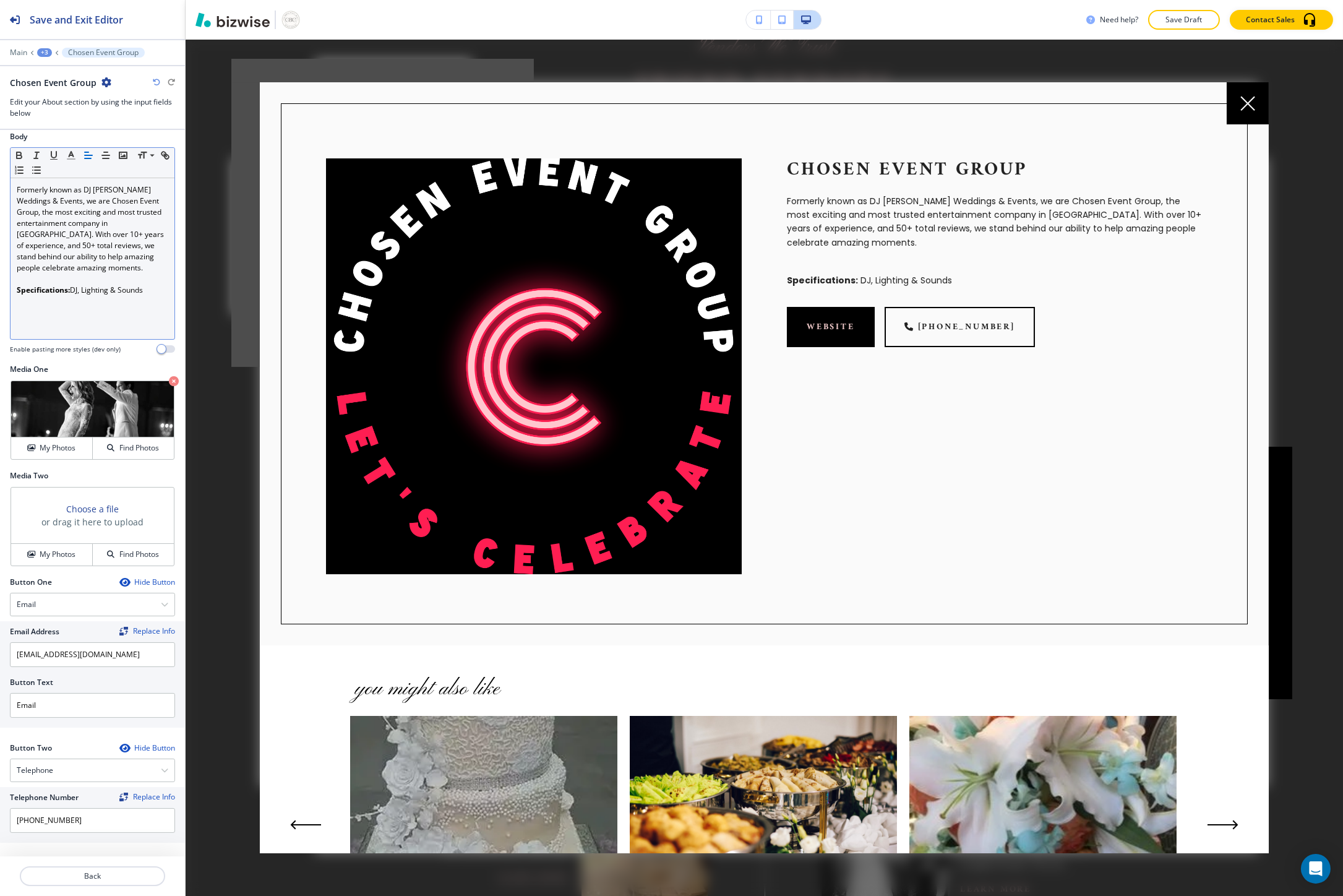
scroll to position [210, 0]
click at [60, 609] on div "Email" at bounding box center [92, 603] width 164 height 22
click at [60, 639] on div "External Link" at bounding box center [92, 646] width 164 height 21
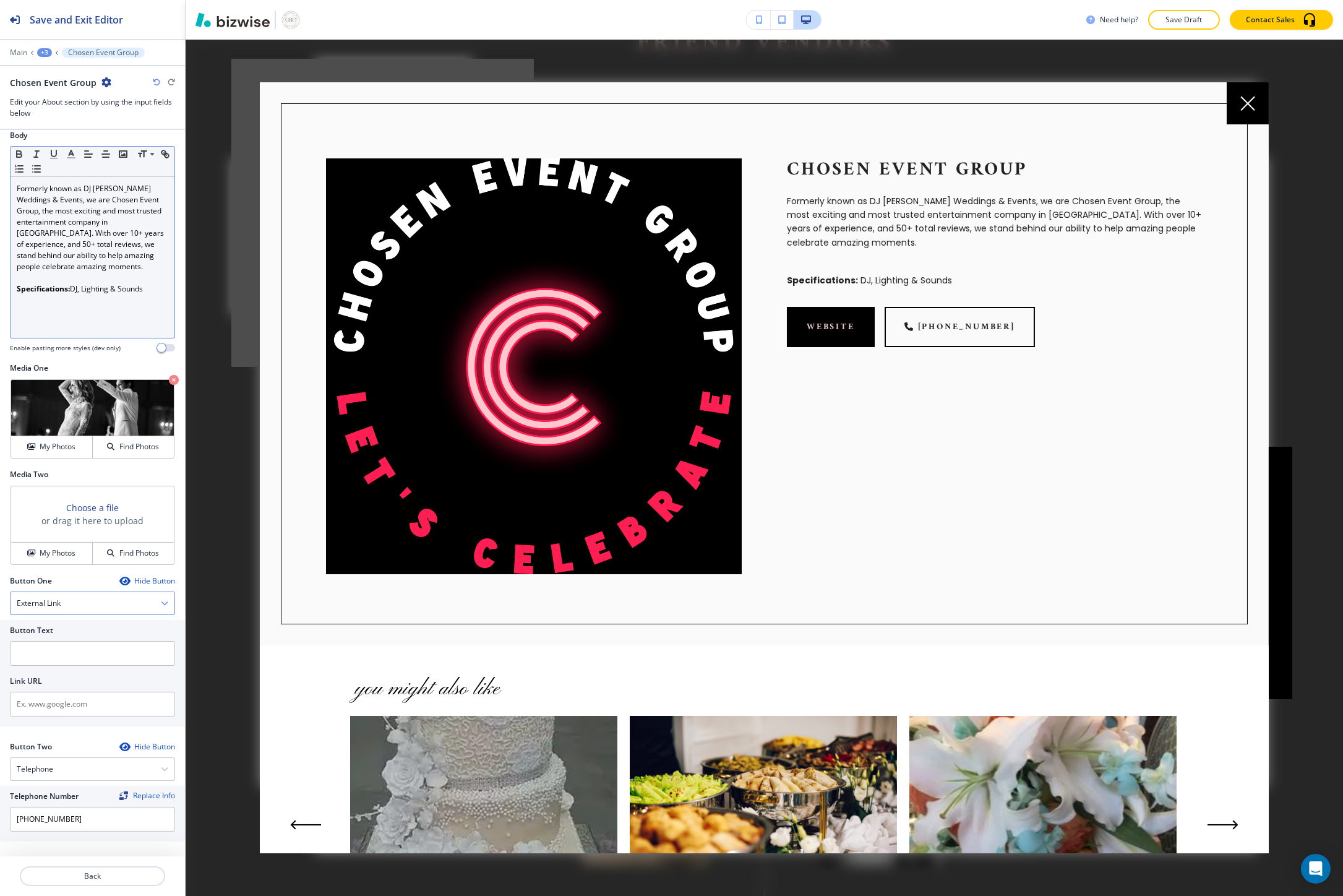
scroll to position [2773, 0]
click at [63, 700] on input "text" at bounding box center [92, 704] width 165 height 25
paste input "https://choseneventgroup.com/"
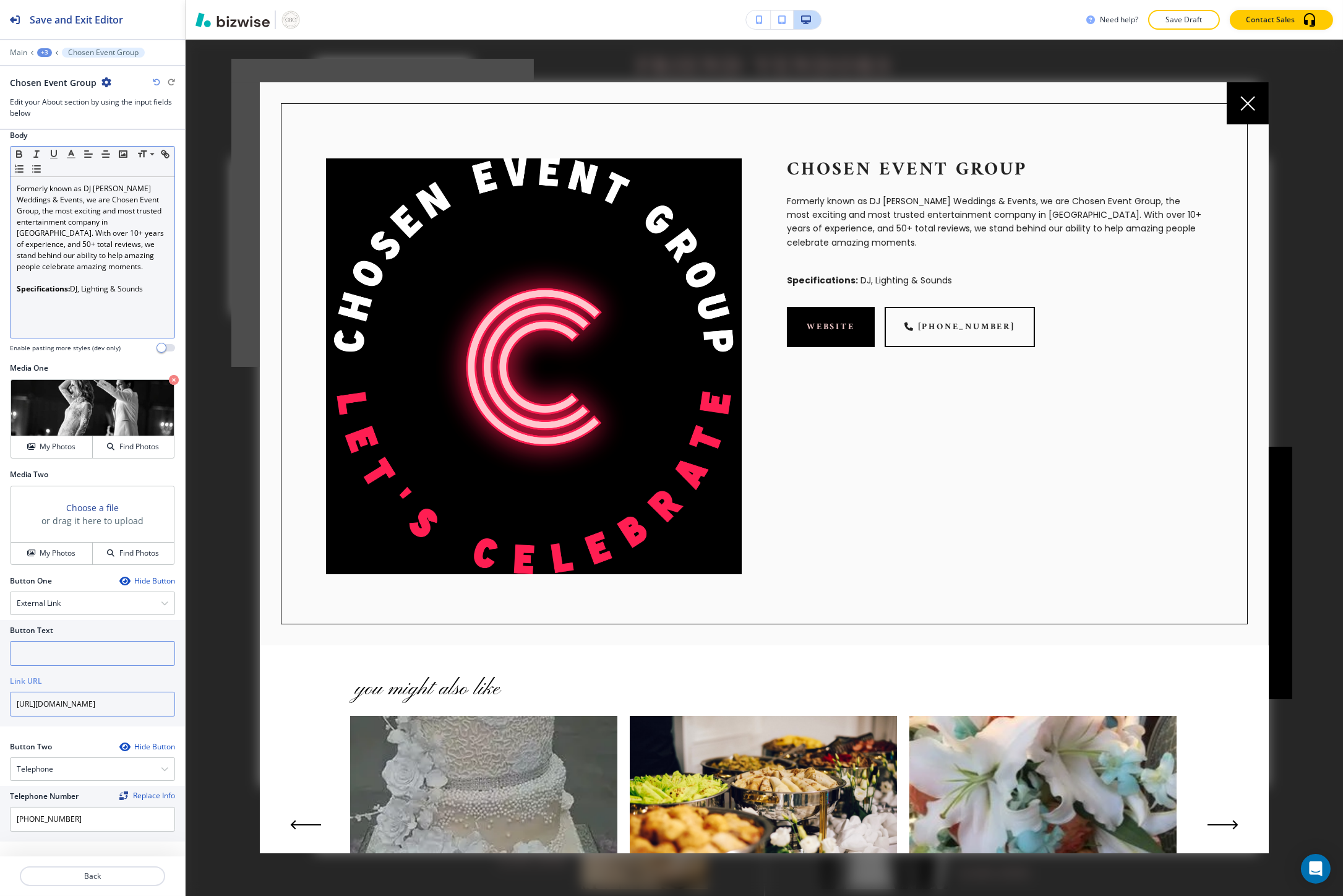
type input "https://choseneventgroup.com/"
click at [56, 652] on input "text" at bounding box center [92, 653] width 165 height 25
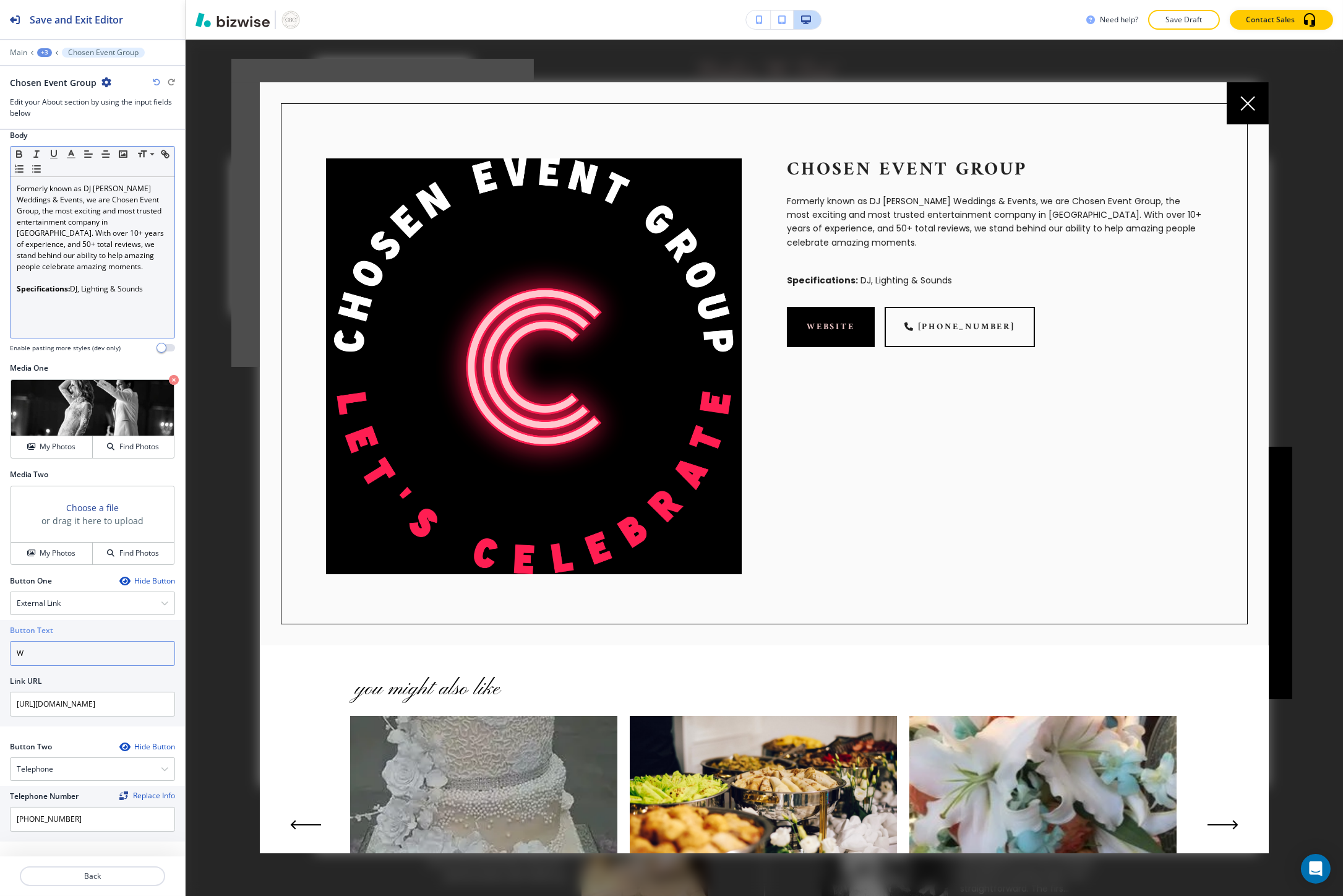
scroll to position [2797, 0]
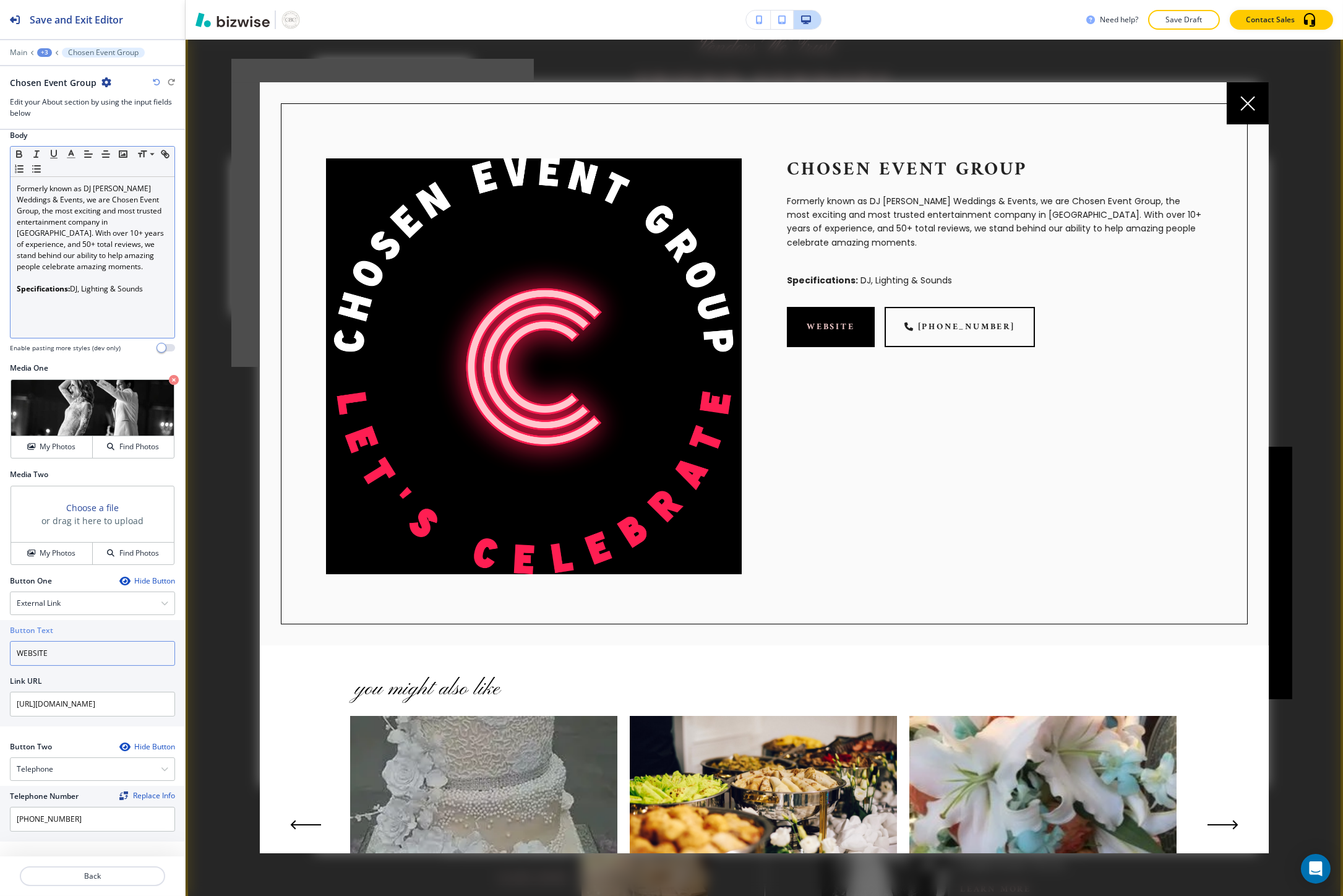
type input "WEBSITE"
drag, startPoint x: 1029, startPoint y: 319, endPoint x: 914, endPoint y: 324, distance: 115.1
click at [914, 324] on div "website (713) 805-9939" at bounding box center [994, 327] width 416 height 40
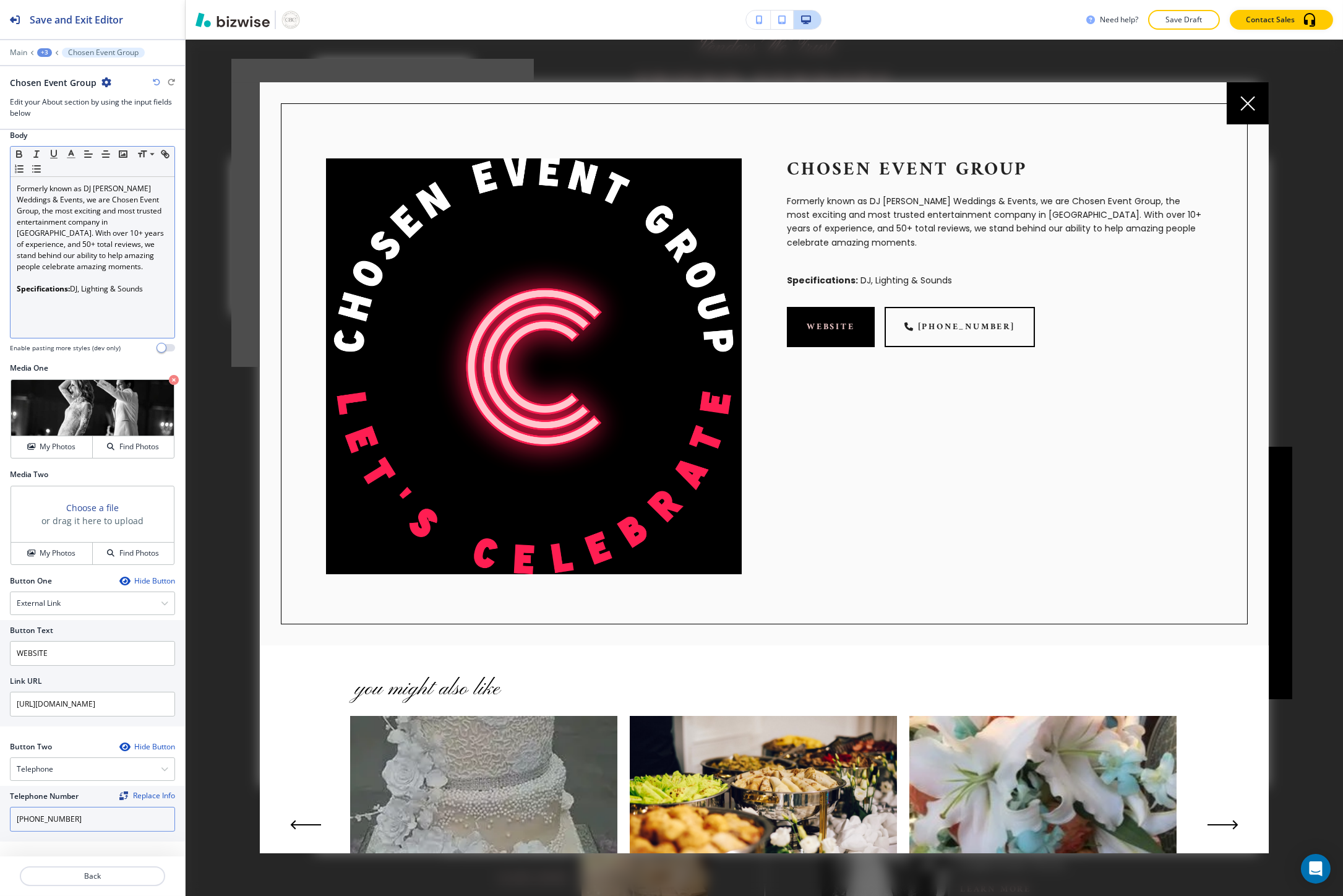
click at [77, 817] on input "(817) 307-0322" at bounding box center [92, 819] width 165 height 25
paste input "tel:713-805-9939"
drag, startPoint x: 26, startPoint y: 818, endPoint x: 5, endPoint y: 818, distance: 21.0
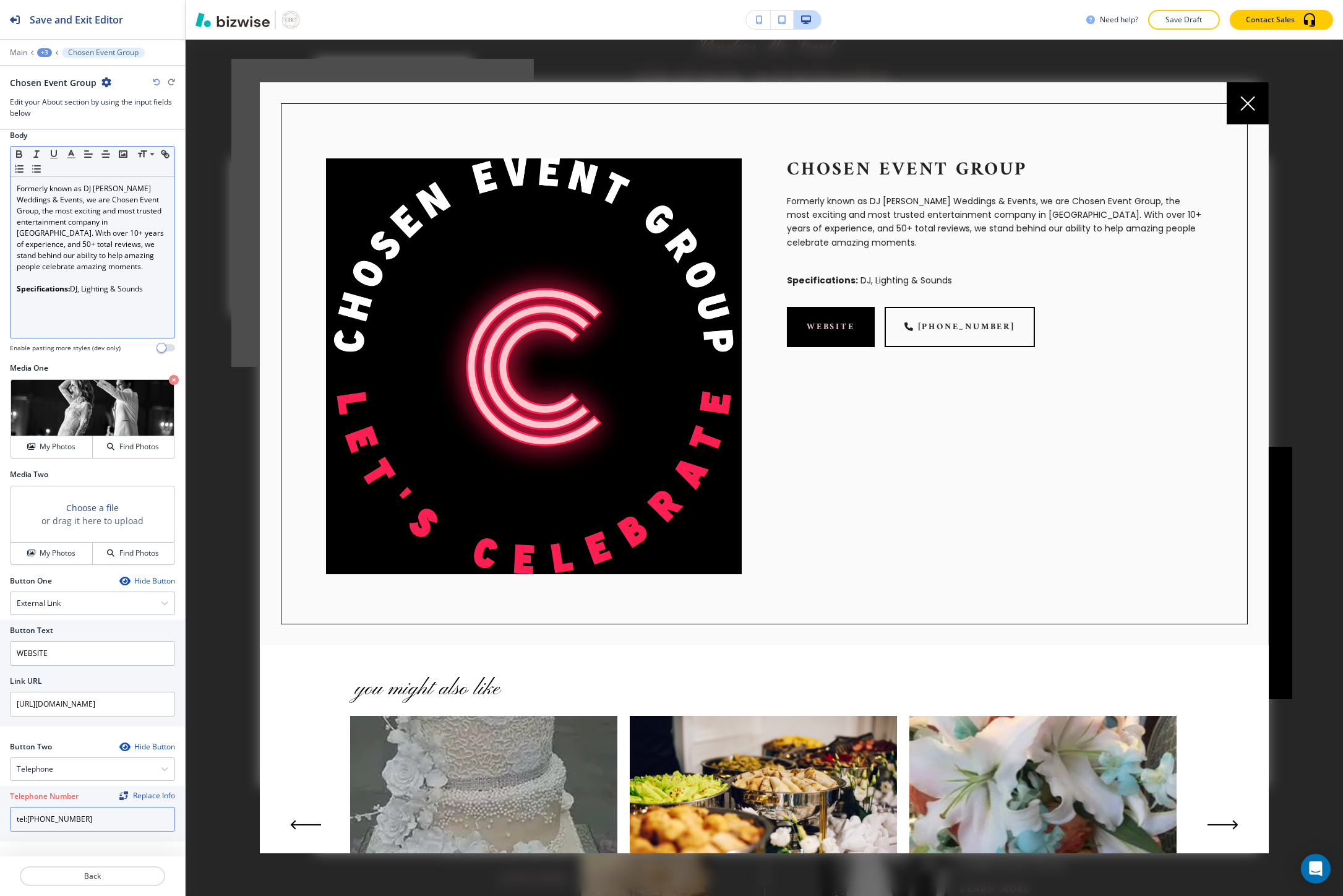
click at [5, 818] on div "Telephone Number Replace Info tel:713-805-9939" at bounding box center [93, 813] width 185 height 56
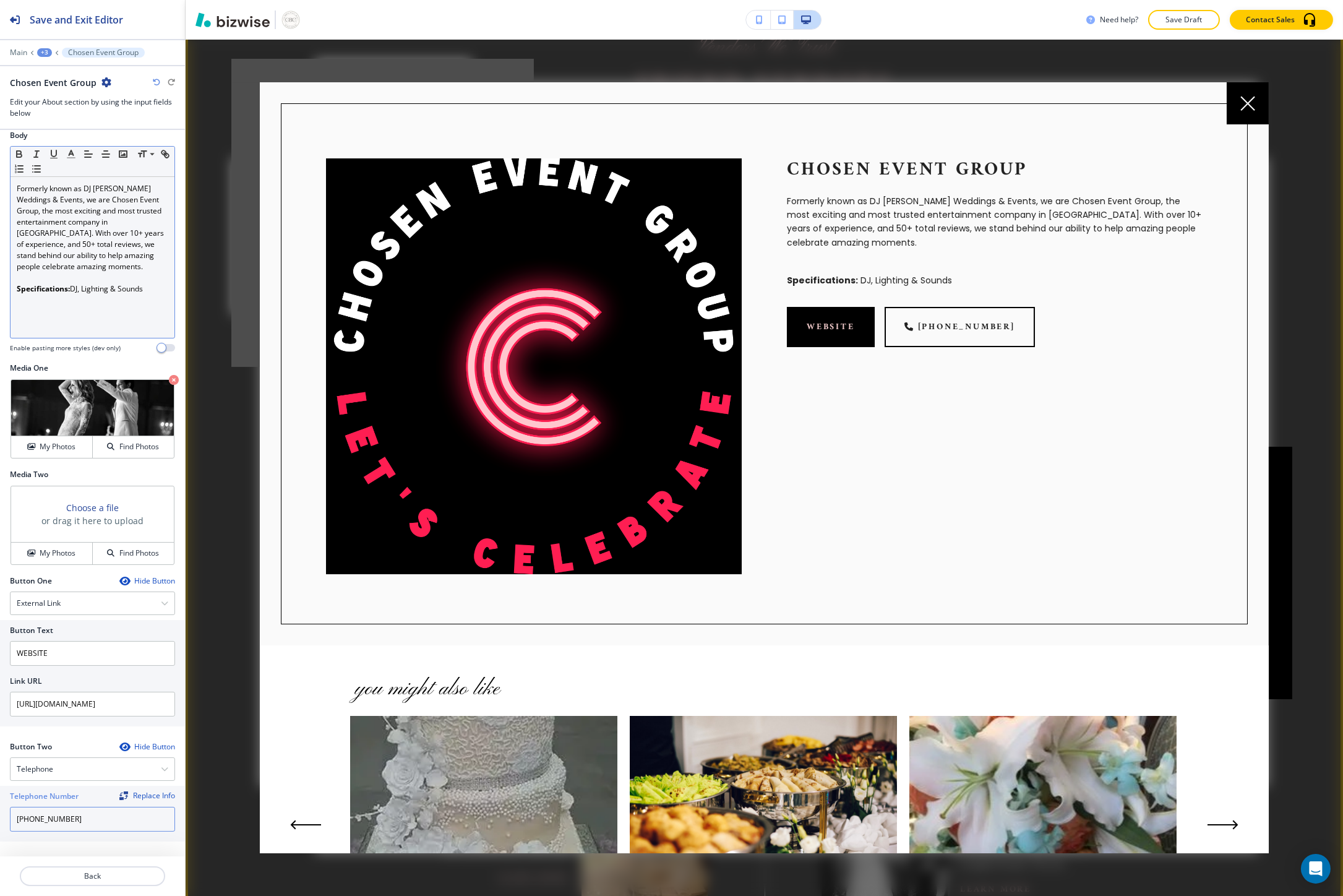
type input "713-805-9939"
click at [1245, 397] on div at bounding box center [764, 468] width 1157 height 857
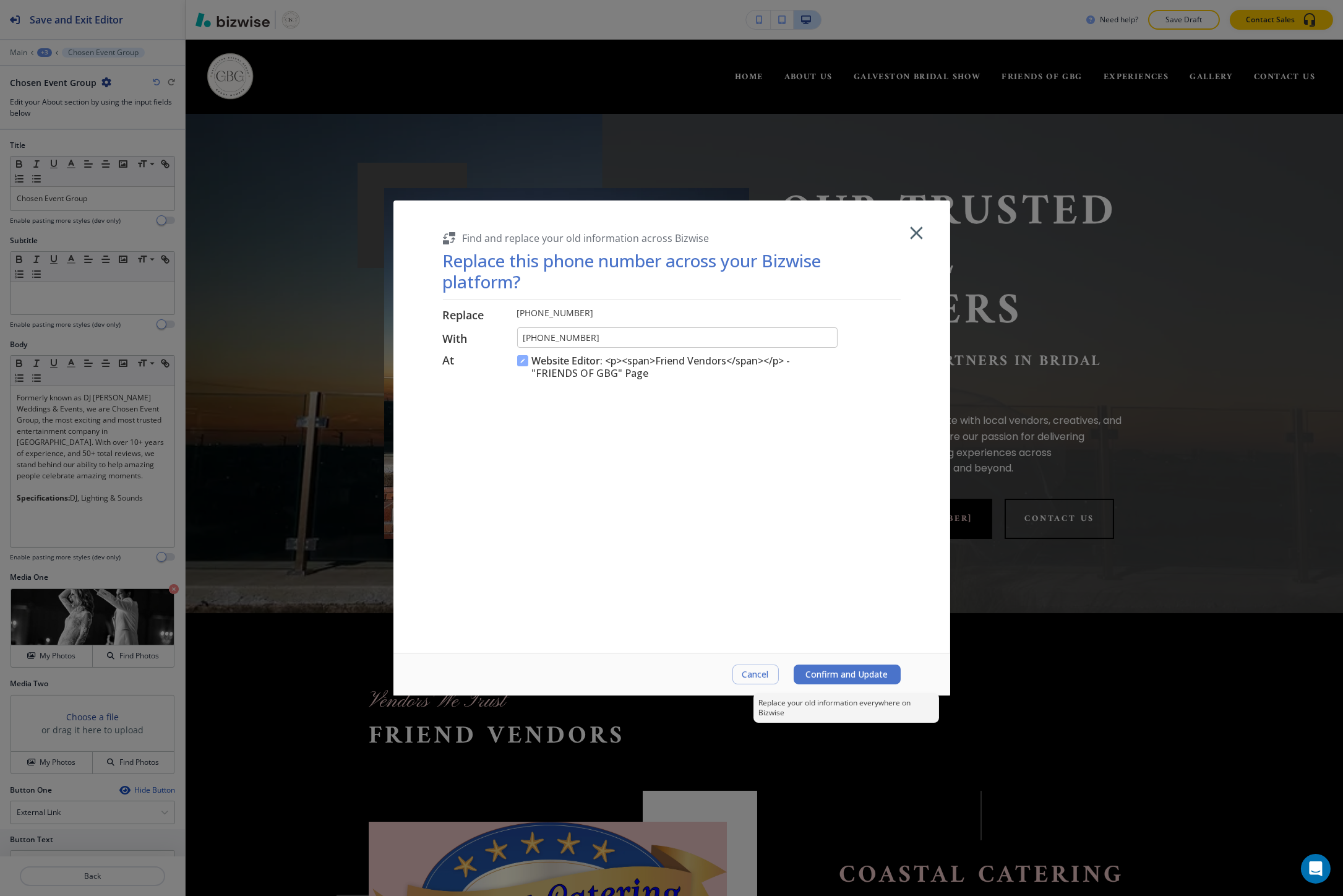
scroll to position [2797, 0]
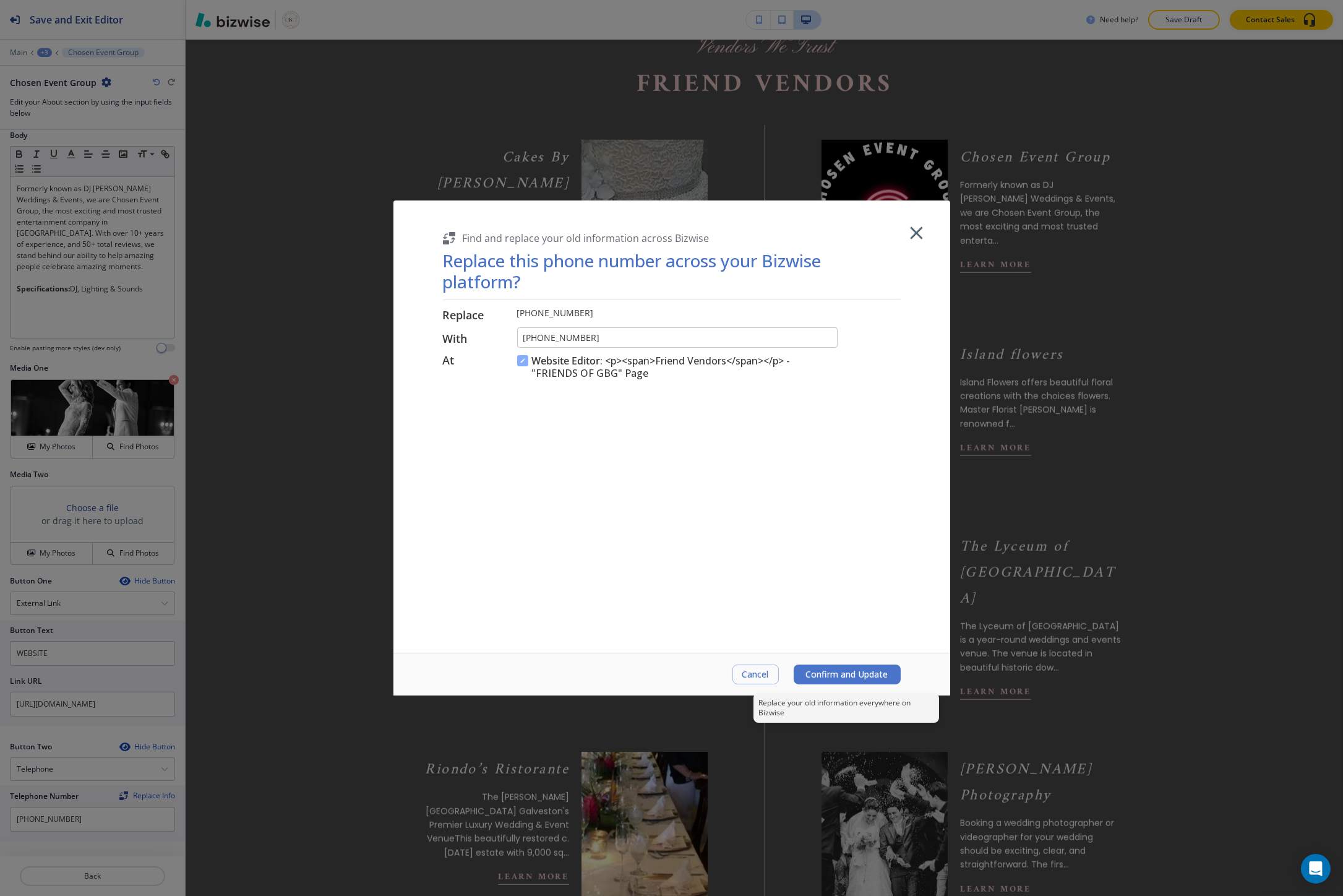
click at [802, 672] on button "Confirm and Update" at bounding box center [847, 674] width 107 height 20
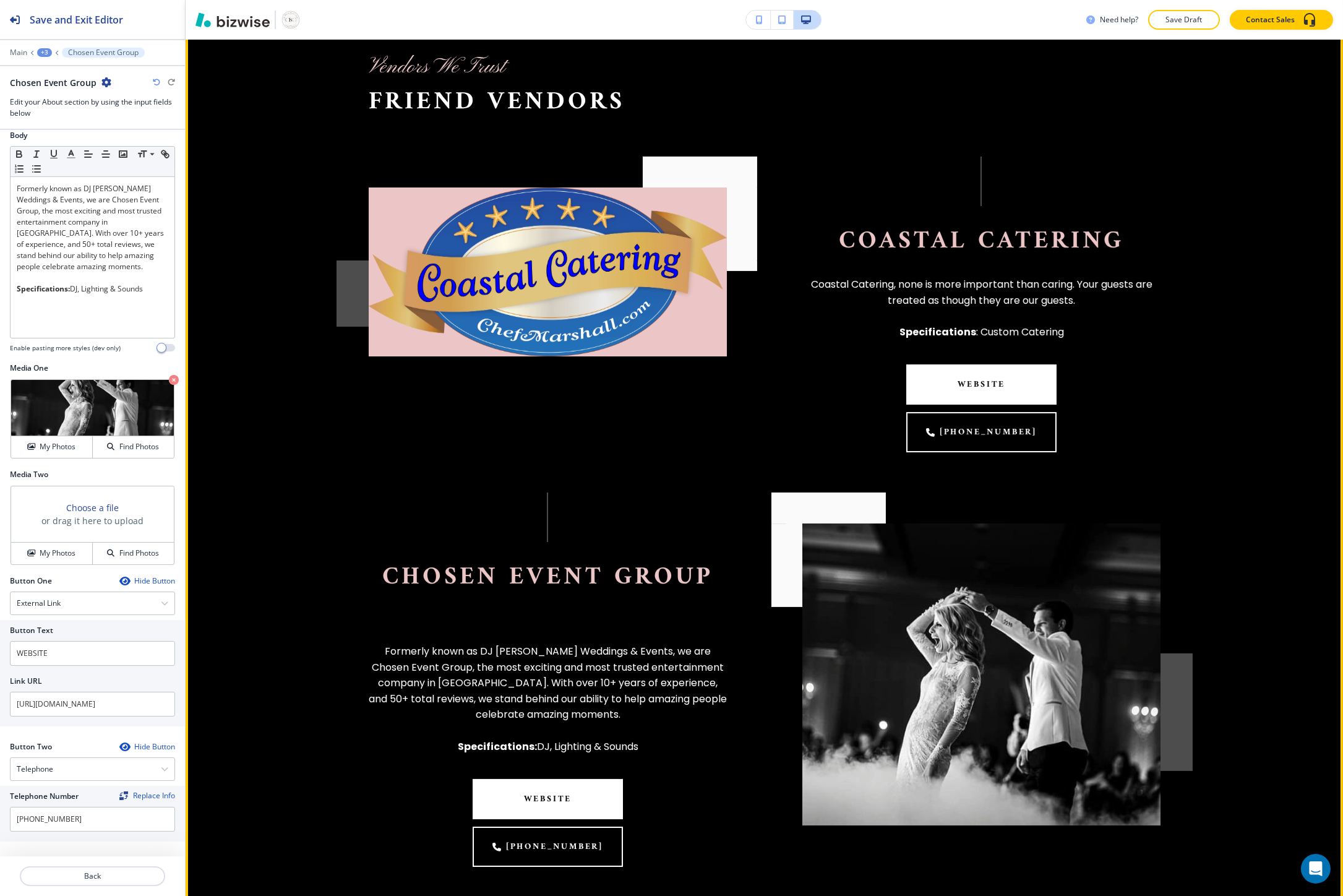
scroll to position [597, 0]
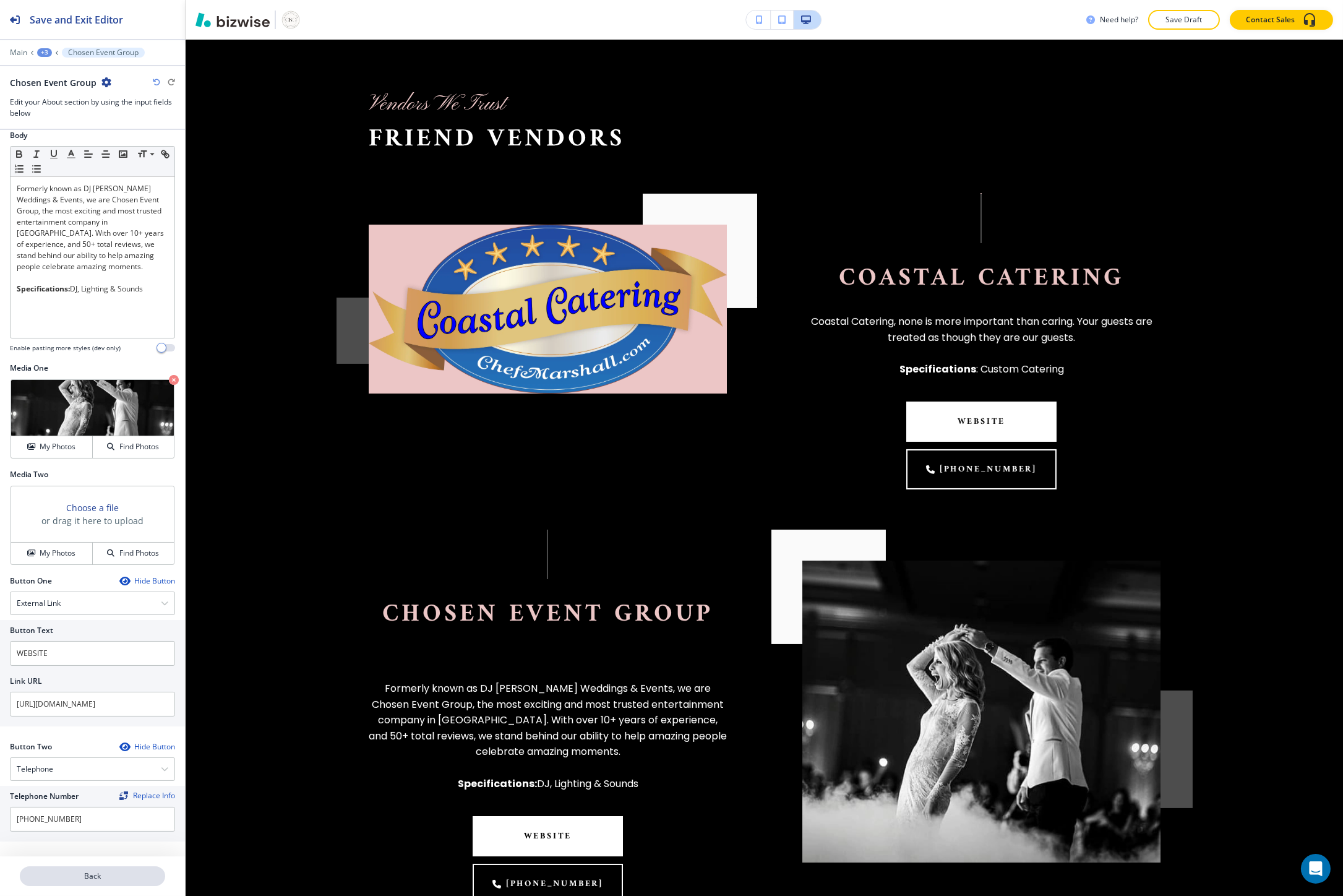
click at [84, 870] on p "Back" at bounding box center [93, 875] width 143 height 11
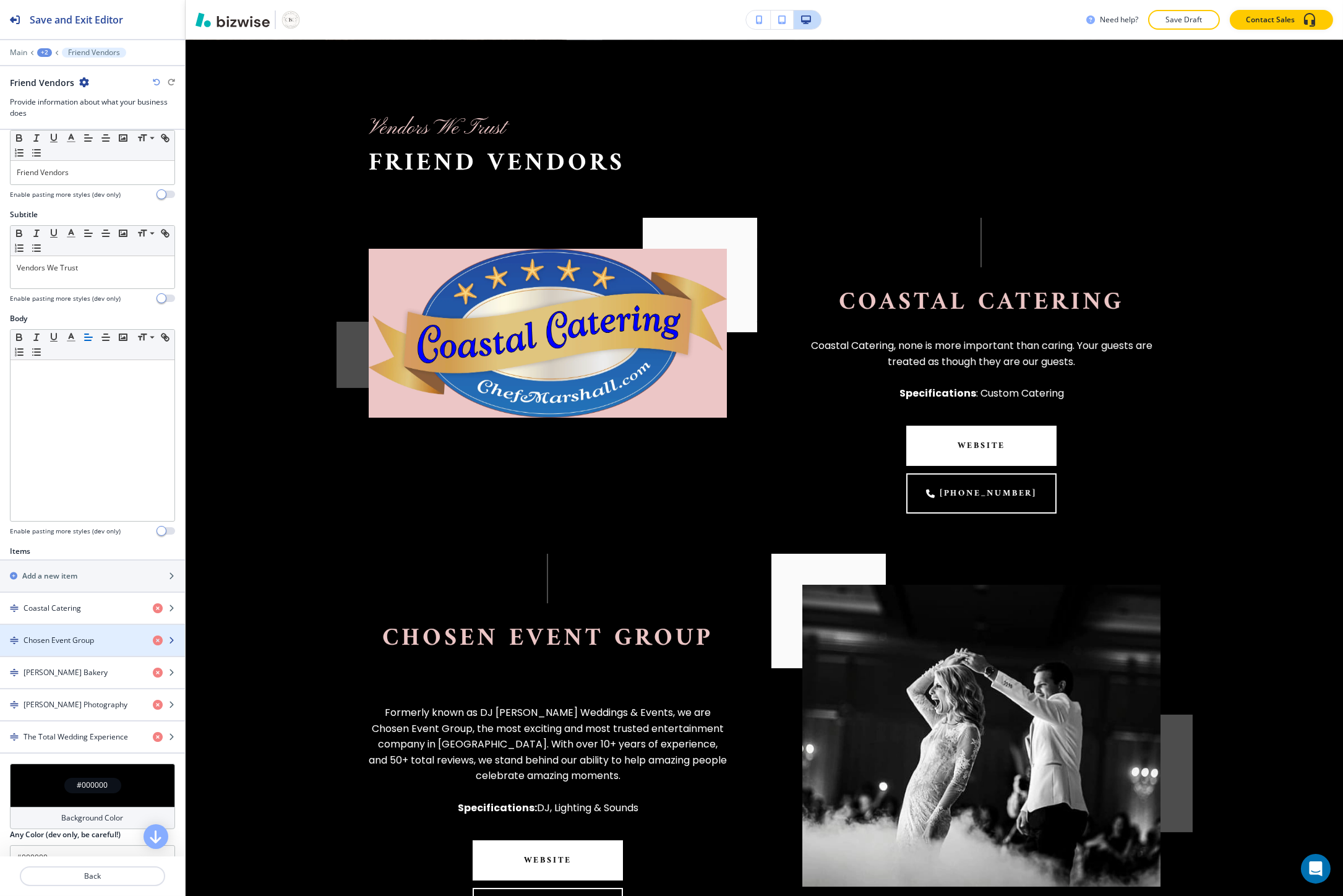
scroll to position [69, 0]
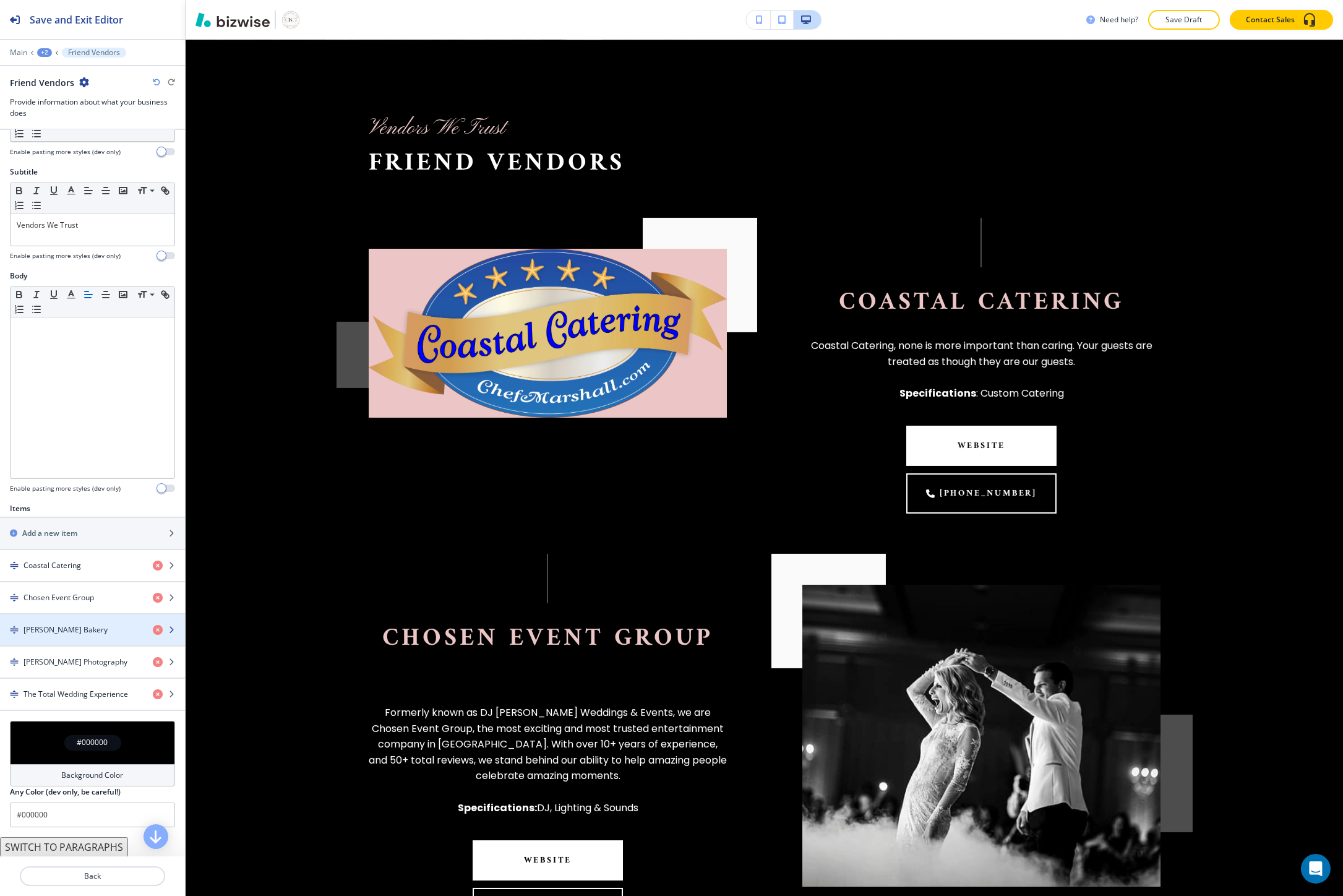
click at [118, 626] on div "Patty Cakes Bakery" at bounding box center [71, 629] width 143 height 11
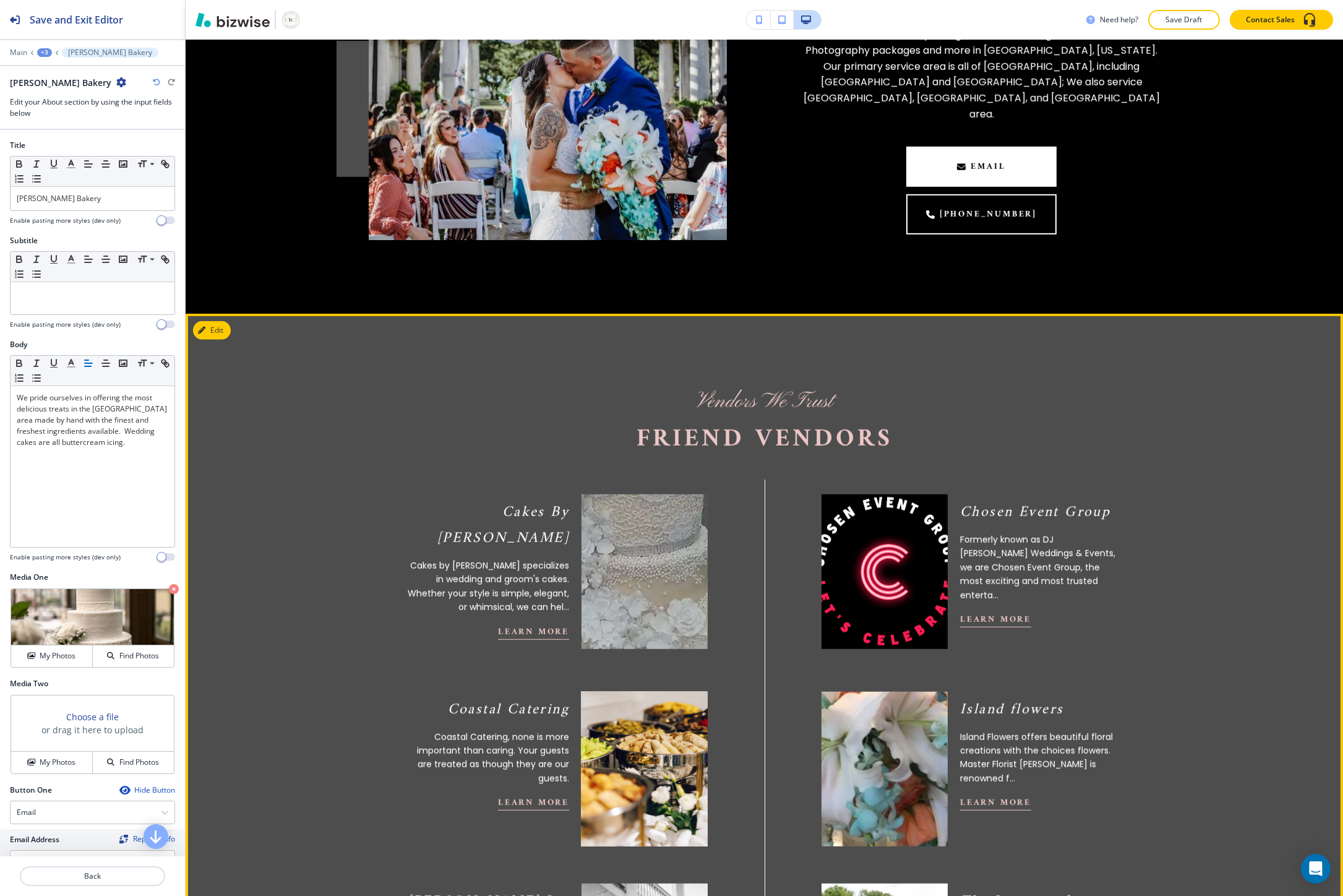
scroll to position [2704, 0]
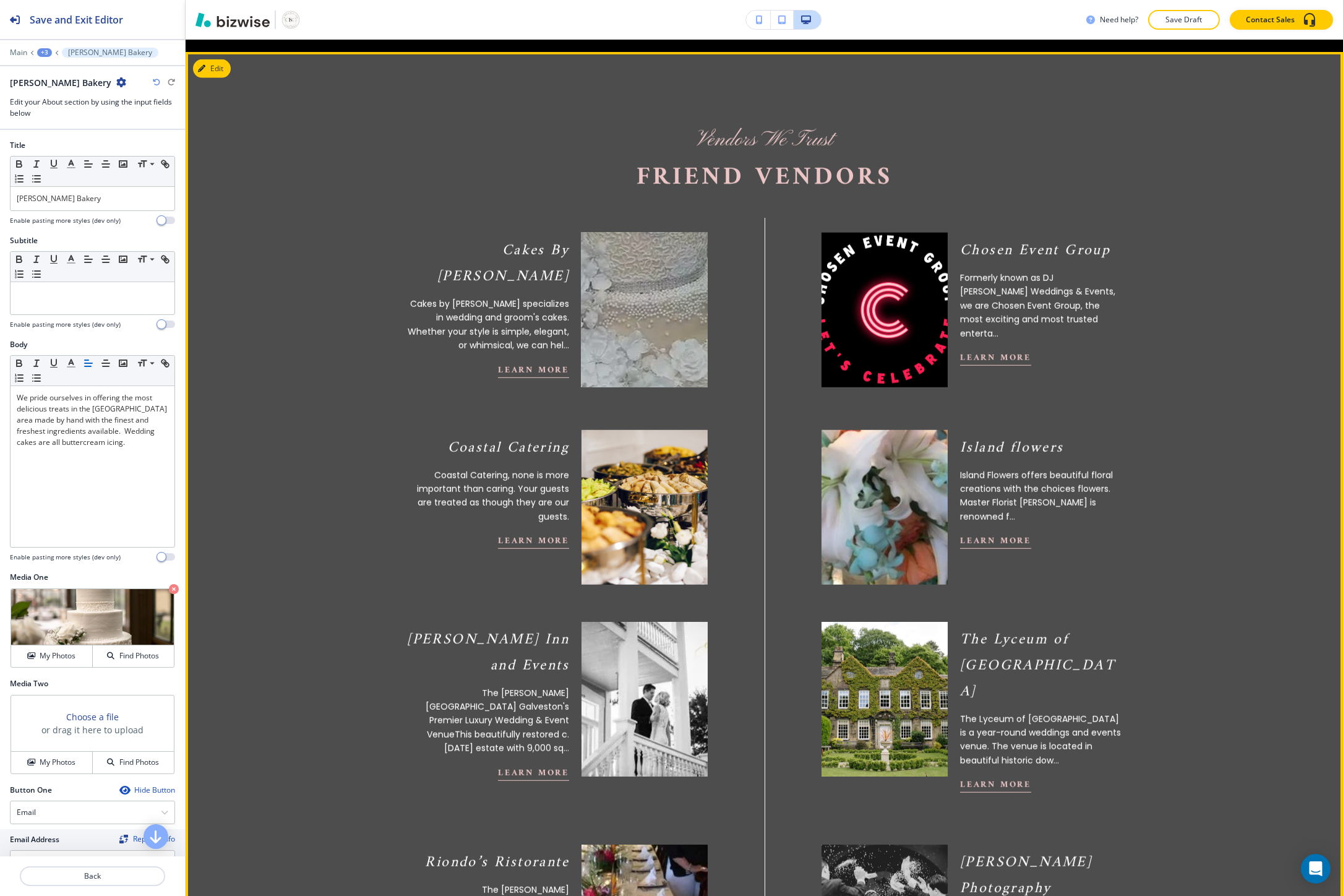
click at [644, 322] on img at bounding box center [644, 309] width 138 height 170
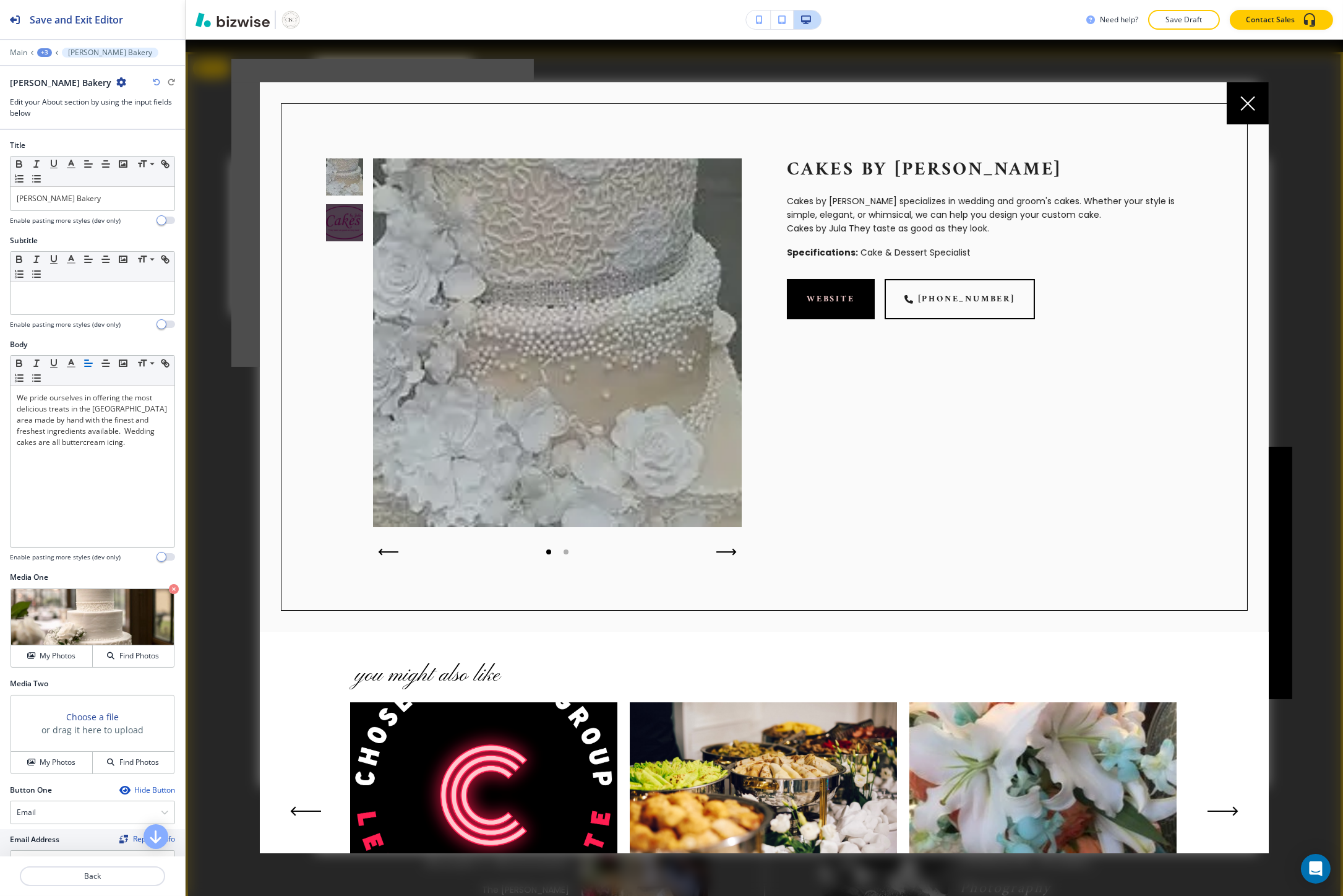
click at [834, 174] on p "Cakes By Jula" at bounding box center [994, 170] width 416 height 23
copy p "Cakes By Jula"
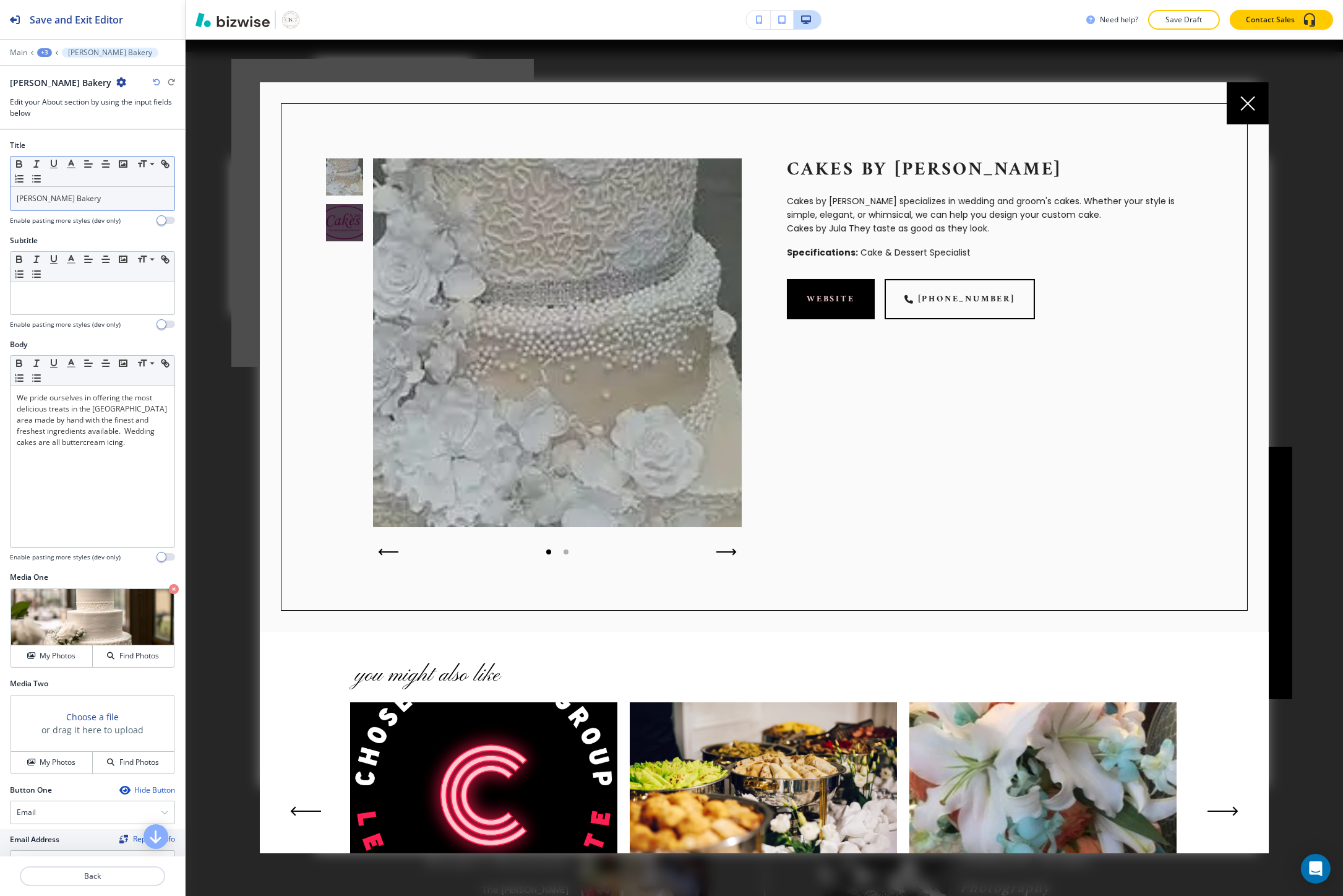
click at [95, 210] on div "Patty Cakes Bakery" at bounding box center [92, 199] width 164 height 23
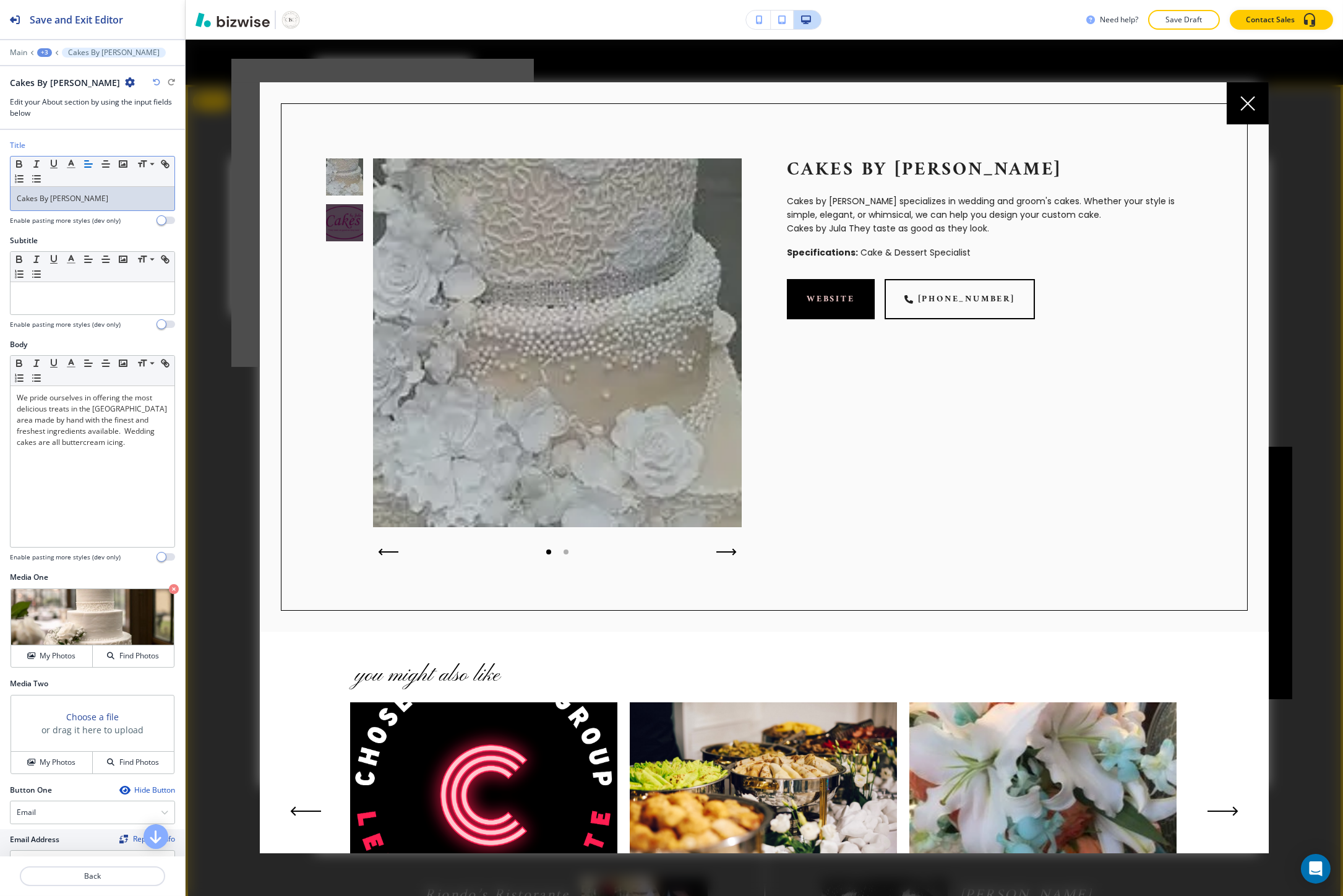
click at [803, 201] on p "Cakes by Jula specializes in wedding and groom's cakes. Whether your style is s…" at bounding box center [994, 208] width 416 height 28
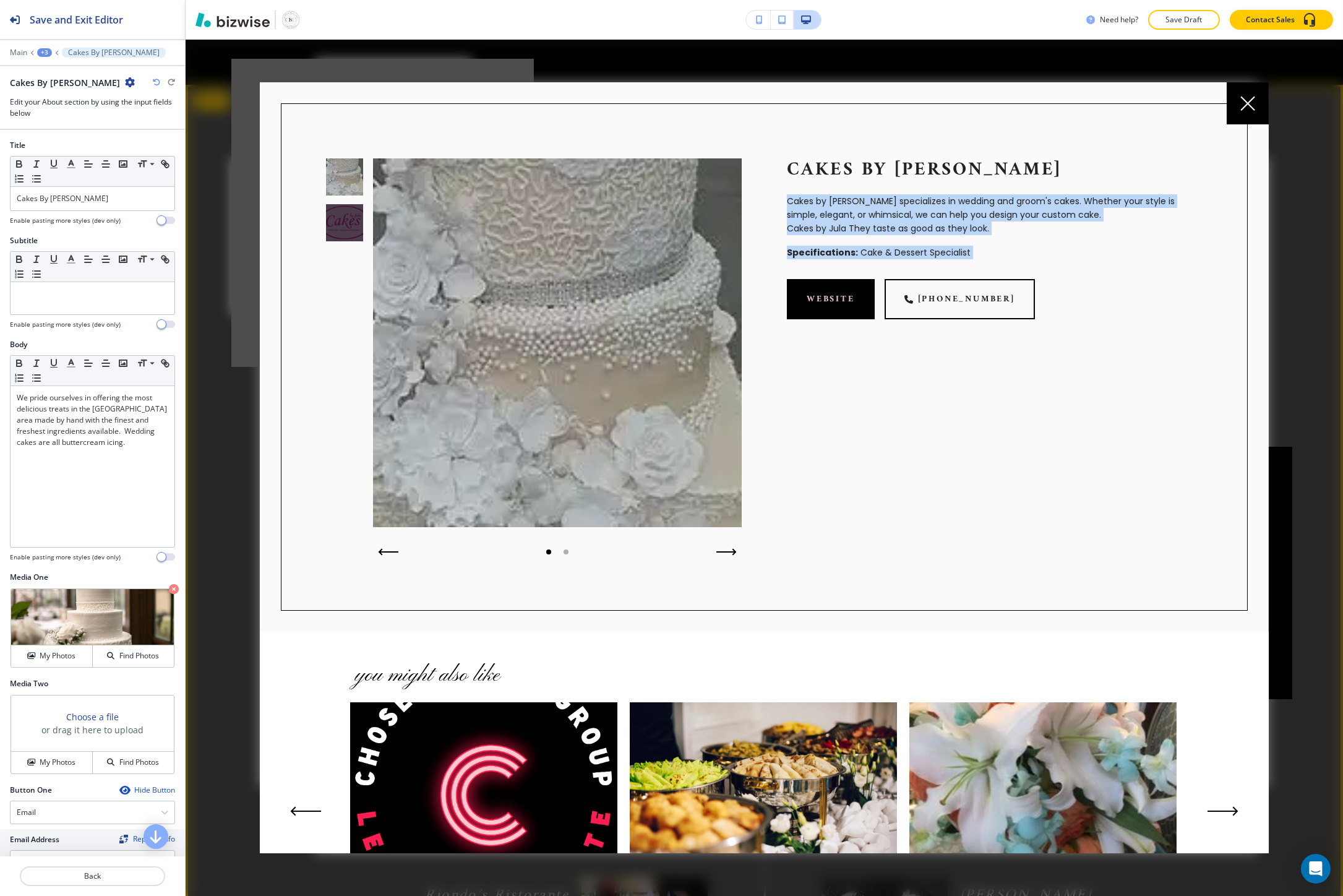
drag, startPoint x: 803, startPoint y: 201, endPoint x: 818, endPoint y: 242, distance: 43.7
click at [818, 242] on div "Cakes By Jula Cakes by Jula specializes in wedding and groom's cakes. Whether y…" at bounding box center [972, 336] width 461 height 447
copy div "Cakes by Jula specializes in wedding and groom's cakes. Whether your style is s…"
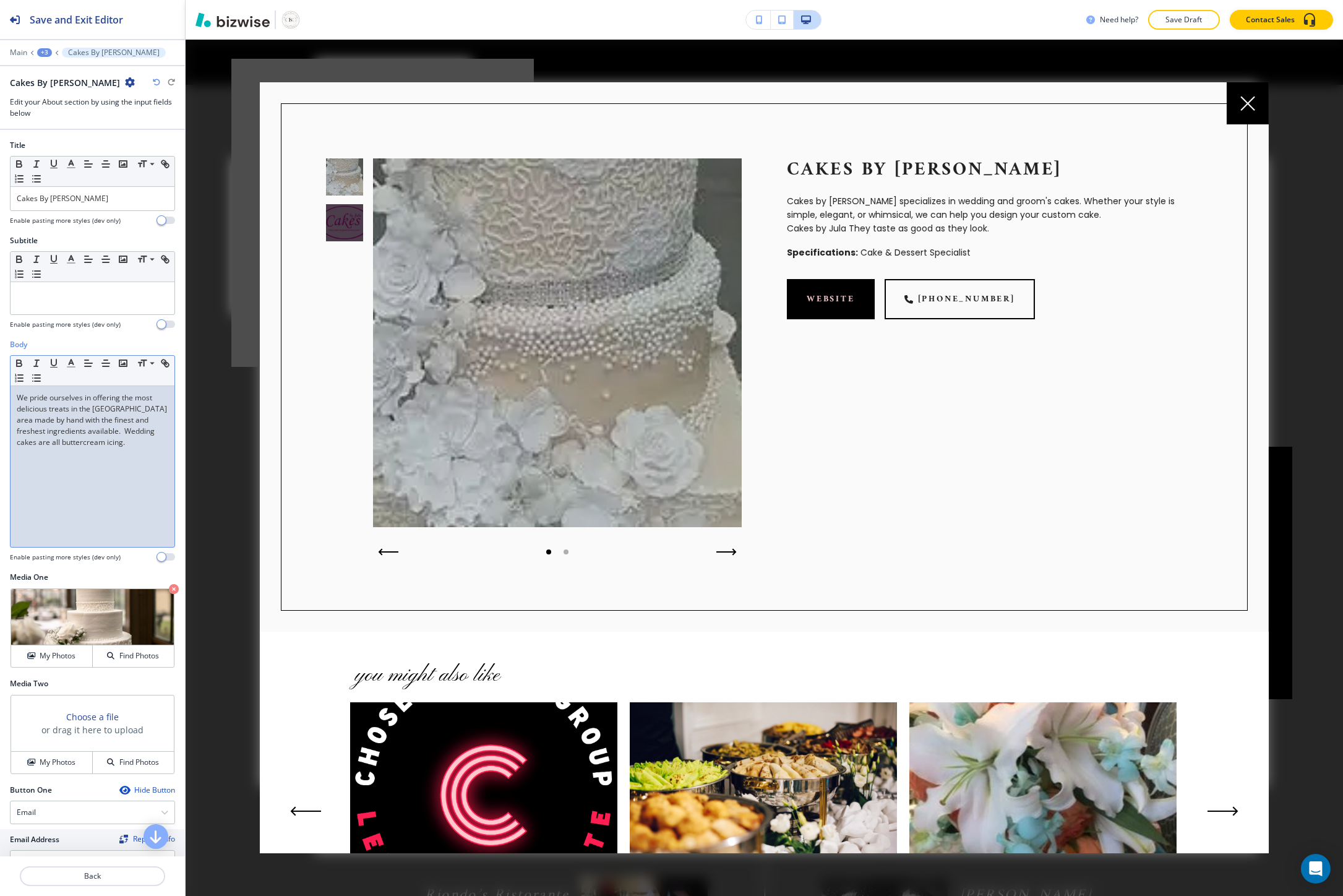
click at [127, 442] on p "We pride ourselves in offering the most delicious treats in the Galveston area …" at bounding box center [93, 420] width 151 height 56
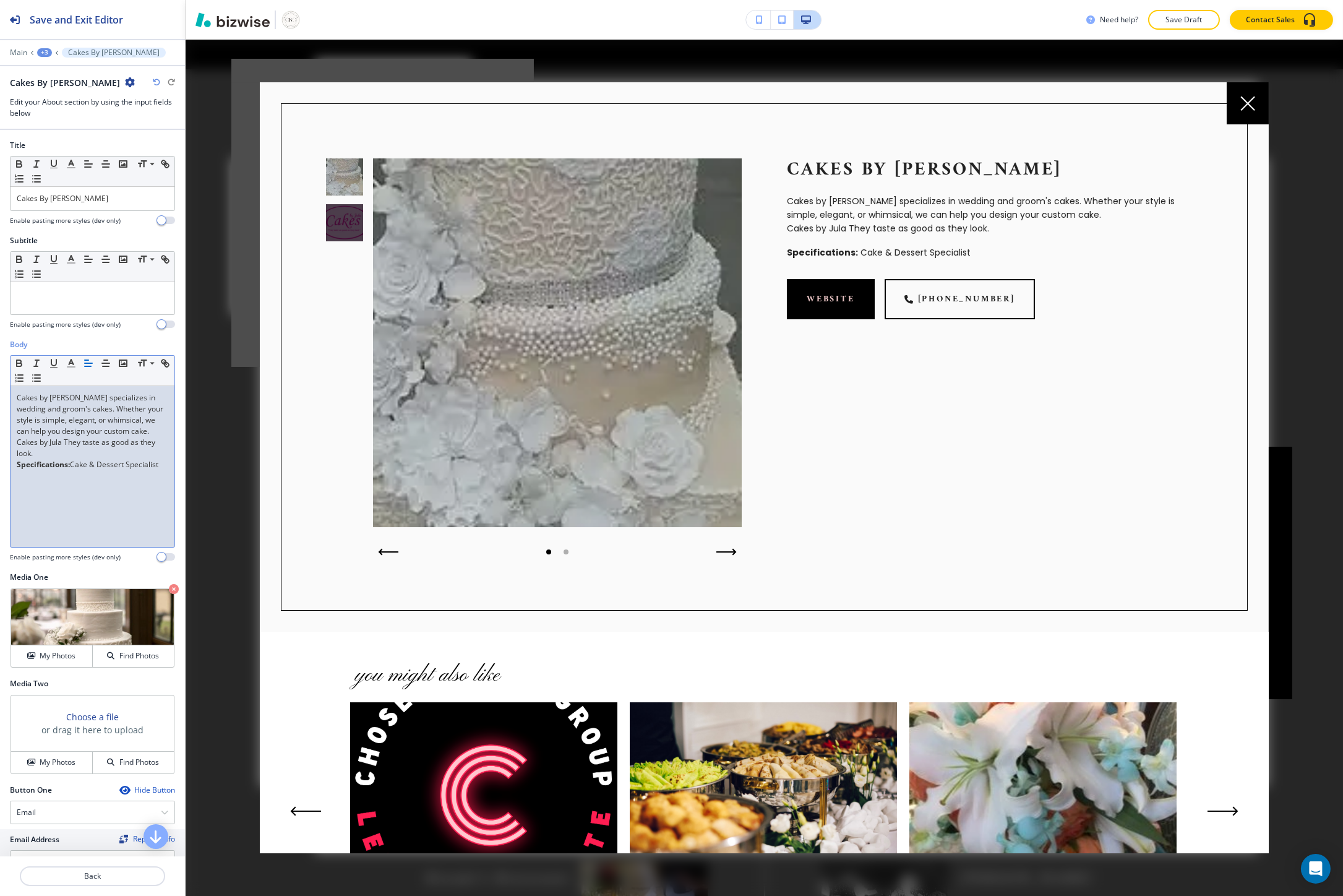
scroll to position [2749, 0]
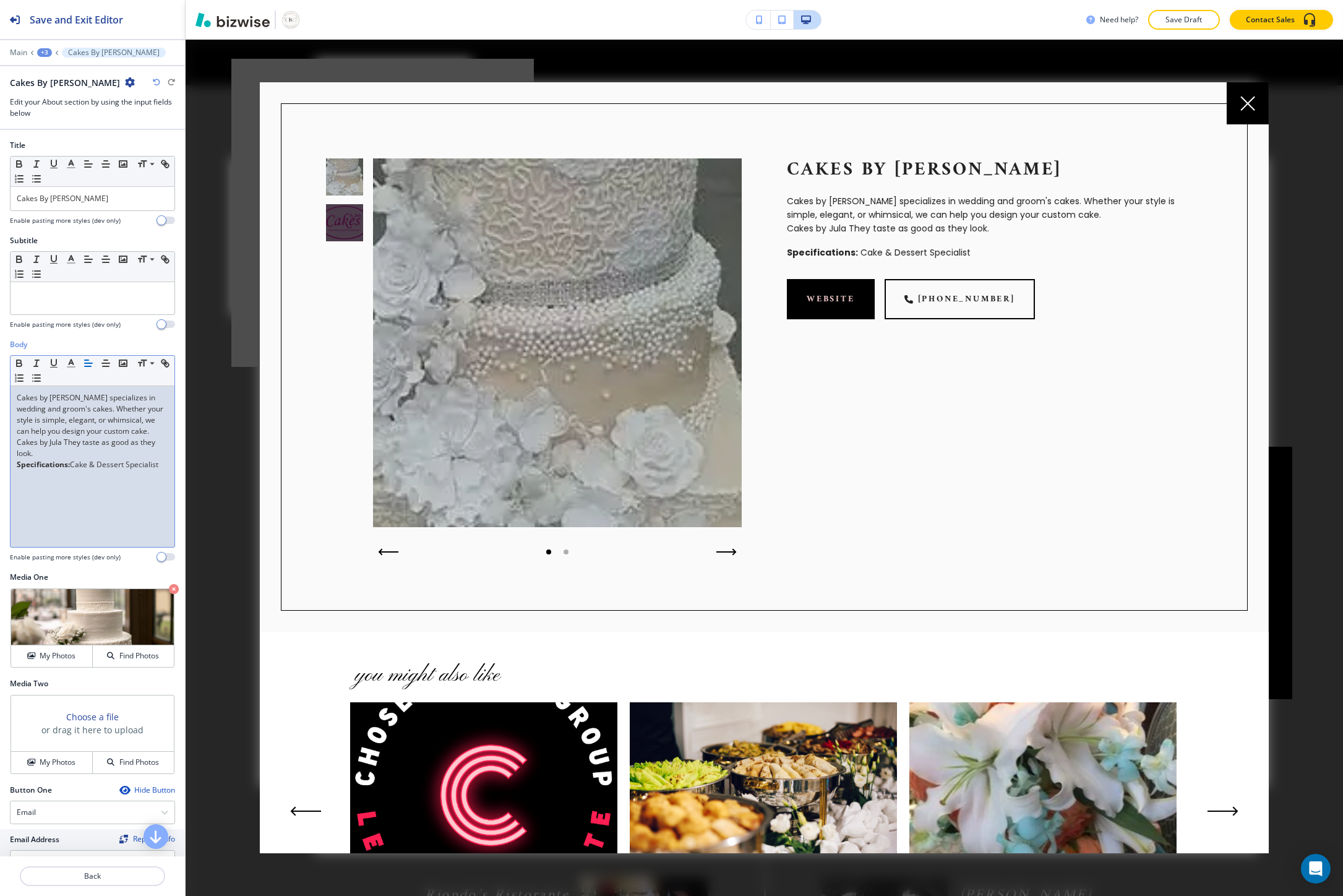
click at [56, 453] on p "Cakes by Jula They taste as good as they look." at bounding box center [93, 448] width 151 height 22
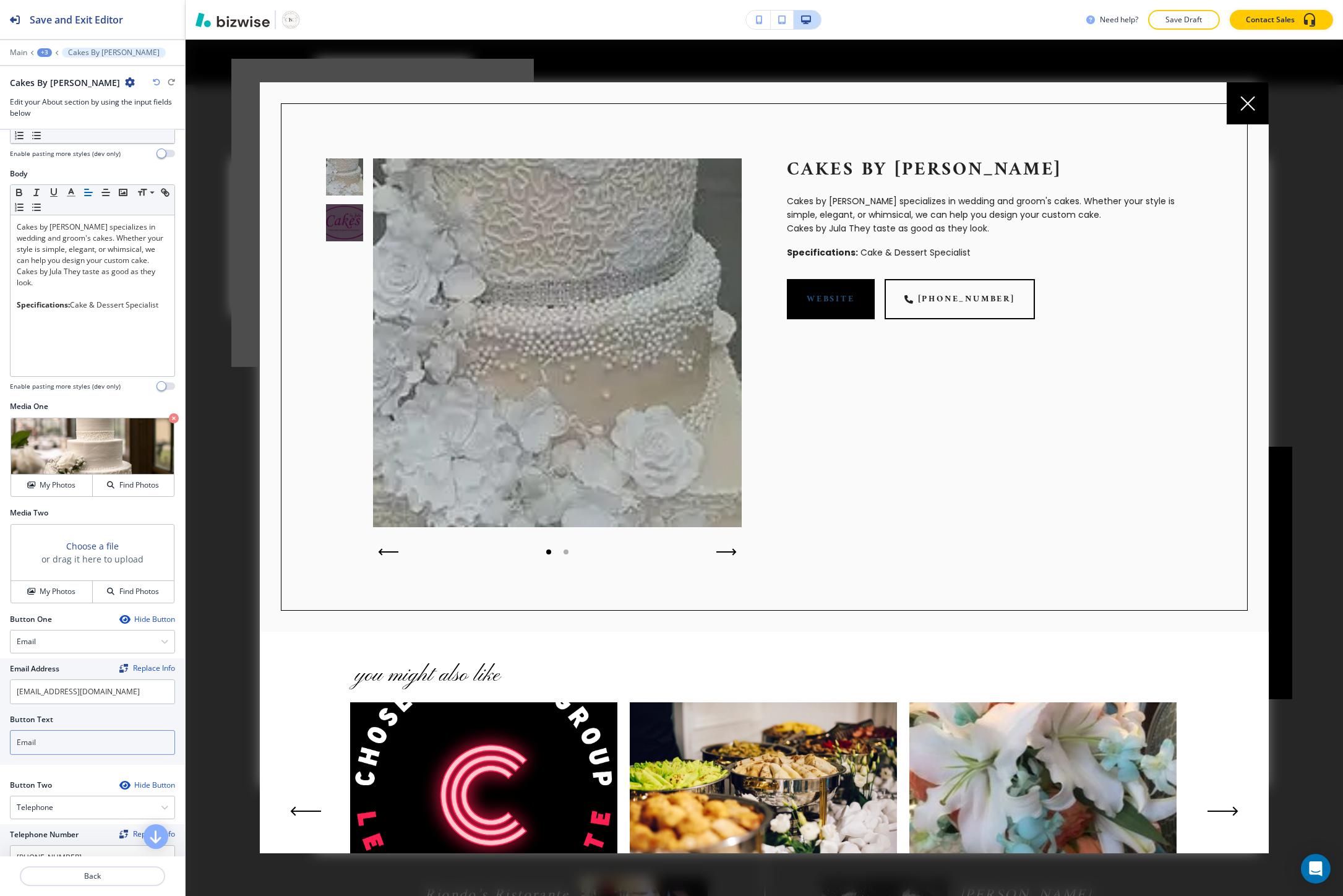
scroll to position [210, 0]
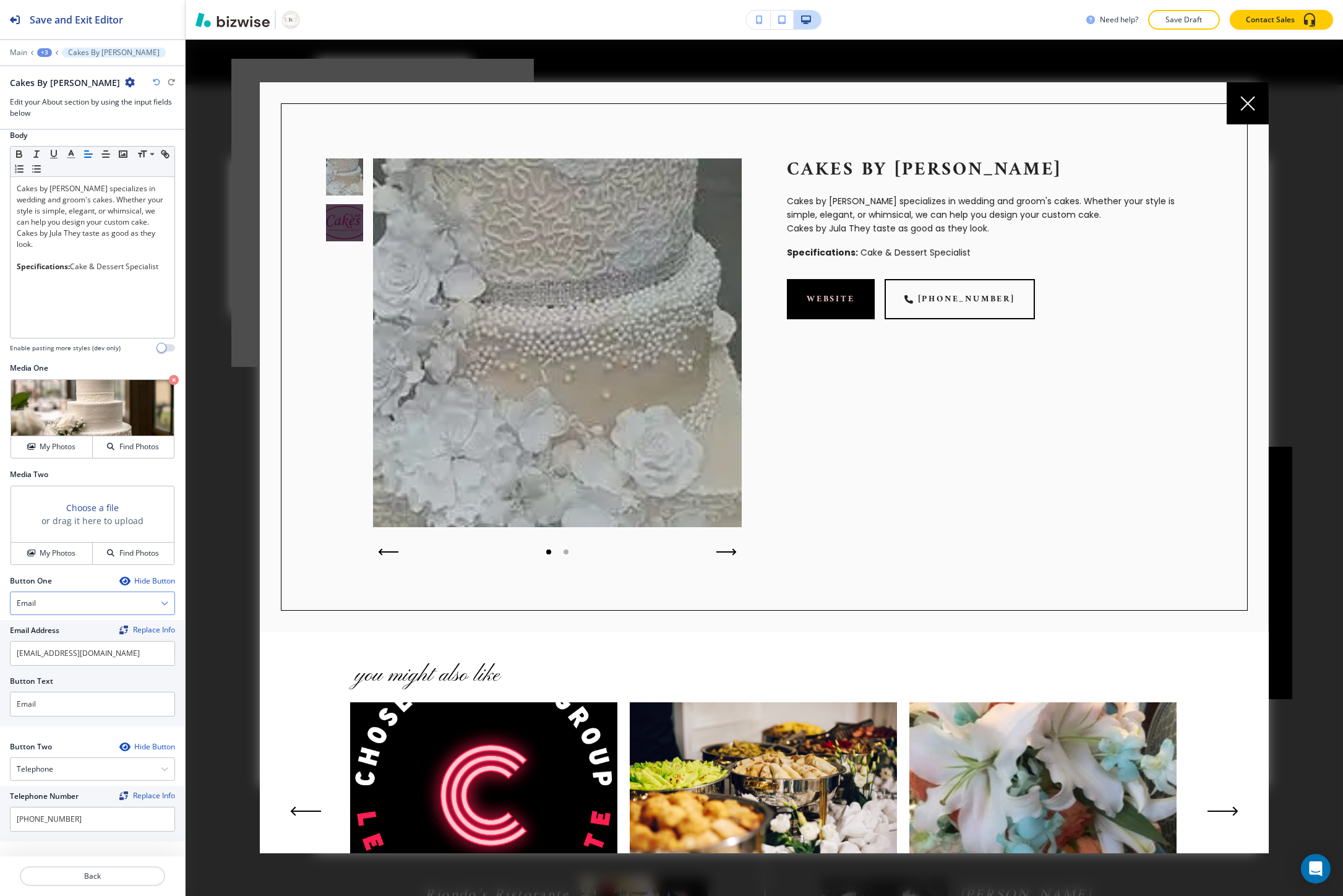
click at [91, 614] on div "Email" at bounding box center [92, 603] width 164 height 22
click at [83, 648] on h4 "External Link" at bounding box center [93, 646] width 151 height 11
click at [78, 694] on input "text" at bounding box center [92, 704] width 165 height 25
paste input "http://www.cakesbyjula.com/"
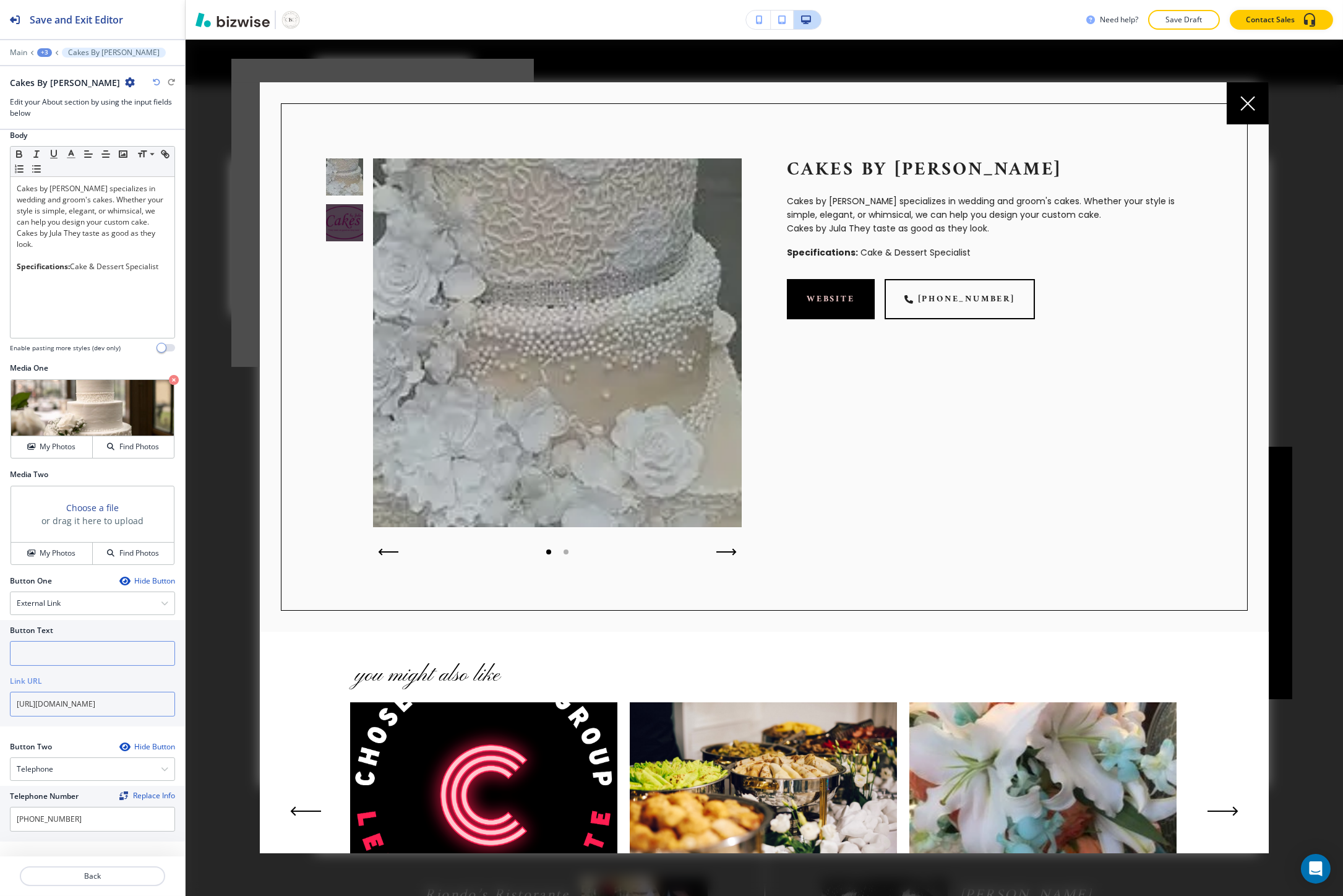
type input "http://www.cakesbyjula.com/"
click at [78, 657] on input "text" at bounding box center [92, 653] width 165 height 25
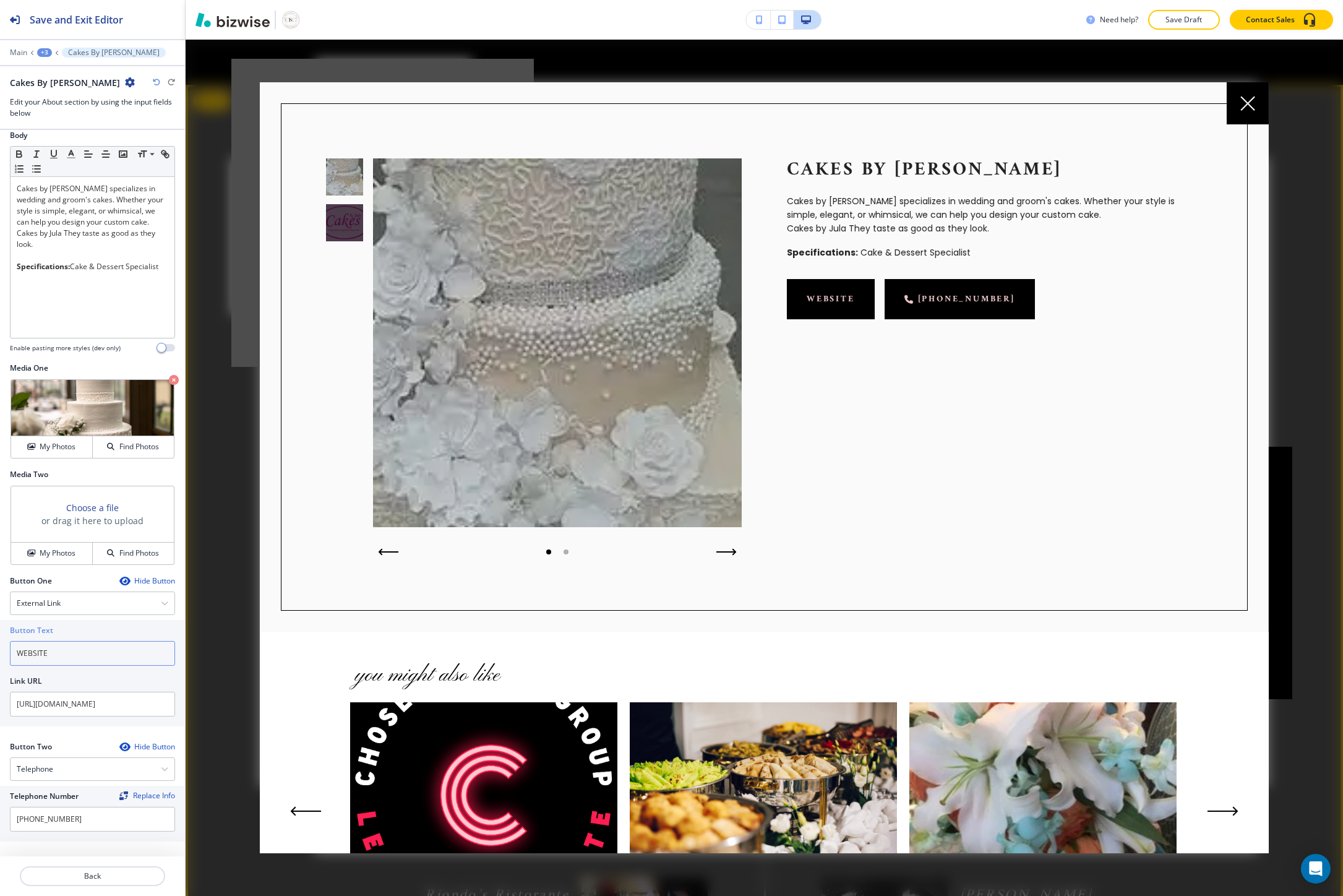
type input "WEBSITE"
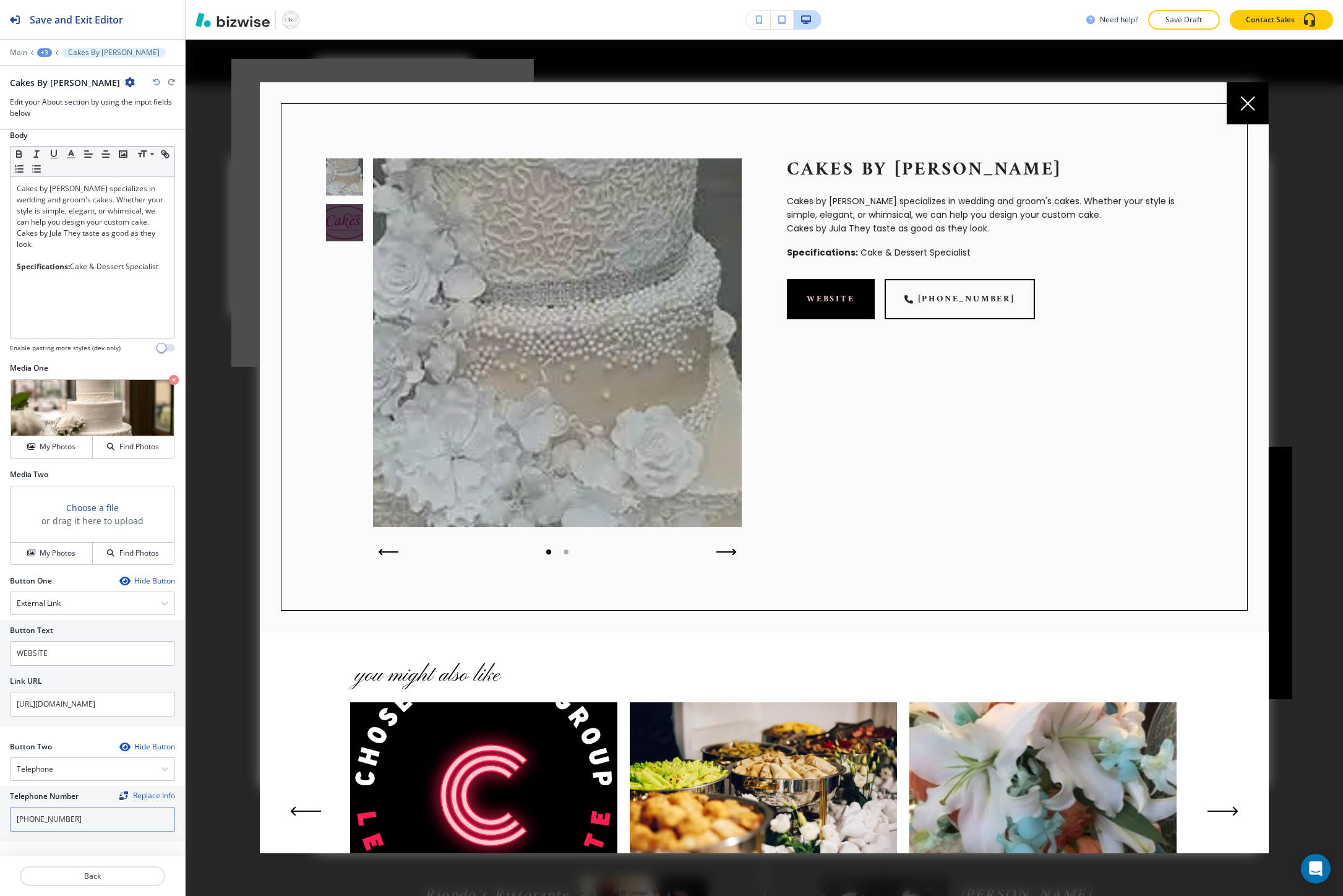
click at [120, 812] on input "409-762-2537" at bounding box center [92, 819] width 165 height 25
paste input "tel:832-932-1353"
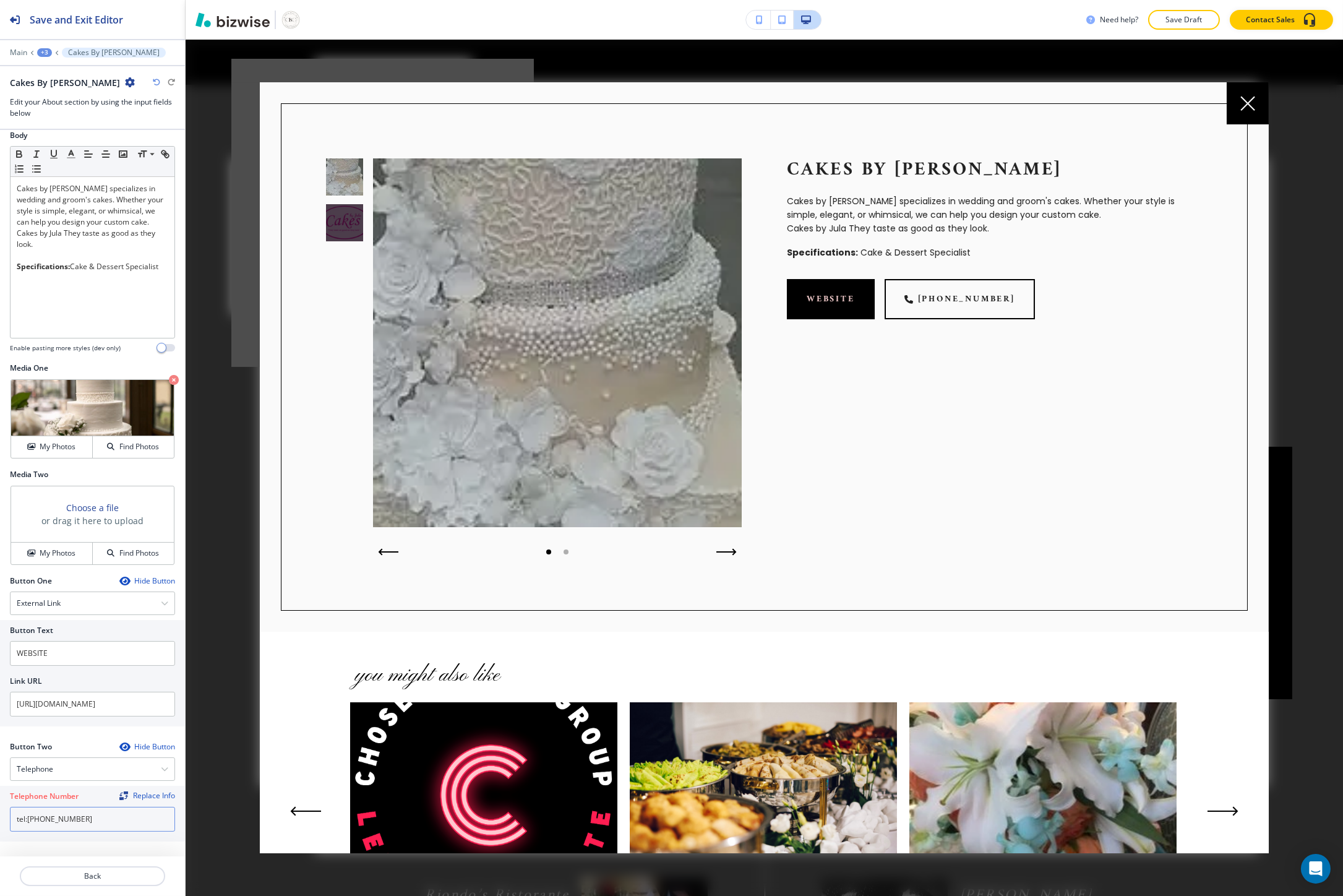
drag, startPoint x: 28, startPoint y: 816, endPoint x: -8, endPoint y: 816, distance: 36.0
click at [0, 0] on html "Save and Exit Editor Main +3 Cakes By Jula Cakes By Jula Edit your About sectio…" at bounding box center [672, 0] width 1343 height 0
type input "832-932-1353"
click at [47, 873] on p "Back" at bounding box center [93, 875] width 143 height 11
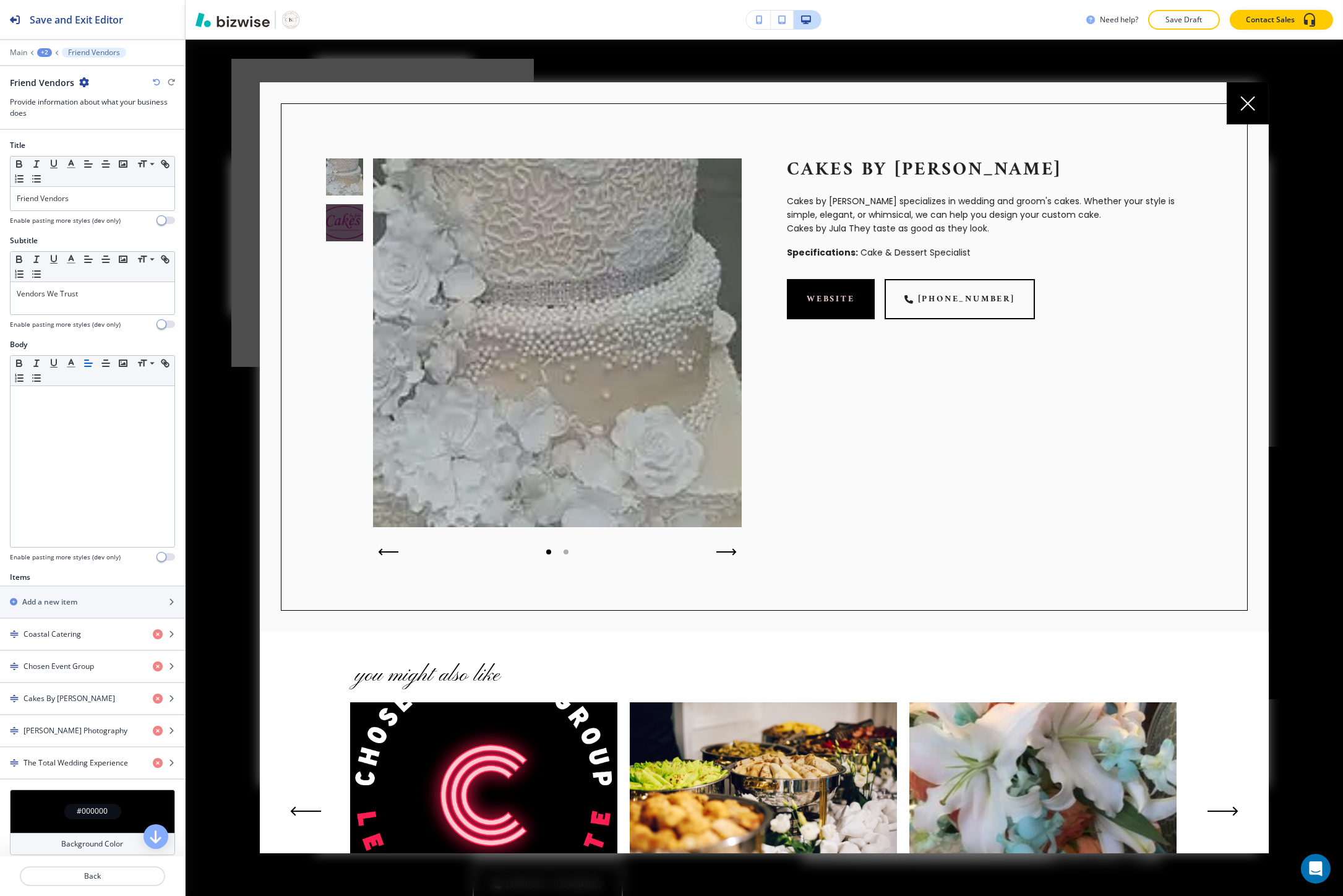
scroll to position [573, 0]
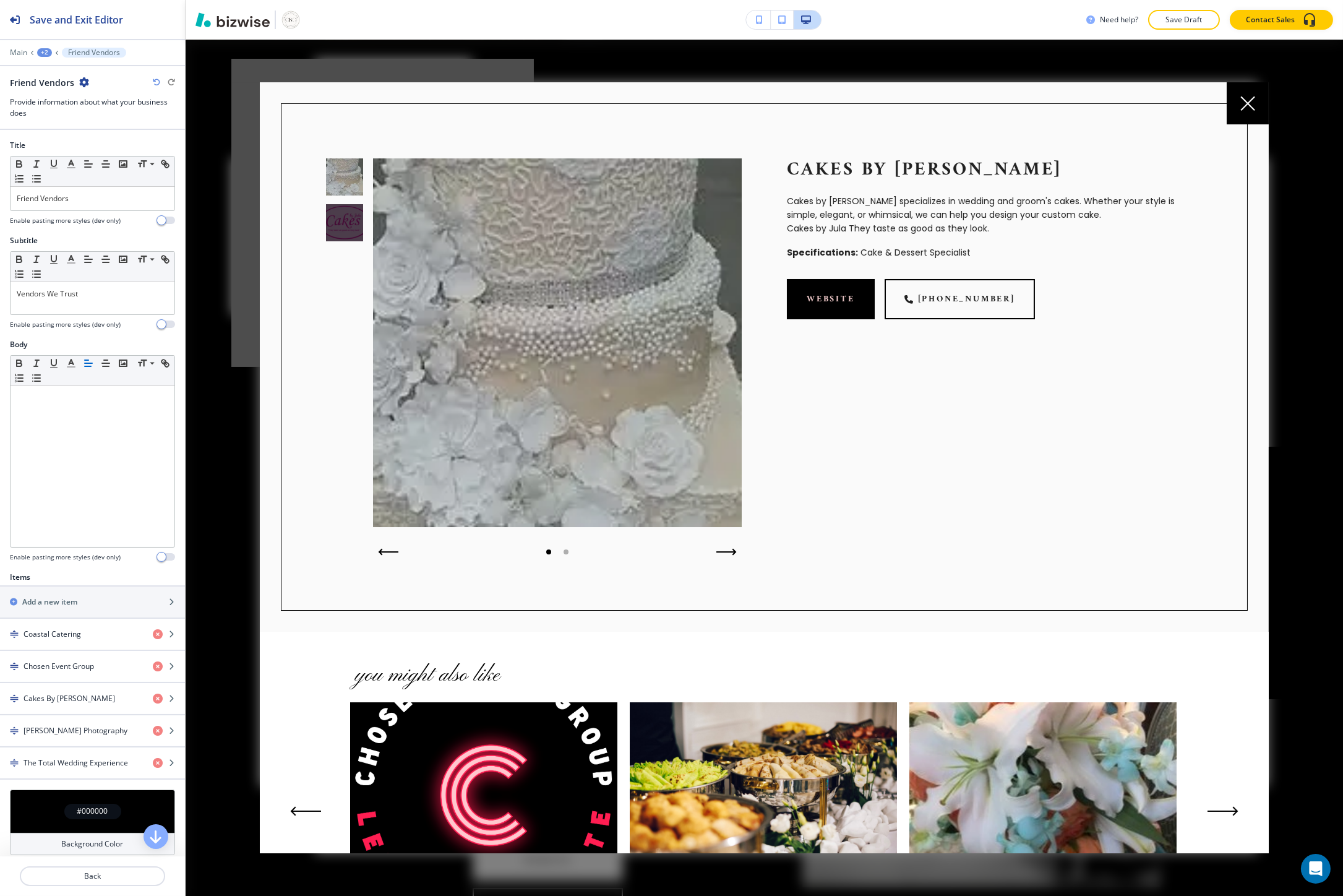
click at [1258, 105] on div at bounding box center [1247, 103] width 42 height 42
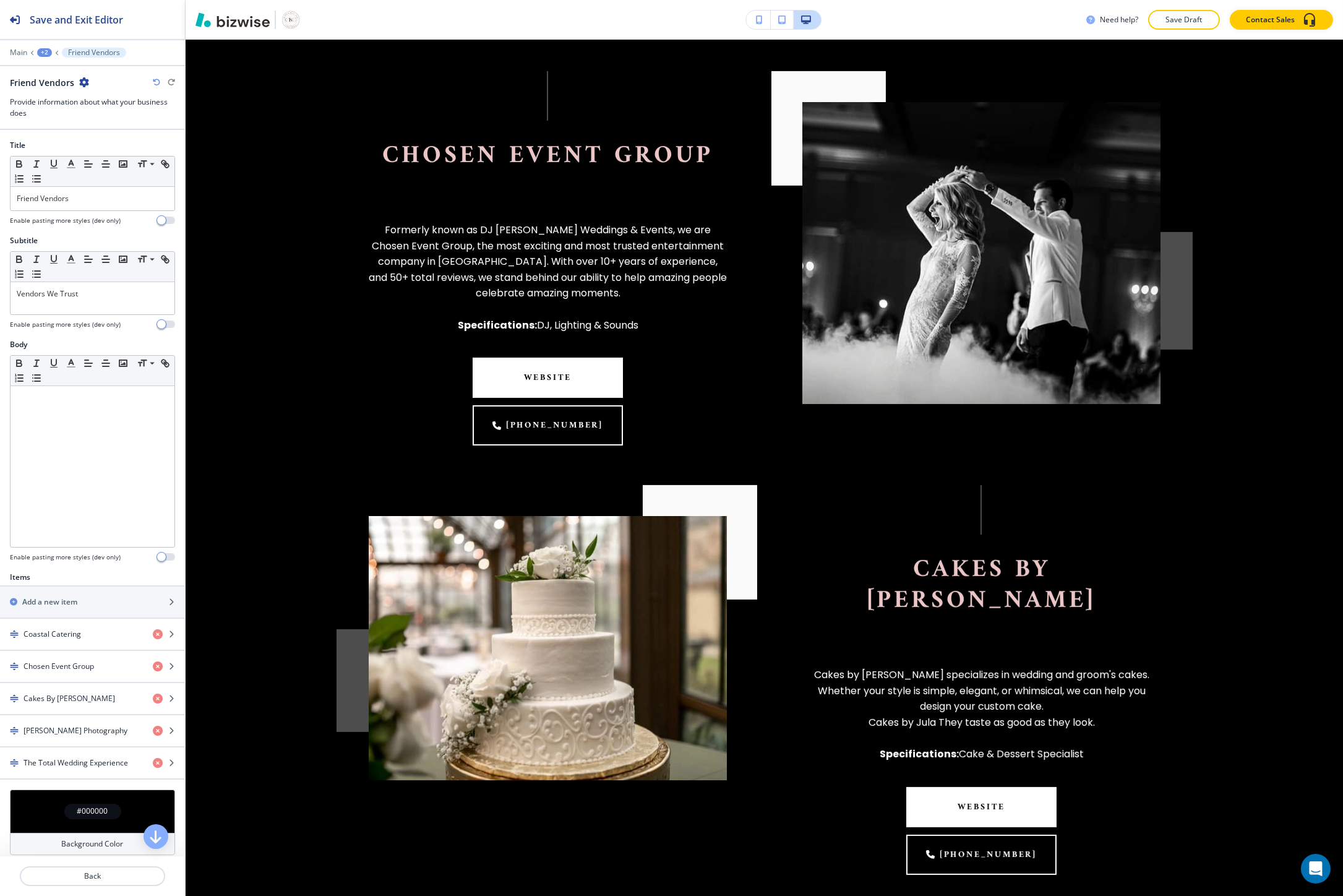
scroll to position [1122, 0]
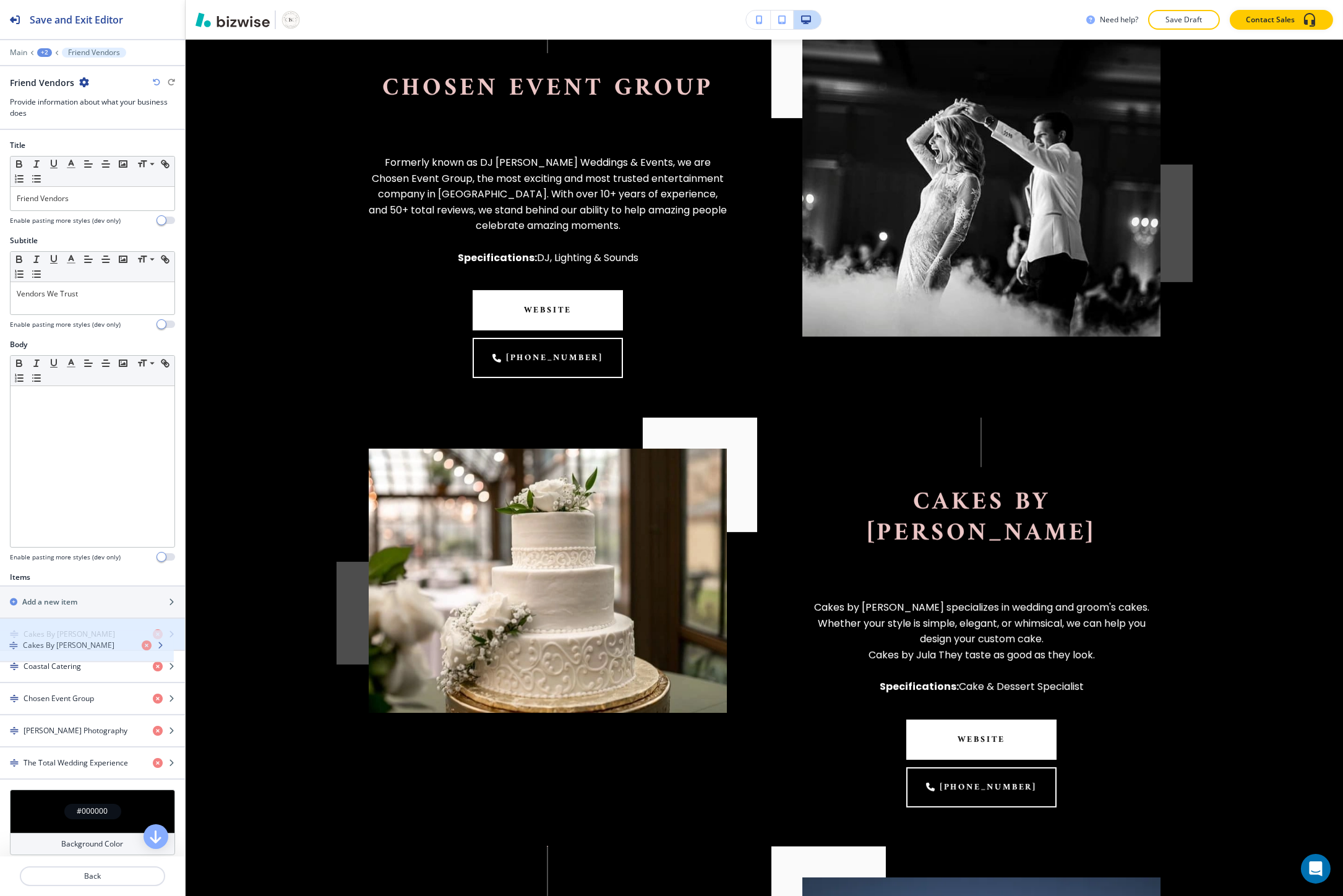
drag, startPoint x: 70, startPoint y: 687, endPoint x: 71, endPoint y: 629, distance: 58.0
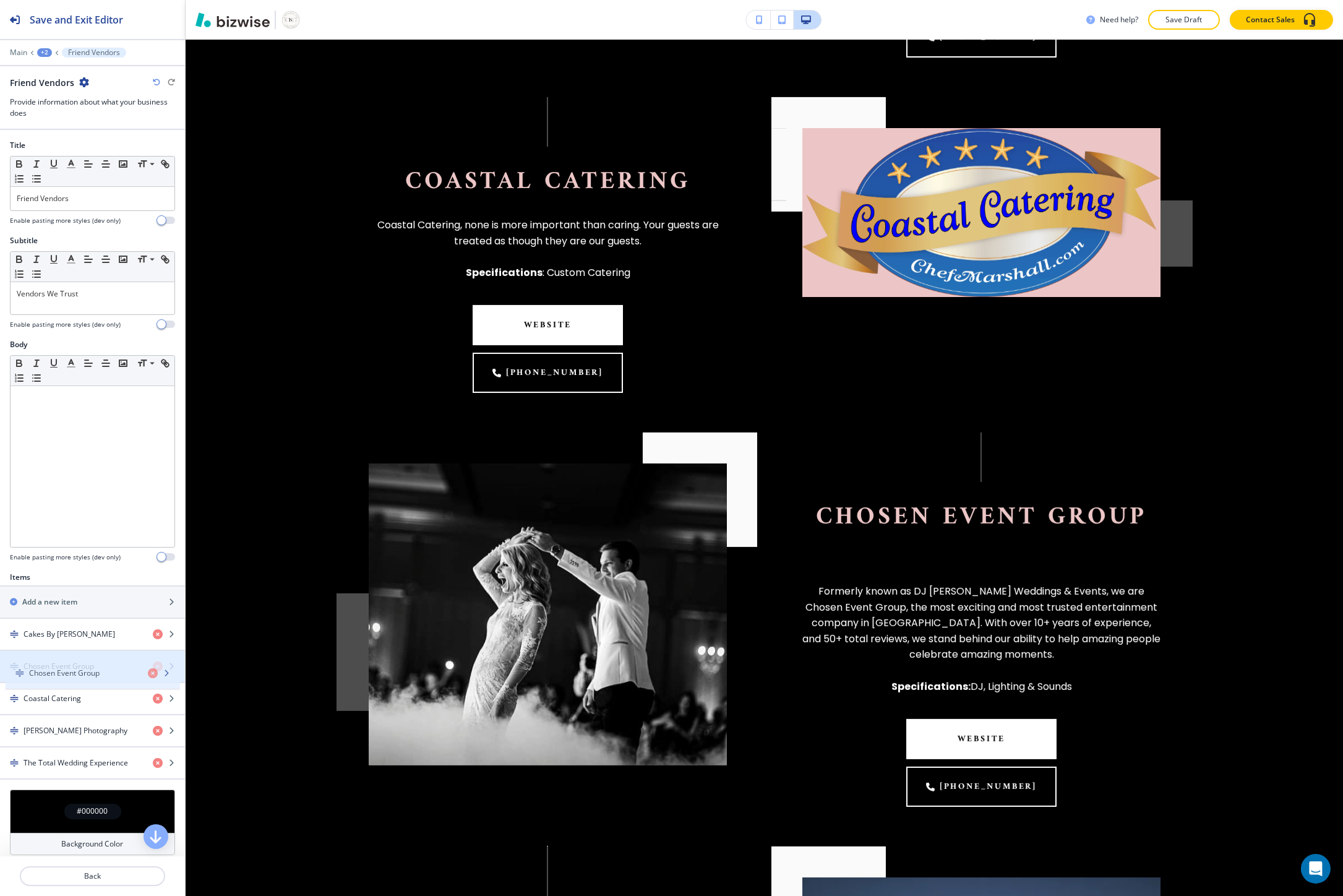
drag, startPoint x: 75, startPoint y: 690, endPoint x: 80, endPoint y: 663, distance: 27.5
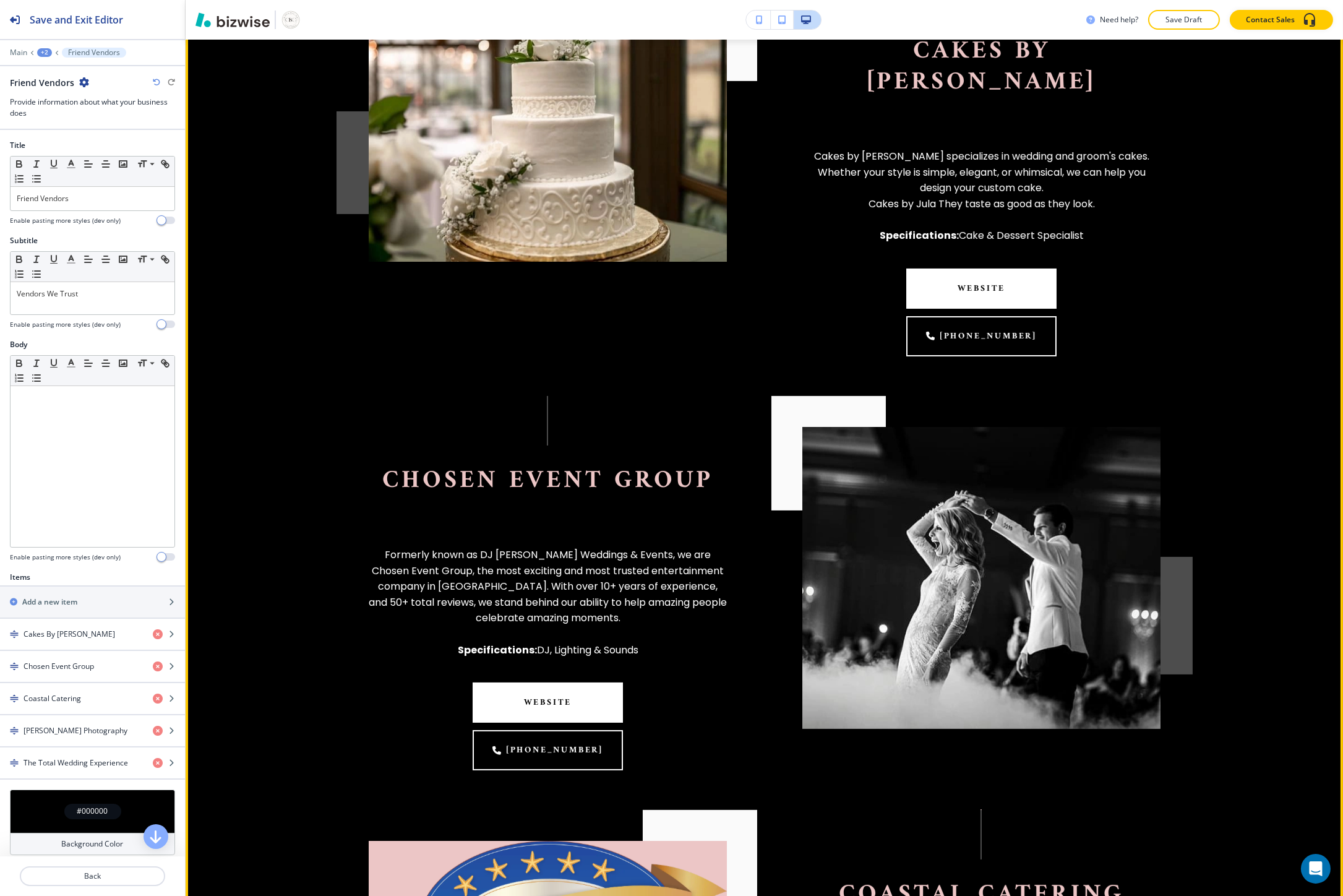
scroll to position [780, 0]
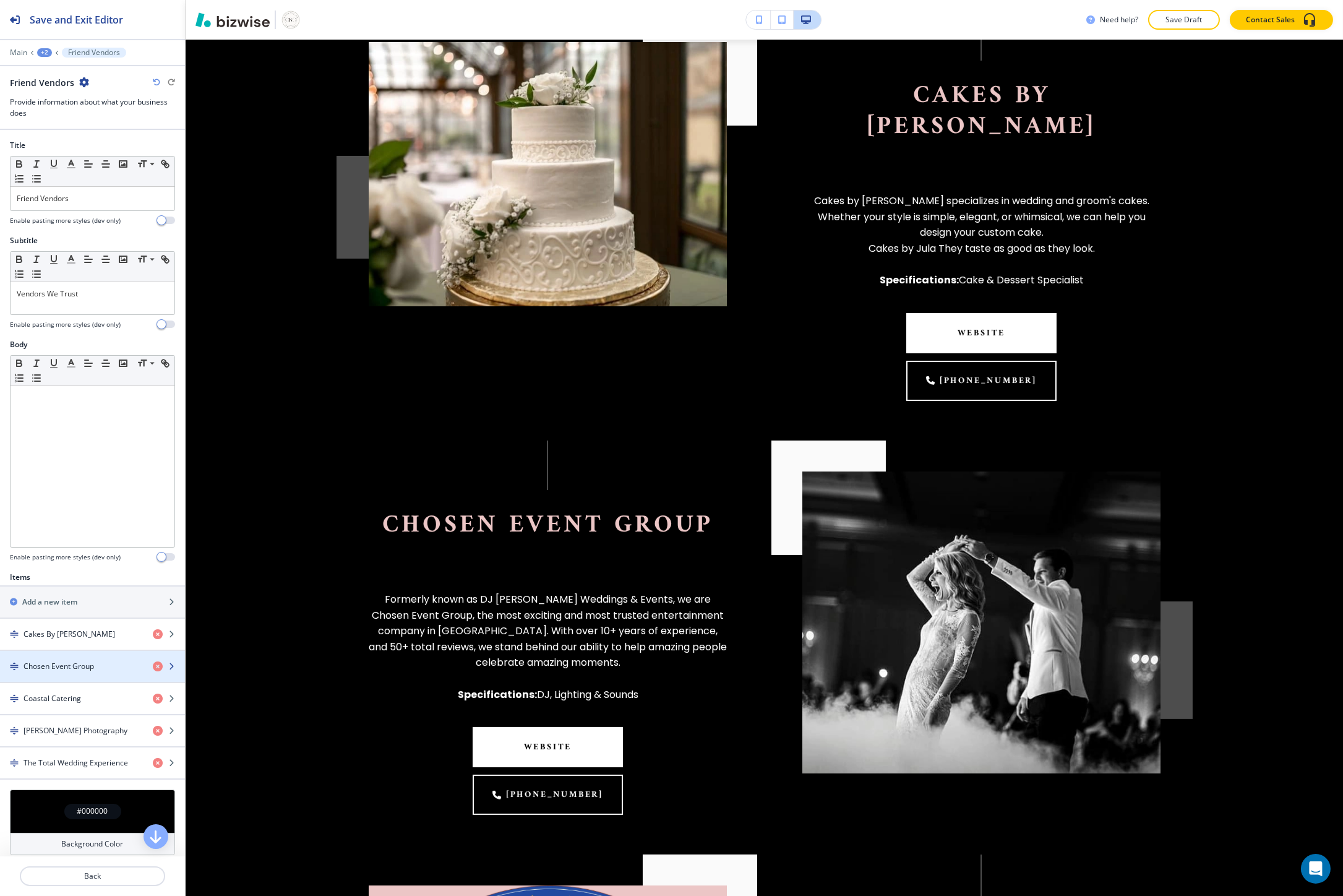
click at [22, 677] on div "button" at bounding box center [93, 676] width 185 height 10
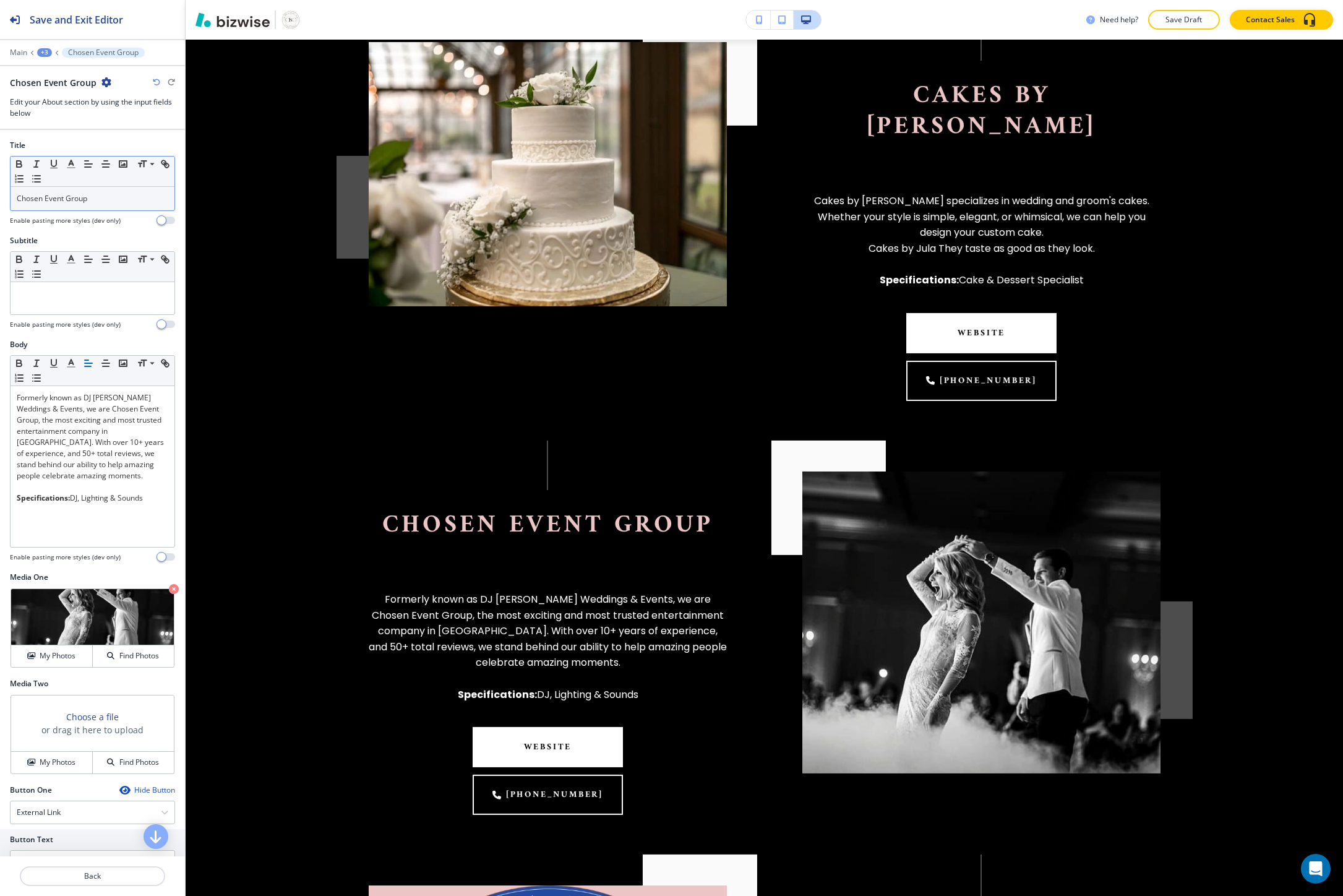
click at [136, 192] on div "Chosen Event Group" at bounding box center [92, 199] width 164 height 23
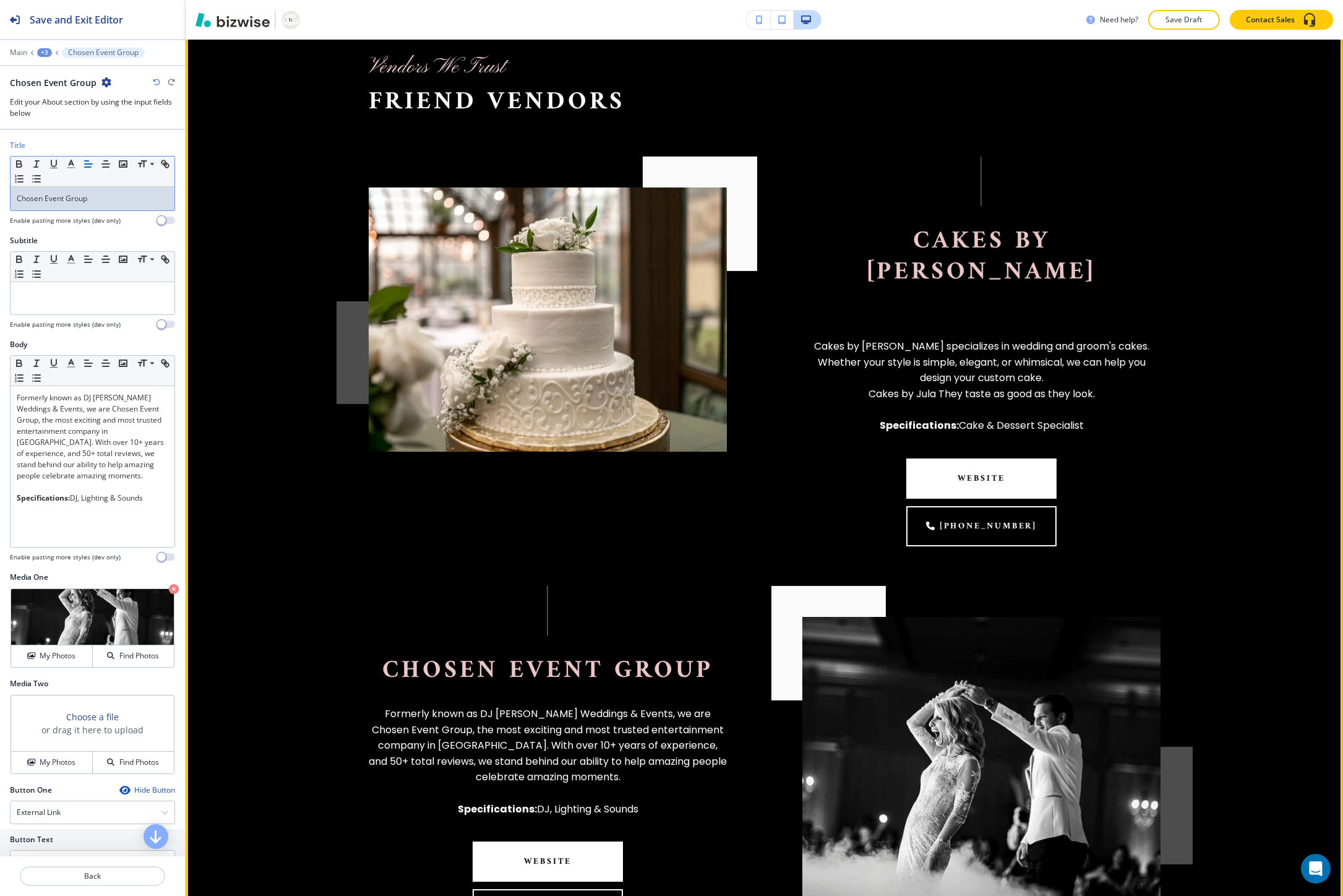
scroll to position [573, 0]
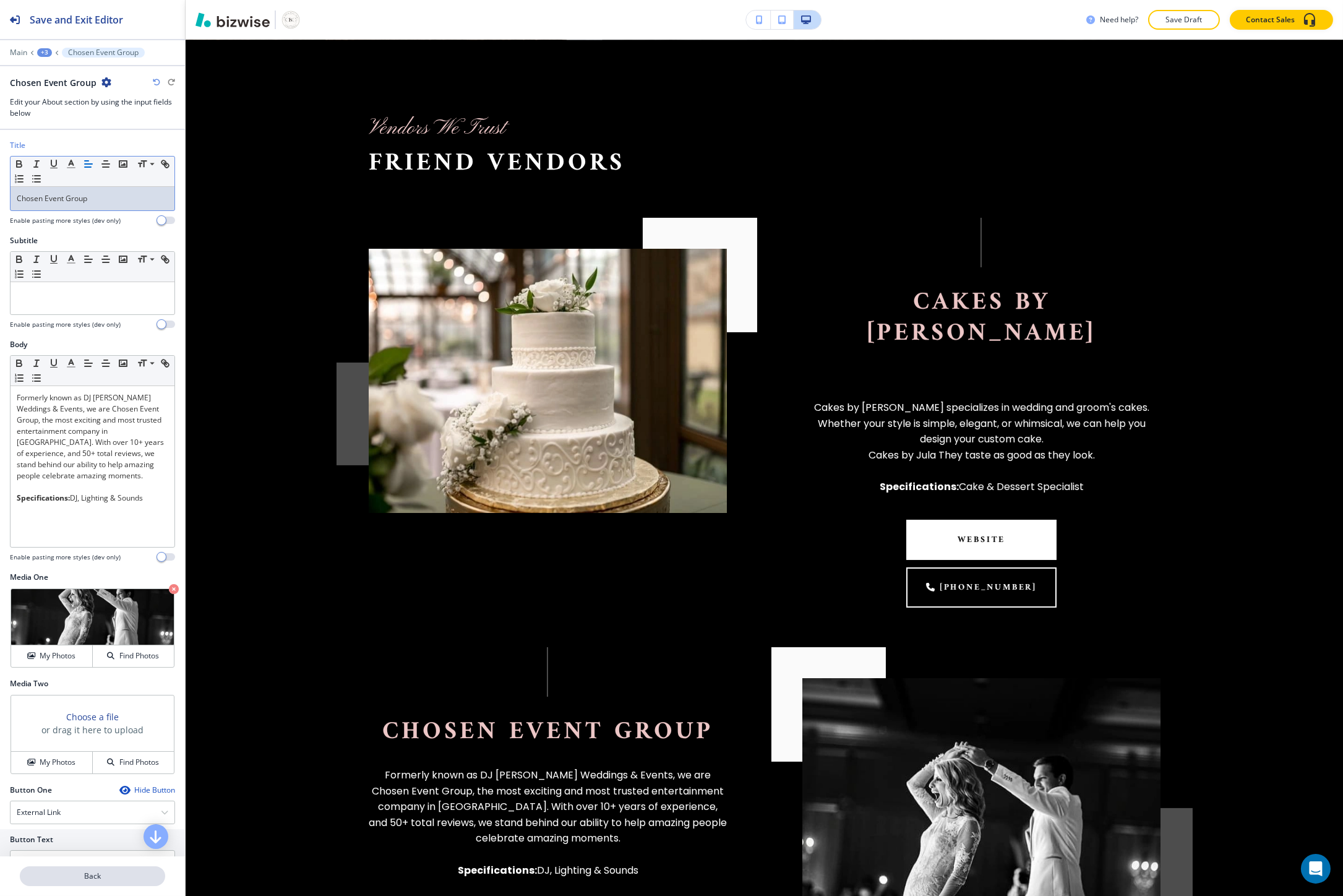
click at [54, 873] on p "Back" at bounding box center [93, 875] width 143 height 11
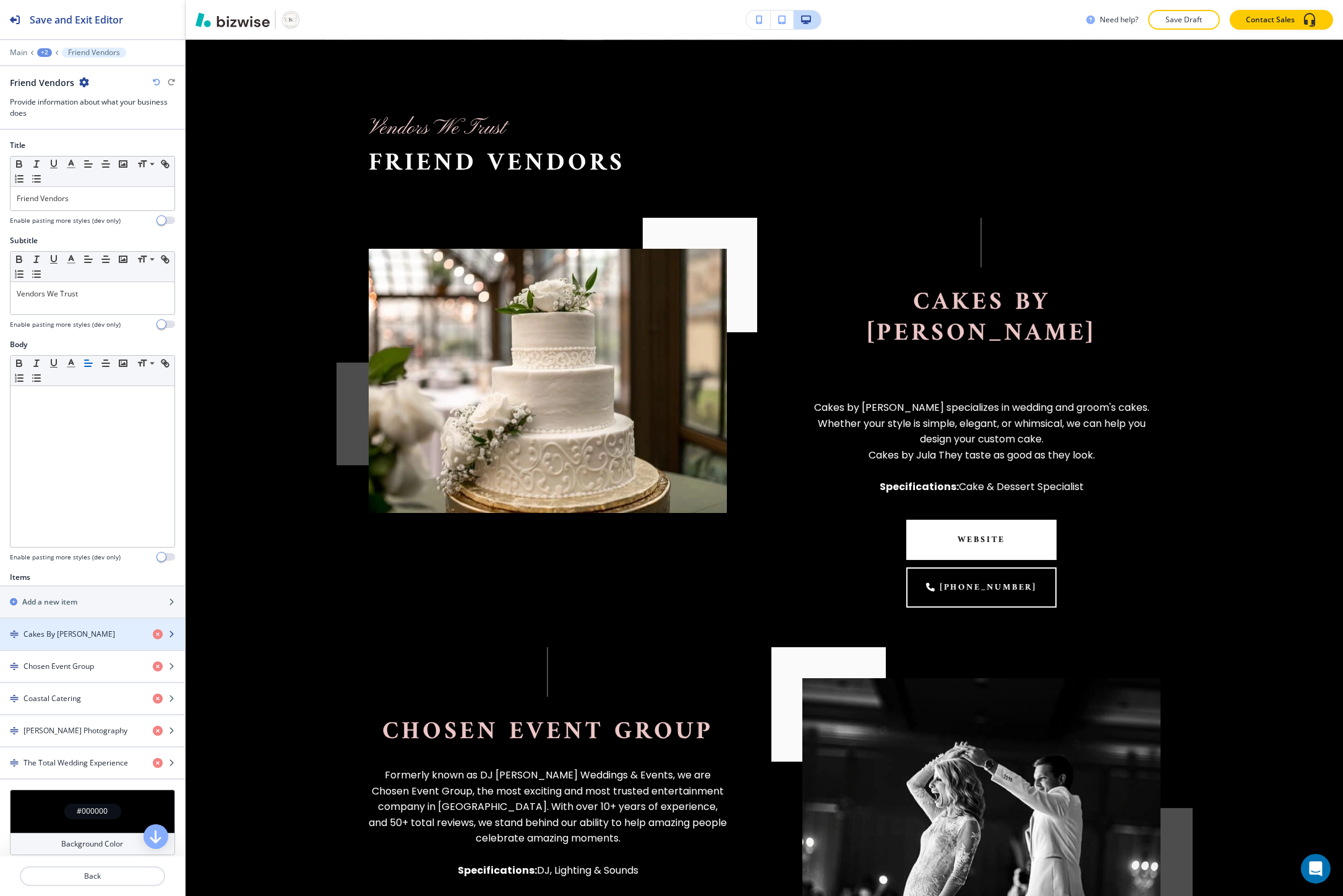
click at [99, 624] on div "button" at bounding box center [93, 623] width 185 height 10
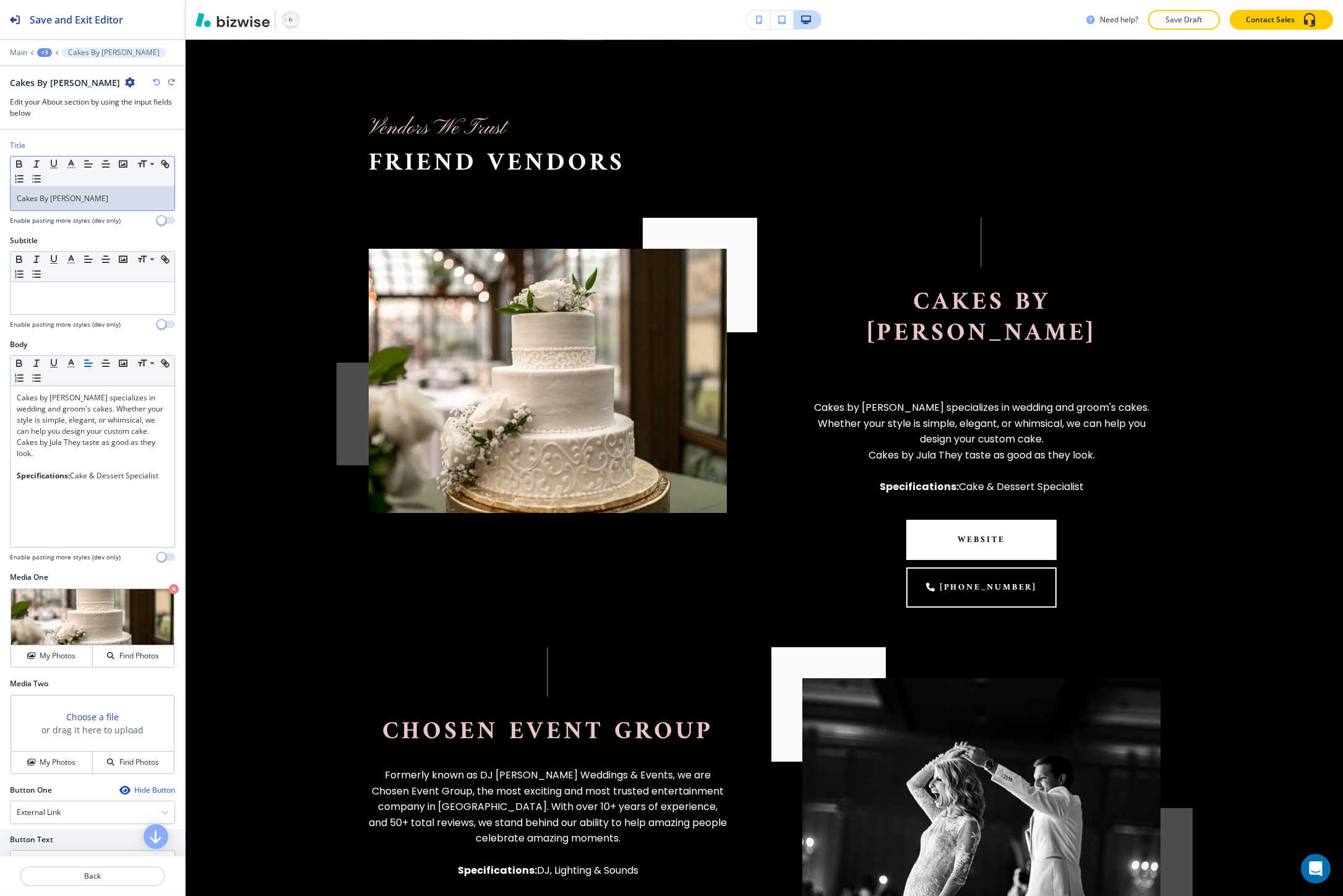
click at [89, 195] on p "Cakes By Jula" at bounding box center [93, 198] width 151 height 11
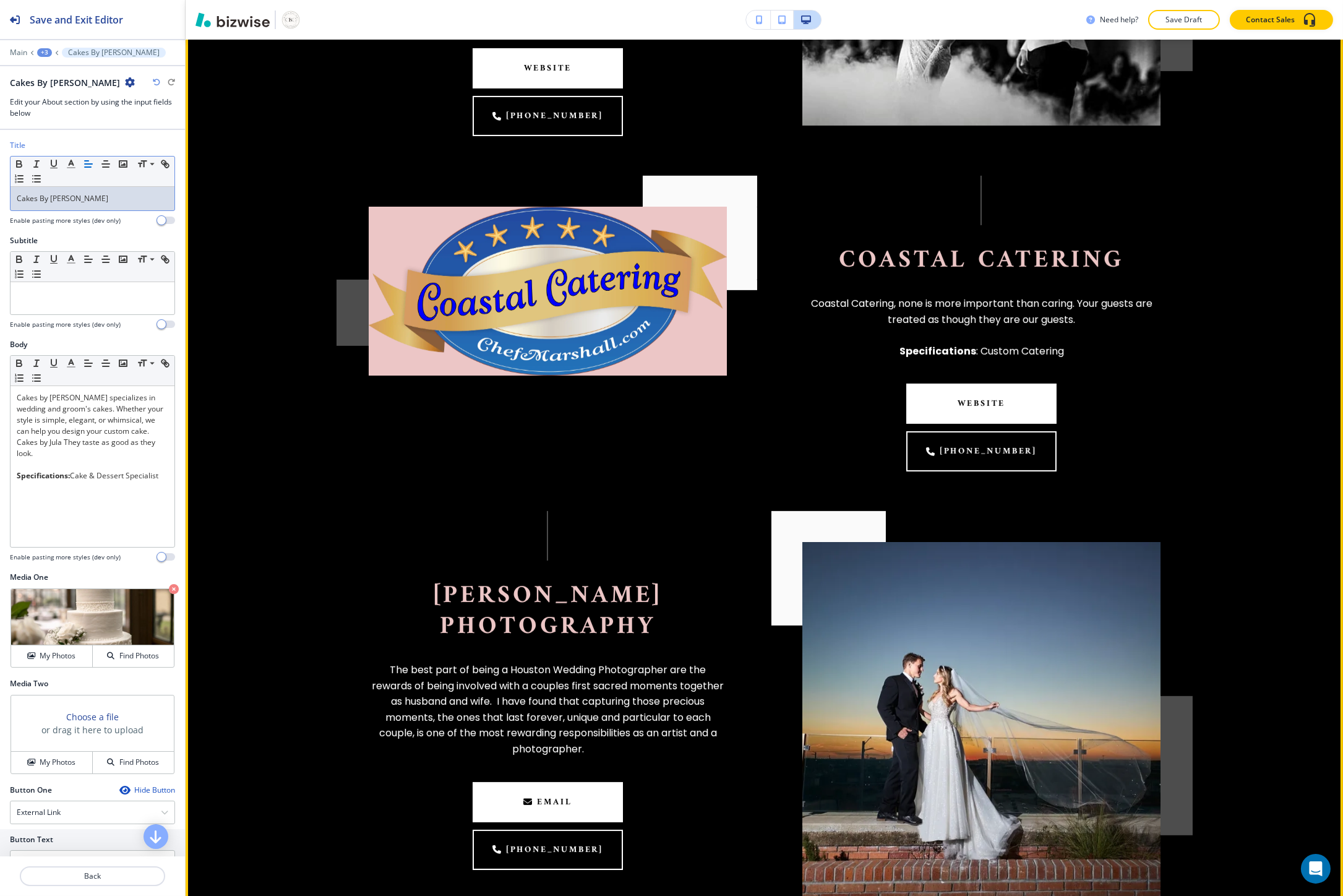
scroll to position [1398, 0]
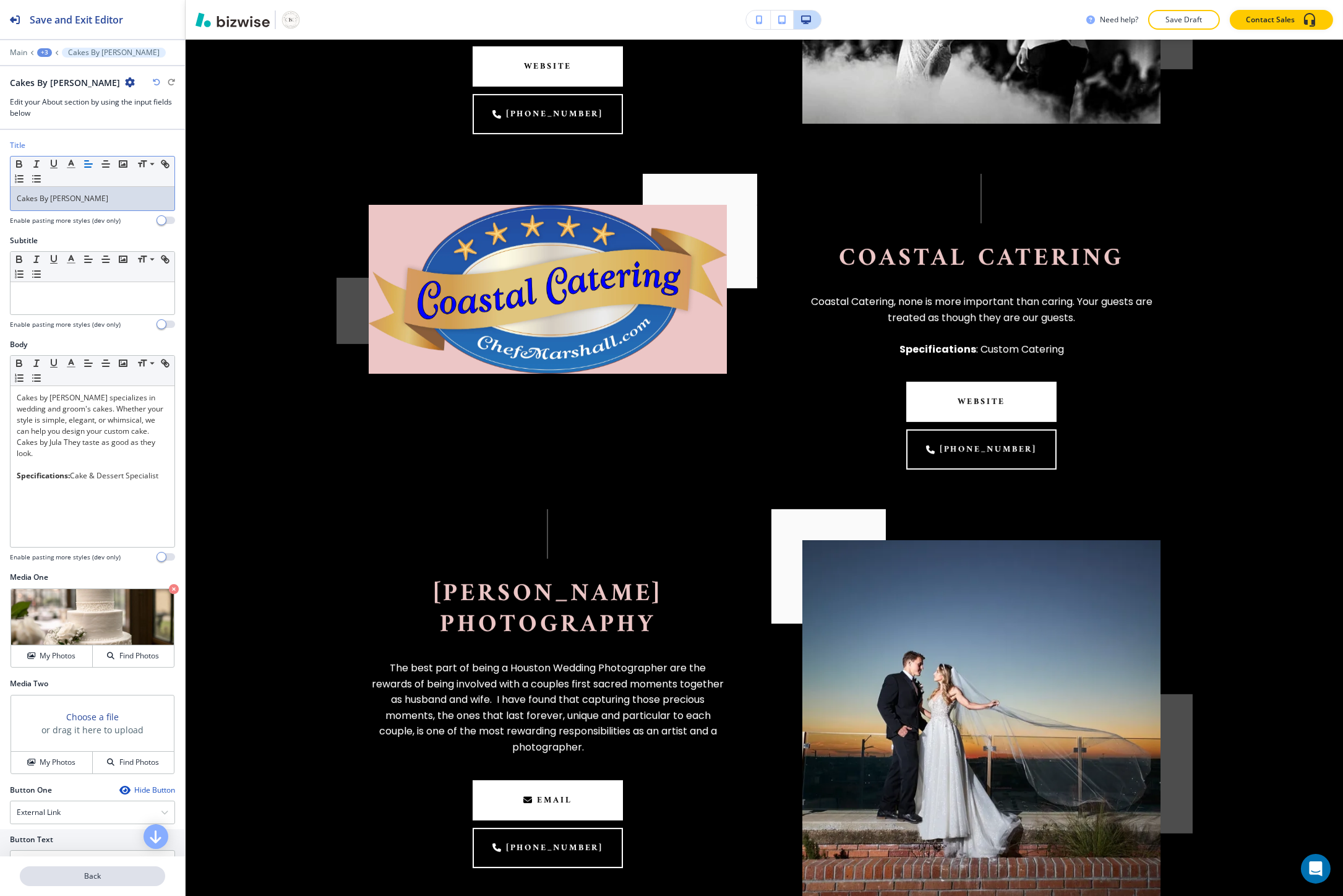
click at [102, 879] on p "Back" at bounding box center [93, 875] width 143 height 11
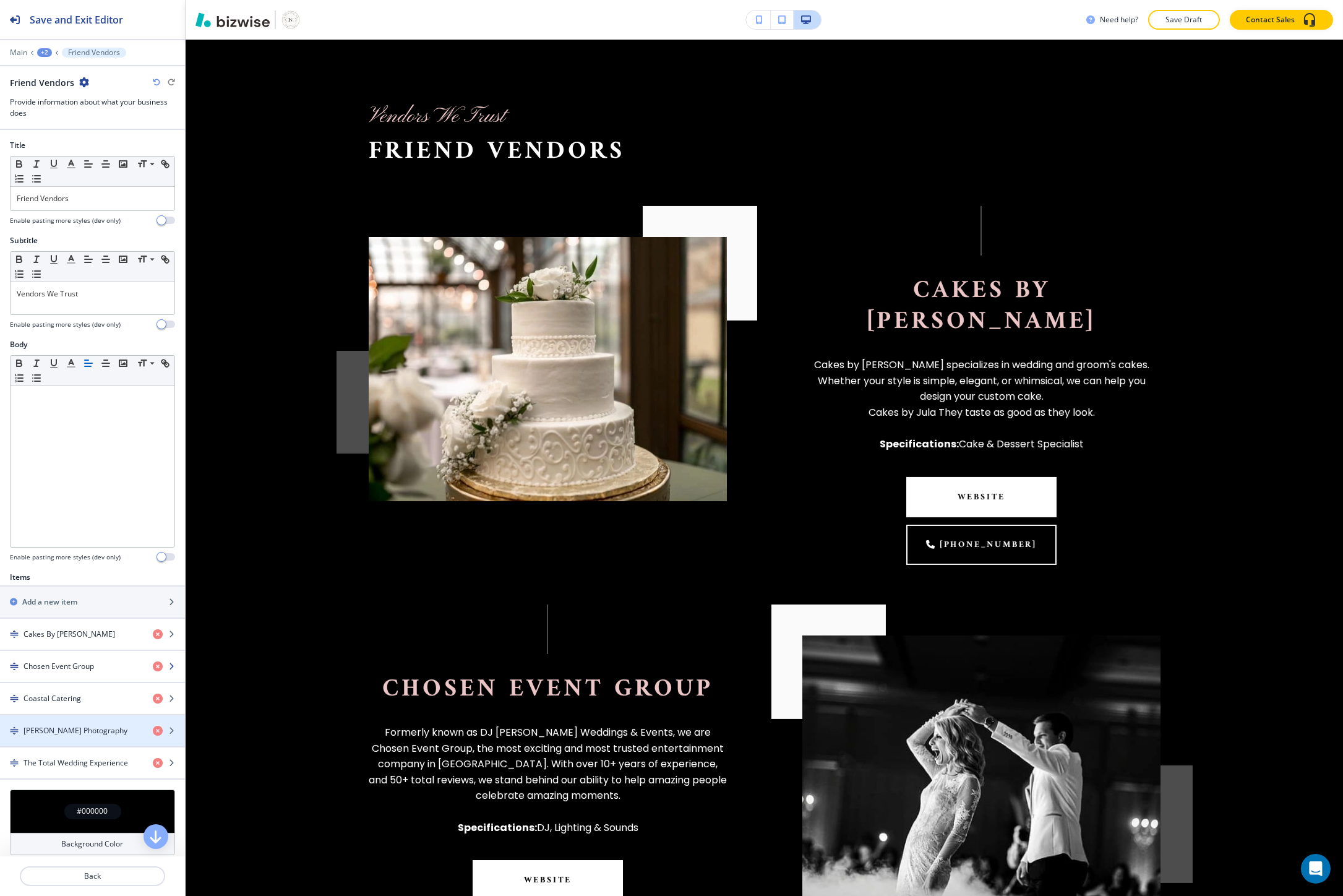
scroll to position [573, 0]
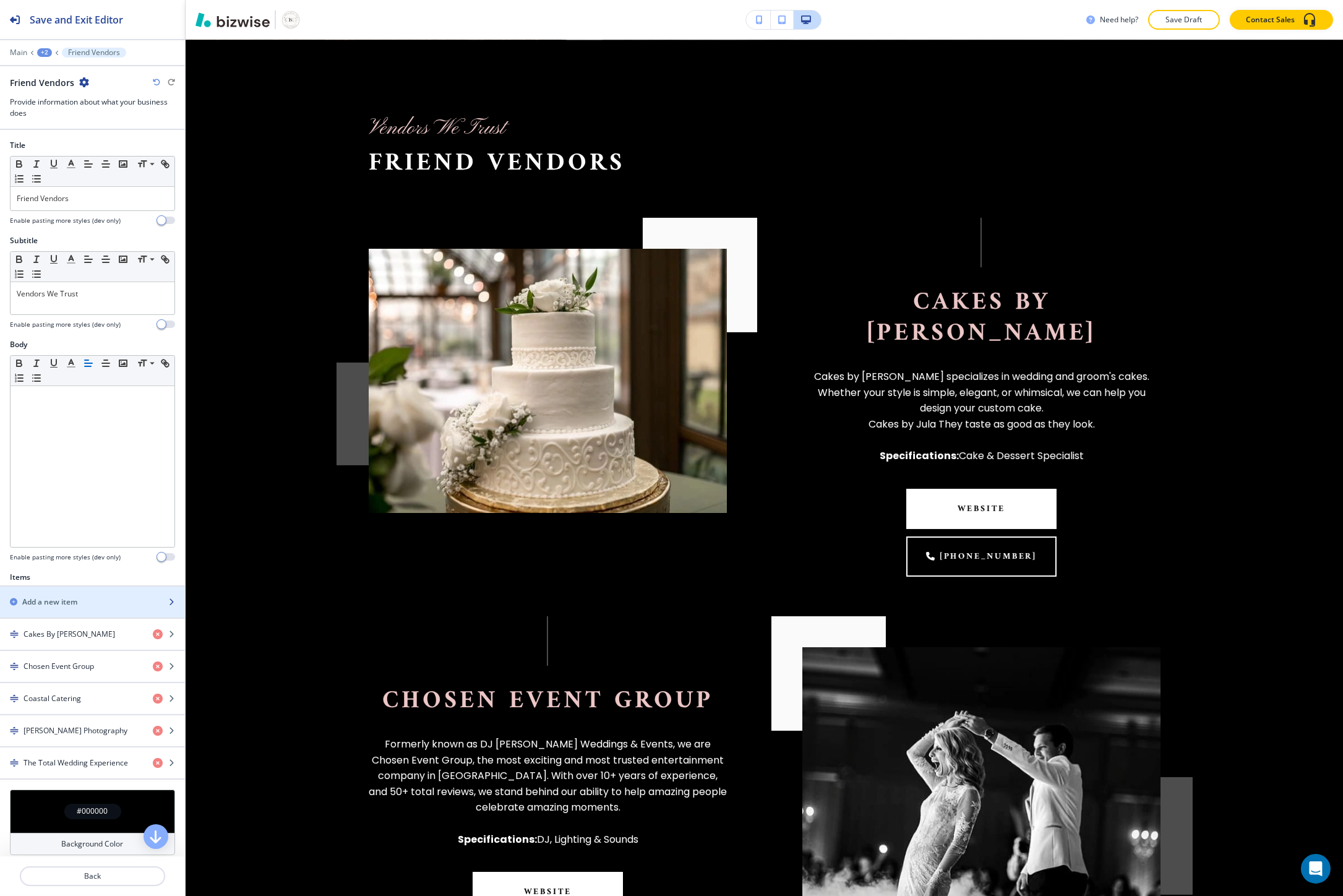
click at [97, 607] on div "Add a new item" at bounding box center [79, 602] width 158 height 11
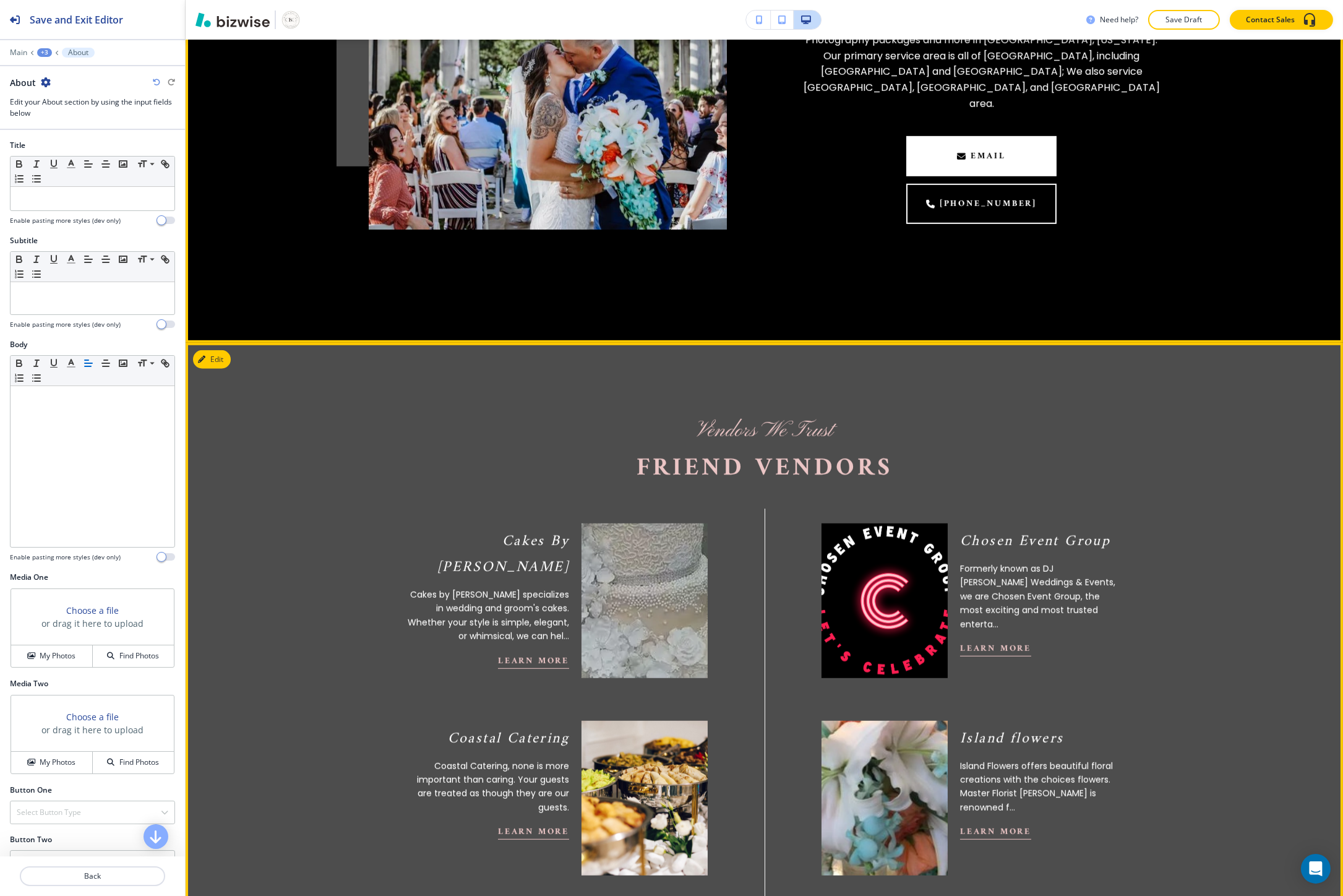
scroll to position [2773, 0]
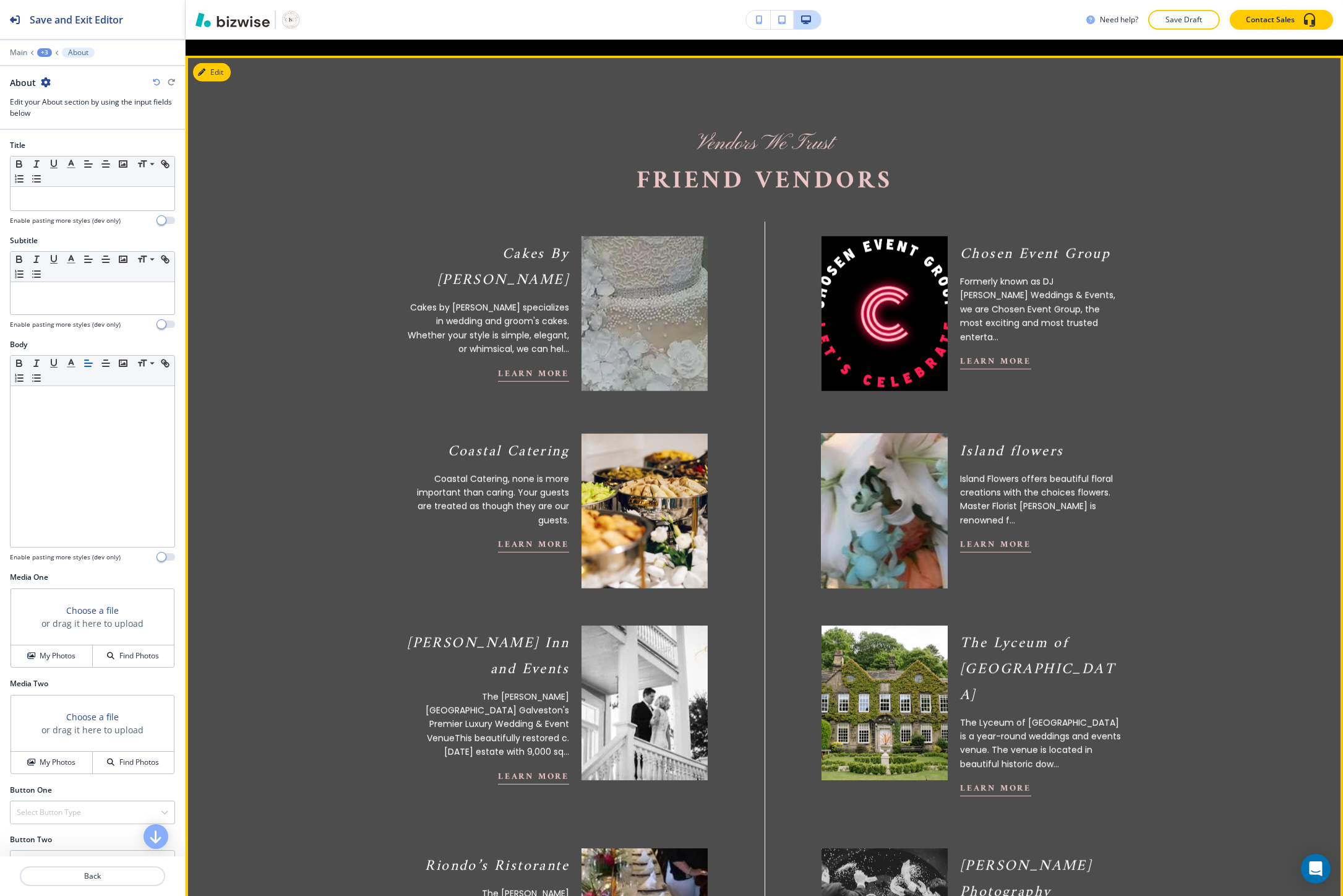
click at [868, 453] on img at bounding box center [884, 510] width 138 height 170
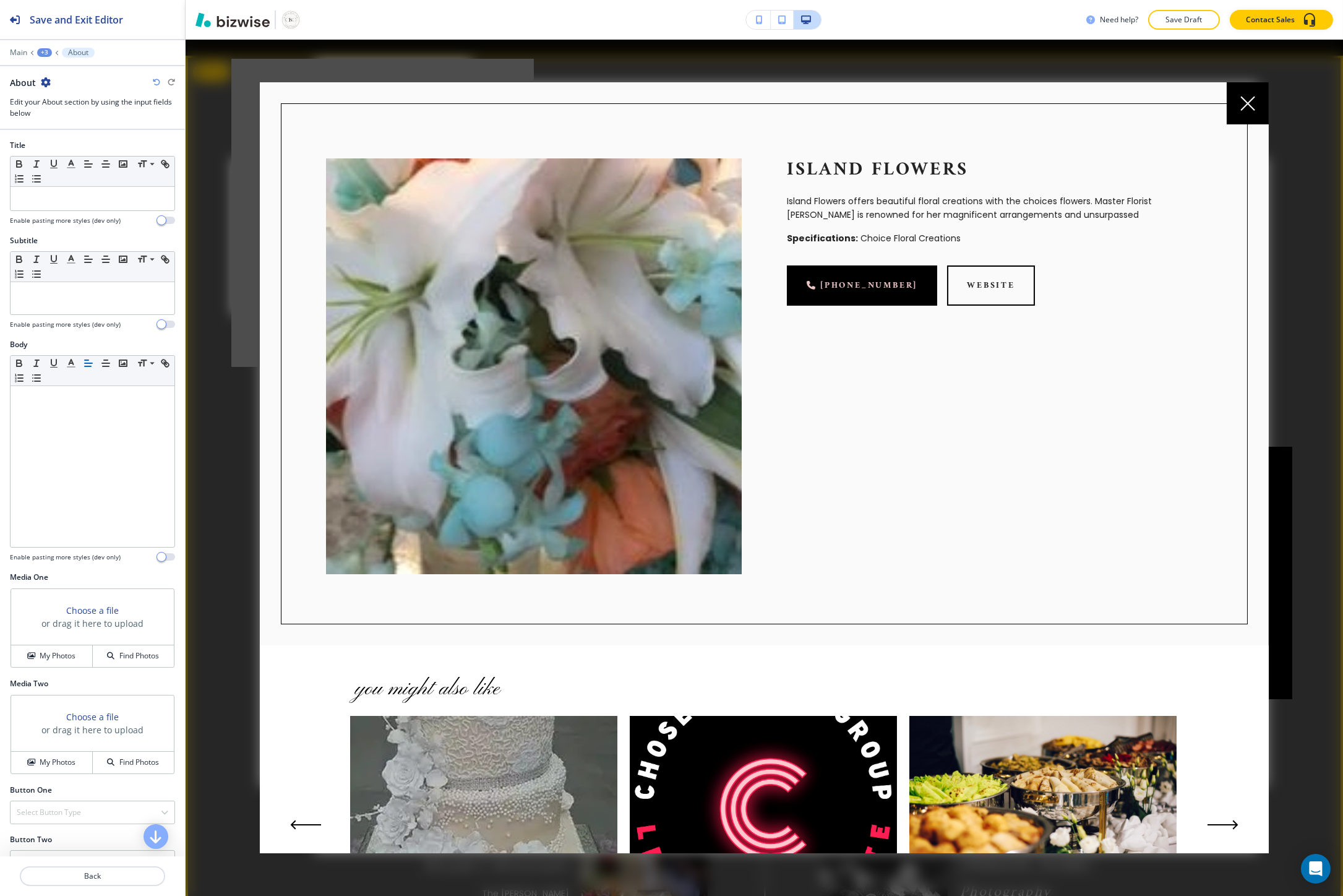
click at [825, 169] on p "Island flowers" at bounding box center [994, 170] width 416 height 23
copy p "Island flowers"
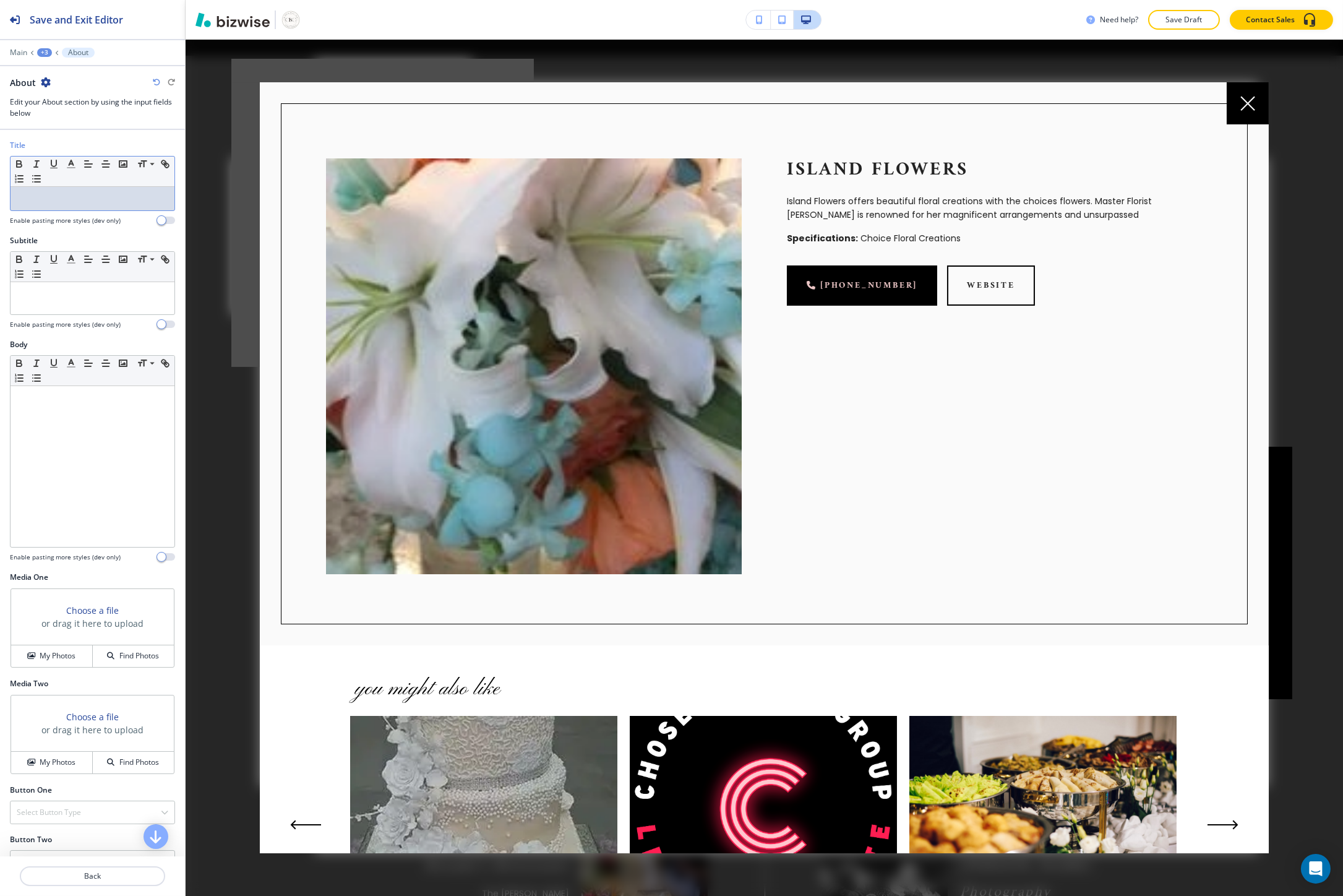
click at [119, 205] on div at bounding box center [92, 199] width 164 height 23
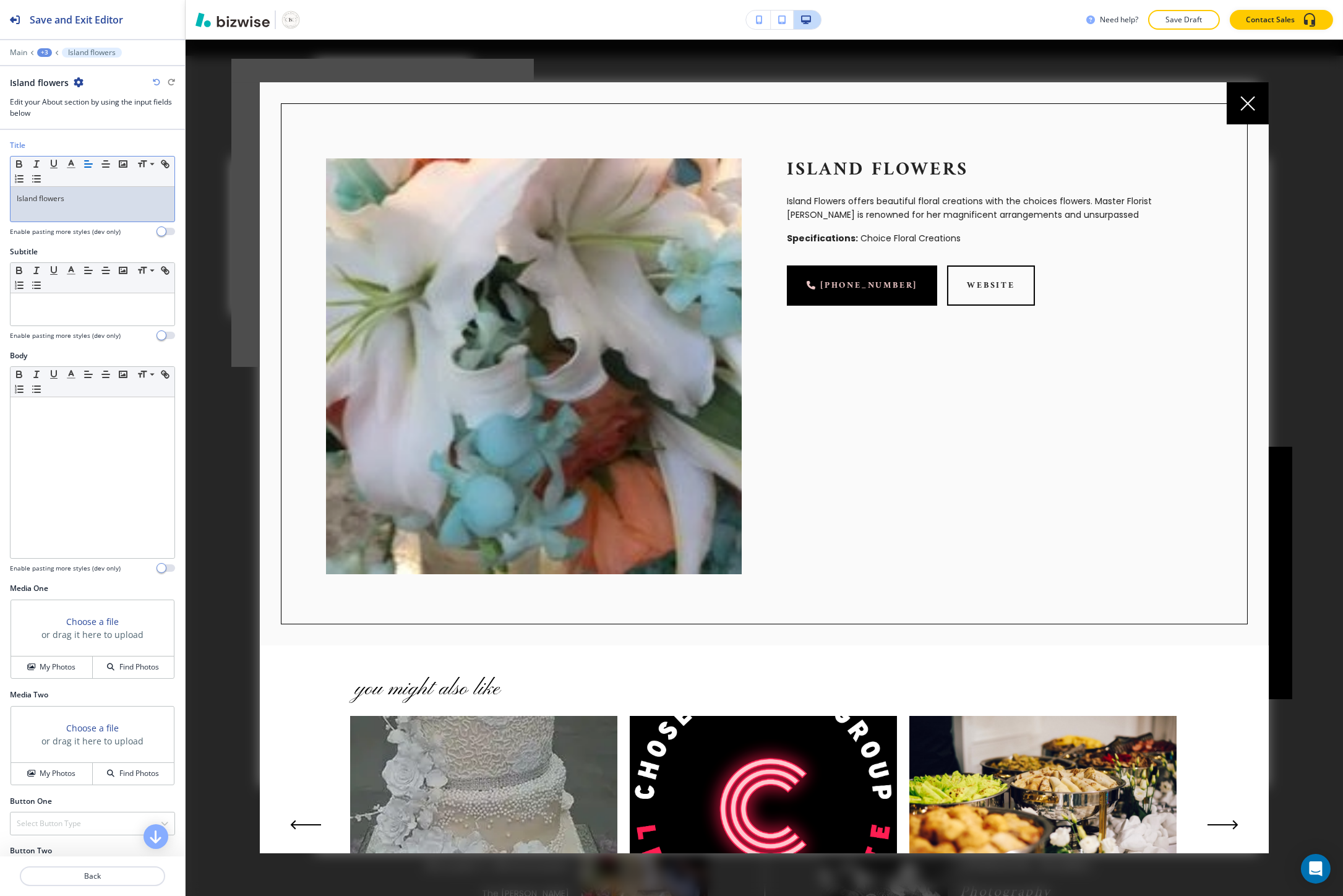
scroll to position [2872, 0]
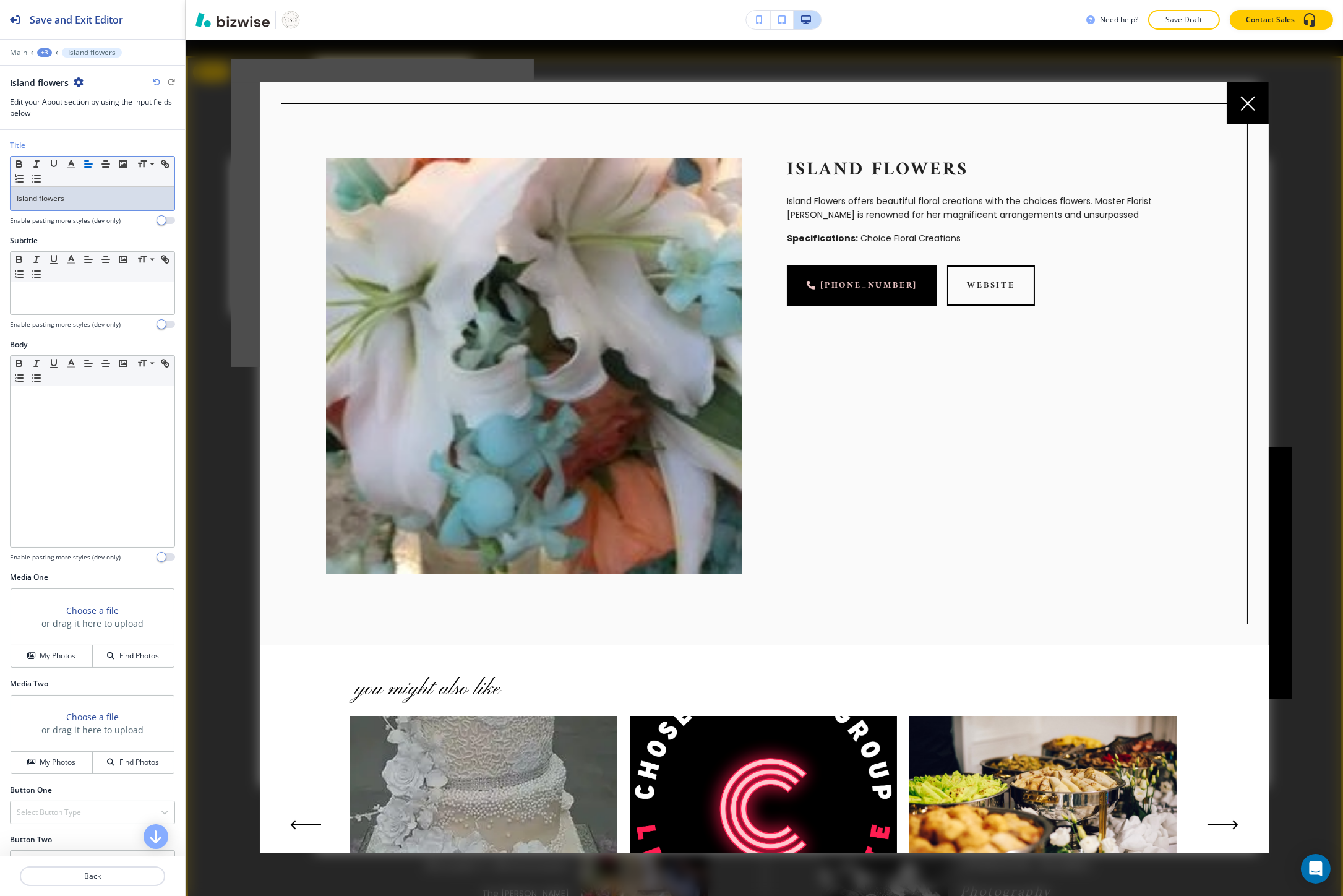
click at [798, 202] on p "Island Flowers offers beautiful floral creations with the choices flowers. Mast…" at bounding box center [994, 208] width 416 height 28
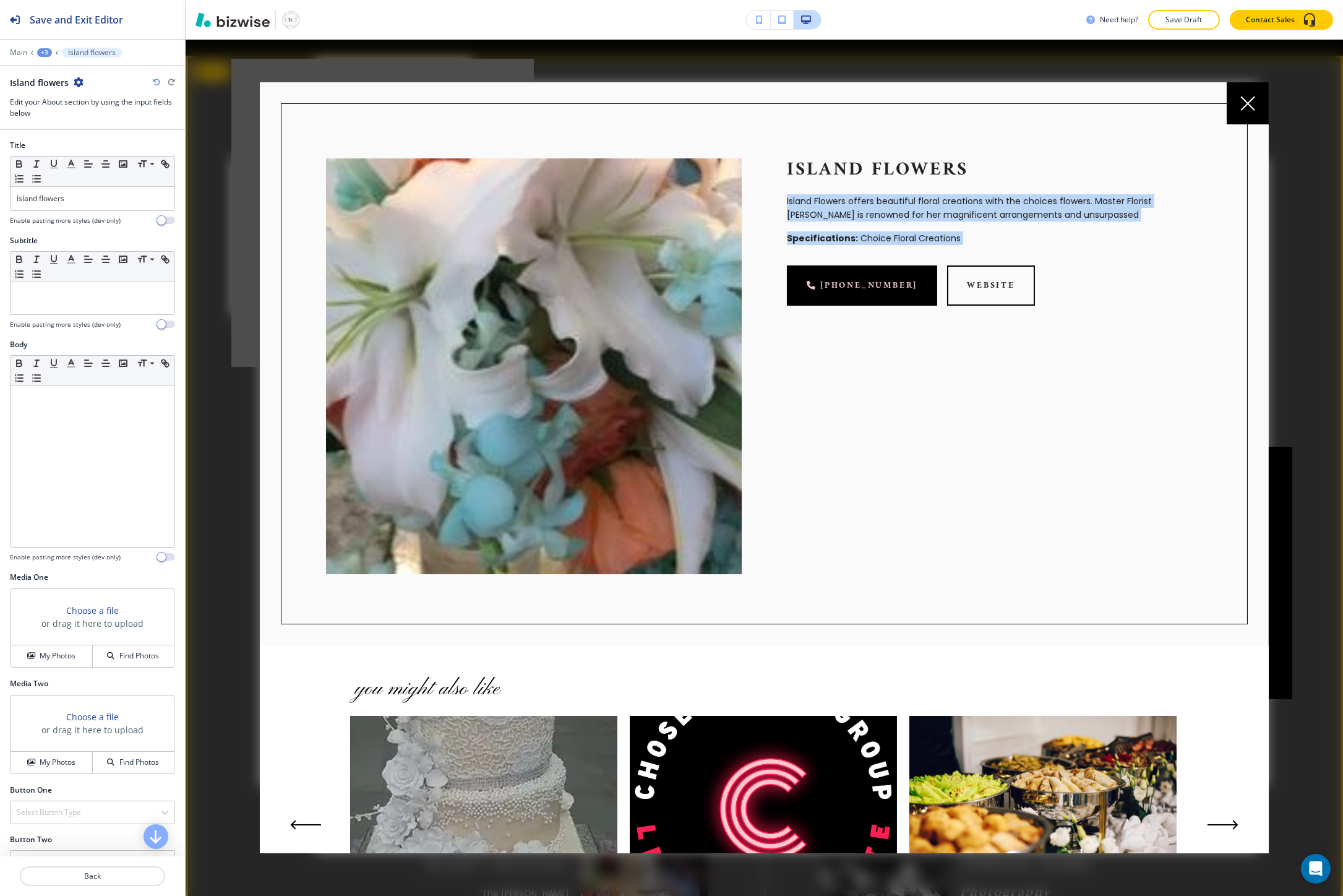
drag, startPoint x: 798, startPoint y: 202, endPoint x: 804, endPoint y: 233, distance: 31.6
click at [804, 233] on div "Island flowers Island Flowers offers beautiful floral creations with the choice…" at bounding box center [972, 344] width 461 height 461
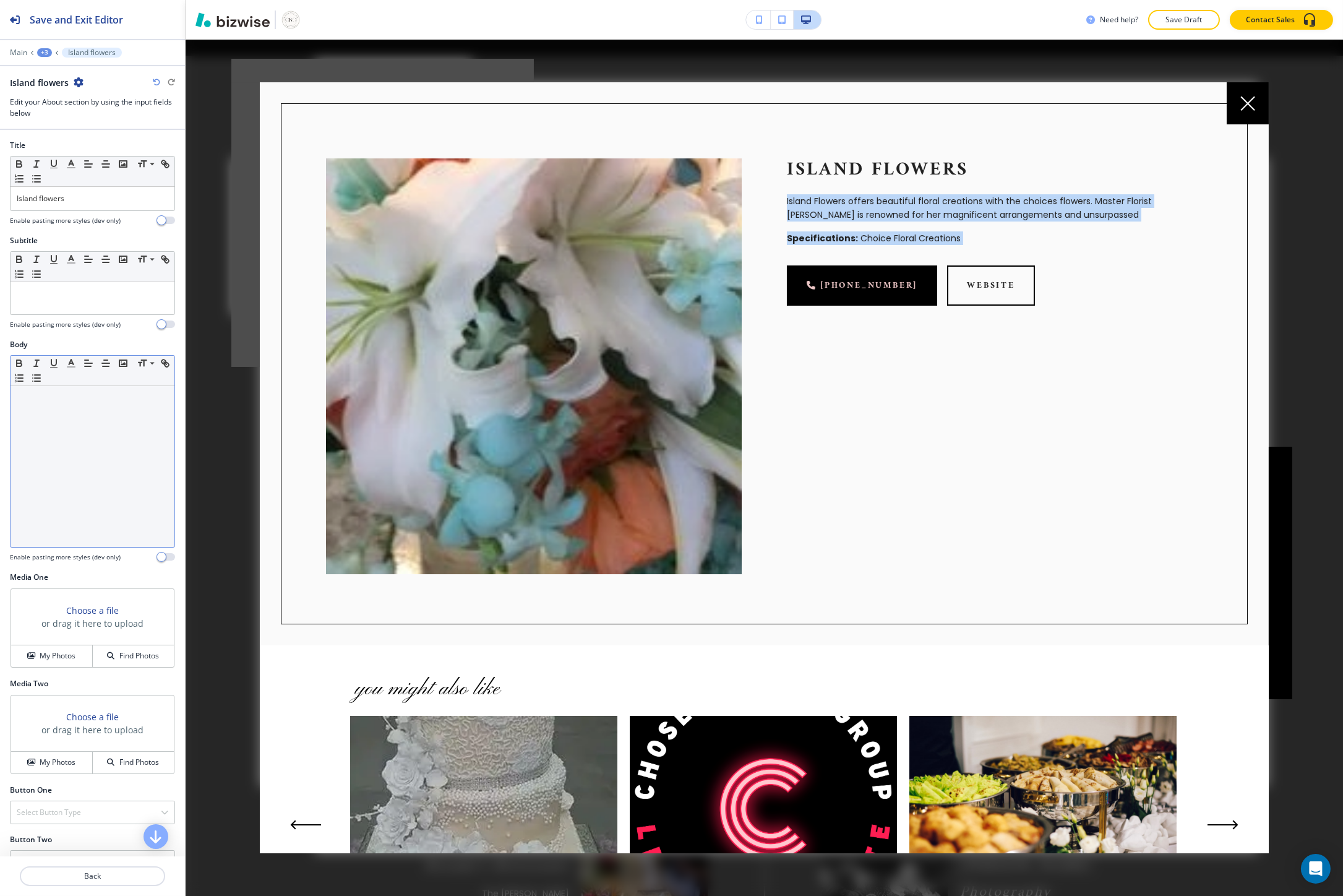
copy div "Island Flowers offers beautiful floral creations with the choices flowers. Mast…"
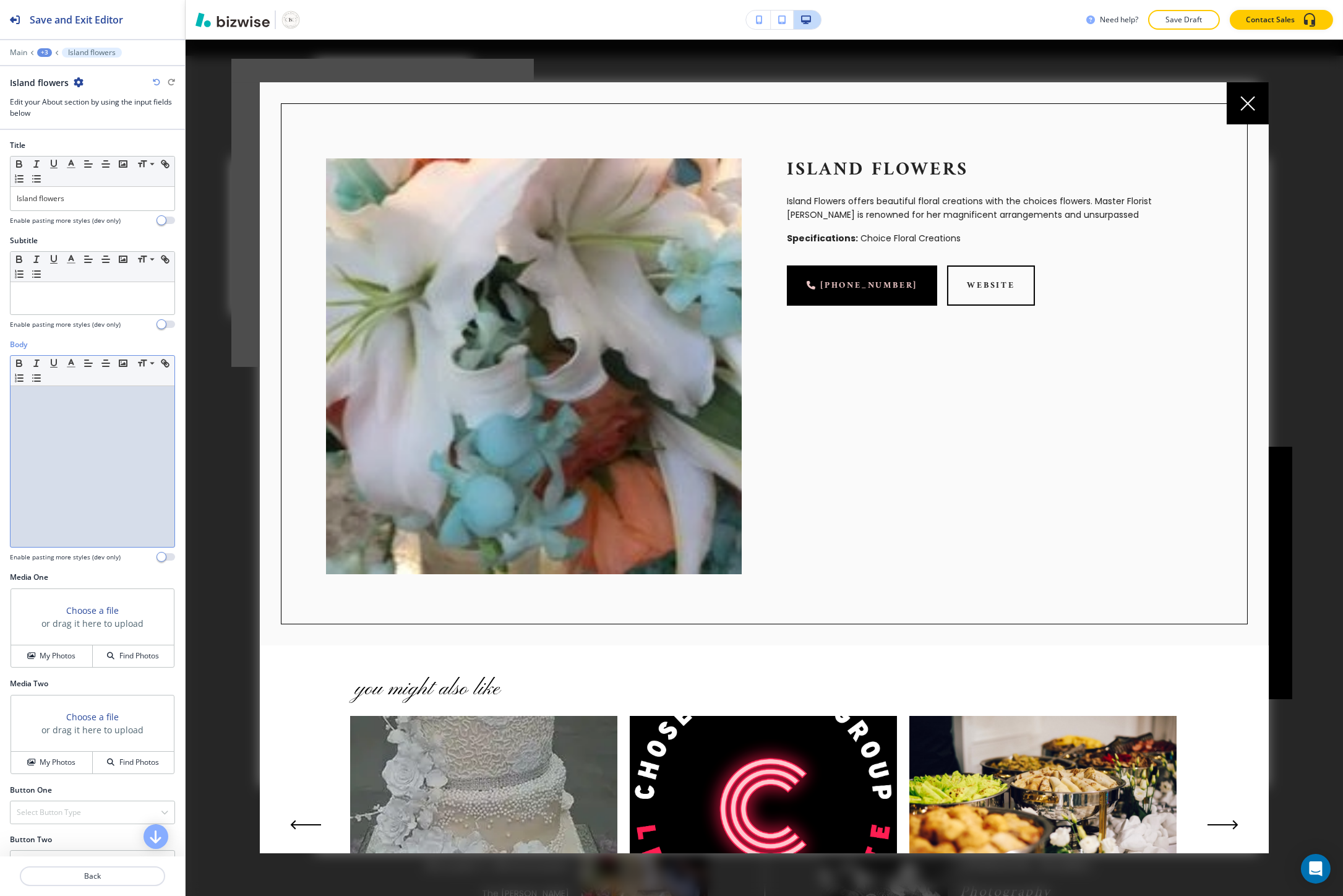
click at [70, 424] on div at bounding box center [92, 466] width 164 height 161
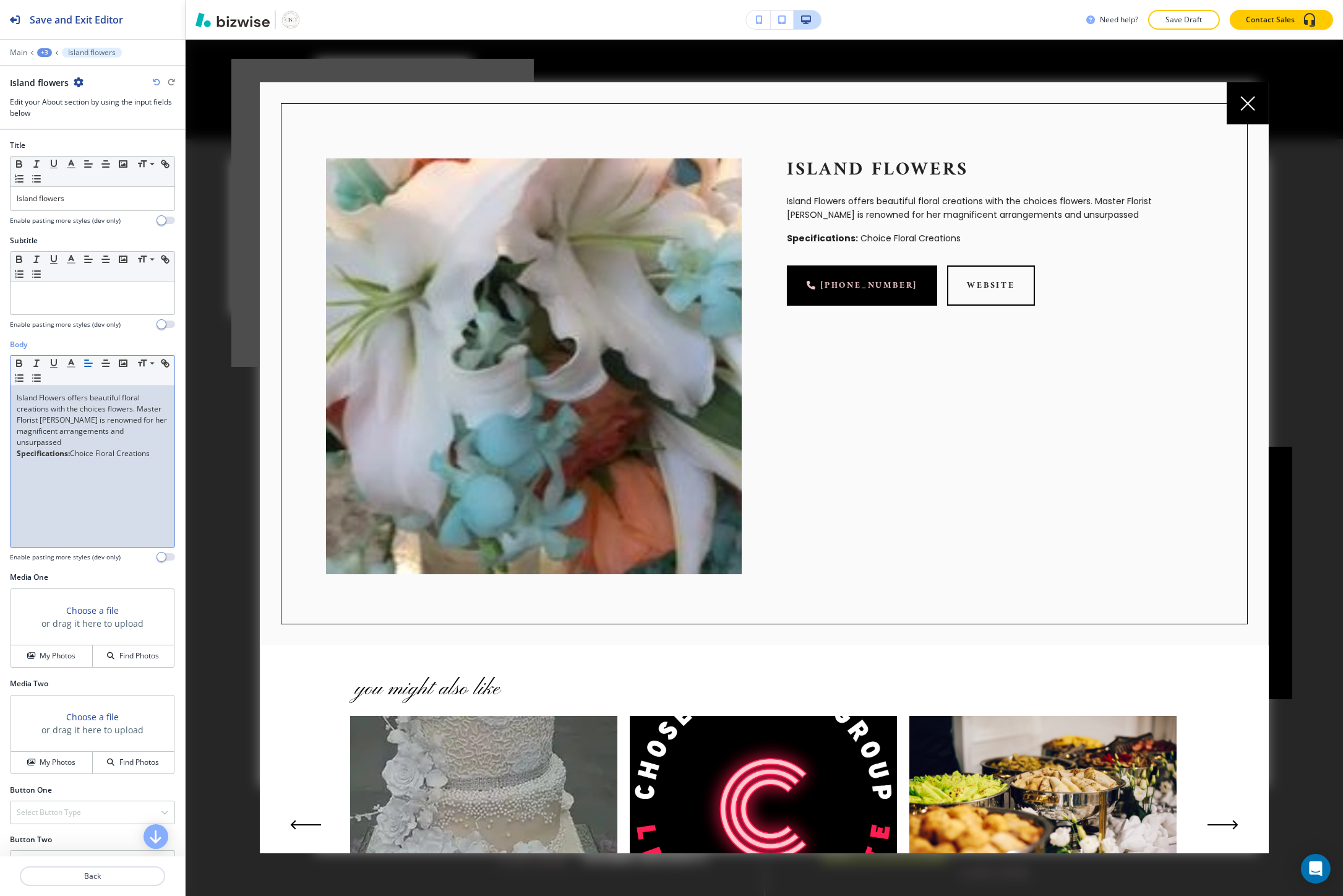
scroll to position [2956, 0]
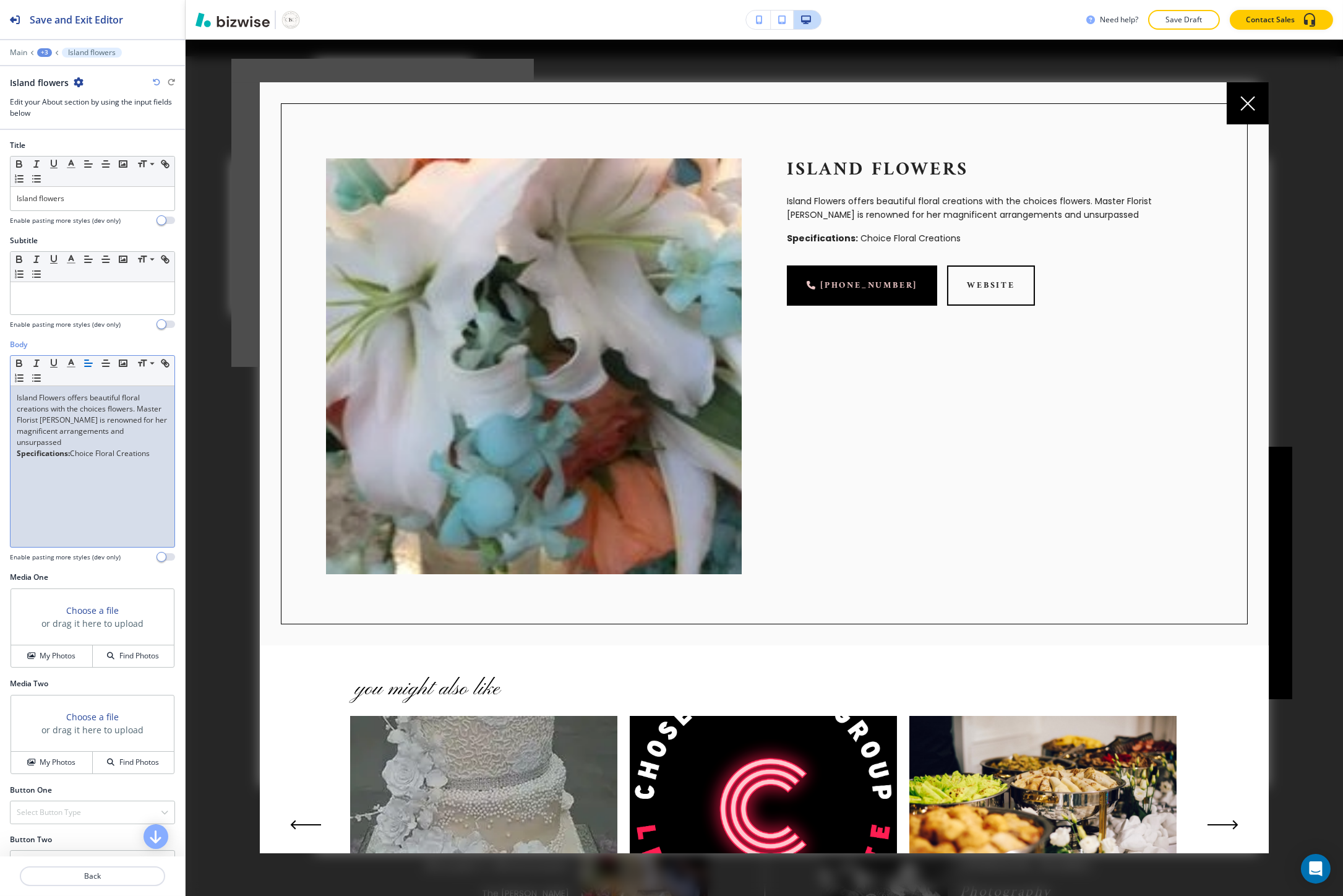
click at [138, 439] on p "Island Flowers offers beautiful floral creations with the choices flowers. Mast…" at bounding box center [93, 420] width 151 height 56
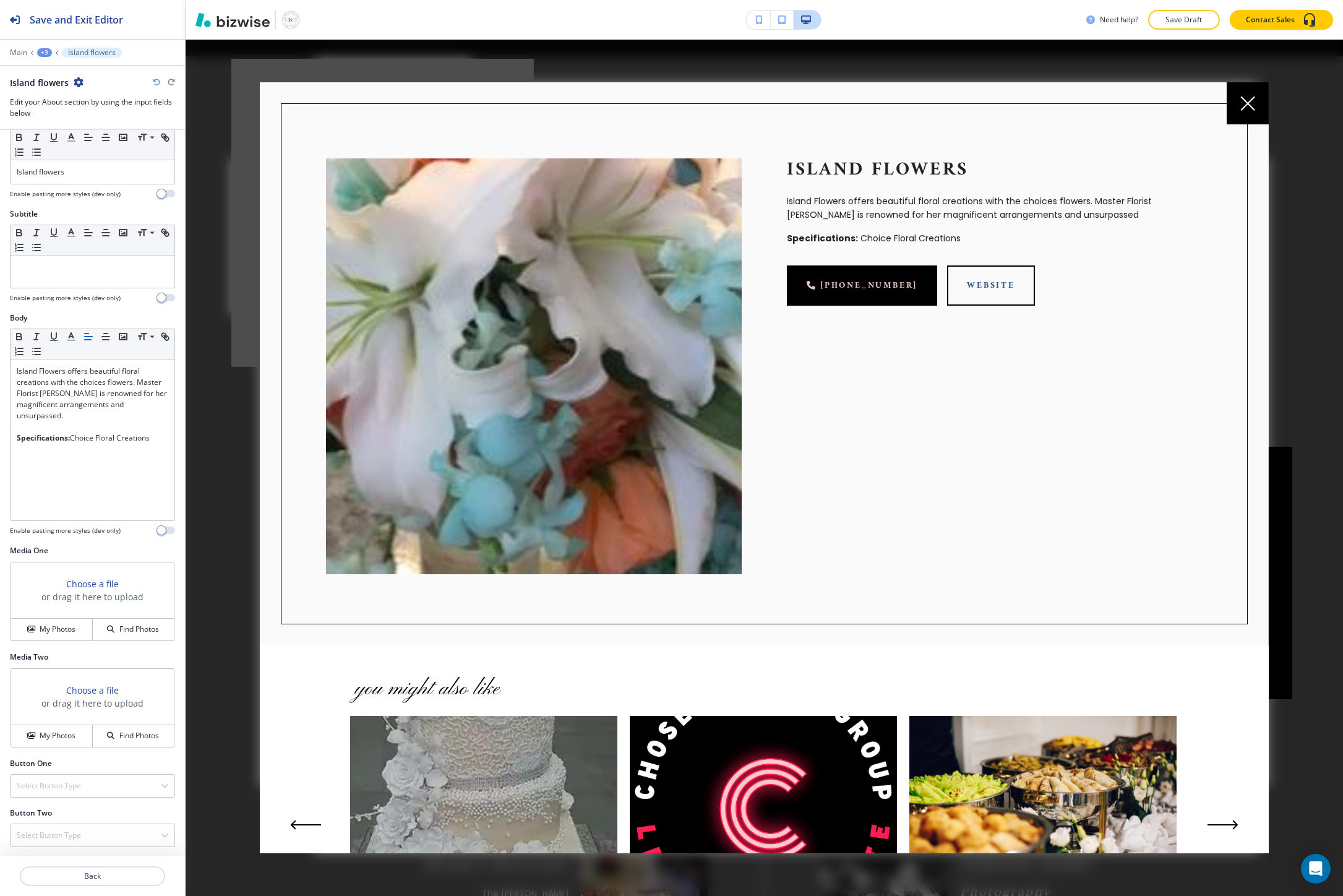
scroll to position [28, 0]
click at [63, 788] on h4 "Select Button Type" at bounding box center [49, 785] width 64 height 11
click at [56, 821] on div "External Link" at bounding box center [92, 827] width 164 height 21
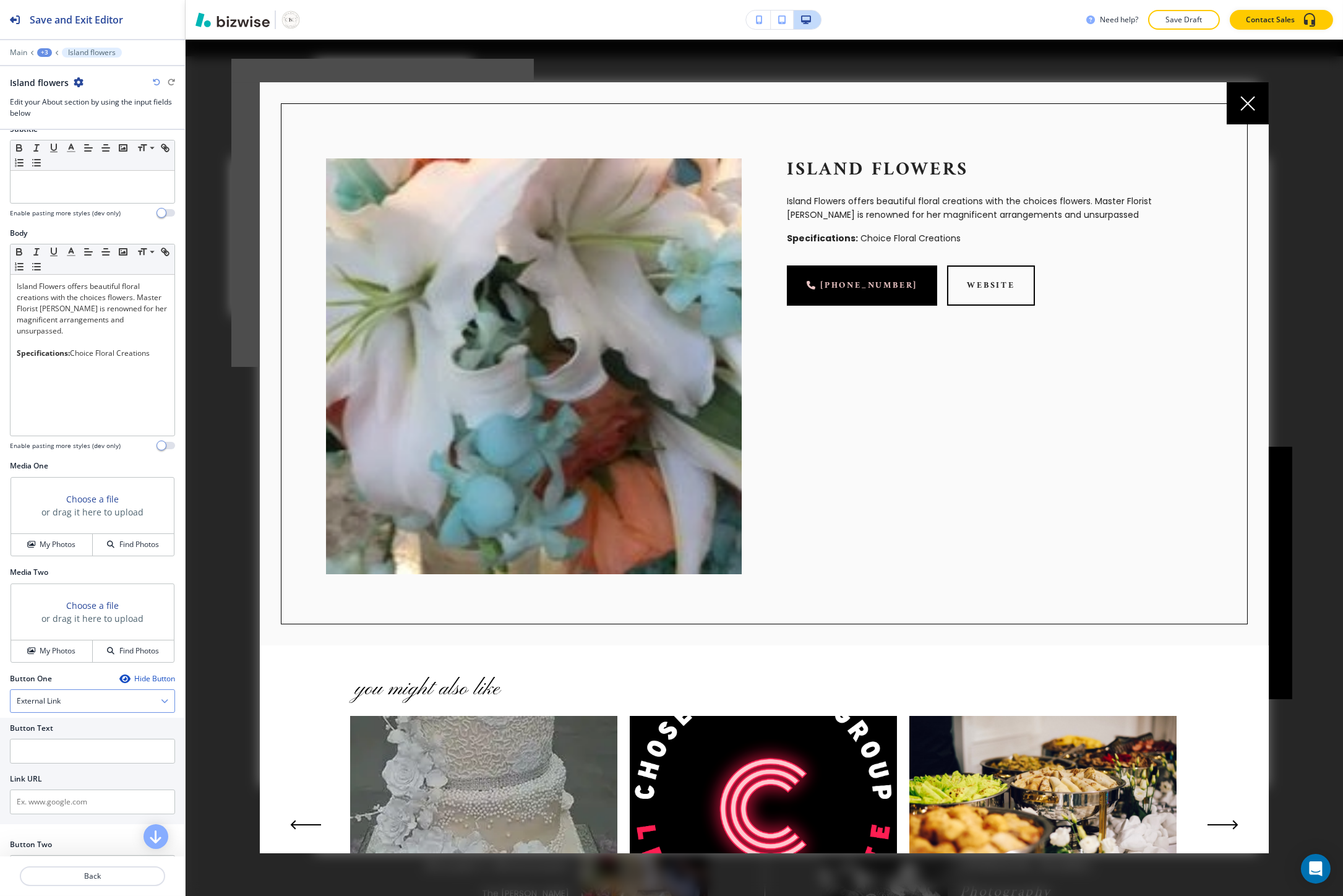
scroll to position [144, 0]
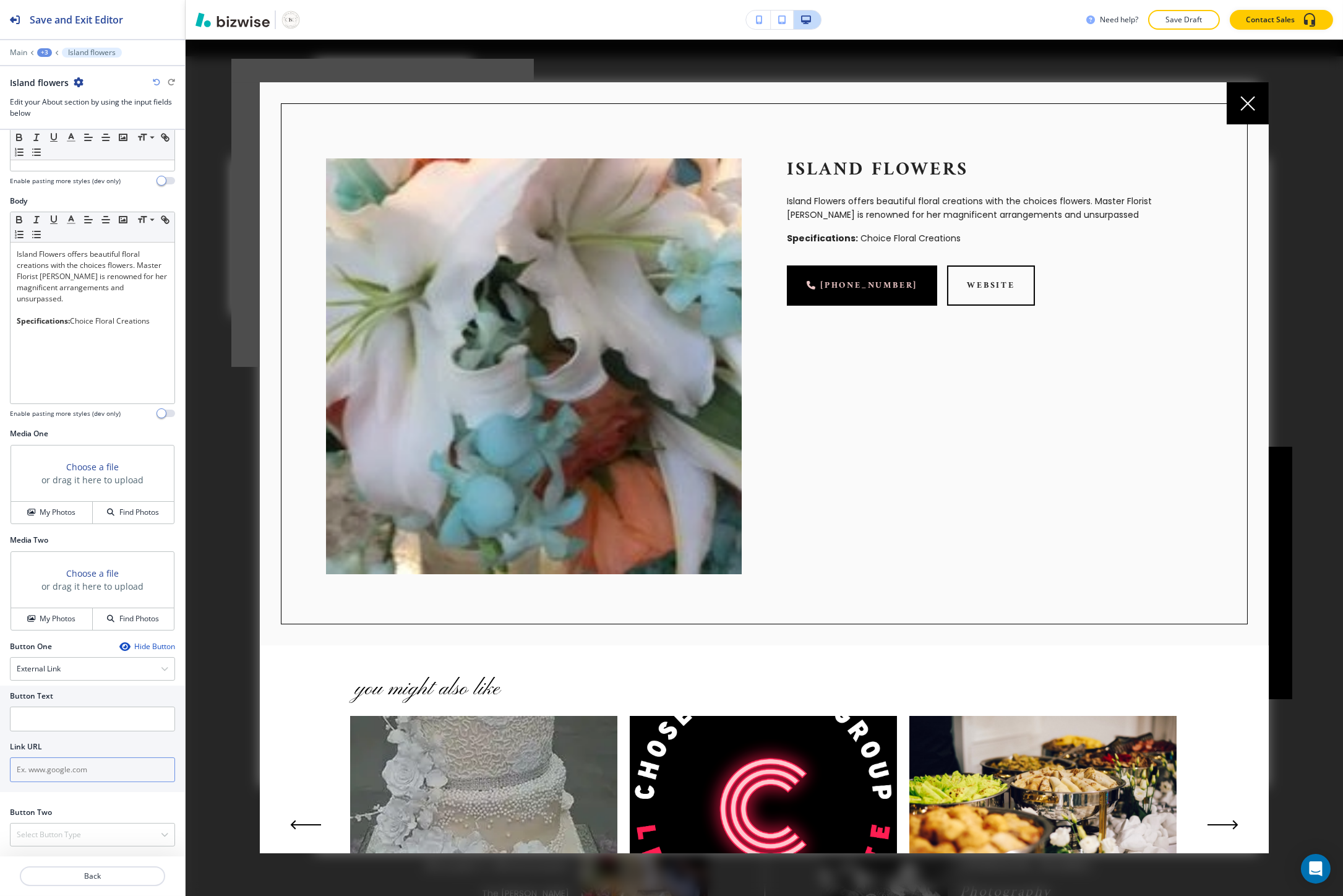
click at [56, 781] on input "text" at bounding box center [92, 769] width 165 height 25
paste input "https://www.facebook.com/profile.php?id=100063586180413"
type input "https://www.facebook.com/profile.php?id=100063586180413"
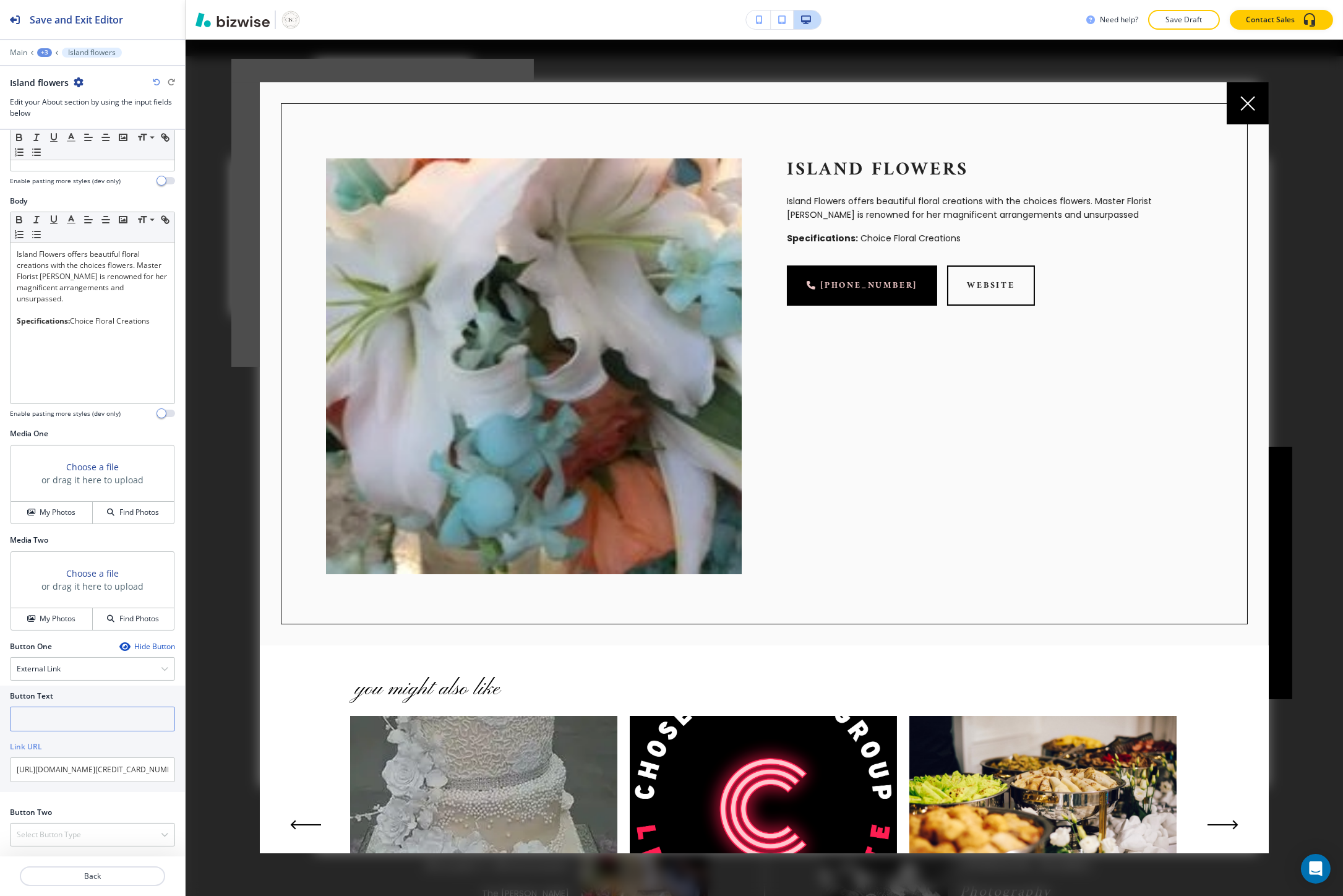
click at [57, 725] on input "text" at bounding box center [92, 719] width 165 height 25
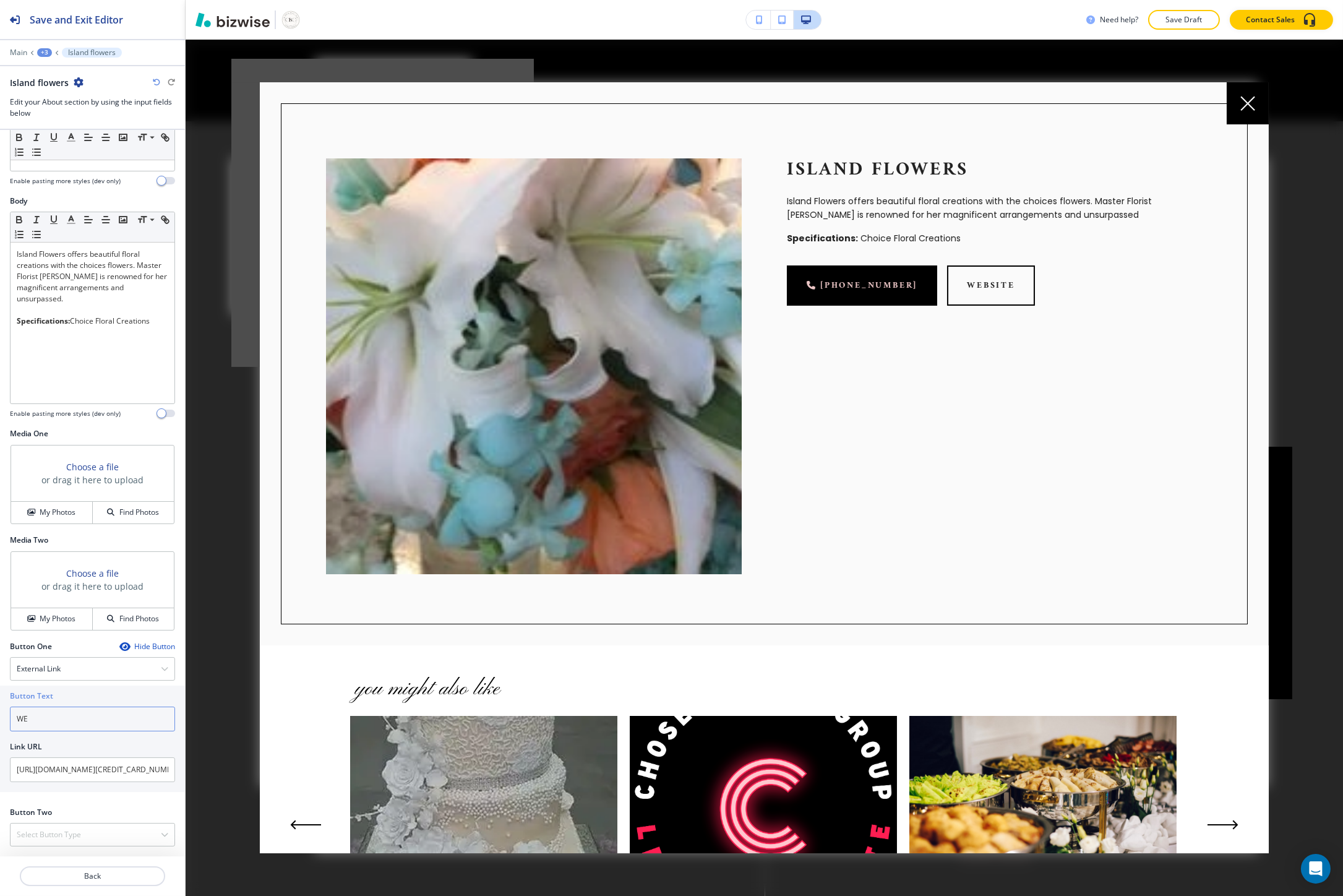
scroll to position [3021, 0]
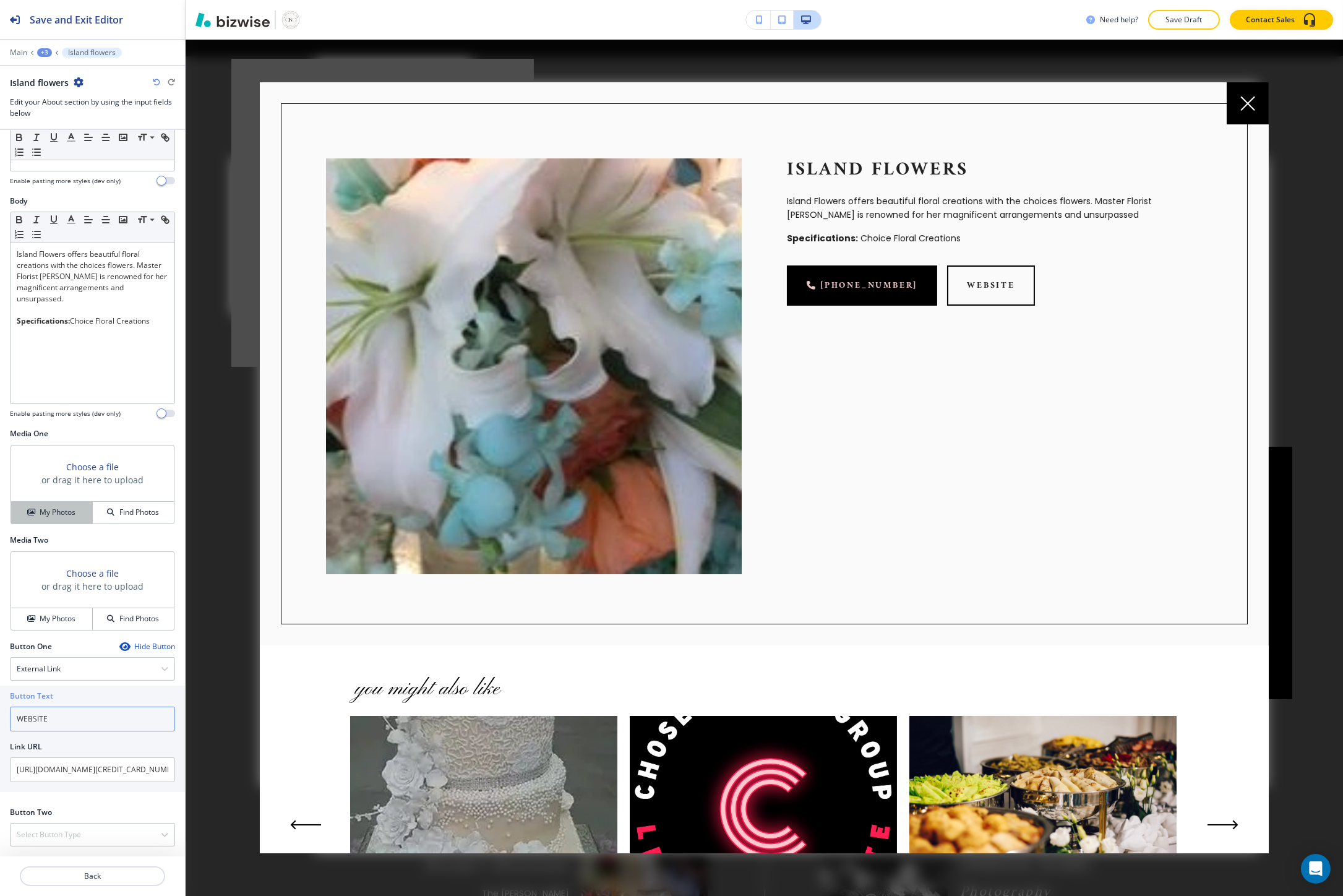
type input "WEBSITE"
click at [51, 503] on button "My Photos" at bounding box center [52, 512] width 82 height 21
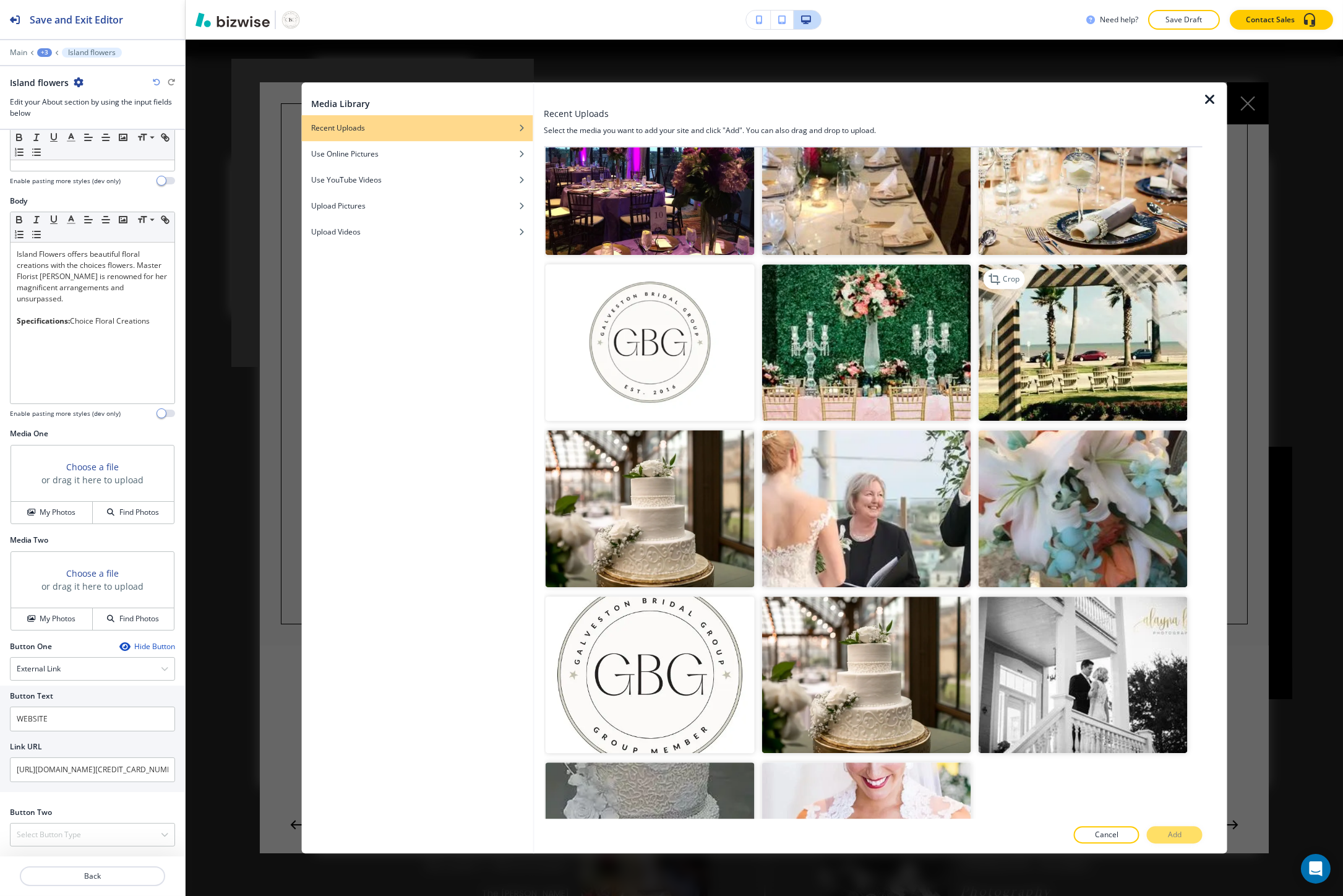
scroll to position [6370, 0]
click at [1009, 444] on img "button" at bounding box center [1082, 508] width 209 height 157
click at [1155, 841] on button "Add" at bounding box center [1175, 834] width 56 height 17
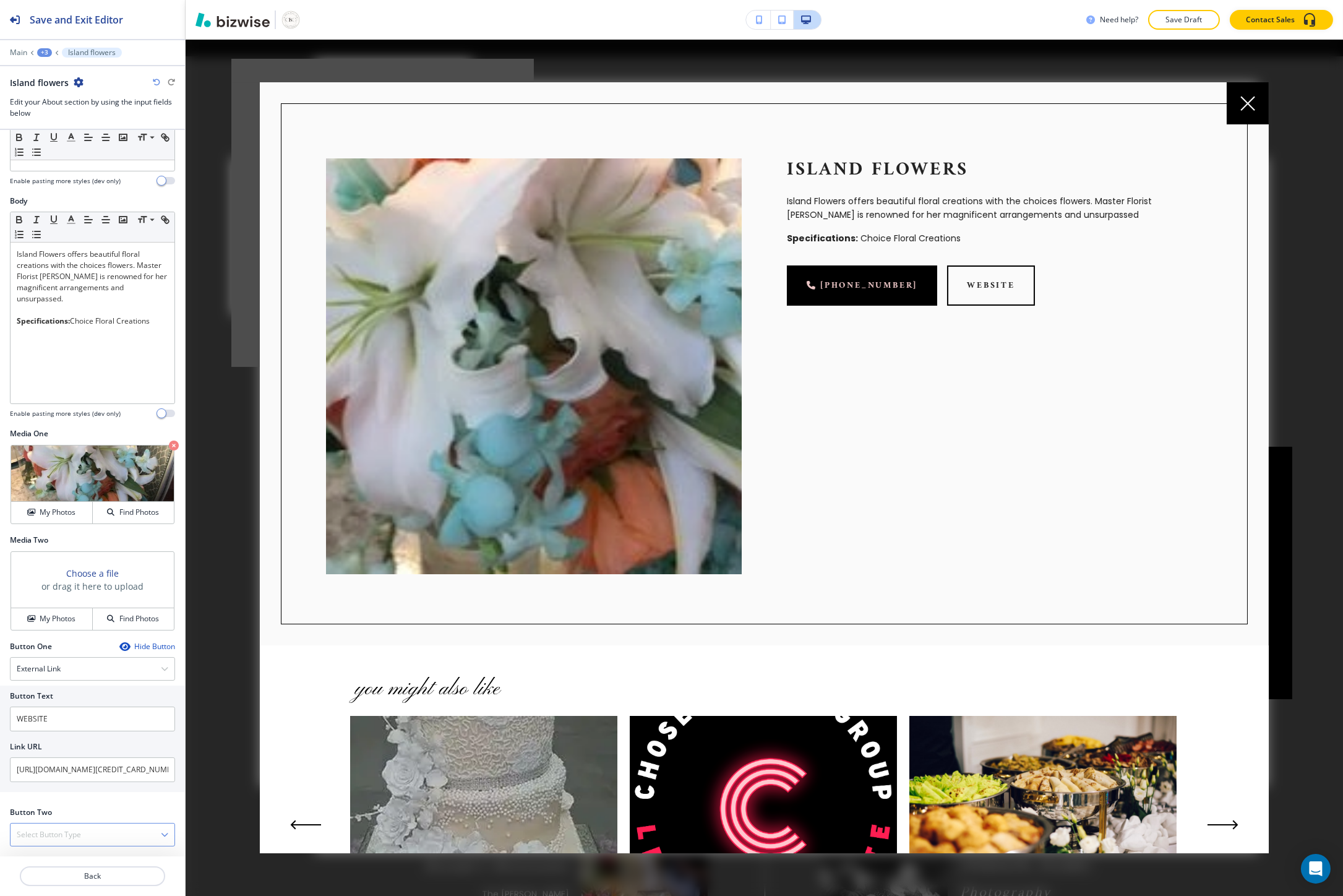
click at [76, 831] on h4 "Select Button Type" at bounding box center [49, 834] width 64 height 11
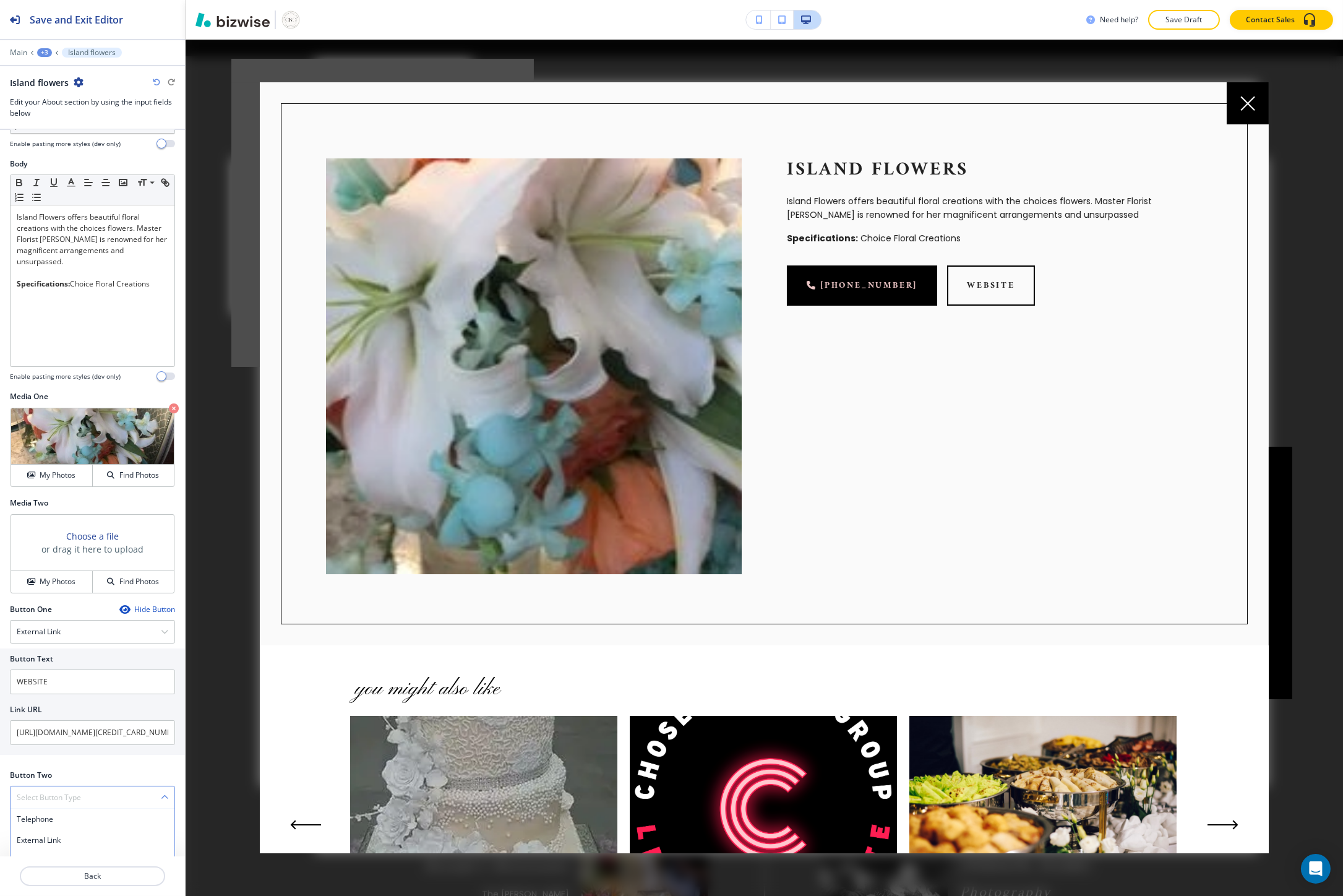
scroll to position [261, 0]
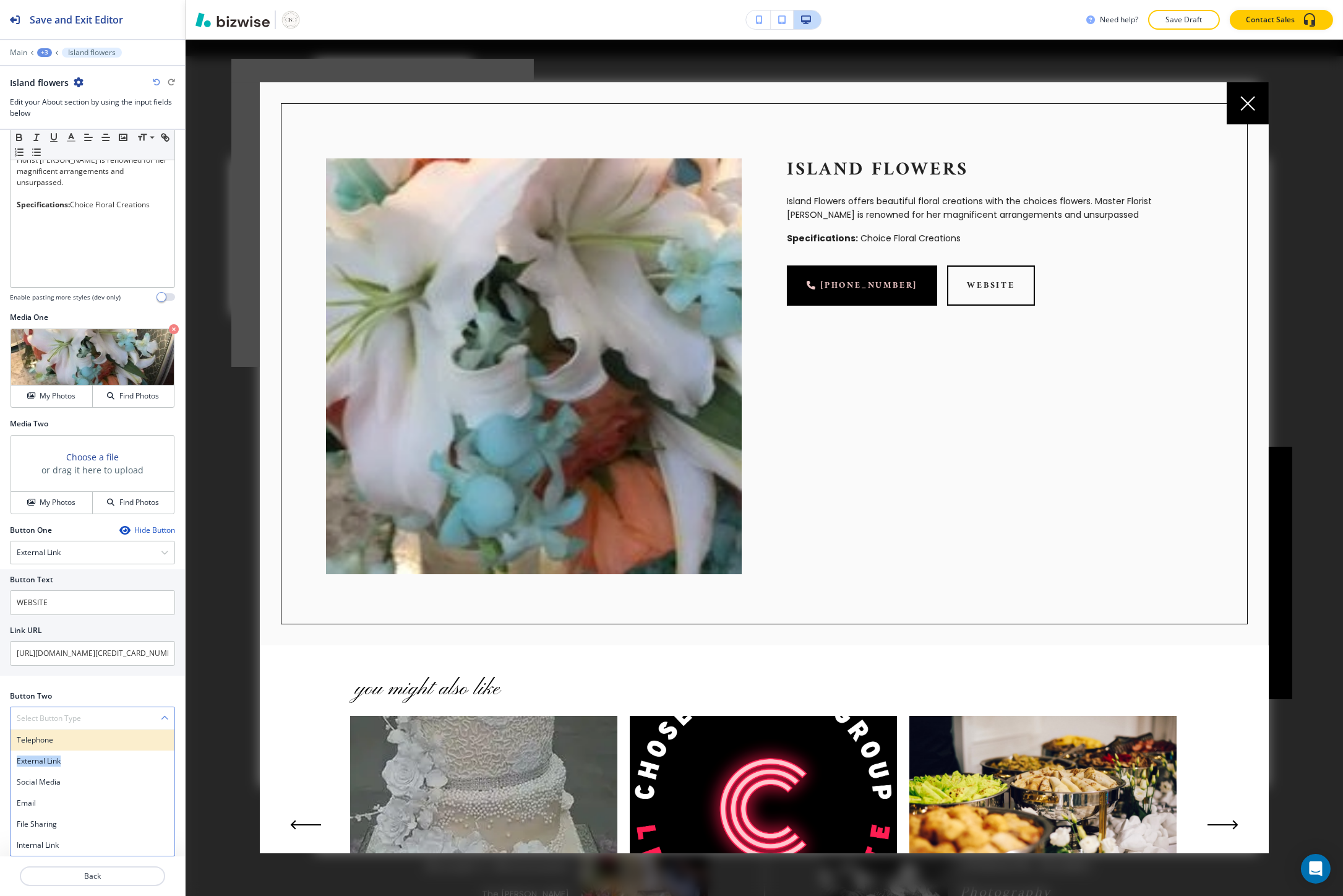
drag, startPoint x: 61, startPoint y: 753, endPoint x: 92, endPoint y: 735, distance: 35.8
click at [92, 735] on div "Telephone External Link Social Media Email File Sharing Internal Link" at bounding box center [92, 792] width 165 height 127
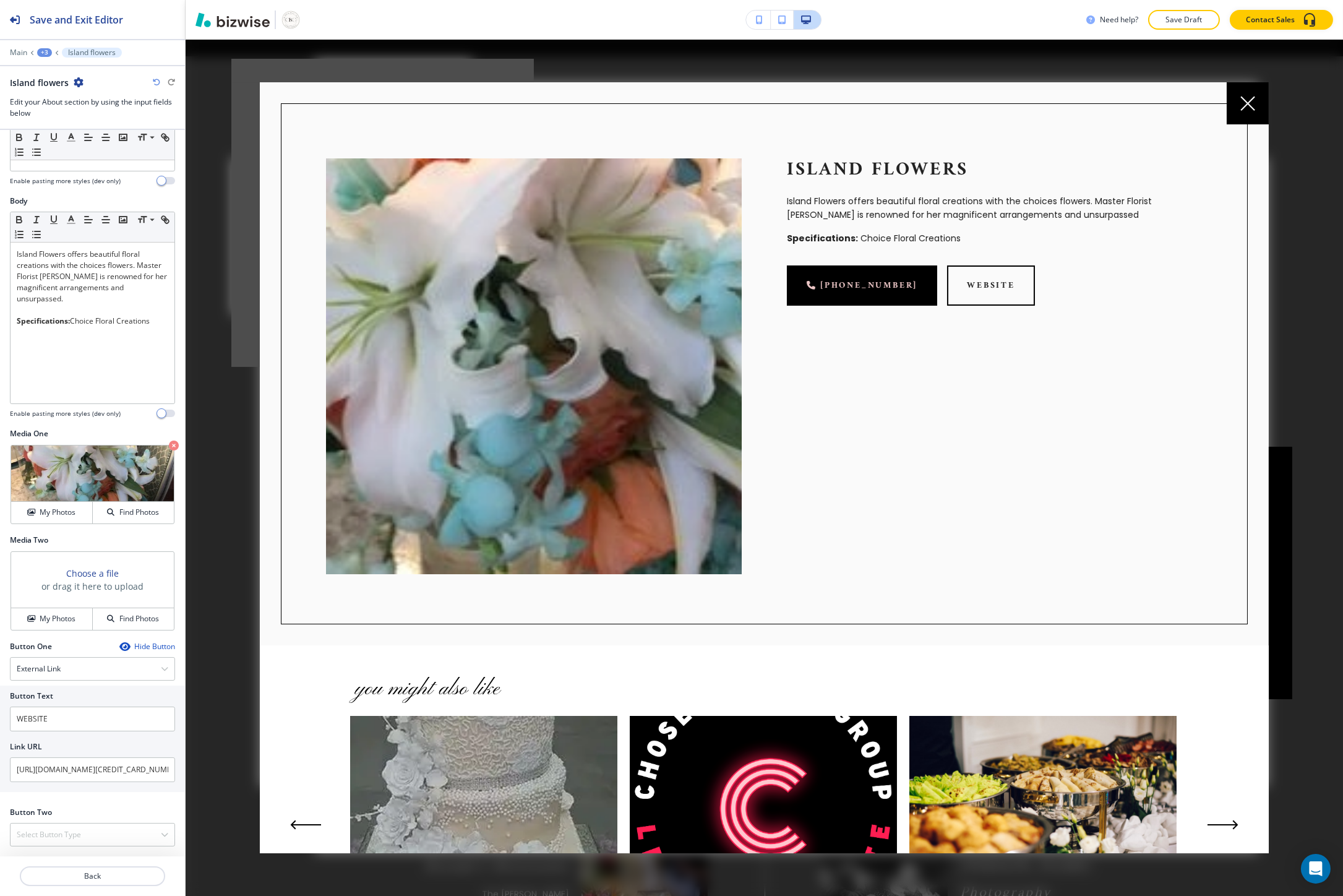
scroll to position [144, 0]
click at [92, 735] on div at bounding box center [92, 736] width 165 height 10
click at [64, 827] on div "Select Button Type" at bounding box center [92, 835] width 164 height 22
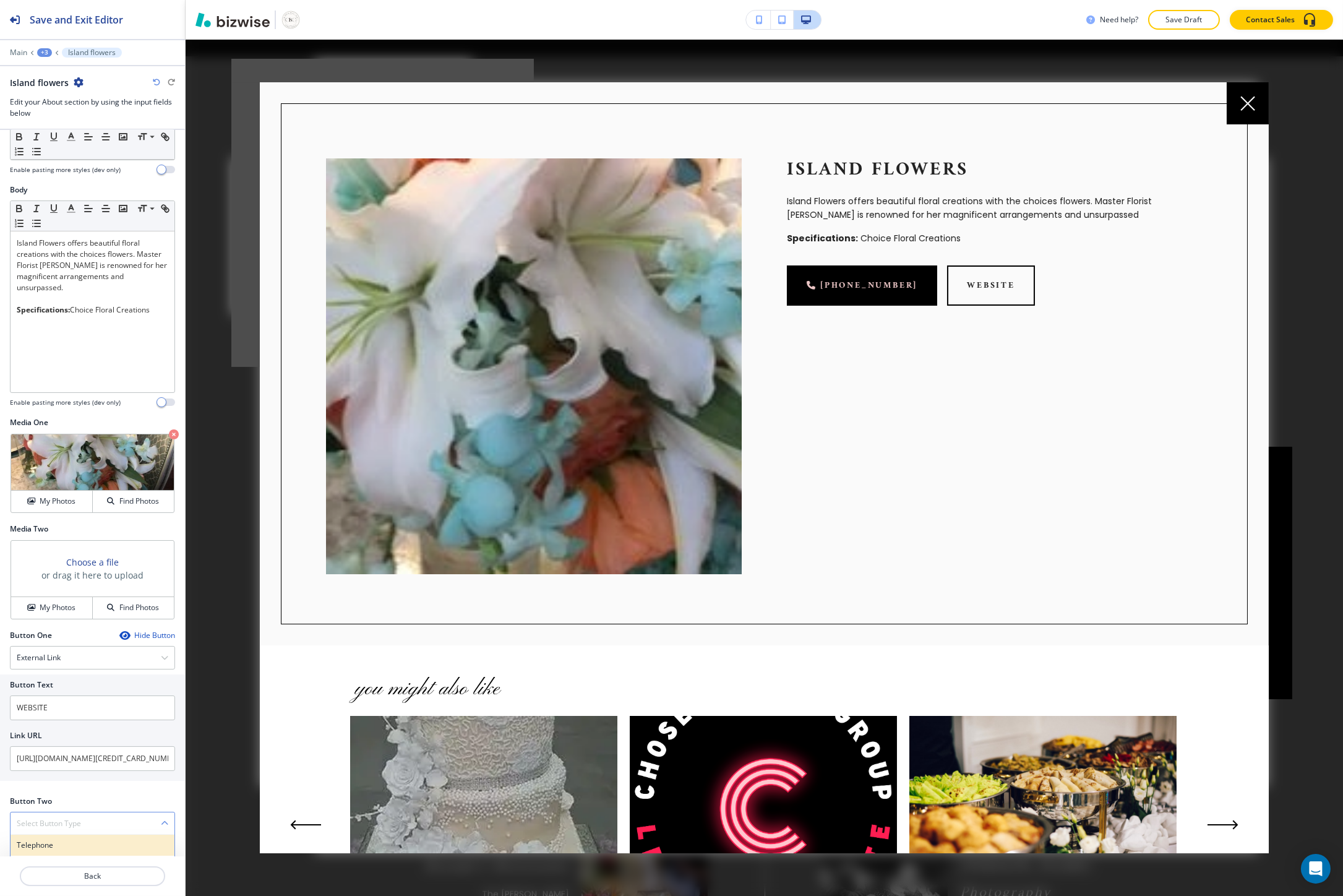
click at [52, 837] on div "Telephone" at bounding box center [92, 845] width 164 height 21
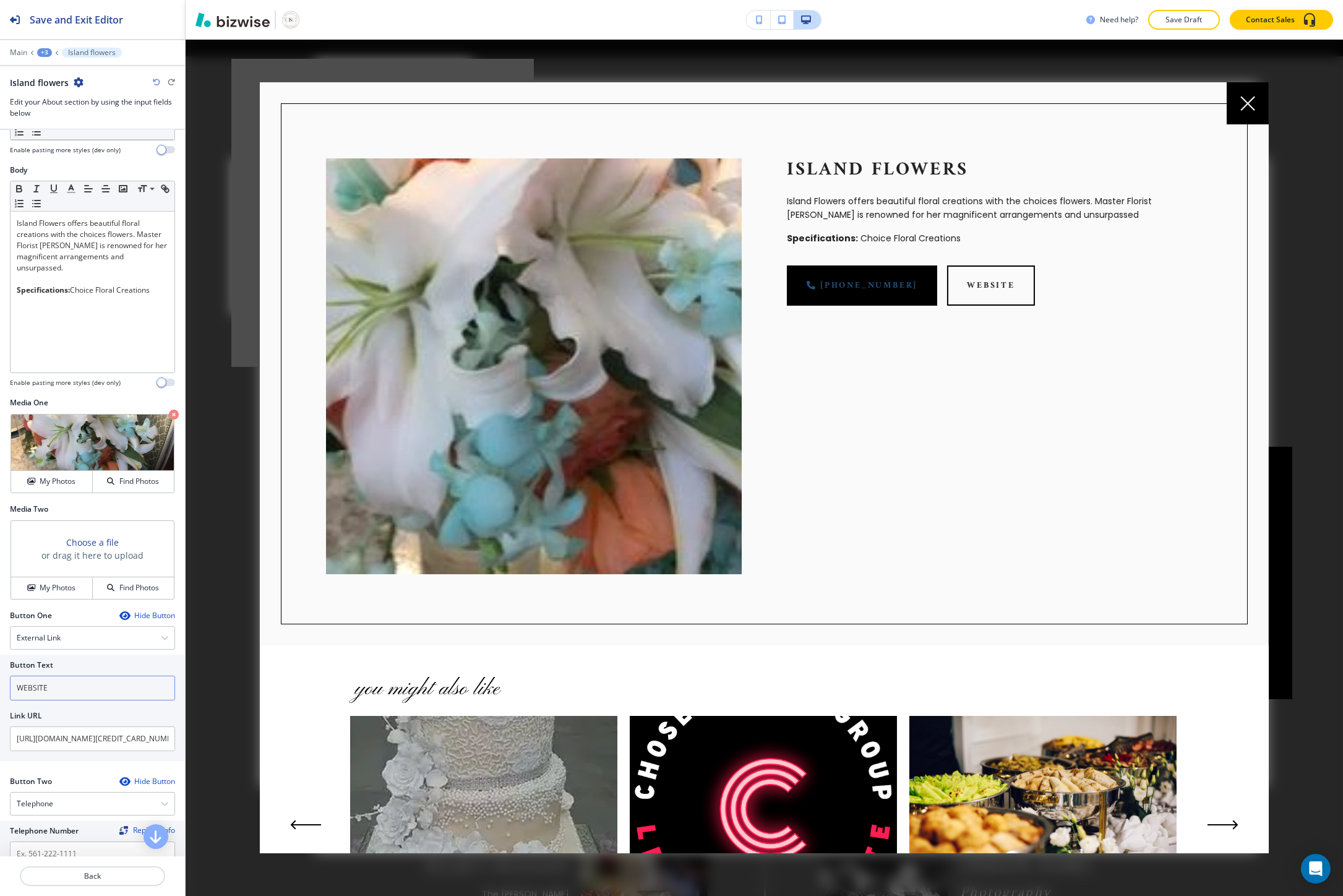
scroll to position [210, 0]
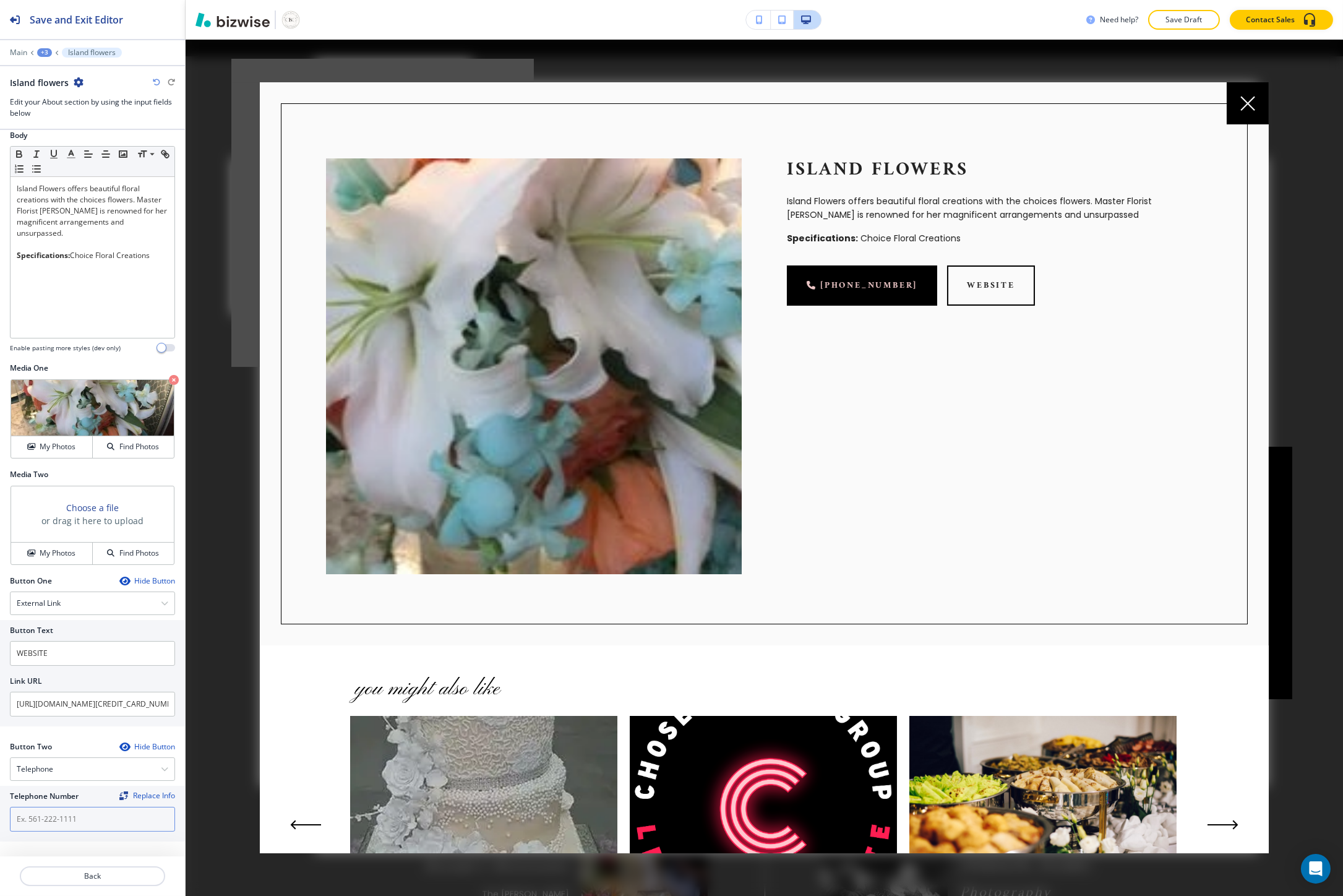
click at [52, 818] on input "text" at bounding box center [92, 819] width 165 height 25
paste input "tel:409-789-3500"
drag, startPoint x: 28, startPoint y: 816, endPoint x: 2, endPoint y: 816, distance: 26.0
click at [2, 816] on div "Telephone Number Replace Info tel:409-789-3500" at bounding box center [93, 813] width 185 height 56
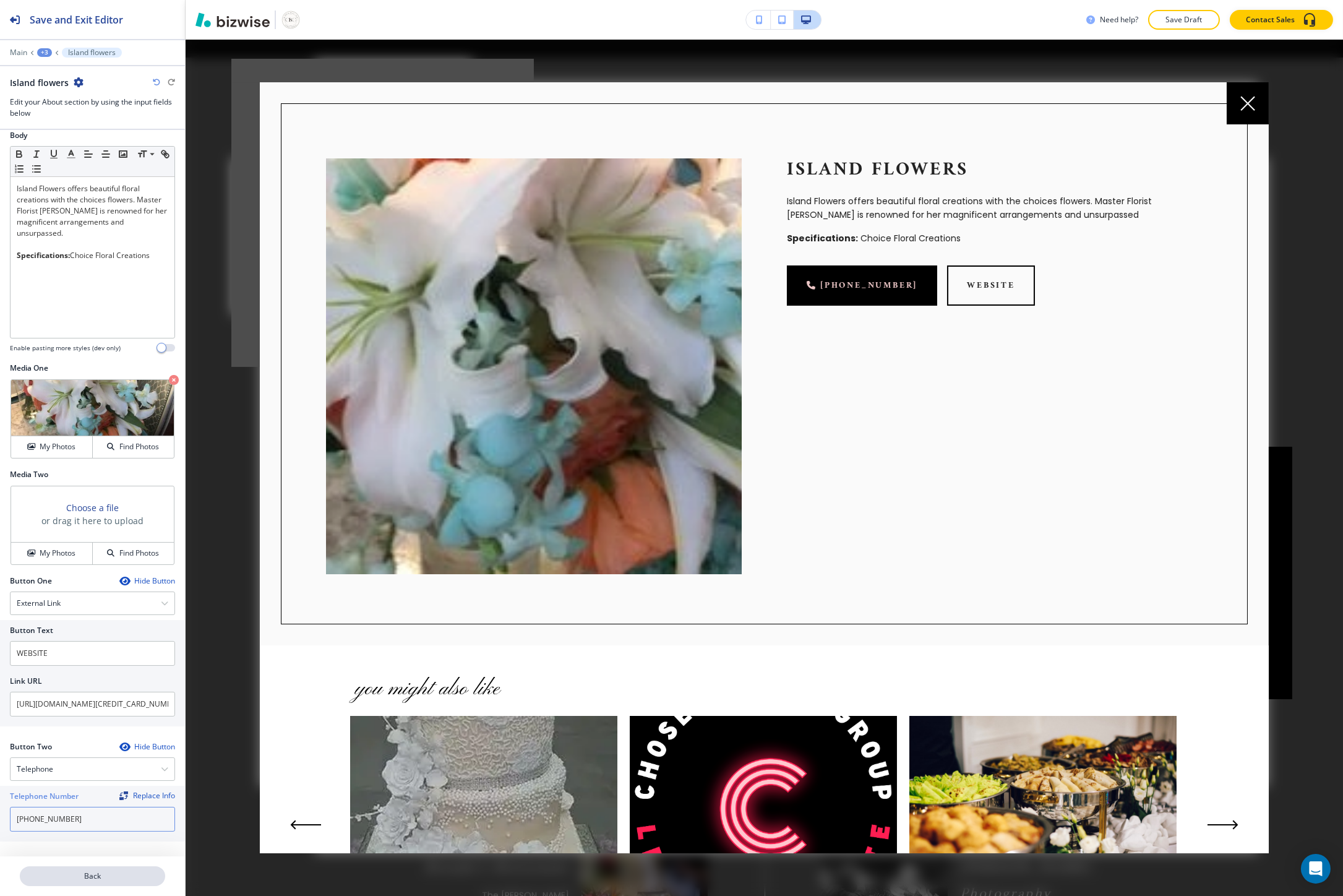
type input "409-789-3500"
click at [78, 872] on p "Back" at bounding box center [93, 875] width 143 height 11
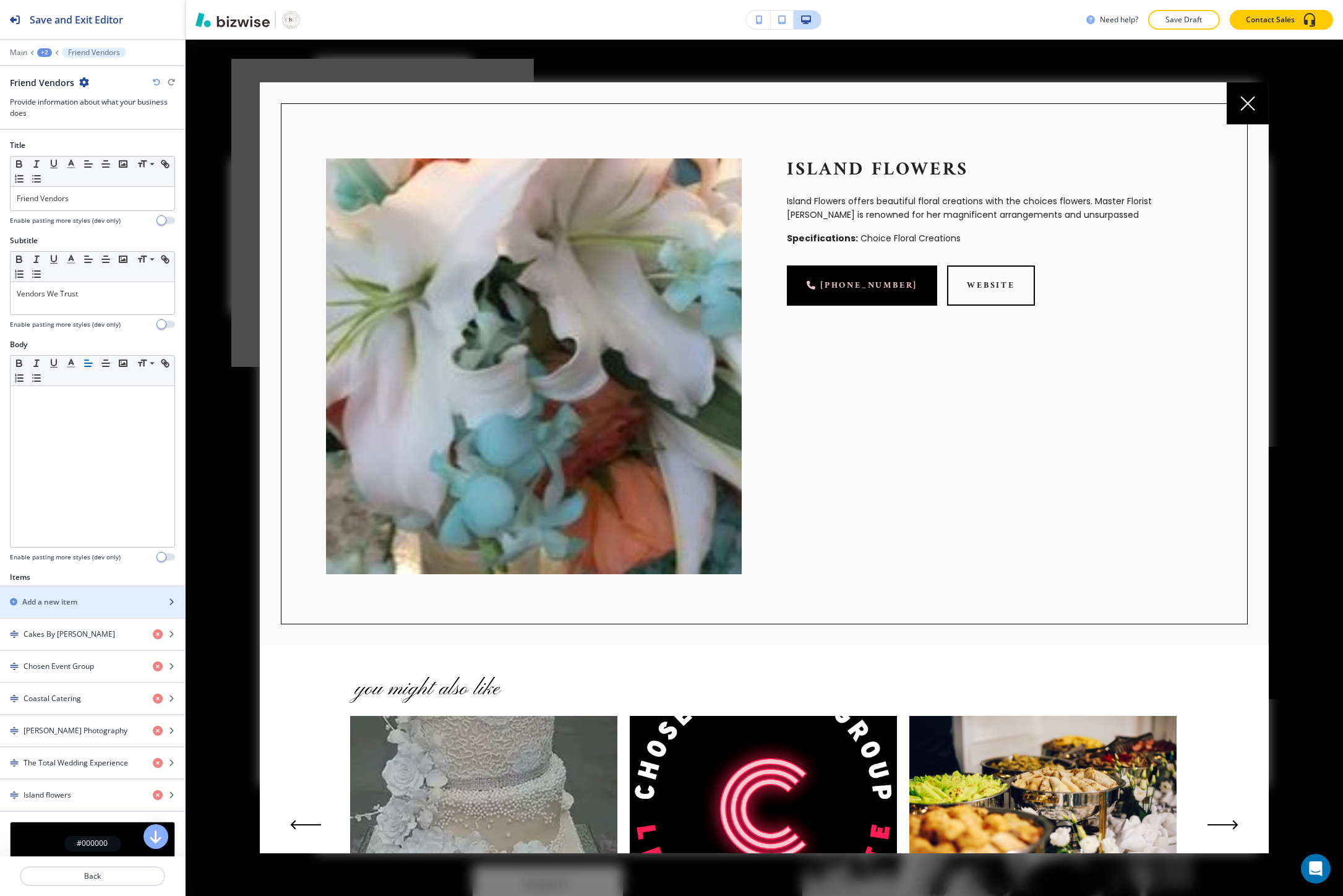
scroll to position [573, 0]
click at [57, 603] on h2 "Add a new item" at bounding box center [49, 602] width 55 height 11
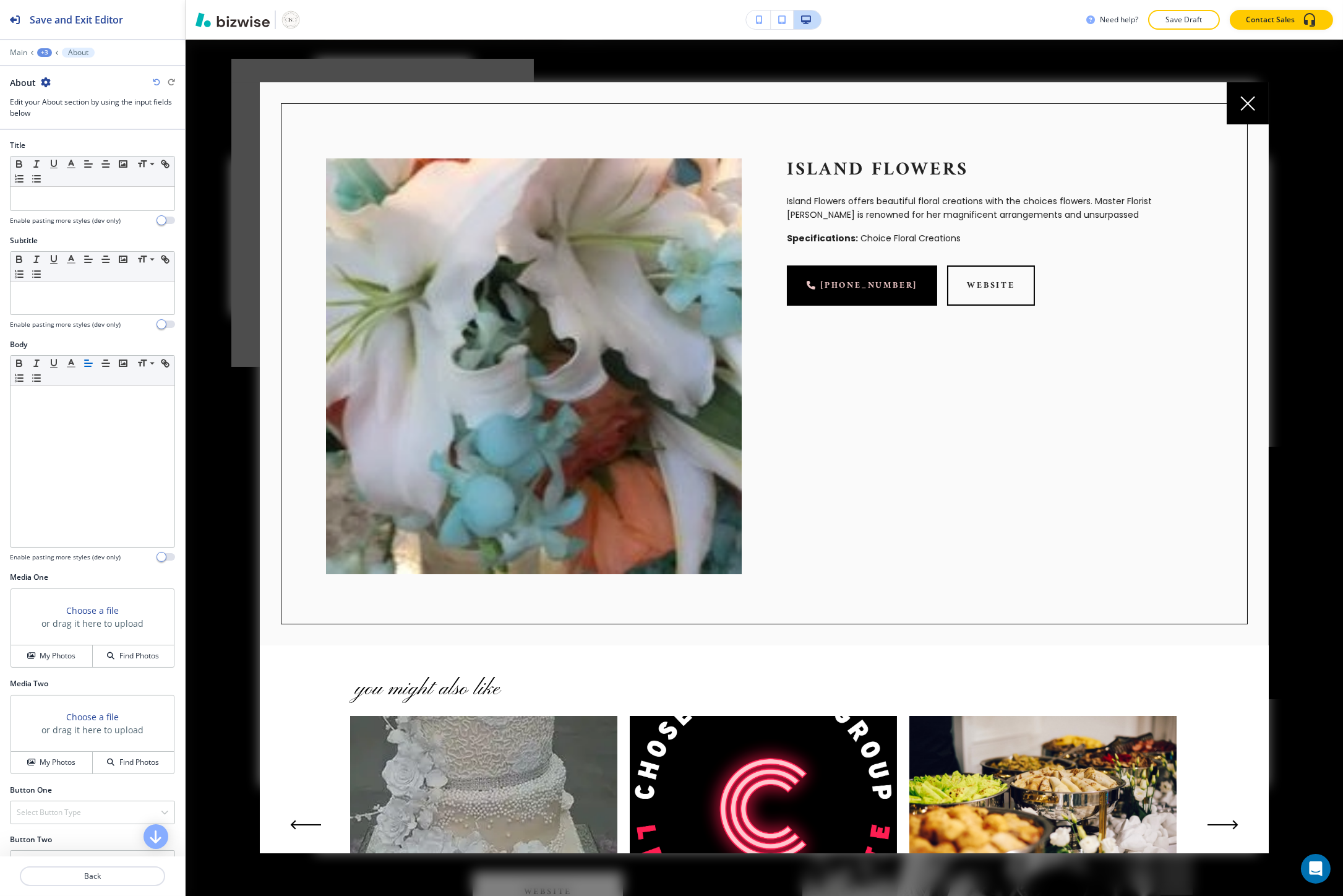
click at [225, 593] on div at bounding box center [764, 468] width 1157 height 857
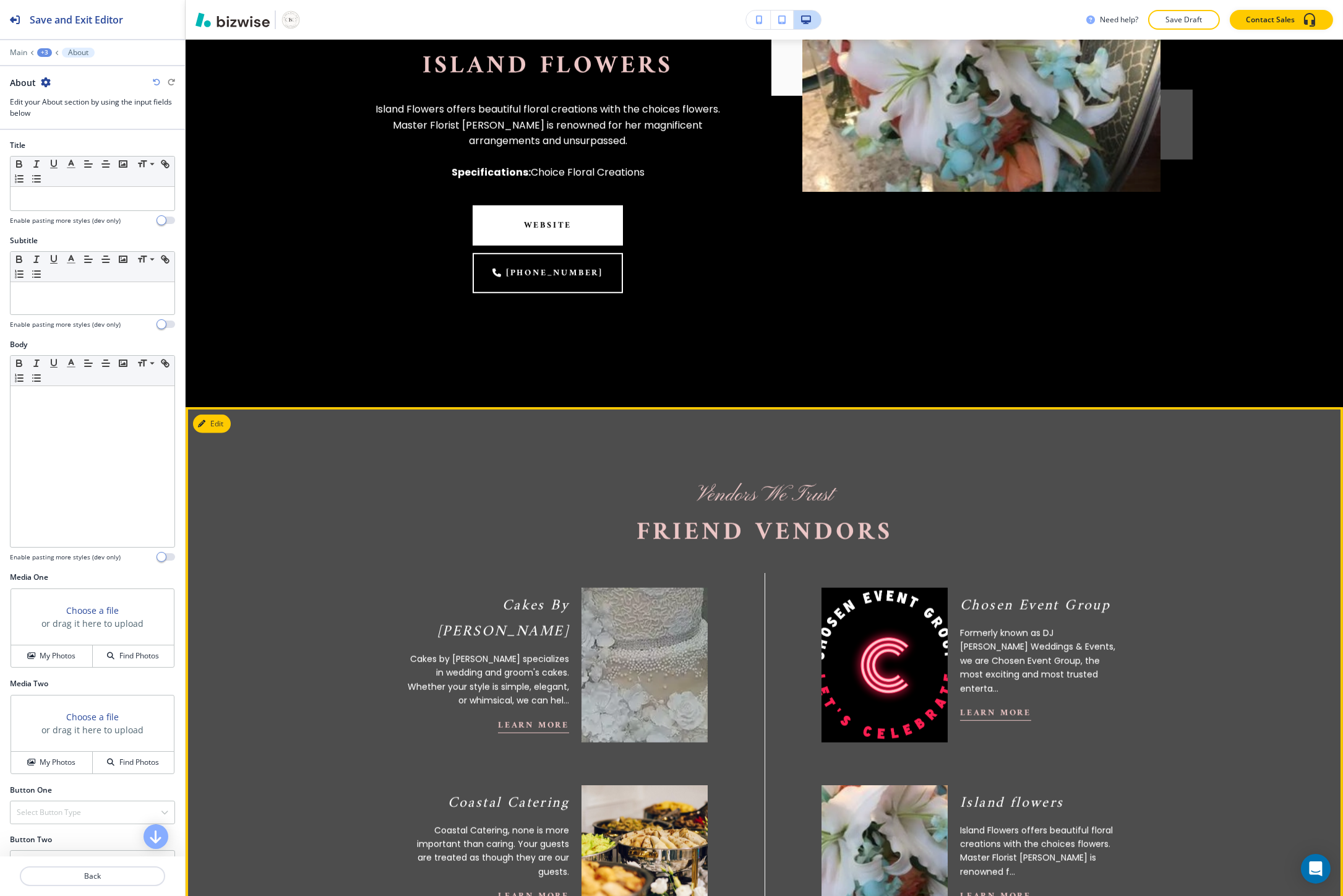
scroll to position [3184, 0]
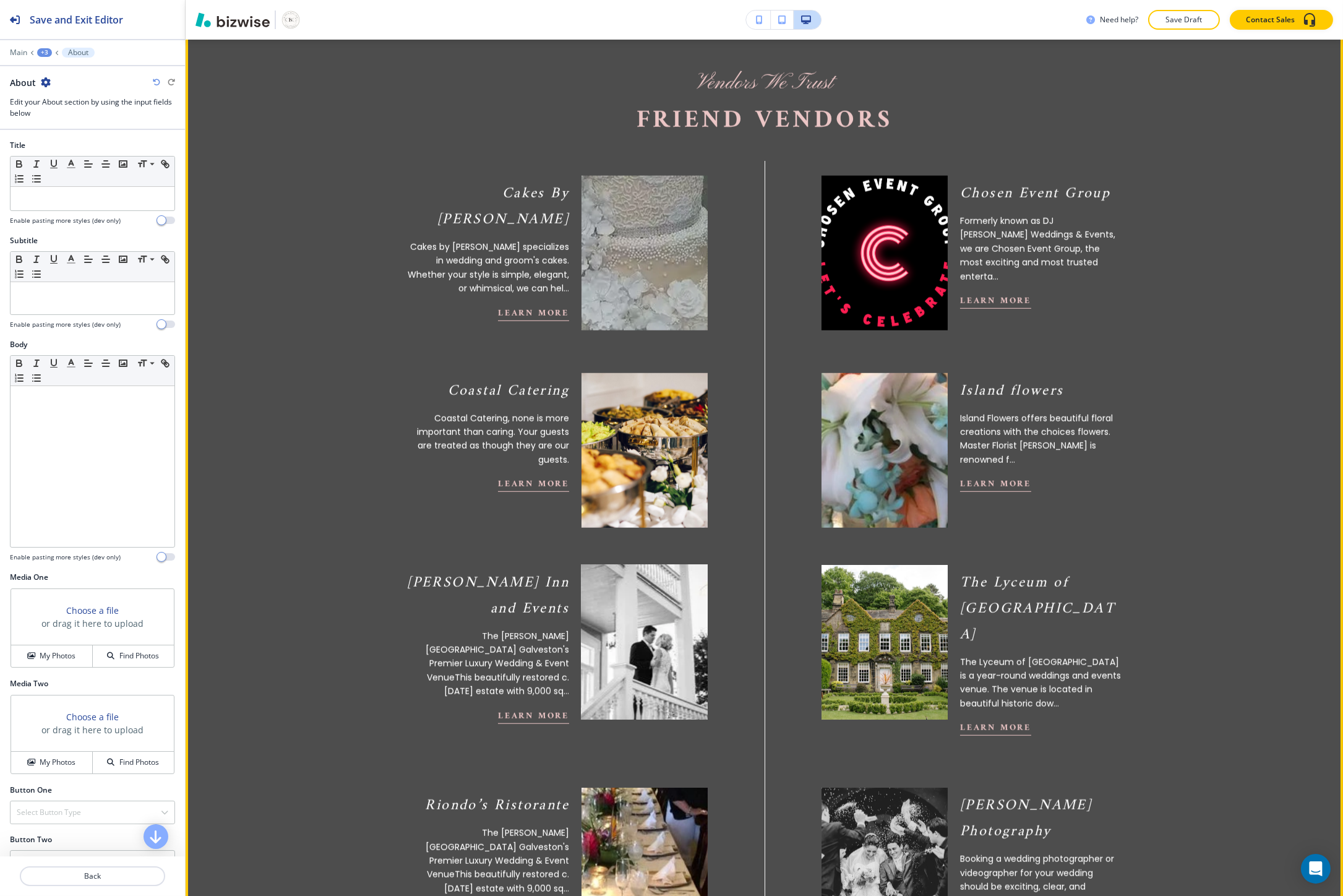
click at [656, 591] on img at bounding box center [644, 642] width 138 height 170
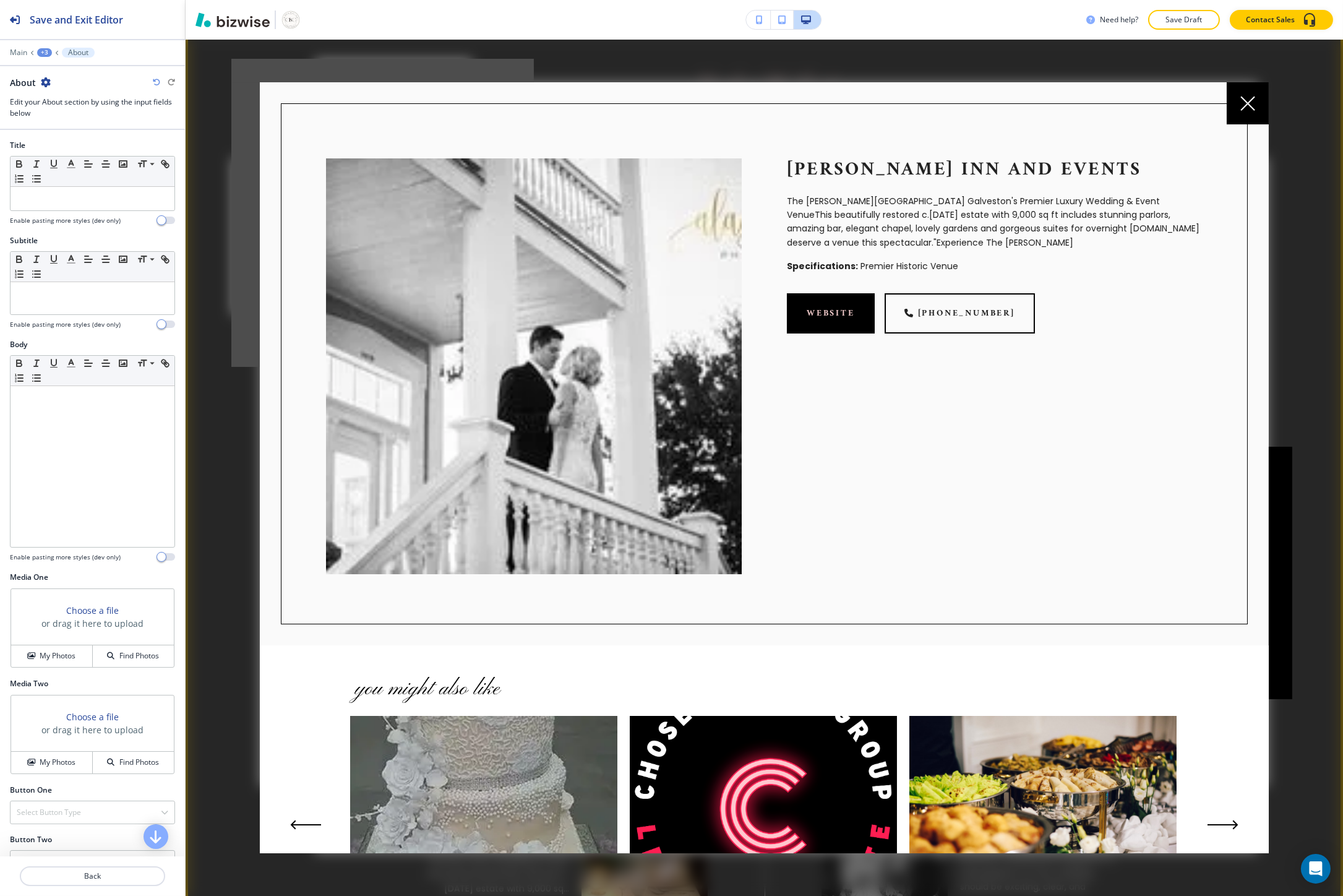
click at [915, 181] on p "Lasker Inn and Events" at bounding box center [994, 170] width 416 height 23
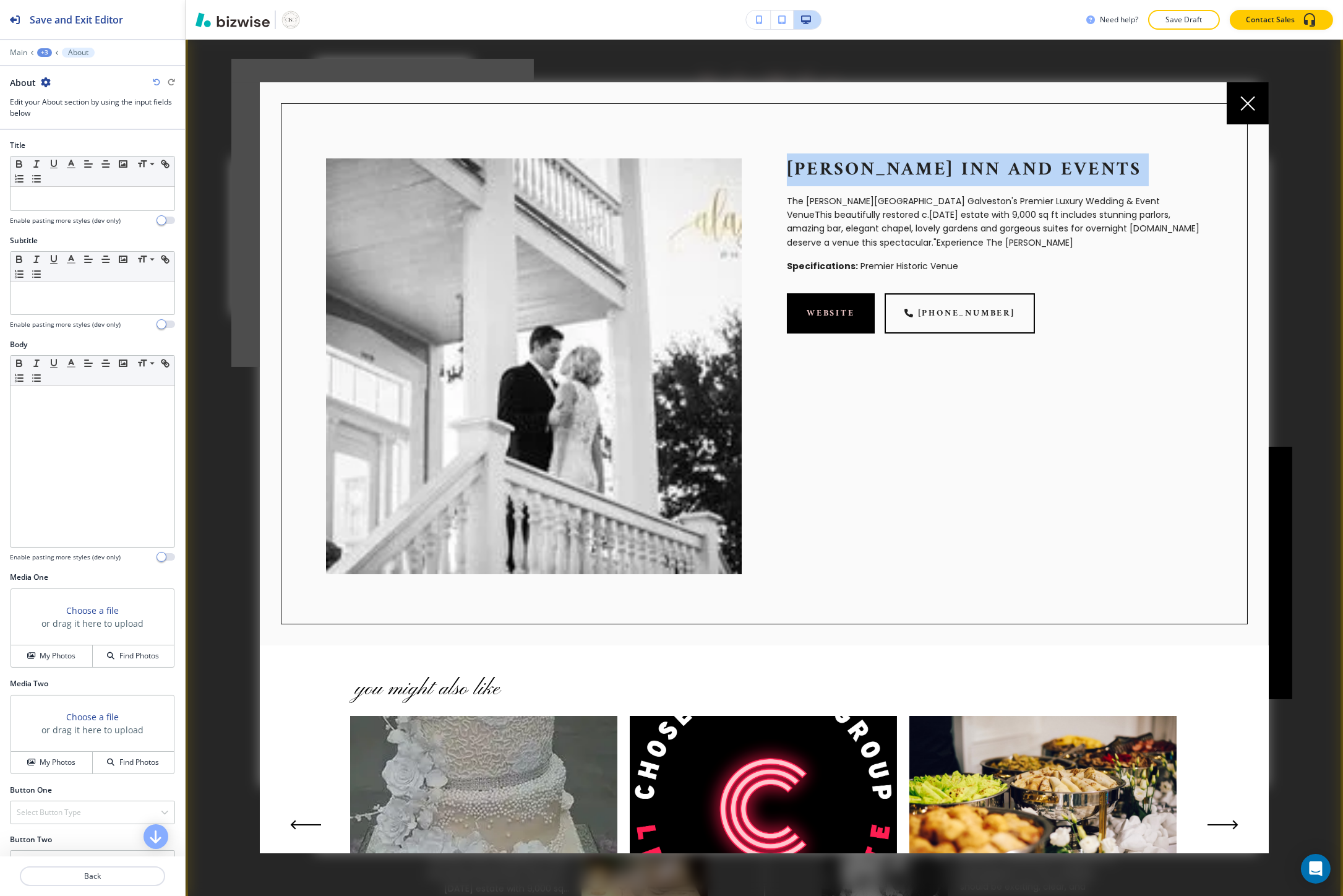
click at [915, 181] on p "Lasker Inn and Events" at bounding box center [994, 170] width 416 height 23
copy p "Lasker Inn and Events"
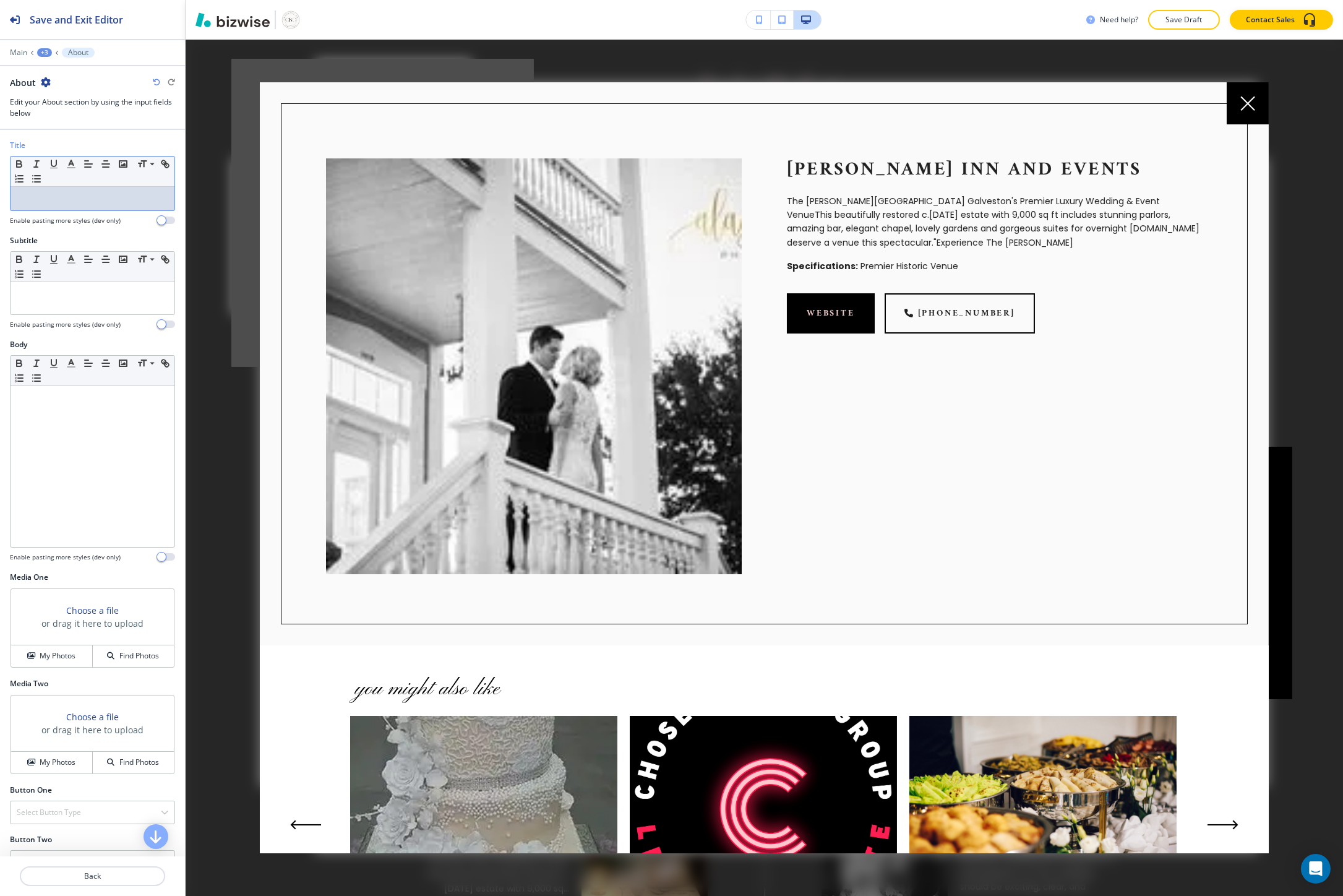
click at [60, 201] on p at bounding box center [93, 198] width 151 height 11
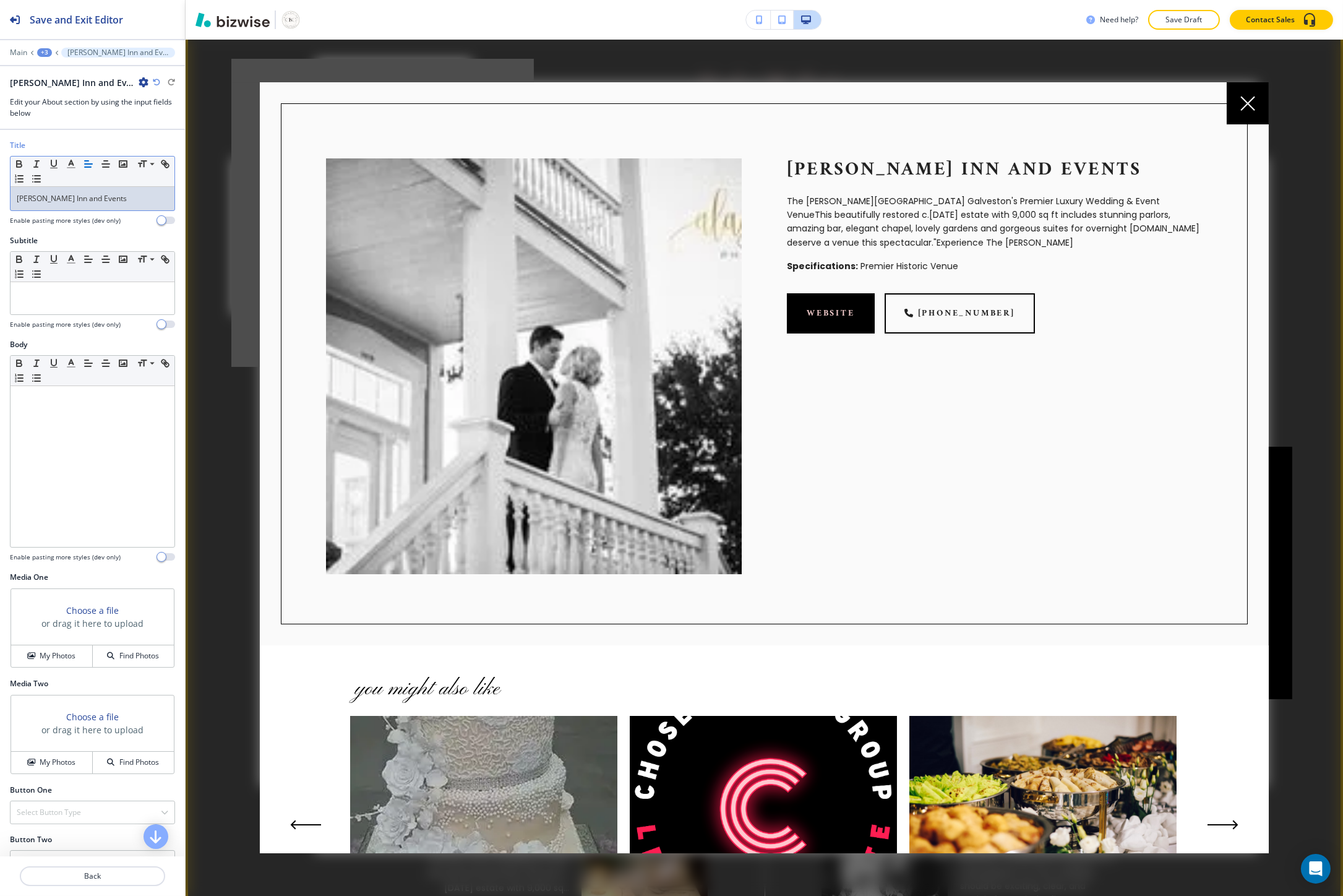
click at [794, 208] on p "The Lasker Inn Galveston's Premier Luxury Wedding & Event VenueThis beautifully…" at bounding box center [994, 222] width 416 height 56
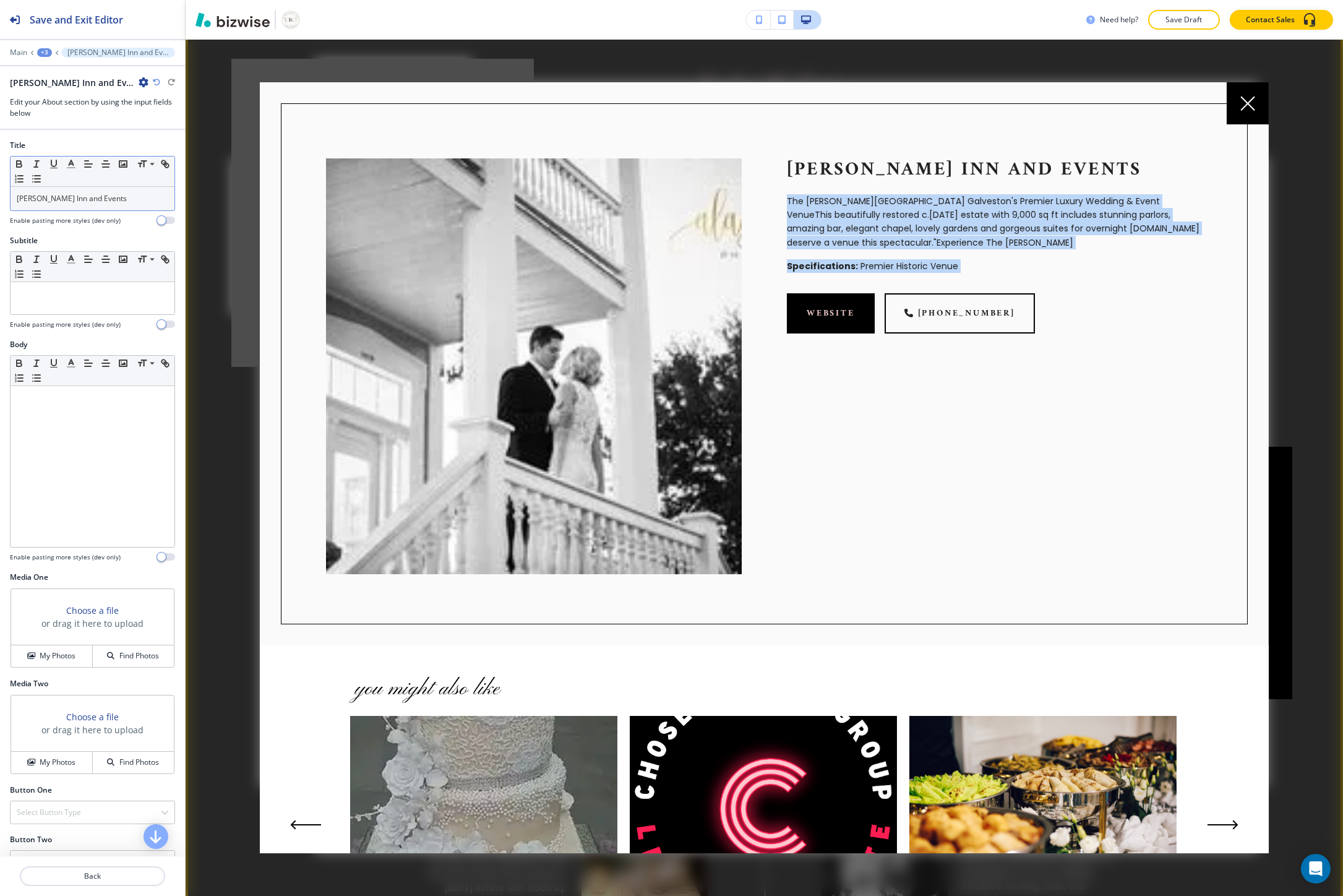
drag, startPoint x: 794, startPoint y: 208, endPoint x: 813, endPoint y: 256, distance: 51.6
click at [813, 256] on div "Lasker Inn and Events The Lasker Inn Galveston's Premier Luxury Wedding & Event…" at bounding box center [972, 344] width 461 height 461
copy div "The Lasker Inn Galveston's Premier Luxury Wedding & Event VenueThis beautifully…"
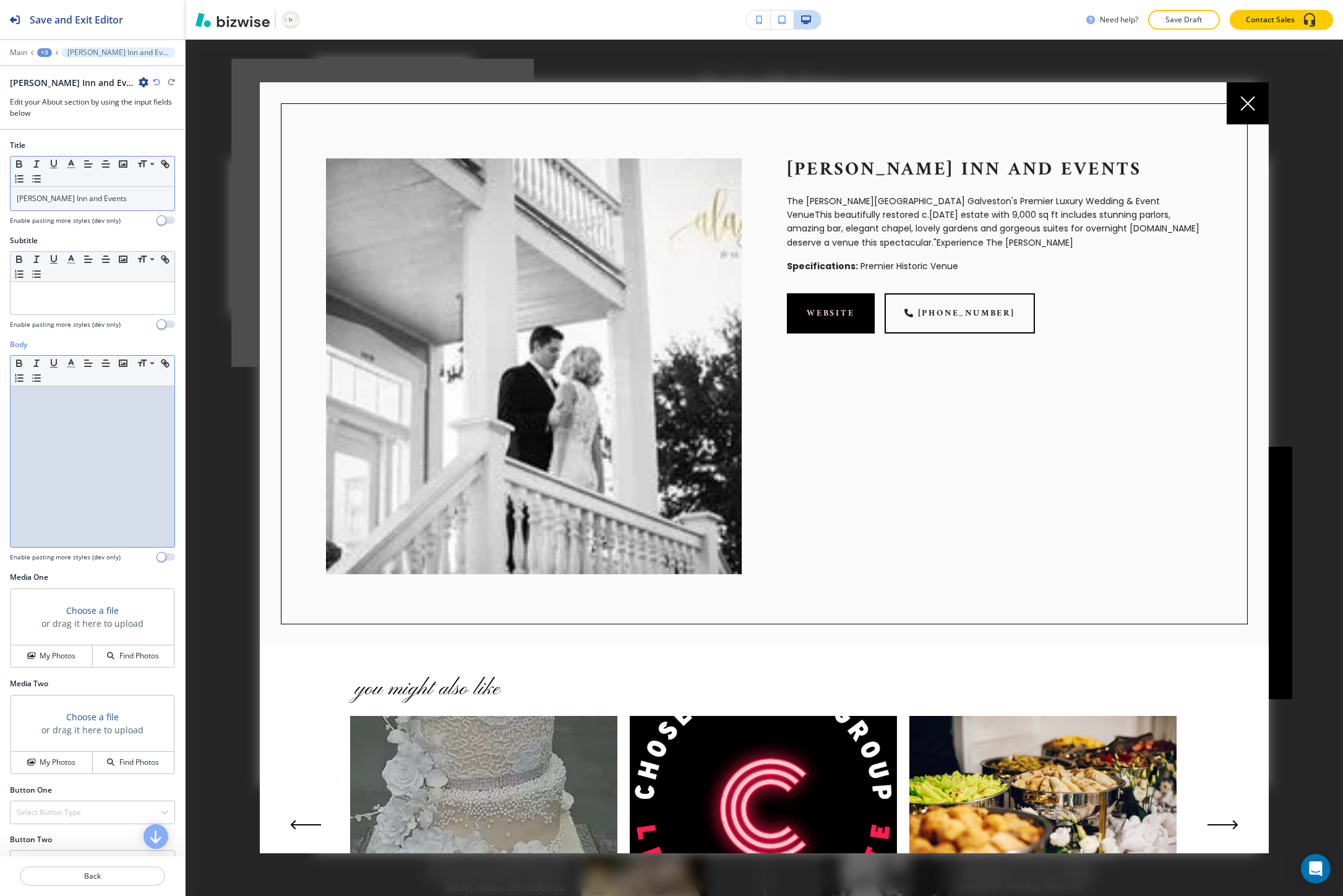
click at [39, 453] on div at bounding box center [92, 466] width 164 height 161
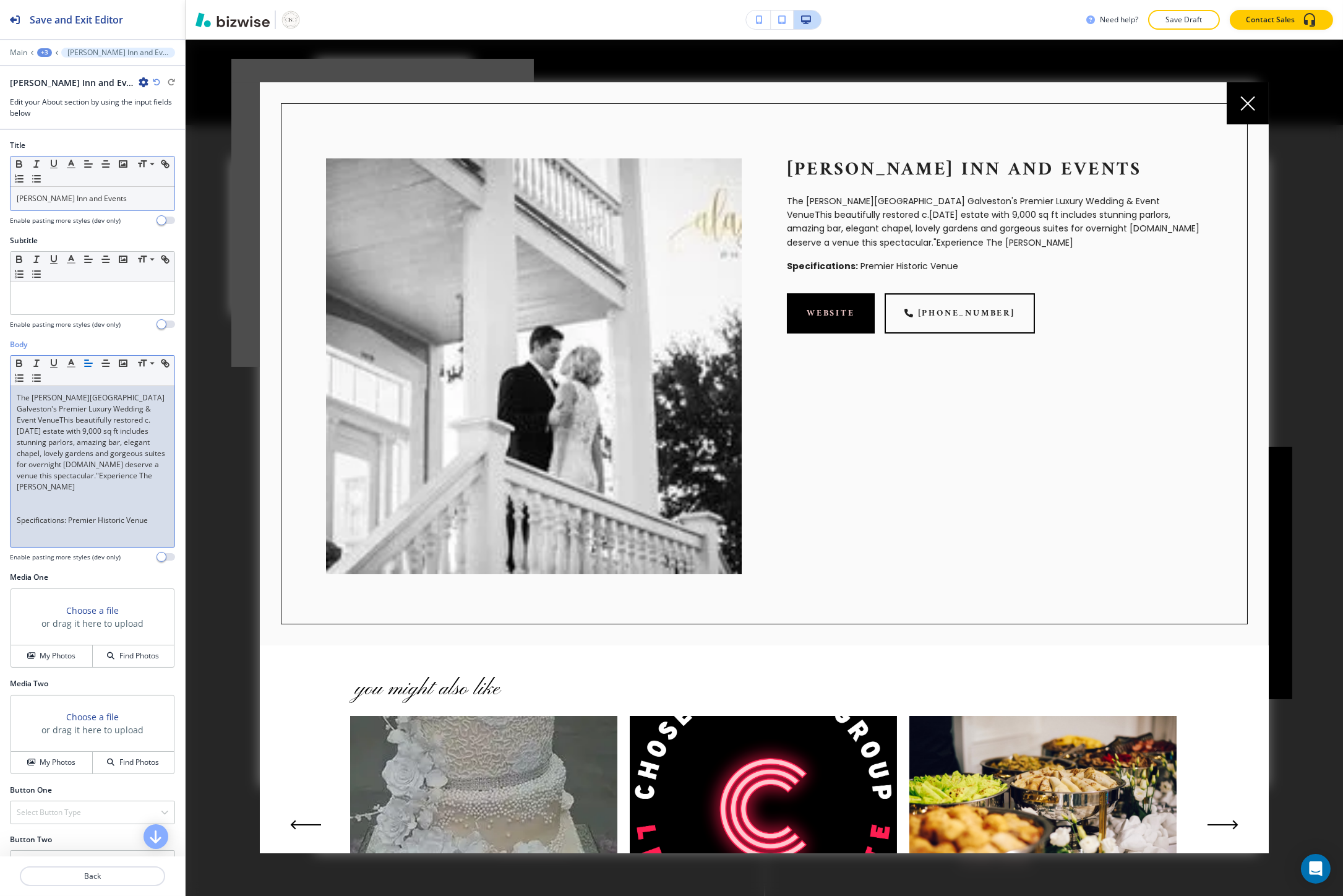
scroll to position [3416, 0]
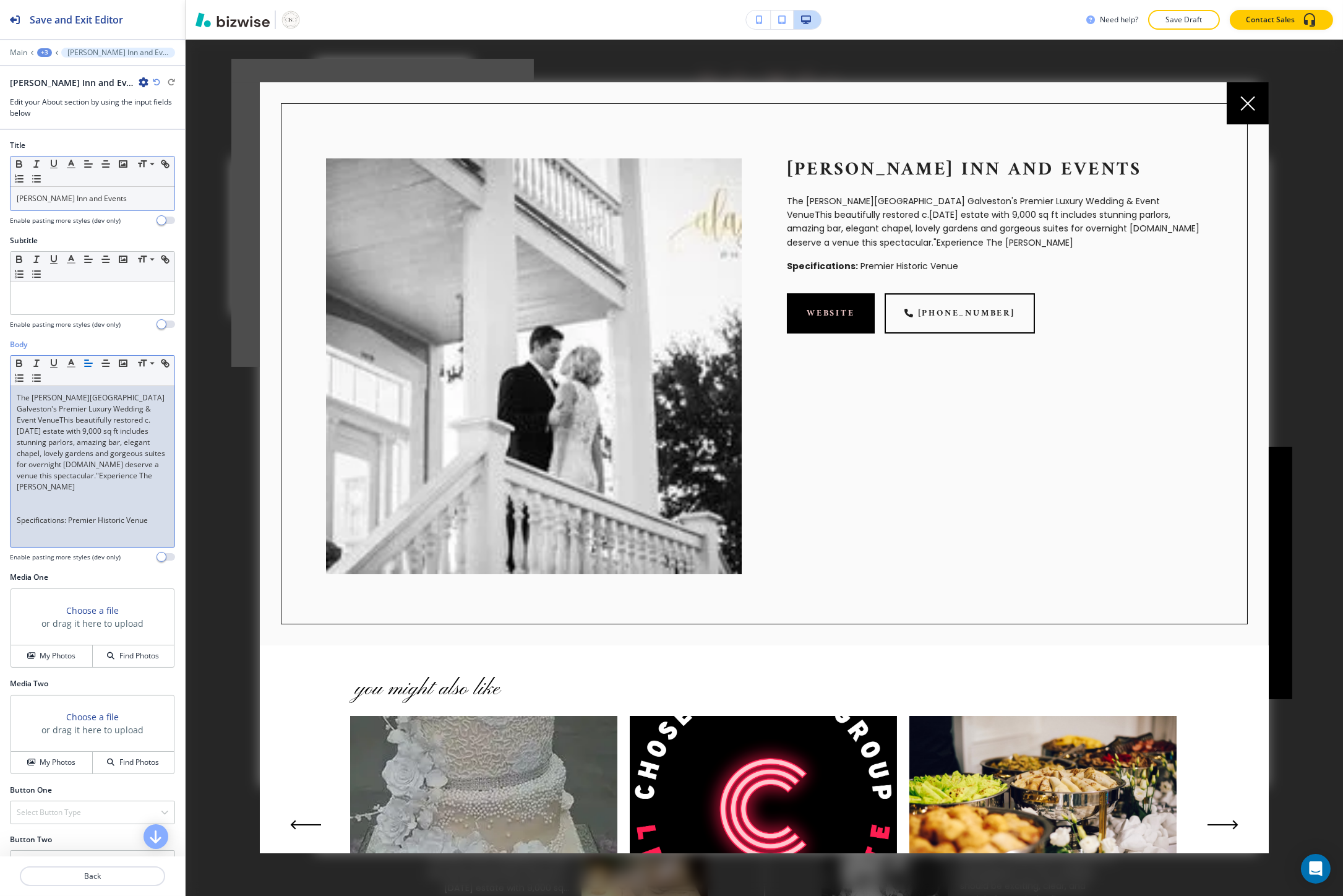
click at [39, 512] on p at bounding box center [93, 508] width 151 height 11
click at [32, 517] on div "The Lasker Inn Galveston's Premier Luxury Wedding & Event VenueThis beautifully…" at bounding box center [92, 466] width 164 height 161
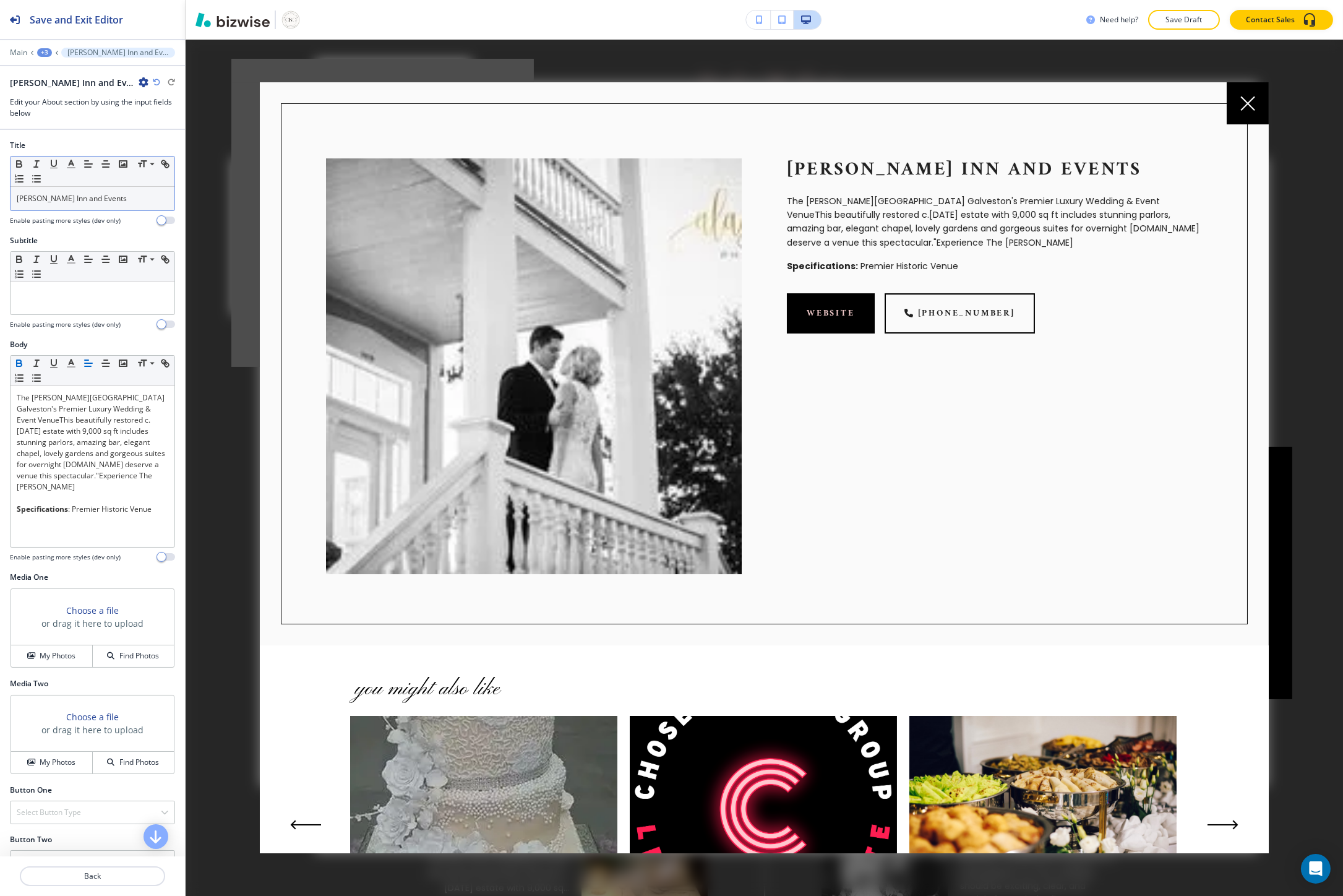
click at [93, 615] on h3 "Choose a file" at bounding box center [92, 610] width 52 height 13
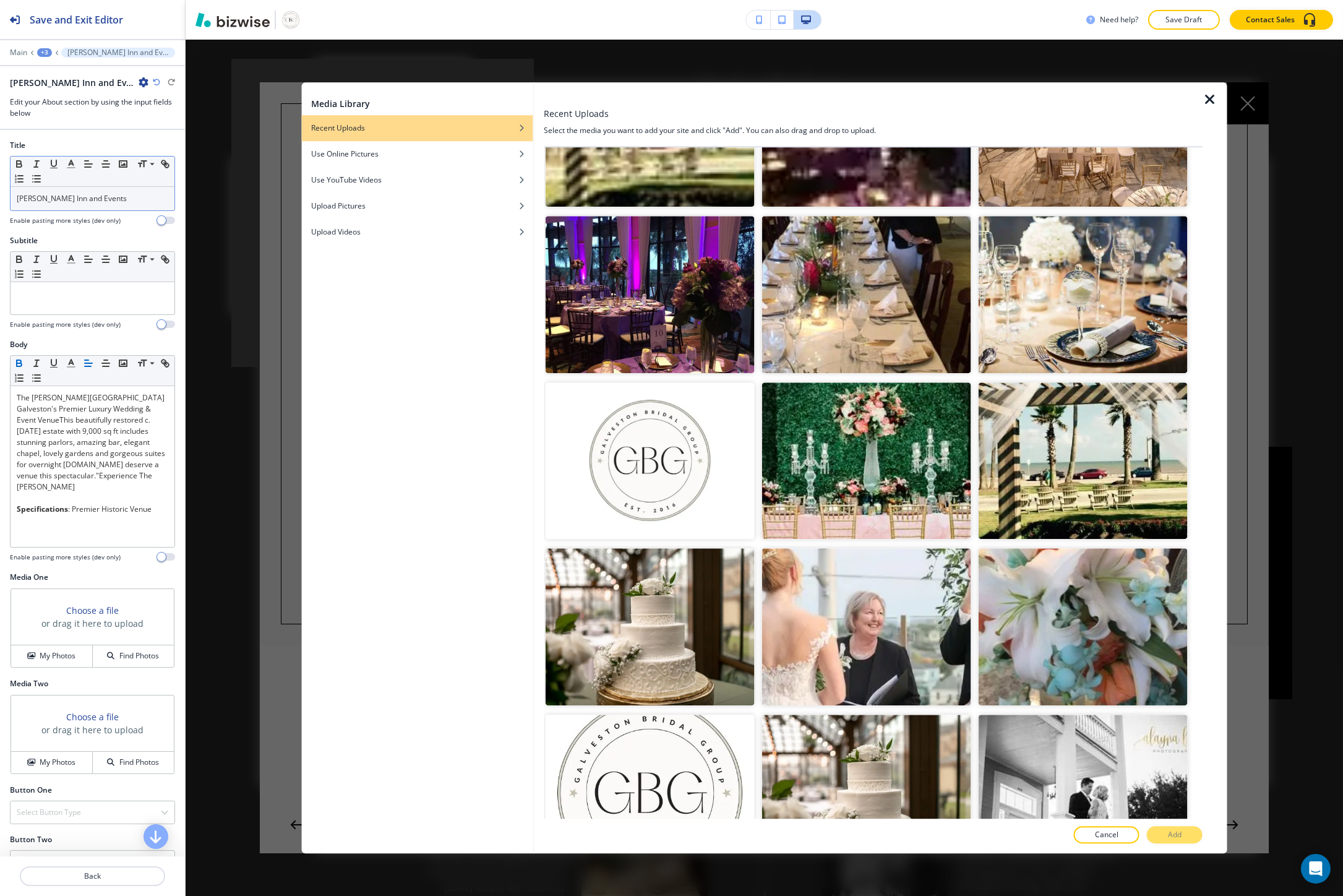
scroll to position [6259, 0]
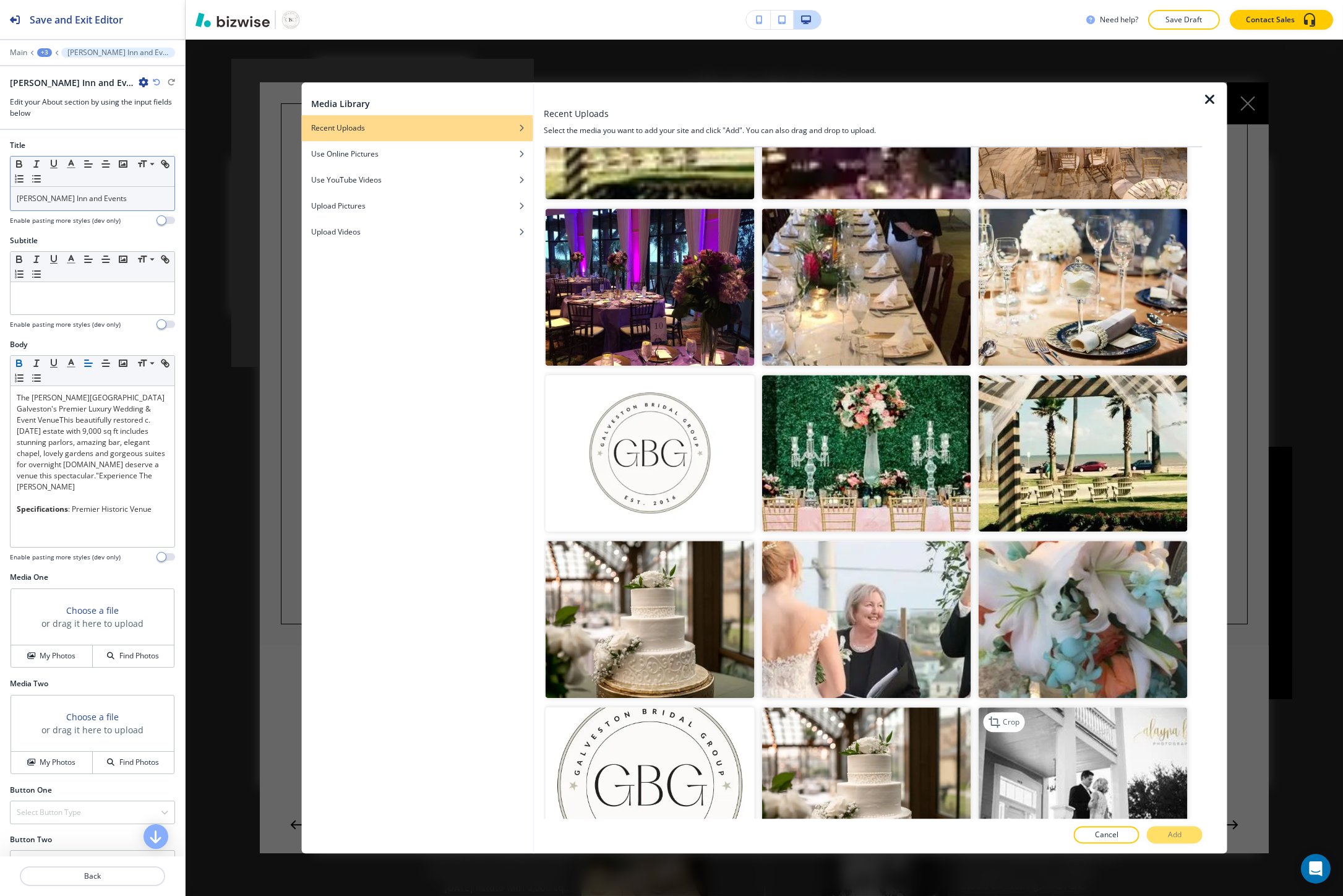
click at [1104, 710] on img "button" at bounding box center [1082, 785] width 209 height 157
drag, startPoint x: 1155, startPoint y: 833, endPoint x: 967, endPoint y: 732, distance: 213.4
click at [1155, 831] on button "Add" at bounding box center [1175, 834] width 56 height 17
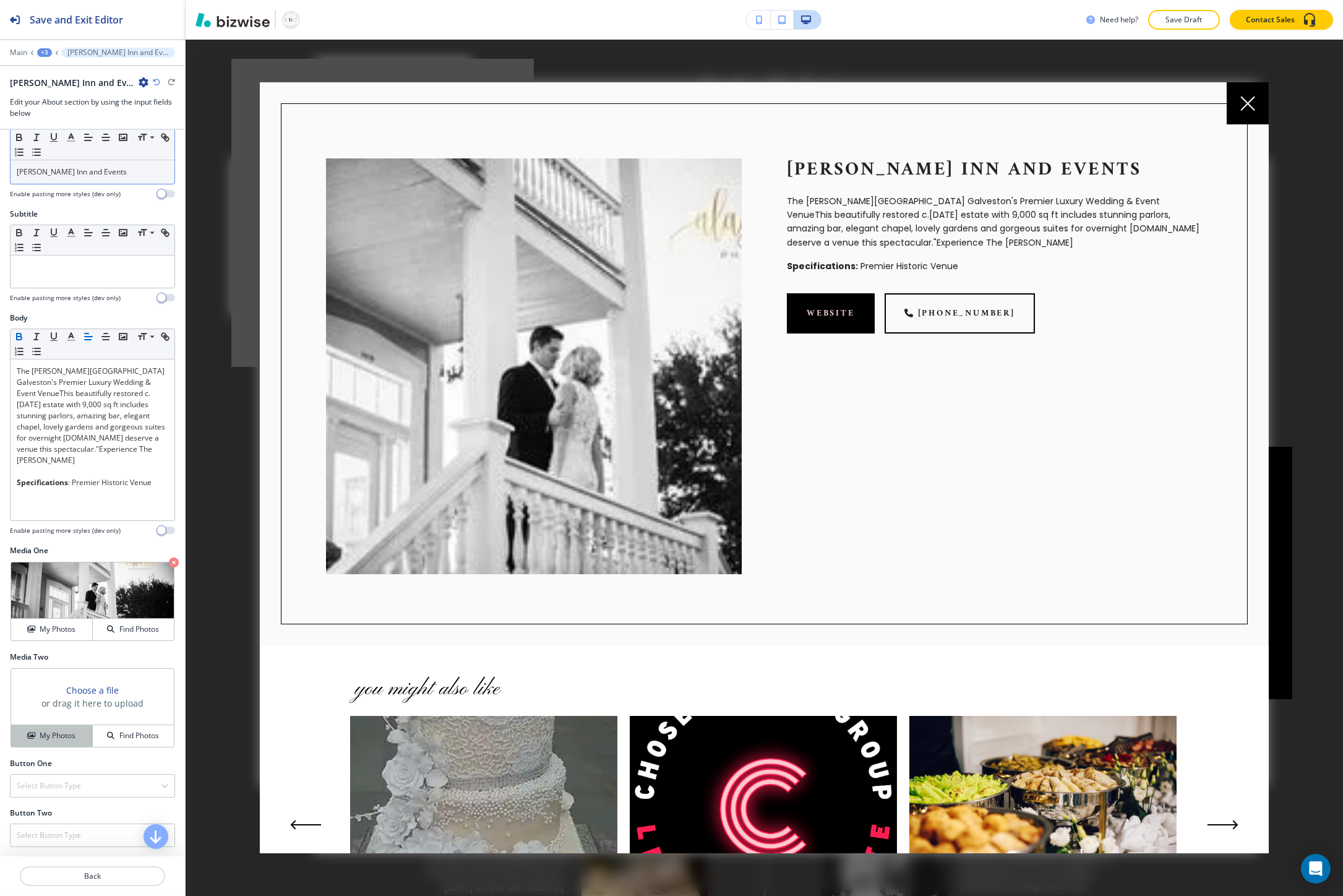
scroll to position [28, 0]
click at [64, 792] on div "Select Button Type" at bounding box center [92, 785] width 164 height 22
click at [50, 829] on h4 "External Link" at bounding box center [93, 827] width 151 height 11
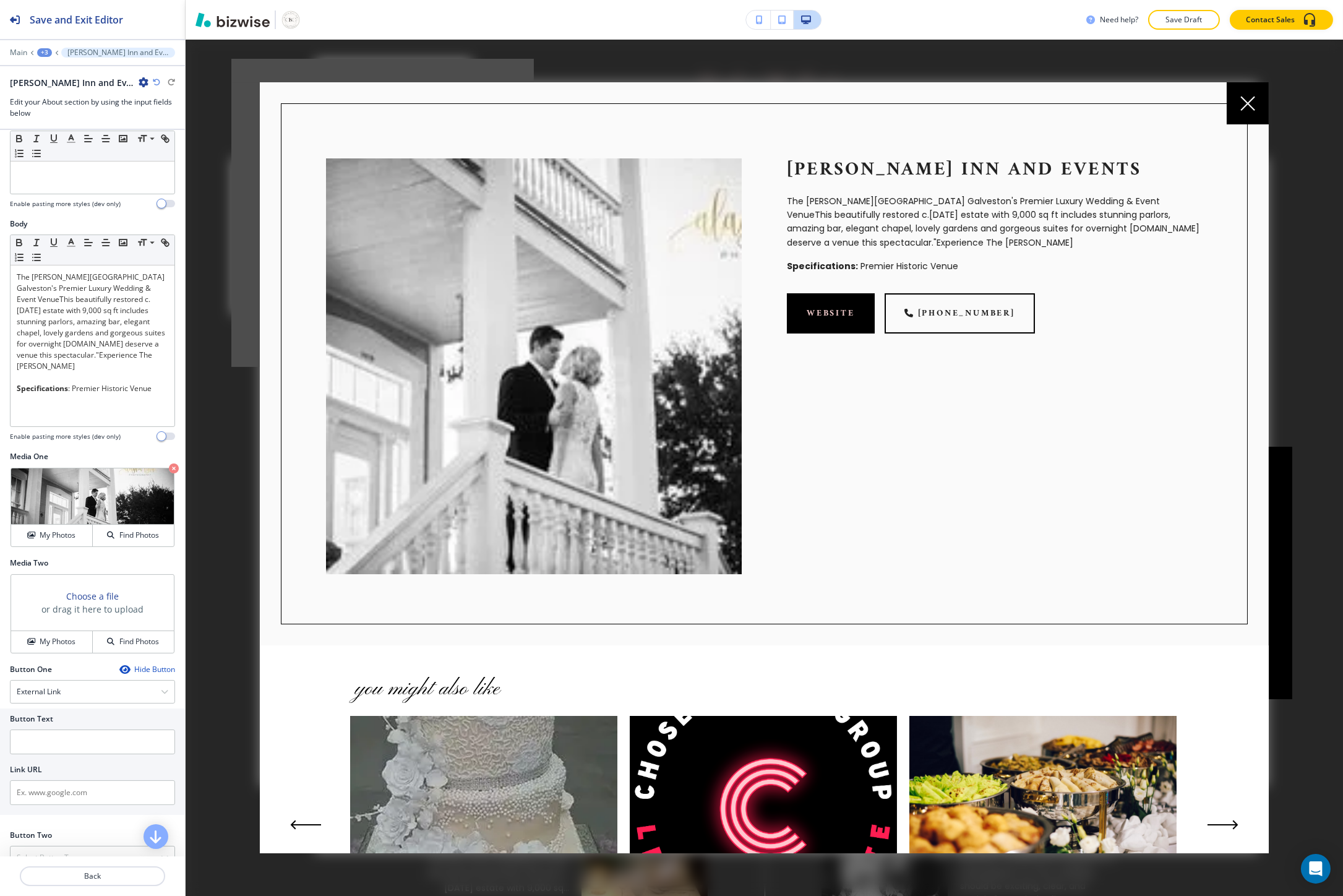
scroll to position [144, 0]
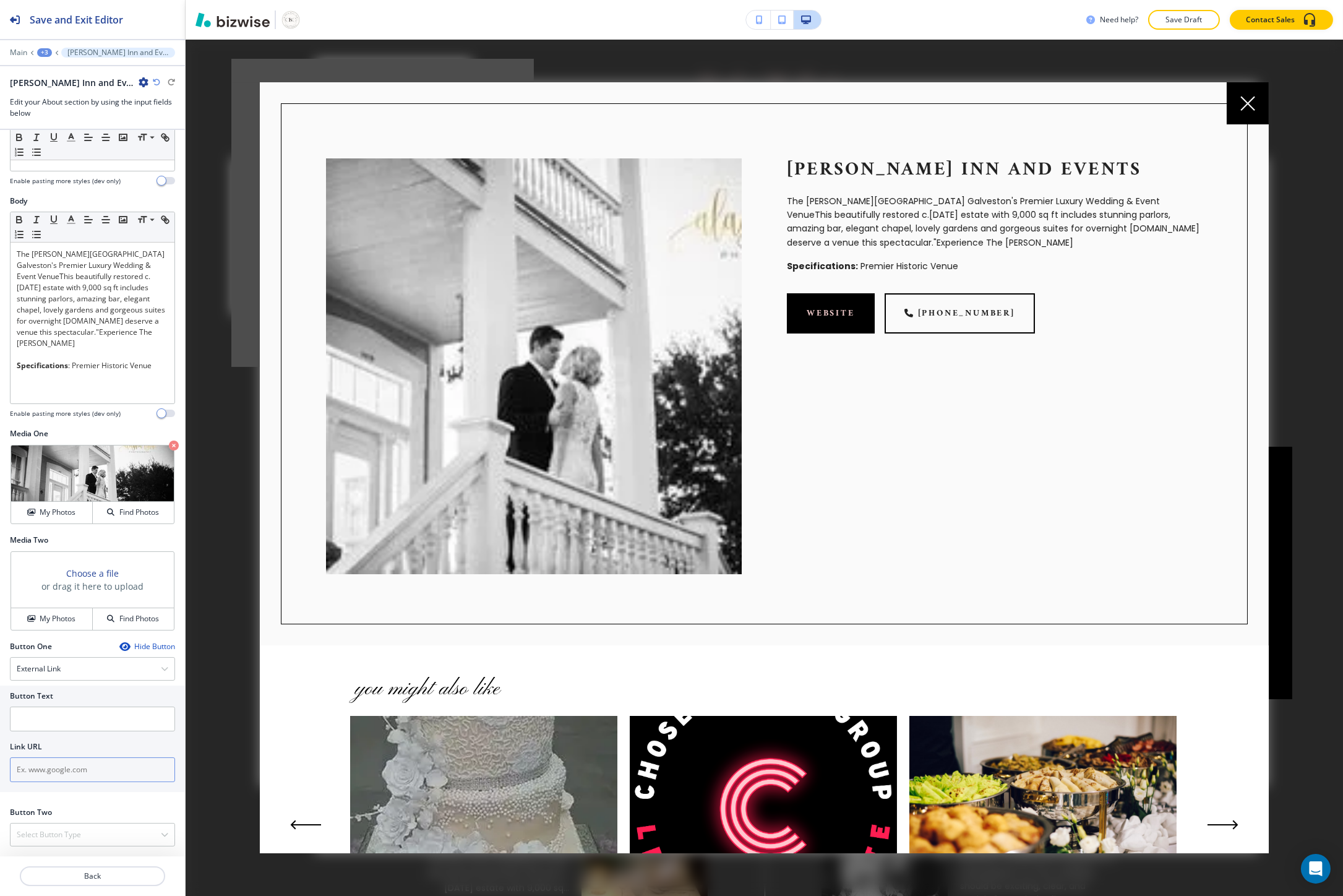
click at [58, 778] on input "text" at bounding box center [92, 769] width 165 height 25
paste input "https://www.laskerinn.com/"
type input "https://www.laskerinn.com/"
click at [65, 721] on input "text" at bounding box center [92, 719] width 165 height 25
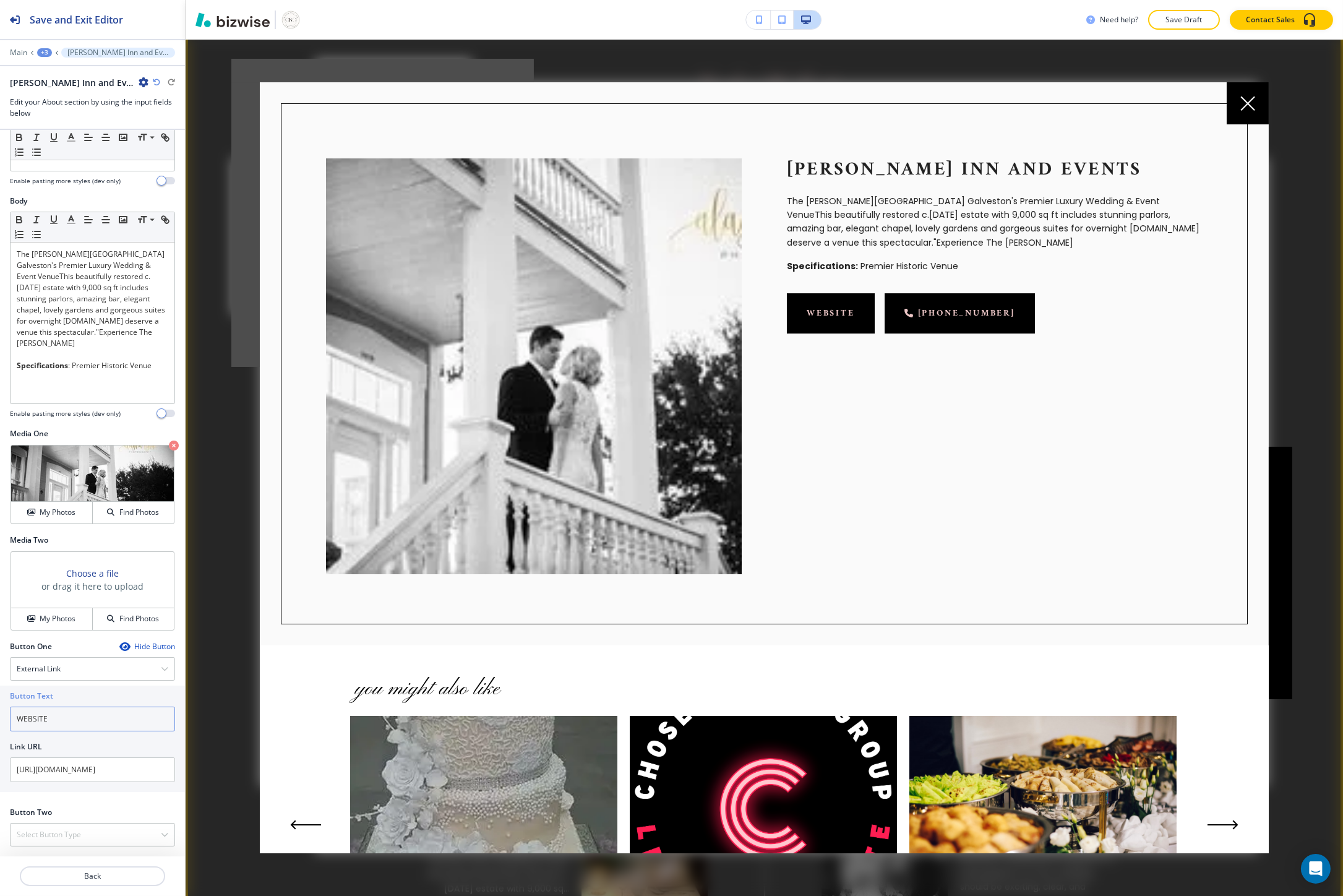
type input "WEBSITE"
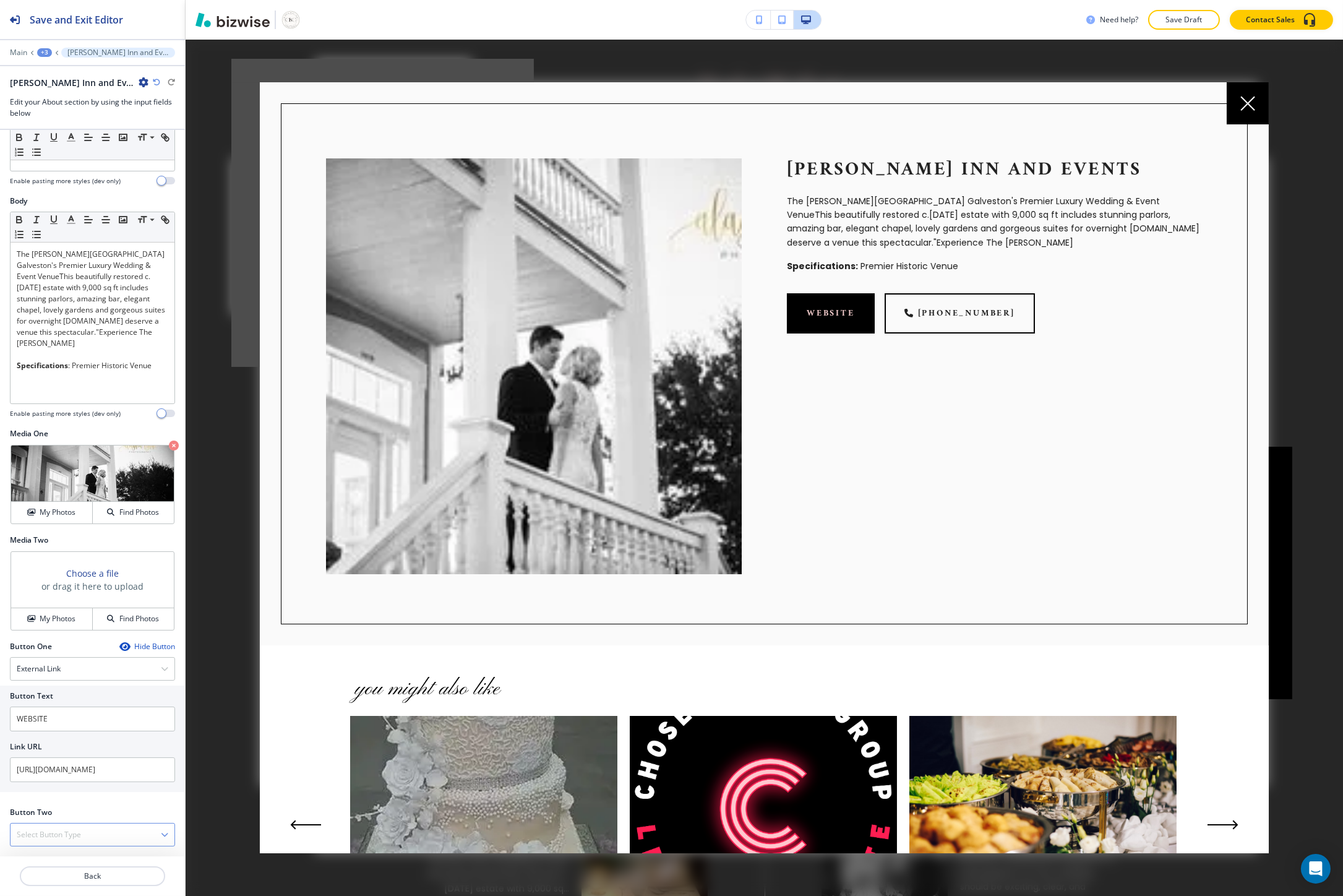
click at [104, 825] on div "Select Button Type" at bounding box center [92, 835] width 164 height 22
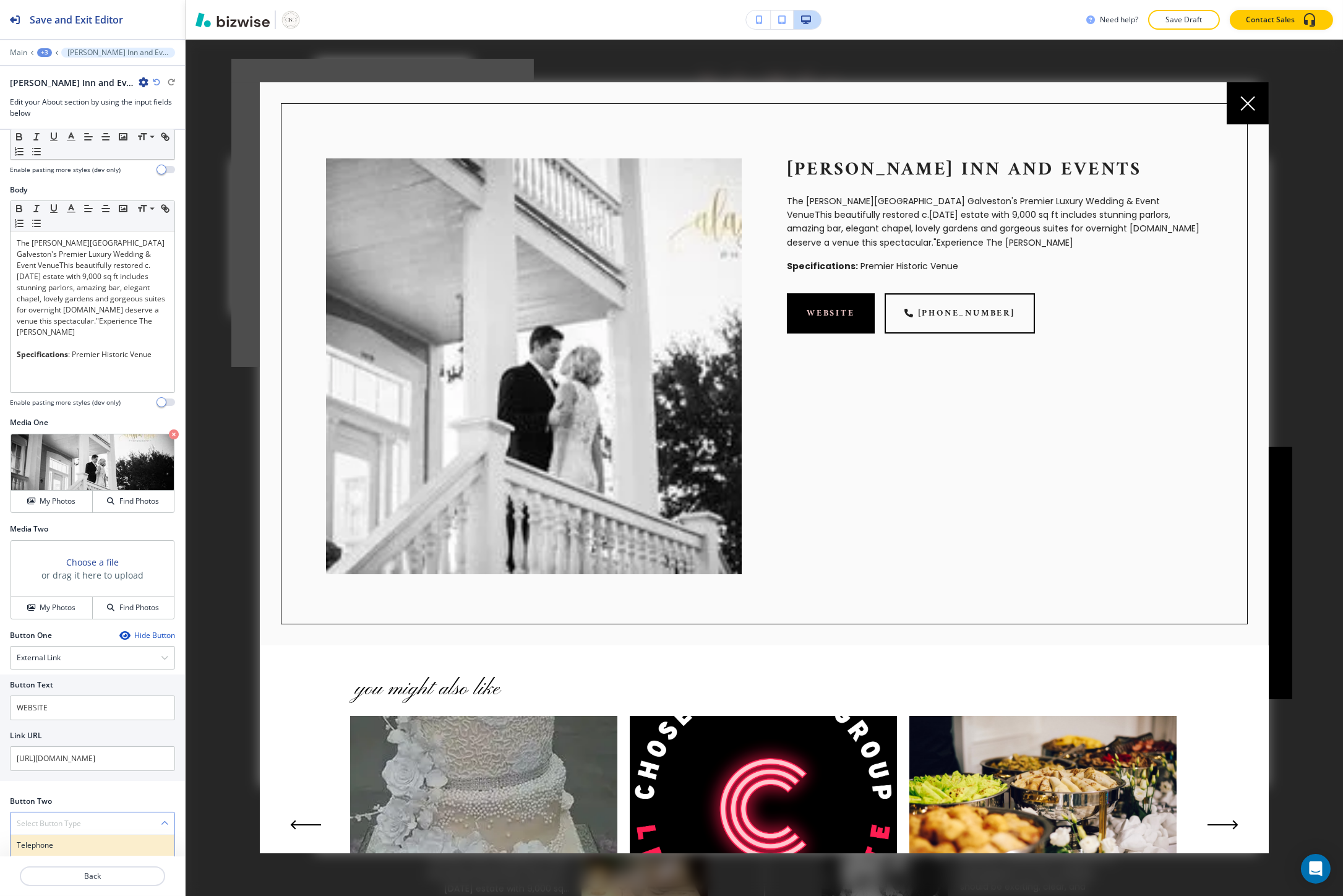
click at [63, 838] on div "Telephone" at bounding box center [92, 845] width 164 height 21
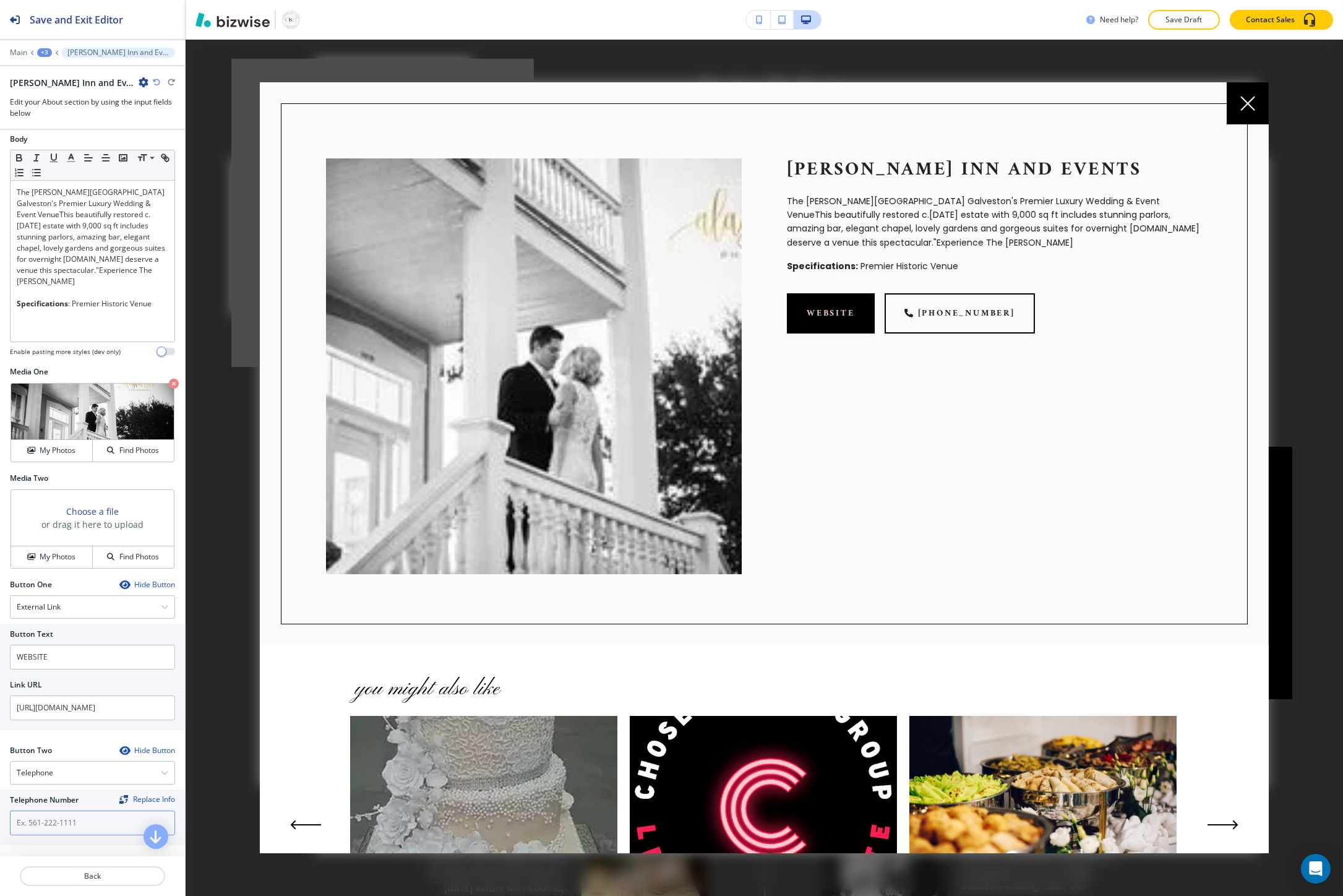
scroll to position [210, 0]
click at [54, 819] on input "text" at bounding box center [92, 819] width 165 height 25
paste input "tel:713-805-9939"
drag, startPoint x: 28, startPoint y: 820, endPoint x: -4, endPoint y: 824, distance: 32.2
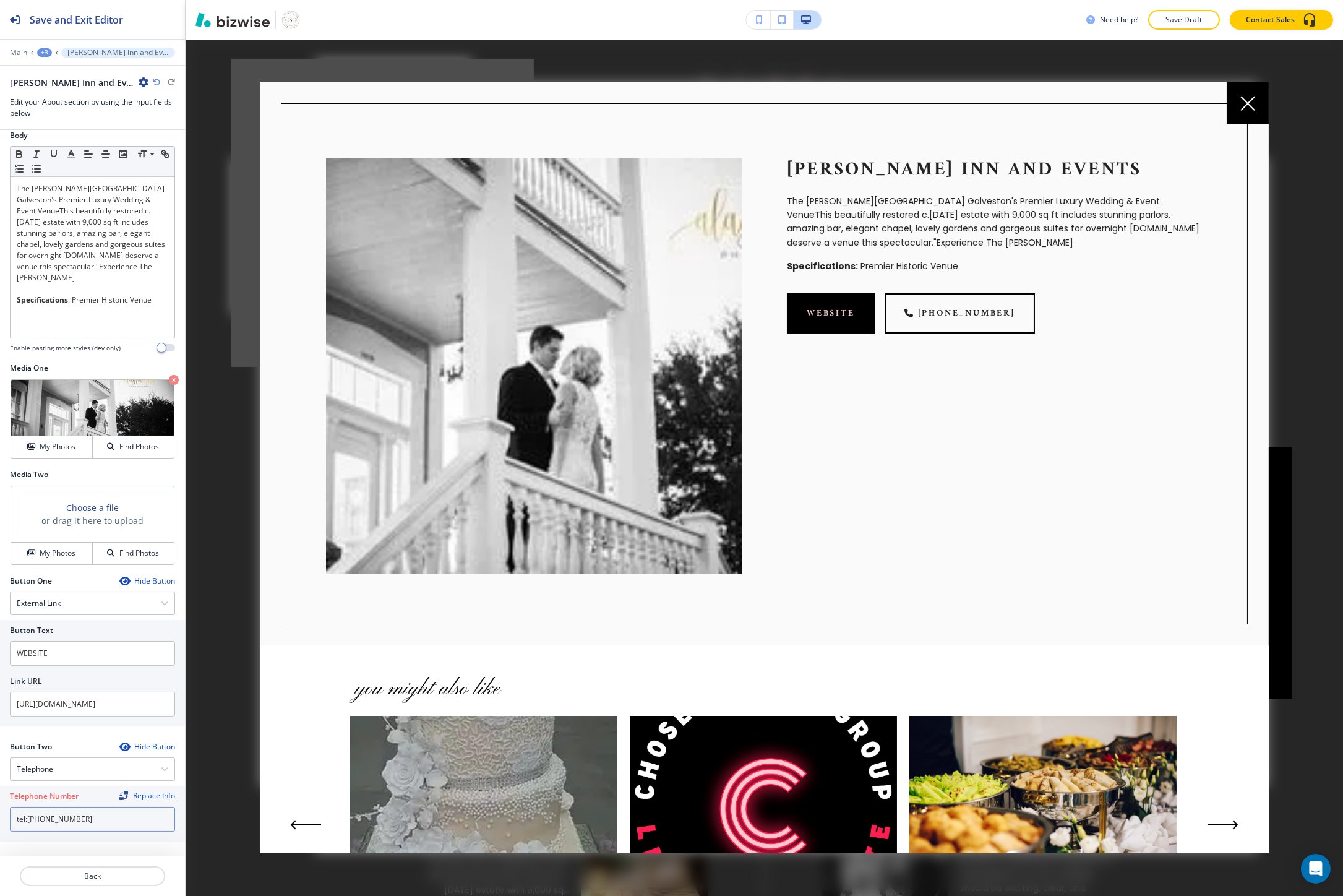
click at [0, 0] on html "Save and Exit Editor Main +3 Lasker Inn and Events Lasker Inn and Events Edit y…" at bounding box center [672, 0] width 1343 height 0
type input "713-805-9939"
click at [112, 862] on div at bounding box center [93, 860] width 185 height 10
click at [98, 868] on button "Back" at bounding box center [93, 876] width 146 height 20
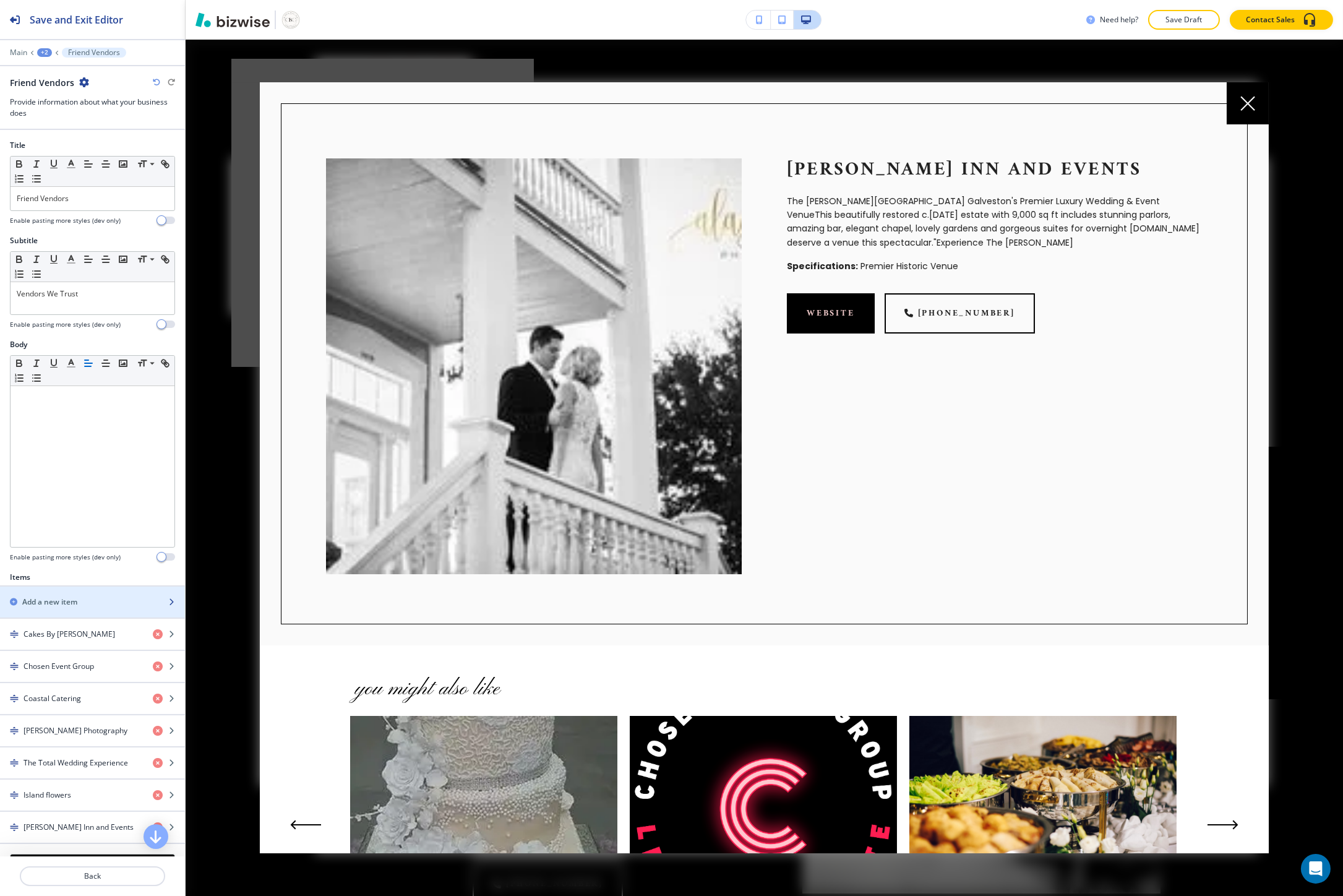
click at [81, 607] on div "Add a new item" at bounding box center [79, 602] width 158 height 11
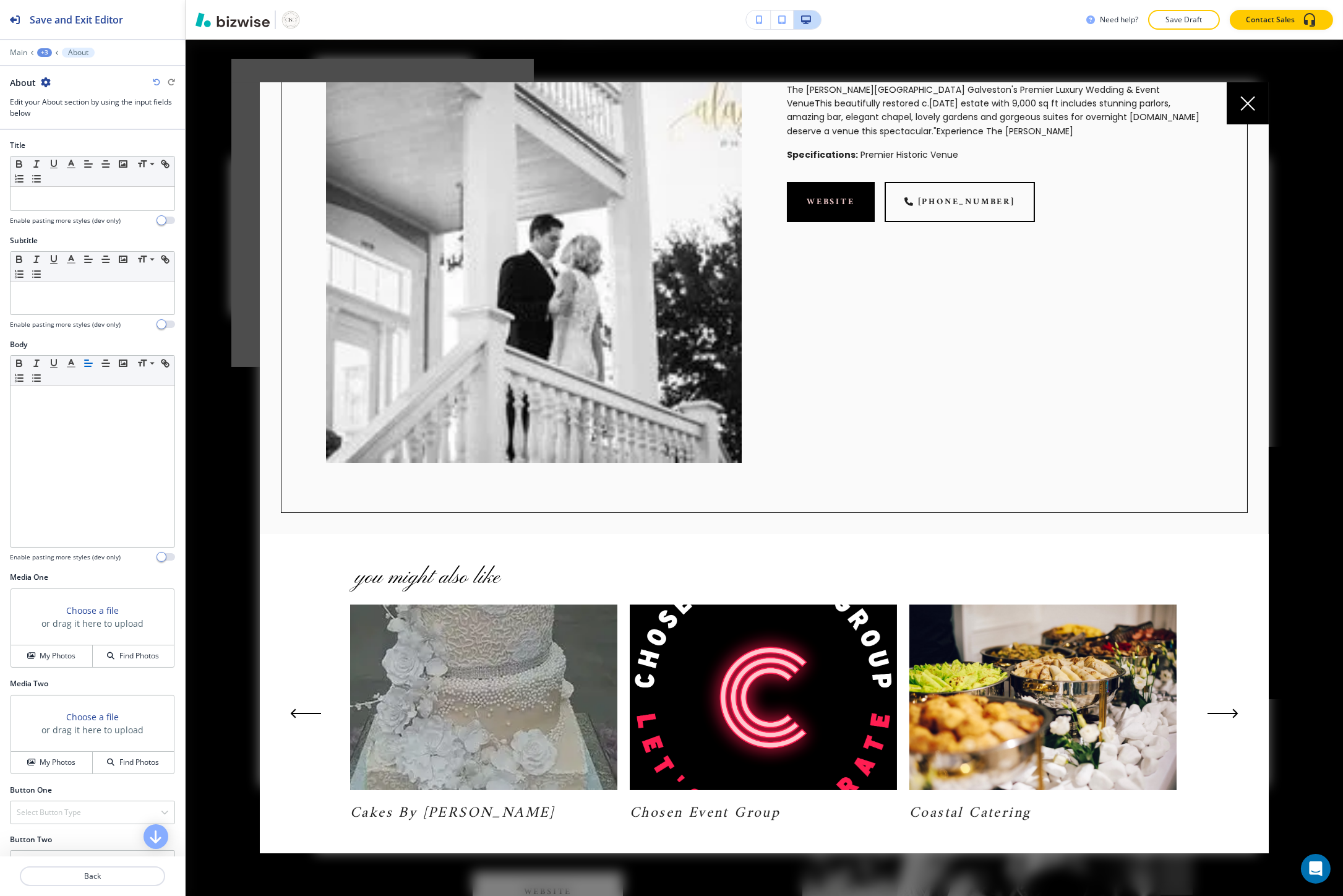
scroll to position [112, 0]
click at [1211, 703] on button "Next Slide" at bounding box center [1225, 712] width 41 height 20
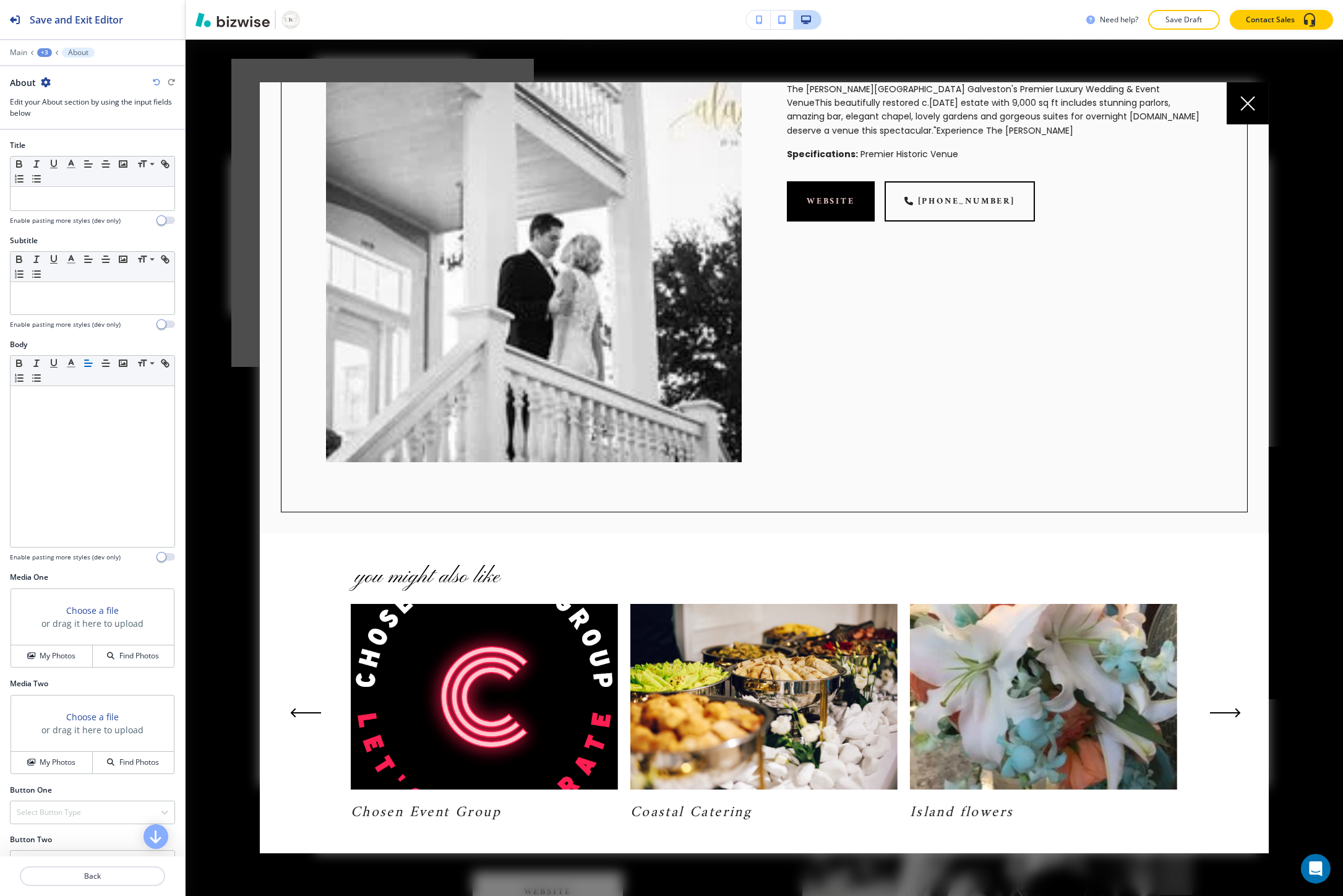
click at [1214, 708] on icon "Next Slide" at bounding box center [1225, 712] width 31 height 10
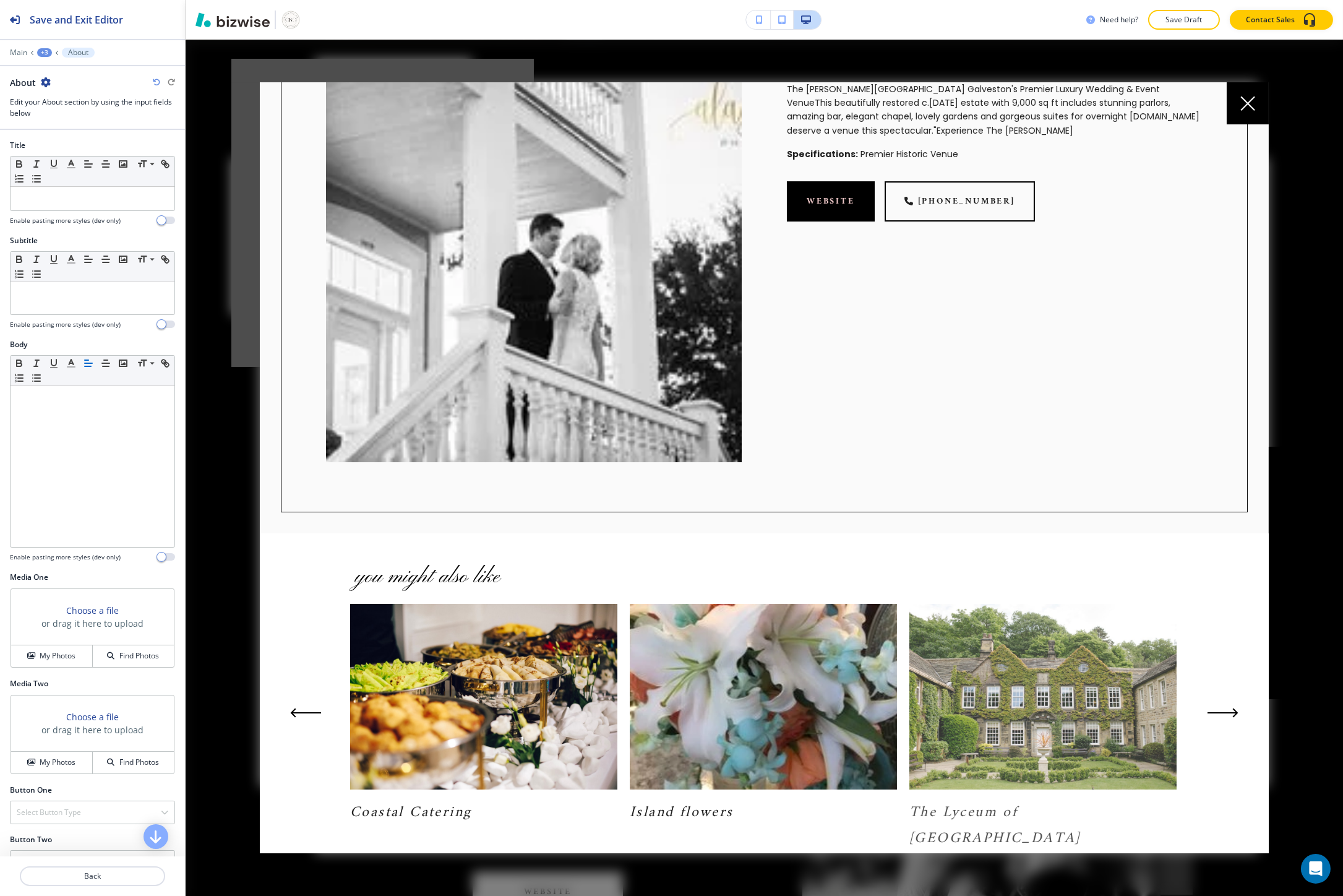
click at [1027, 682] on img at bounding box center [1043, 696] width 267 height 186
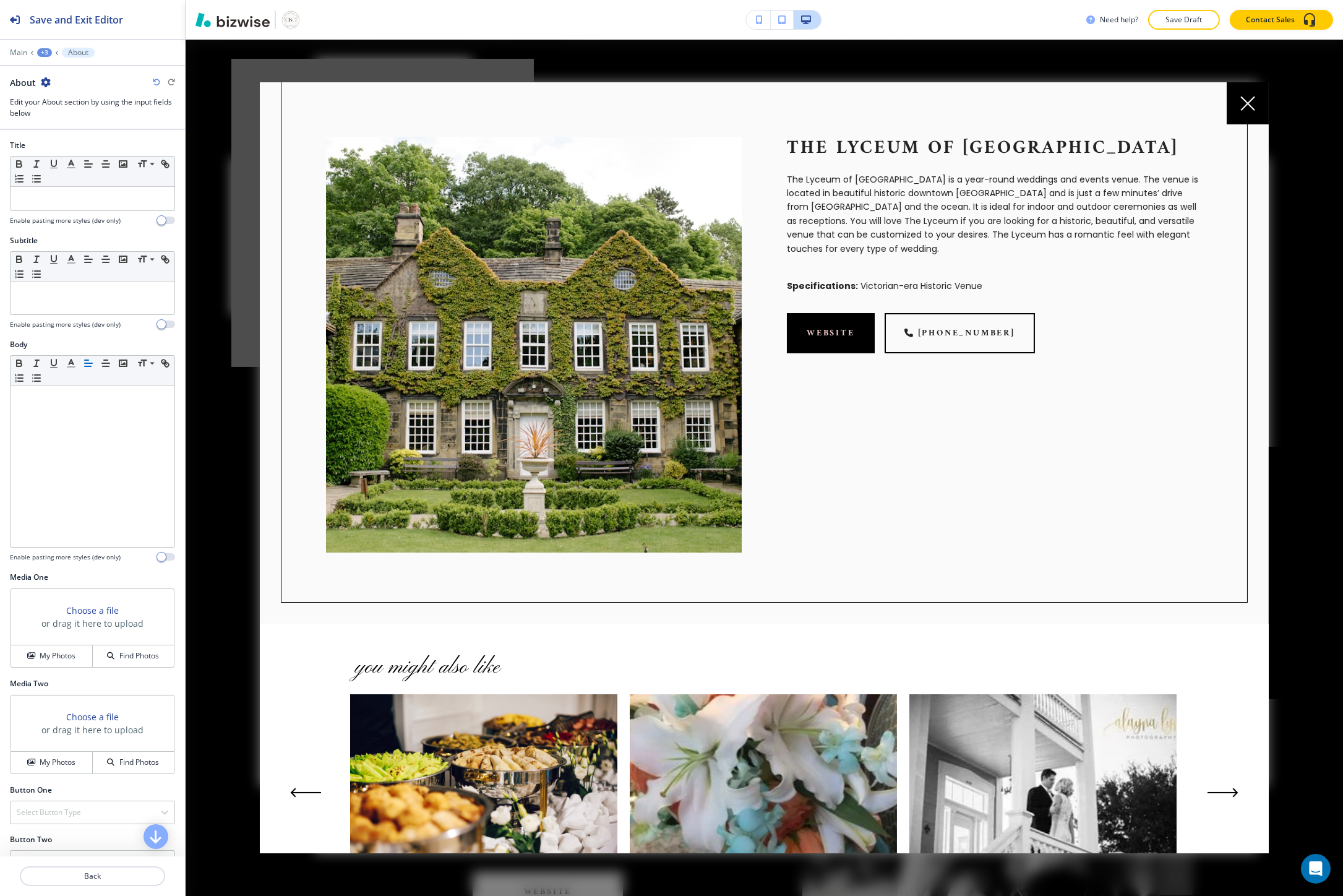
scroll to position [21, 0]
click at [813, 146] on p "The Lyceum of Galveston" at bounding box center [994, 149] width 416 height 23
copy p "The Lyceum of Galveston"
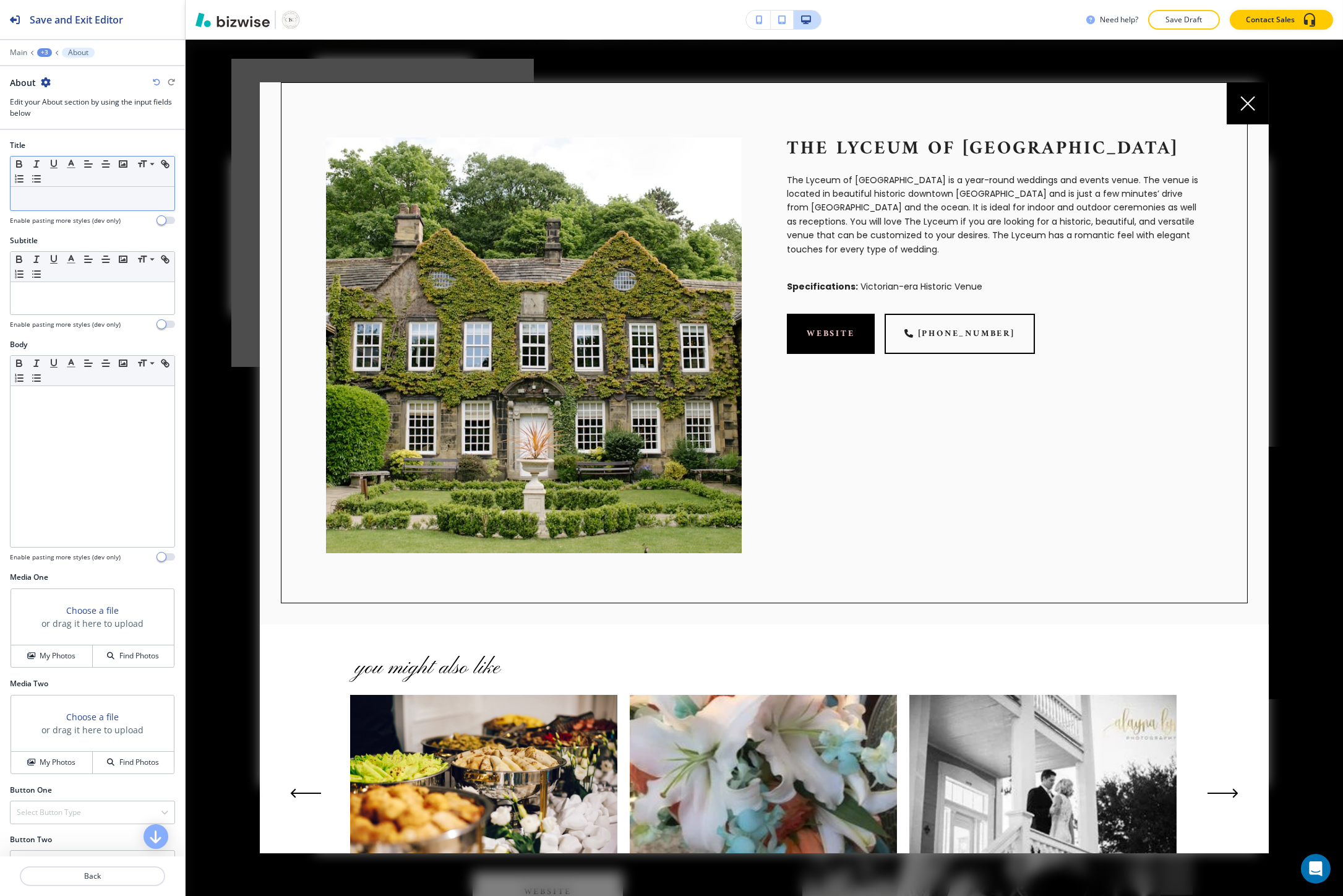
click at [121, 206] on div at bounding box center [92, 199] width 164 height 23
click at [813, 171] on div "The Lyceum of Galveston The Lyceum of Galveston Island is a year-round weddings…" at bounding box center [994, 203] width 416 height 133
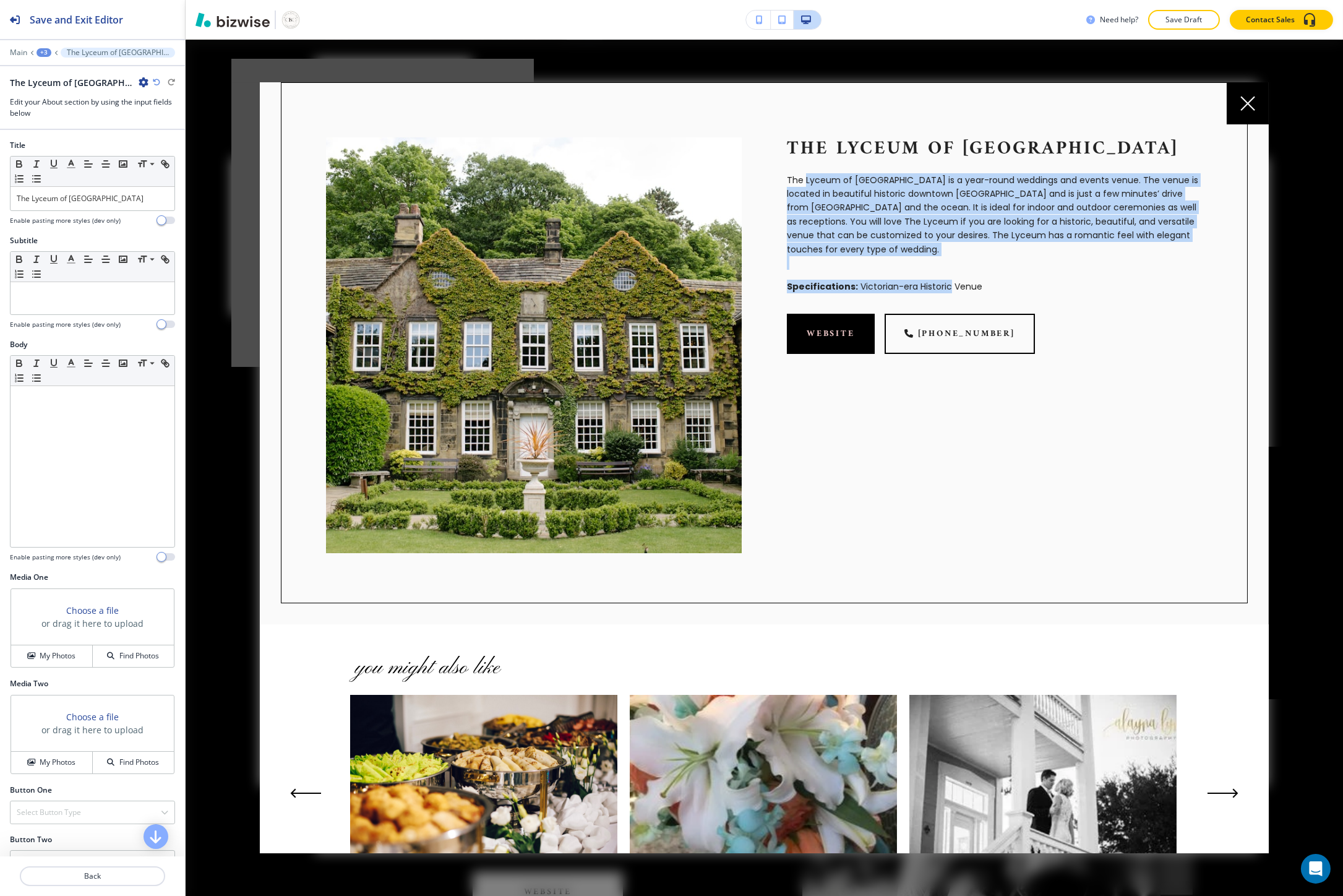
drag, startPoint x: 813, startPoint y: 171, endPoint x: 935, endPoint y: 275, distance: 160.3
click at [935, 275] on div "The Lyceum of Galveston The Lyceum of Galveston Island is a year-round weddings…" at bounding box center [972, 322] width 461 height 461
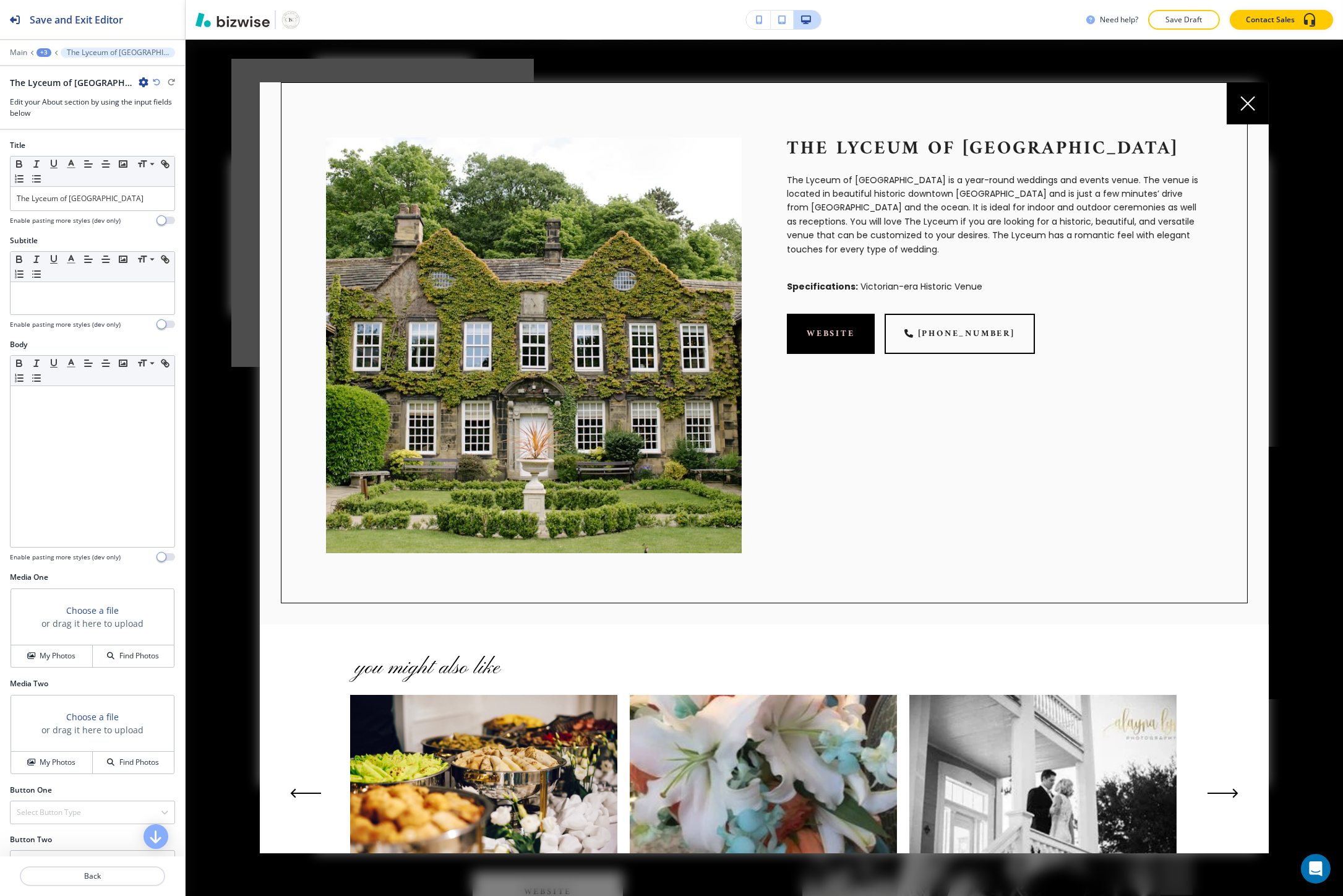
click at [794, 182] on p "The Lyceum of Galveston Island is a year-round weddings and events venue. The v…" at bounding box center [994, 215] width 416 height 83
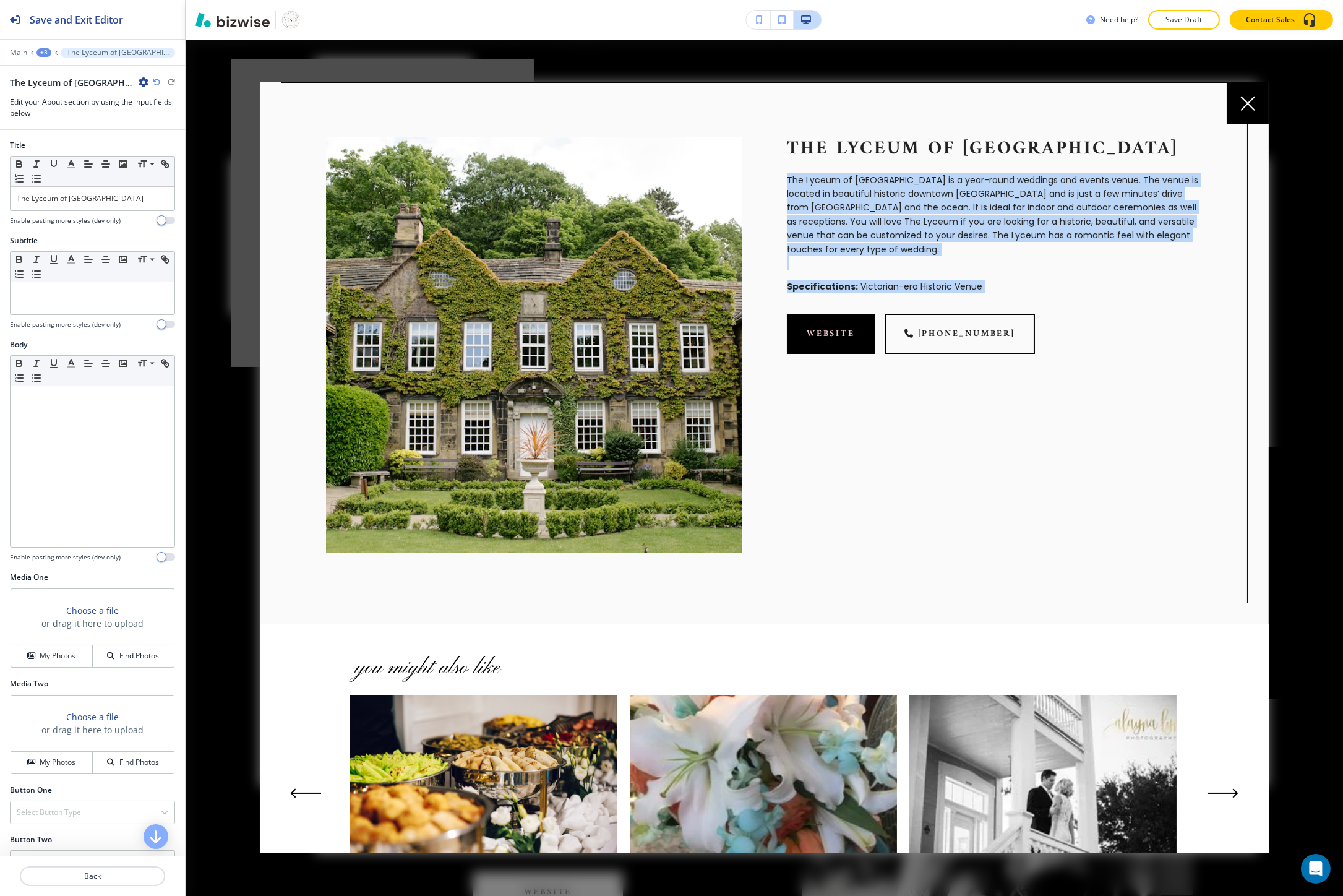
drag, startPoint x: 794, startPoint y: 182, endPoint x: 876, endPoint y: 280, distance: 127.8
click at [876, 280] on div "The Lyceum of Galveston The Lyceum of Galveston Island is a year-round weddings…" at bounding box center [972, 322] width 461 height 461
copy div "The Lyceum of Galveston Island is a year-round weddings and events venue. The v…"
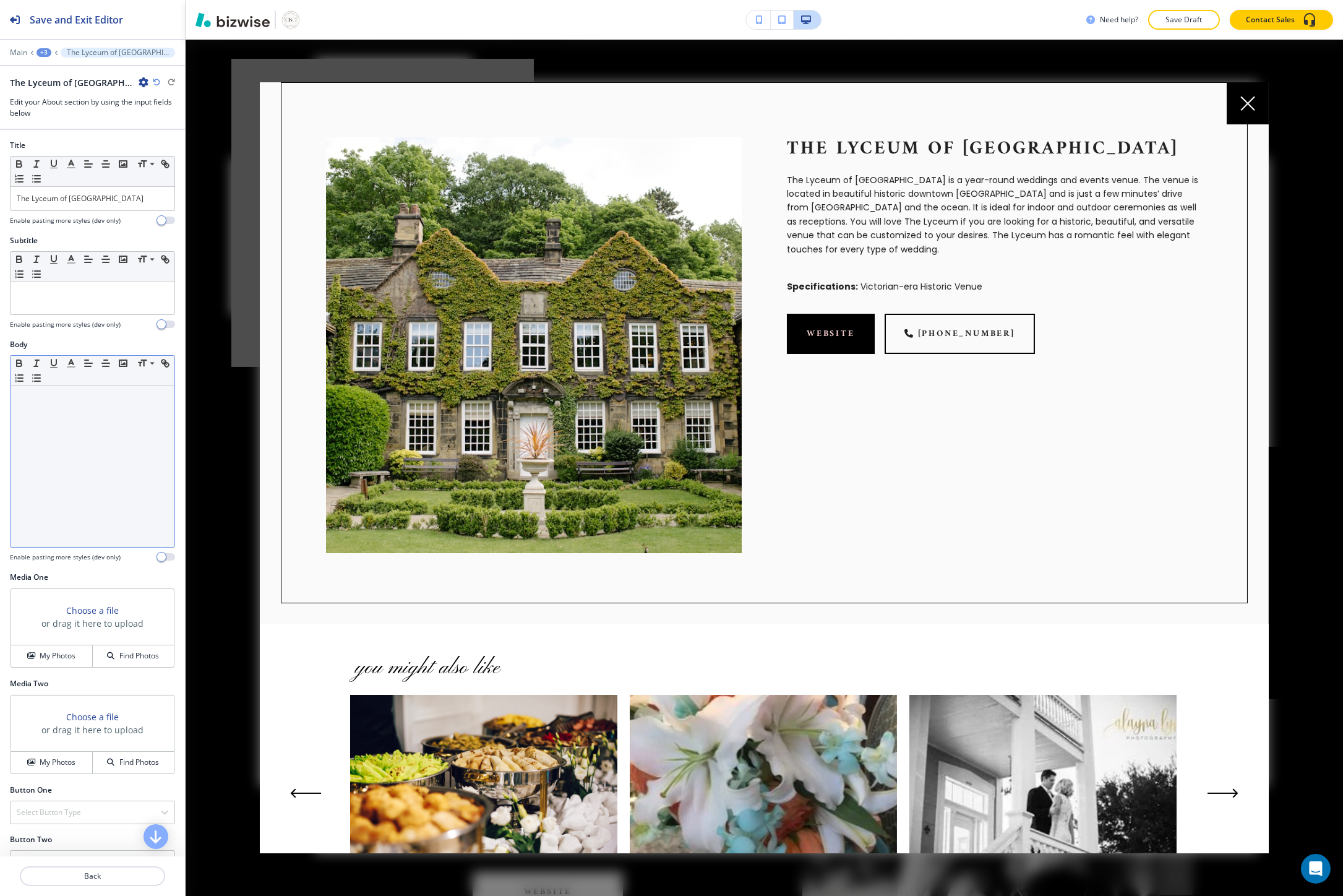
click at [103, 437] on div at bounding box center [92, 466] width 164 height 161
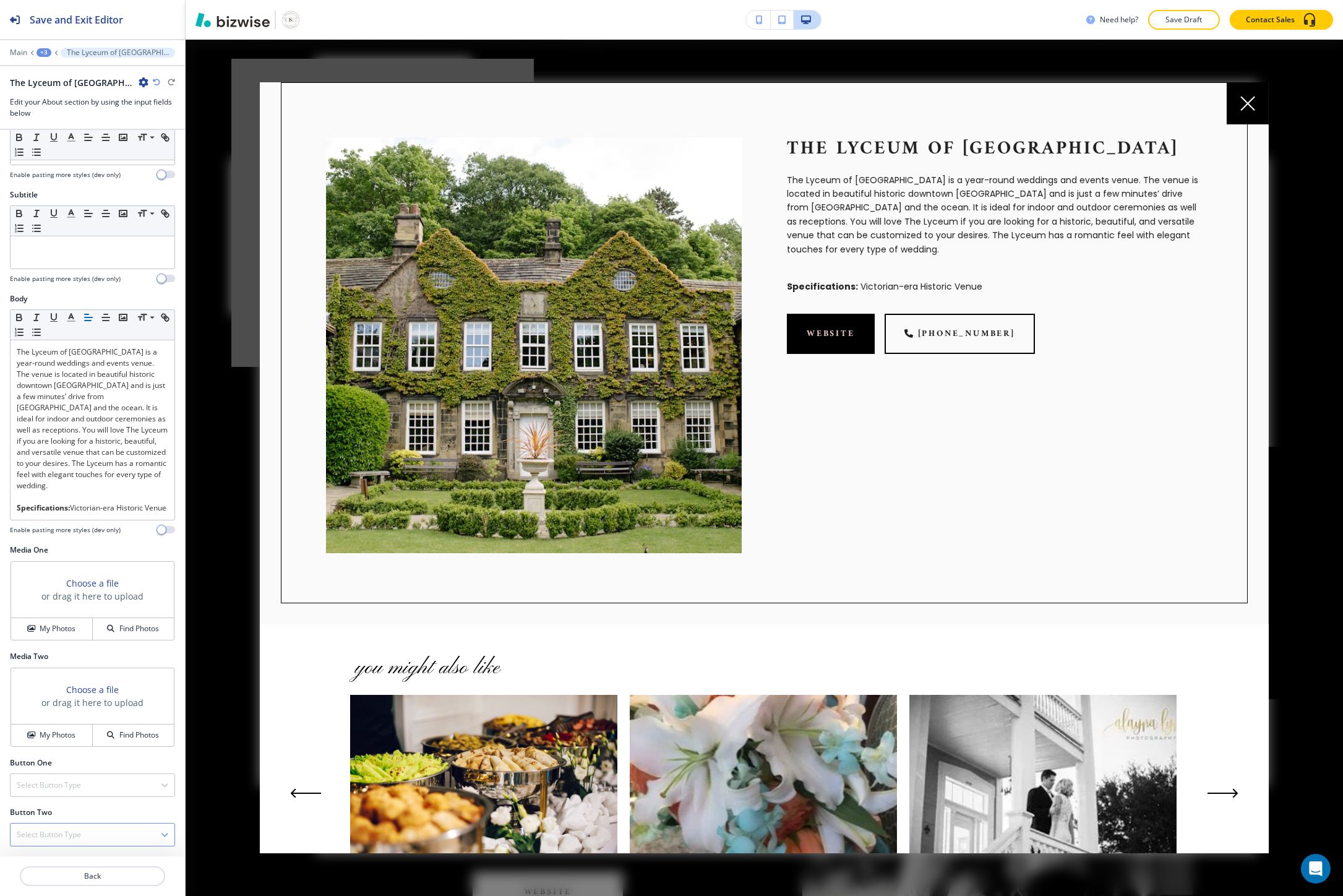
click at [52, 836] on h4 "Select Button Type" at bounding box center [49, 834] width 64 height 11
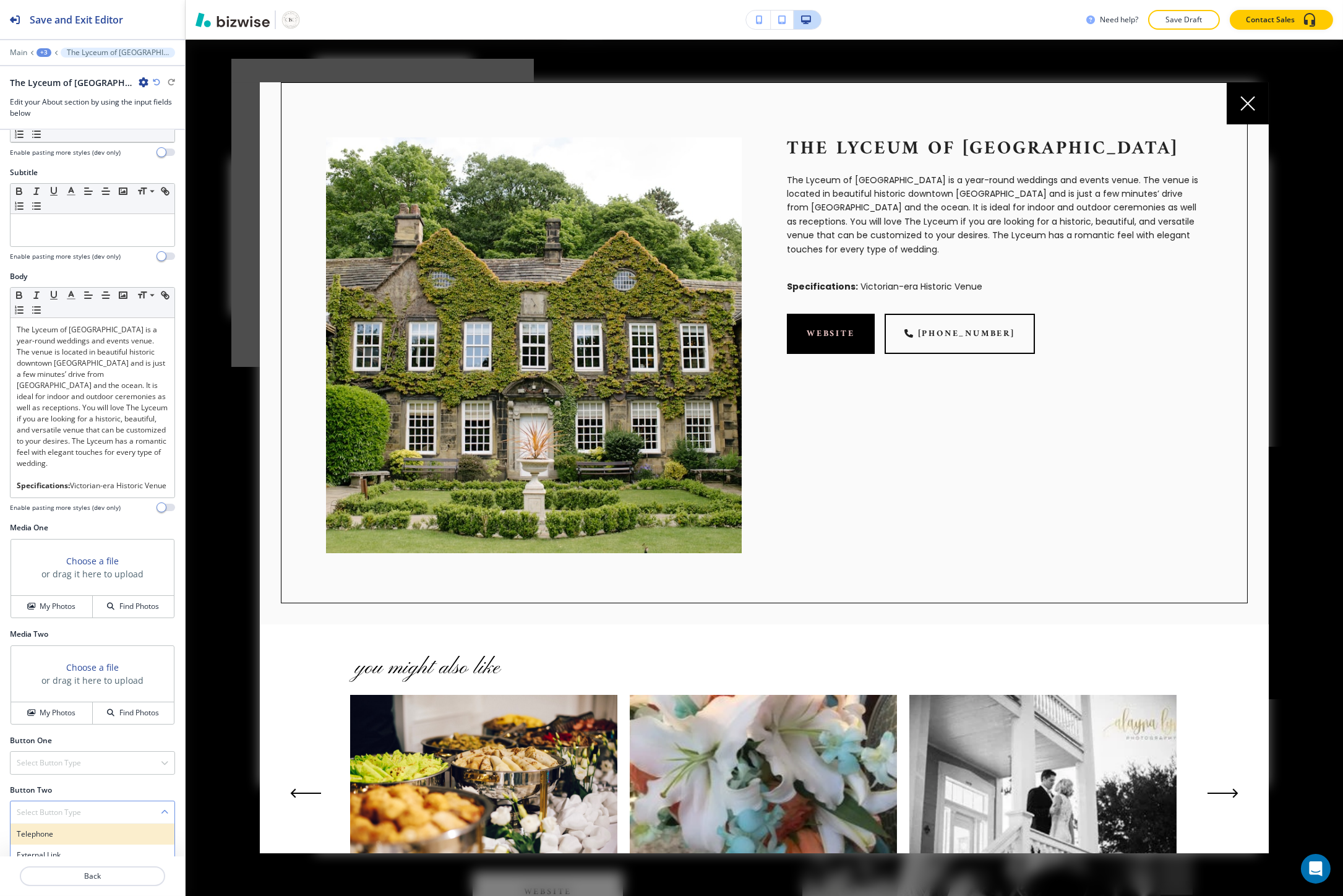
click at [50, 840] on h4 "Telephone" at bounding box center [93, 833] width 151 height 11
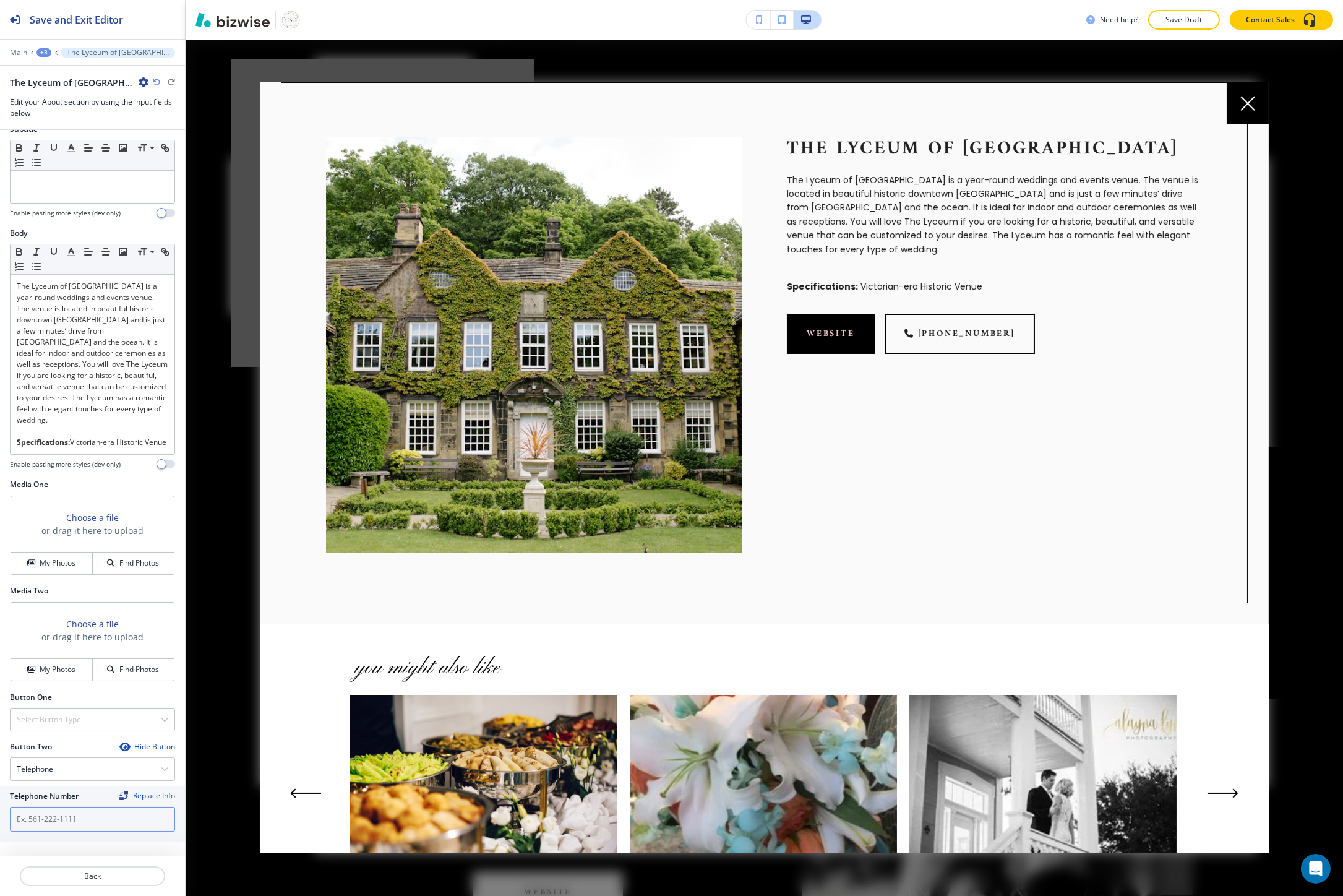
scroll to position [122, 0]
click at [53, 827] on input "text" at bounding box center [92, 819] width 165 height 25
paste input "tel:713-805-9939"
drag, startPoint x: 26, startPoint y: 818, endPoint x: 1, endPoint y: 823, distance: 25.5
click at [1, 823] on div "Telephone Number Replace Info tel:713-805-9939" at bounding box center [93, 813] width 185 height 56
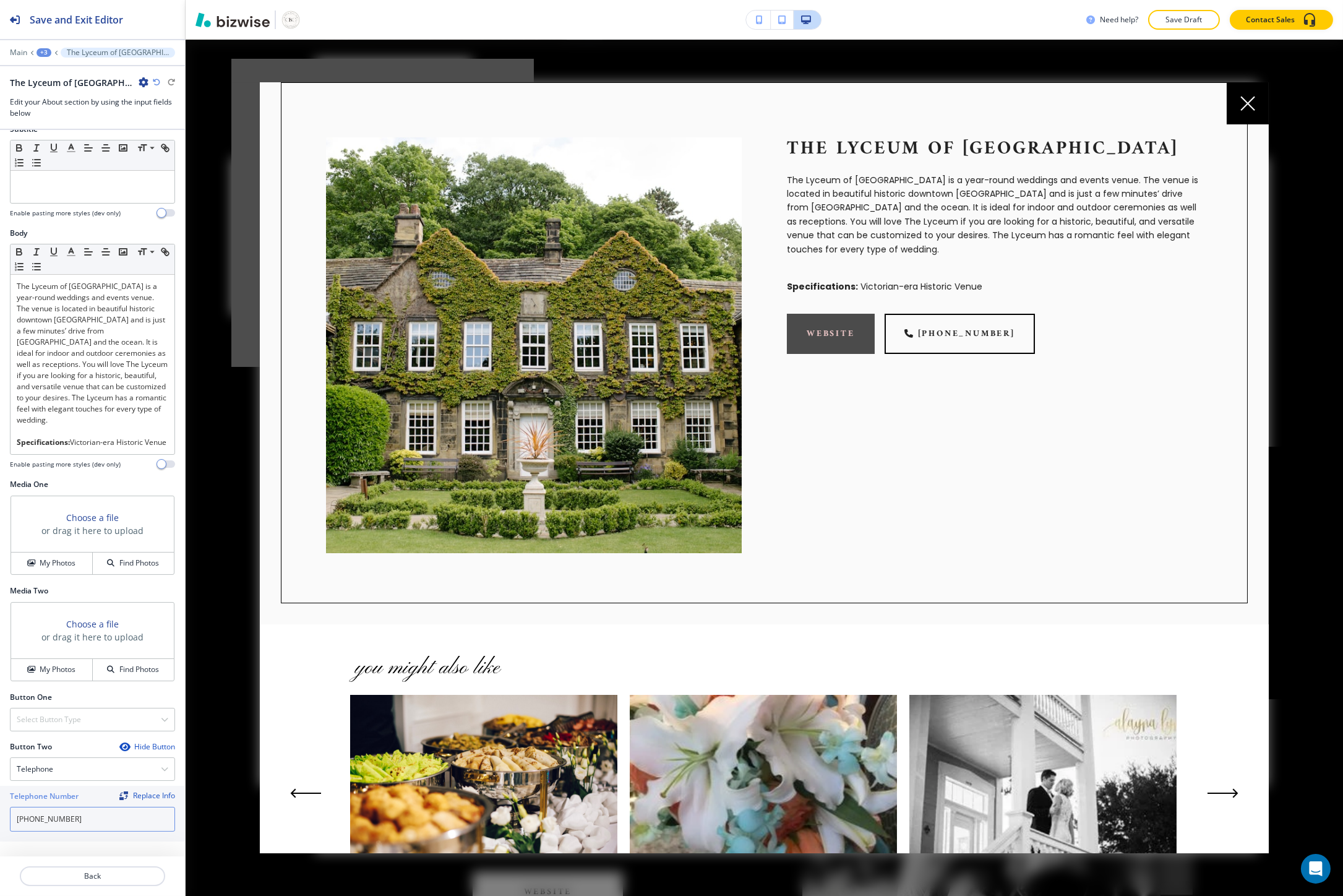
type input "713-805-9939"
click at [94, 719] on div "Select Button Type" at bounding box center [92, 719] width 164 height 22
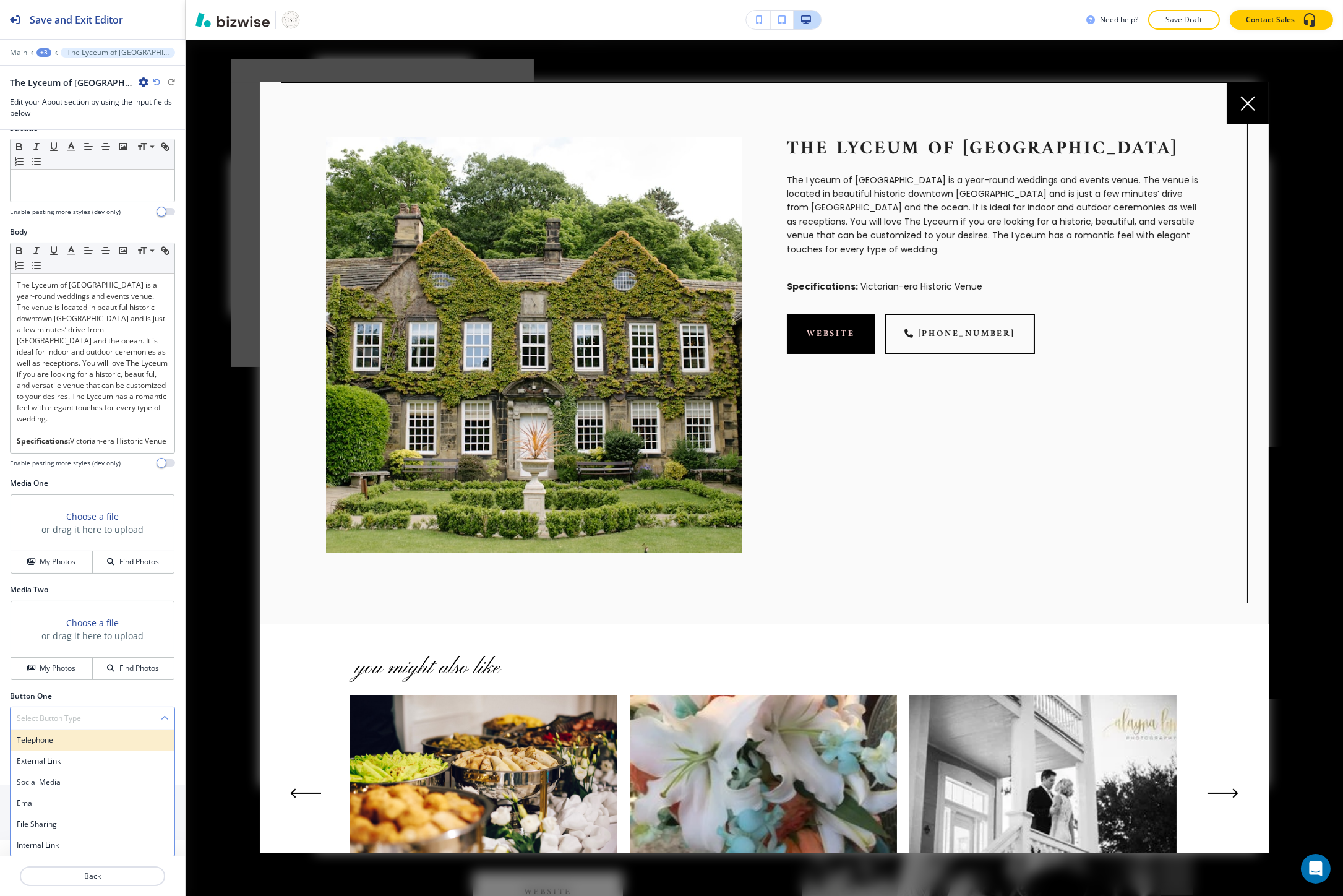
scroll to position [124, 0]
click at [63, 770] on div "External Link" at bounding box center [92, 761] width 164 height 21
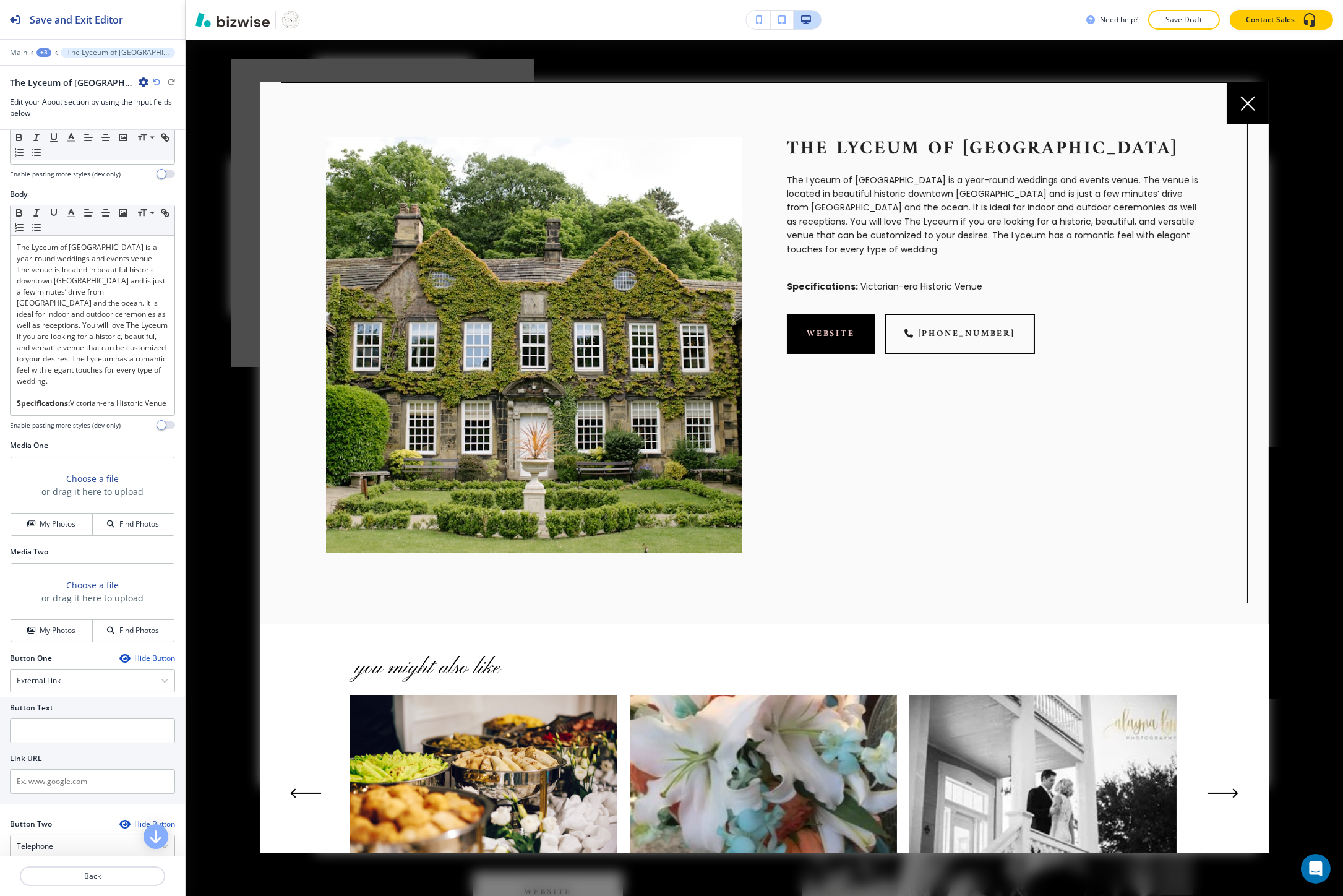
scroll to position [239, 0]
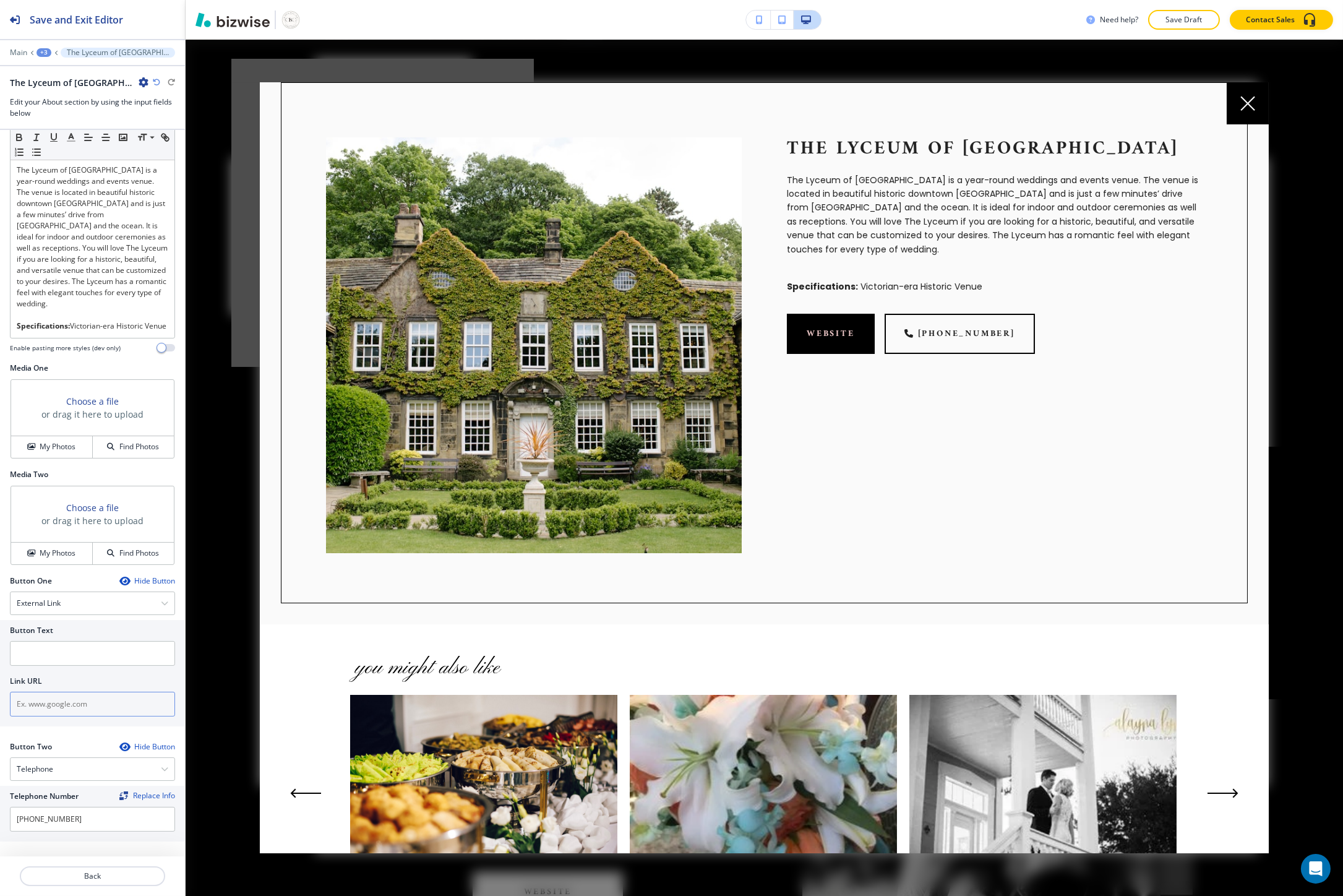
click at [47, 705] on input "text" at bounding box center [92, 704] width 165 height 25
paste input "https://lyceumgalveston.com/"
type input "https://lyceumgalveston.com/"
click at [51, 650] on input "text" at bounding box center [92, 653] width 165 height 25
type input "WEBSITE"
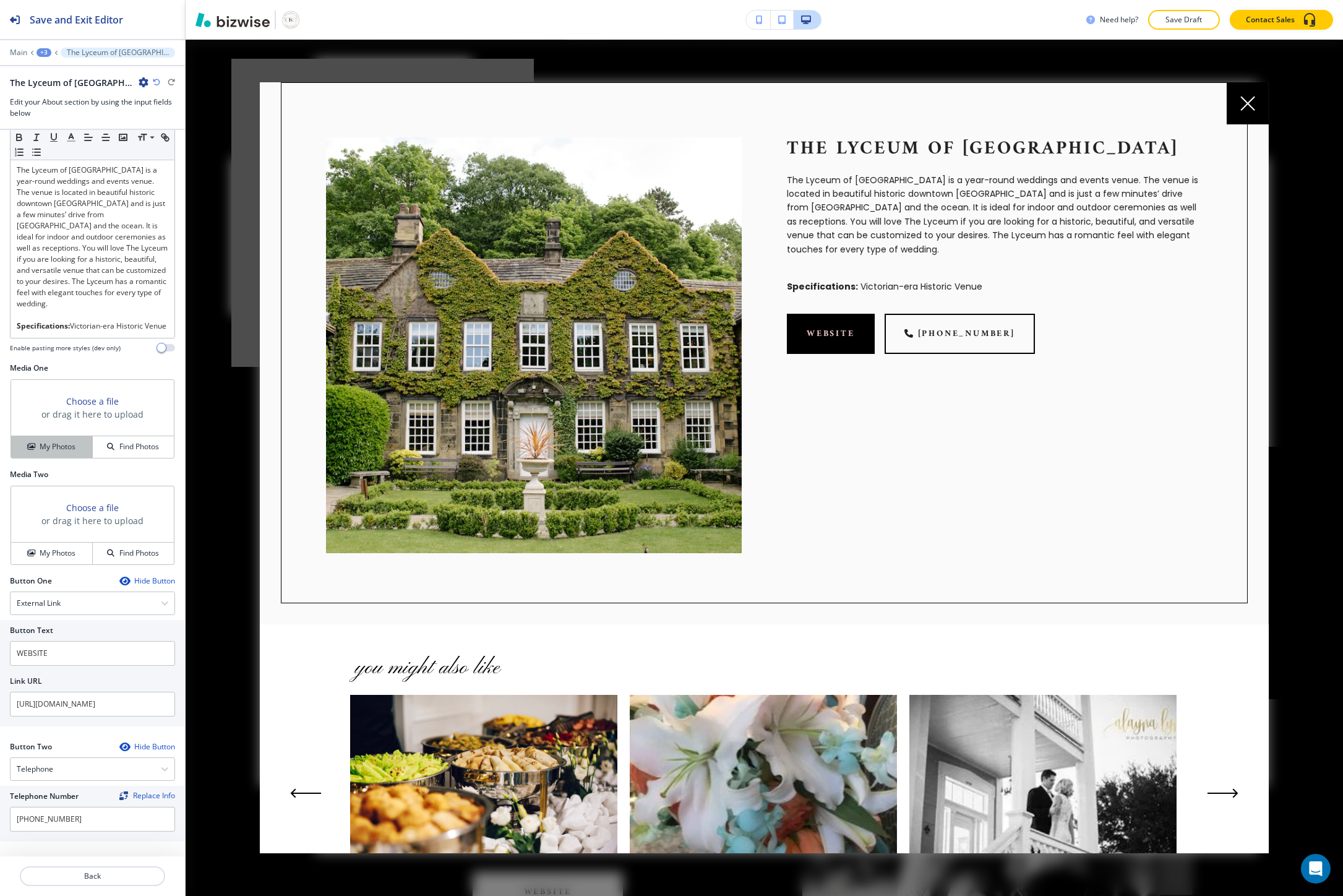
click at [60, 436] on button "My Photos" at bounding box center [52, 446] width 82 height 21
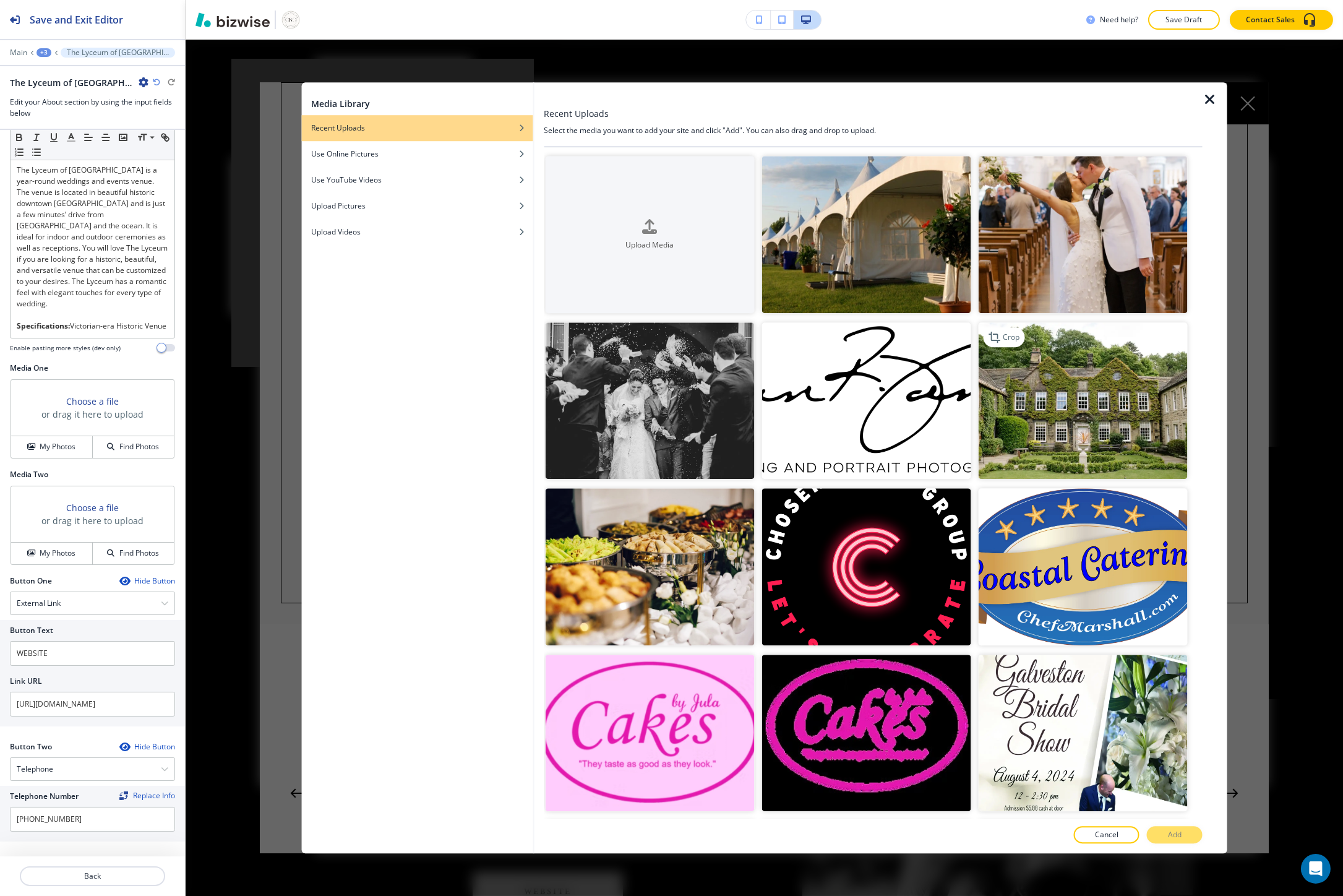
click at [1109, 418] on img "button" at bounding box center [1082, 400] width 209 height 157
click at [1188, 835] on button "Add" at bounding box center [1175, 834] width 56 height 17
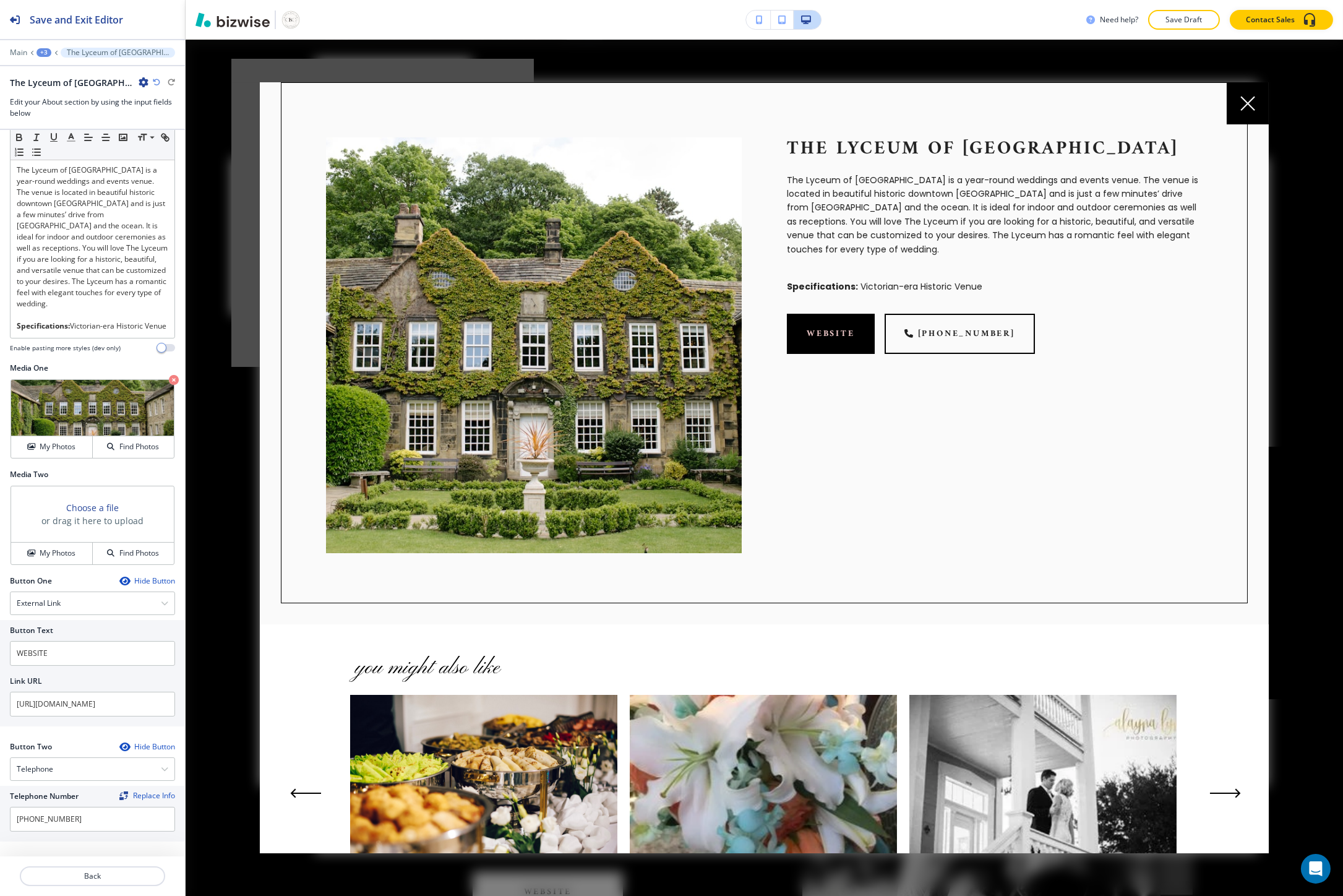
drag, startPoint x: 1193, startPoint y: 795, endPoint x: 1202, endPoint y: 792, distance: 9.5
click at [1198, 794] on div "you might also like Total Wedding Experience Tour de Tents Wedding Heart Ceremo…" at bounding box center [765, 785] width 1009 height 322
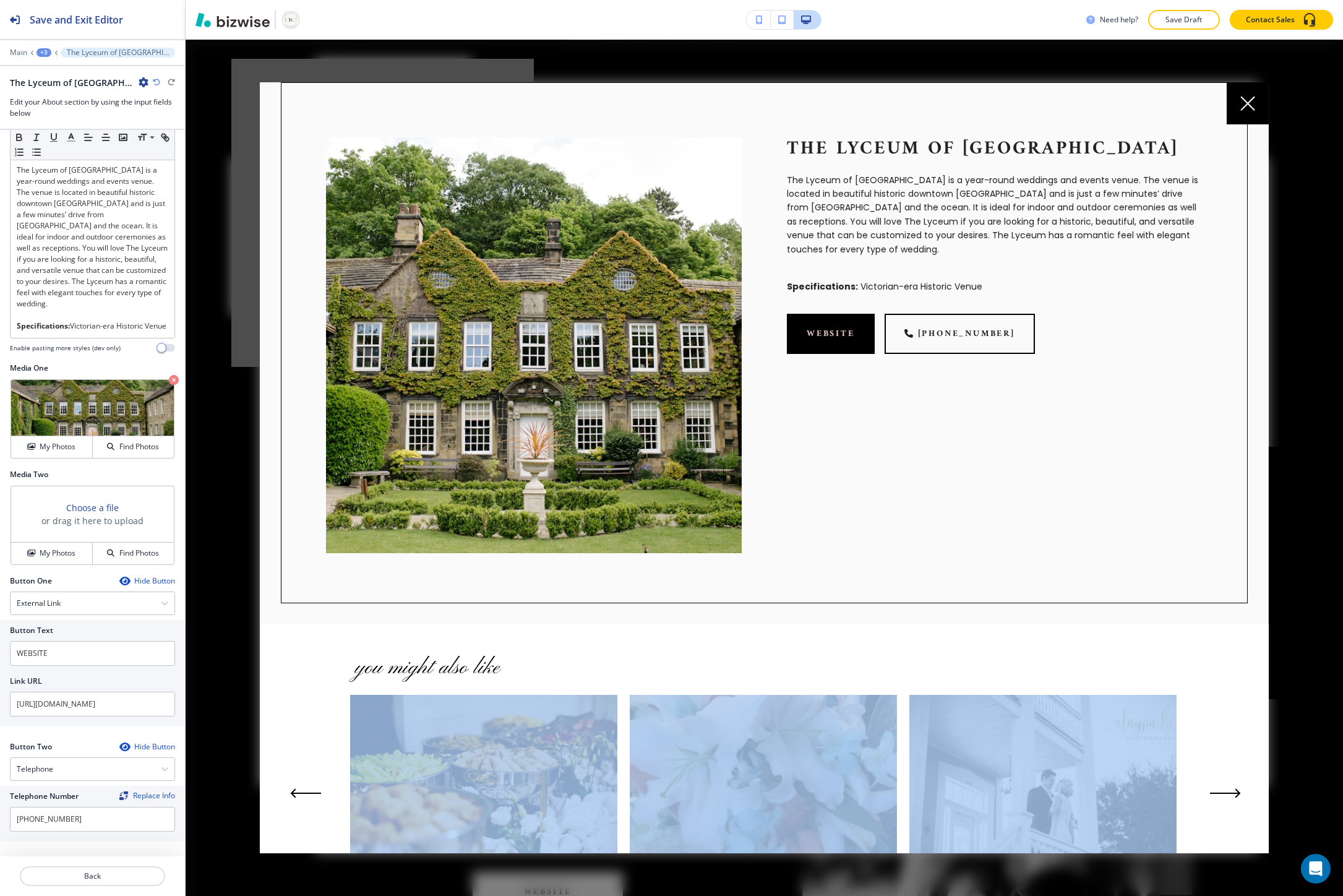
click at [1205, 792] on button "Next Slide" at bounding box center [1225, 793] width 41 height 20
click at [1205, 792] on button "Next Slide" at bounding box center [1225, 793] width 41 height 20
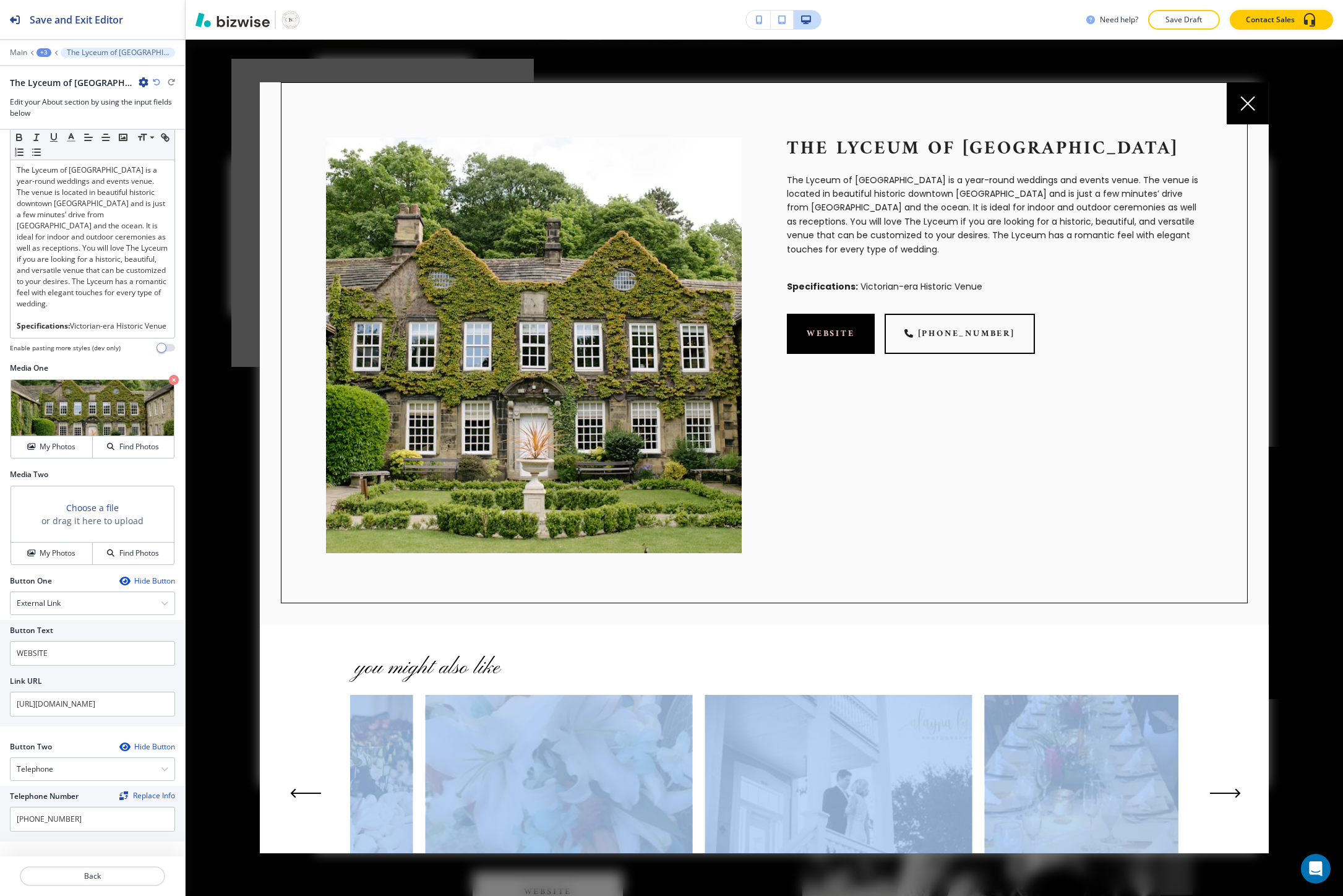
click at [1205, 792] on button "Next Slide" at bounding box center [1225, 793] width 41 height 20
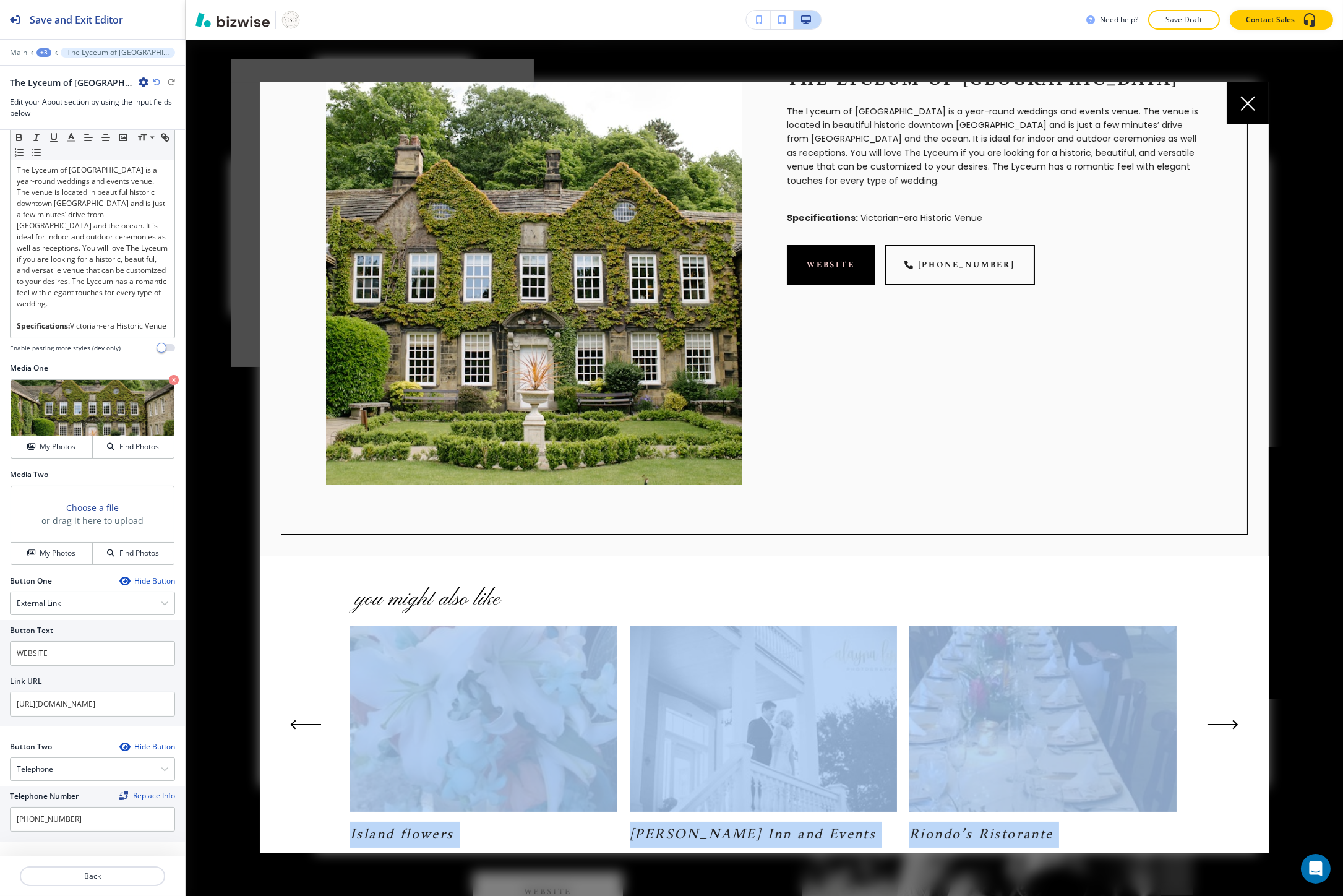
click at [1198, 626] on div "you might also like Total Wedding Experience Tour de Tents Wedding Heart Ceremo…" at bounding box center [765, 716] width 1009 height 322
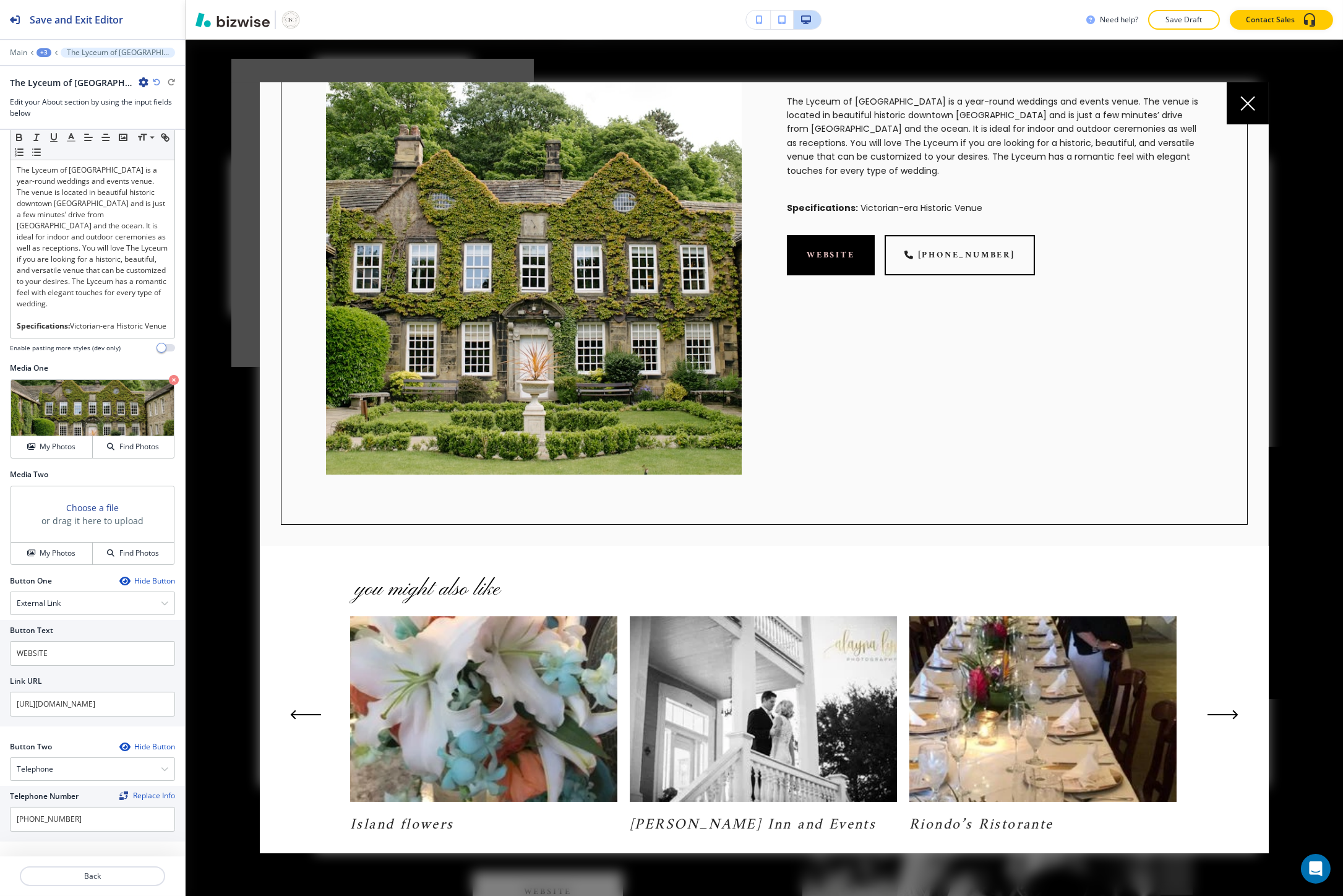
scroll to position [112, 0]
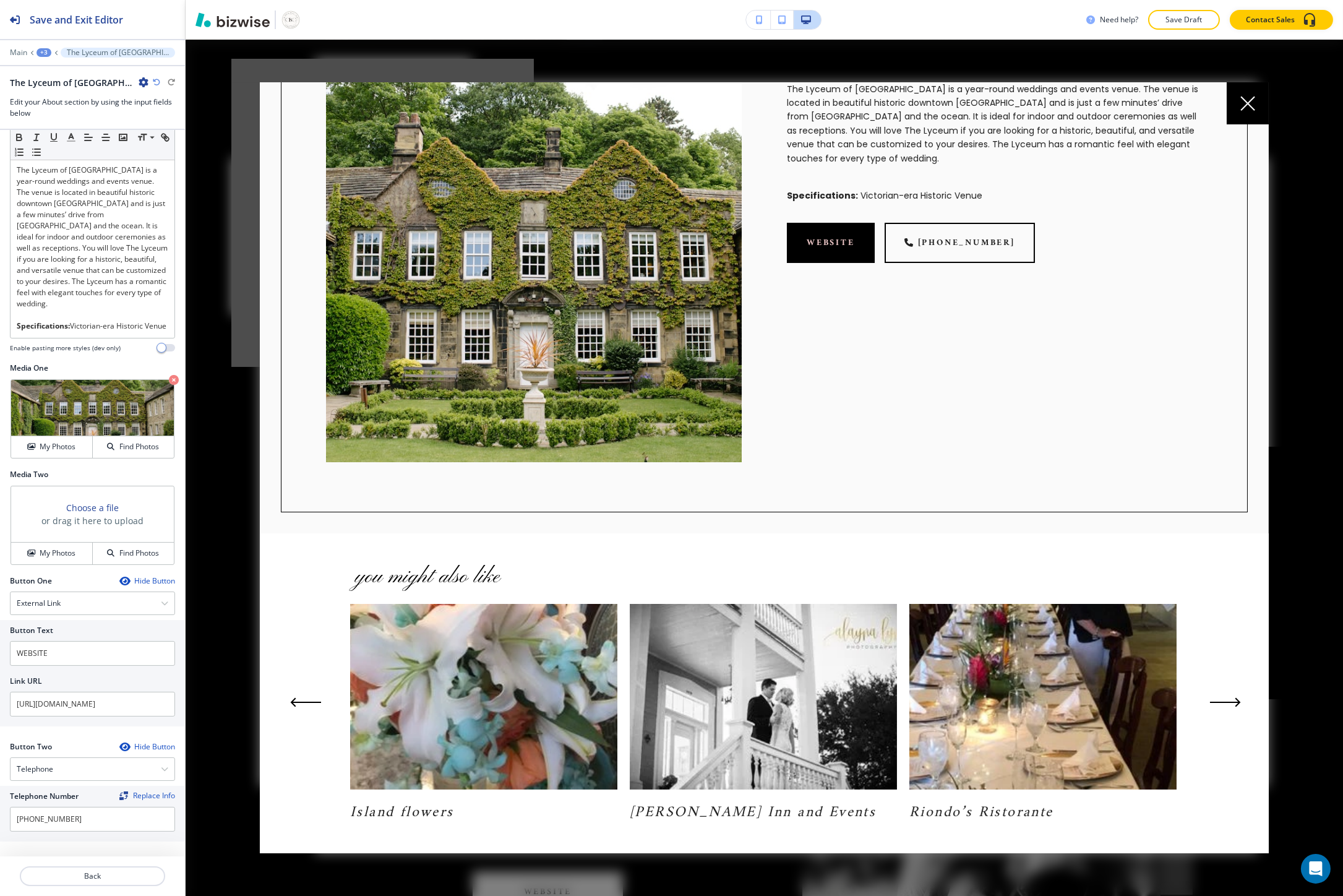
click at [1238, 708] on button "Next Slide" at bounding box center [1225, 702] width 41 height 20
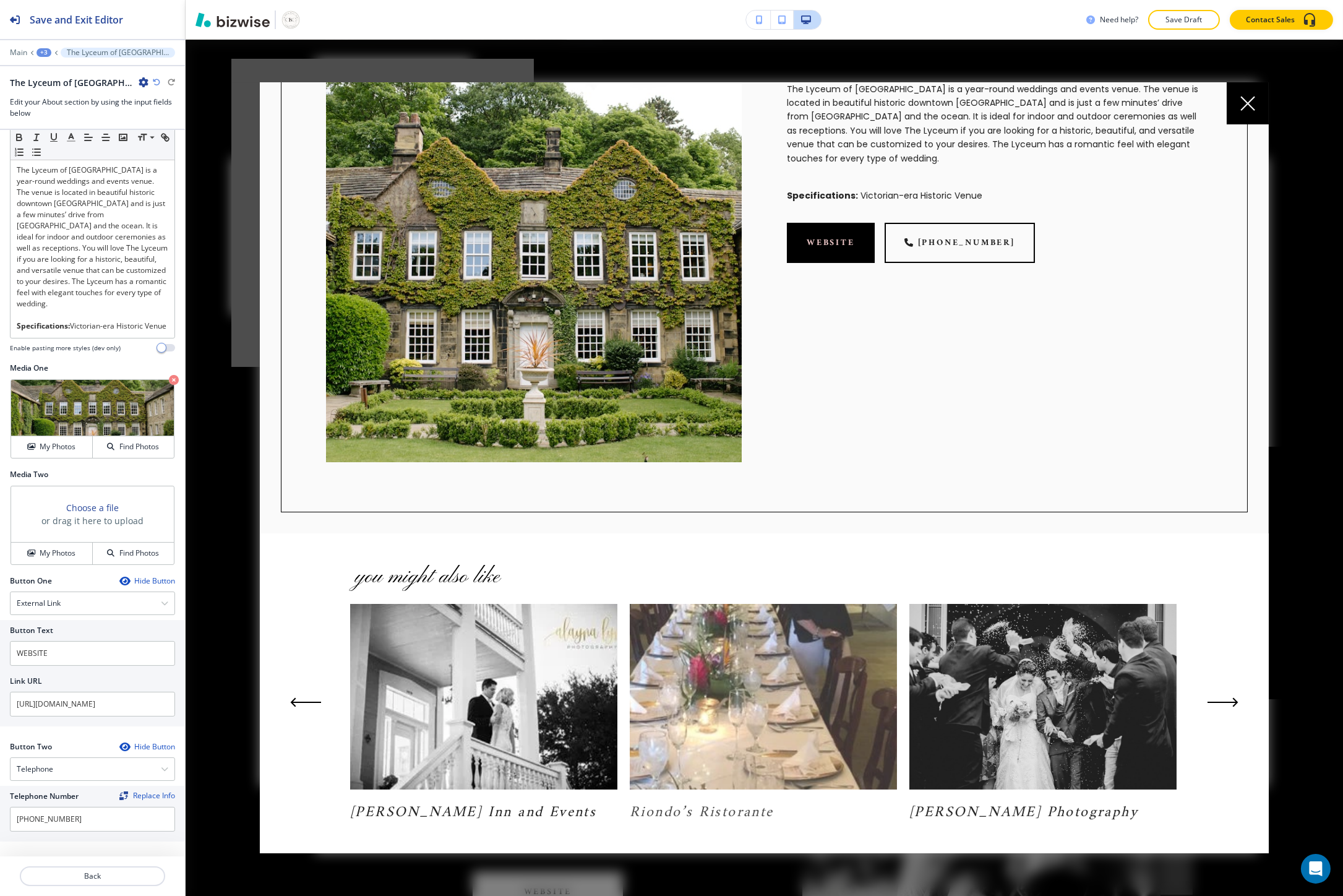
click at [650, 700] on img at bounding box center [763, 696] width 267 height 186
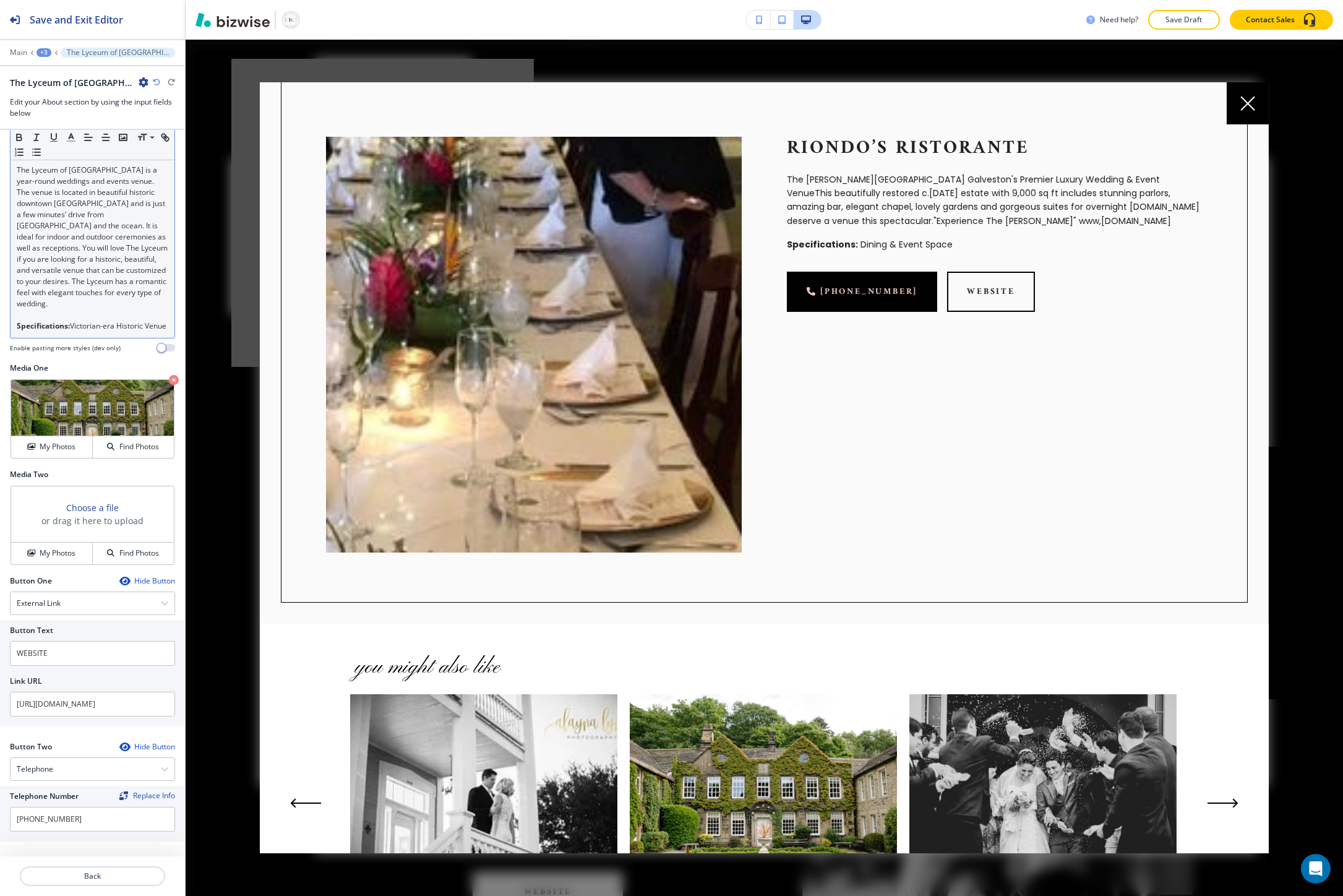
scroll to position [21, 0]
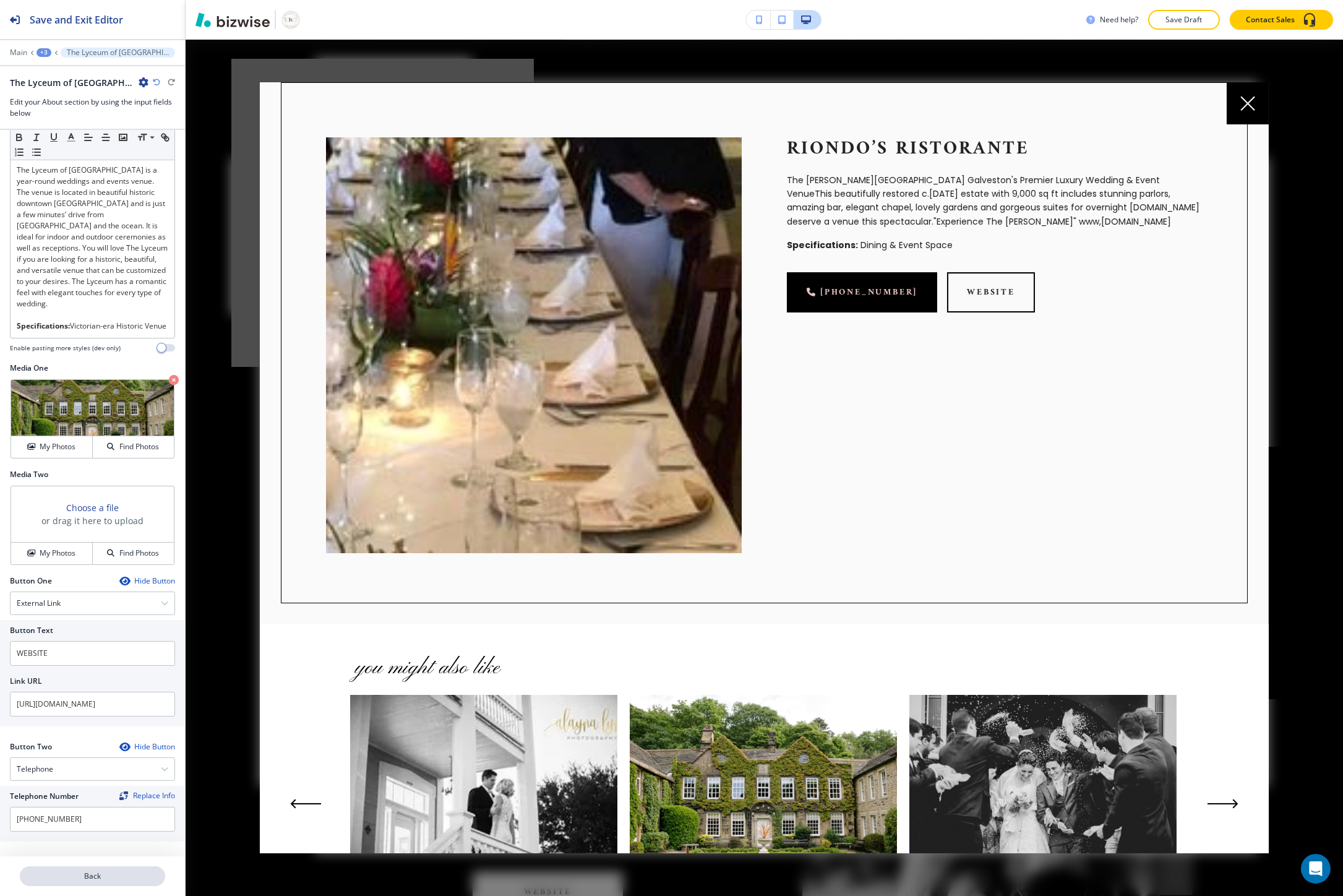
click at [82, 875] on p "Back" at bounding box center [93, 875] width 143 height 11
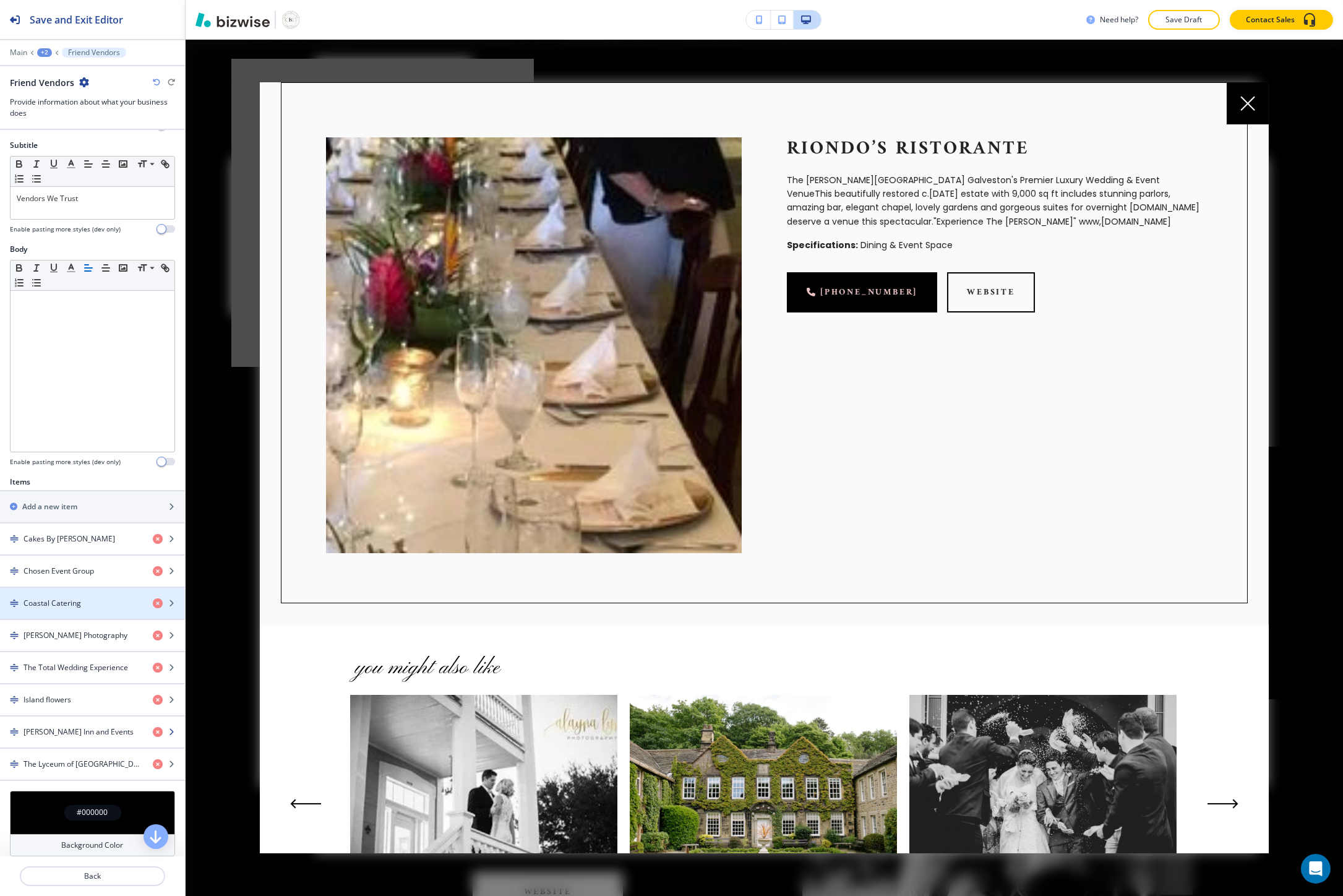
scroll to position [137, 0]
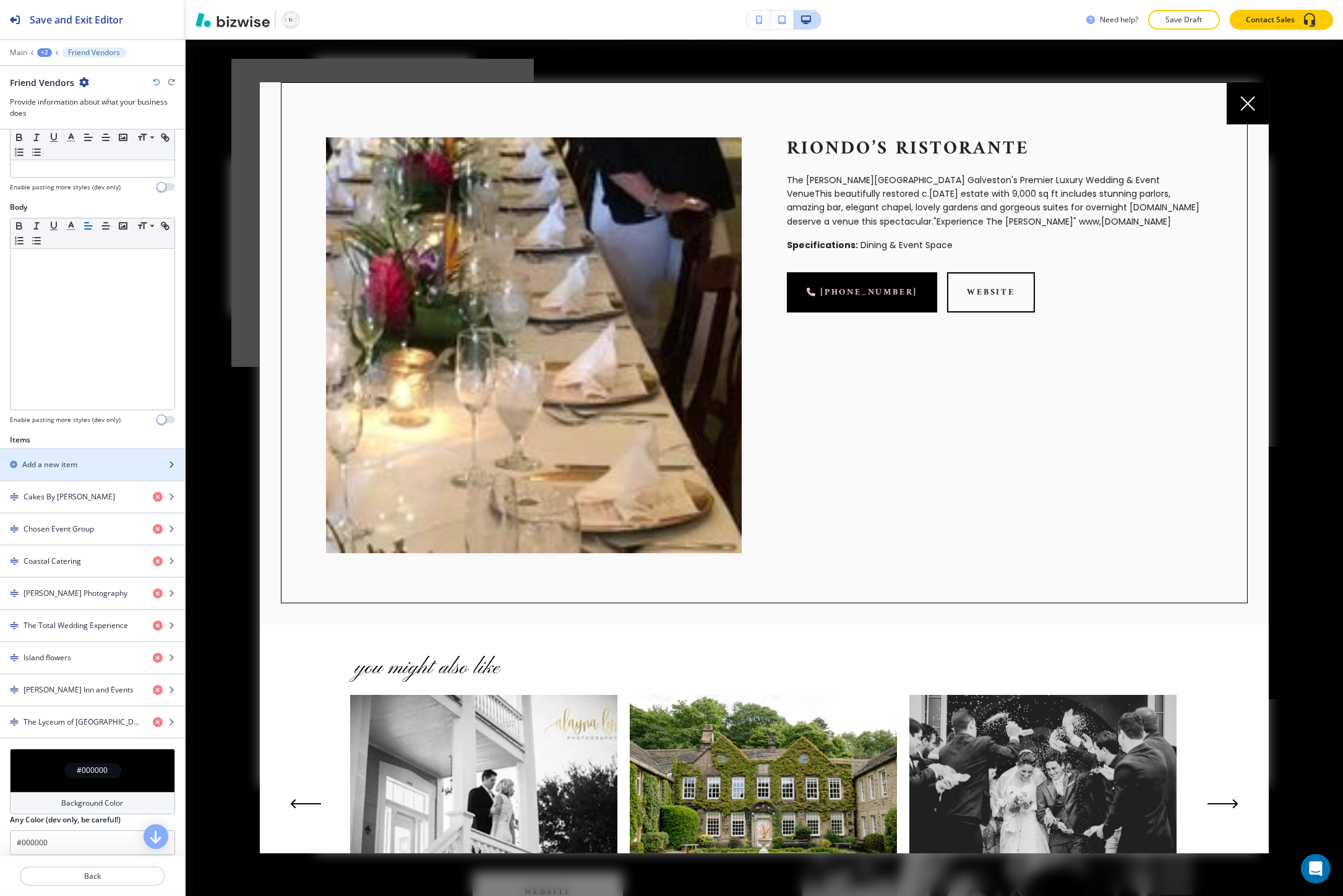
click at [94, 466] on div "Add a new item" at bounding box center [79, 464] width 158 height 11
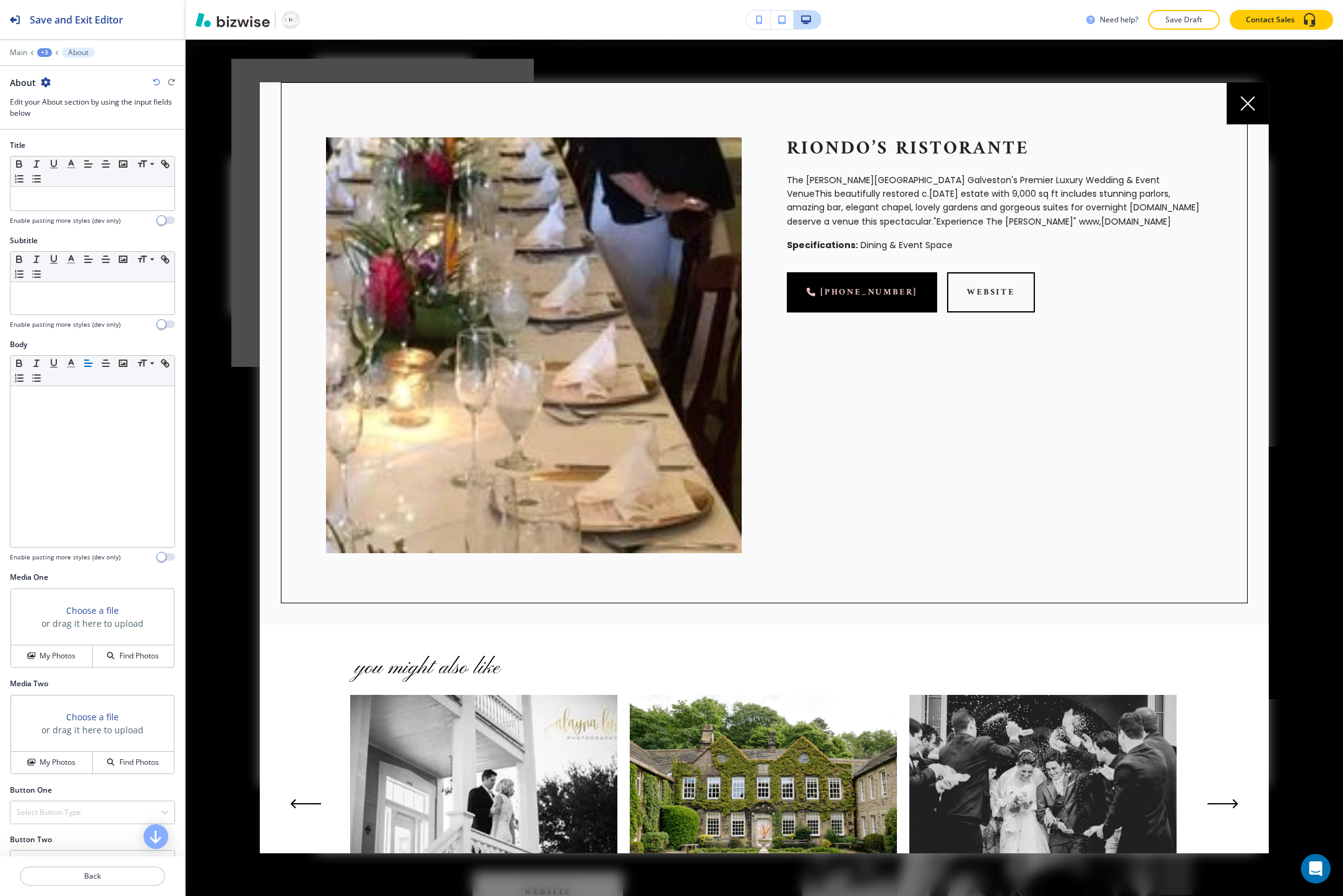
click at [827, 149] on p "Riondo’s Ristorante" at bounding box center [994, 149] width 416 height 23
click at [829, 149] on p "Riondo’s Ristorante" at bounding box center [994, 149] width 416 height 23
copy p "Riondo’s Ristorante"
click at [17, 195] on p at bounding box center [93, 198] width 151 height 11
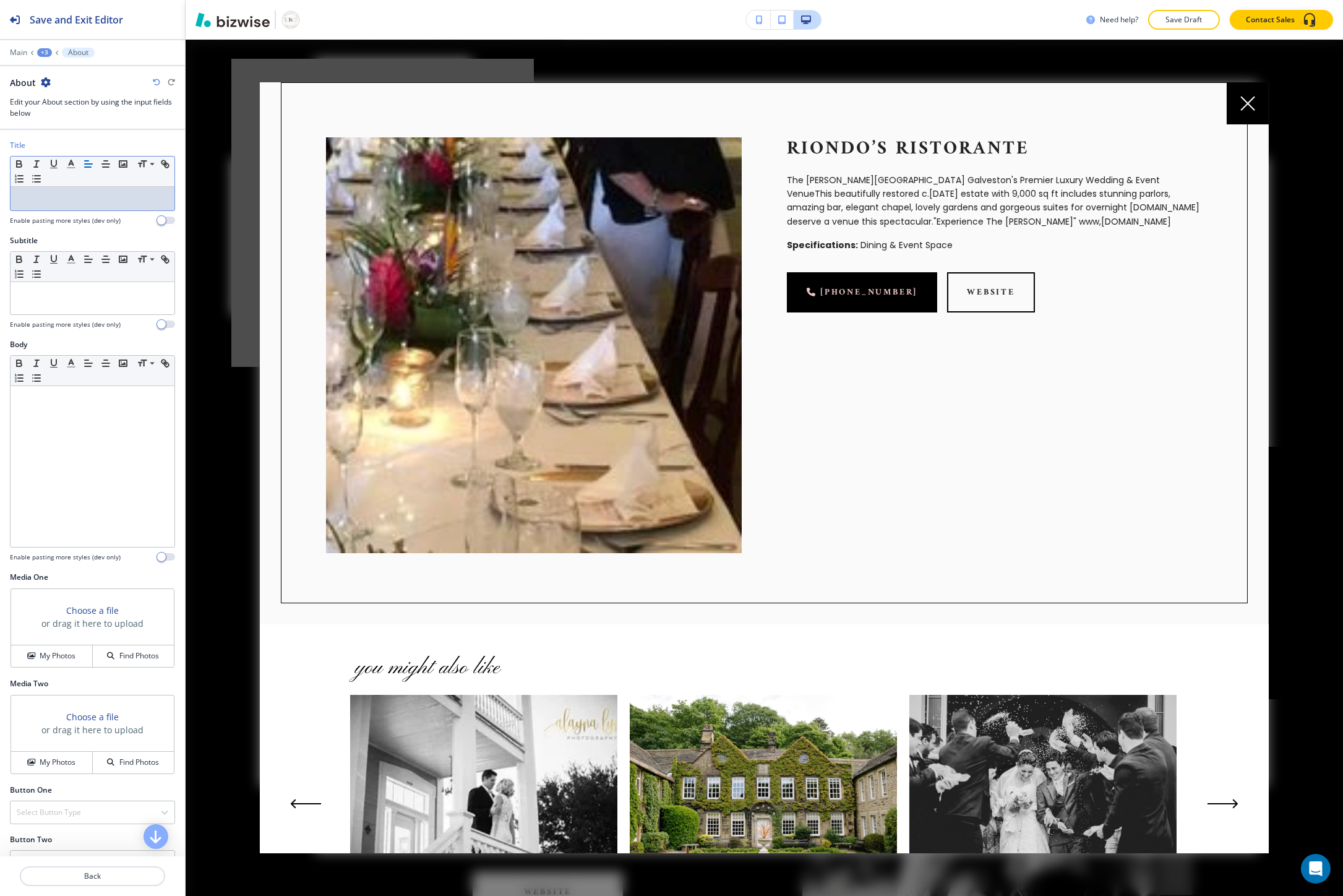
scroll to position [0, 0]
click at [842, 180] on p "The Lasker Inn Galveston's Premier Luxury Wedding & Event VenueThis beautifully…" at bounding box center [994, 201] width 416 height 56
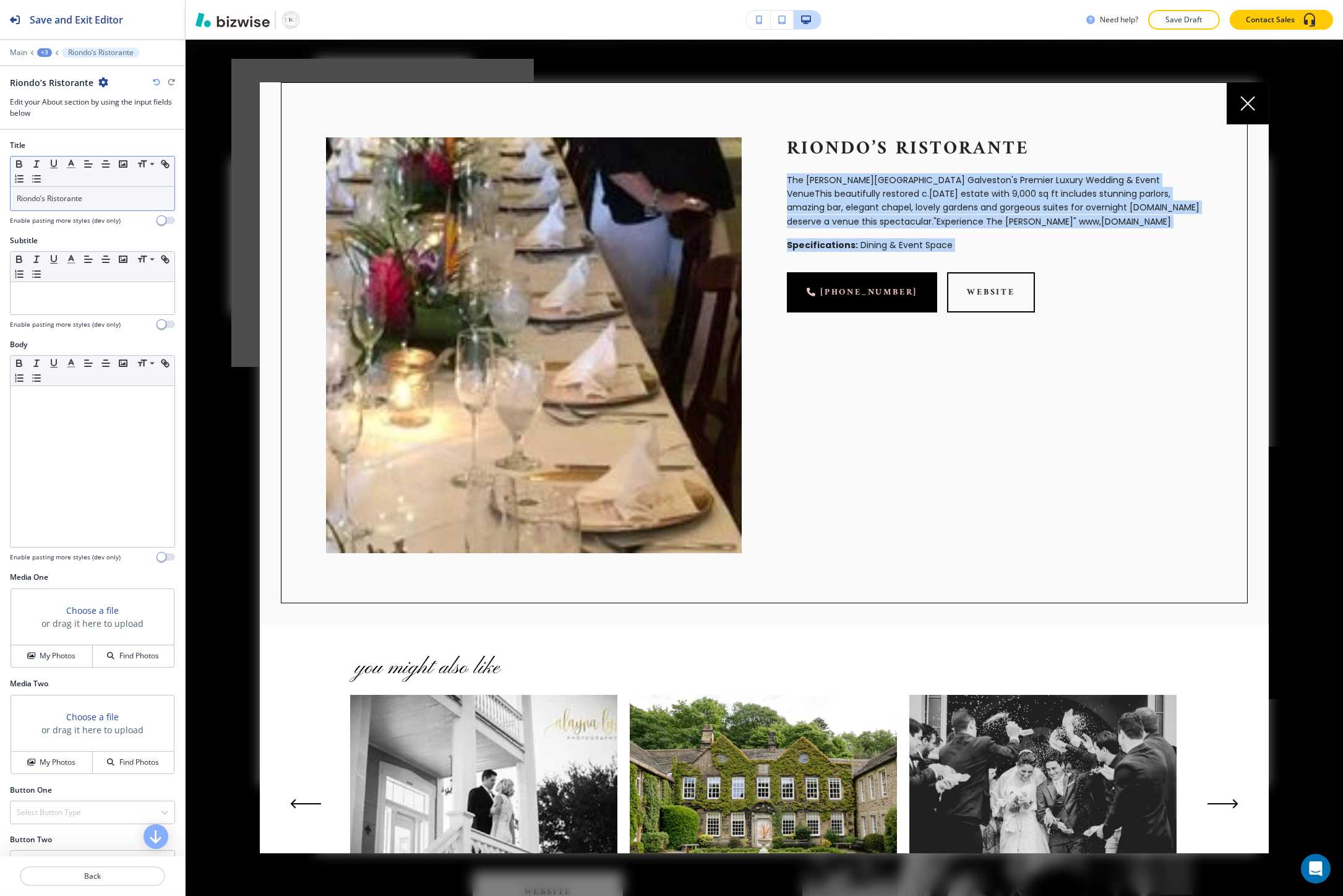
drag, startPoint x: 842, startPoint y: 180, endPoint x: 868, endPoint y: 238, distance: 63.6
click at [868, 238] on div "Riondo’s Ristorante The Lasker Inn Galveston's Premier Luxury Wedding & Event V…" at bounding box center [972, 322] width 461 height 461
copy div "The Lasker Inn Galveston's Premier Luxury Wedding & Event VenueThis beautifully…"
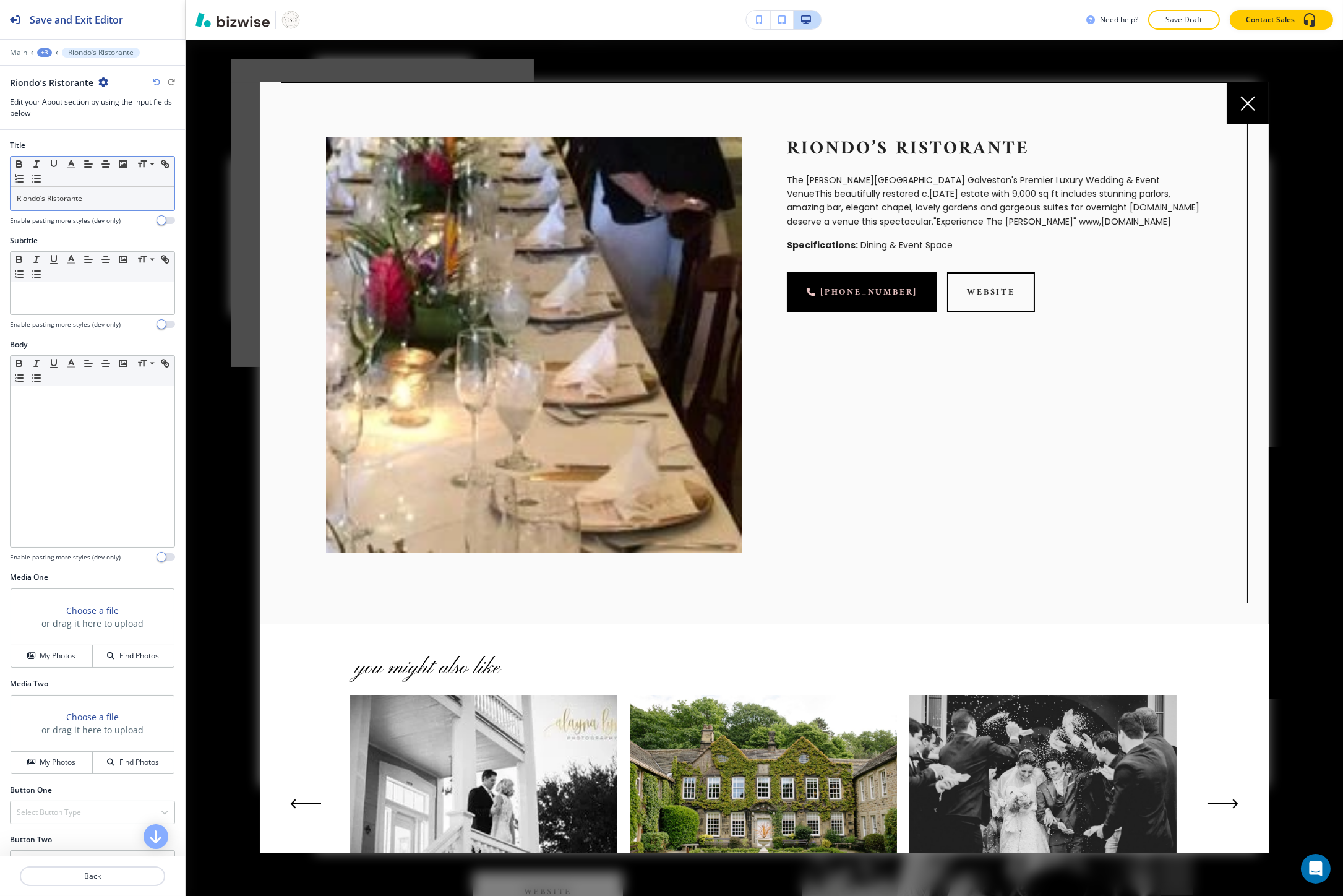
click at [3, 476] on div "Body Small Normal Large Huge Enable pasting more styles (dev only)" at bounding box center [93, 455] width 185 height 233
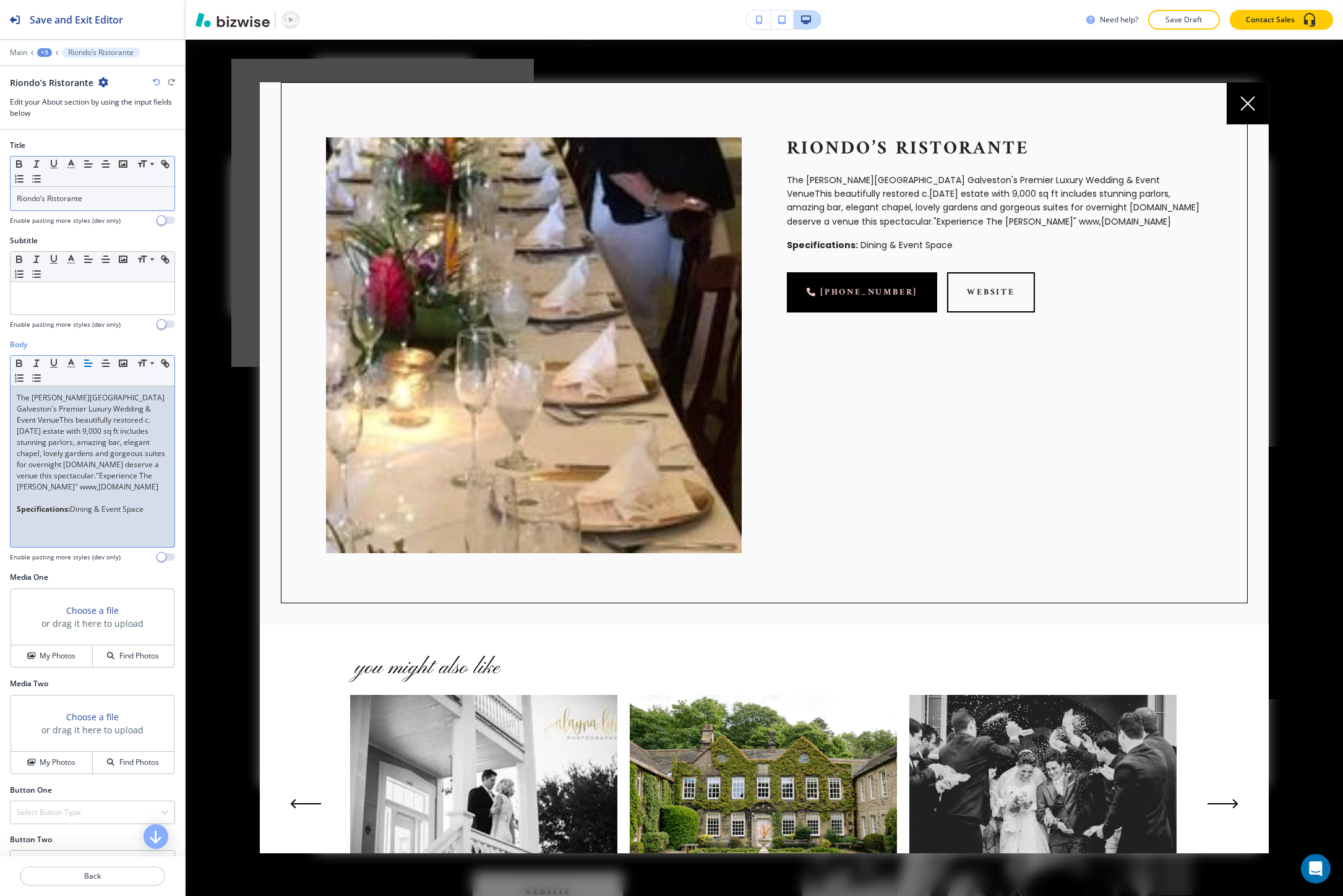
click at [116, 490] on p "The Lasker Inn Galveston's Premier Luxury Wedding & Event VenueThis beautifully…" at bounding box center [93, 442] width 151 height 100
drag, startPoint x: 116, startPoint y: 490, endPoint x: 56, endPoint y: 488, distance: 60.0
click at [56, 488] on p "The Lasker Inn Galveston's Premier Luxury Wedding & Event VenueThis beautifully…" at bounding box center [93, 442] width 151 height 100
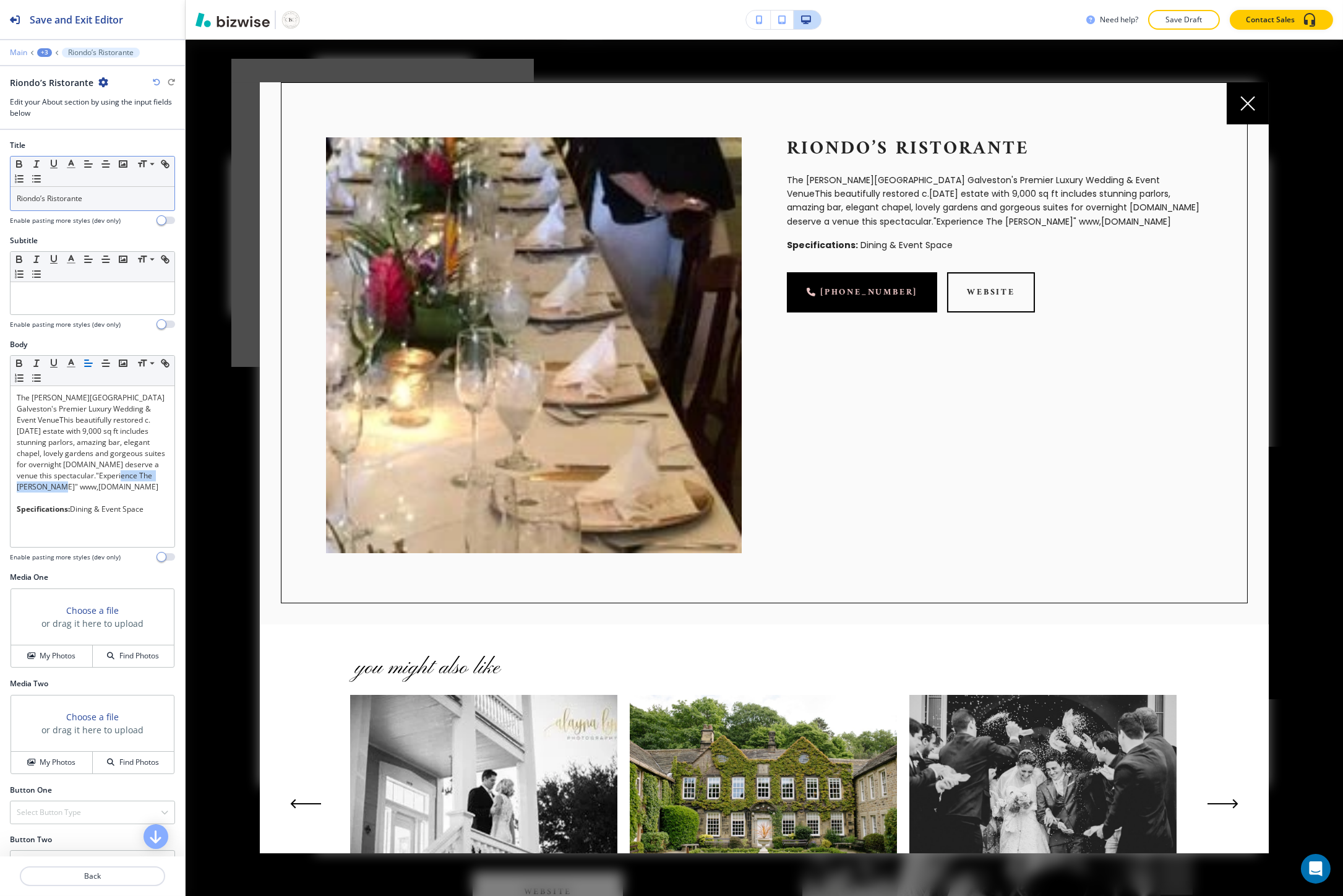
click at [21, 52] on p "Main" at bounding box center [18, 52] width 17 height 8
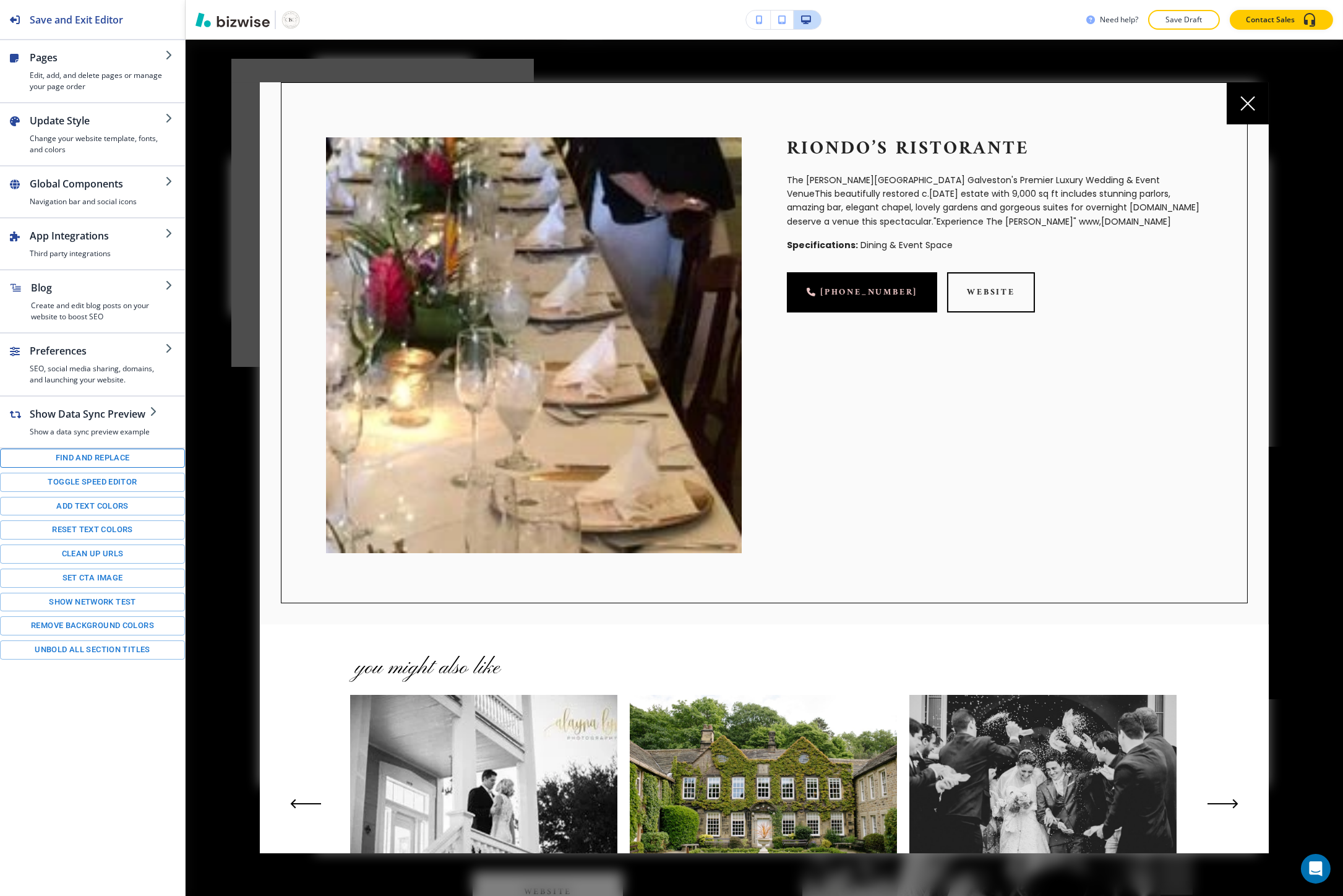
click at [28, 457] on button "Find and replace" at bounding box center [93, 458] width 185 height 19
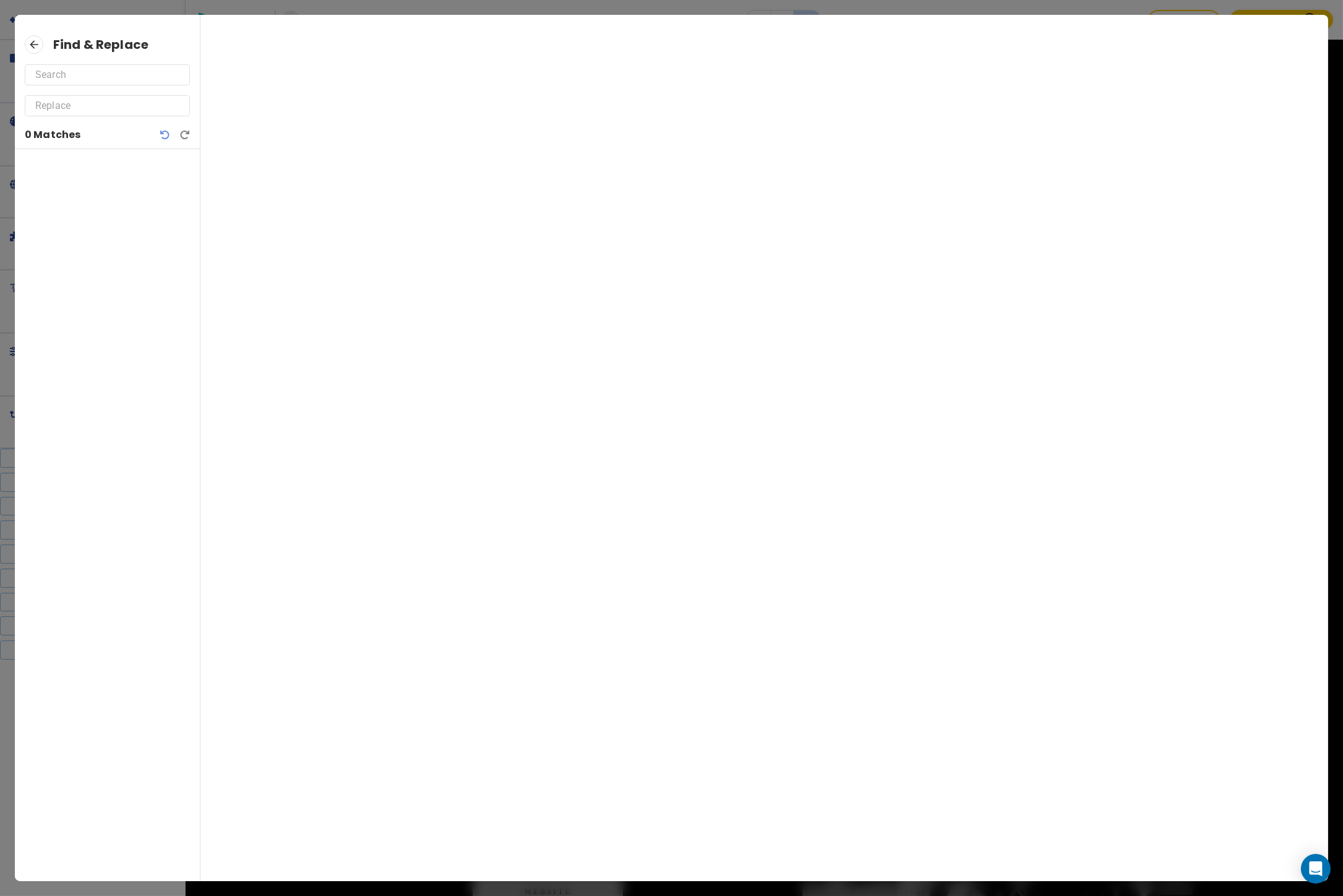
click at [107, 81] on input "text" at bounding box center [107, 74] width 144 height 20
paste input "www,thelaskerinn.com"
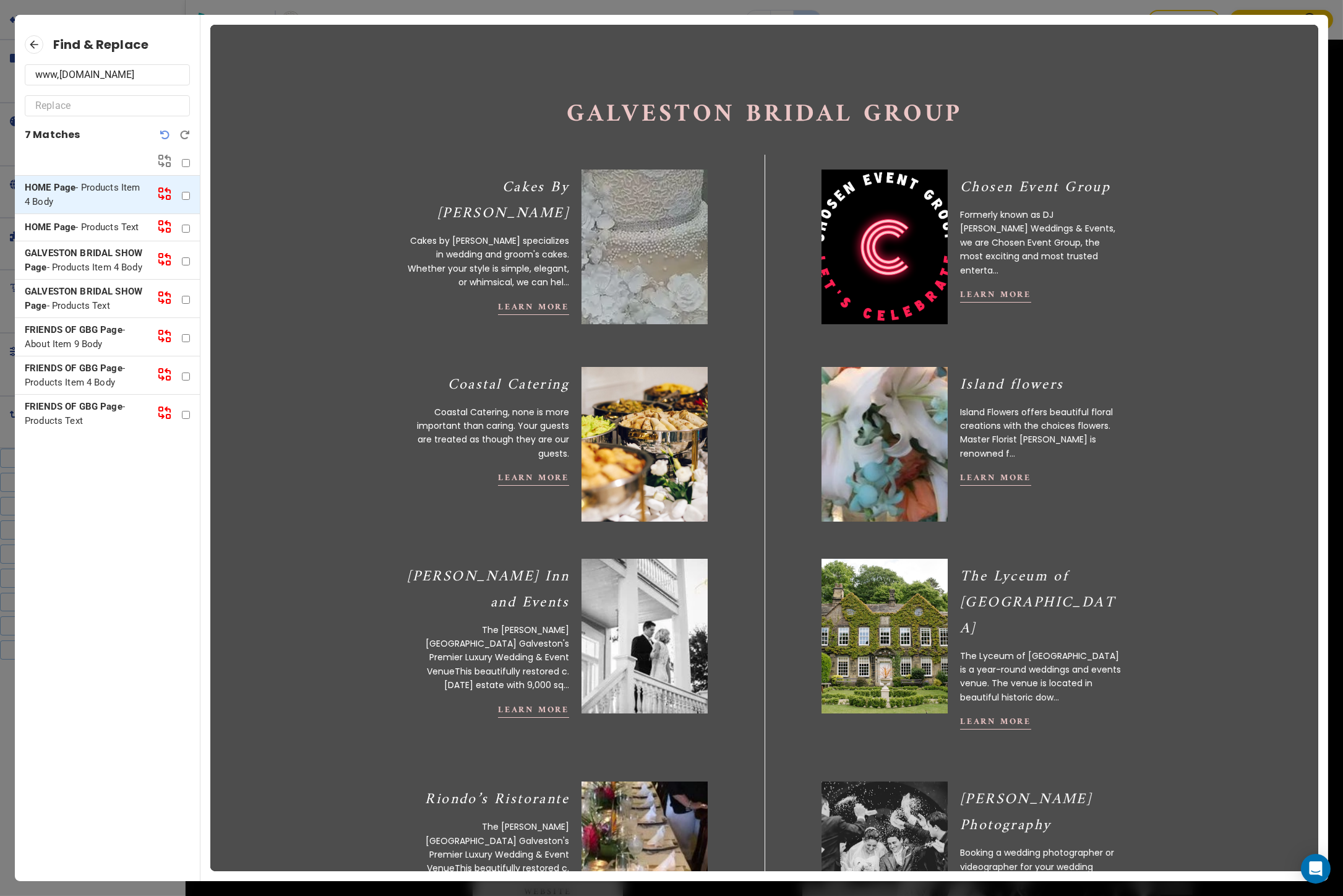
type input "www,thelaskerinn.com"
click at [102, 224] on p "HOME Page - Products Text" at bounding box center [85, 227] width 122 height 14
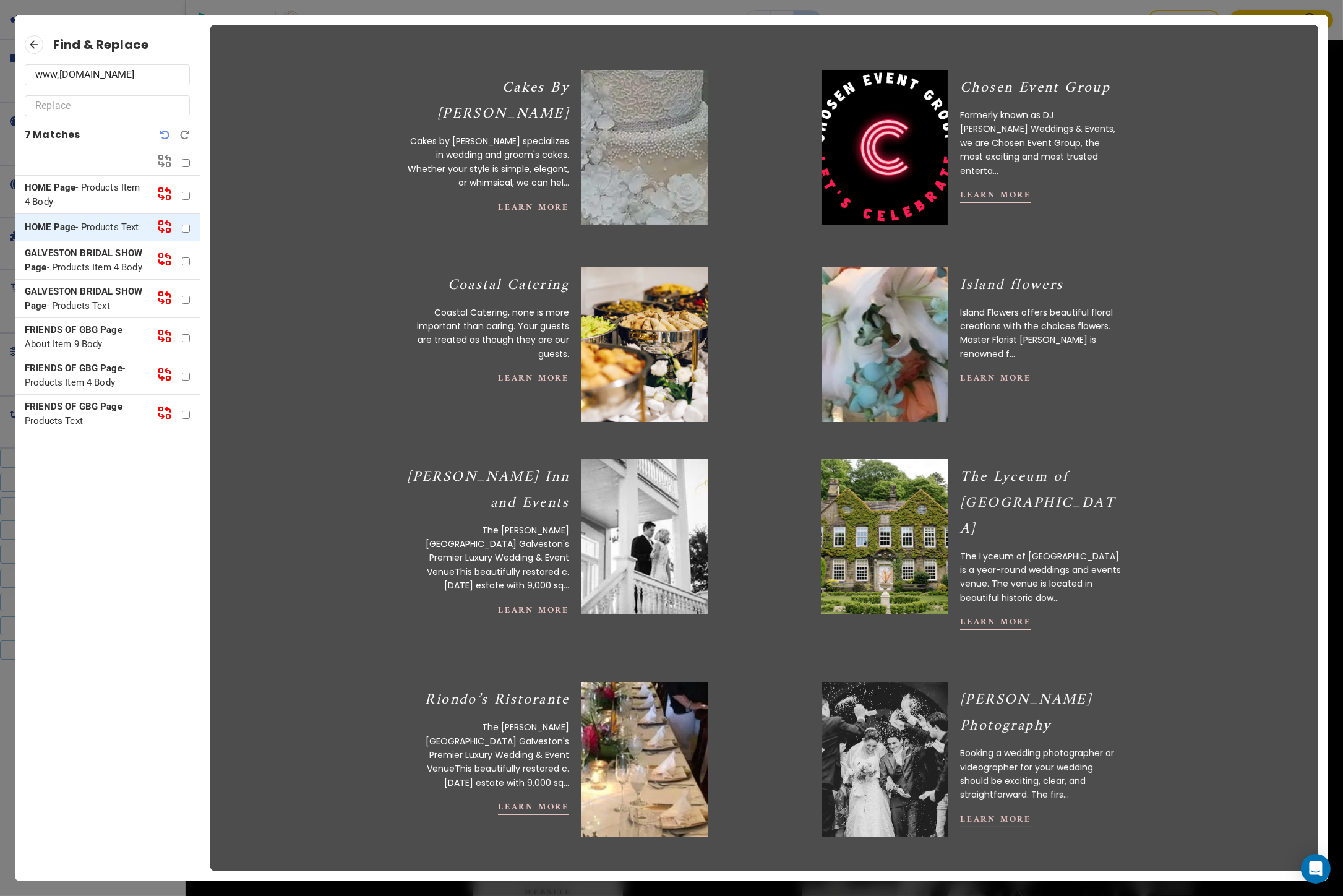
scroll to position [137, 0]
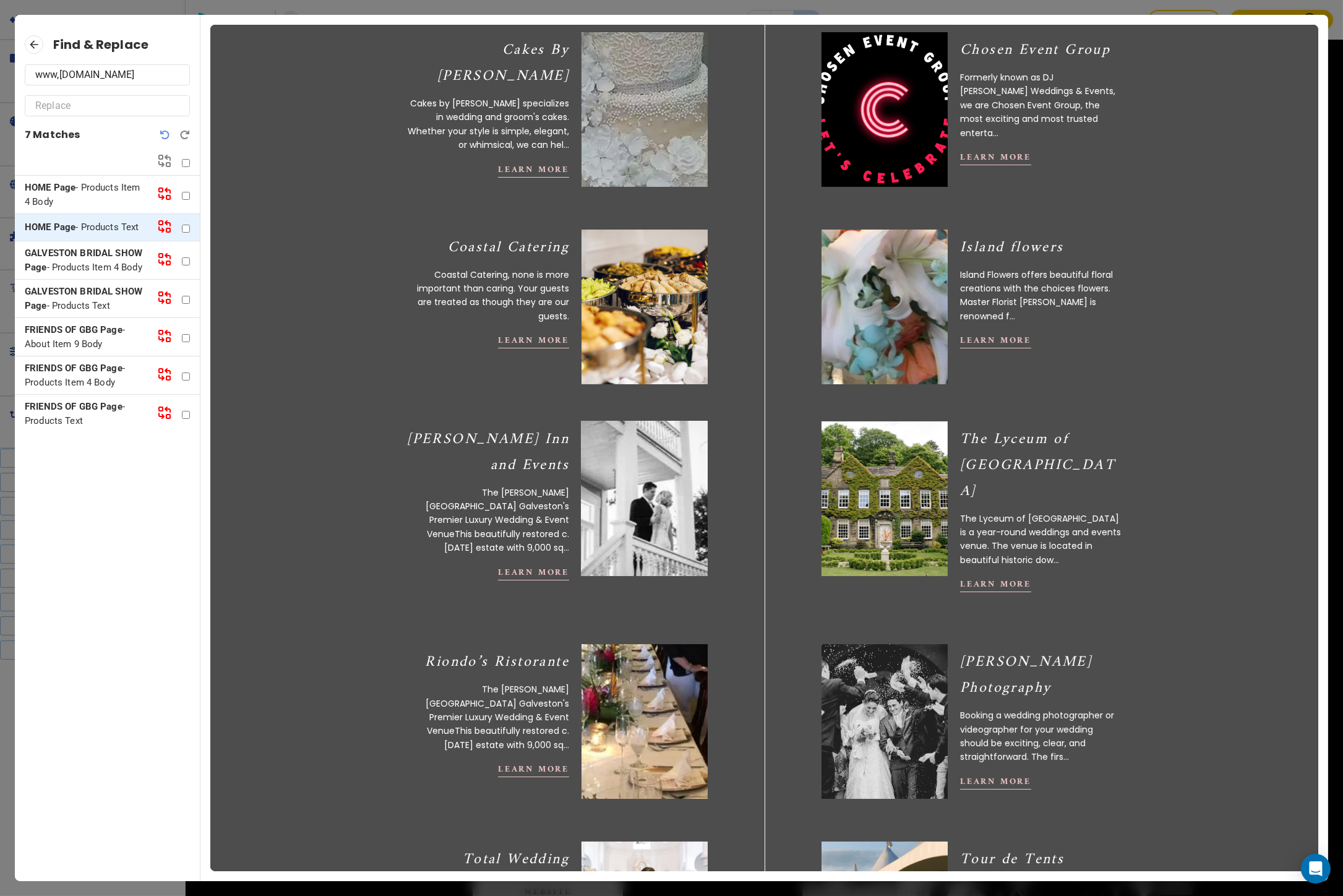
click at [653, 526] on img at bounding box center [644, 498] width 138 height 170
click at [632, 473] on img at bounding box center [644, 498] width 138 height 170
click at [534, 565] on button "Learn More" at bounding box center [534, 573] width 71 height 16
click at [102, 268] on p "GALVESTON BRIDAL SHOW Page - Products Item 4 Body" at bounding box center [85, 260] width 122 height 28
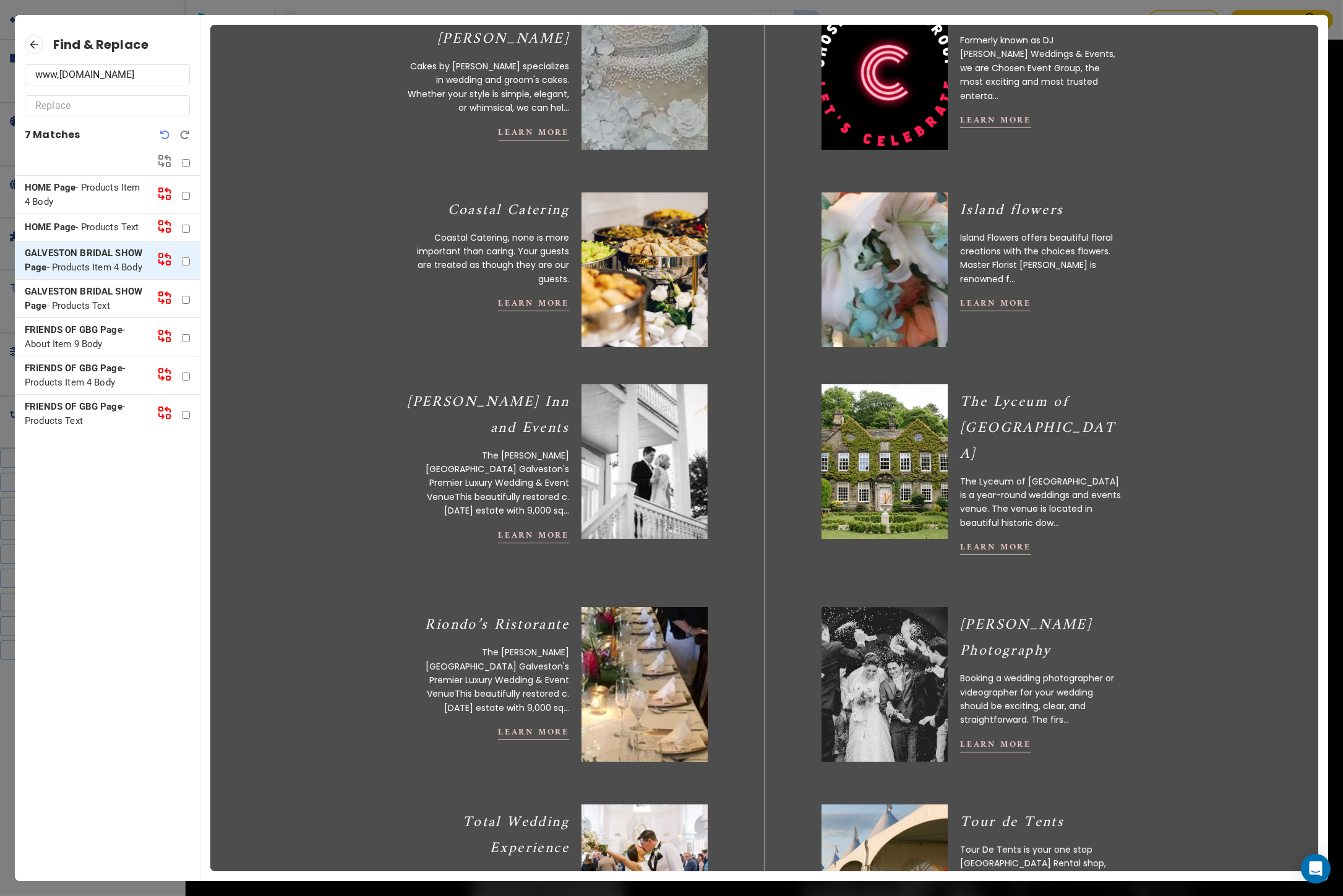
click at [104, 283] on div "GALVESTON BRIDAL SHOW Page - Products Text" at bounding box center [107, 298] width 185 height 38
click at [33, 39] on icon at bounding box center [34, 45] width 19 height 19
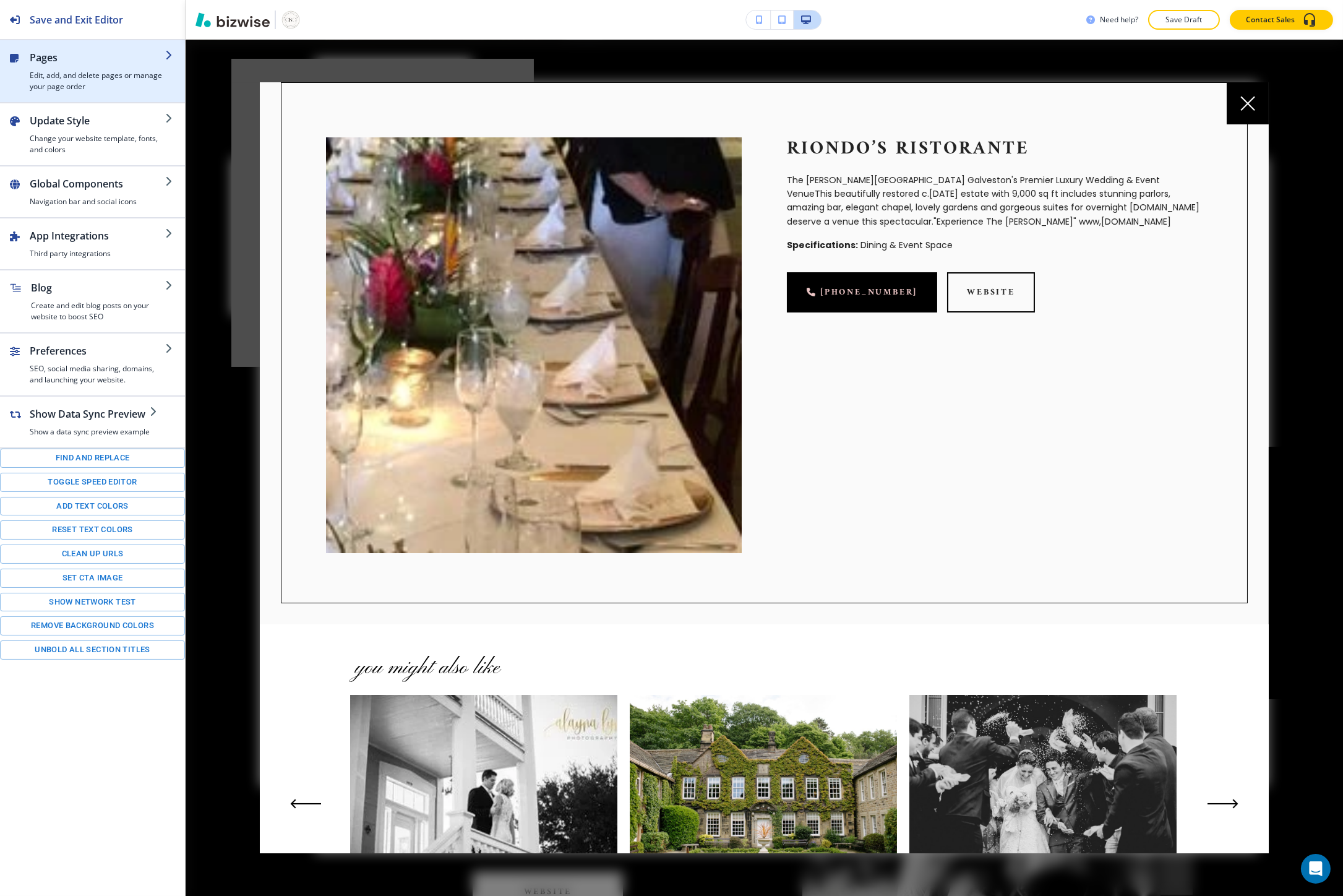
click at [155, 78] on h4 "Edit, add, and delete pages or manage your page order" at bounding box center [97, 81] width 135 height 22
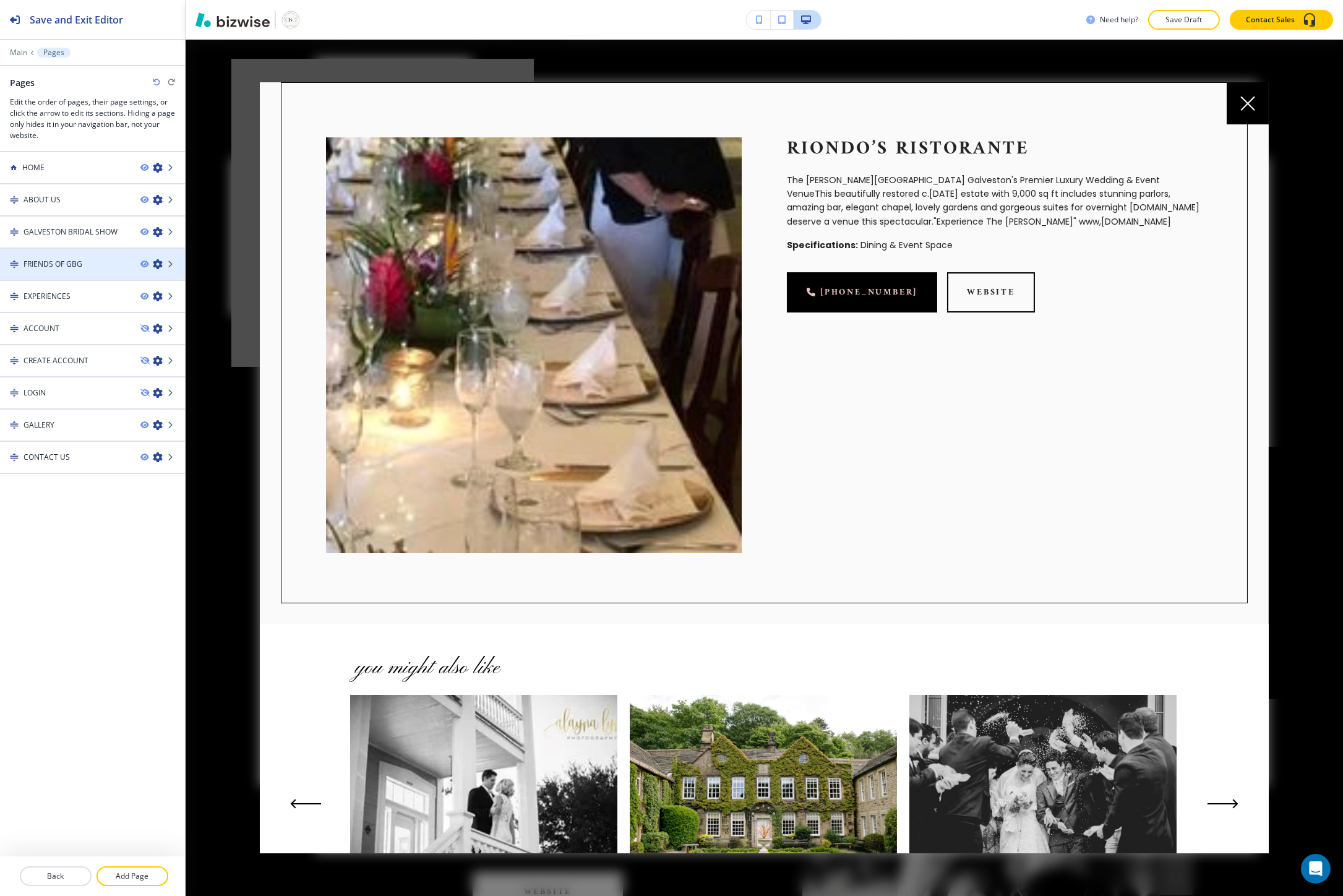
click at [72, 251] on div at bounding box center [93, 253] width 185 height 10
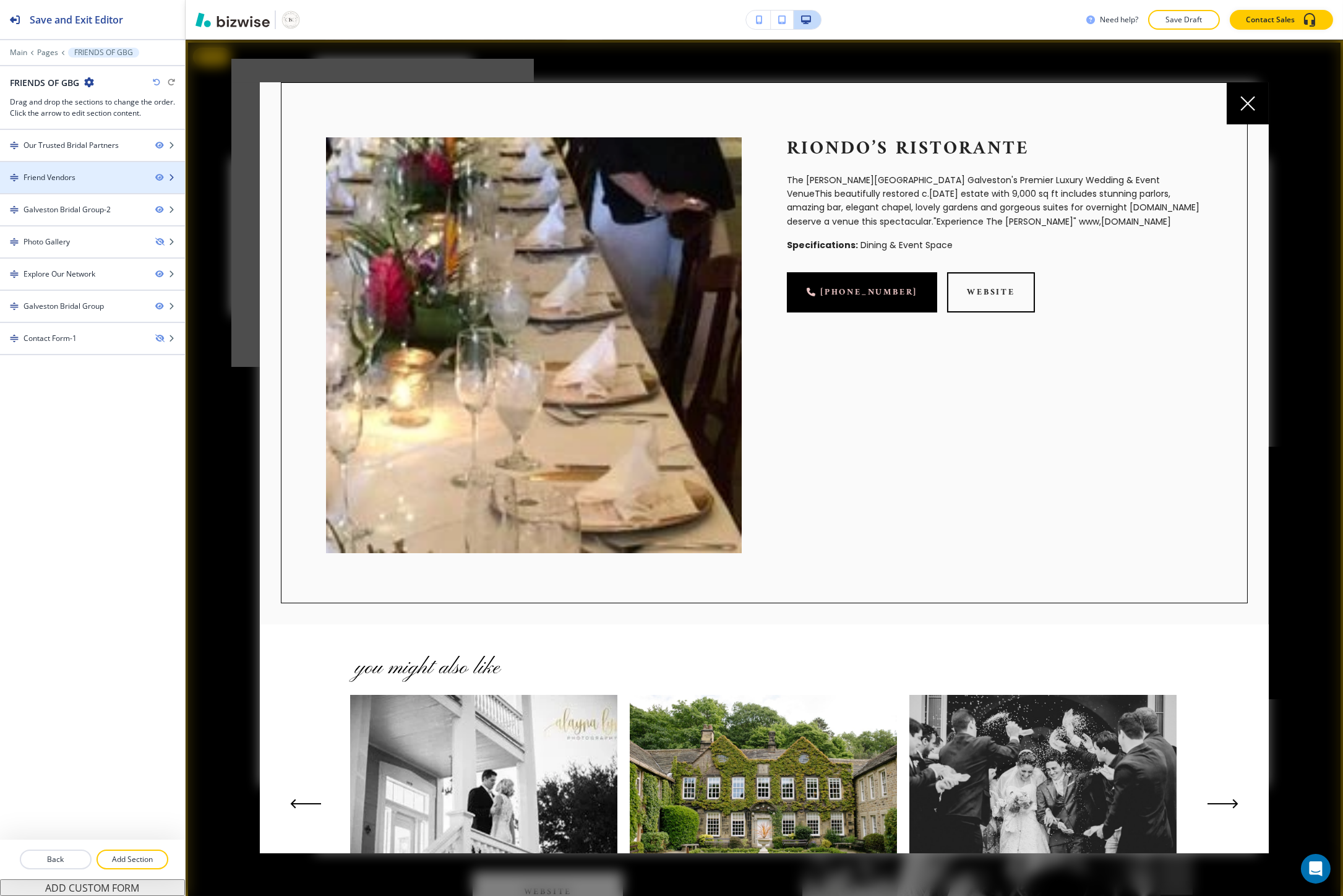
click at [82, 175] on div "Friend Vendors" at bounding box center [72, 177] width 146 height 11
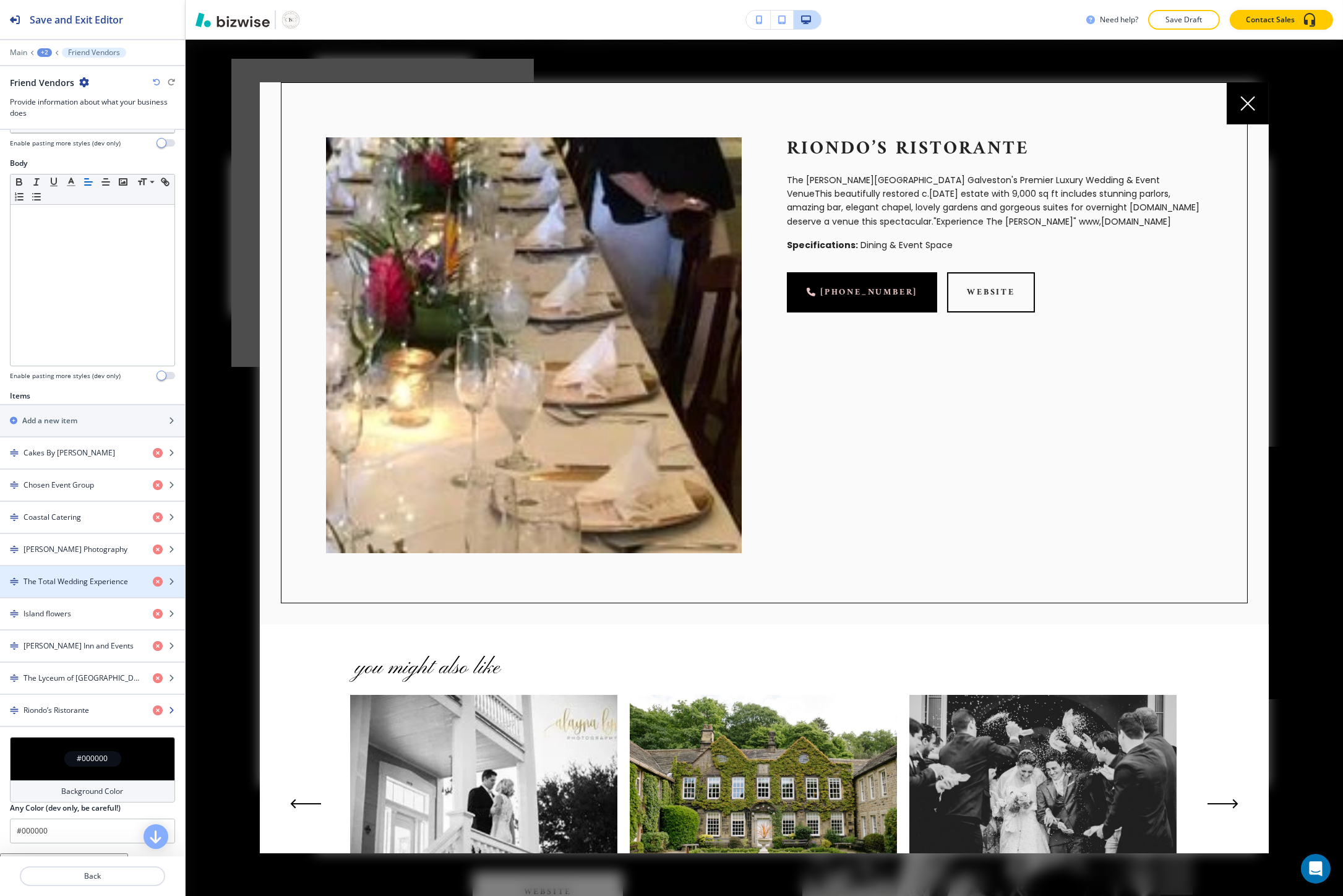
scroll to position [206, 0]
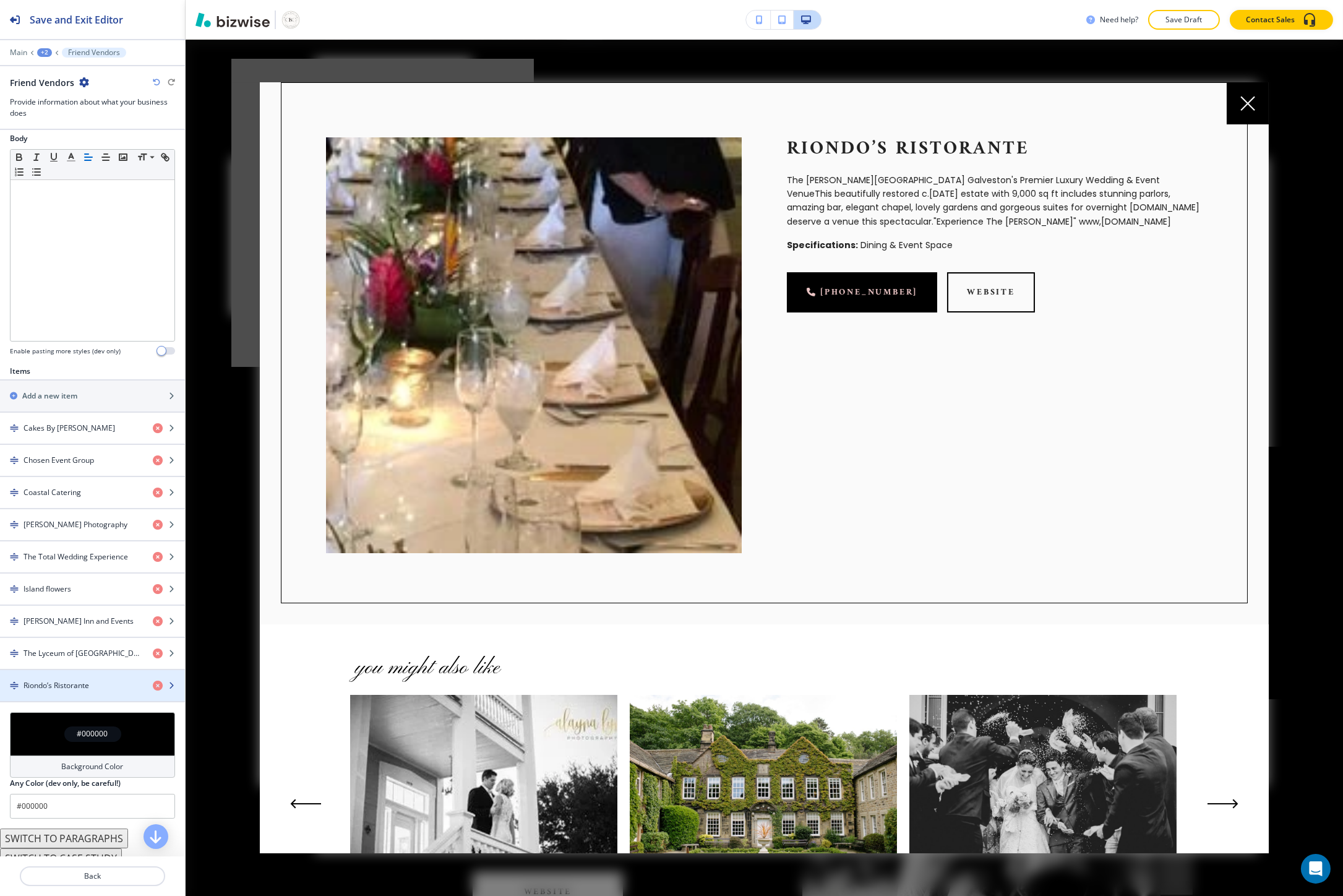
click at [63, 683] on h4 "Riondo’s Ristorante" at bounding box center [56, 685] width 65 height 11
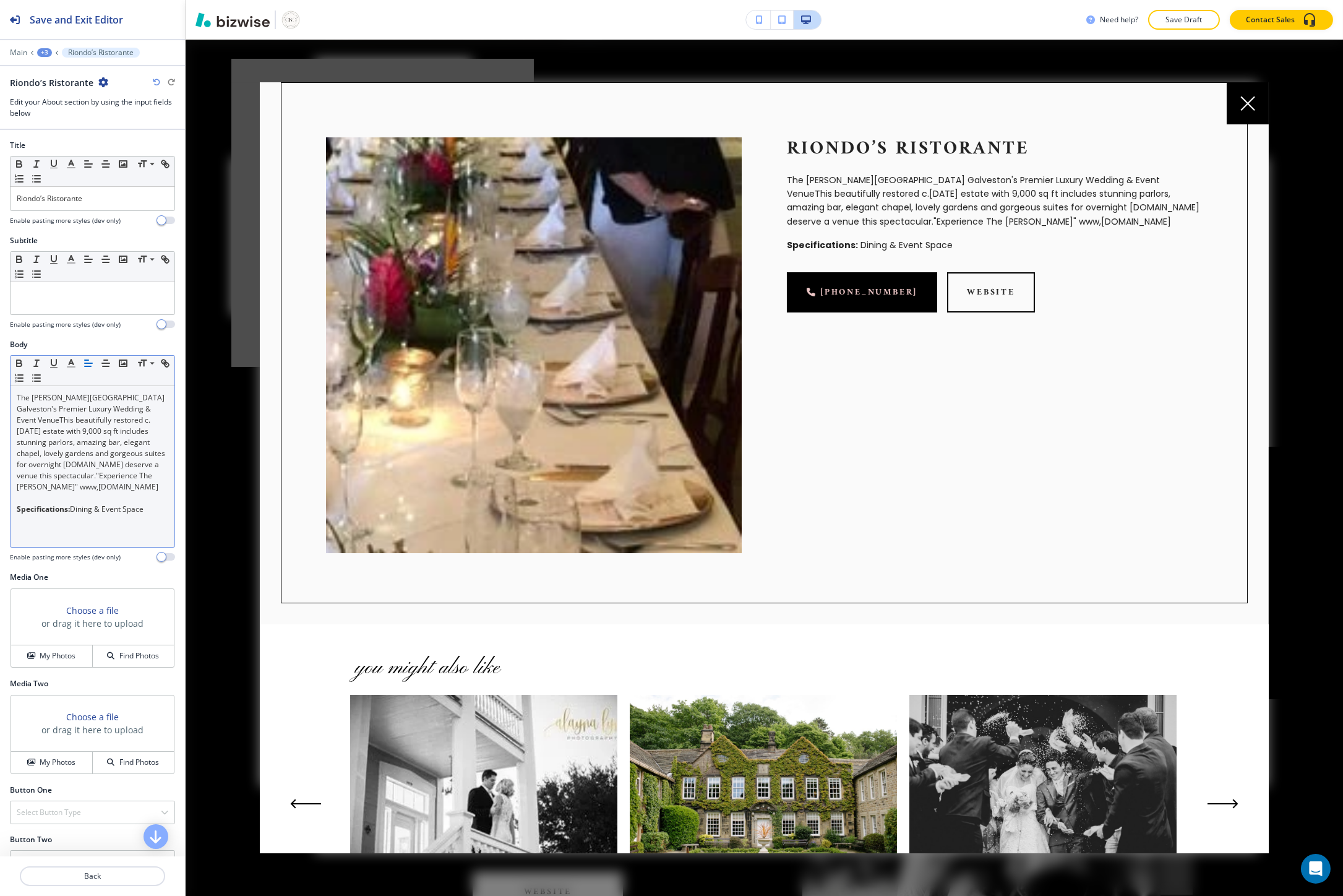
click at [93, 477] on p "The Lasker Inn Galveston's Premier Luxury Wedding & Event VenueThis beautifully…" at bounding box center [93, 442] width 151 height 100
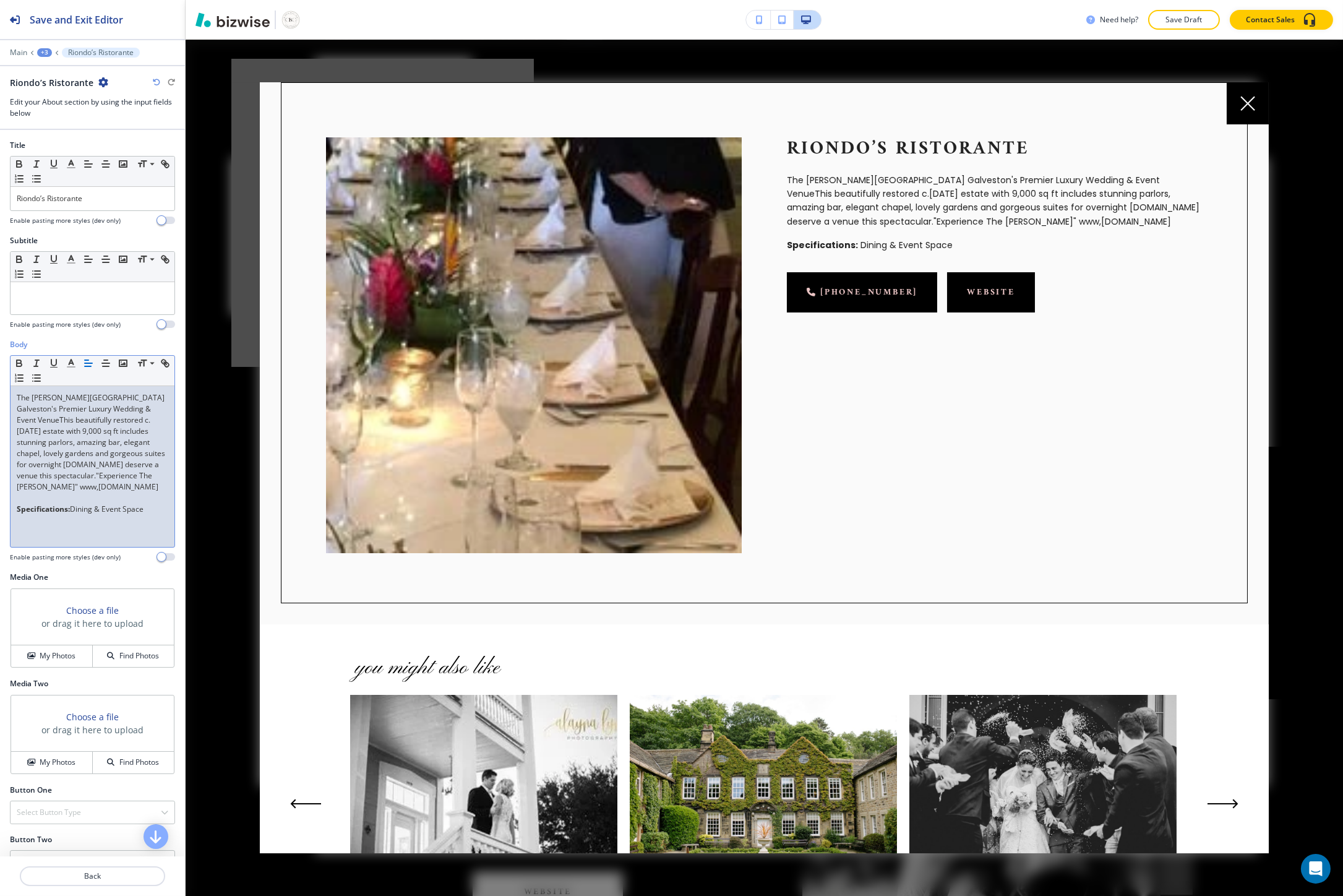
click at [988, 289] on link "website" at bounding box center [991, 292] width 88 height 40
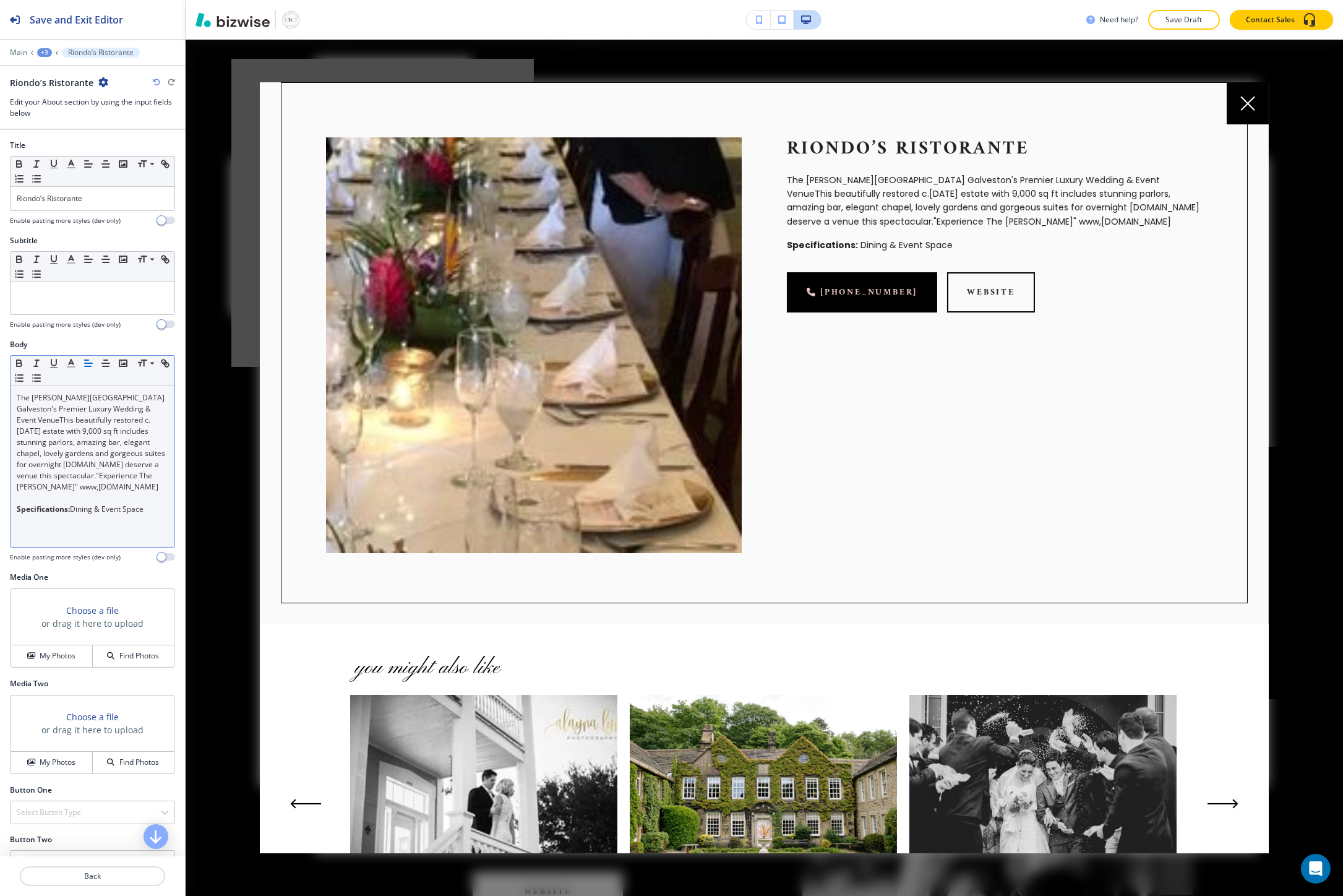
scroll to position [0, 0]
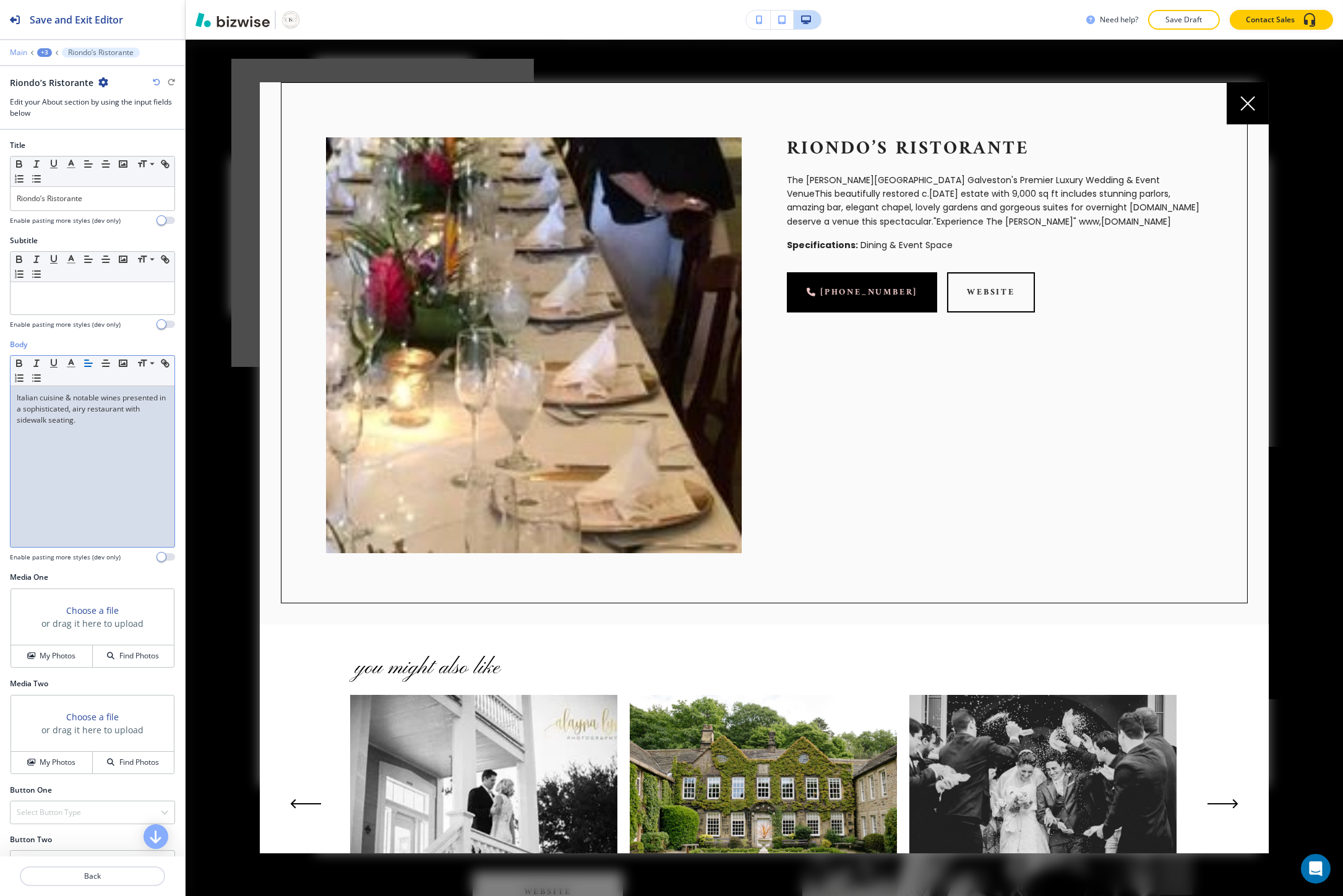
click at [19, 49] on p "Main" at bounding box center [18, 52] width 17 height 8
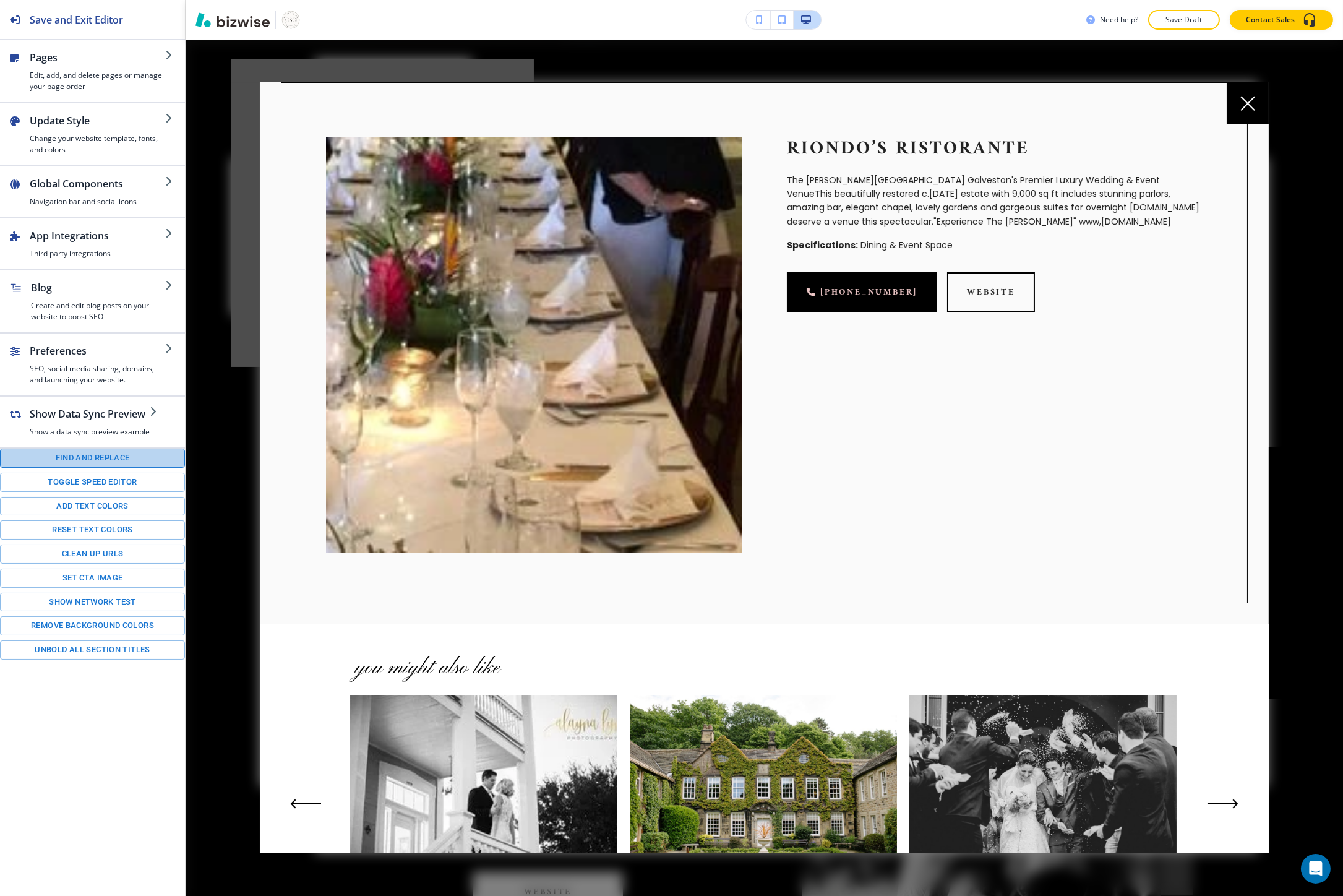
click at [48, 460] on button "Find and replace" at bounding box center [93, 458] width 185 height 19
click at [809, 192] on p "The Lasker Inn Galveston's Premier Luxury Wedding & Event VenueThis beautifully…" at bounding box center [994, 201] width 416 height 56
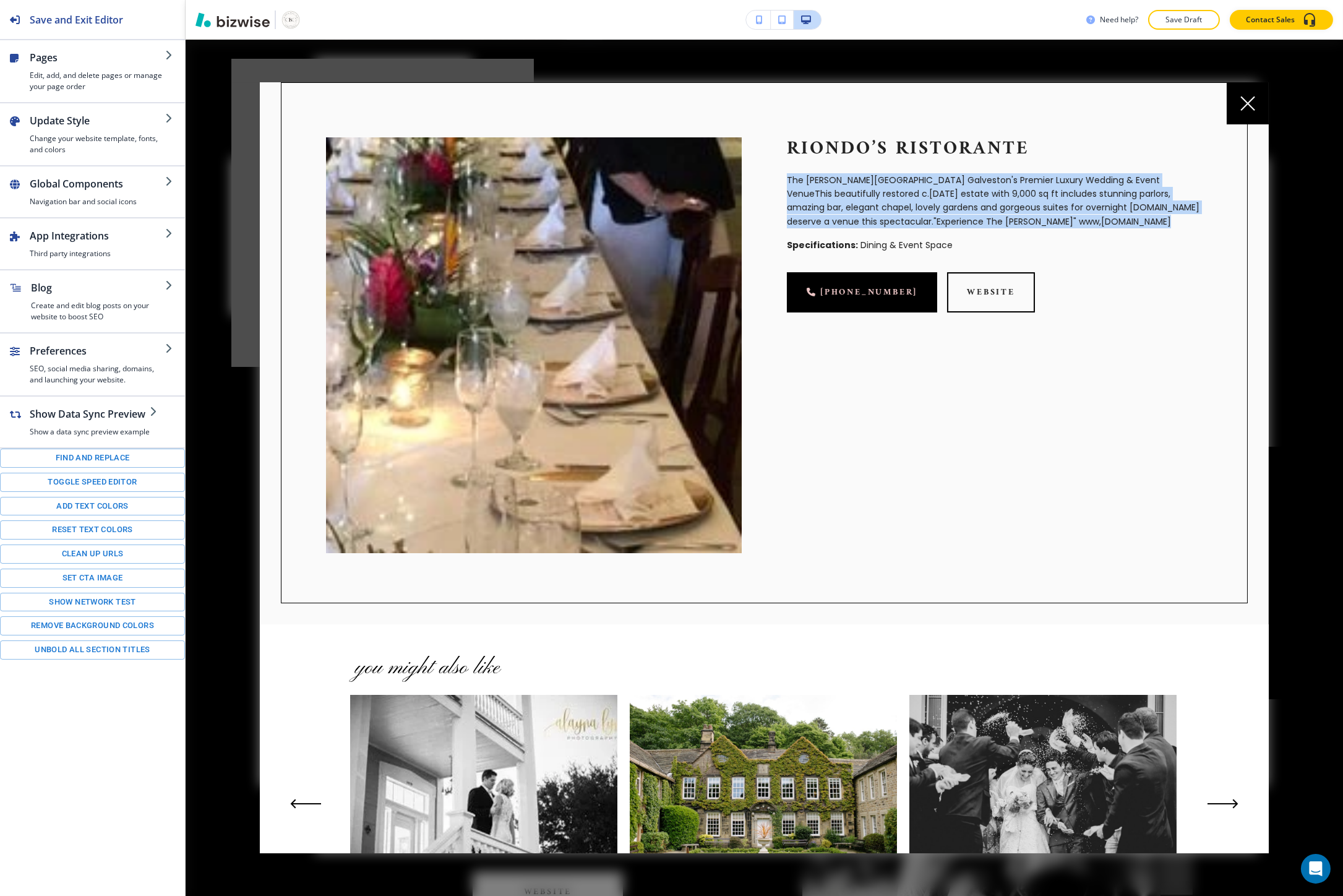
click at [809, 192] on p "The Lasker Inn Galveston's Premier Luxury Wedding & Event VenueThis beautifully…" at bounding box center [994, 201] width 416 height 56
click at [157, 466] on button "Find and replace" at bounding box center [93, 458] width 185 height 19
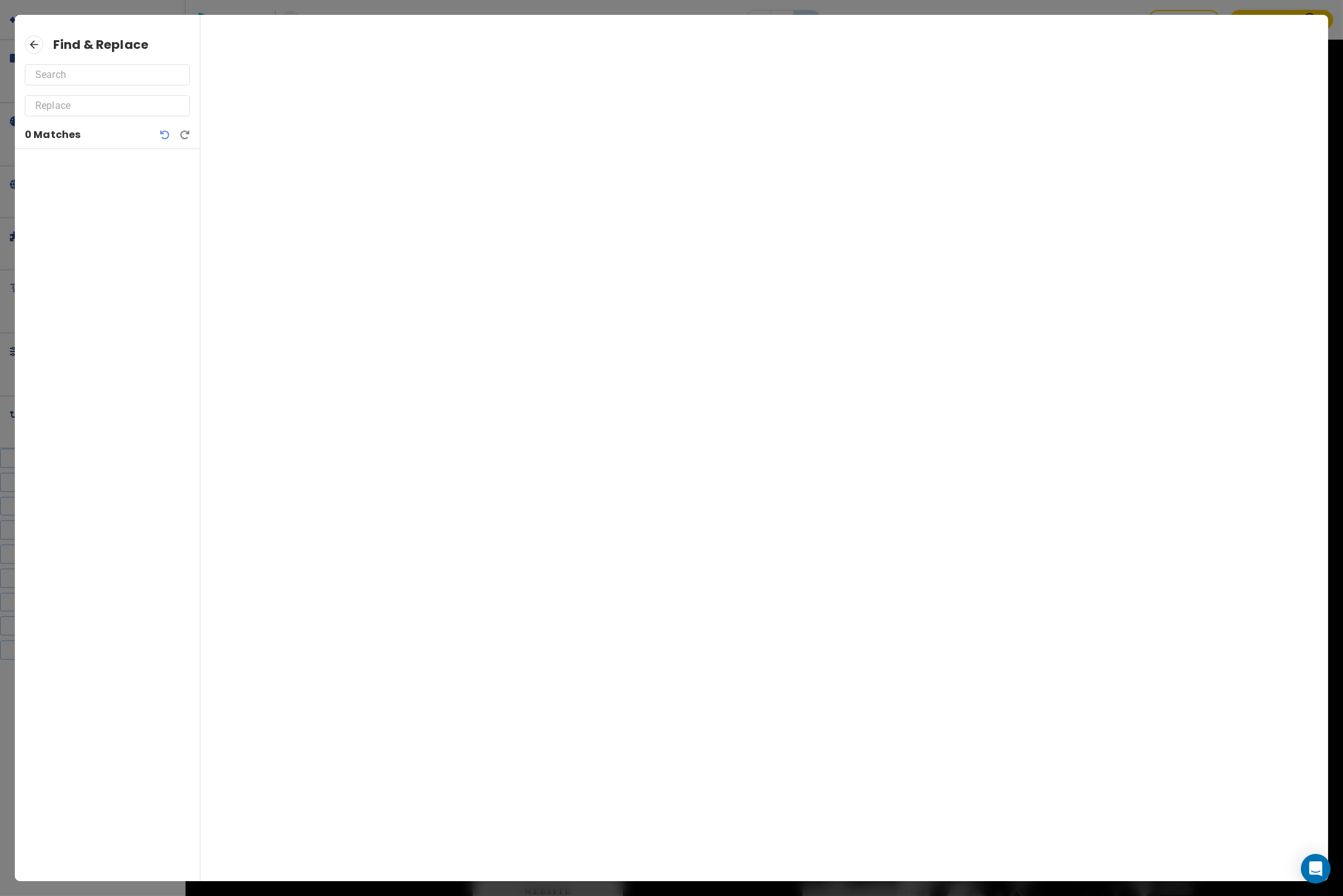
click at [106, 79] on input "text" at bounding box center [107, 74] width 144 height 20
paste input "The Lasker Inn Galveston's Premier Luxury Wedding & Event VenueThis beautifully…"
type input "The Lasker Inn Galveston's Premier Luxury Wedding & Event VenueThis beautifully…"
click at [164, 71] on input "The Lasker Inn Galveston's Premier Luxury Wedding & Event VenueThis beautifully…" at bounding box center [107, 74] width 144 height 20
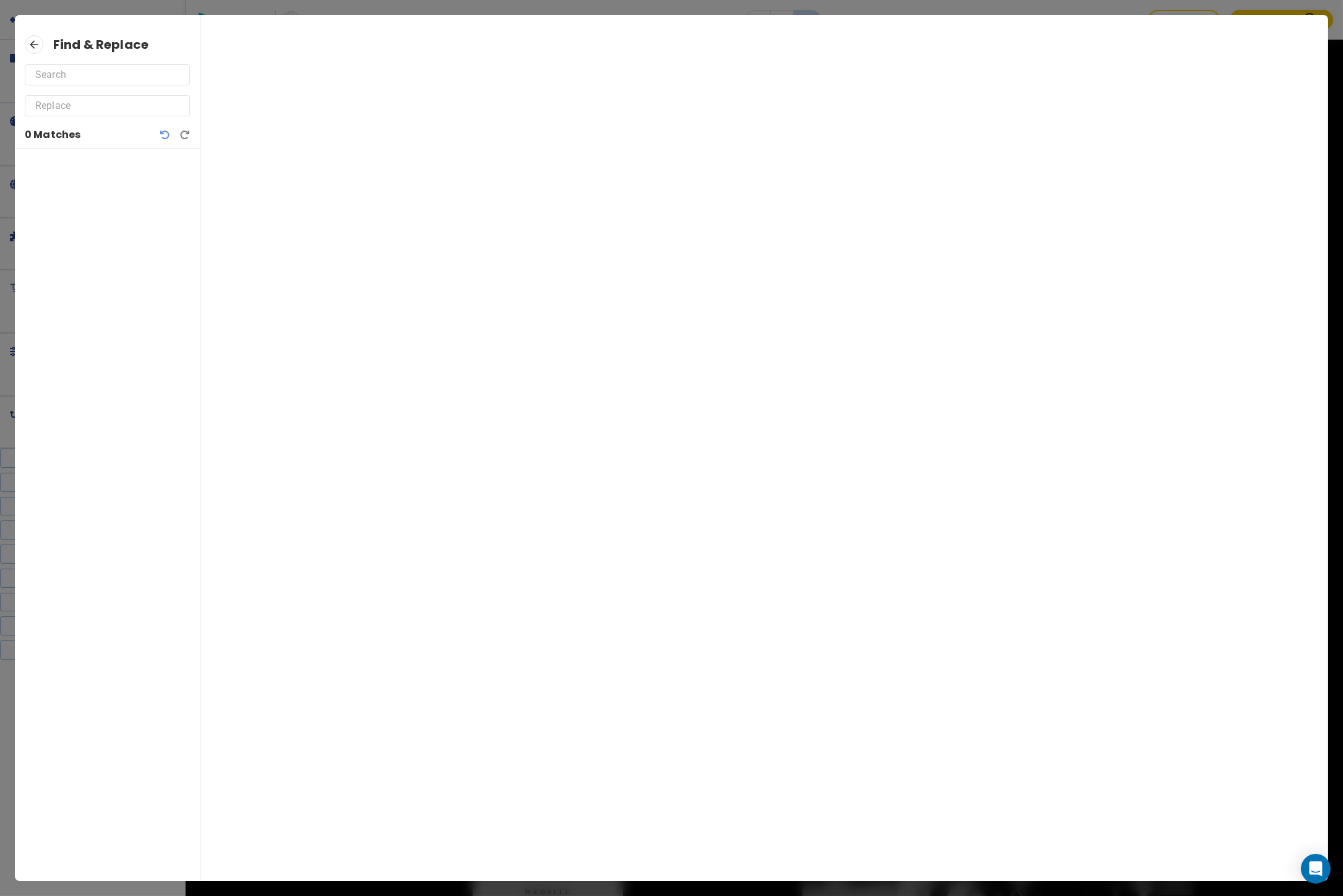
scroll to position [0, 0]
paste input "The Lasker Inn Galveston's Premier Luxury Wedding & Event VenueThis beautifully…"
type input "The Lasker Inn Galveston's Premier Luxury Wedding & Event VenueThis beautifully…"
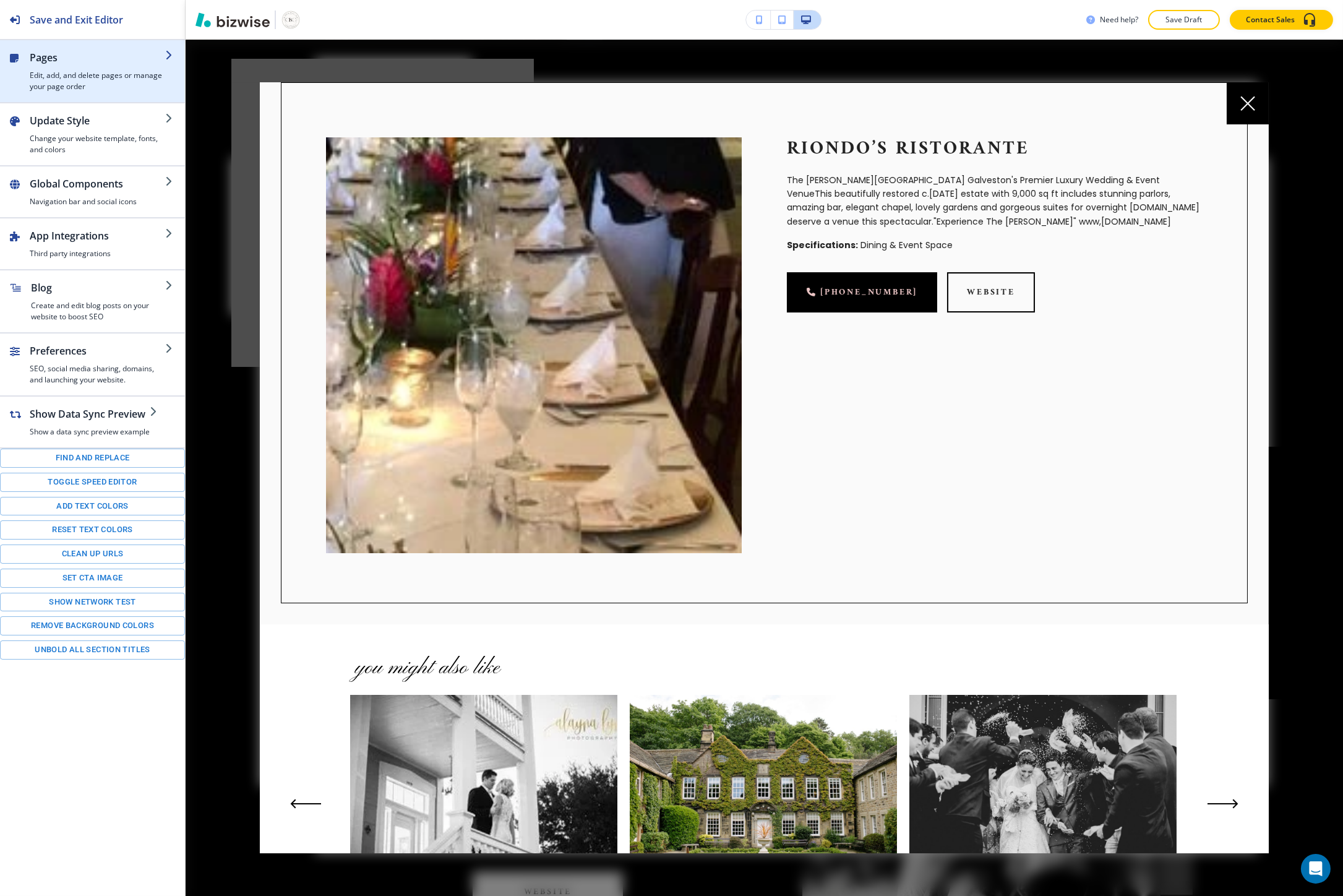
click at [82, 63] on h2 "Pages" at bounding box center [97, 57] width 135 height 15
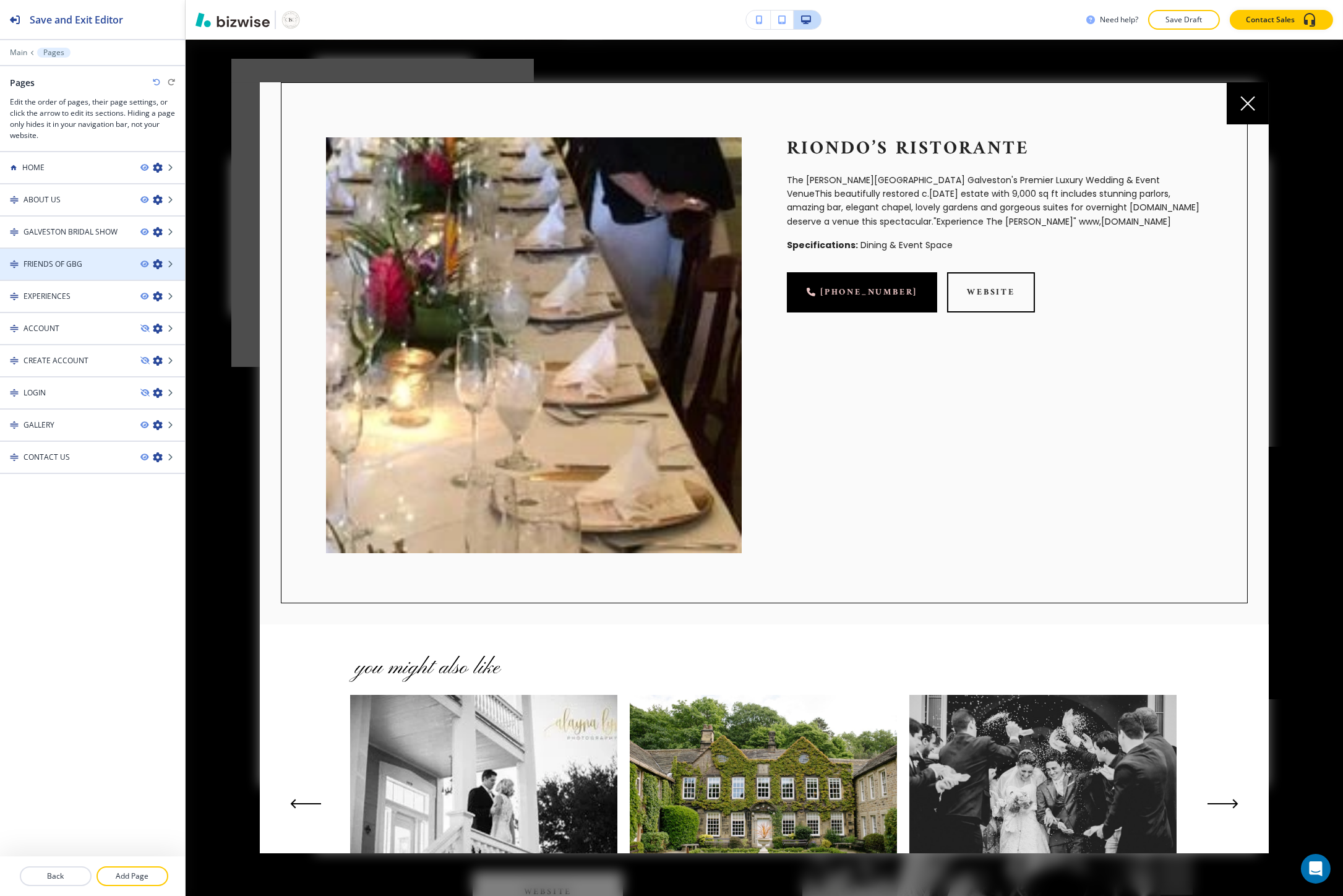
click at [81, 263] on h4 "FRIENDS OF GBG" at bounding box center [52, 264] width 59 height 11
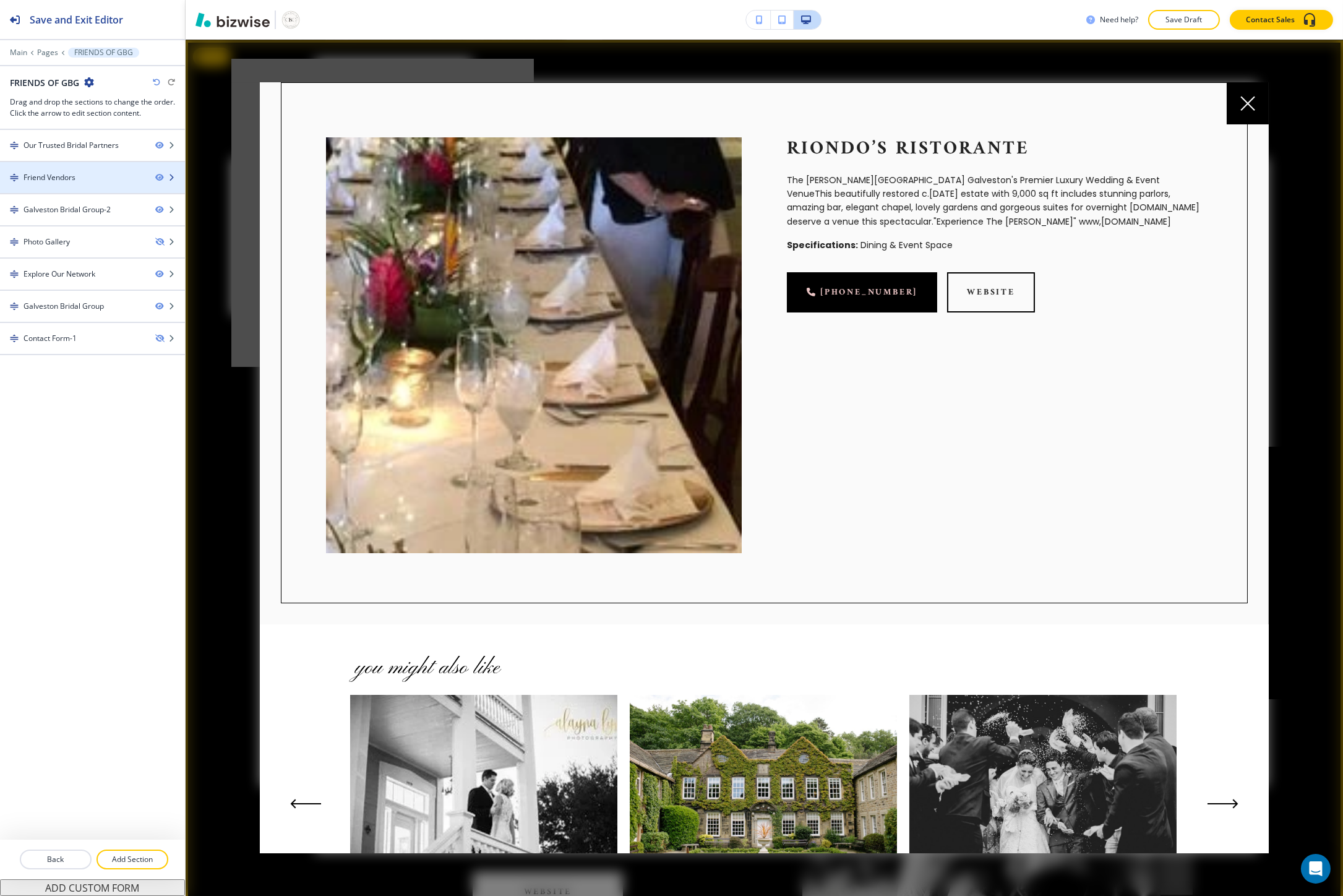
click at [80, 176] on div "Friend Vendors" at bounding box center [72, 177] width 146 height 11
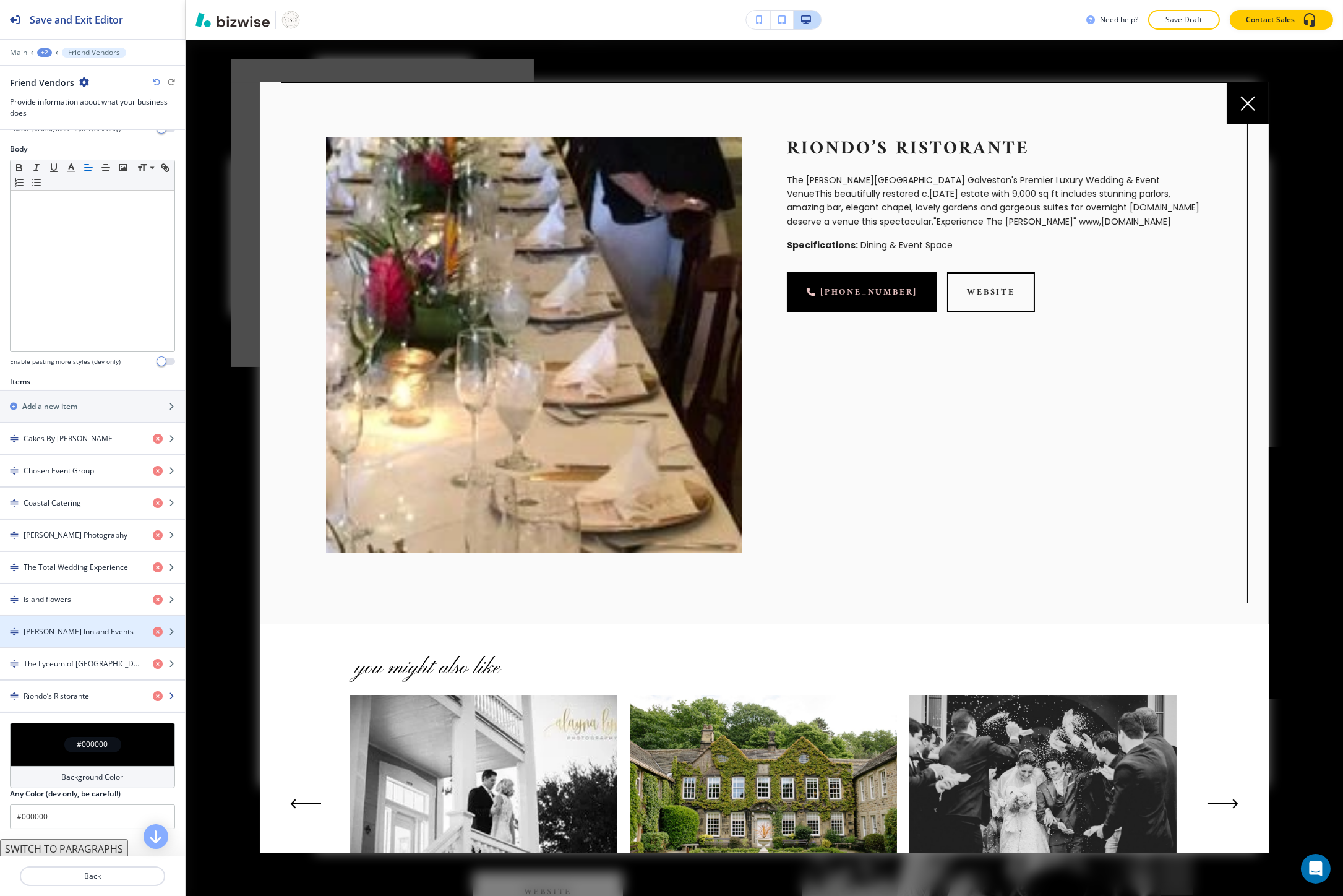
scroll to position [206, 0]
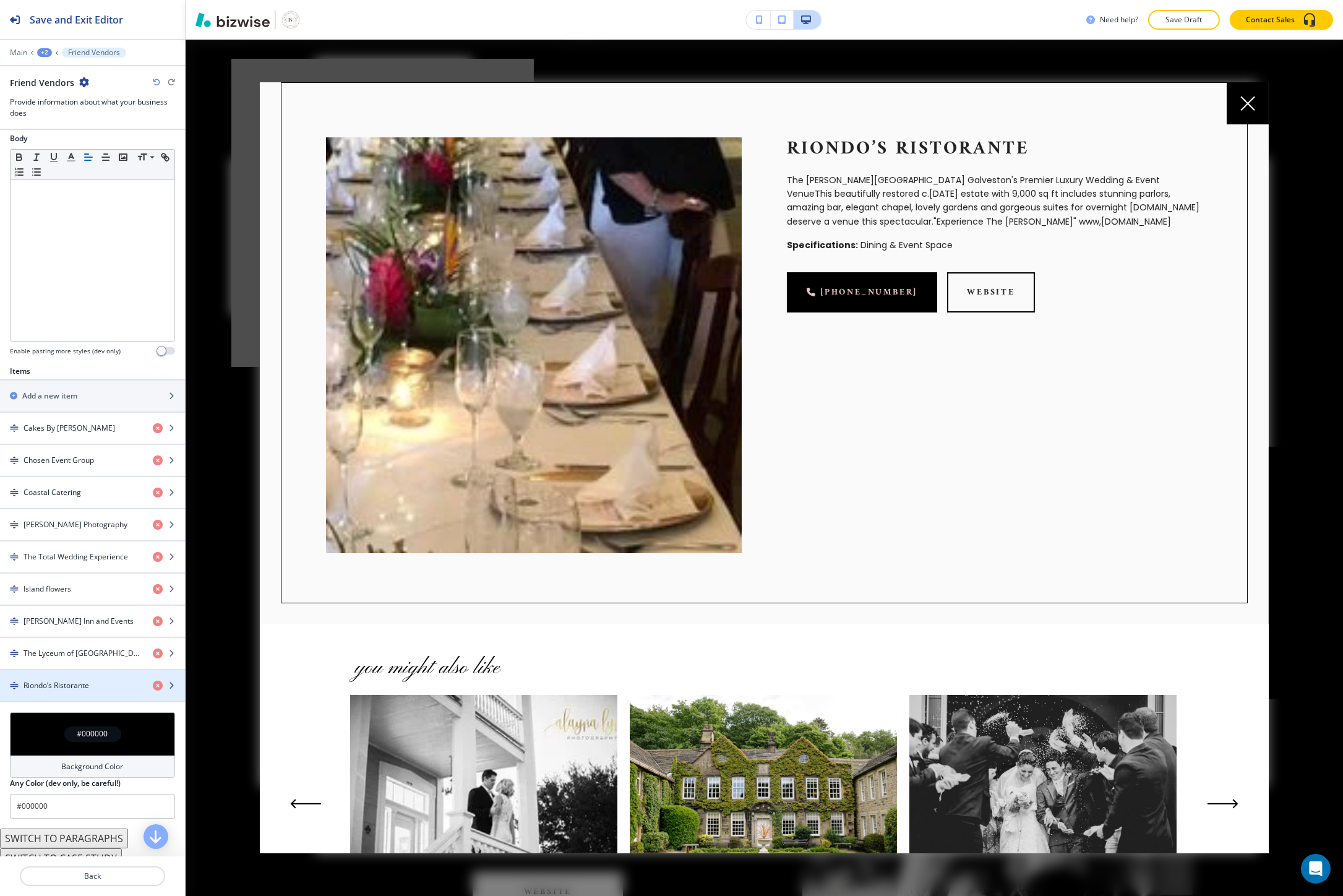
click at [63, 685] on h4 "Riondo’s Ristorante" at bounding box center [56, 685] width 65 height 11
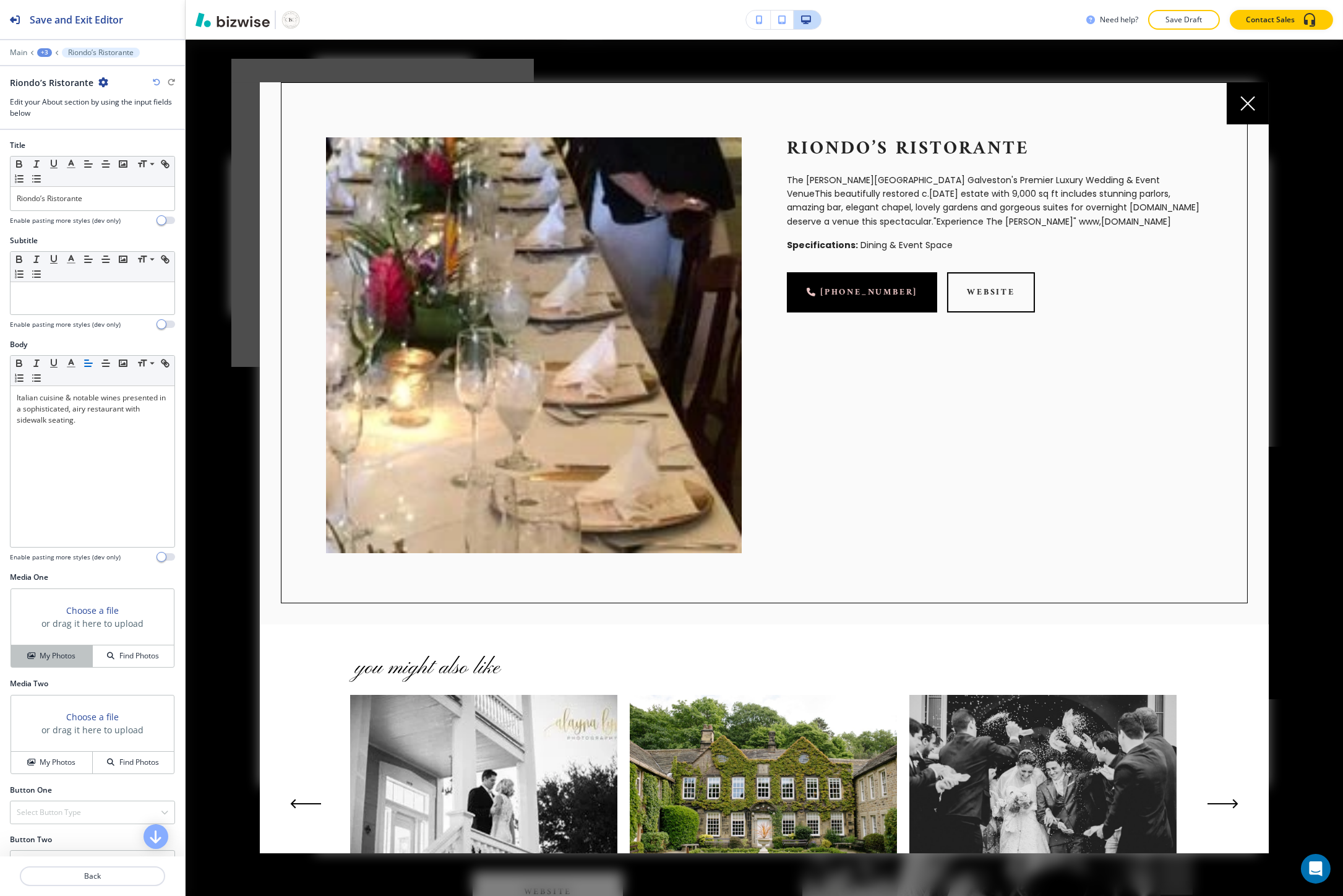
click at [72, 651] on h4 "My Photos" at bounding box center [57, 655] width 36 height 11
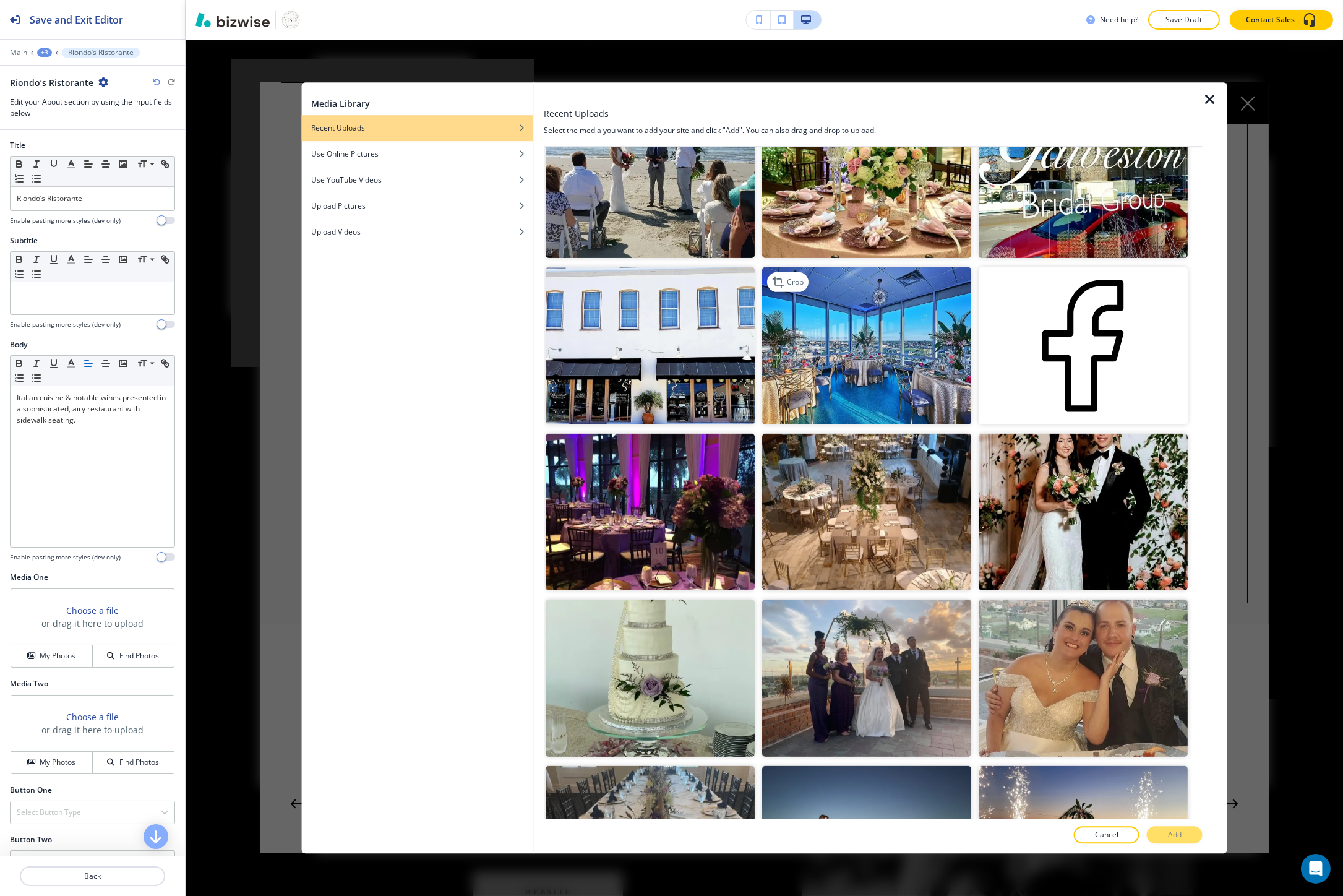
scroll to position [1512, 0]
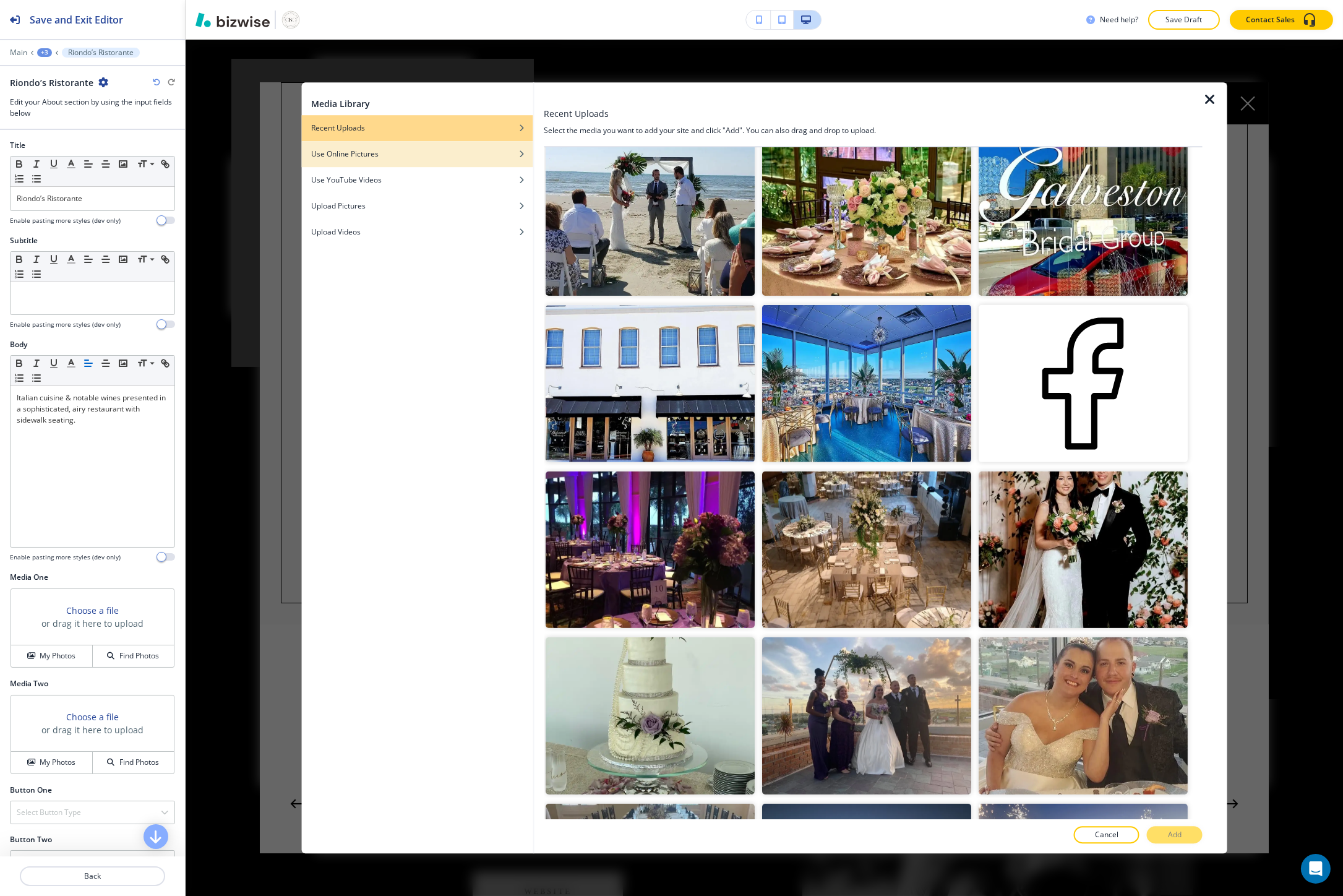
click at [487, 161] on div "button" at bounding box center [417, 163] width 232 height 7
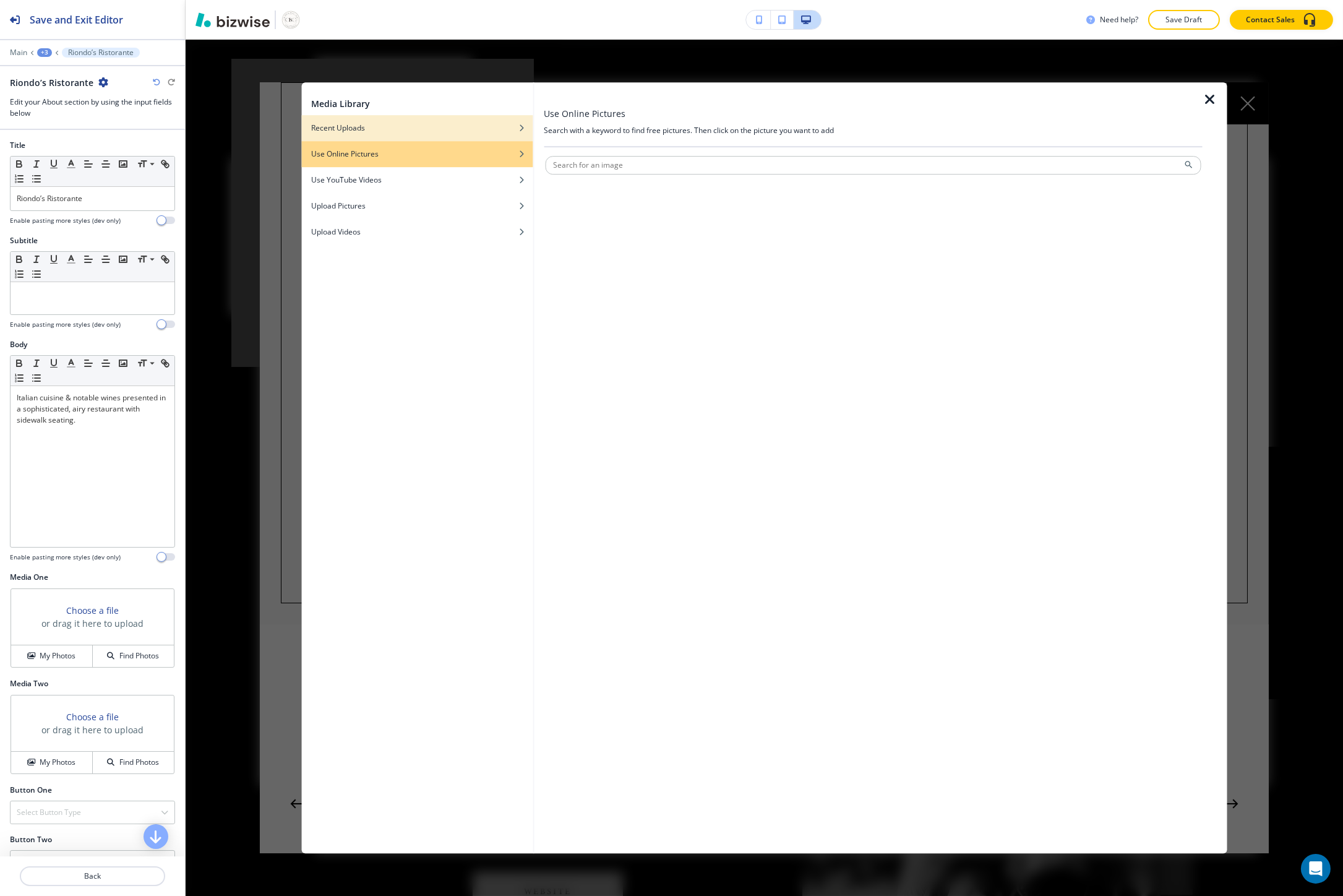
click at [484, 134] on div "button" at bounding box center [417, 137] width 232 height 7
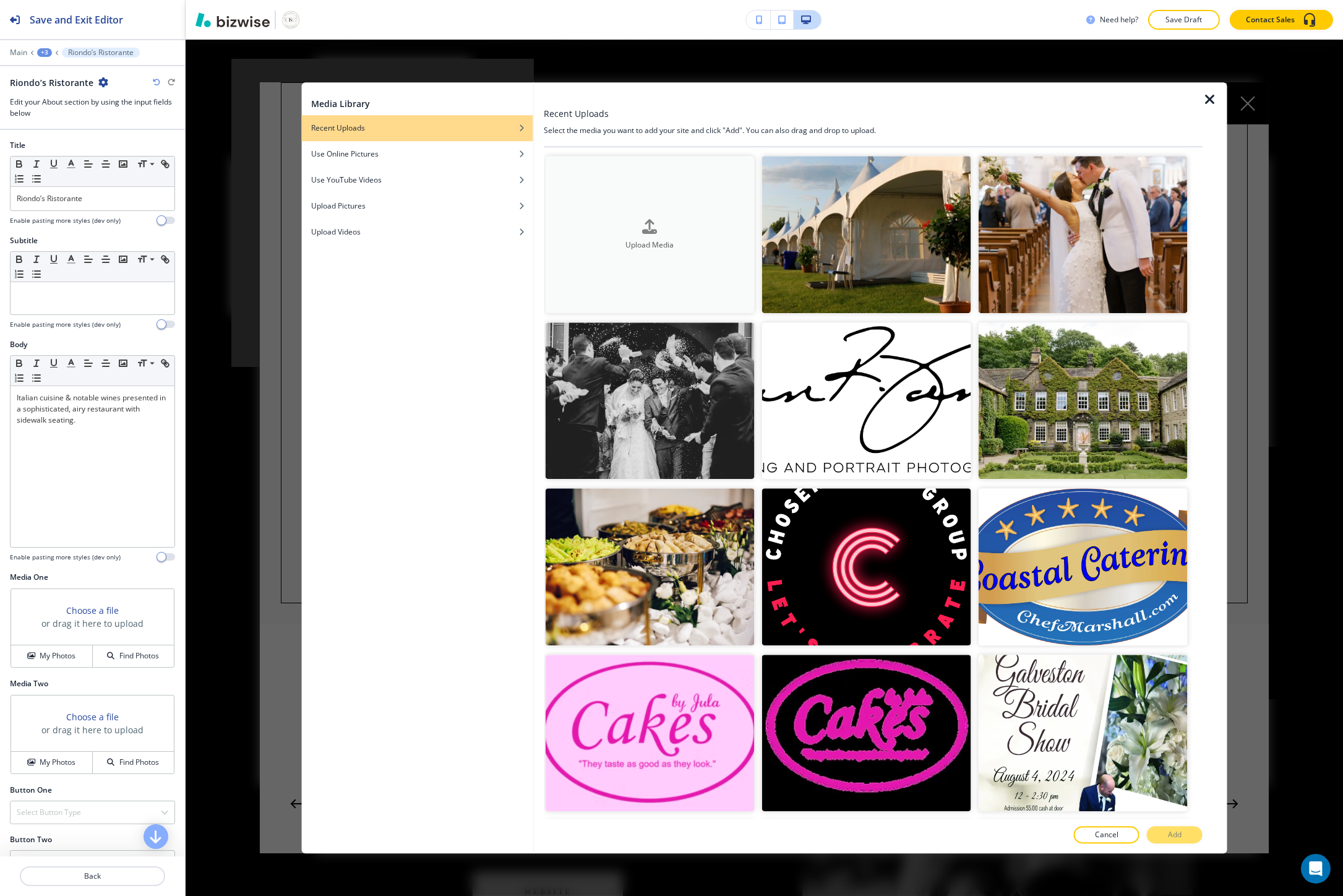
click at [598, 220] on div "Upload Media" at bounding box center [649, 234] width 209 height 32
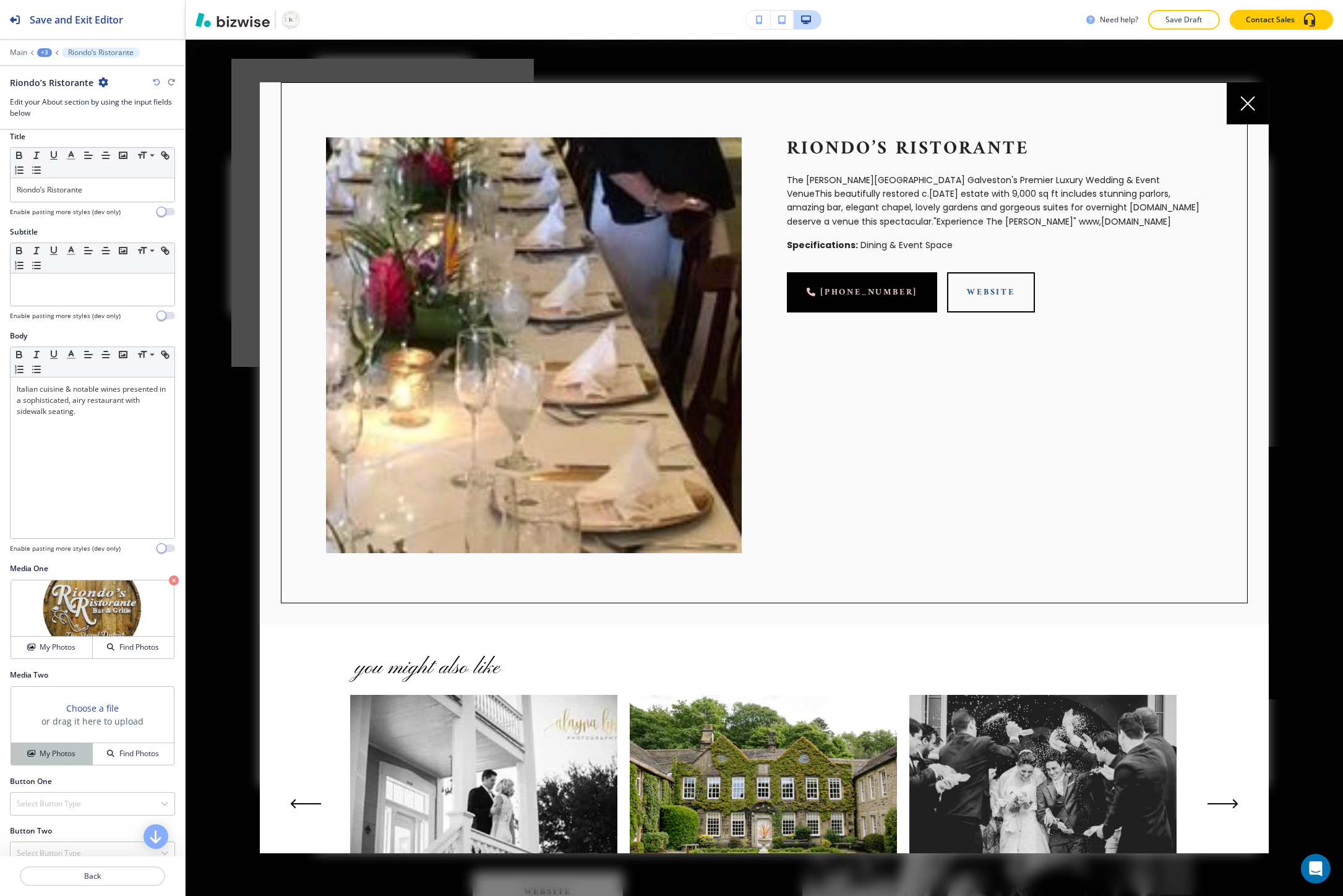
scroll to position [28, 0]
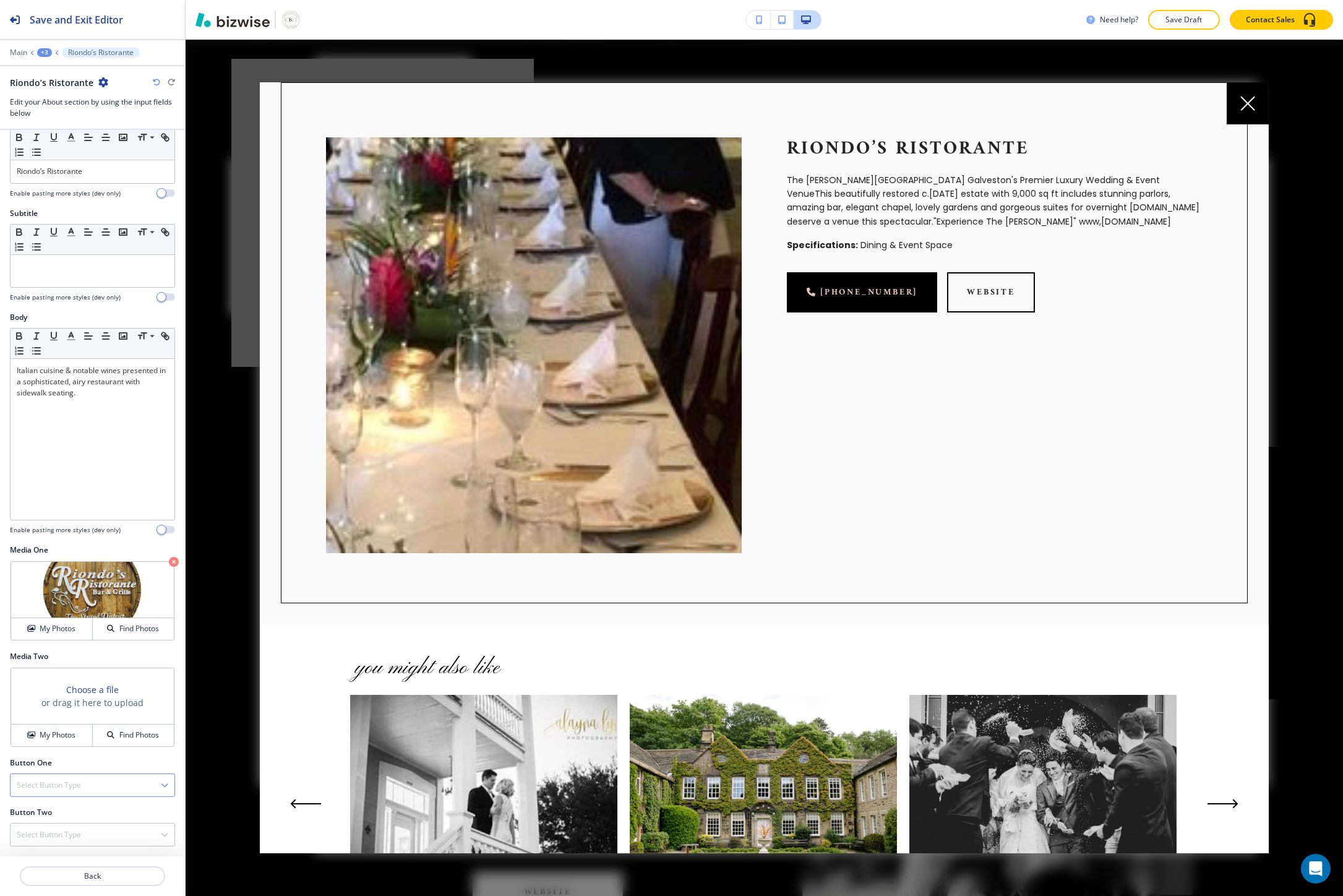
click at [52, 783] on h4 "Select Button Type" at bounding box center [49, 785] width 64 height 11
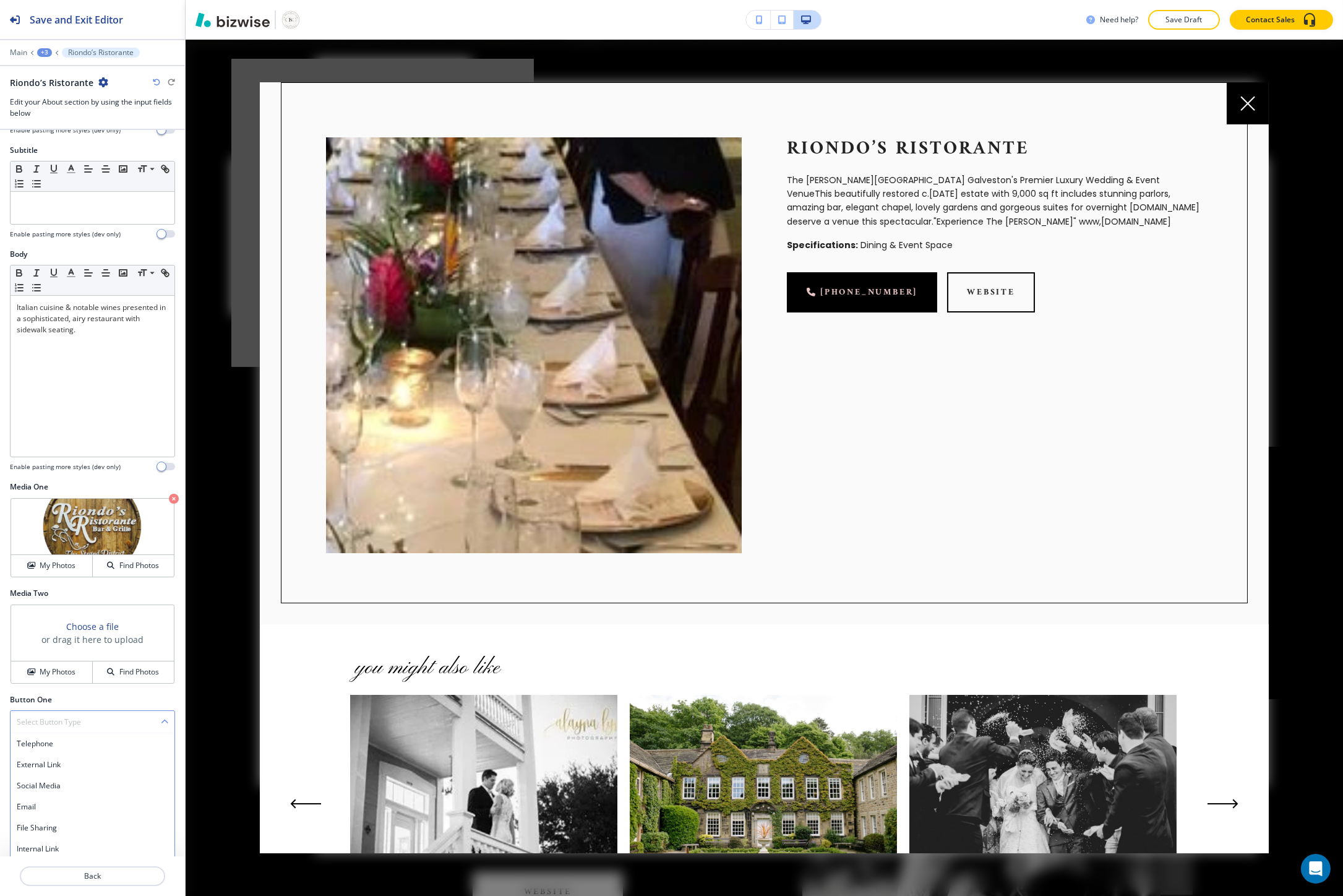
scroll to position [94, 0]
click at [51, 763] on h4 "External Link" at bounding box center [93, 760] width 151 height 11
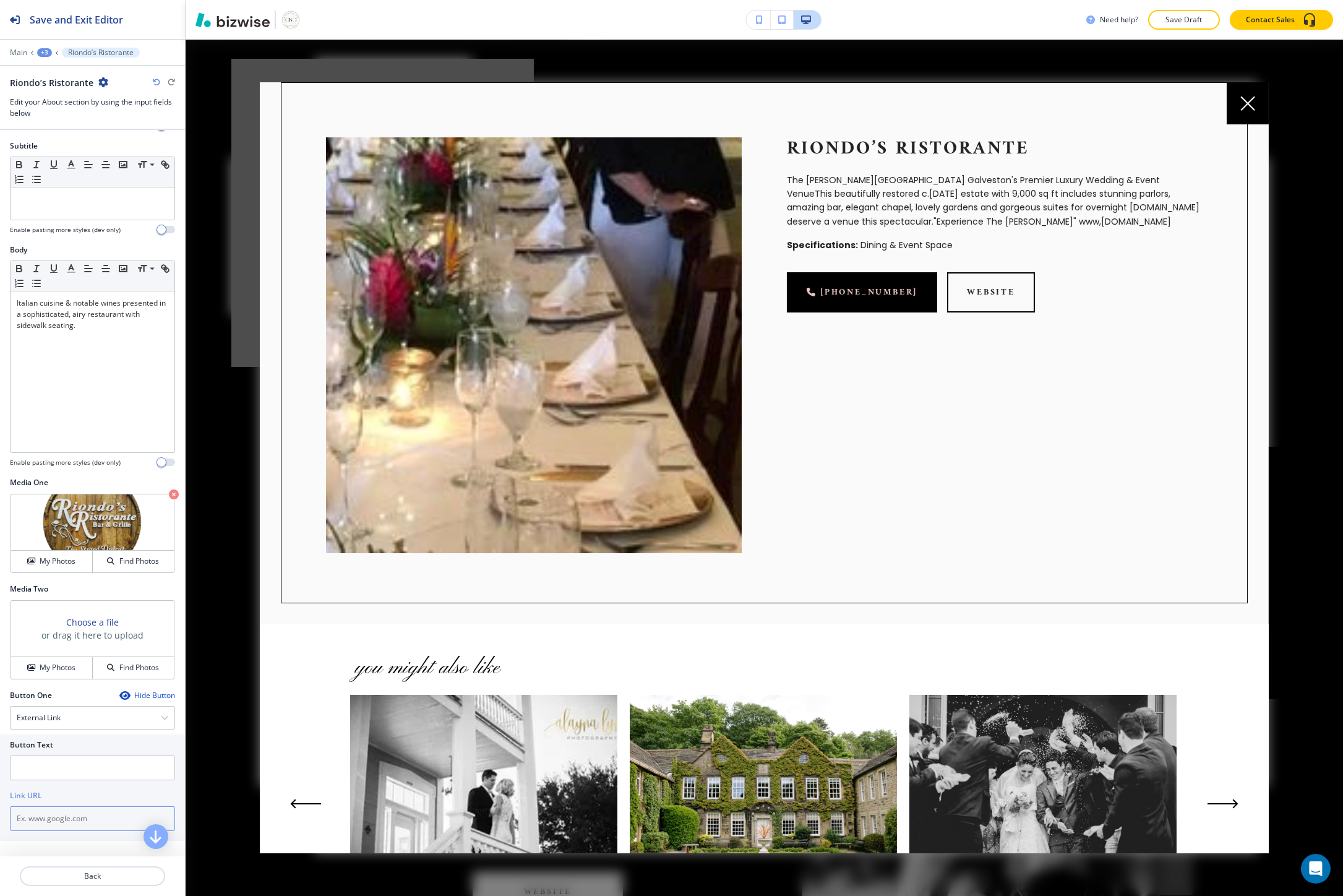
click at [53, 811] on input "text" at bounding box center [92, 818] width 165 height 25
paste input "https://www.riondos.com/"
type input "https://www.riondos.com/"
click at [54, 766] on input "text" at bounding box center [92, 767] width 165 height 25
type input "WEBSITE"
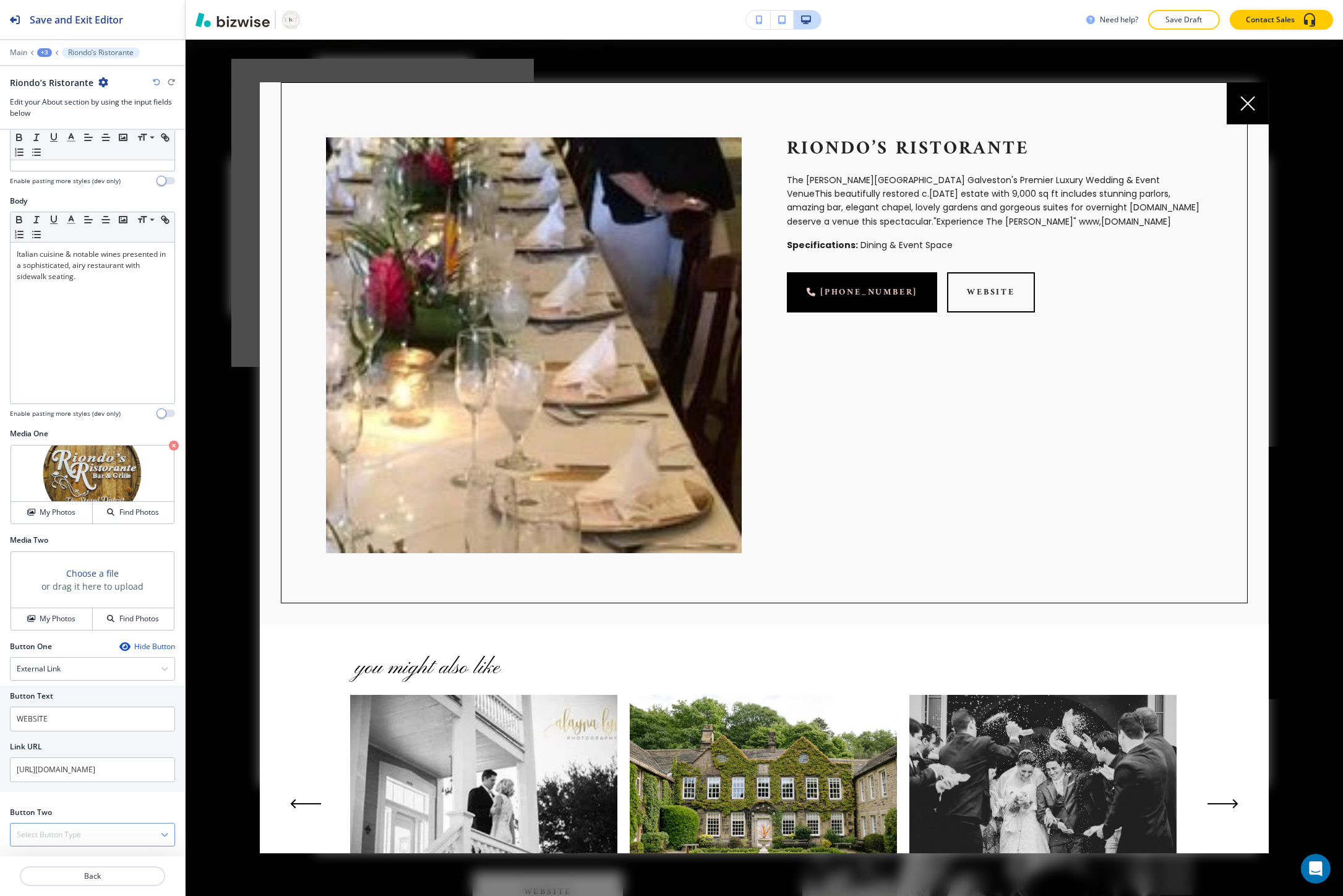
click at [74, 839] on h4 "Select Button Type" at bounding box center [49, 834] width 64 height 11
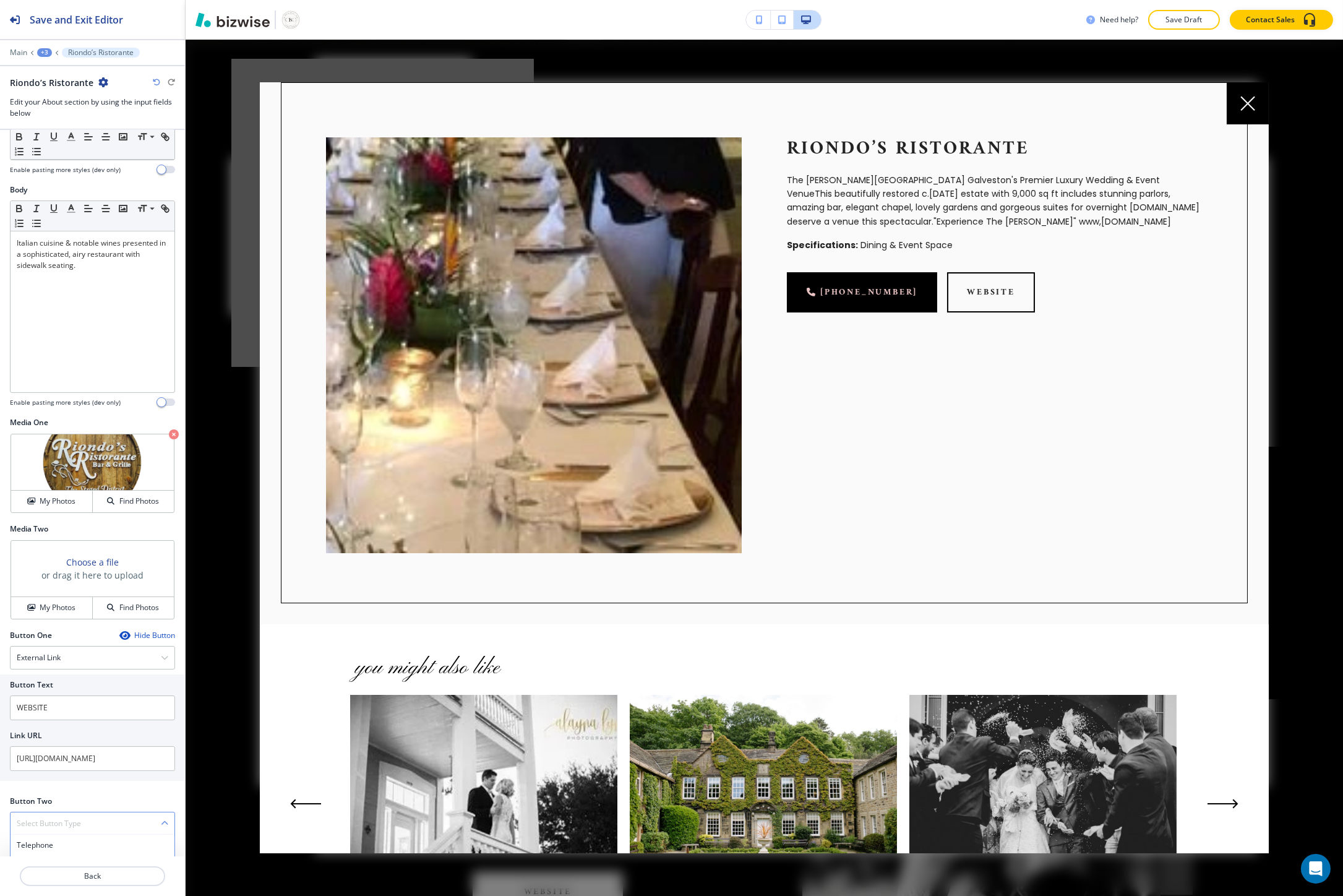
click at [74, 839] on div "Telephone" at bounding box center [92, 845] width 164 height 21
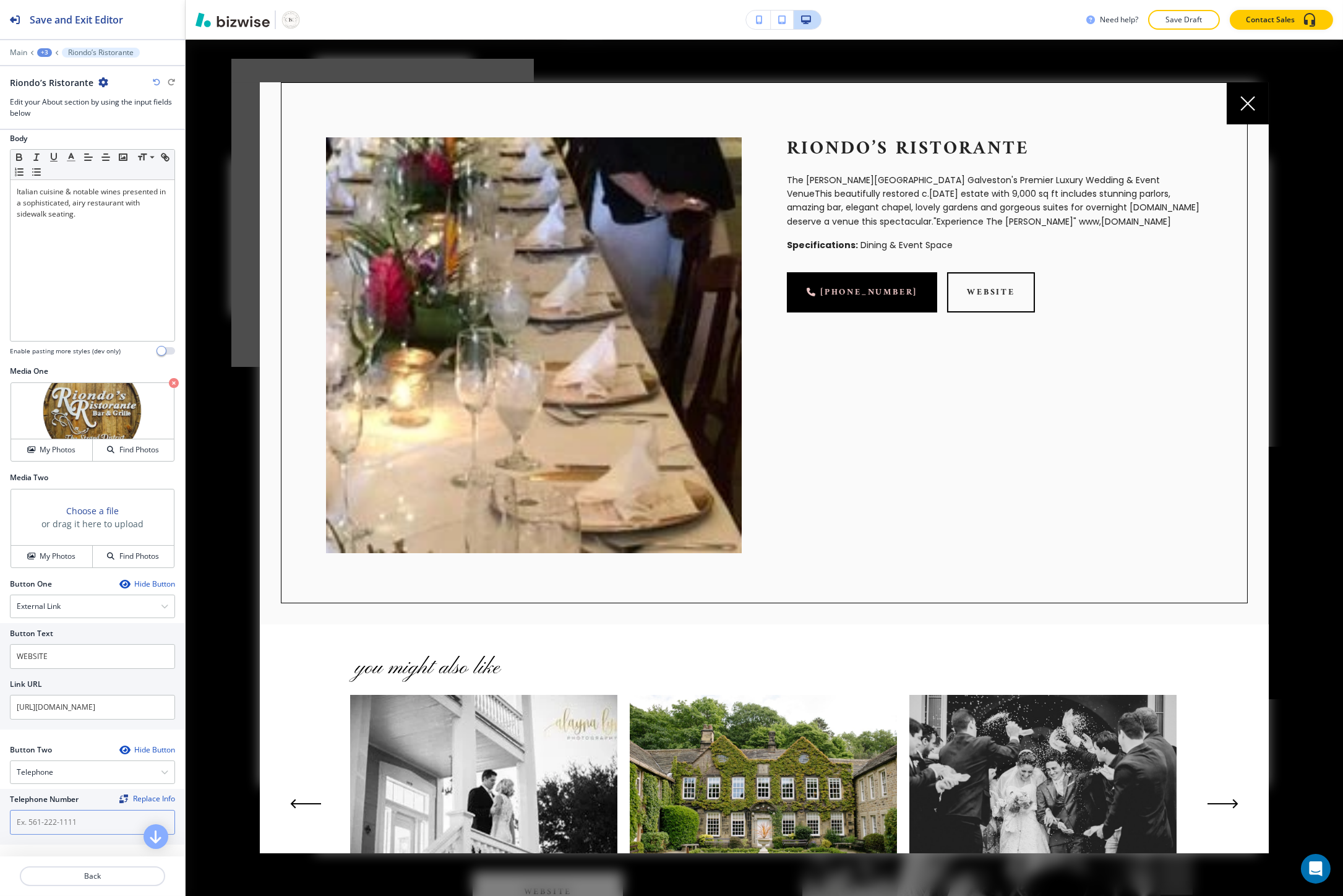
scroll to position [210, 0]
click at [64, 821] on input "text" at bounding box center [92, 819] width 165 height 25
paste input "tel:409-621-9595"
drag, startPoint x: 27, startPoint y: 812, endPoint x: -4, endPoint y: 811, distance: 31.0
click at [0, 0] on html "Save and Exit Editor Main +3 Riondo’s Ristorante Riondo’s Ristorante Edit your …" at bounding box center [672, 0] width 1343 height 0
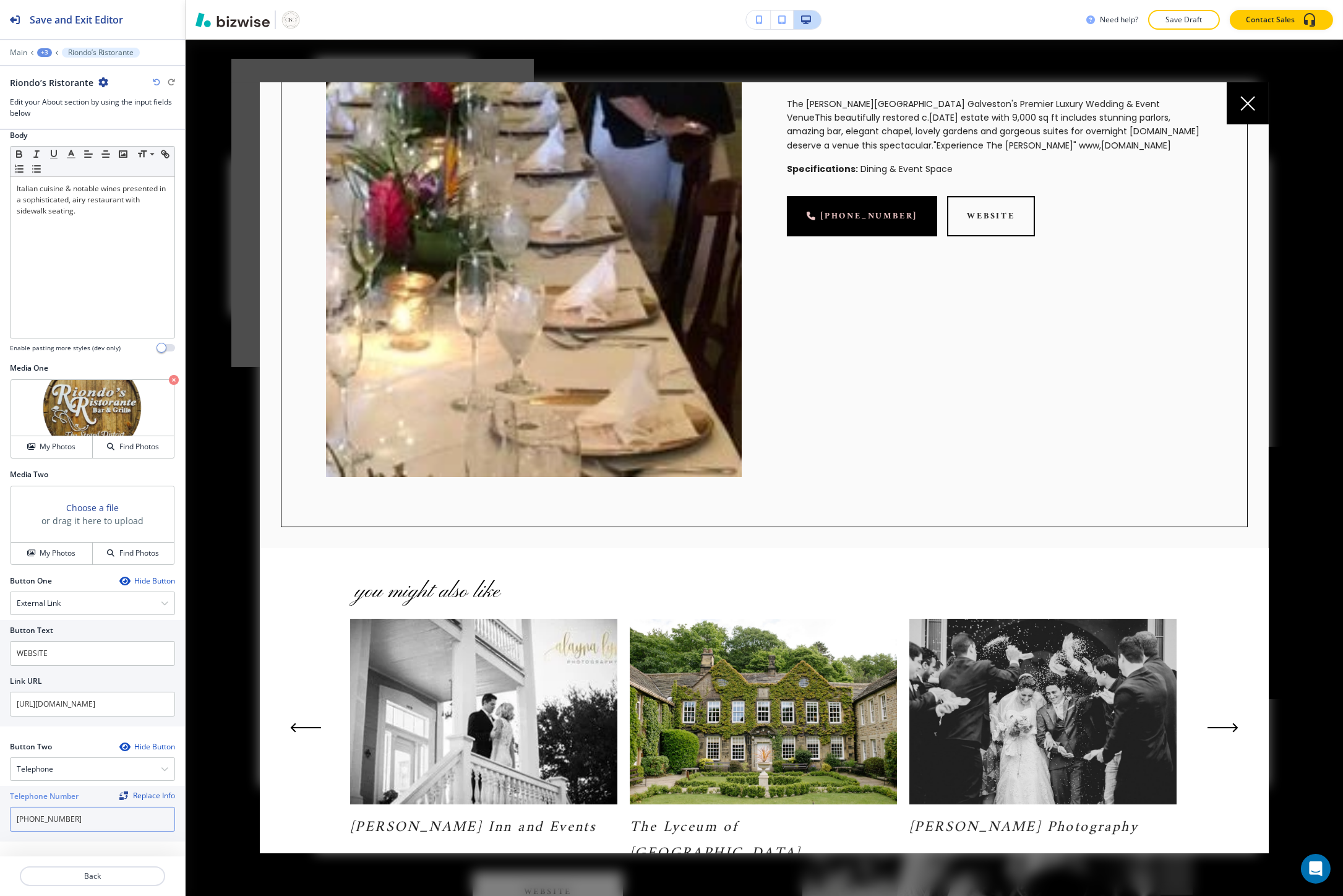
scroll to position [112, 0]
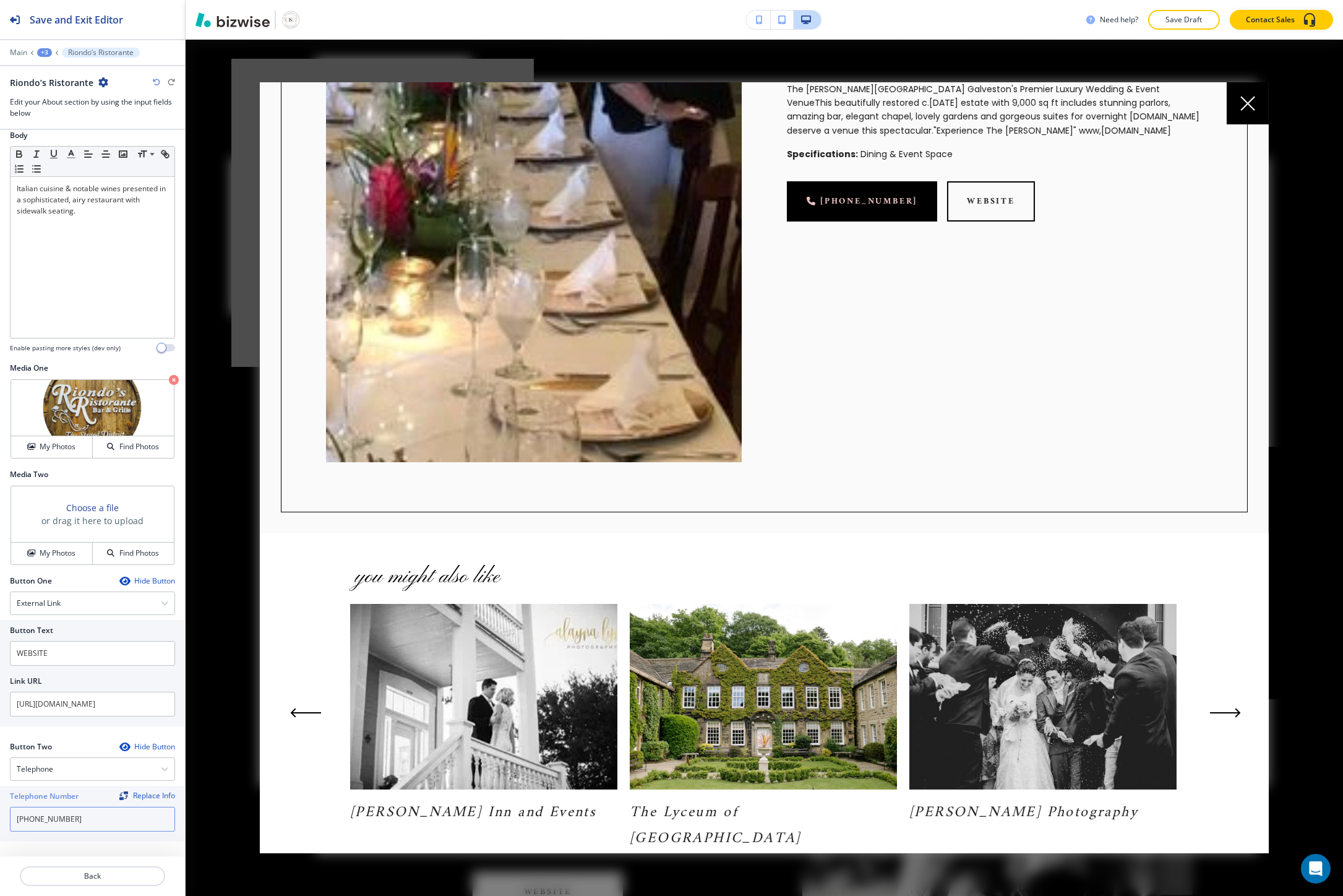
type input "409-621-9595"
click at [1227, 708] on button "Next Slide" at bounding box center [1225, 712] width 41 height 20
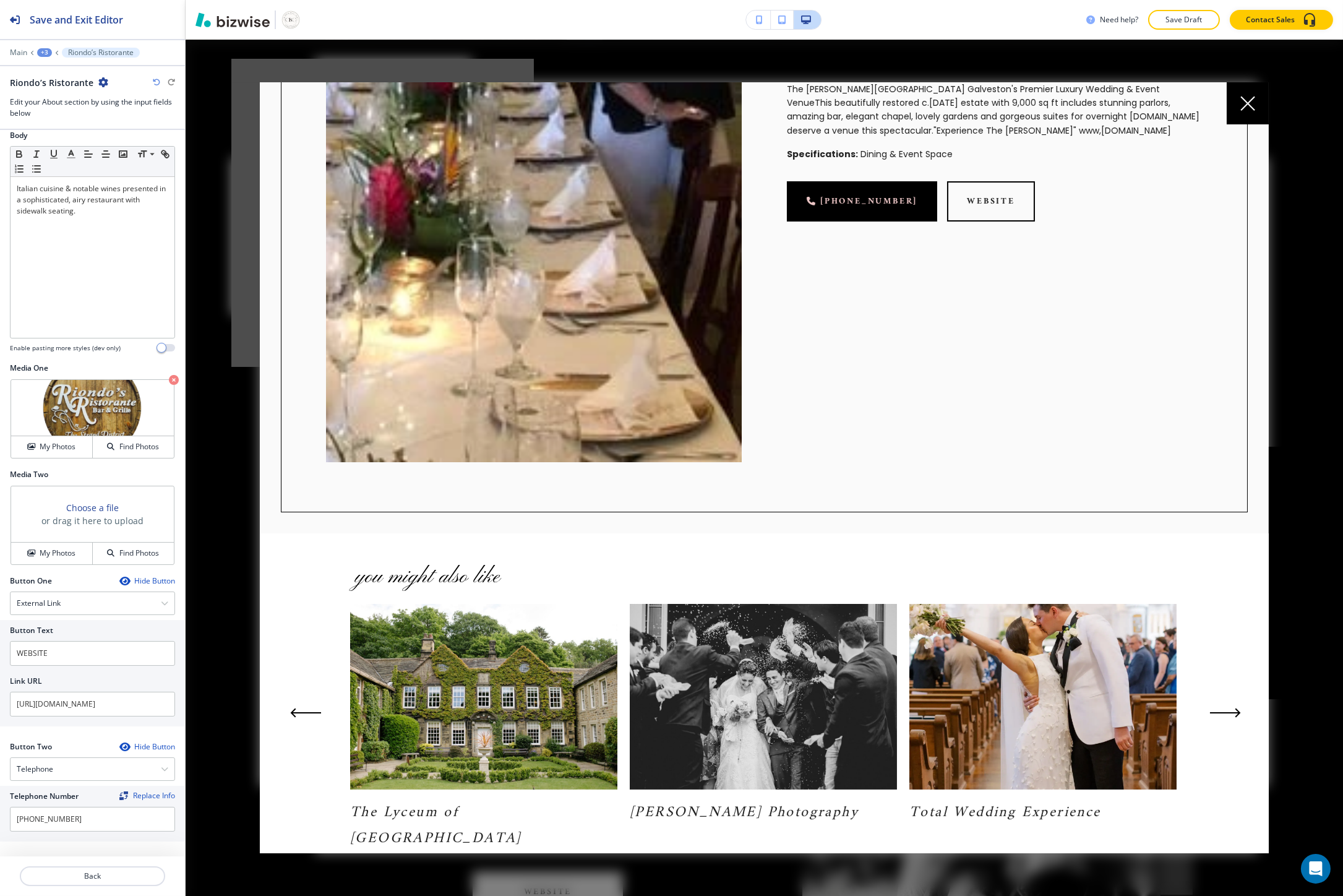
click at [1210, 708] on icon "Next Slide" at bounding box center [1225, 712] width 31 height 10
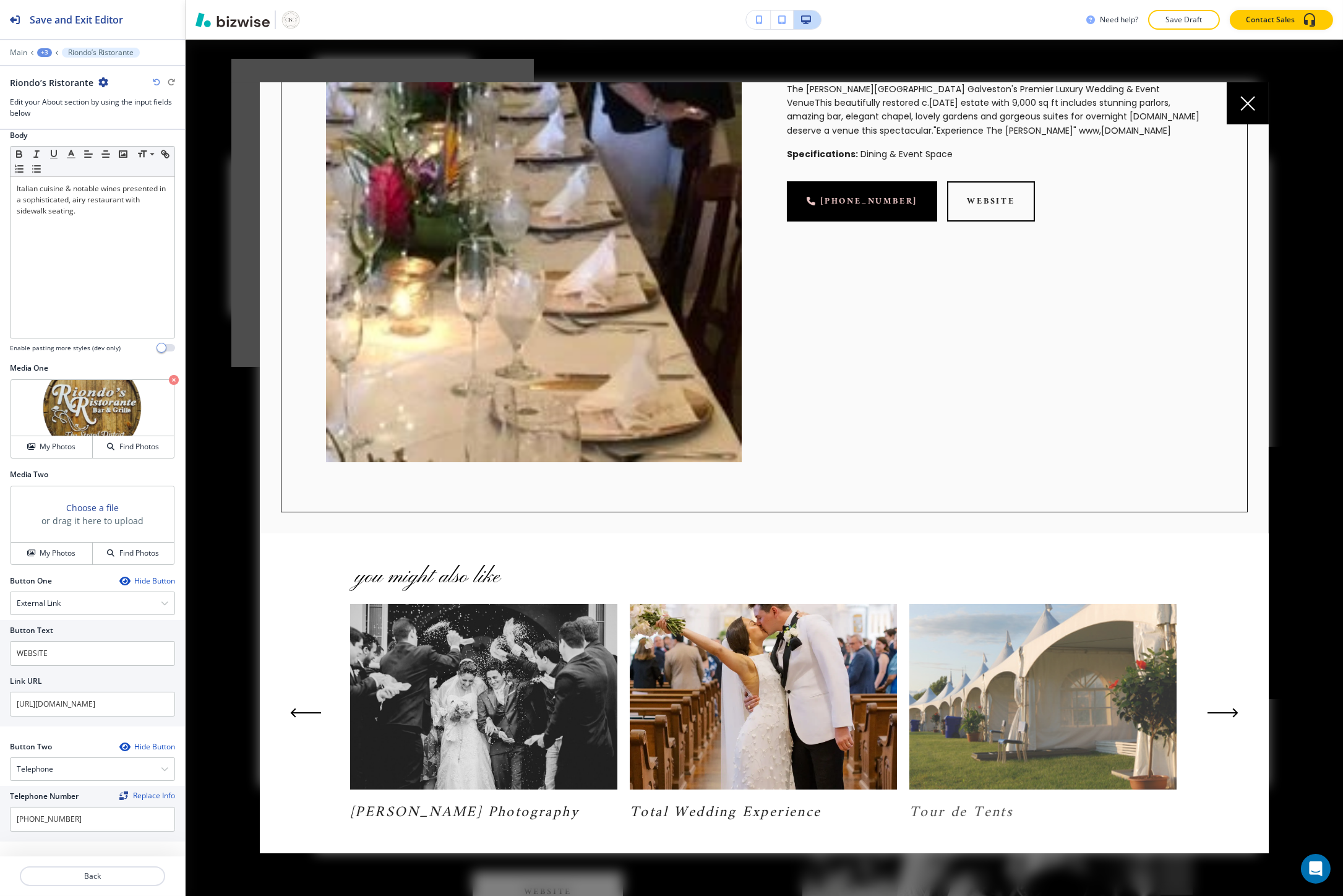
click at [1065, 693] on img at bounding box center [1043, 696] width 267 height 186
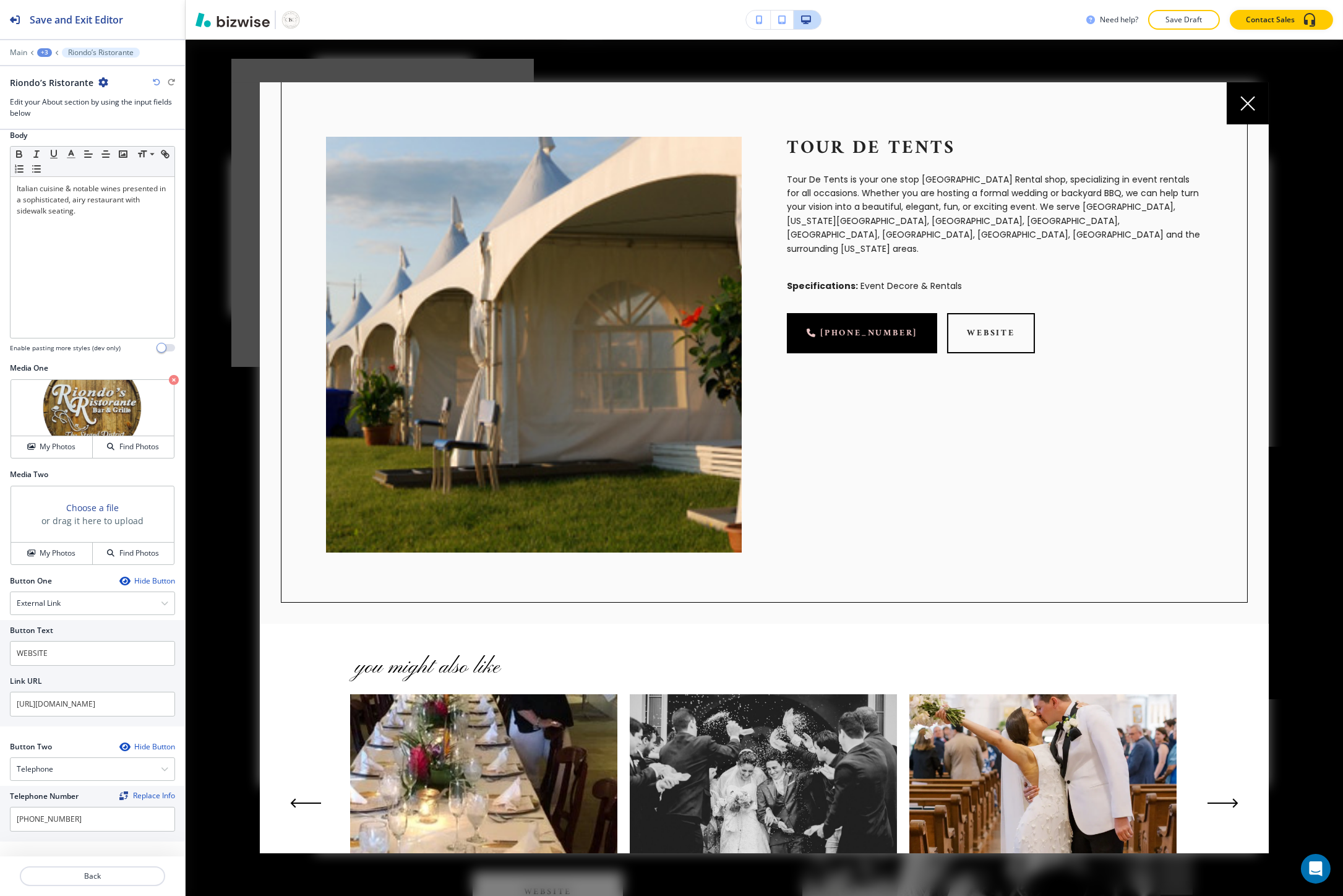
scroll to position [21, 0]
click at [37, 885] on button "Back" at bounding box center [93, 876] width 146 height 20
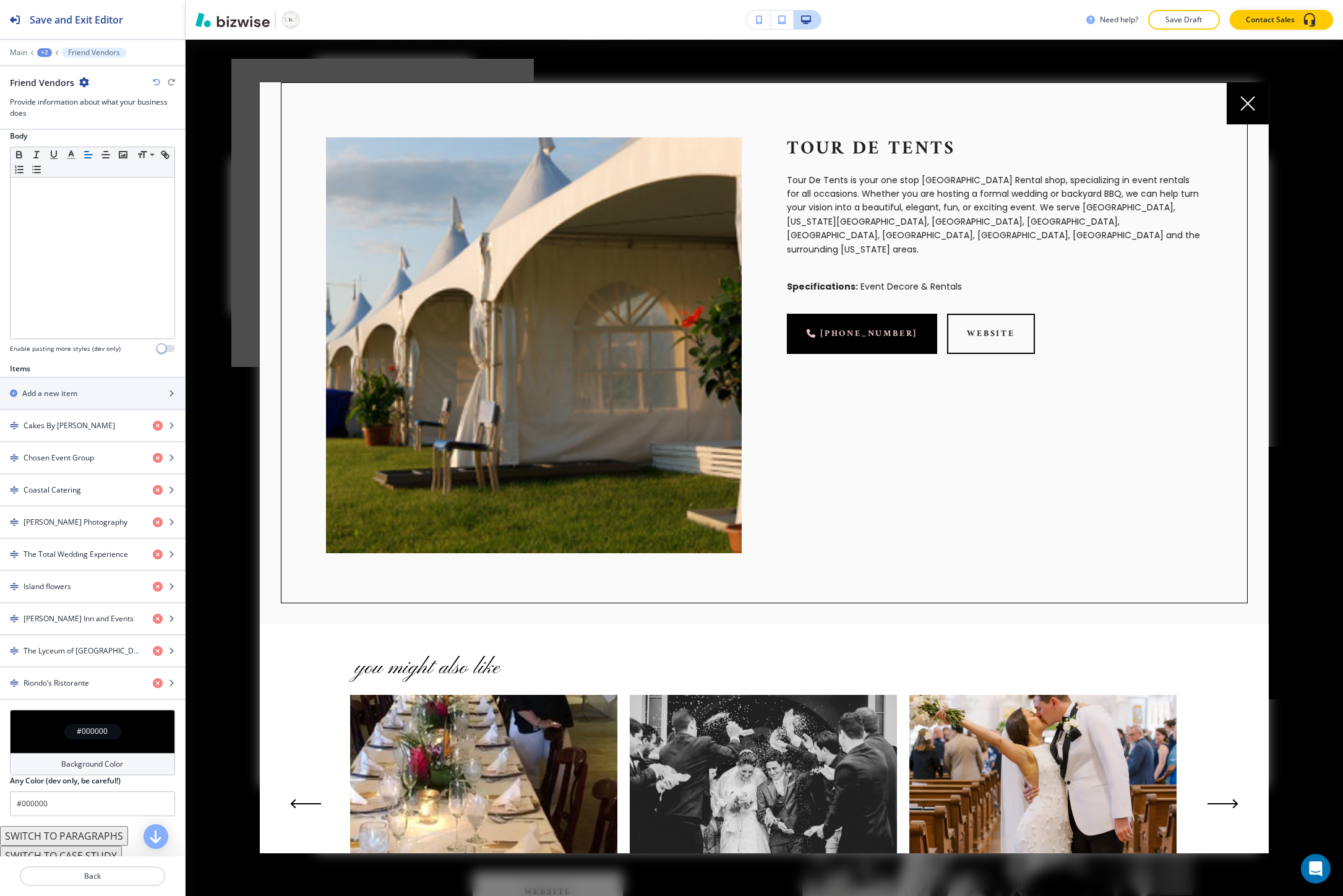
scroll to position [263, 0]
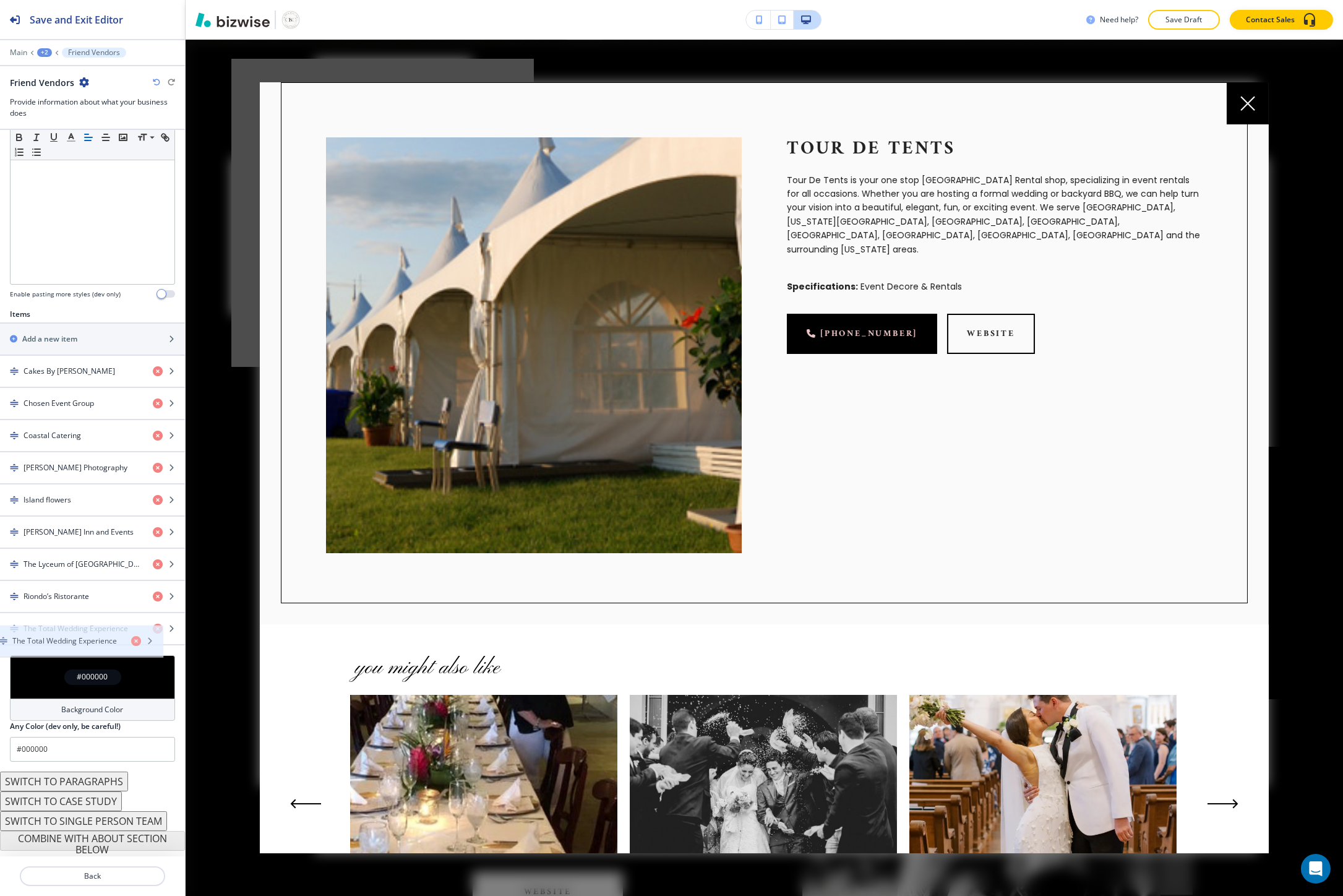
drag, startPoint x: 72, startPoint y: 505, endPoint x: 61, endPoint y: 646, distance: 141.4
click at [68, 345] on div "button" at bounding box center [93, 349] width 185 height 10
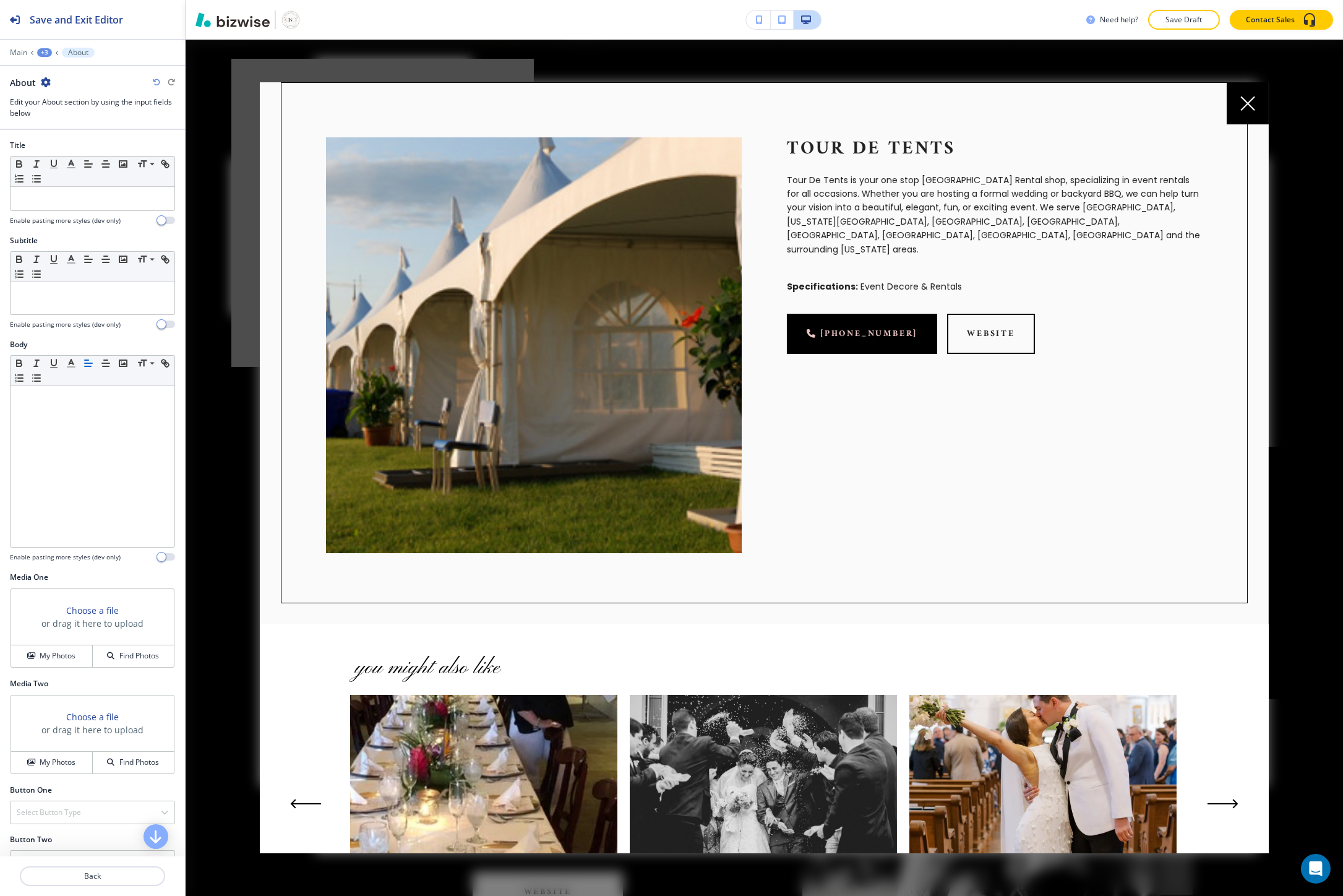
click at [855, 137] on p "Tour de Tents" at bounding box center [994, 149] width 416 height 23
click at [855, 137] on p "Tour de Tents" at bounding box center [994, 149] width 416 height 23
click at [111, 195] on p at bounding box center [93, 198] width 151 height 11
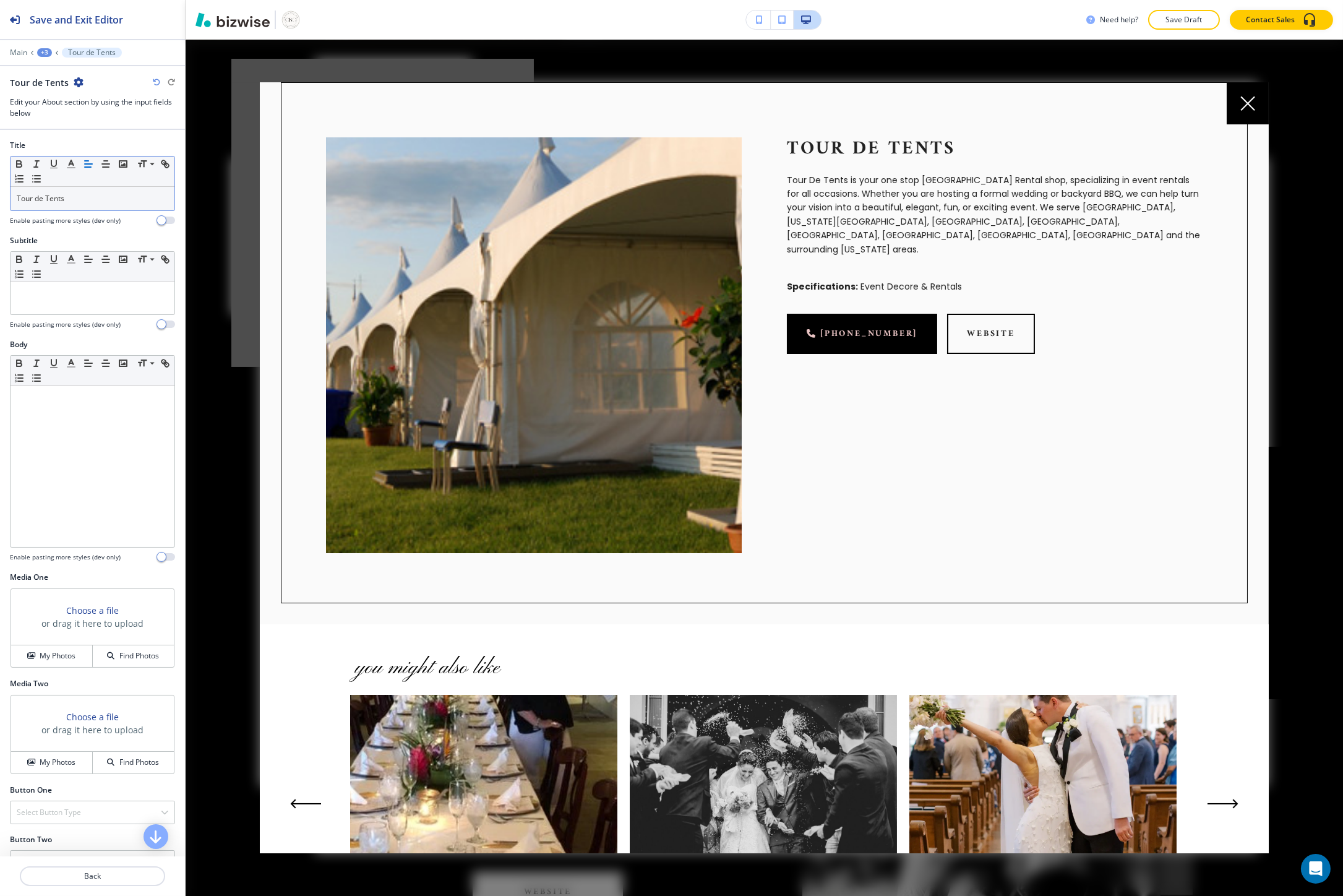
click at [807, 194] on p "Tour De Tents is your one stop Galveston Rental shop, specializing in event ren…" at bounding box center [994, 215] width 416 height 83
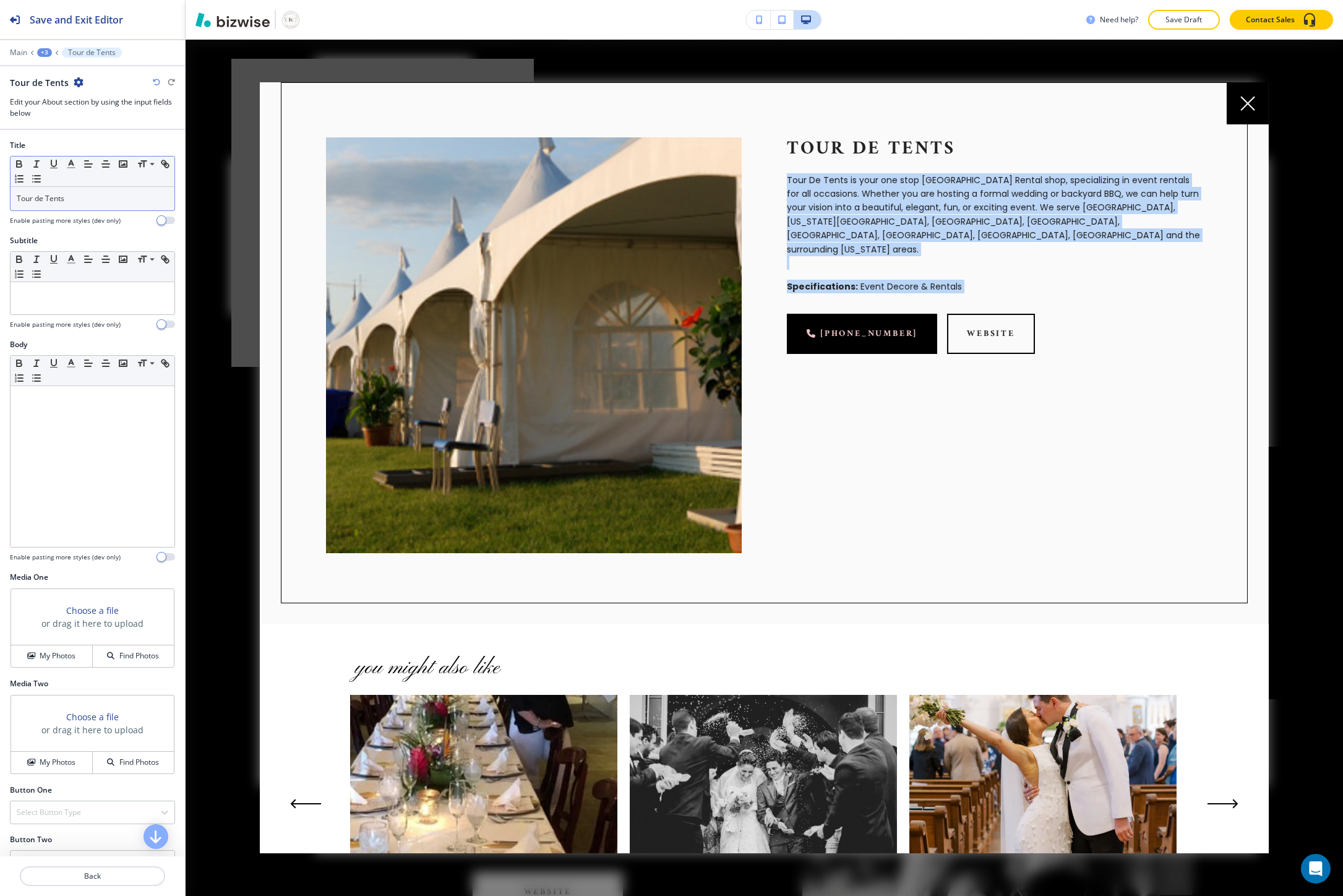
drag, startPoint x: 807, startPoint y: 194, endPoint x: 817, endPoint y: 256, distance: 62.8
click at [817, 256] on div "Tour de Tents Tour De Tents is your one stop Galveston Rental shop, specializin…" at bounding box center [972, 322] width 461 height 461
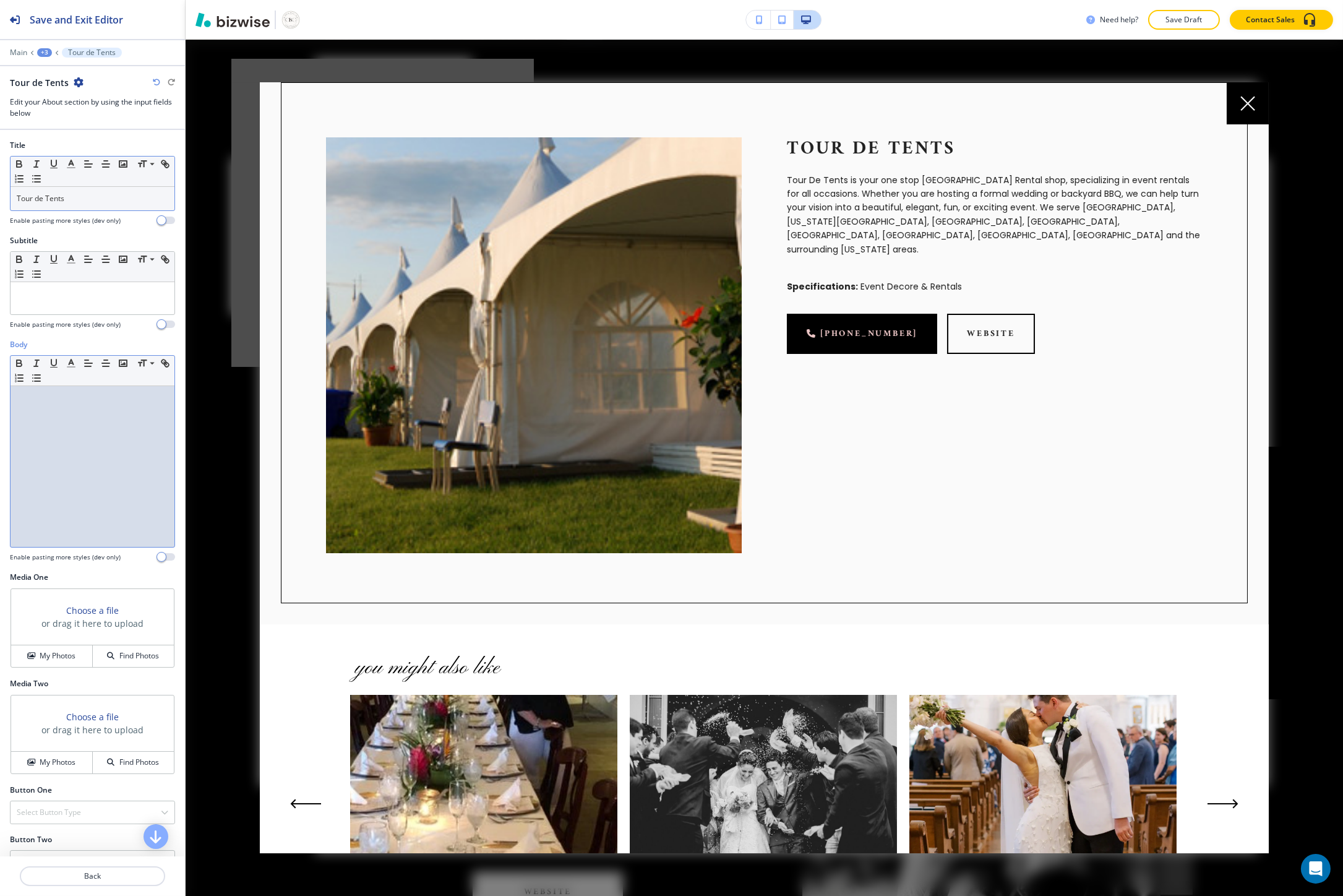
click at [49, 475] on div at bounding box center [92, 466] width 164 height 161
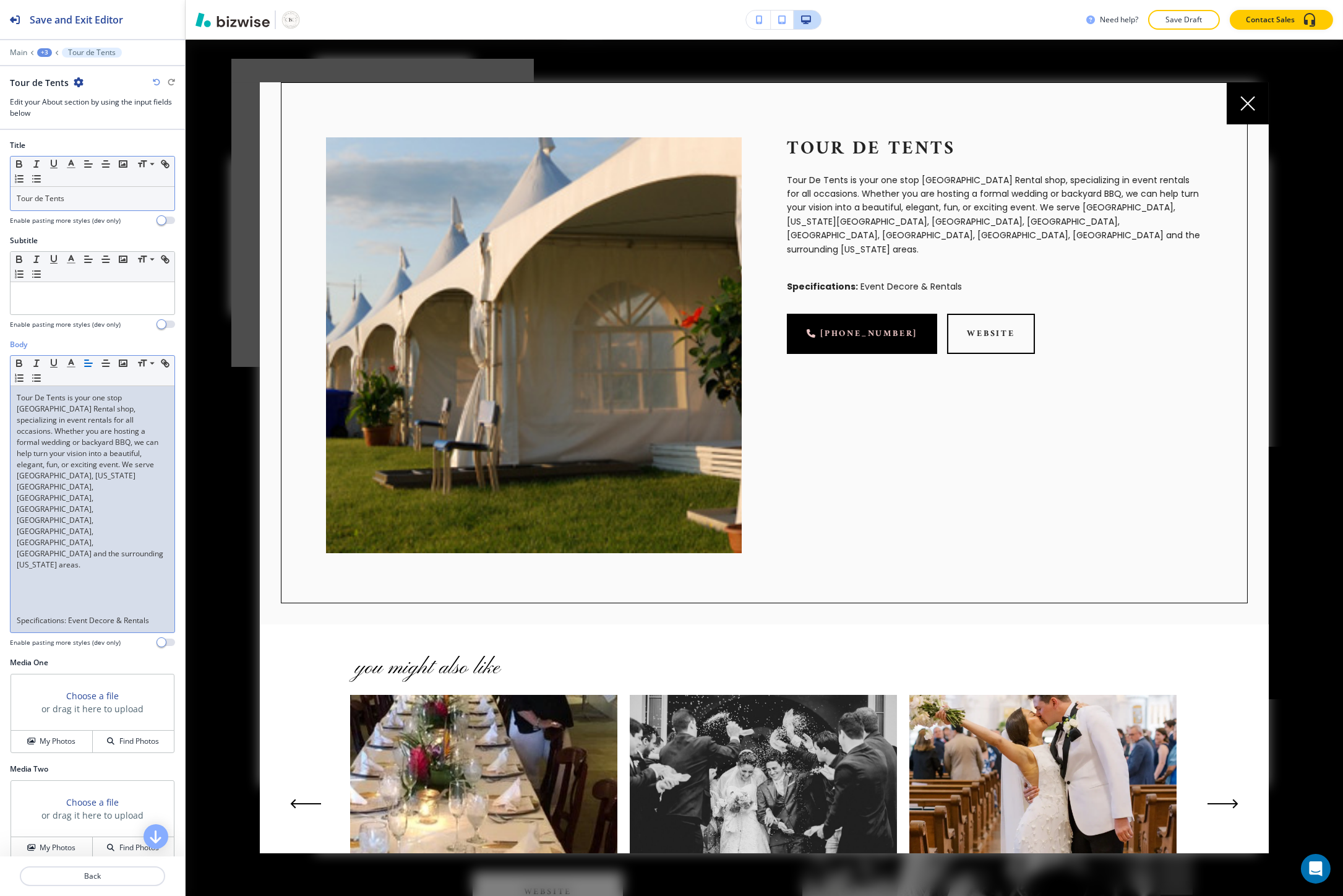
click at [32, 593] on p at bounding box center [93, 598] width 151 height 11
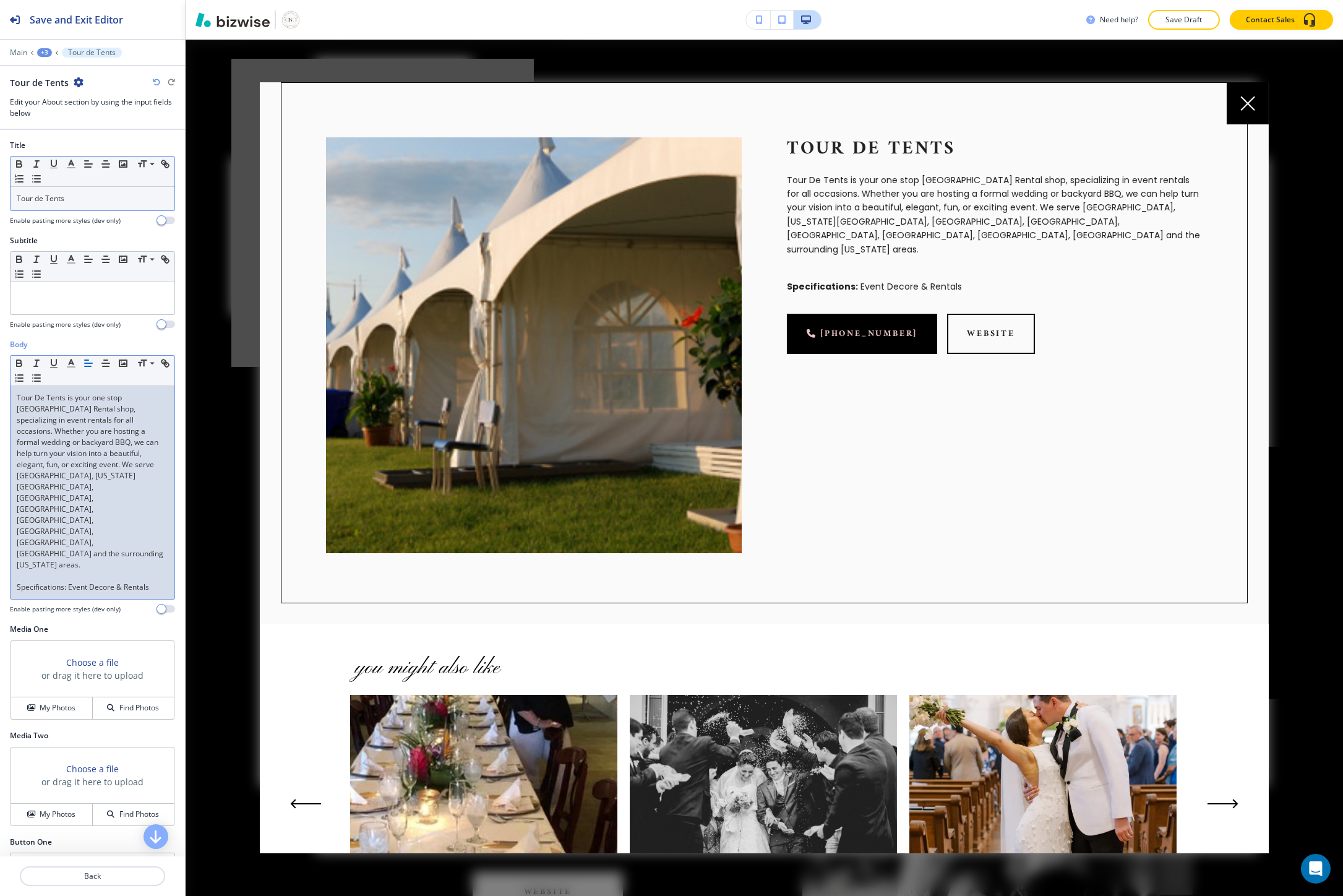
click at [34, 582] on p "Specifications: Event Decore & Rentals" at bounding box center [93, 587] width 151 height 11
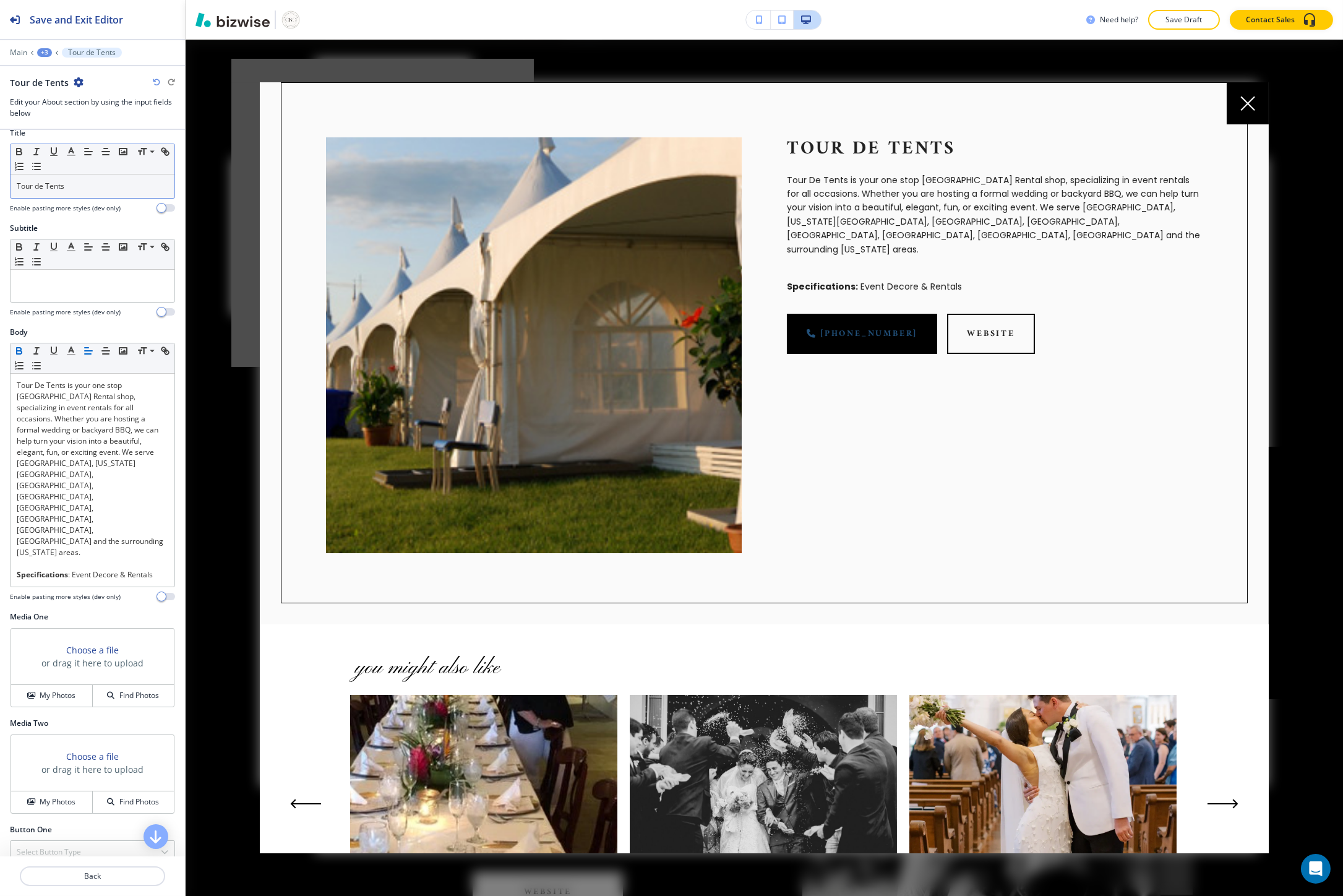
scroll to position [28, 0]
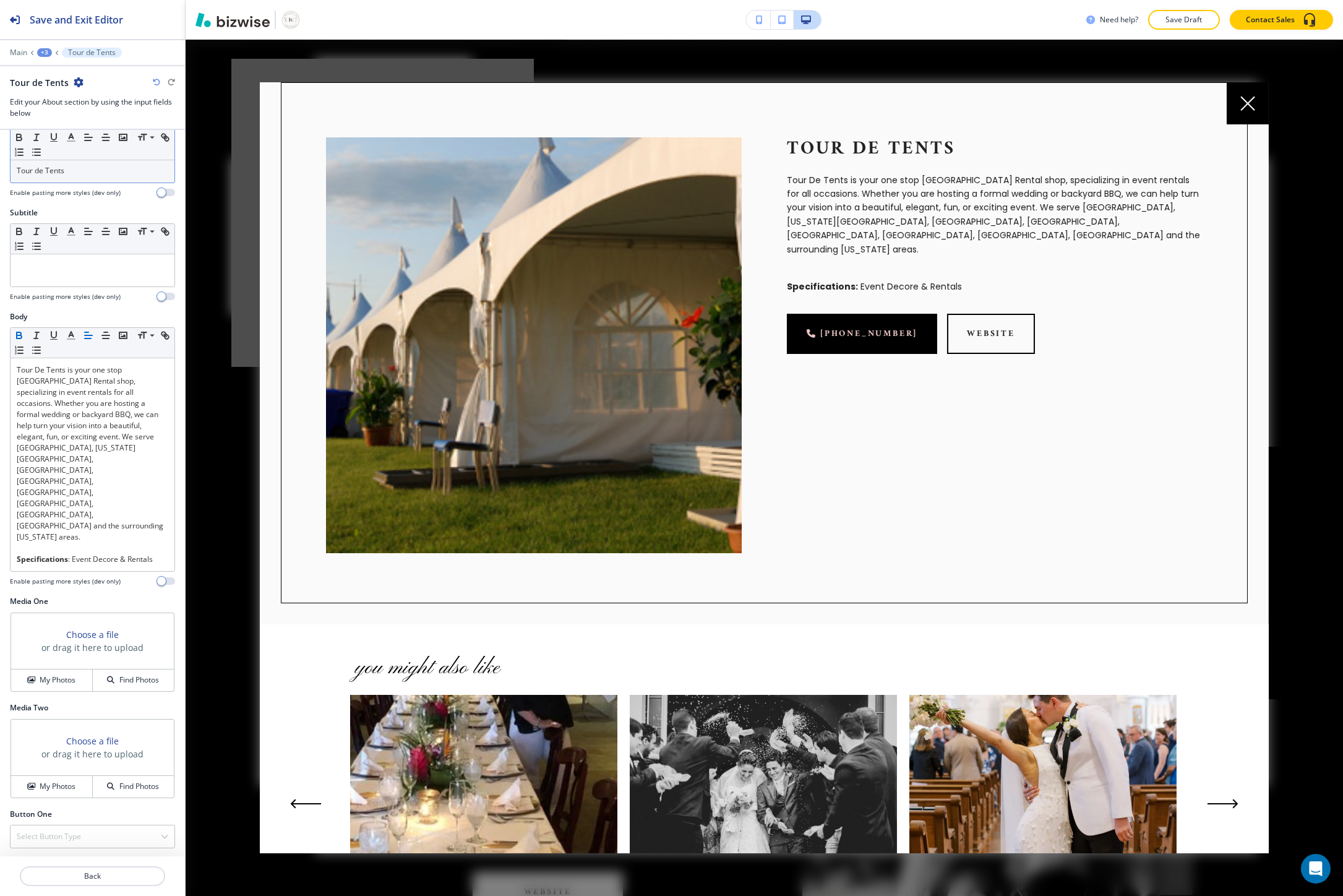
click at [46, 874] on div "Select Button Type Telephone External Link Social Media Email File Sharing Inte…" at bounding box center [92, 886] width 165 height 23
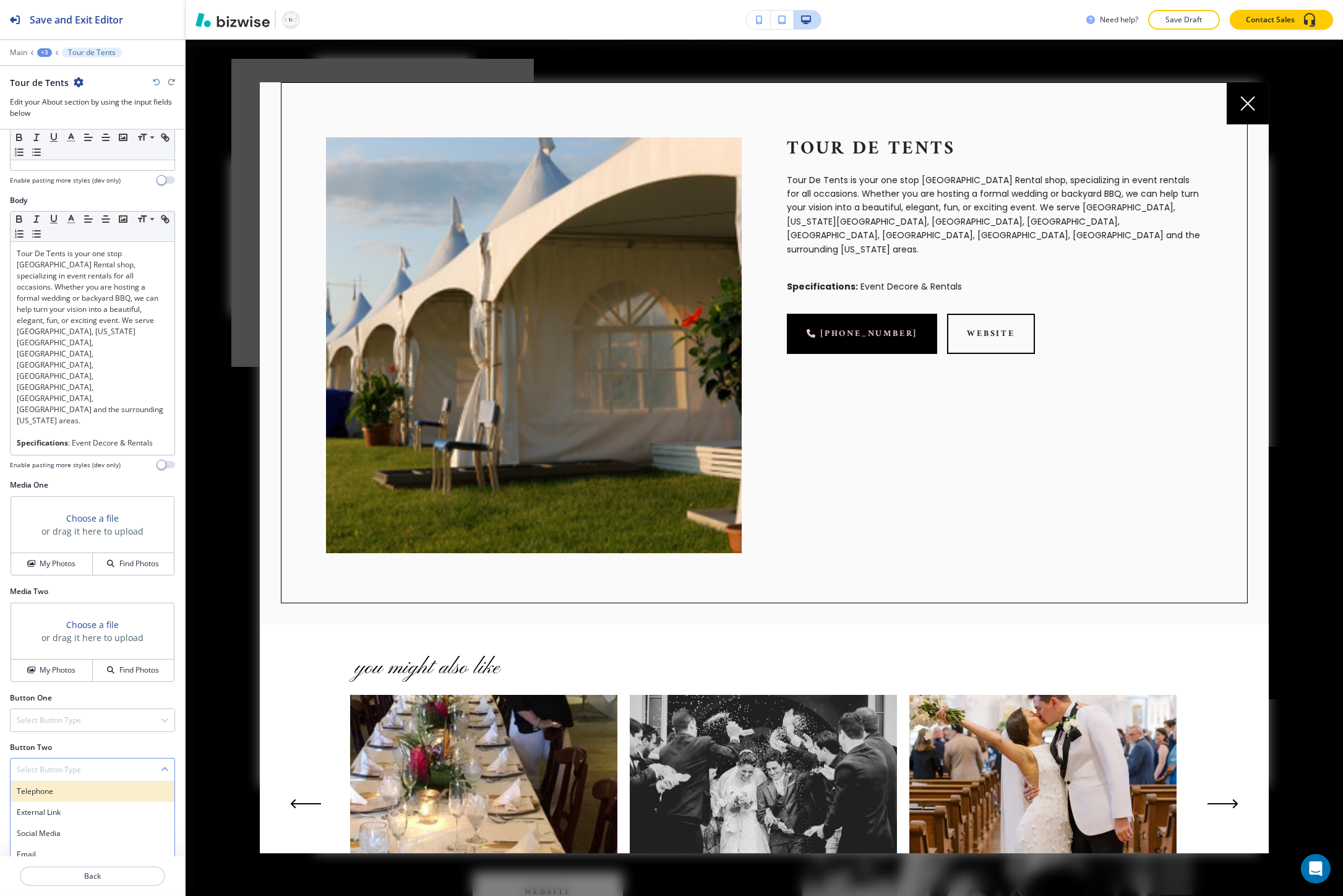
click at [44, 781] on div "Telephone" at bounding box center [92, 791] width 164 height 21
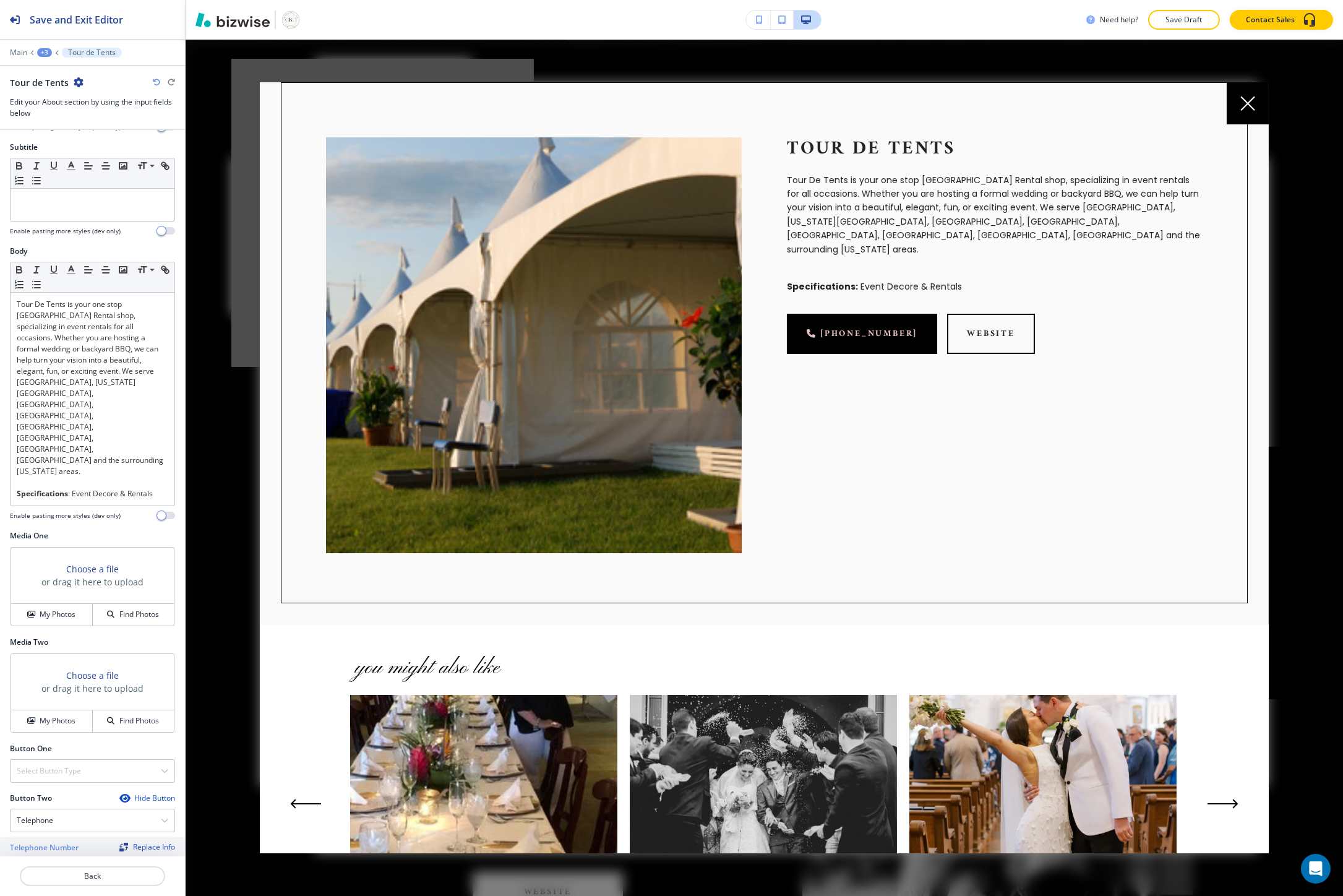
click at [51, 858] on input "text" at bounding box center [92, 870] width 165 height 25
paste input "tel:713-805-9939"
drag, startPoint x: 28, startPoint y: 817, endPoint x: -8, endPoint y: 818, distance: 36.0
click at [0, 0] on html "Save and Exit Editor Main +3 Tour de Tents Tour de Tents Edit your About sectio…" at bounding box center [672, 0] width 1343 height 0
type input "713-805-9939"
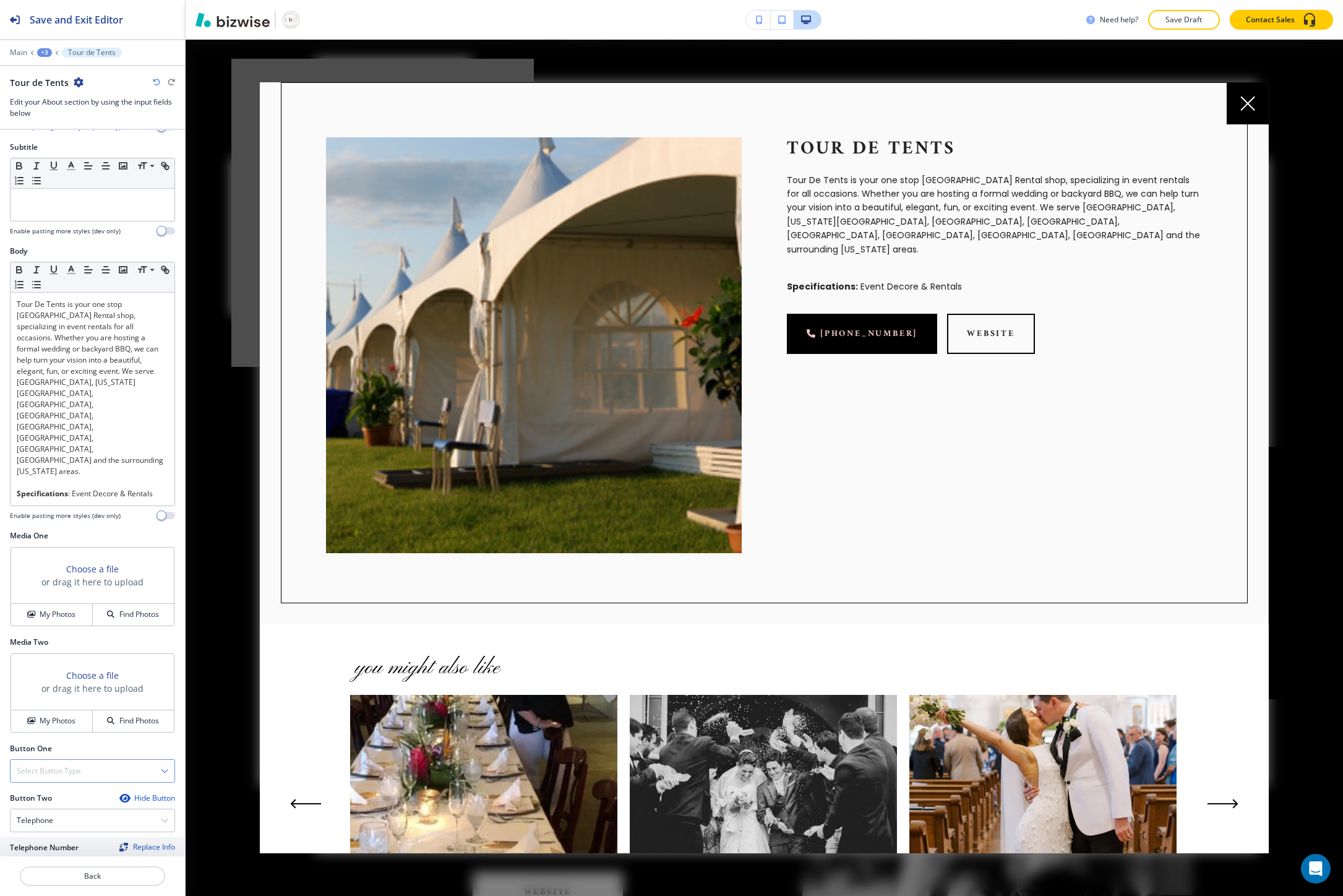
click at [67, 759] on div "Select Button Type" at bounding box center [92, 770] width 164 height 22
click at [49, 802] on div "External Link" at bounding box center [92, 812] width 164 height 21
click at [39, 858] on input "text" at bounding box center [92, 870] width 165 height 25
paste input "https://www.tourdetents.com/"
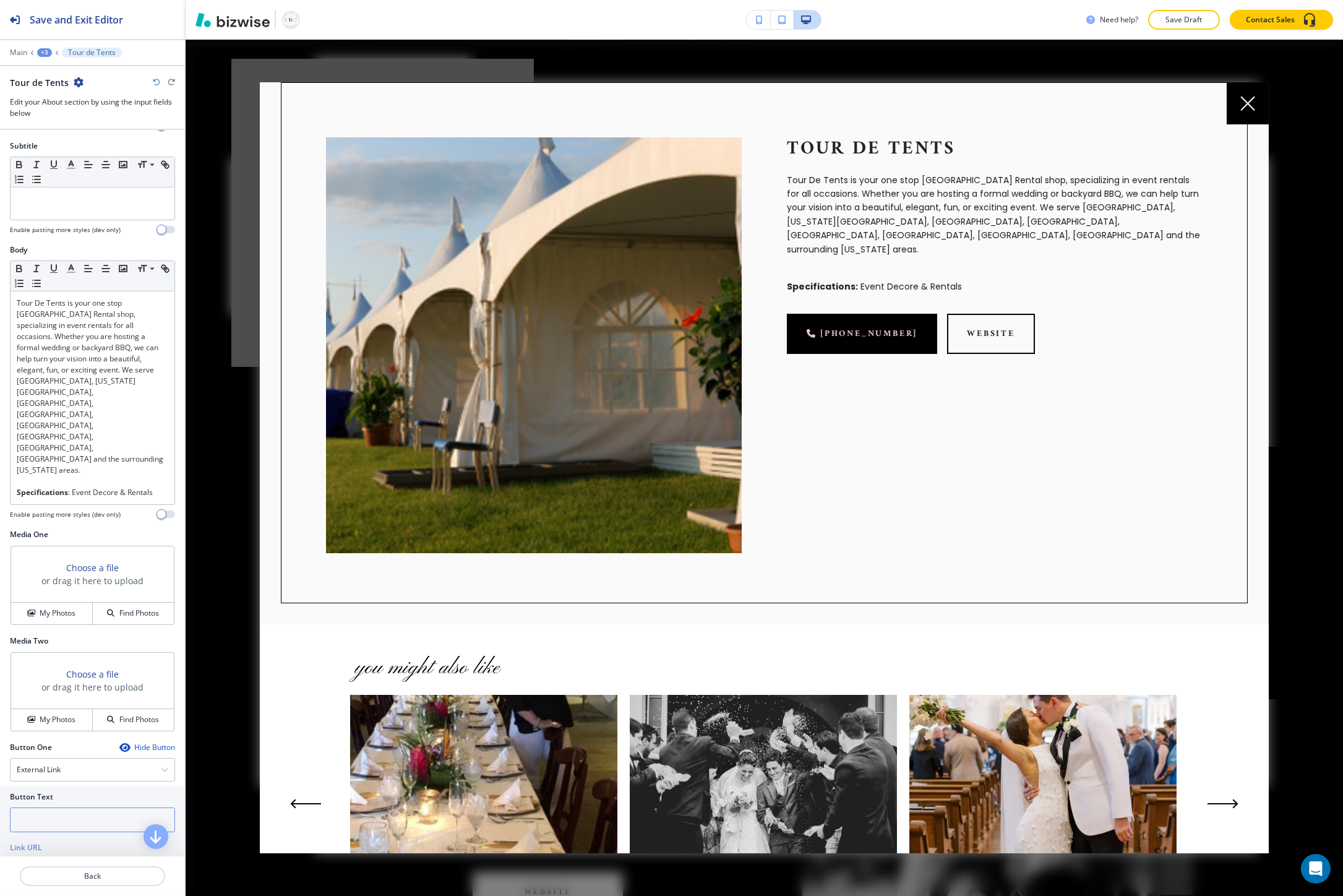
type input "https://www.tourdetents.com/"
click at [45, 807] on input "text" at bounding box center [92, 820] width 165 height 25
type input "WEBSITE"
click at [42, 607] on h4 "My Photos" at bounding box center [57, 613] width 36 height 11
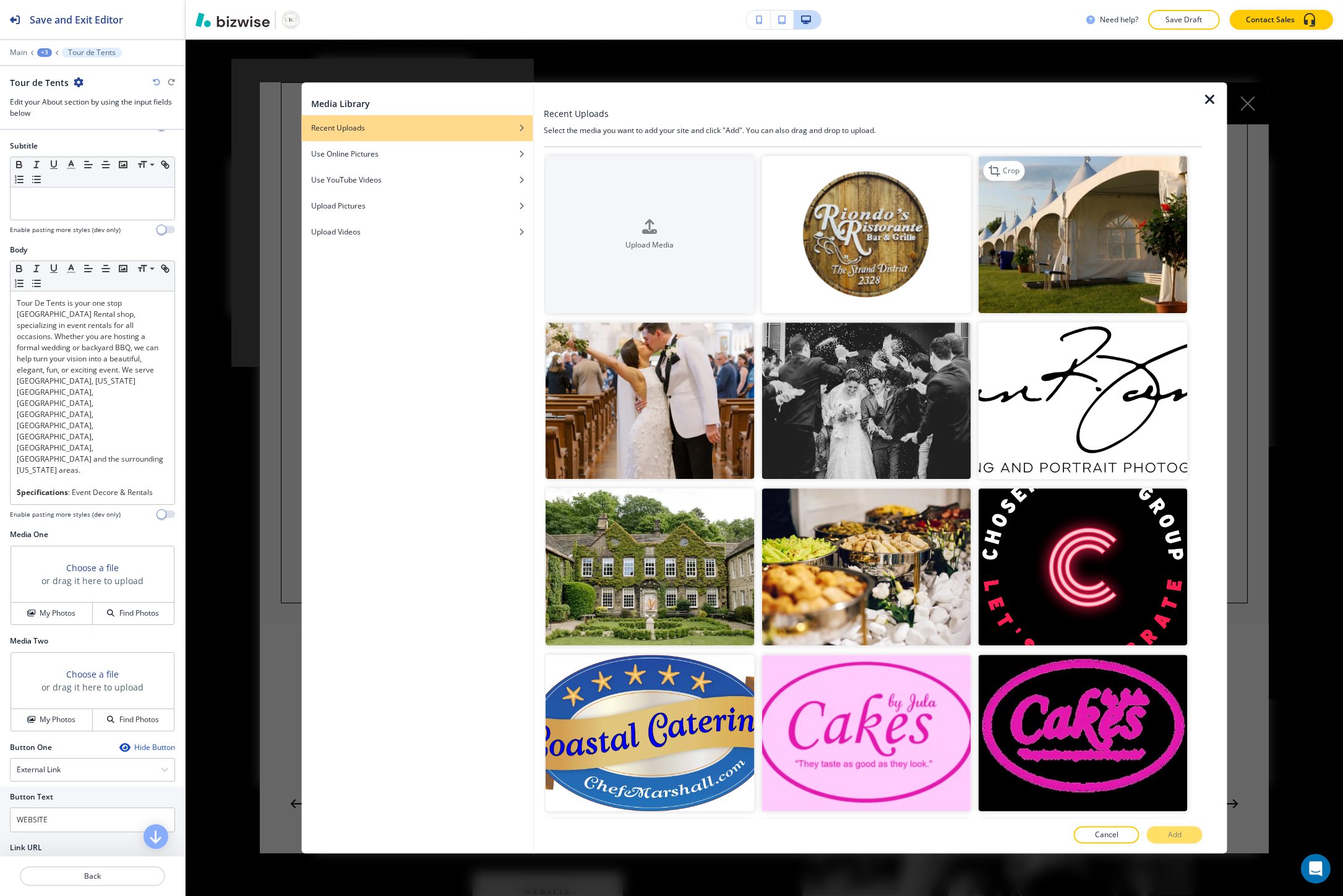
click at [1039, 278] on img "button" at bounding box center [1082, 234] width 209 height 157
click at [1159, 838] on button "Add" at bounding box center [1175, 834] width 56 height 17
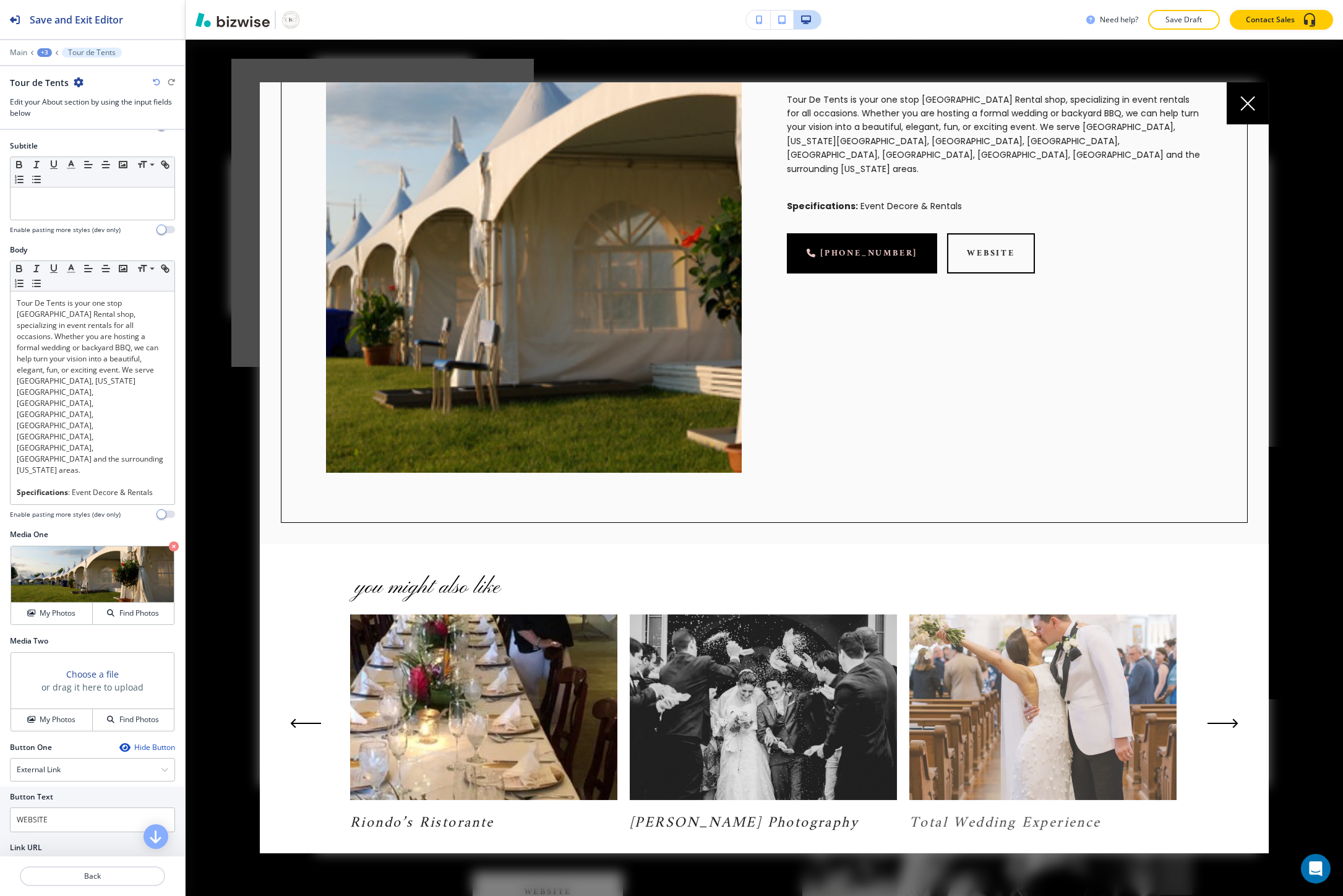
scroll to position [112, 0]
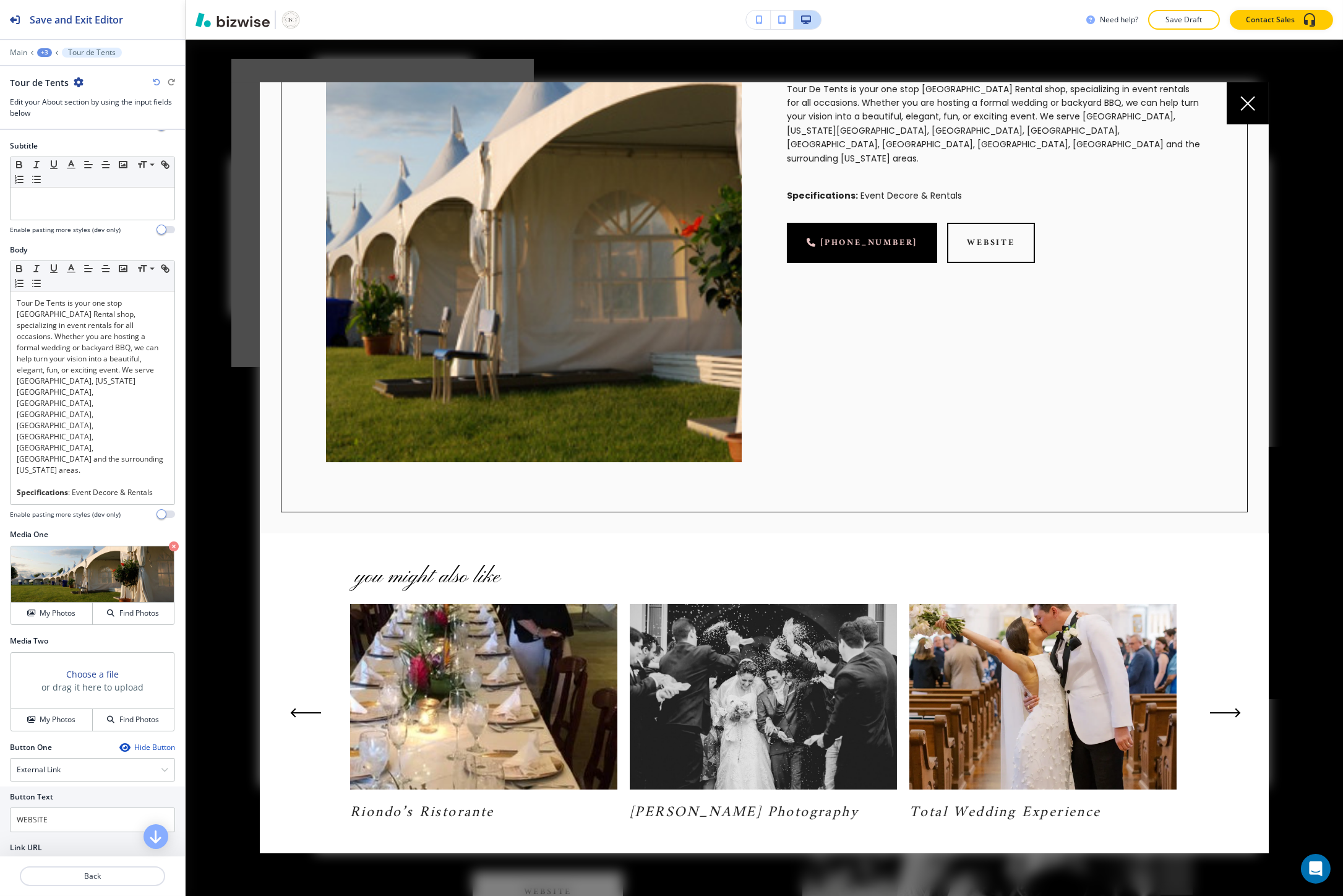
click at [1229, 708] on icon "Next Slide" at bounding box center [1225, 712] width 31 height 10
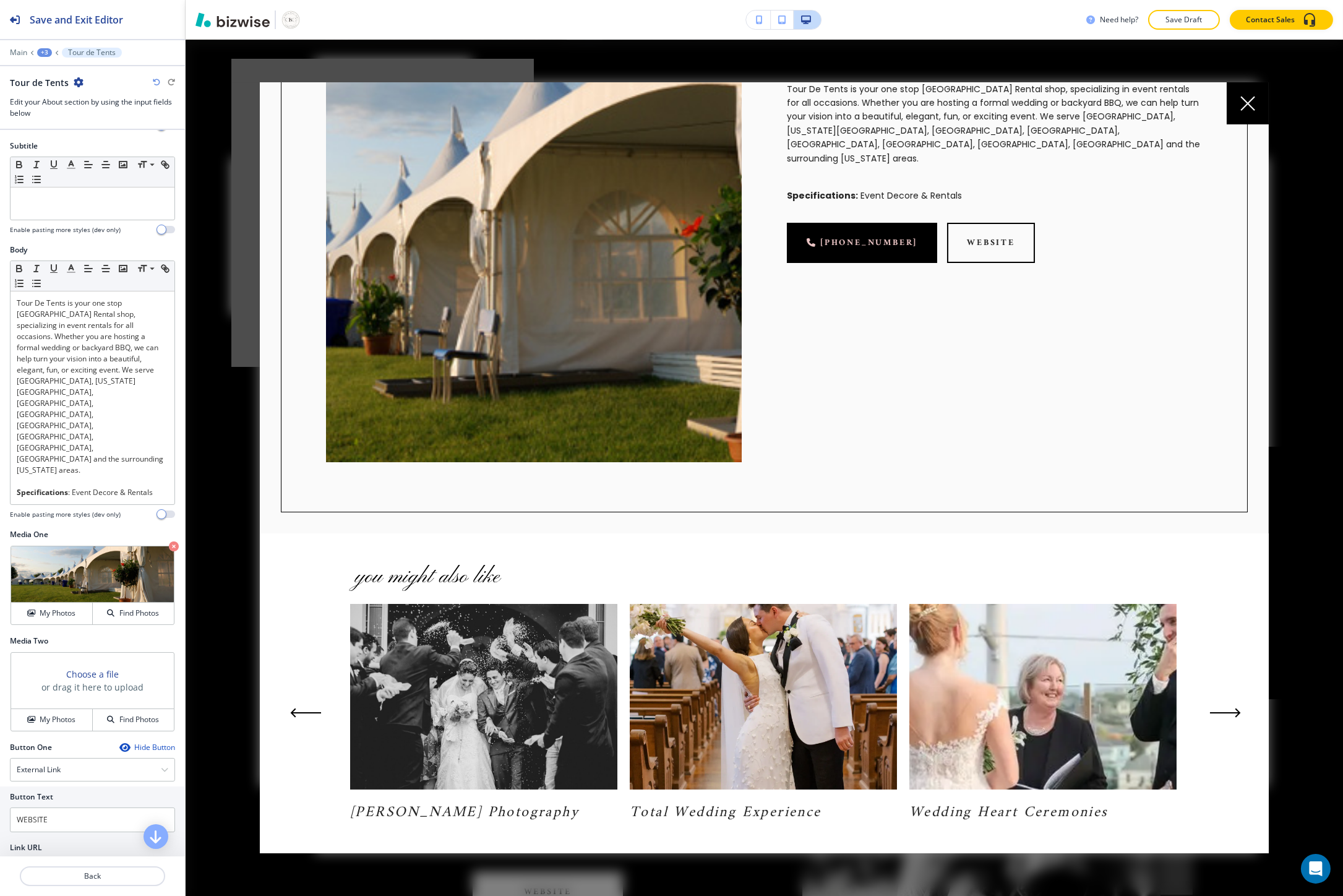
click at [1229, 708] on icon "Next Slide" at bounding box center [1225, 712] width 31 height 10
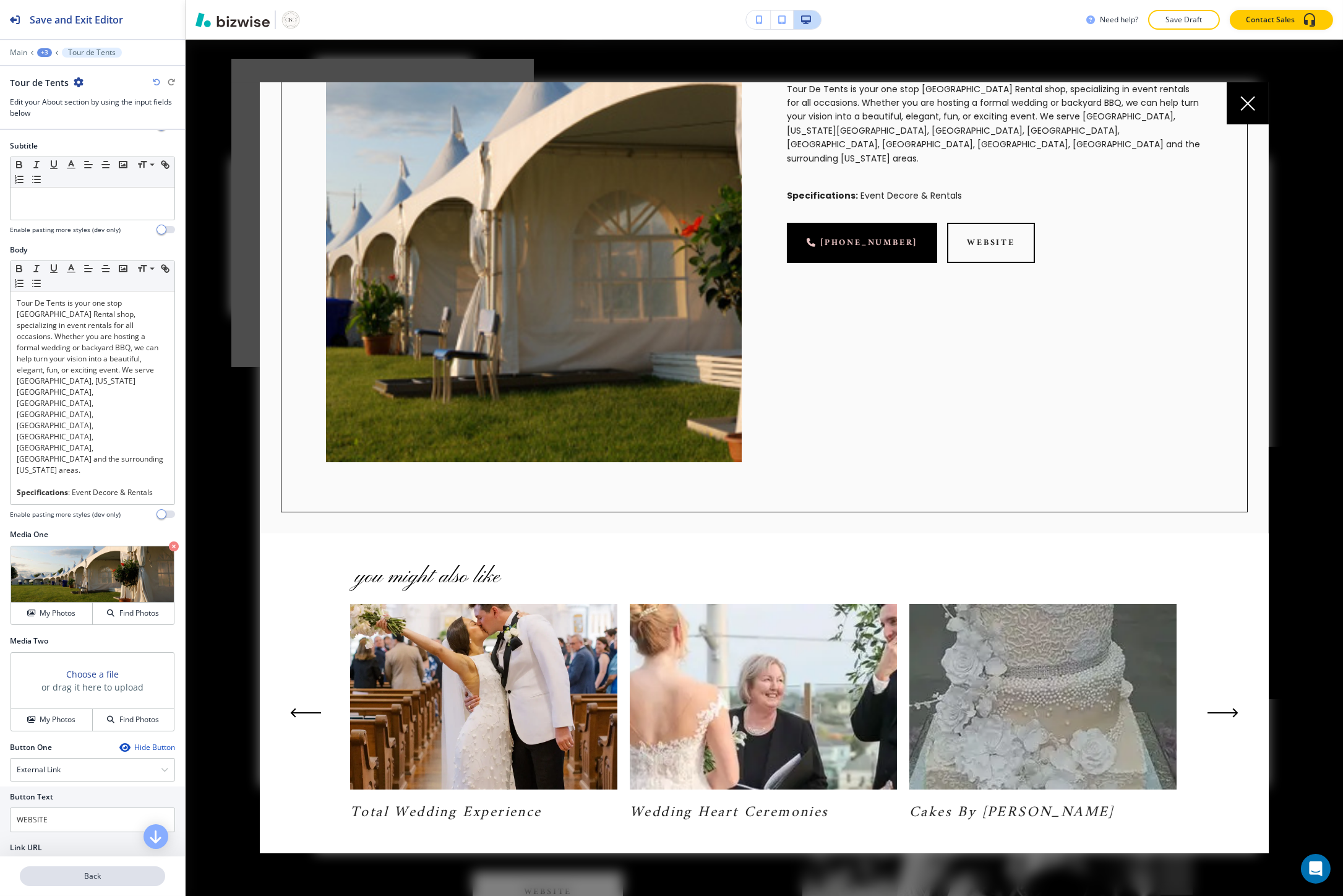
click at [35, 872] on p "Back" at bounding box center [93, 875] width 143 height 11
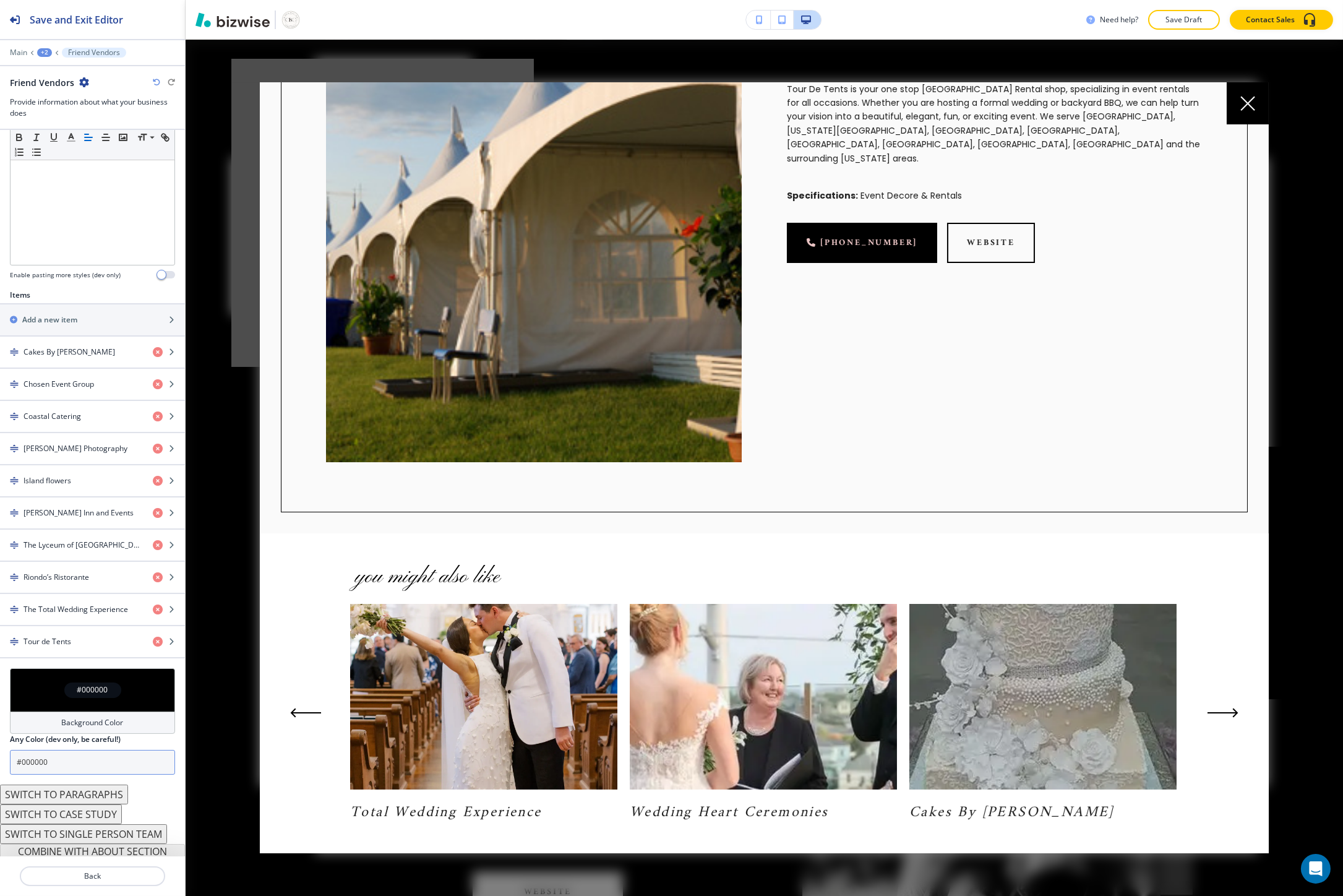
scroll to position [296, 0]
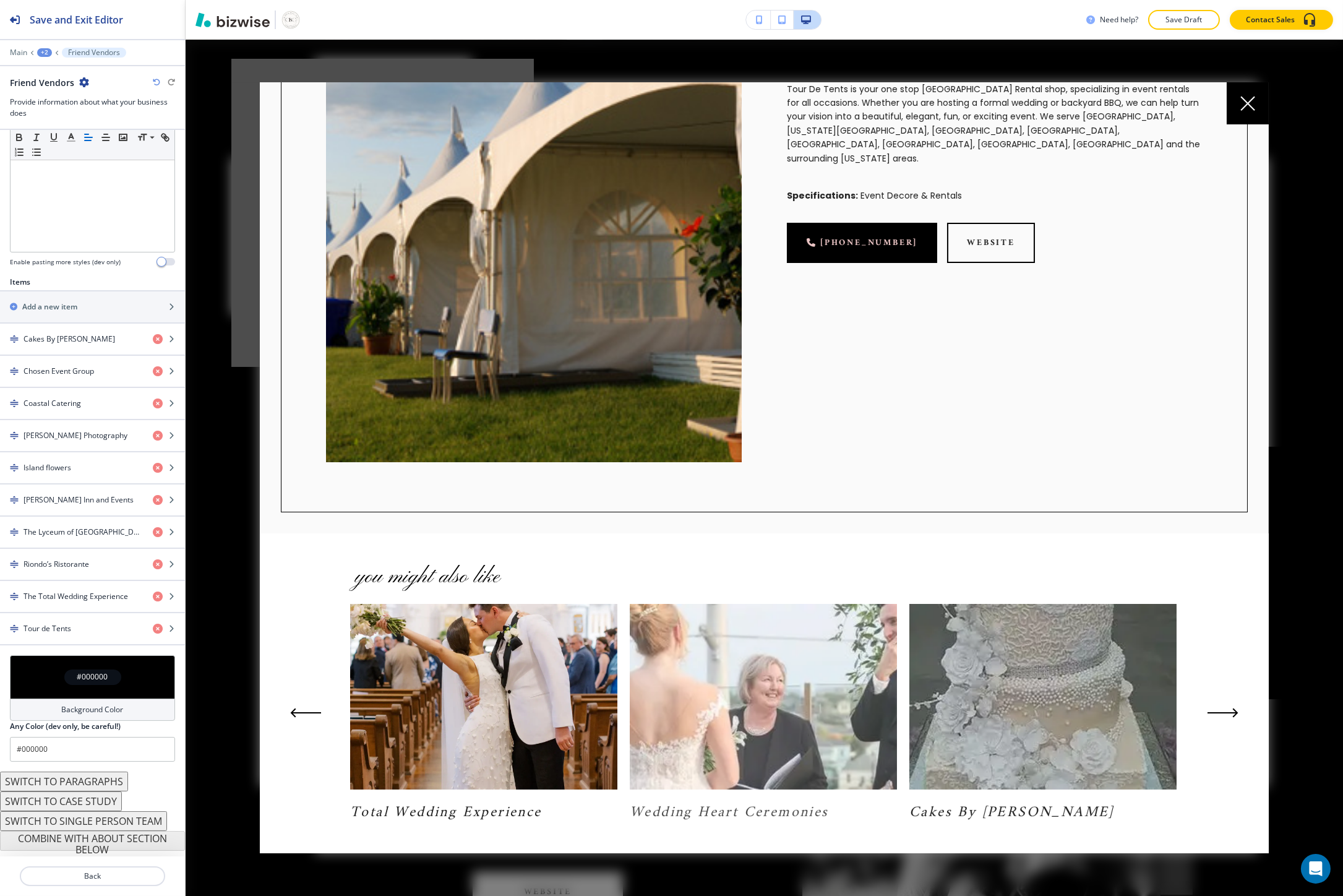
click at [753, 750] on img at bounding box center [763, 696] width 267 height 186
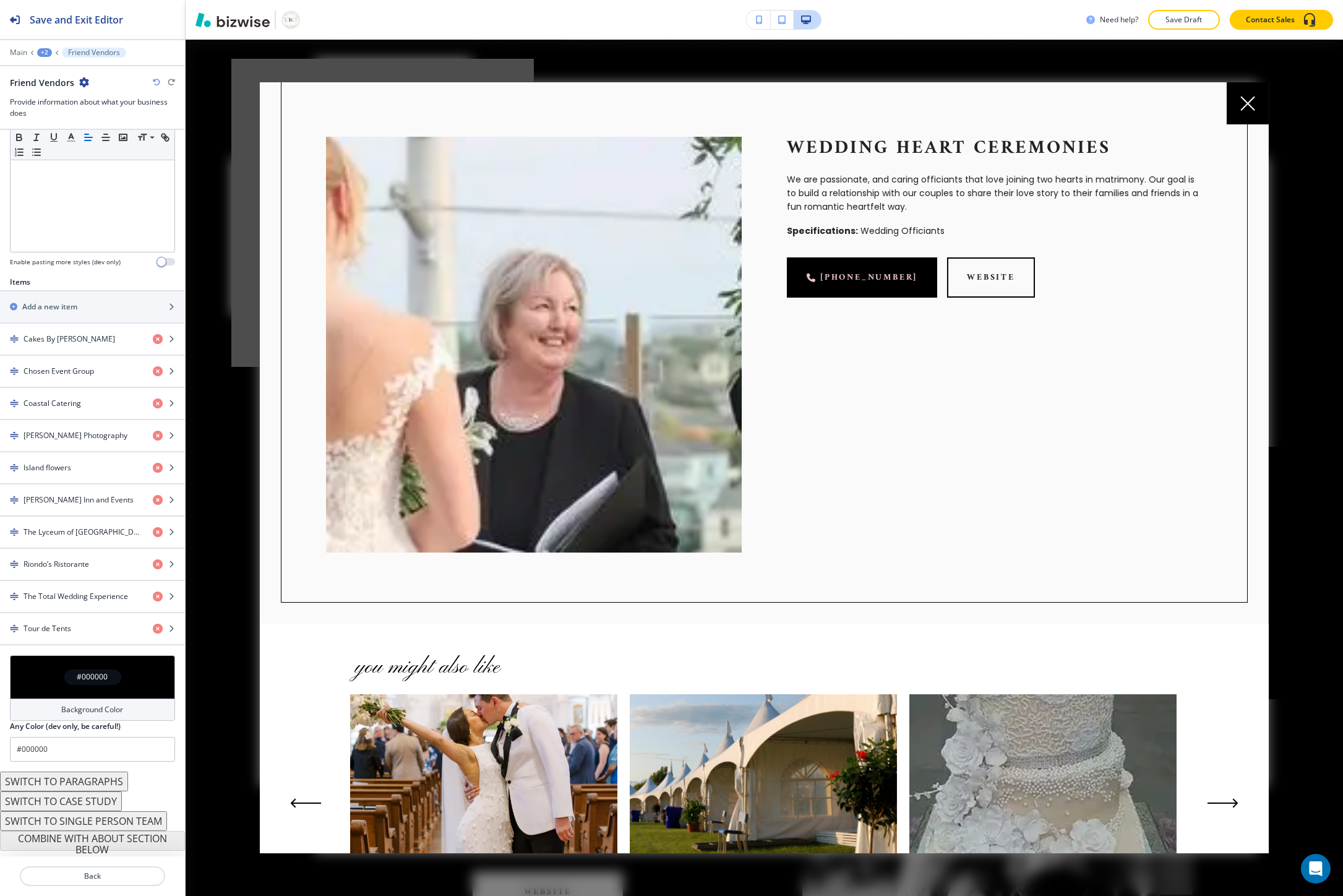
scroll to position [21, 0]
click at [825, 149] on p "Wedding Heart Ceremonies" at bounding box center [994, 149] width 416 height 23
click at [826, 149] on p "Wedding Heart Ceremonies" at bounding box center [994, 149] width 416 height 23
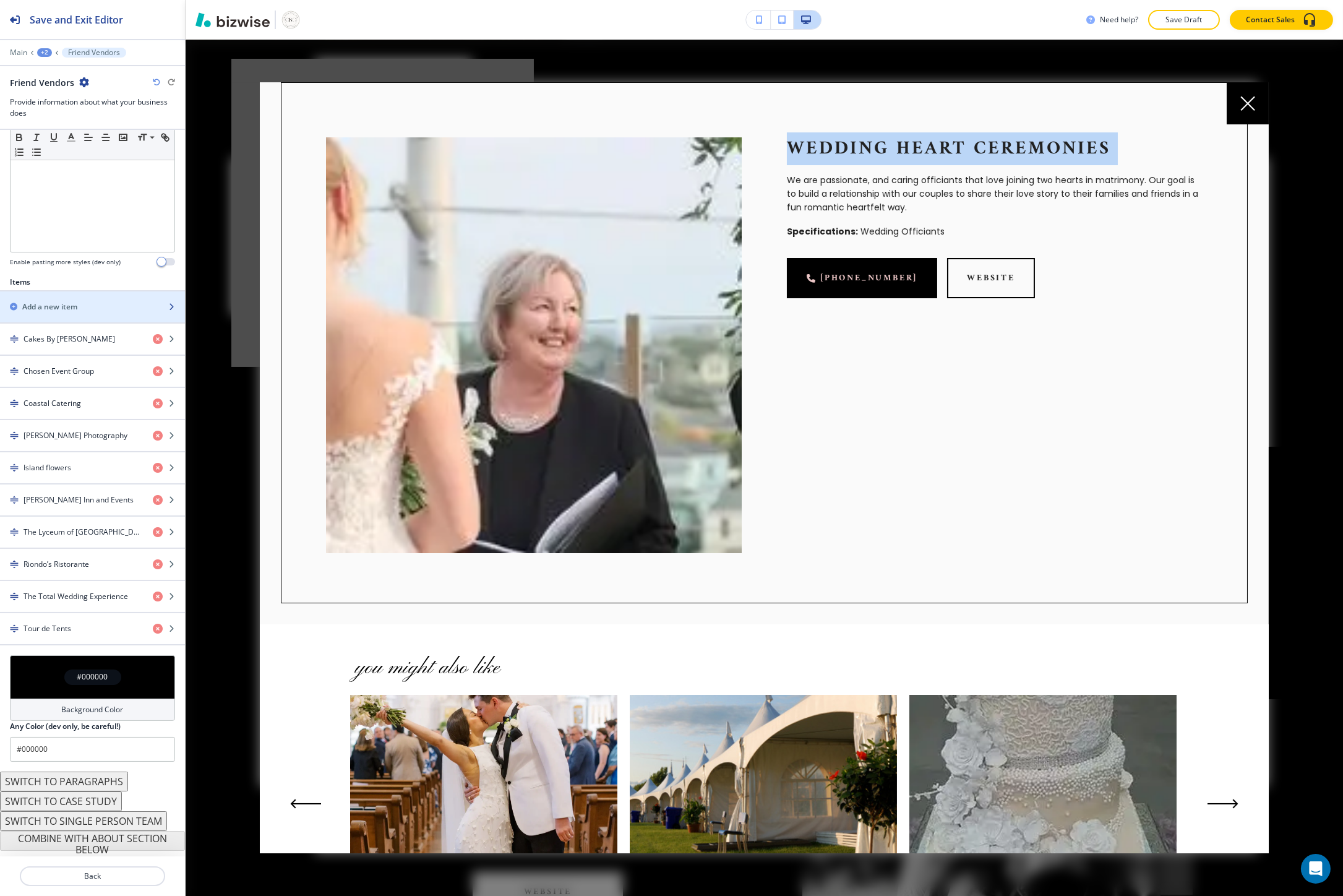
click at [72, 309] on h2 "Add a new item" at bounding box center [49, 307] width 55 height 11
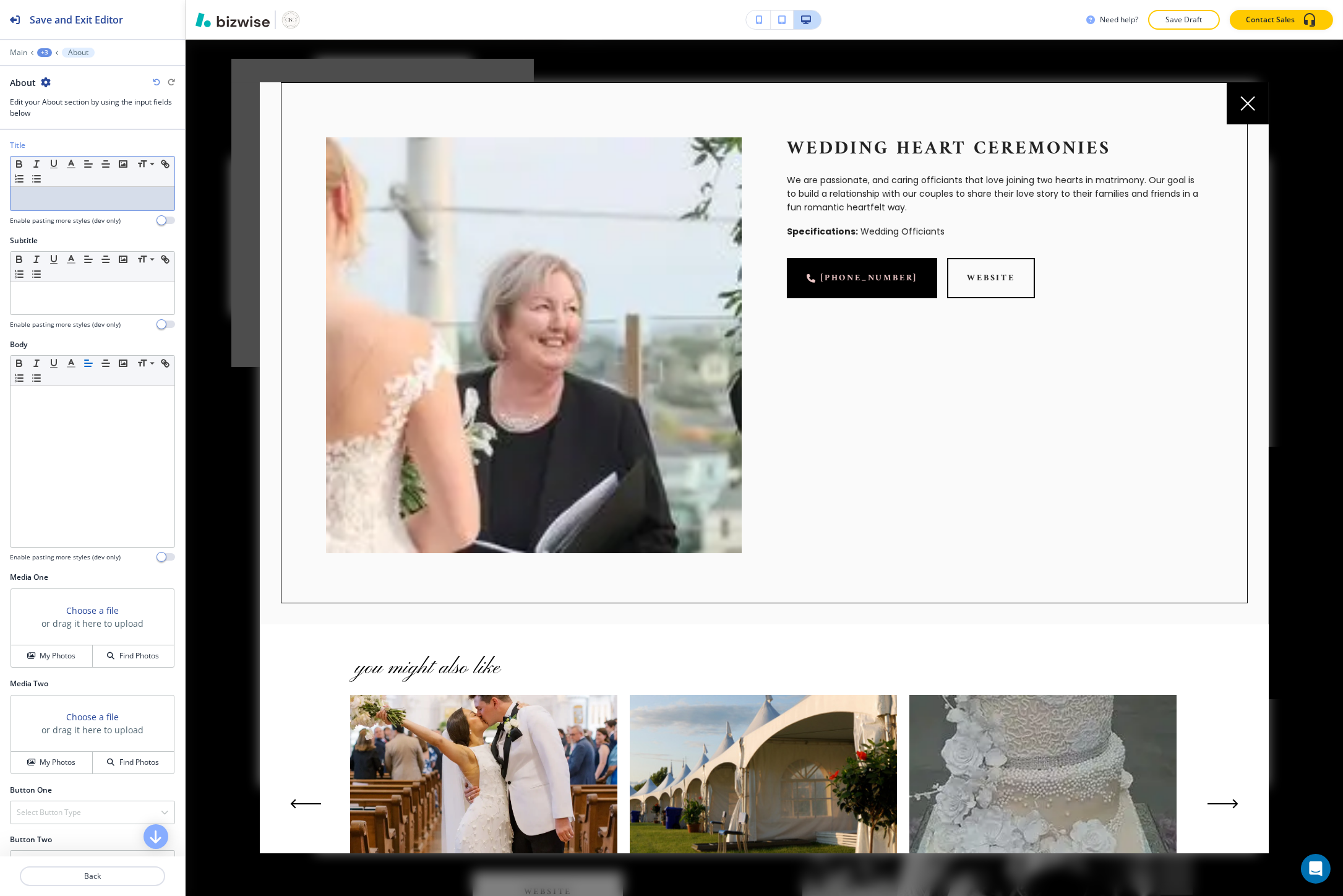
click at [83, 199] on p at bounding box center [93, 198] width 151 height 11
click at [832, 207] on p "We are passionate, and caring officiants that love joining two hearts in matrim…" at bounding box center [994, 194] width 416 height 41
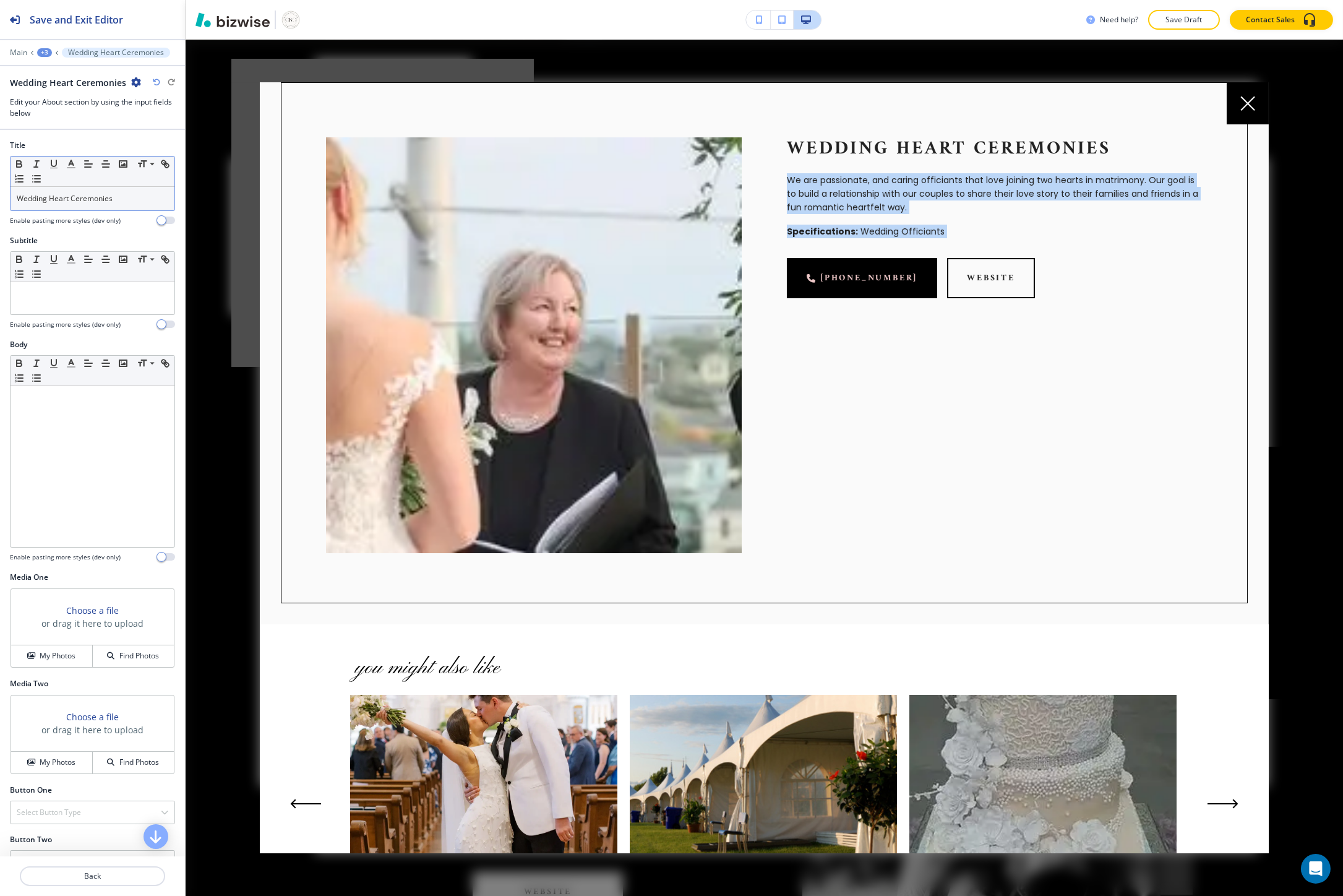
drag, startPoint x: 832, startPoint y: 207, endPoint x: 852, endPoint y: 235, distance: 34.4
click at [852, 235] on div "Wedding Heart Ceremonies We are passionate, and caring officiants that love joi…" at bounding box center [972, 322] width 461 height 461
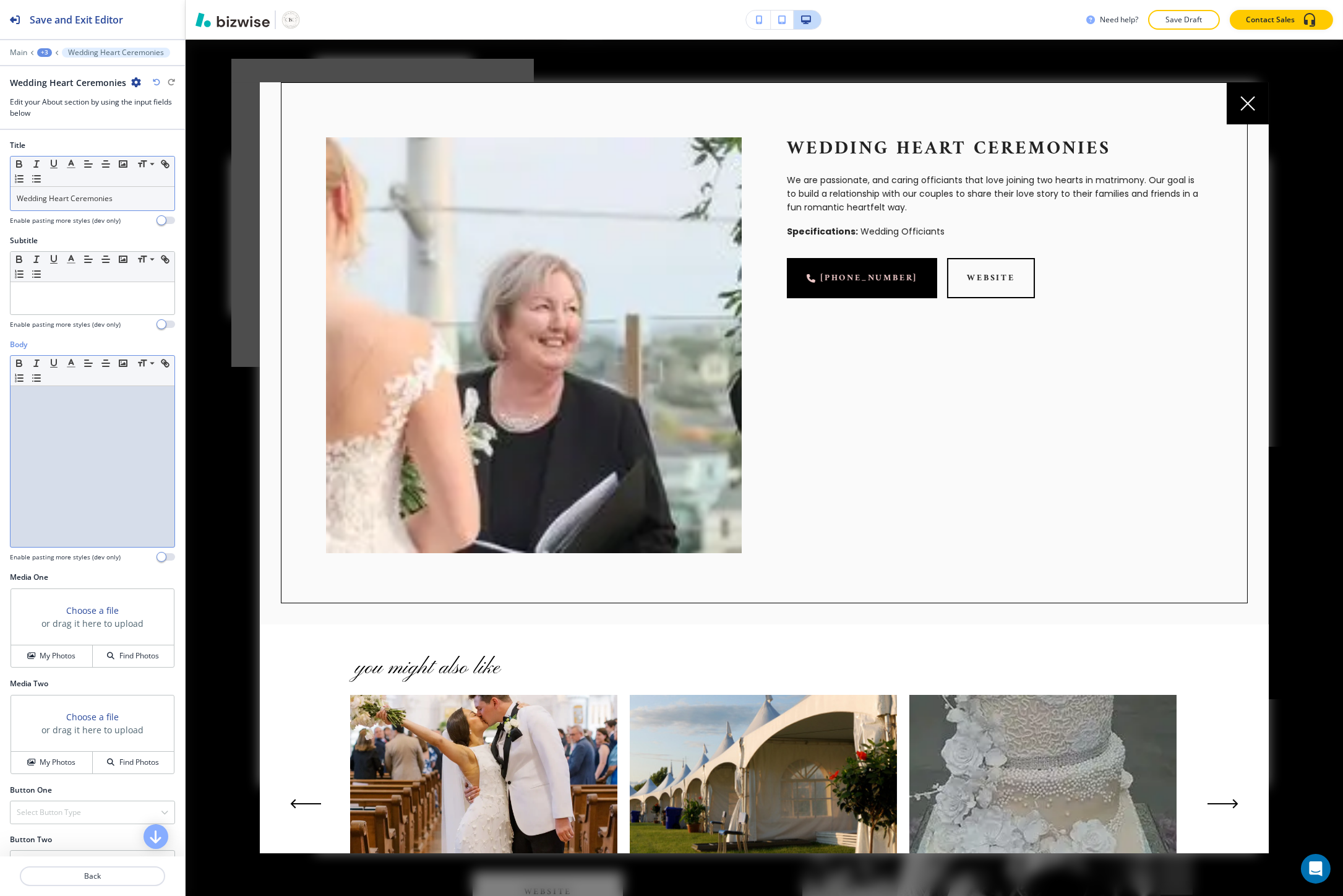
click at [82, 469] on div at bounding box center [92, 466] width 164 height 161
click at [77, 472] on p at bounding box center [93, 475] width 151 height 11
click at [50, 483] on div "We are passionate, and caring officiants that love joining two hearts in matrim…" at bounding box center [92, 466] width 164 height 161
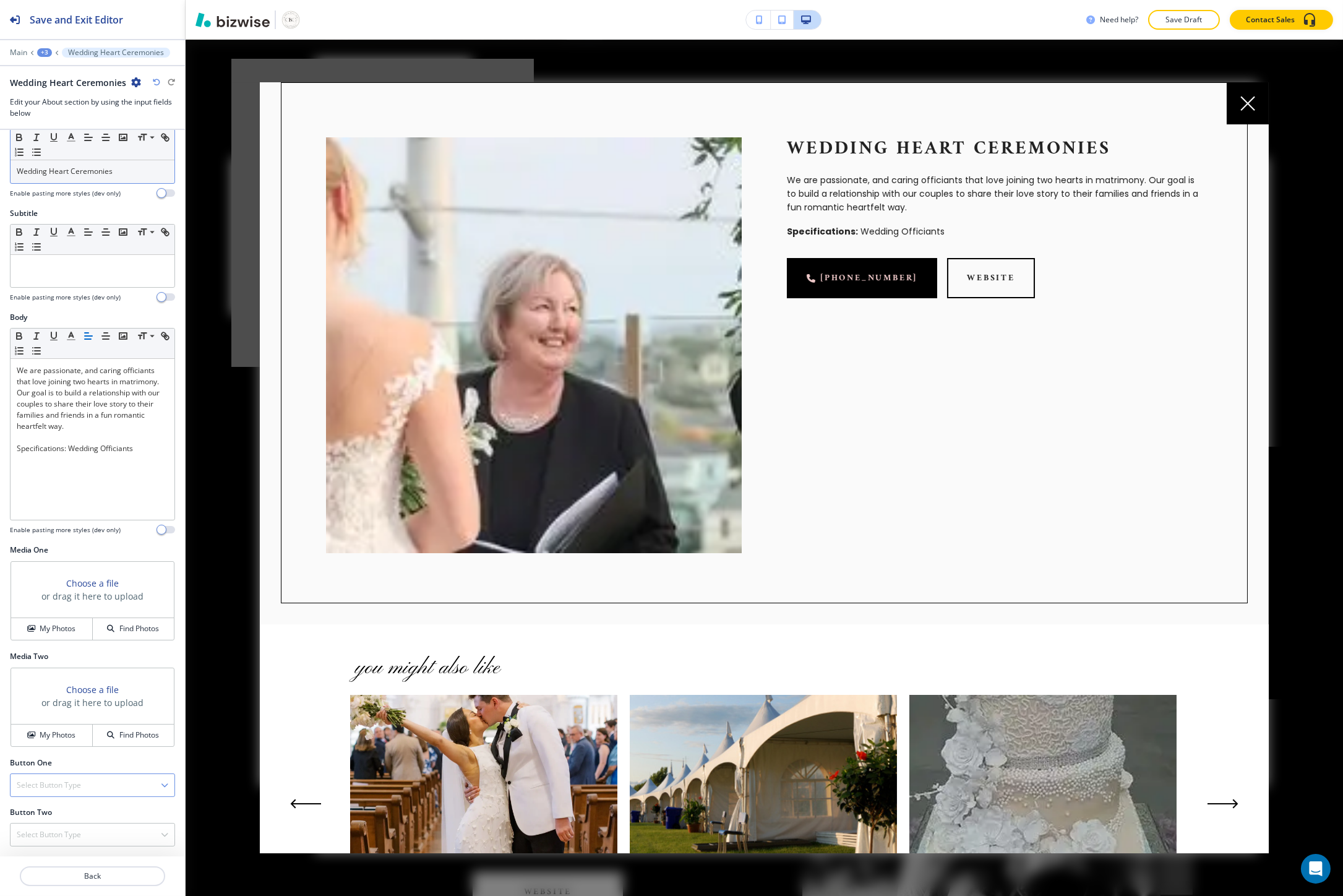
click at [61, 777] on div "Select Button Type" at bounding box center [92, 785] width 164 height 22
click at [72, 697] on div "Title Small Normal Large Huge Wedding Heart Ceremonies Enable pasting more styl…" at bounding box center [93, 493] width 185 height 727
click at [65, 824] on div "Select Button Type" at bounding box center [92, 835] width 164 height 22
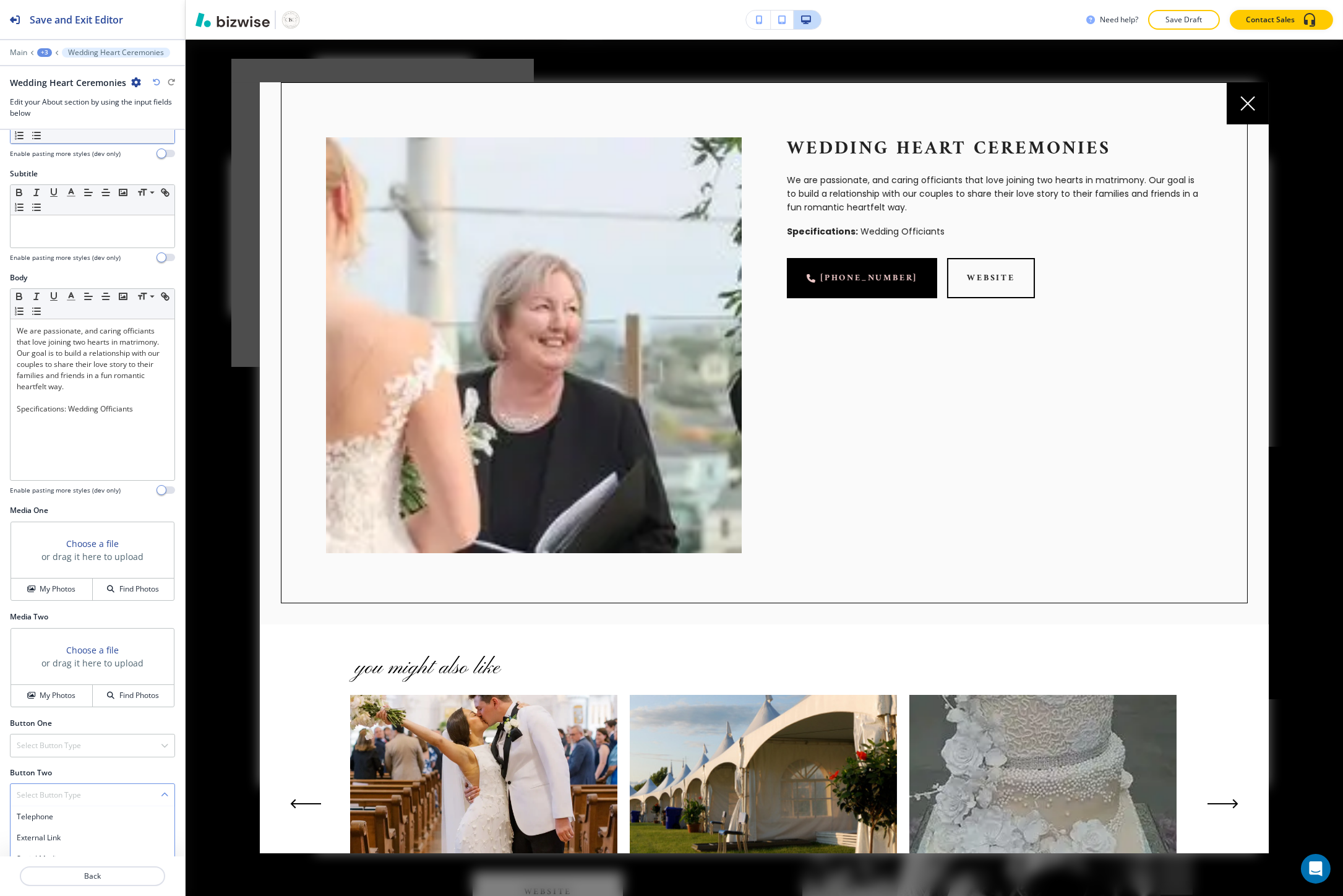
scroll to position [144, 0]
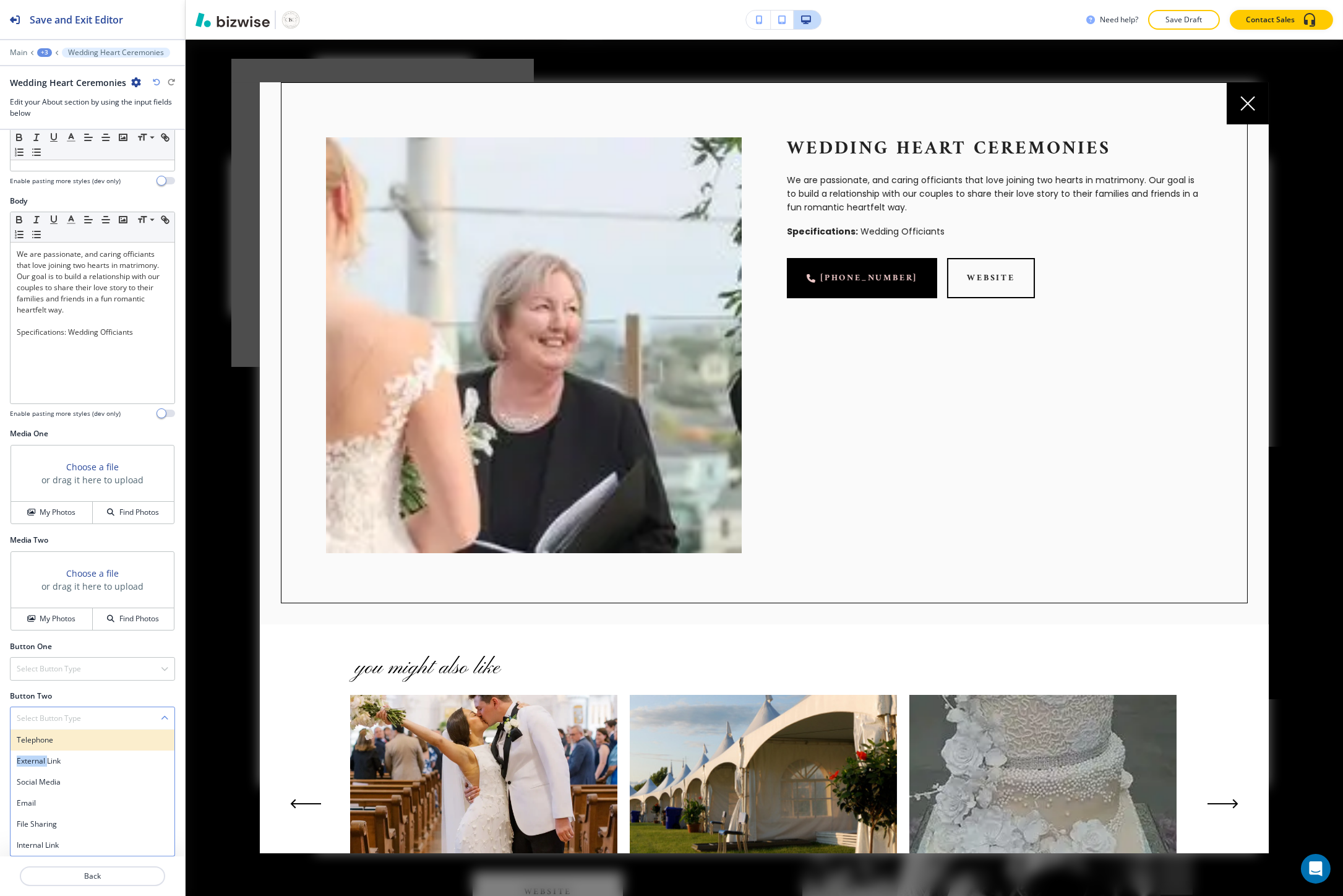
drag, startPoint x: 47, startPoint y: 751, endPoint x: 60, endPoint y: 745, distance: 14.3
click at [60, 745] on div "Telephone External Link Social Media Email File Sharing Internal Link" at bounding box center [92, 792] width 165 height 127
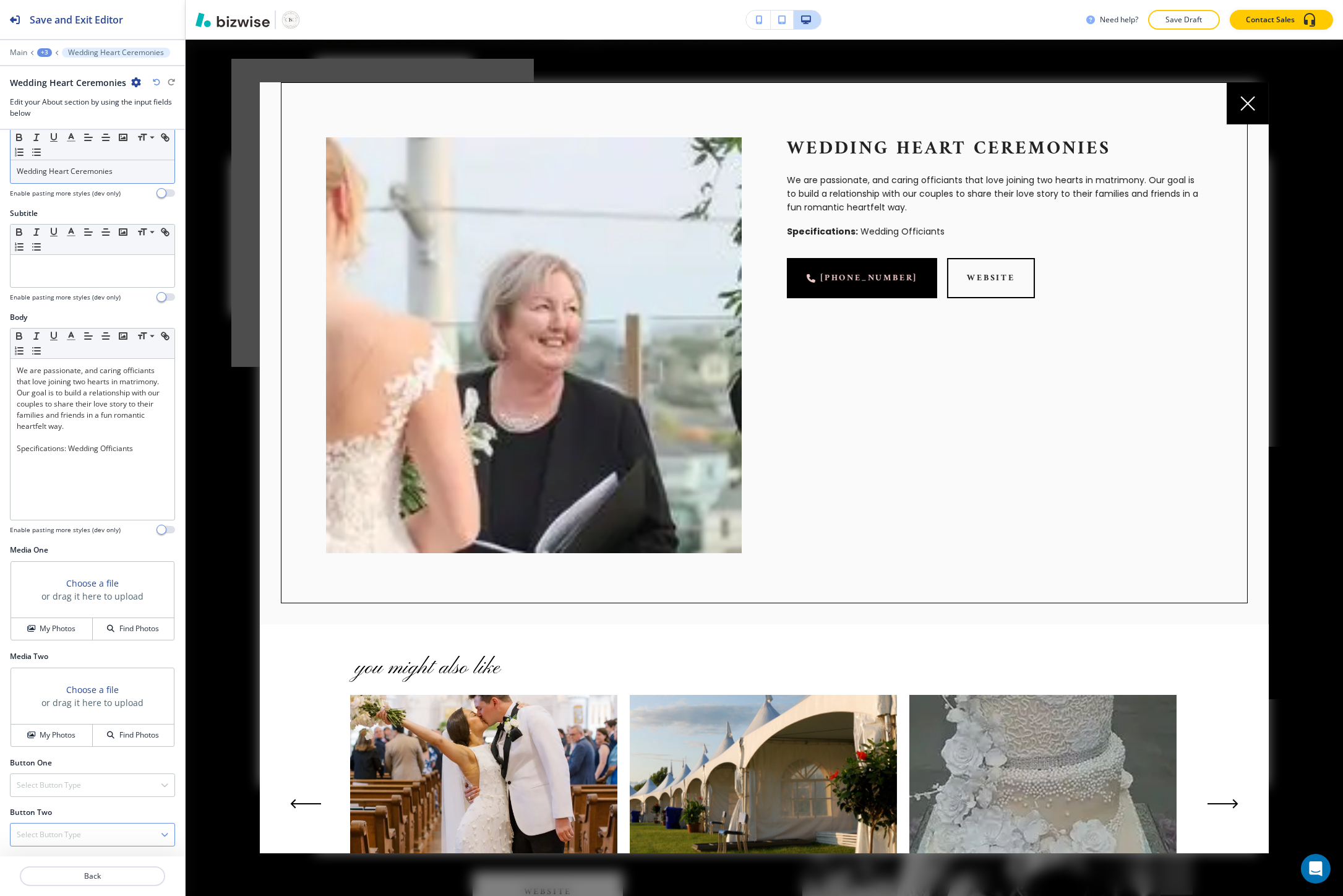
click at [46, 832] on h4 "Select Button Type" at bounding box center [49, 834] width 64 height 11
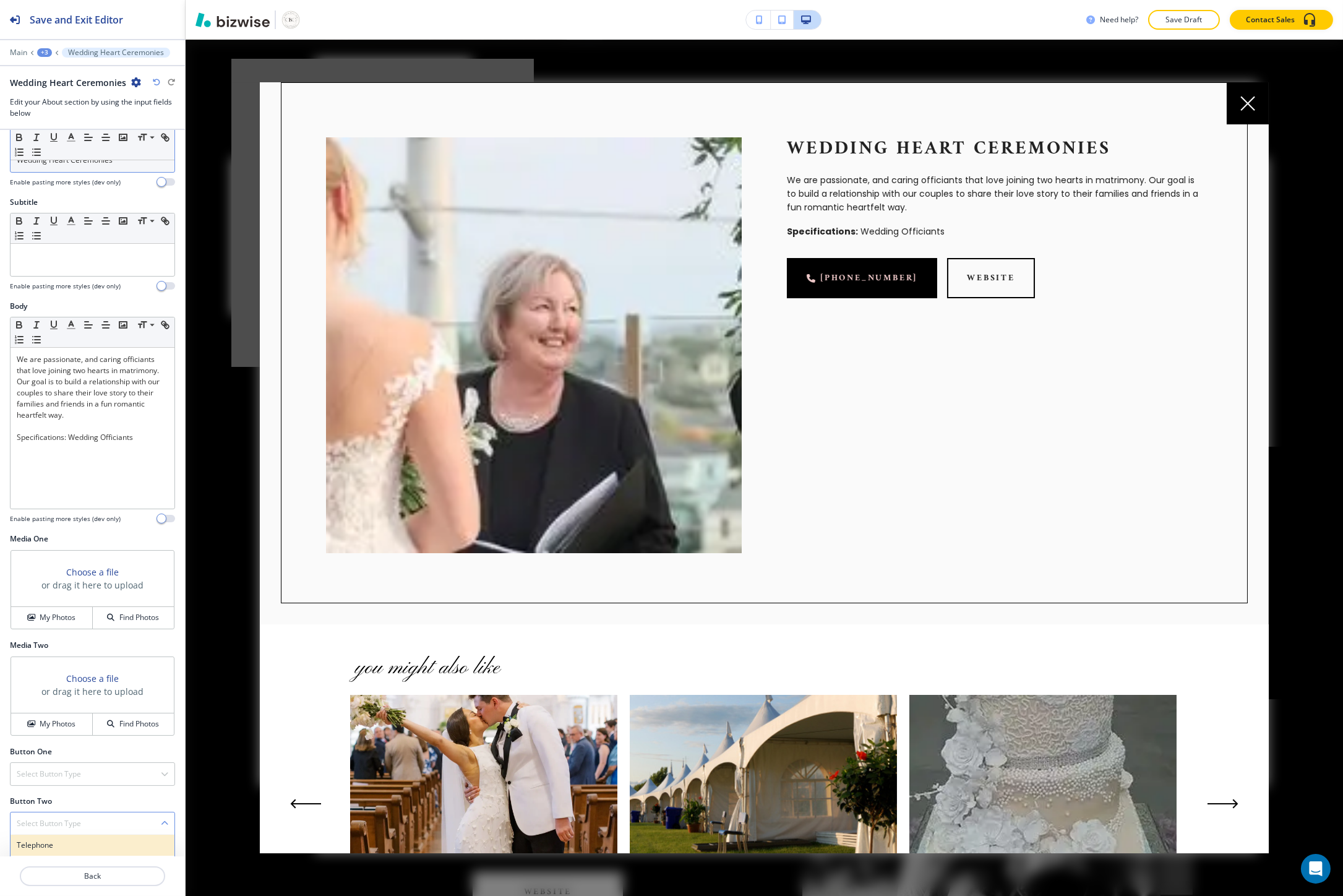
click at [39, 840] on h4 "Telephone" at bounding box center [93, 845] width 151 height 11
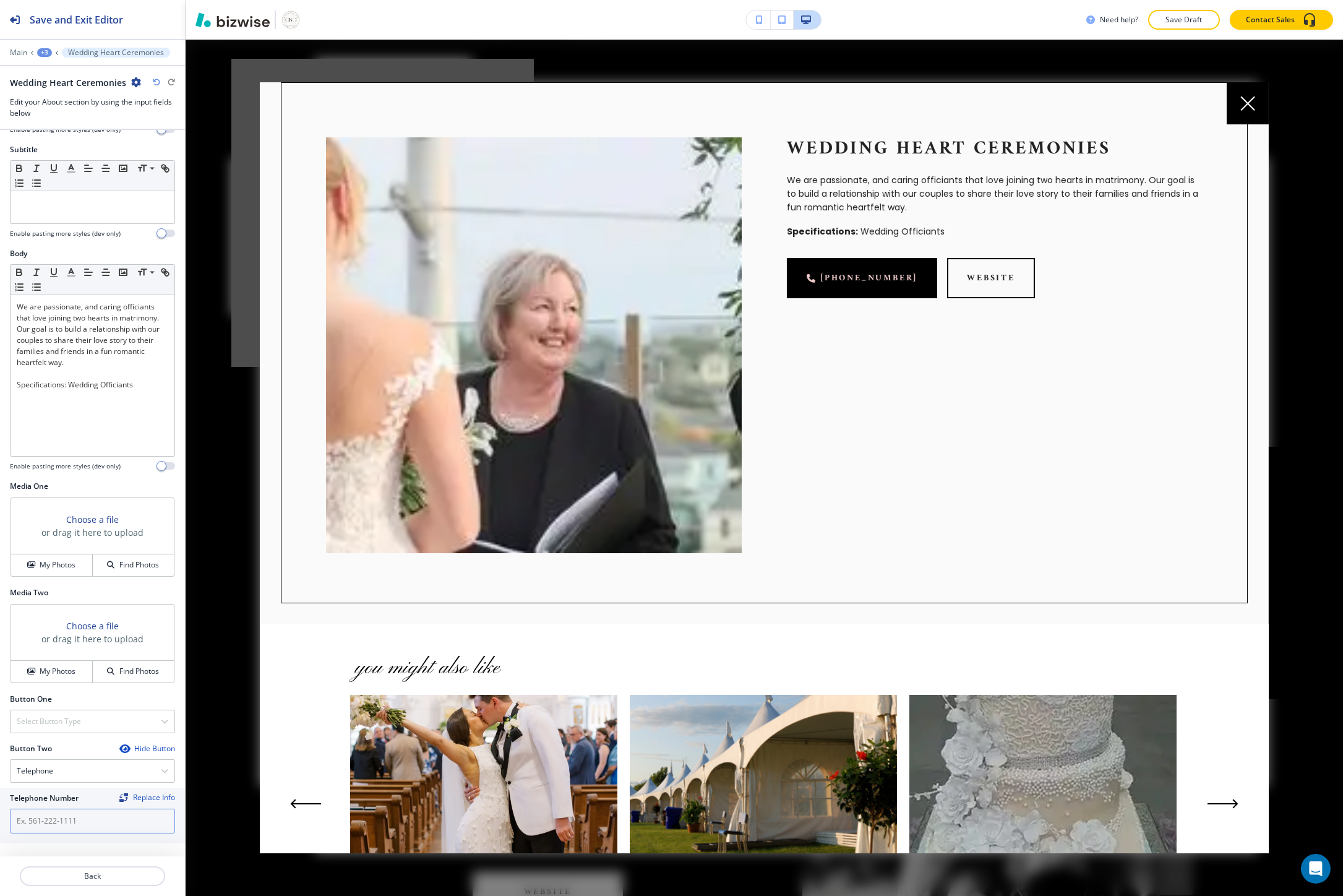
scroll to position [93, 0]
click at [34, 823] on input "text" at bounding box center [92, 819] width 165 height 25
paste input "tel:713-805-9939"
drag, startPoint x: 27, startPoint y: 818, endPoint x: 7, endPoint y: 820, distance: 20.1
click at [7, 820] on div "Telephone Number Replace Info tel:713-805-9939" at bounding box center [93, 813] width 185 height 56
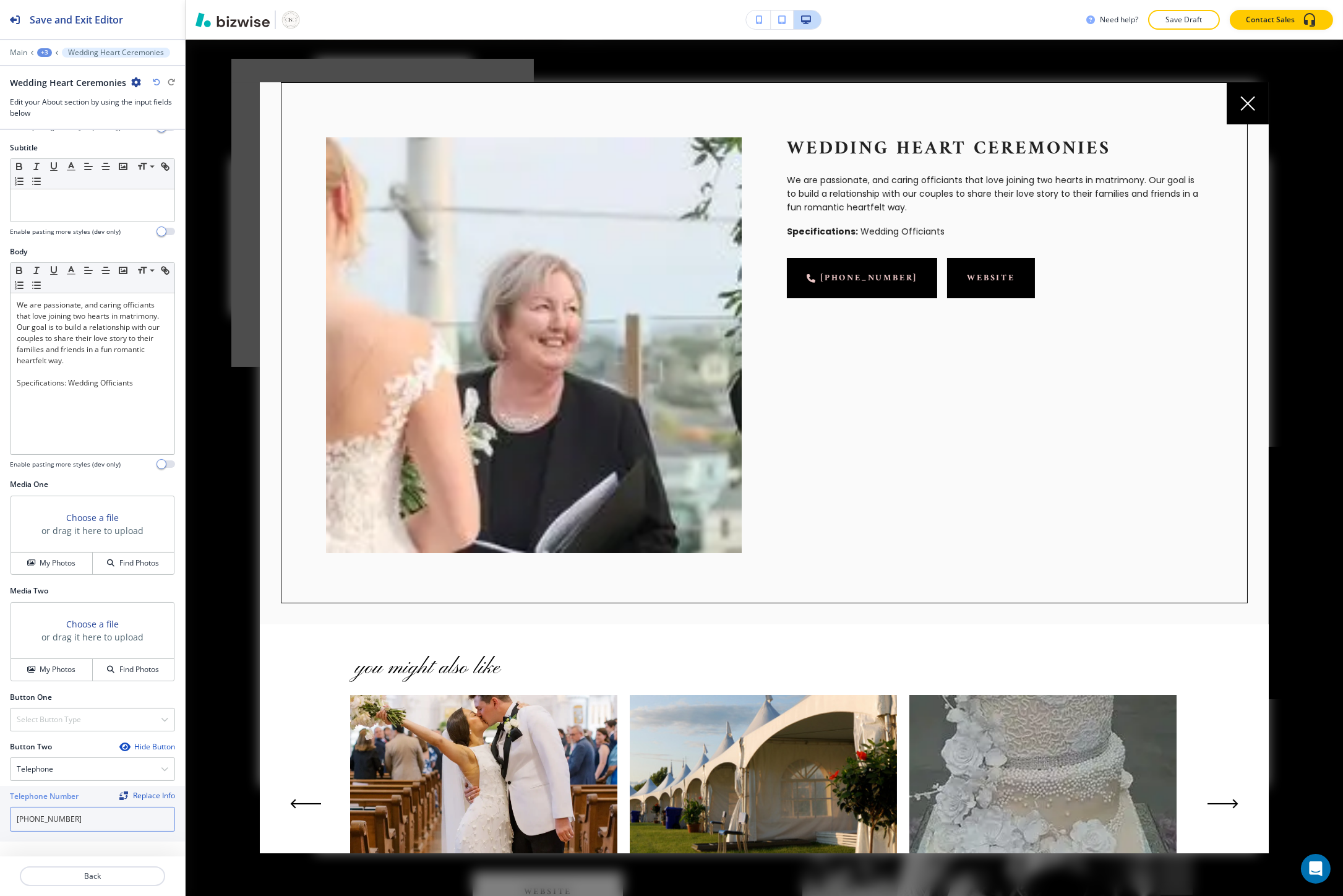
type input "713-805-9939"
click at [63, 723] on h4 "Select Button Type" at bounding box center [49, 719] width 64 height 11
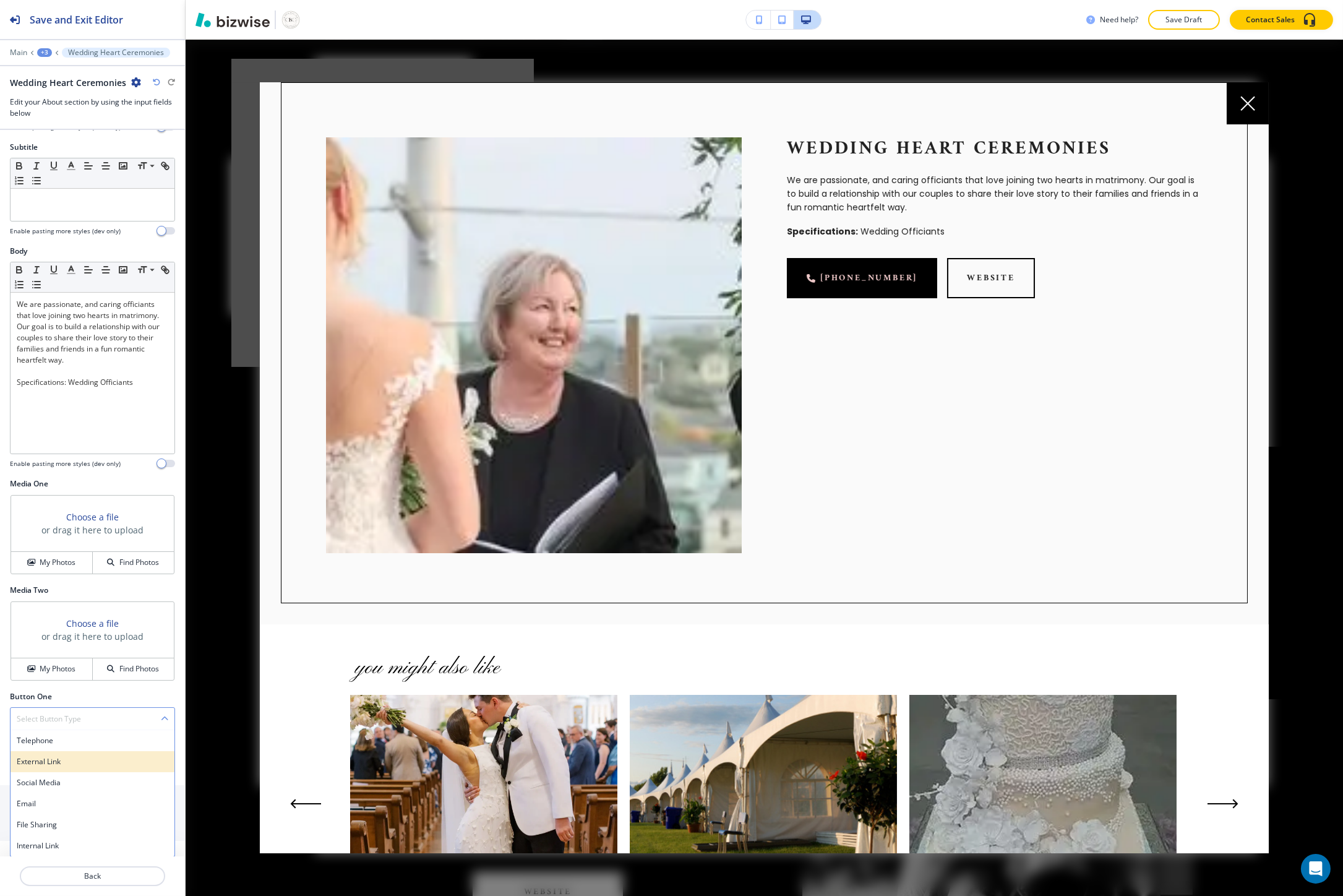
click at [39, 766] on h4 "External Link" at bounding box center [93, 761] width 151 height 11
click at [28, 824] on input "text" at bounding box center [92, 820] width 165 height 25
paste input "https://www.weddingheartceremonies.com/"
type input "https://www.weddingheartceremonies.com/"
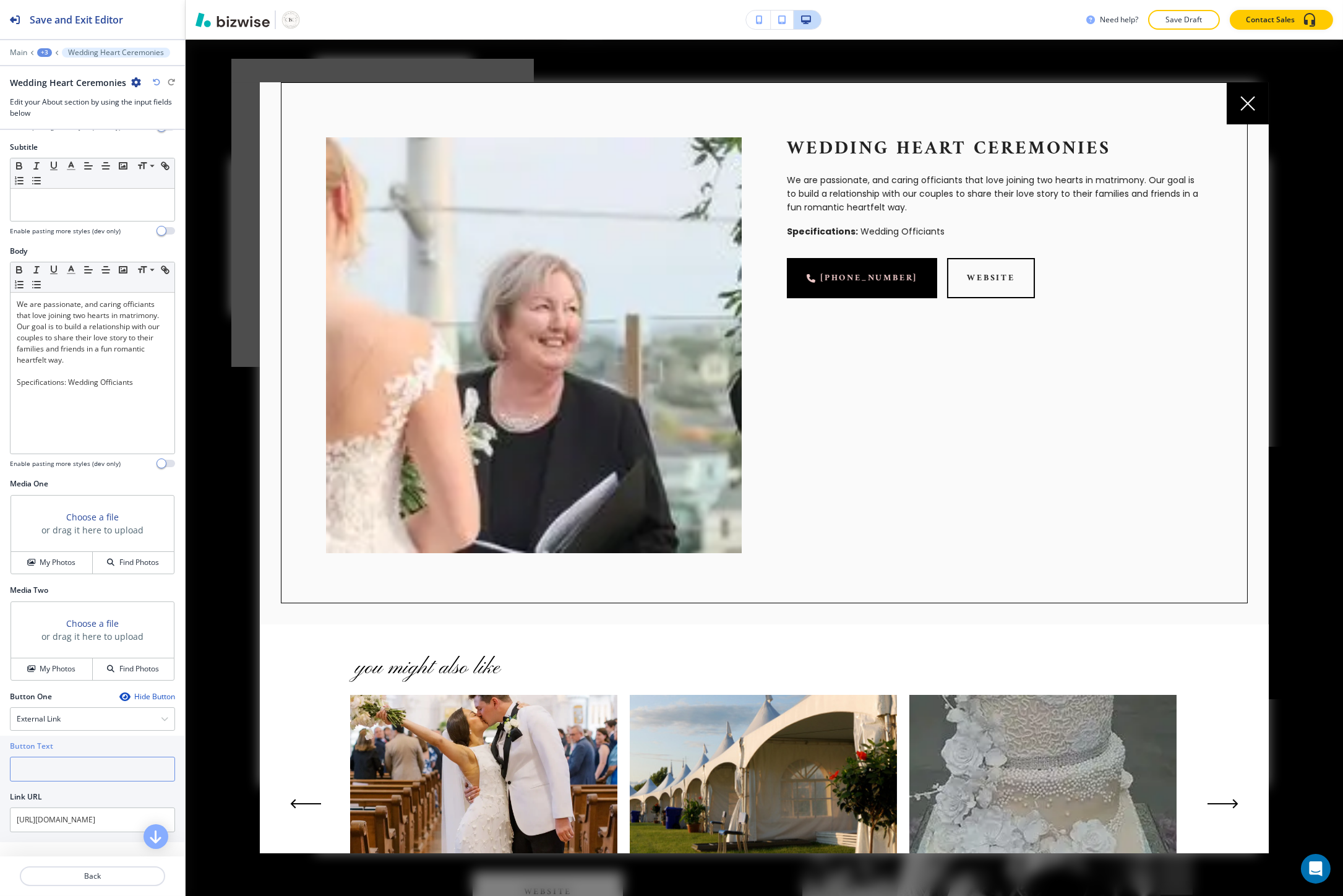
scroll to position [0, 0]
click at [29, 764] on input "text" at bounding box center [92, 769] width 165 height 25
type input "WEBSITE"
click at [79, 514] on h3 "Choose a file" at bounding box center [92, 517] width 52 height 13
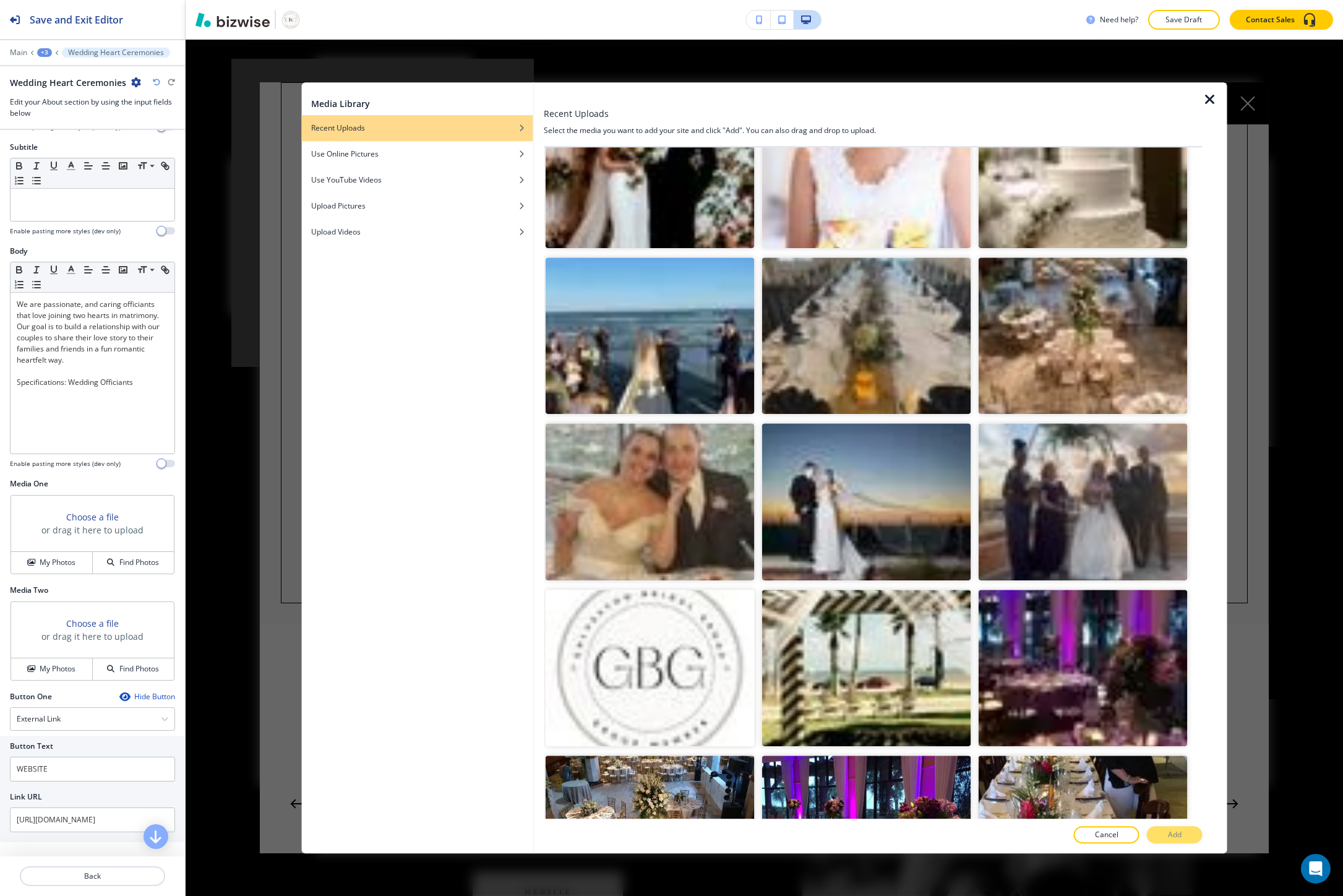
scroll to position [6370, 0]
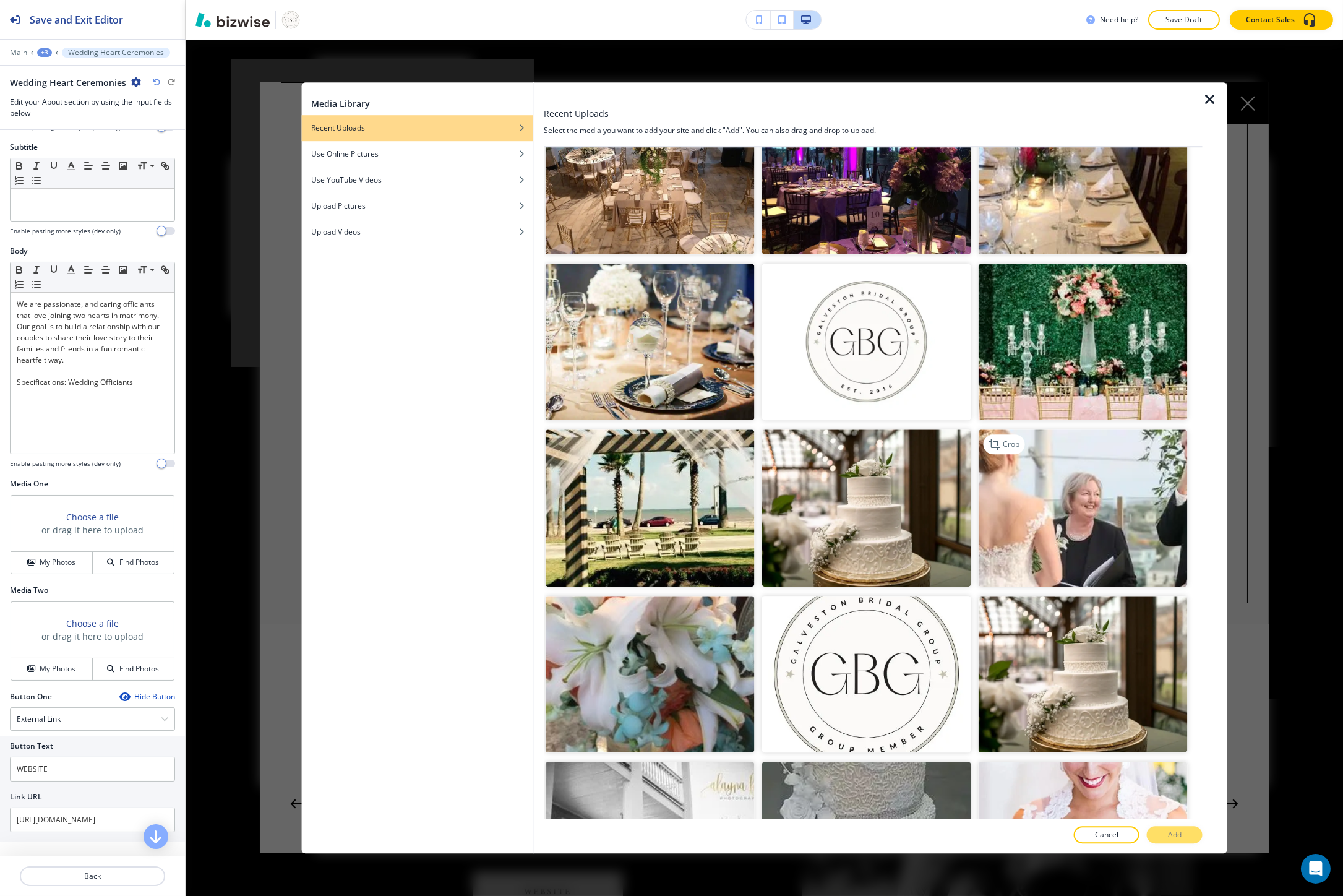
click at [994, 430] on img "button" at bounding box center [1082, 508] width 209 height 157
click at [1158, 826] on button "Add" at bounding box center [1175, 834] width 56 height 17
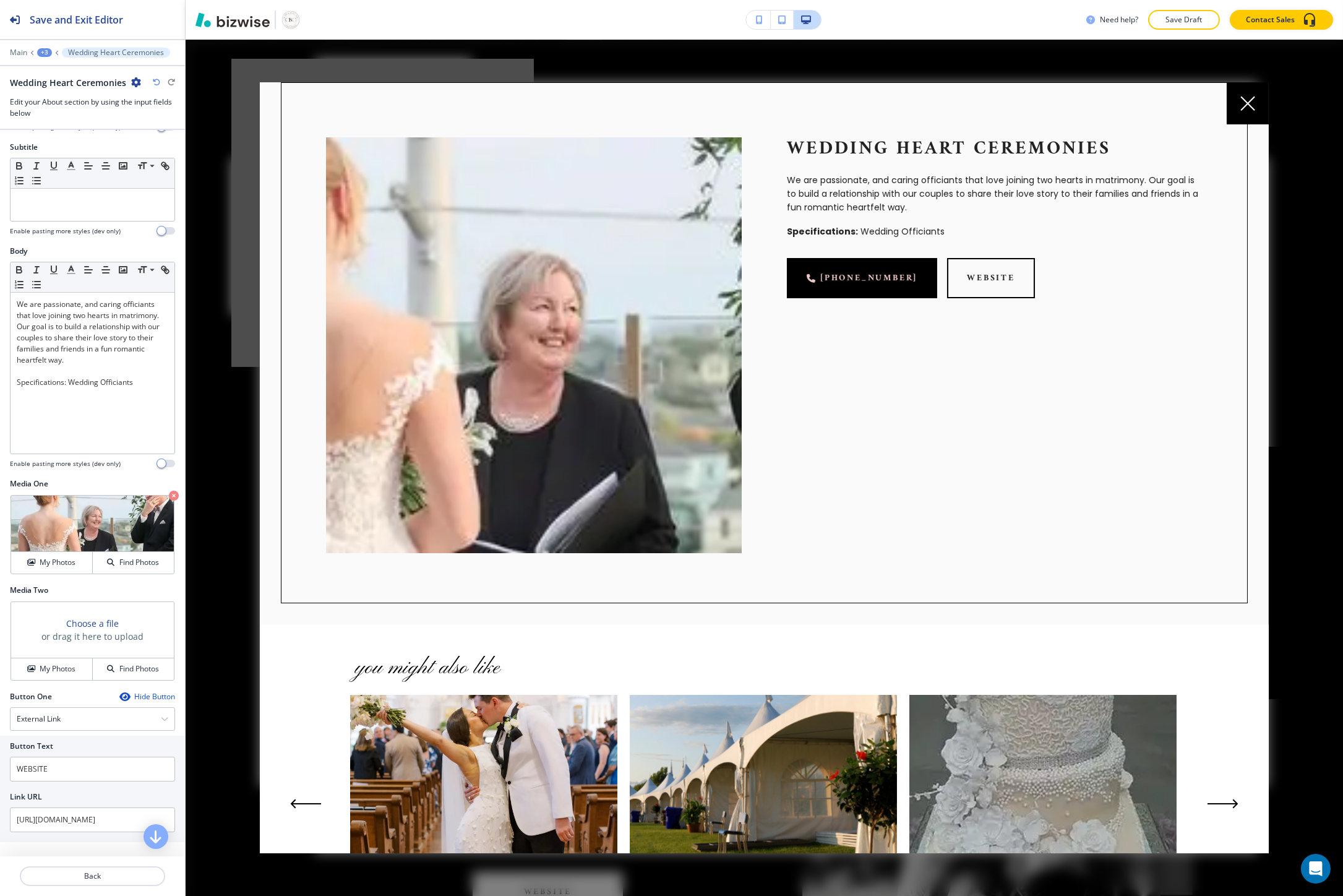
click at [204, 655] on div at bounding box center [764, 468] width 1157 height 857
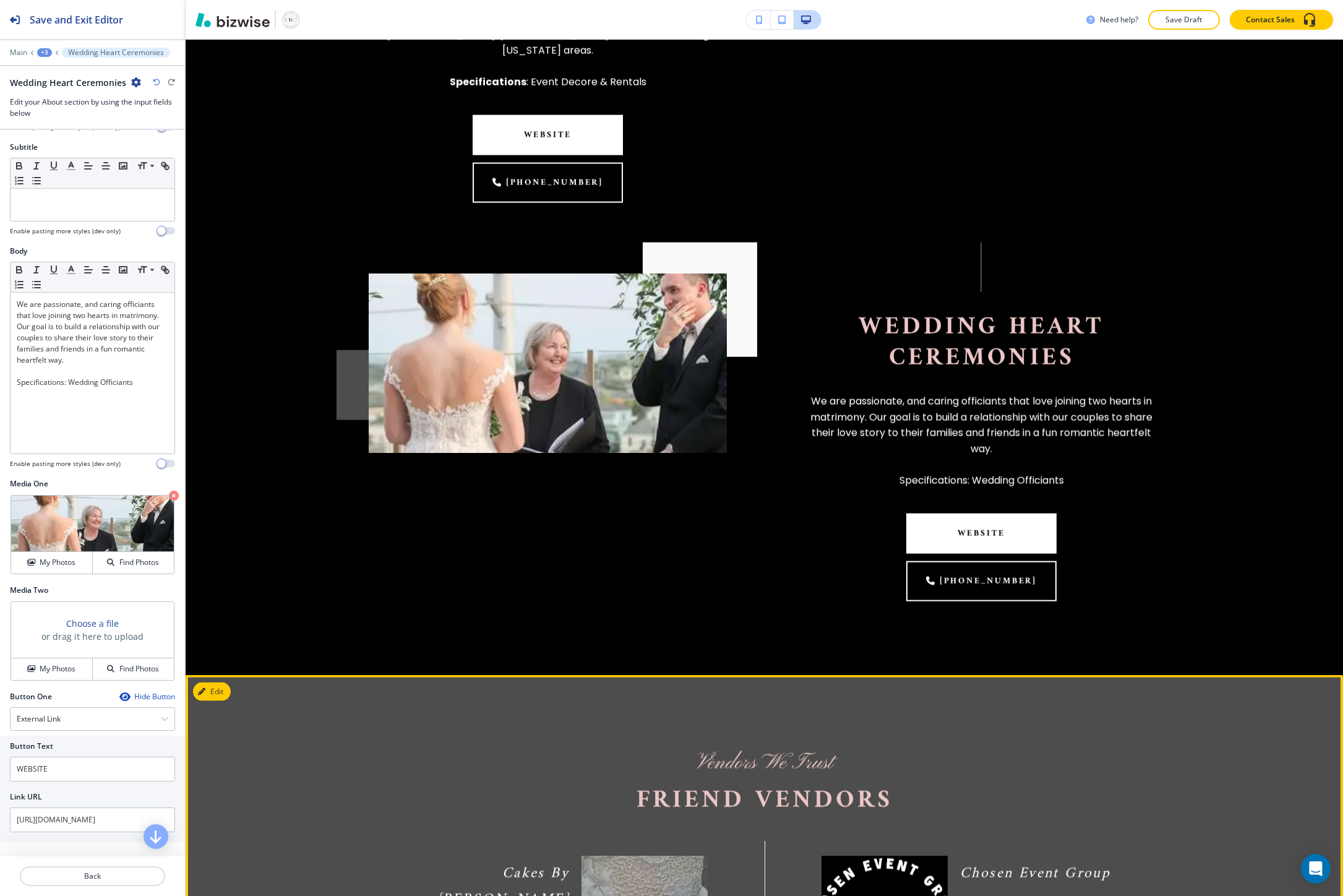
scroll to position [4491, 0]
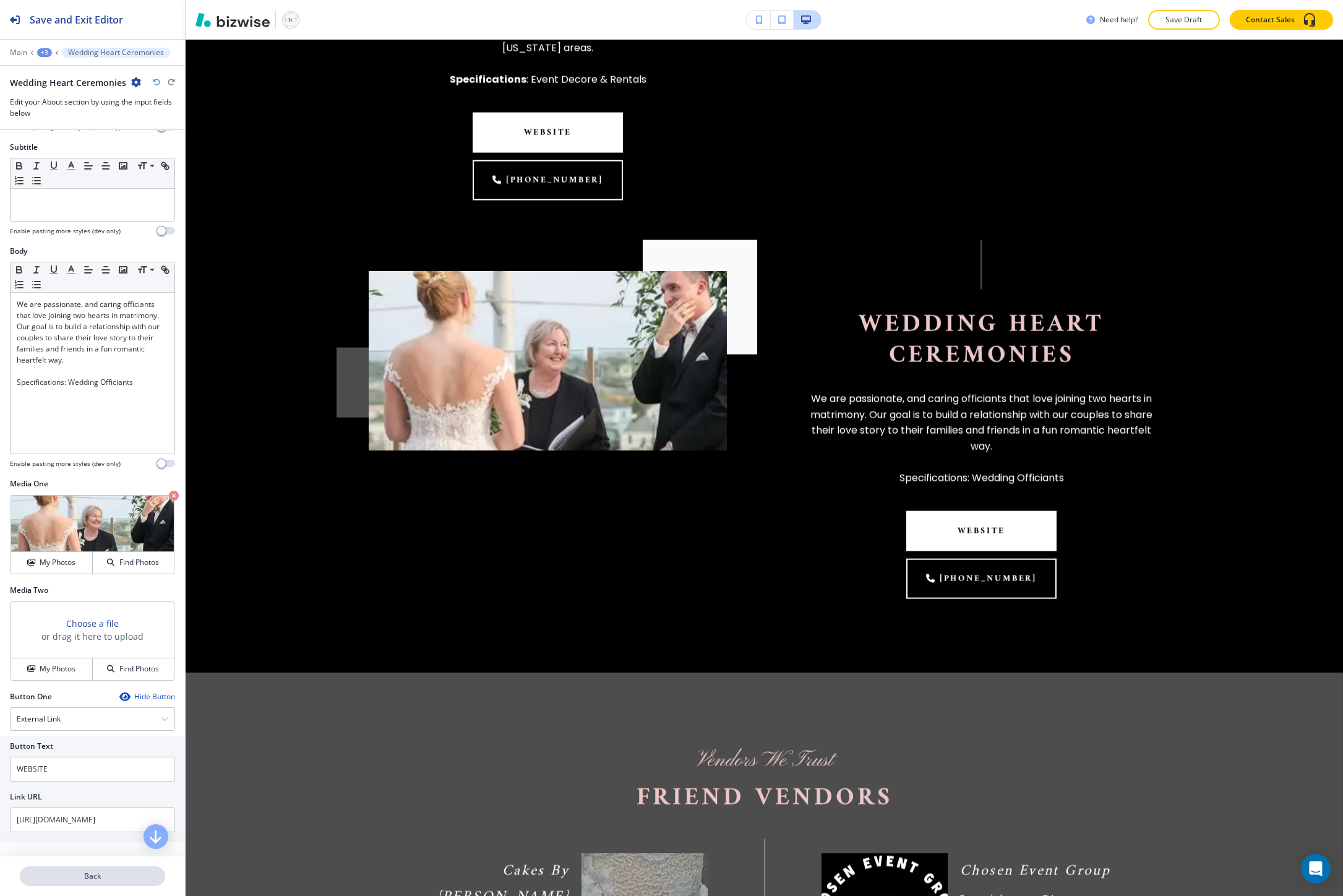
click at [124, 870] on p "Back" at bounding box center [93, 875] width 143 height 11
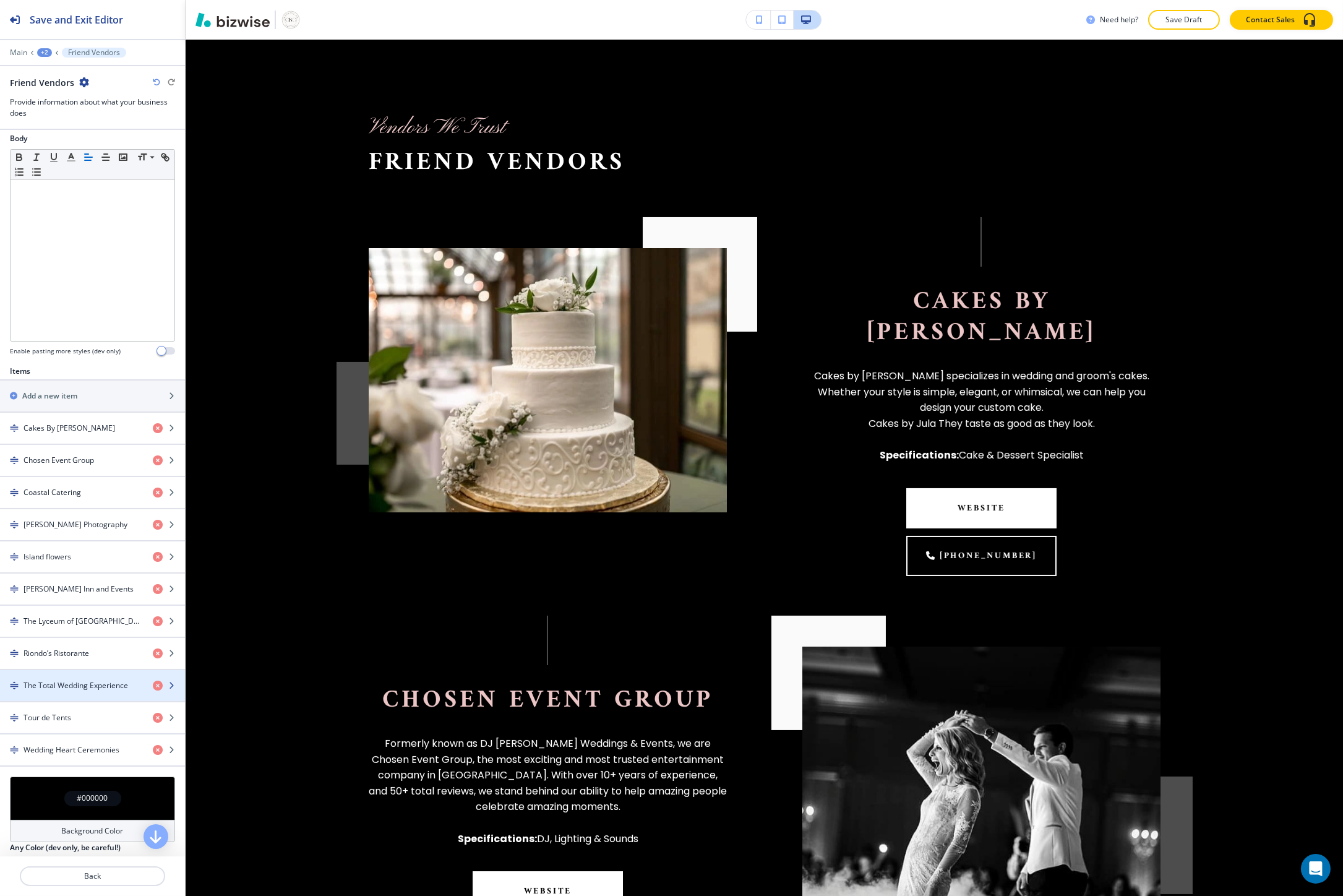
scroll to position [573, 0]
click at [91, 679] on div "button" at bounding box center [93, 675] width 185 height 10
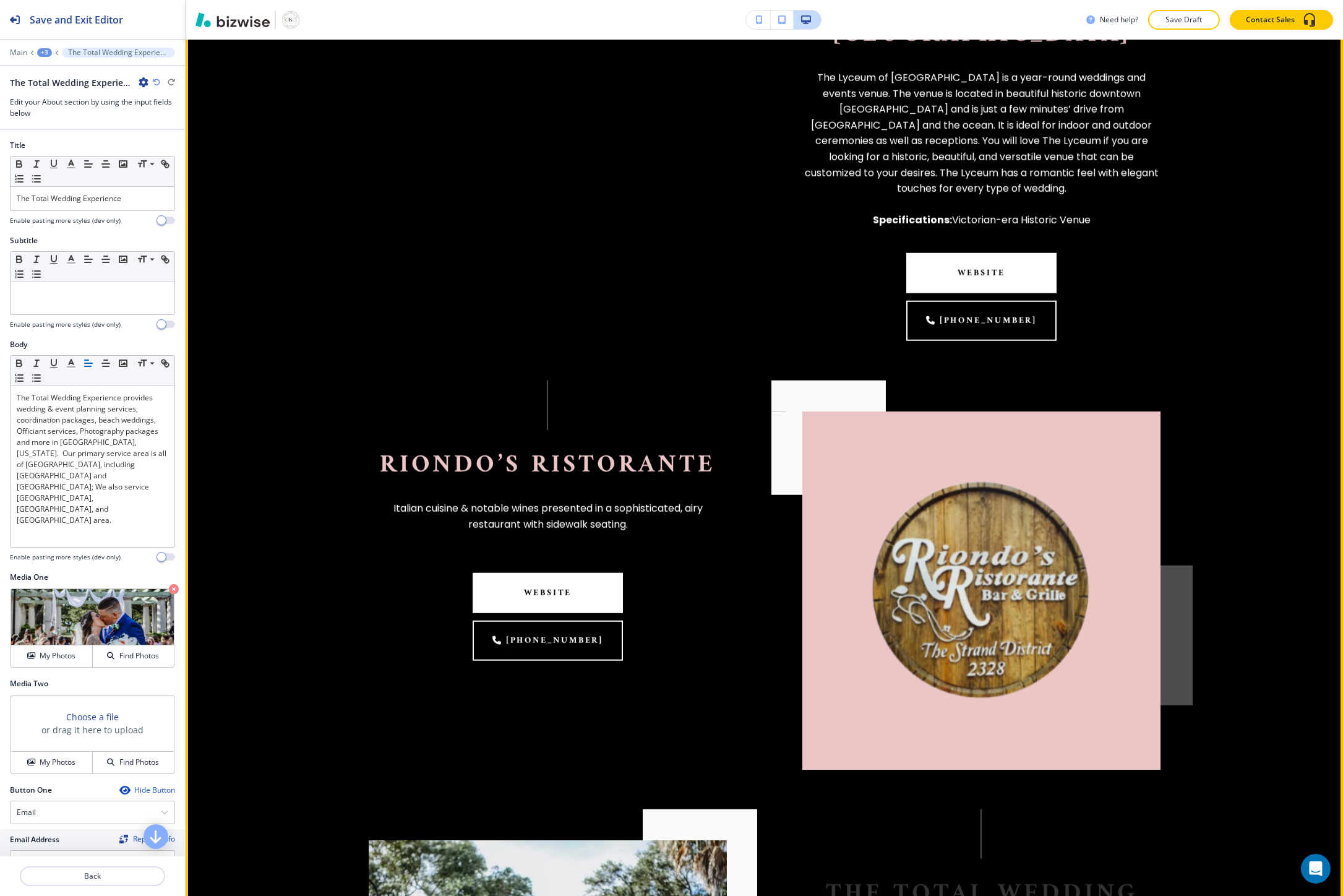
scroll to position [3460, 0]
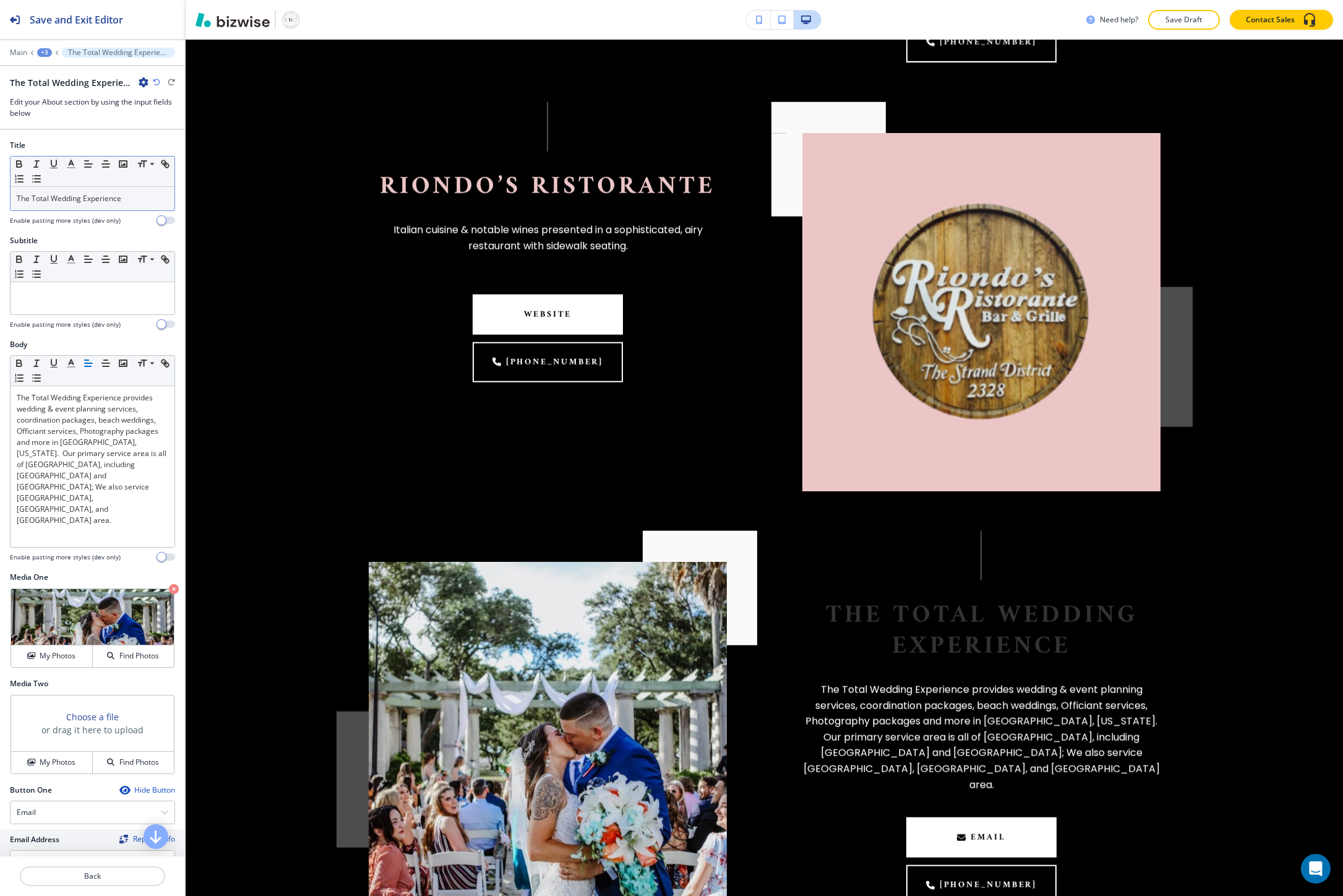
click at [53, 194] on link "The Total Wedding Experience" at bounding box center [69, 198] width 105 height 10
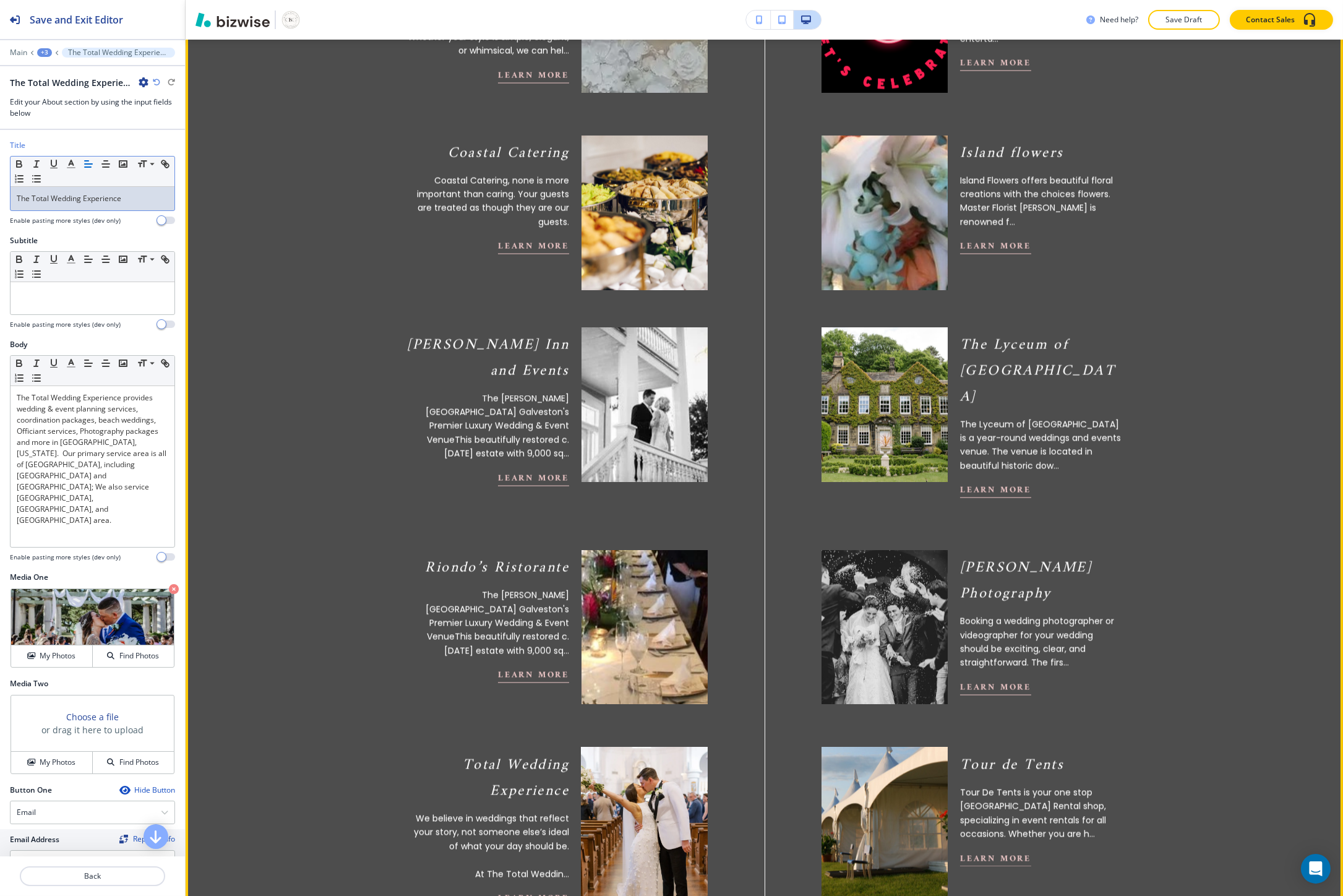
scroll to position [5522, 0]
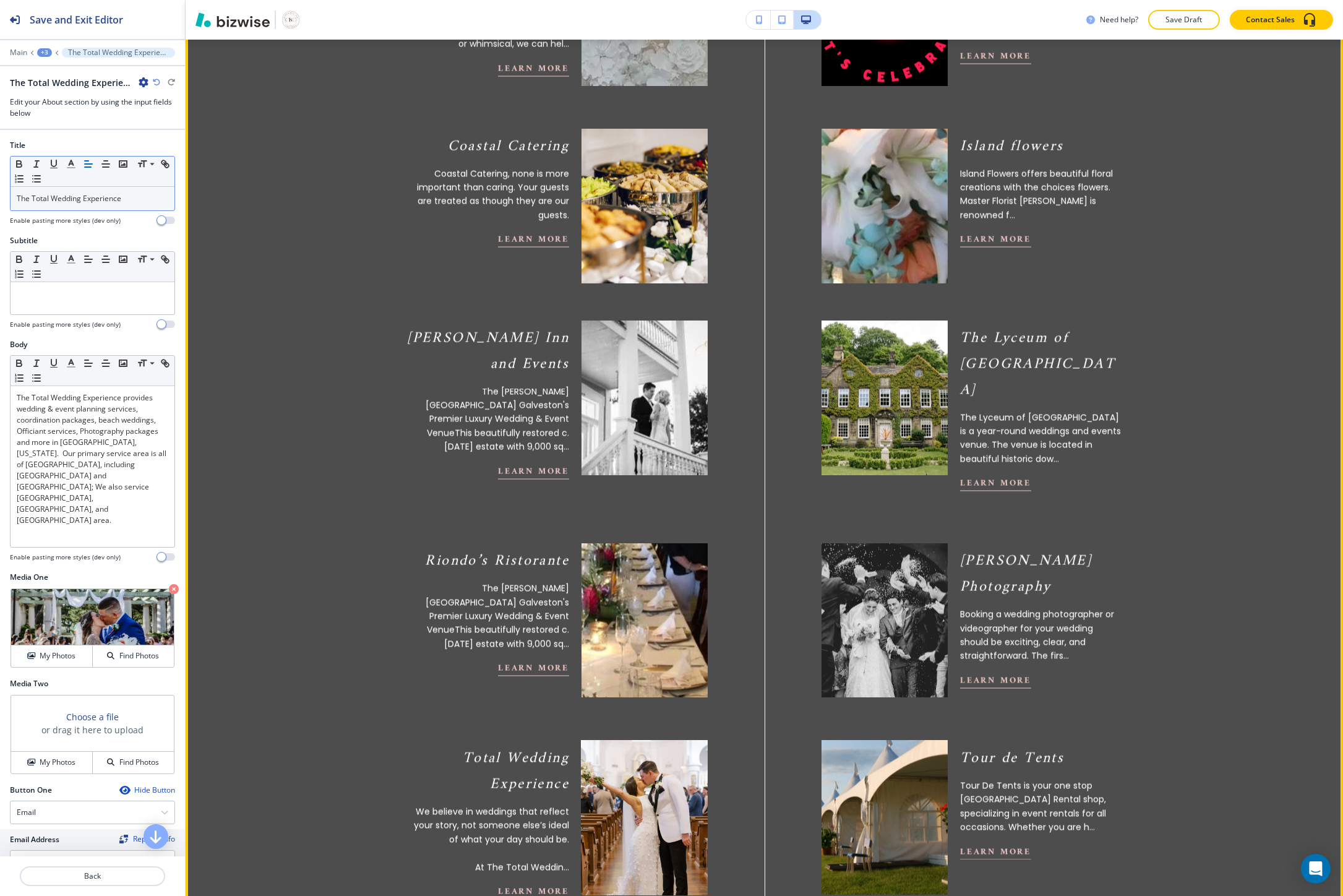
click at [589, 733] on img at bounding box center [644, 818] width 138 height 170
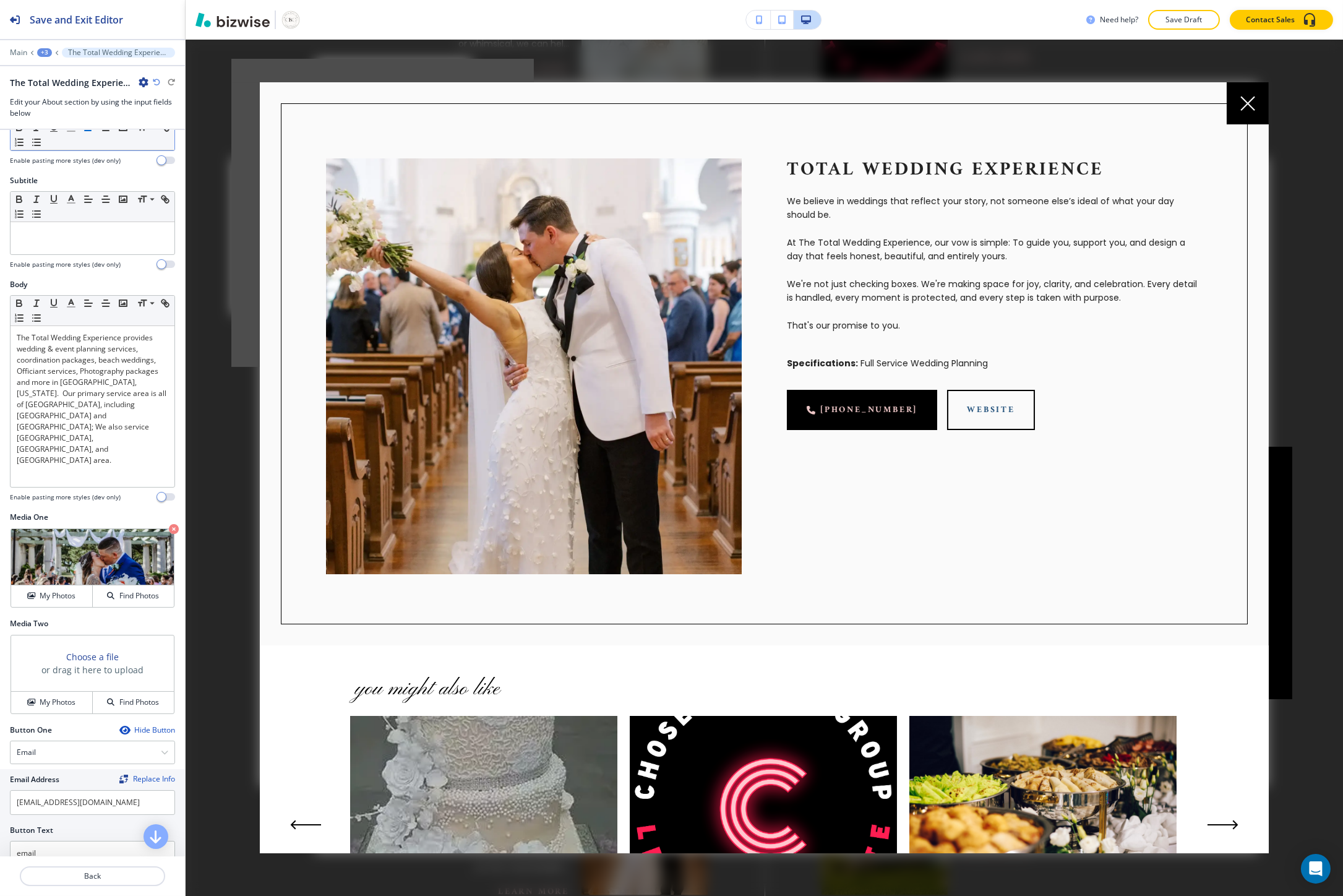
scroll to position [210, 0]
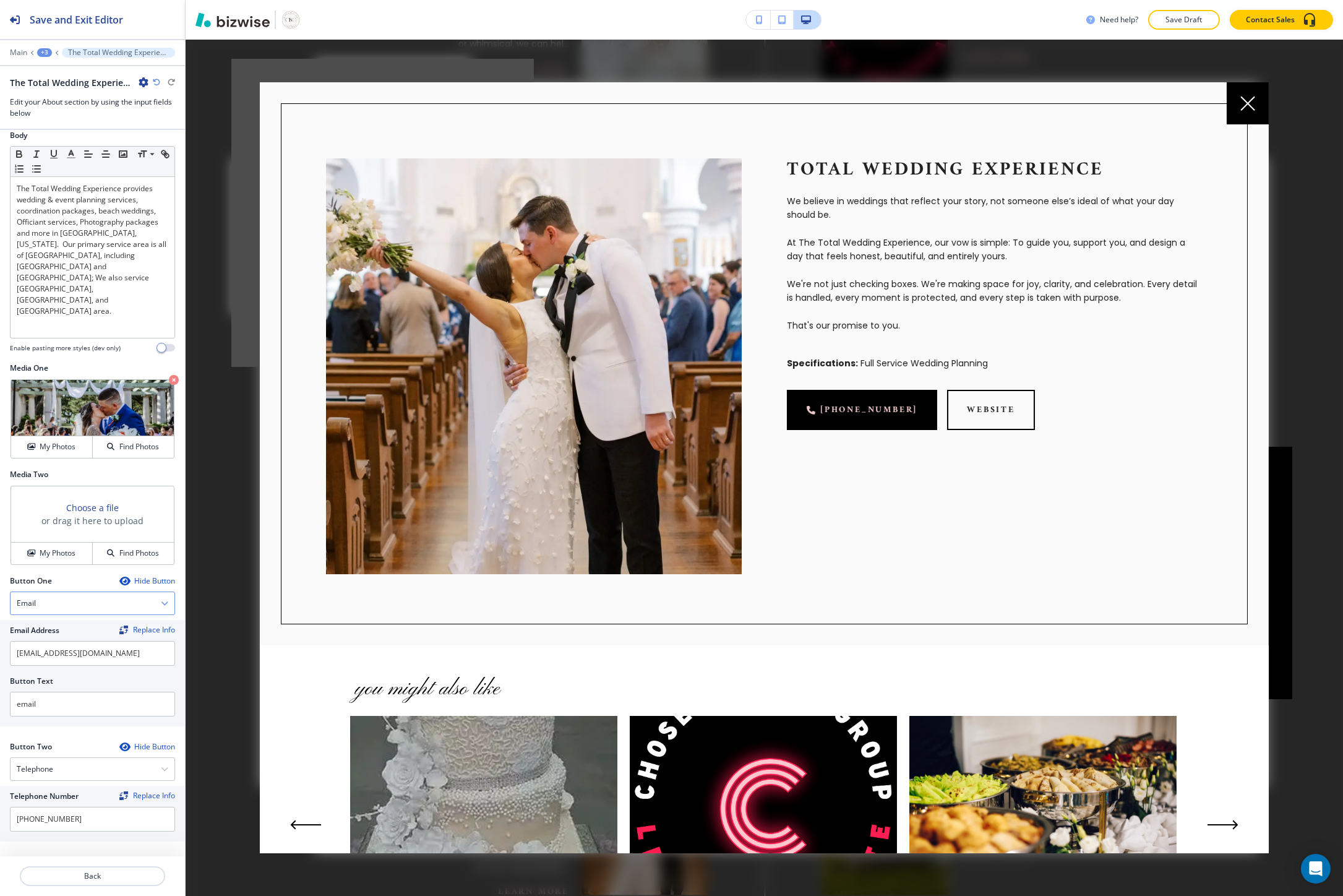
click at [62, 607] on div "Email" at bounding box center [92, 603] width 164 height 22
click at [66, 648] on h4 "External Link" at bounding box center [93, 646] width 151 height 11
click at [66, 694] on input "text" at bounding box center [92, 704] width 165 height 25
paste input "https://thetotalweddingexperience.com/"
type input "https://thetotalweddingexperience.com/"
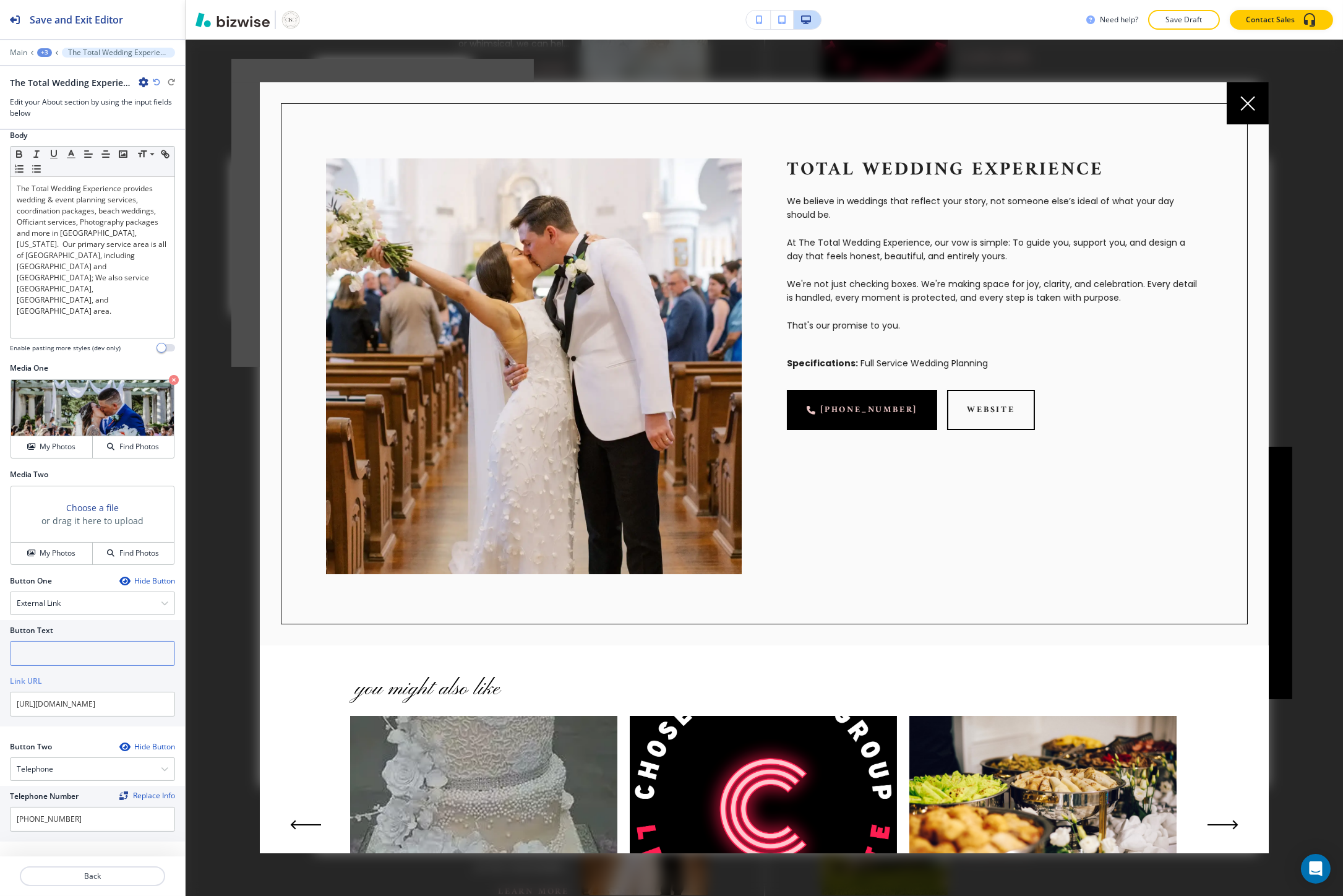
click at [60, 648] on input "text" at bounding box center [92, 653] width 165 height 25
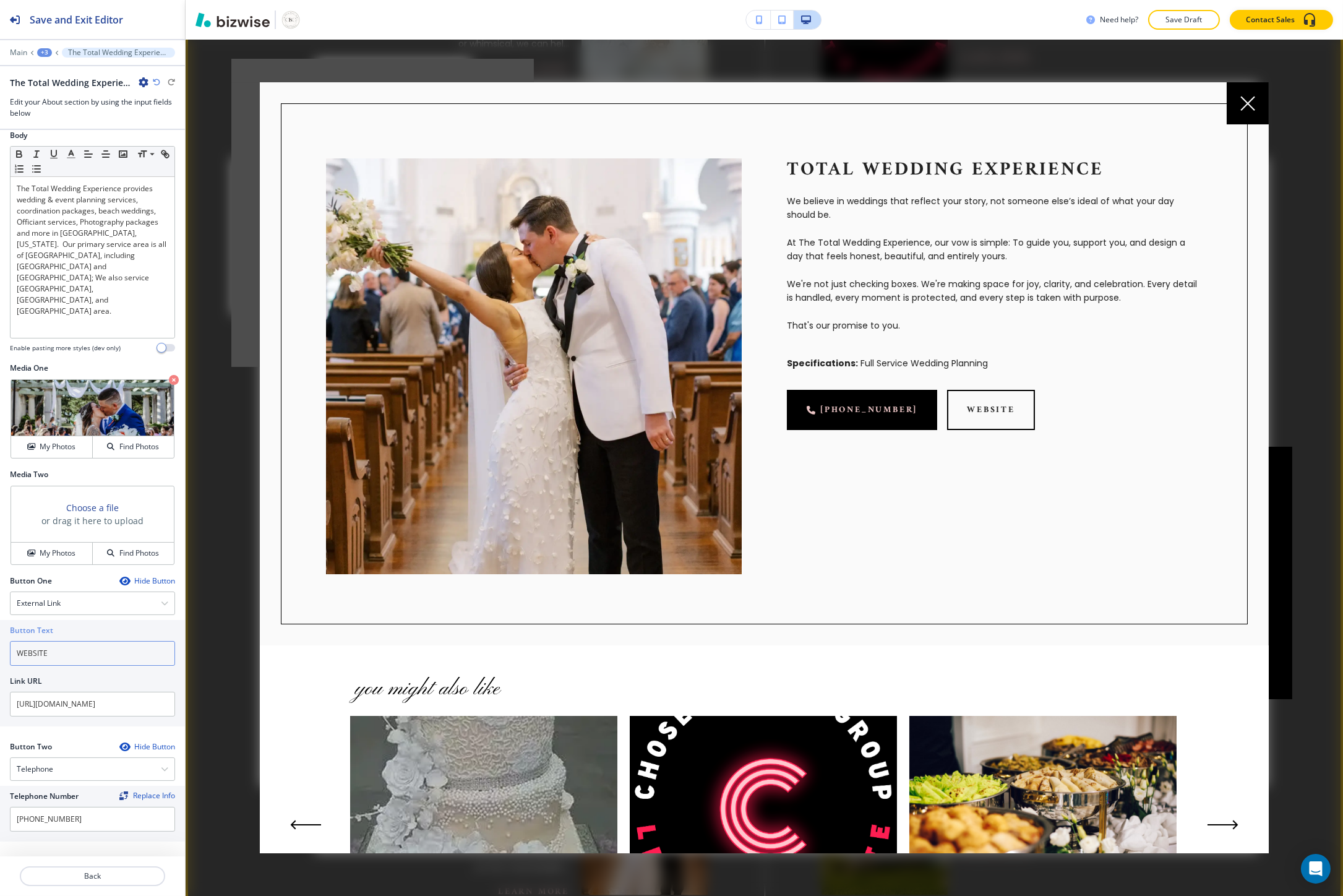
type input "WEBSITE"
click at [813, 205] on p "We believe in weddings that reflect your story, not someone else’s ideal of wha…" at bounding box center [994, 208] width 416 height 28
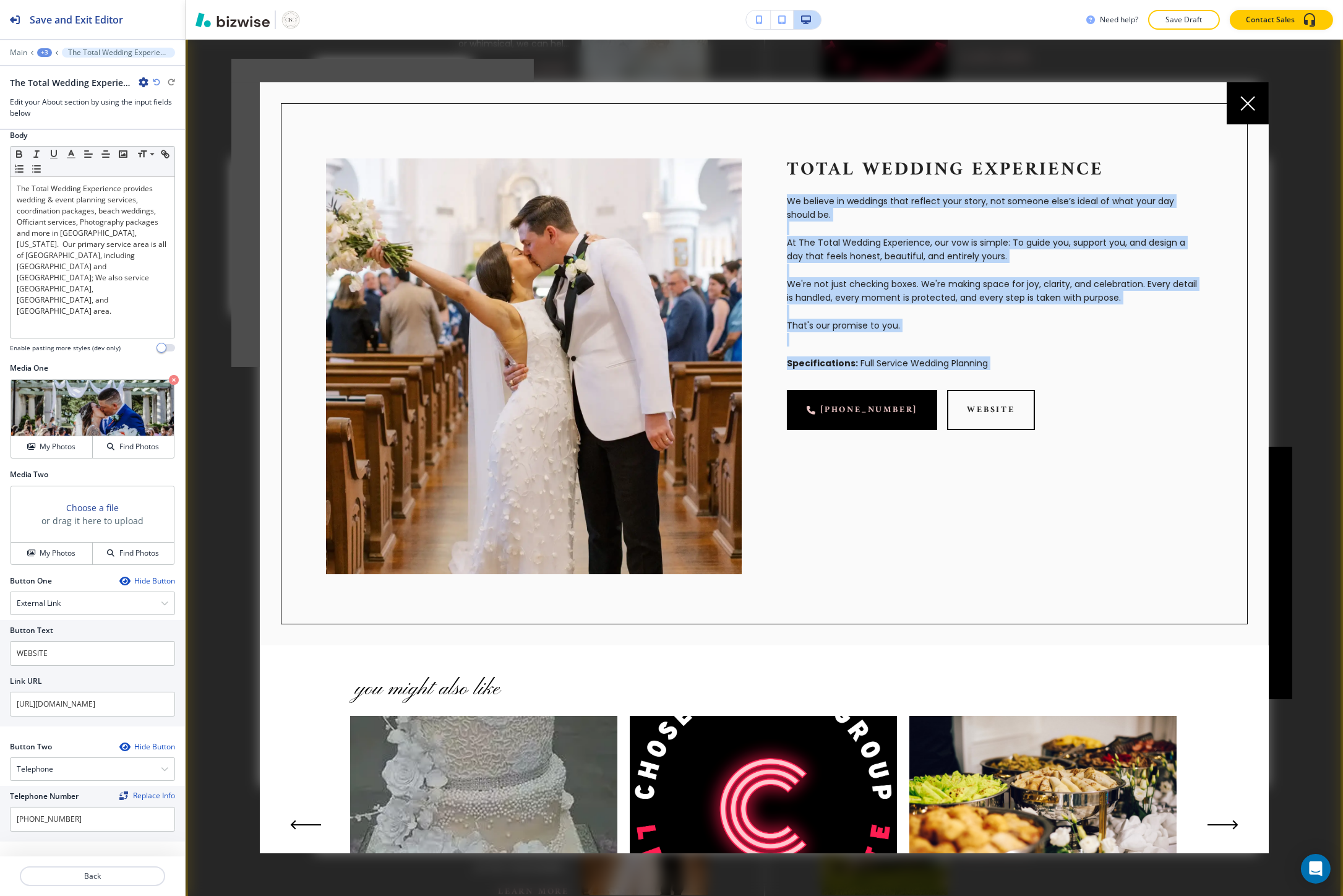
drag, startPoint x: 813, startPoint y: 205, endPoint x: 855, endPoint y: 353, distance: 153.8
click at [855, 353] on div "Total Wedding Experience We believe in weddings that reflect your story, not so…" at bounding box center [972, 344] width 461 height 461
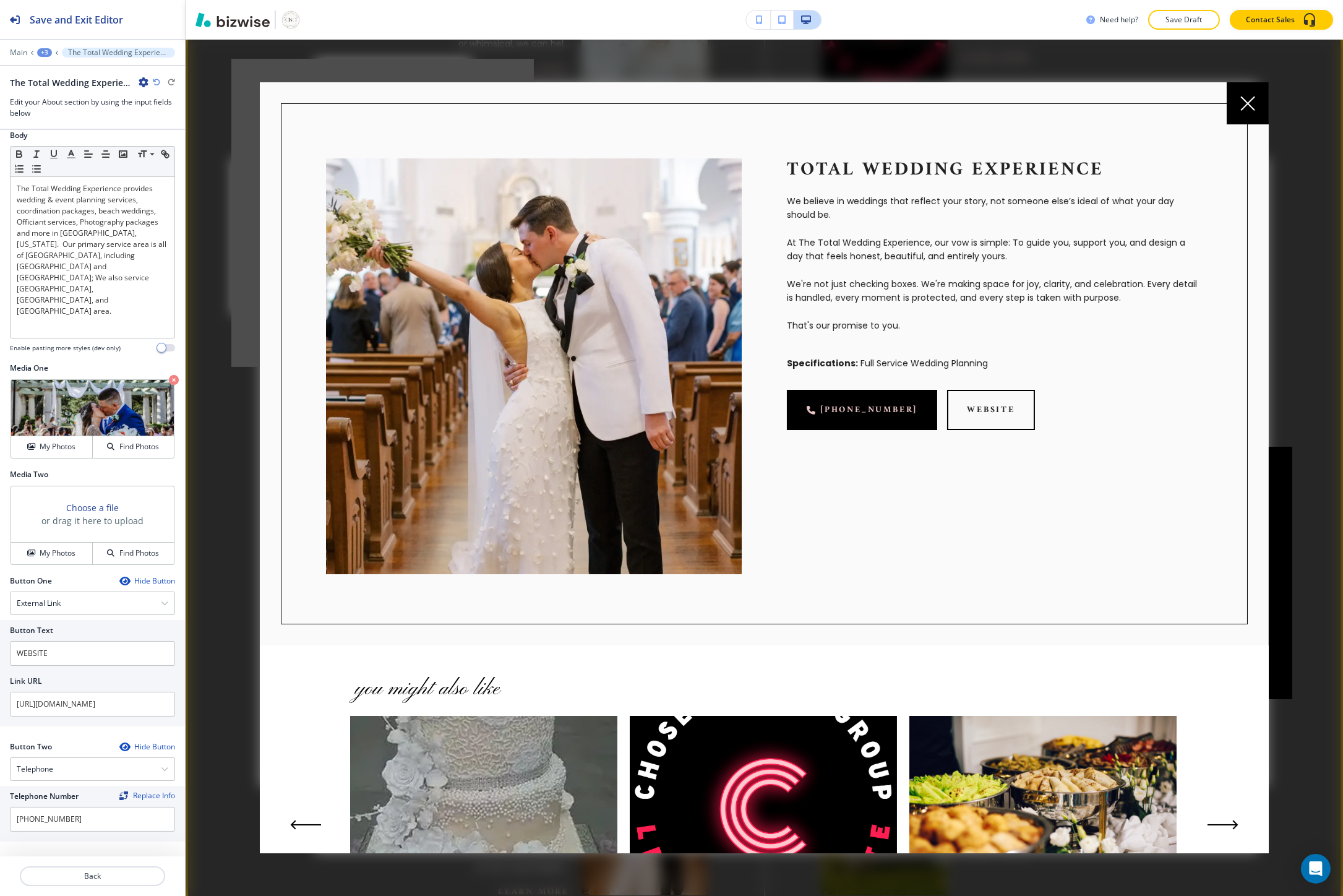
click at [235, 440] on div at bounding box center [764, 468] width 1157 height 857
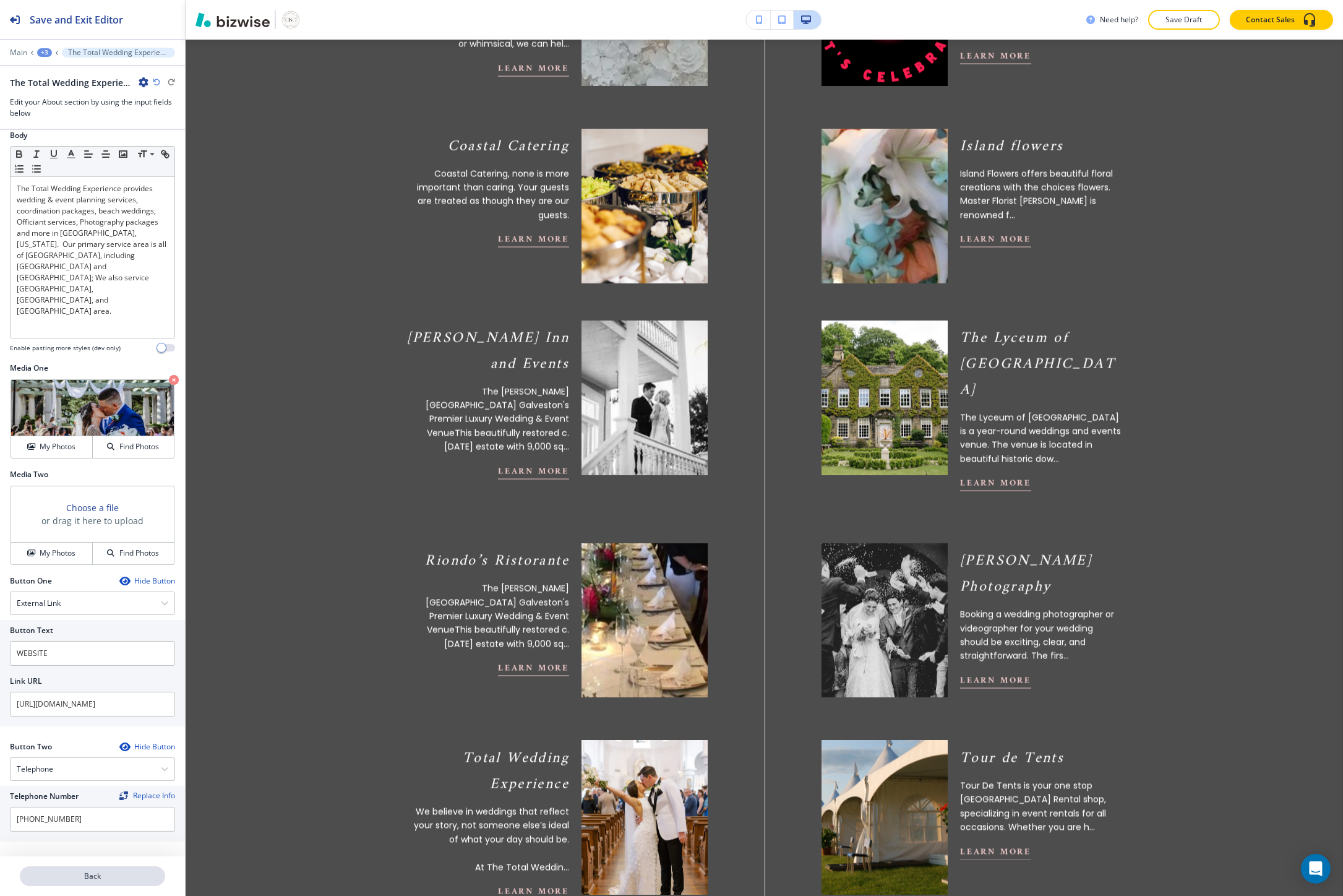
click at [71, 882] on button "Back" at bounding box center [93, 876] width 146 height 20
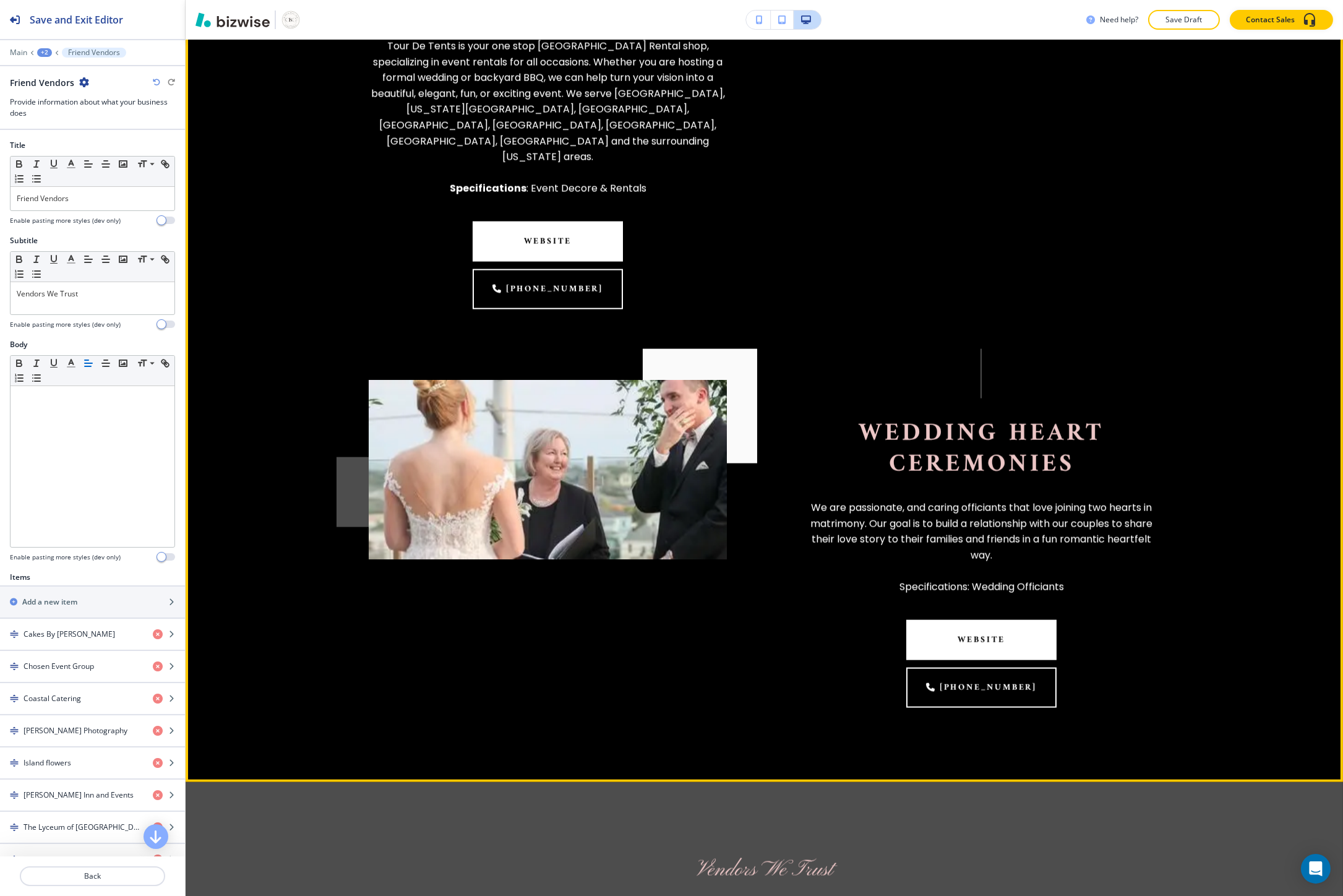
scroll to position [4972, 0]
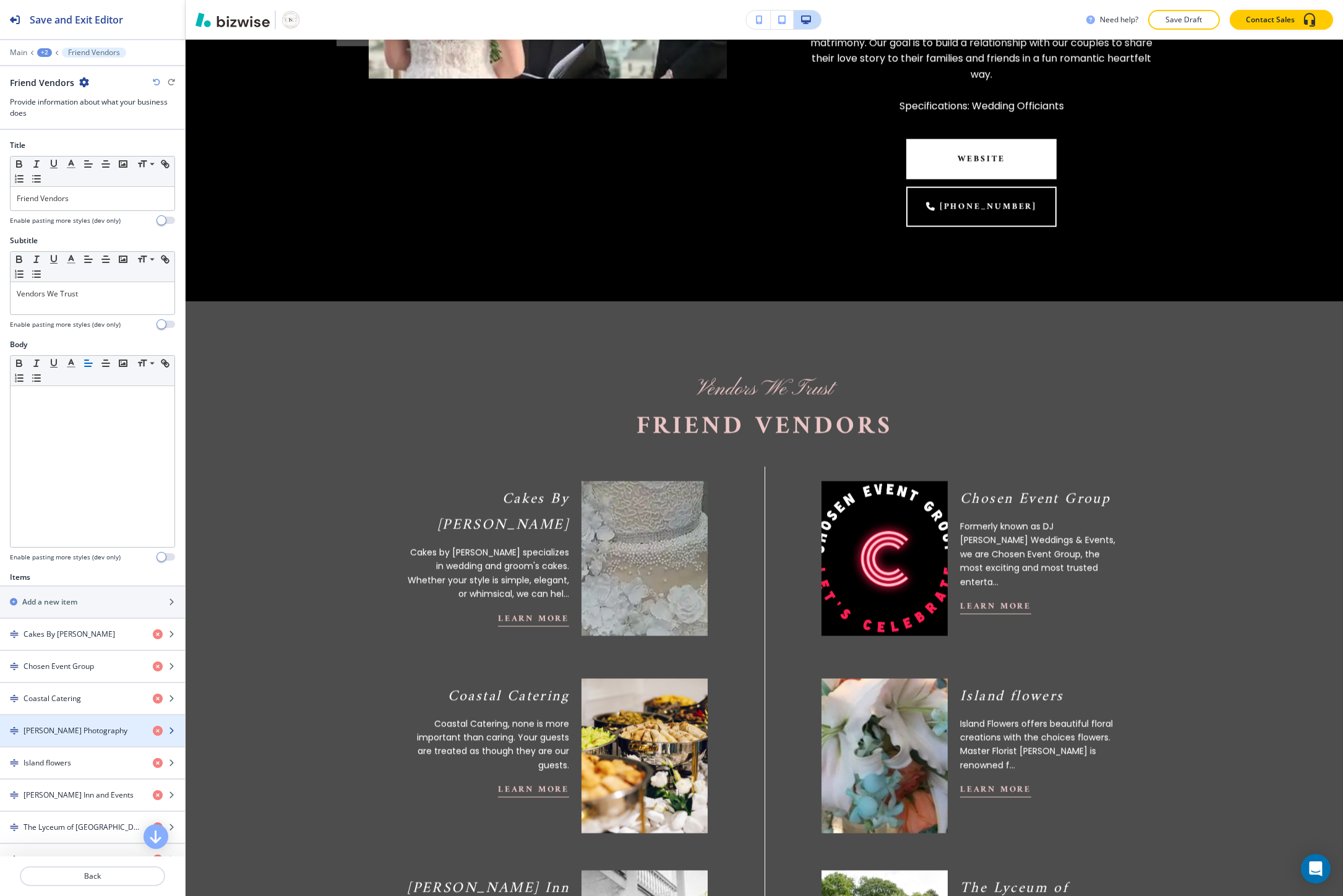
click at [79, 739] on div "button" at bounding box center [93, 741] width 185 height 10
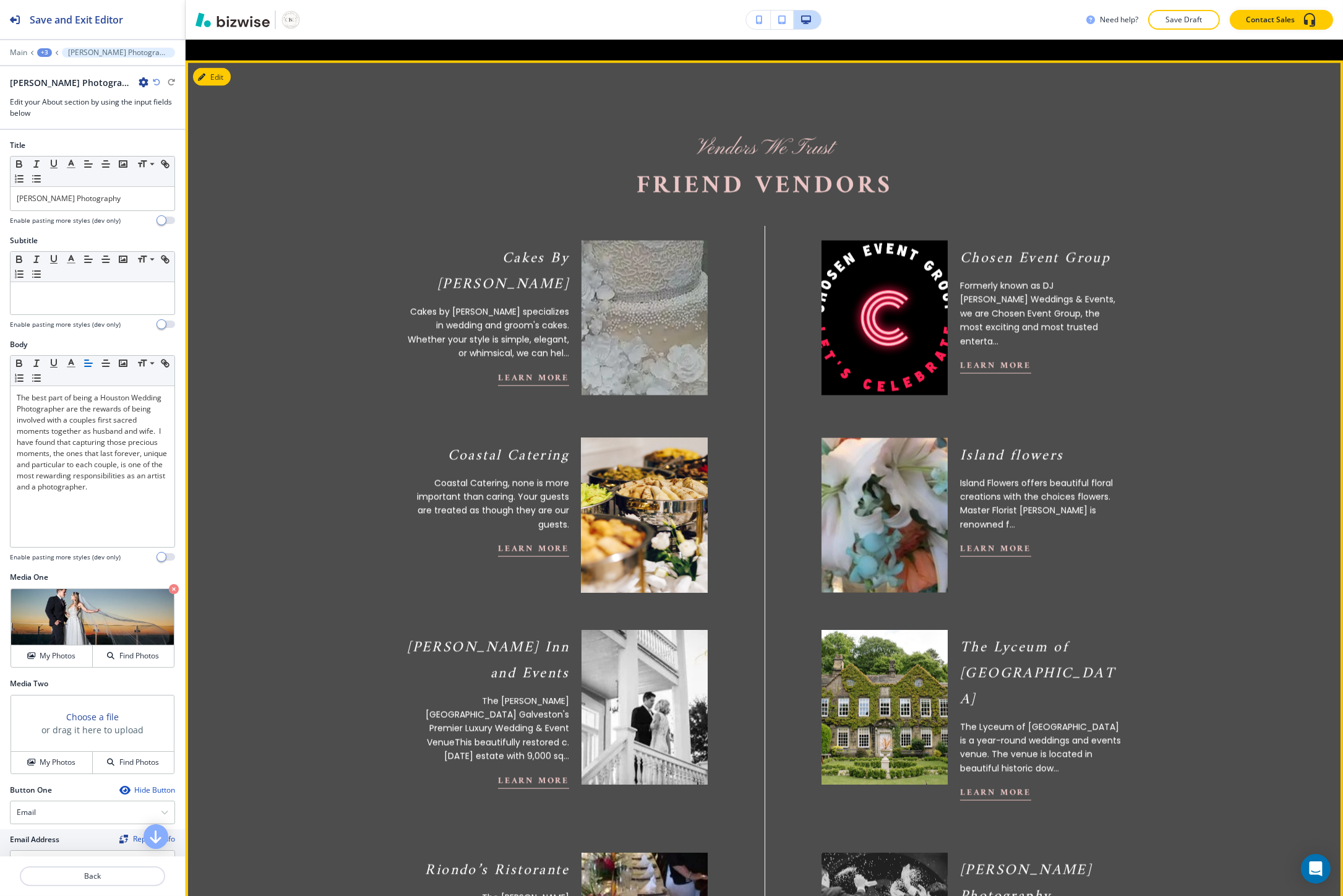
scroll to position [5247, 0]
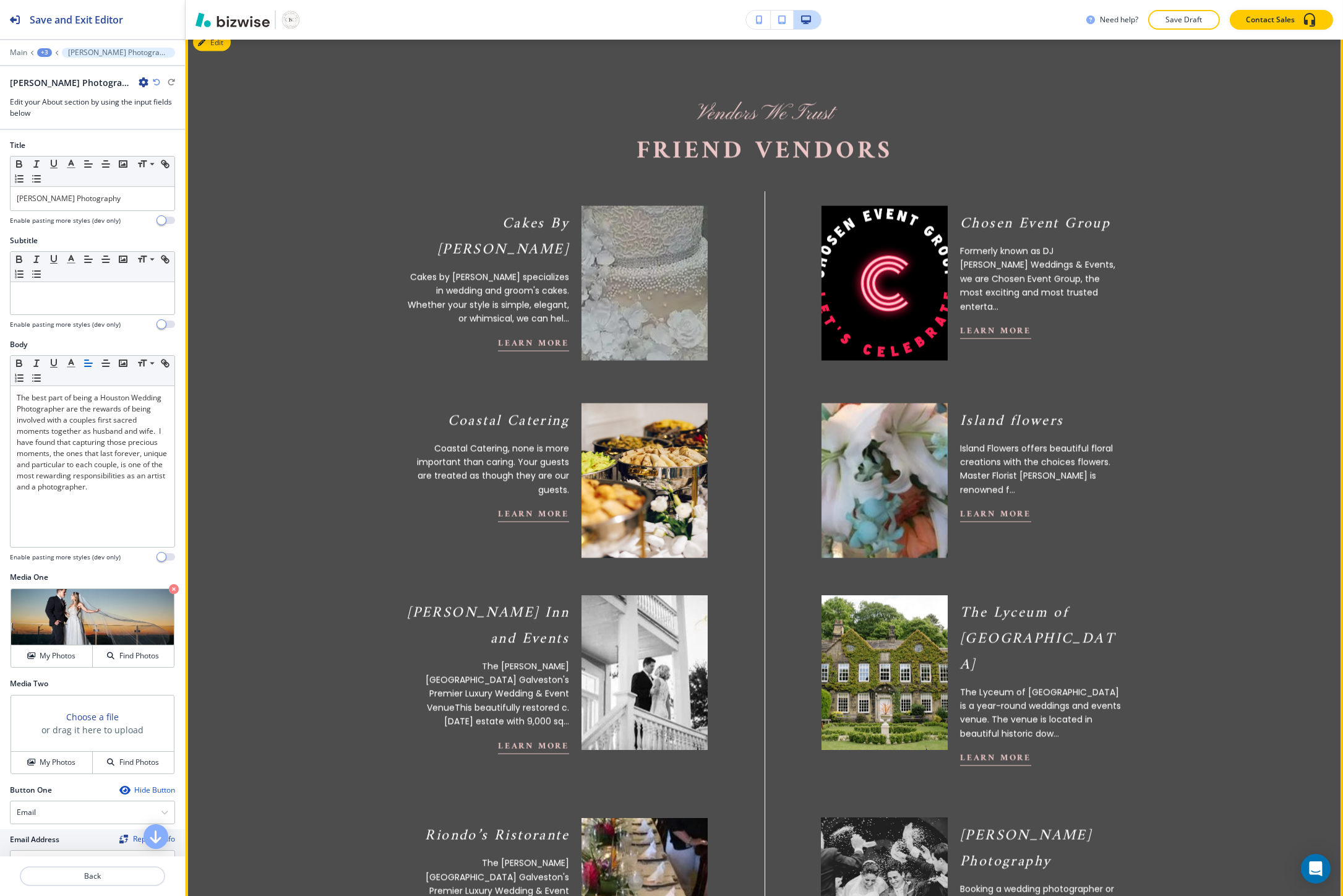
click at [869, 811] on img at bounding box center [884, 895] width 138 height 170
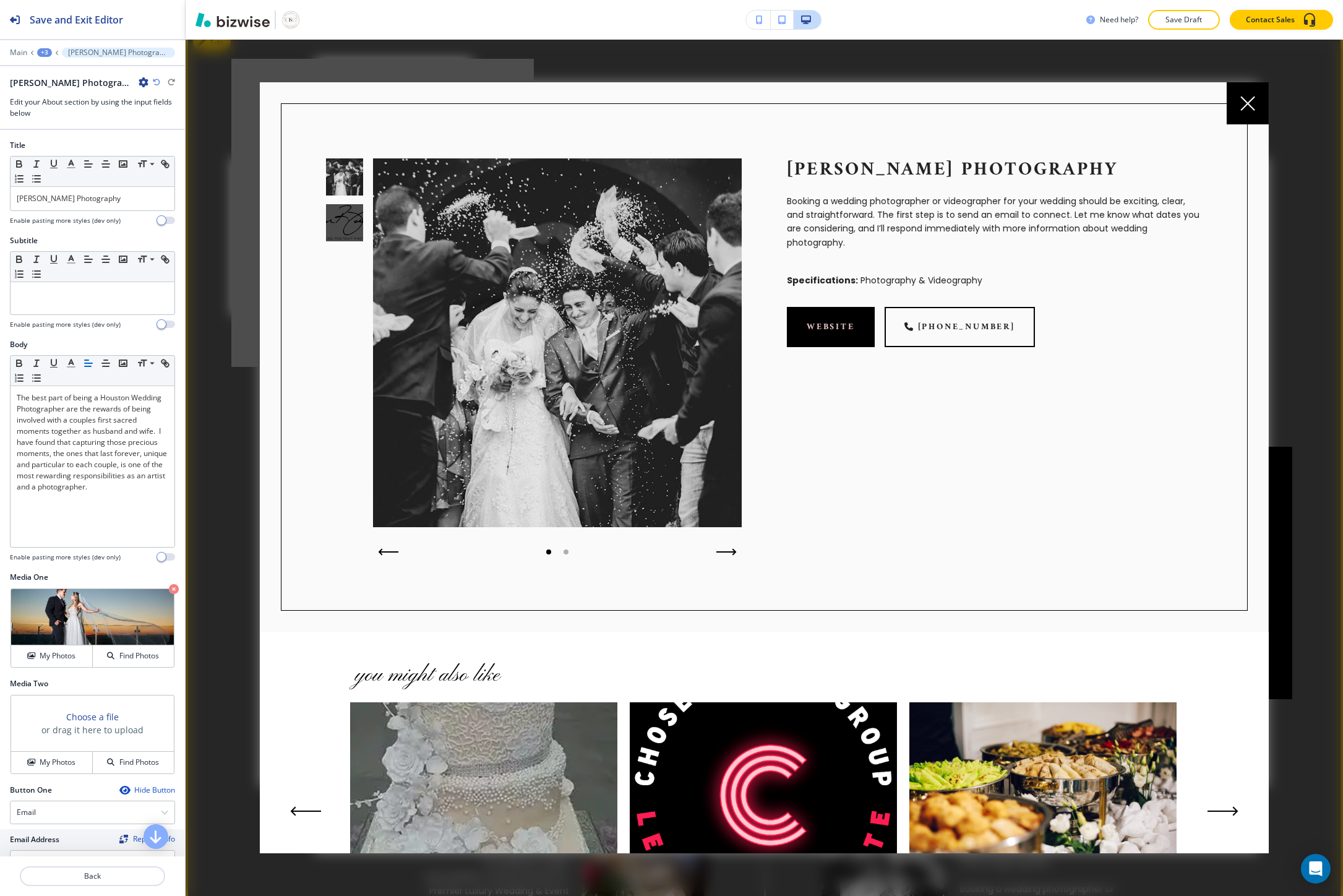
click at [833, 199] on p "Booking a wedding photographer or videographer for your wedding should be excit…" at bounding box center [994, 222] width 416 height 56
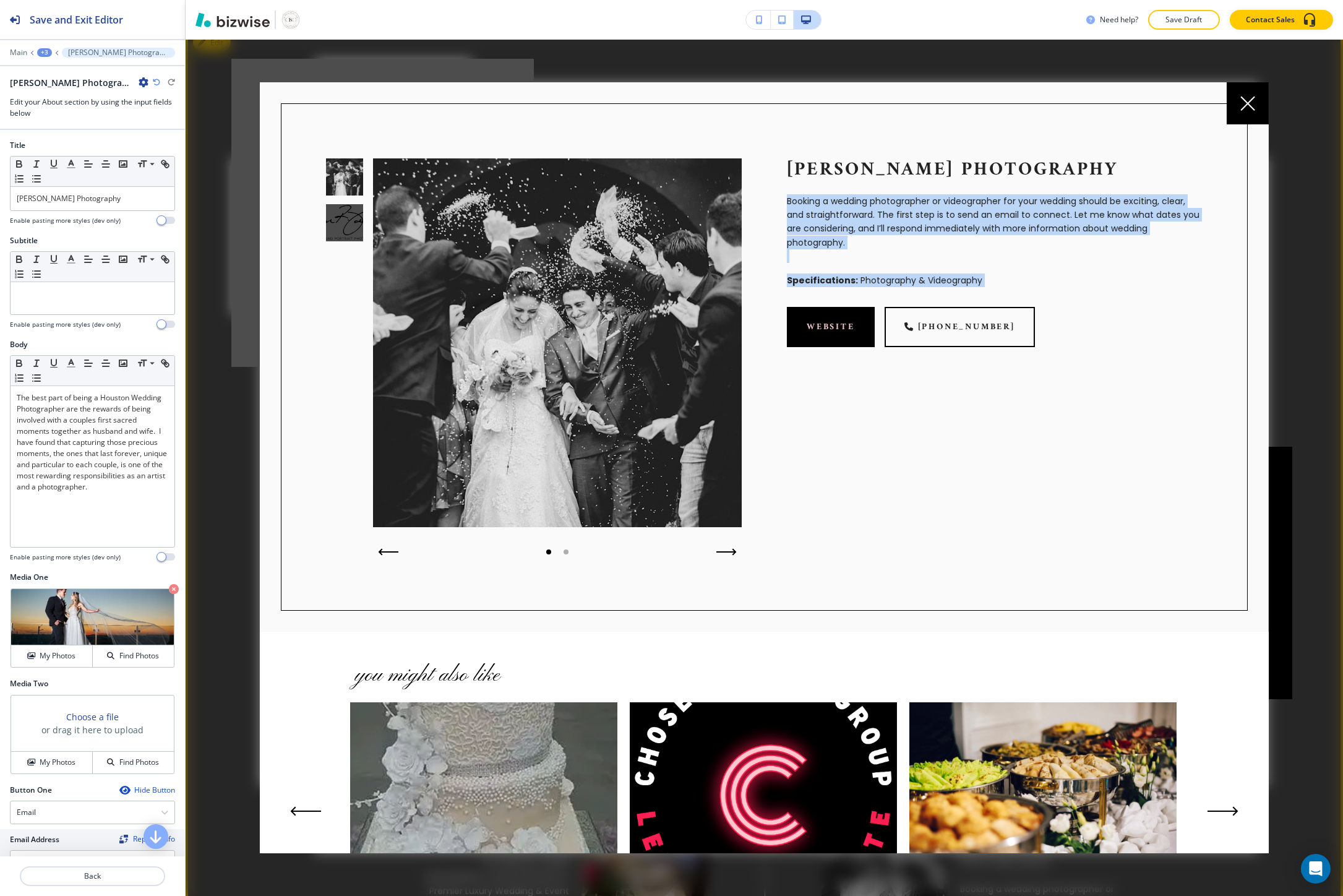
drag, startPoint x: 833, startPoint y: 199, endPoint x: 857, endPoint y: 274, distance: 78.7
click at [857, 274] on div "Ryan Jone Photography Booking a wedding photographer or videographer for your w…" at bounding box center [972, 336] width 461 height 447
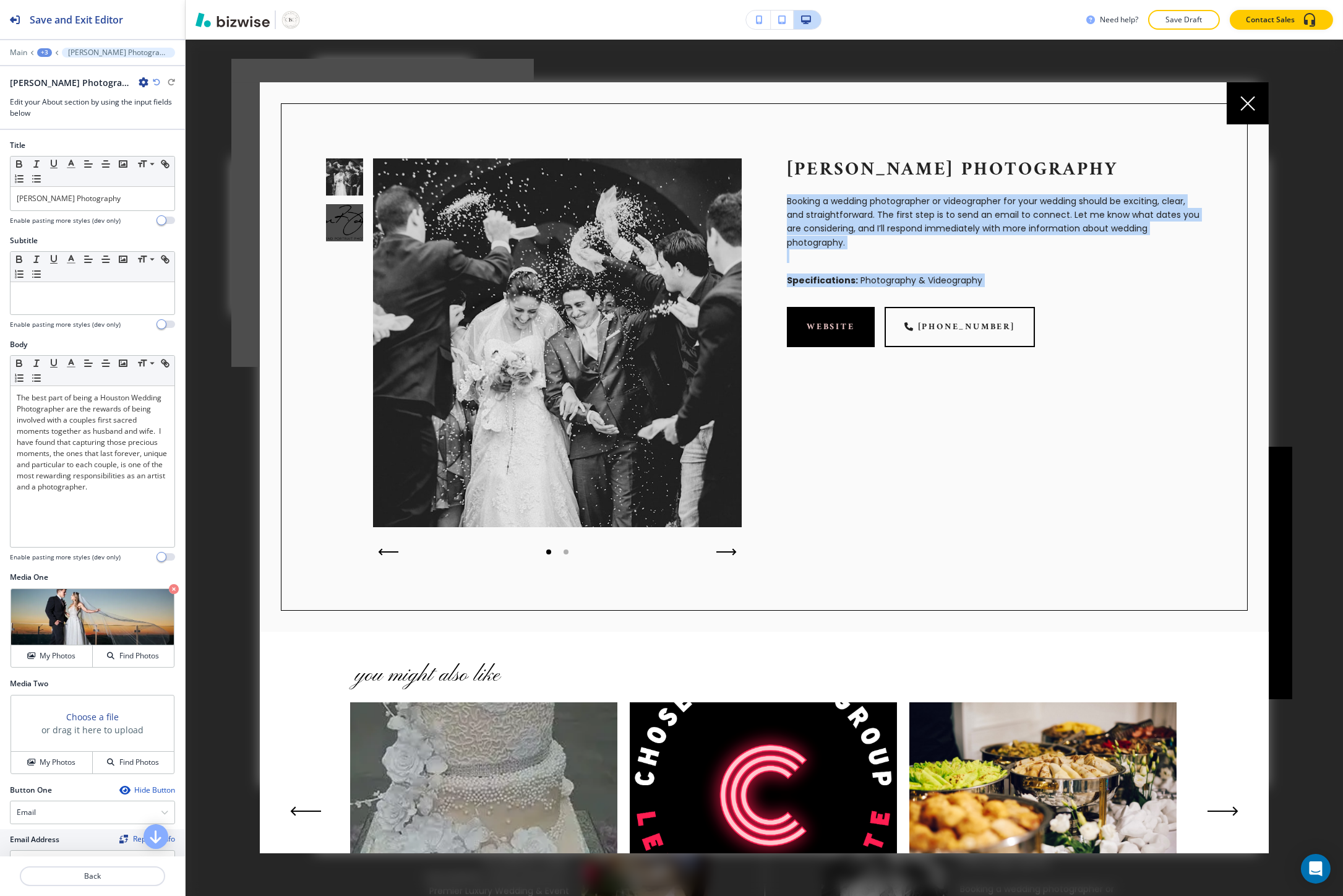
drag, startPoint x: 852, startPoint y: 322, endPoint x: 833, endPoint y: 446, distance: 125.4
click at [833, 446] on div "Ryan Jone Photography Booking a wedding photographer or videographer for your w…" at bounding box center [972, 336] width 461 height 447
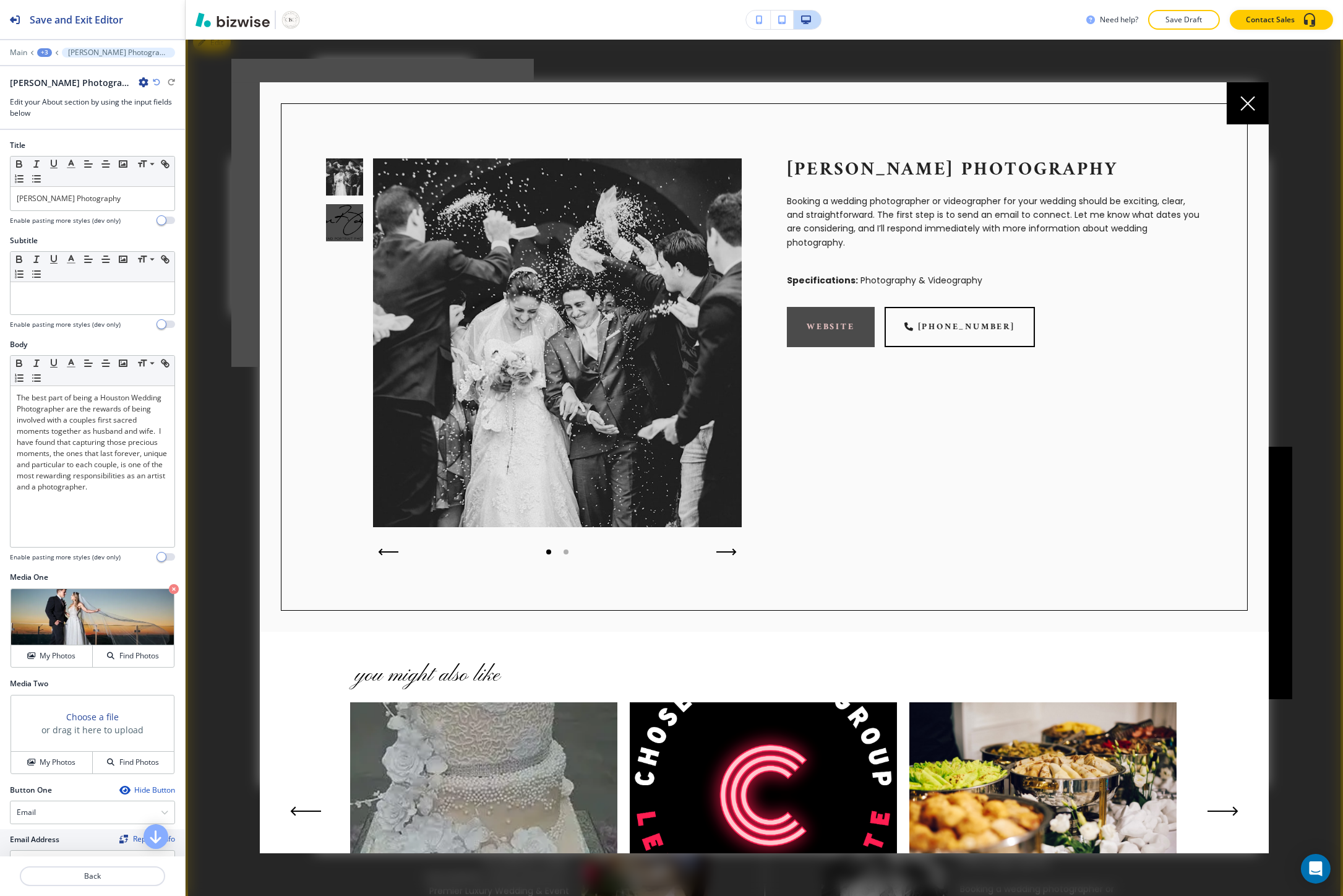
drag, startPoint x: 819, startPoint y: 349, endPoint x: 813, endPoint y: 332, distance: 18.0
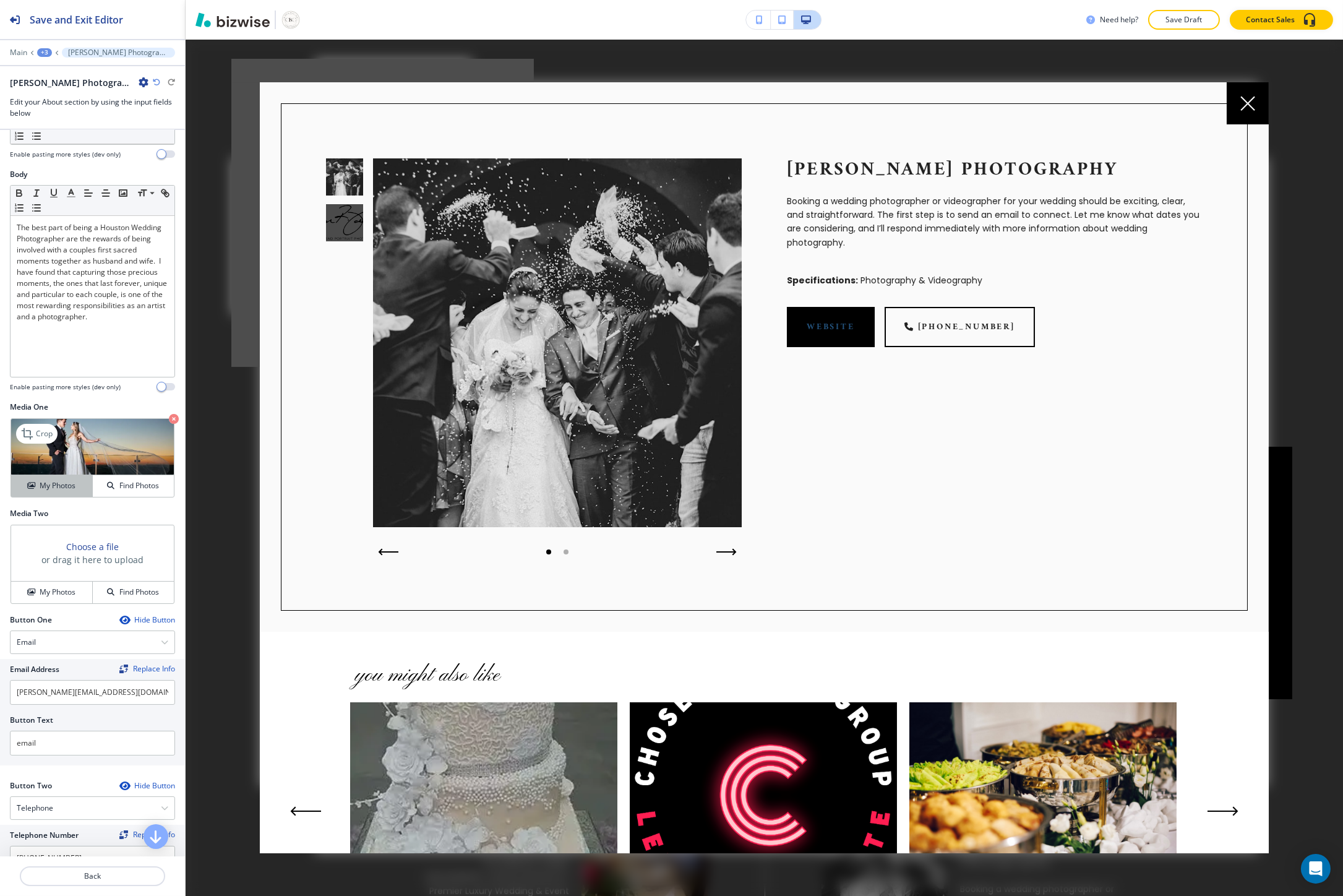
scroll to position [206, 0]
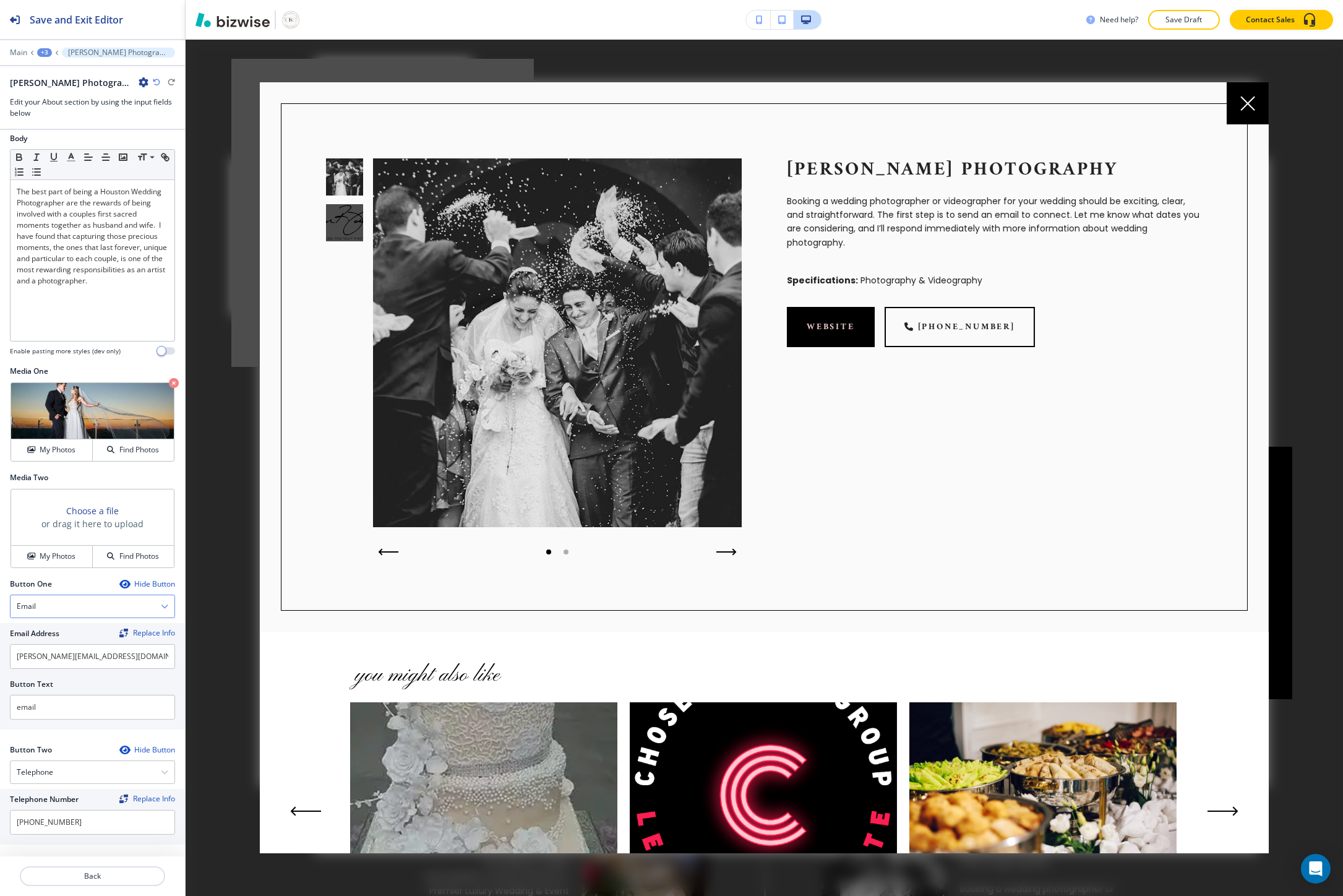
click at [47, 607] on div "Email" at bounding box center [92, 606] width 164 height 22
click at [41, 645] on h4 "External Link" at bounding box center [93, 648] width 151 height 11
click at [54, 708] on input "text" at bounding box center [92, 707] width 165 height 25
paste input "https://ryanrjonesphotography.com/"
type input "https://ryanrjonesphotography.com/"
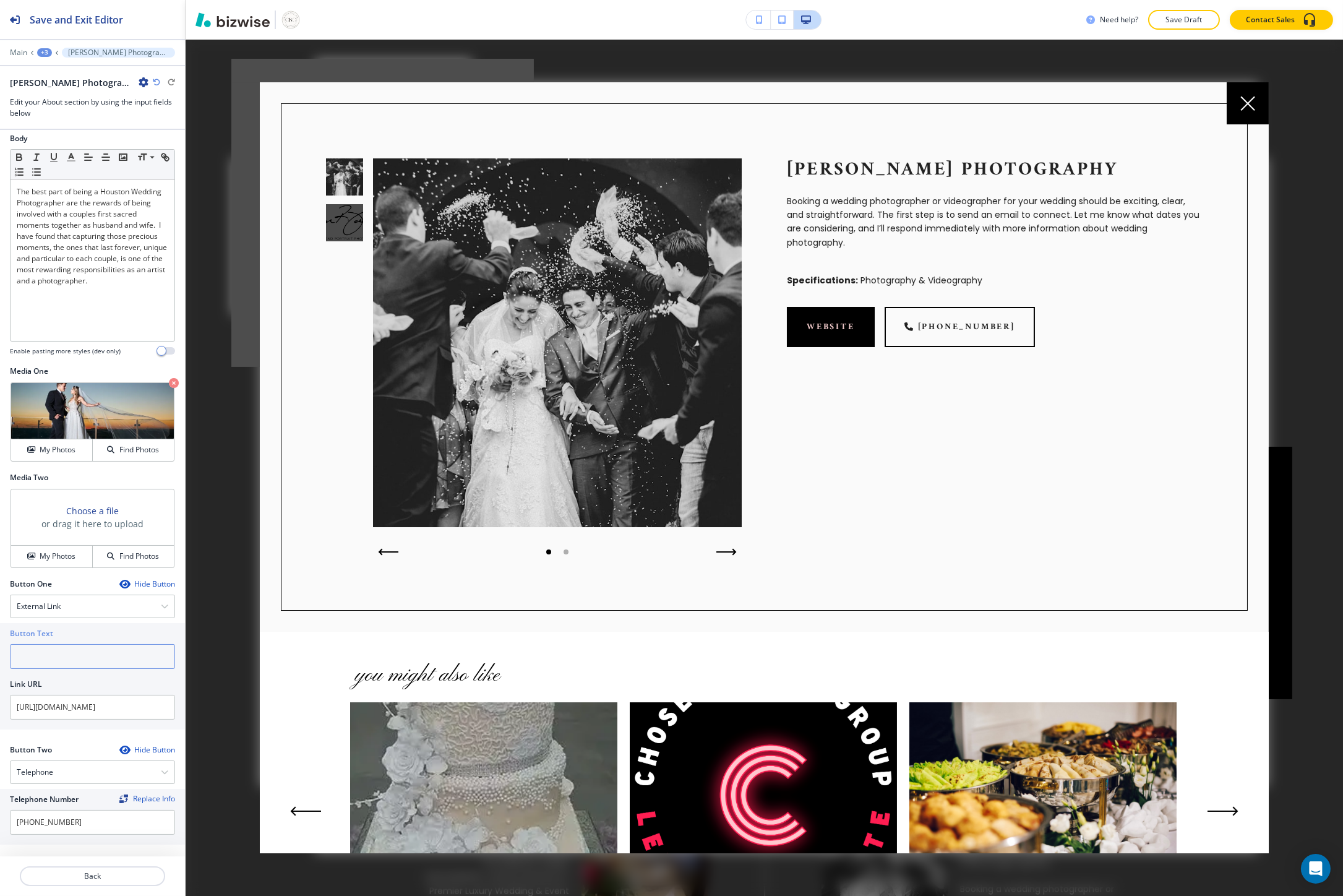
click at [44, 654] on input "text" at bounding box center [92, 656] width 165 height 25
type input "WEBSITE"
click at [64, 635] on div "Button Text" at bounding box center [92, 633] width 165 height 11
click at [67, 563] on button "My Photos" at bounding box center [52, 556] width 82 height 21
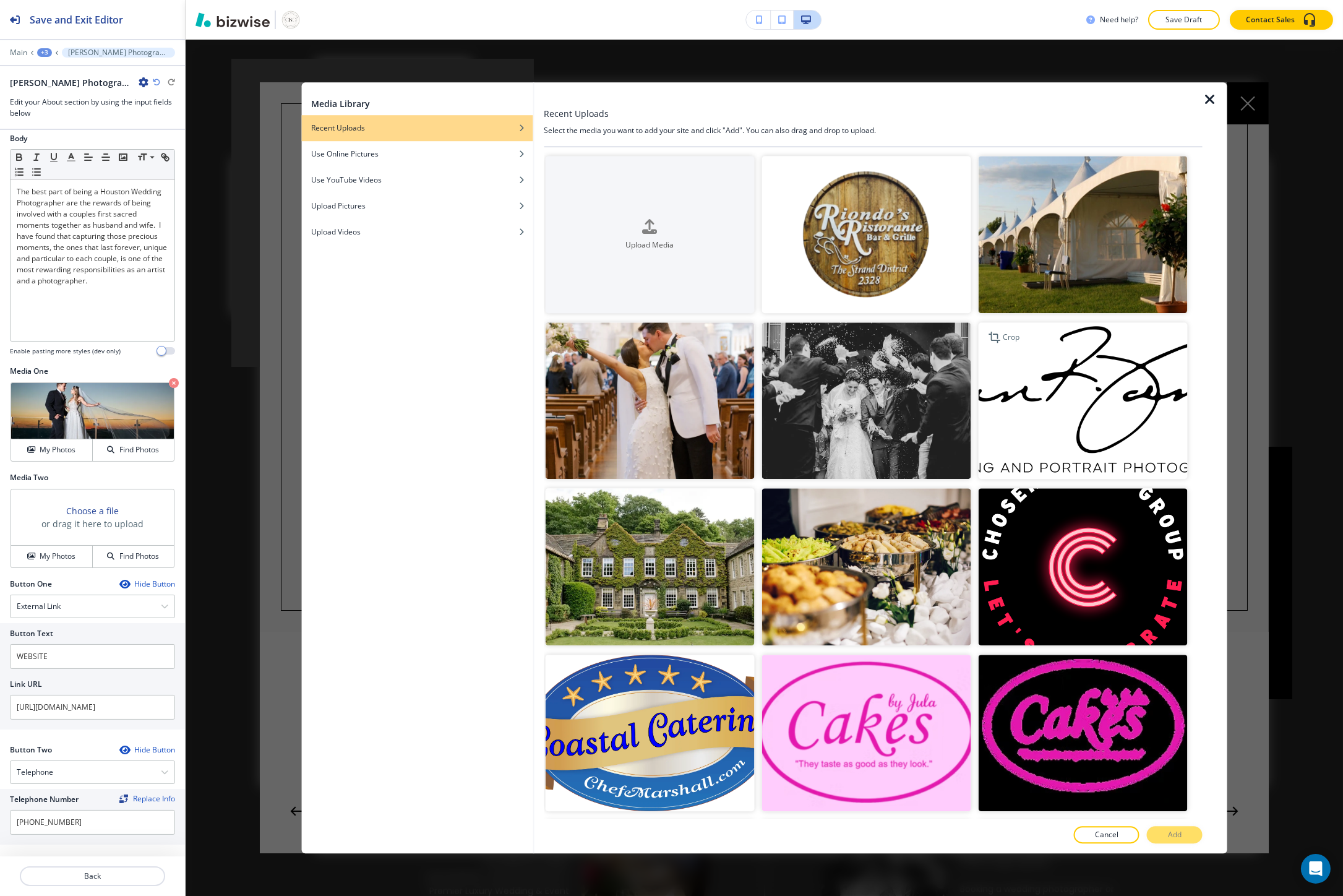
click at [1009, 421] on img "button" at bounding box center [1082, 400] width 209 height 157
click at [1170, 829] on p "Add" at bounding box center [1174, 834] width 14 height 11
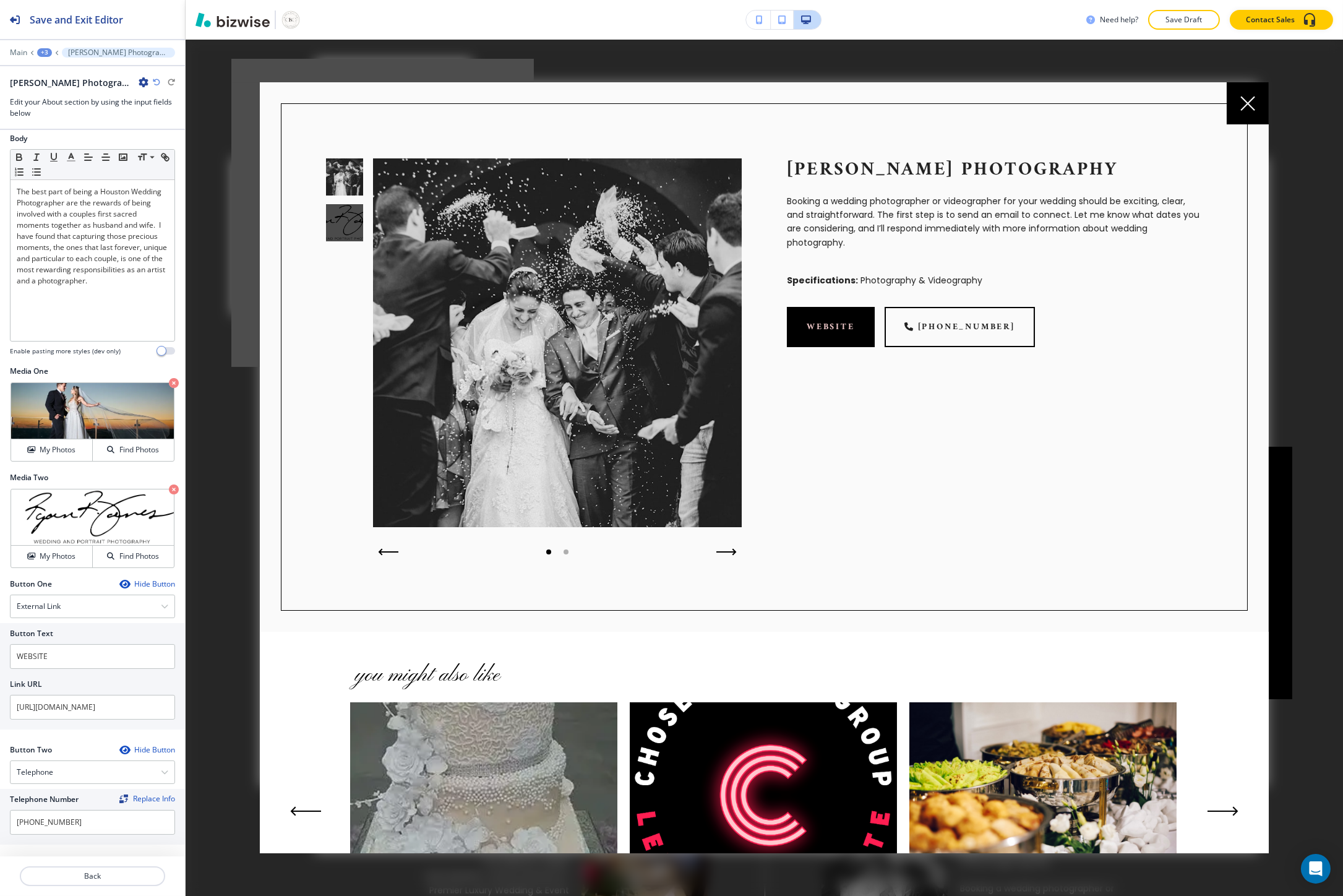
click at [1281, 641] on div at bounding box center [1280, 573] width 23 height 252
click at [1234, 96] on div at bounding box center [1247, 103] width 42 height 42
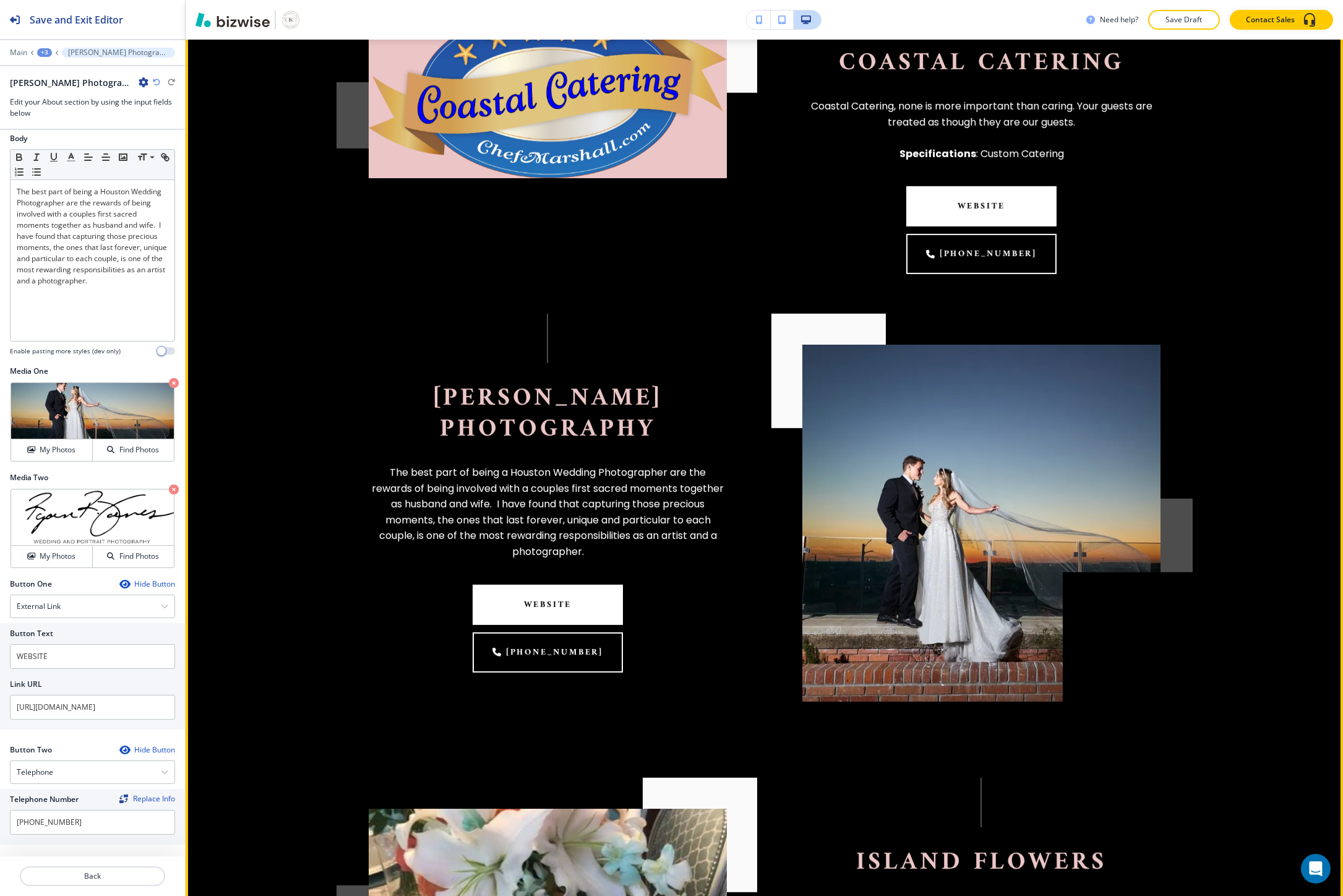
scroll to position [1572, 0]
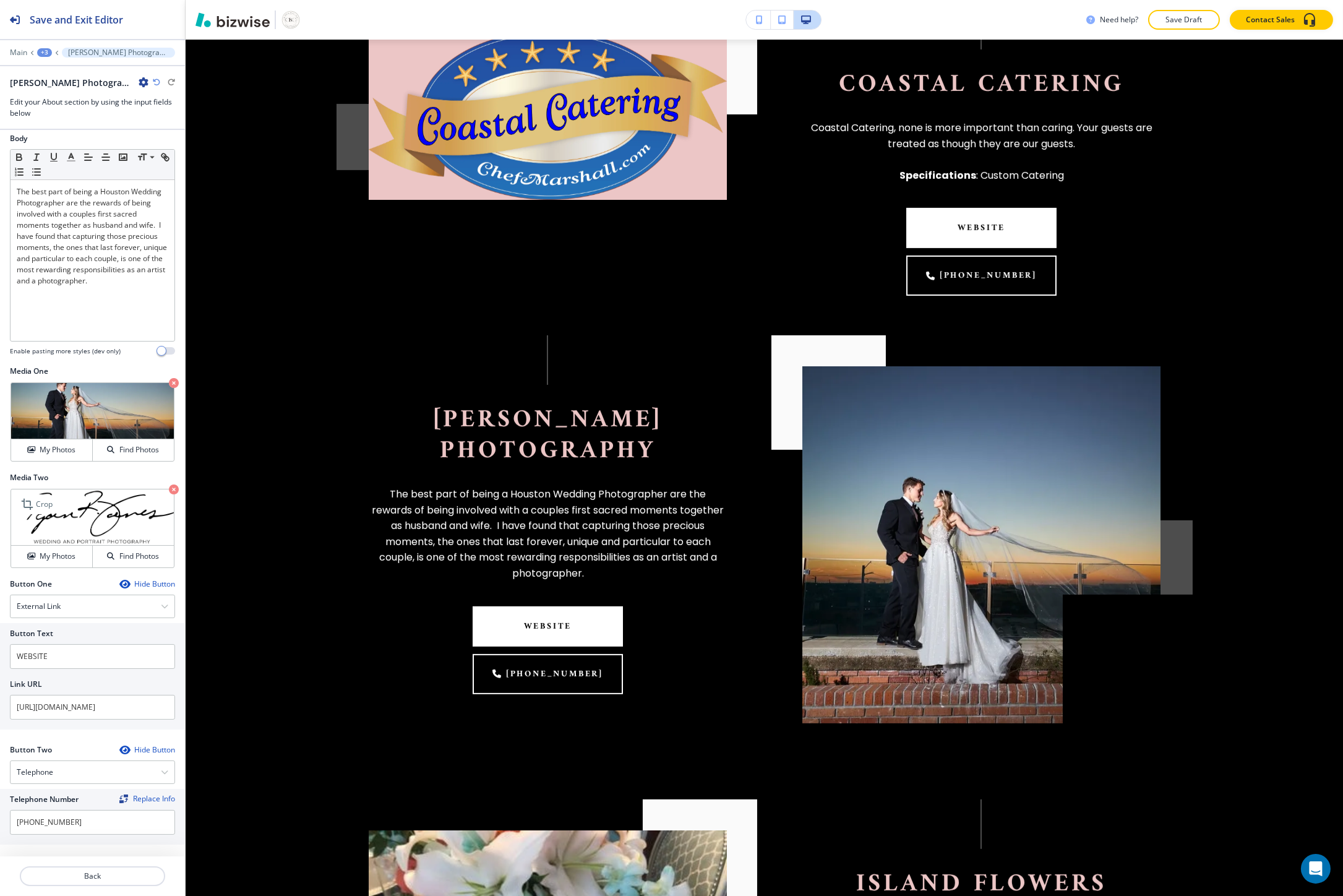
click at [169, 490] on icon "button" at bounding box center [173, 489] width 10 height 10
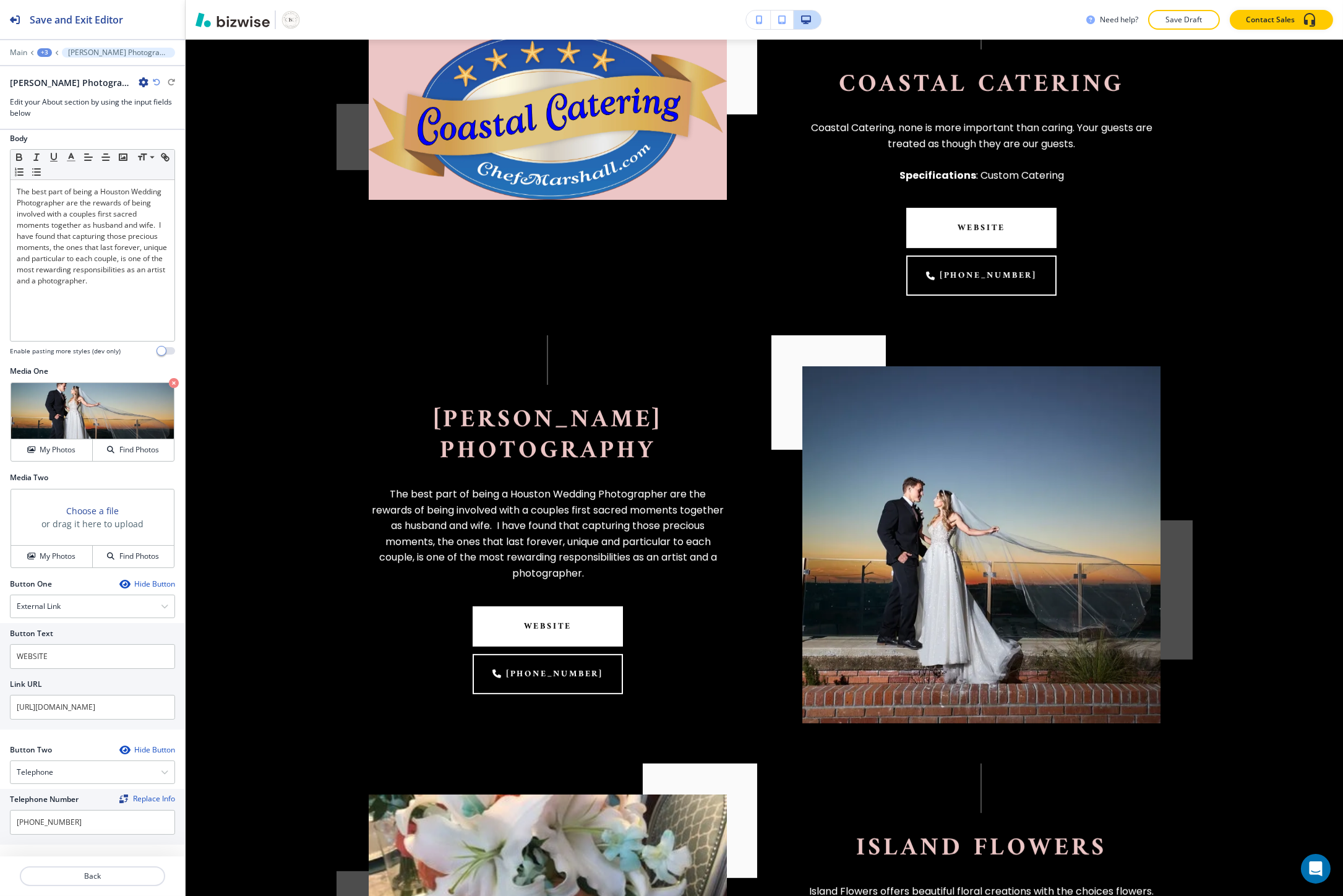
click at [41, 50] on div "+3" at bounding box center [44, 52] width 15 height 8
click at [65, 109] on button "Friend Vendors" at bounding box center [76, 116] width 79 height 22
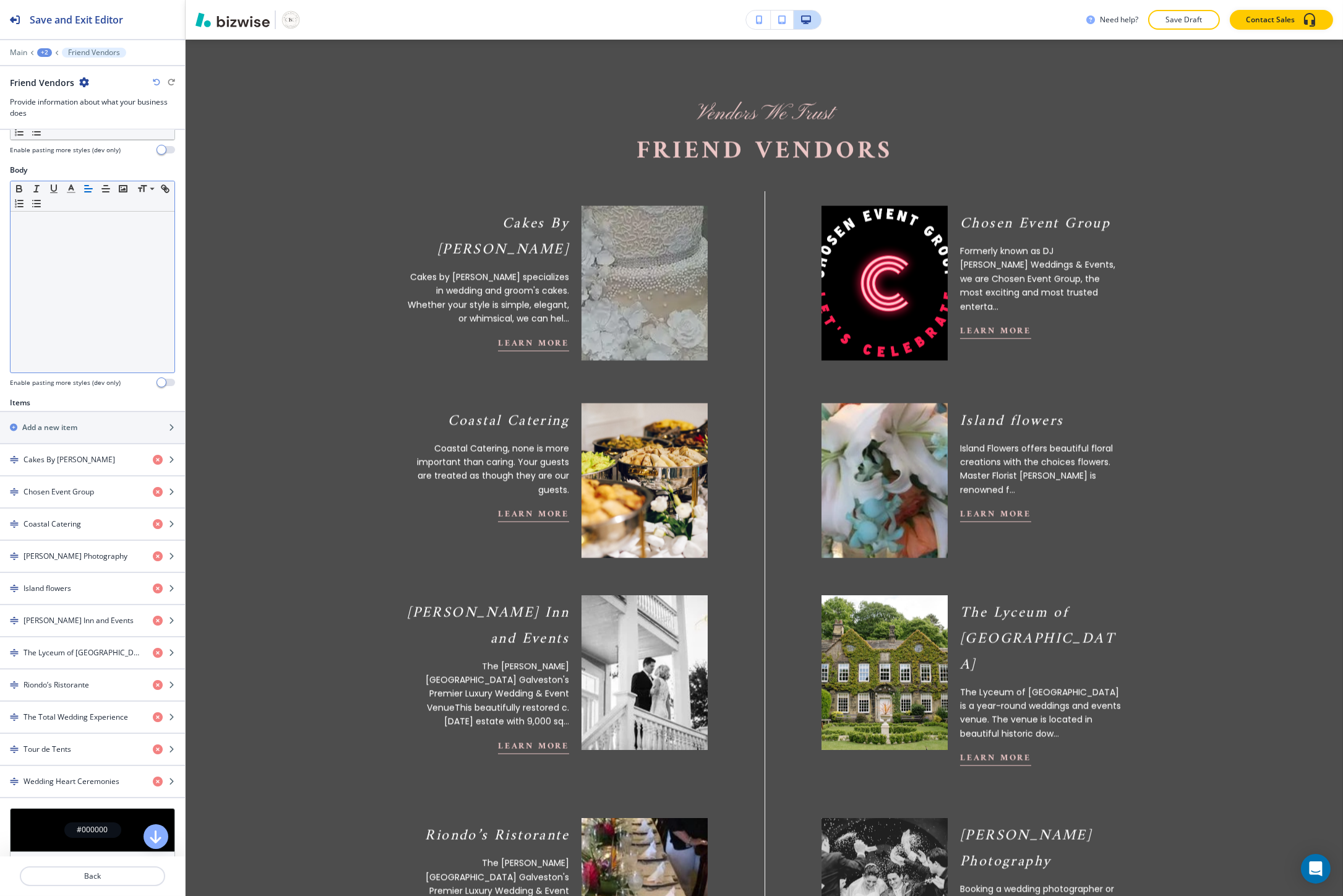
scroll to position [206, 0]
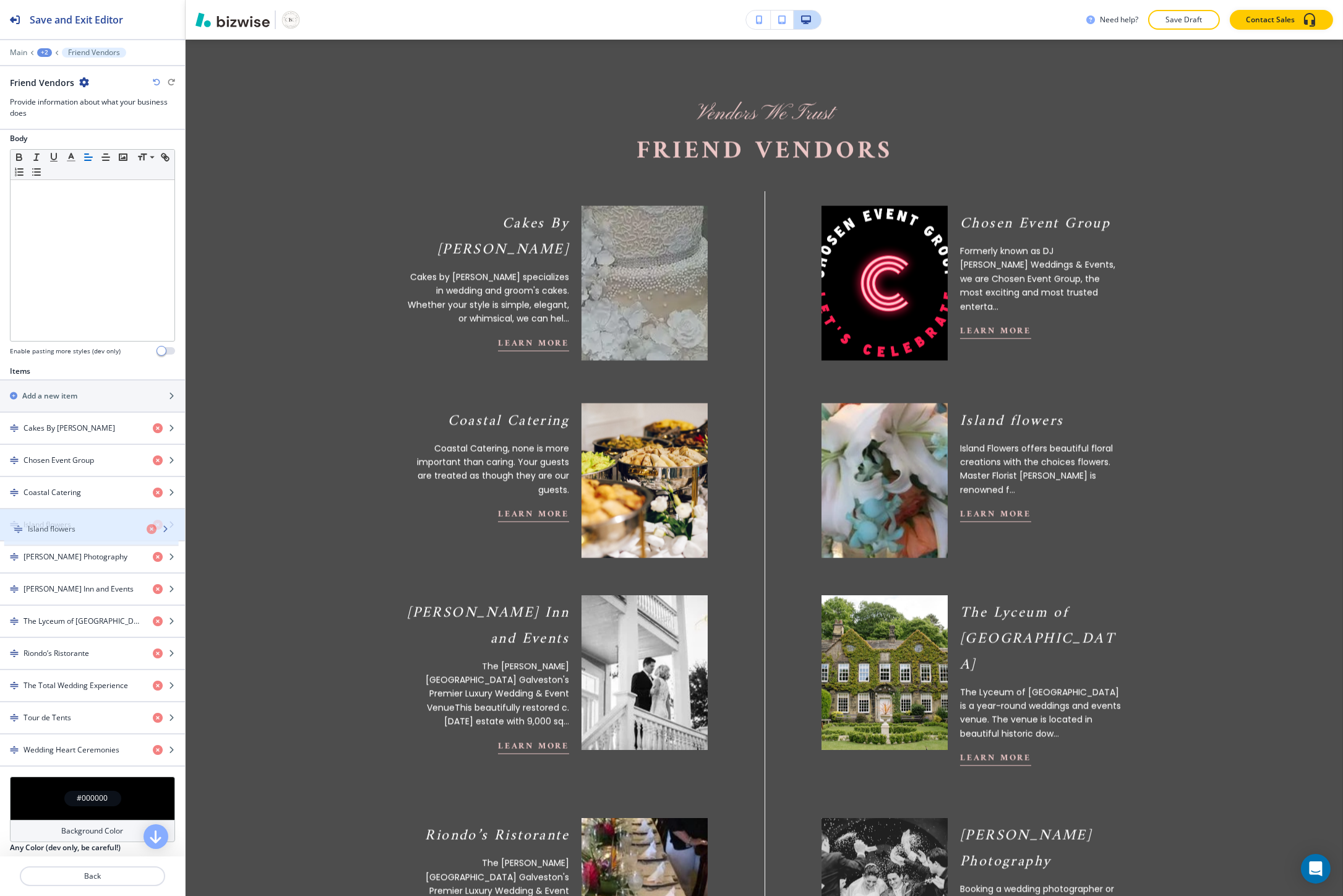
drag, startPoint x: 91, startPoint y: 558, endPoint x: 94, endPoint y: 529, distance: 29.2
drag, startPoint x: 82, startPoint y: 584, endPoint x: 84, endPoint y: 553, distance: 31.1
drag, startPoint x: 80, startPoint y: 619, endPoint x: 79, endPoint y: 589, distance: 30.0
drag, startPoint x: 76, startPoint y: 657, endPoint x: 76, endPoint y: 631, distance: 26.0
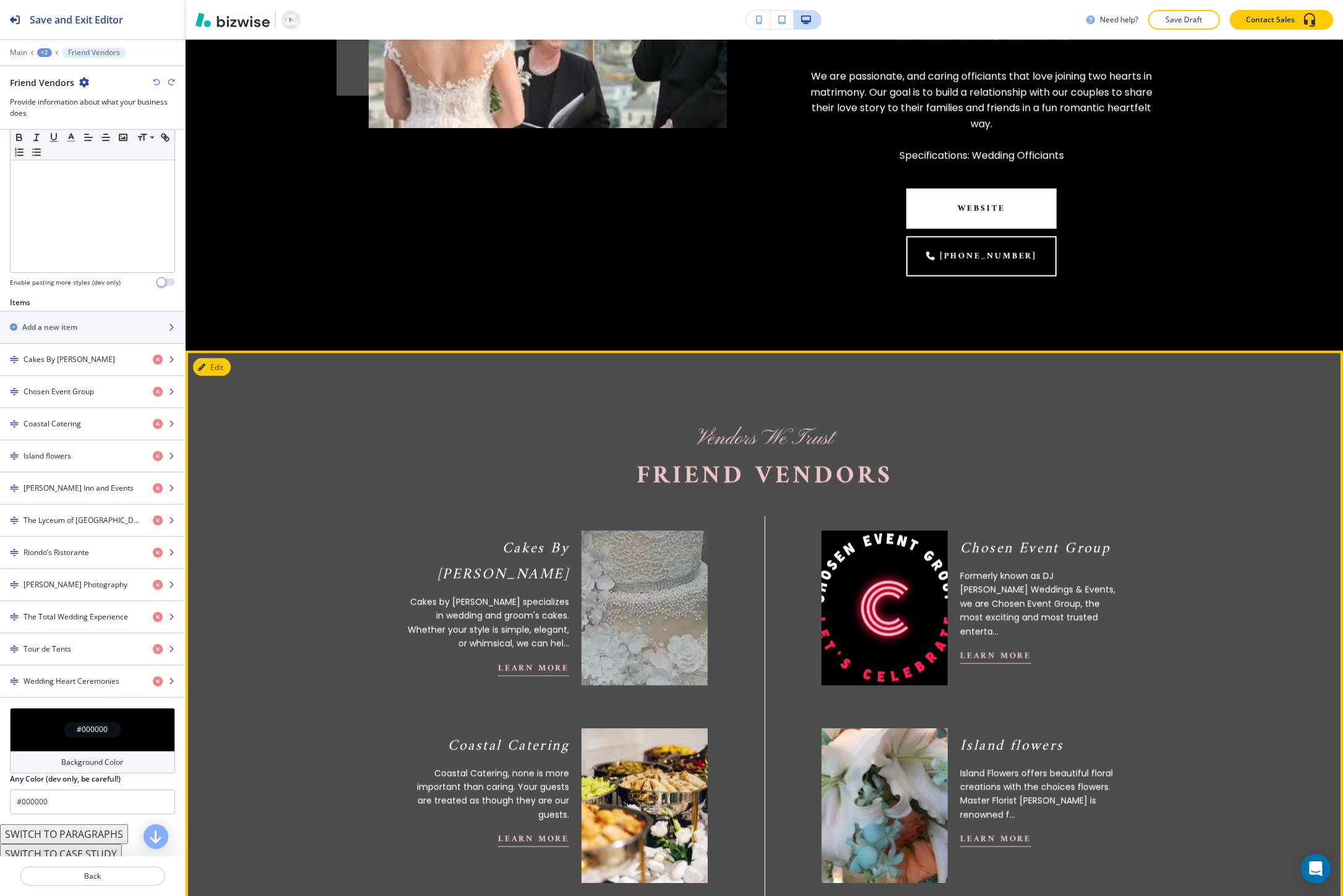
scroll to position [4835, 0]
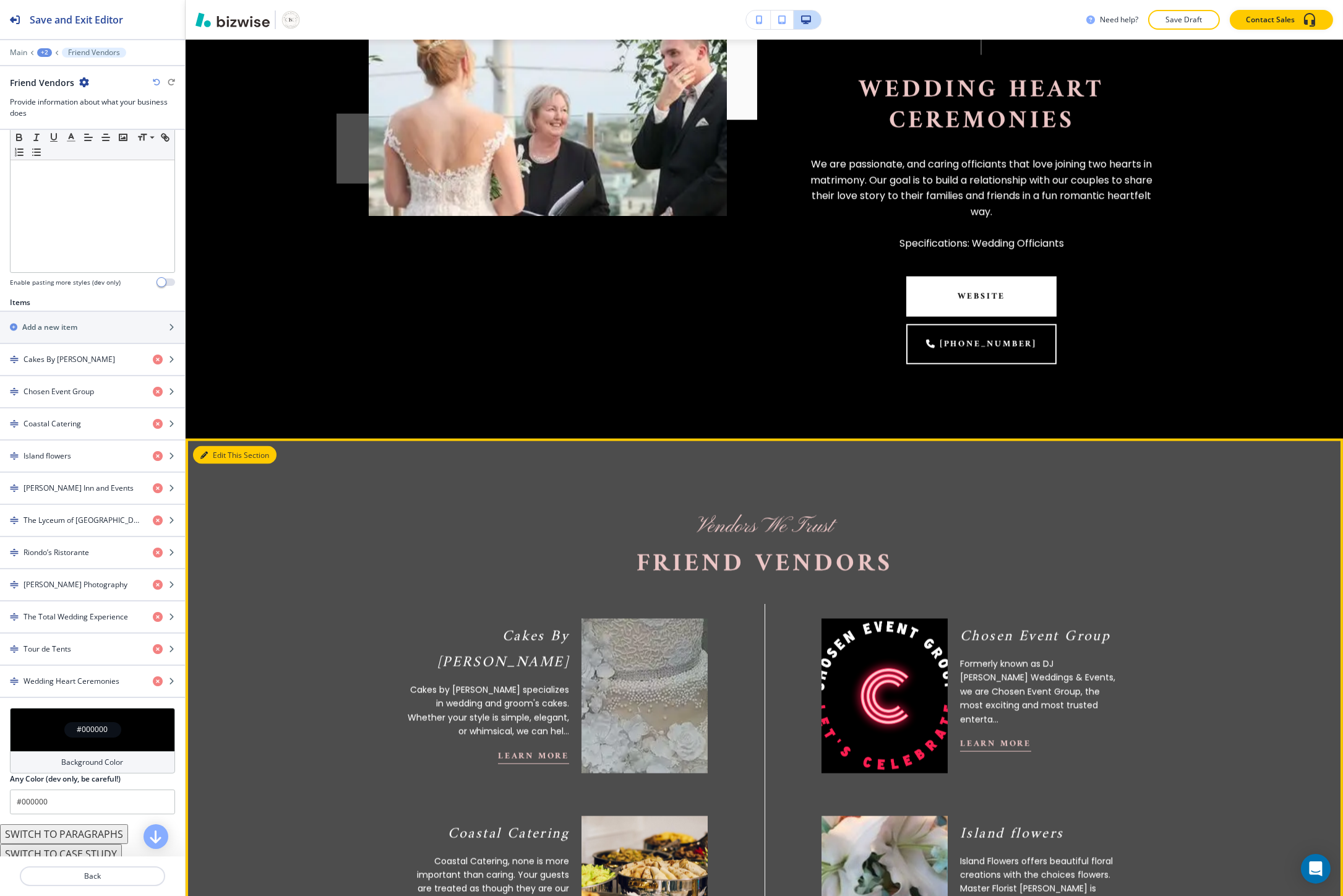
click at [215, 446] on button "Edit This Section" at bounding box center [234, 455] width 83 height 19
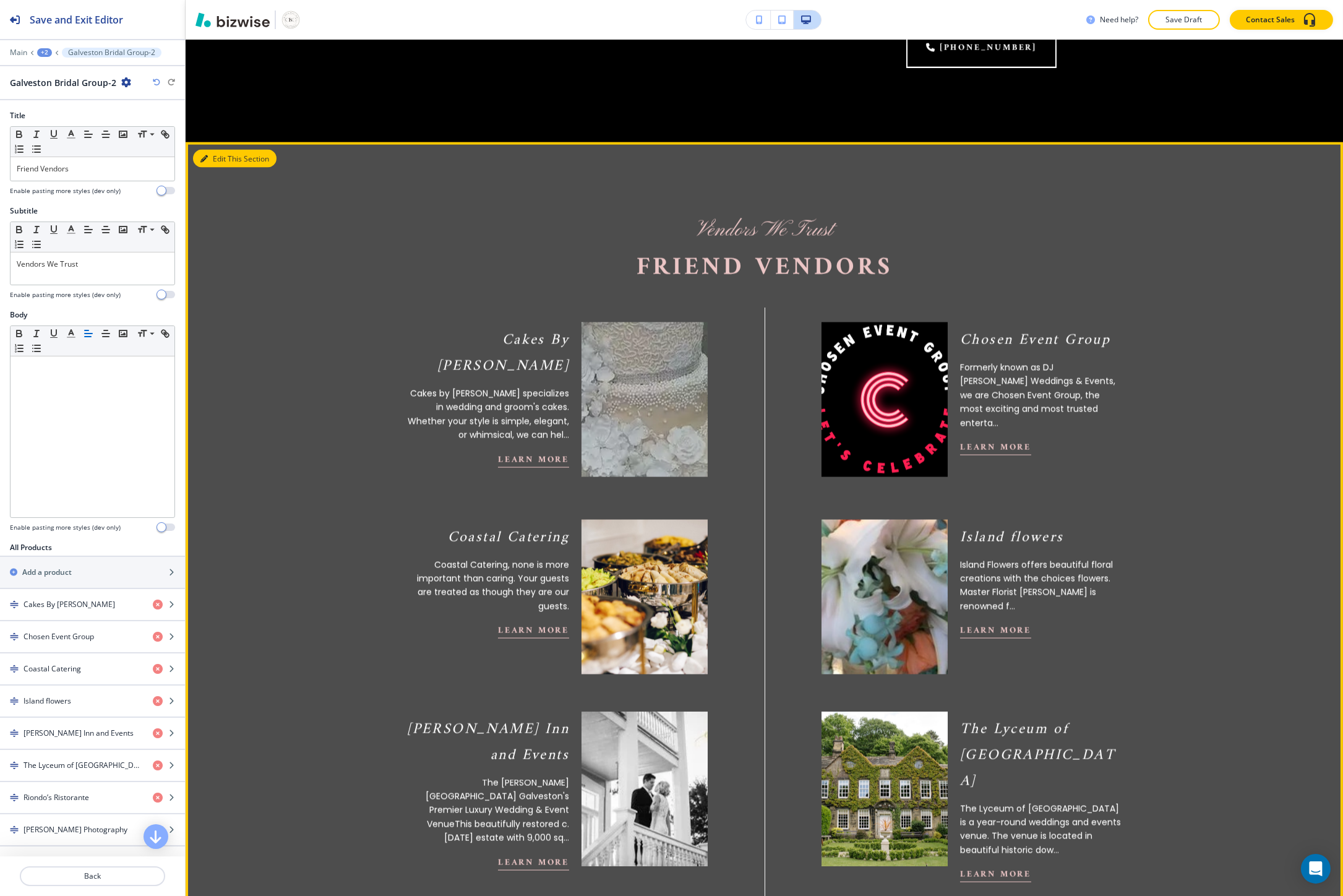
scroll to position [5131, 0]
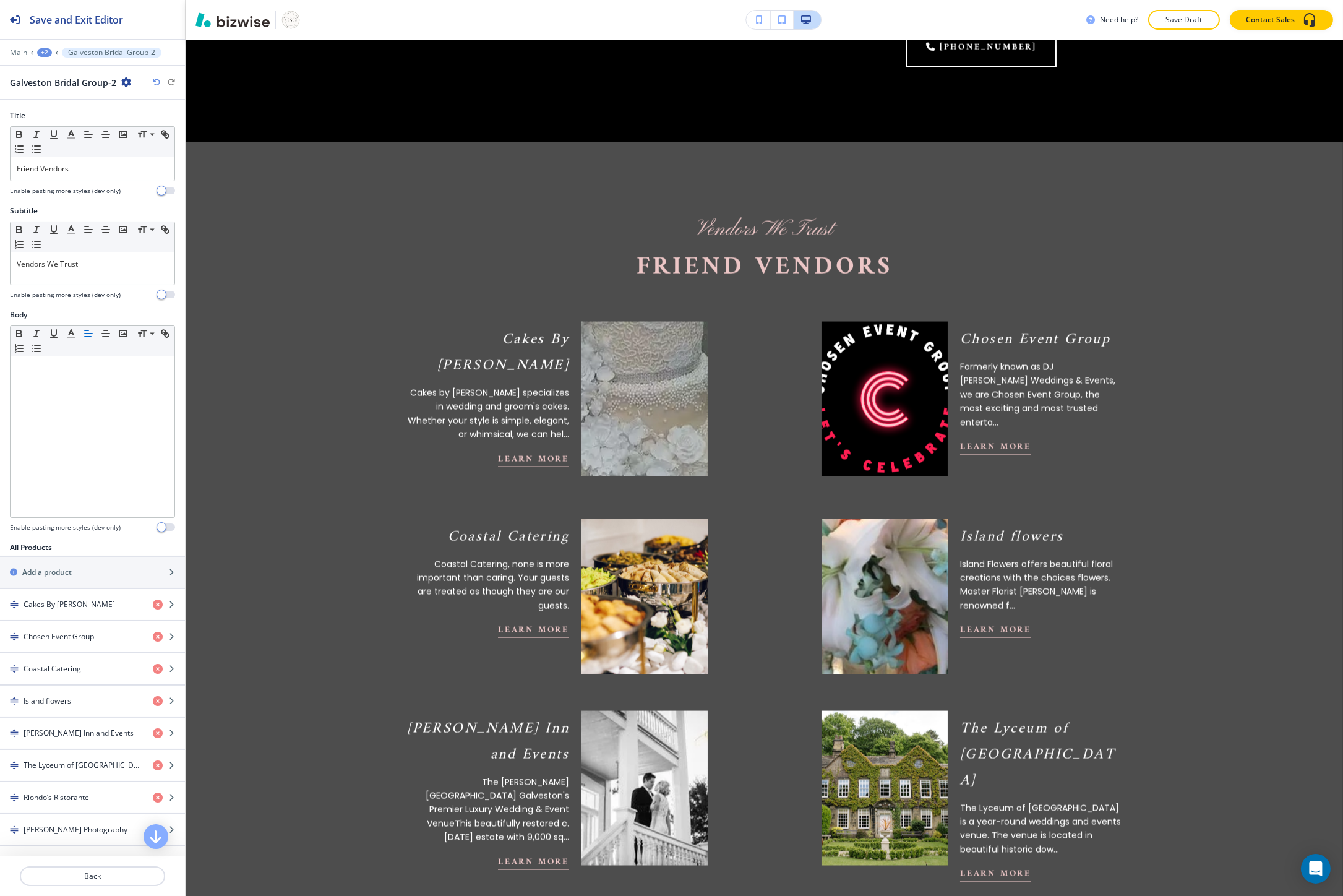
click at [124, 78] on icon "button" at bounding box center [126, 82] width 10 height 10
click at [139, 148] on p "Delete Section" at bounding box center [159, 147] width 63 height 11
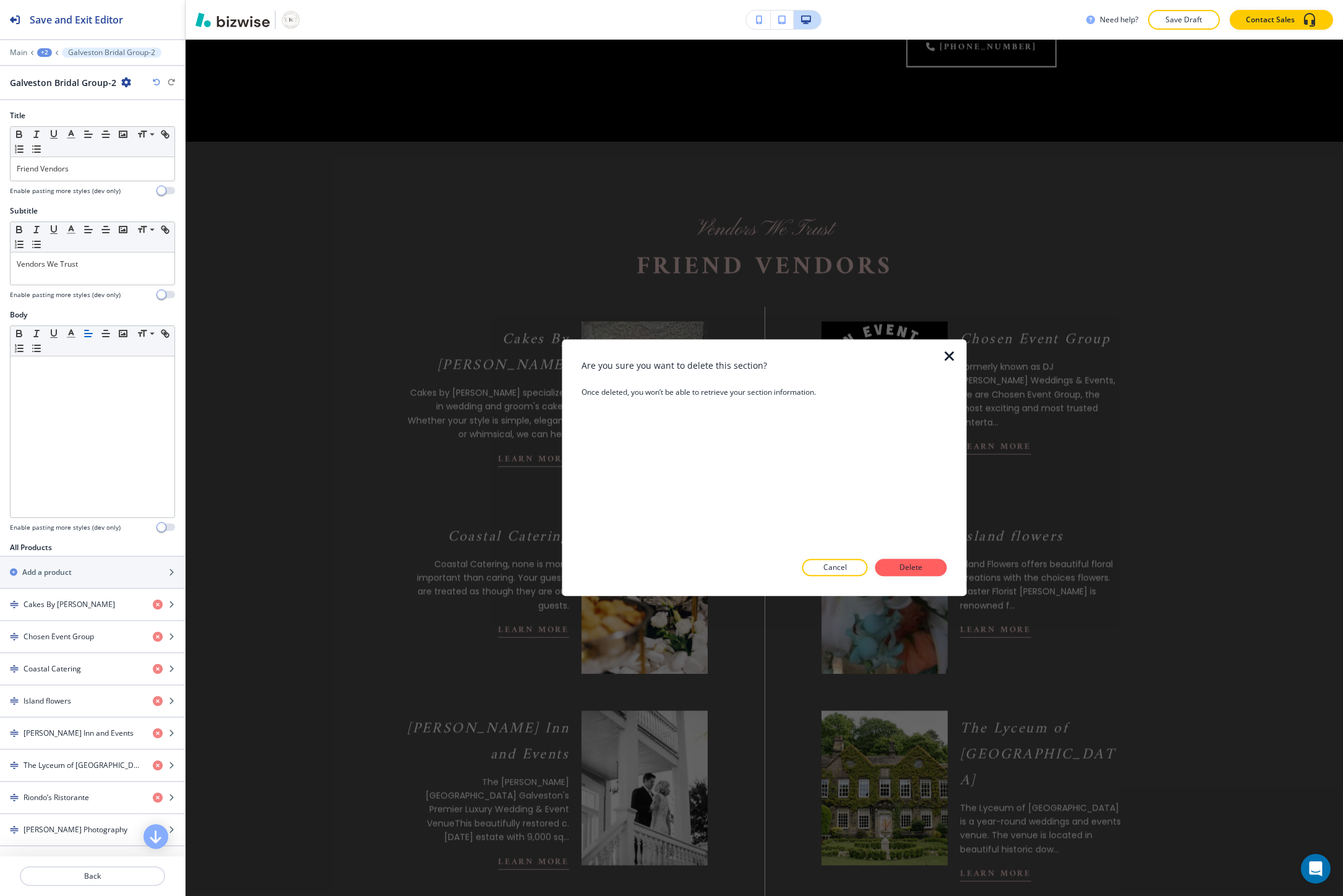
click at [924, 577] on div at bounding box center [764, 586] width 366 height 20
click at [924, 572] on p "Delete" at bounding box center [912, 567] width 30 height 11
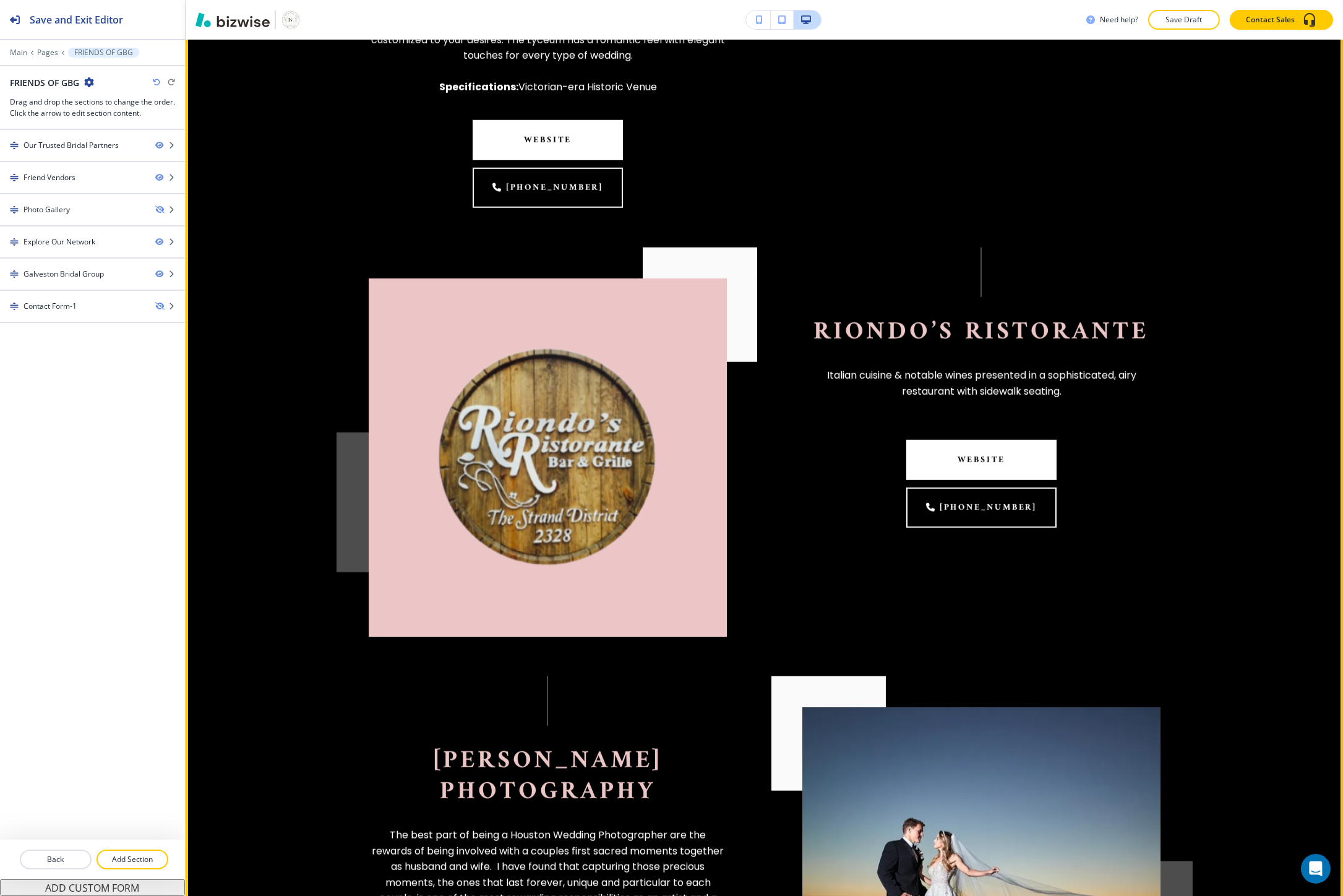
scroll to position [2863, 0]
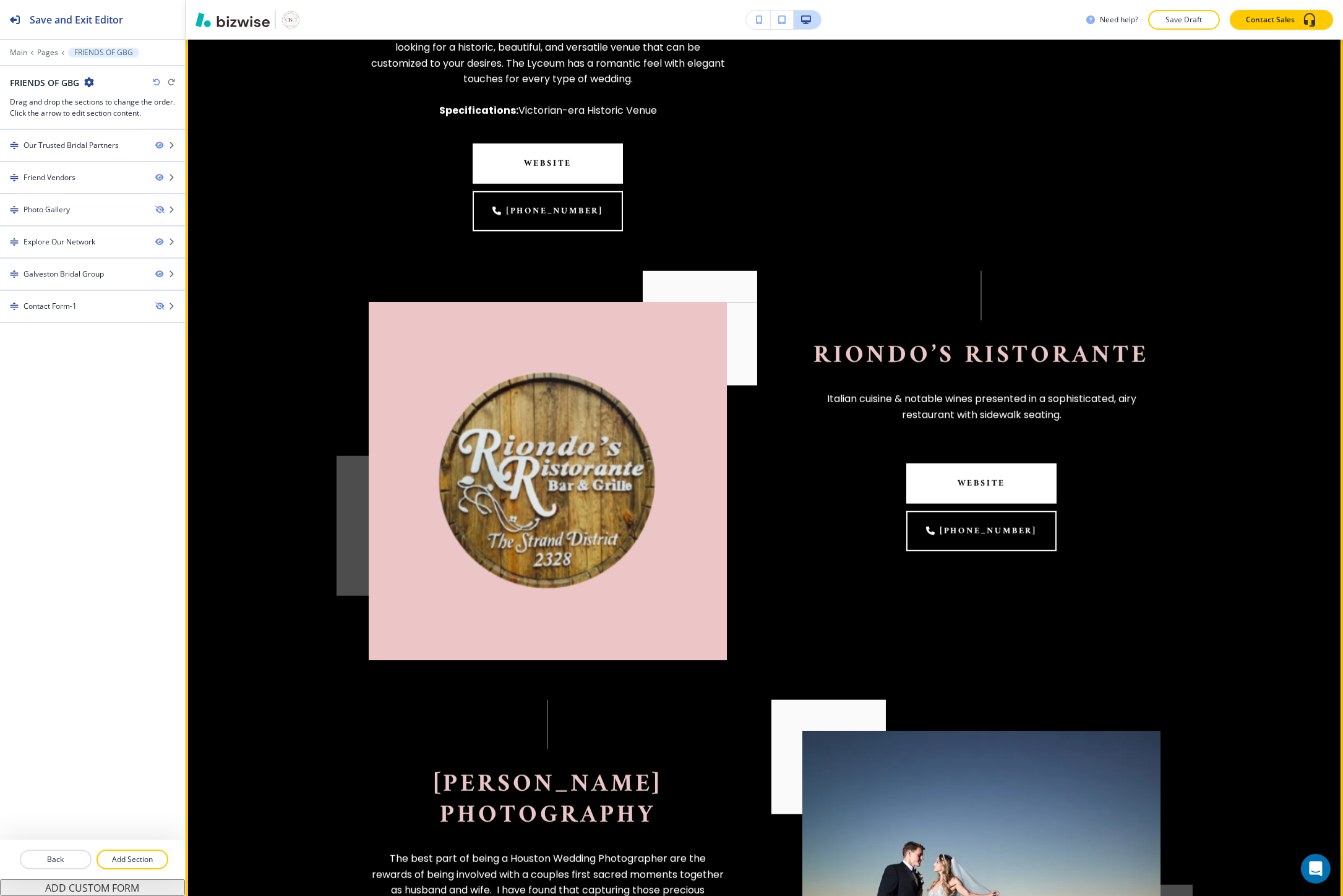
click at [941, 391] on p "Italian cuisine & notable wines presented in a sophisticated, airy restaurant w…" at bounding box center [981, 406] width 358 height 32
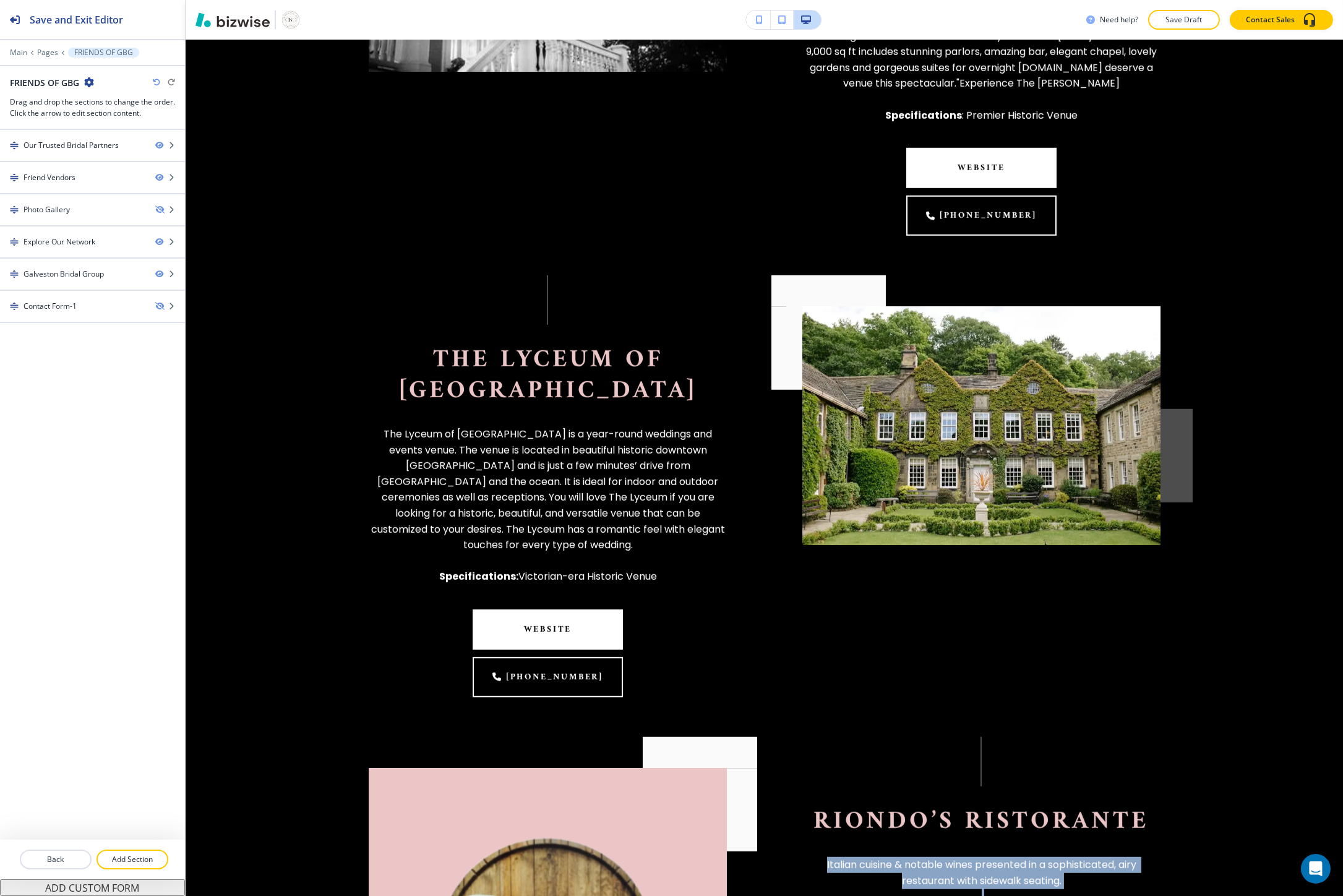
scroll to position [0, 0]
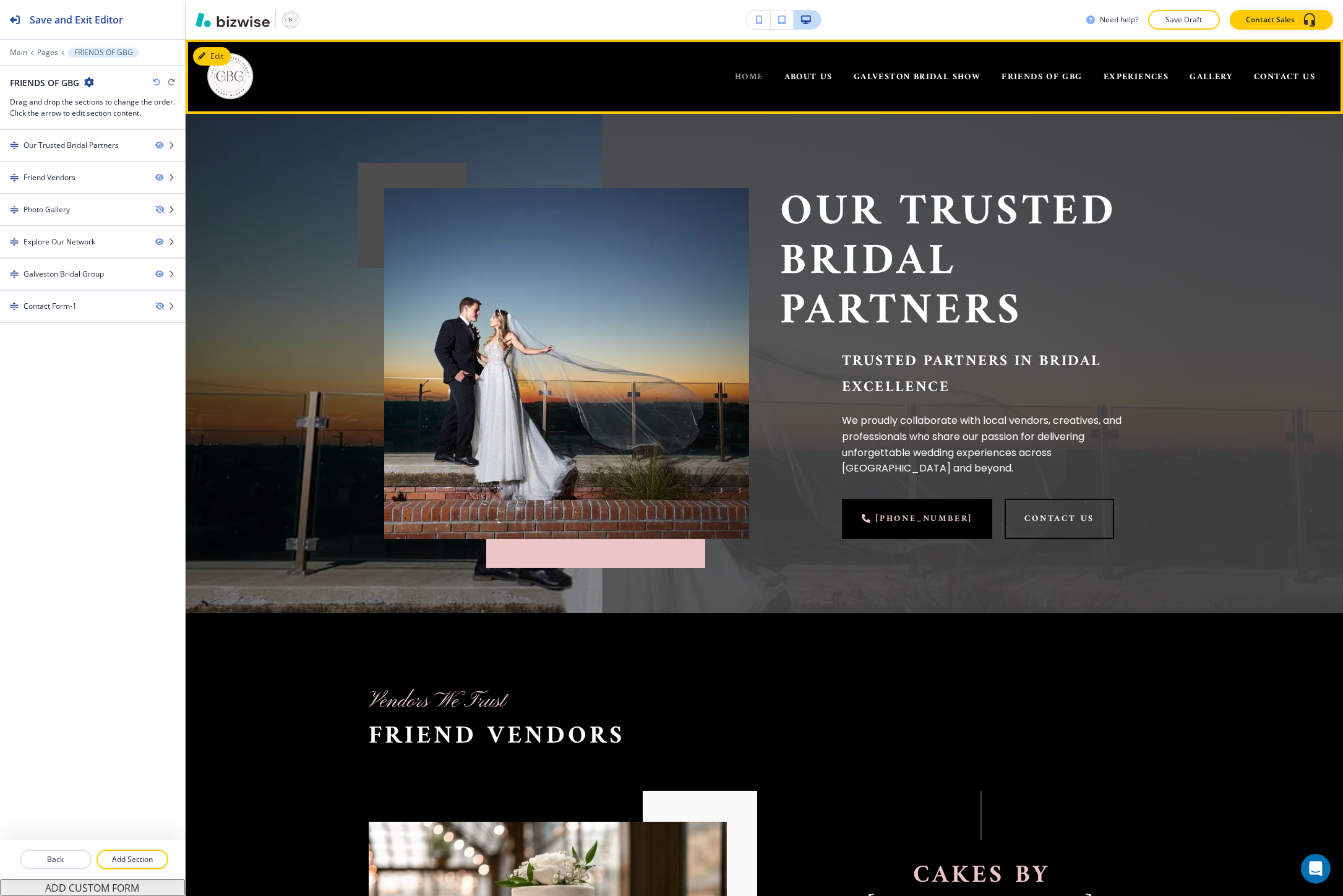
click at [745, 78] on span "HOME" at bounding box center [749, 77] width 28 height 16
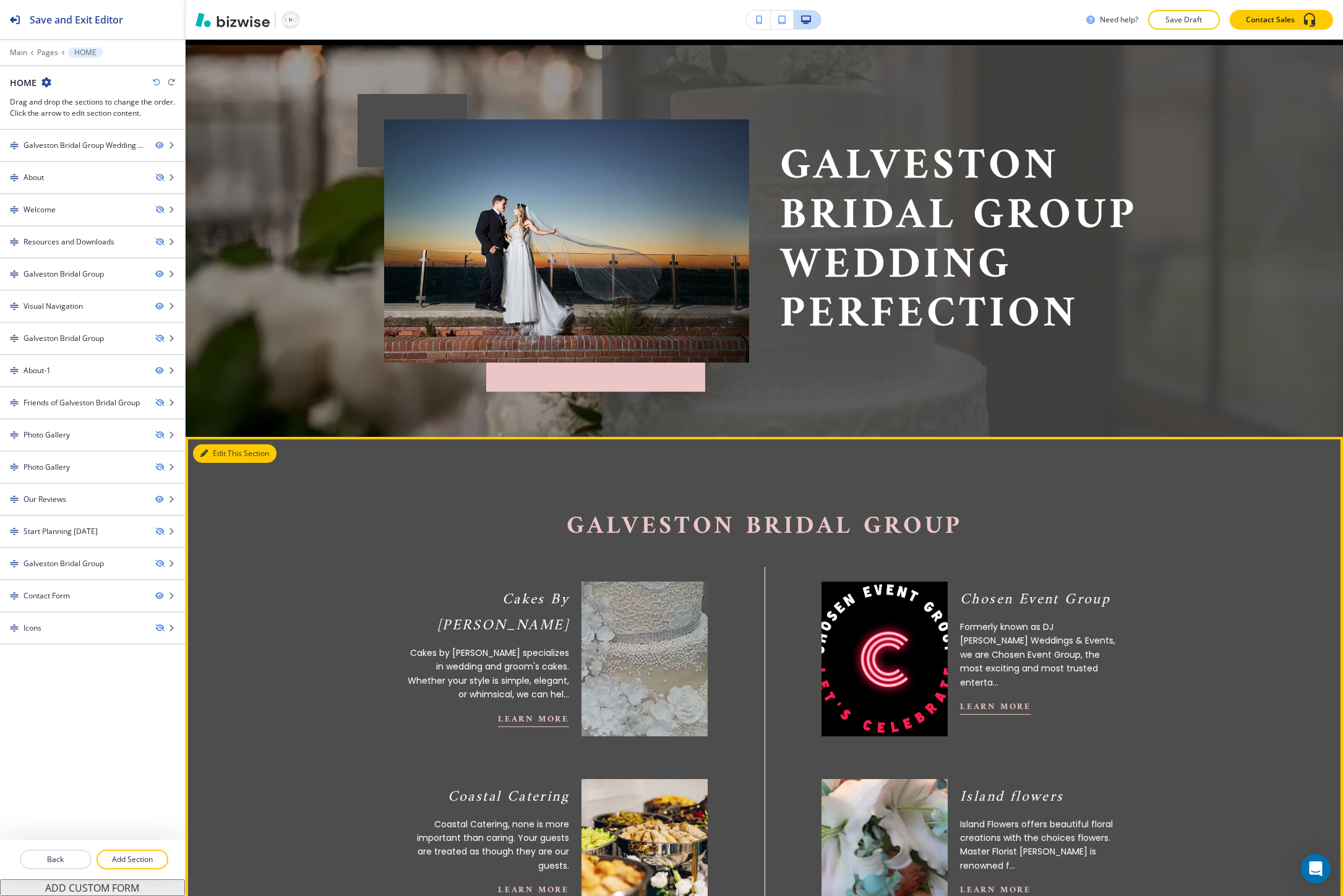
click at [204, 444] on button "Edit This Section" at bounding box center [234, 453] width 83 height 19
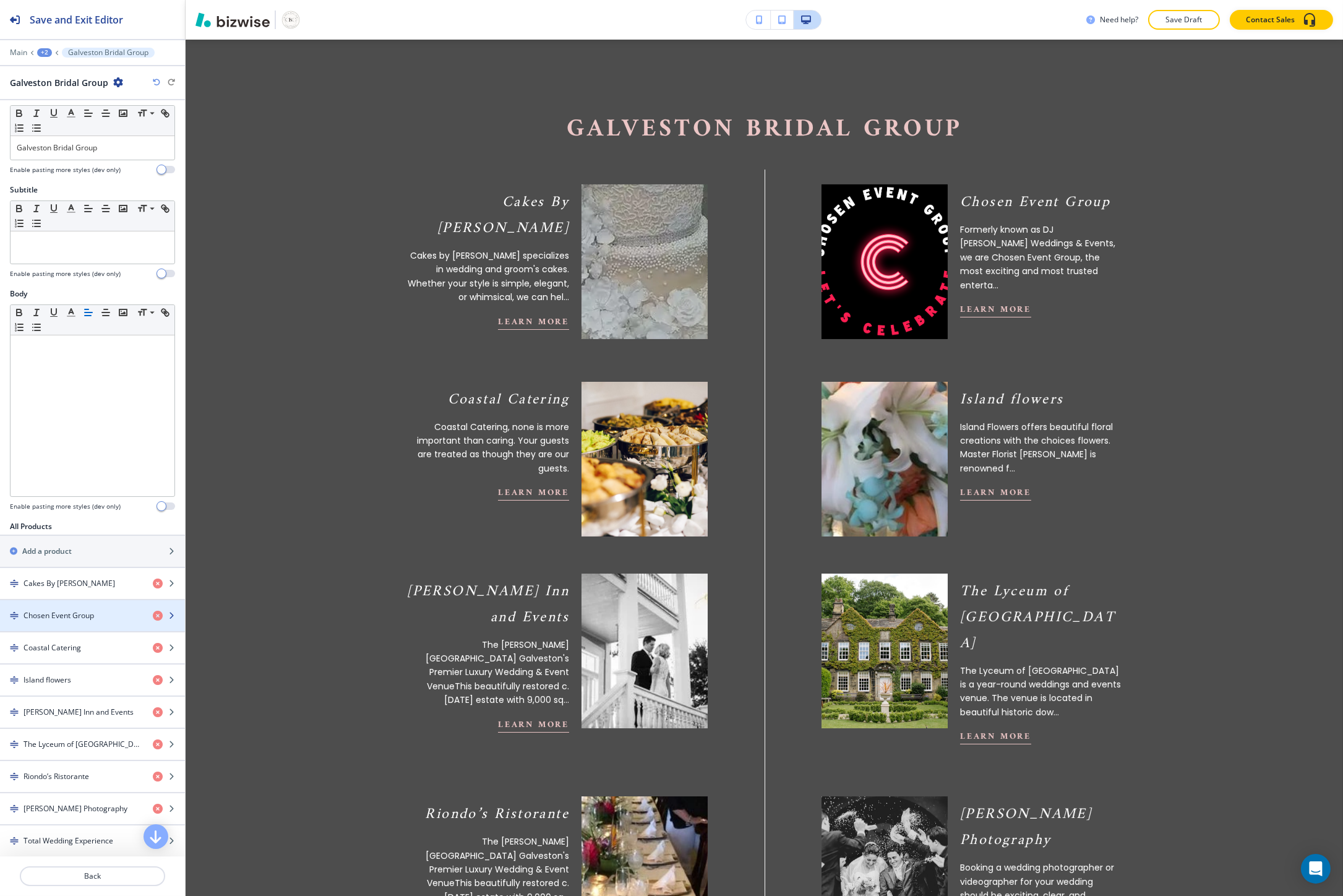
scroll to position [206, 0]
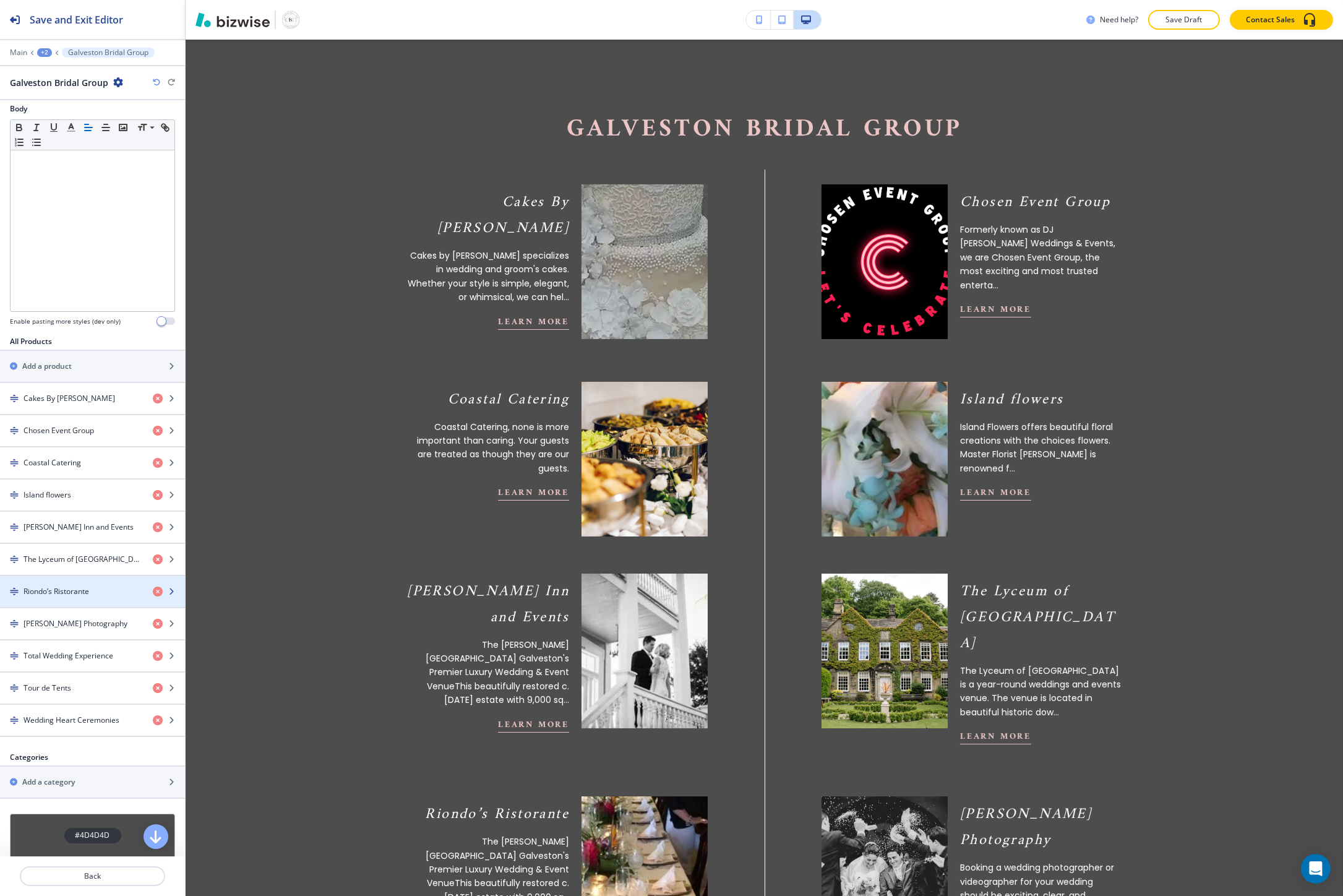
click at [65, 596] on h4 "Riondo’s Ristorante" at bounding box center [56, 591] width 65 height 11
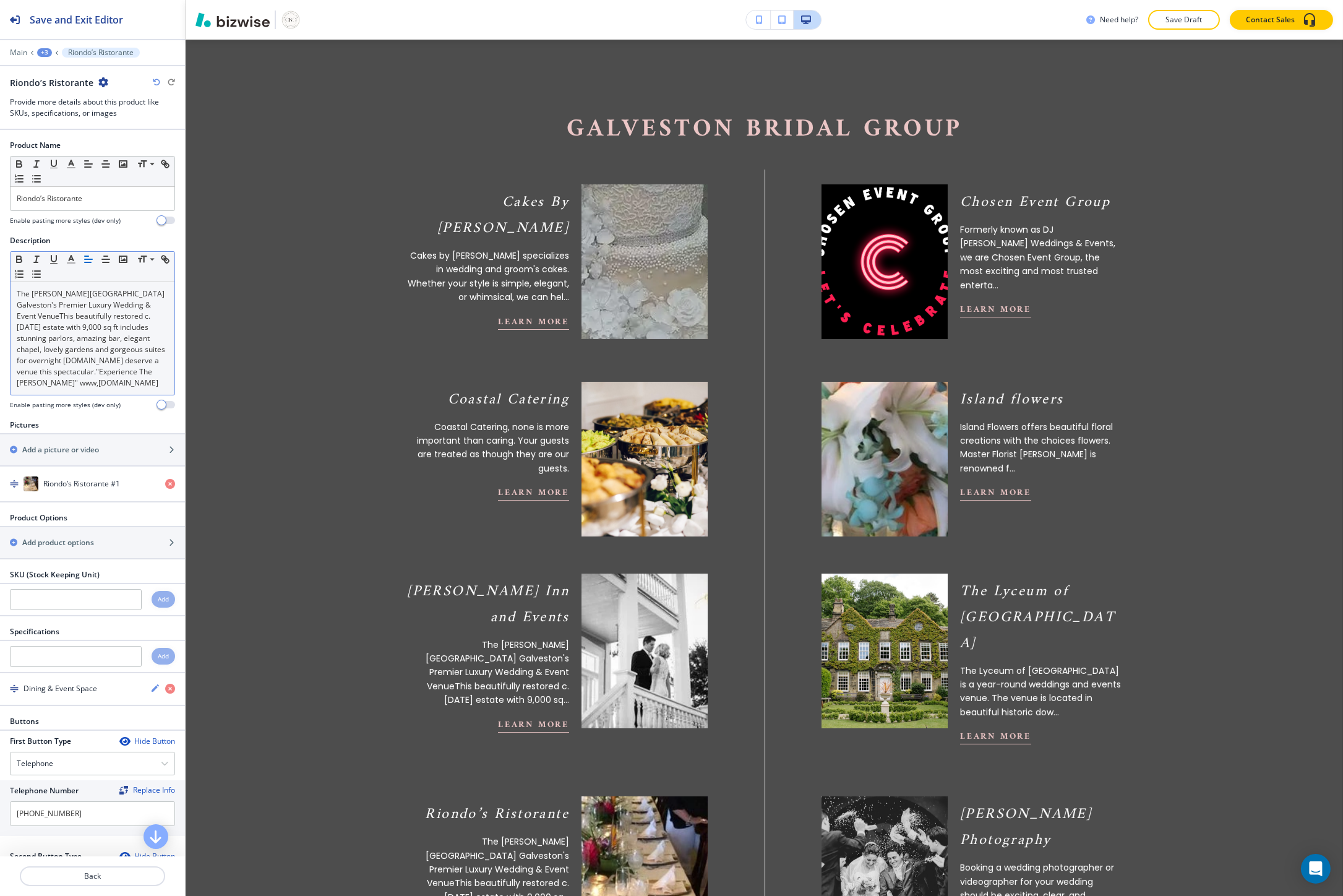
click at [72, 374] on p "The Lasker Inn Galveston's Premier Luxury Wedding & Event VenueThis beautifully…" at bounding box center [93, 338] width 151 height 100
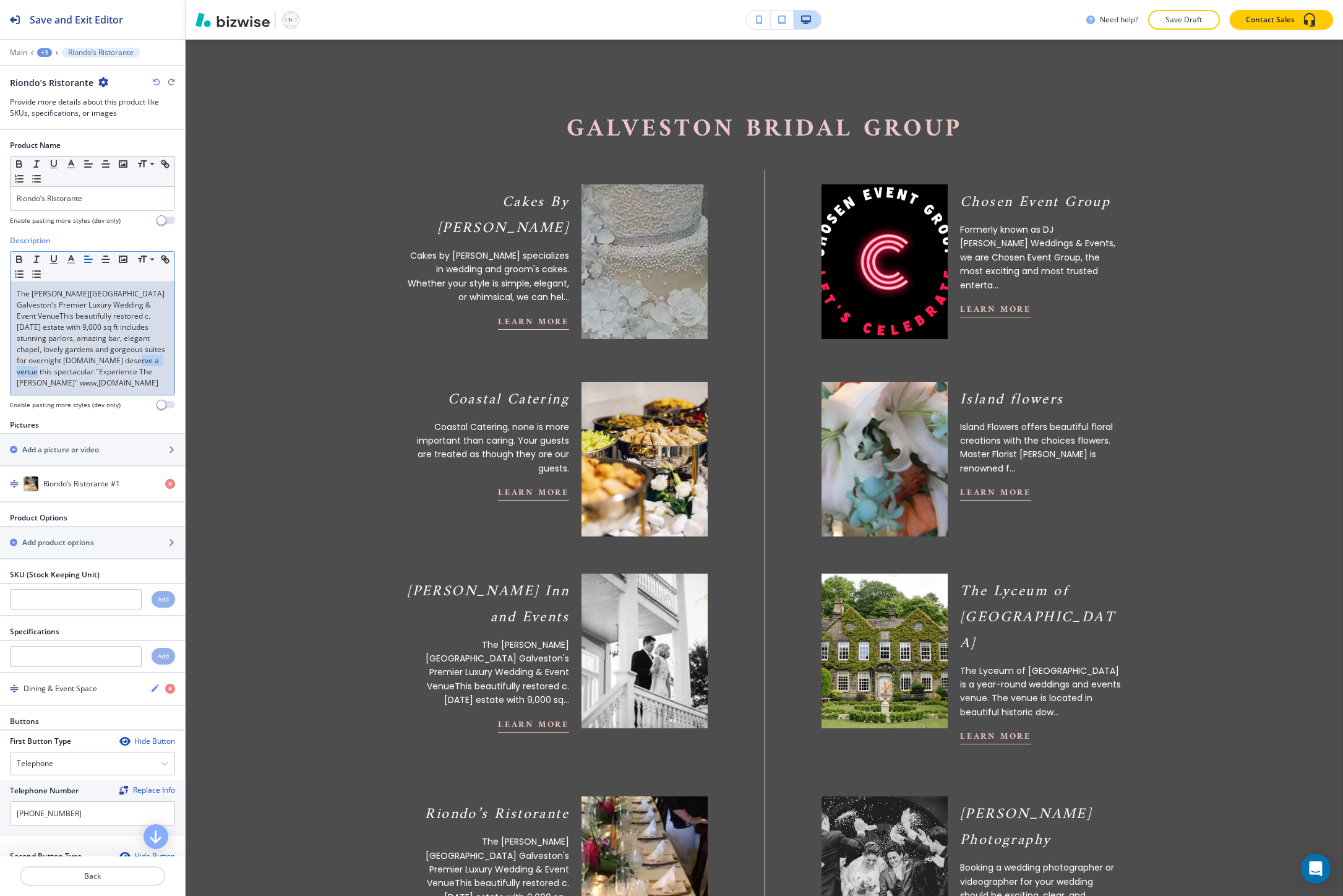
click at [72, 374] on p "The Lasker Inn Galveston's Premier Luxury Wedding & Event VenueThis beautifully…" at bounding box center [93, 338] width 151 height 100
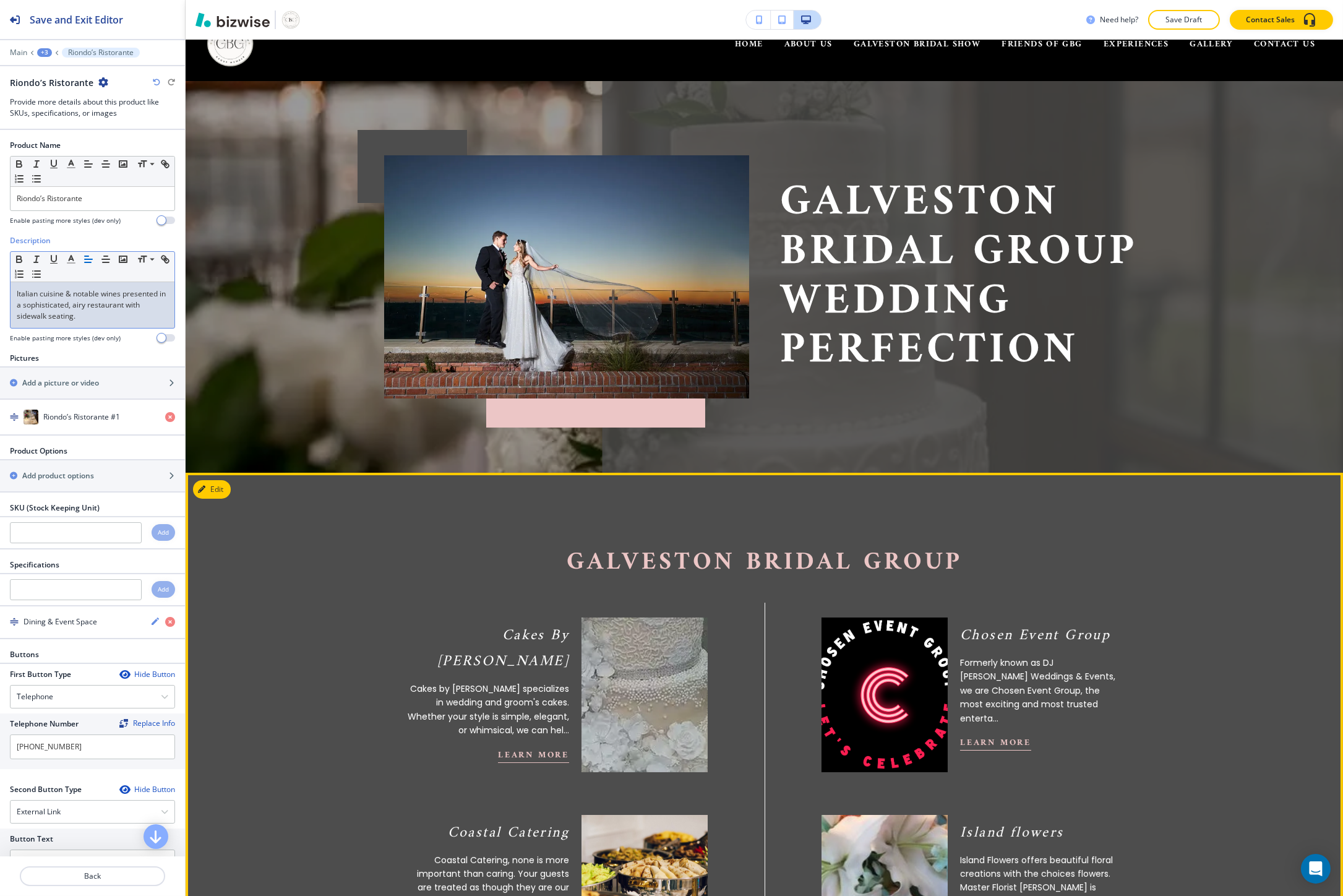
scroll to position [0, 0]
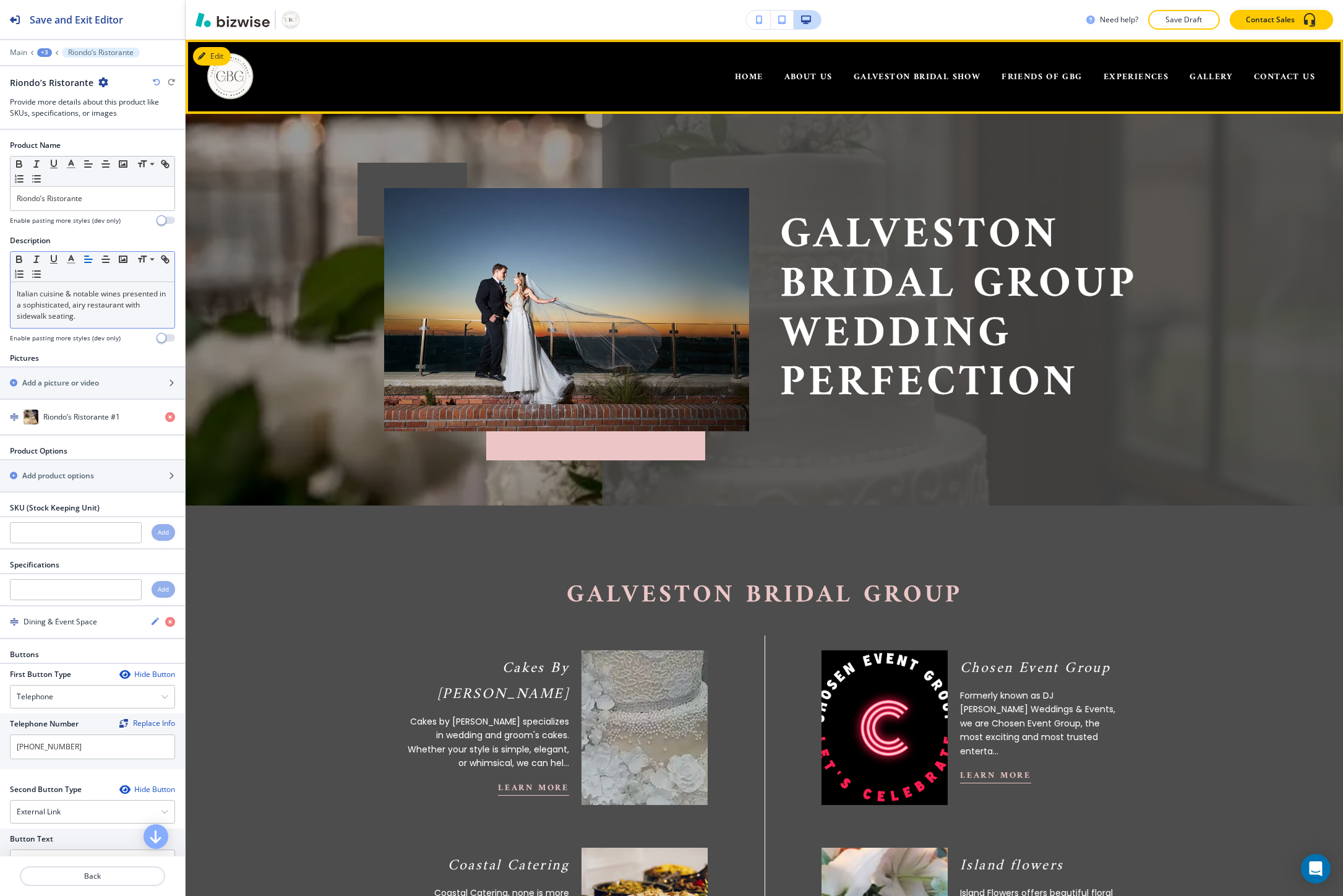
click at [843, 72] on div "GALVESTON BRIDAL SHOW" at bounding box center [917, 76] width 148 height 49
click at [856, 72] on span "GALVESTON BRIDAL SHOW" at bounding box center [917, 77] width 127 height 16
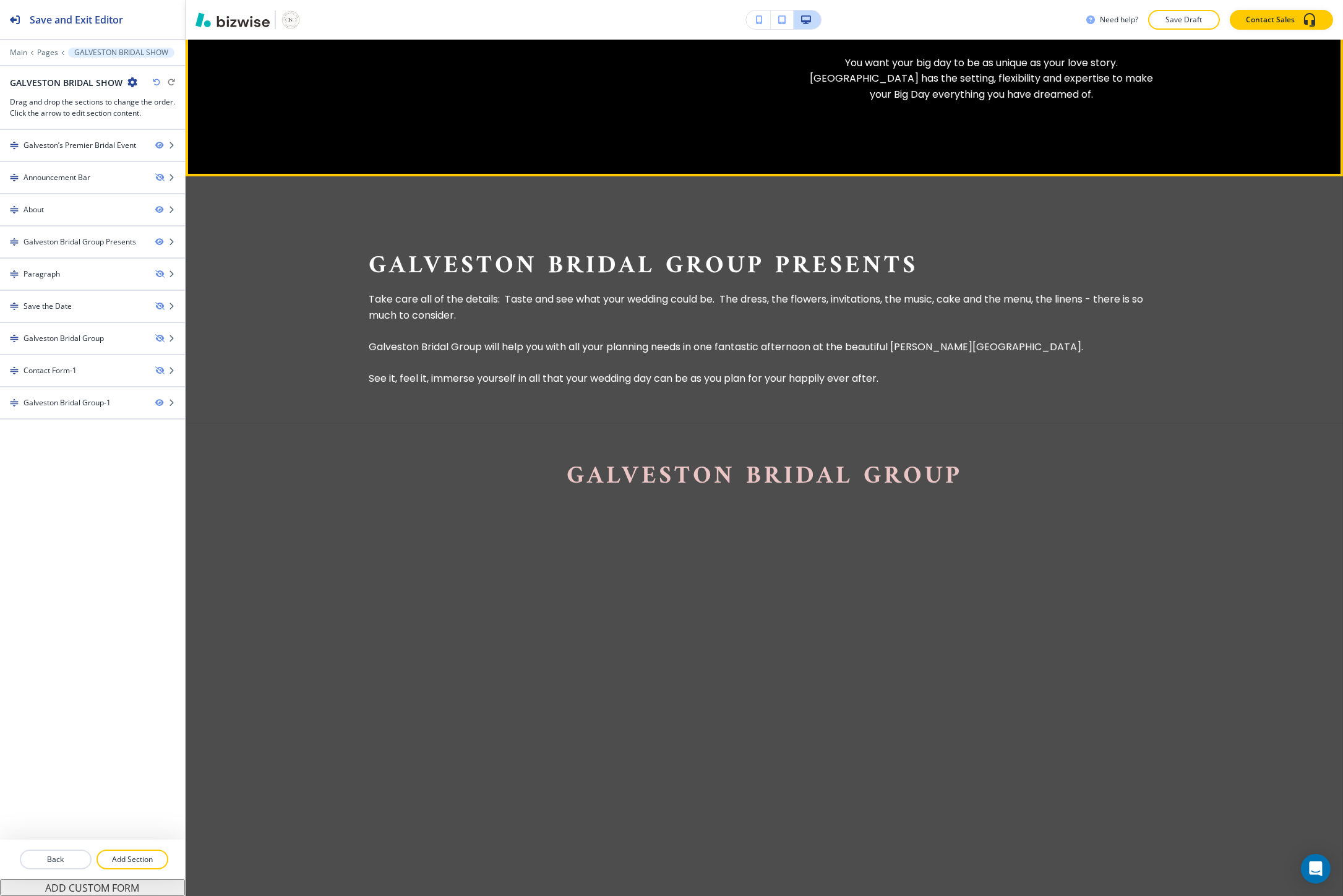
scroll to position [1168, 0]
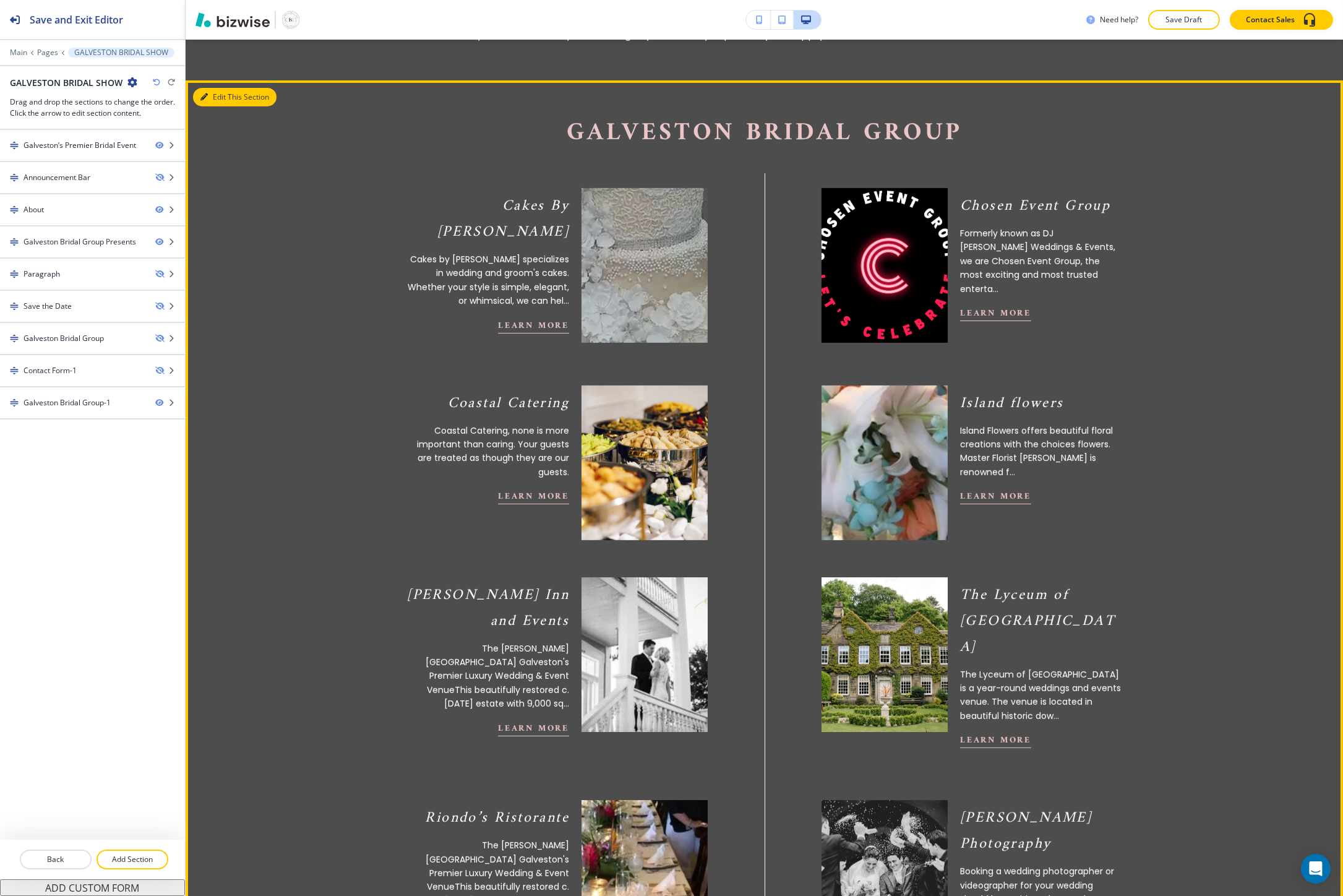
click at [225, 106] on button "Edit This Section" at bounding box center [234, 97] width 83 height 19
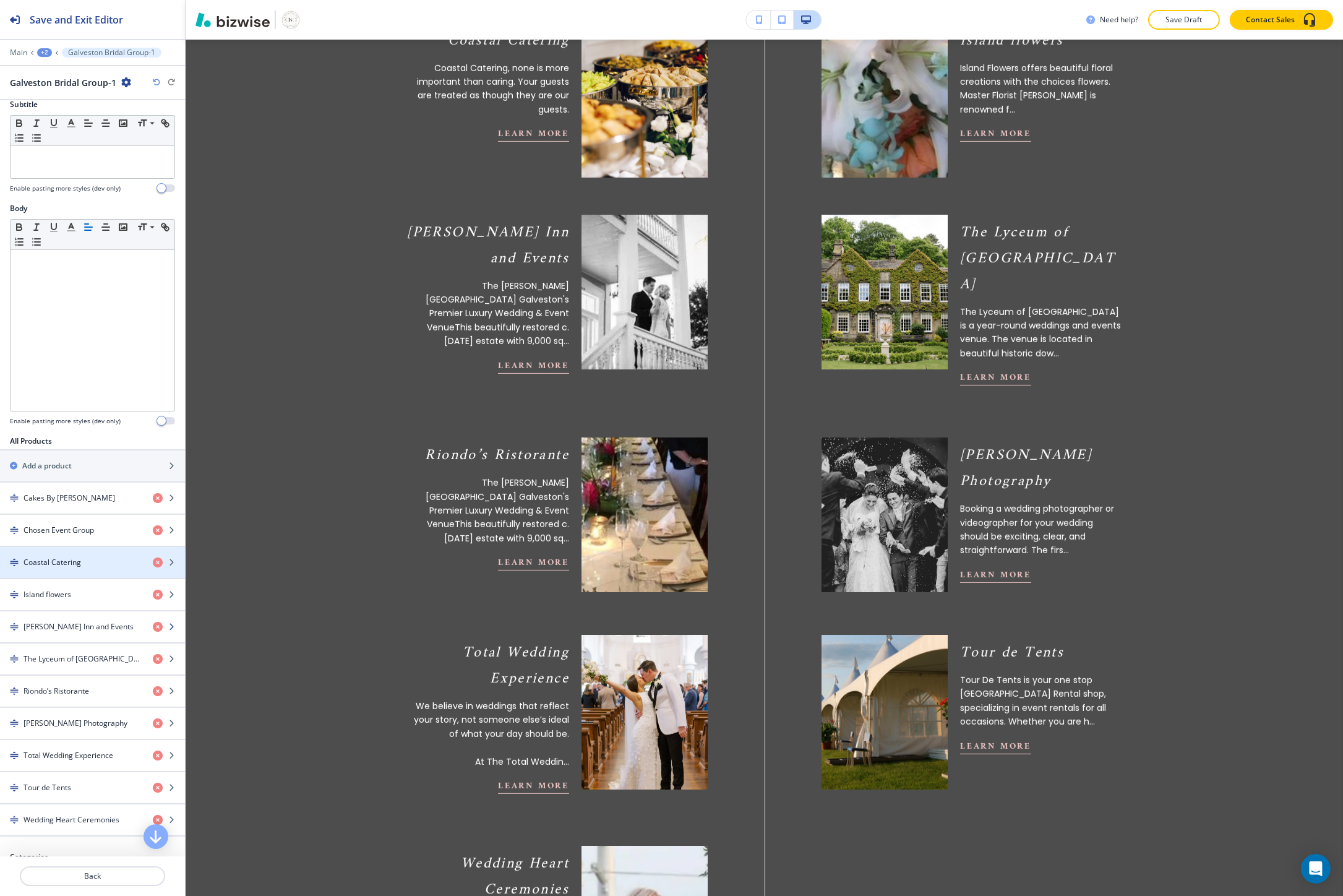
scroll to position [137, 0]
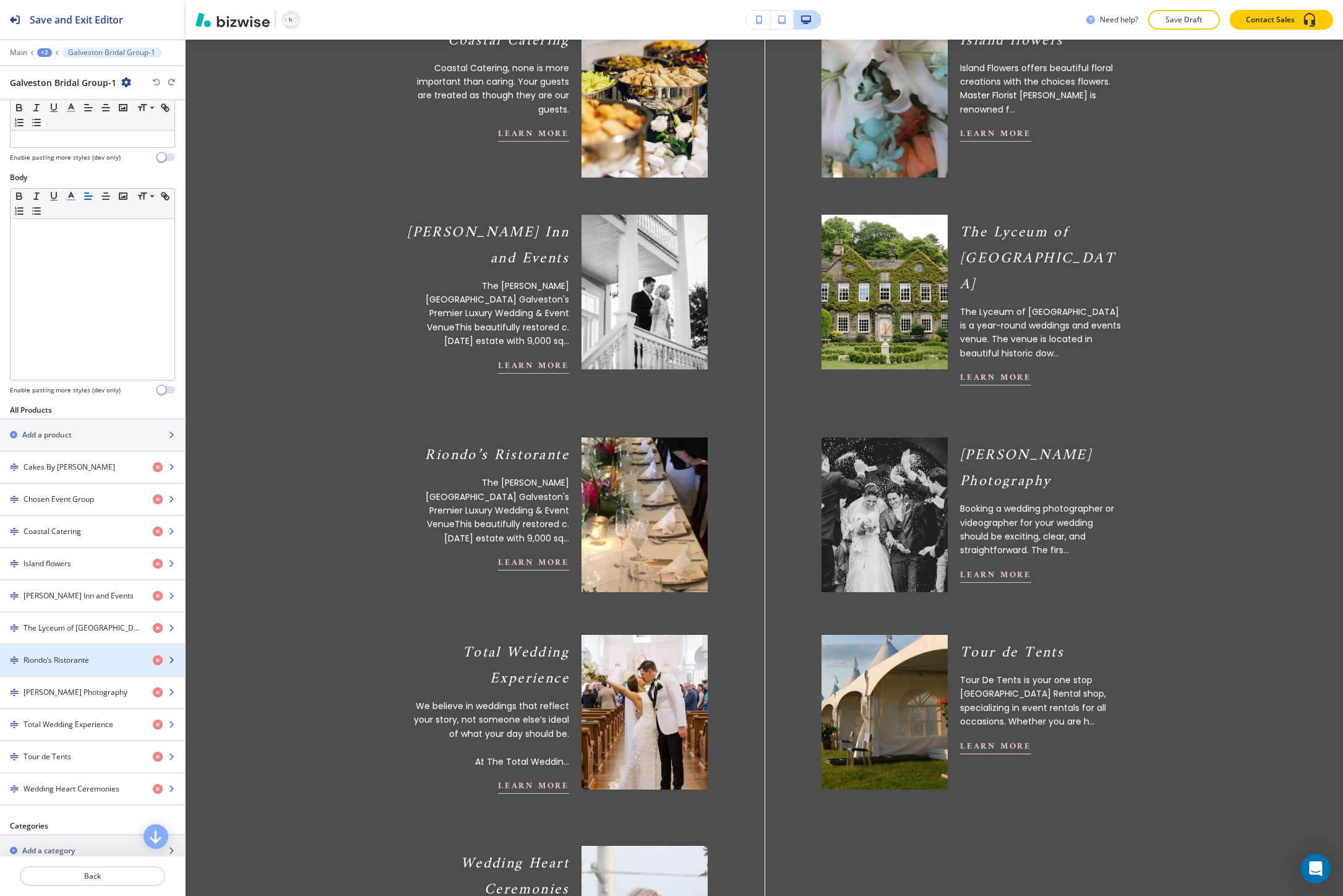
click at [87, 670] on div "button" at bounding box center [93, 670] width 185 height 10
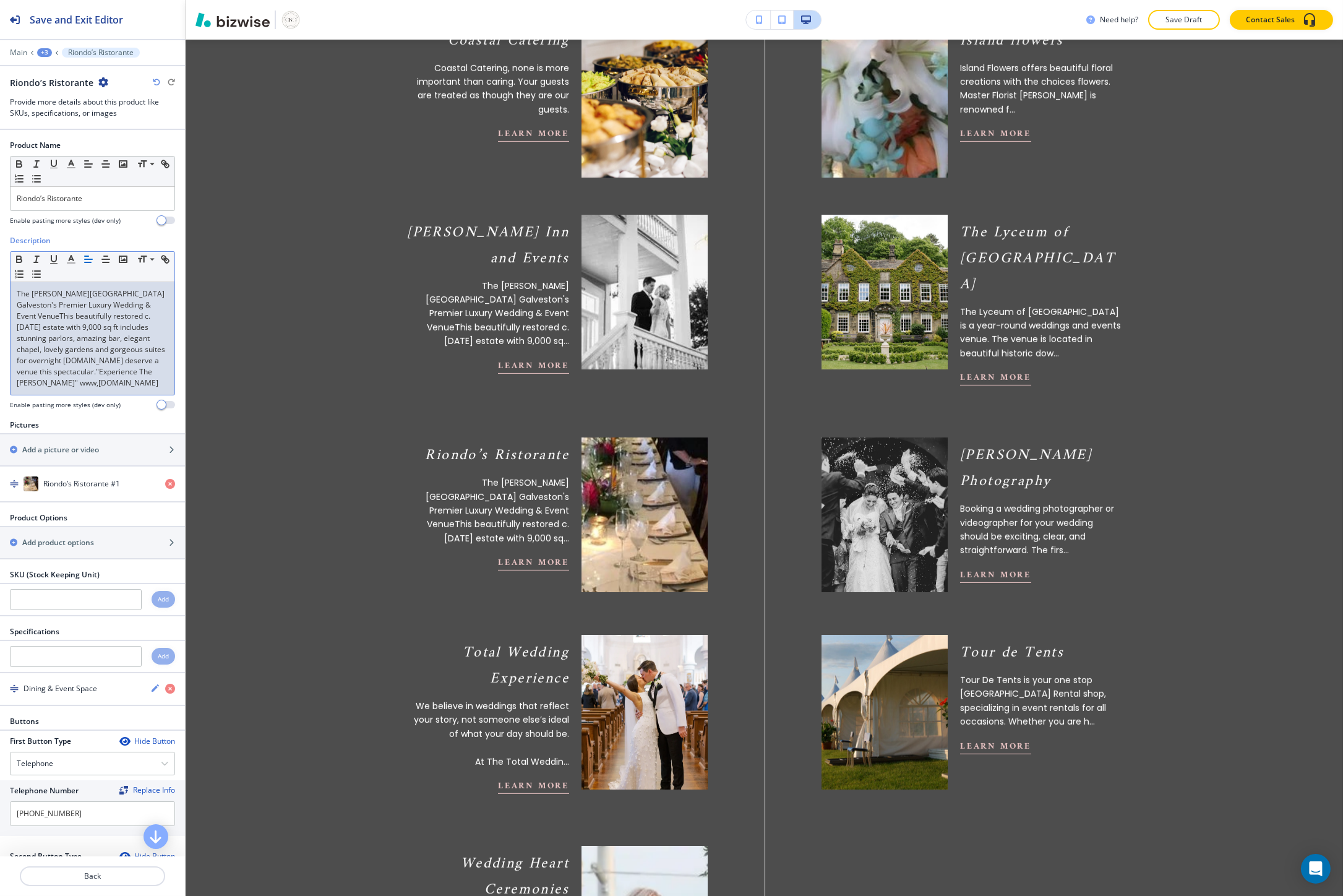
click at [98, 381] on p "The Lasker Inn Galveston's Premier Luxury Wedding & Event VenueThis beautifully…" at bounding box center [93, 338] width 151 height 100
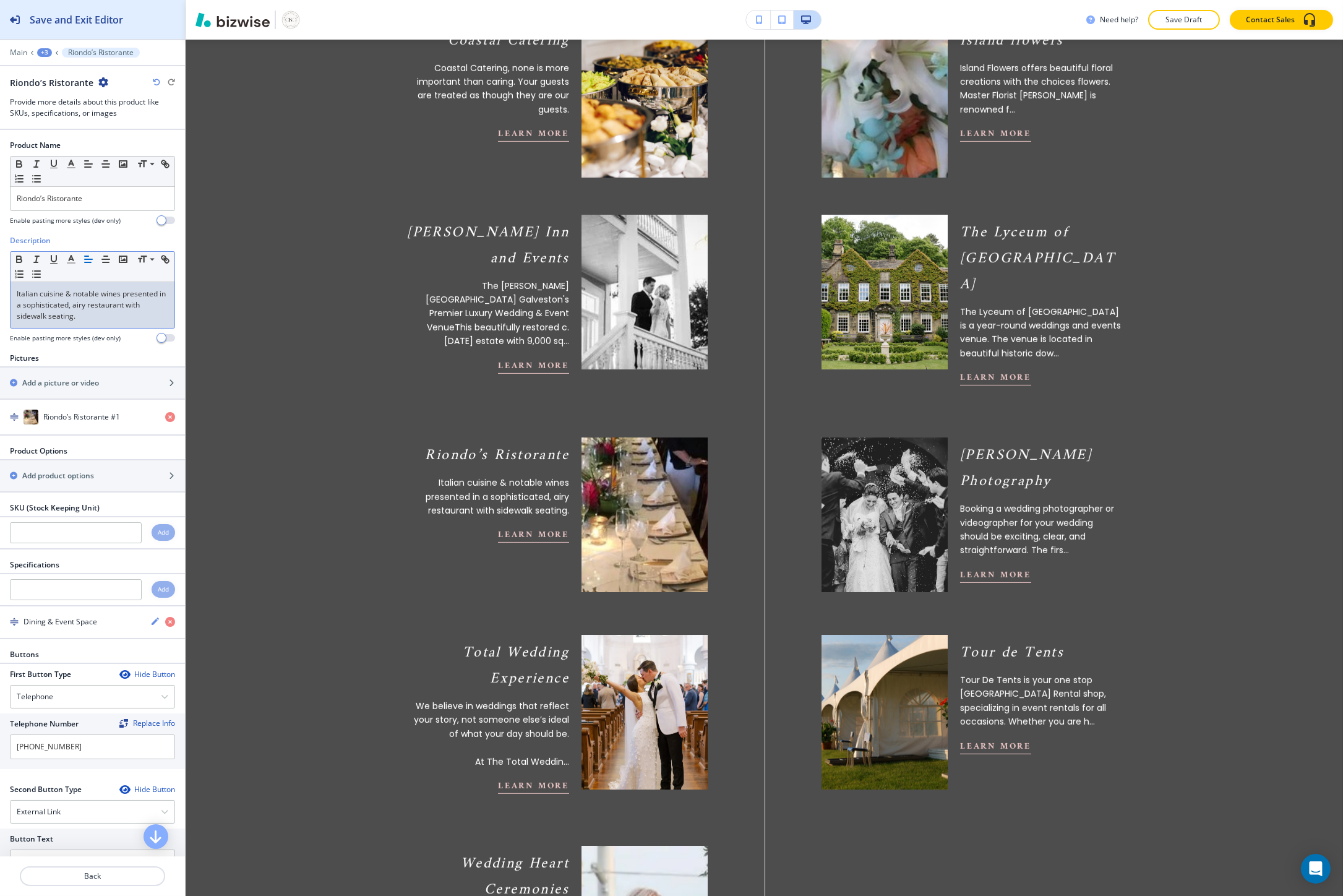
click at [115, 22] on h2 "Save and Exit Editor" at bounding box center [76, 19] width 93 height 15
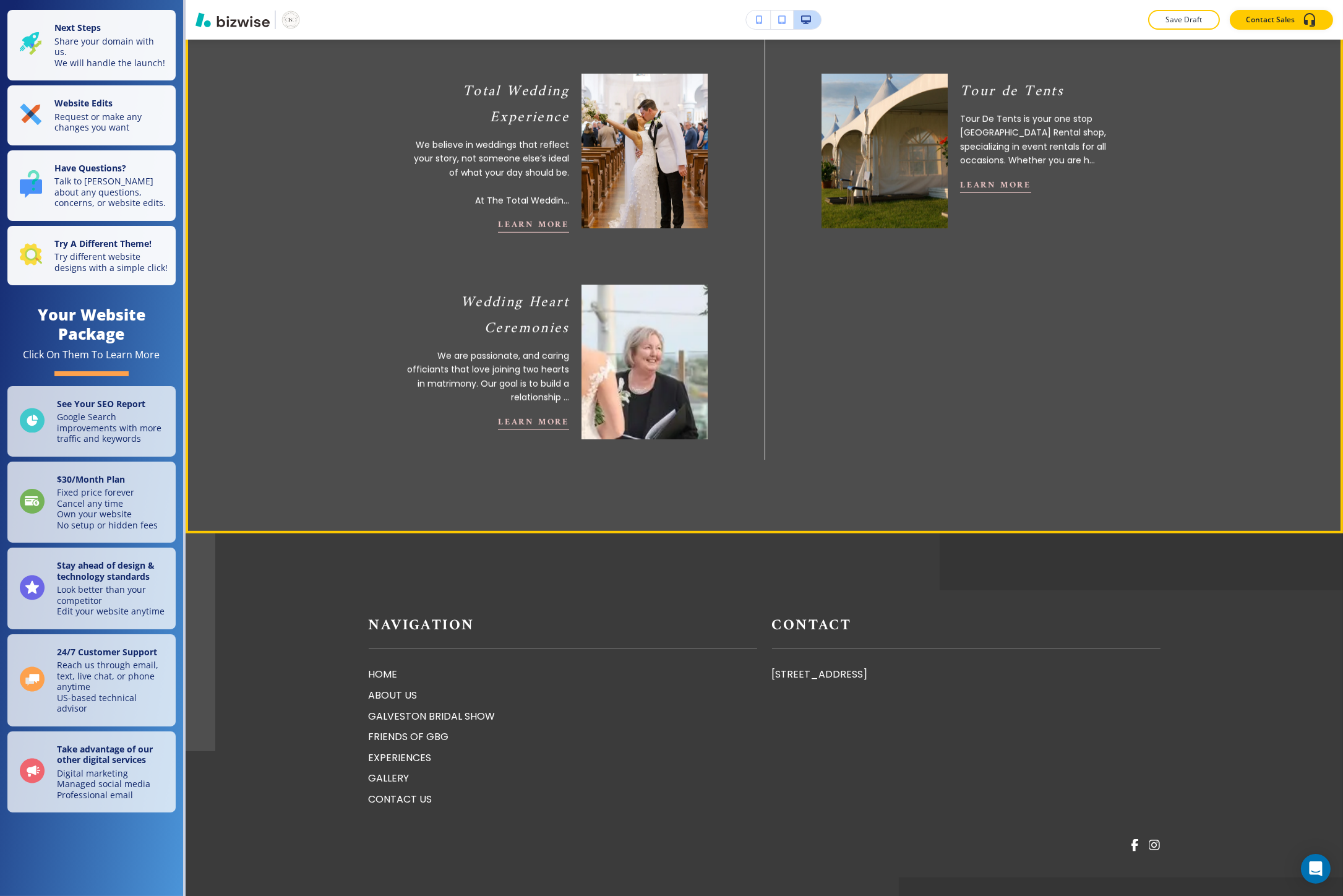
scroll to position [2149, 0]
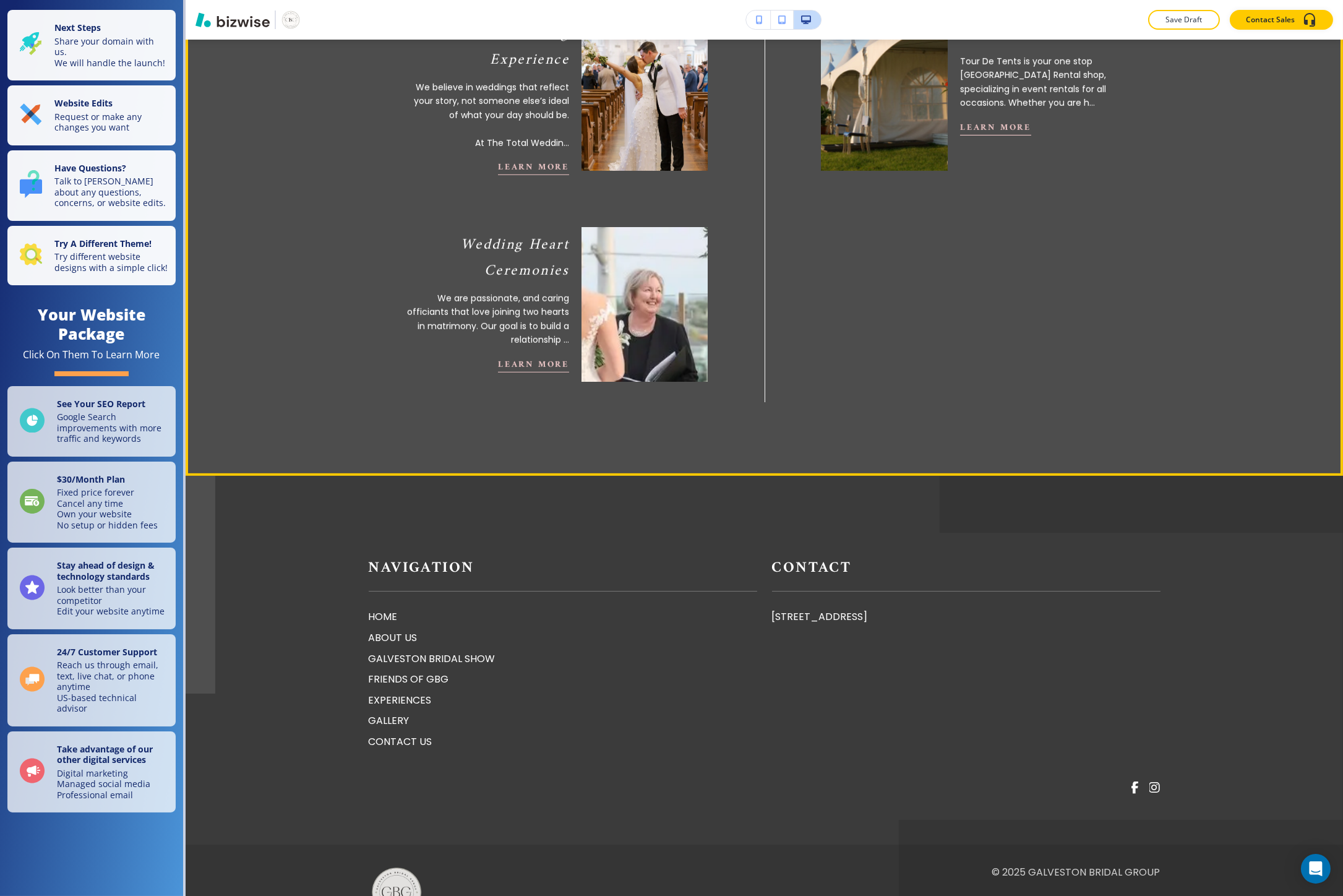
click at [963, 150] on div "Tour de Tents Tour De Tents is your one stop Galveston Rental shop, specializin…" at bounding box center [1042, 83] width 163 height 134
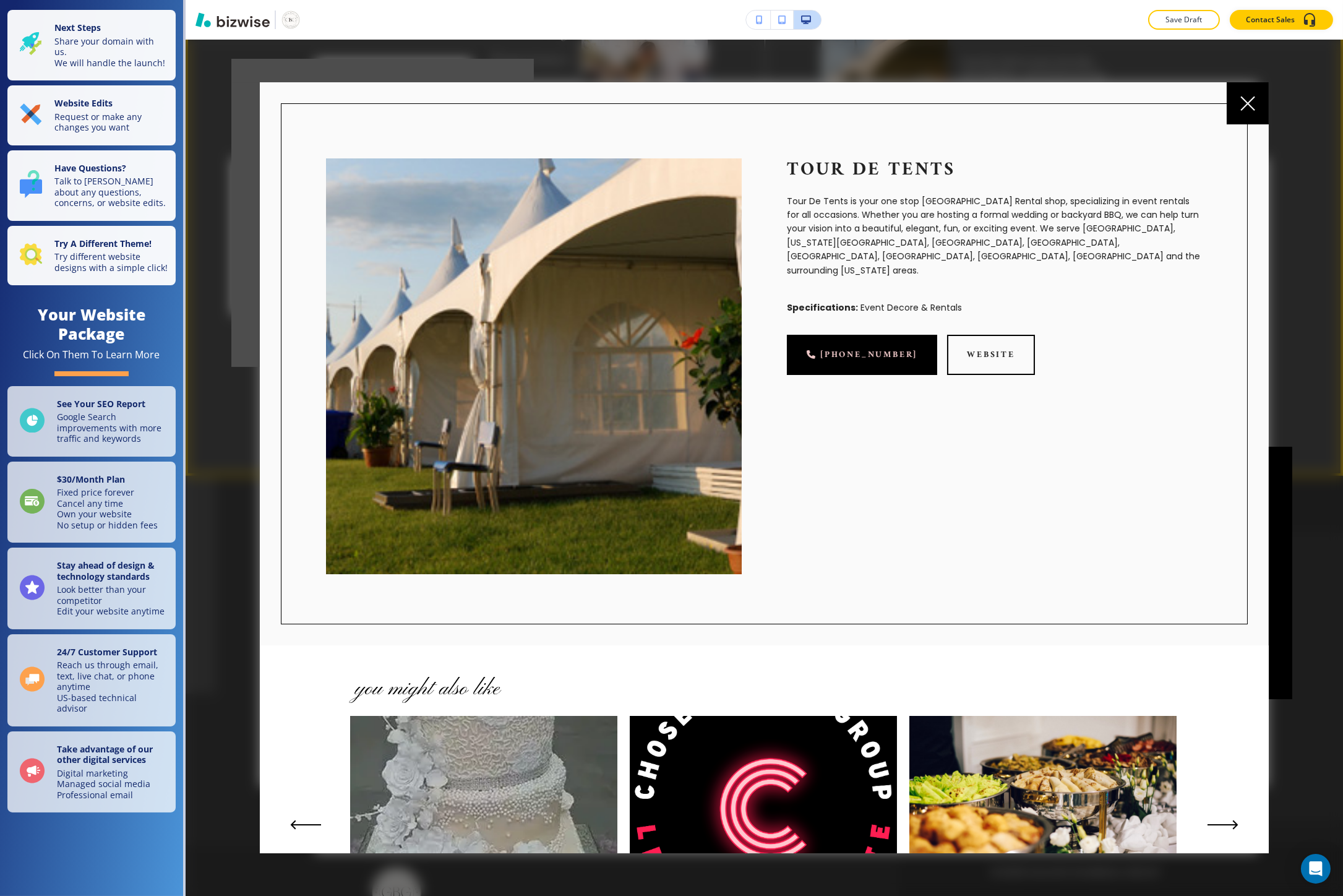
click at [1240, 120] on div at bounding box center [1247, 103] width 42 height 42
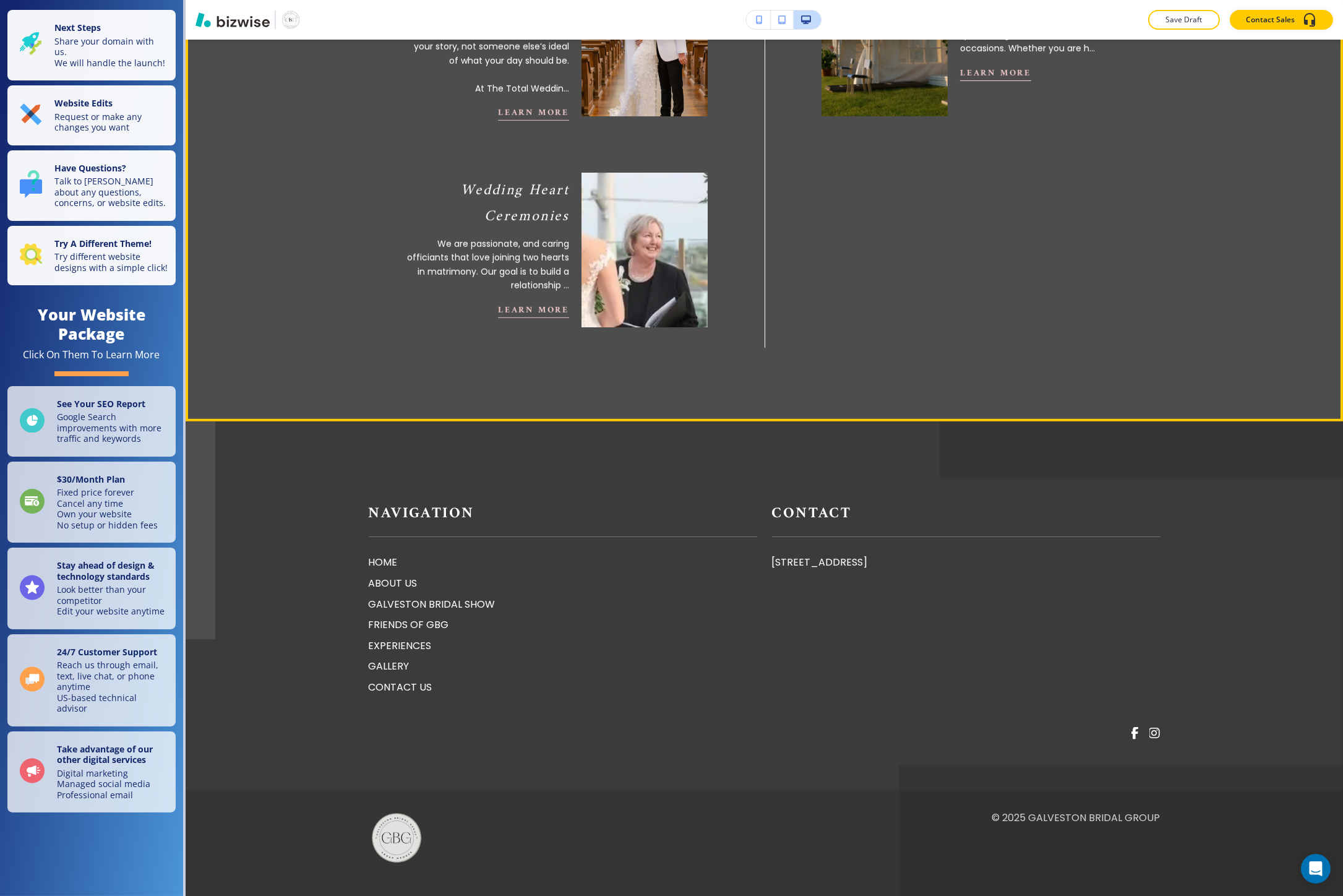
scroll to position [2508, 0]
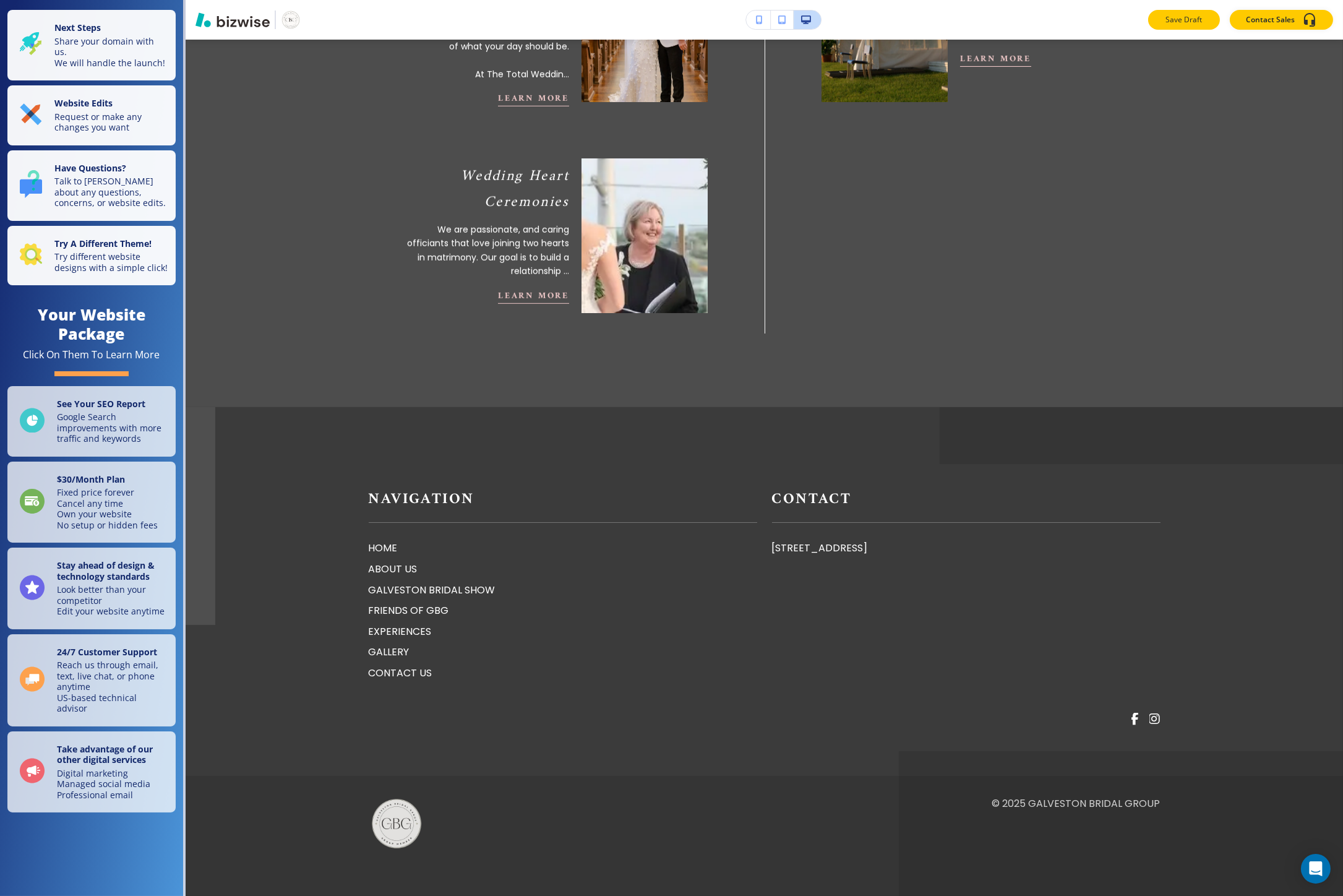
click at [1166, 14] on p "Save Draft" at bounding box center [1184, 19] width 39 height 11
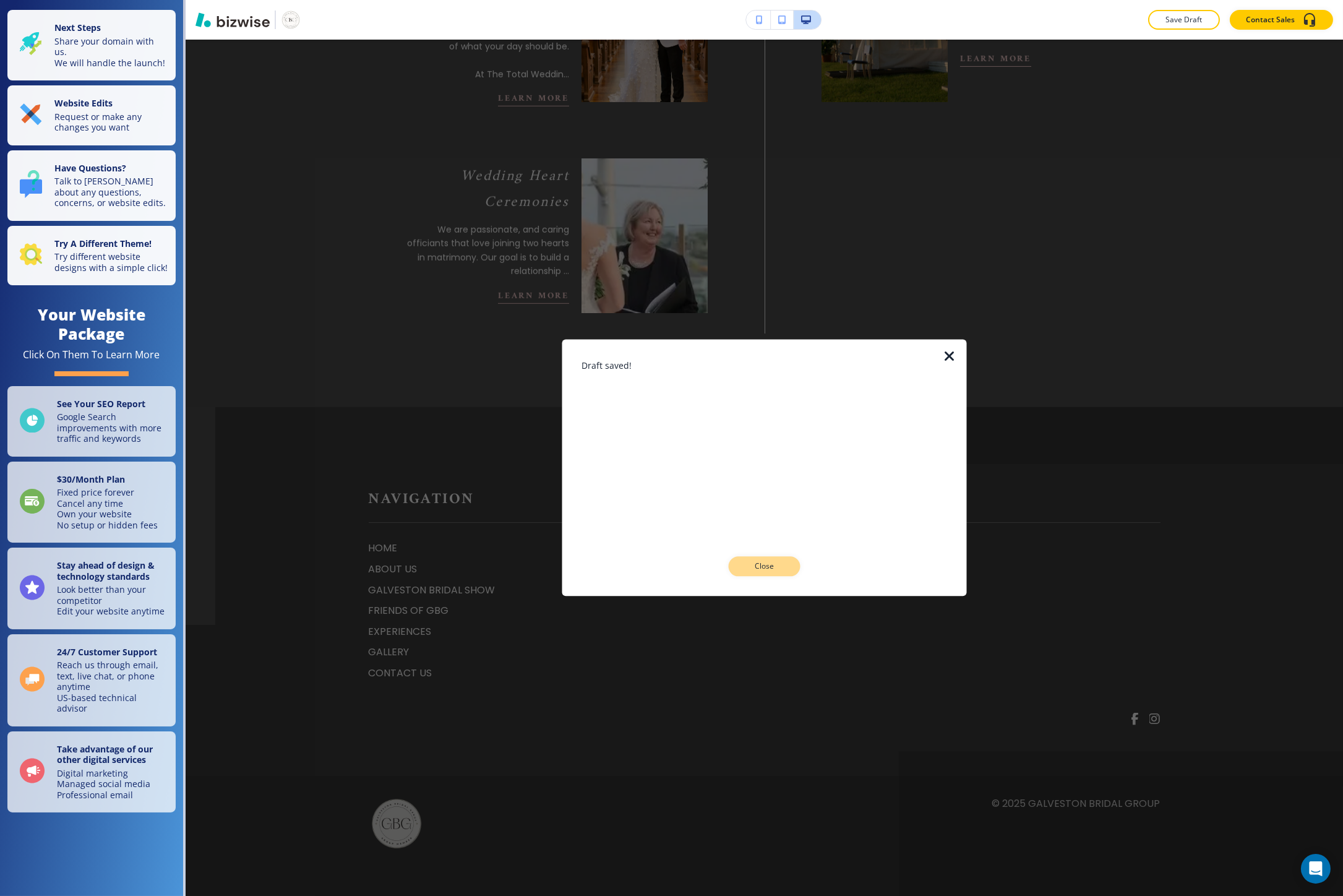
click at [777, 564] on p "Close" at bounding box center [764, 566] width 39 height 11
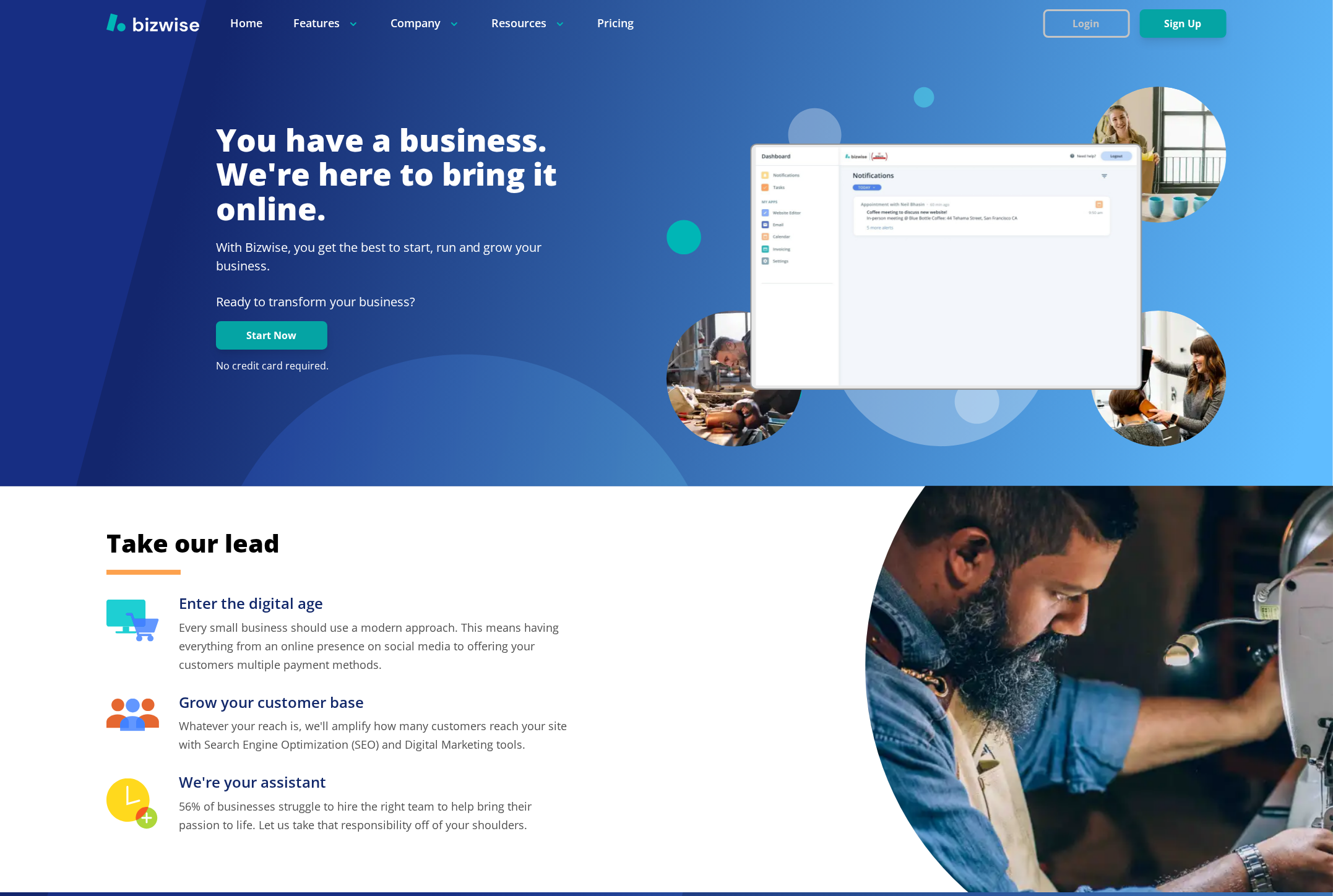
click at [1080, 32] on button "Login" at bounding box center [1086, 23] width 87 height 28
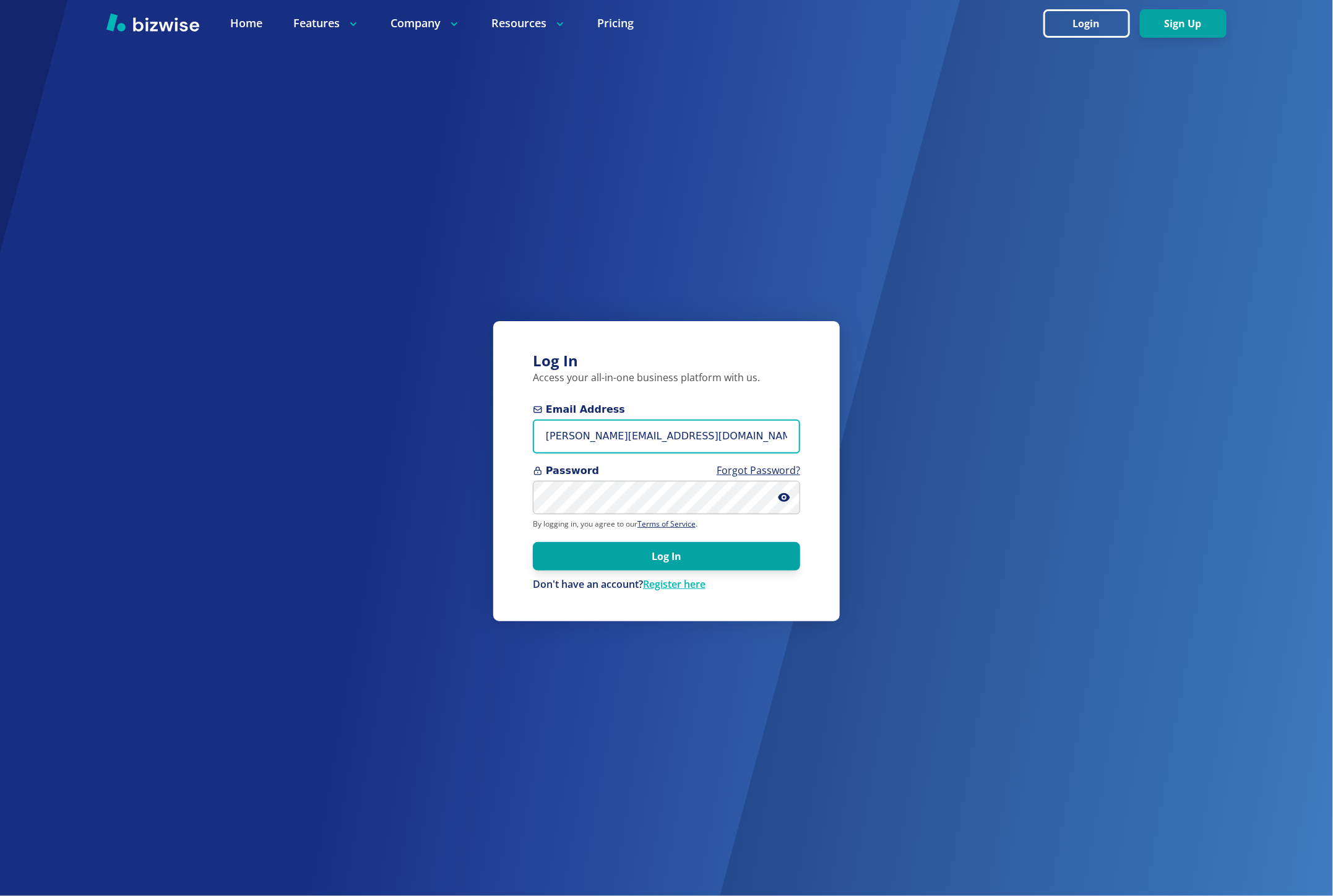
click at [578, 435] on input "marie@bizwise.com" at bounding box center [666, 436] width 267 height 34
paste input "sgrody@gmail"
type input "sgrody@gmail.com"
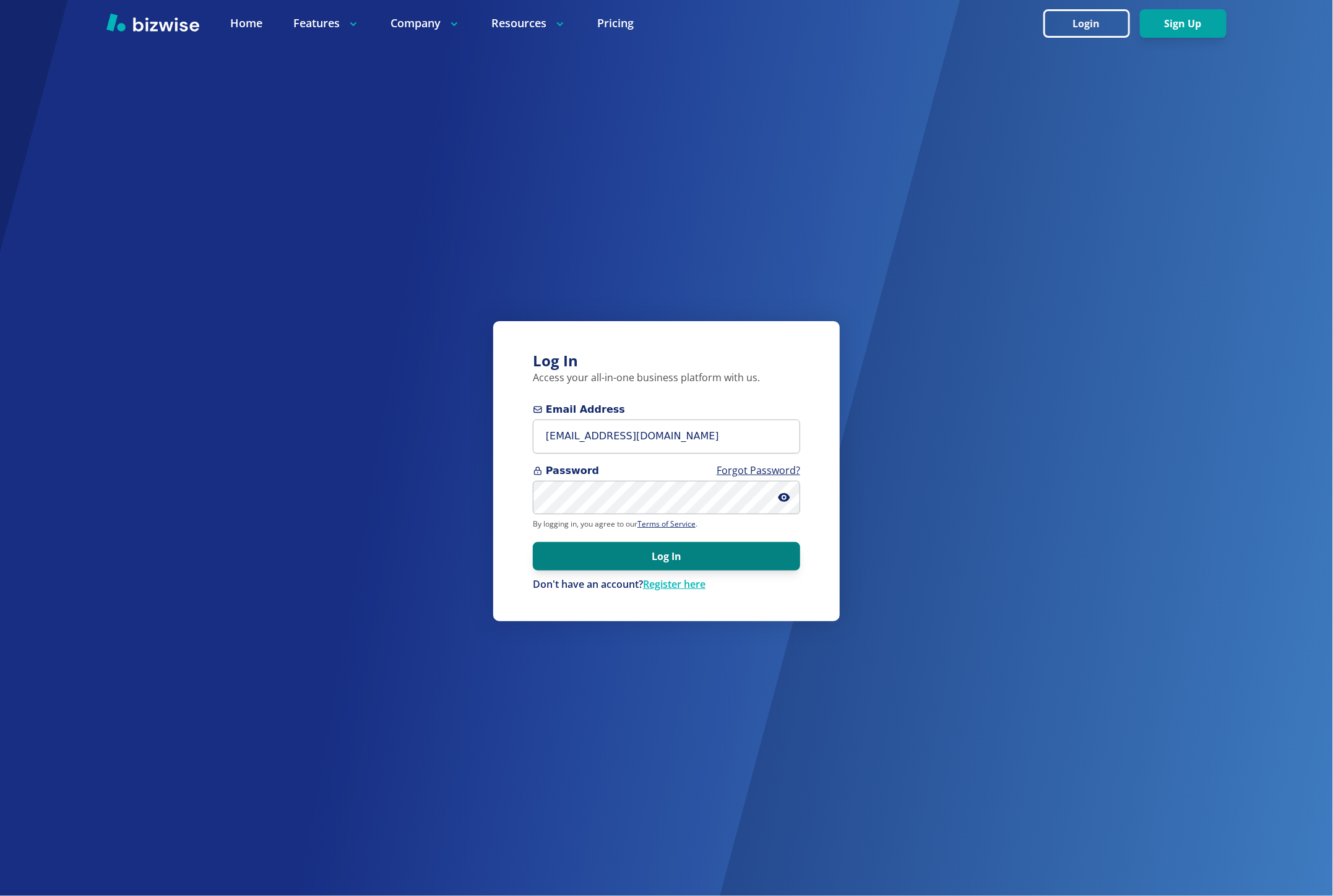
click at [576, 545] on button "Log In" at bounding box center [666, 556] width 267 height 28
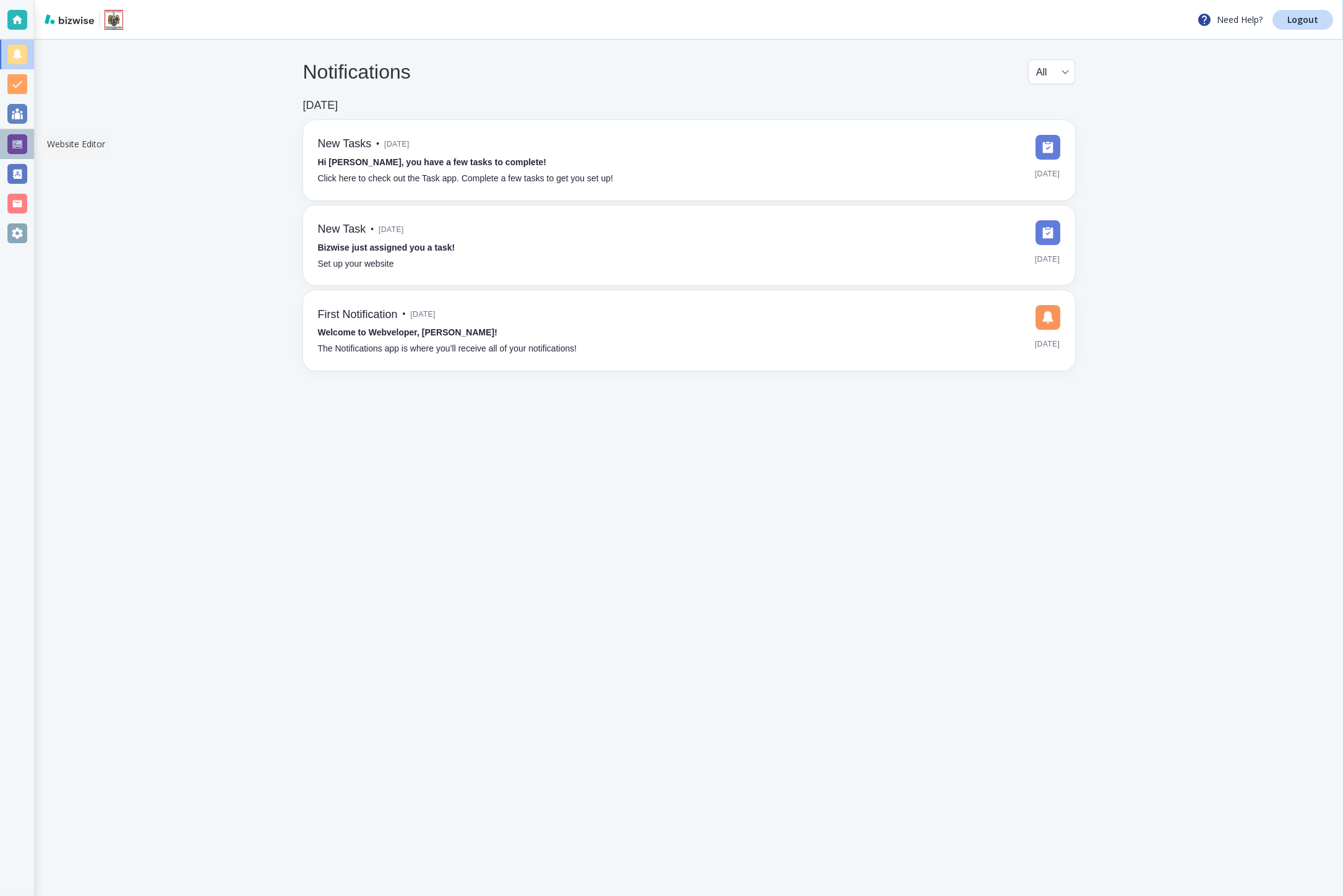
click at [16, 140] on div at bounding box center [17, 144] width 20 height 20
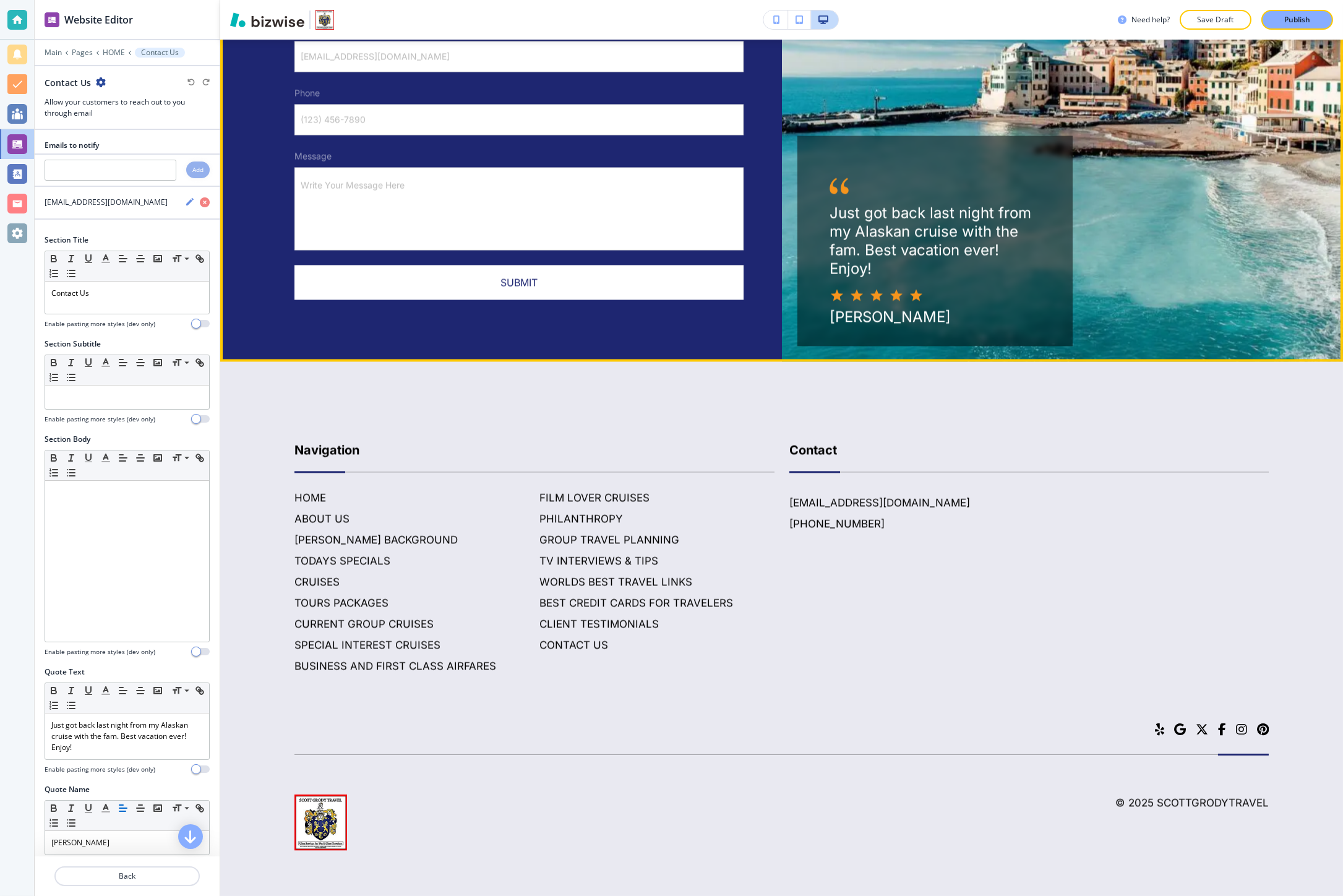
scroll to position [7371, 0]
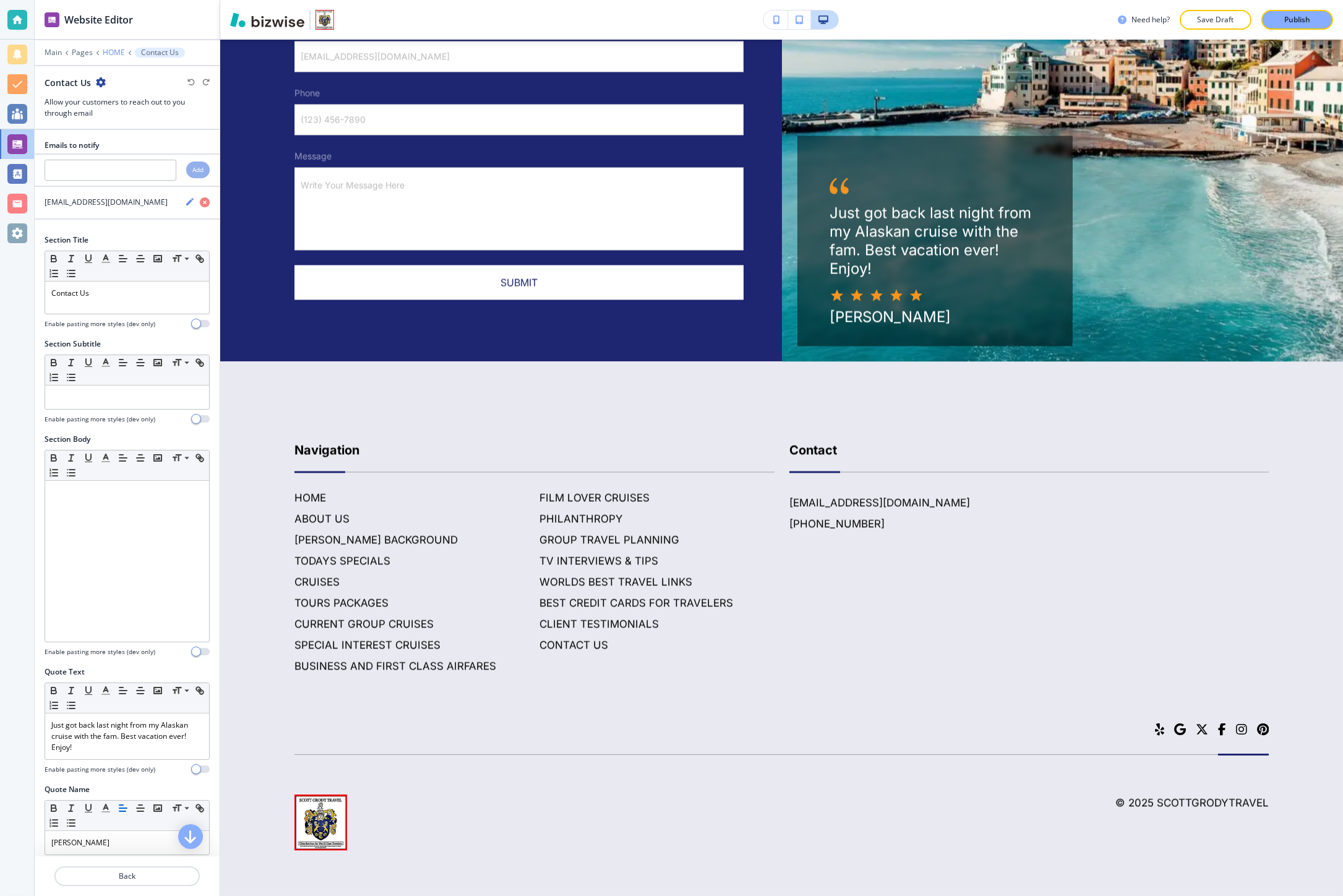
click at [115, 54] on p "HOME" at bounding box center [114, 52] width 22 height 8
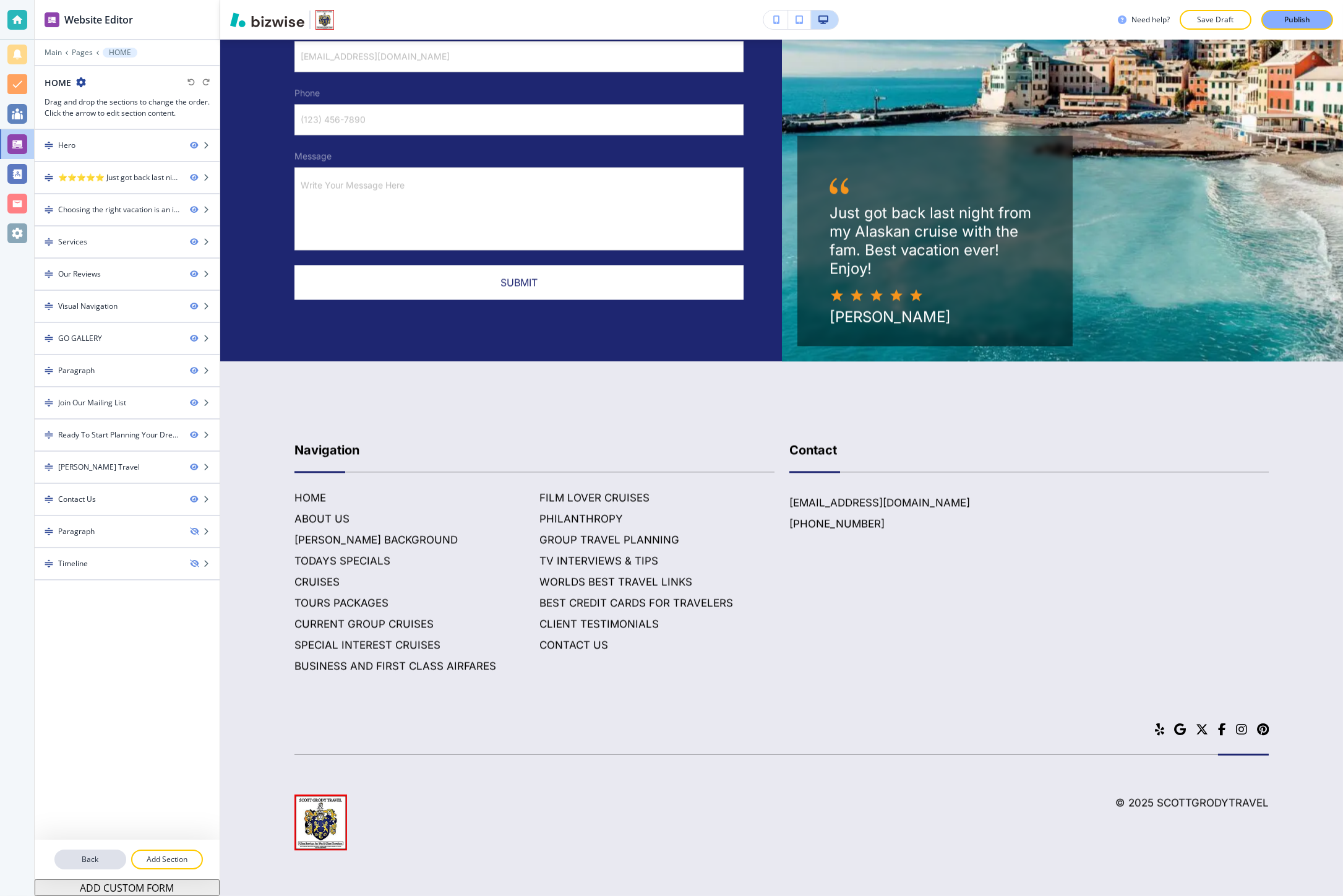
click at [93, 855] on p "Back" at bounding box center [90, 859] width 69 height 11
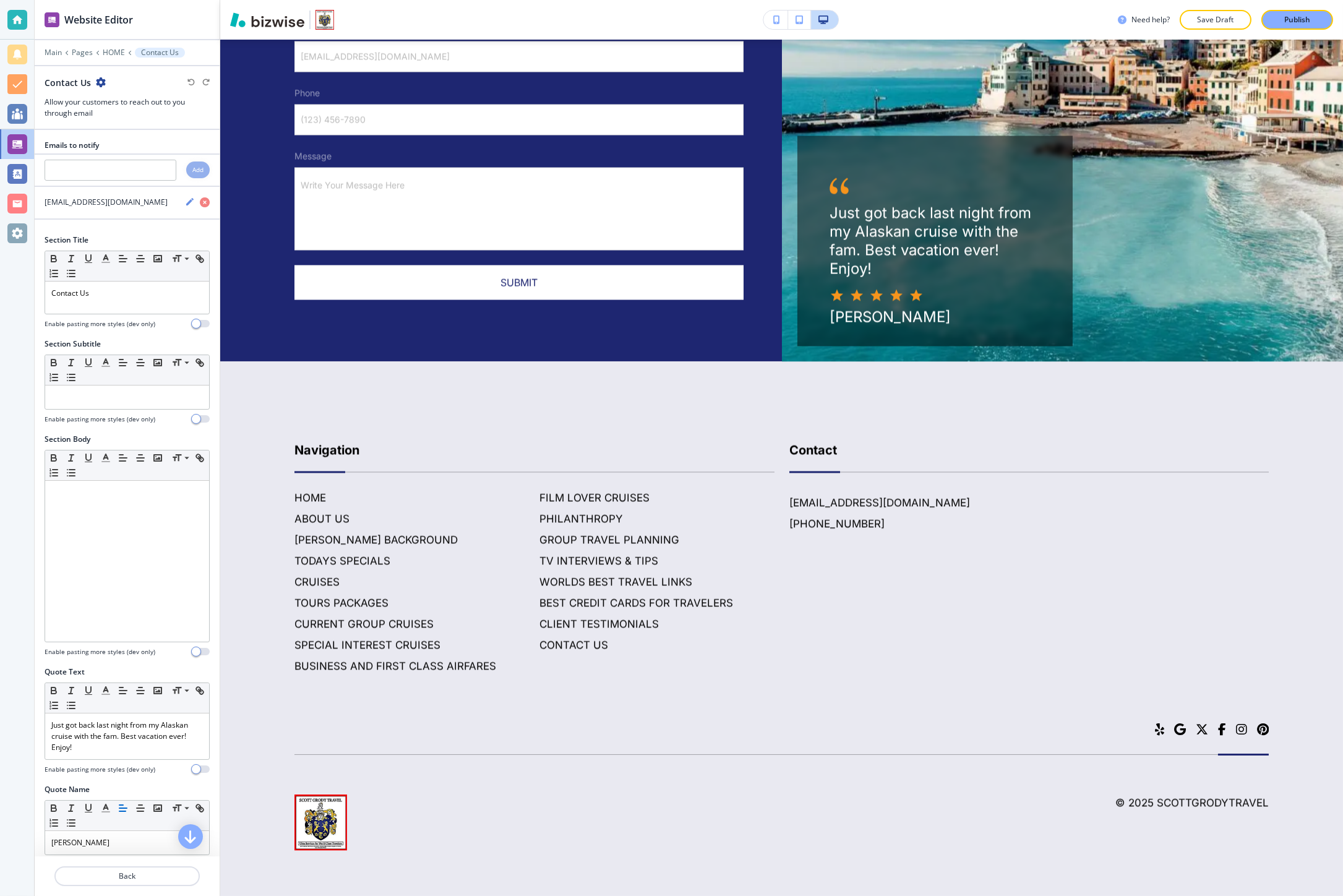
scroll to position [7169, 0]
click at [82, 56] on p "Pages" at bounding box center [82, 52] width 21 height 8
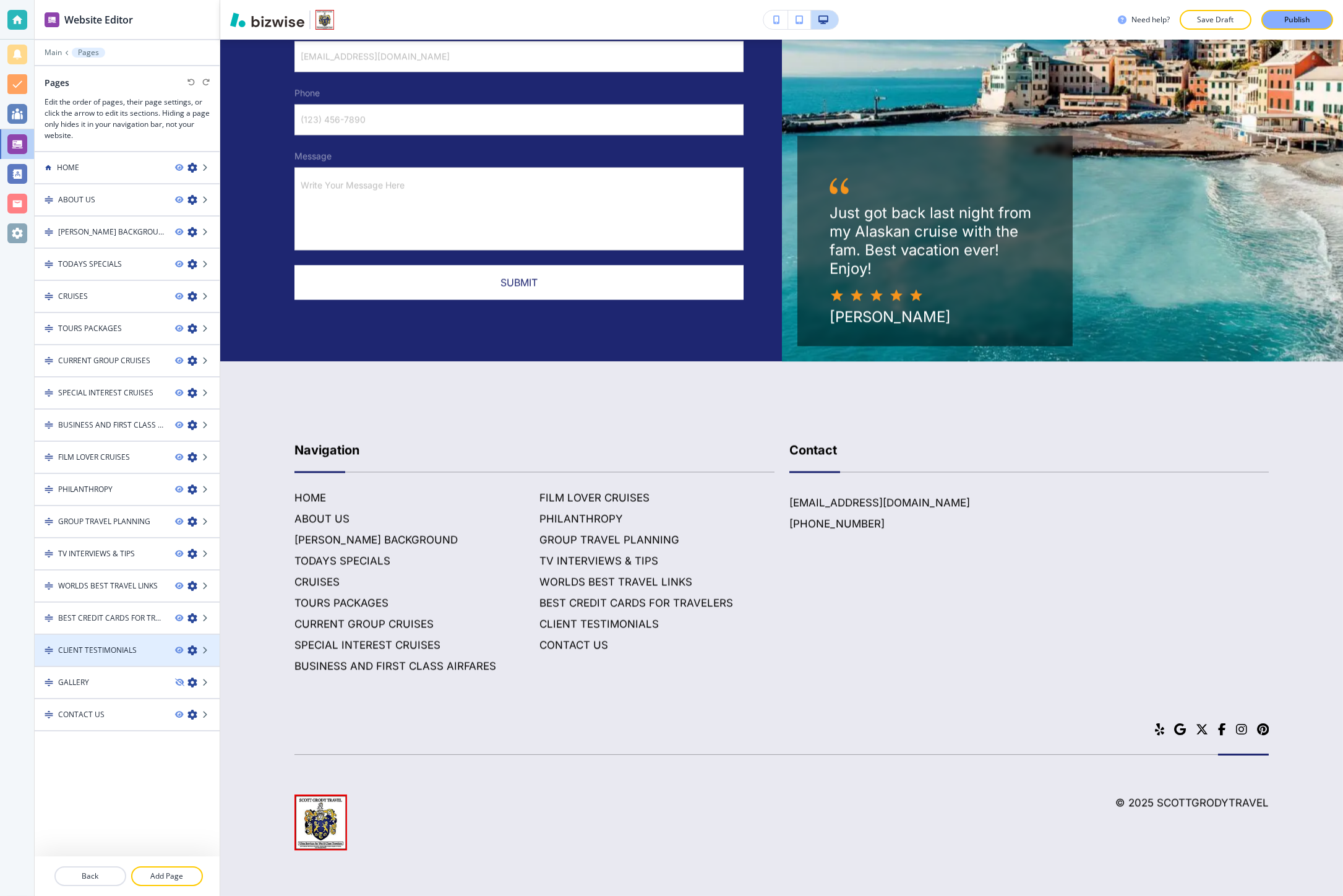
click at [104, 644] on h4 "CLIENT TESTIMONIALS" at bounding box center [97, 650] width 78 height 11
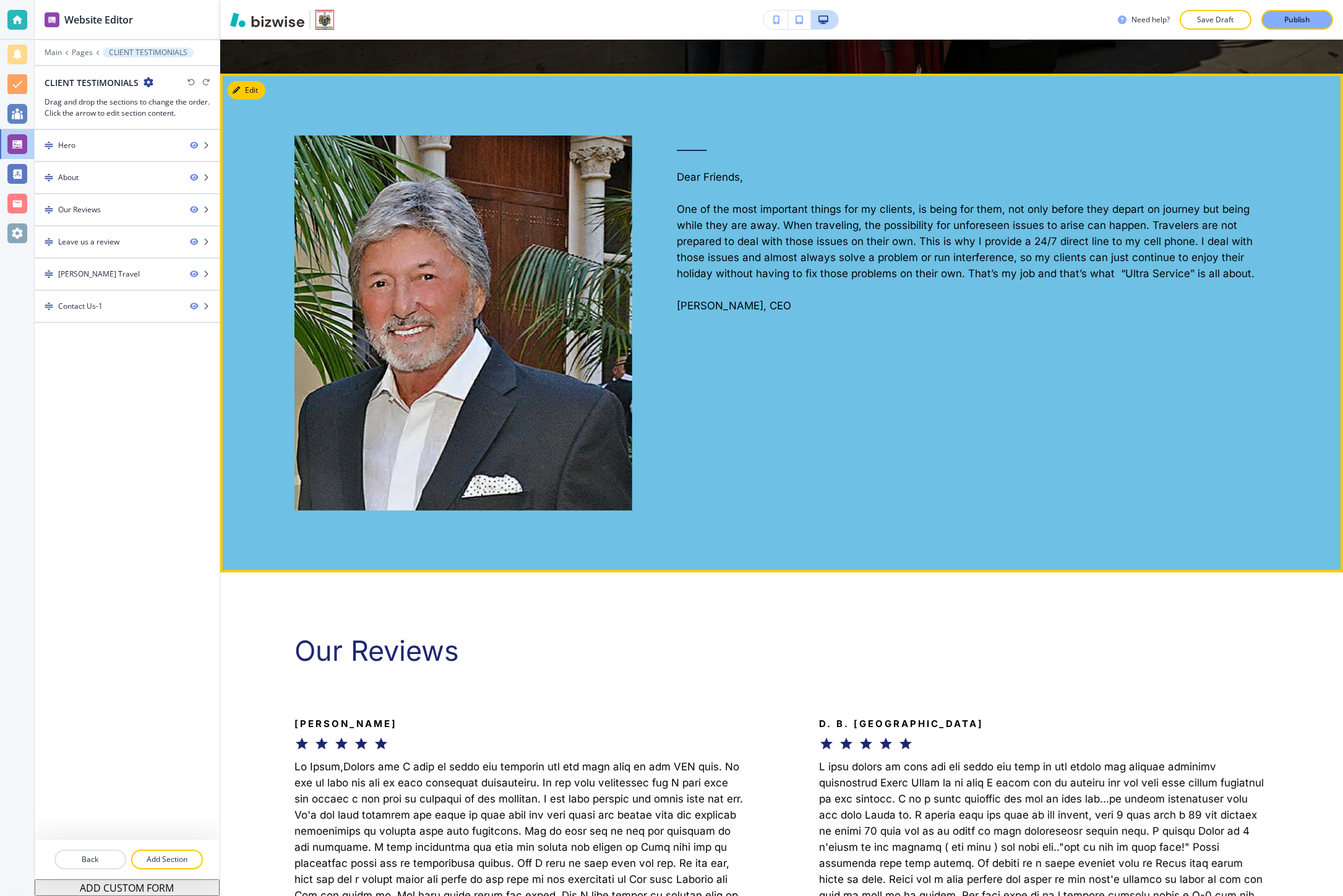
scroll to position [618, 0]
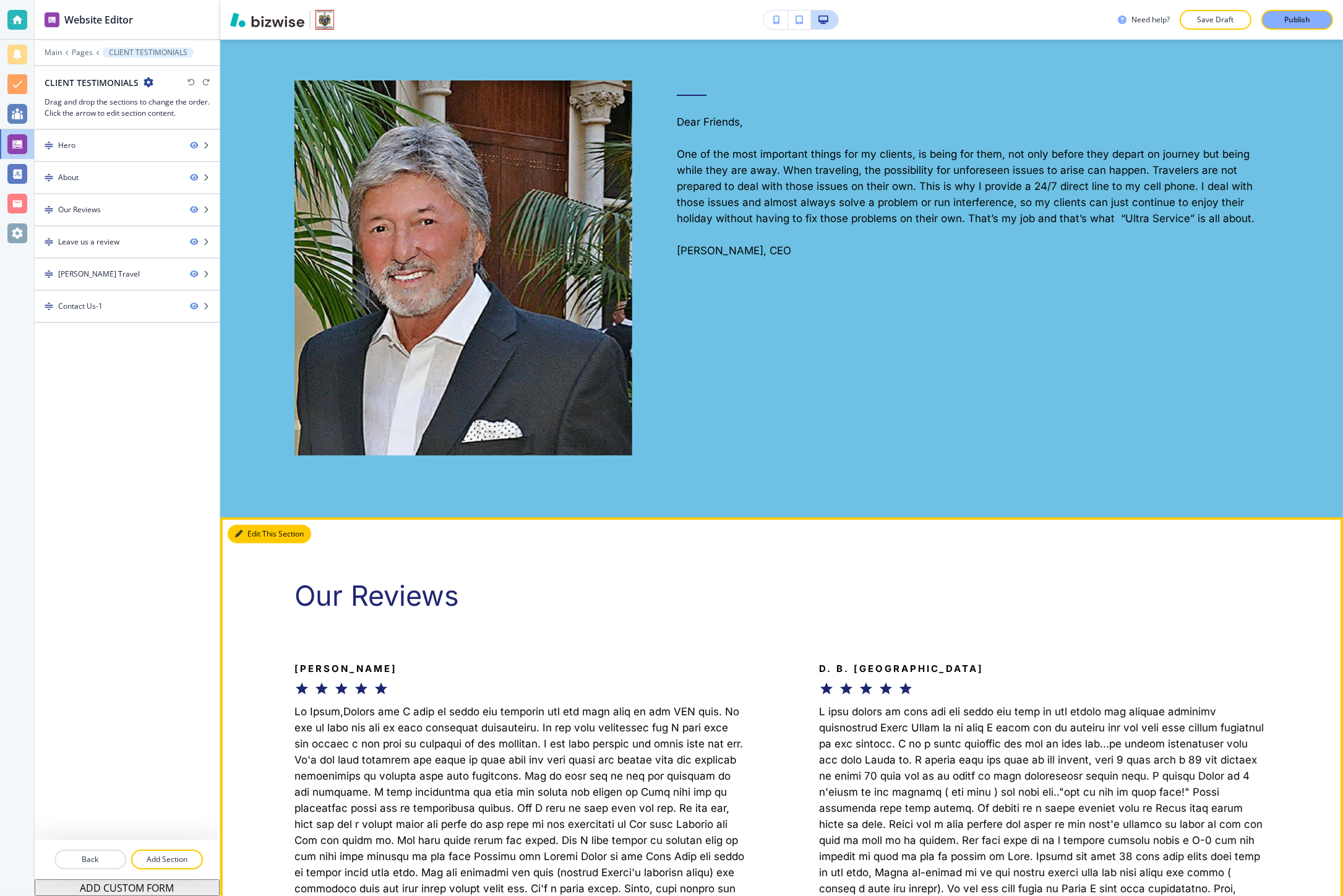
click at [243, 528] on button "Edit This Section" at bounding box center [269, 534] width 83 height 19
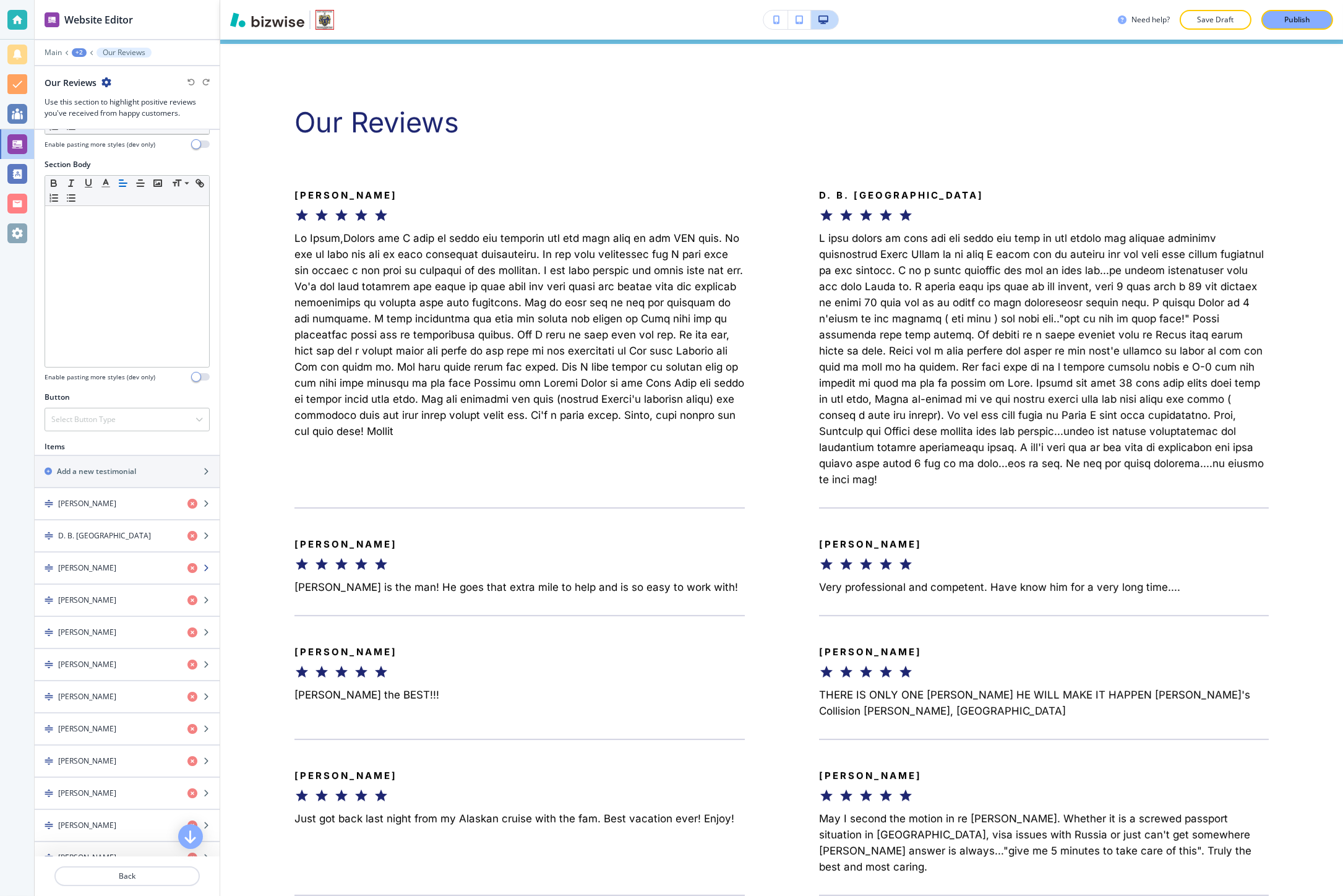
scroll to position [206, 0]
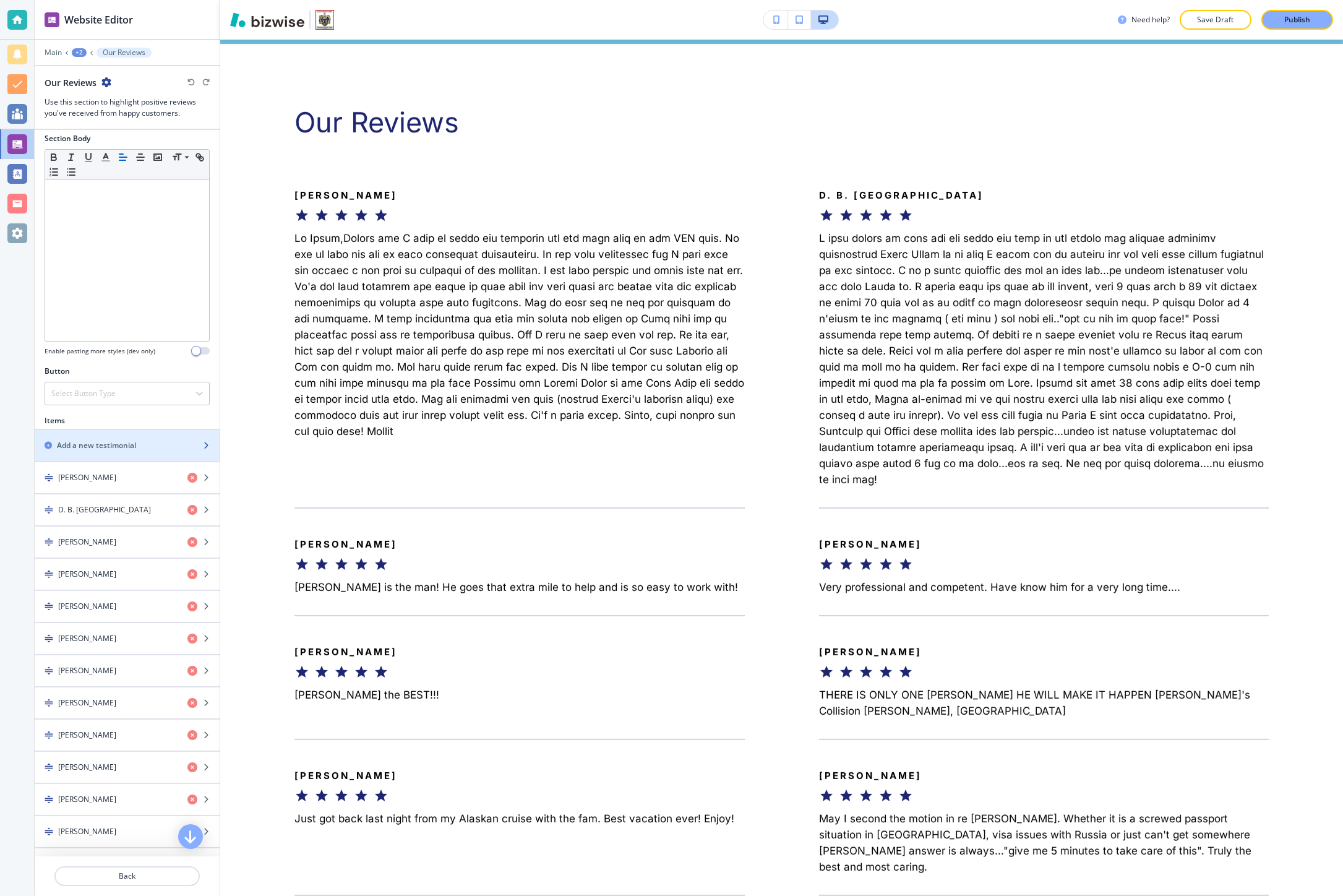
click at [120, 446] on h2 "Add a new testimonial" at bounding box center [96, 445] width 79 height 11
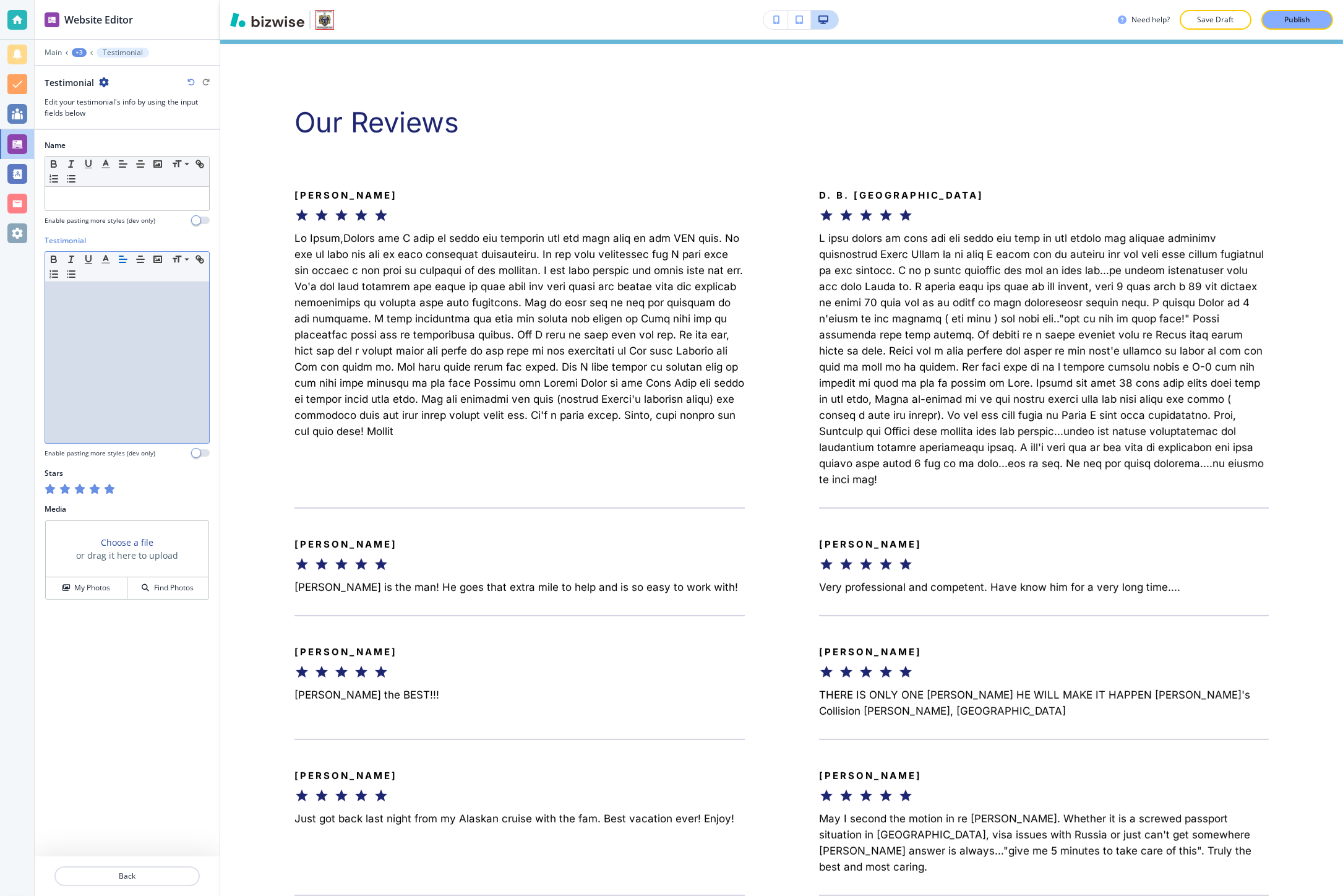
click at [97, 330] on div at bounding box center [127, 362] width 164 height 161
click at [113, 202] on p at bounding box center [127, 198] width 151 height 11
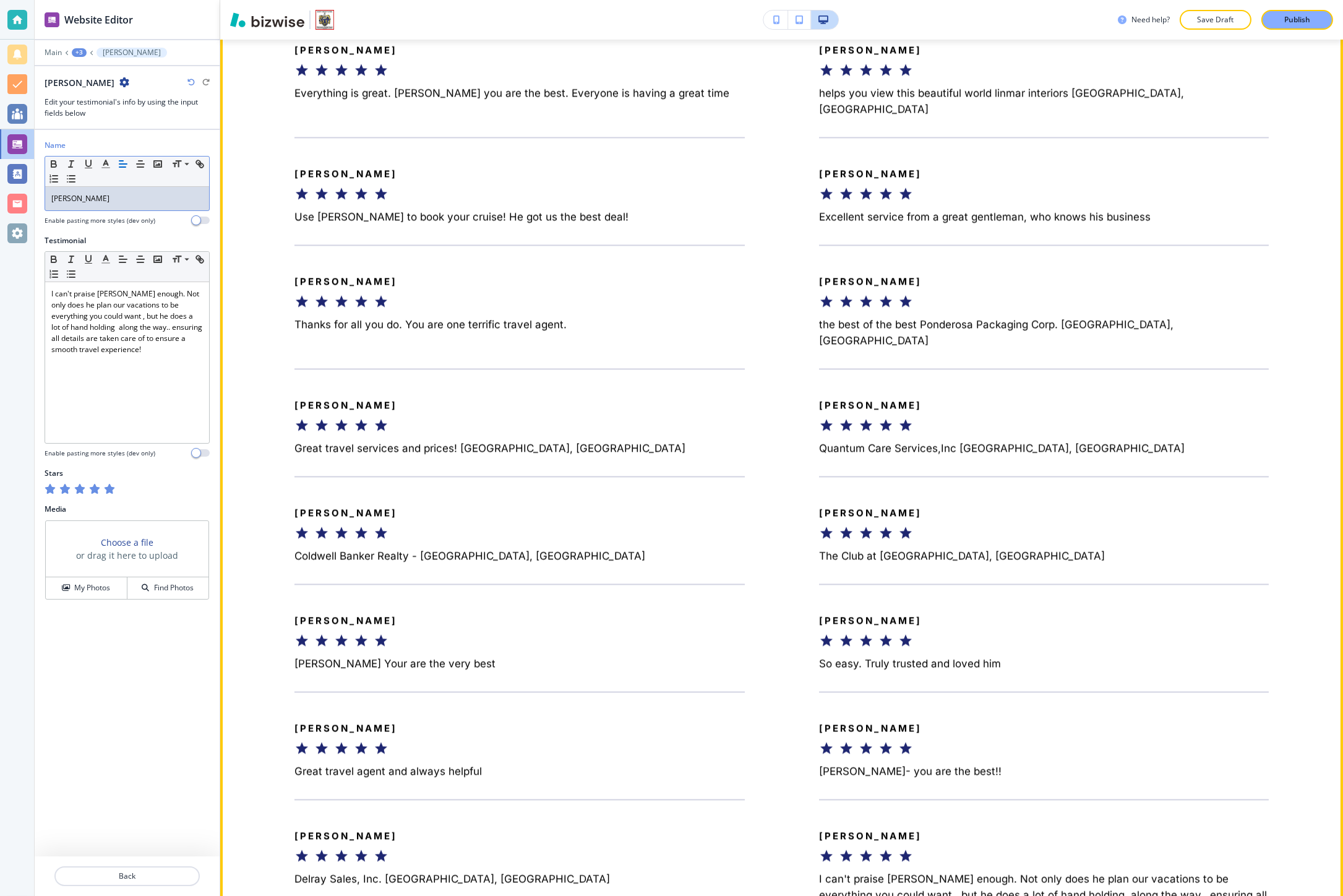
scroll to position [6727, 0]
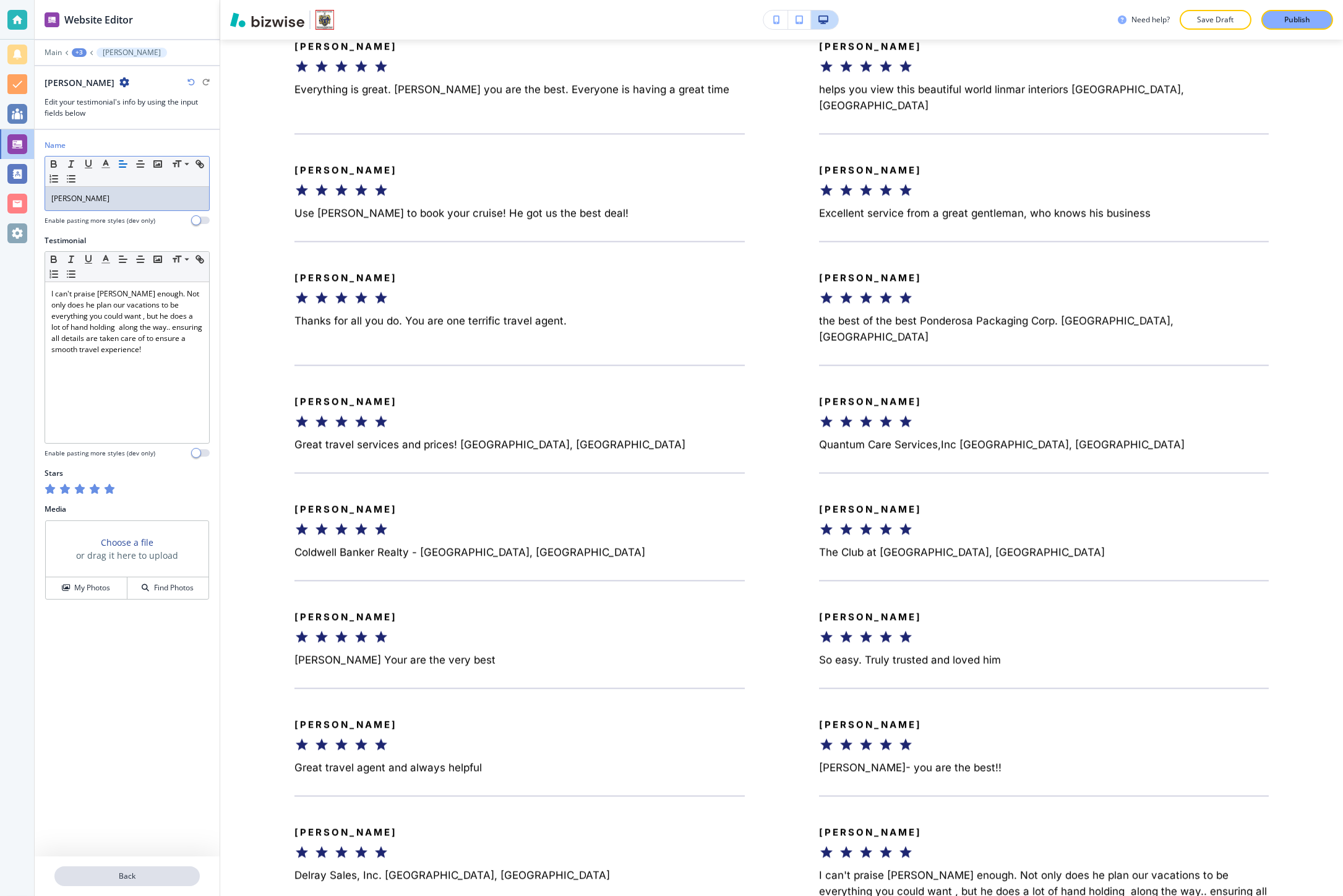
click at [99, 876] on p "Back" at bounding box center [127, 875] width 143 height 11
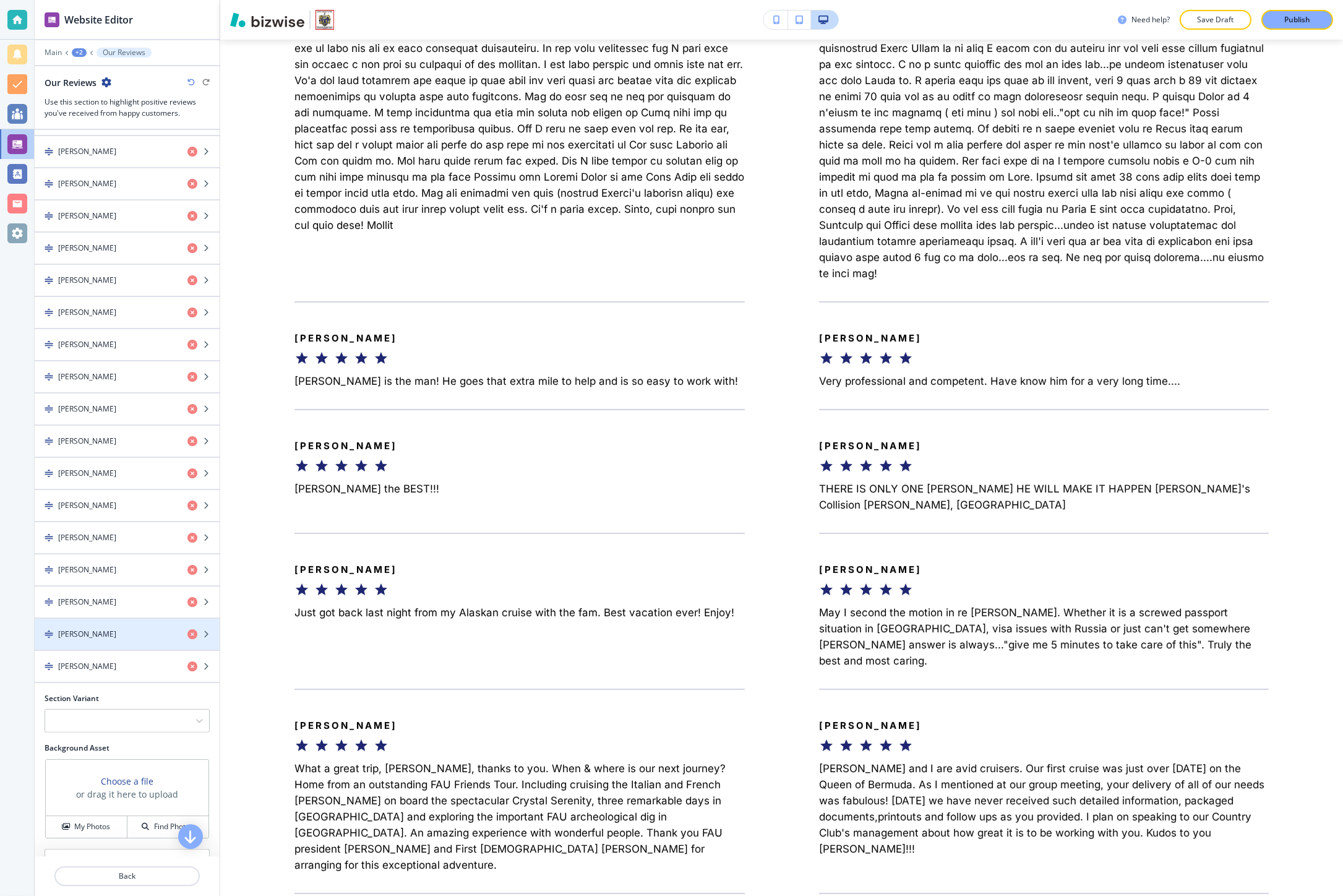
scroll to position [2678, 0]
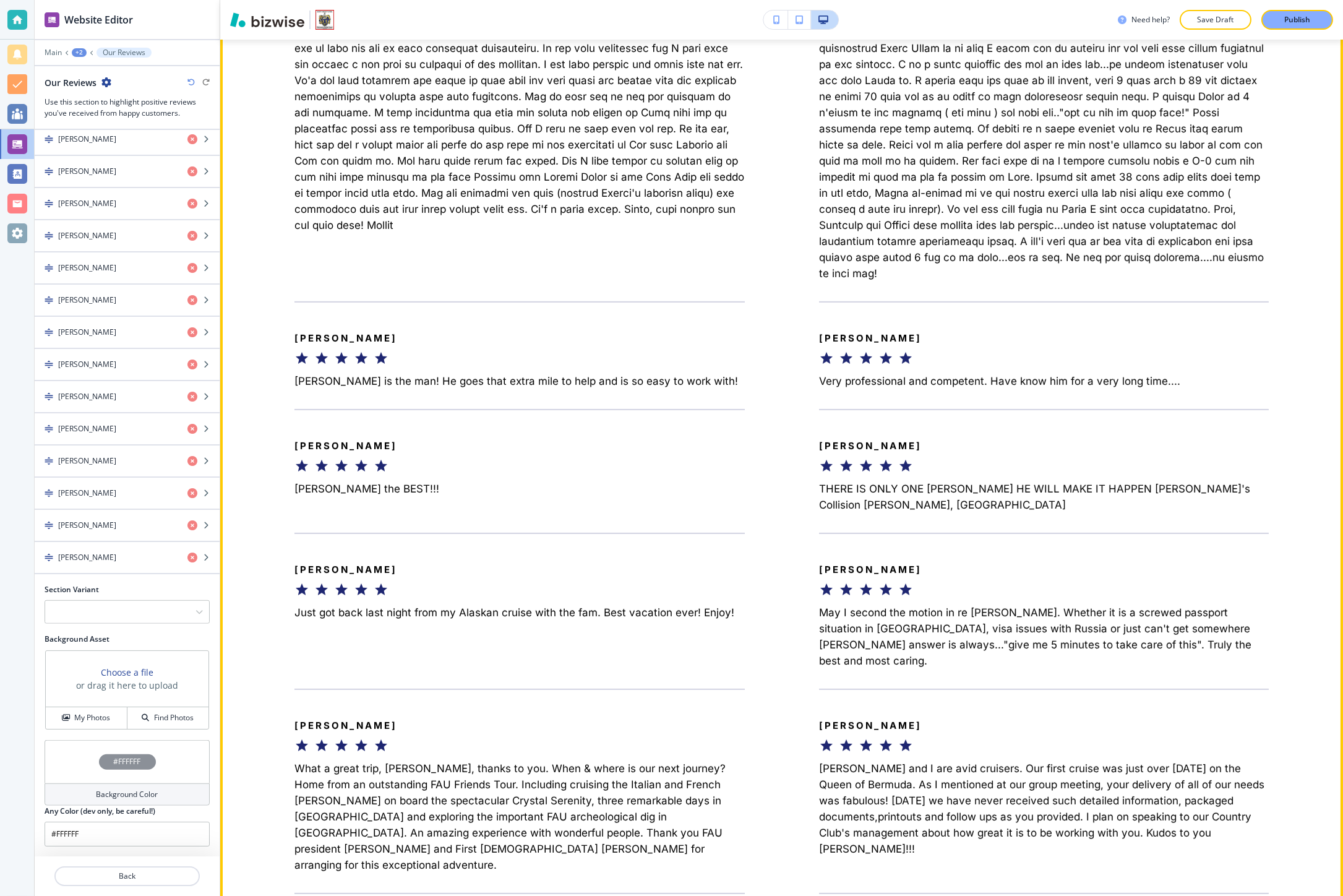
click at [393, 439] on p "Alan Mitchell" at bounding box center [345, 446] width 103 height 15
click at [715, 304] on div "Angela Lombardi" at bounding box center [519, 333] width 450 height 64
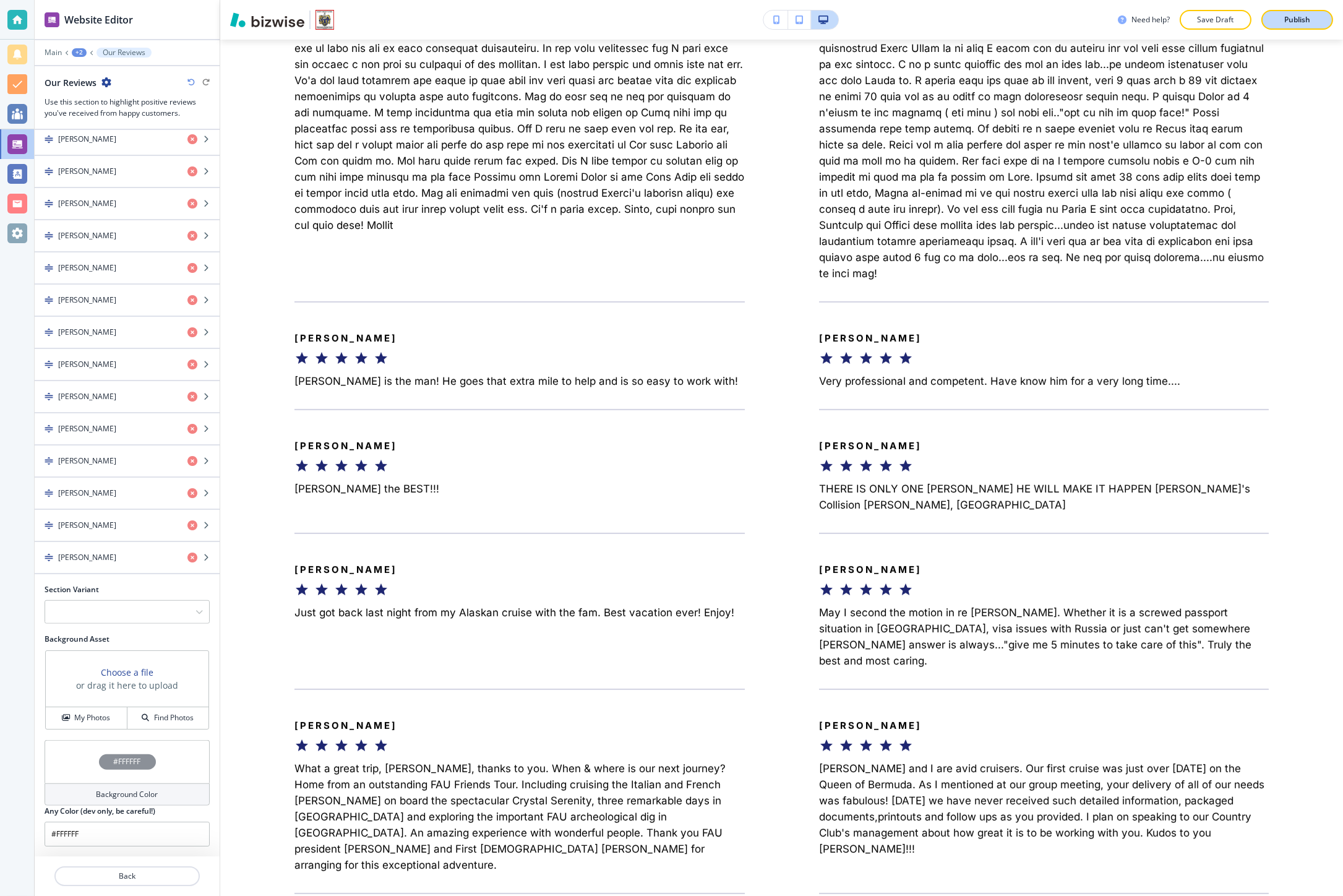
click at [1271, 23] on button "Publish" at bounding box center [1297, 19] width 72 height 20
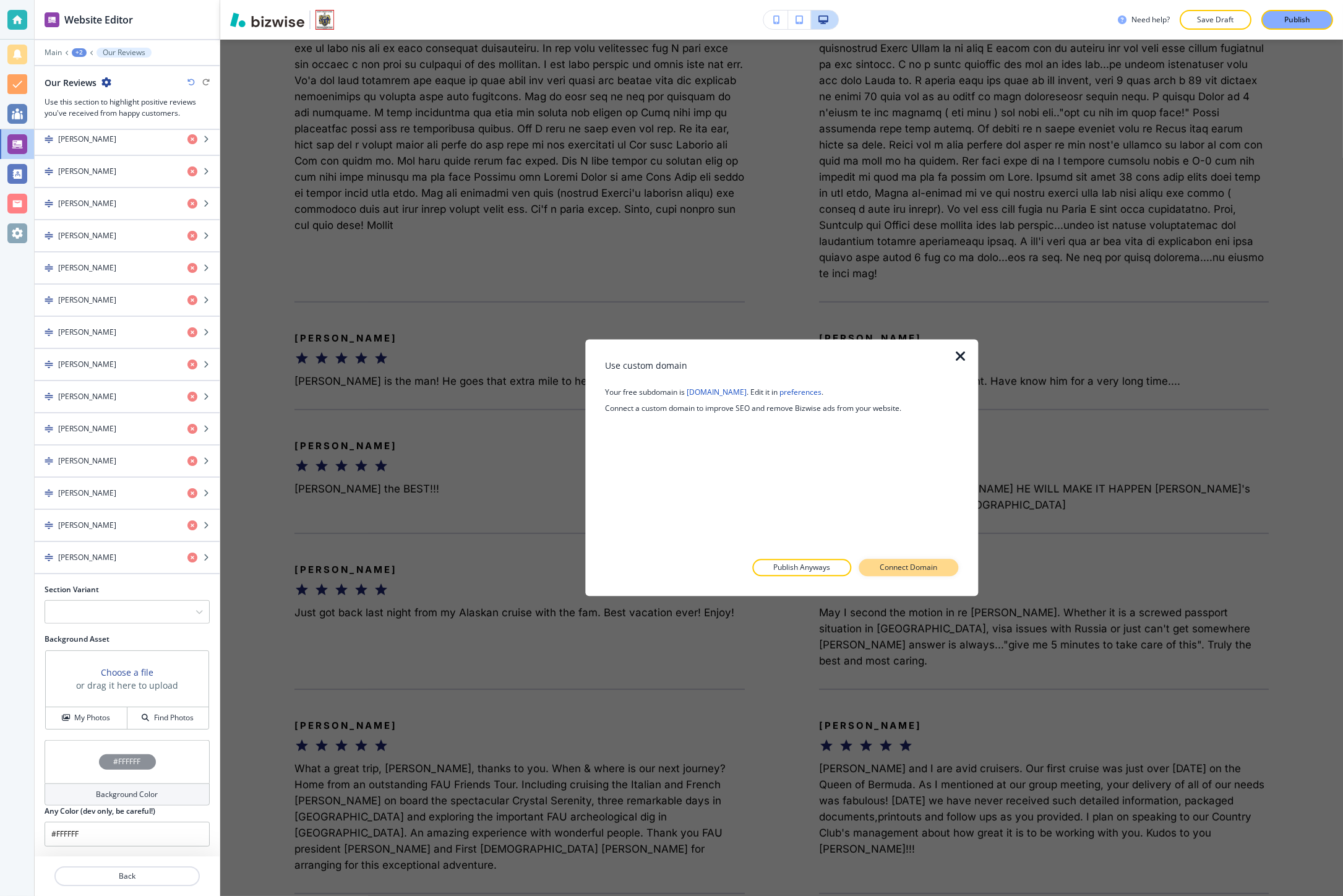
click at [875, 571] on button "Connect Domain" at bounding box center [908, 567] width 100 height 17
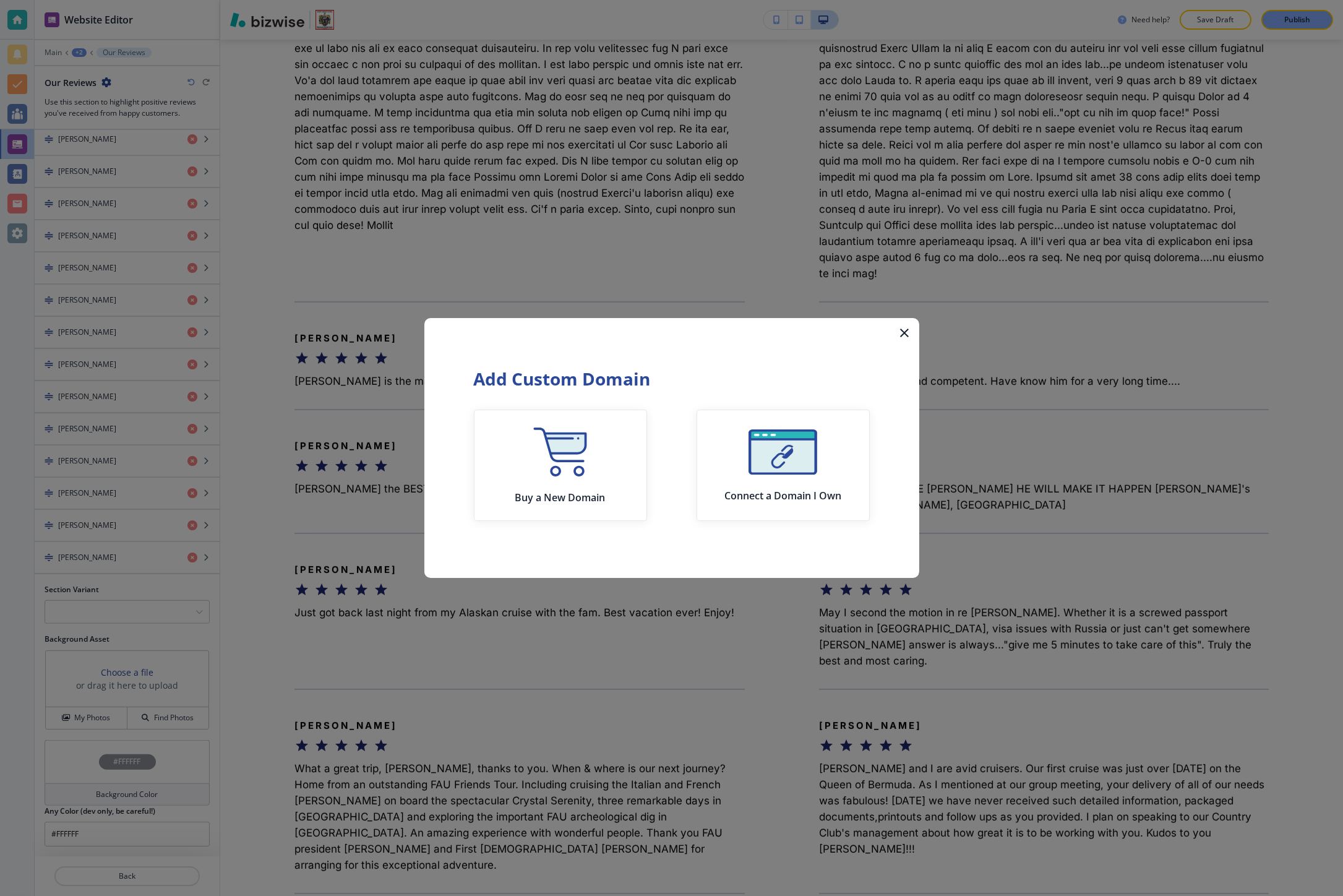
click at [906, 322] on button "button" at bounding box center [904, 333] width 30 height 30
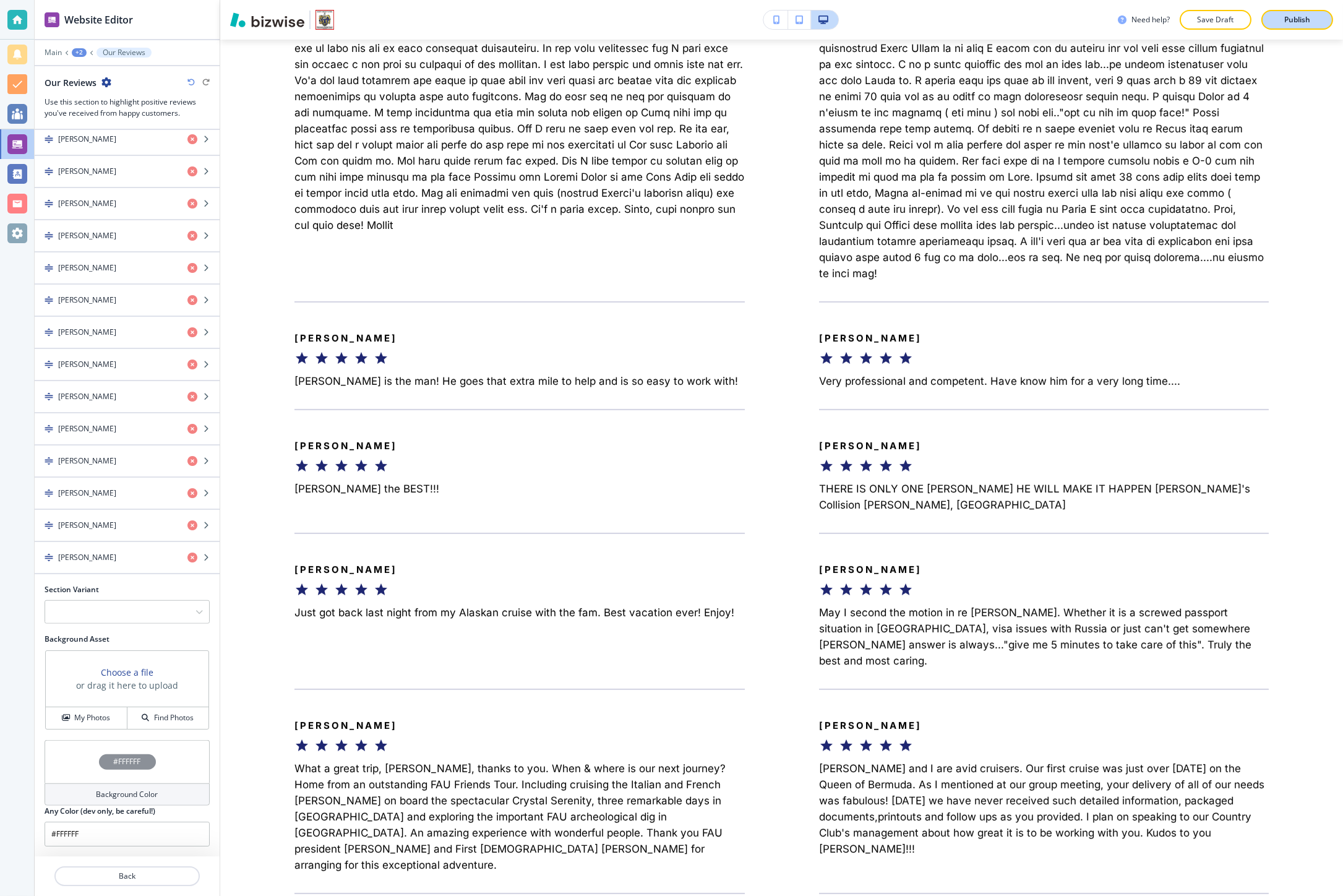
drag, startPoint x: 1264, startPoint y: 31, endPoint x: 1271, endPoint y: 25, distance: 9.2
click at [1268, 28] on div "Need help? Save Draft Publish" at bounding box center [781, 19] width 1122 height 39
click at [1272, 25] on button "Publish" at bounding box center [1297, 19] width 72 height 20
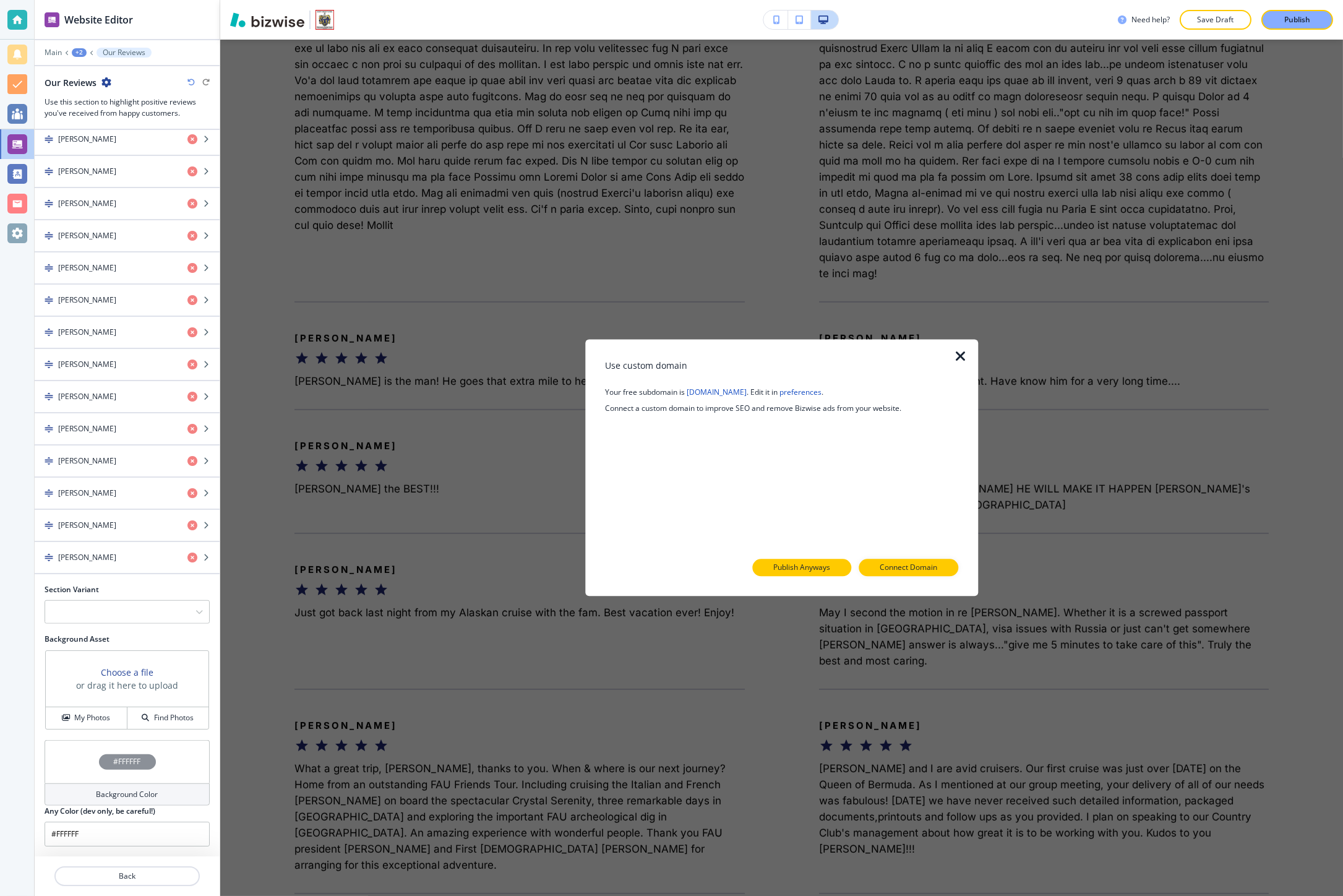
click at [794, 566] on p "Publish Anyways" at bounding box center [802, 567] width 57 height 11
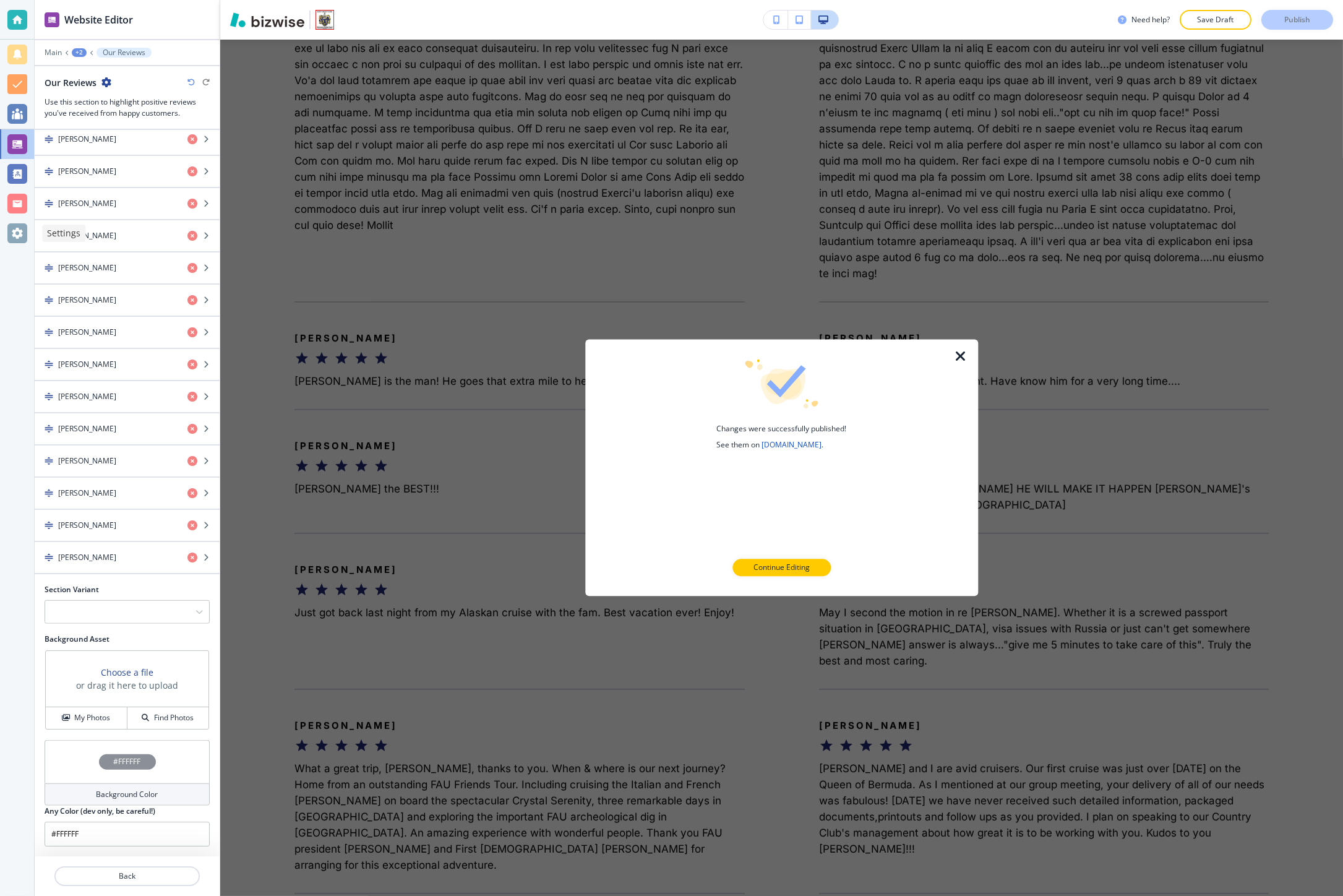
click at [20, 238] on div at bounding box center [17, 233] width 20 height 20
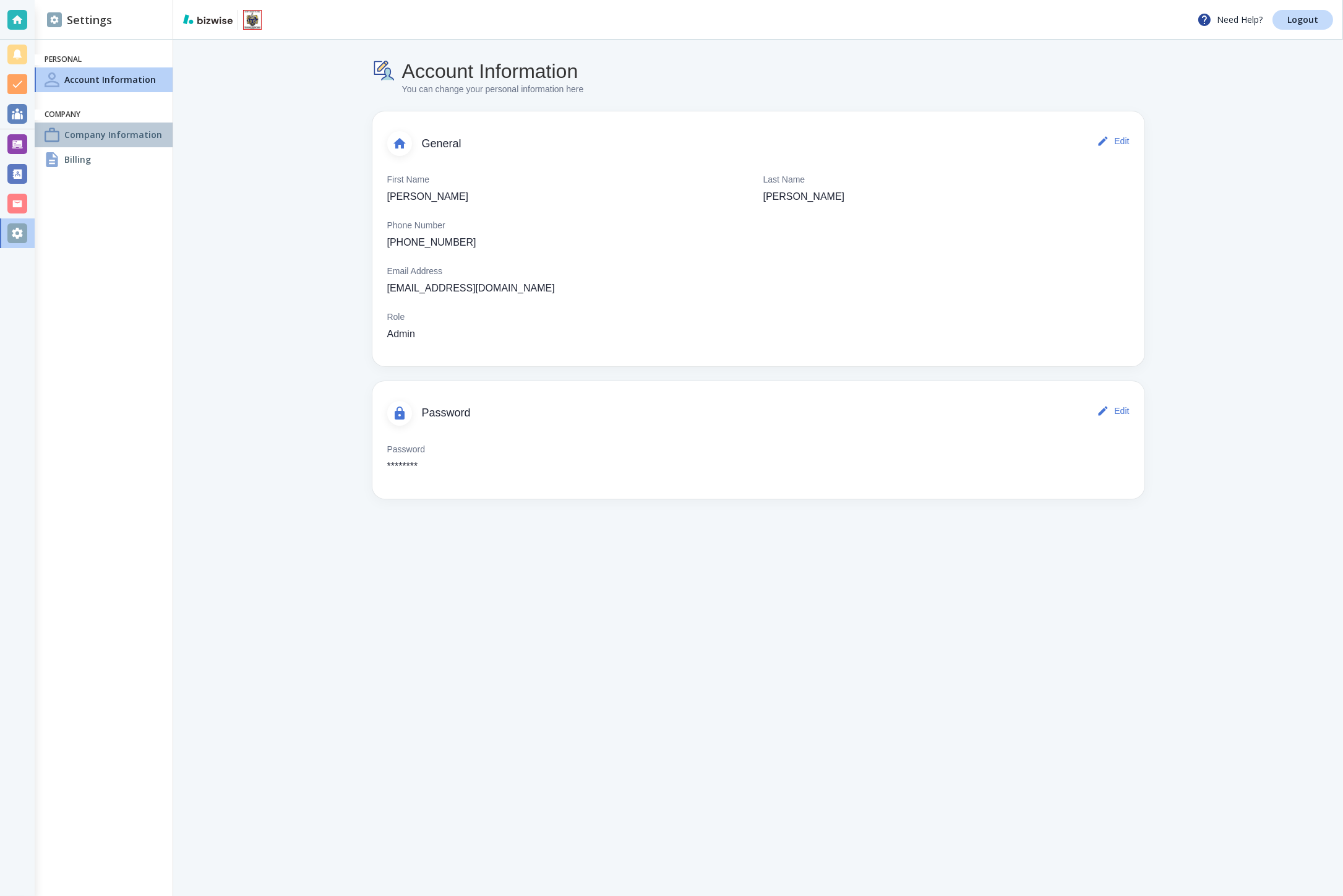
click at [127, 134] on h4 "Company Information" at bounding box center [113, 135] width 98 height 13
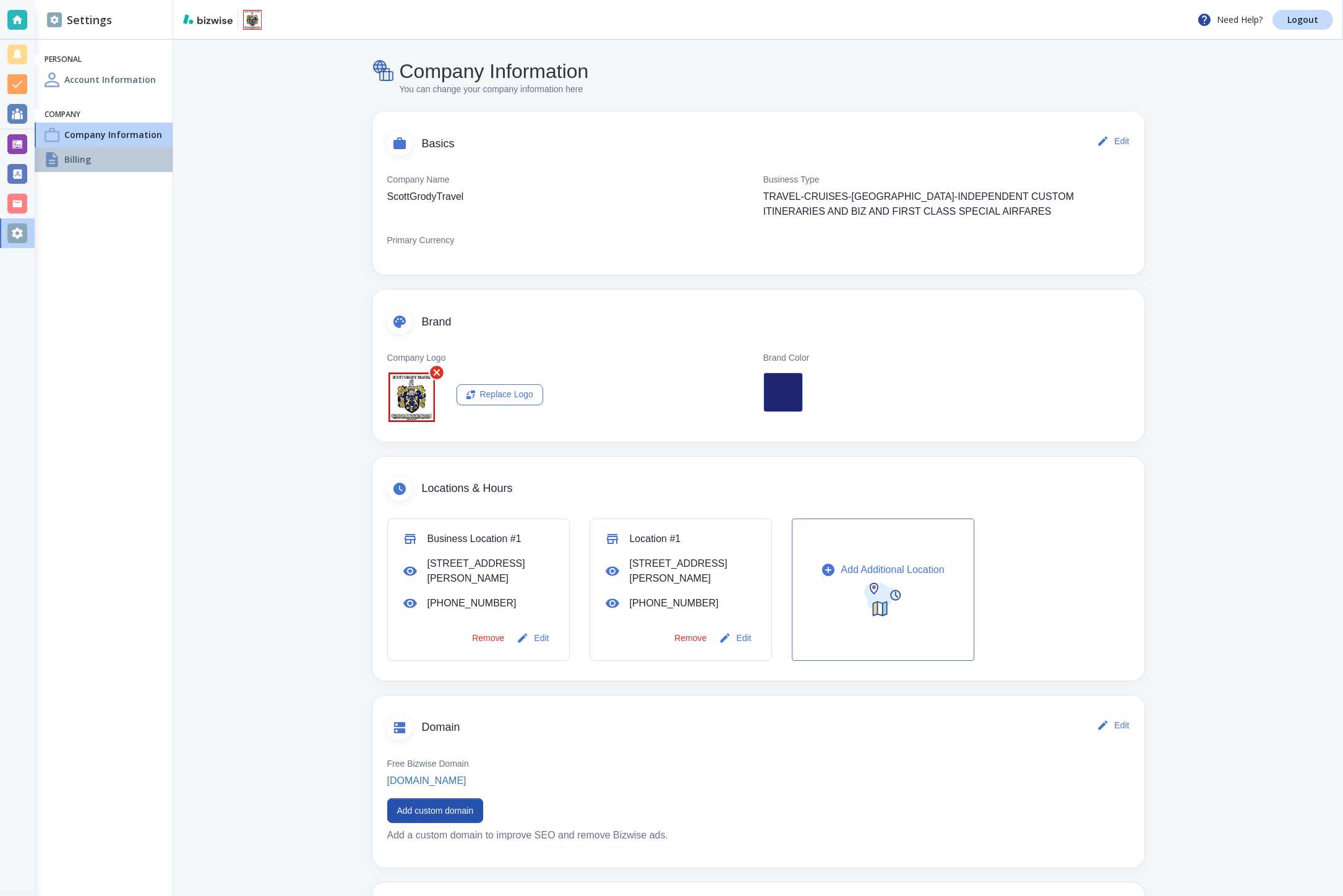
click at [100, 156] on div "Billing" at bounding box center [104, 160] width 138 height 25
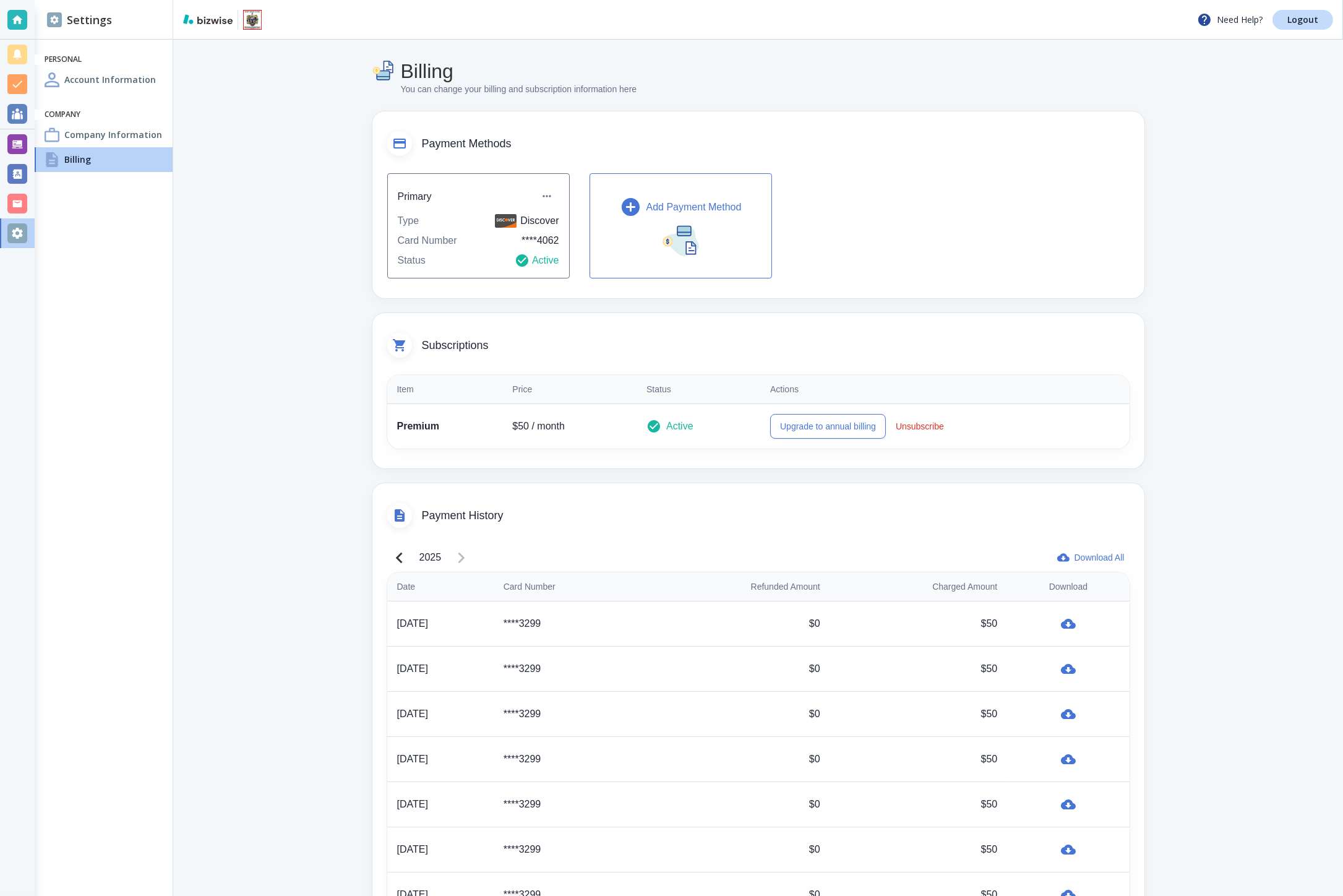
click at [93, 126] on div "Company Information" at bounding box center [104, 135] width 138 height 25
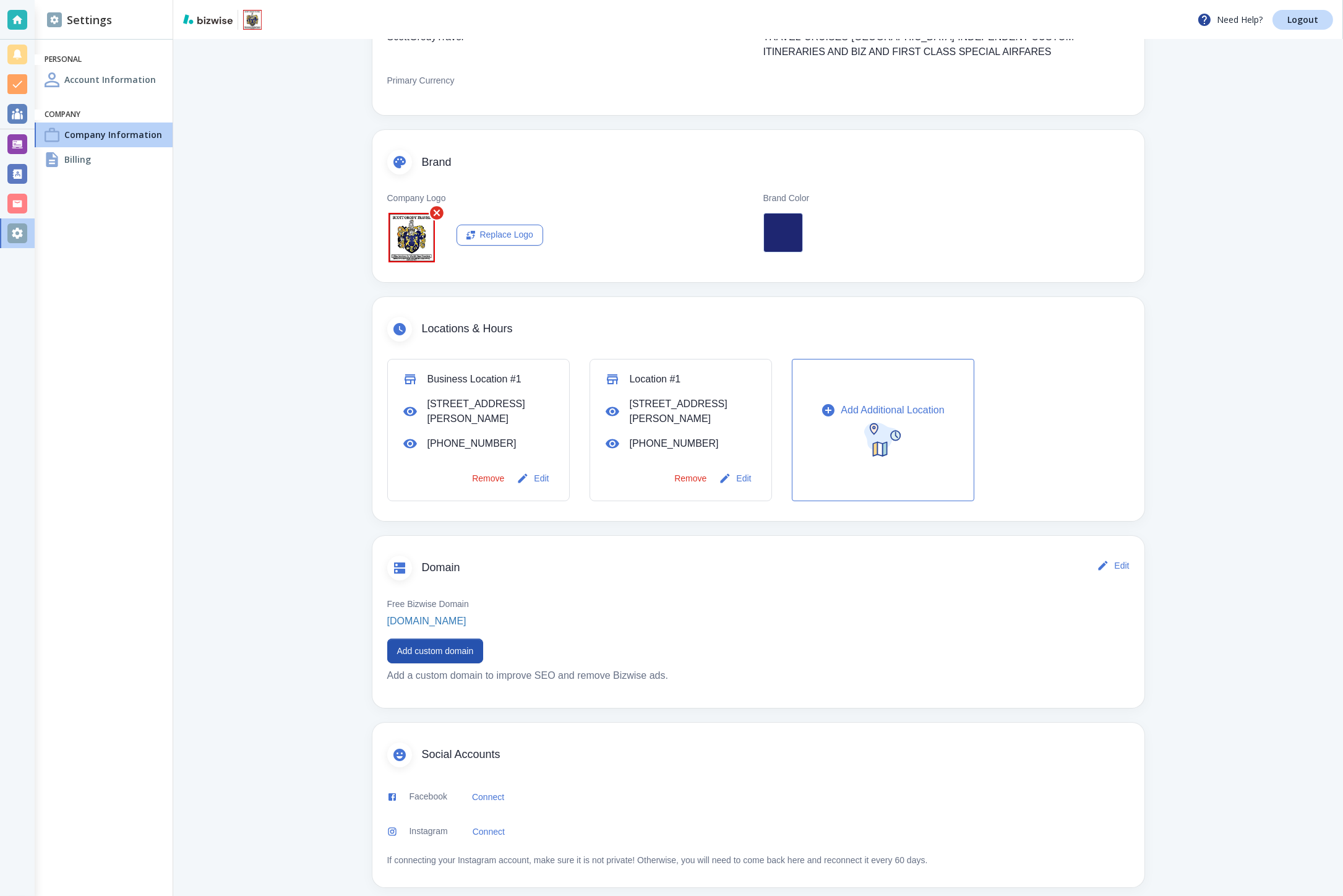
scroll to position [170, 0]
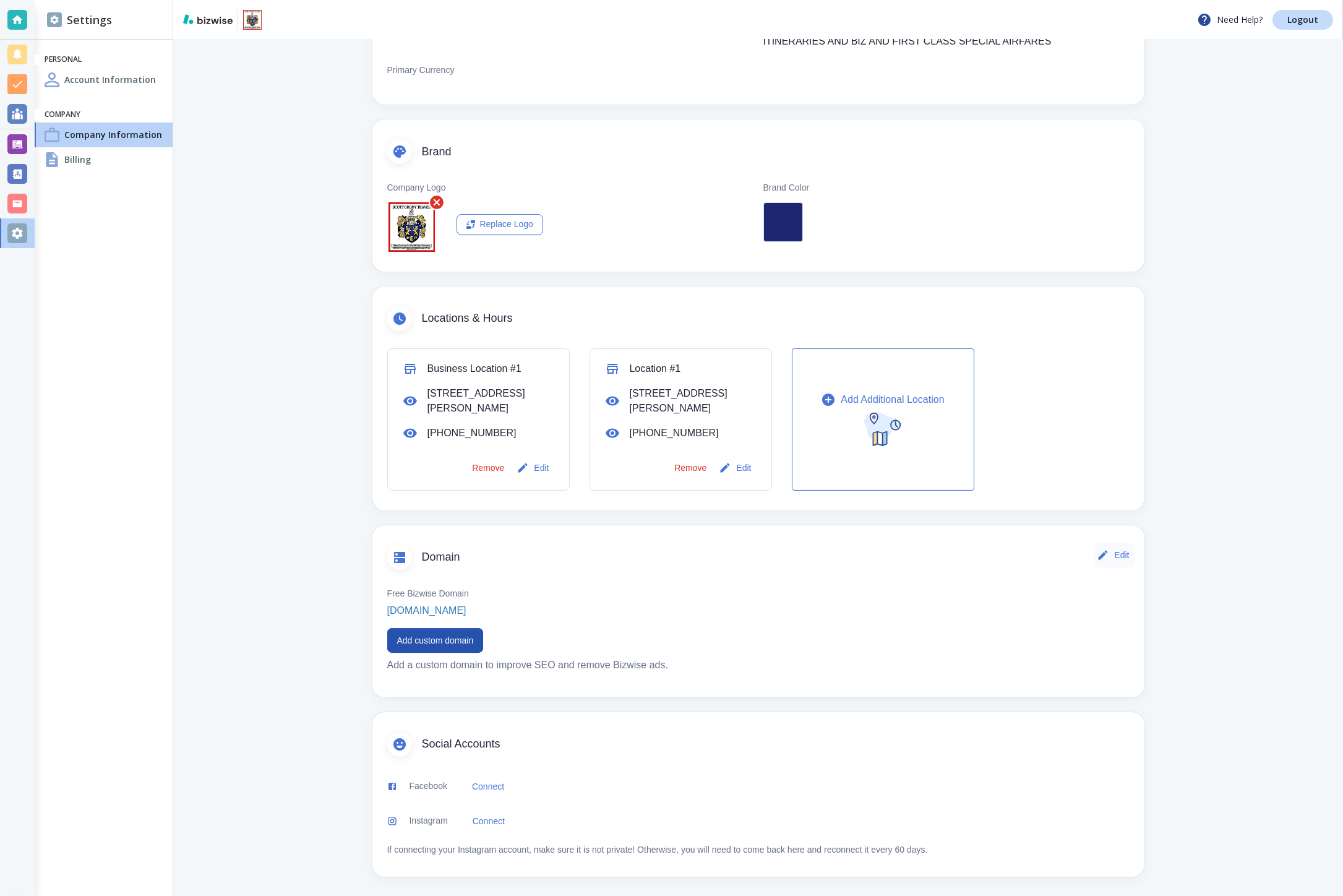
click at [1106, 555] on button "Edit" at bounding box center [1113, 555] width 39 height 25
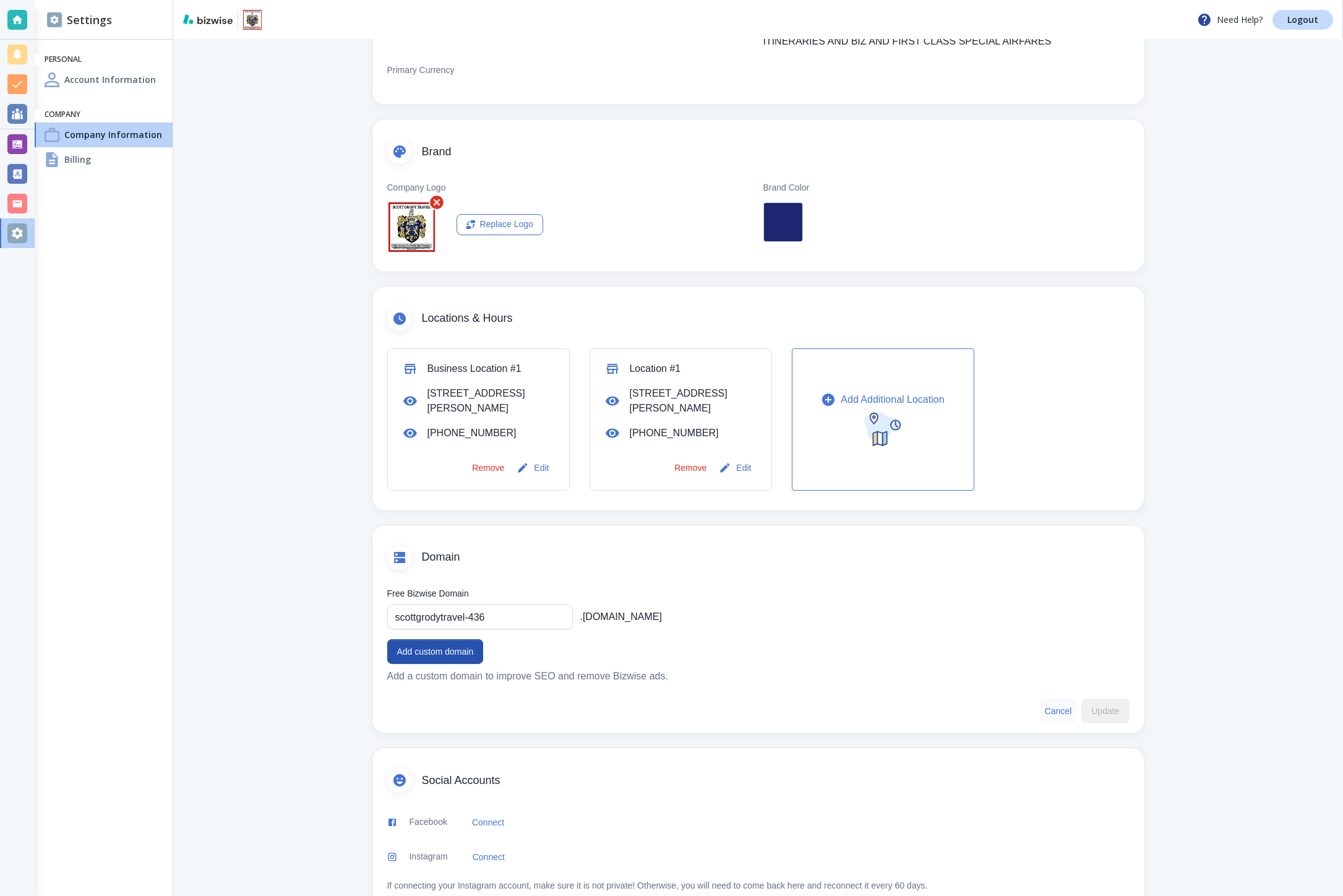
click at [1046, 710] on button "Cancel" at bounding box center [1058, 711] width 37 height 25
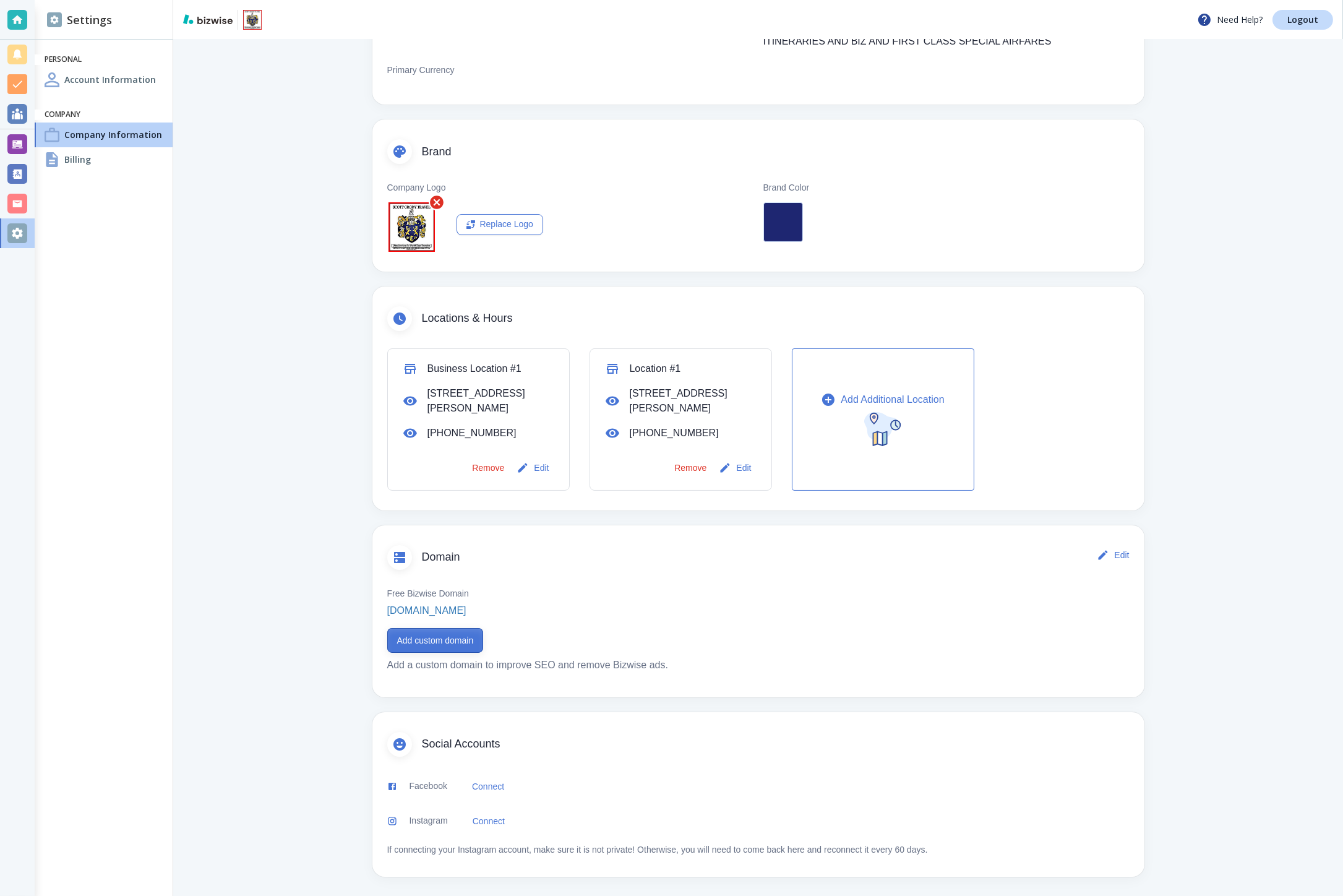
click at [438, 650] on button "Add custom domain" at bounding box center [435, 640] width 96 height 25
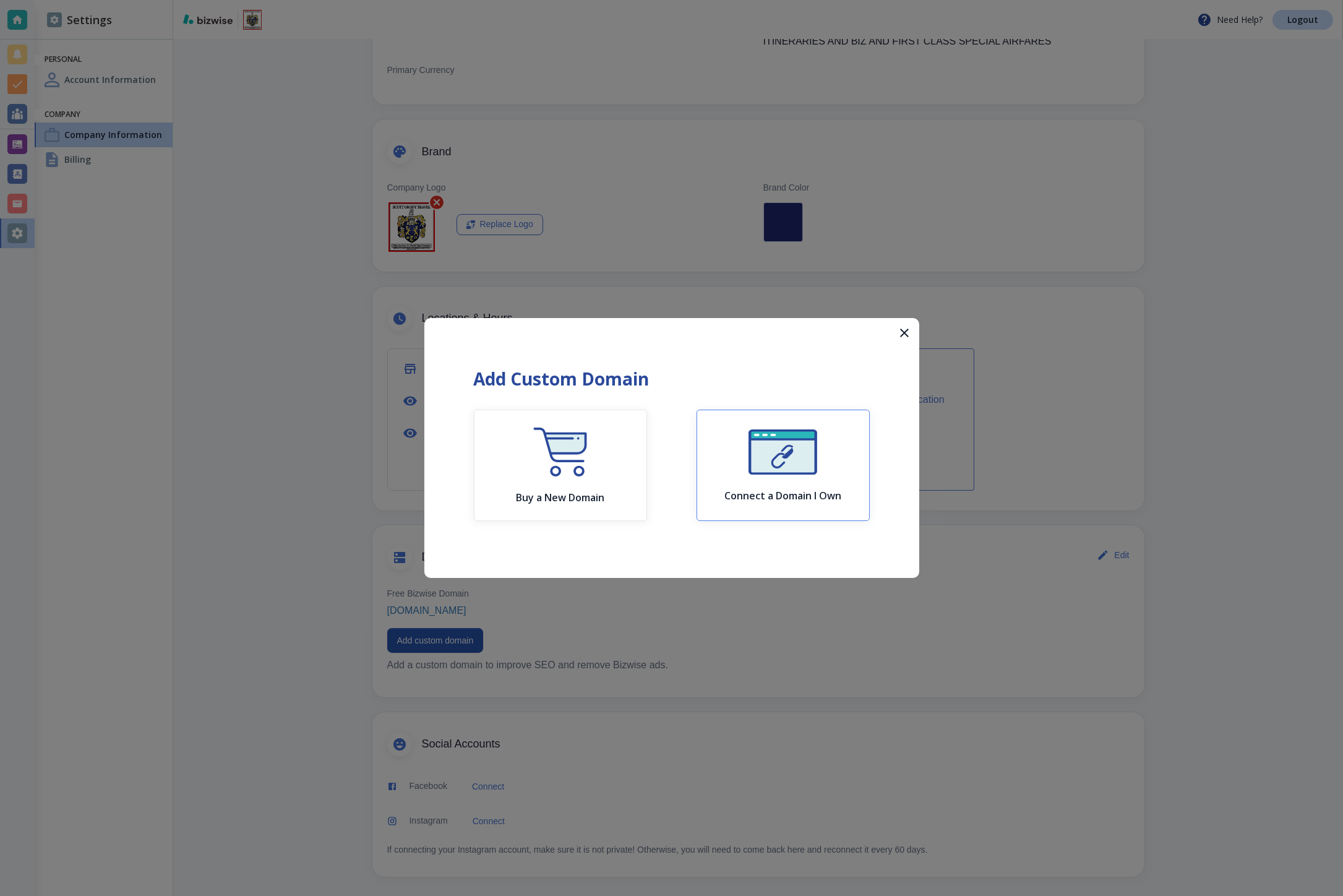
click at [739, 454] on div "Connect a Domain I Own" at bounding box center [783, 466] width 117 height 72
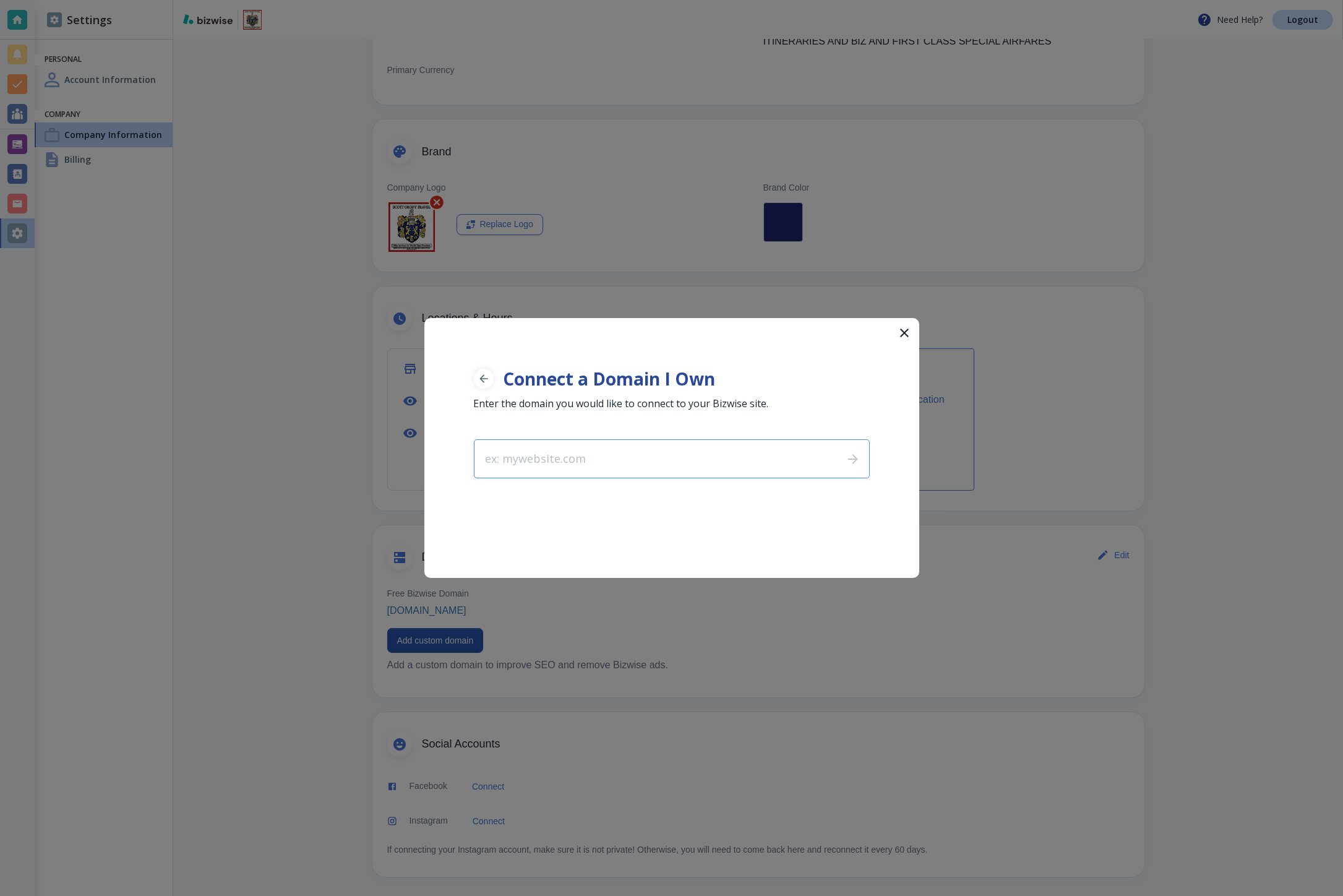
type input "scottgrodytravel.com"
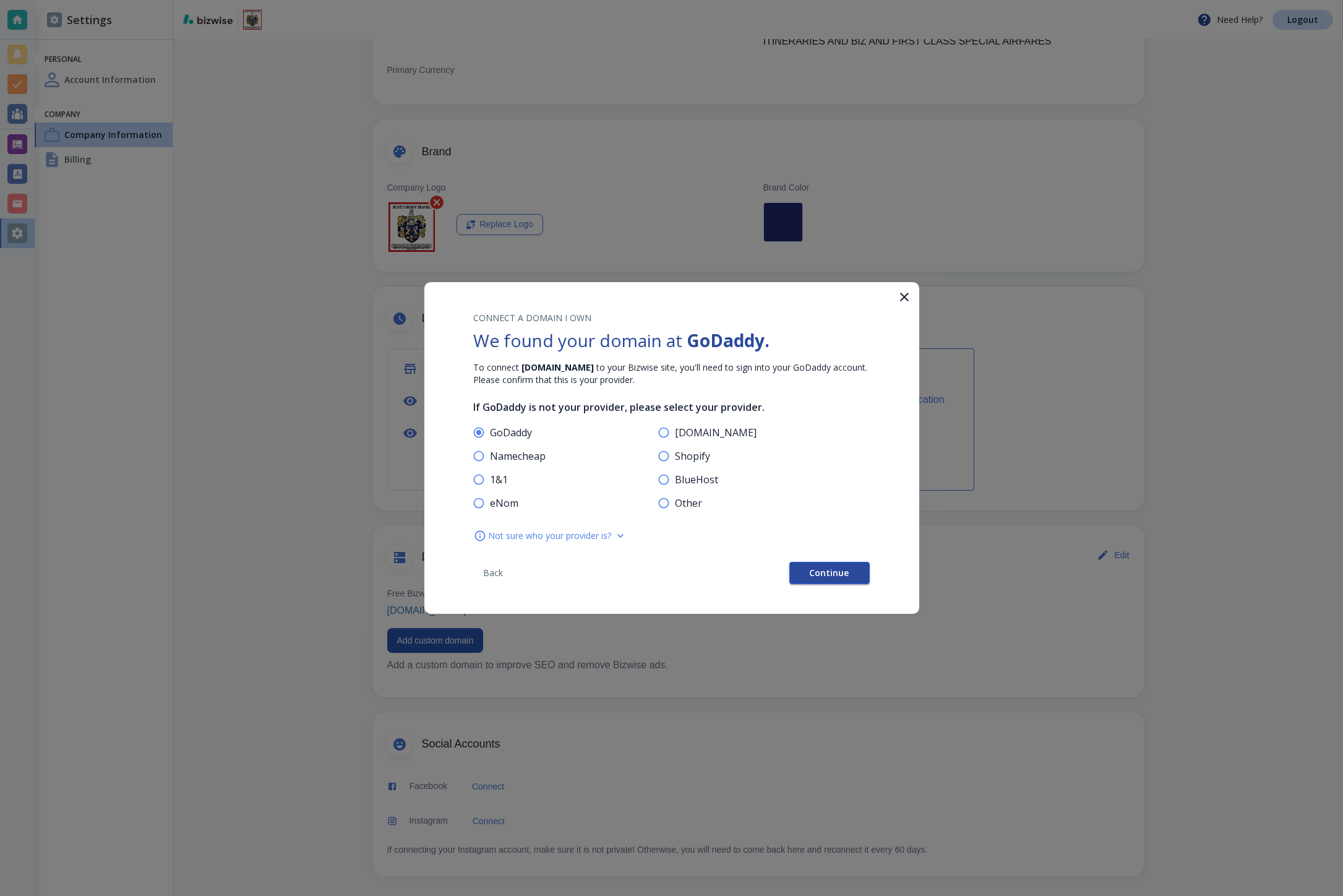
click at [815, 576] on span "Continue" at bounding box center [829, 573] width 39 height 8
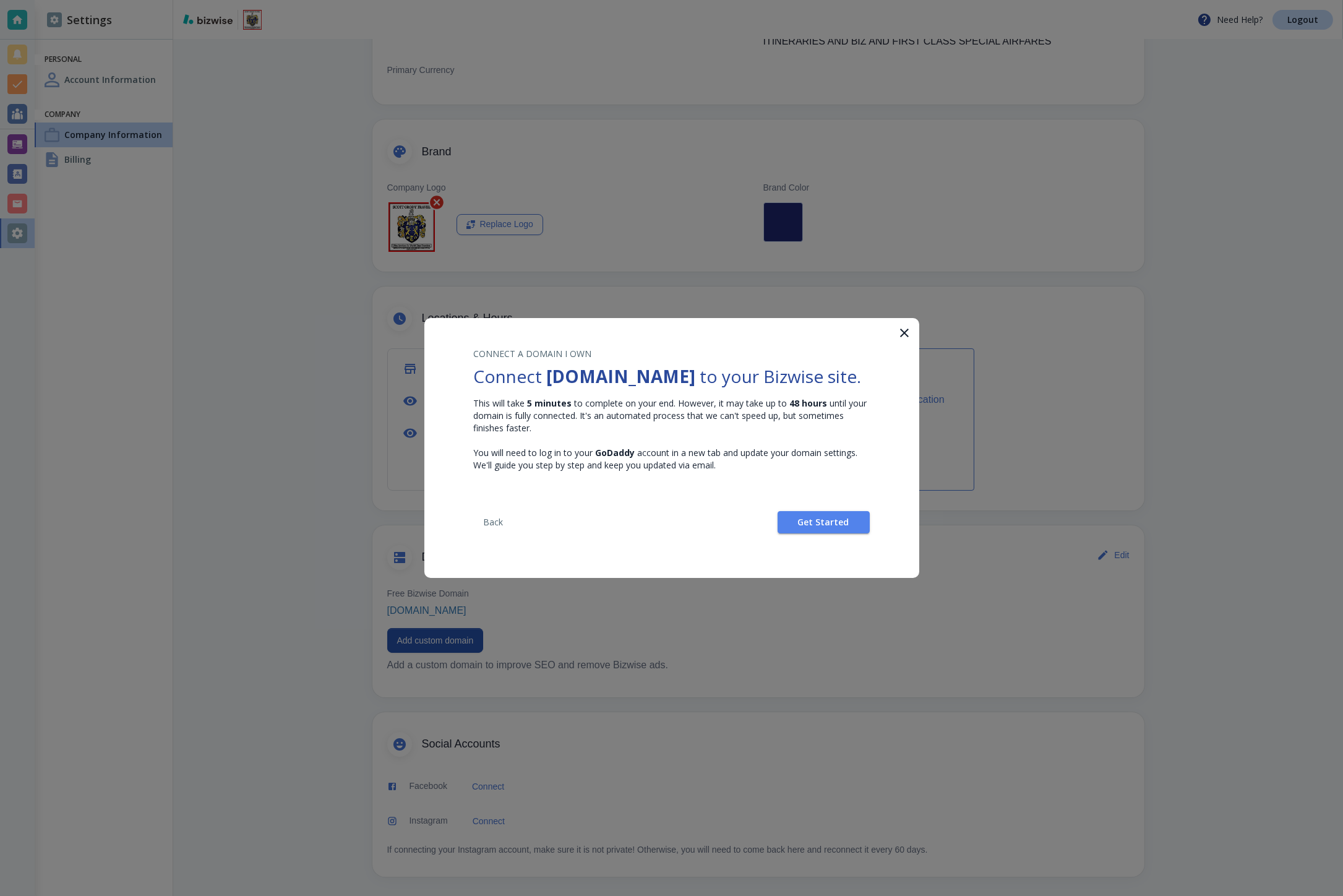
click at [801, 552] on div "CONNECT A DOMAIN I OWN Connect scottgrodytravel.com to your Bizwise site. This …" at bounding box center [672, 440] width 495 height 245
click at [795, 533] on button "Get Started" at bounding box center [824, 522] width 92 height 22
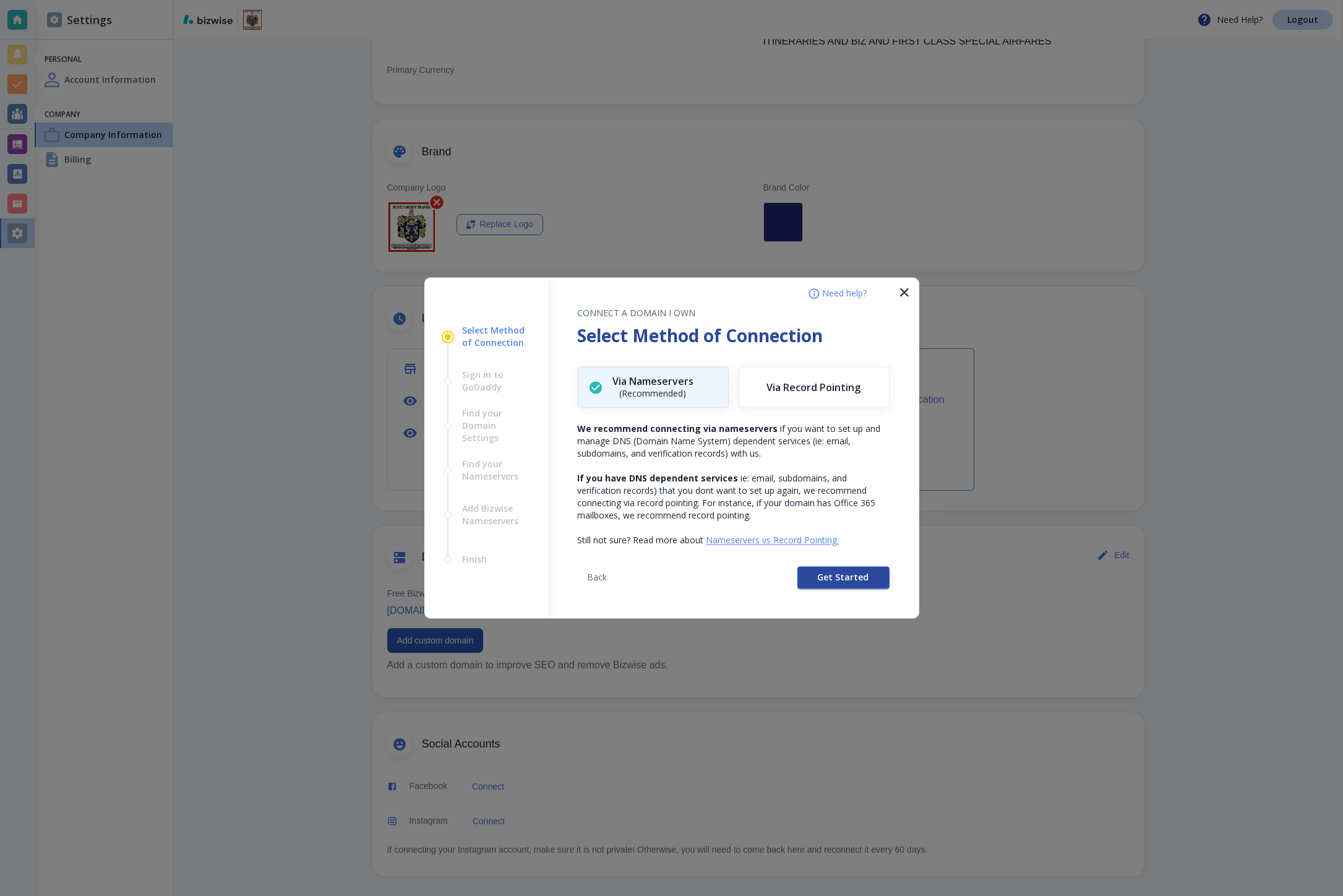
click at [809, 576] on button "Get Started" at bounding box center [844, 578] width 92 height 22
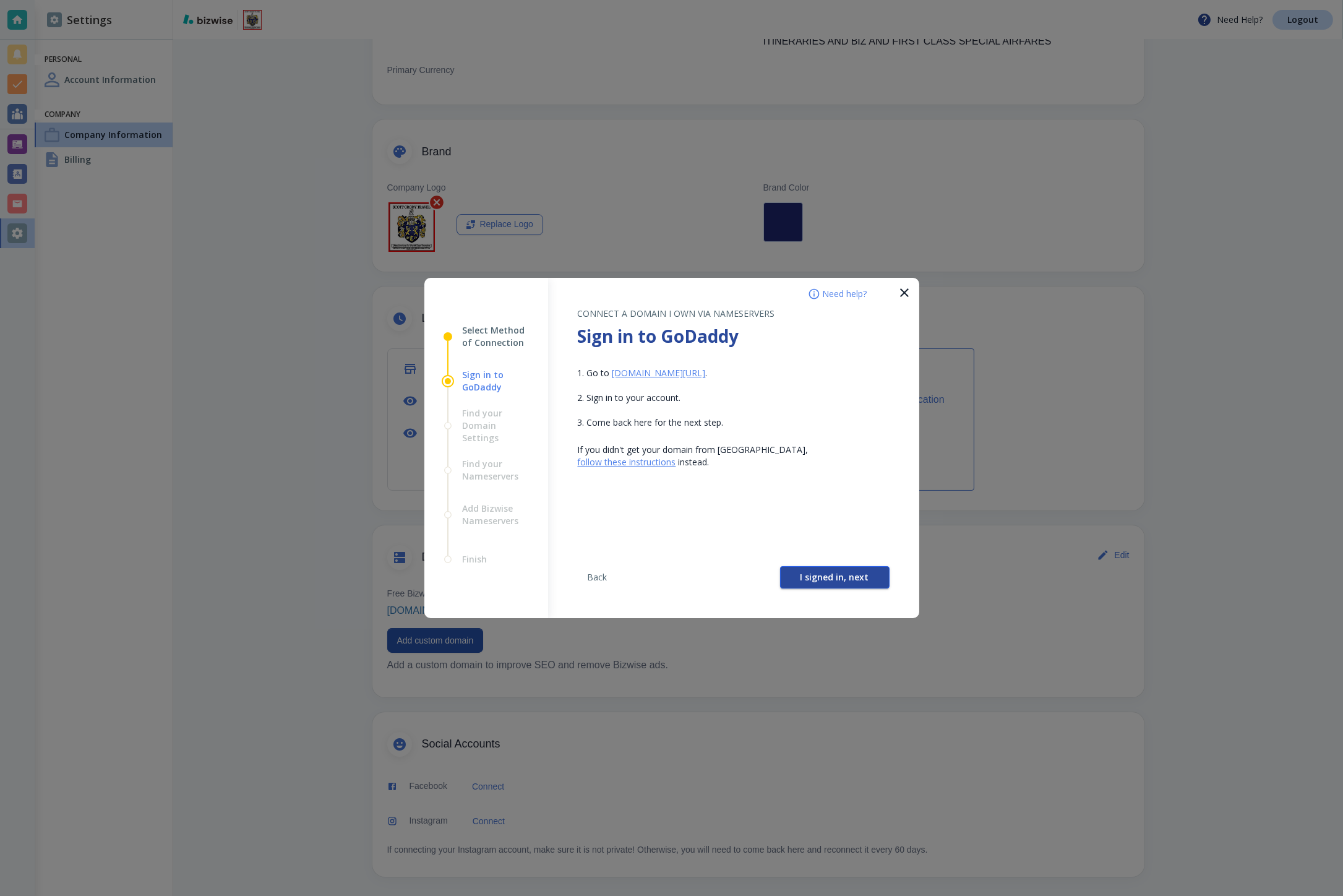
click at [799, 575] on button "I signed in, next" at bounding box center [835, 577] width 109 height 22
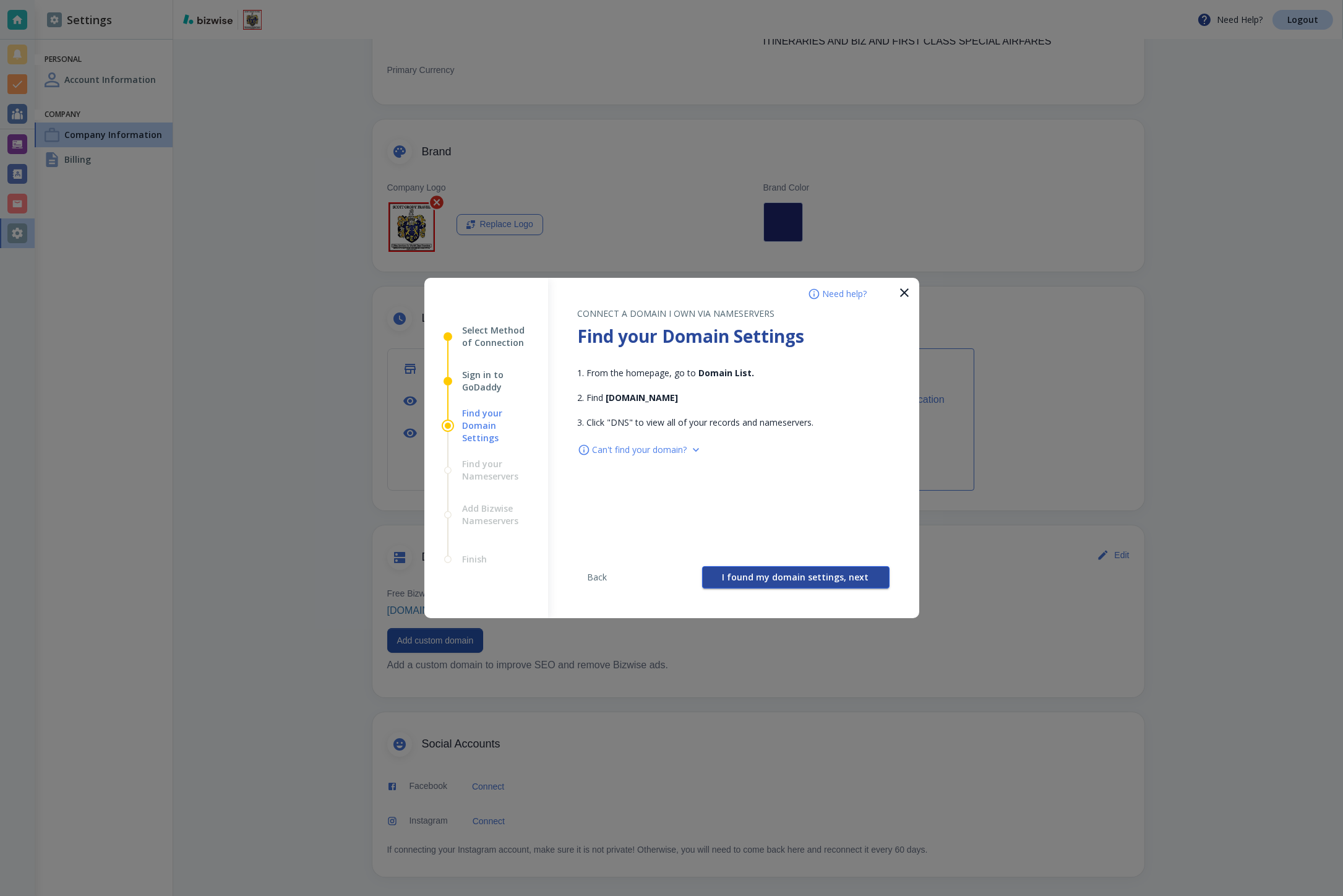
click at [783, 573] on span "I found my domain settings, next" at bounding box center [796, 576] width 147 height 8
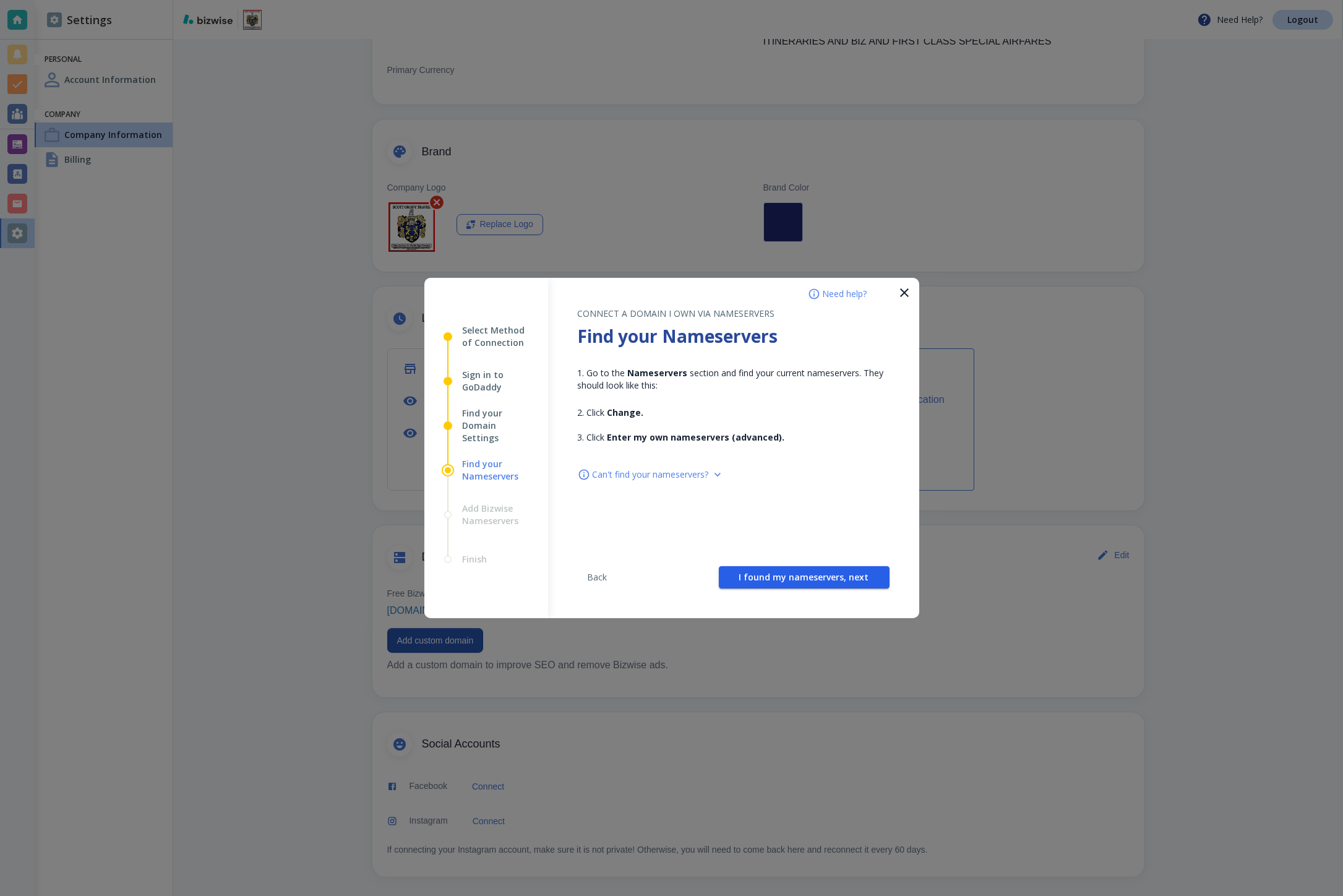
click at [783, 573] on span "I found my nameservers, next" at bounding box center [804, 576] width 130 height 8
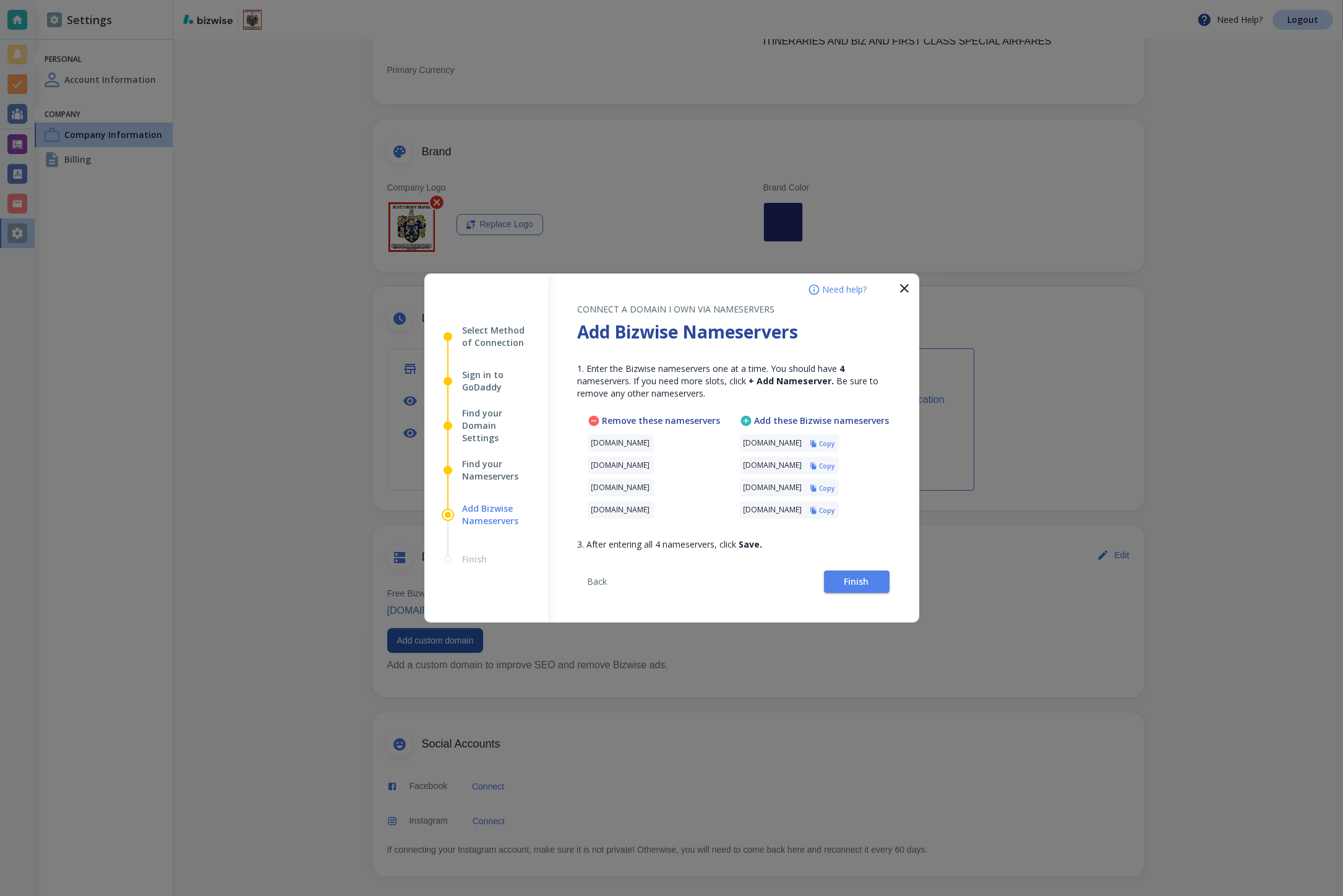
click at [901, 292] on icon "button" at bounding box center [904, 288] width 15 height 15
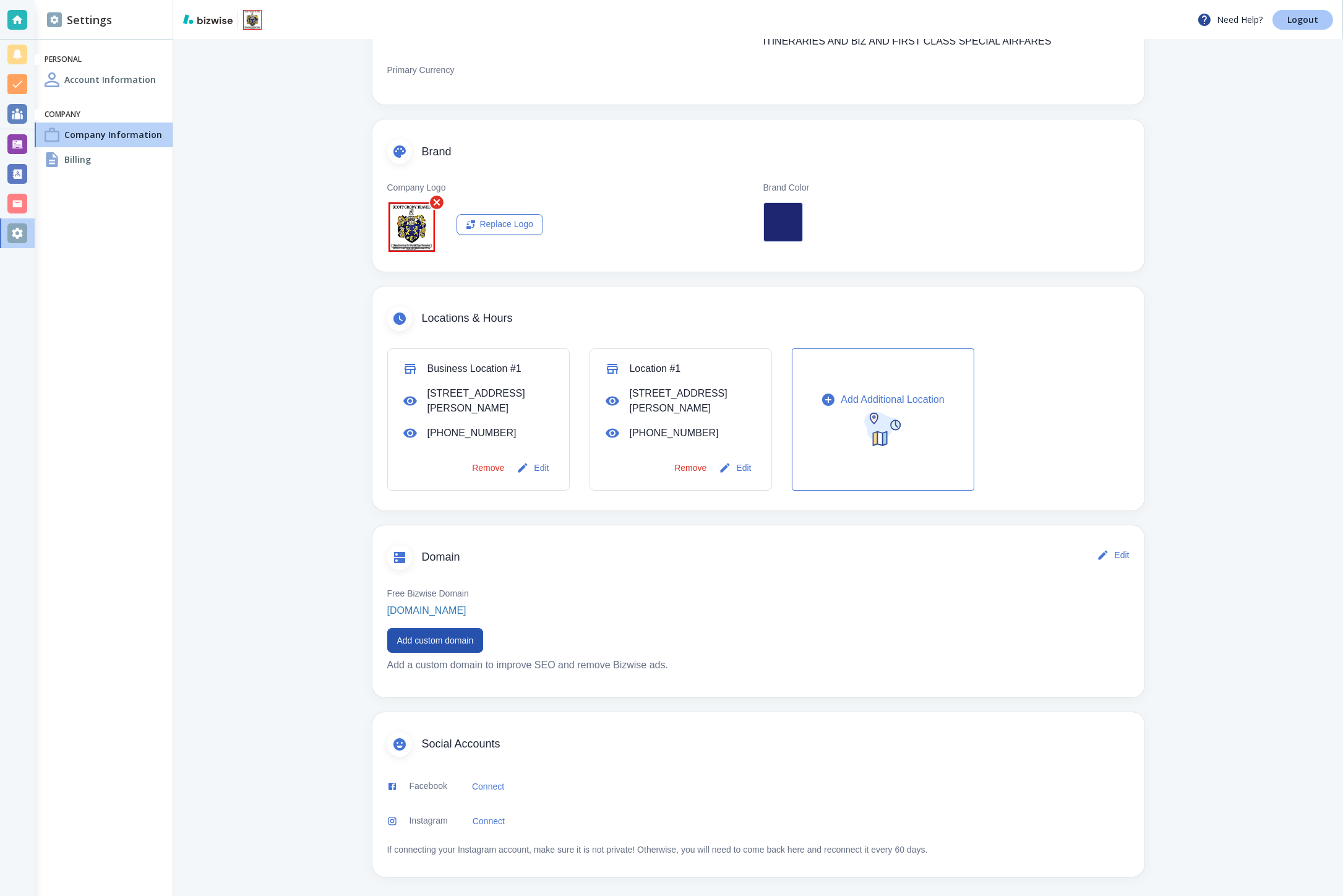
click at [1290, 21] on p "Logout" at bounding box center [1303, 19] width 31 height 8
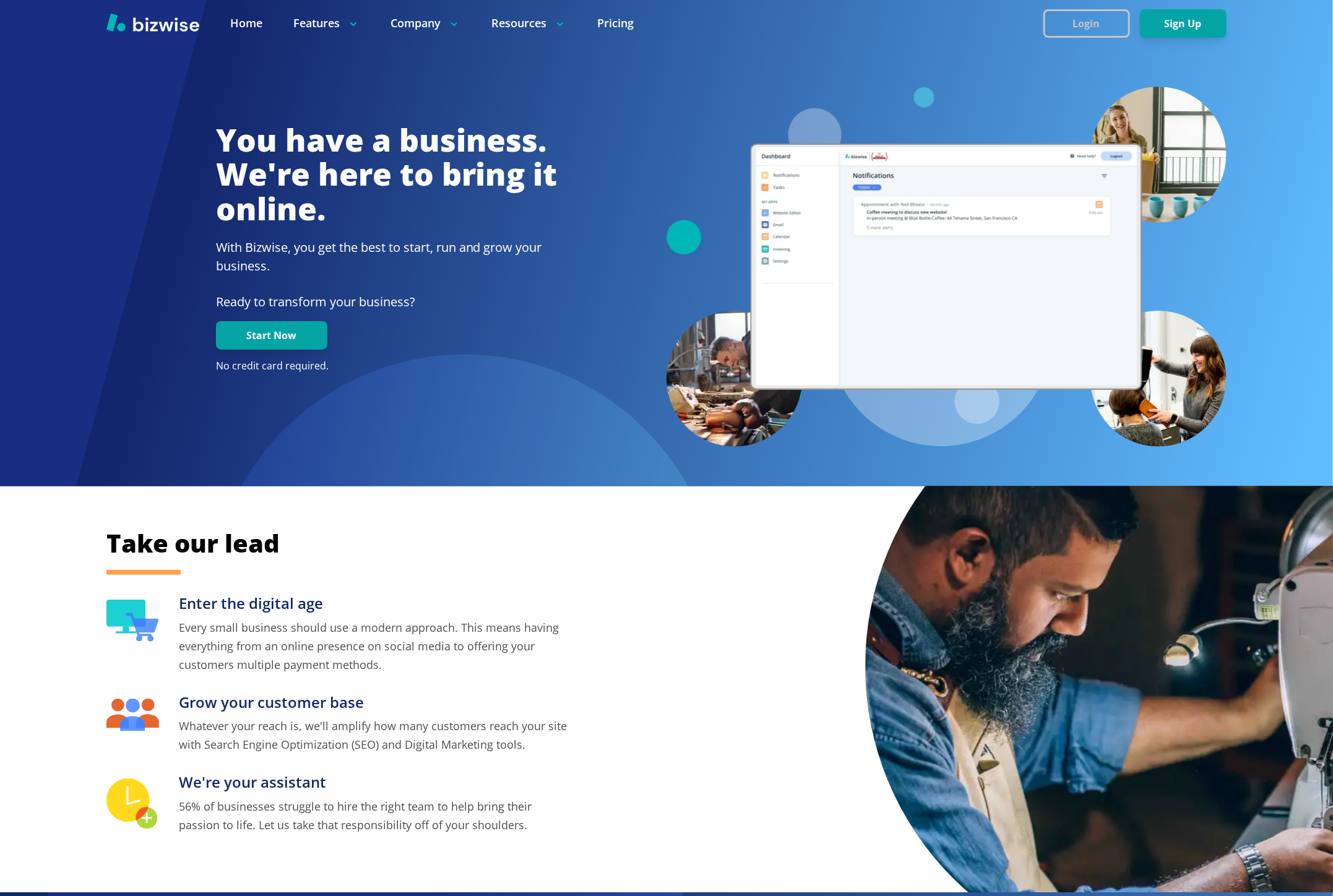
click at [1110, 21] on button "Login" at bounding box center [1086, 23] width 87 height 28
